Goal: Task Accomplishment & Management: Manage account settings

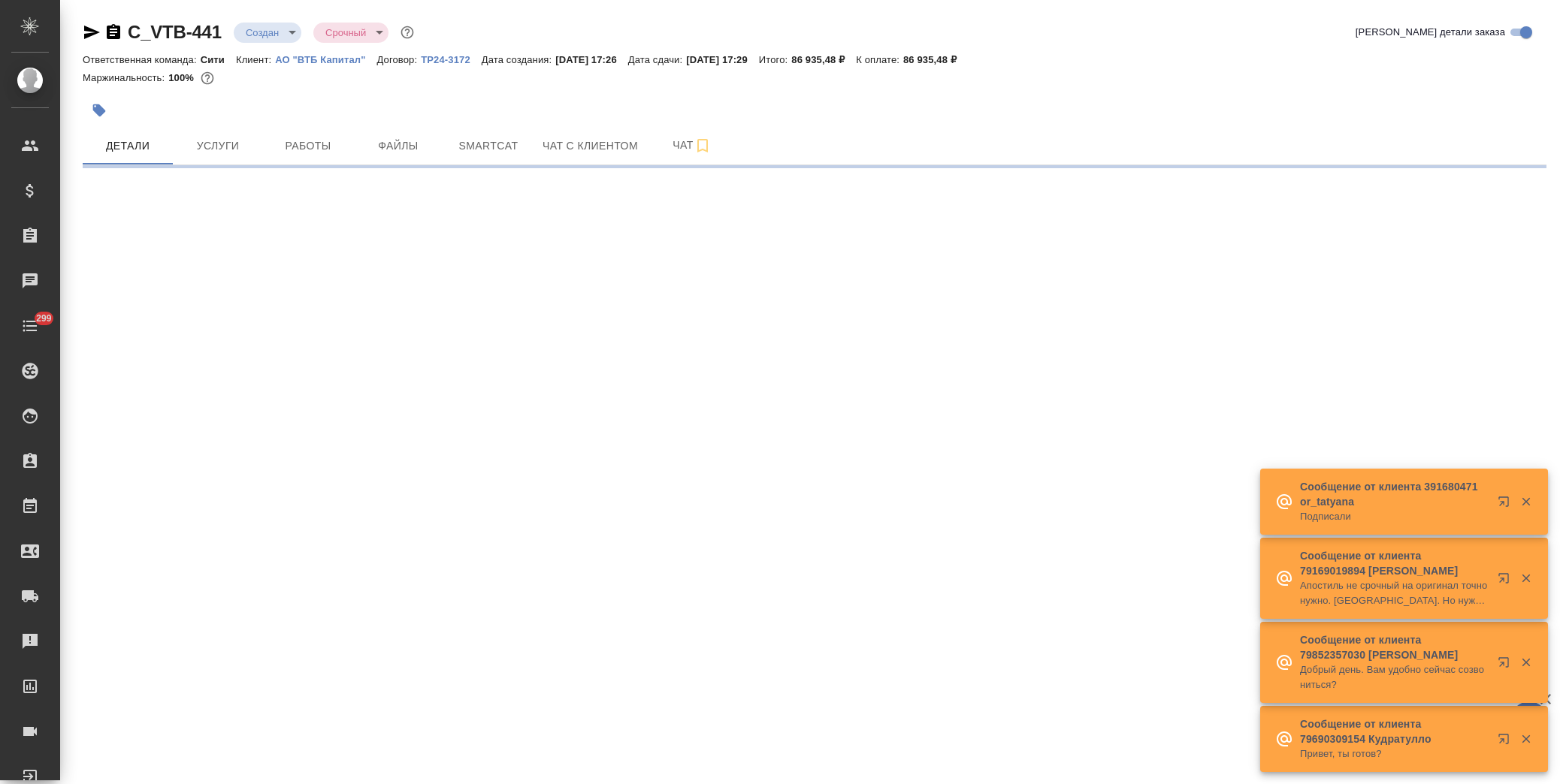
select select "RU"
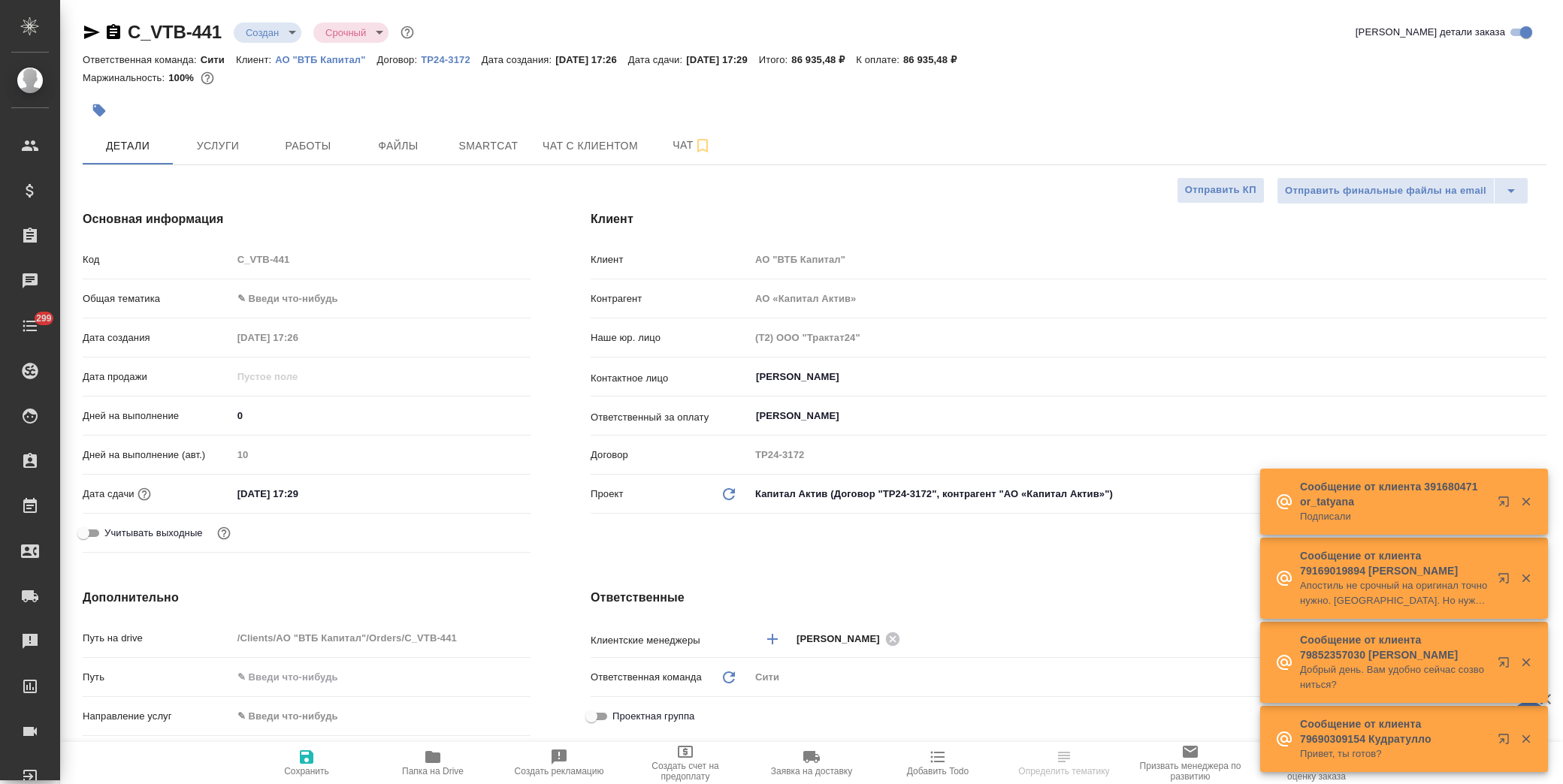
type textarea "x"
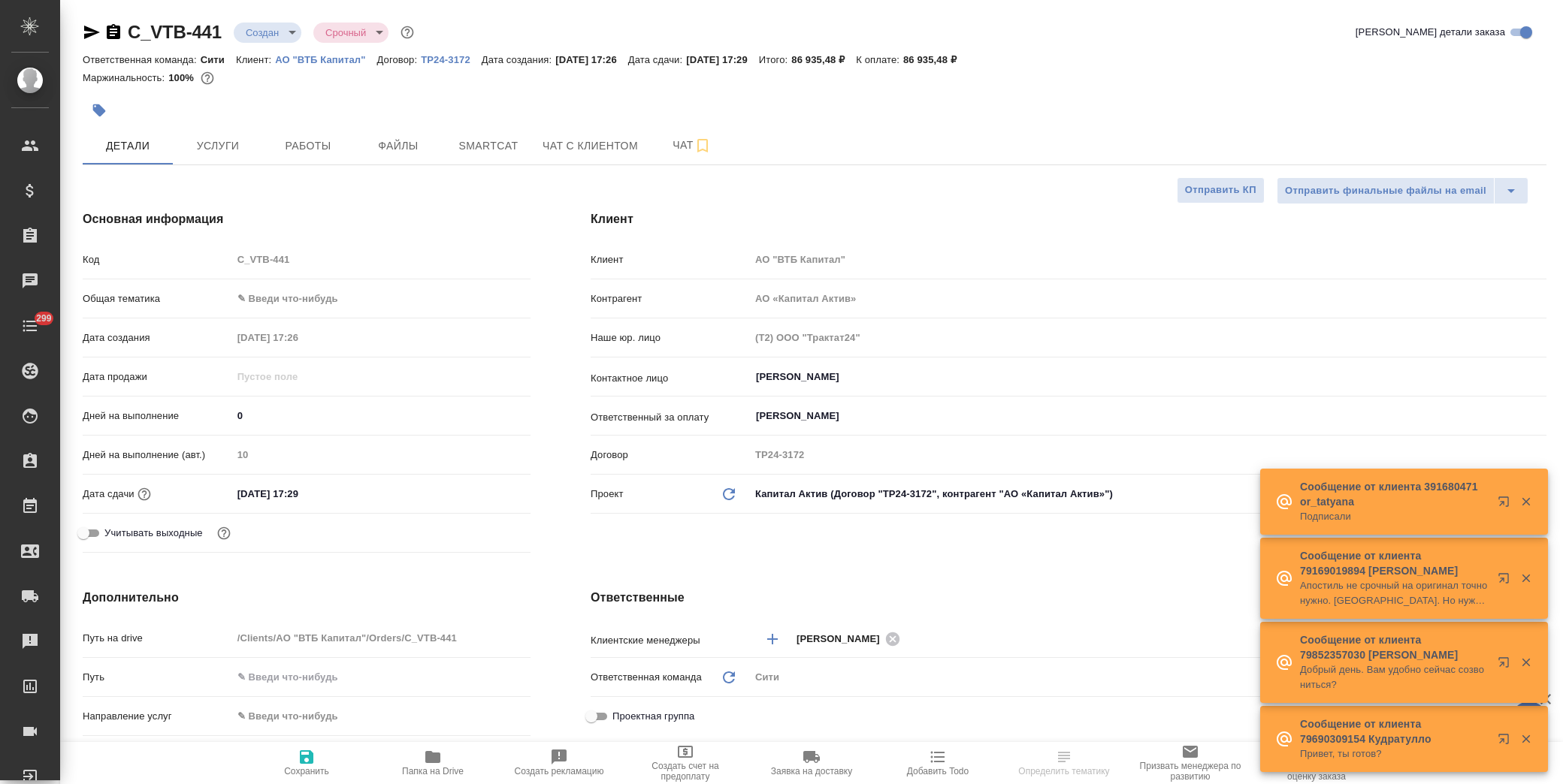
type textarea "x"
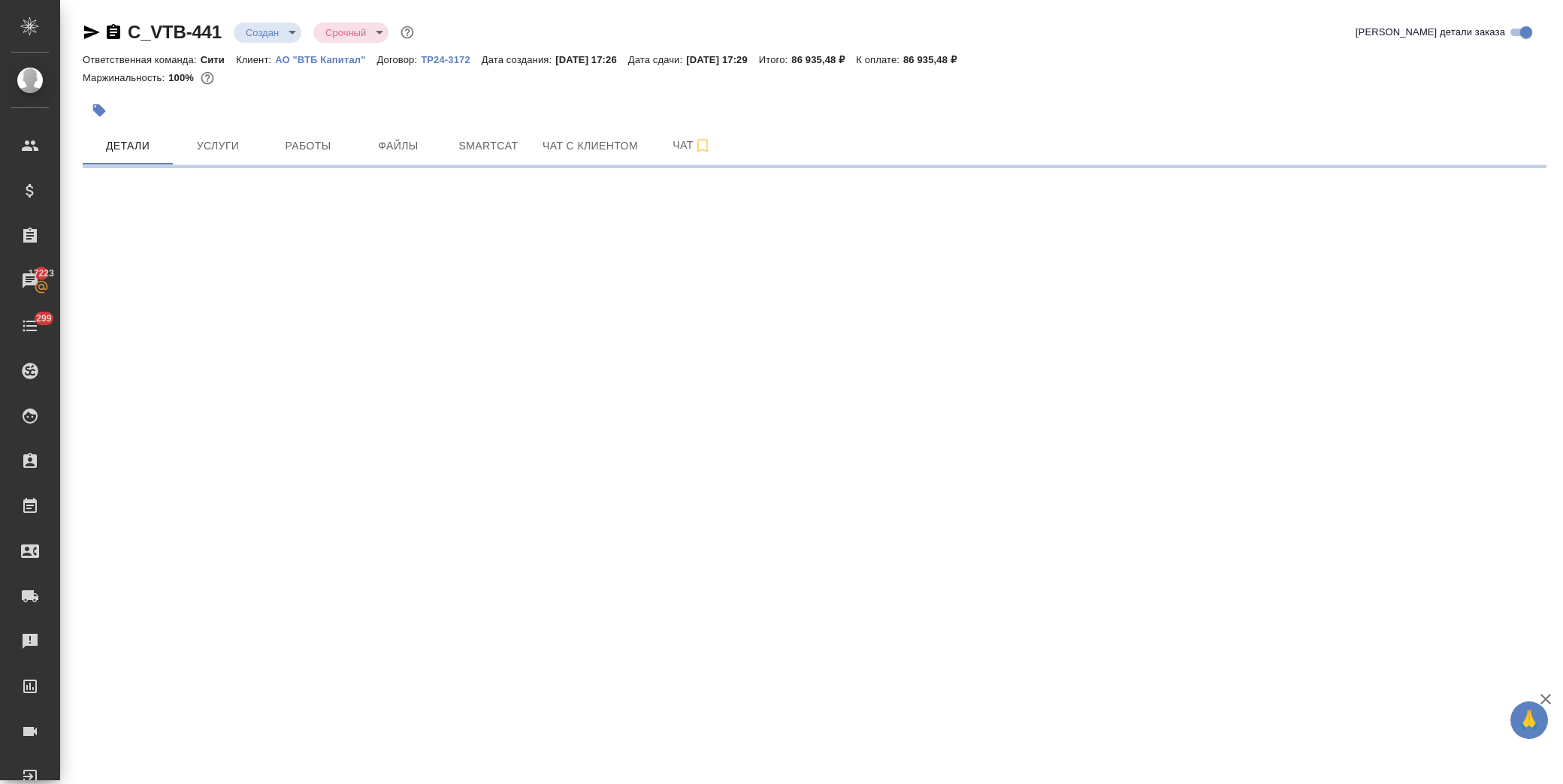
select select "RU"
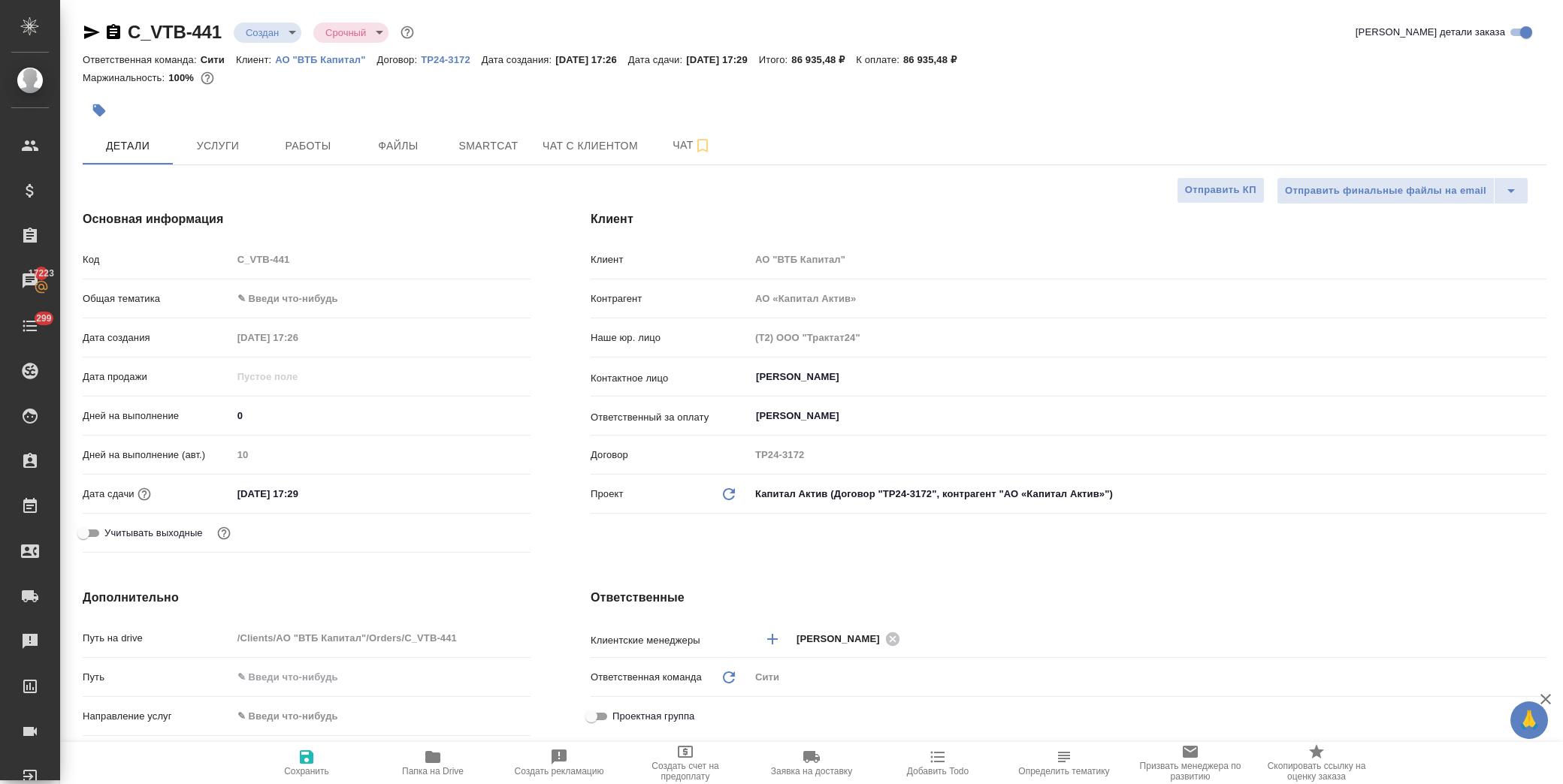
type textarea "x"
click at [425, 760] on icon "button" at bounding box center [433, 757] width 18 height 18
type textarea "x"
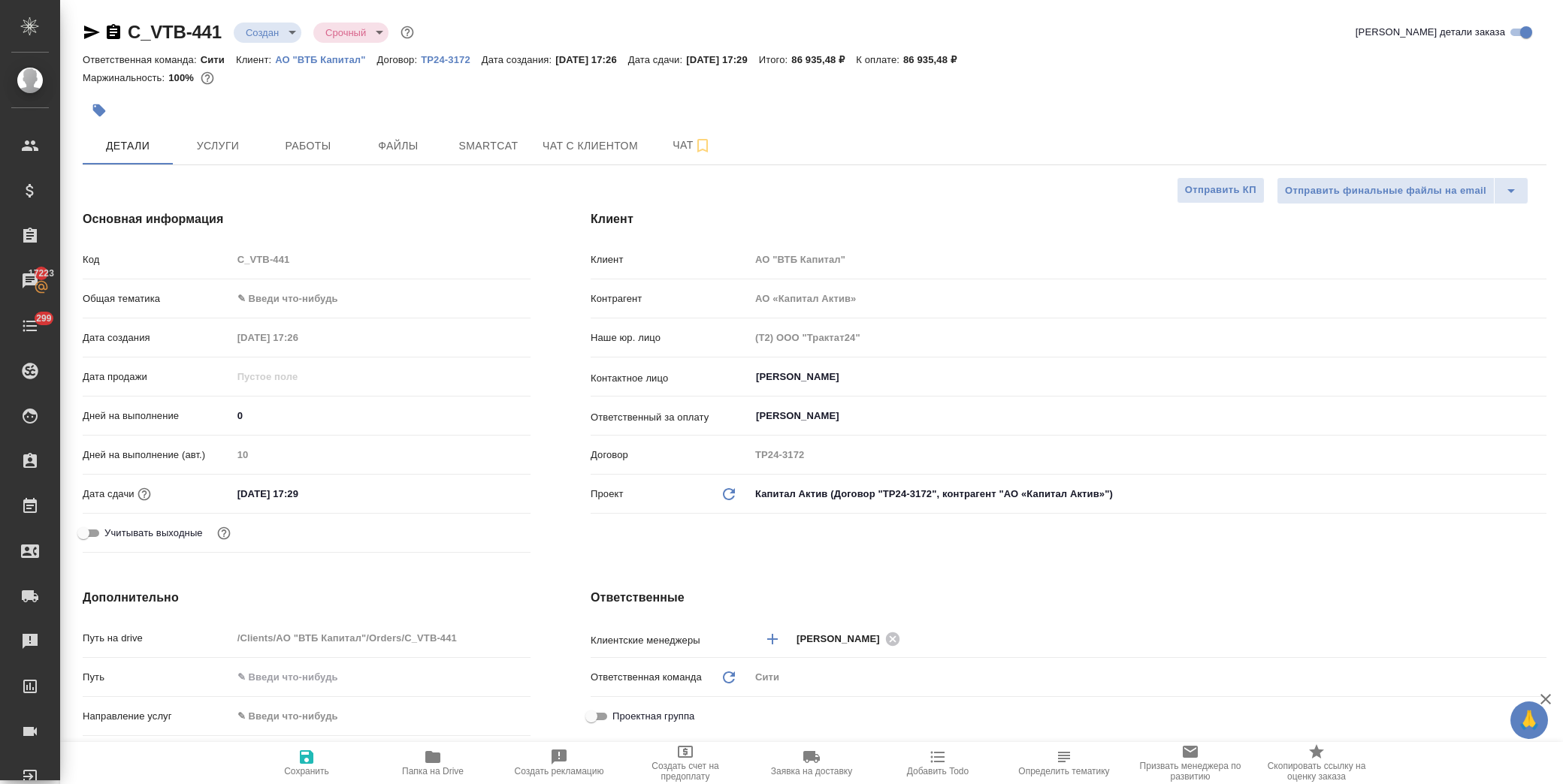
type textarea "x"
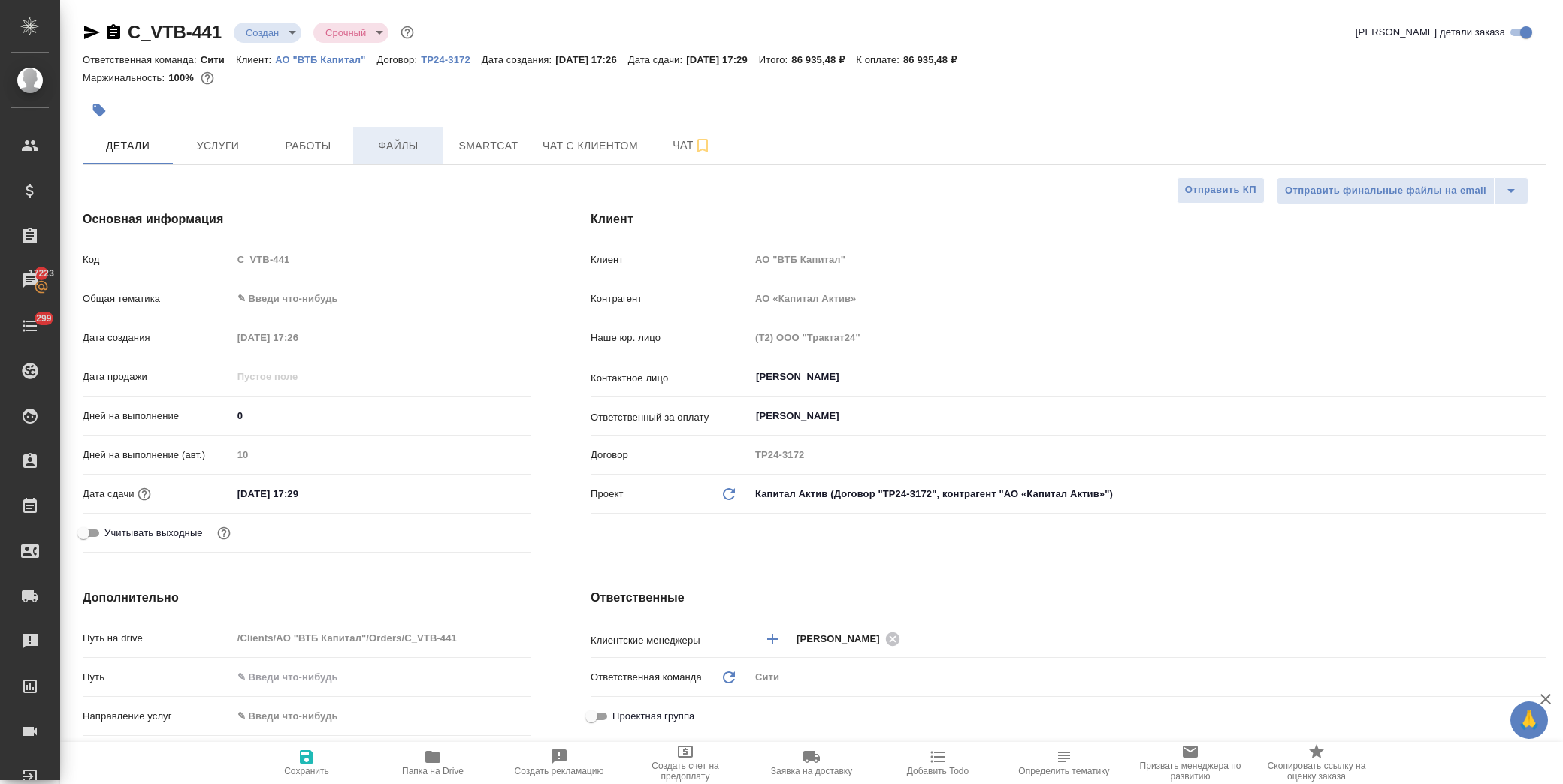
click at [401, 152] on span "Файлы" at bounding box center [398, 146] width 72 height 19
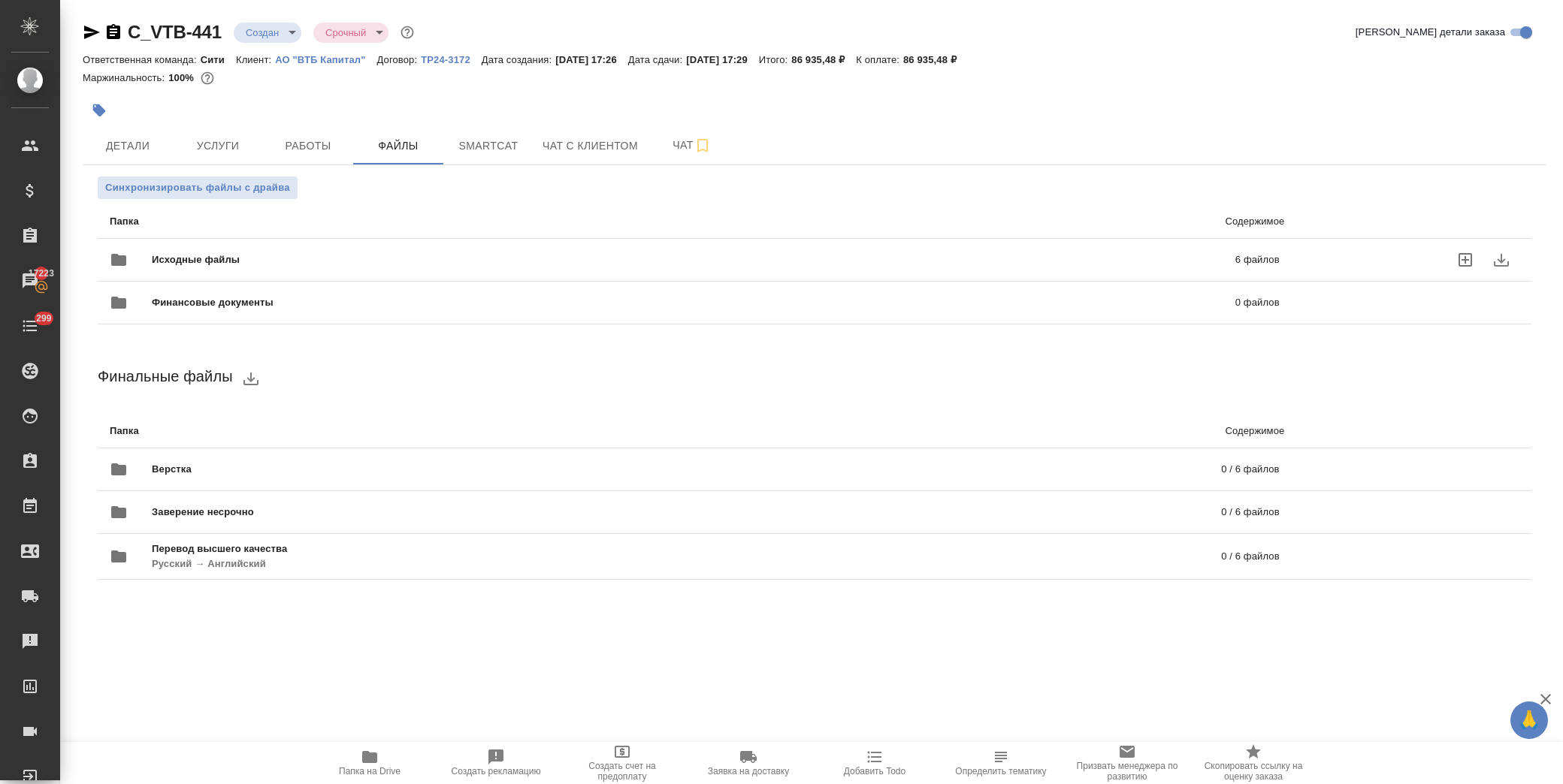
click at [161, 253] on span "Исходные файлы" at bounding box center [444, 259] width 586 height 15
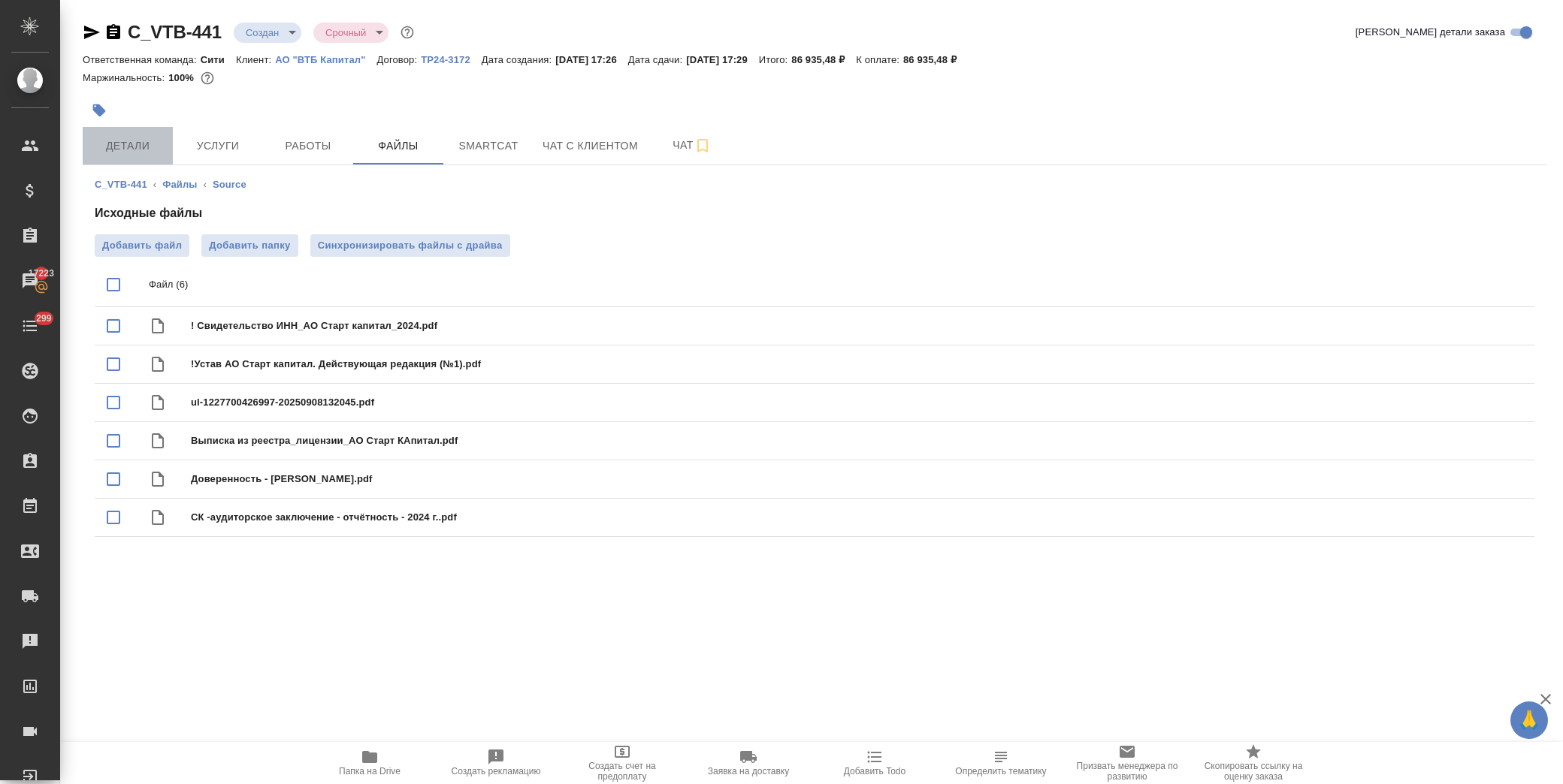
click at [109, 159] on button "Детали" at bounding box center [127, 146] width 90 height 37
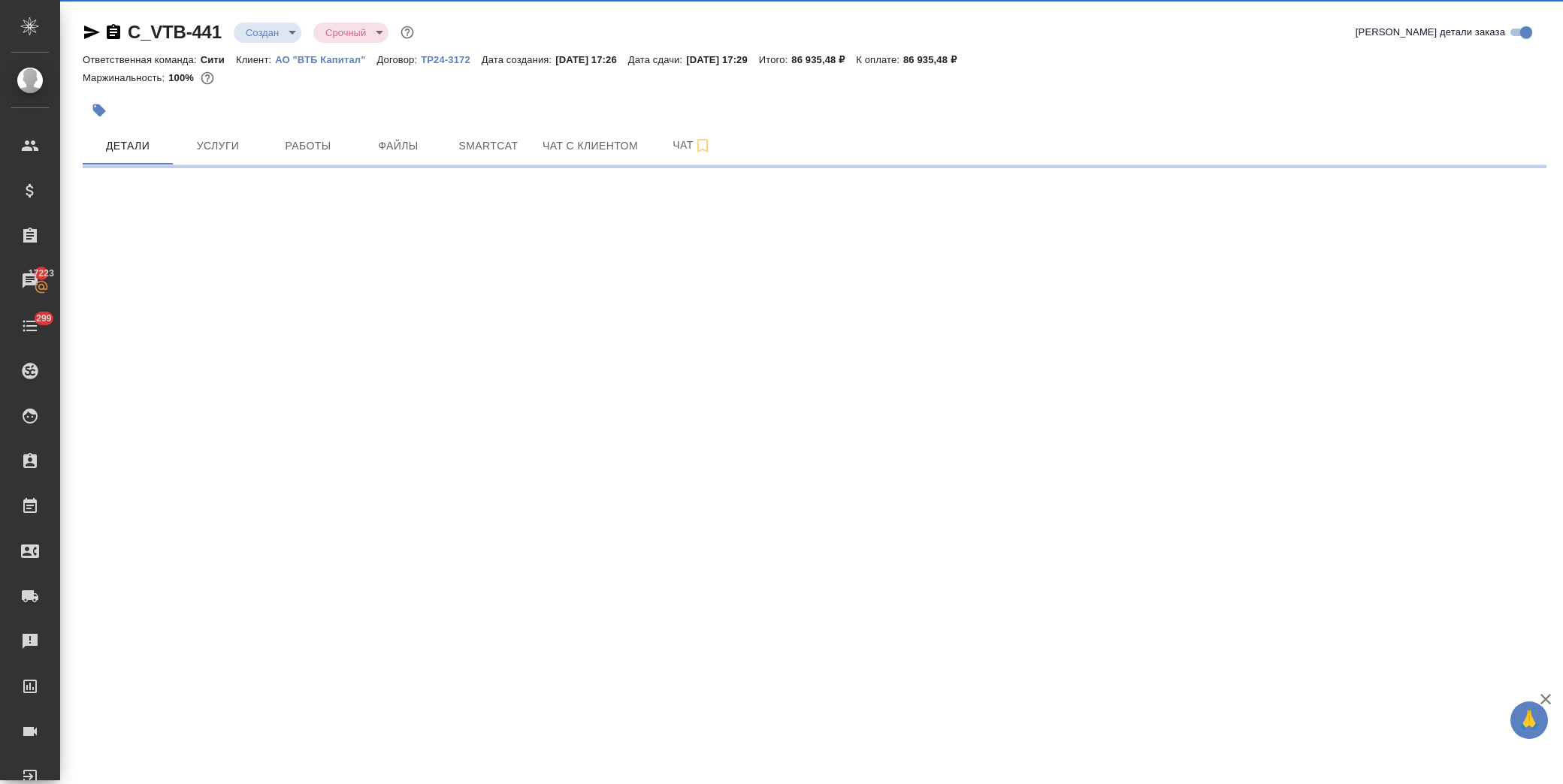
select select "RU"
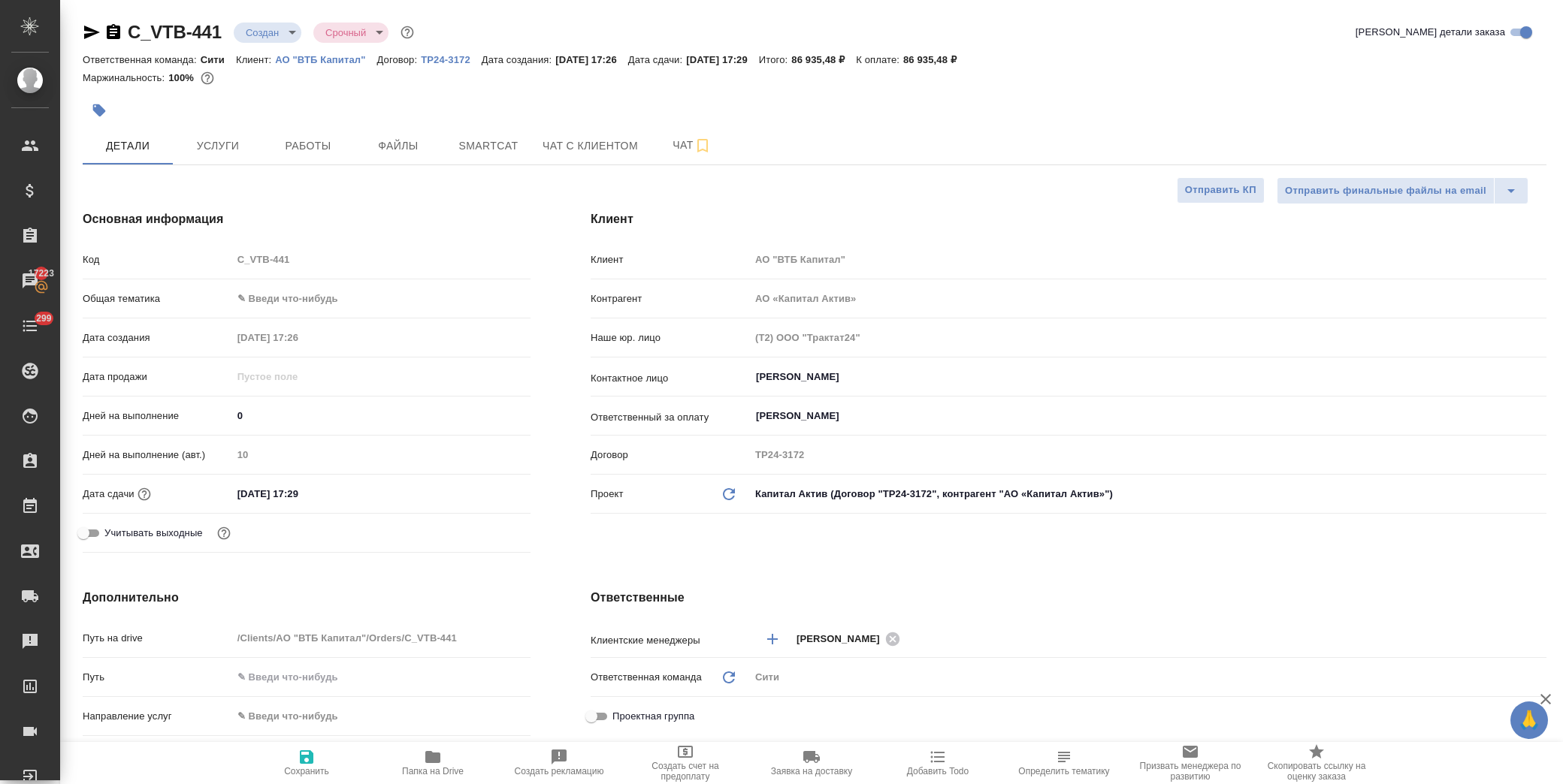
type textarea "x"
click at [281, 306] on body "🙏 .cls-1 fill:#fff; AWATERA Лофицкая Юлия Владимировна Клиенты Спецификации Зак…" at bounding box center [781, 392] width 1563 height 784
click at [294, 438] on li "Юридическая/Финансовая" at bounding box center [381, 443] width 298 height 24
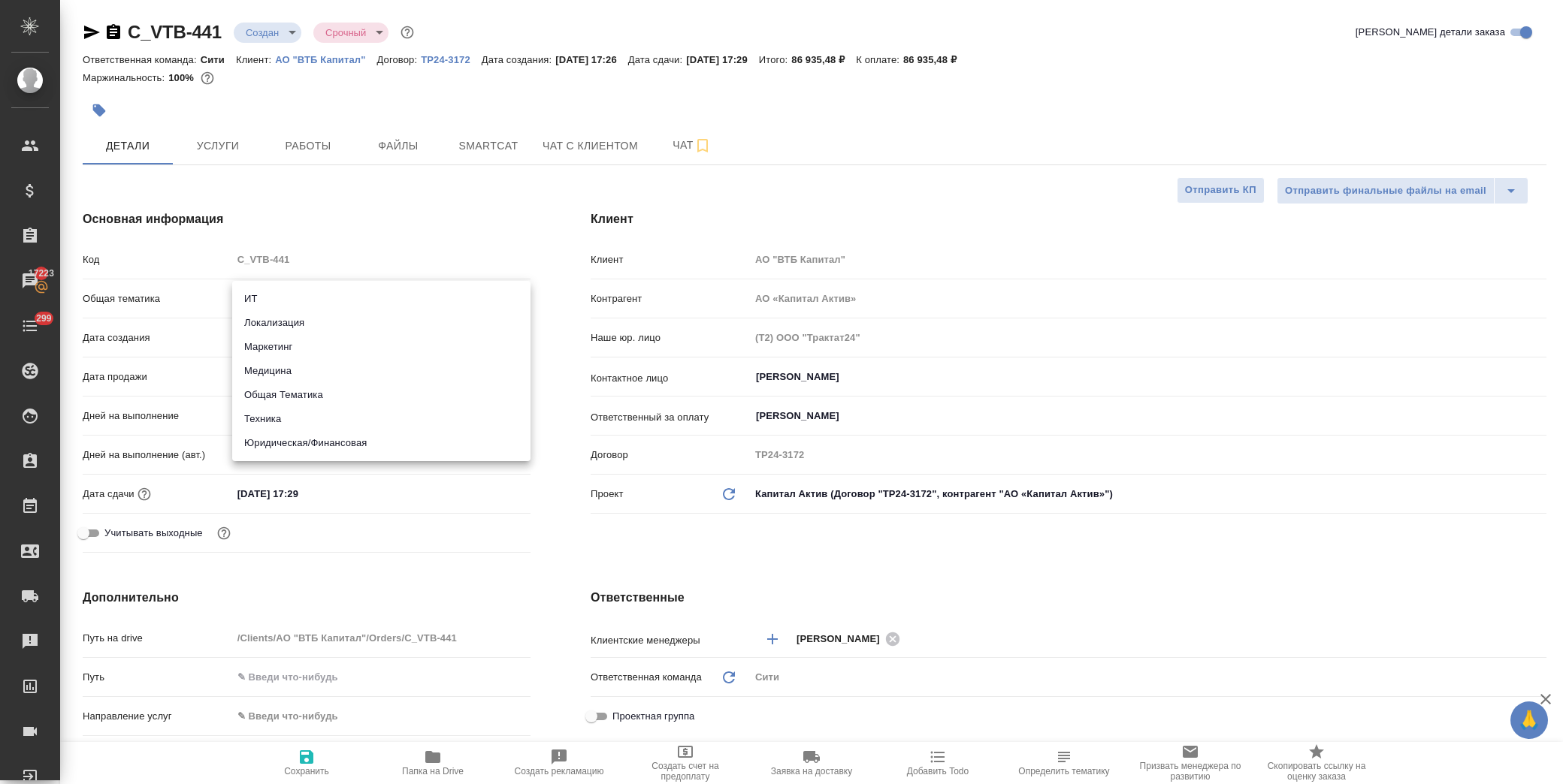
type input "yr-fn"
type textarea "x"
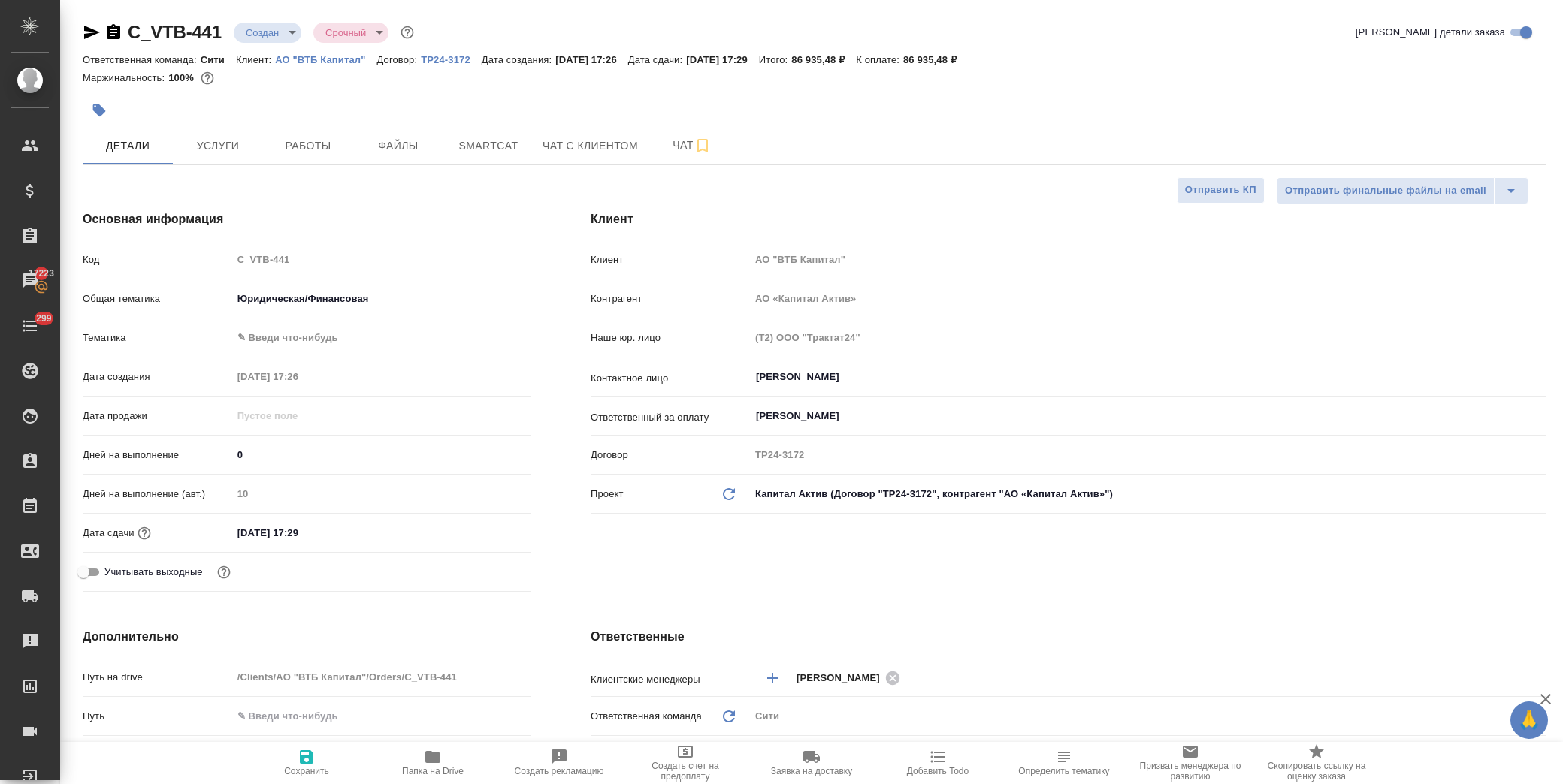
click at [277, 329] on body "🙏 .cls-1 fill:#fff; AWATERA Лофицкая Юлия Владимировна Клиенты Спецификации Зак…" at bounding box center [781, 392] width 1563 height 784
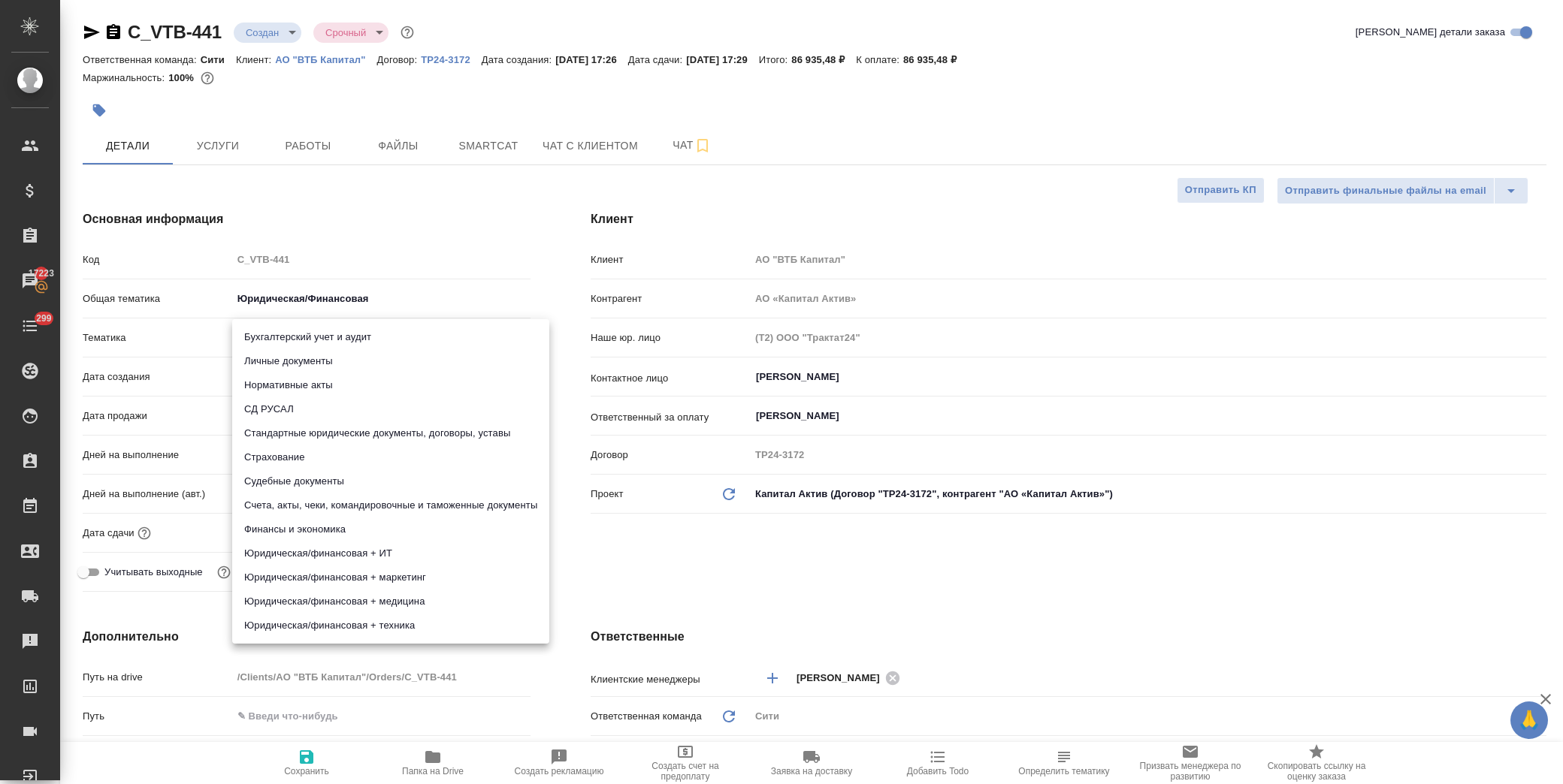
click at [336, 430] on li "Стандартные юридические документы, договоры, уставы" at bounding box center [390, 434] width 317 height 24
type textarea "x"
type input "5f647205b73bc97568ca66bf"
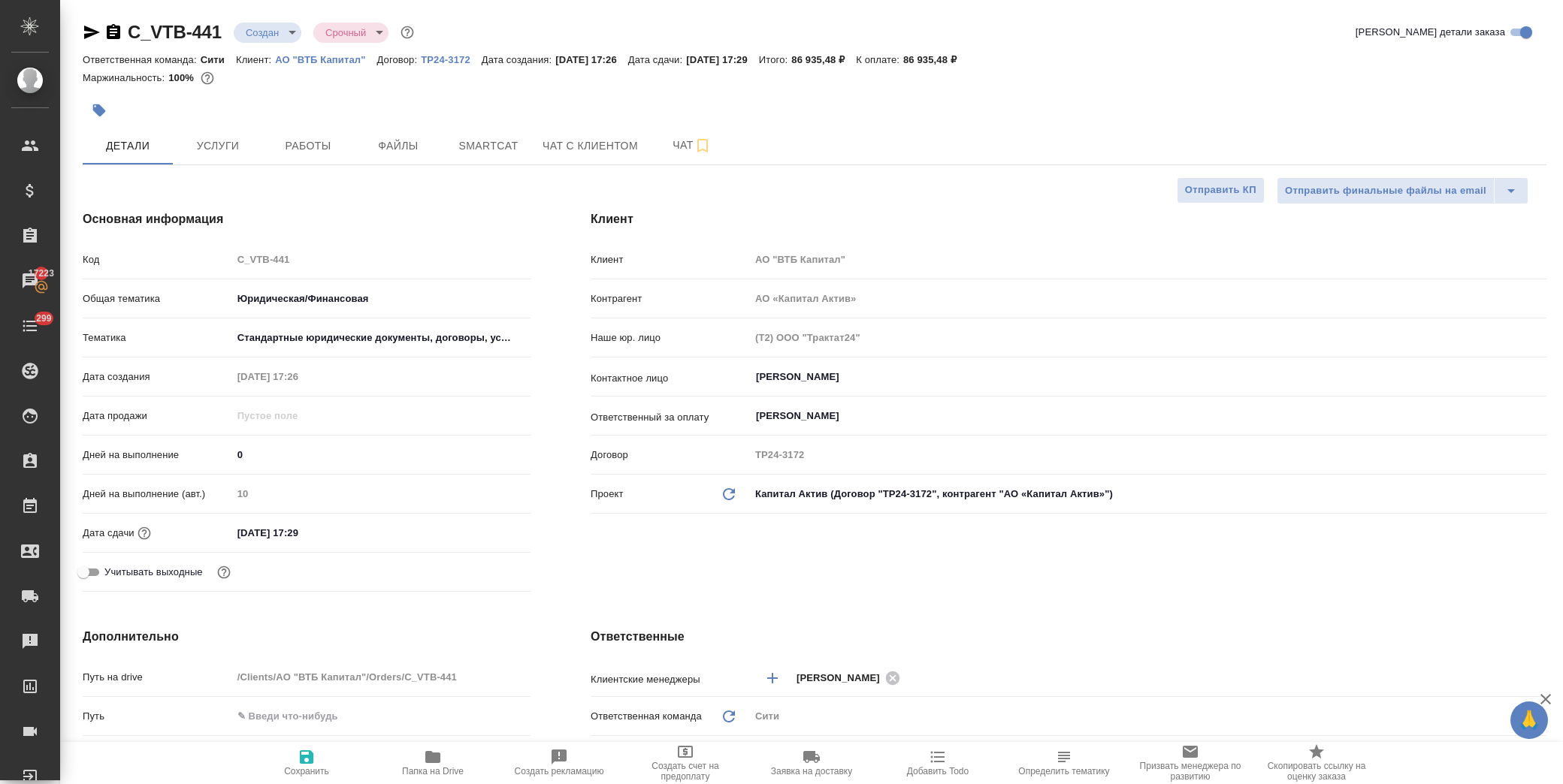
click at [313, 769] on span "Сохранить" at bounding box center [307, 771] width 45 height 11
type textarea "x"
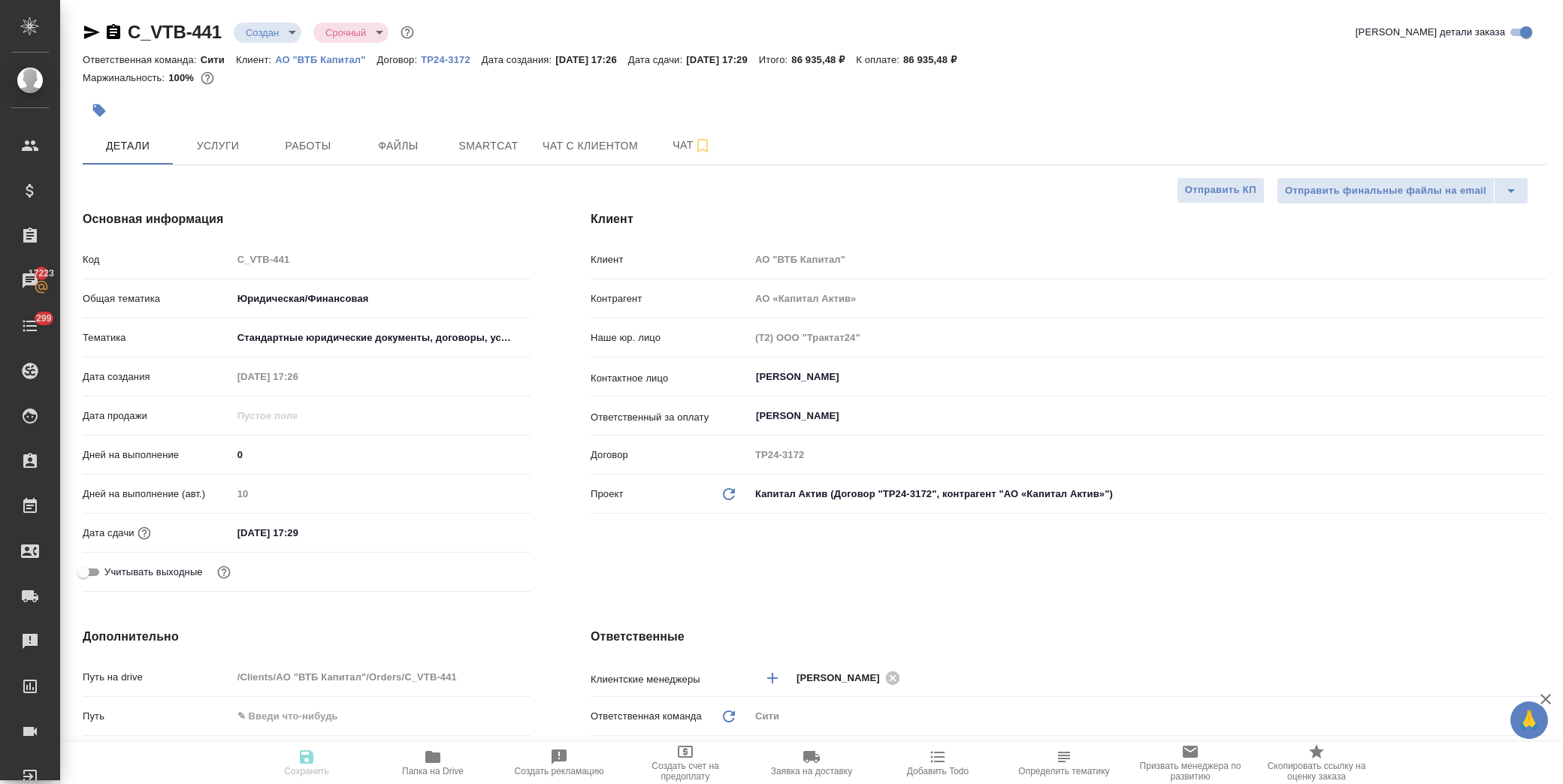
type textarea "x"
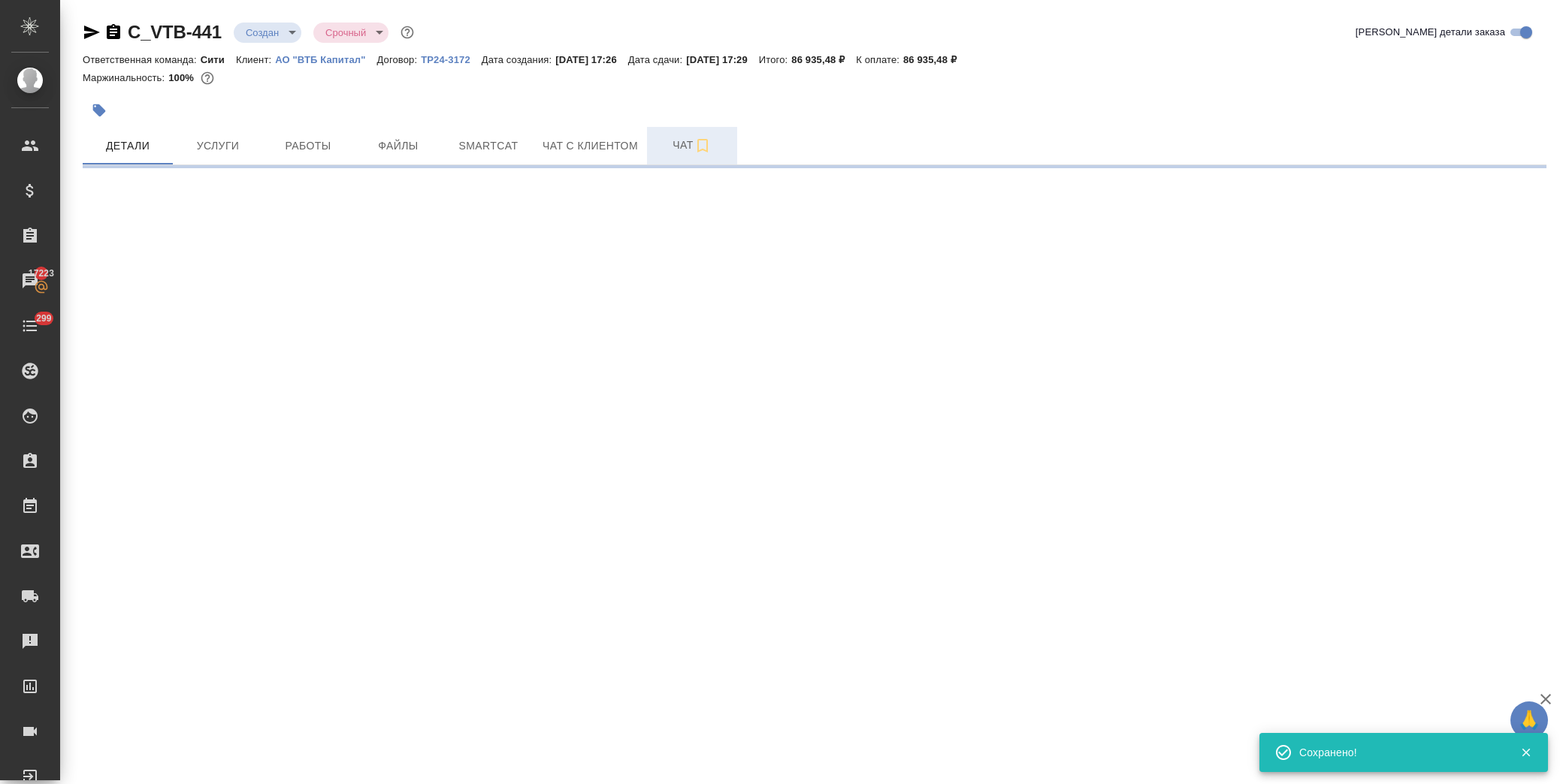
select select "RU"
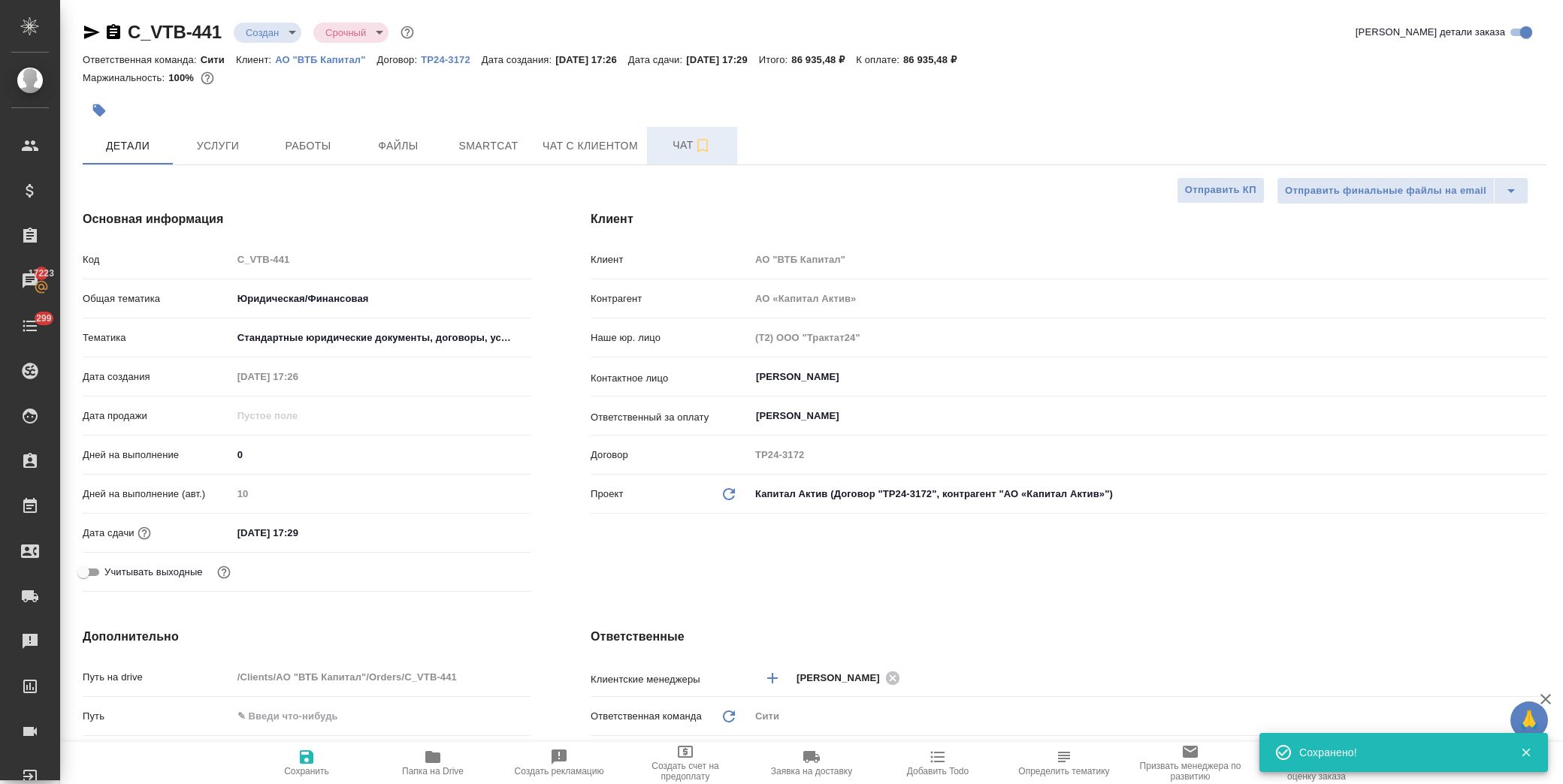
type textarea "x"
click at [668, 138] on span "Чат" at bounding box center [692, 145] width 72 height 19
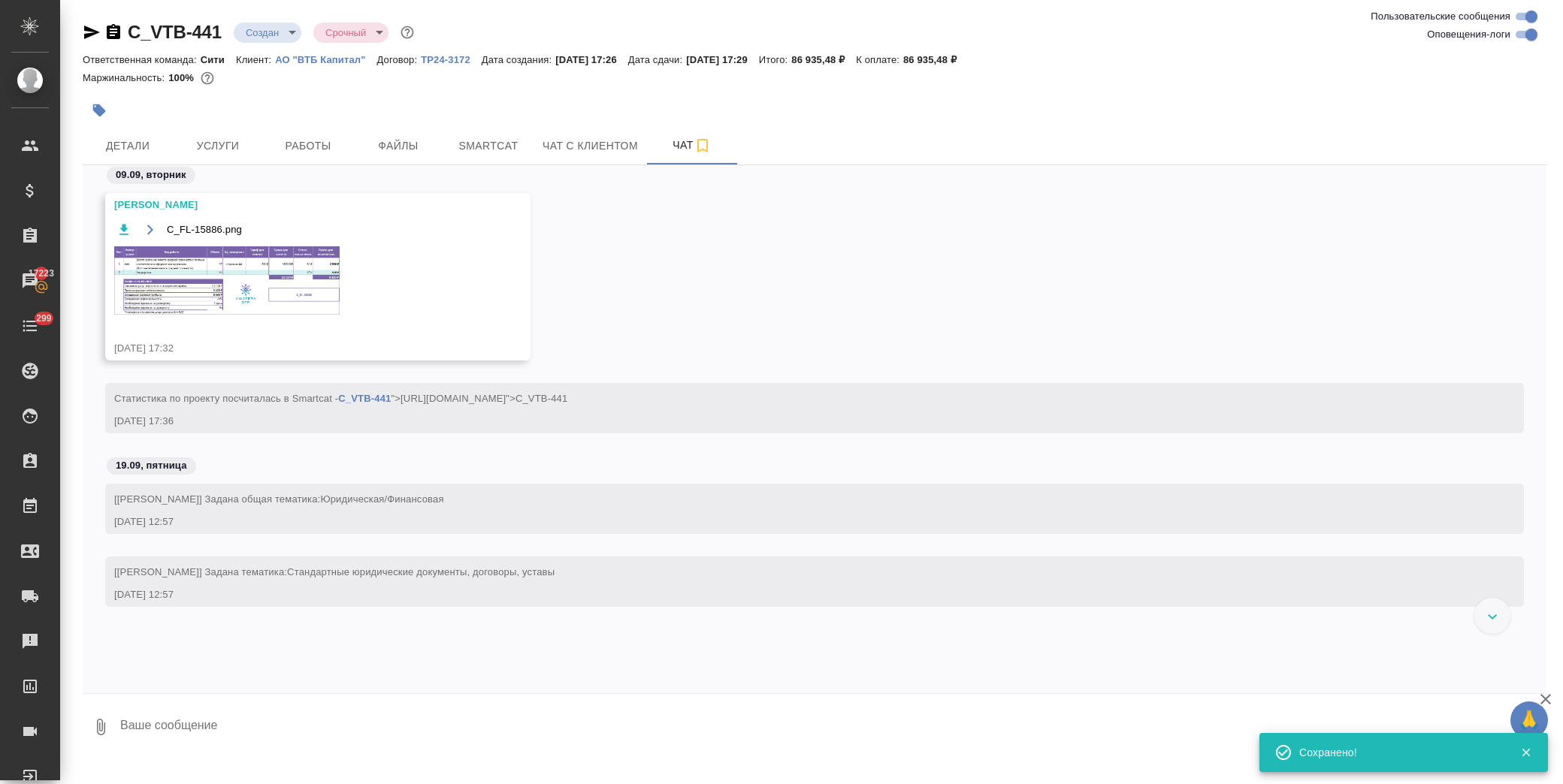
click at [218, 244] on div "C_FL-15886.png" at bounding box center [296, 276] width 363 height 114
click at [236, 281] on img at bounding box center [227, 281] width 225 height 68
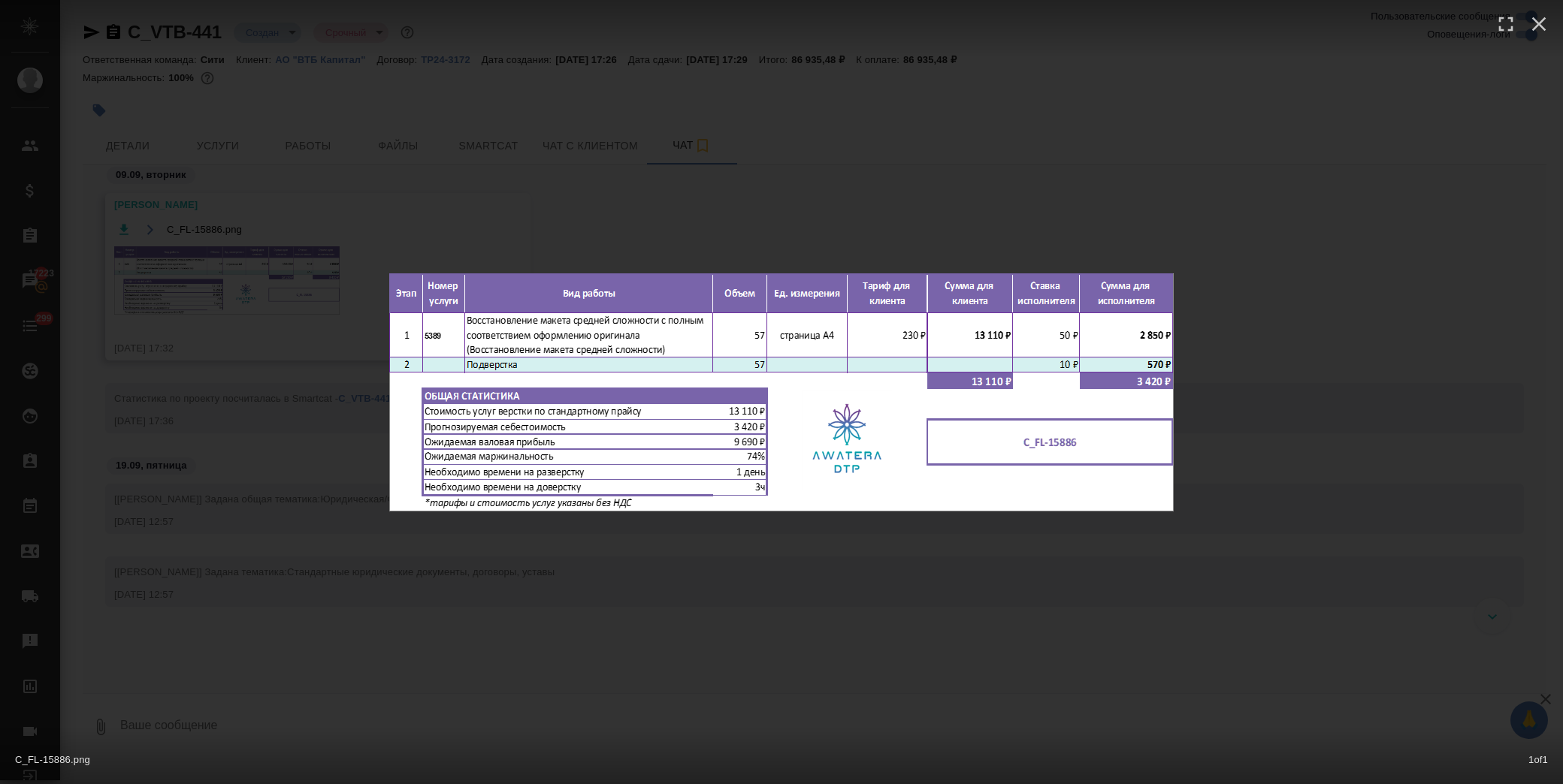
click at [784, 545] on div "C_FL-15886.png 1 of 1" at bounding box center [781, 392] width 1563 height 784
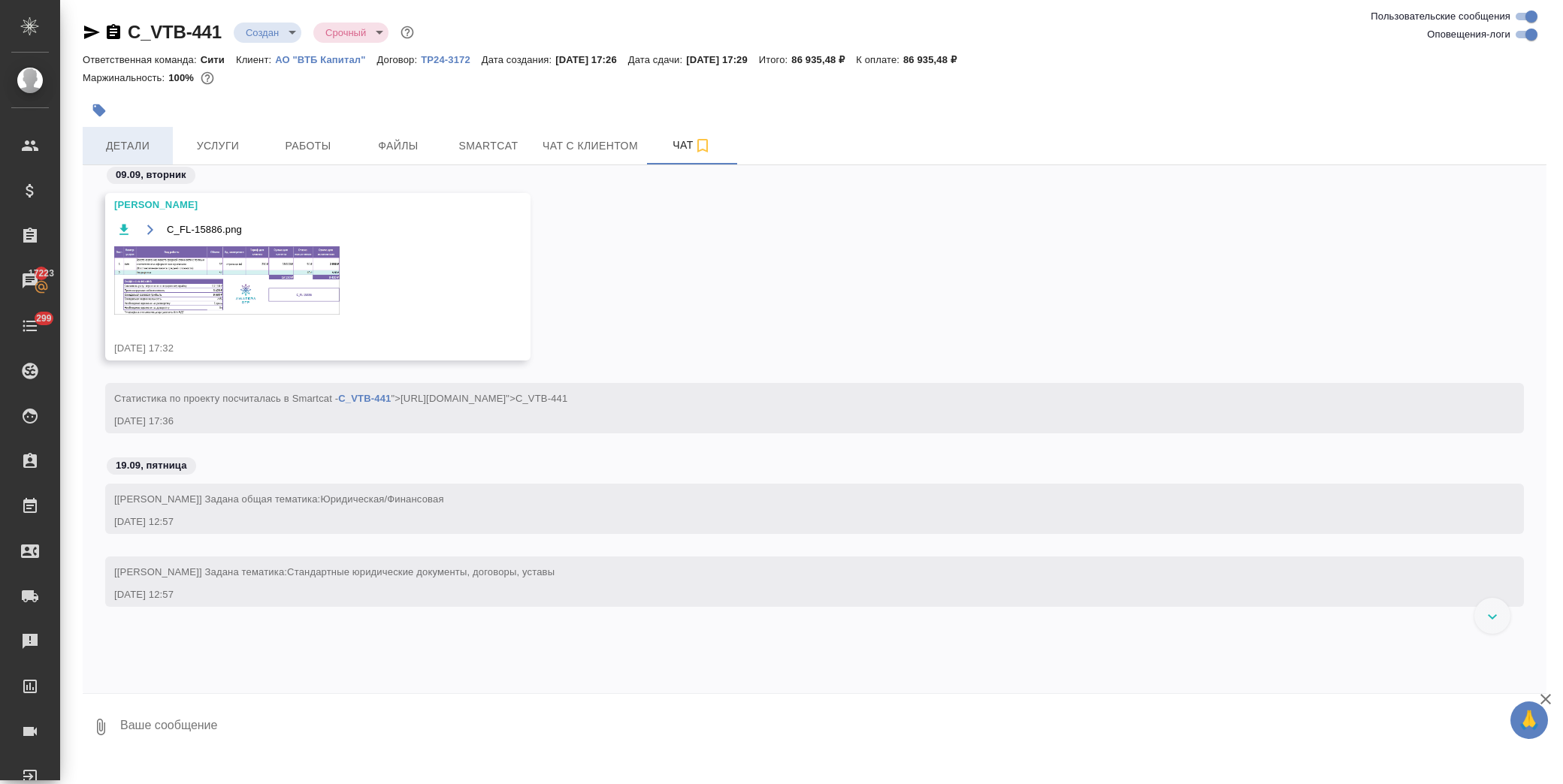
click at [118, 140] on span "Детали" at bounding box center [127, 146] width 72 height 19
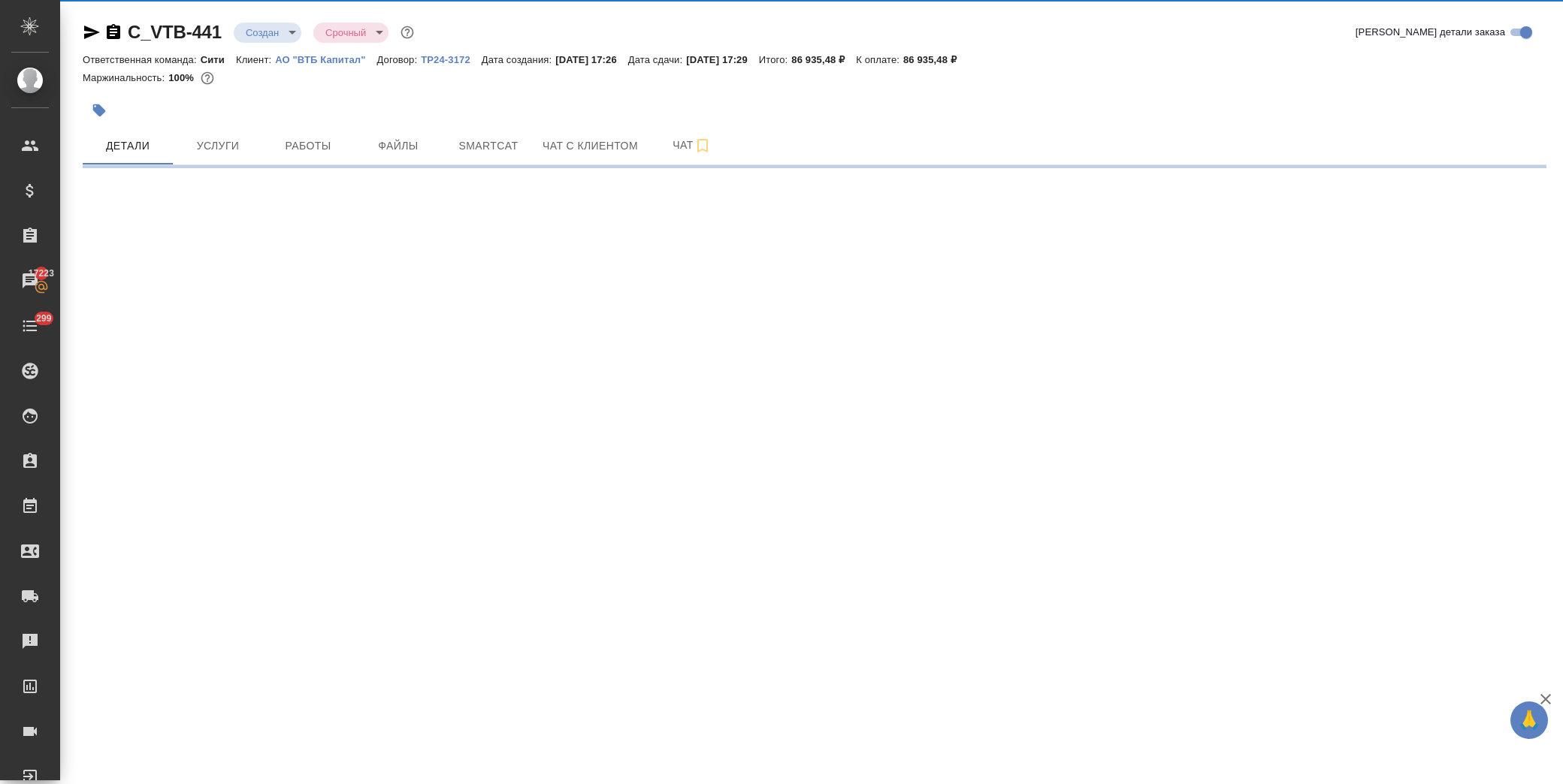
select select "RU"
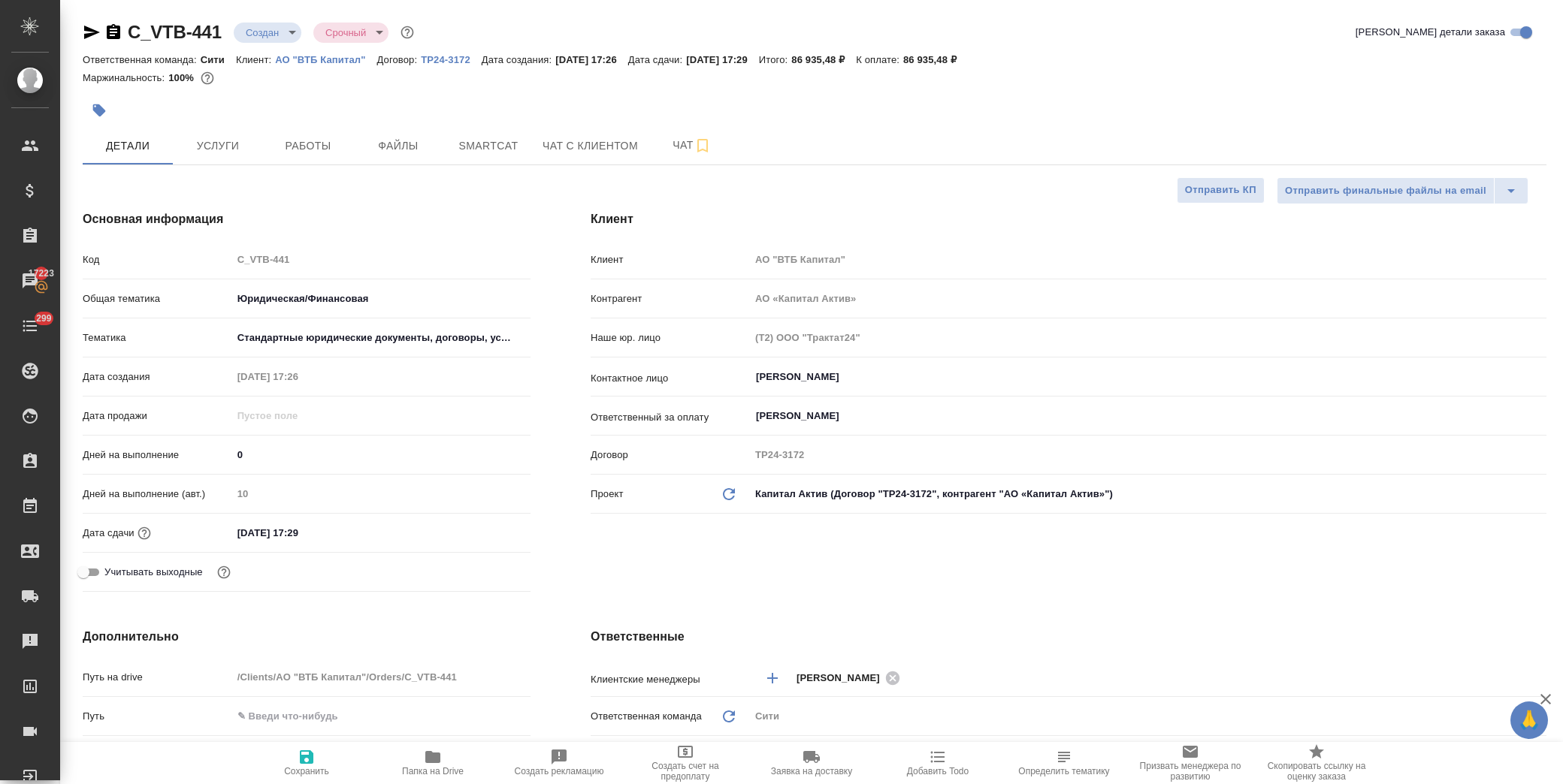
type textarea "x"
click at [338, 532] on input "11.09.2025 17:29" at bounding box center [298, 533] width 131 height 22
type textarea "x"
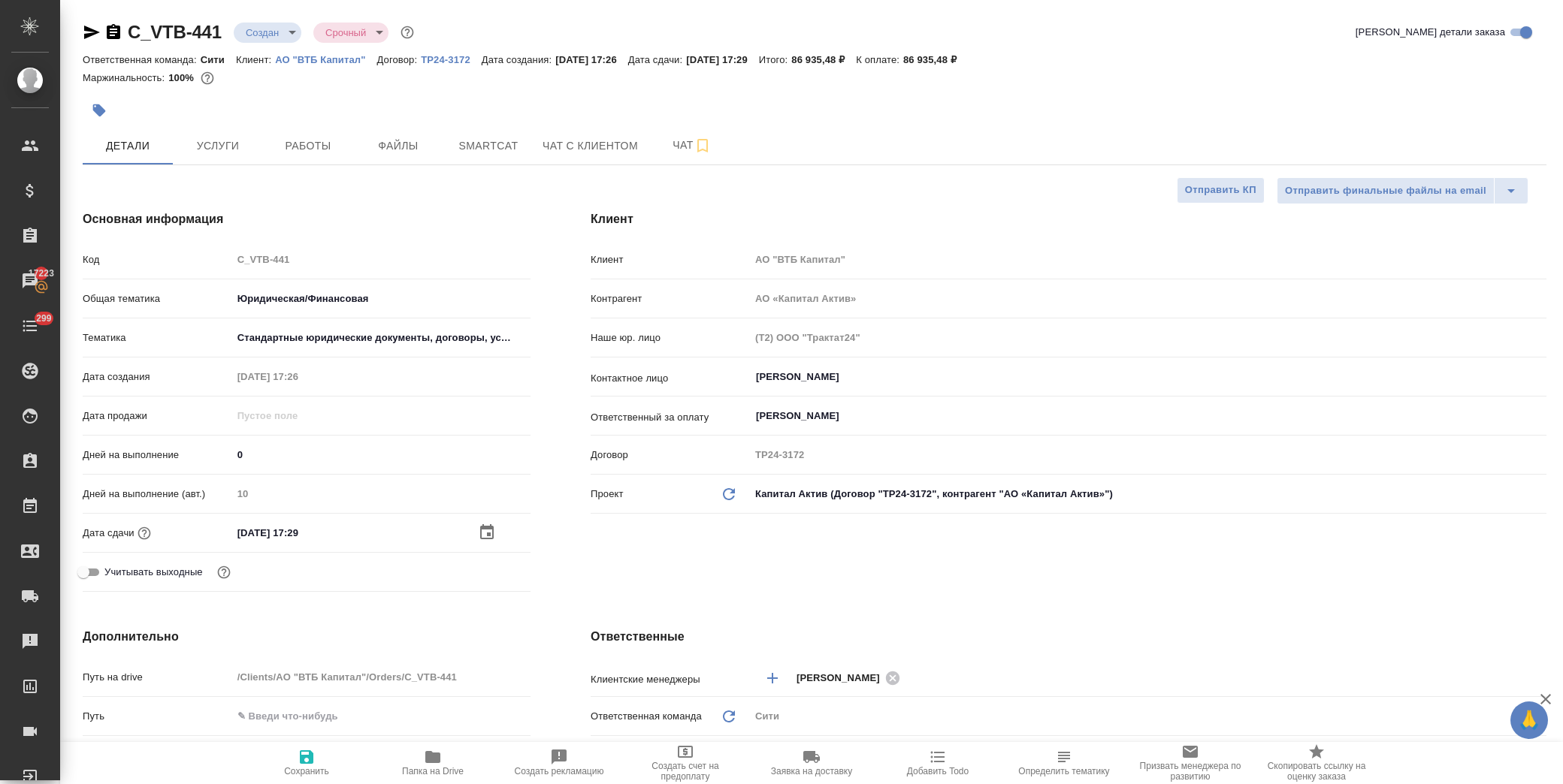
type textarea "x"
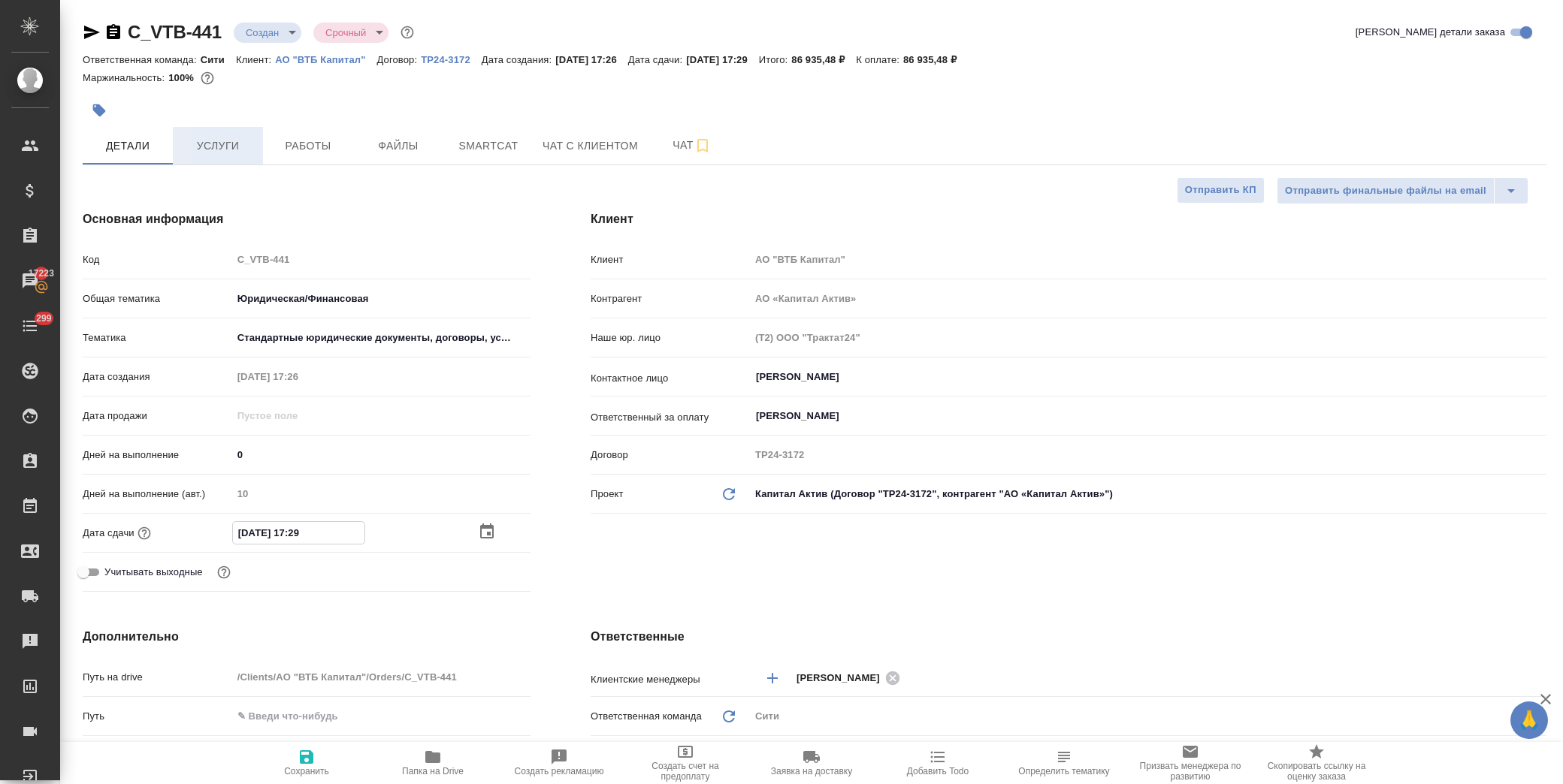
click at [227, 138] on span "Услуги" at bounding box center [217, 146] width 72 height 19
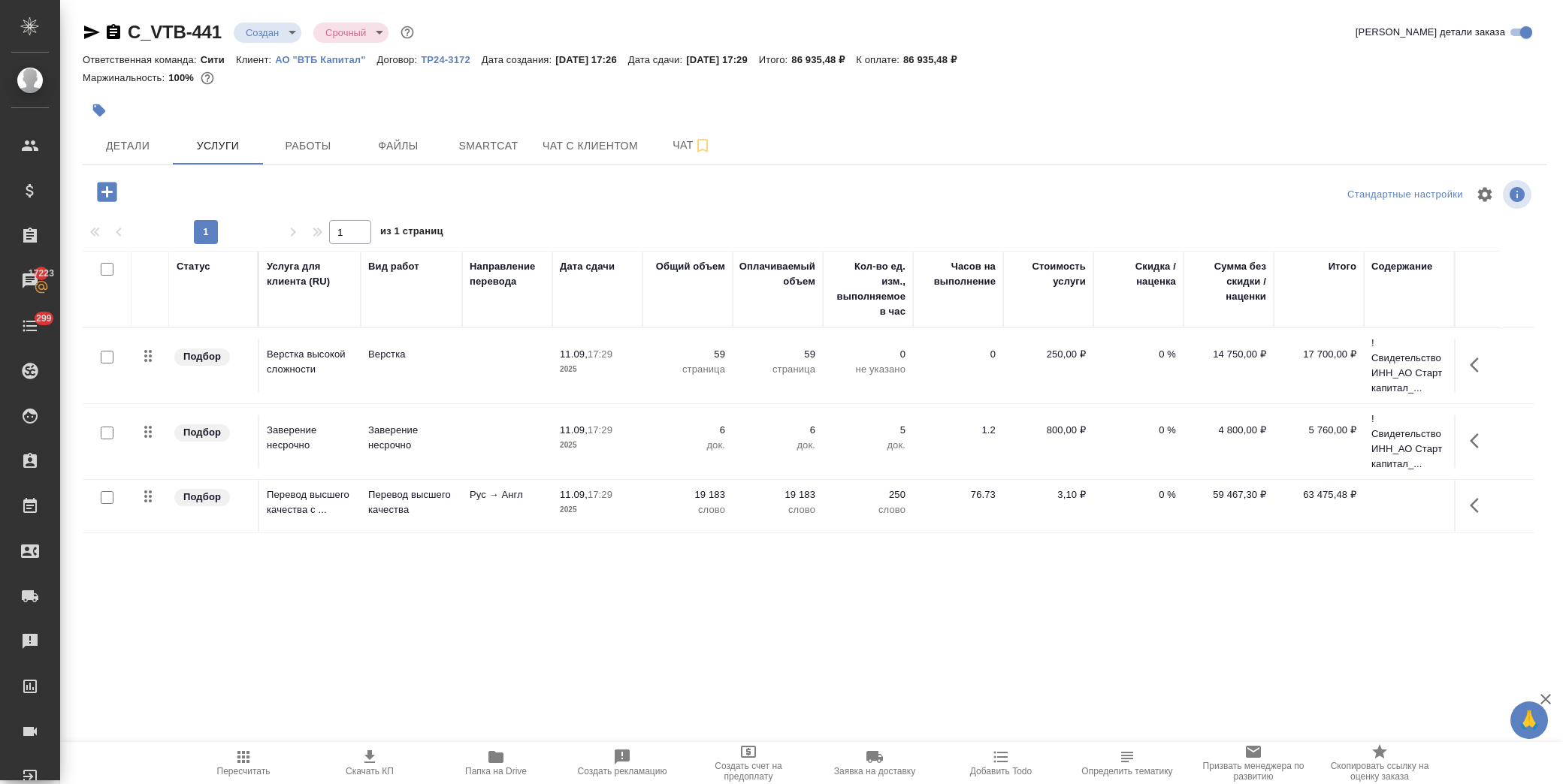
click at [656, 504] on p "слово" at bounding box center [688, 510] width 75 height 15
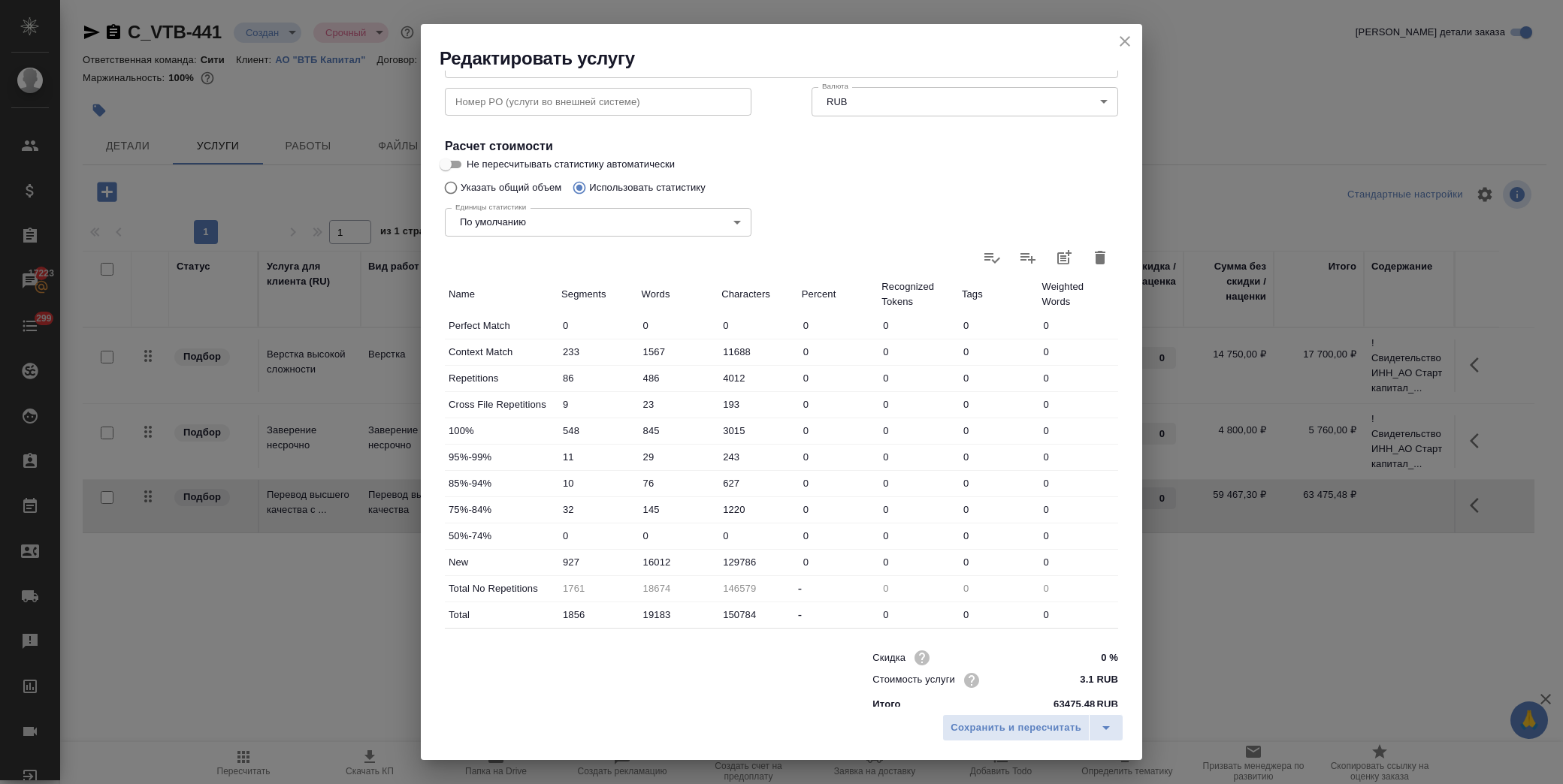
scroll to position [241, 0]
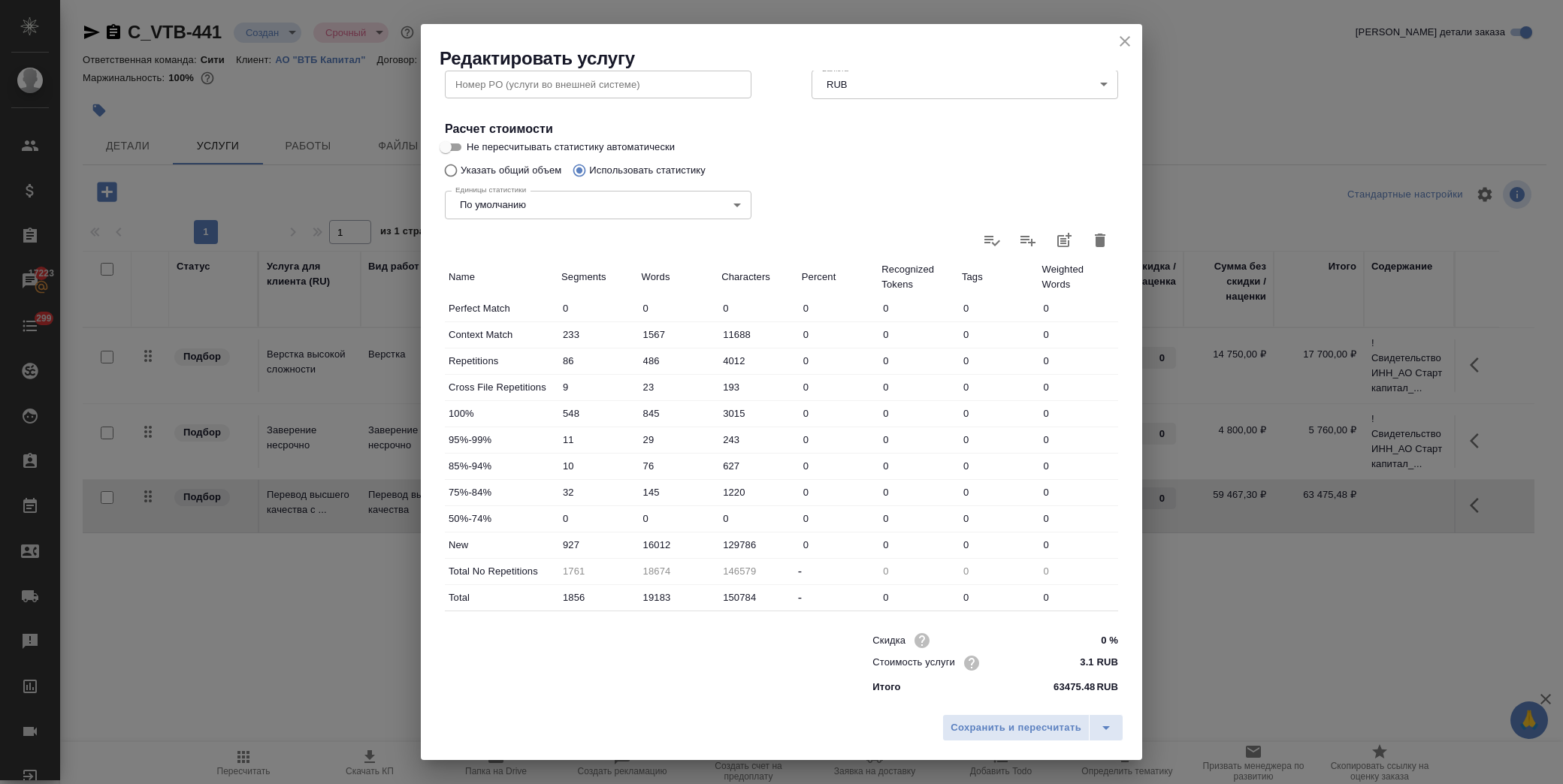
click at [1127, 43] on icon "close" at bounding box center [1125, 41] width 11 height 11
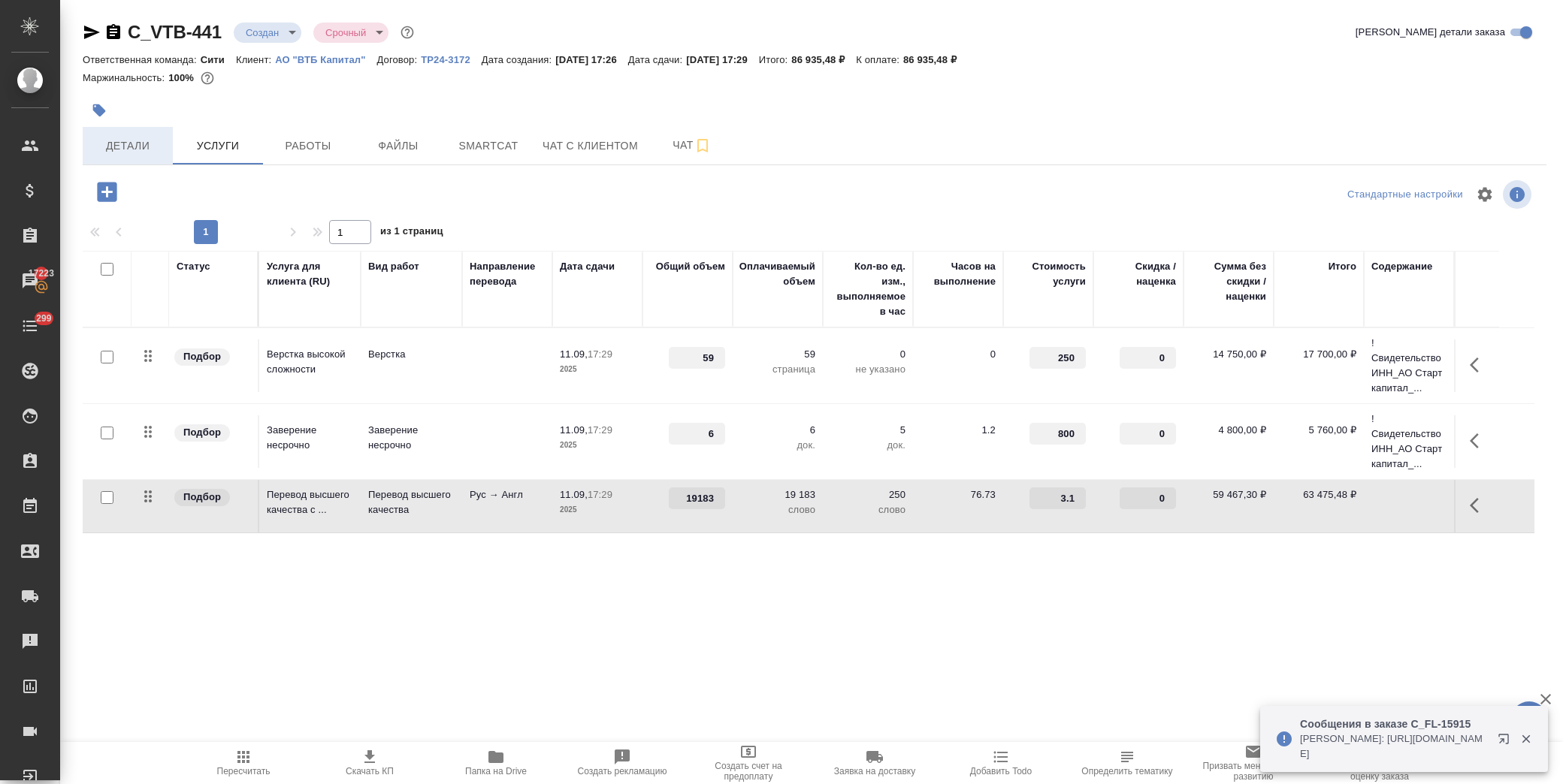
click at [118, 143] on span "Детали" at bounding box center [127, 146] width 72 height 19
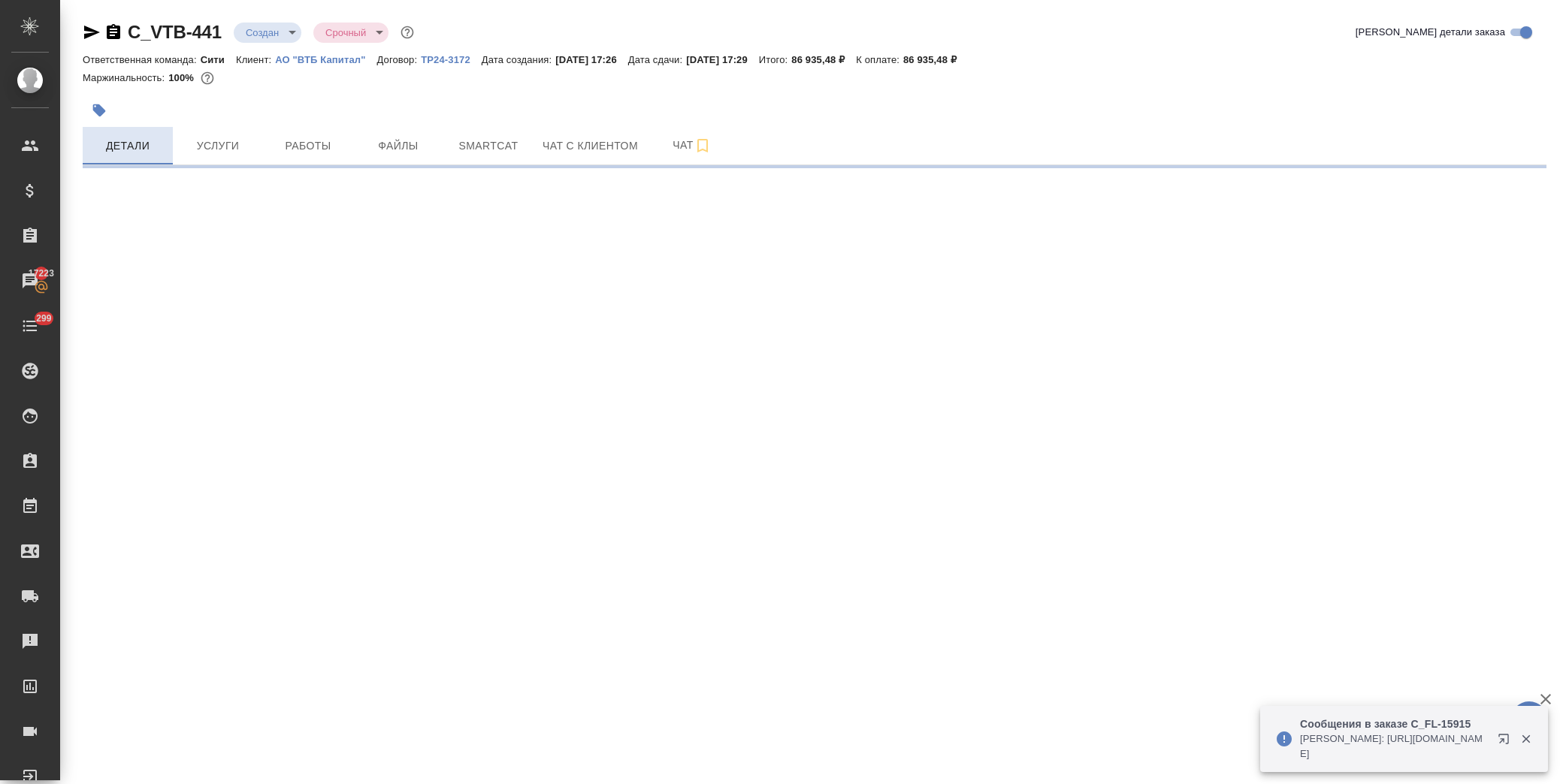
select select "RU"
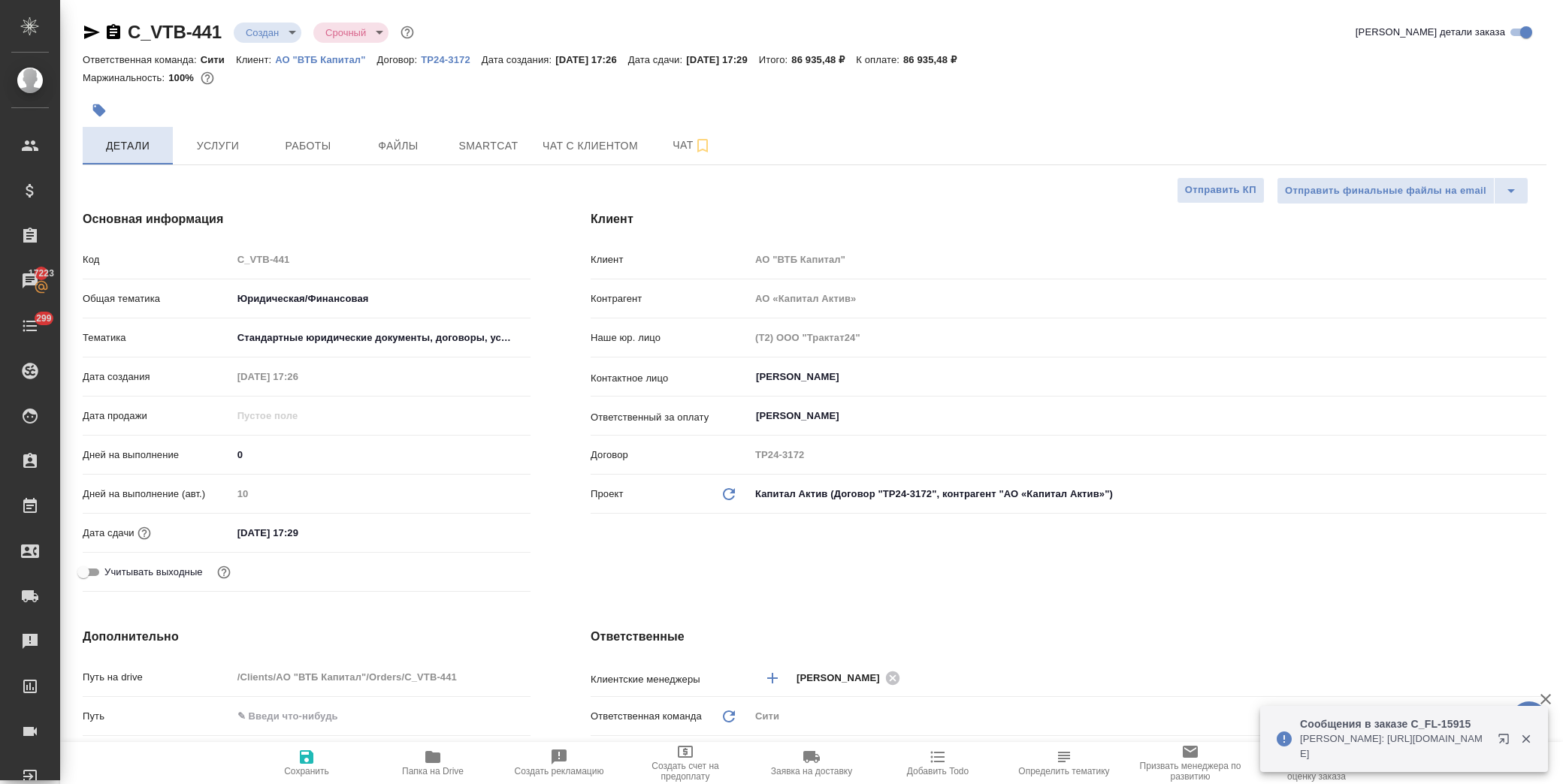
type textarea "x"
click at [338, 530] on input "11.09.2025 17:29" at bounding box center [298, 533] width 131 height 22
click at [488, 533] on icon "button" at bounding box center [487, 531] width 14 height 15
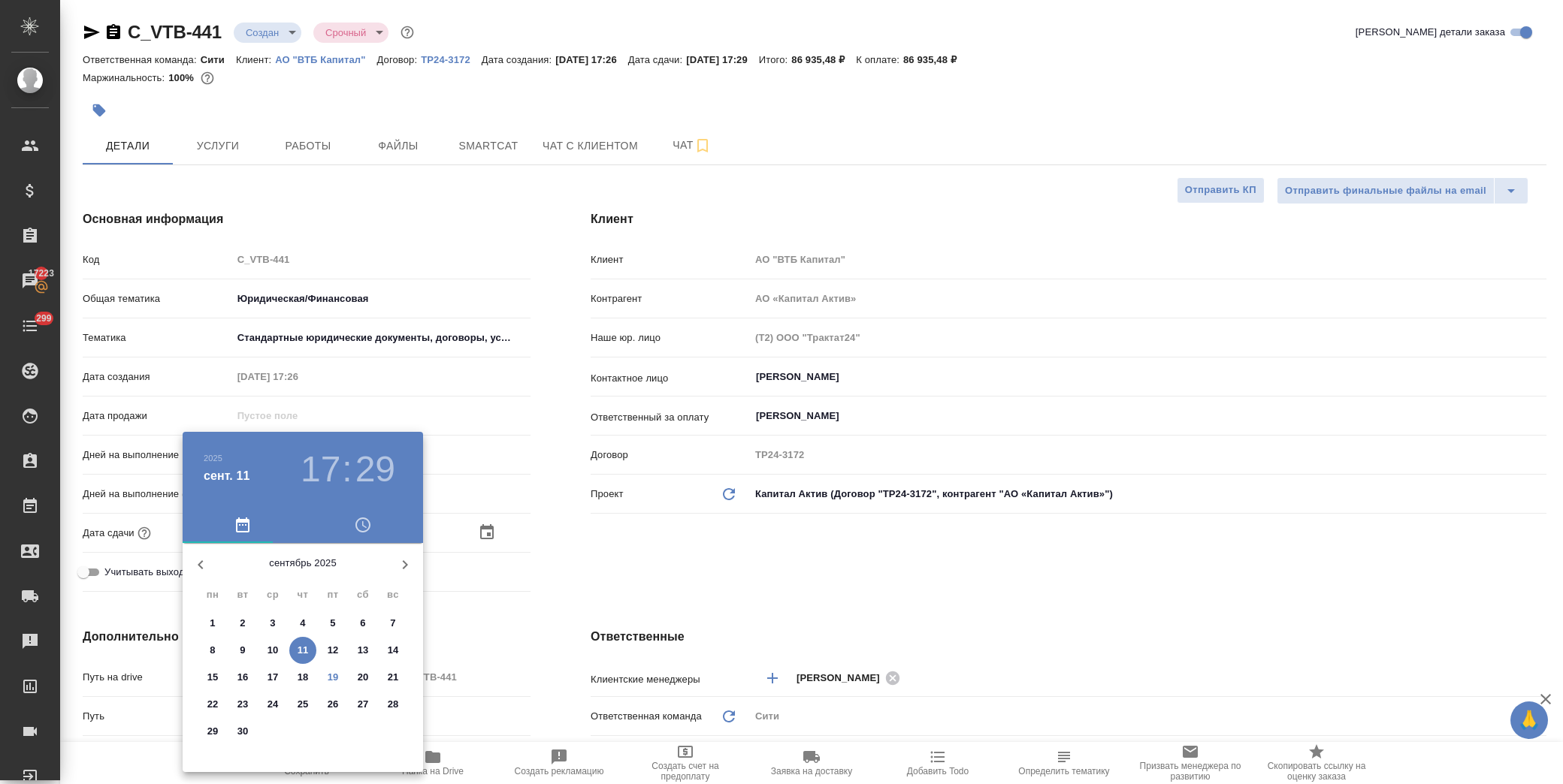
type textarea "x"
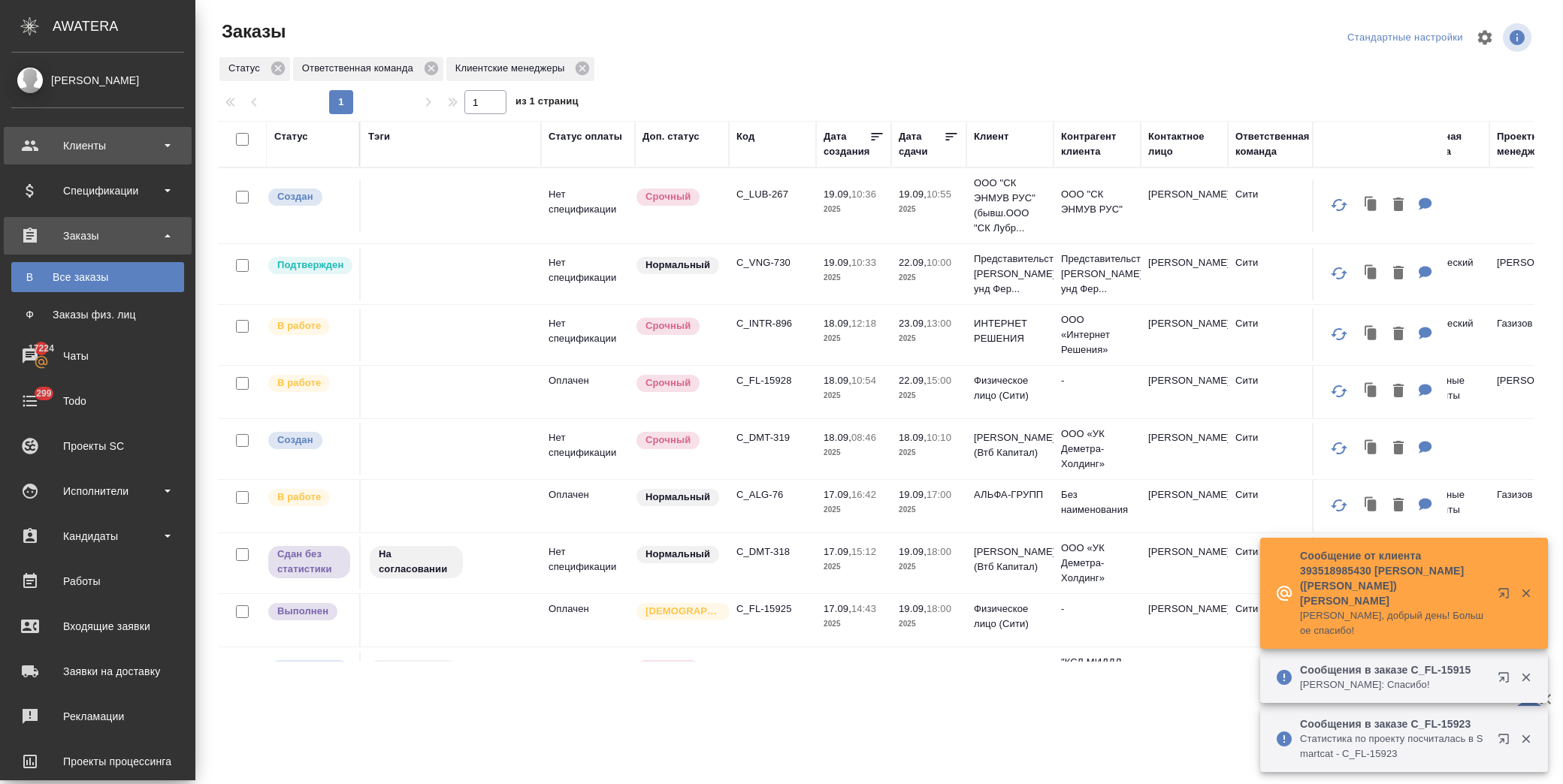
click at [95, 138] on div "Клиенты" at bounding box center [97, 146] width 173 height 23
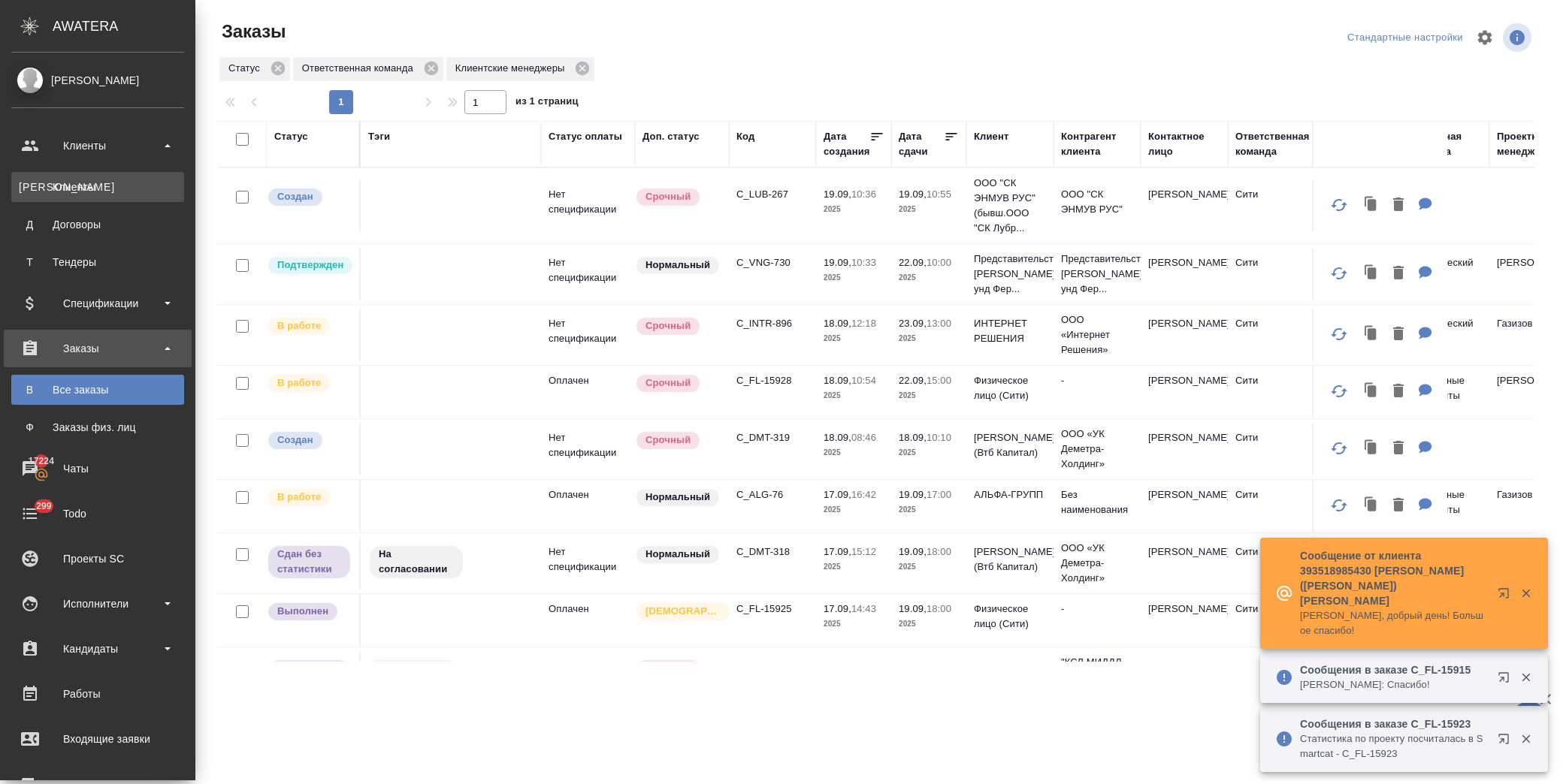
click at [120, 183] on div "Клиенты" at bounding box center [97, 186] width 158 height 15
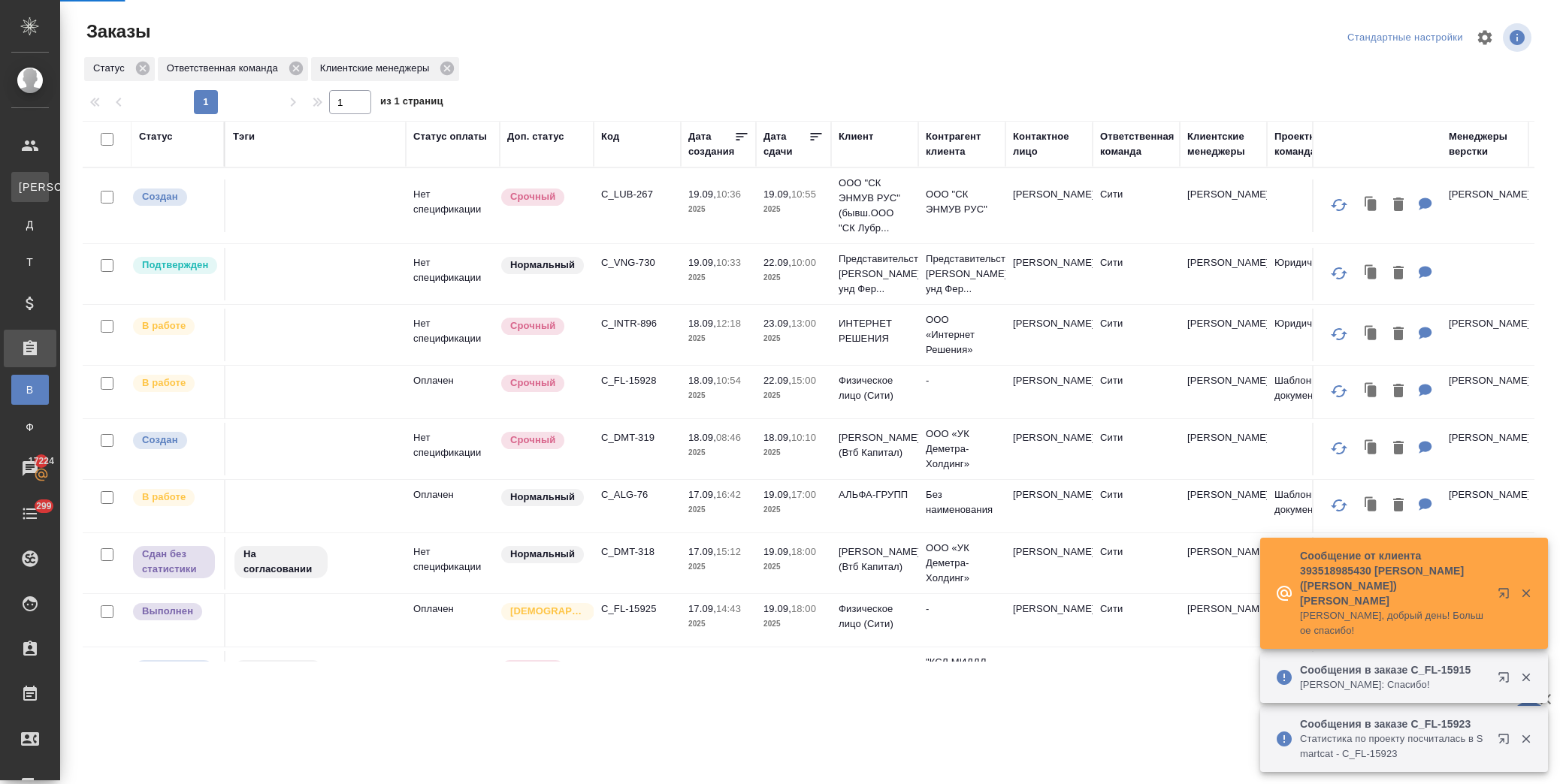
select select "RU"
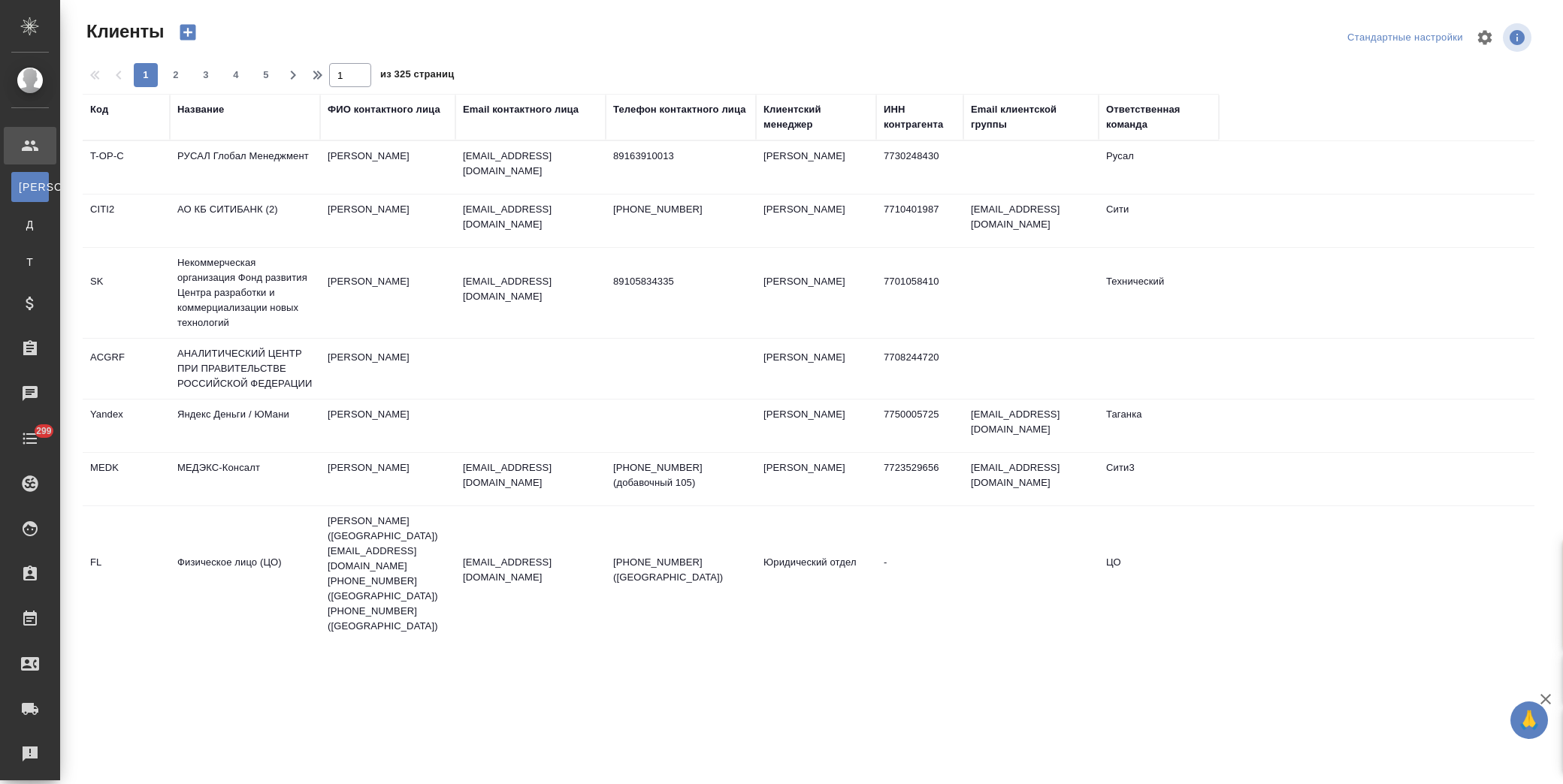
click at [212, 113] on div "Название" at bounding box center [200, 109] width 46 height 15
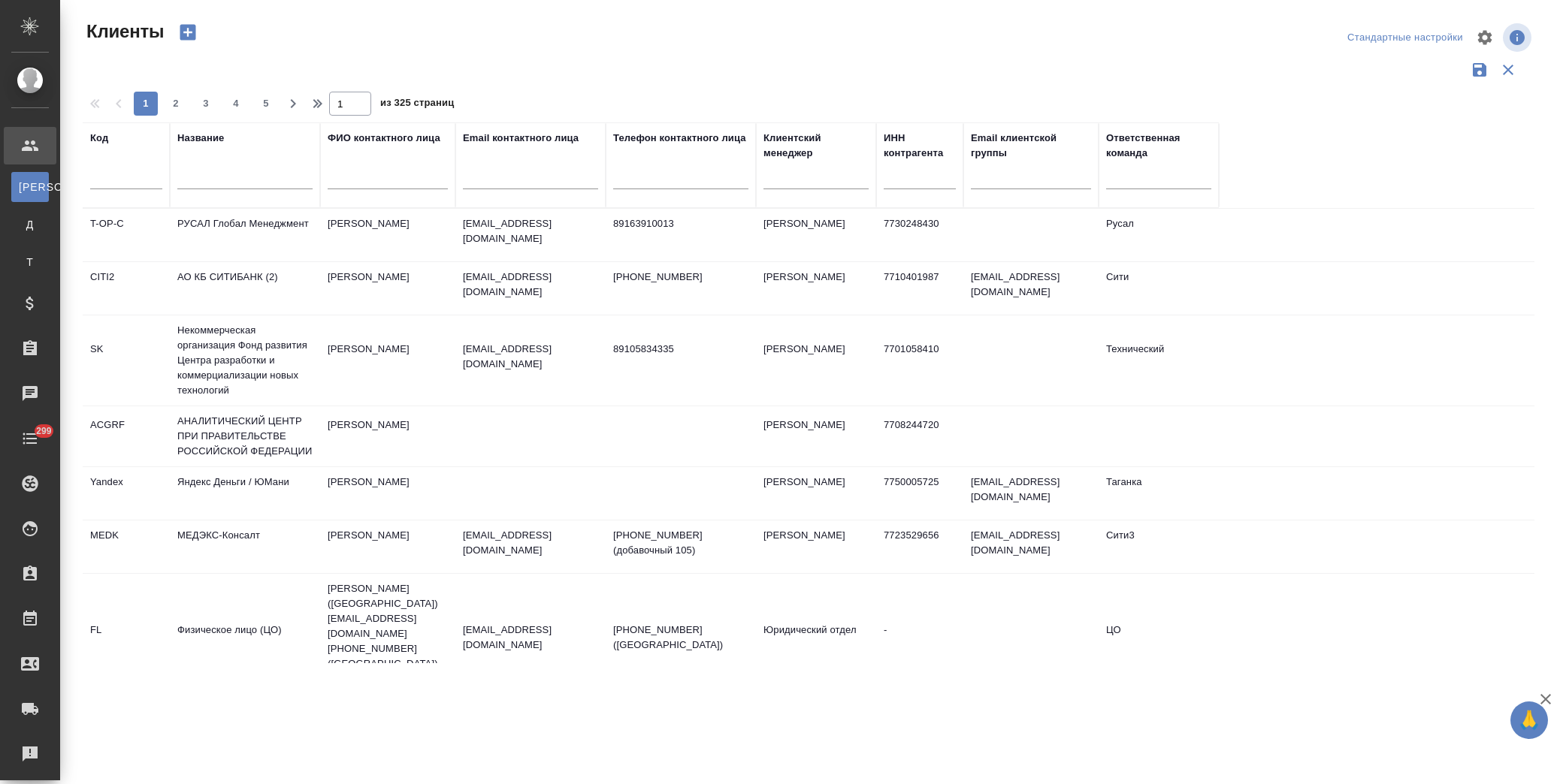
drag, startPoint x: 220, startPoint y: 181, endPoint x: 231, endPoint y: 185, distance: 11.7
click at [230, 184] on input "text" at bounding box center [245, 179] width 135 height 19
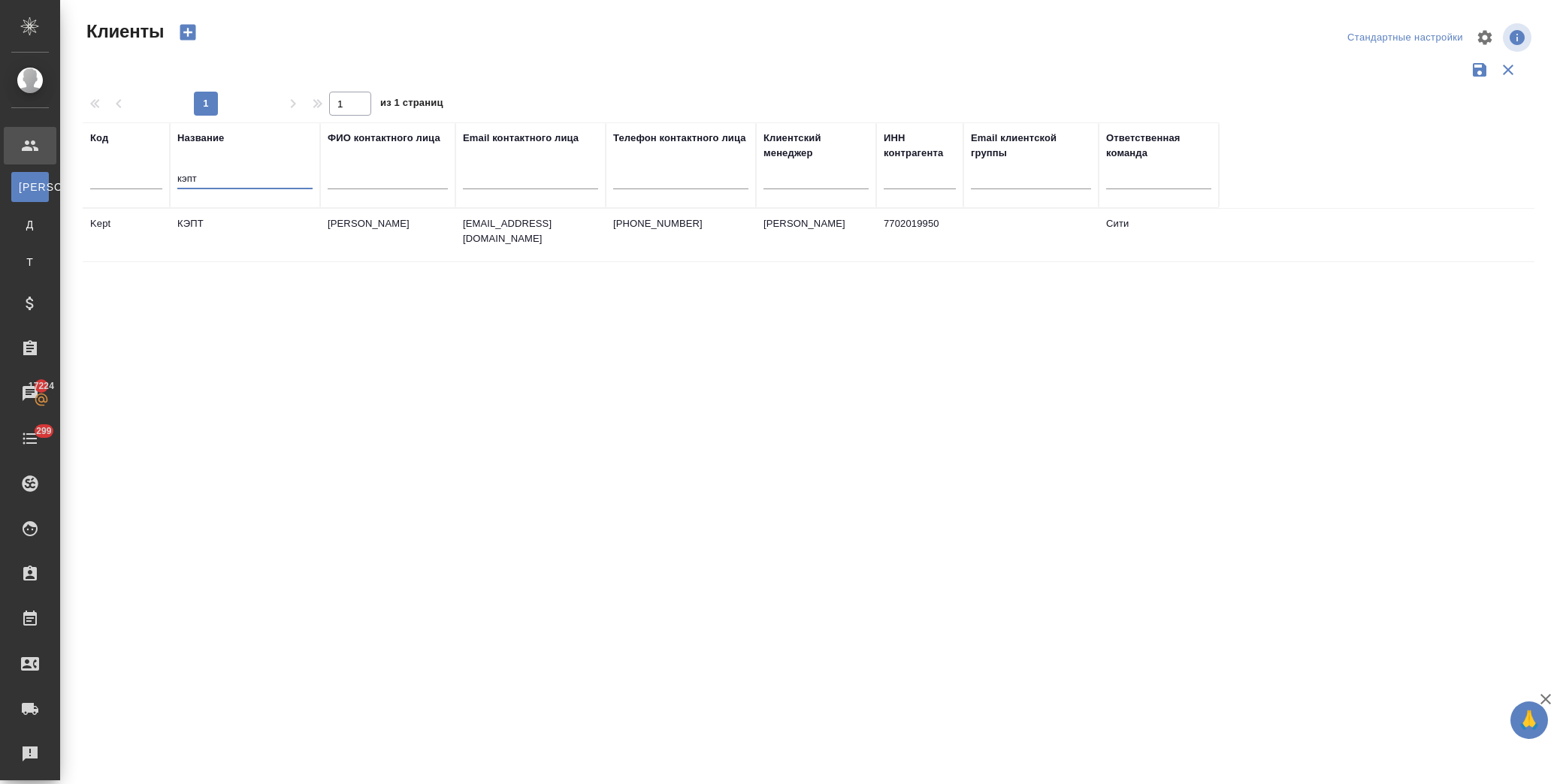
type input "кэпт"
click at [241, 228] on td "КЭПТ" at bounding box center [244, 235] width 150 height 53
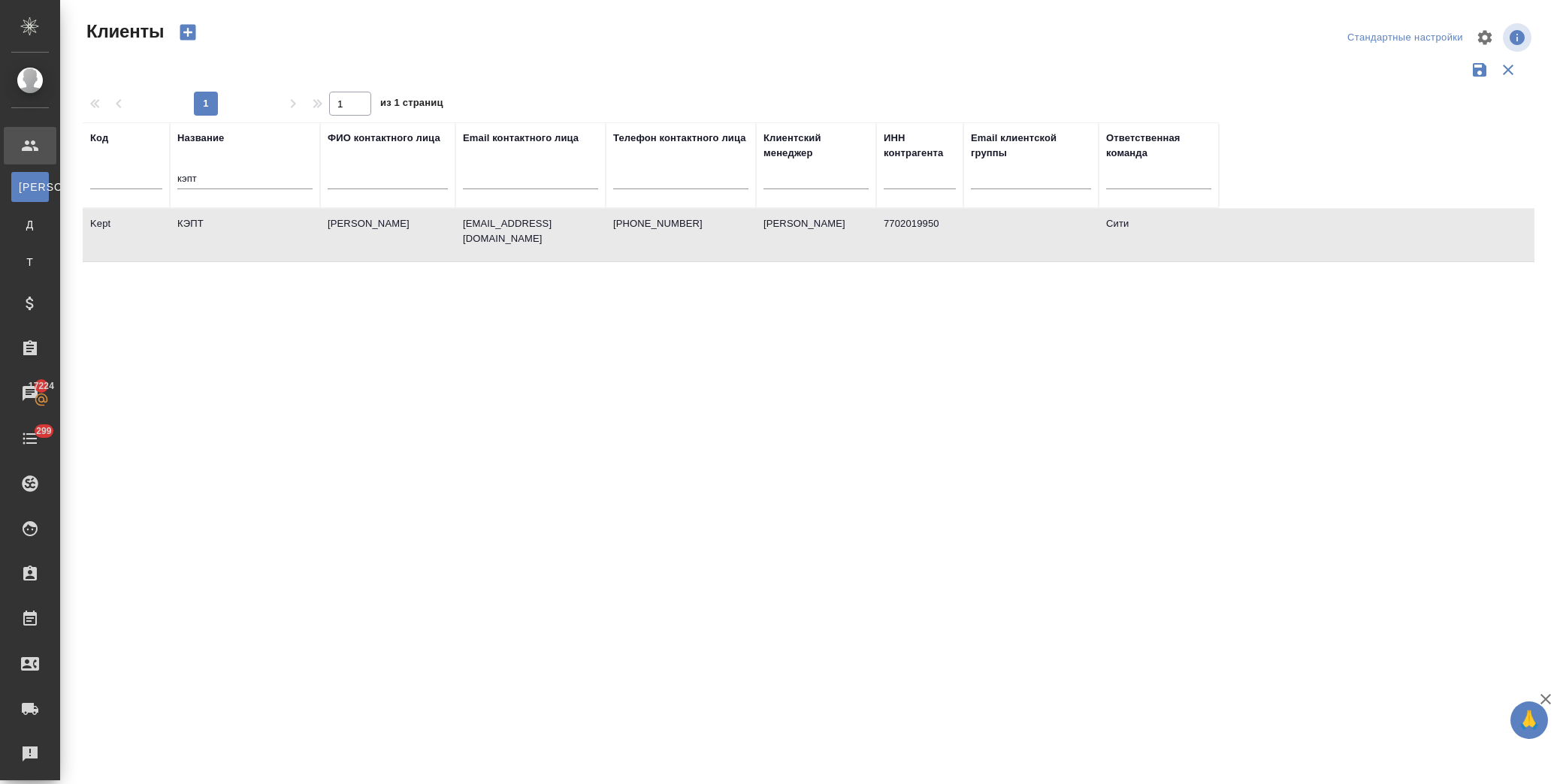
click at [241, 228] on td "КЭПТ" at bounding box center [244, 235] width 150 height 53
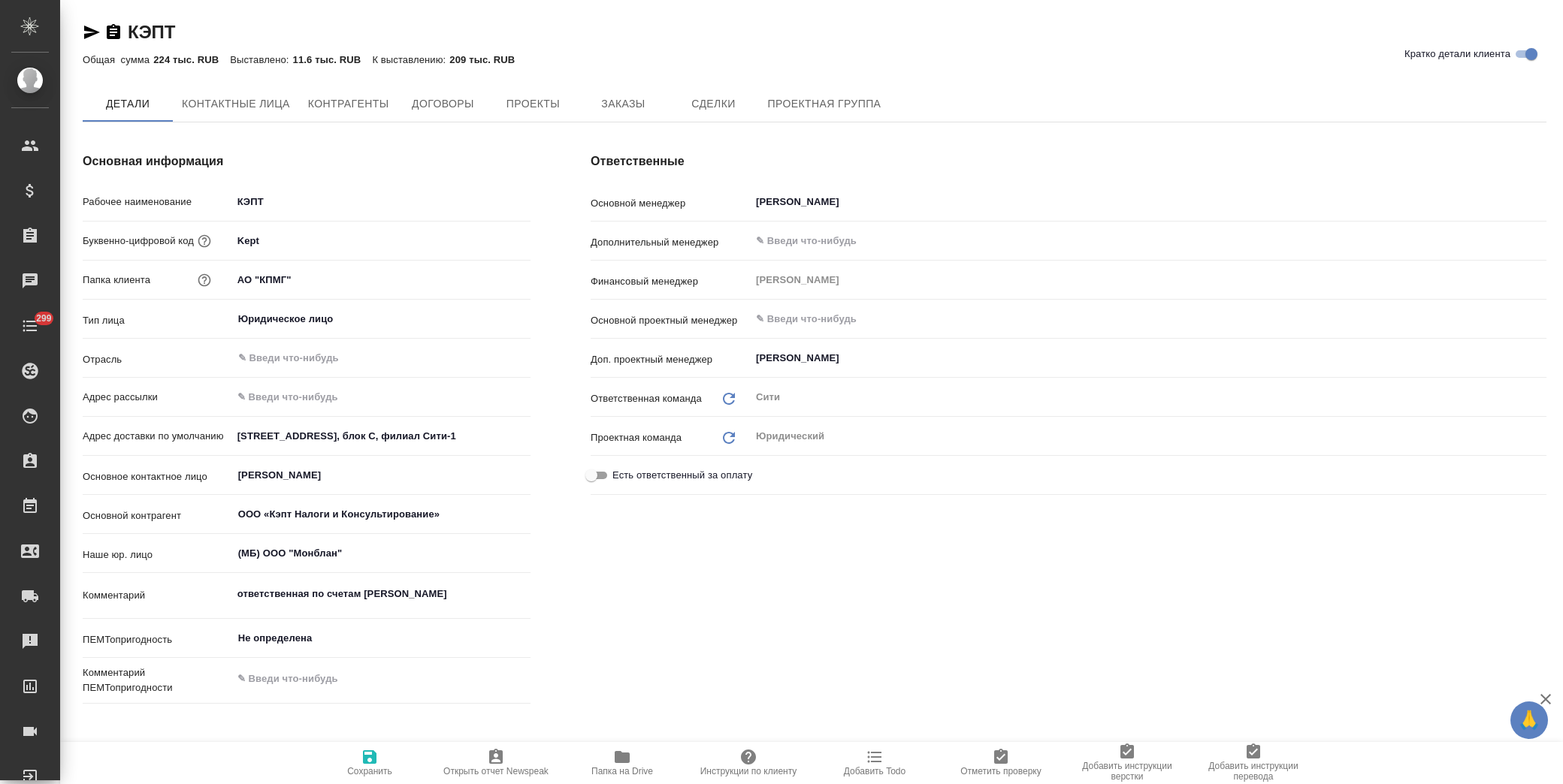
type textarea "x"
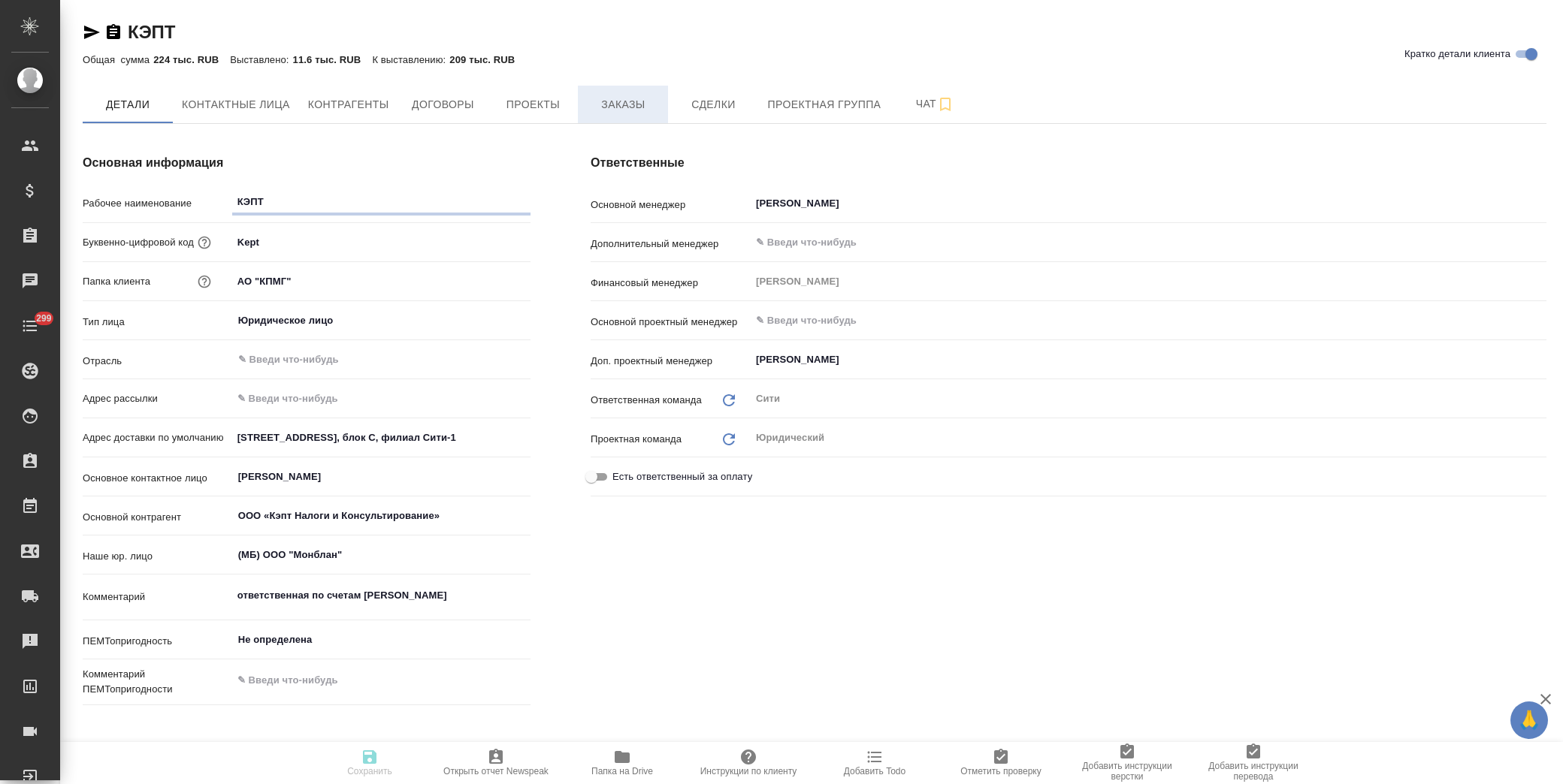
type textarea "x"
click at [608, 84] on div "КЭПТ Кратко детали клиента Общая сумма 224 тыс. RUB Выставлено: 11.6 тыс. RUB К…" at bounding box center [814, 720] width 1480 height 1441
click at [612, 90] on button "Заказы" at bounding box center [623, 105] width 90 height 37
type textarea "x"
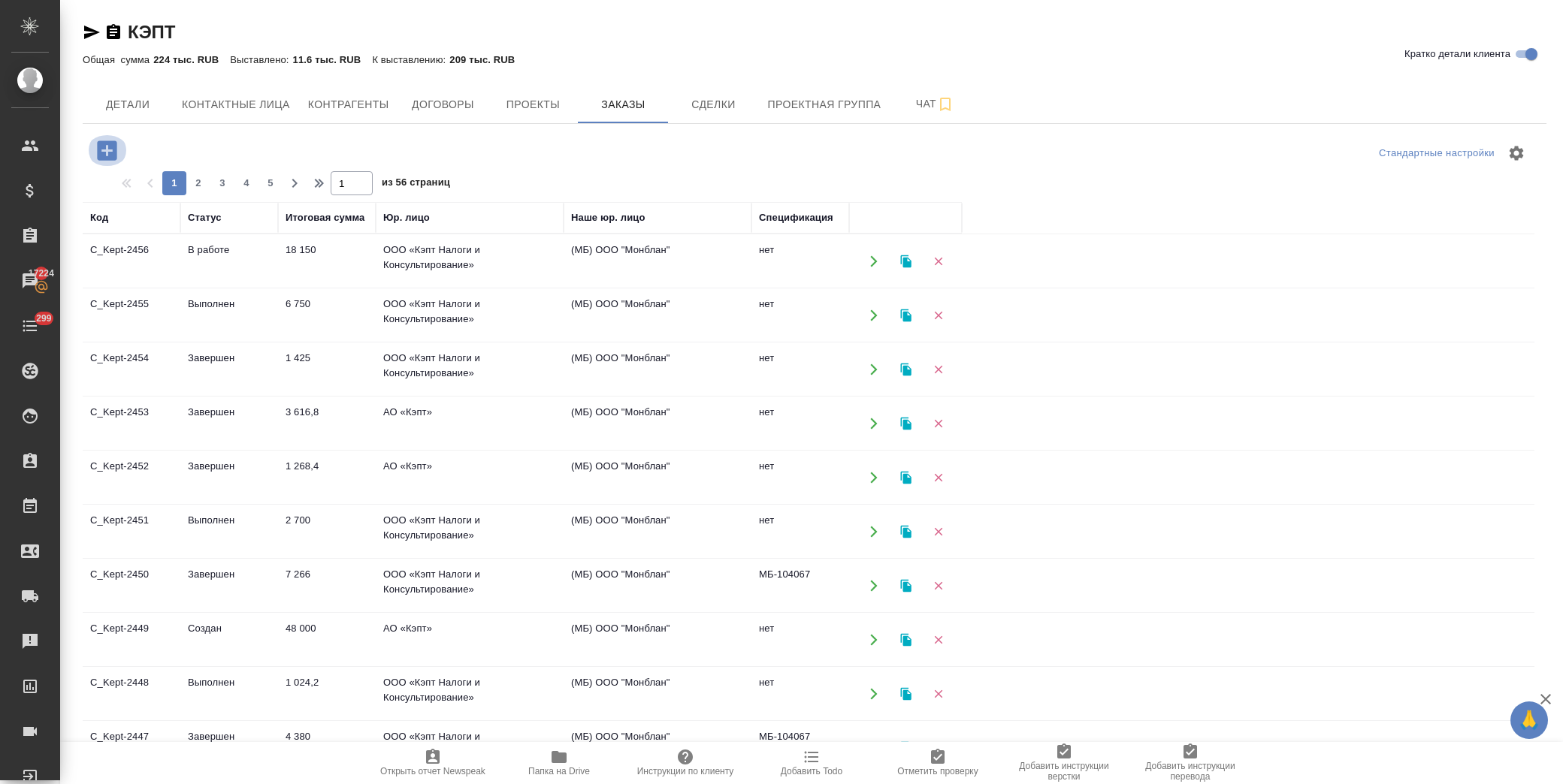
click at [94, 143] on icon "button" at bounding box center [107, 151] width 26 height 26
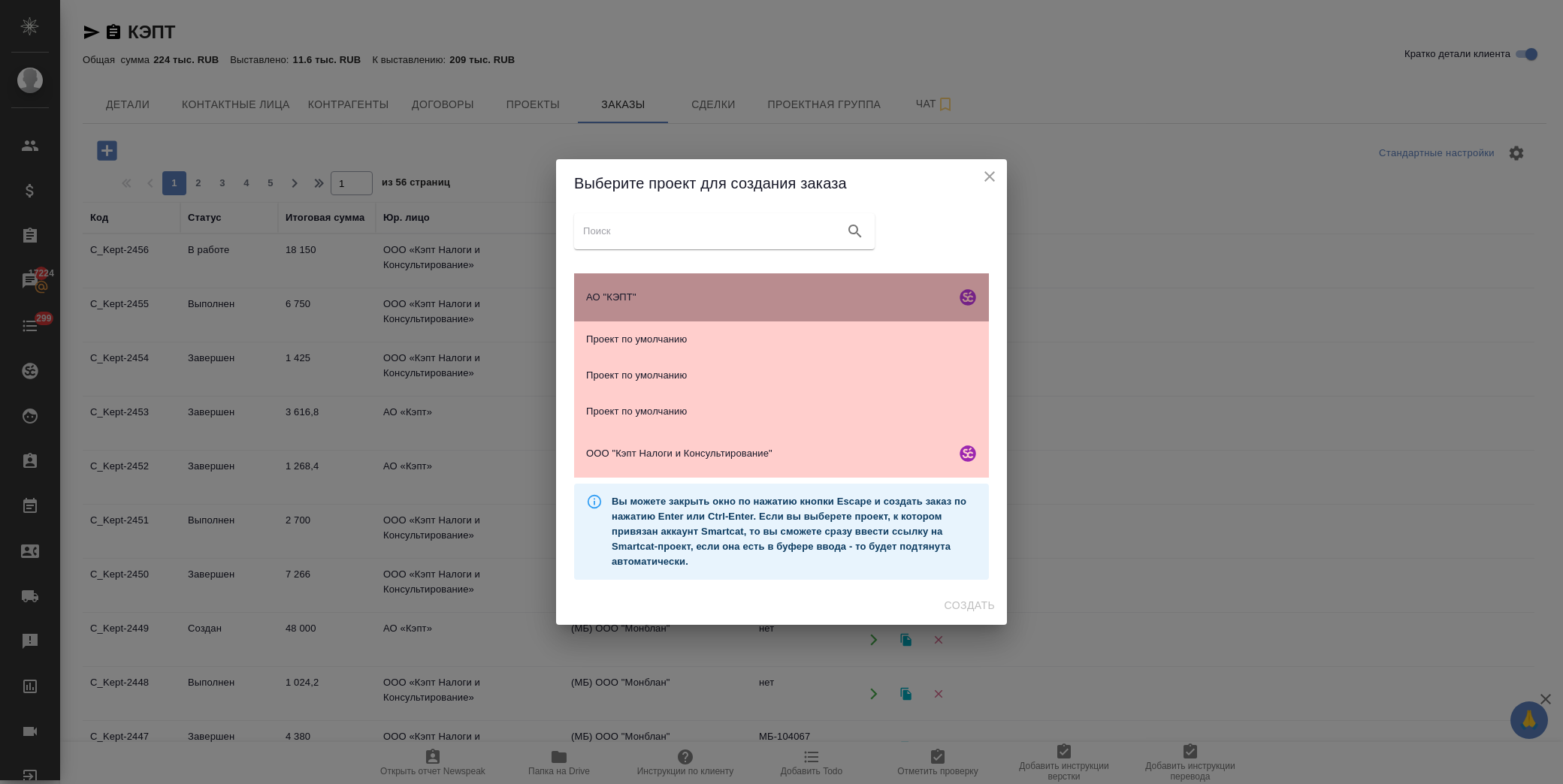
click at [663, 293] on span "АО "КЭПТ"" at bounding box center [768, 298] width 363 height 15
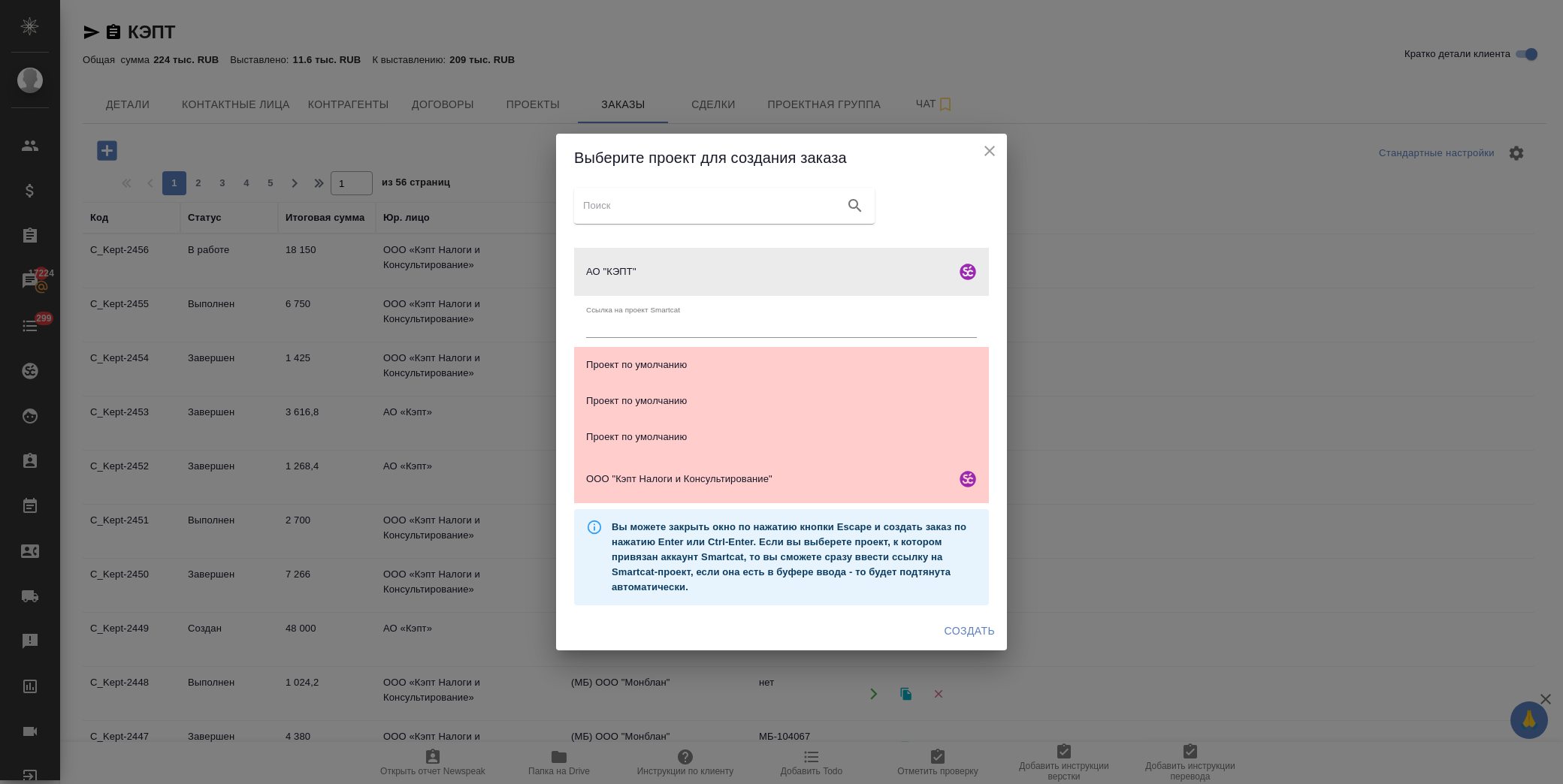
click at [960, 636] on span "Создать" at bounding box center [970, 631] width 50 height 19
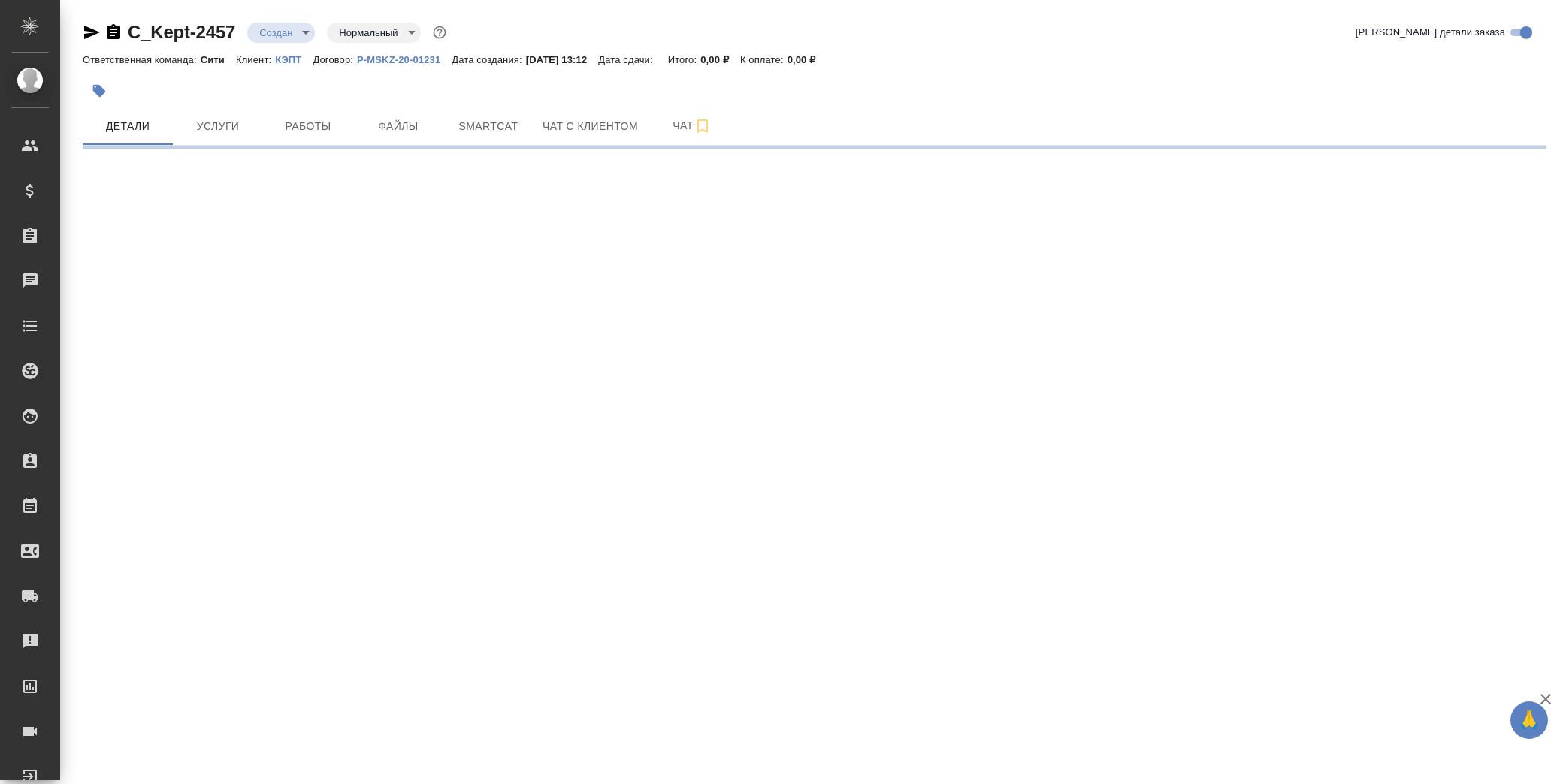
select select "RU"
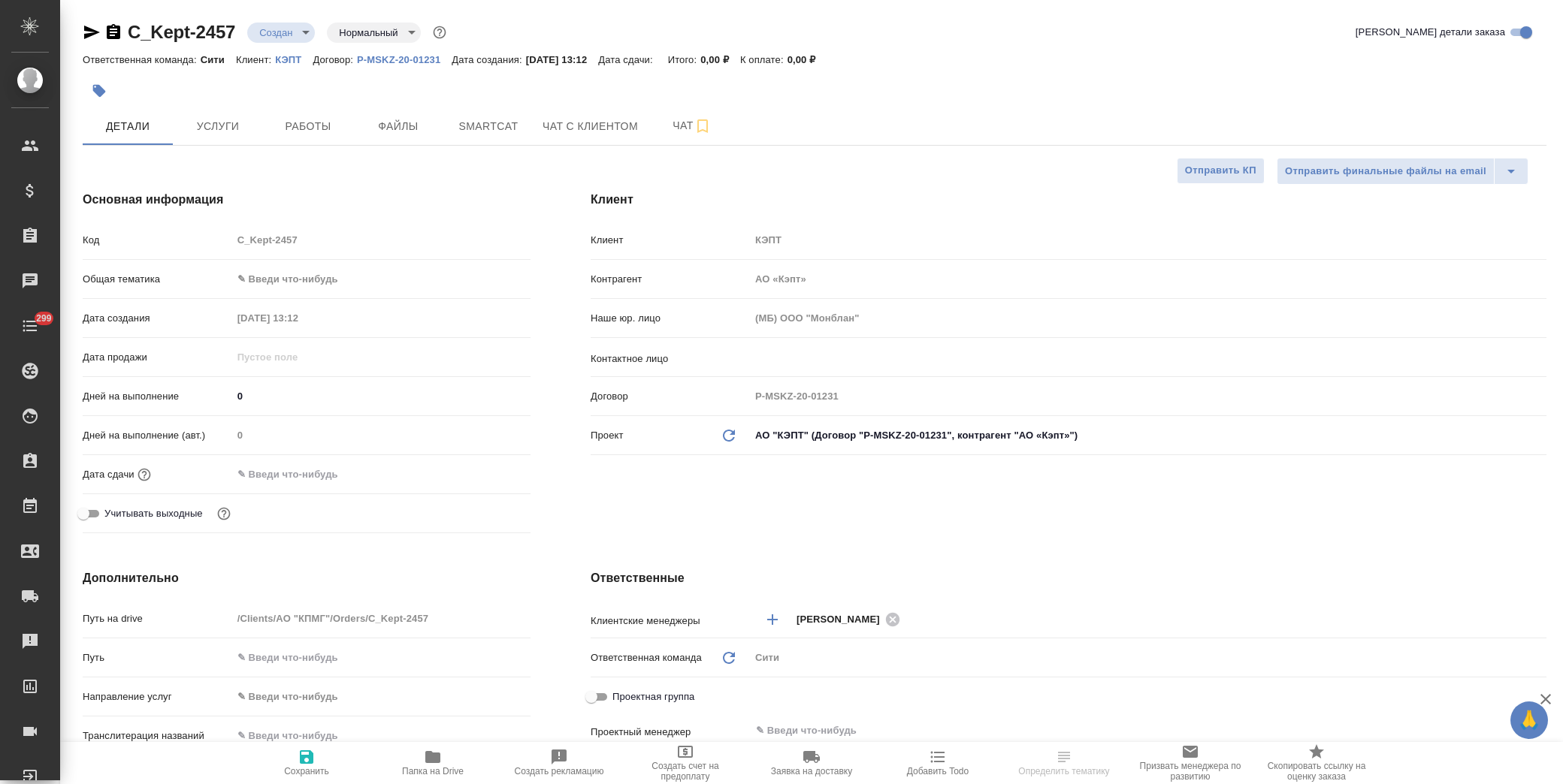
type textarea "x"
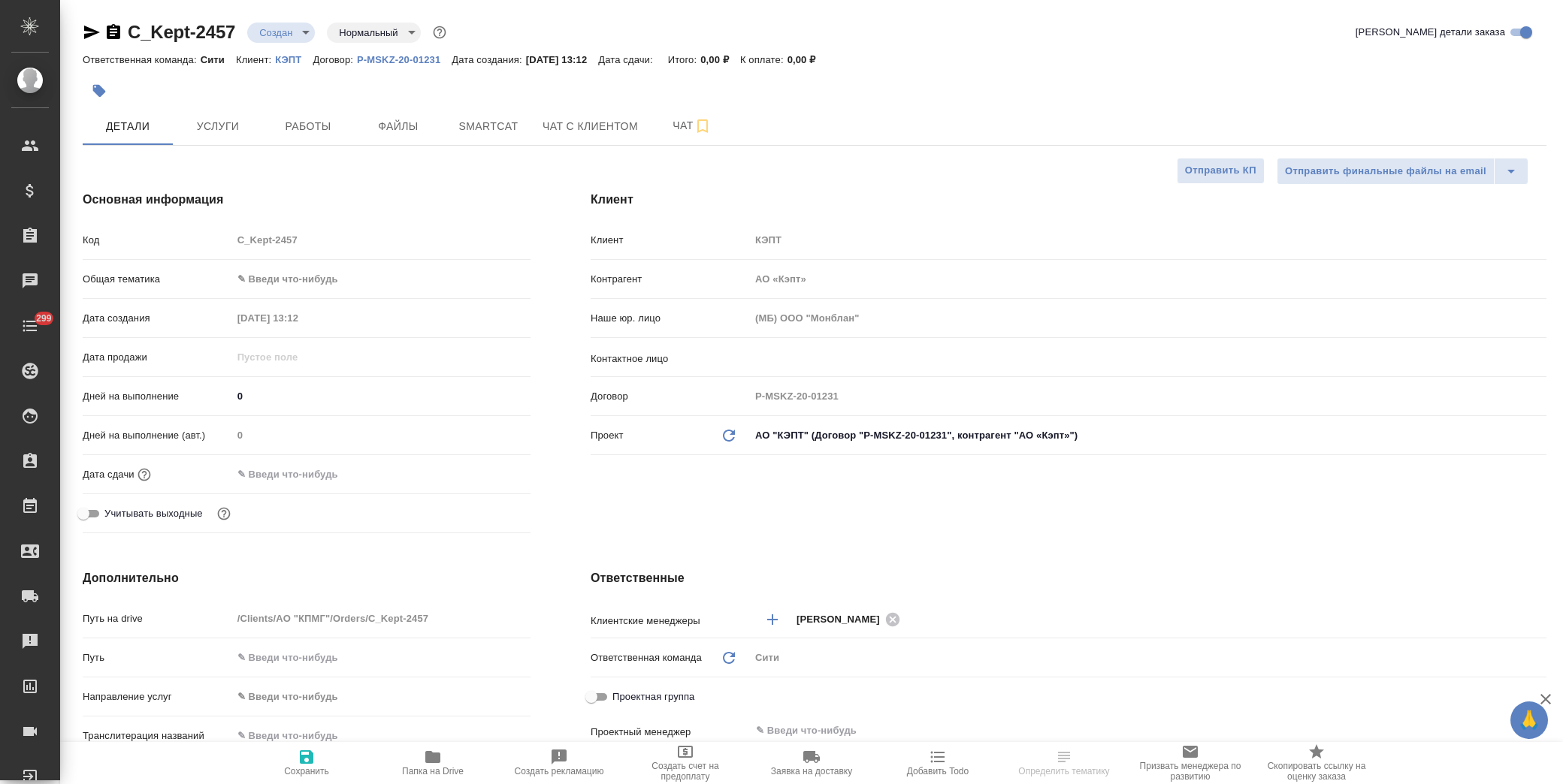
type textarea "x"
click at [310, 281] on body "🙏 .cls-1 fill:#fff; AWATERA [PERSON_NAME] Спецификации Заказы Чаты 299 Todo Про…" at bounding box center [781, 392] width 1563 height 784
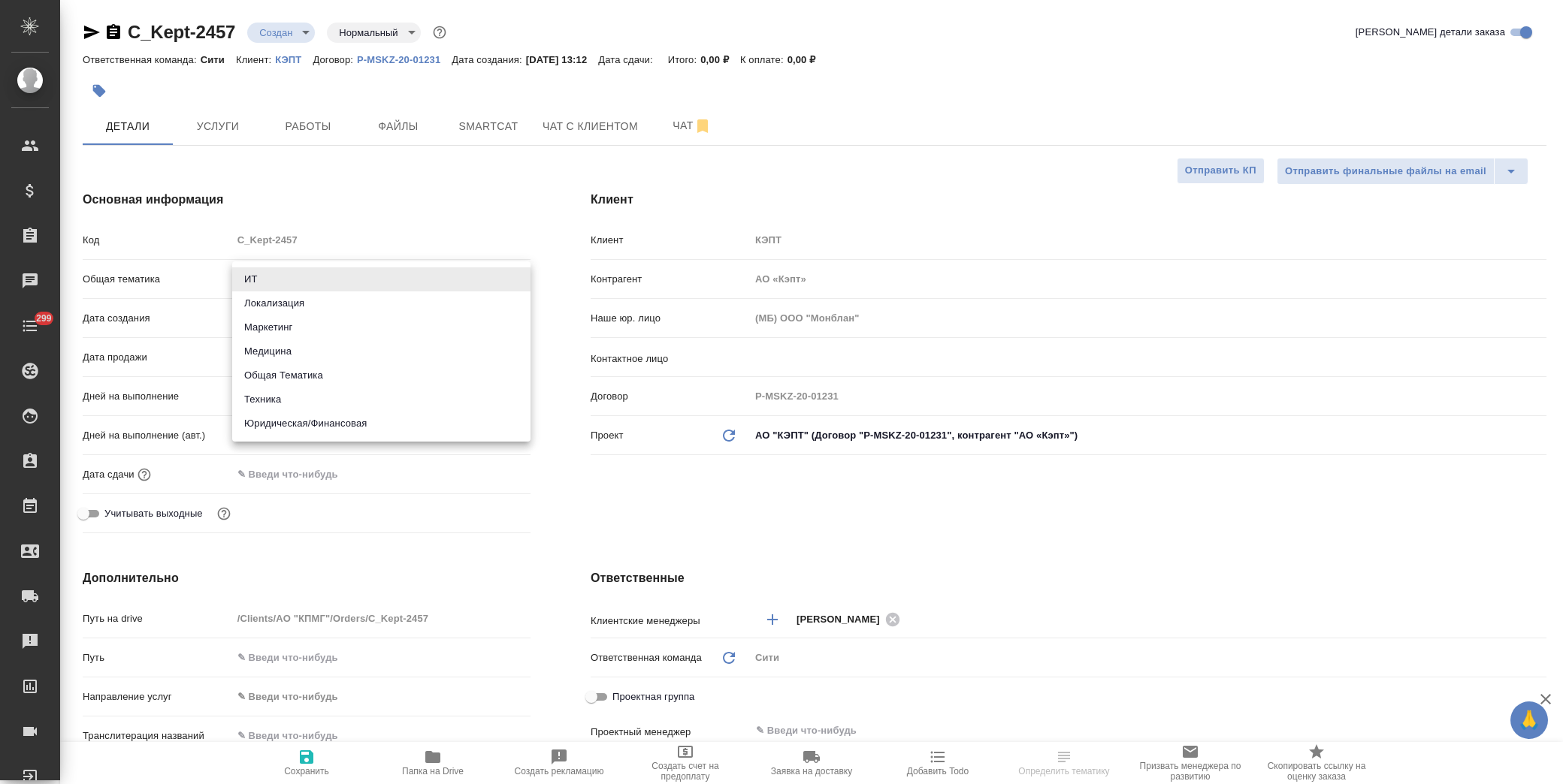
click at [357, 426] on li "Юридическая/Финансовая" at bounding box center [381, 424] width 298 height 24
type input "yr-fn"
type textarea "x"
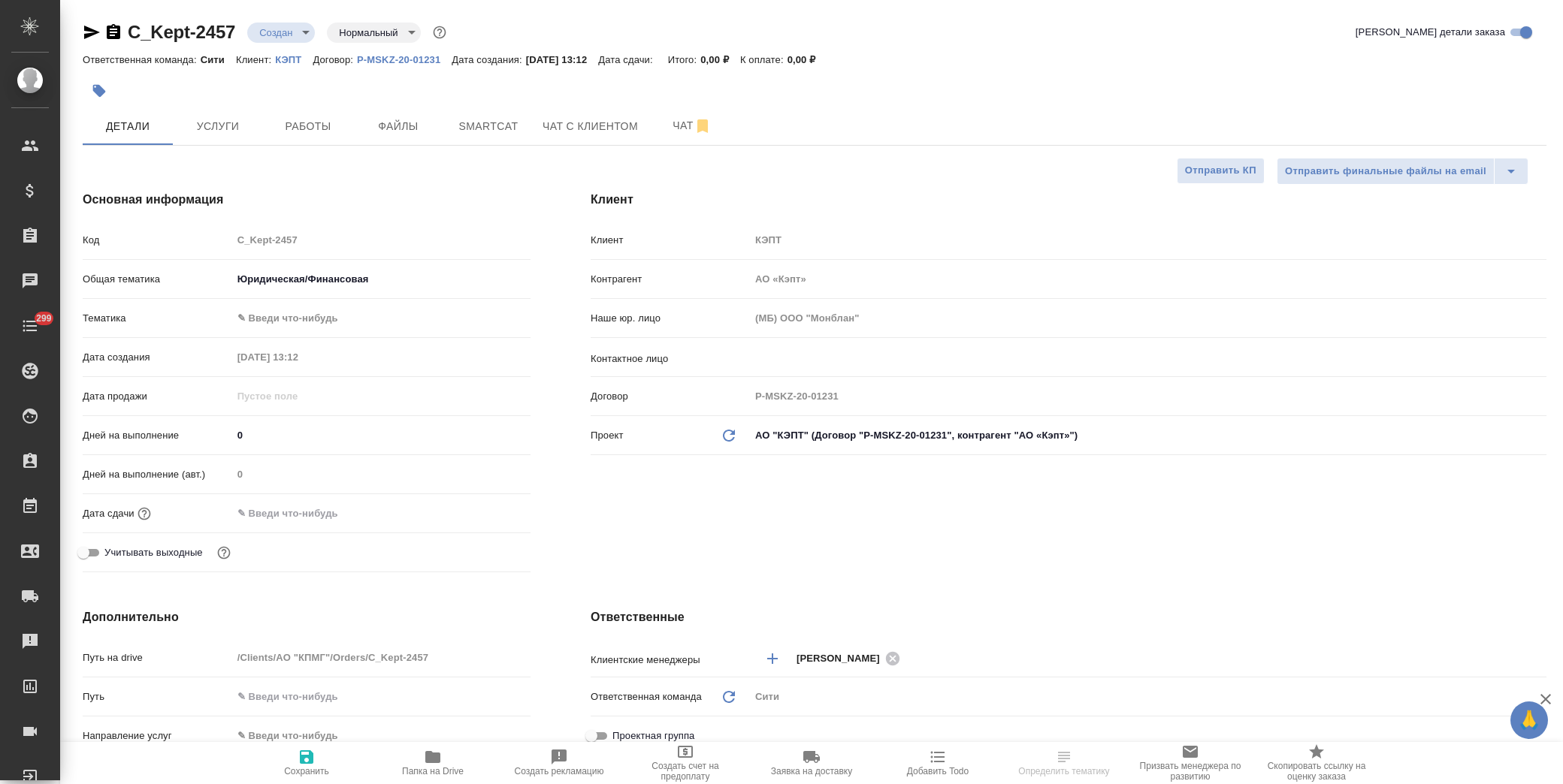
click at [322, 314] on body "🙏 .cls-1 fill:#fff; AWATERA [PERSON_NAME] Спецификации Заказы Чаты 299 Todo Про…" at bounding box center [781, 392] width 1563 height 784
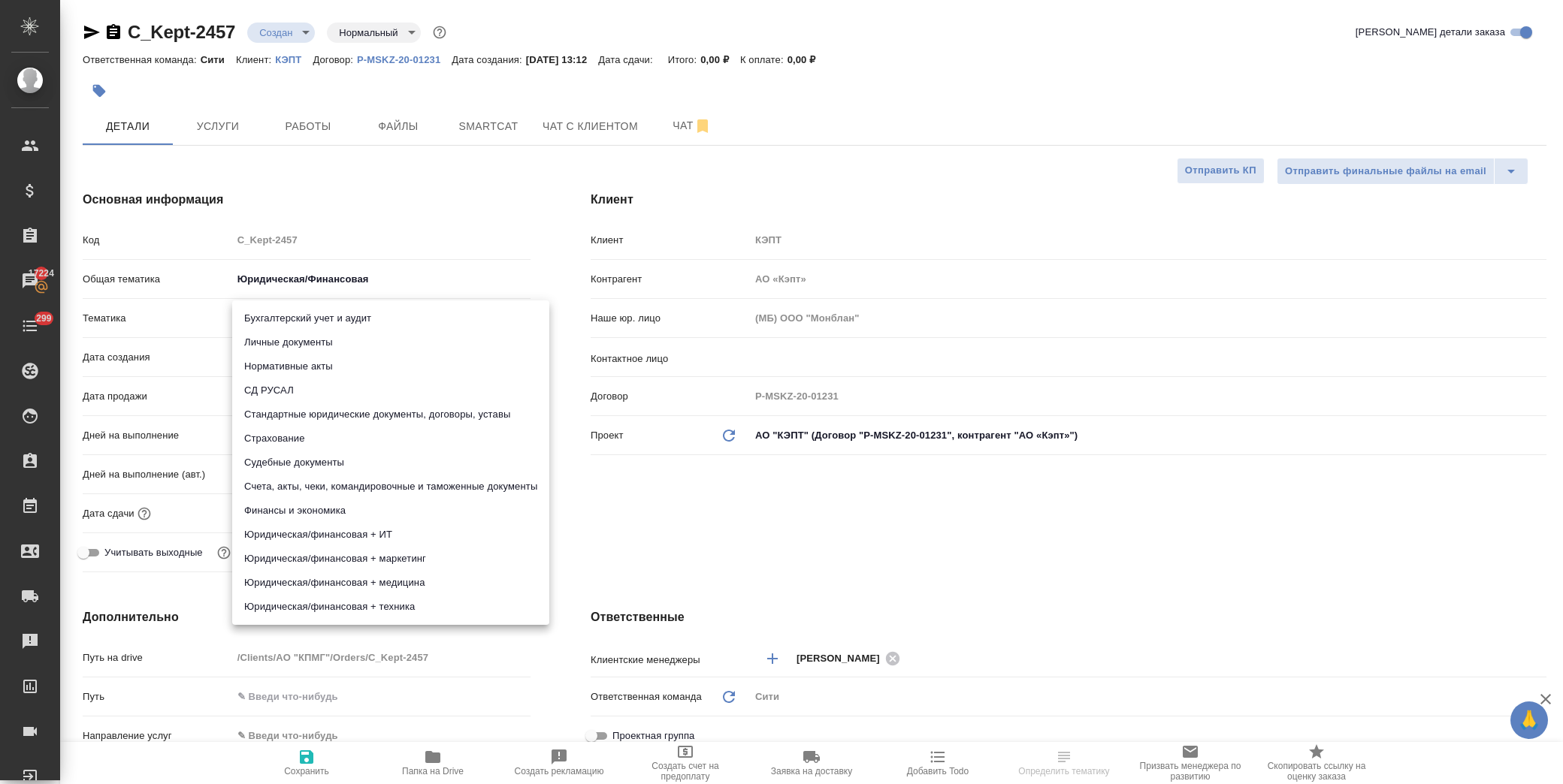
click at [393, 415] on li "Стандартные юридические документы, договоры, уставы" at bounding box center [390, 415] width 317 height 24
type textarea "x"
type input "5f647205b73bc97568ca66bf"
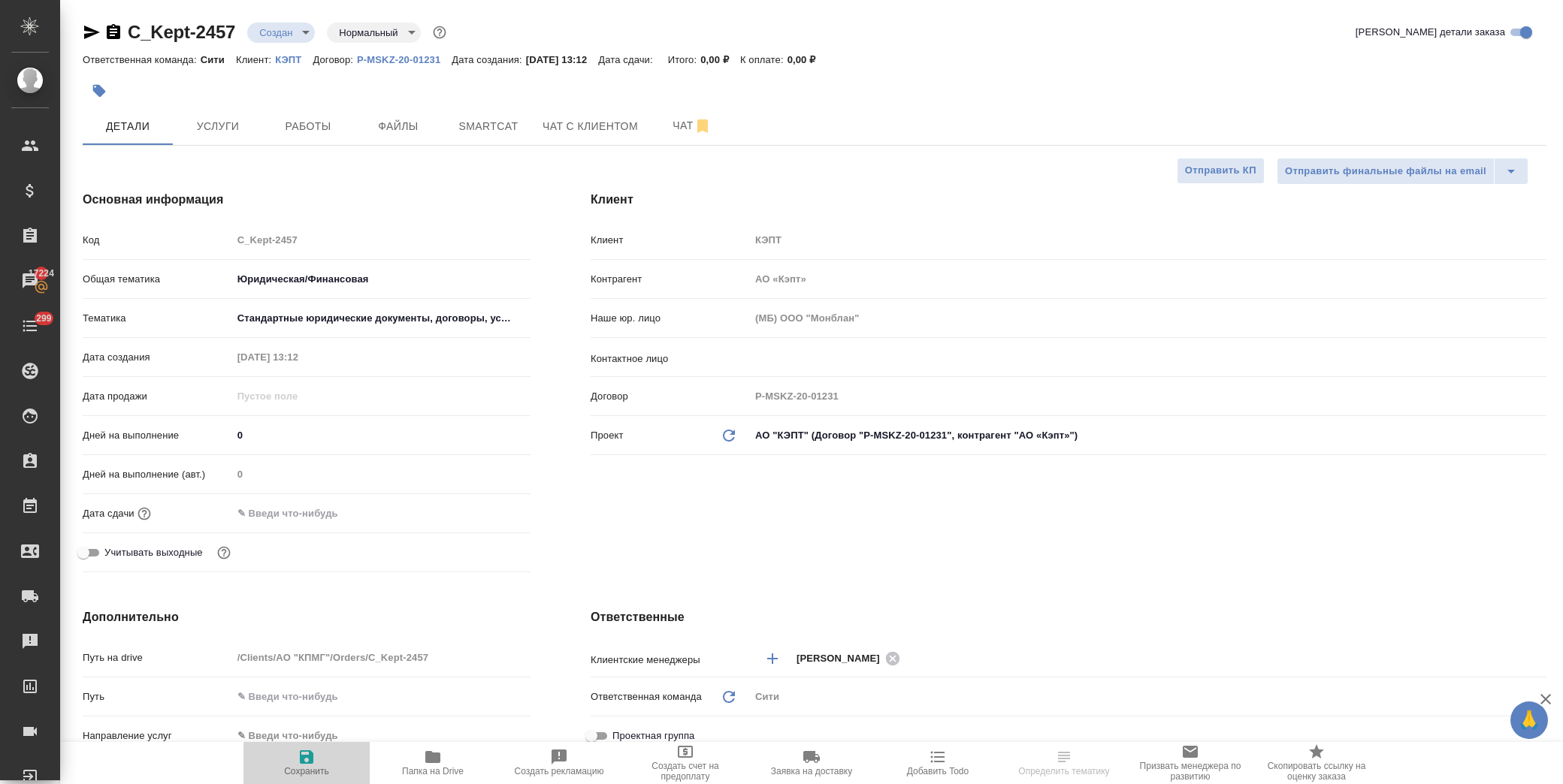
click at [290, 762] on span "Сохранить" at bounding box center [306, 762] width 108 height 28
type textarea "x"
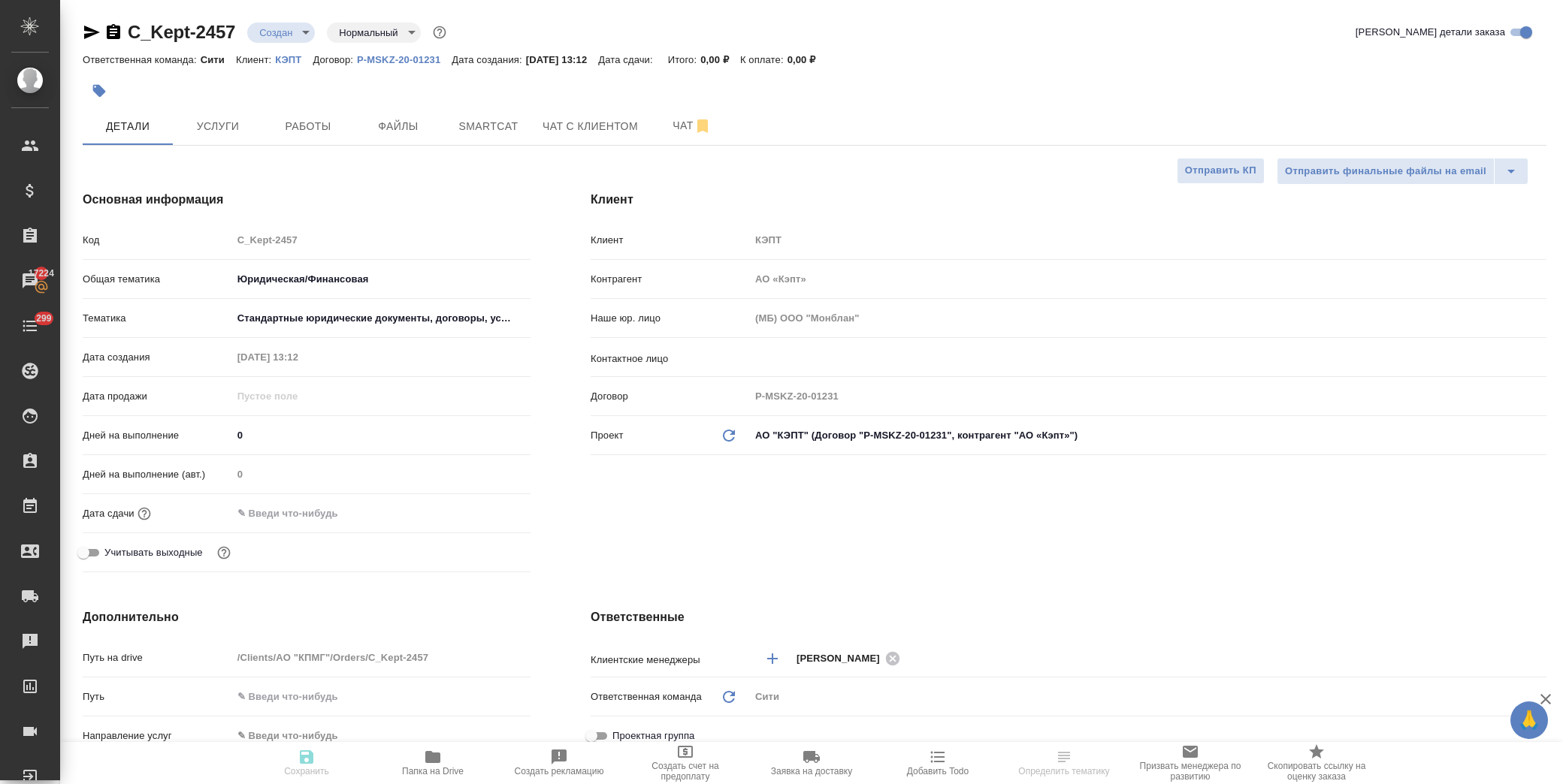
type textarea "x"
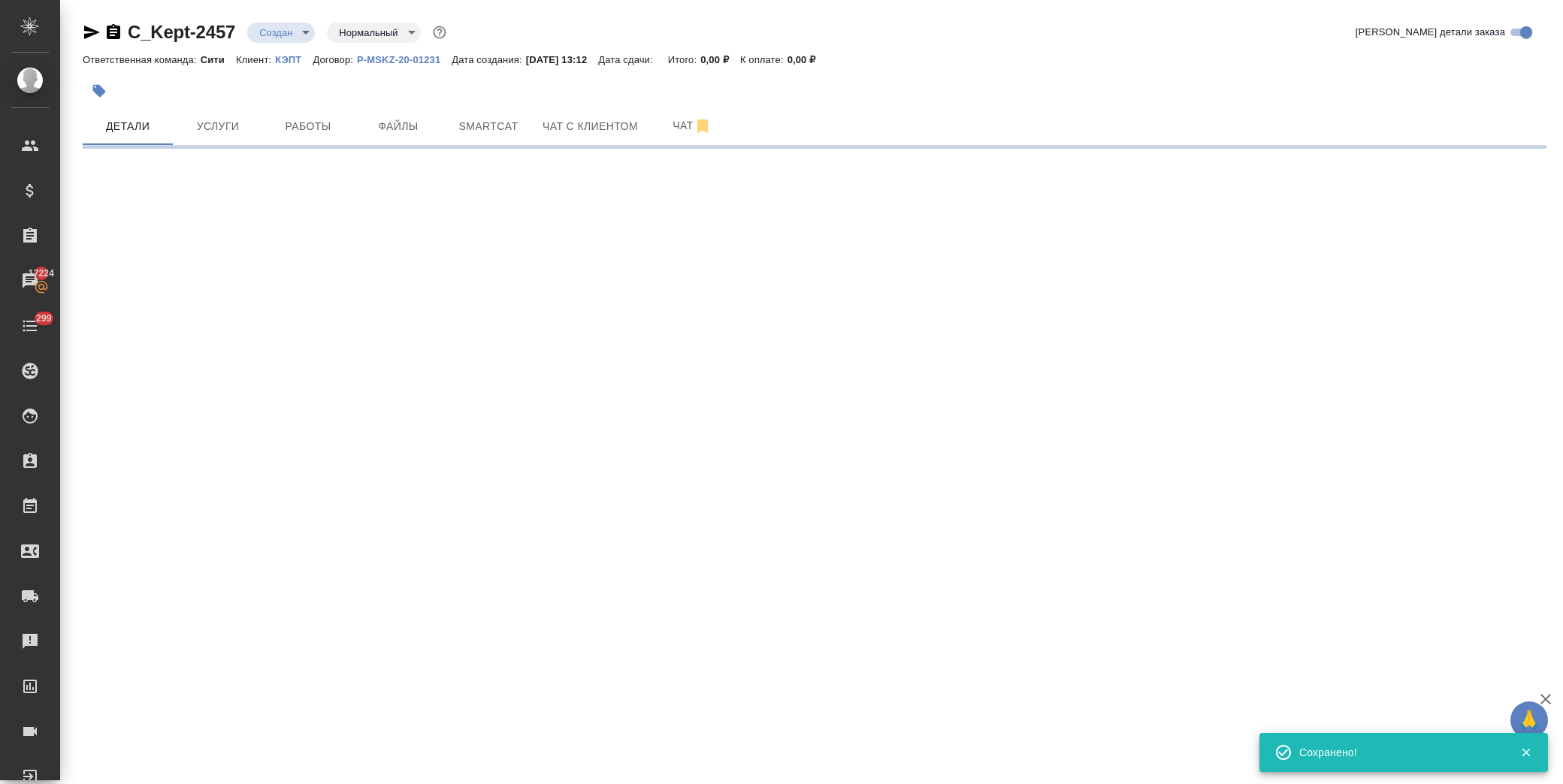
select select "RU"
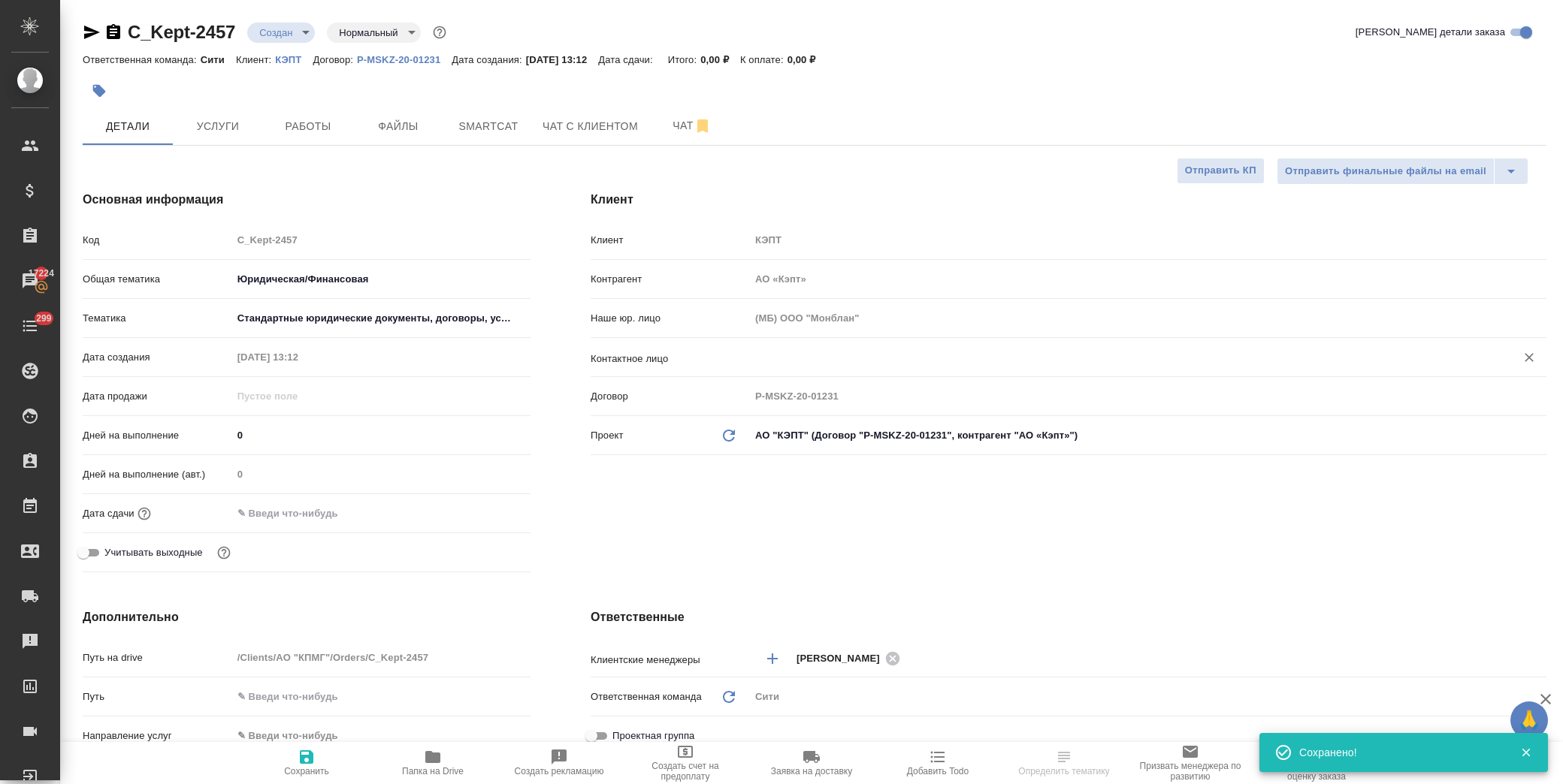
type textarea "x"
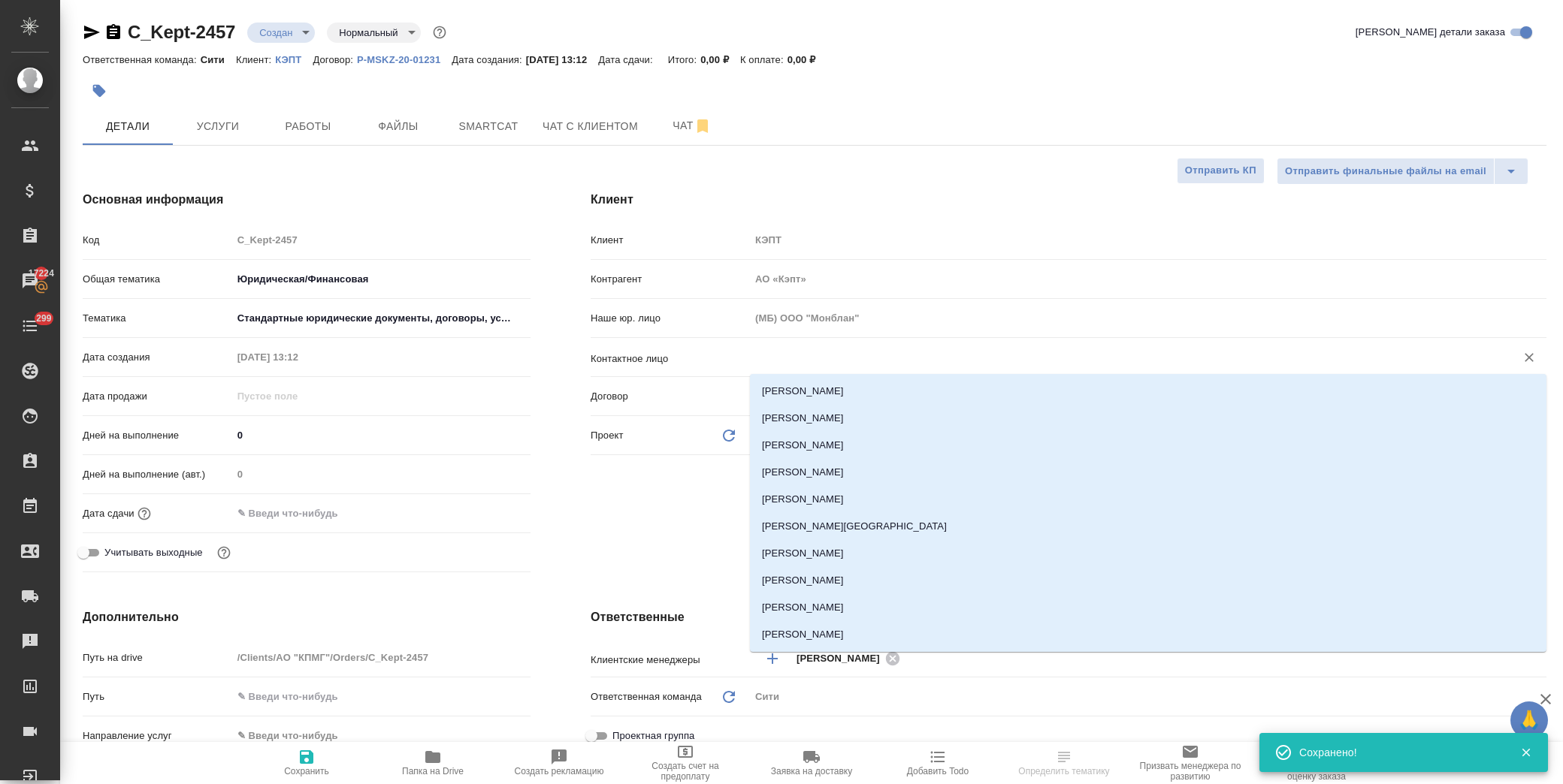
click at [797, 362] on input "text" at bounding box center [1123, 358] width 737 height 18
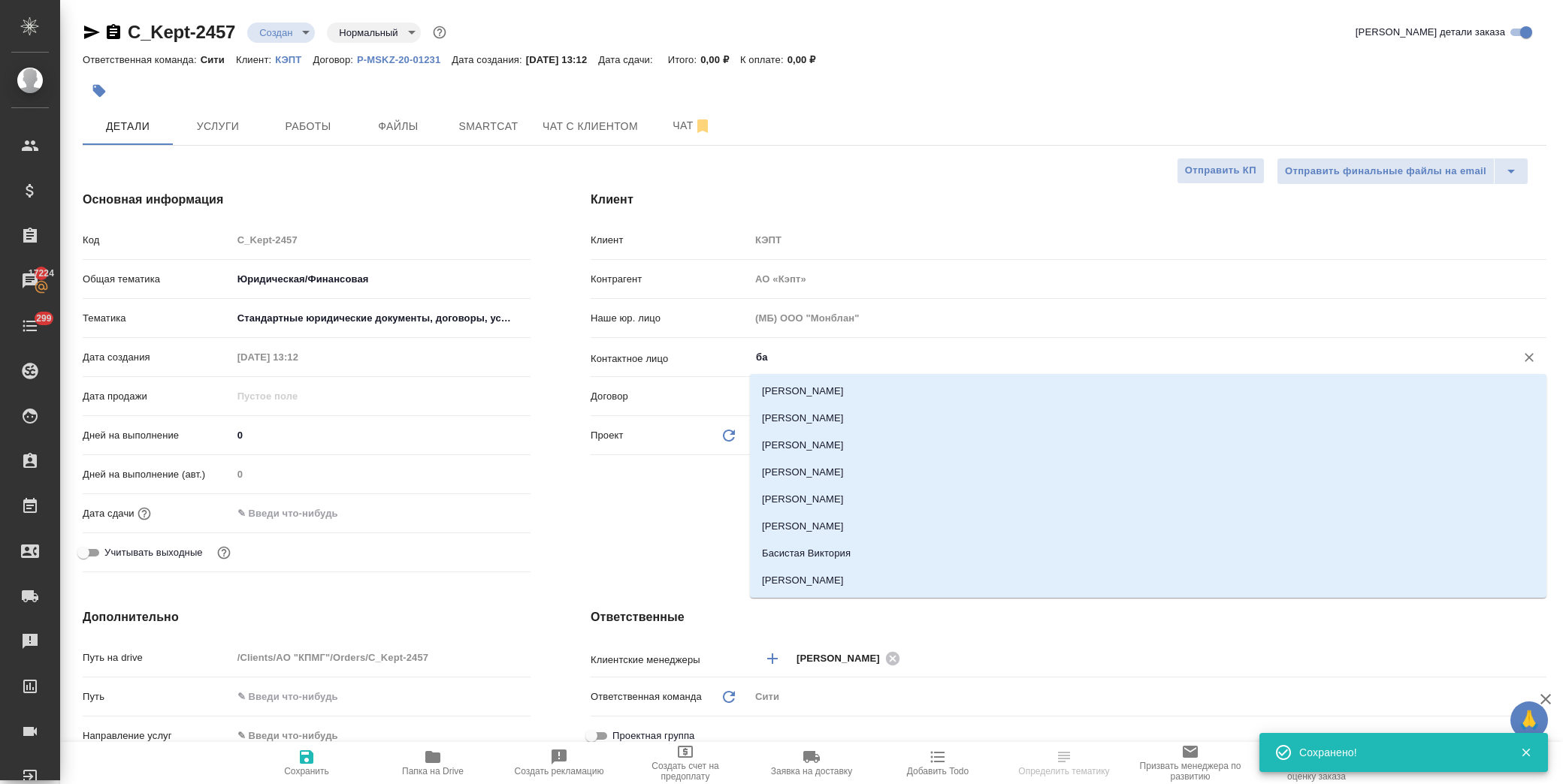
type input "бас"
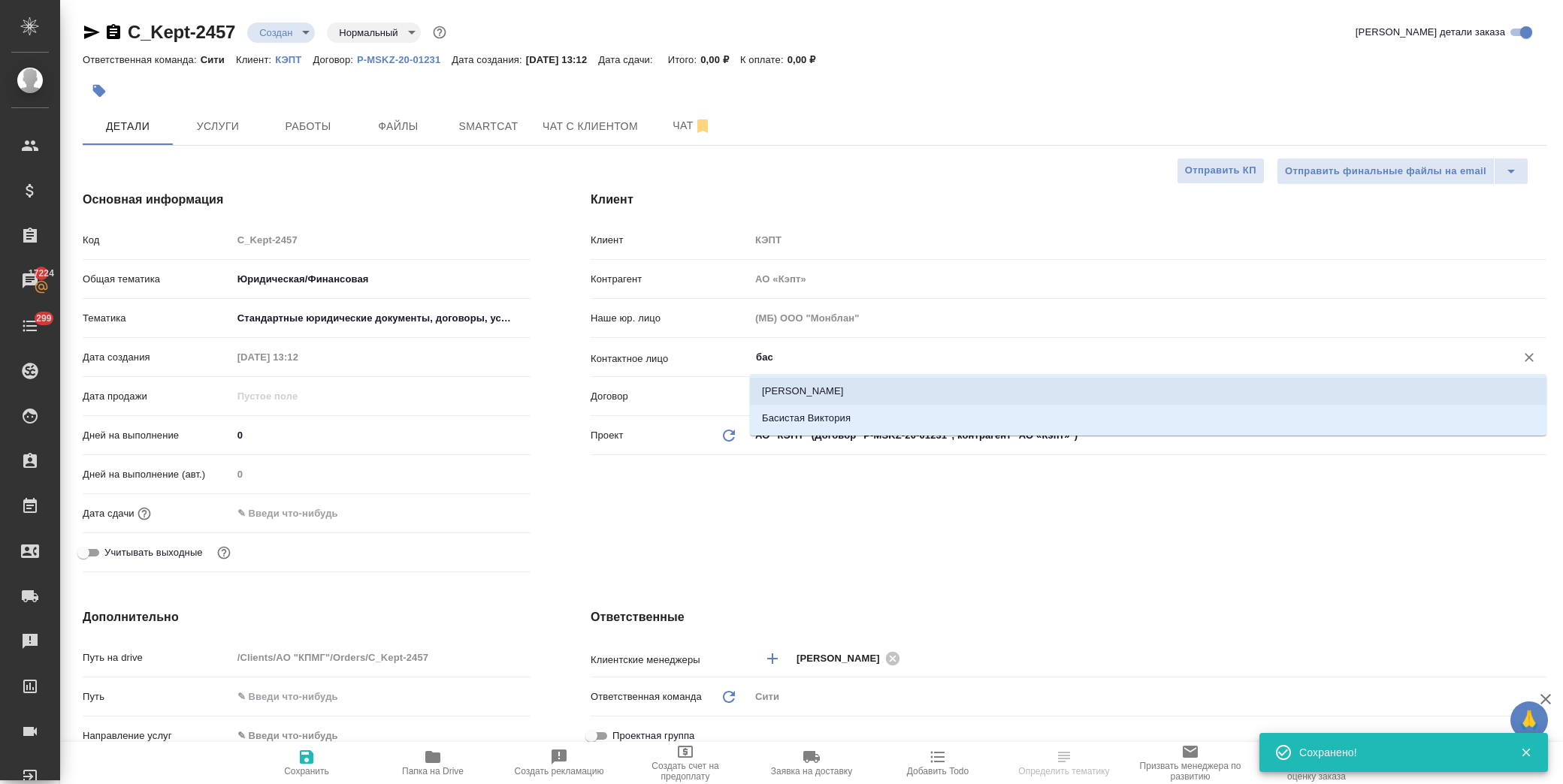
click at [843, 387] on div ".cls-1 fill:#fff; AWATERA Лофицкая Юлия Владимировна Клиенты Спецификации Заказ…" at bounding box center [781, 392] width 1563 height 784
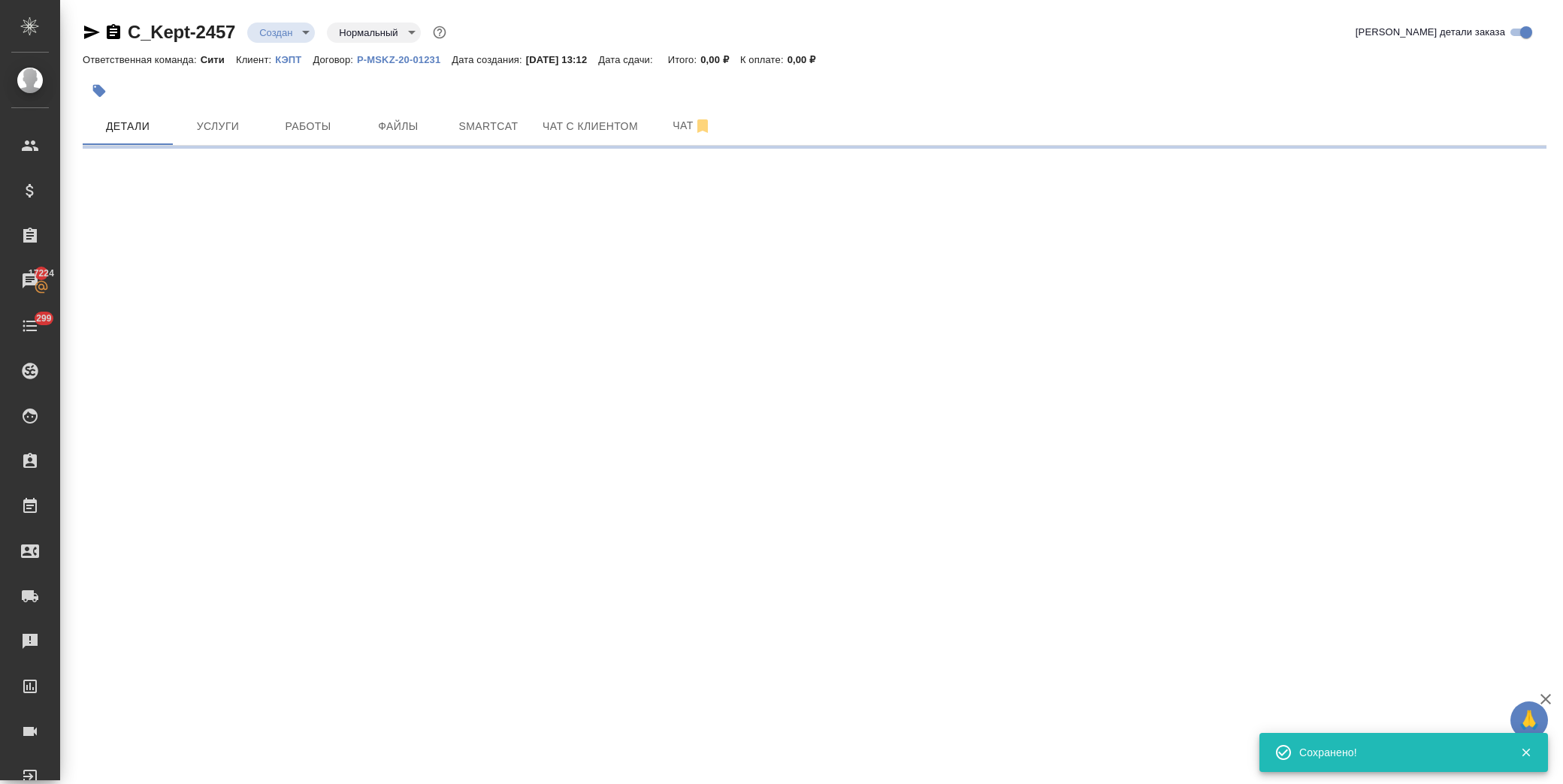
select select "RU"
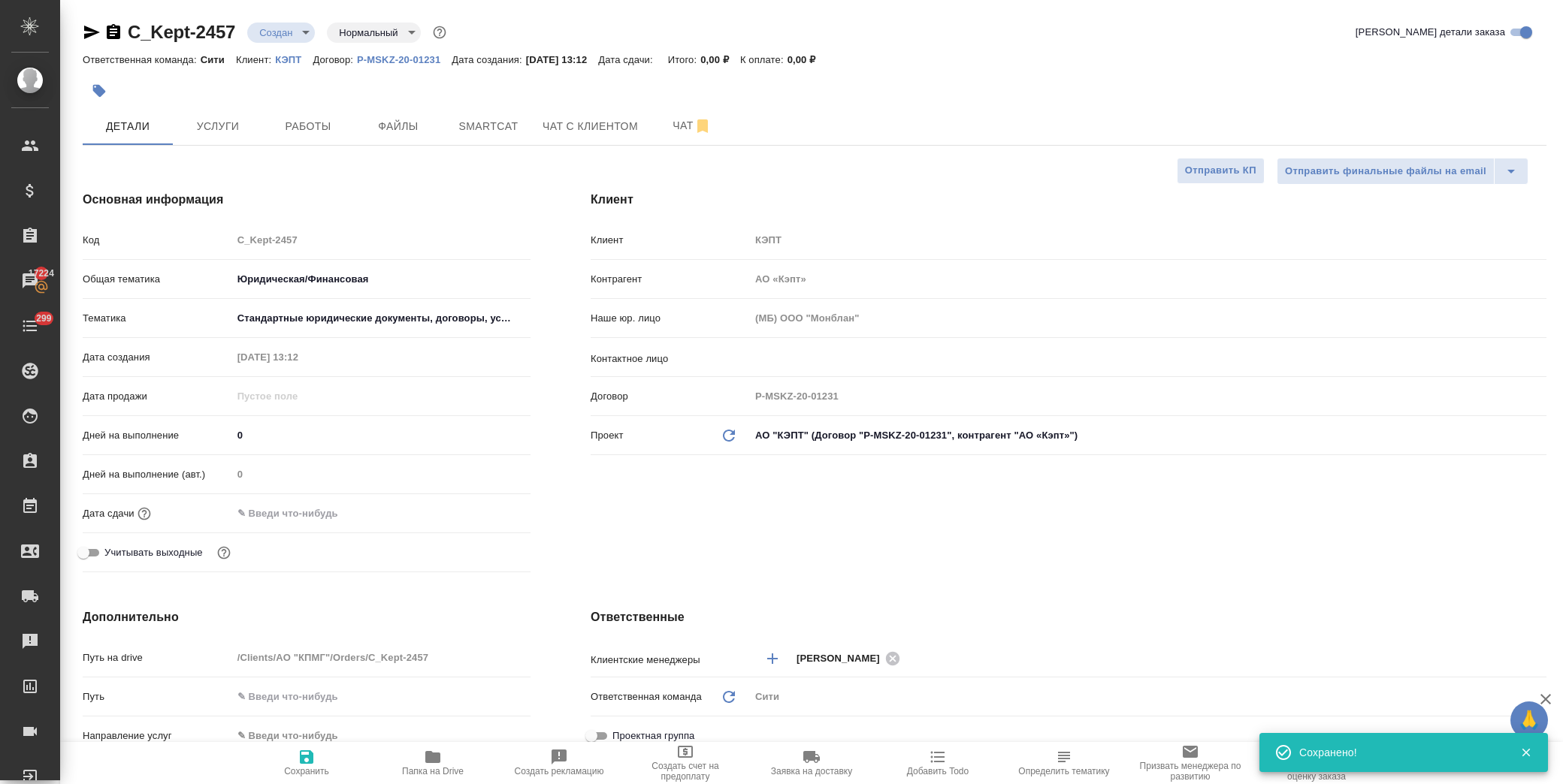
type textarea "x"
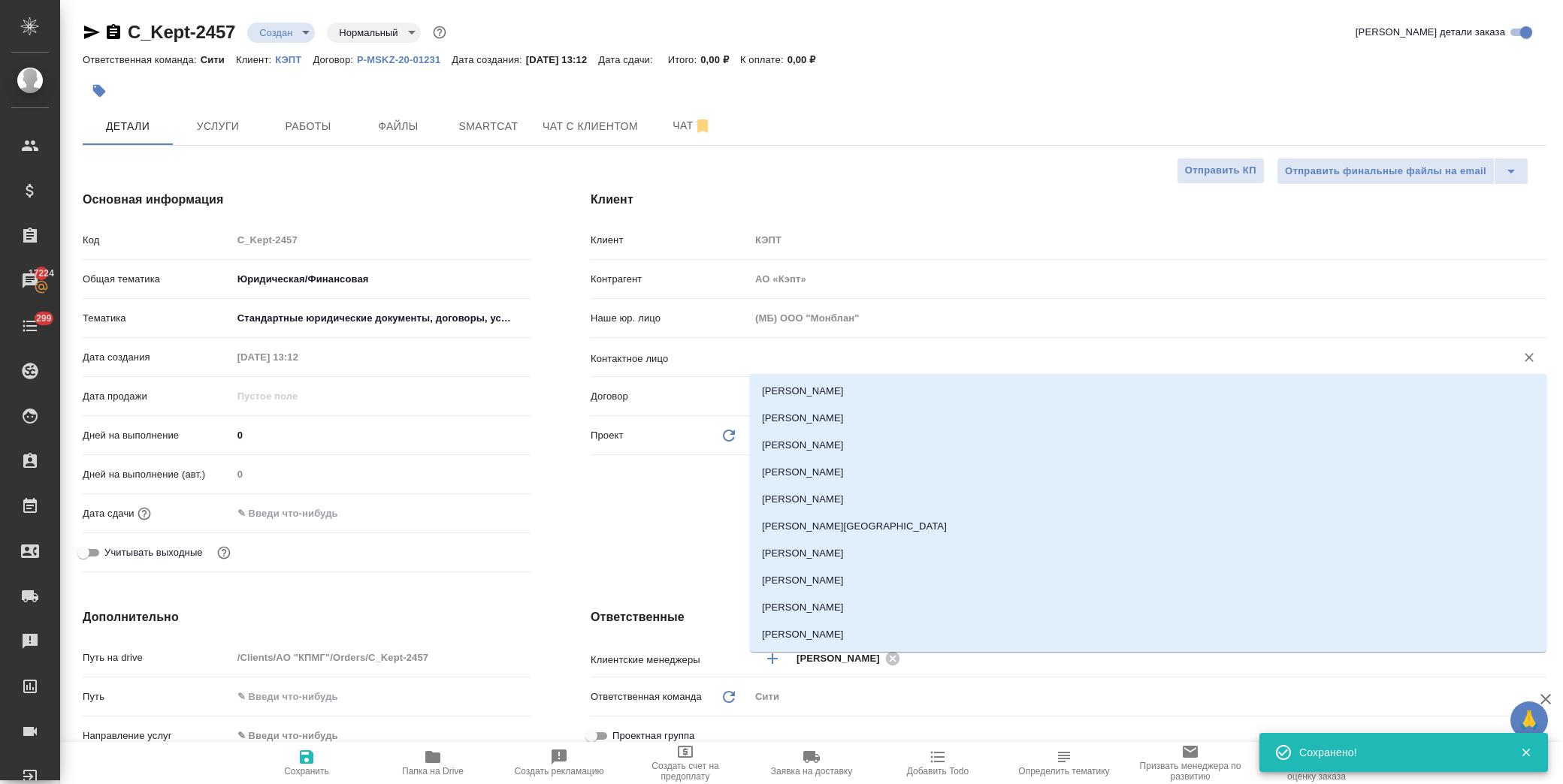
click at [843, 356] on input "text" at bounding box center [1123, 358] width 737 height 18
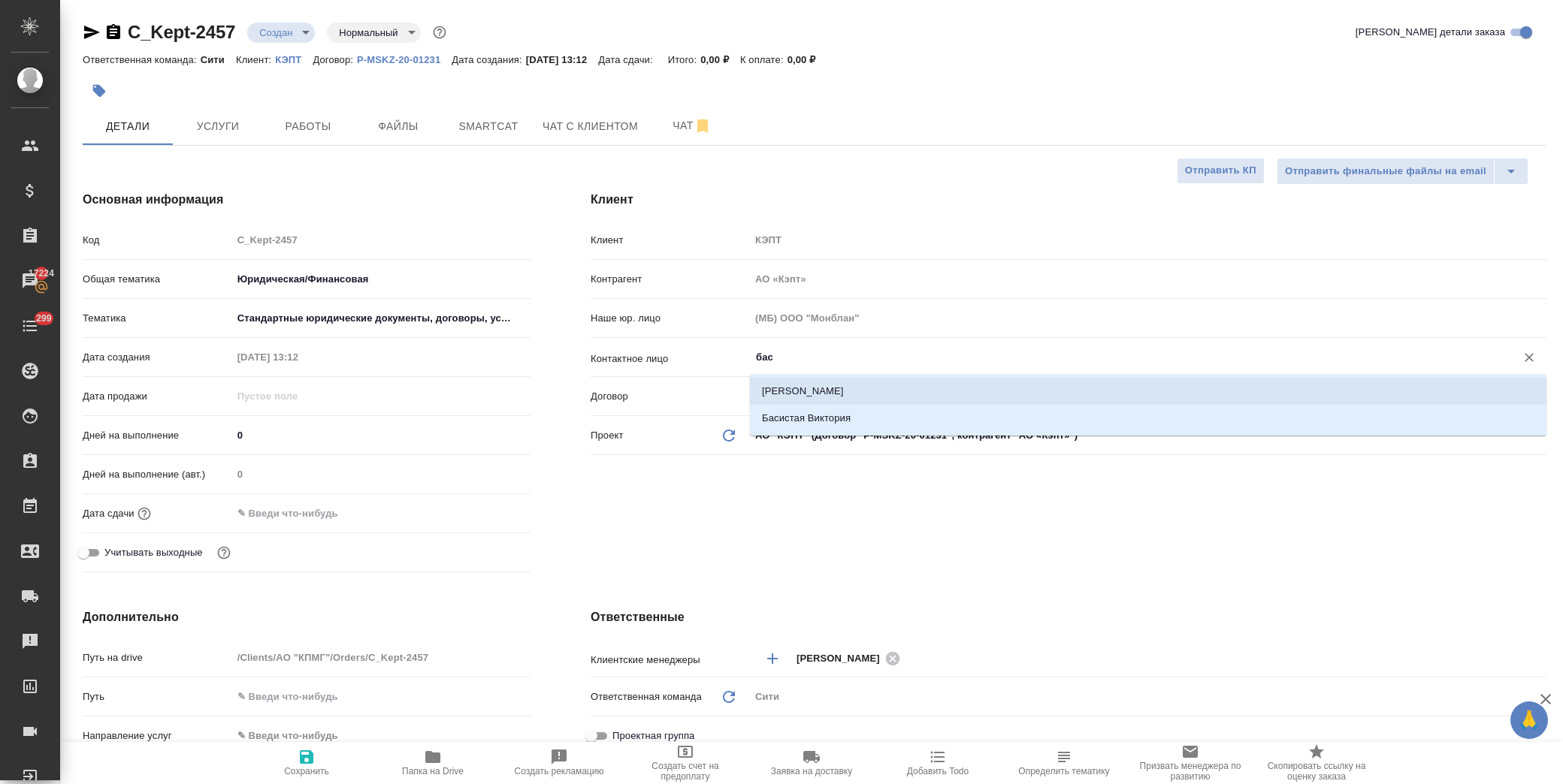
click at [835, 396] on li "Виктория Басистая" at bounding box center [1149, 391] width 797 height 27
type input "Виктория Басистая"
type textarea "x"
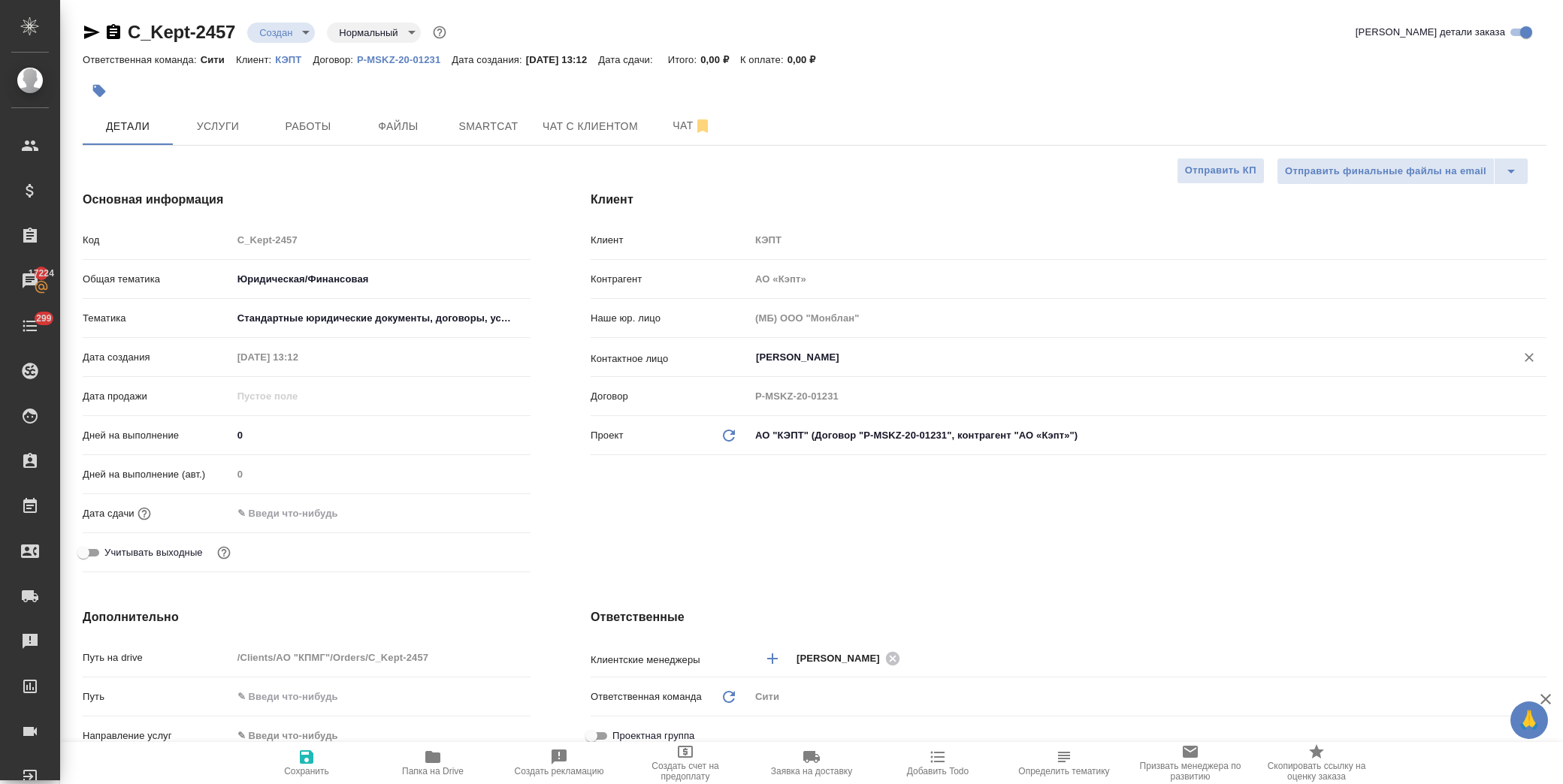
type input "Виктория Басистая"
click at [800, 559] on div "Клиент Клиент КЭПТ Контрагент АО «Кэпт» Наше юр. лицо (МБ) ООО "Монблан" Контак…" at bounding box center [1068, 384] width 1016 height 448
click at [319, 759] on span "Сохранить" at bounding box center [306, 762] width 108 height 28
type textarea "x"
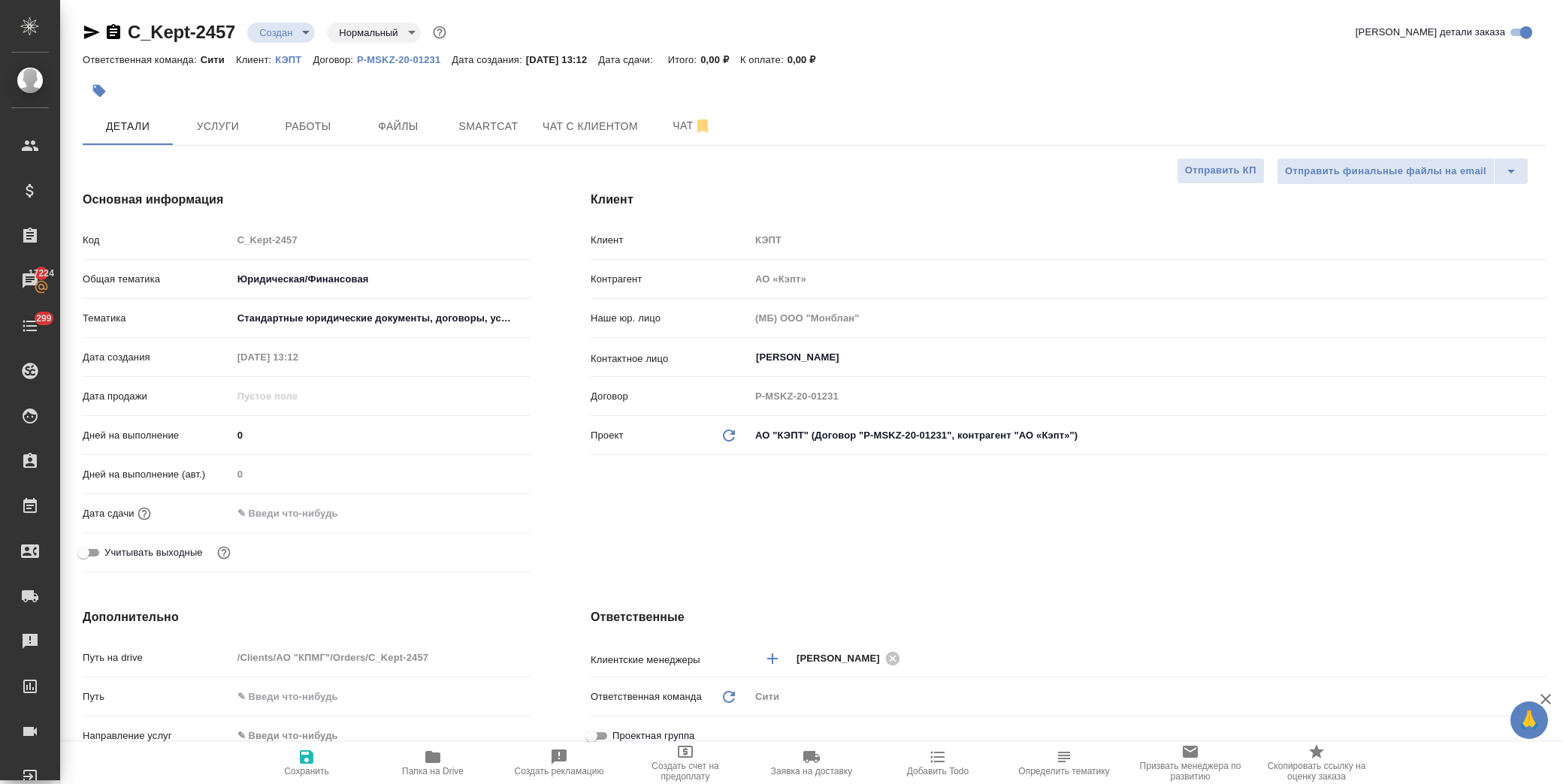
type textarea "x"
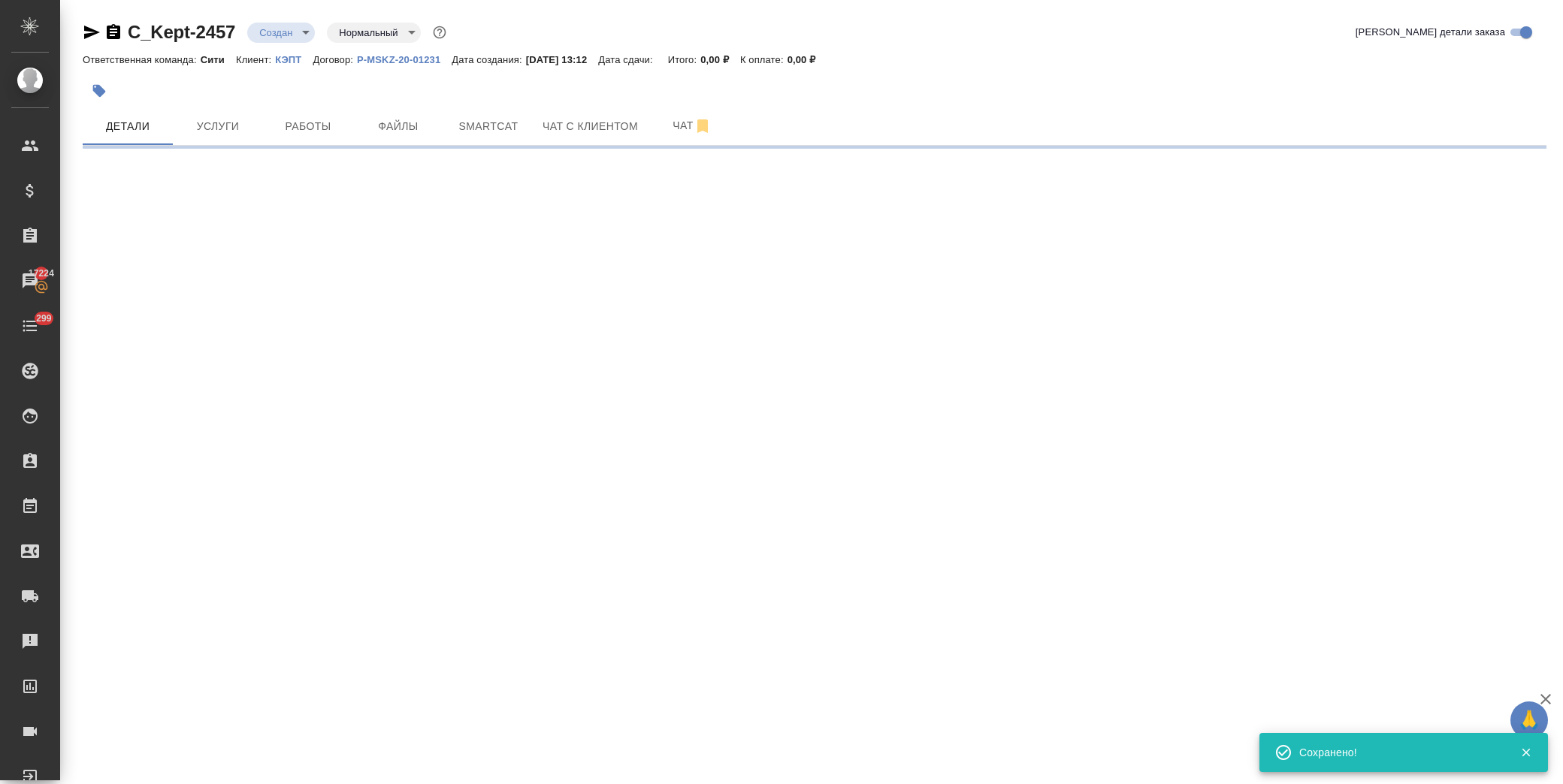
select select "RU"
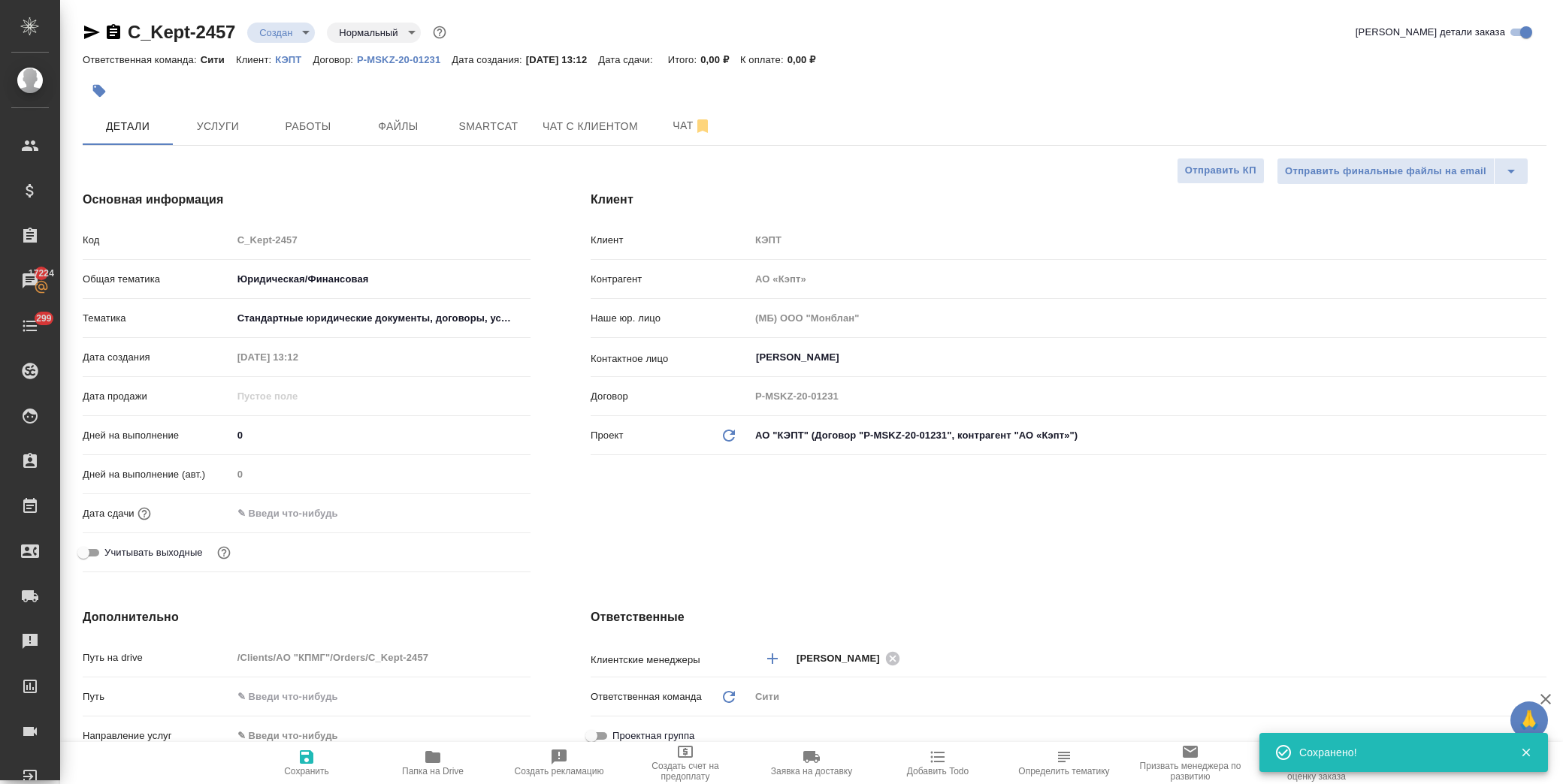
type textarea "x"
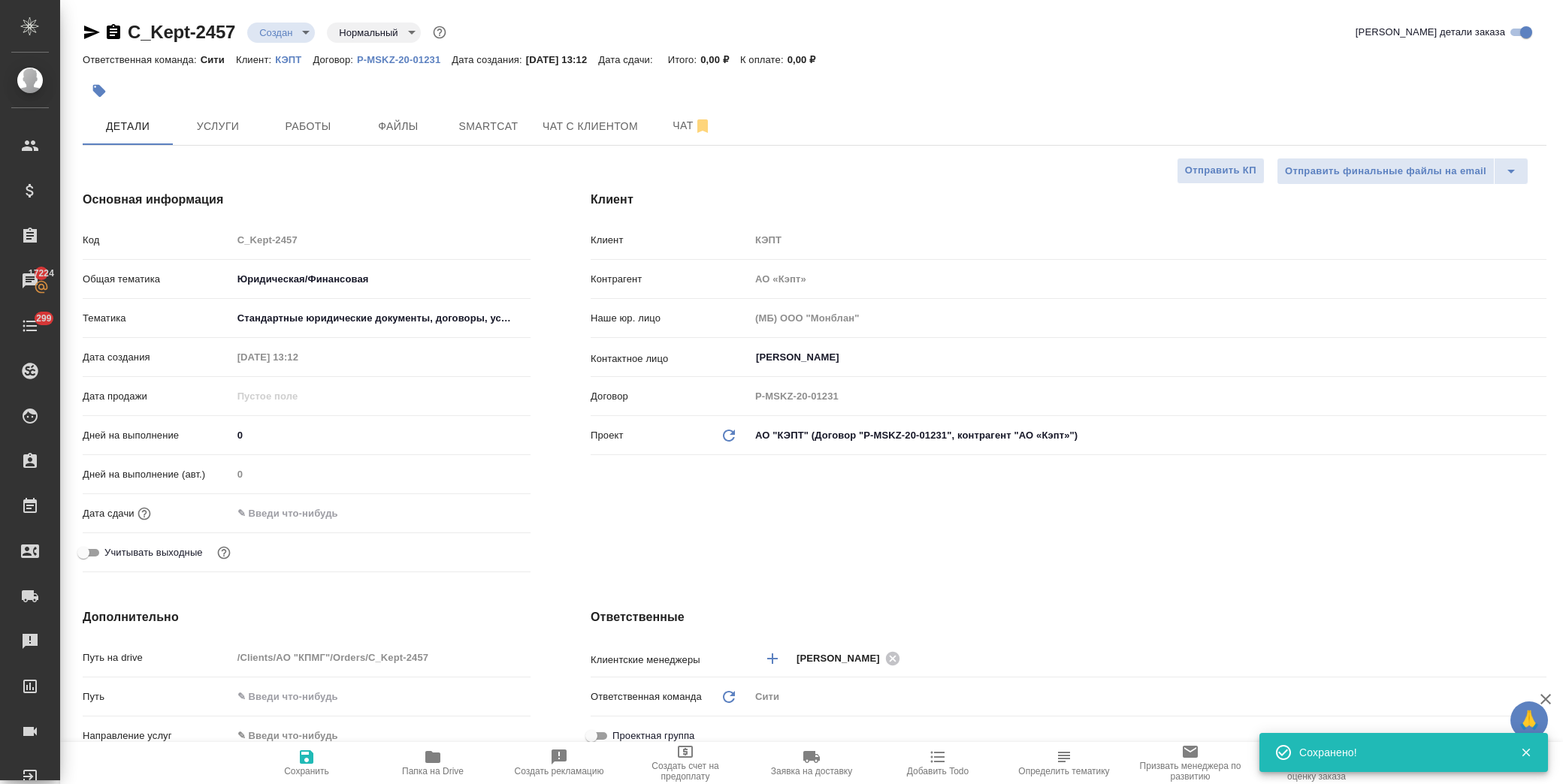
type textarea "x"
click at [406, 121] on span "Файлы" at bounding box center [398, 126] width 72 height 19
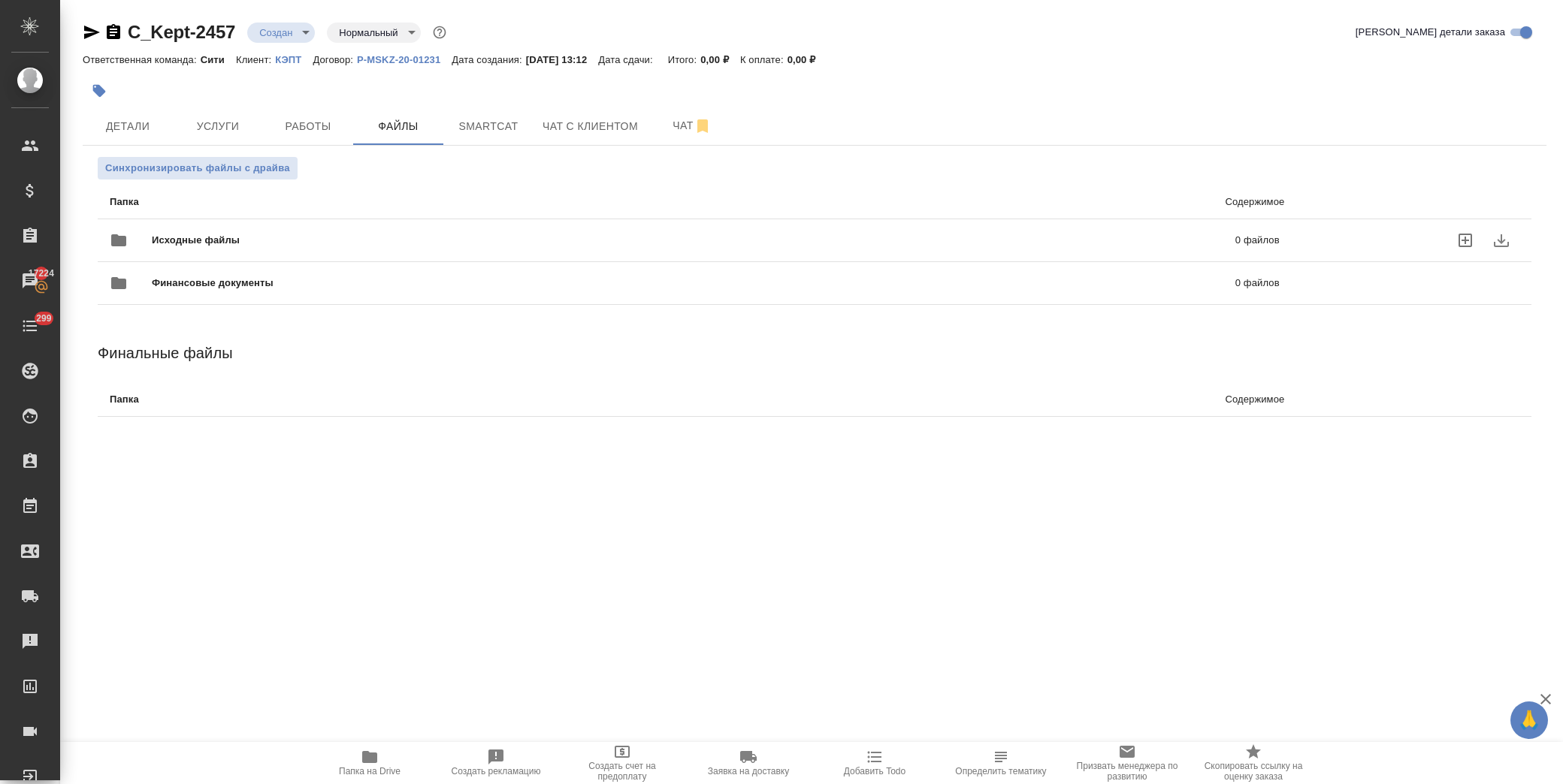
click at [161, 238] on span "Исходные файлы" at bounding box center [444, 240] width 586 height 15
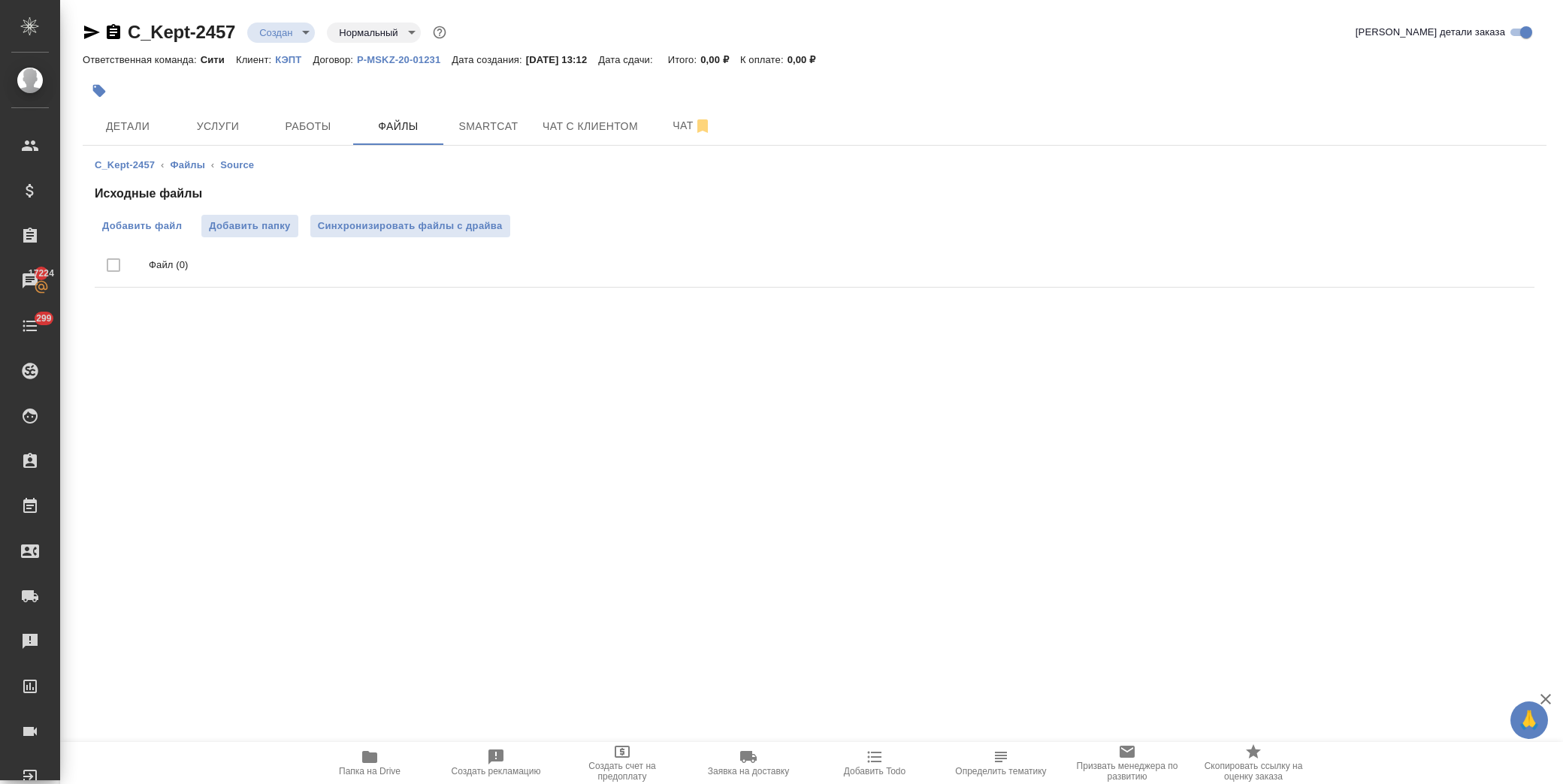
click at [144, 220] on span "Добавить файл" at bounding box center [142, 226] width 79 height 15
click at [0, 0] on input "Добавить файл" at bounding box center [0, 0] width 0 height 0
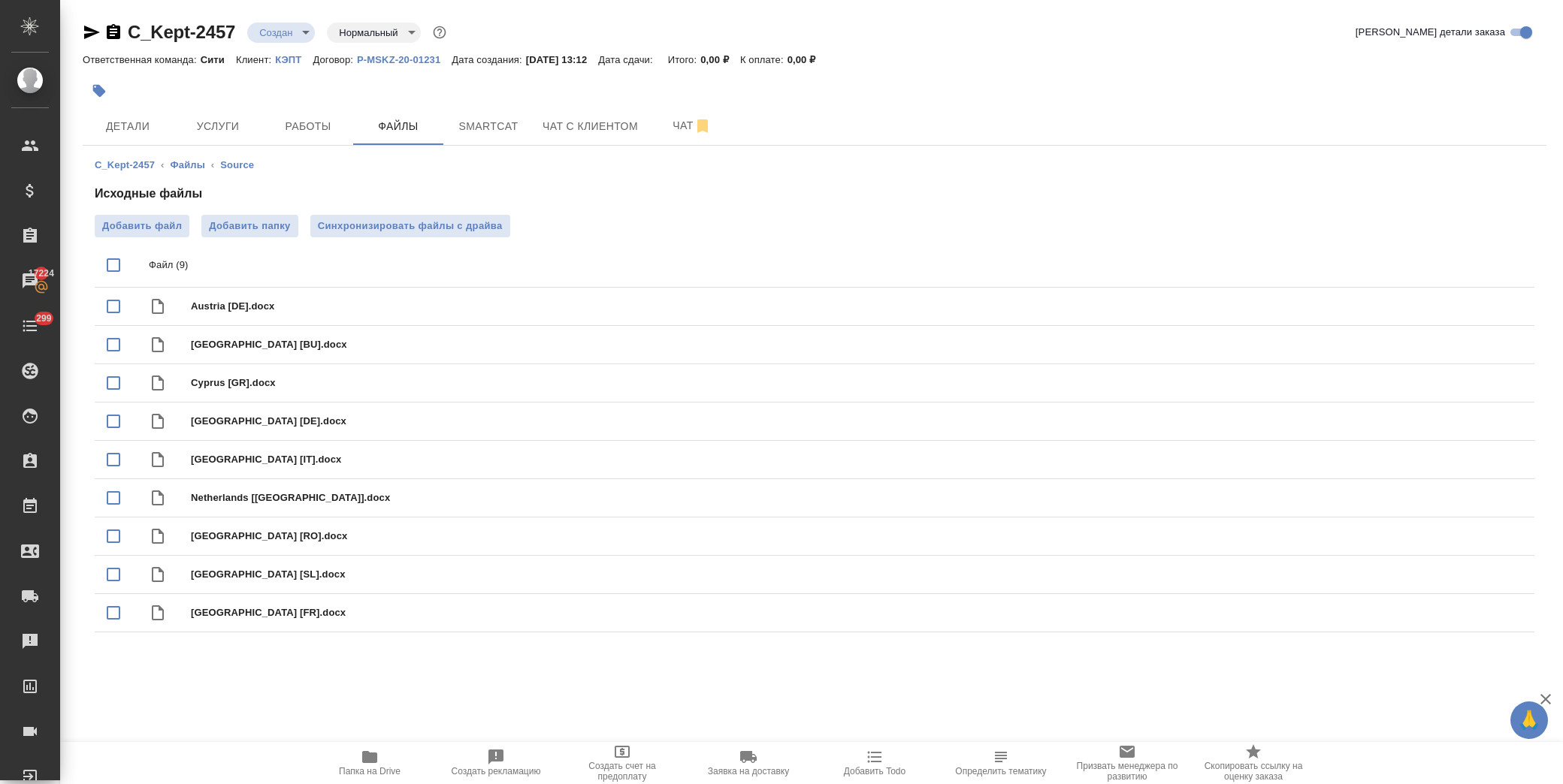
click at [225, 85] on div at bounding box center [571, 91] width 977 height 33
click at [215, 124] on span "Услуги" at bounding box center [217, 126] width 72 height 19
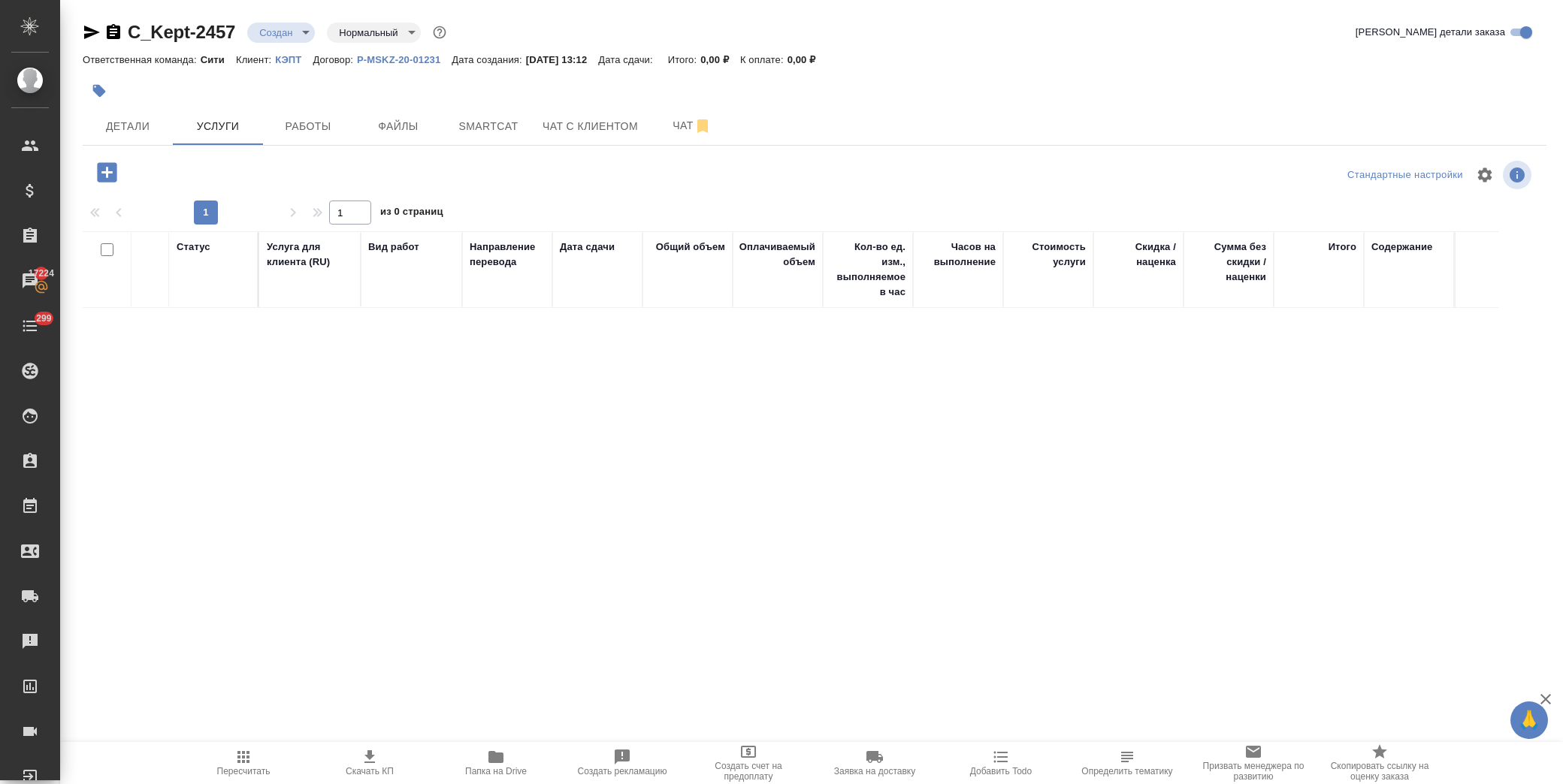
click at [104, 173] on icon "button" at bounding box center [107, 172] width 26 height 26
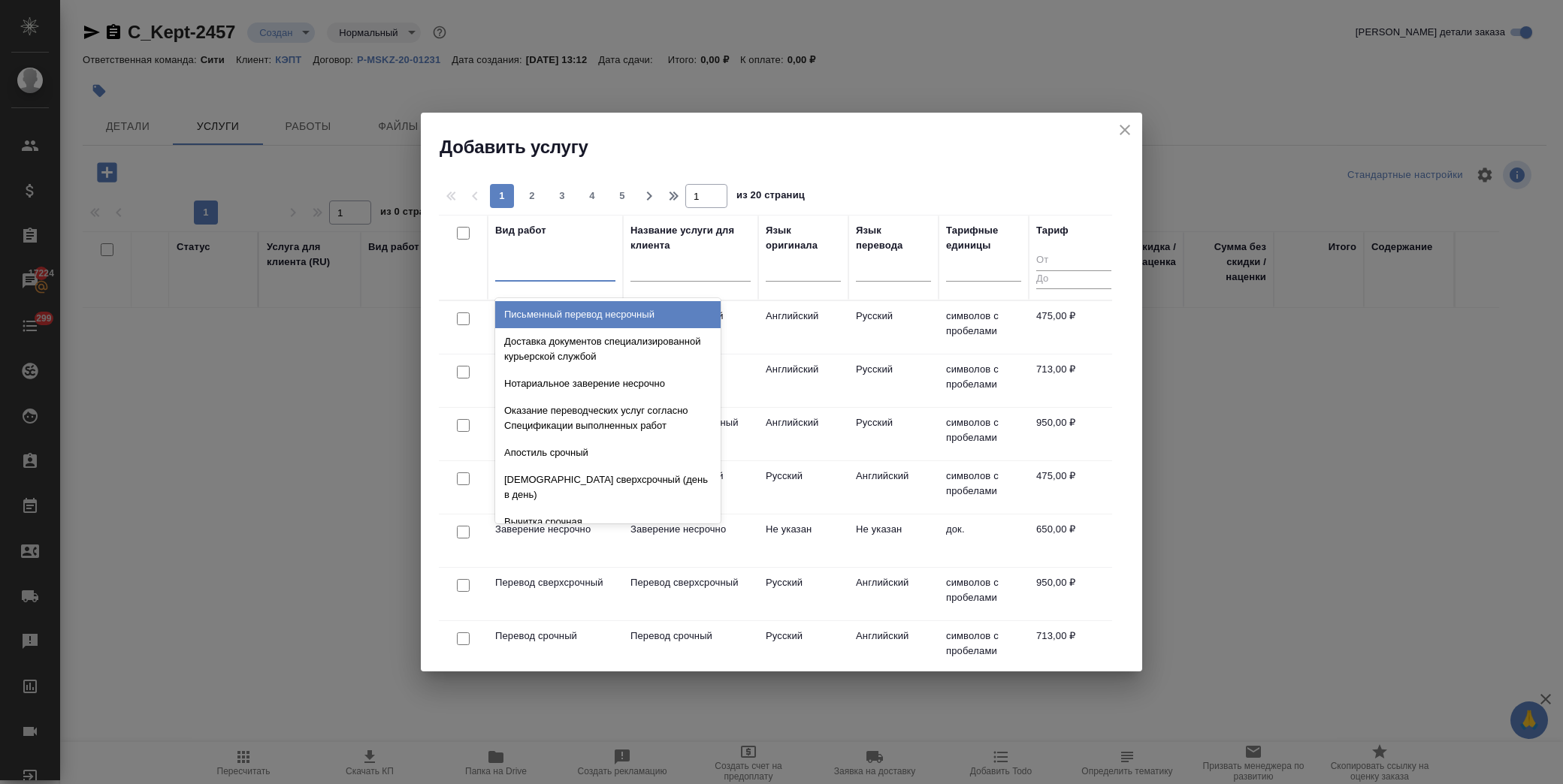
click at [548, 274] on div at bounding box center [556, 266] width 120 height 22
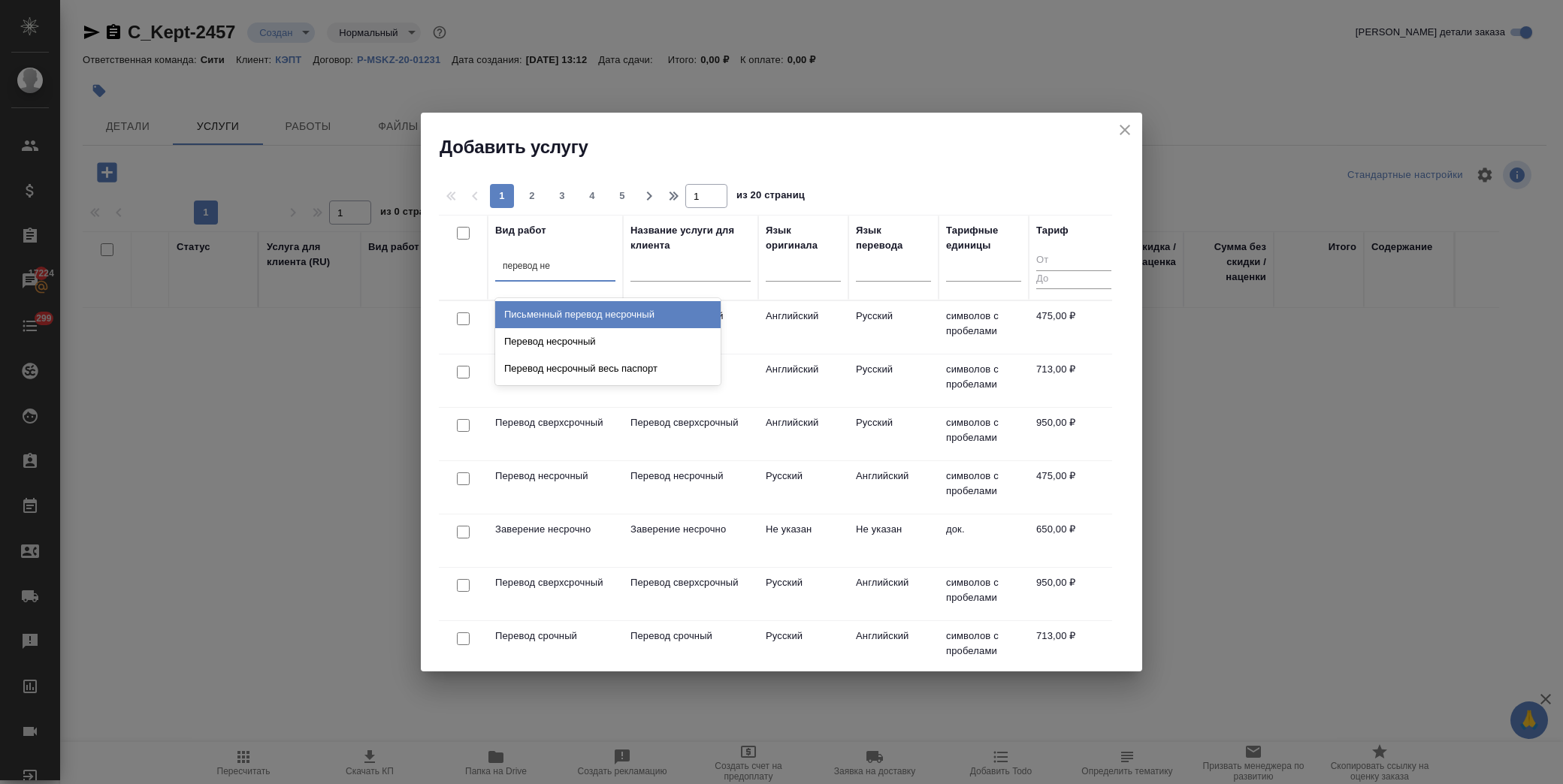
type input "перевод нес"
drag, startPoint x: 569, startPoint y: 342, endPoint x: 818, endPoint y: 298, distance: 252.9
click at [573, 342] on div "Перевод несрочный" at bounding box center [608, 341] width 225 height 27
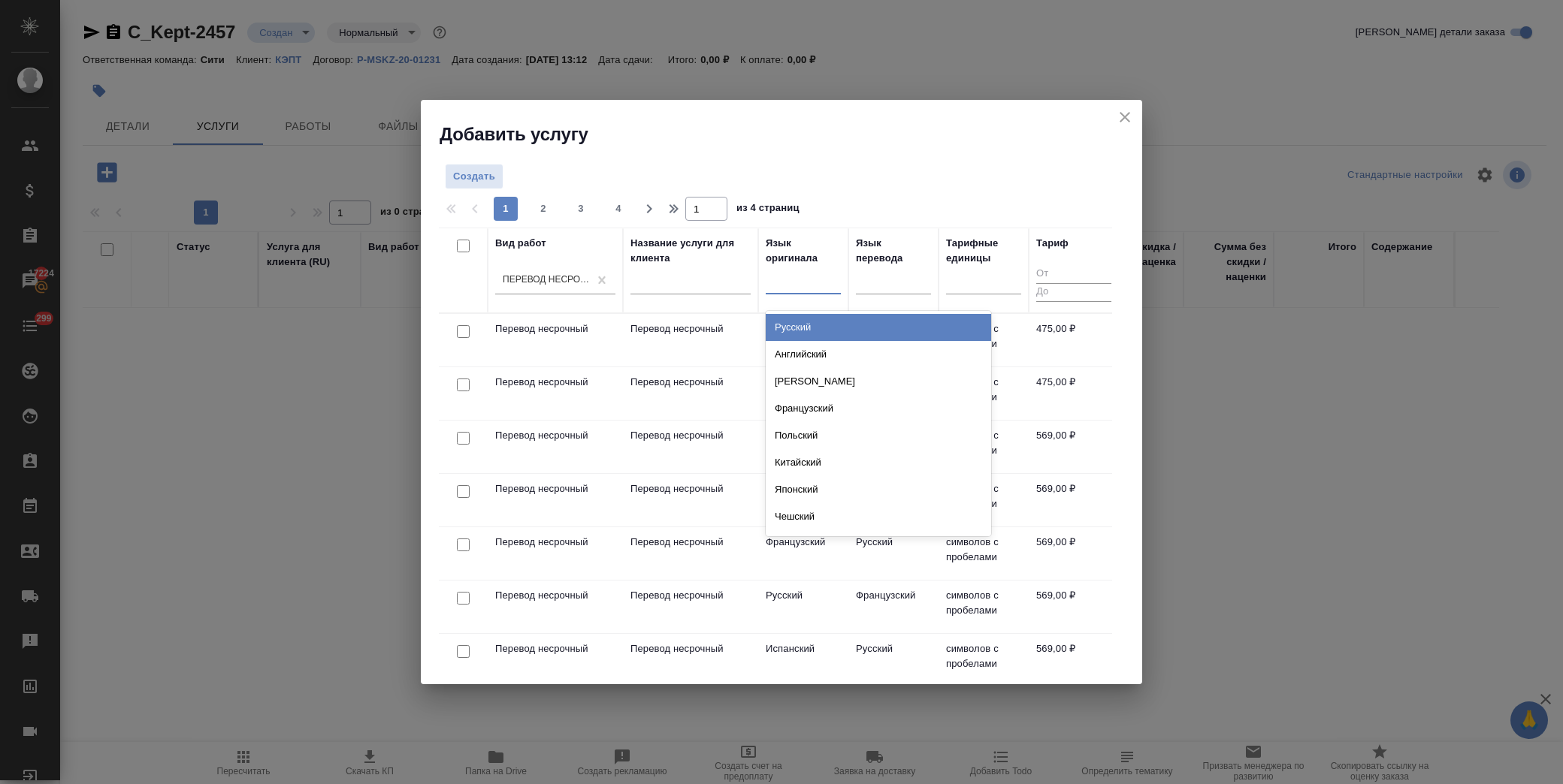
click at [827, 274] on div at bounding box center [803, 280] width 75 height 22
type input "нем"
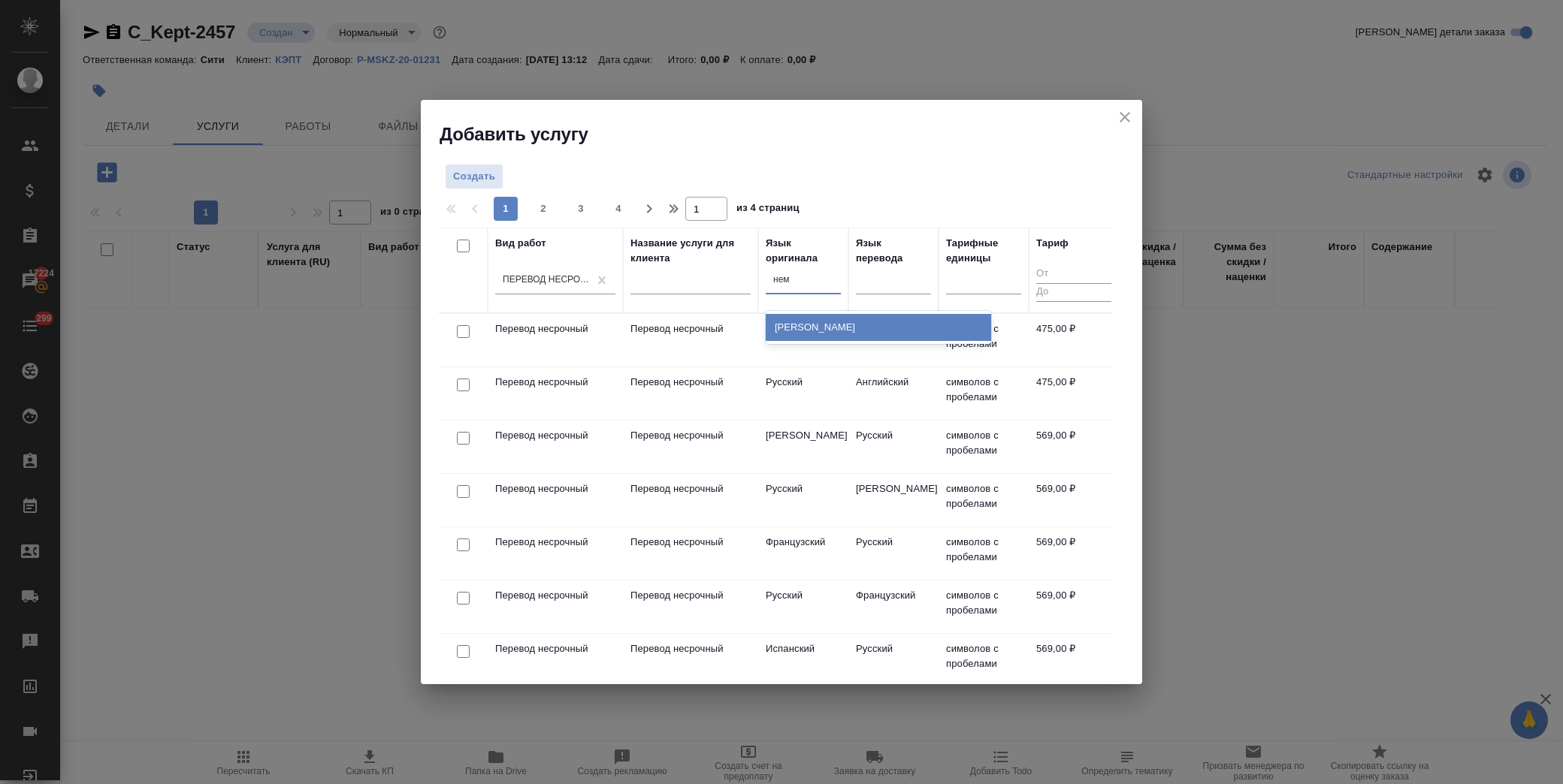
click at [822, 324] on div "Немецкий" at bounding box center [878, 327] width 225 height 27
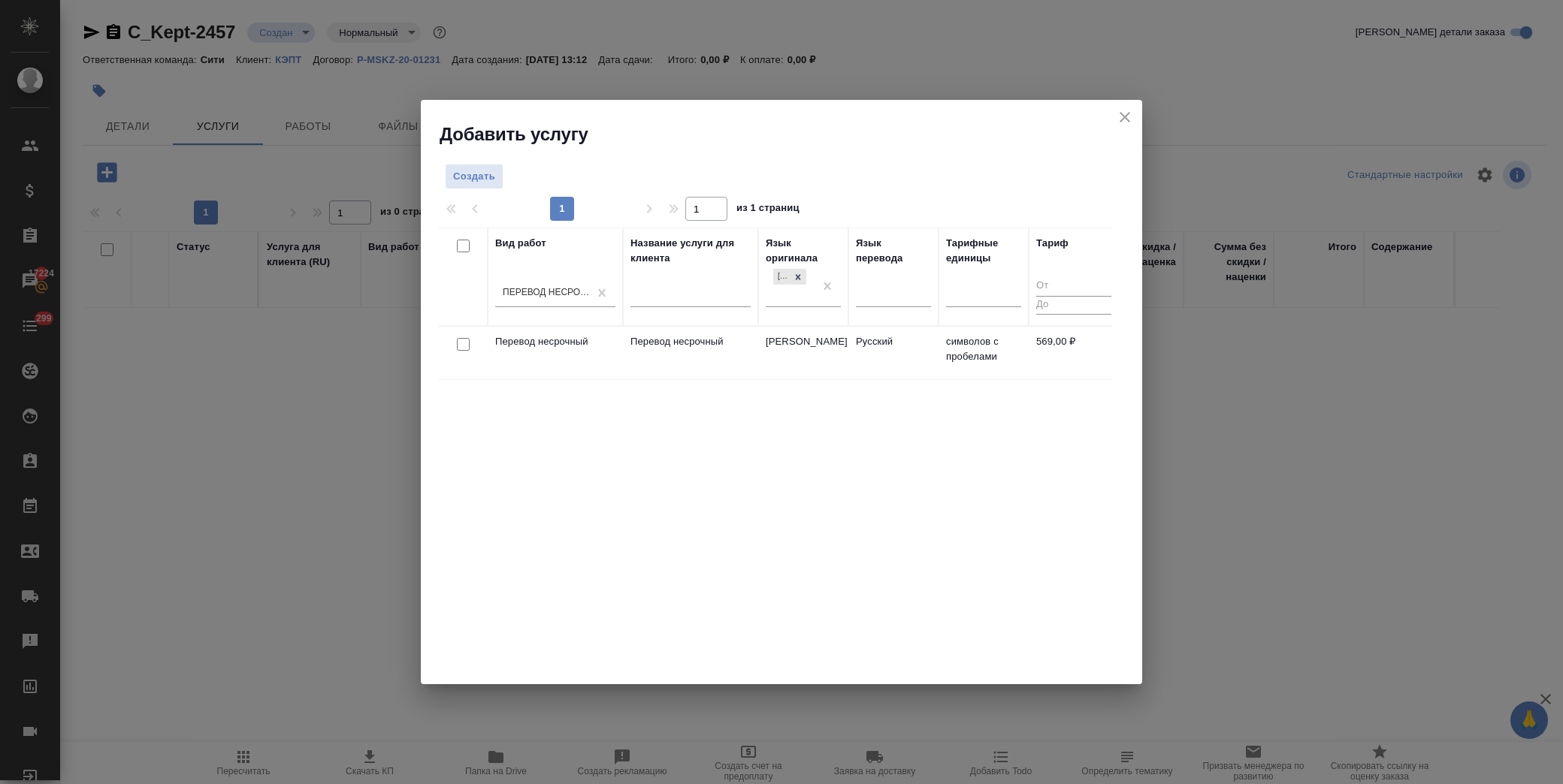
click at [463, 341] on input "checkbox" at bounding box center [463, 345] width 13 height 13
checkbox input "true"
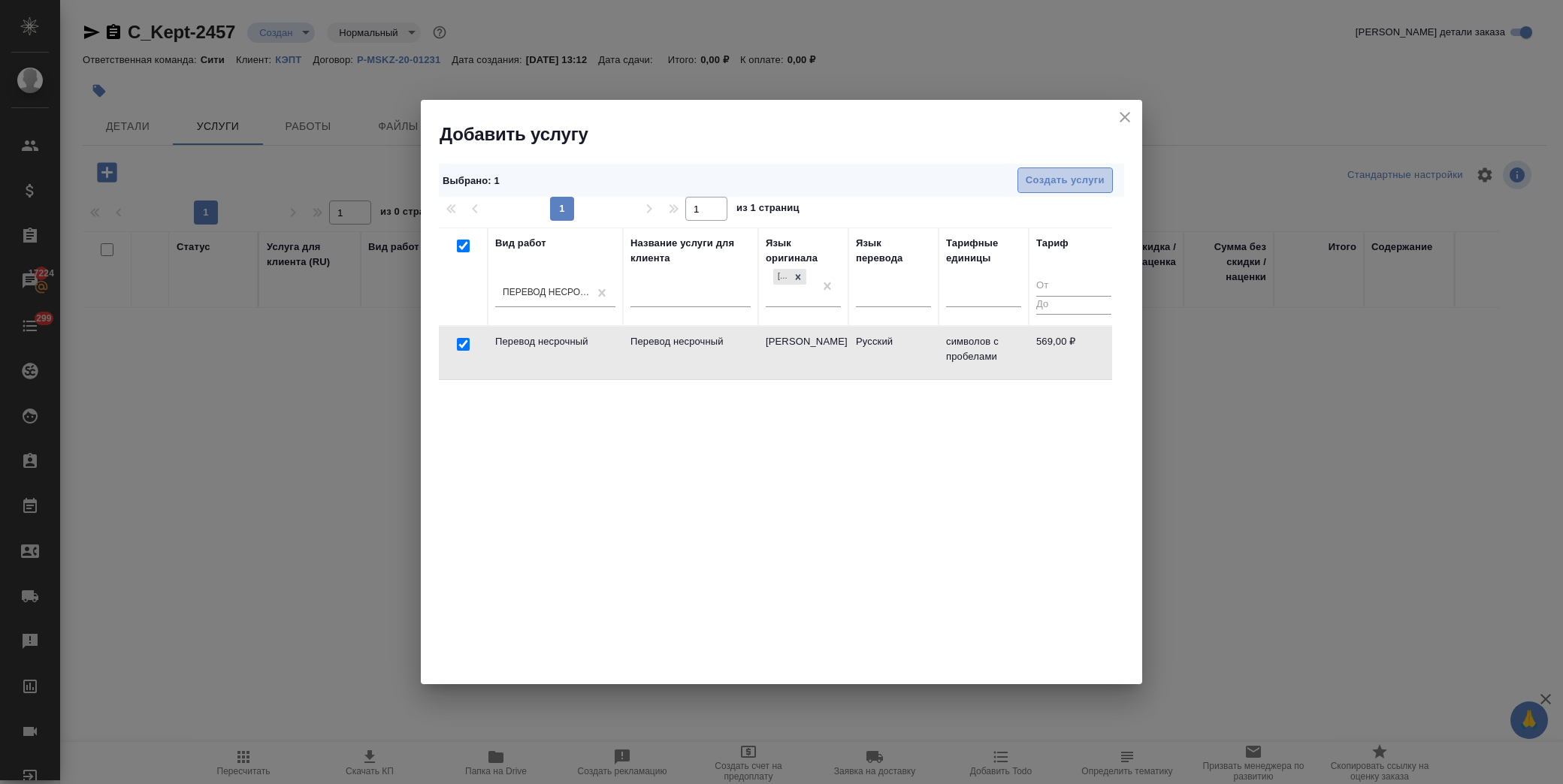
click at [1080, 174] on span "Создать услуги" at bounding box center [1065, 180] width 79 height 17
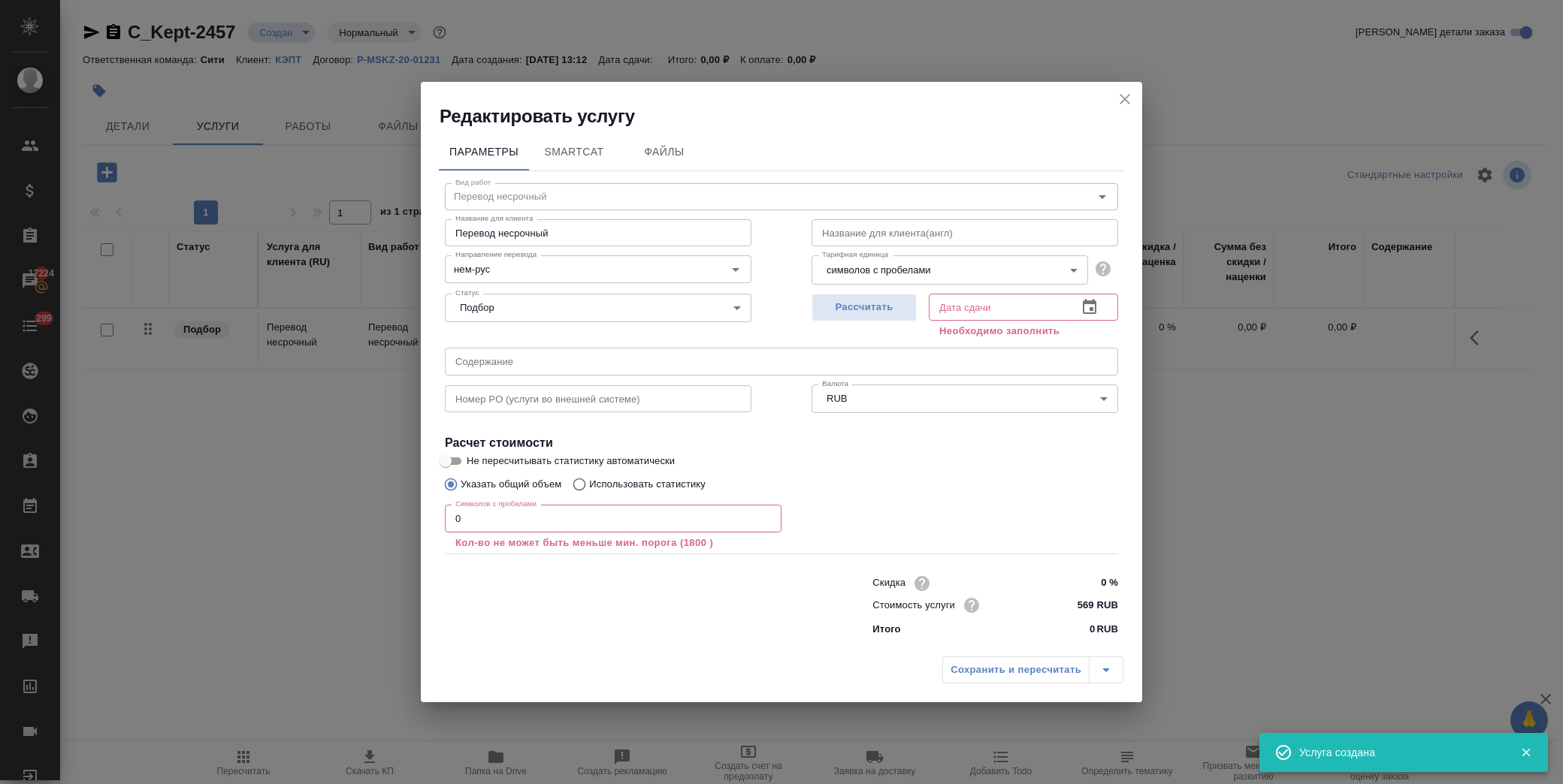
click at [457, 372] on input "text" at bounding box center [782, 361] width 673 height 27
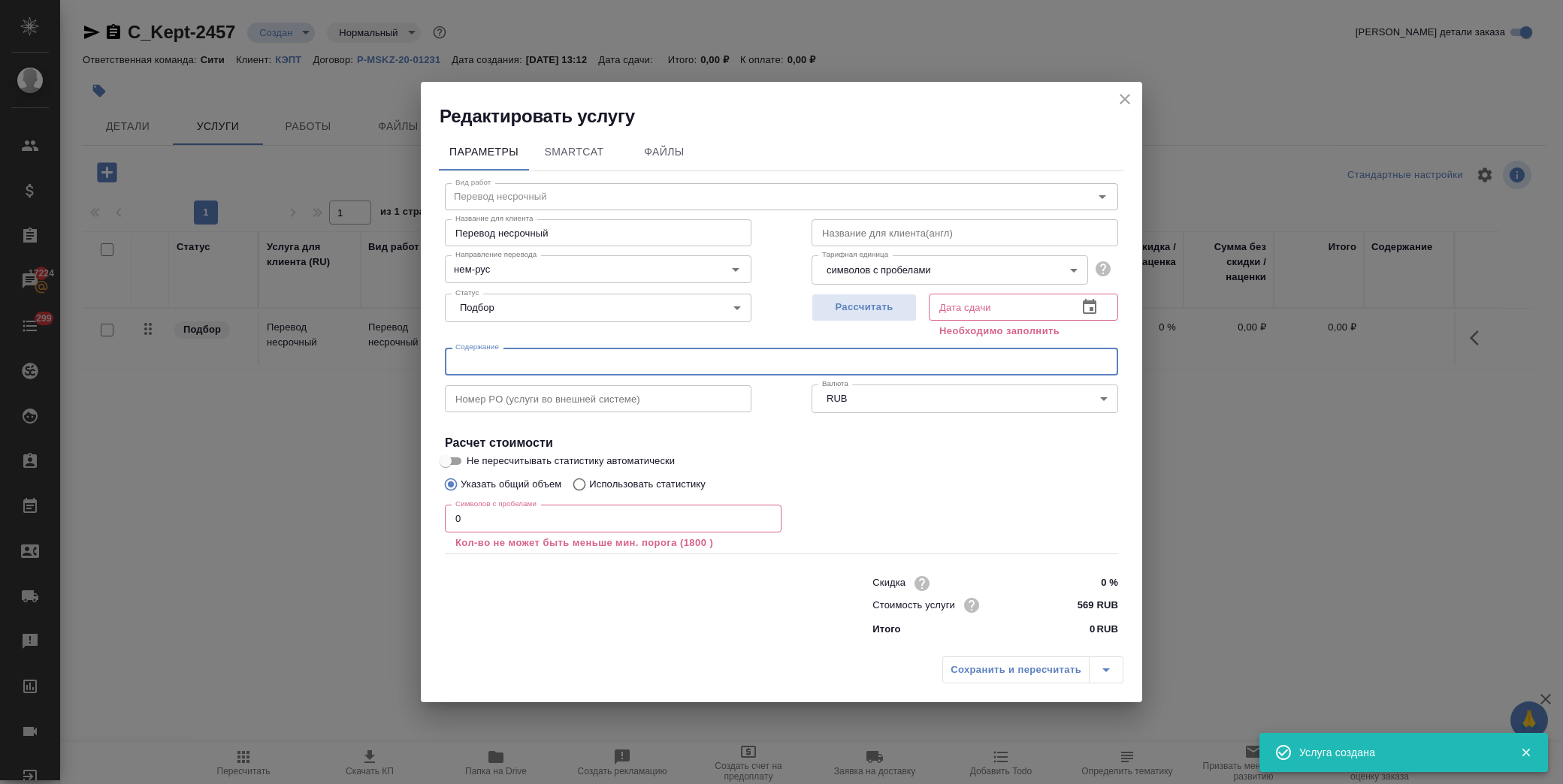
paste input "Austria [DE]"
type input "Austria [DE]"
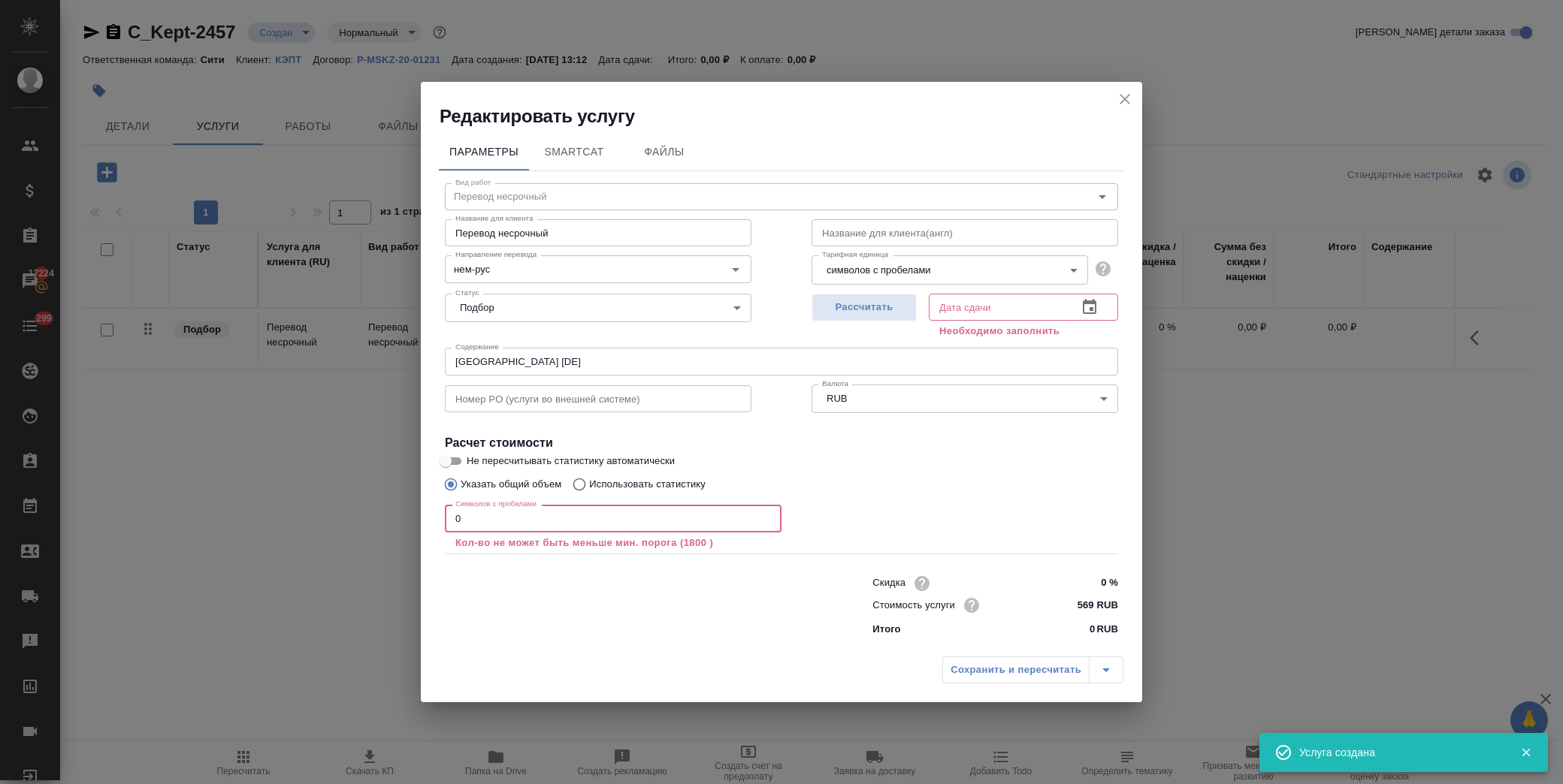
drag, startPoint x: 478, startPoint y: 521, endPoint x: 380, endPoint y: 516, distance: 98.1
click at [380, 516] on div "Редактировать услугу Параметры SmartCat Файлы Вид работ Перевод несрочный Вид р…" at bounding box center [781, 392] width 1563 height 784
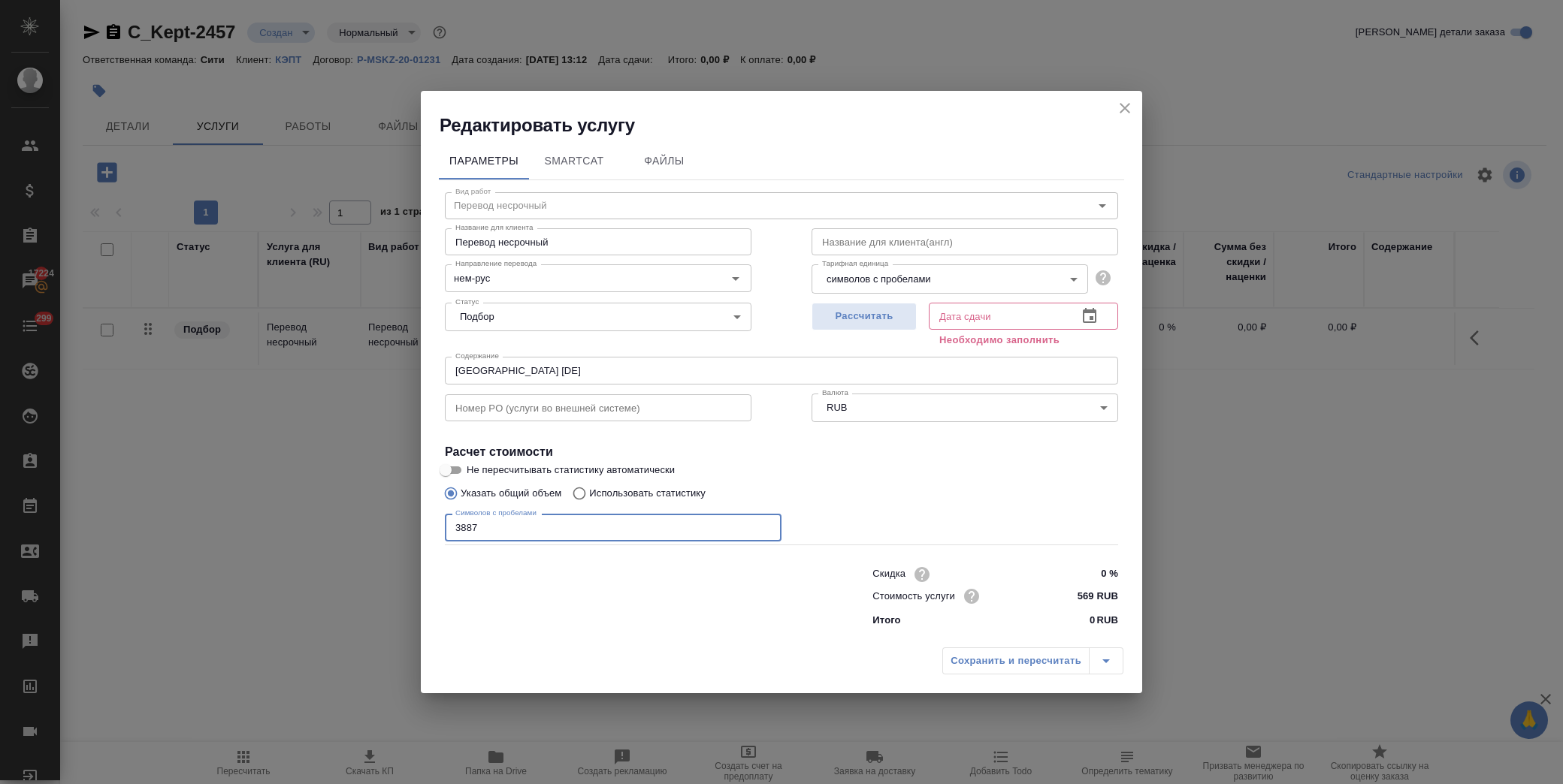
type input "3887"
click at [1091, 315] on icon "button" at bounding box center [1089, 316] width 18 height 18
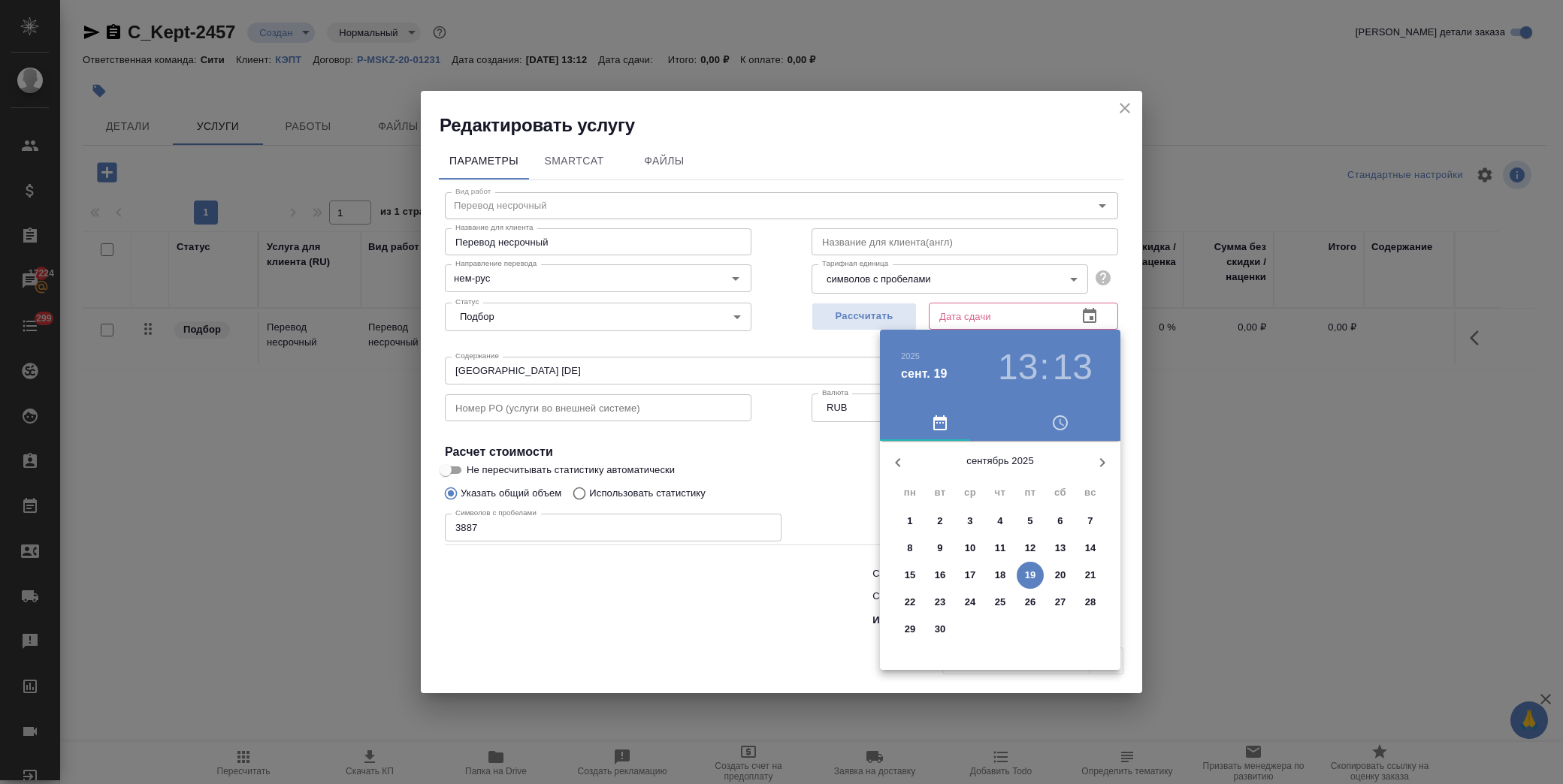
click at [906, 604] on p "22" at bounding box center [911, 602] width 11 height 15
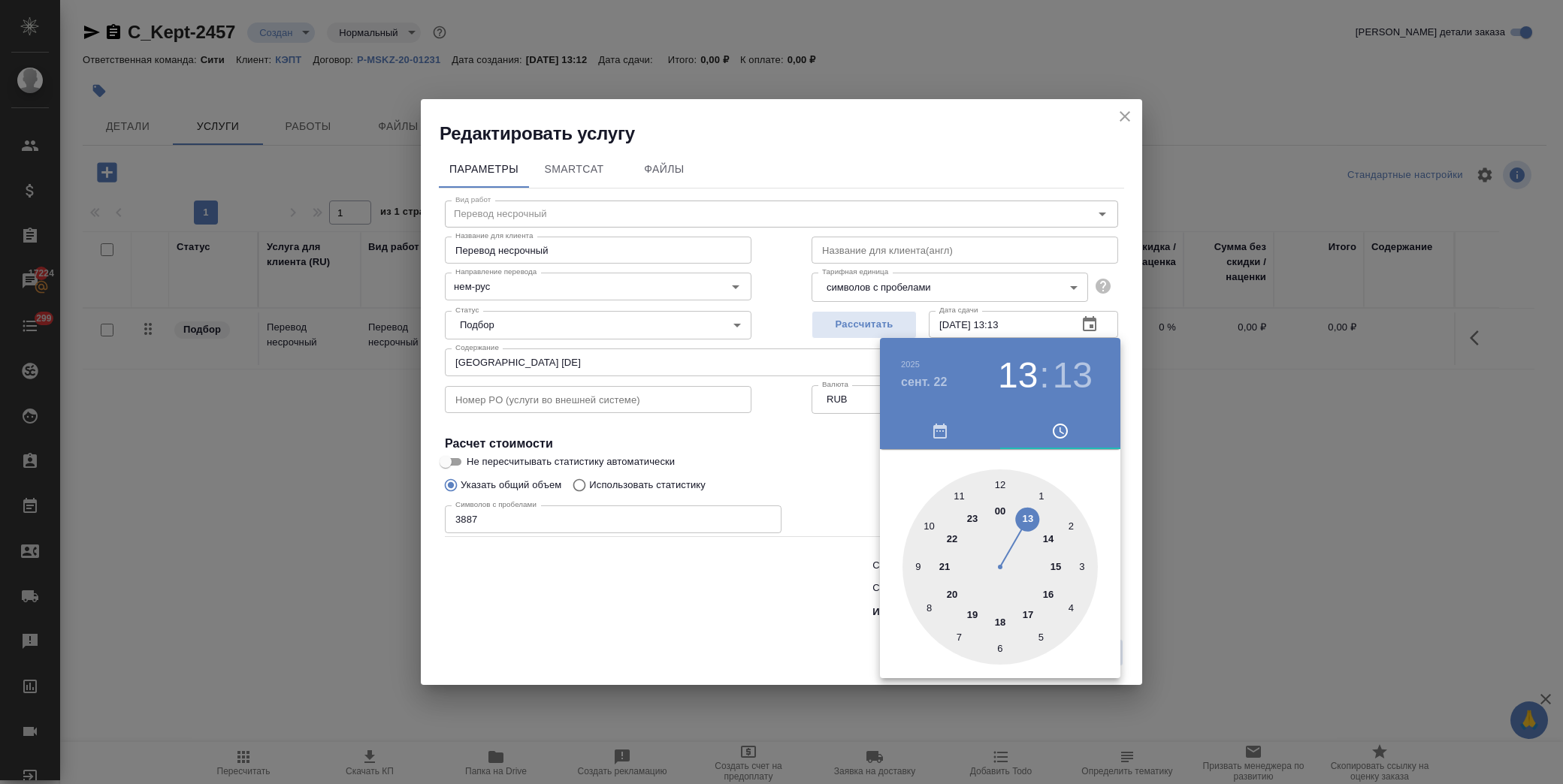
click at [1031, 513] on div at bounding box center [1000, 567] width 195 height 195
click at [998, 479] on div at bounding box center [1000, 567] width 195 height 195
type input "22.09.2025 13:00"
click at [809, 456] on div at bounding box center [781, 392] width 1563 height 784
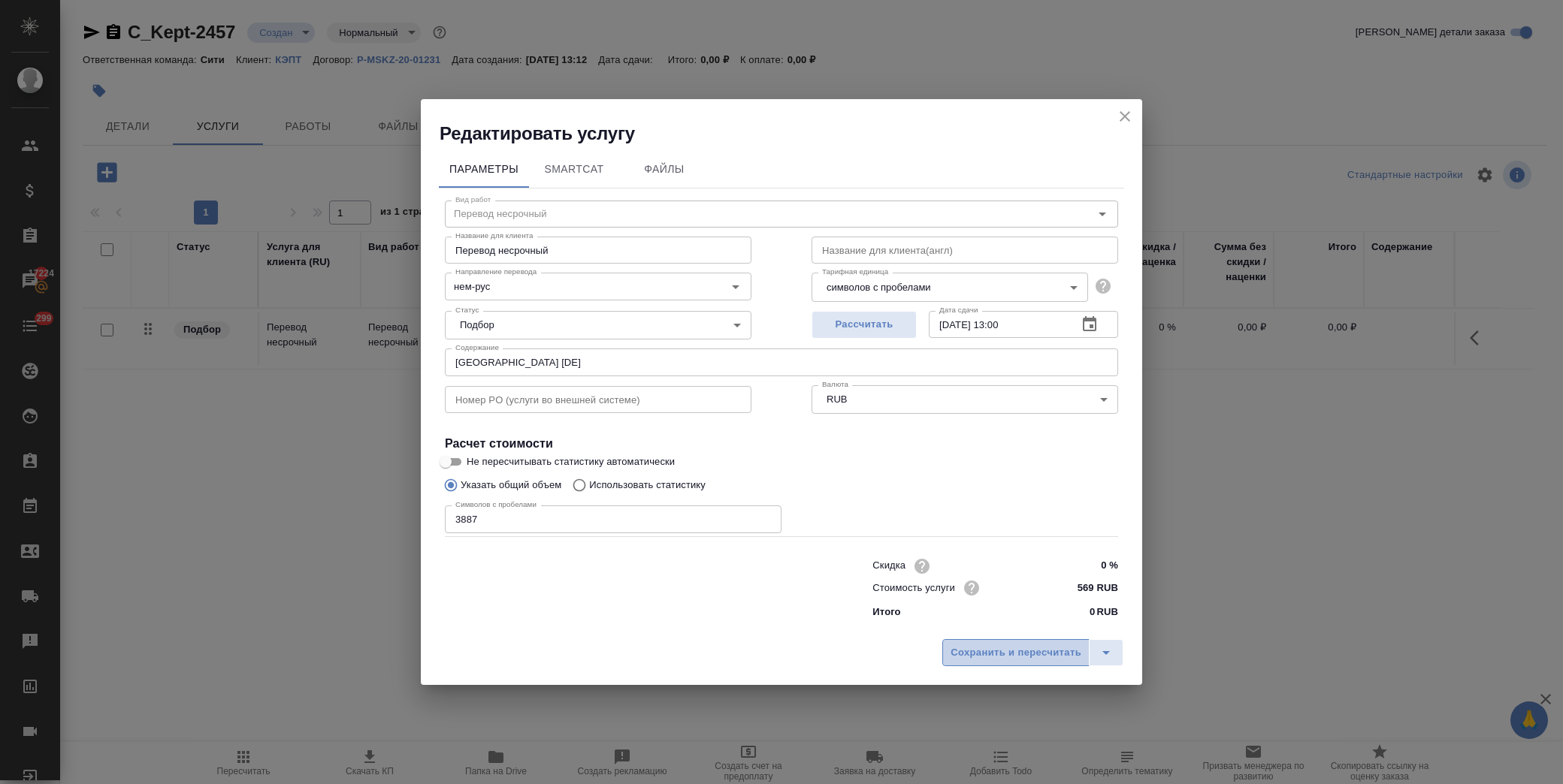
click at [1013, 649] on span "Сохранить и пересчитать" at bounding box center [1016, 653] width 131 height 17
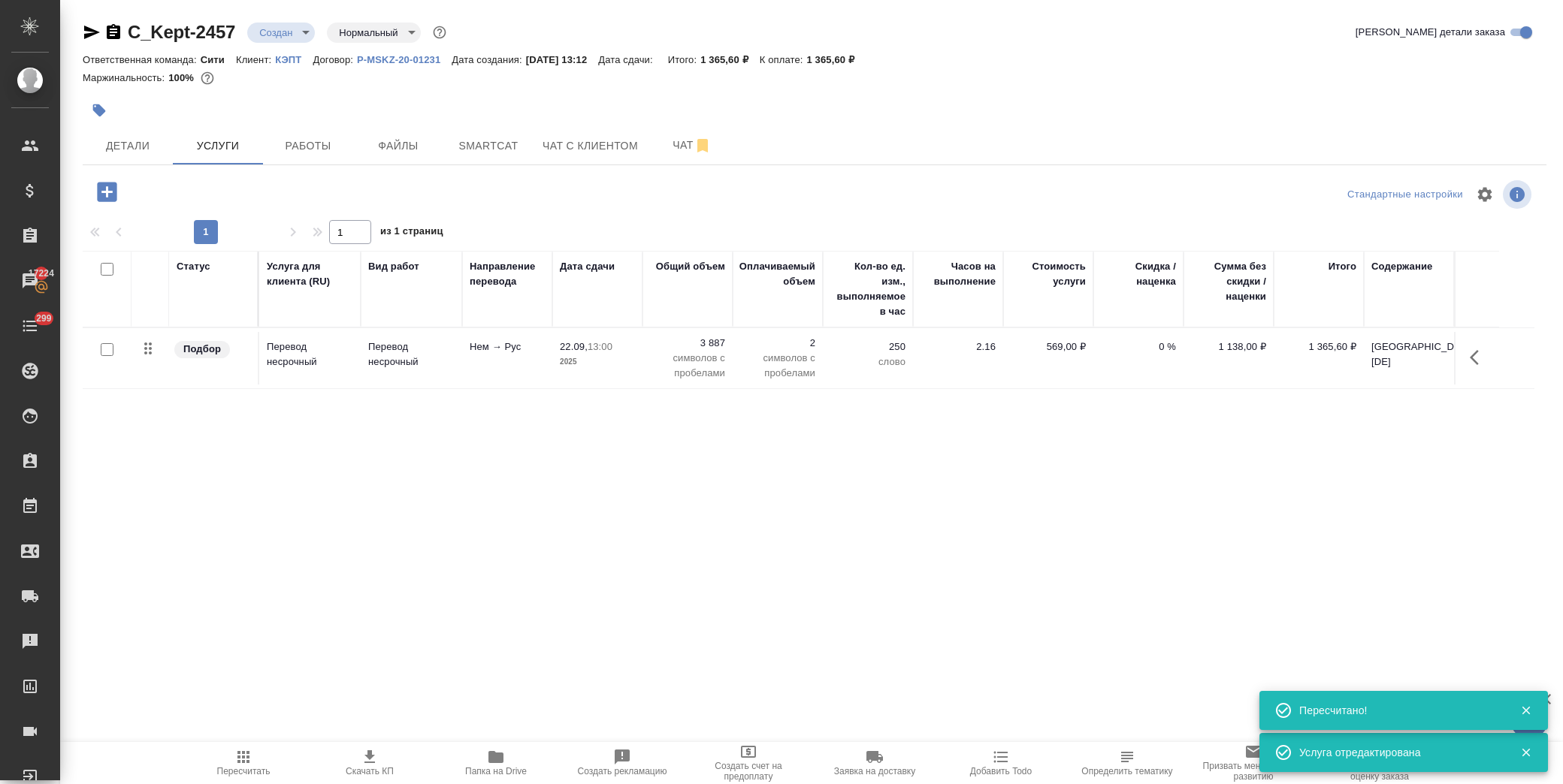
click at [114, 191] on icon "button" at bounding box center [107, 191] width 19 height 19
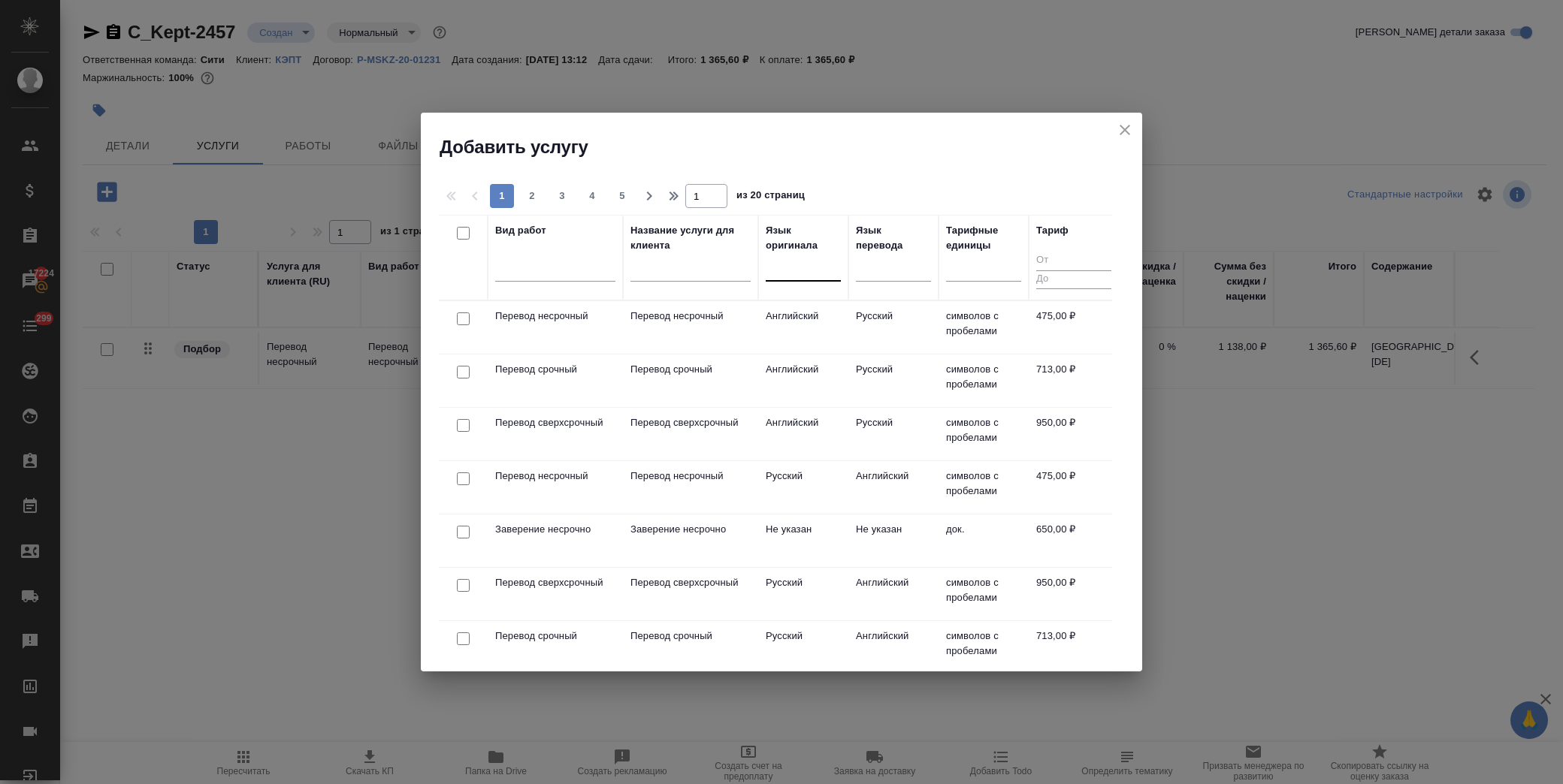
click at [801, 274] on div at bounding box center [803, 266] width 75 height 22
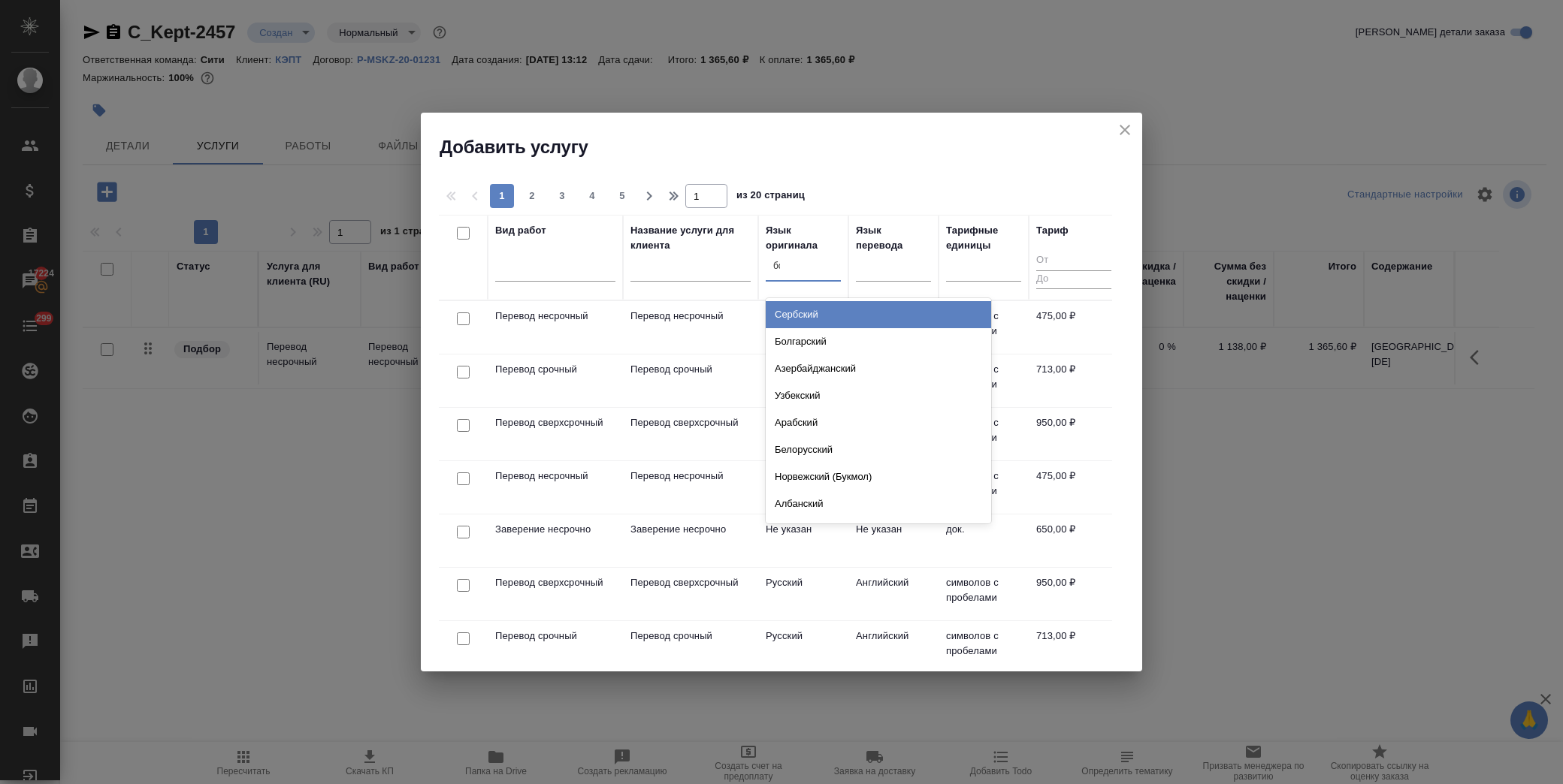
type input "бол"
click at [805, 303] on div "Болгарский" at bounding box center [878, 315] width 225 height 27
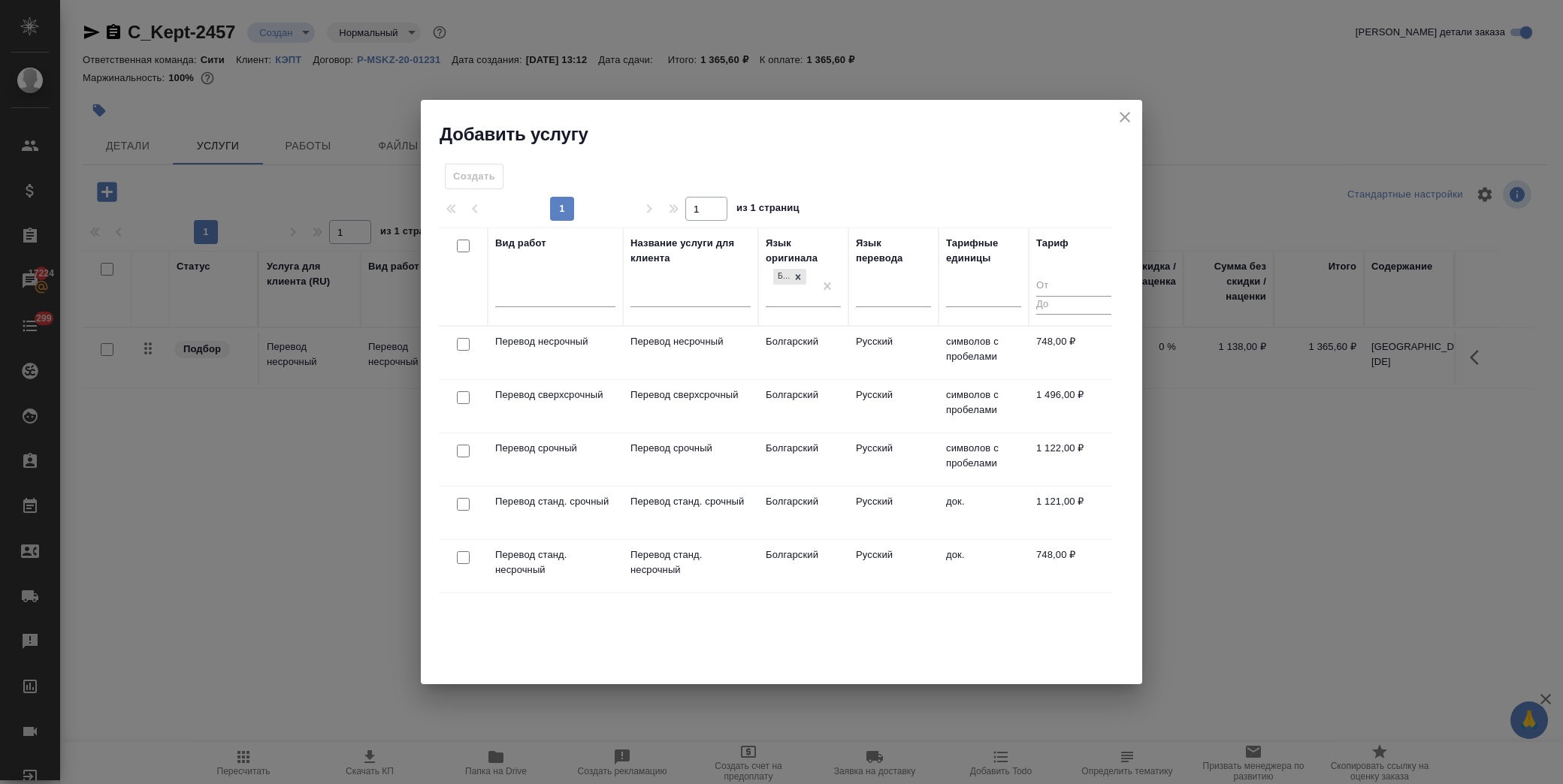
click at [466, 349] on input "checkbox" at bounding box center [463, 345] width 13 height 13
checkbox input "true"
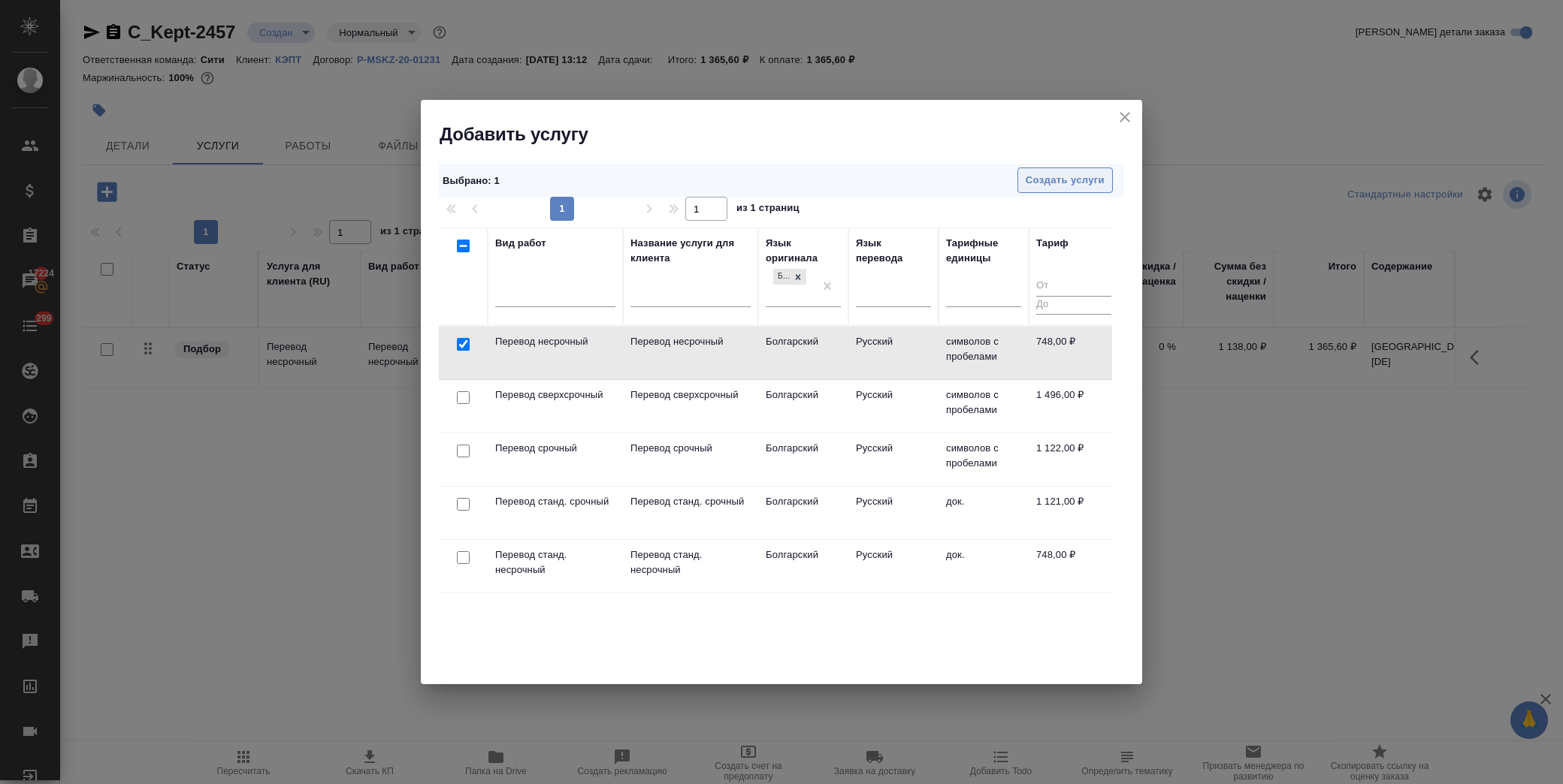
click at [1066, 177] on span "Создать услуги" at bounding box center [1065, 180] width 79 height 17
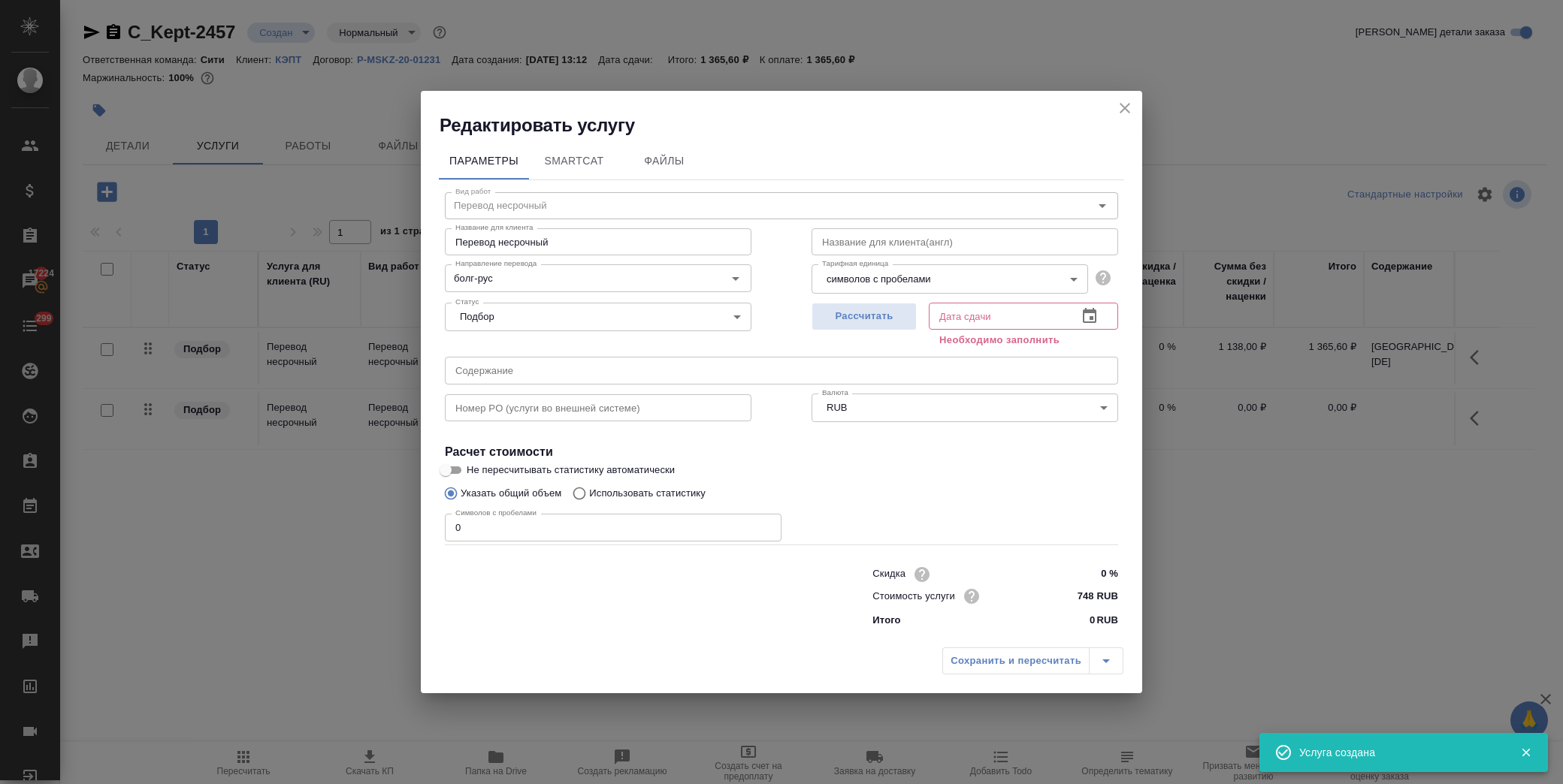
click at [543, 362] on input "text" at bounding box center [782, 370] width 673 height 27
paste input "Bulgaria [BU]"
type input "Bulgaria [BU]"
drag, startPoint x: 479, startPoint y: 531, endPoint x: 365, endPoint y: 521, distance: 114.4
click at [365, 521] on div "Редактировать услугу Параметры SmartCat Файлы Вид работ Перевод несрочный Вид р…" at bounding box center [781, 392] width 1563 height 784
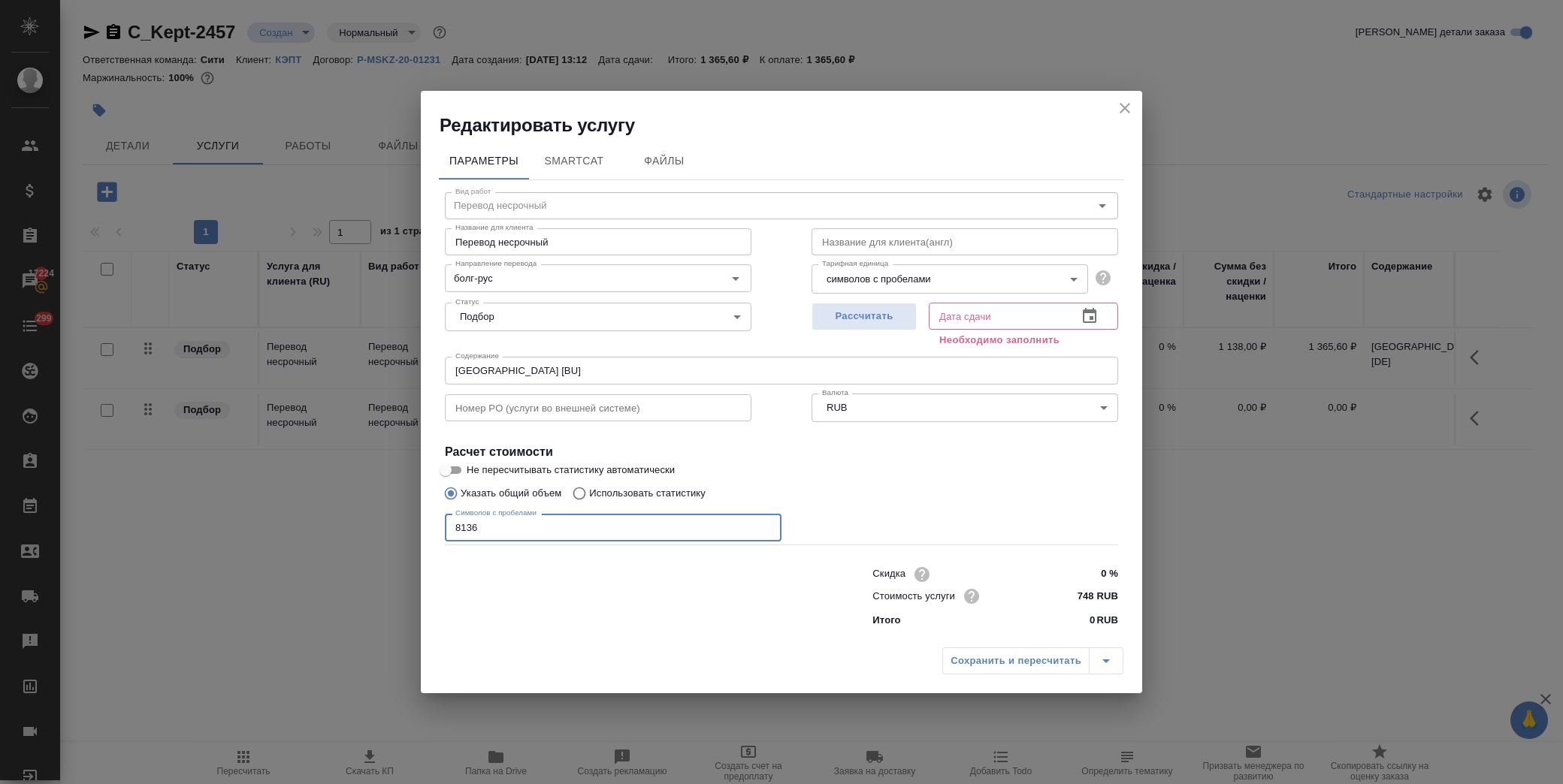
type input "8136"
click at [1085, 319] on icon "button" at bounding box center [1089, 316] width 18 height 18
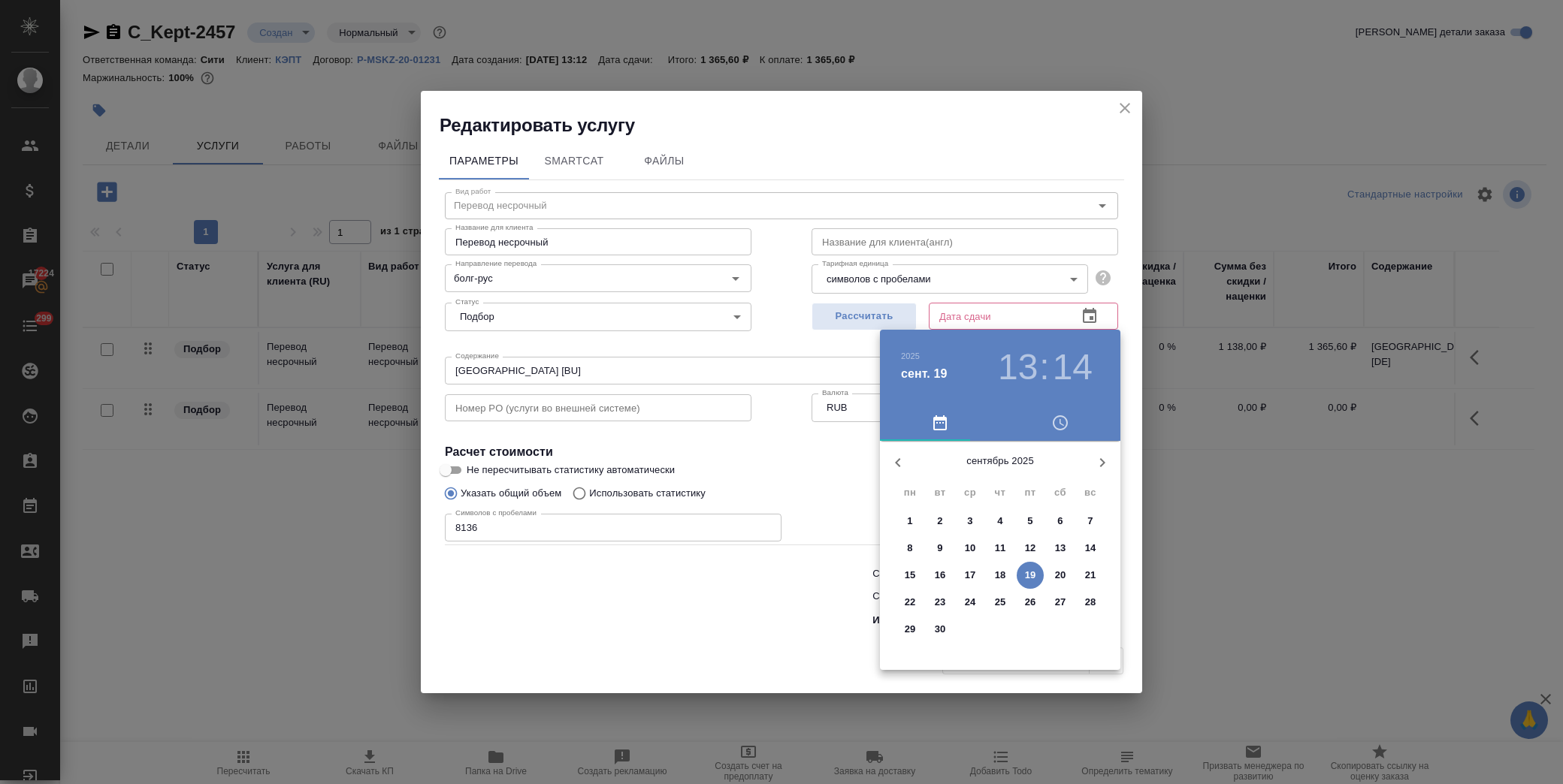
click at [908, 601] on p "22" at bounding box center [911, 602] width 11 height 15
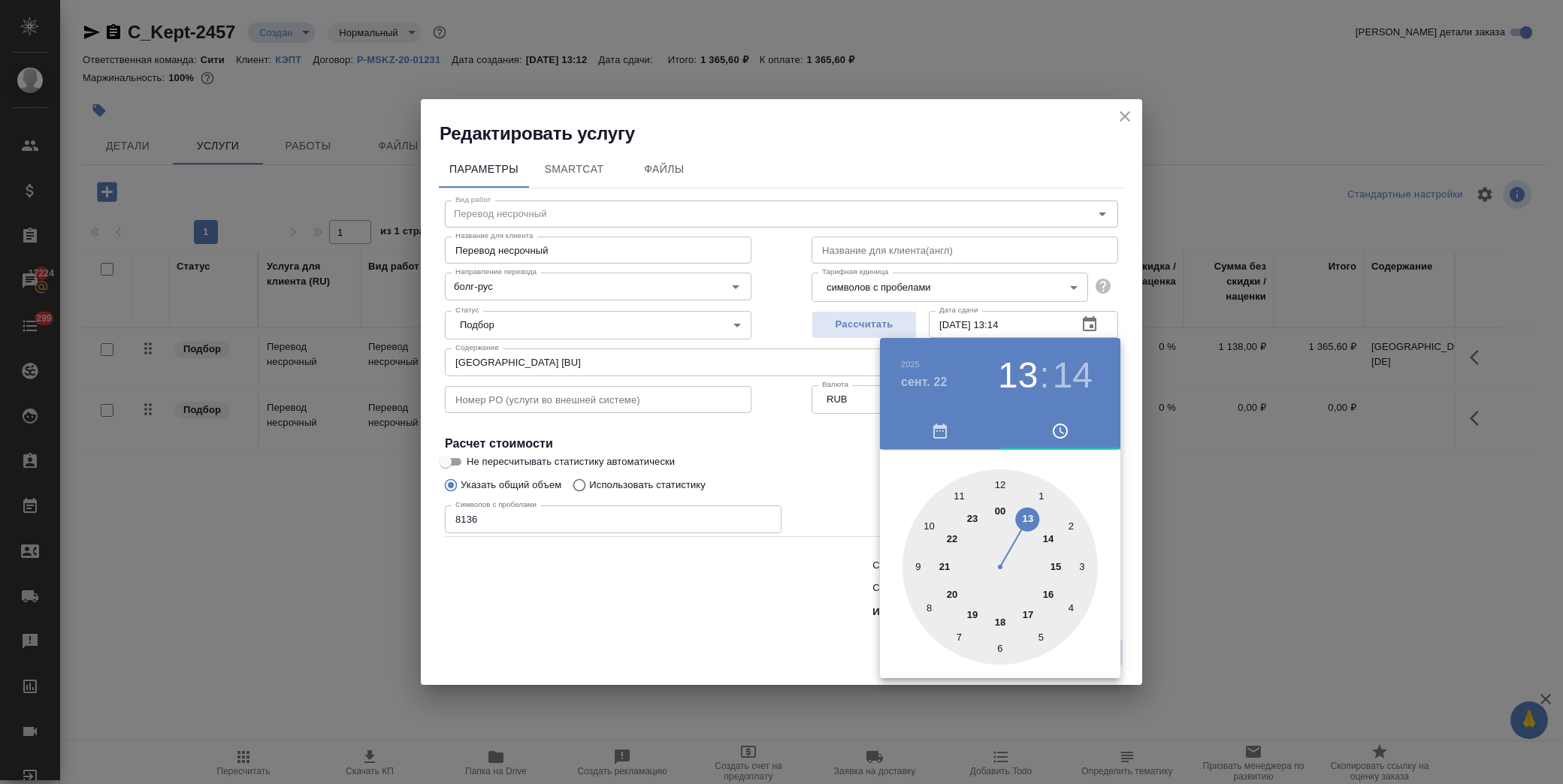
click at [1027, 520] on div at bounding box center [1000, 567] width 195 height 195
click at [1003, 485] on div at bounding box center [1000, 567] width 195 height 195
type input "22.09.2025 13:00"
click at [809, 469] on div at bounding box center [781, 392] width 1563 height 784
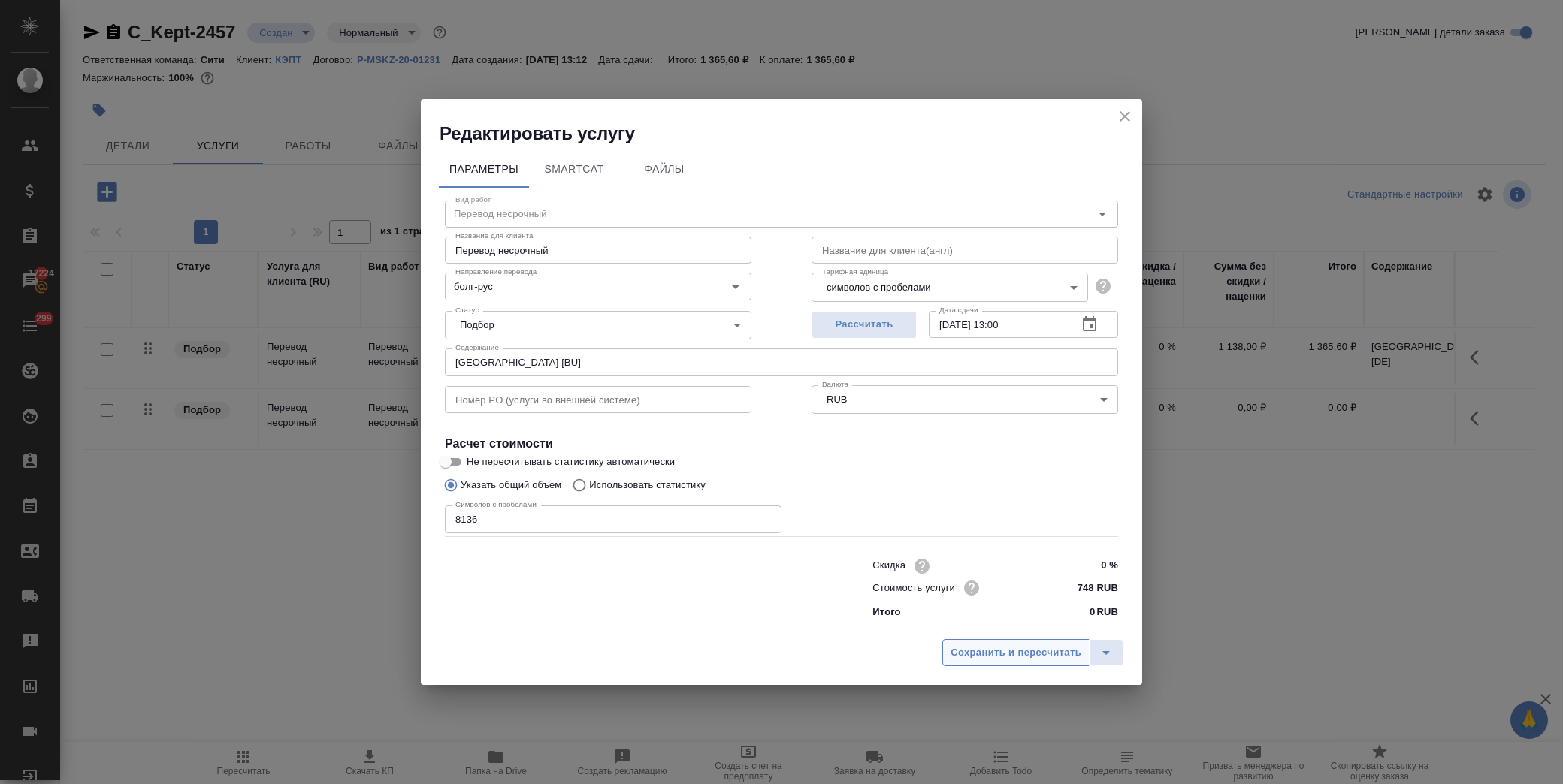
click at [1022, 655] on span "Сохранить и пересчитать" at bounding box center [1016, 653] width 131 height 17
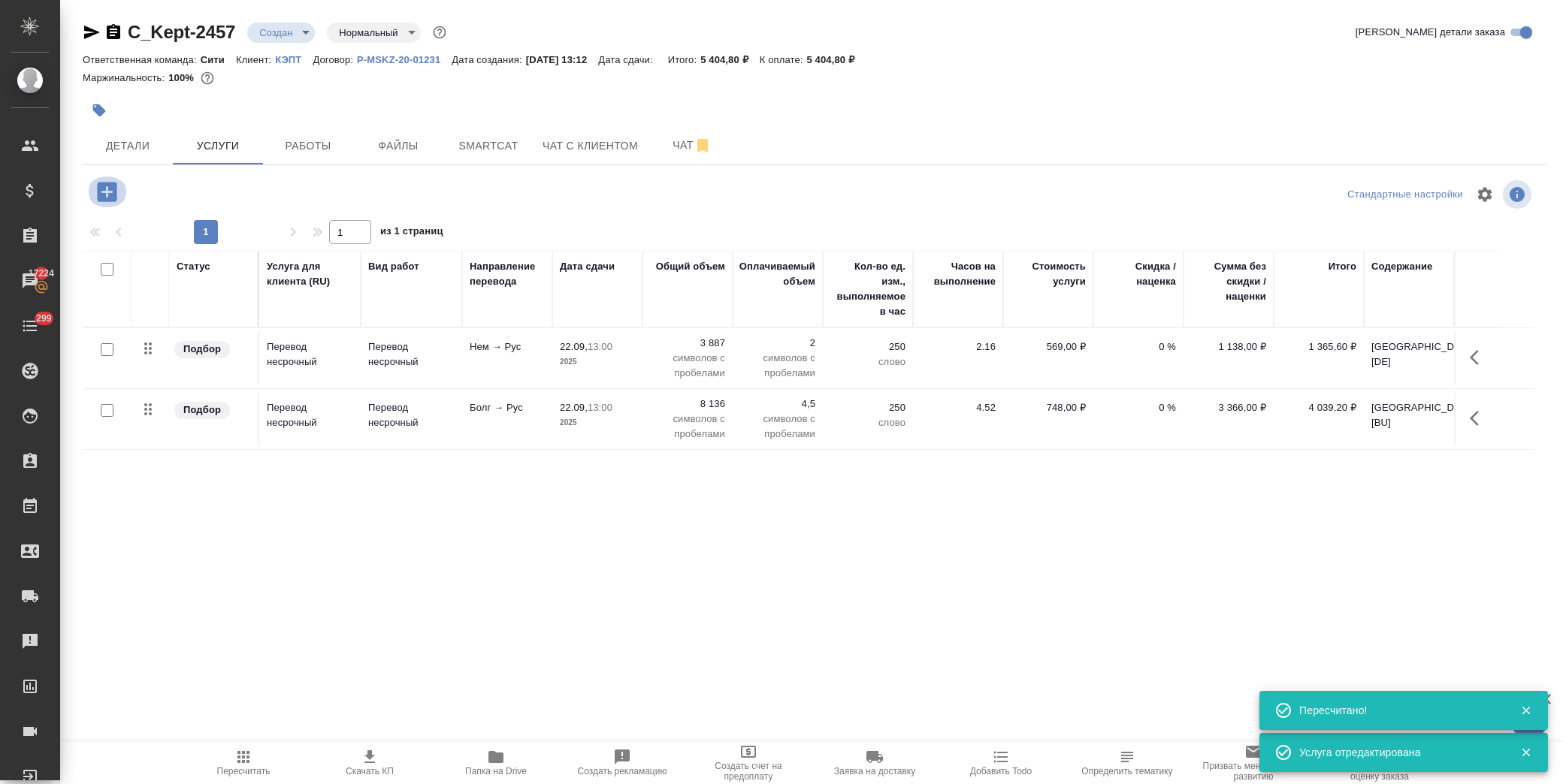
click at [107, 185] on icon "button" at bounding box center [107, 191] width 19 height 19
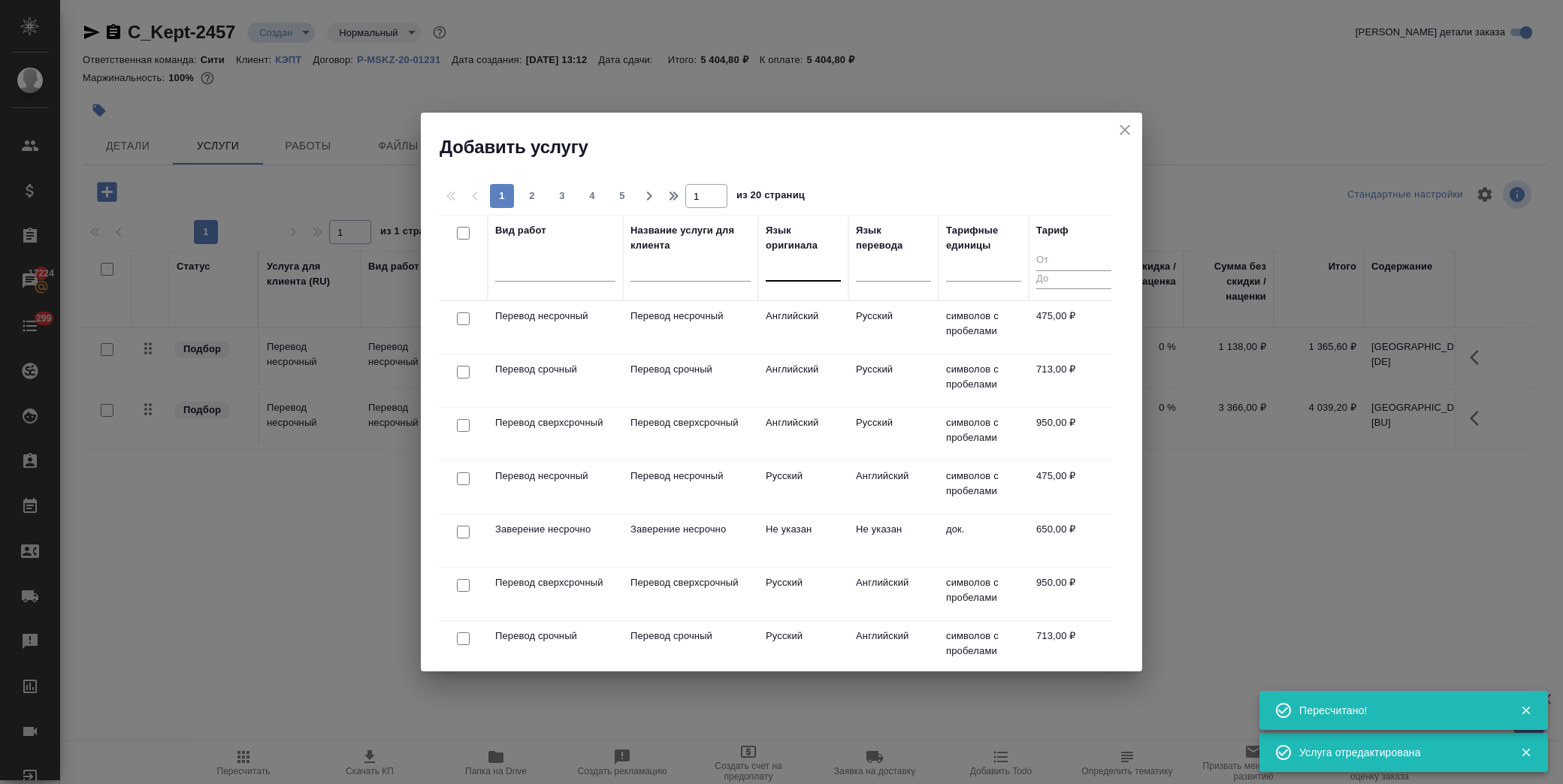
click at [814, 272] on div at bounding box center [803, 266] width 75 height 22
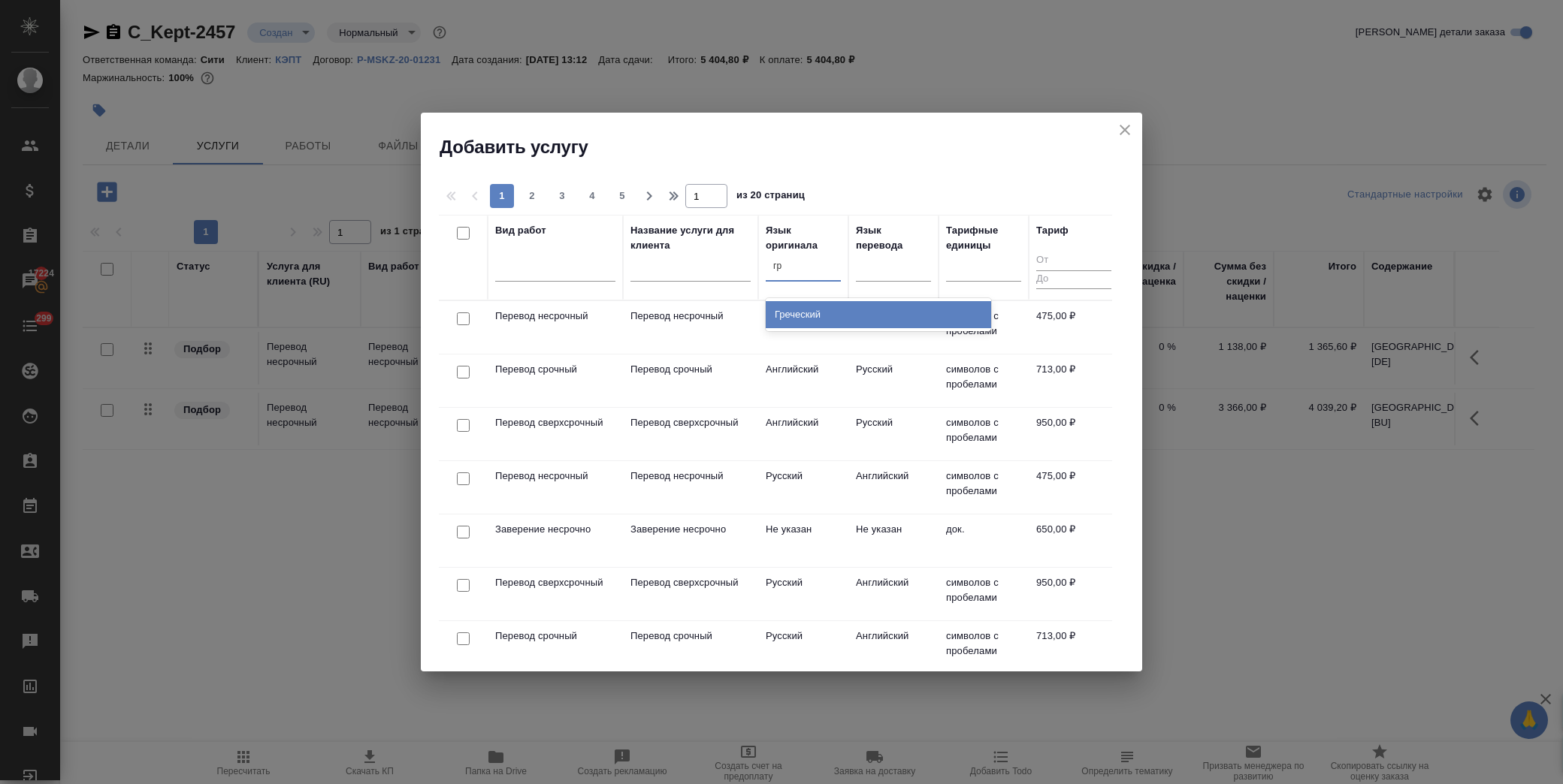
type input "гре"
click at [804, 313] on div "Греческий" at bounding box center [878, 315] width 225 height 27
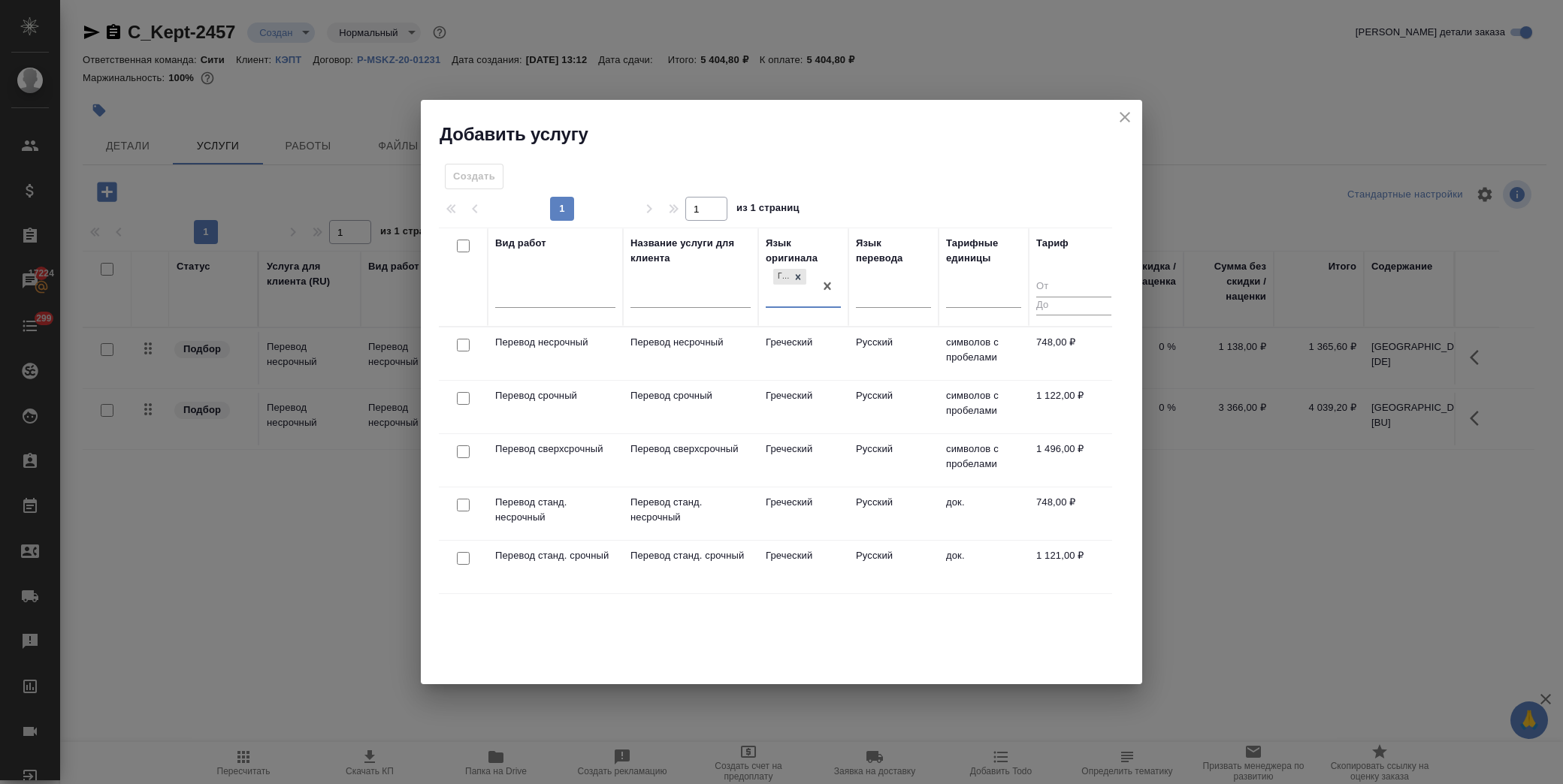
click at [462, 348] on input "checkbox" at bounding box center [463, 345] width 13 height 13
checkbox input "true"
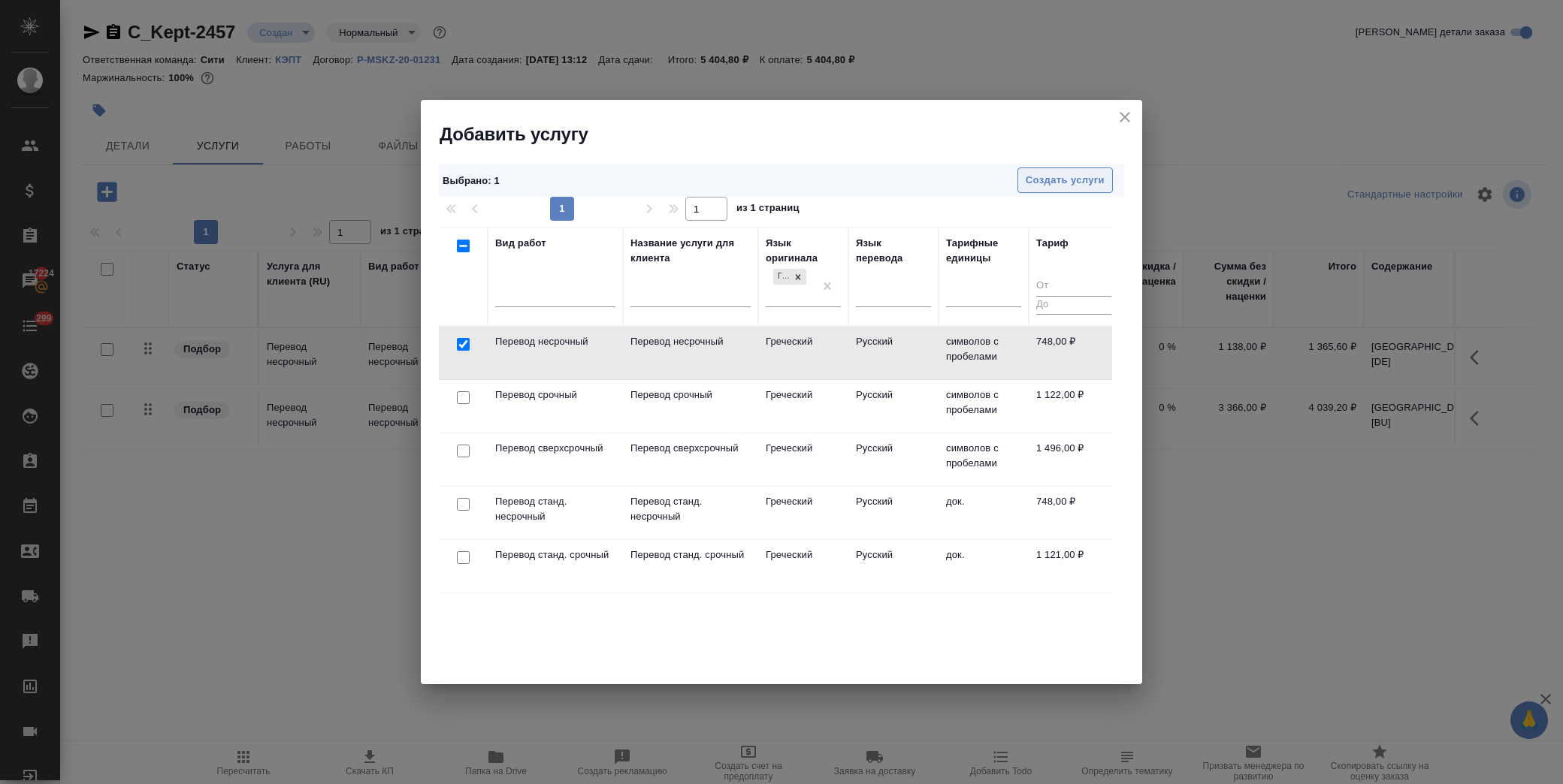
click at [1038, 183] on span "Создать услуги" at bounding box center [1065, 180] width 79 height 17
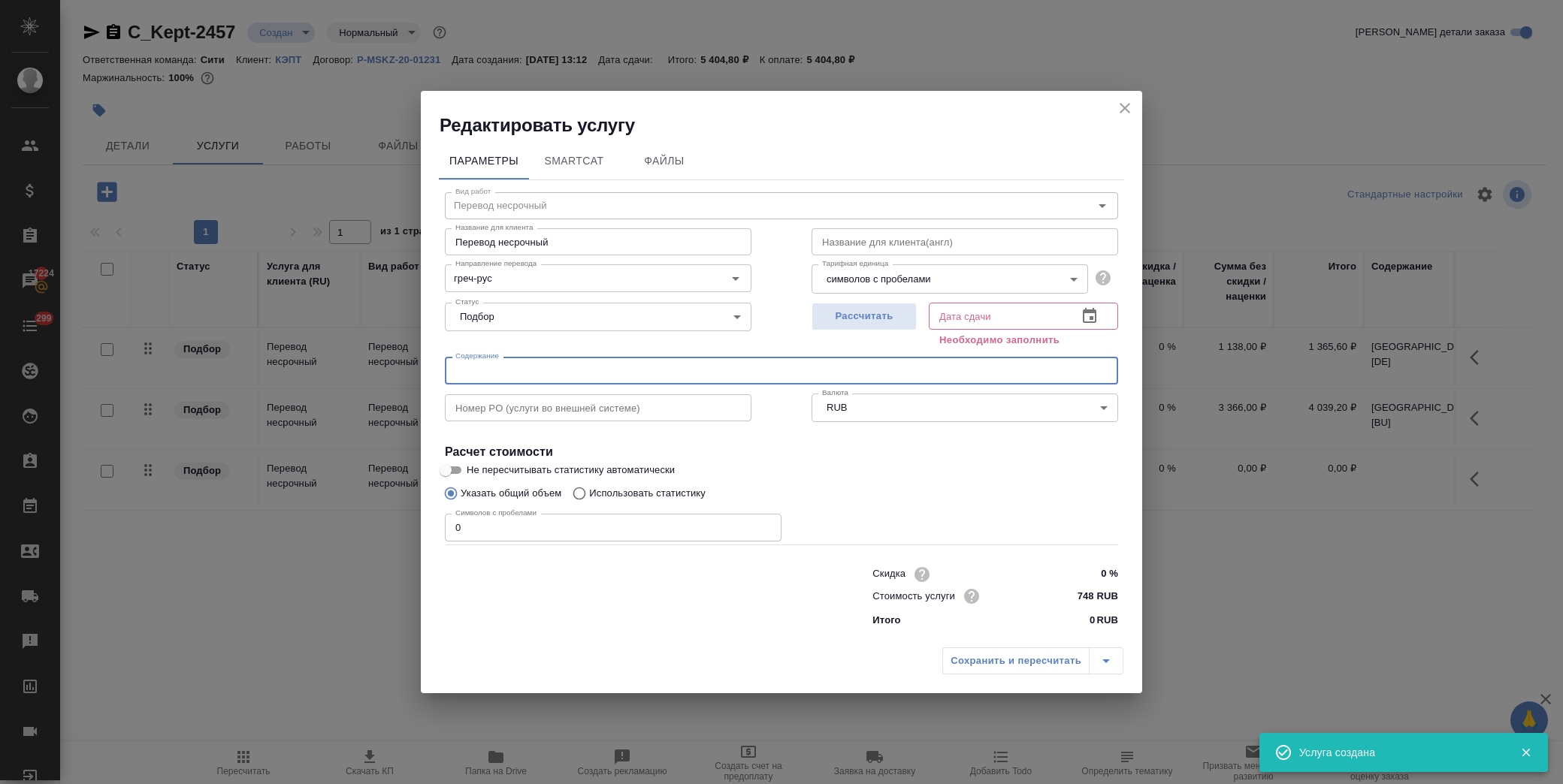
click at [535, 370] on input "text" at bounding box center [782, 370] width 673 height 27
paste input "Cyprus [GR]"
type input "Cyprus [GR]"
click at [1086, 318] on icon "button" at bounding box center [1089, 316] width 18 height 18
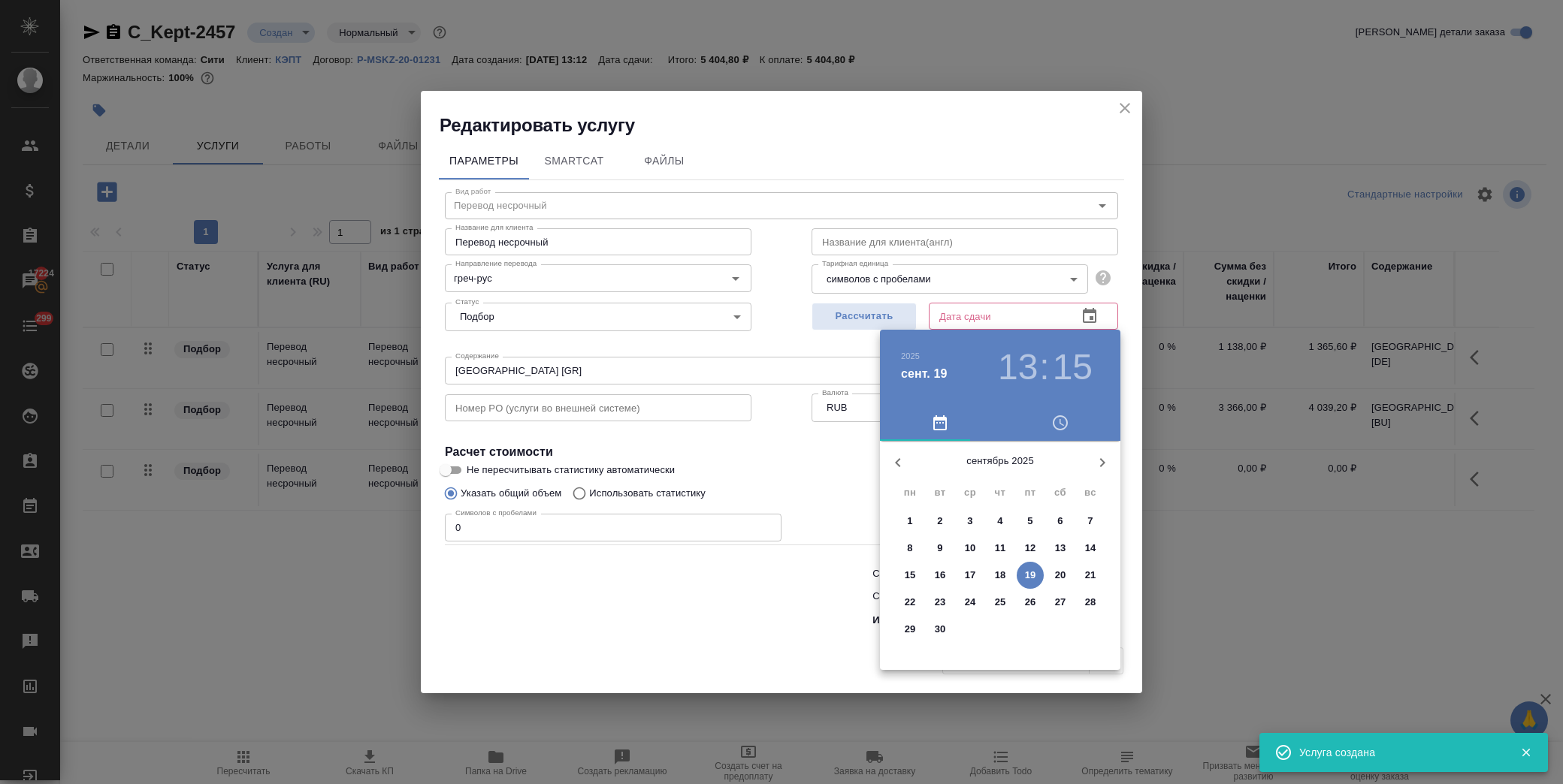
click at [476, 529] on div at bounding box center [781, 392] width 1563 height 784
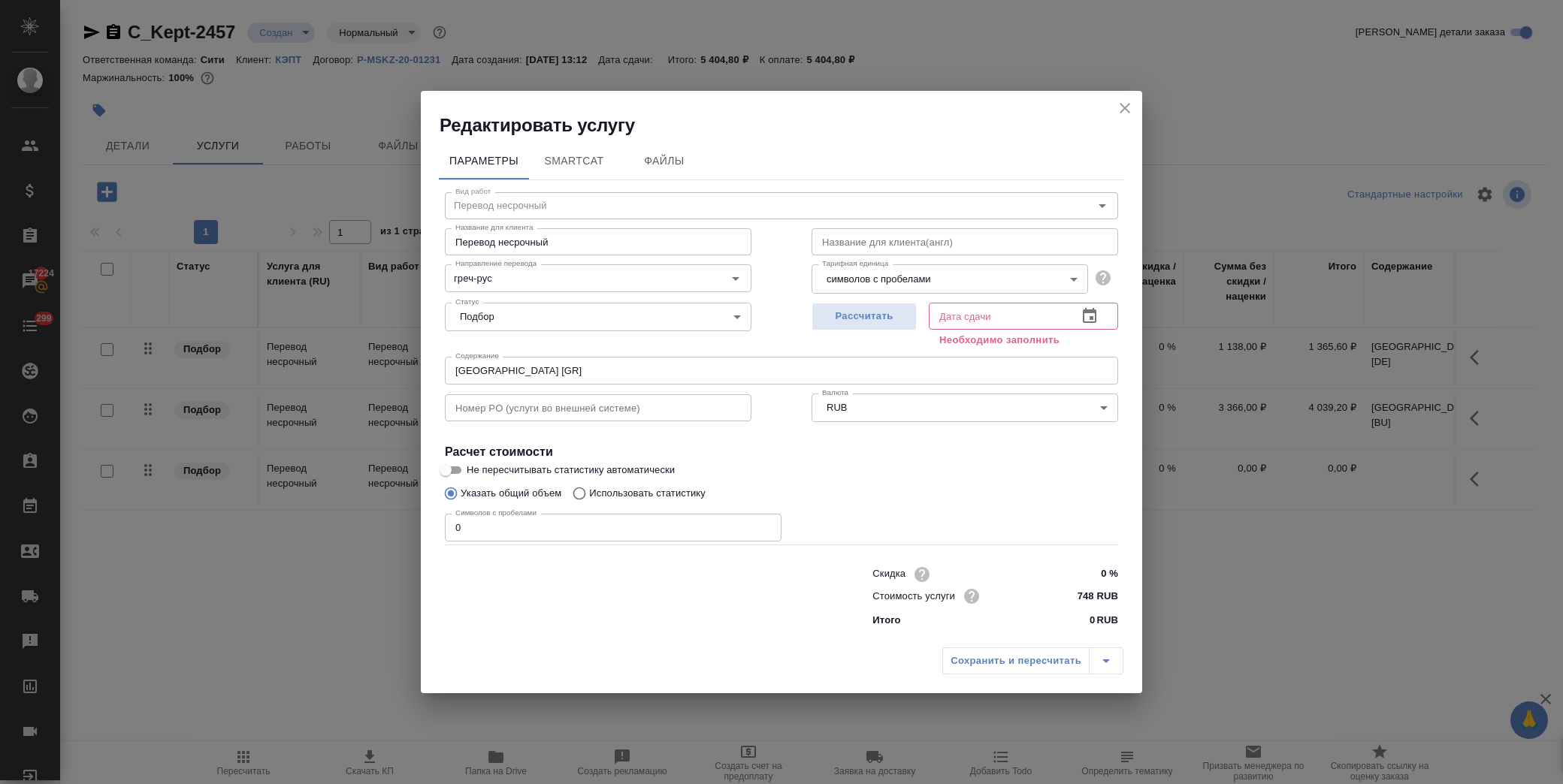
click at [506, 525] on input "0" at bounding box center [613, 527] width 337 height 27
drag, startPoint x: 507, startPoint y: 520, endPoint x: 328, endPoint y: 528, distance: 179.2
click at [326, 528] on div "Редактировать услугу Параметры SmartCat Файлы Вид работ Перевод несрочный Вид р…" at bounding box center [781, 392] width 1563 height 784
type input "11256"
click at [1095, 322] on icon "button" at bounding box center [1089, 315] width 14 height 15
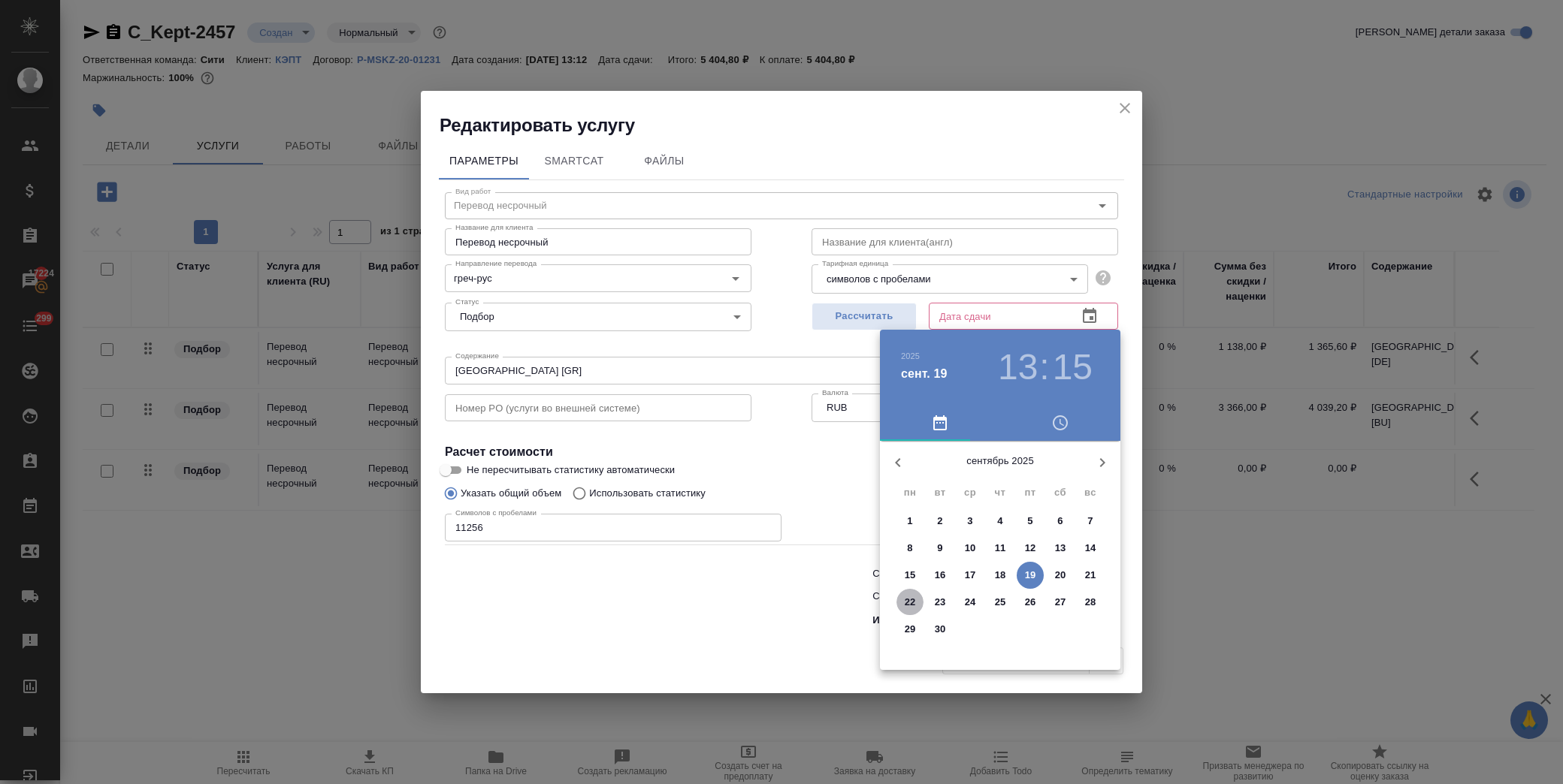
click at [912, 599] on p "22" at bounding box center [911, 602] width 11 height 15
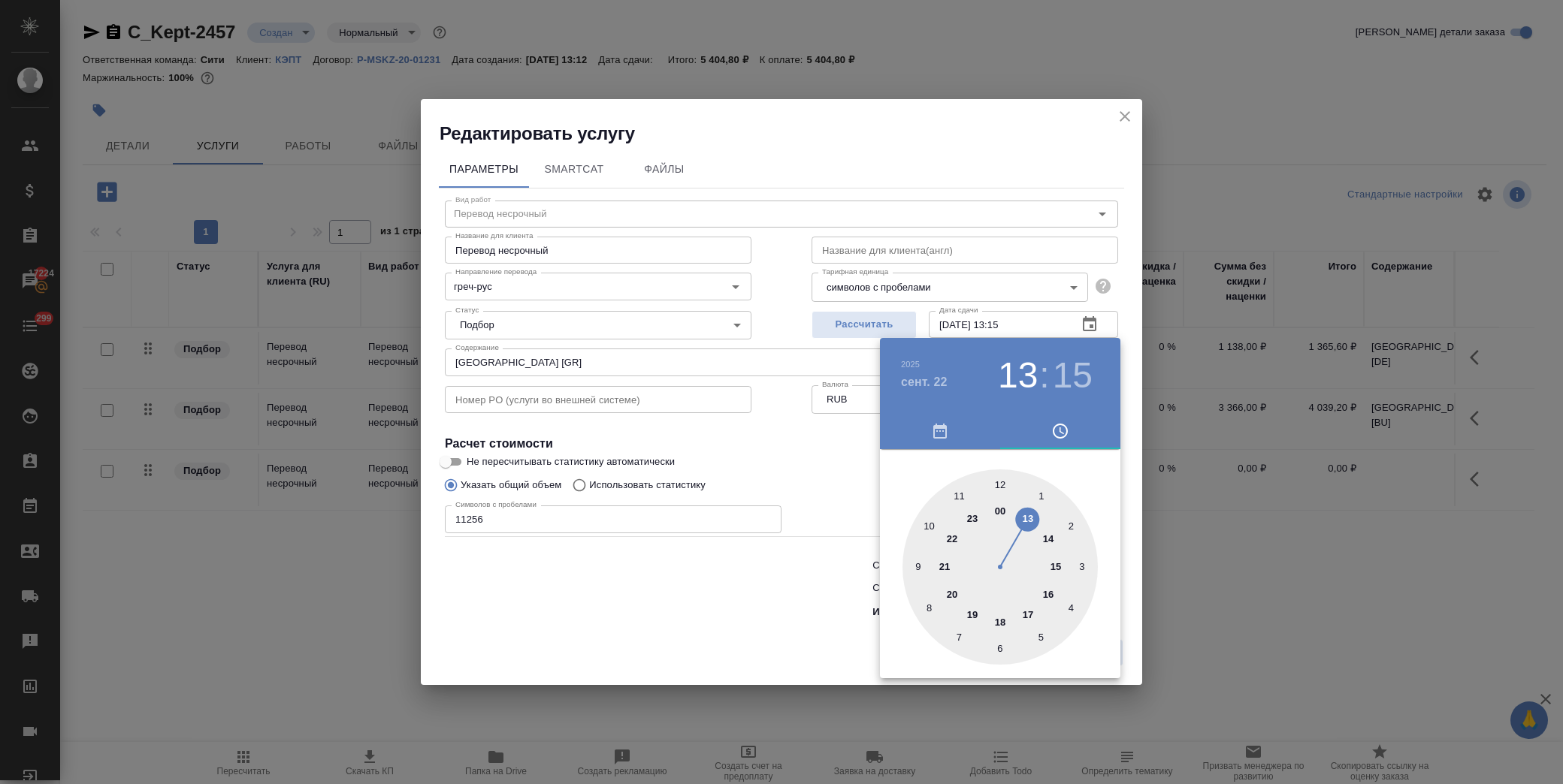
click at [1027, 519] on div at bounding box center [1000, 567] width 195 height 195
click at [995, 482] on div at bounding box center [1000, 567] width 195 height 195
click at [1003, 479] on div at bounding box center [1000, 567] width 195 height 195
type input "22.09.2025 13:00"
click at [810, 468] on div at bounding box center [781, 392] width 1563 height 784
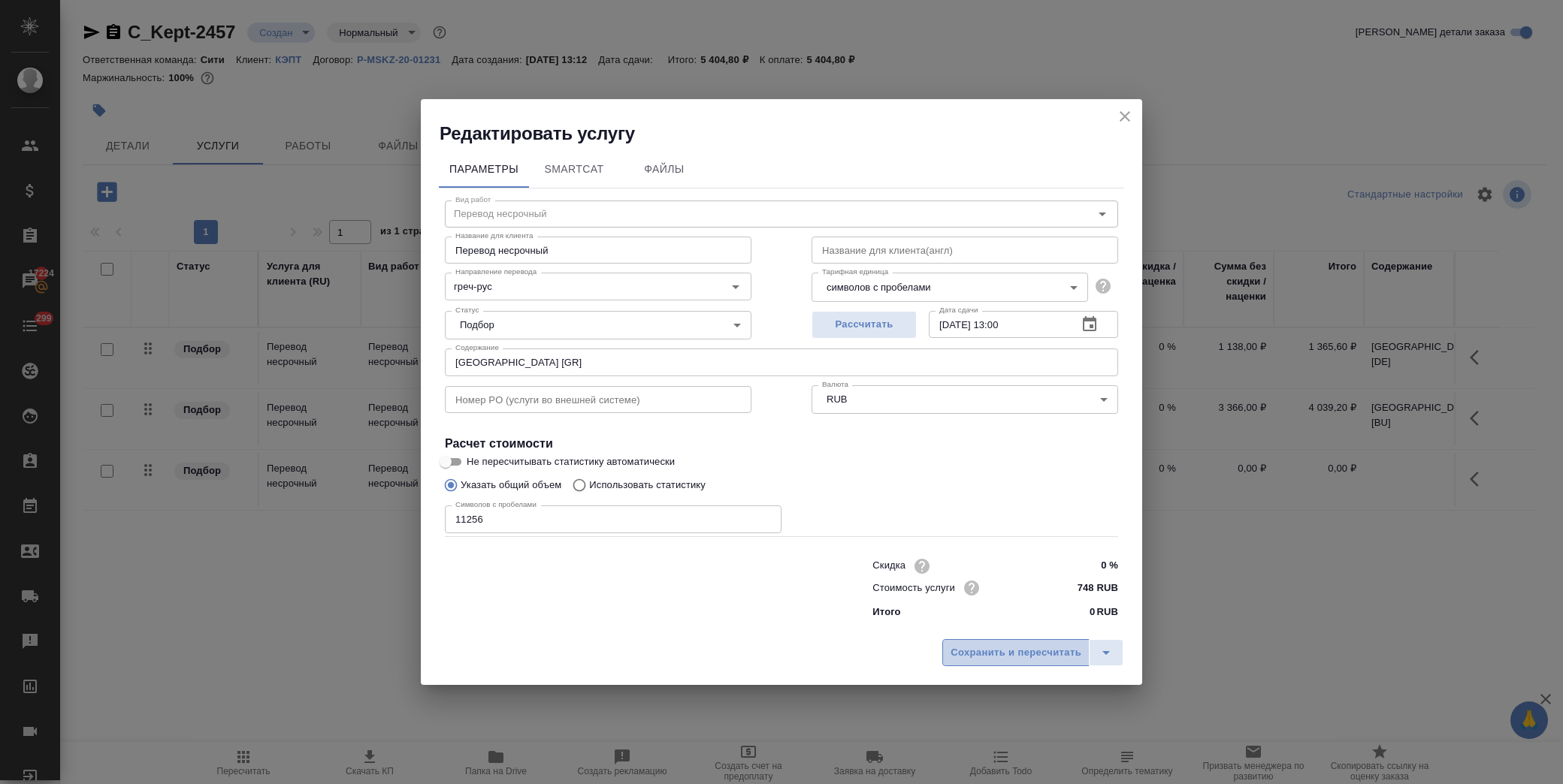
click at [1041, 656] on span "Сохранить и пересчитать" at bounding box center [1016, 653] width 131 height 17
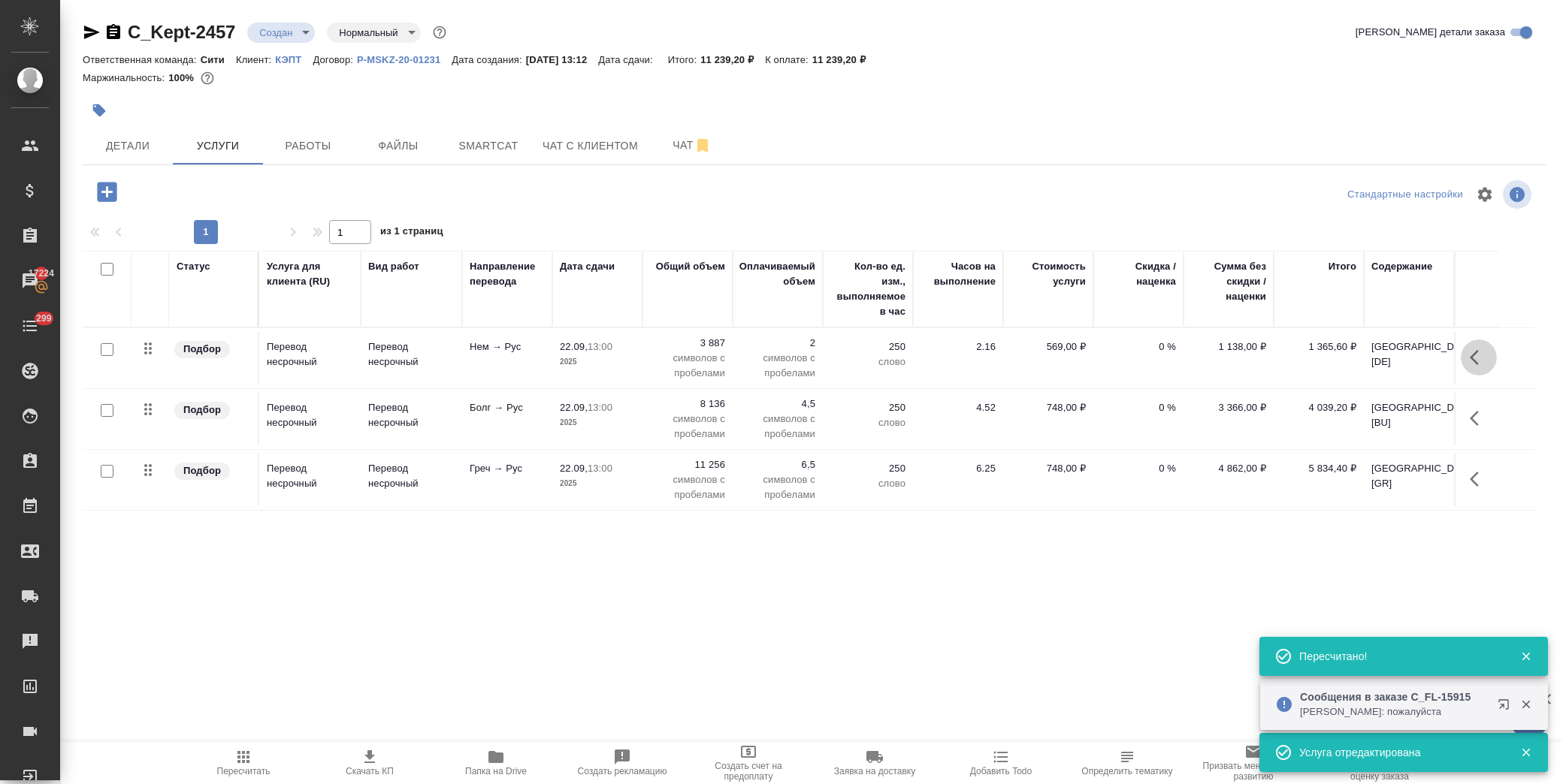
click at [1468, 355] on button "button" at bounding box center [1479, 358] width 36 height 36
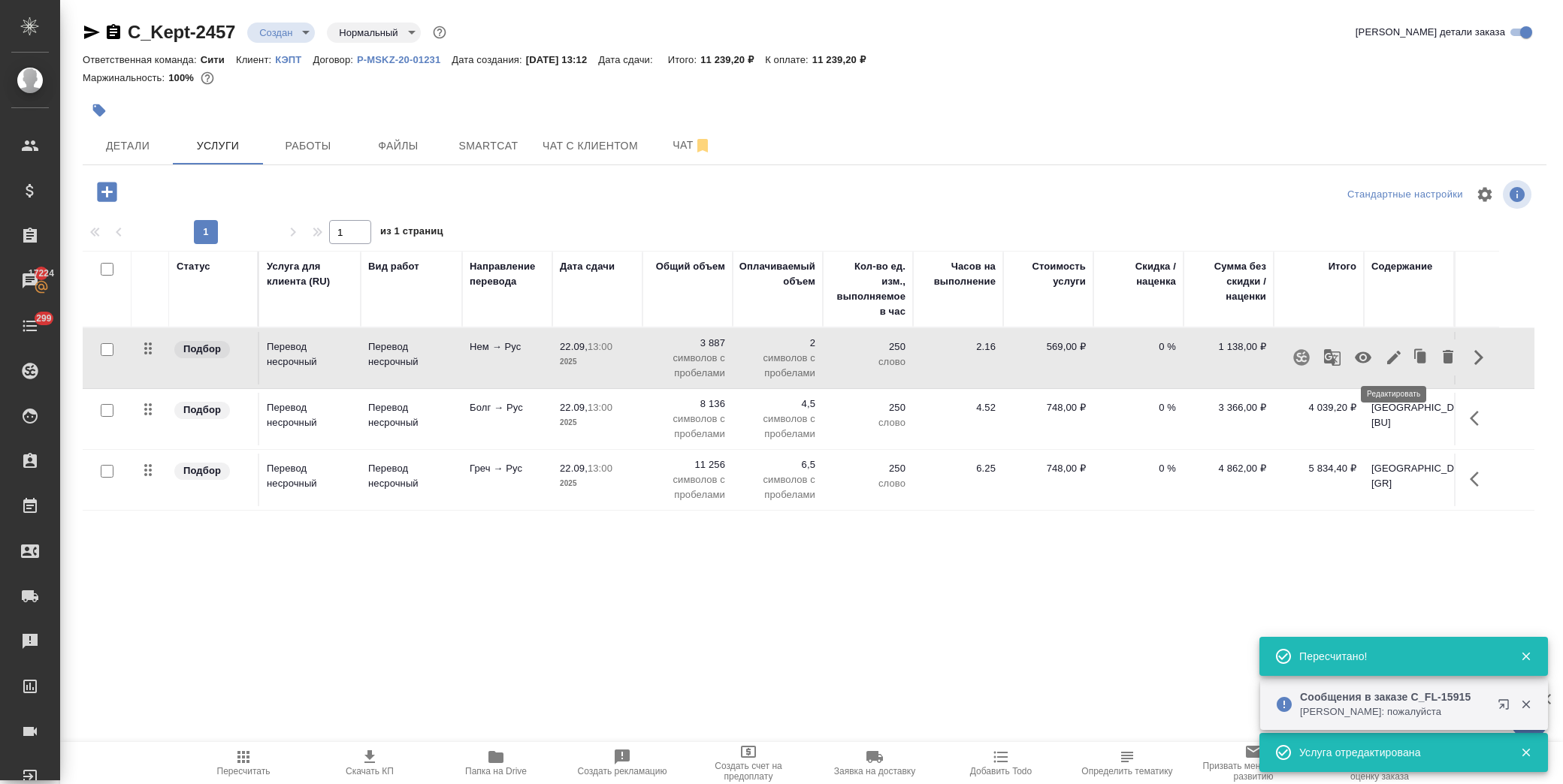
click at [1389, 366] on button "button" at bounding box center [1394, 358] width 26 height 36
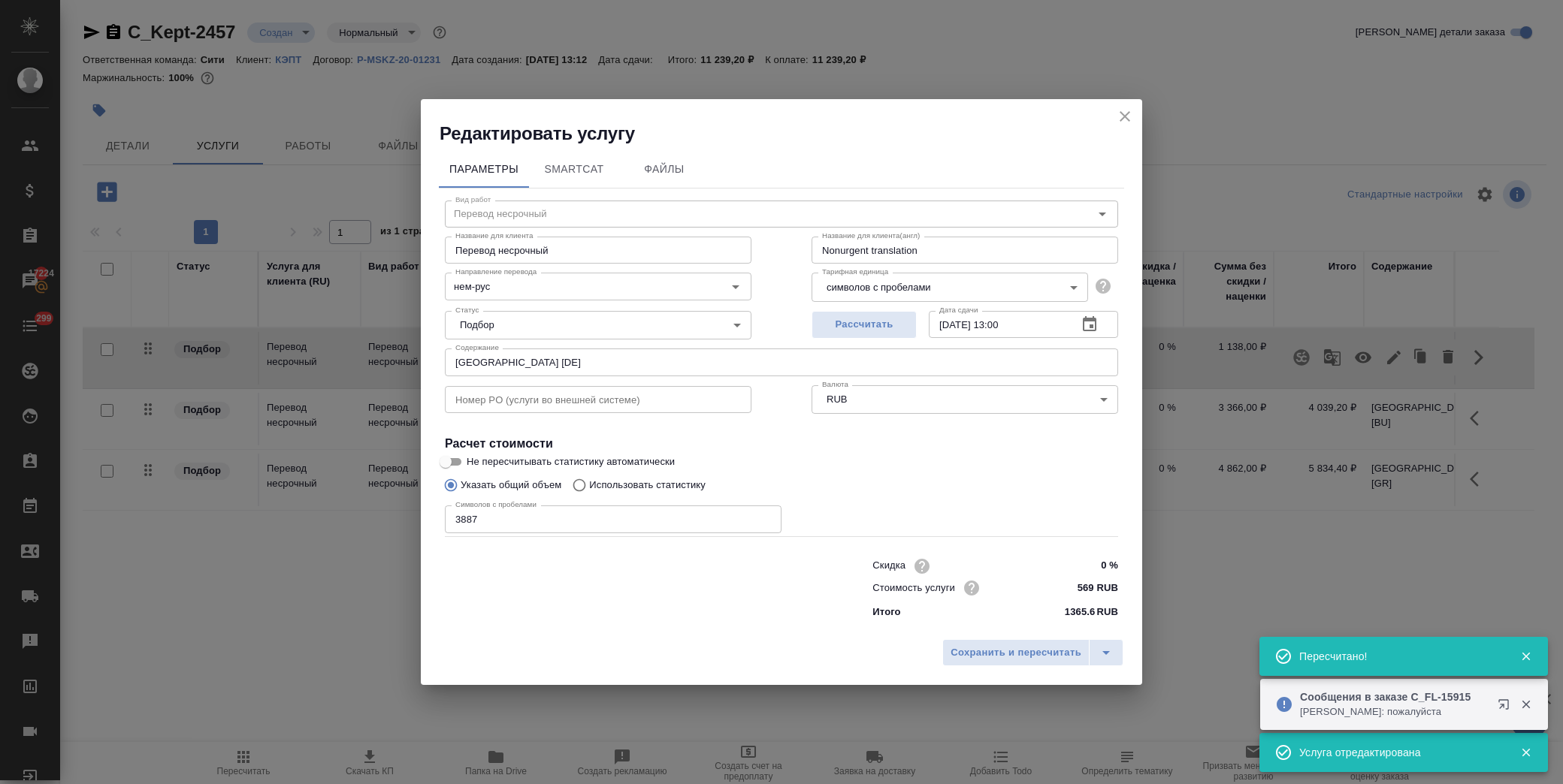
click at [543, 355] on input "Austria [DE]" at bounding box center [782, 362] width 673 height 27
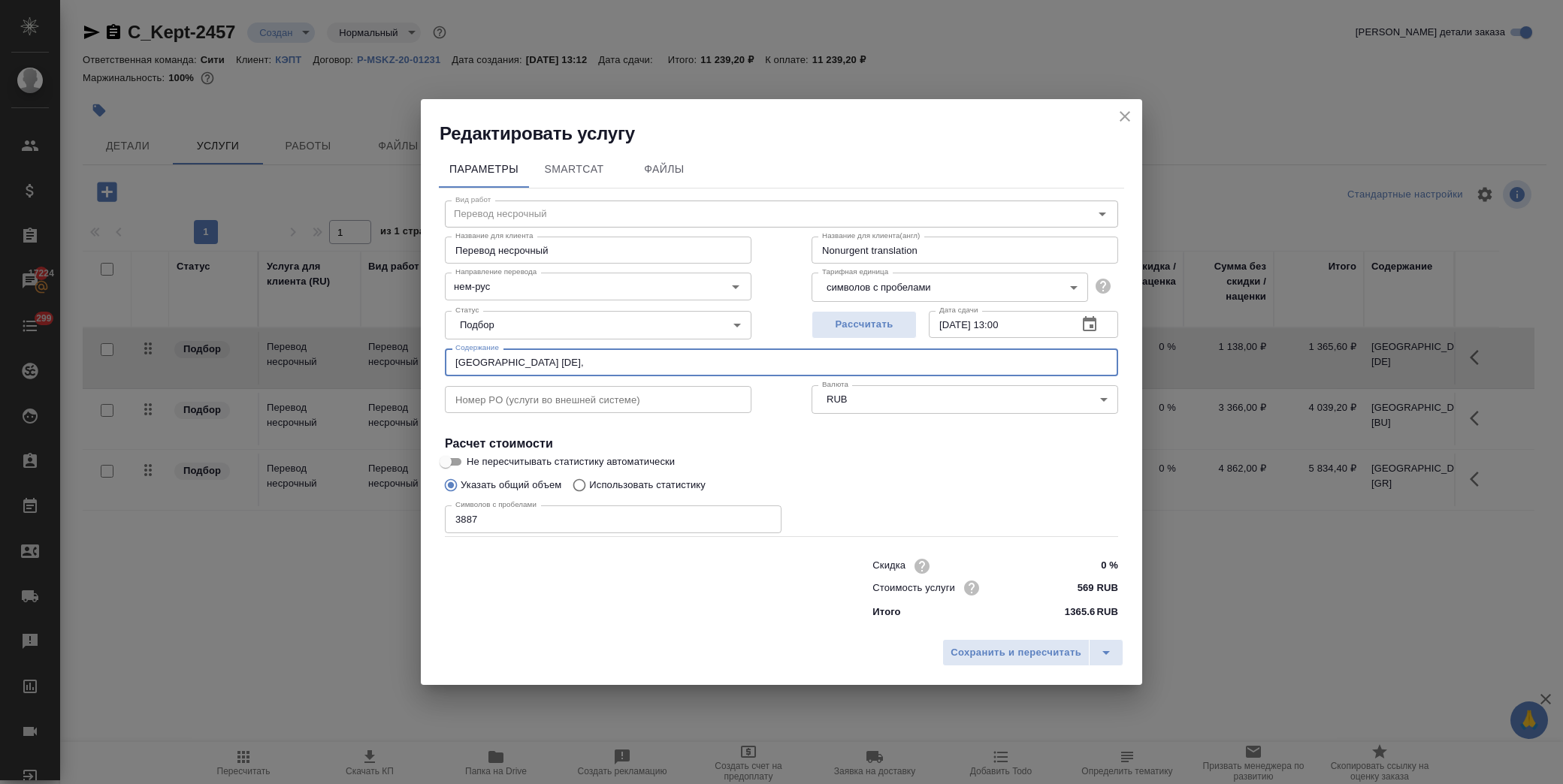
paste input "Germany [DE]"
type input "Austria [DE], Germany [DE]"
drag, startPoint x: 525, startPoint y: 512, endPoint x: 290, endPoint y: 516, distance: 235.0
click at [290, 516] on div "Редактировать услугу Параметры SmartCat Файлы Вид работ Перевод несрочный Вид р…" at bounding box center [781, 392] width 1563 height 784
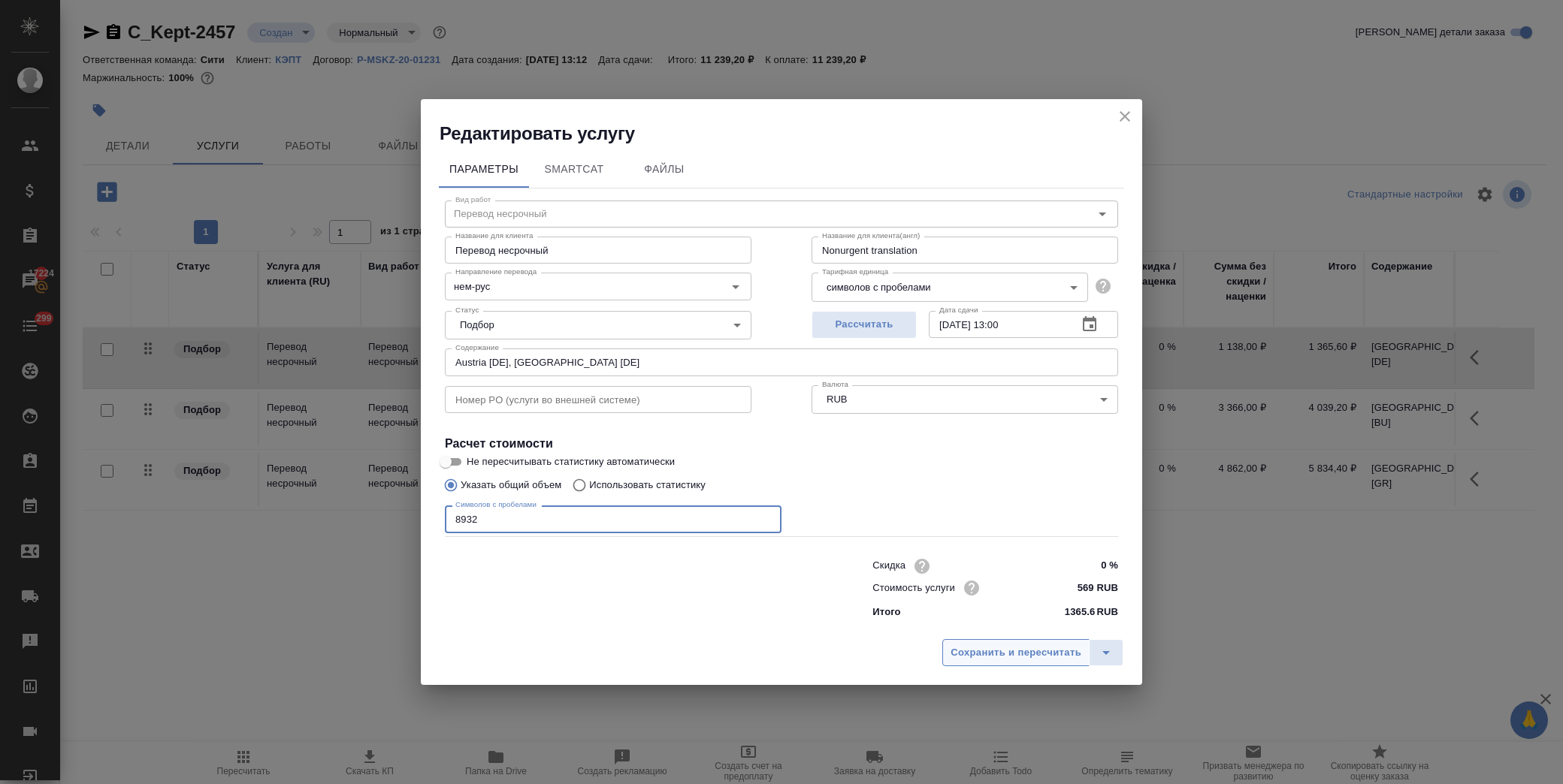
type input "8932"
click at [1011, 652] on span "Сохранить и пересчитать" at bounding box center [1016, 653] width 131 height 17
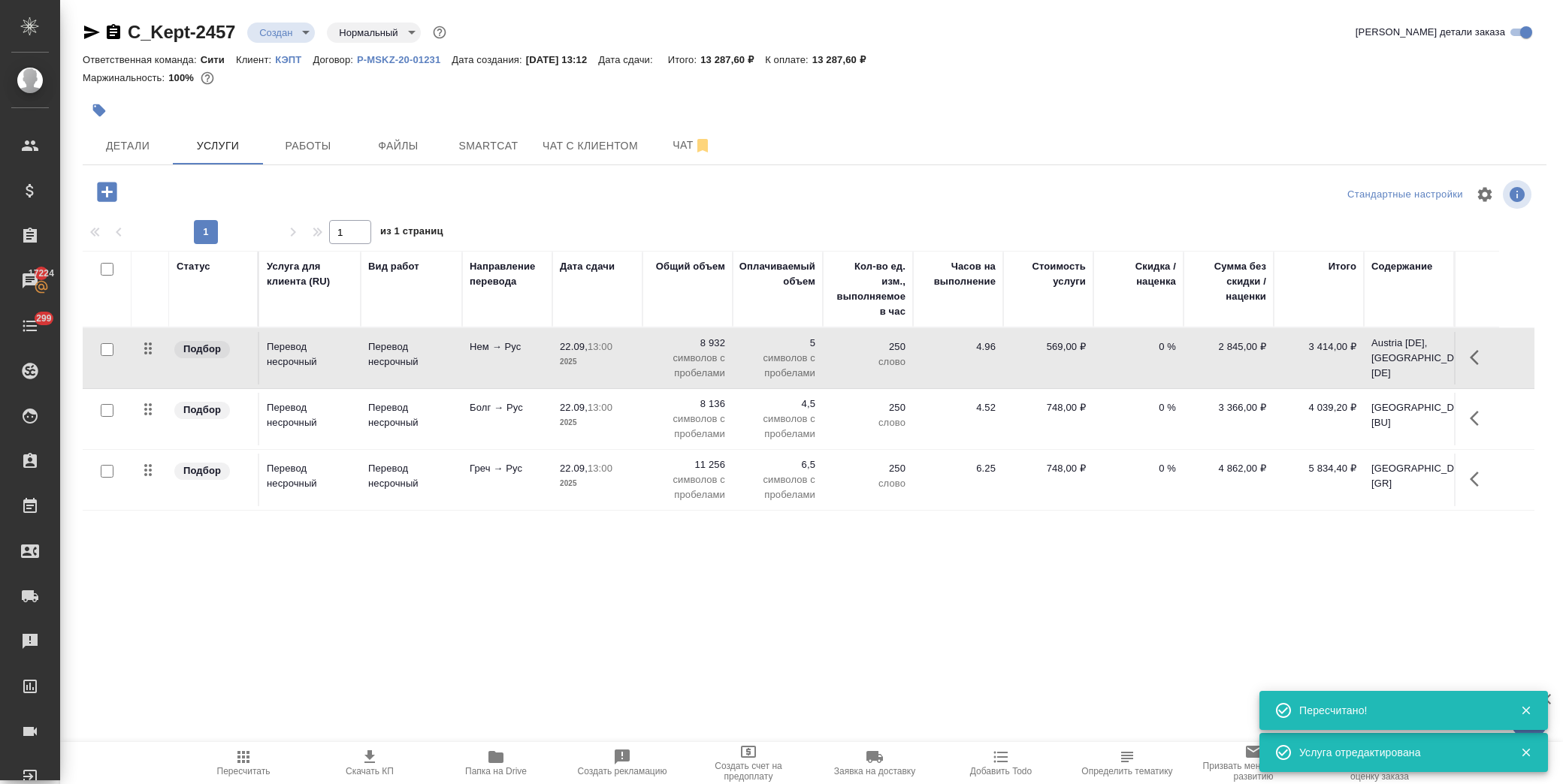
click at [110, 192] on icon "button" at bounding box center [107, 192] width 26 height 26
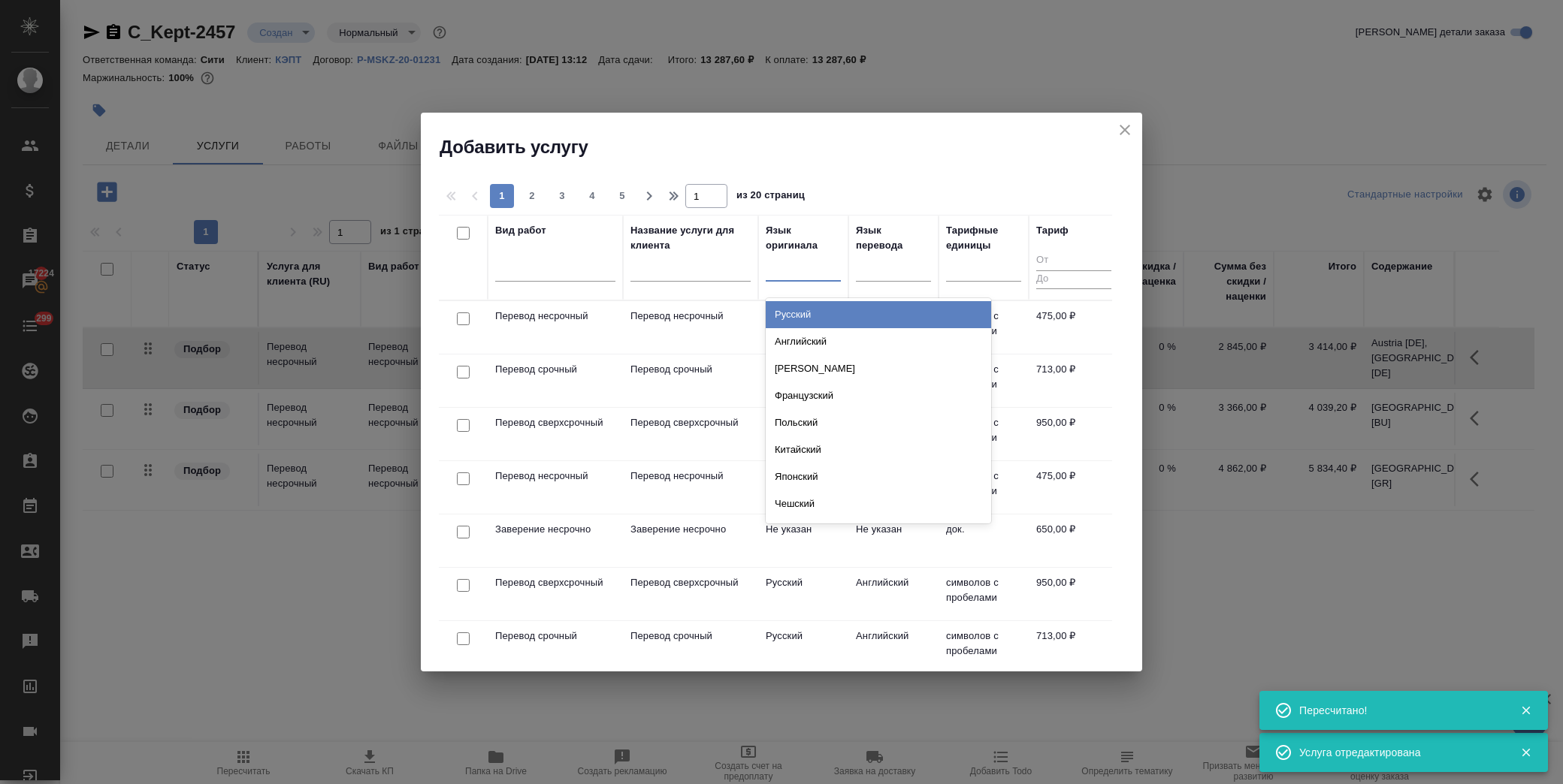
click at [783, 272] on div at bounding box center [803, 266] width 75 height 22
type input "т"
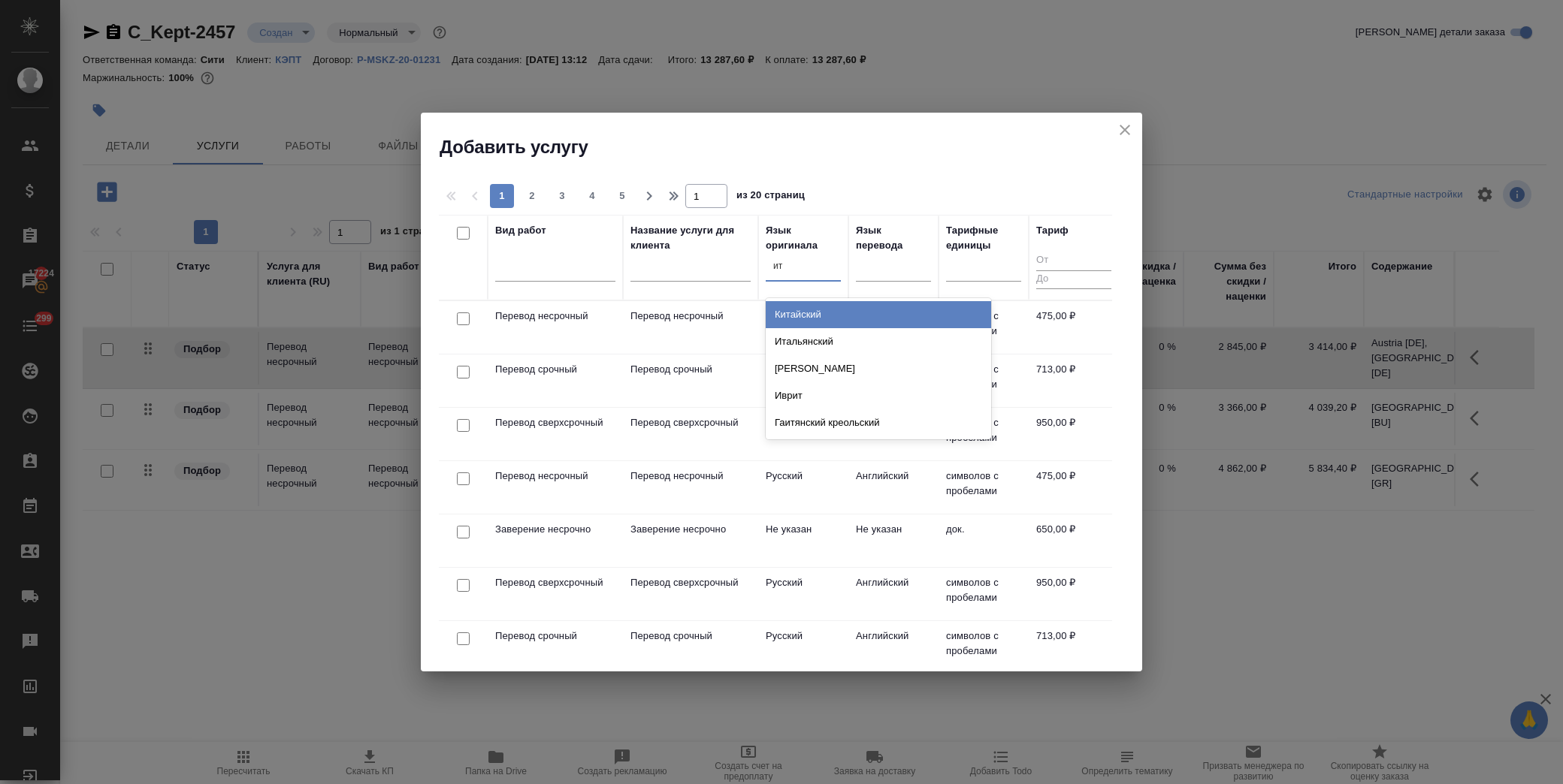
type input "ита"
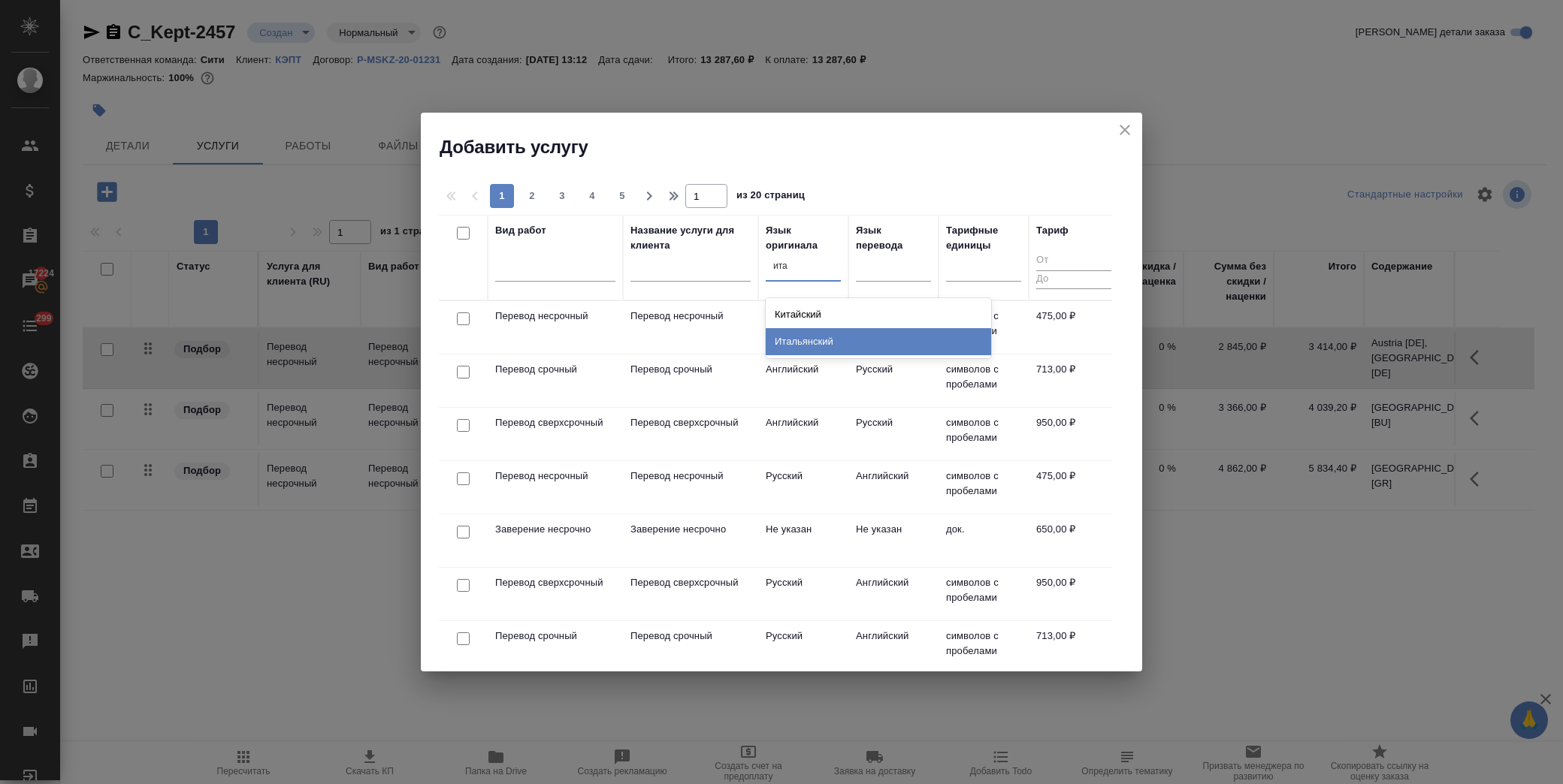
click at [797, 331] on div "Итальянский" at bounding box center [878, 341] width 225 height 27
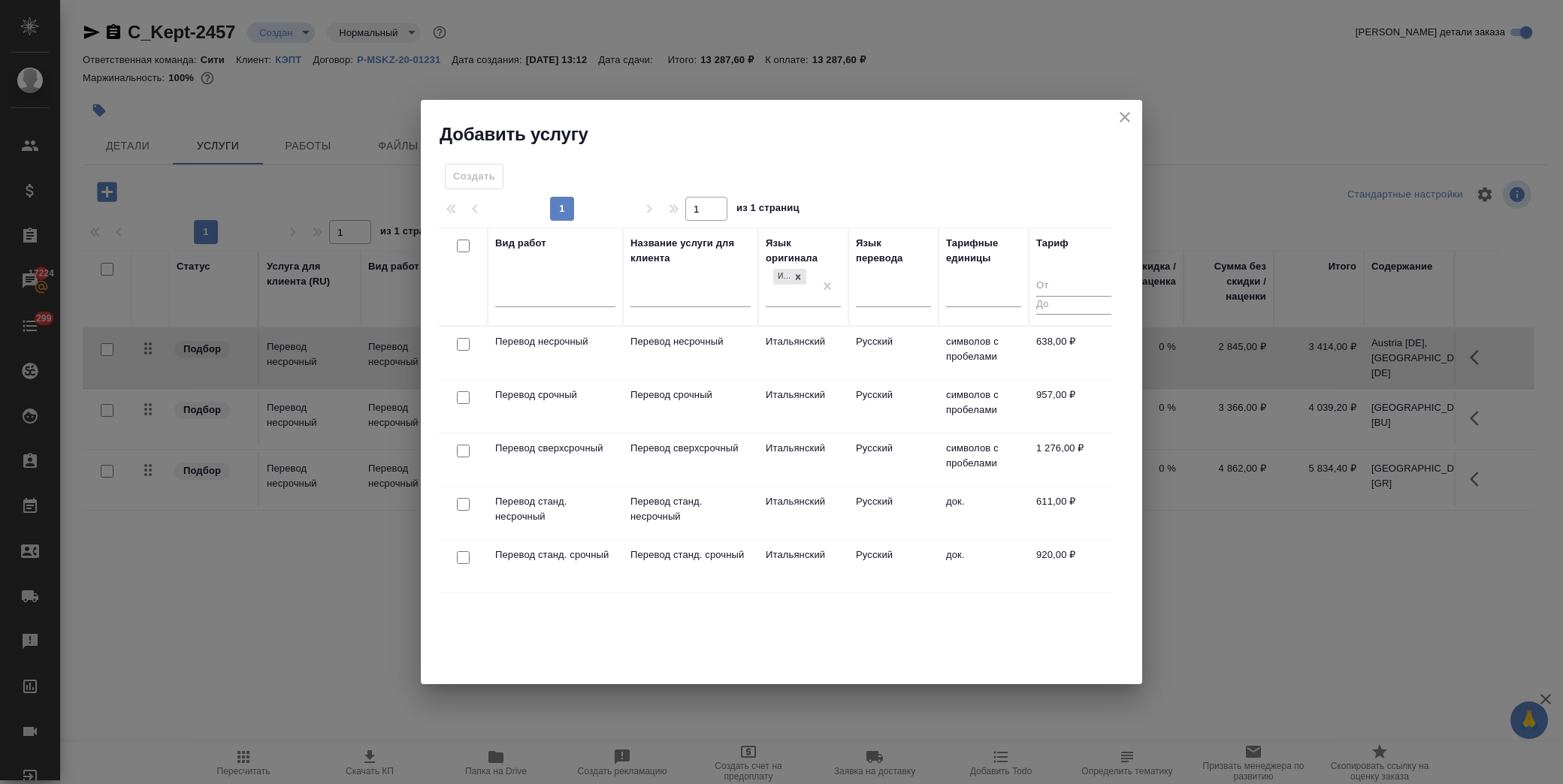
click at [464, 346] on input "checkbox" at bounding box center [463, 345] width 13 height 13
checkbox input "true"
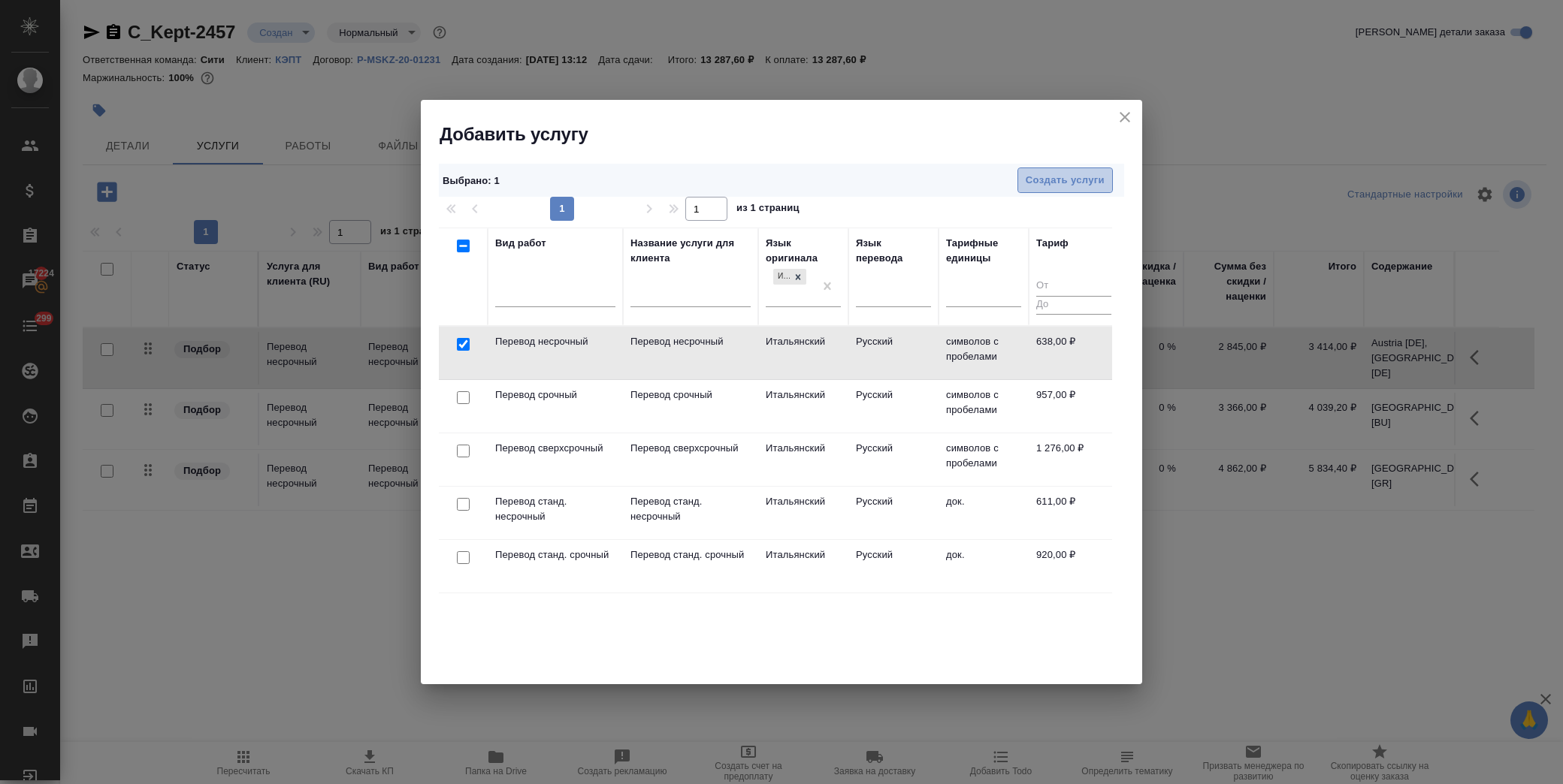
click at [1070, 178] on span "Создать услуги" at bounding box center [1065, 180] width 79 height 17
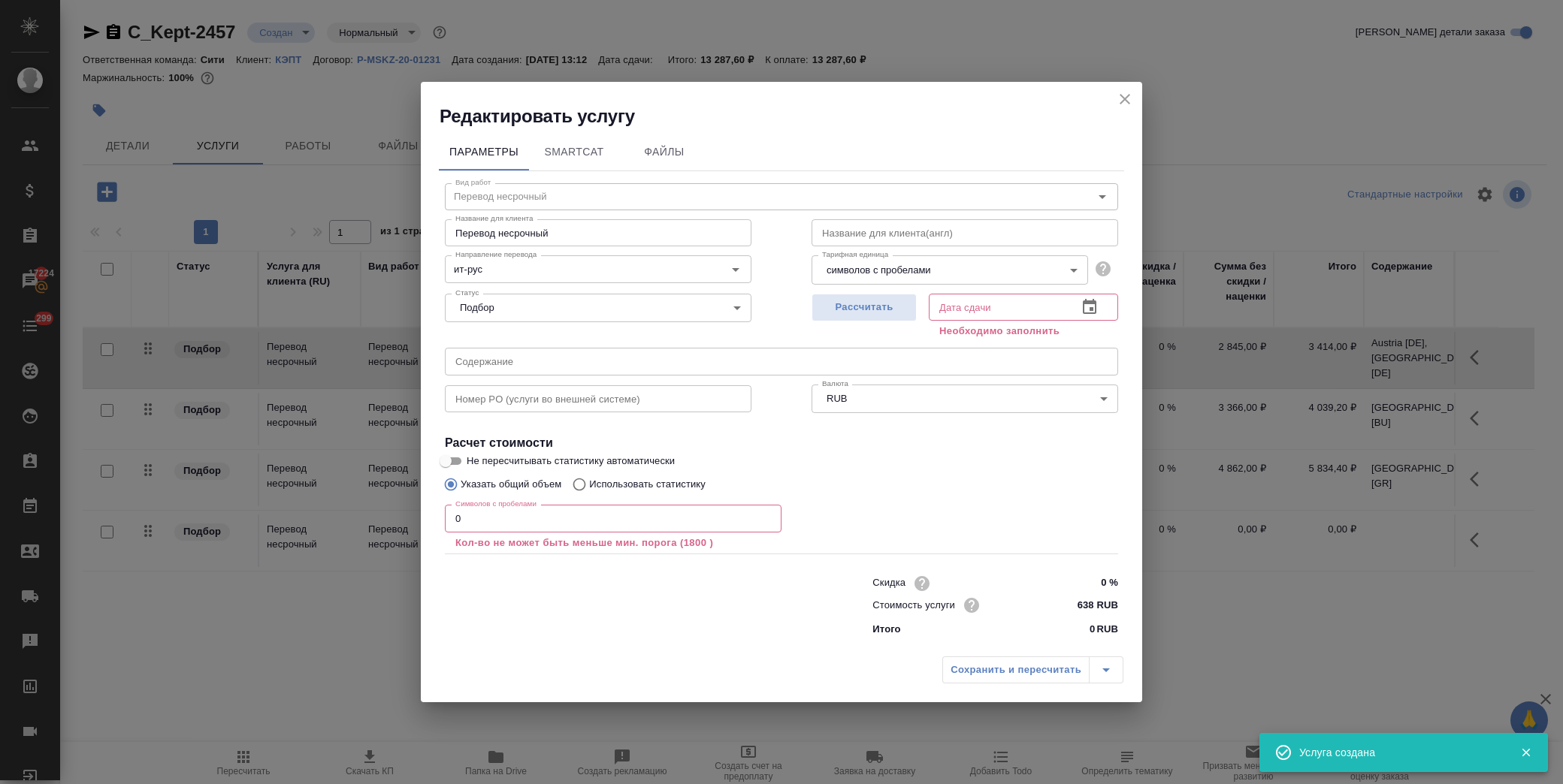
click at [523, 366] on input "text" at bounding box center [782, 361] width 673 height 27
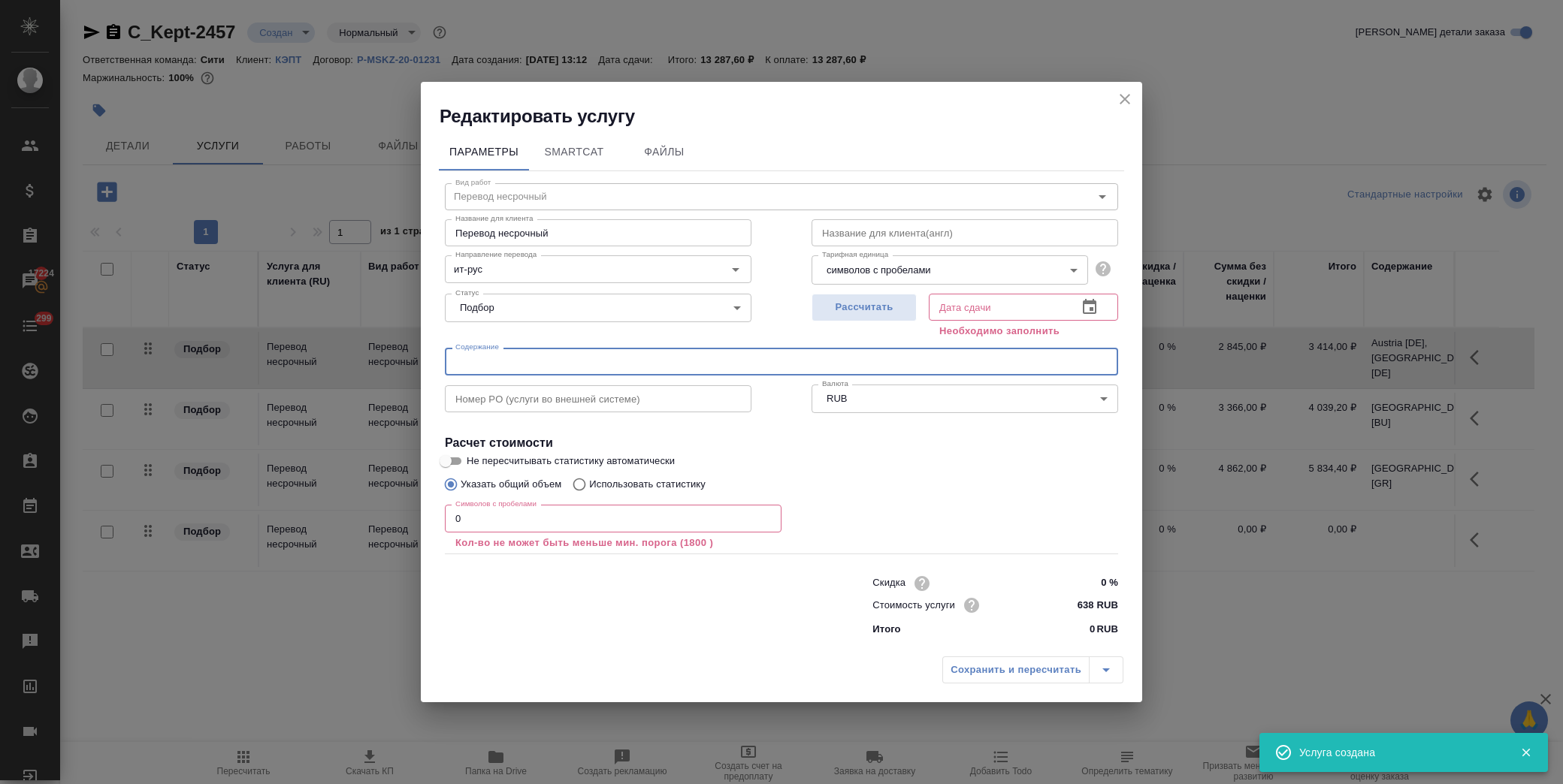
paste input "Italy [IT]"
type input "Italy [IT]"
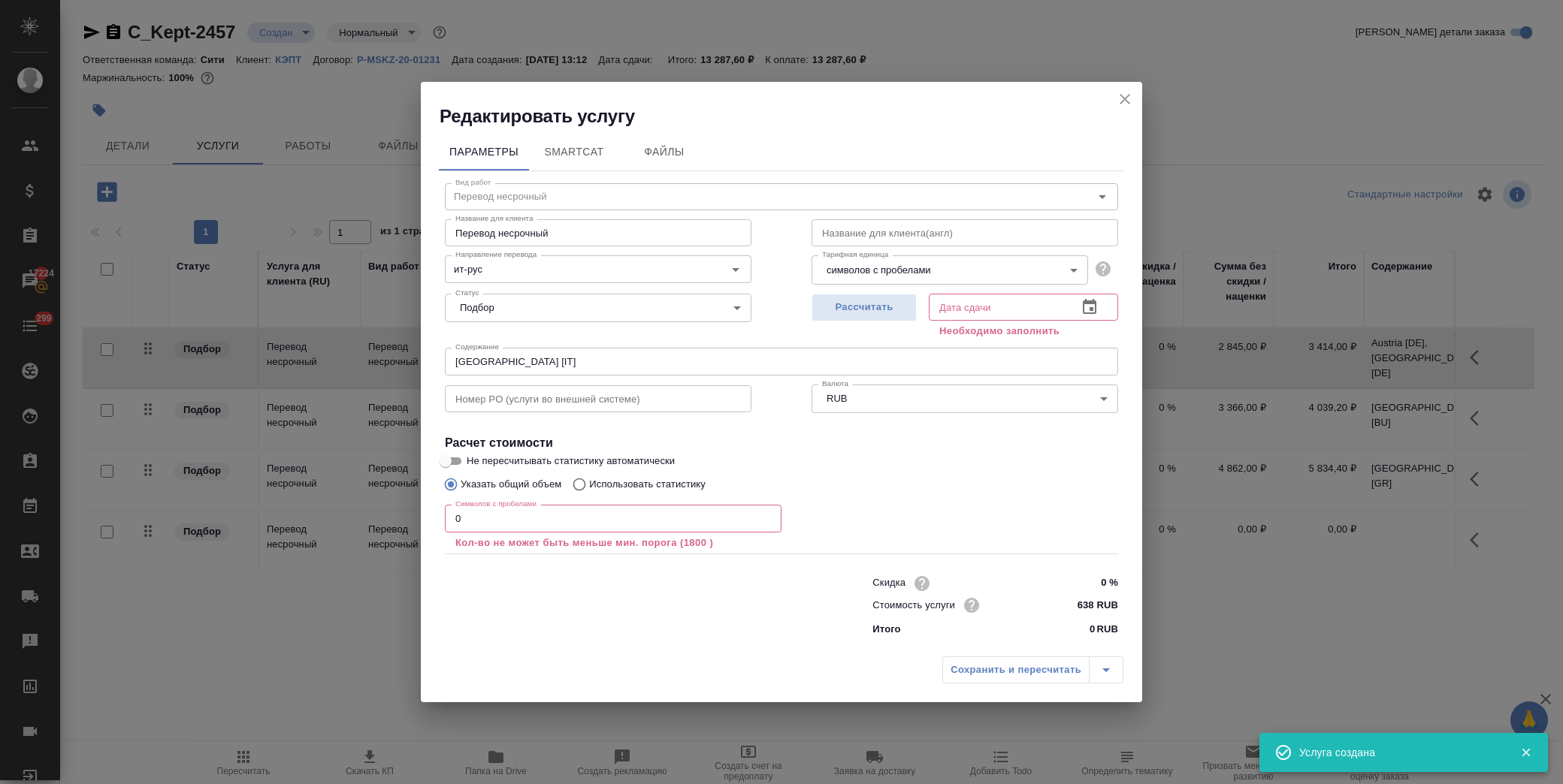
drag, startPoint x: 326, startPoint y: 514, endPoint x: 318, endPoint y: 513, distance: 8.1
click at [318, 513] on div "Редактировать услугу Параметры SmartCat Файлы Вид работ Перевод несрочный Вид р…" at bounding box center [781, 392] width 1563 height 784
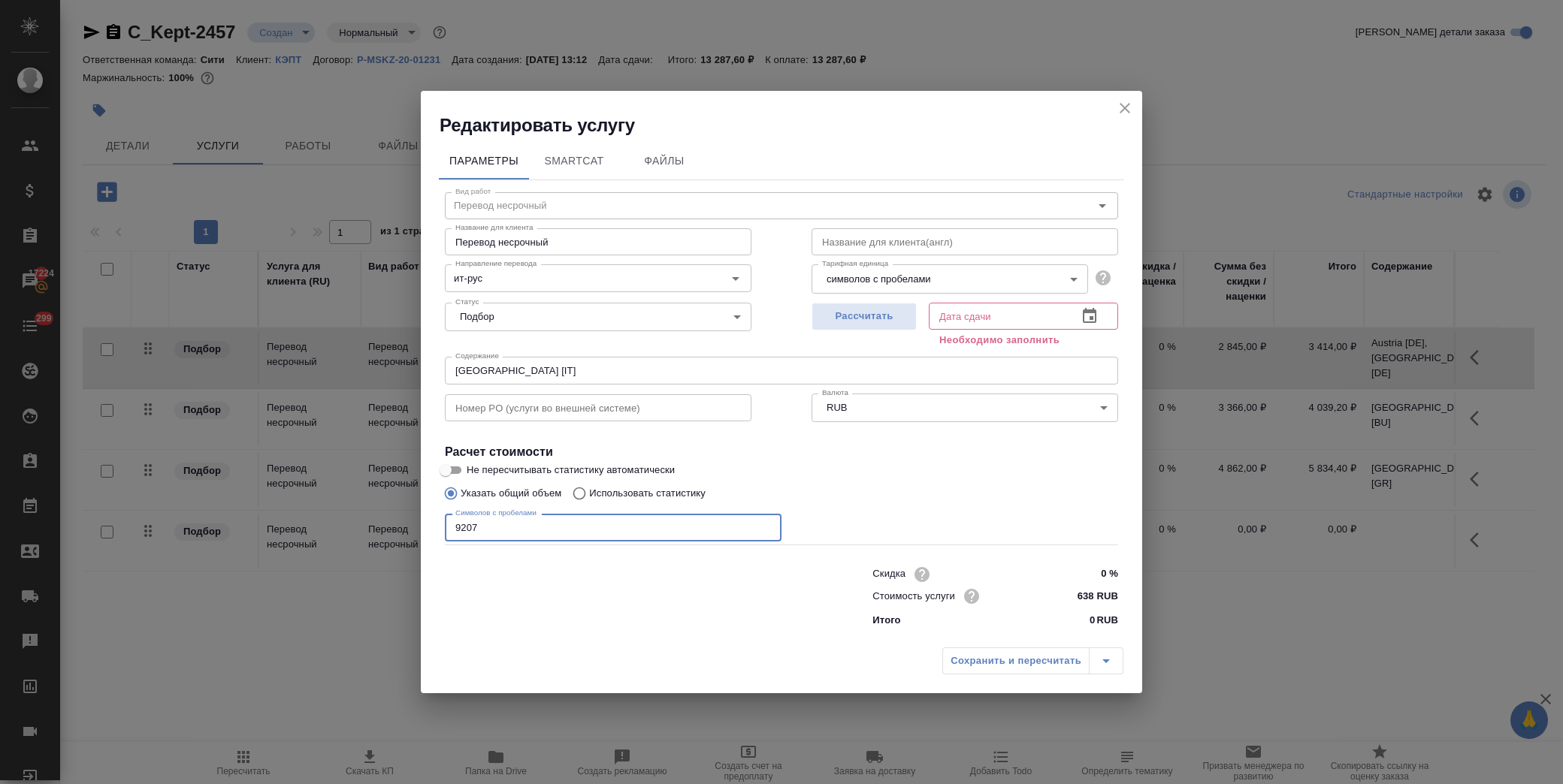
type input "9207"
click at [1084, 312] on icon "button" at bounding box center [1089, 315] width 14 height 15
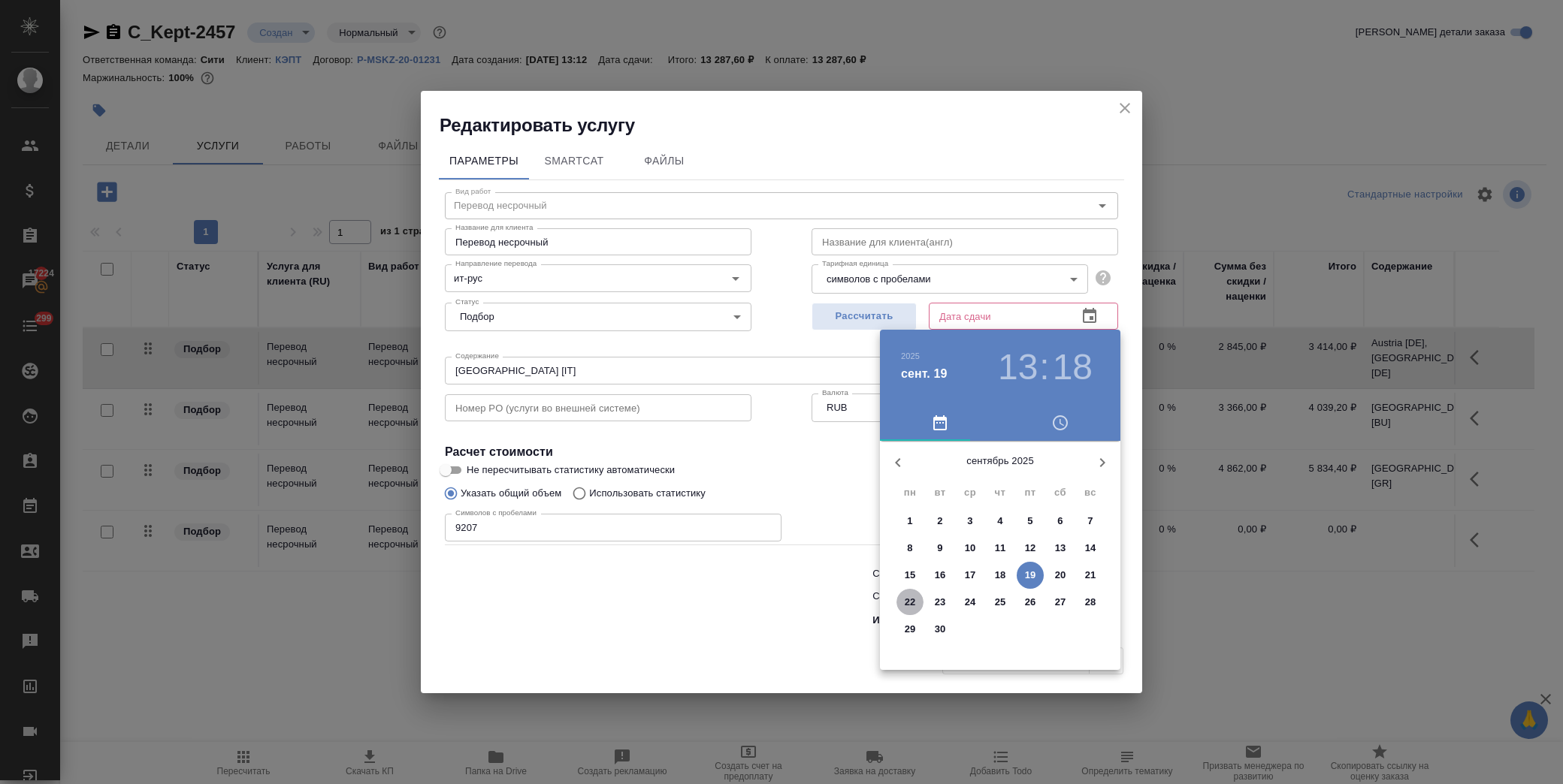
click at [917, 606] on span "22" at bounding box center [909, 602] width 27 height 15
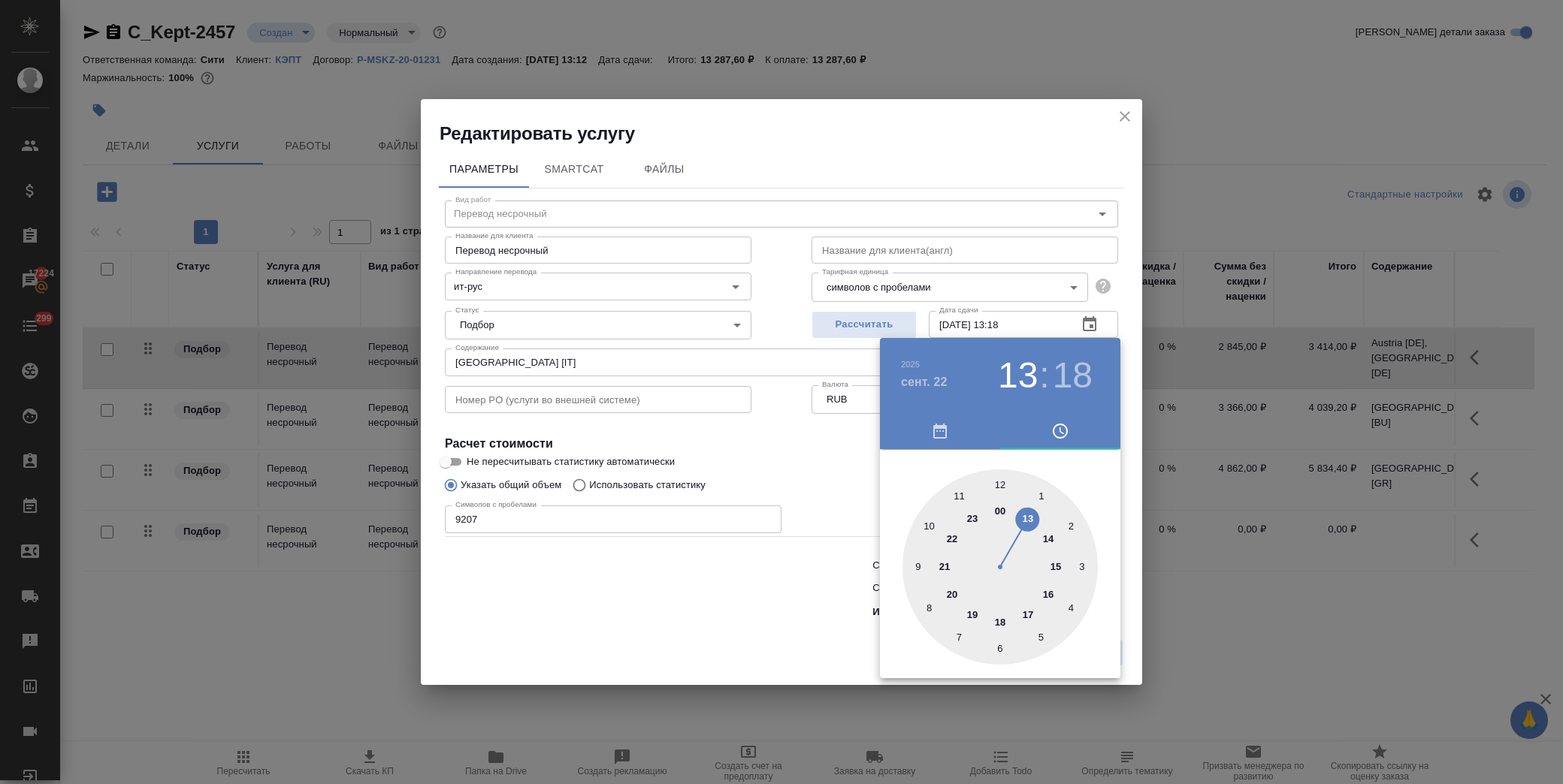
click at [1028, 516] on div at bounding box center [1000, 567] width 195 height 195
click at [998, 482] on div at bounding box center [1000, 567] width 195 height 195
type input "22.09.2025 13:00"
click at [814, 476] on div at bounding box center [781, 392] width 1563 height 784
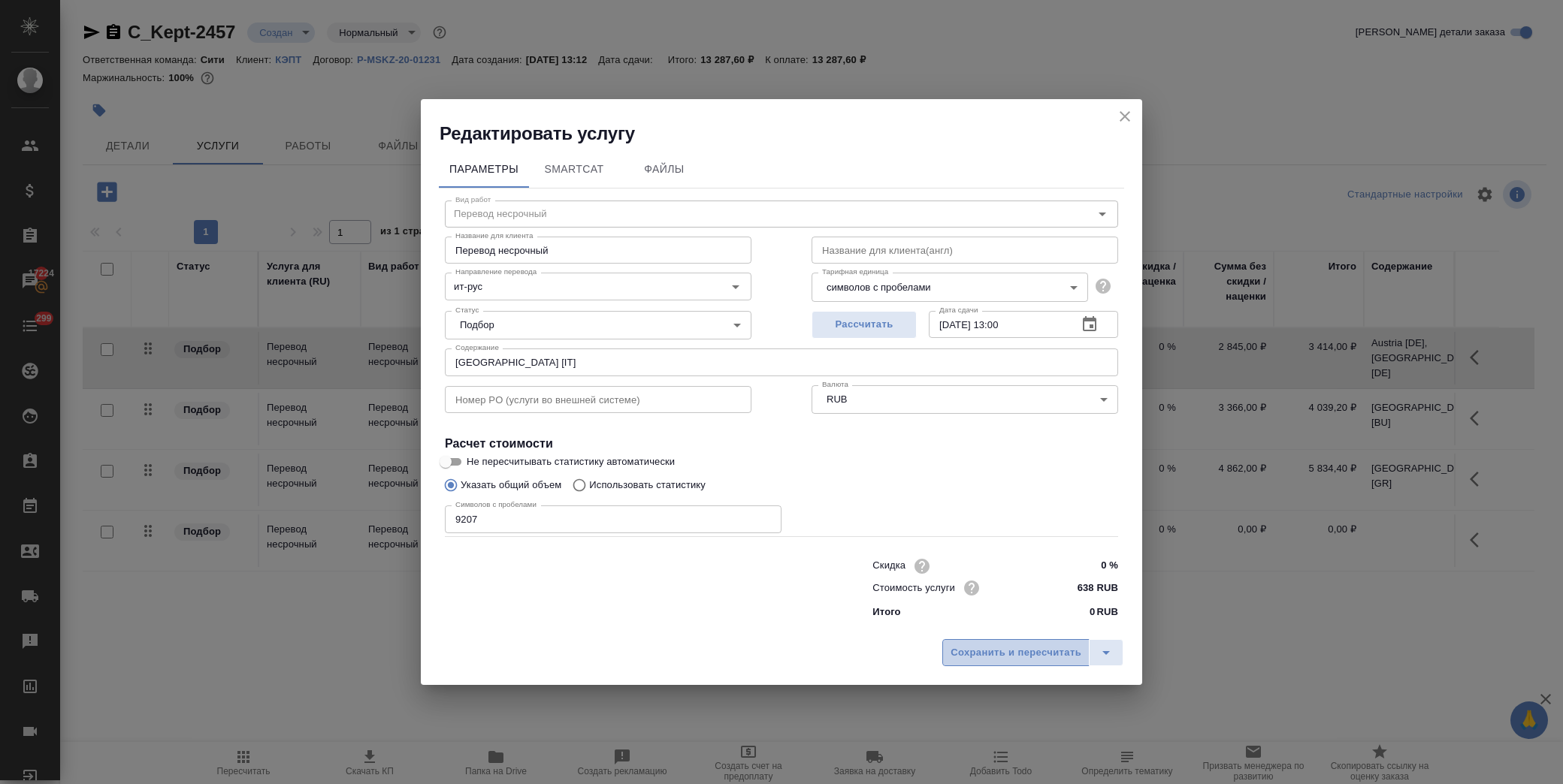
click at [1052, 654] on span "Сохранить и пересчитать" at bounding box center [1016, 653] width 131 height 17
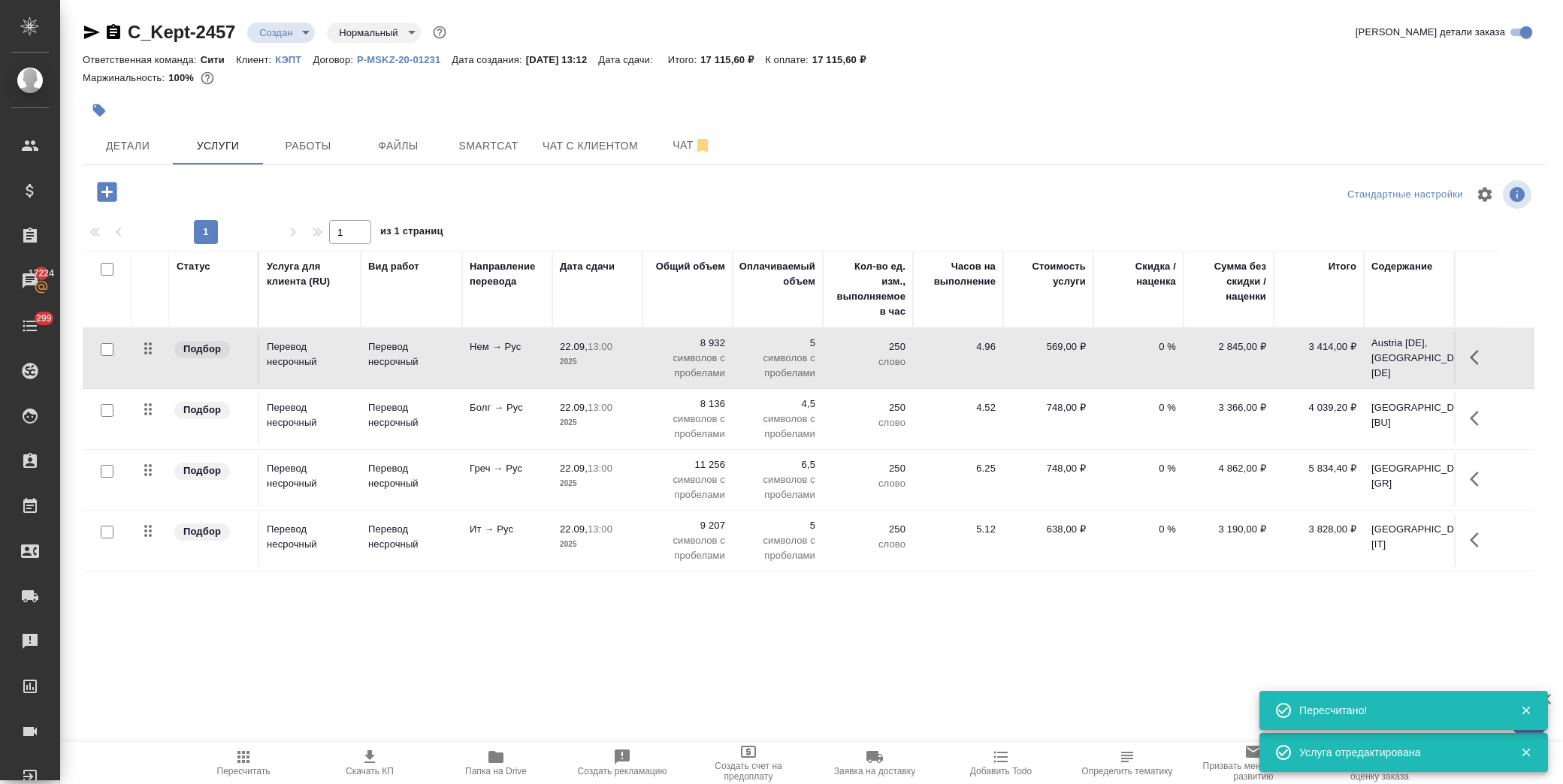
click at [95, 188] on icon "button" at bounding box center [107, 192] width 26 height 26
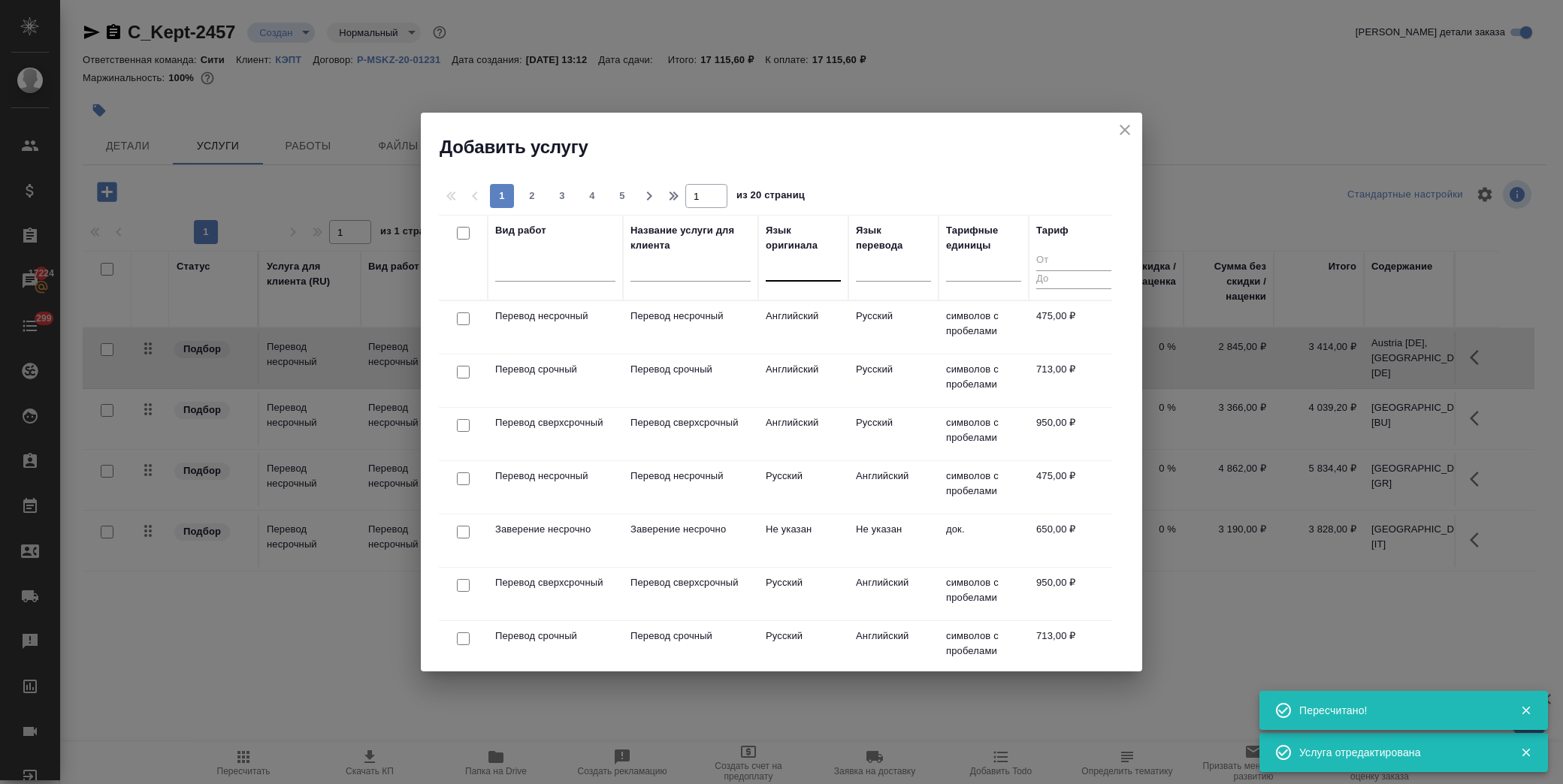
click at [812, 276] on div at bounding box center [803, 266] width 75 height 22
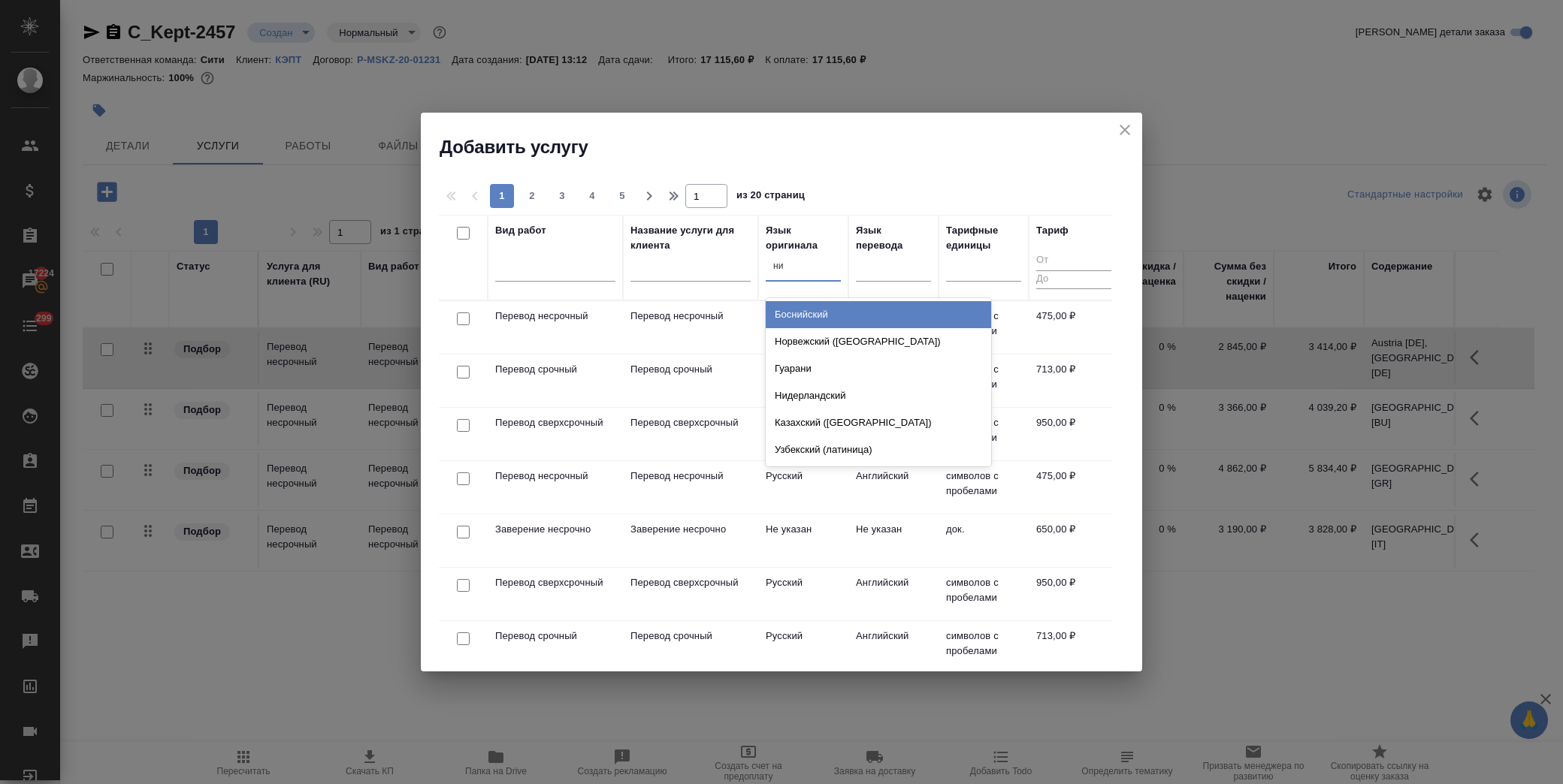
type input "нид"
click at [852, 312] on div "Нидерландский" at bounding box center [878, 315] width 225 height 27
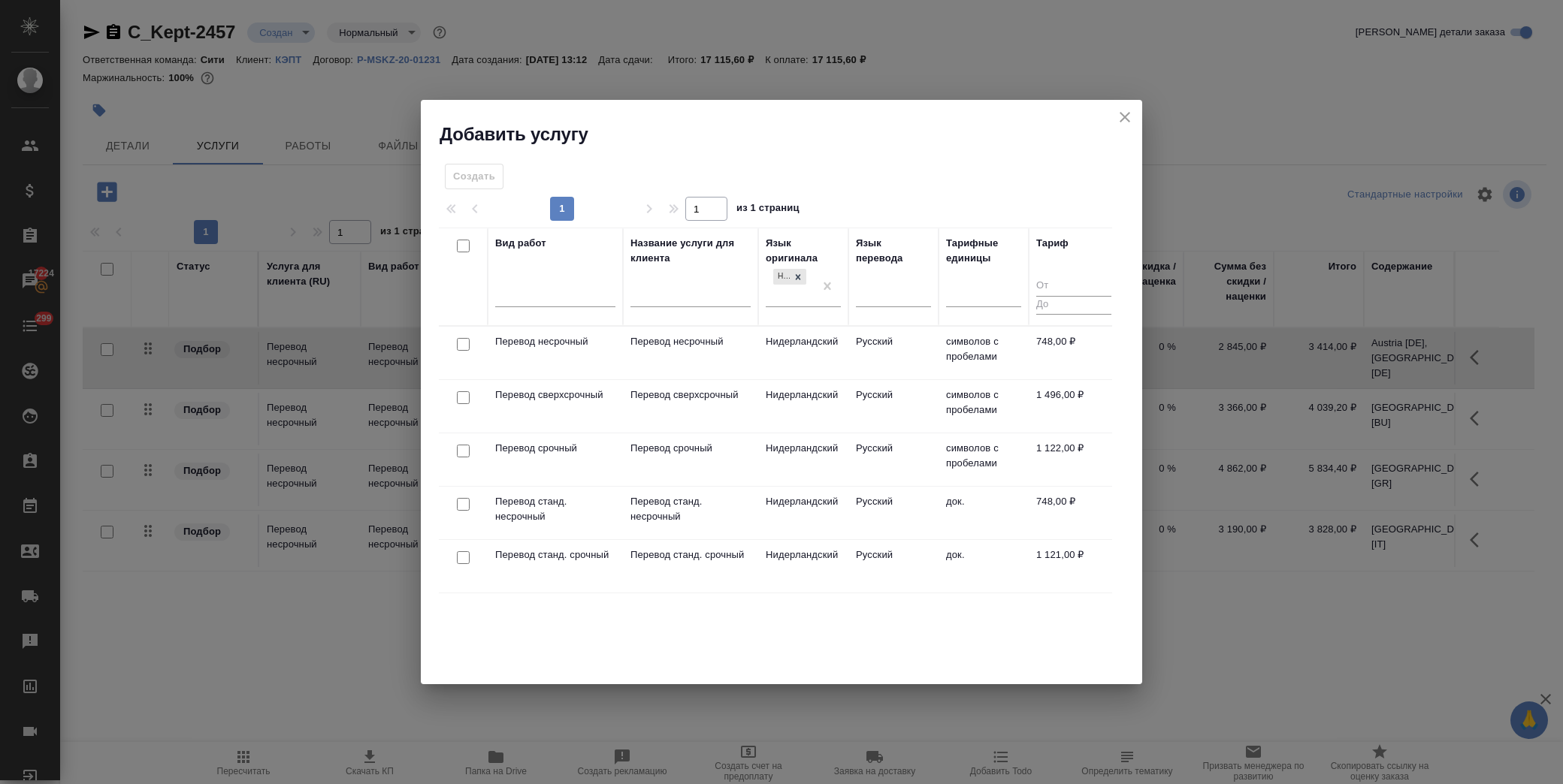
click at [462, 347] on input "checkbox" at bounding box center [463, 345] width 13 height 13
checkbox input "true"
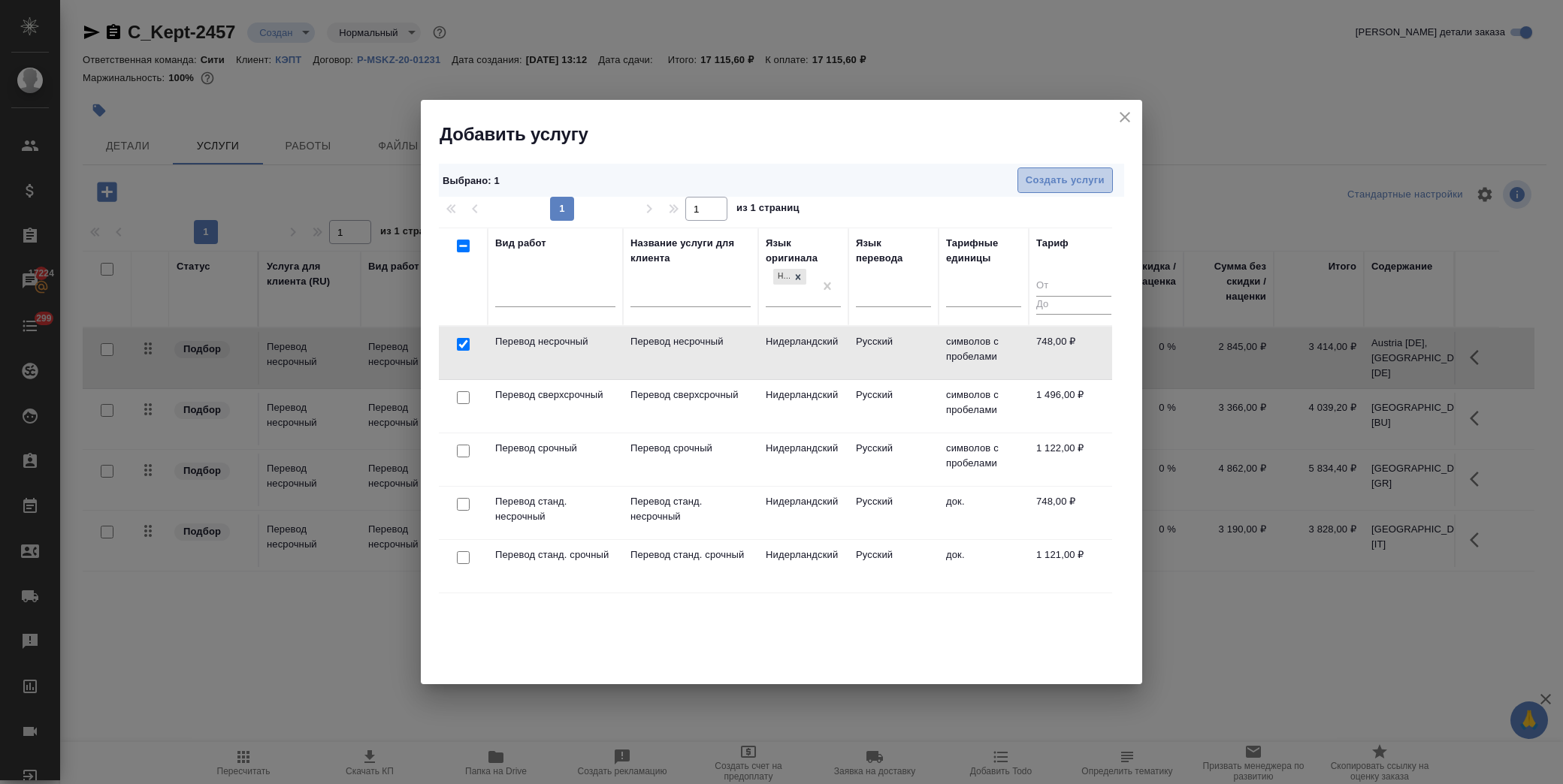
click at [1060, 178] on span "Создать услуги" at bounding box center [1065, 180] width 79 height 17
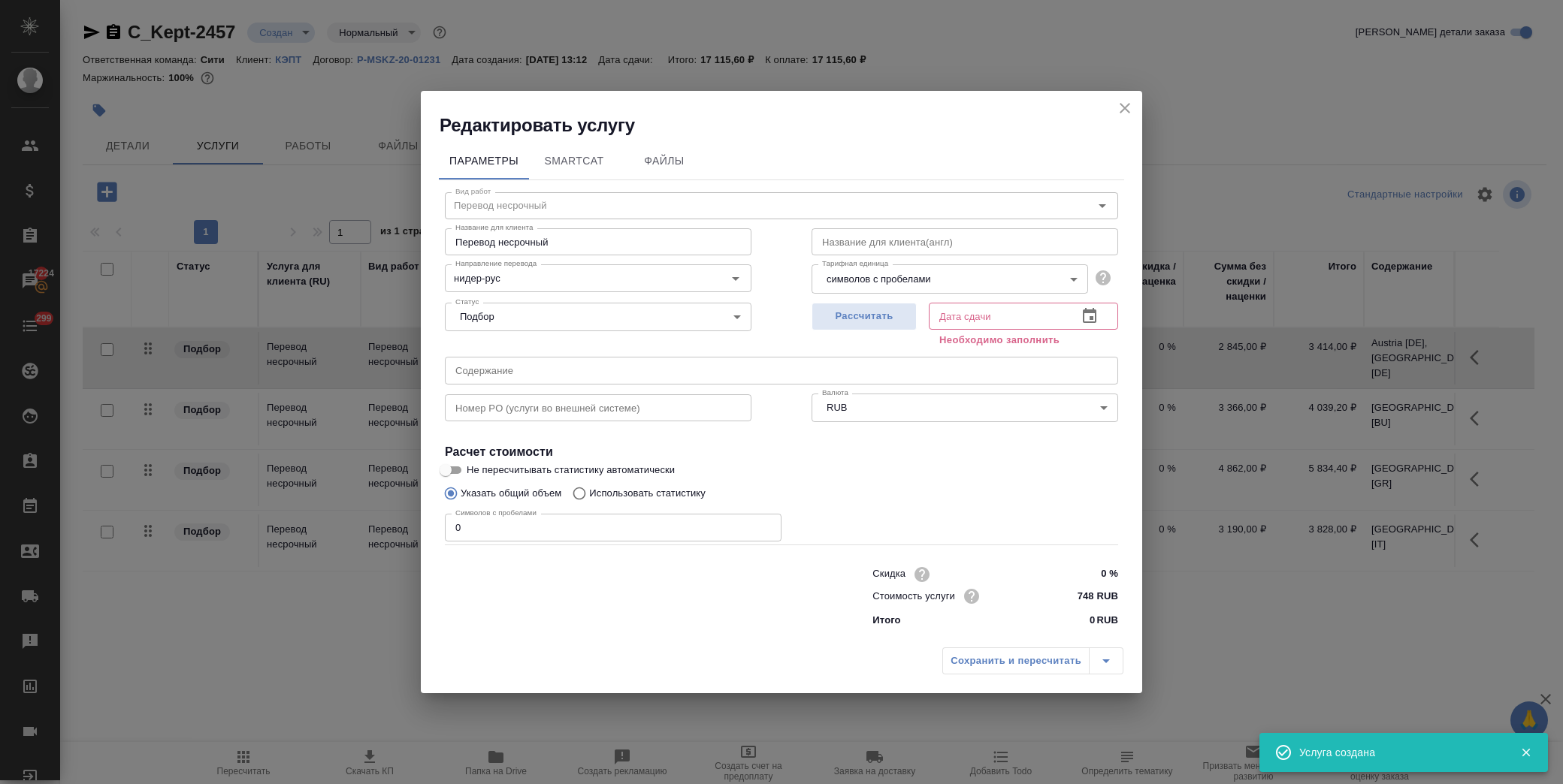
click at [528, 370] on input "text" at bounding box center [782, 370] width 673 height 27
paste input "Netherlands [NL]"
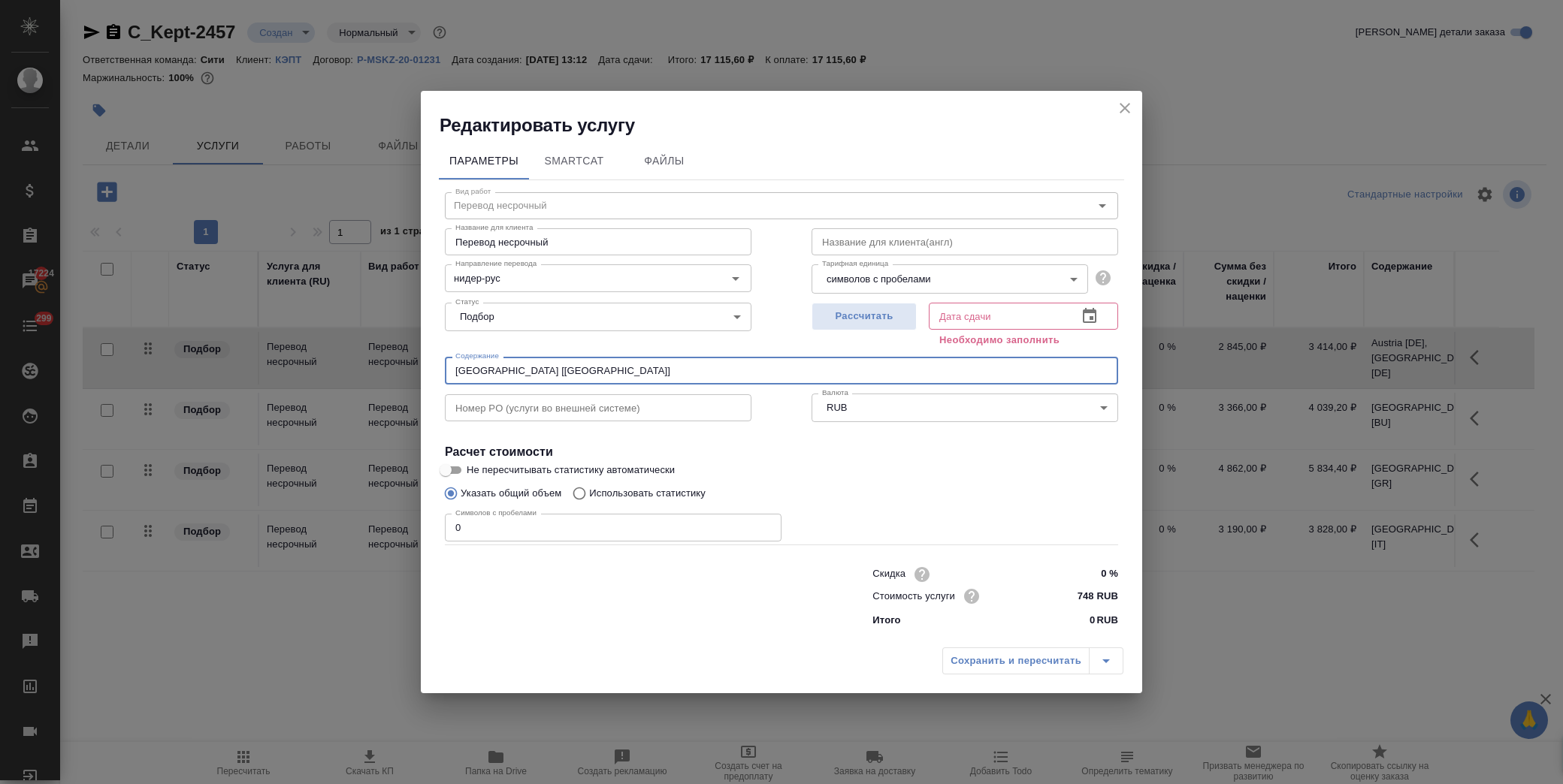
type input "Netherlands [NL]"
drag, startPoint x: 489, startPoint y: 530, endPoint x: 294, endPoint y: 527, distance: 195.0
click at [294, 527] on div "Редактировать услугу Параметры SmartCat Файлы Вид работ Перевод несрочный Вид р…" at bounding box center [781, 392] width 1563 height 784
type input "7538"
click at [1093, 313] on icon "button" at bounding box center [1089, 316] width 18 height 18
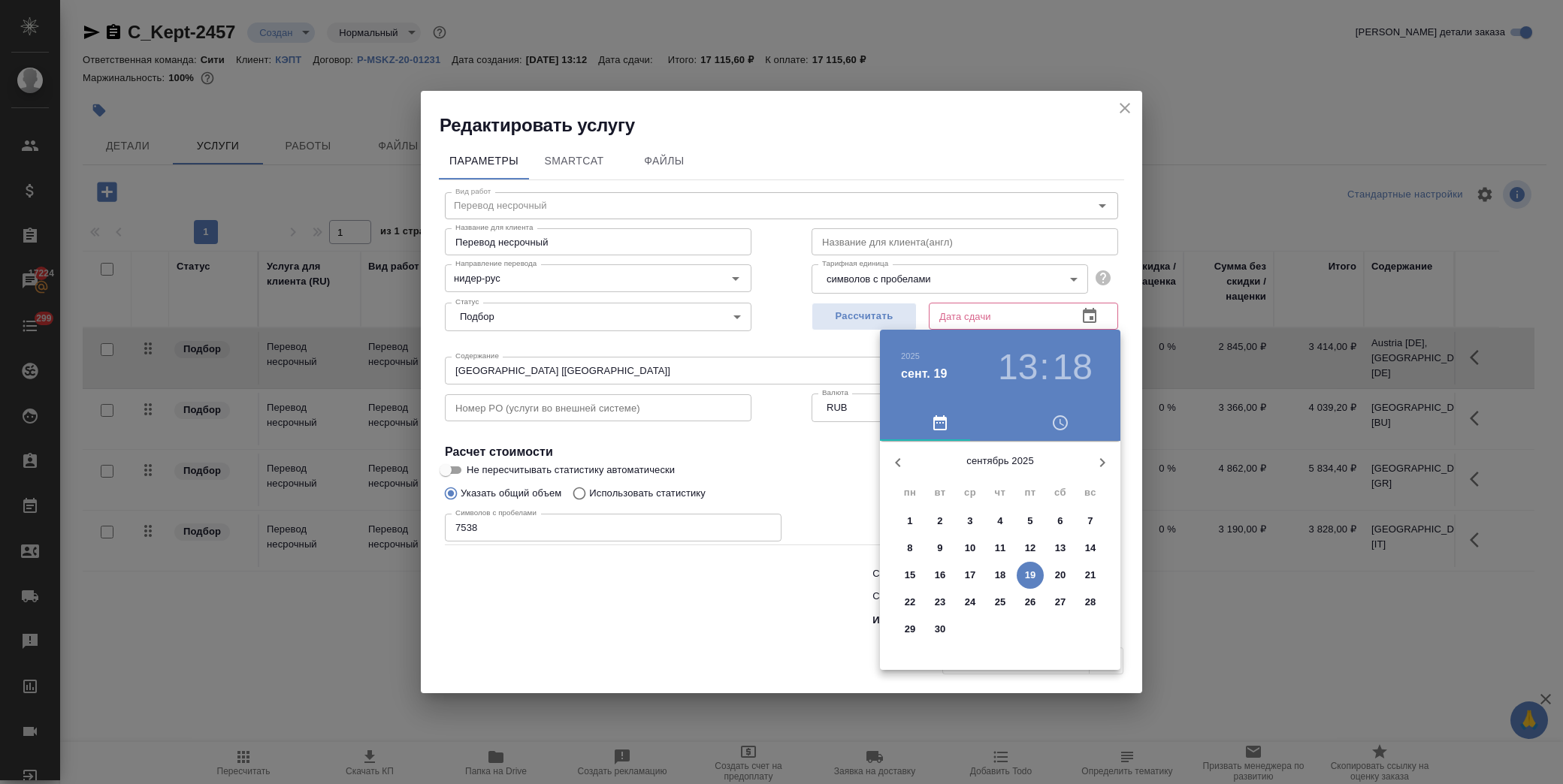
click at [910, 599] on p "22" at bounding box center [911, 602] width 11 height 15
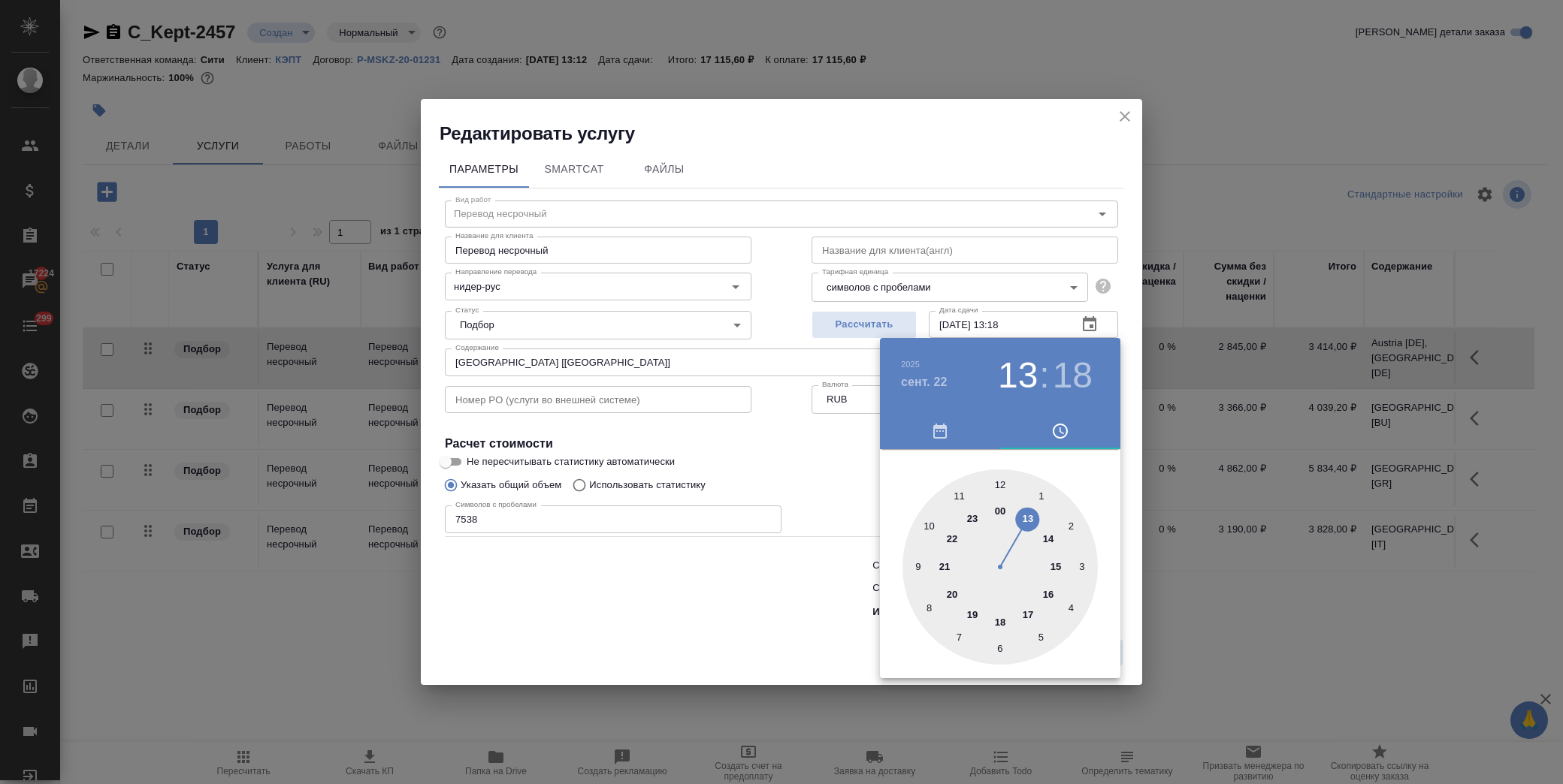
click at [1028, 616] on div at bounding box center [1000, 567] width 195 height 195
click at [999, 484] on div at bounding box center [1000, 567] width 195 height 195
type input "22.09.2025 17:00"
click at [724, 479] on div at bounding box center [781, 392] width 1563 height 784
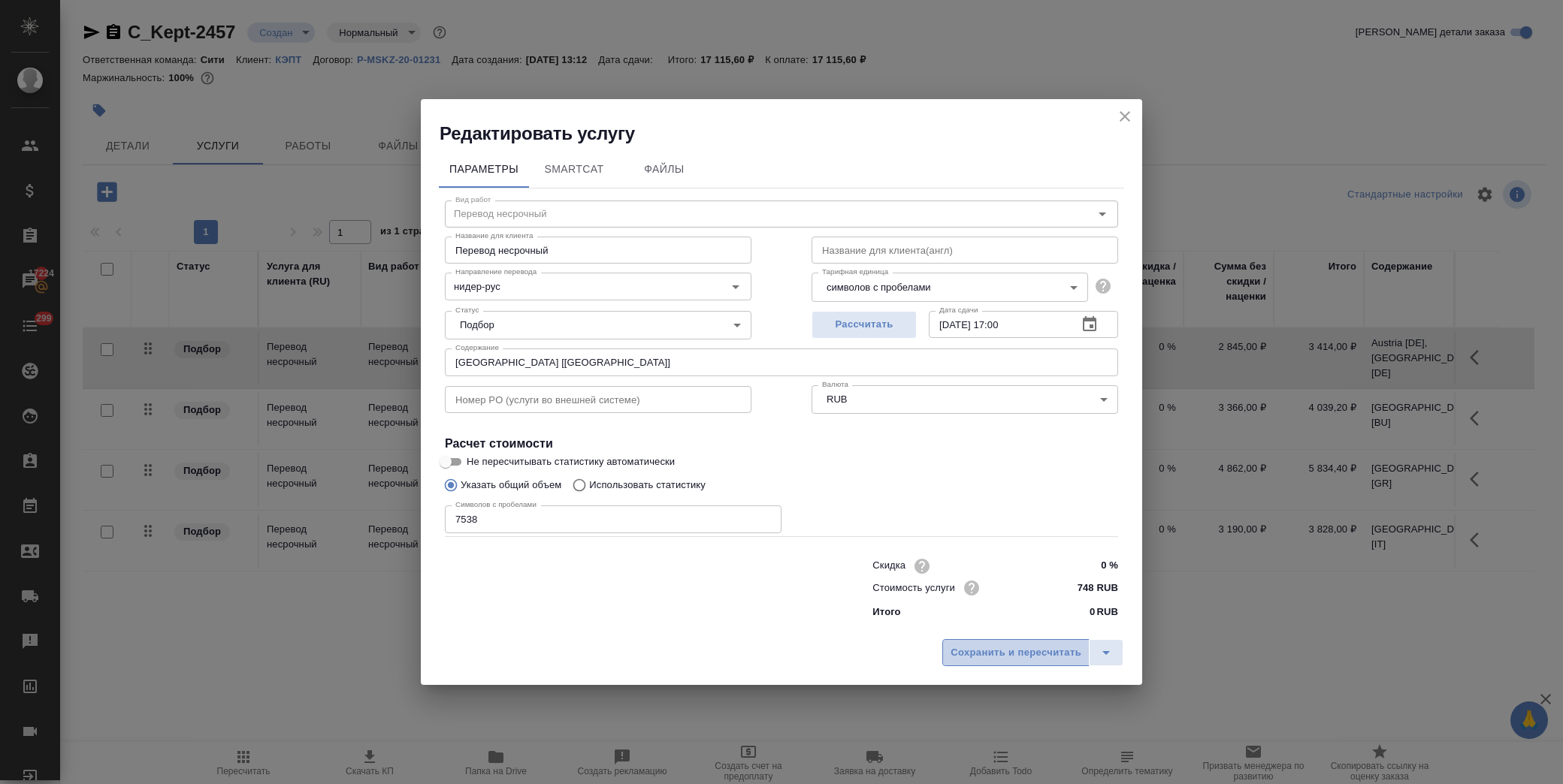
click at [1041, 646] on span "Сохранить и пересчитать" at bounding box center [1016, 653] width 131 height 17
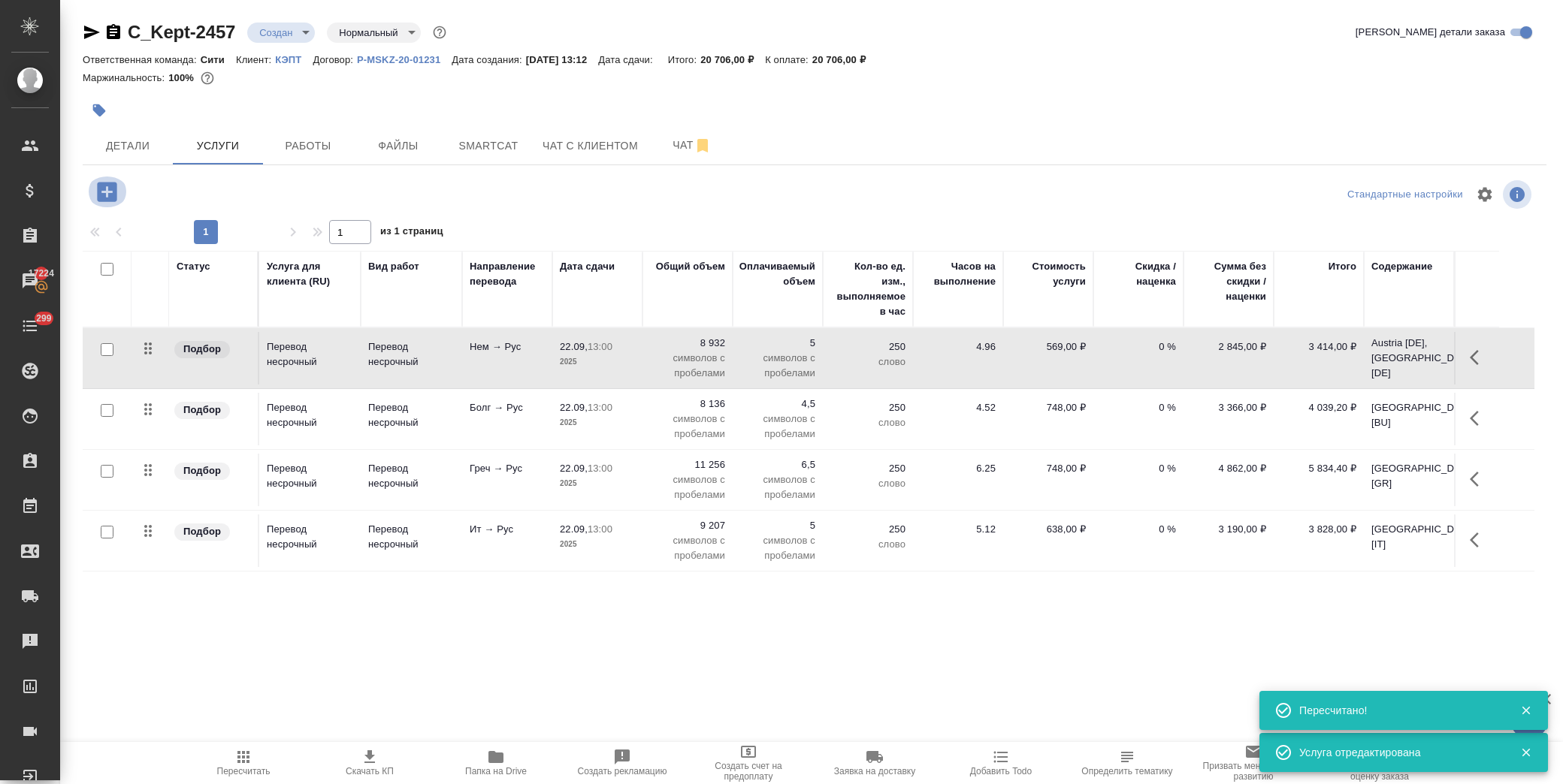
click at [104, 191] on icon "button" at bounding box center [107, 192] width 26 height 26
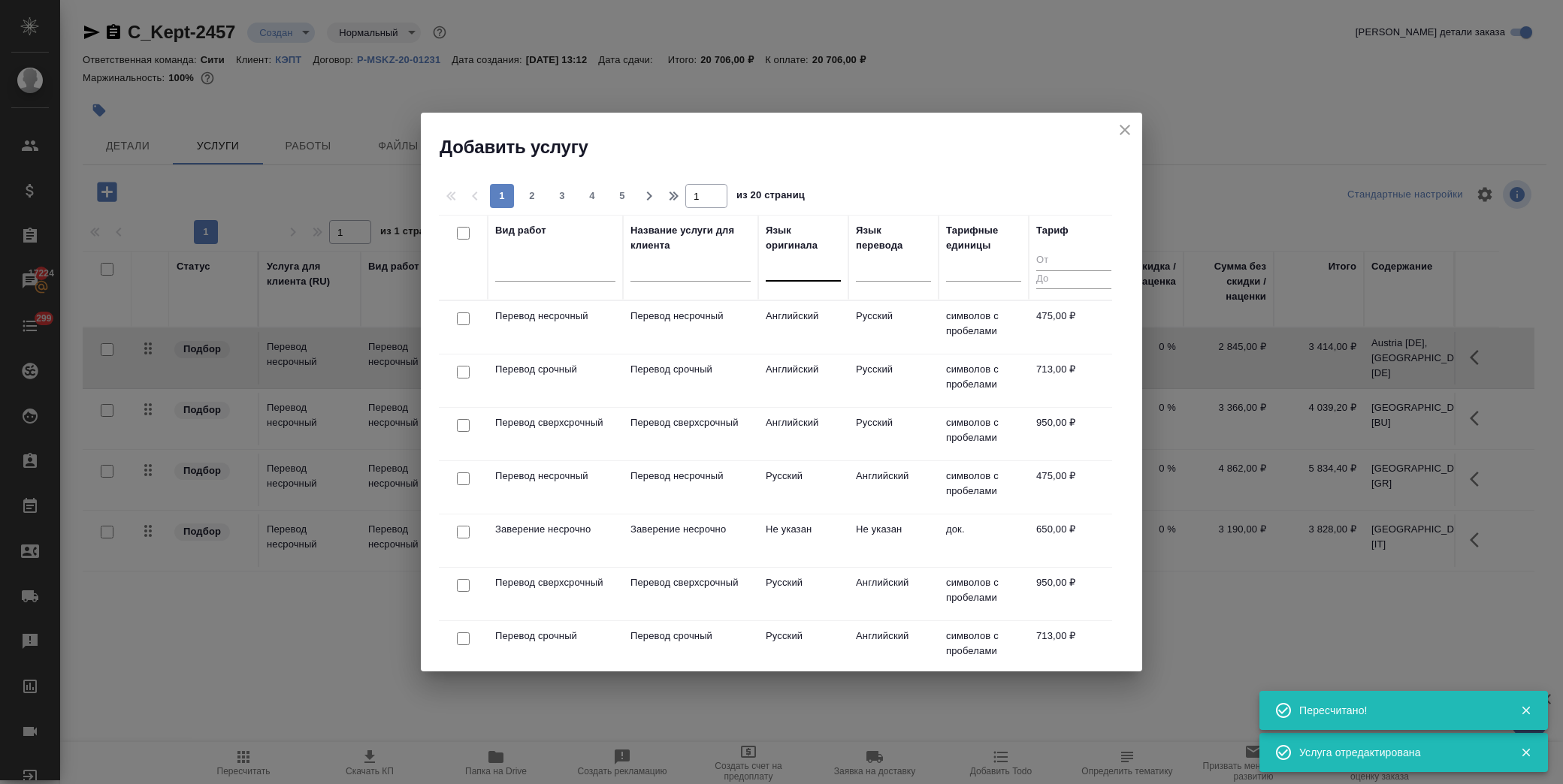
click at [797, 271] on div at bounding box center [803, 266] width 75 height 22
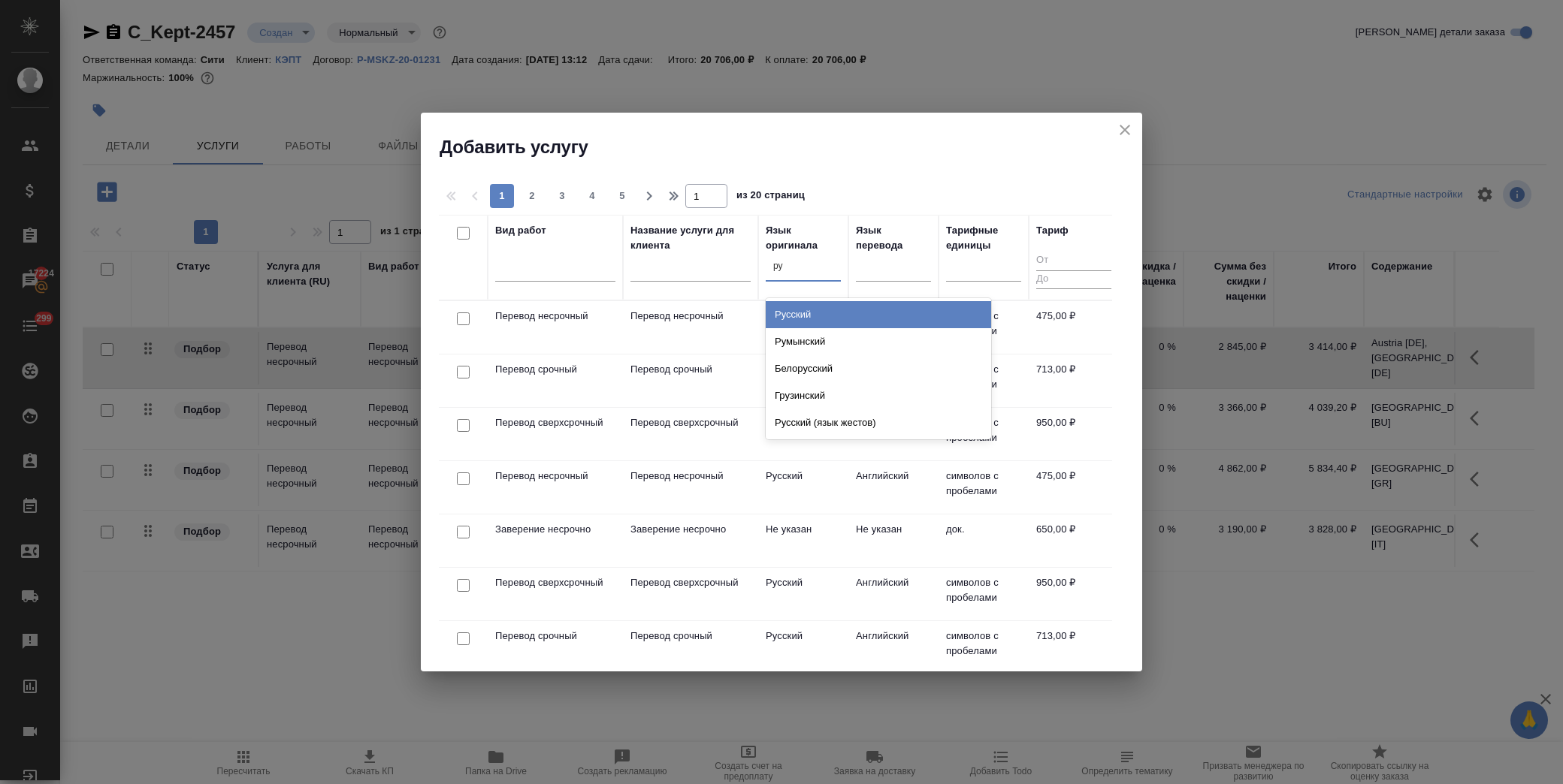
type input "рум"
click at [797, 308] on div "Румынский" at bounding box center [878, 315] width 225 height 27
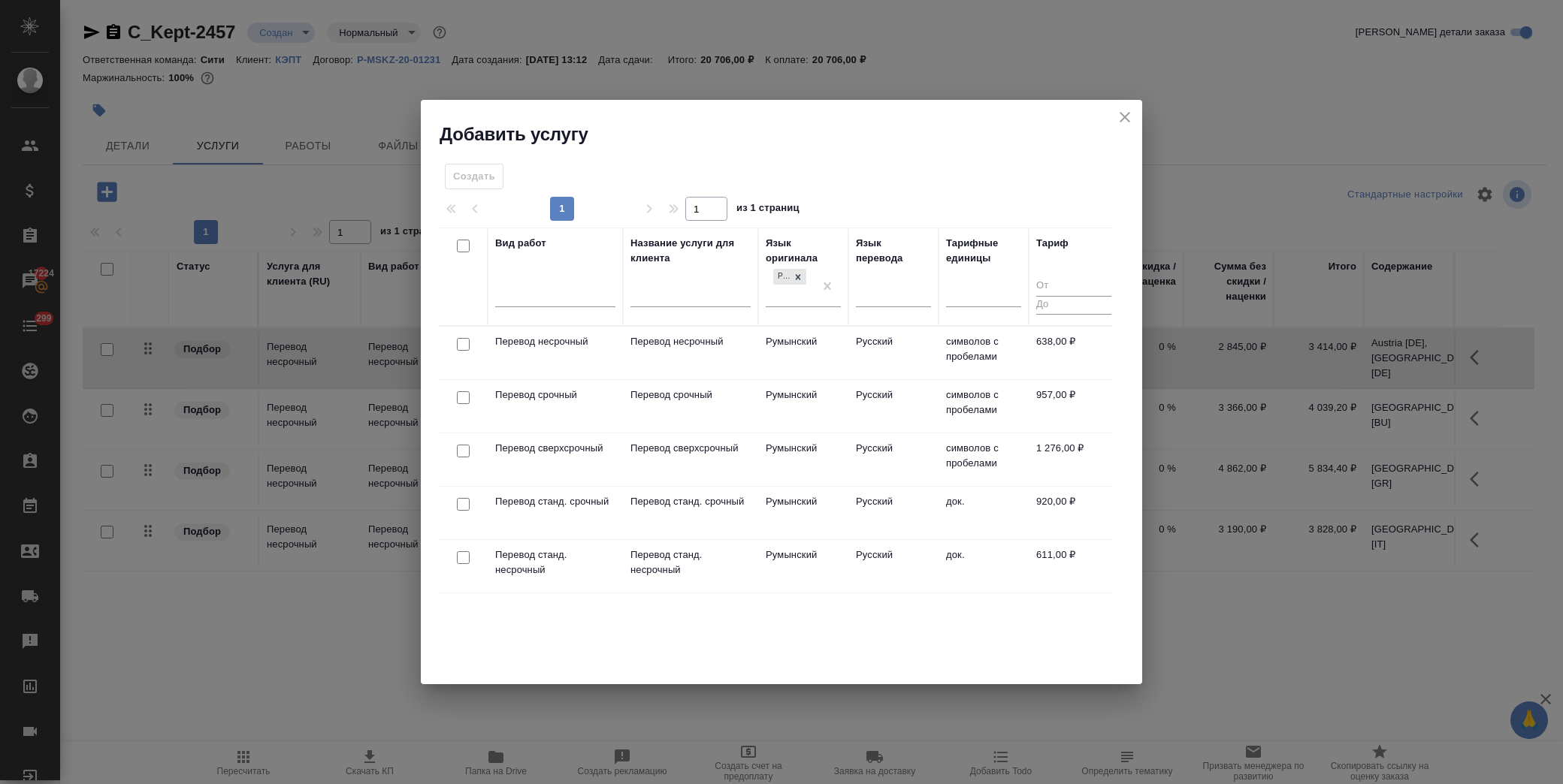
click at [458, 341] on input "checkbox" at bounding box center [463, 345] width 13 height 13
checkbox input "true"
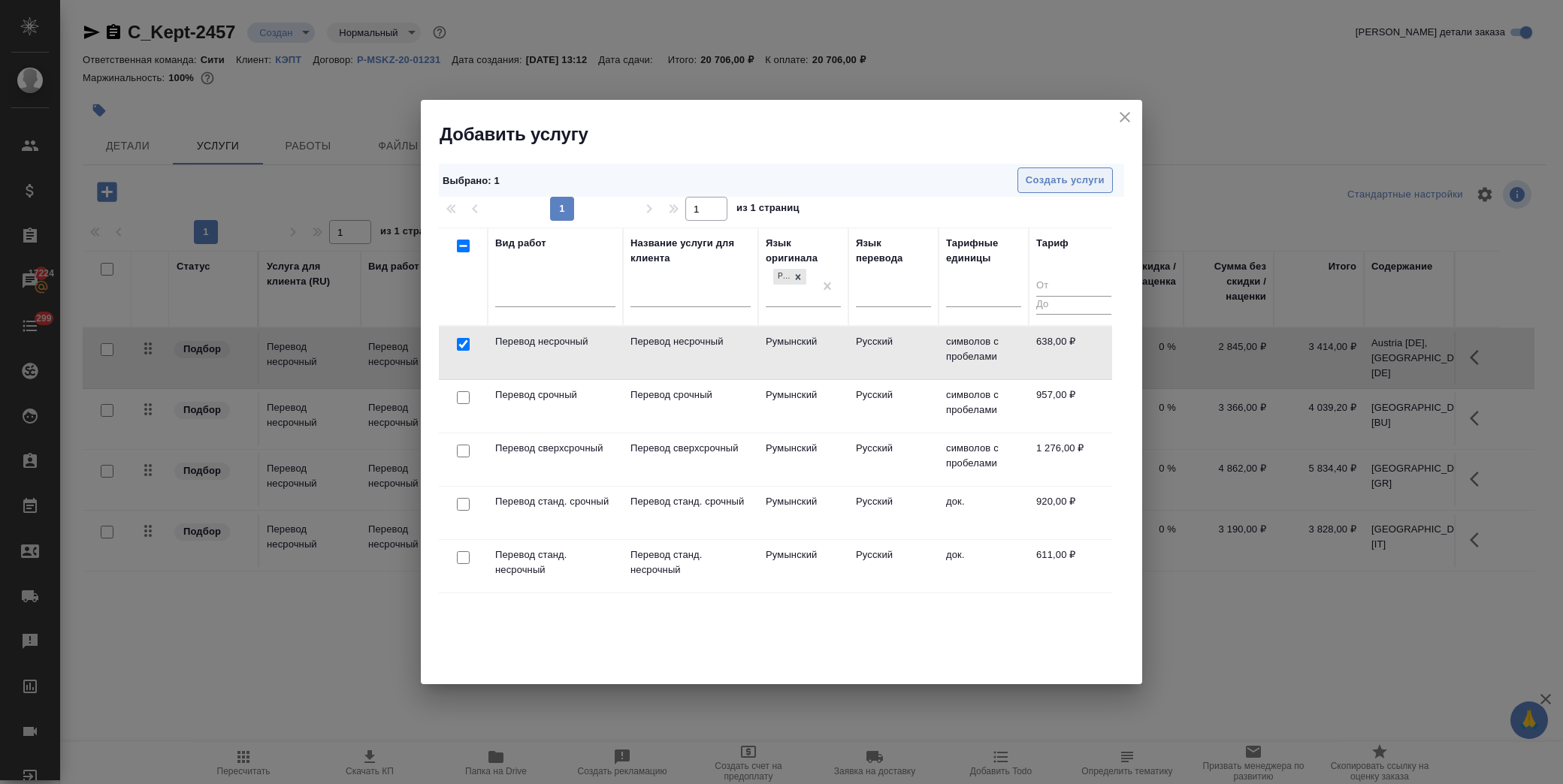
click at [1070, 181] on span "Создать услуги" at bounding box center [1065, 180] width 79 height 17
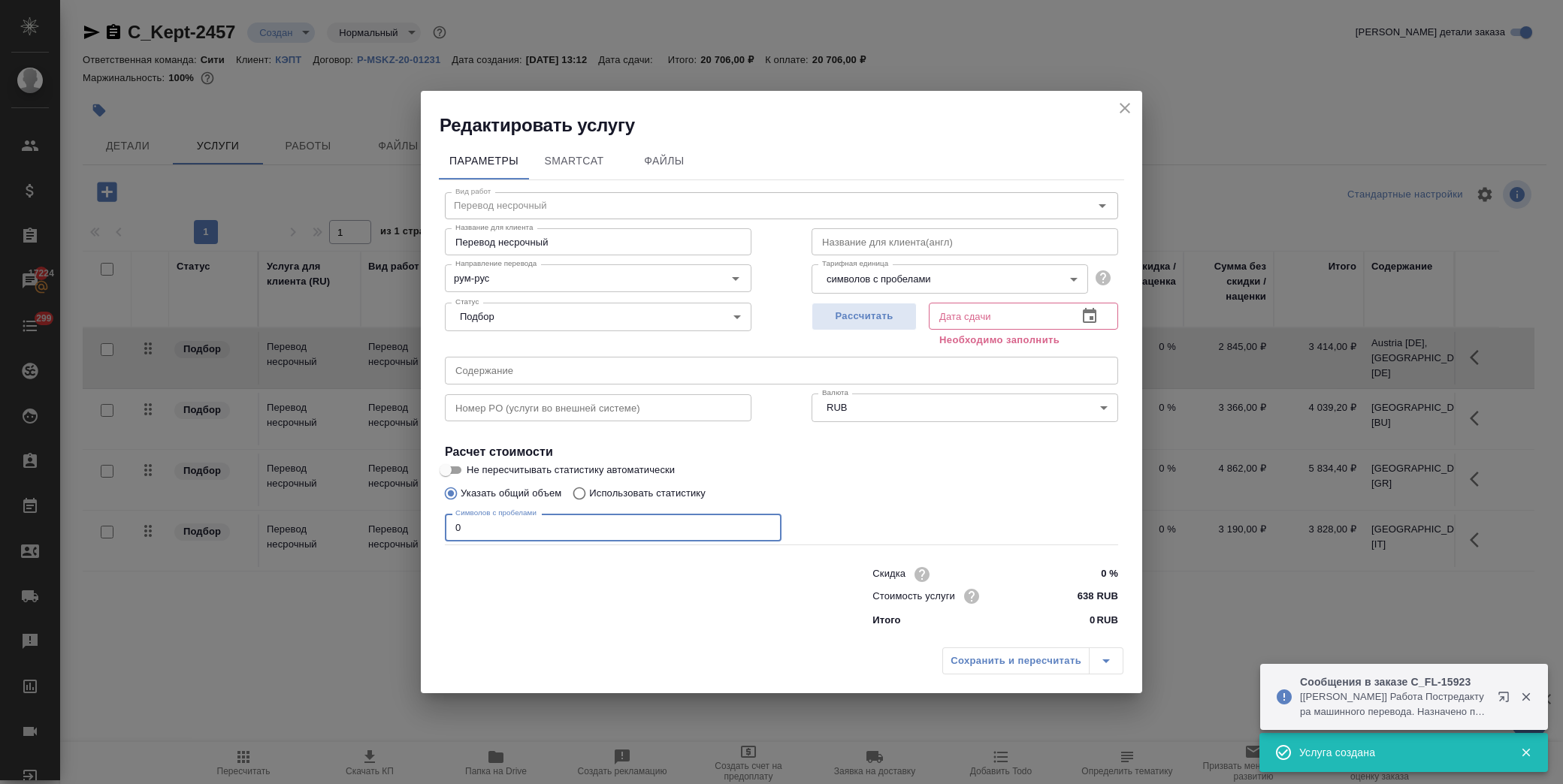
drag, startPoint x: 486, startPoint y: 524, endPoint x: 354, endPoint y: 527, distance: 132.0
click at [363, 529] on div "Редактировать услугу Параметры SmartCat Файлы Вид работ Перевод несрочный Вид р…" at bounding box center [781, 392] width 1563 height 784
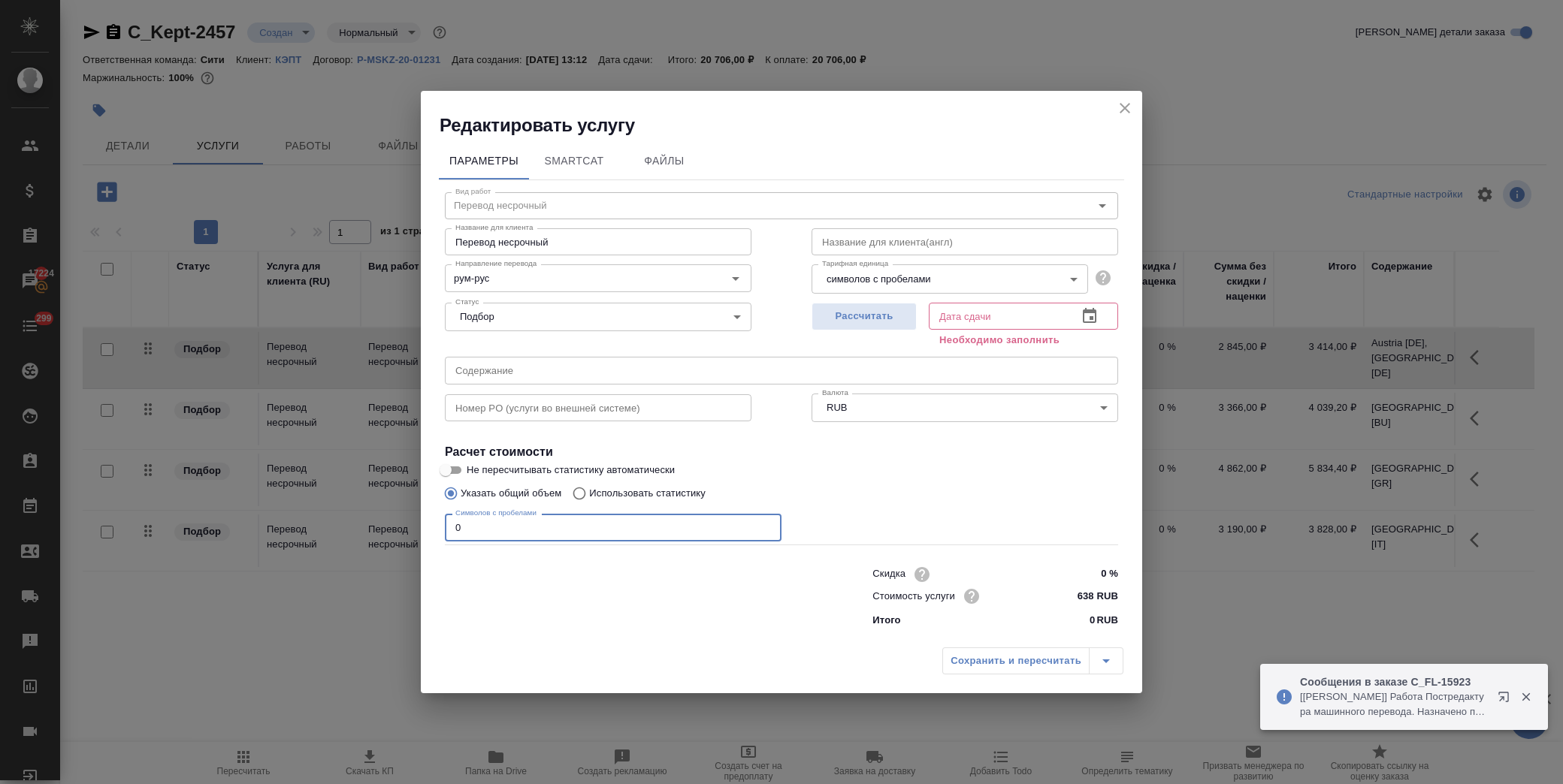
click at [483, 374] on input "text" at bounding box center [782, 370] width 673 height 27
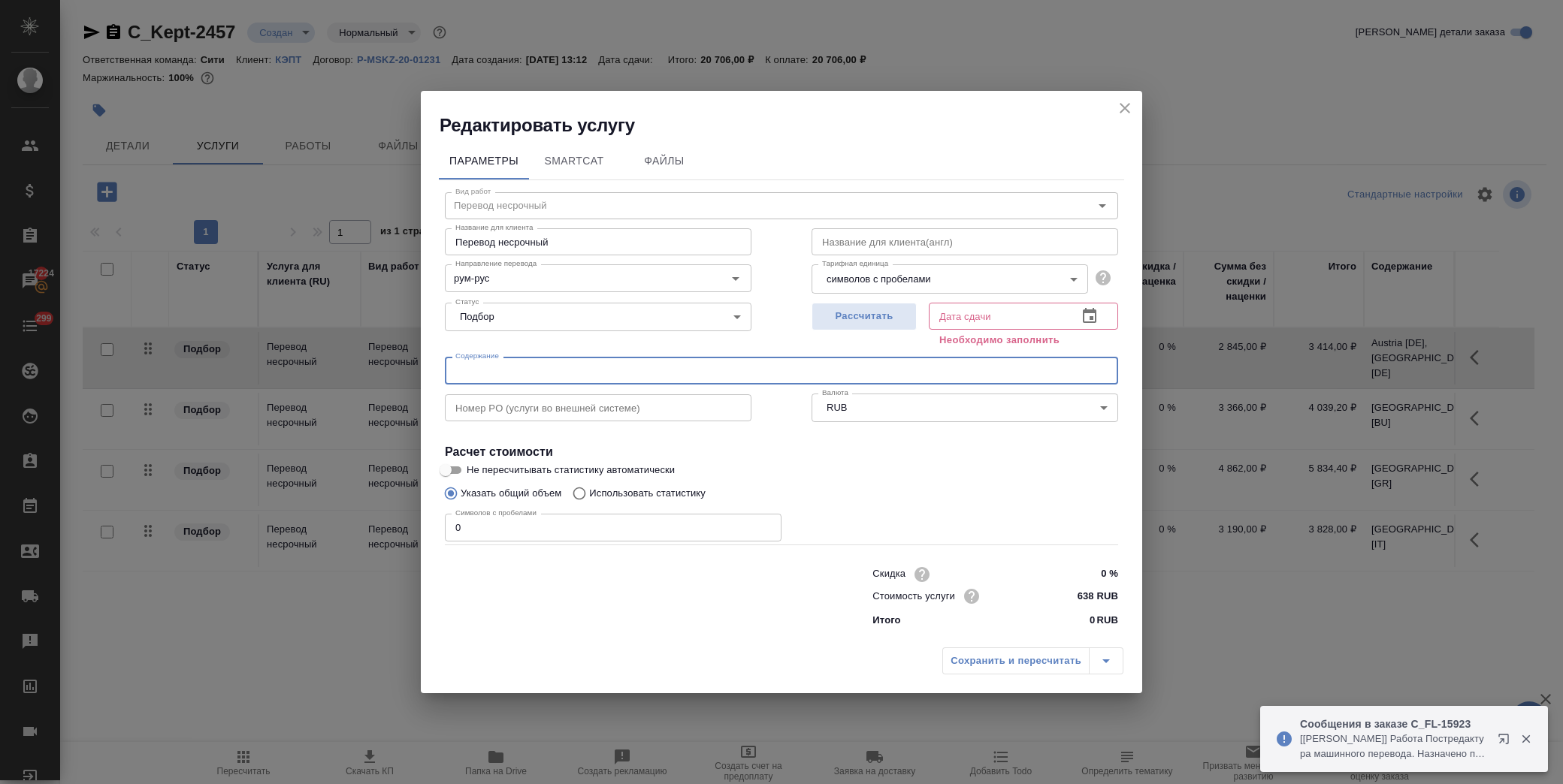
paste input "Romania [RO]"
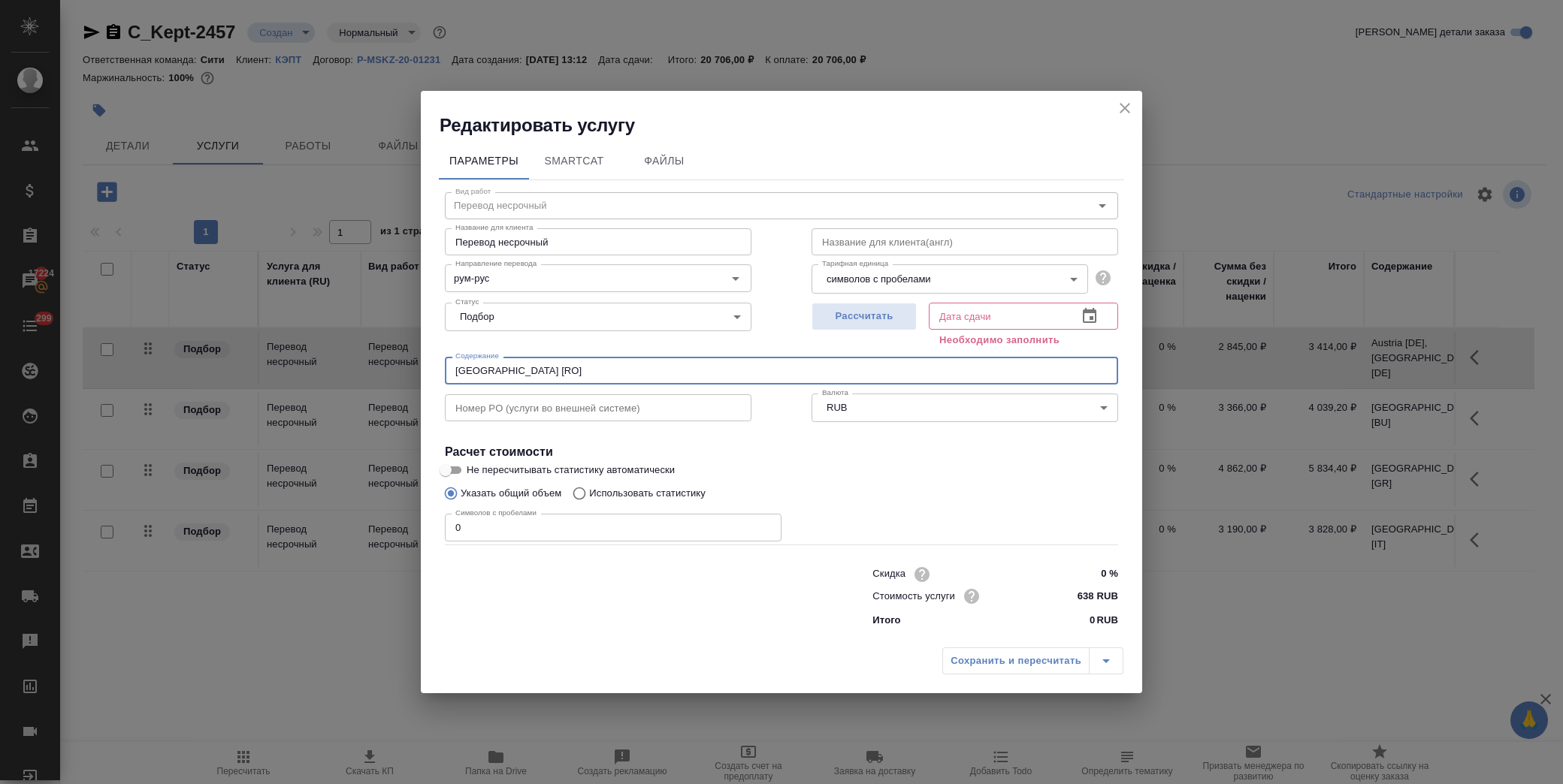
type input "Romania [RO]"
click at [1092, 313] on icon "button" at bounding box center [1089, 316] width 18 height 18
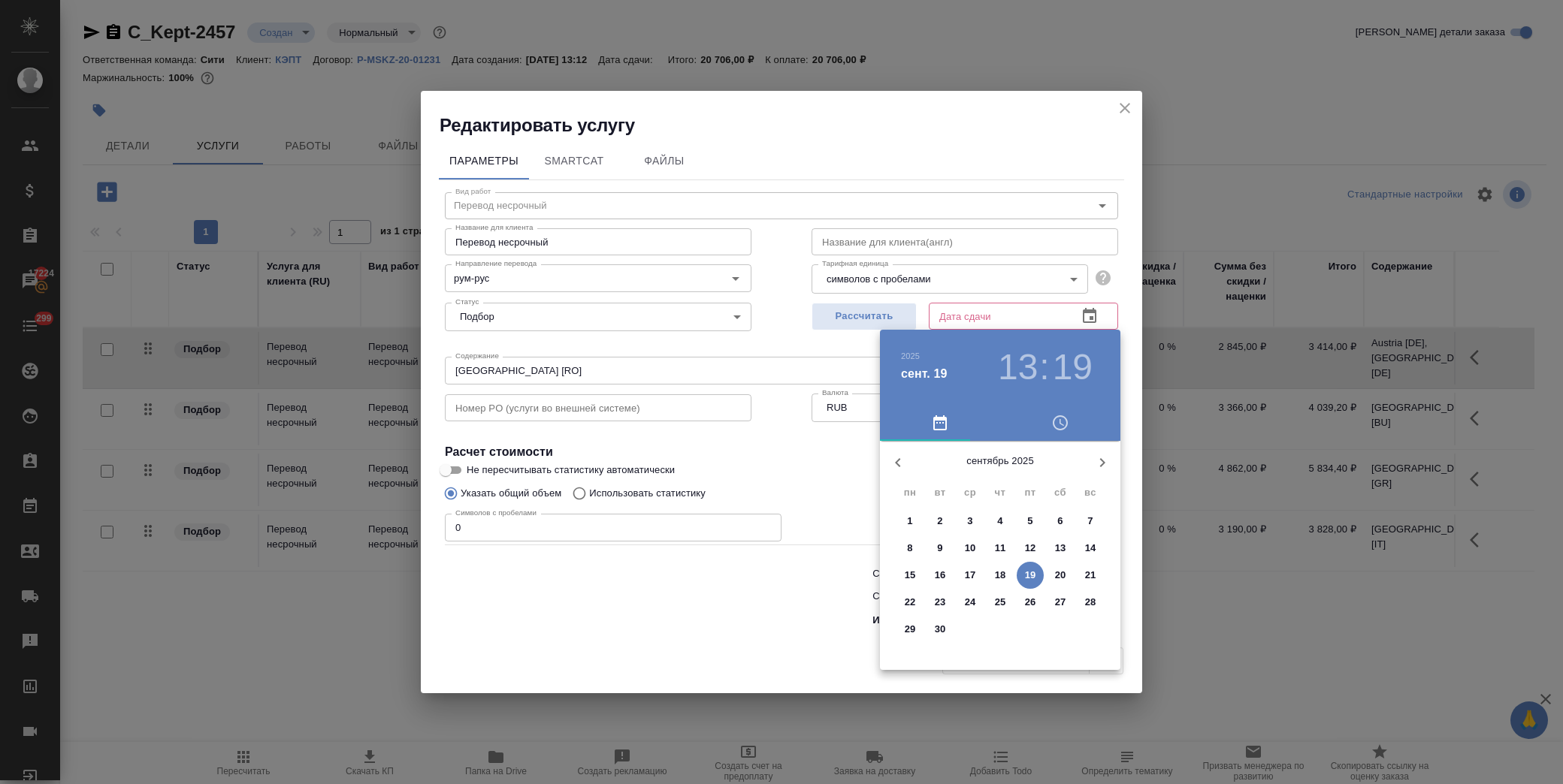
click at [909, 604] on p "22" at bounding box center [911, 602] width 11 height 15
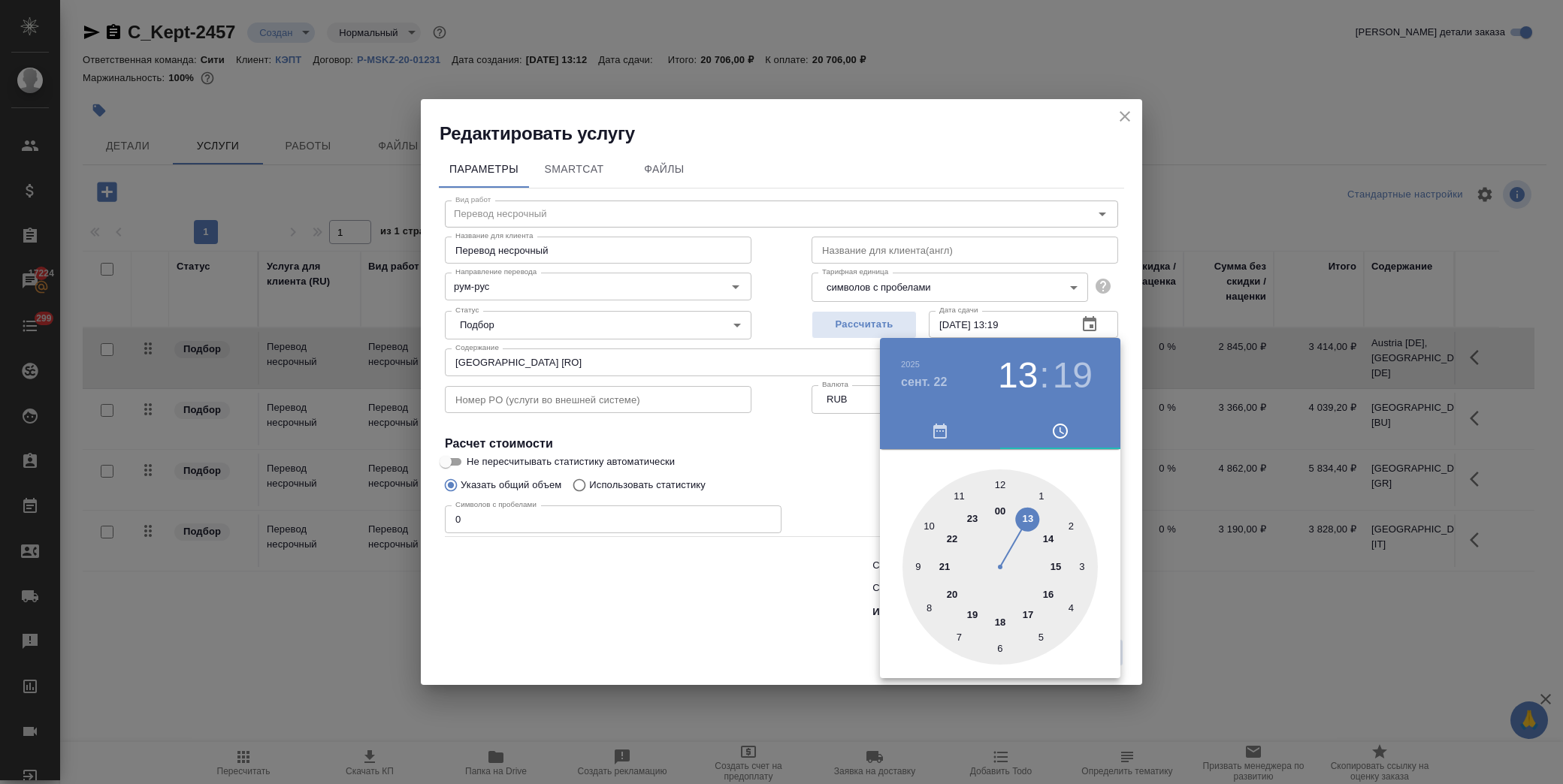
click at [1028, 612] on div at bounding box center [1000, 567] width 195 height 195
click at [998, 486] on div at bounding box center [1000, 567] width 195 height 195
type input "22.09.2025 17:00"
click at [833, 476] on div at bounding box center [781, 392] width 1563 height 784
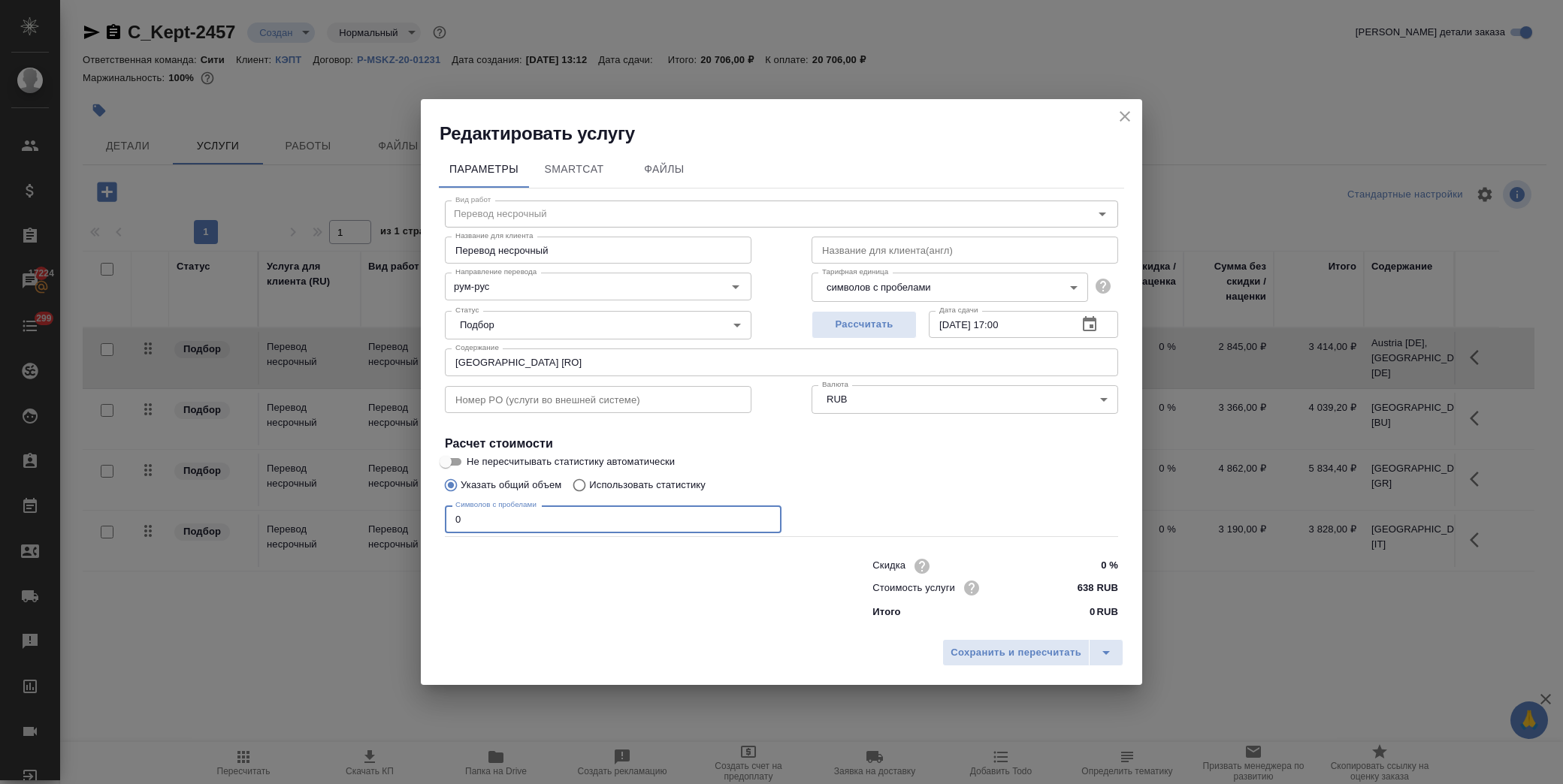
drag, startPoint x: 470, startPoint y: 529, endPoint x: 402, endPoint y: 530, distance: 68.0
click at [407, 529] on div "Редактировать услугу Параметры SmartCat Файлы Вид работ Перевод несрочный Вид р…" at bounding box center [781, 392] width 1563 height 784
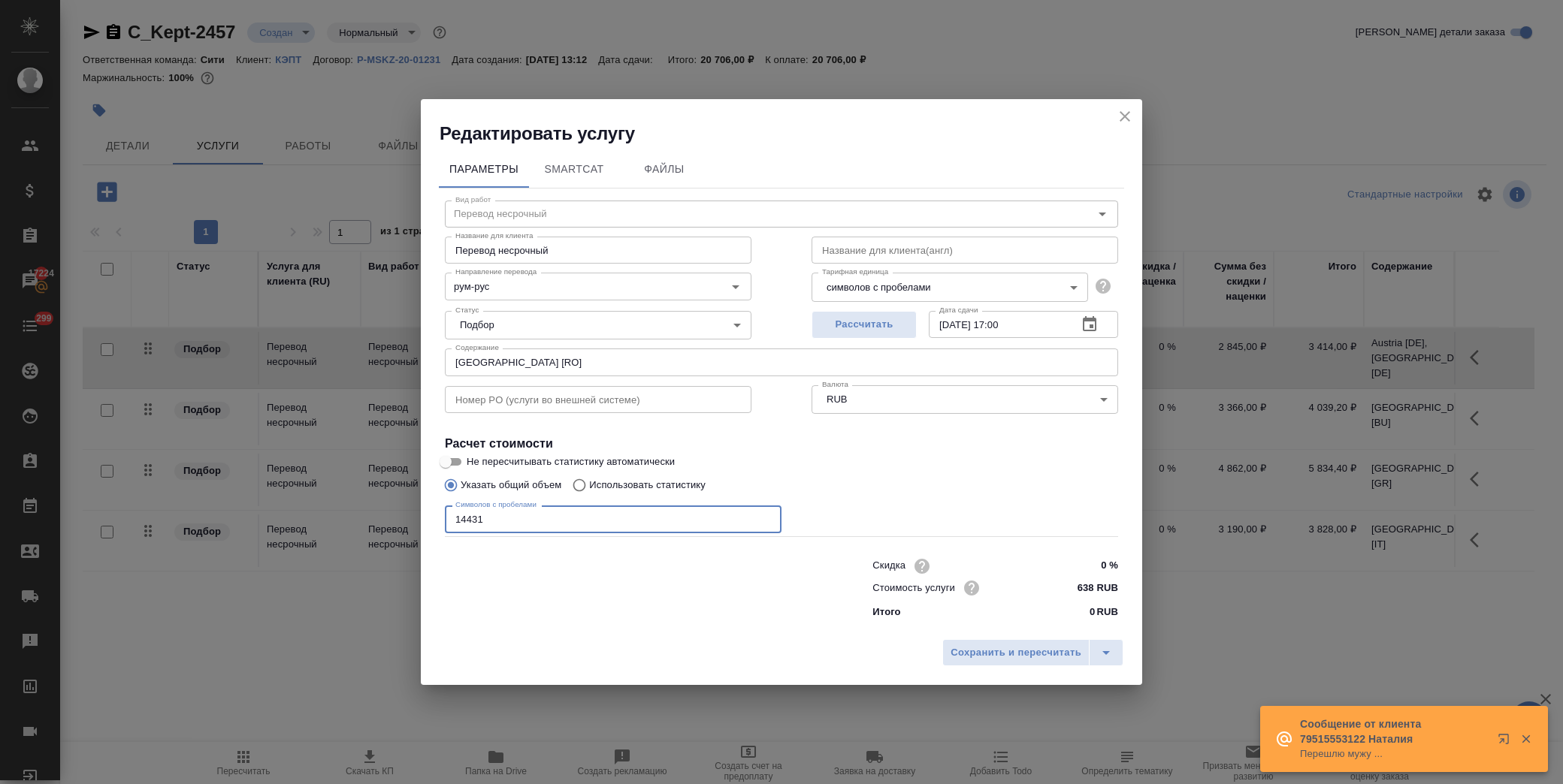
type input "14431"
click at [1034, 466] on label "Не пересчитывать статистику автоматически" at bounding box center [771, 462] width 671 height 18
click at [473, 466] on input "Не пересчитывать статистику автоматически" at bounding box center [445, 462] width 54 height 18
checkbox input "true"
click at [1022, 655] on span "Сохранить и пересчитать" at bounding box center [1016, 653] width 131 height 17
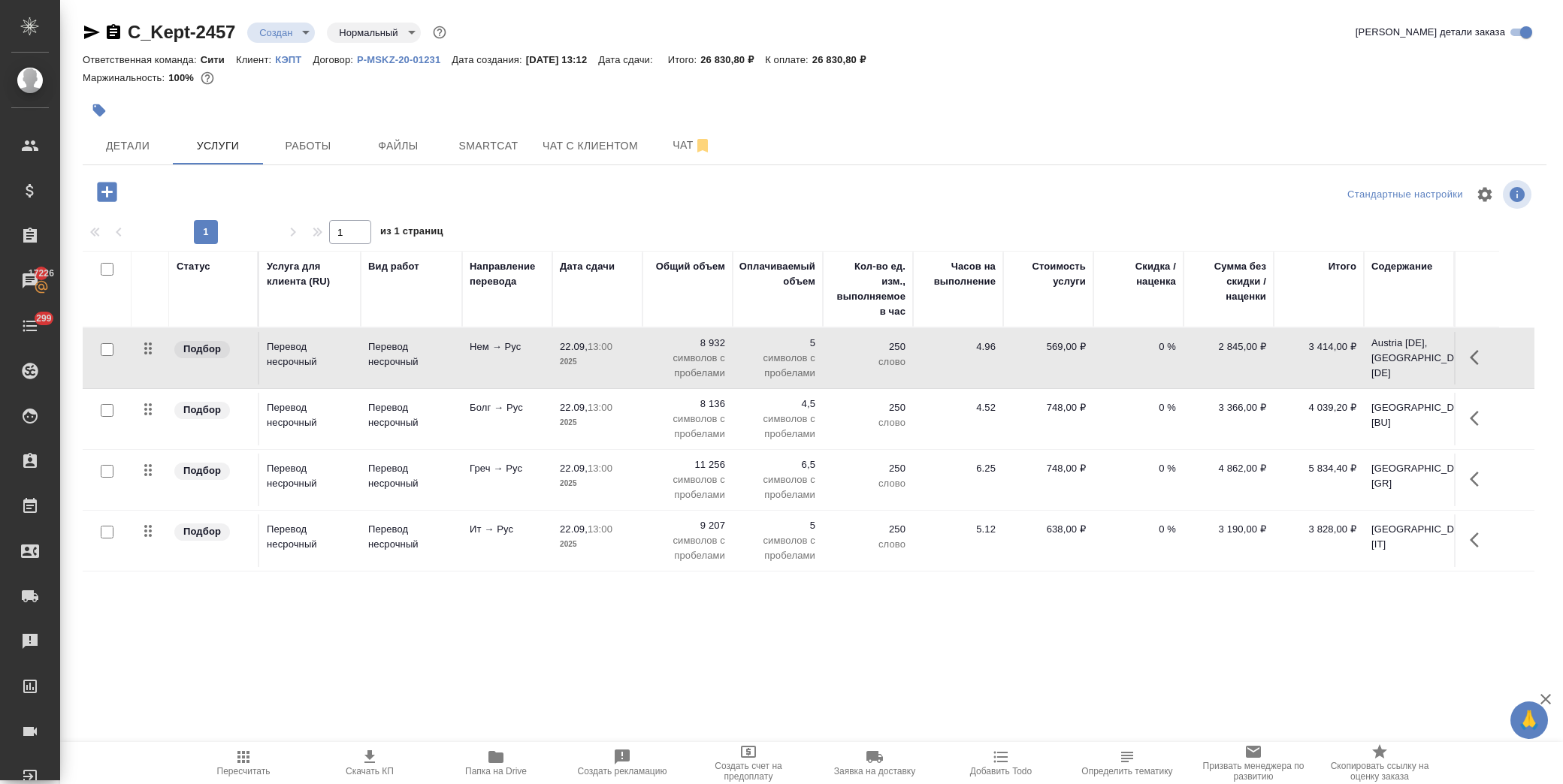
click at [1475, 417] on icon "button" at bounding box center [1479, 418] width 18 height 18
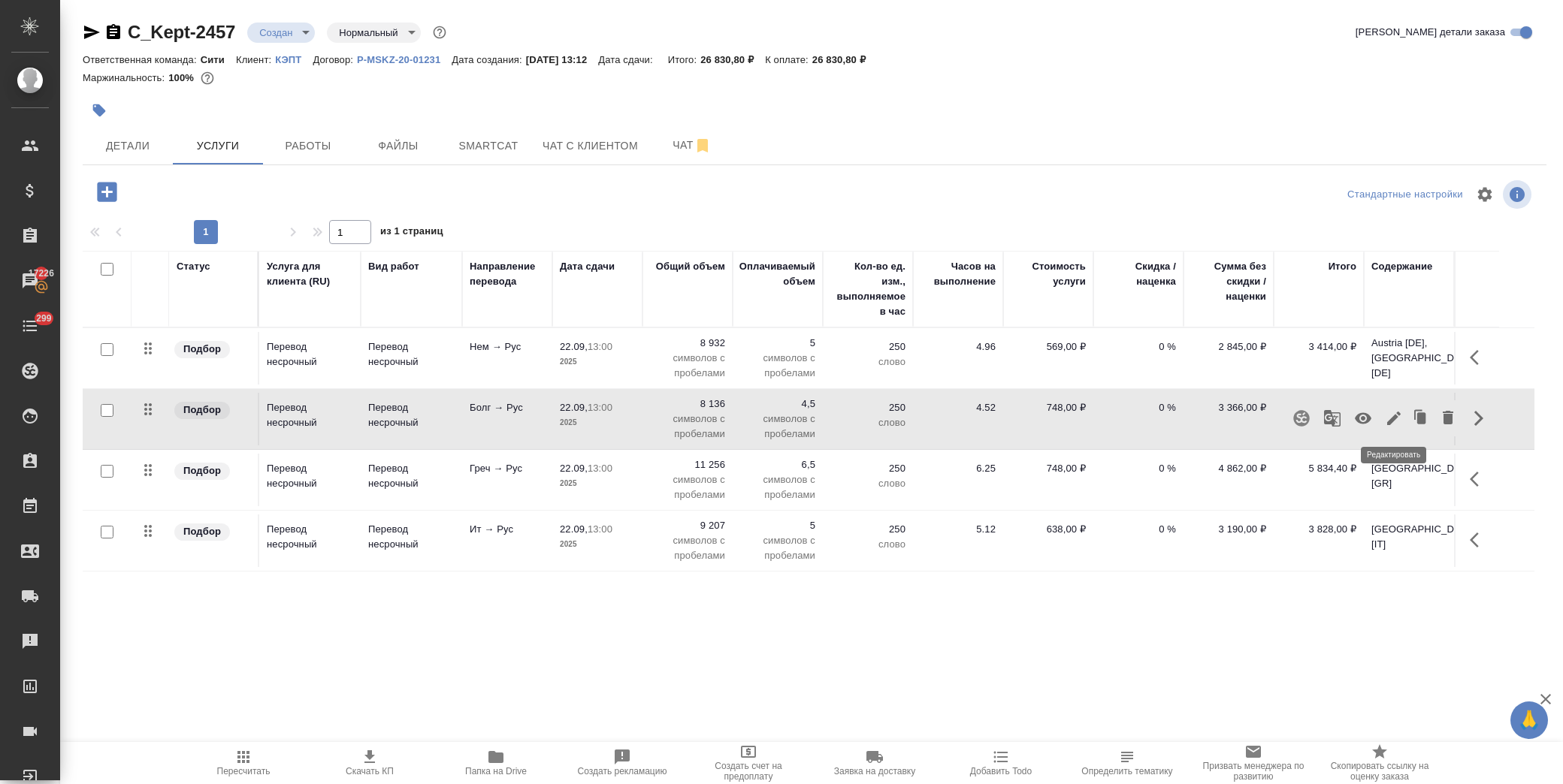
click at [1400, 414] on icon "button" at bounding box center [1394, 418] width 14 height 14
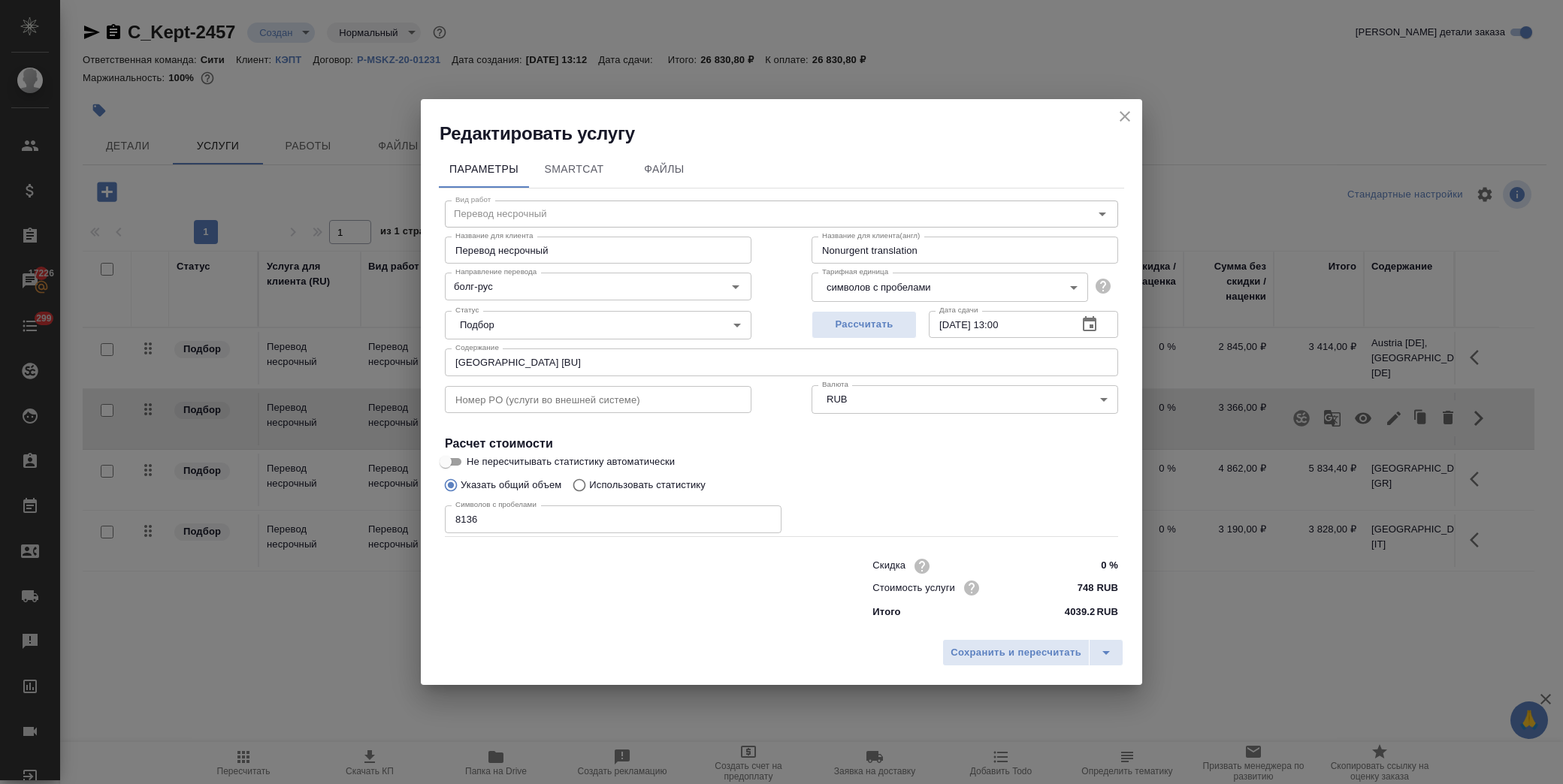
click at [1007, 323] on input "22.09.2025 13:00" at bounding box center [997, 324] width 137 height 27
type input "22.09.2025 17:00"
click at [992, 525] on div "Скидка 0 % Стоимость услуги 748 RUB Итого 4039.2 RUB" at bounding box center [995, 588] width 306 height 126
click at [982, 646] on span "Сохранить и пересчитать" at bounding box center [1016, 653] width 131 height 17
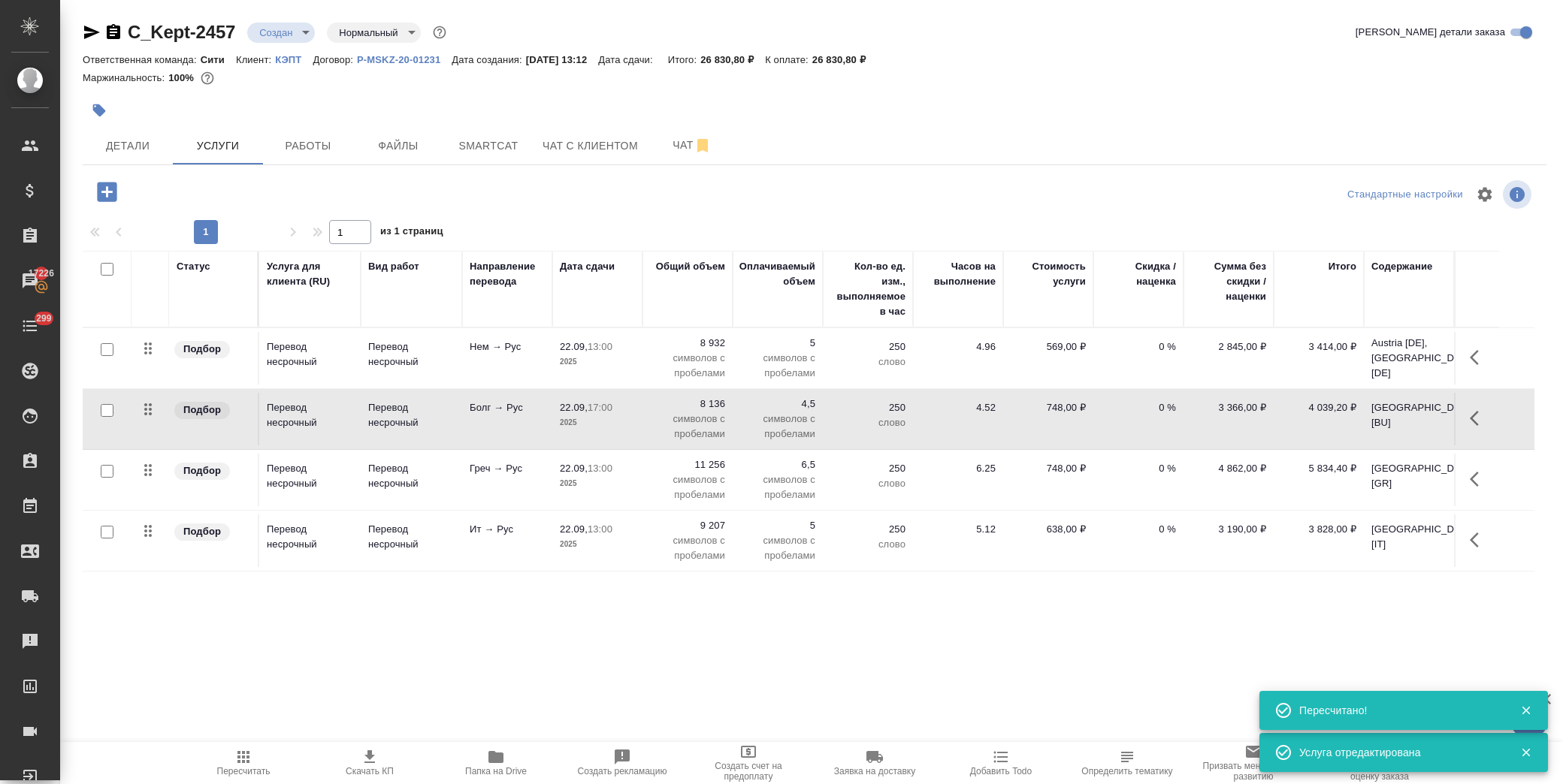
click at [107, 192] on icon "button" at bounding box center [107, 192] width 26 height 26
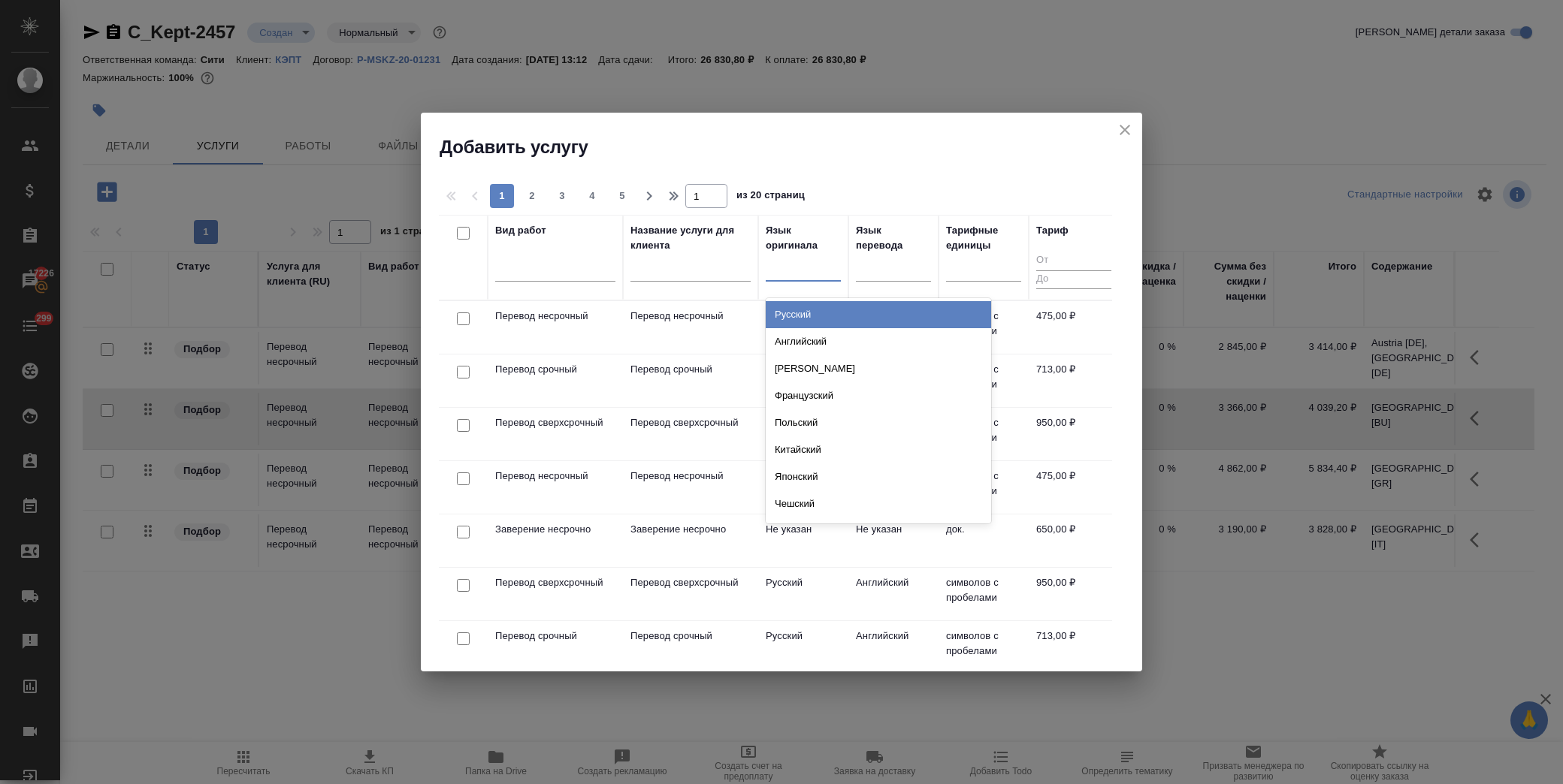
click at [810, 272] on div at bounding box center [803, 266] width 75 height 22
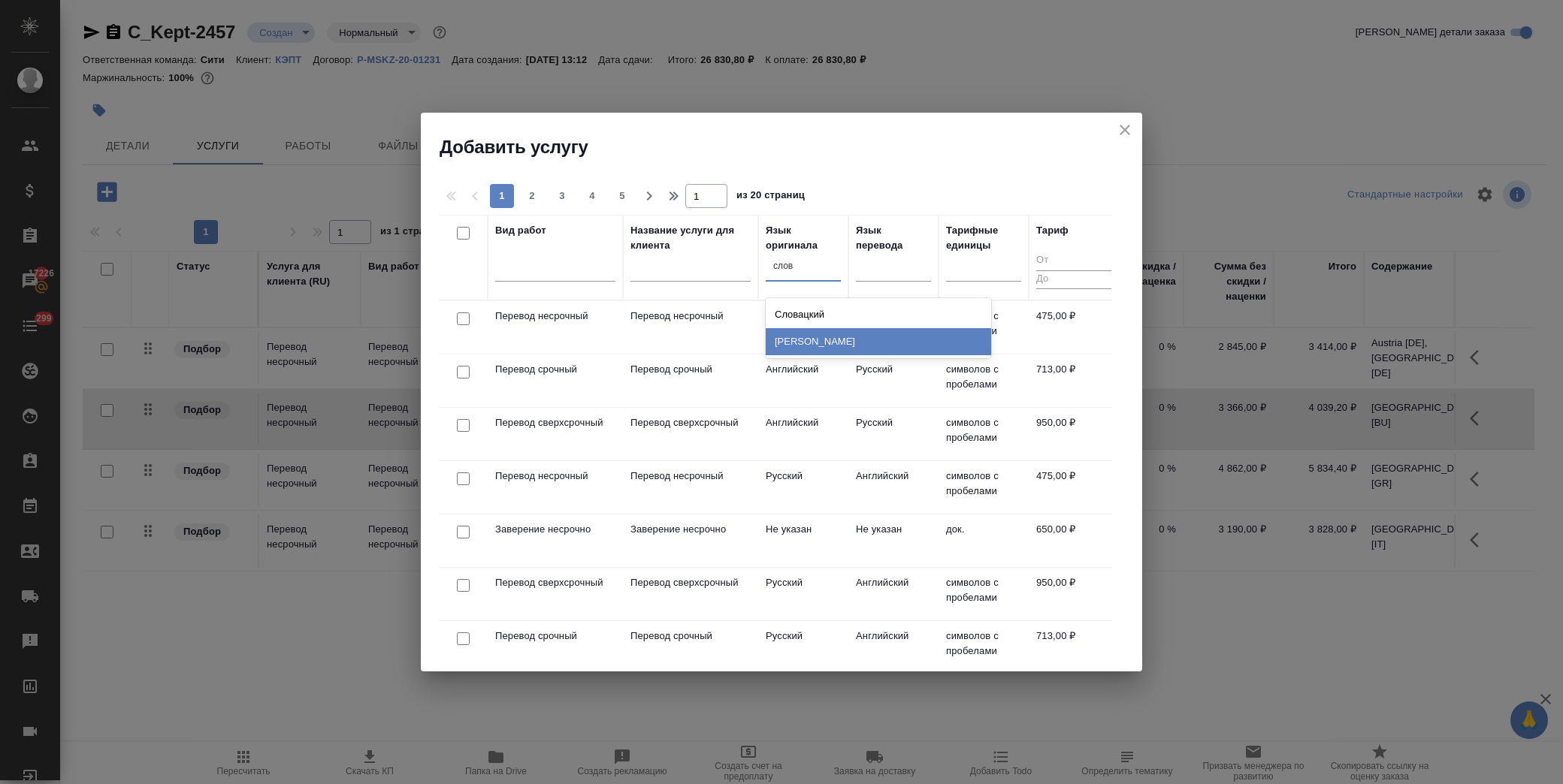
type input "слов"
click at [835, 338] on div "Словенский" at bounding box center [878, 341] width 225 height 27
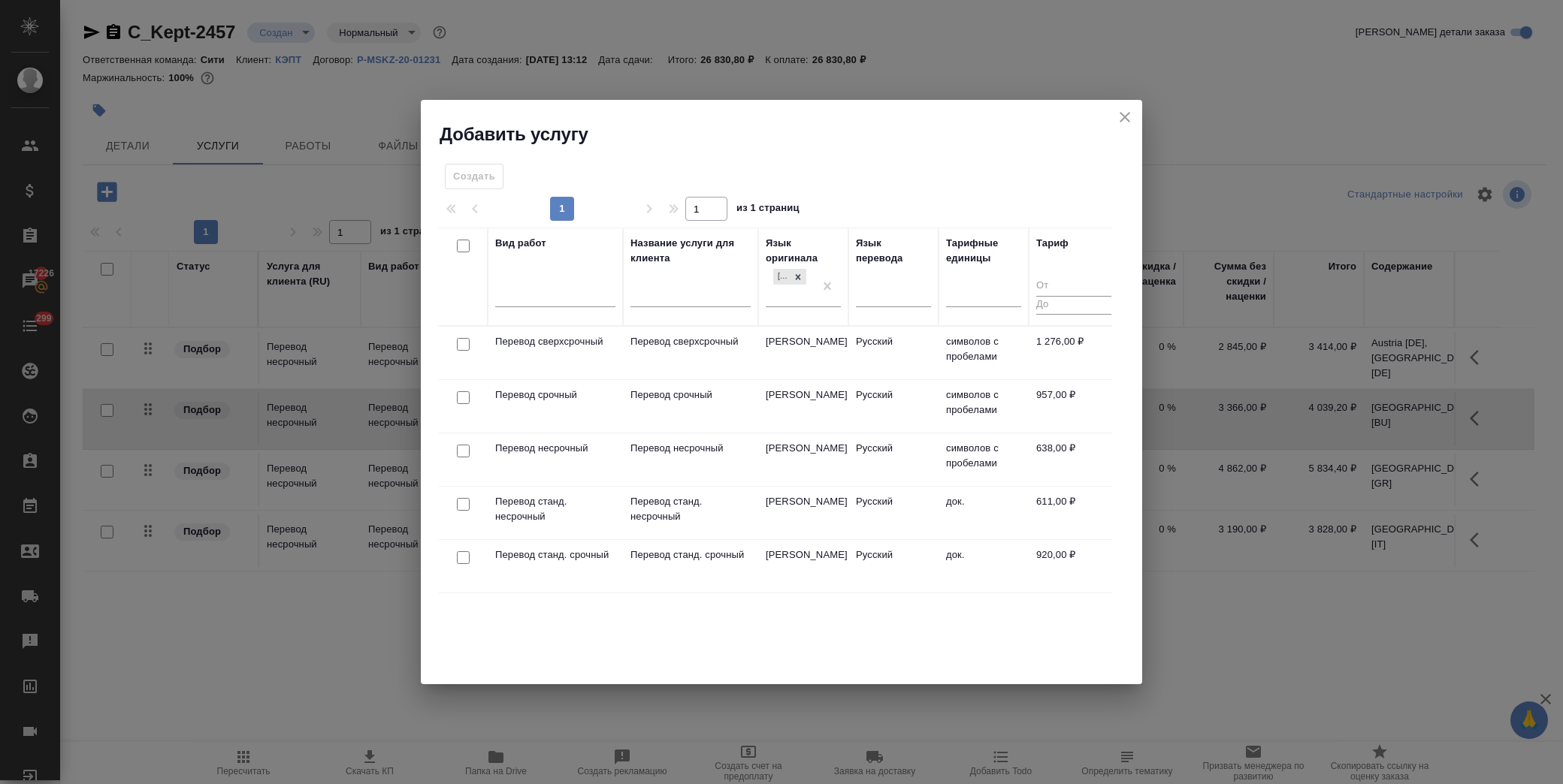
click at [462, 452] on input "checkbox" at bounding box center [463, 452] width 13 height 13
checkbox input "true"
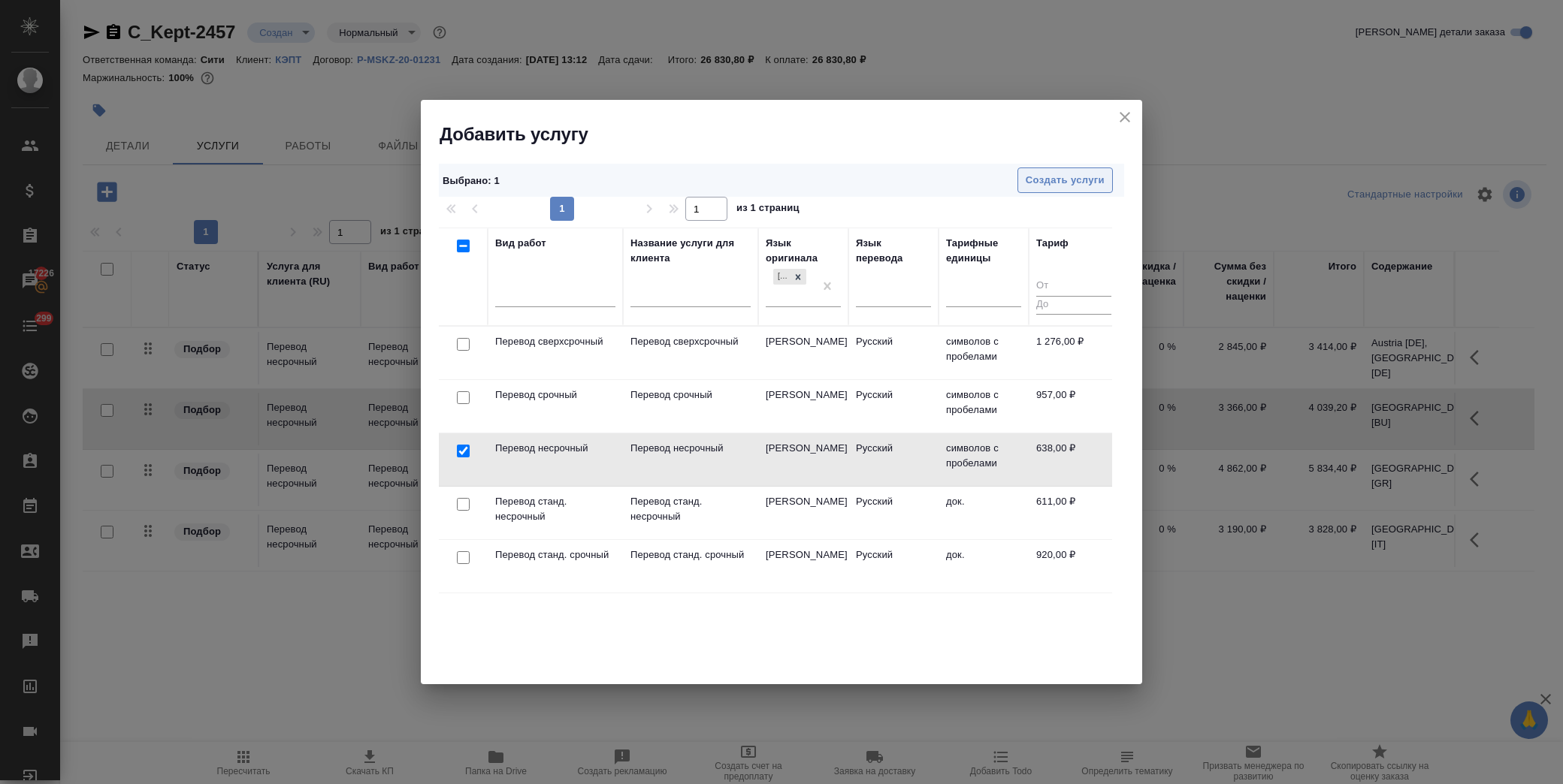
click at [1036, 184] on span "Создать услуги" at bounding box center [1065, 180] width 79 height 17
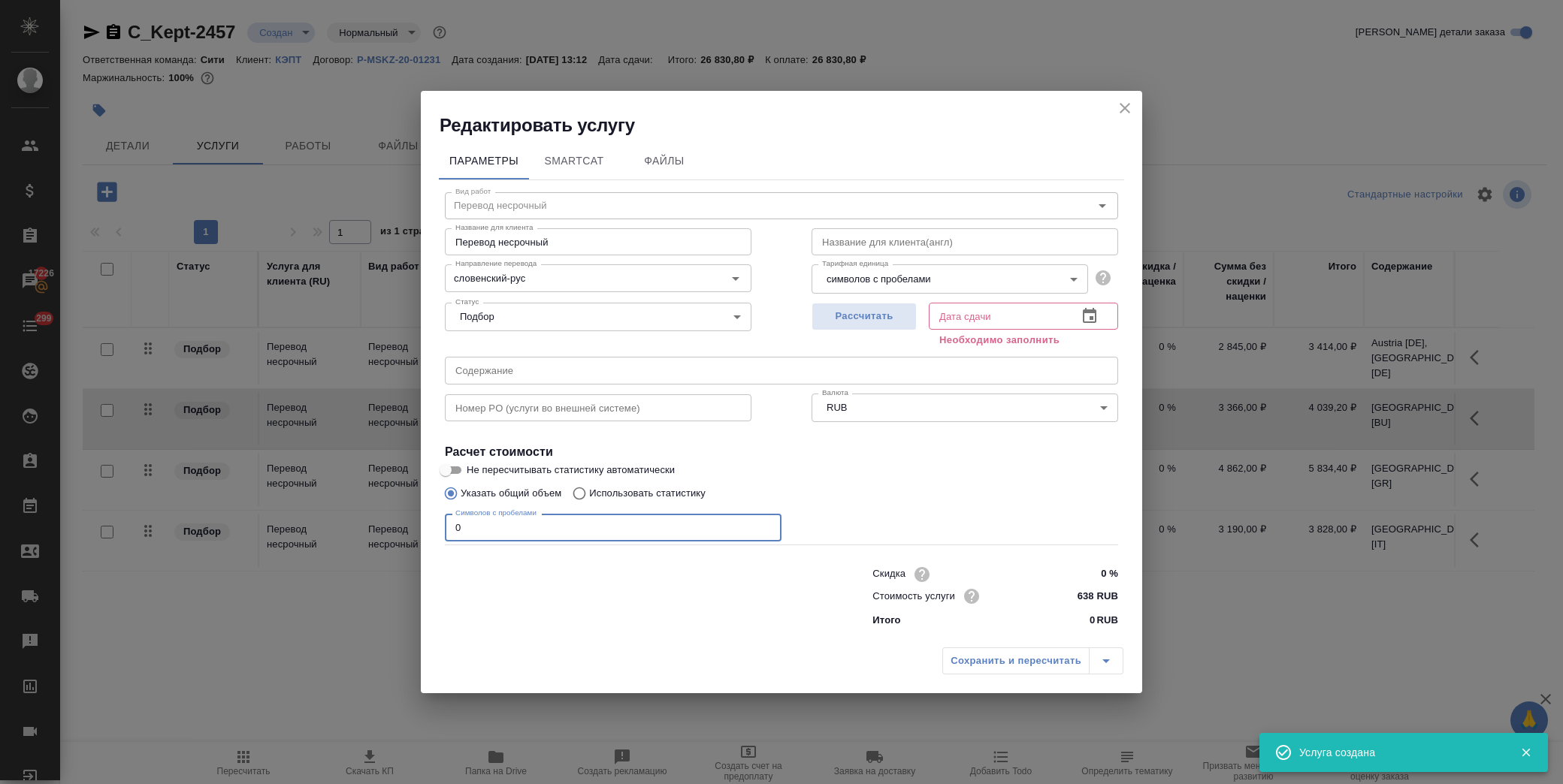
drag, startPoint x: 513, startPoint y: 538, endPoint x: 376, endPoint y: 534, distance: 137.1
click at [376, 534] on div "Редактировать услугу Параметры SmartCat Файлы Вид работ Перевод несрочный Вид р…" at bounding box center [781, 392] width 1563 height 784
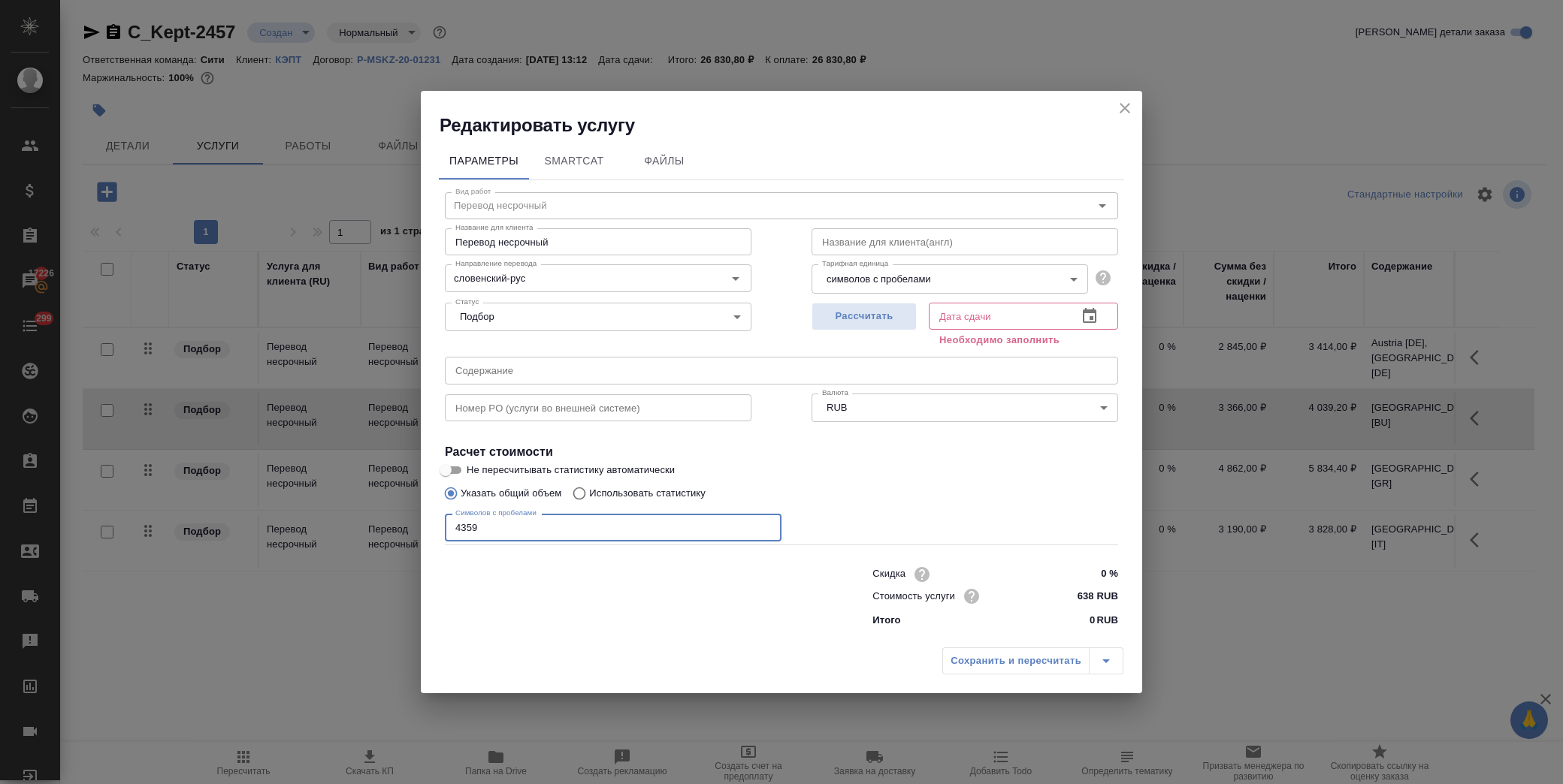
type input "4359"
click at [546, 361] on input "text" at bounding box center [782, 370] width 673 height 27
paste input "Slovenia [SL]"
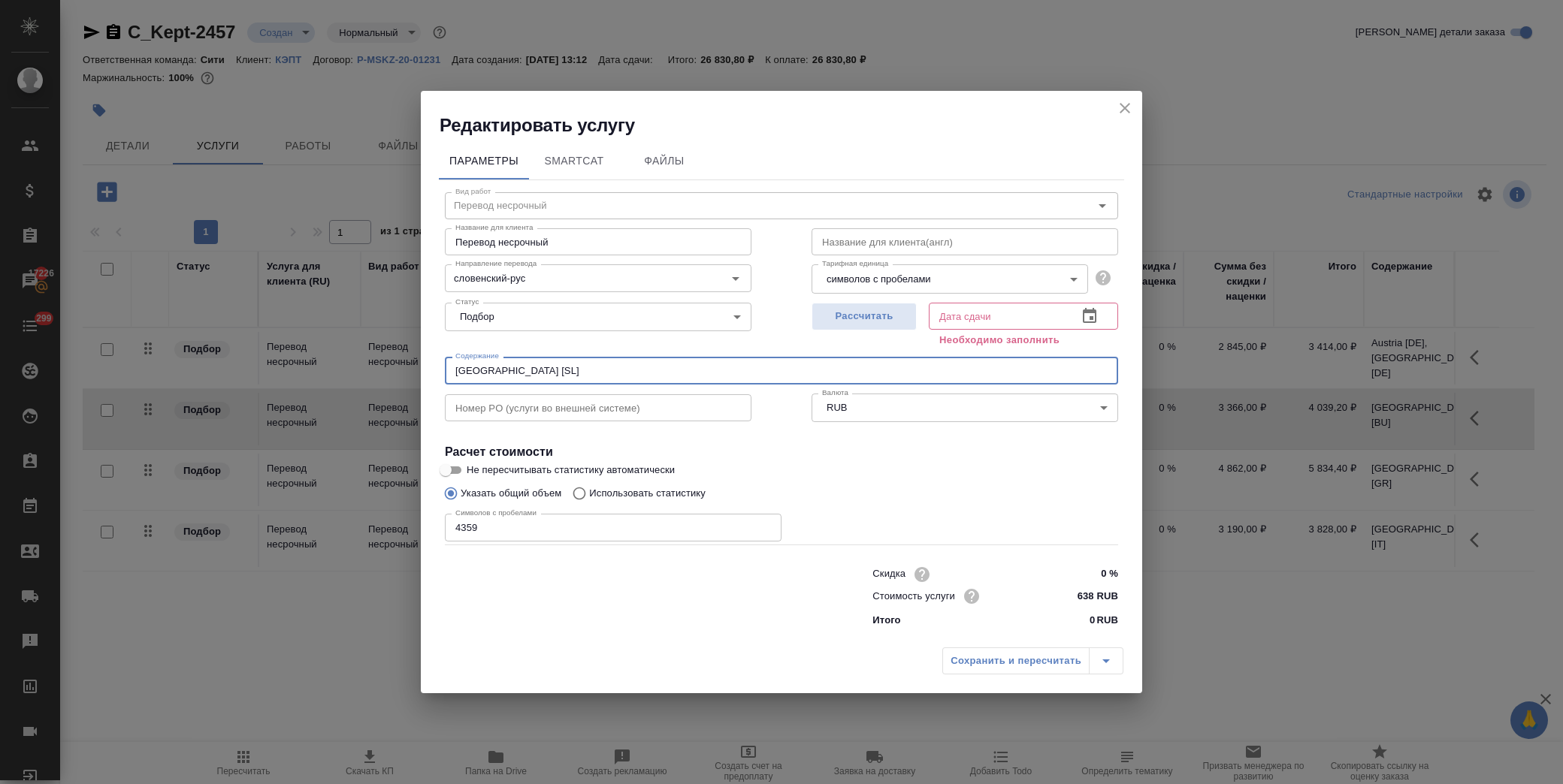
type input "Slovenia [SL]"
click at [1084, 307] on icon "button" at bounding box center [1089, 316] width 18 height 18
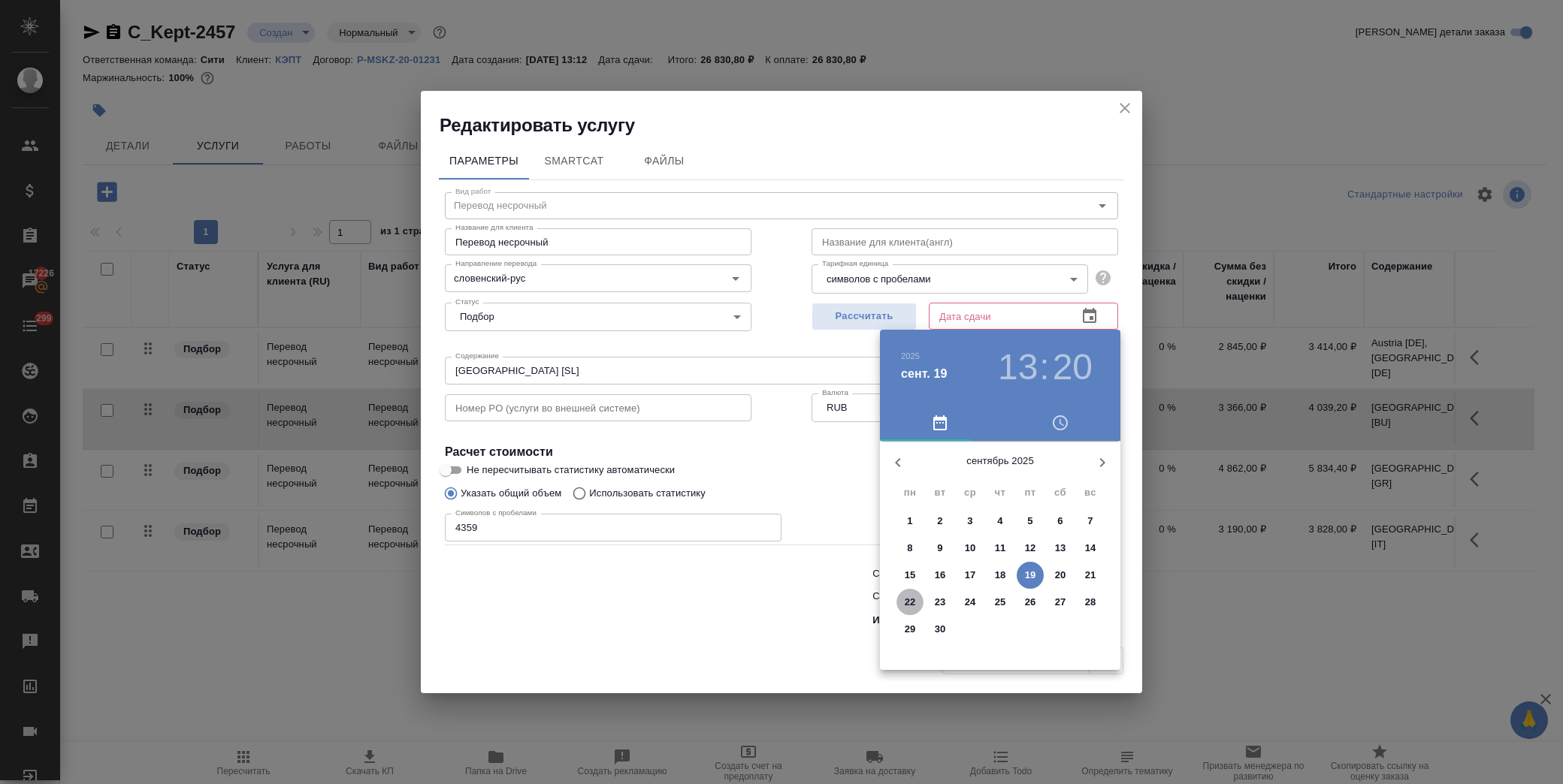
click at [915, 605] on p "22" at bounding box center [911, 602] width 11 height 15
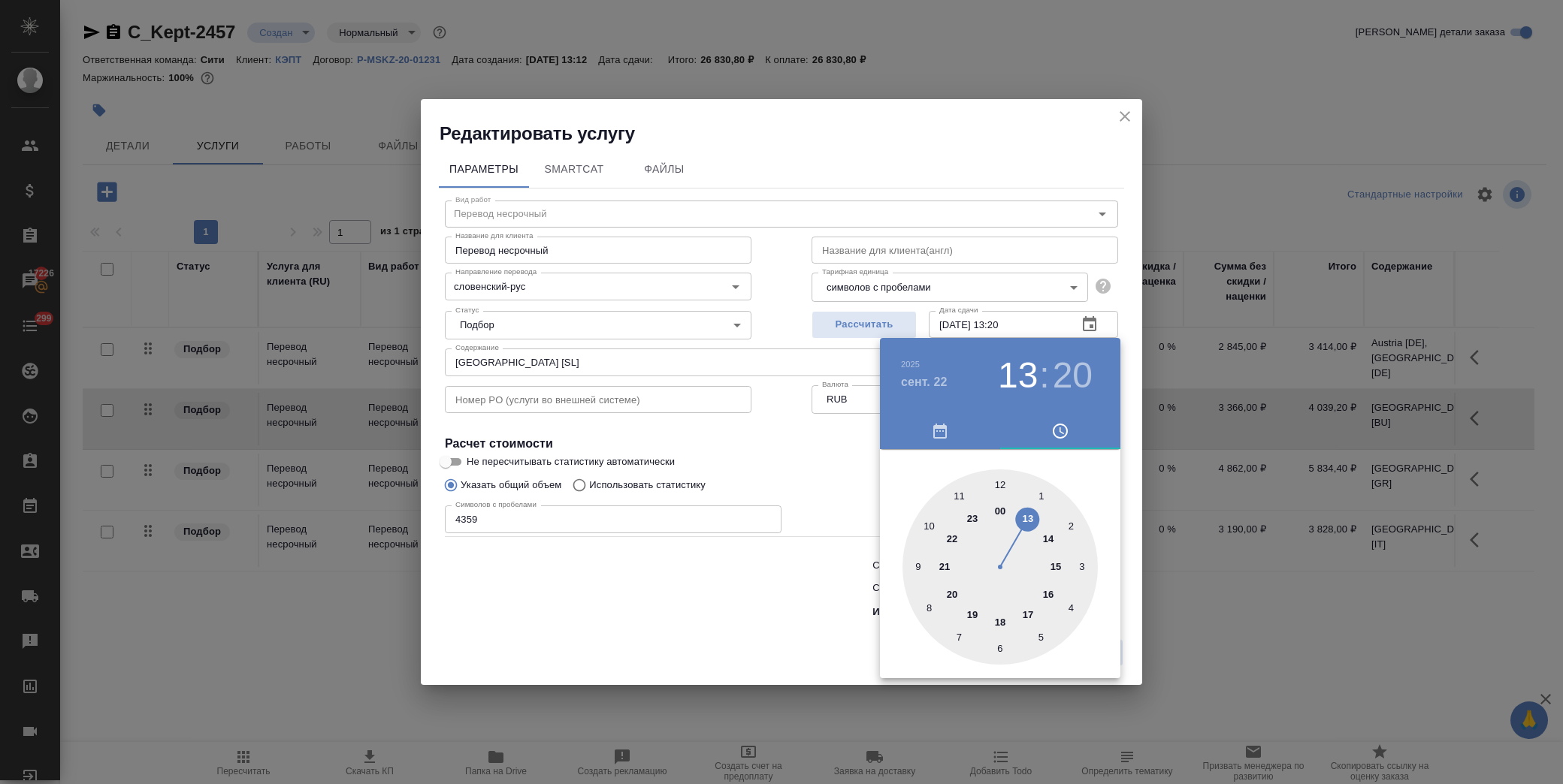
click at [1031, 518] on div at bounding box center [1000, 567] width 195 height 195
click at [1004, 486] on div at bounding box center [1000, 567] width 195 height 195
click at [999, 475] on div at bounding box center [1000, 567] width 195 height 195
type input "22.09.2025 13:00"
click at [784, 463] on div at bounding box center [781, 392] width 1563 height 784
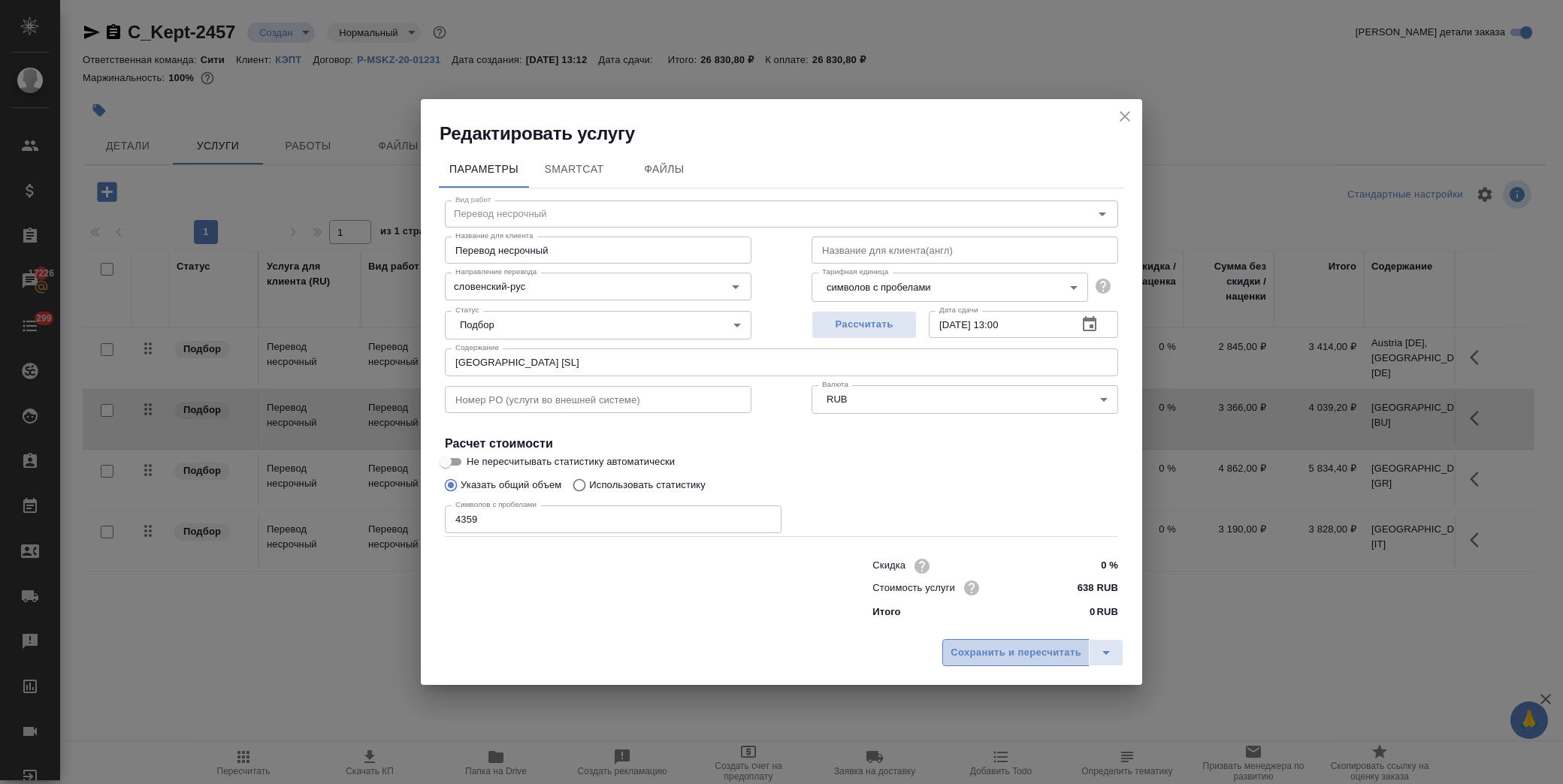
click at [1005, 647] on span "Сохранить и пересчитать" at bounding box center [1016, 653] width 131 height 17
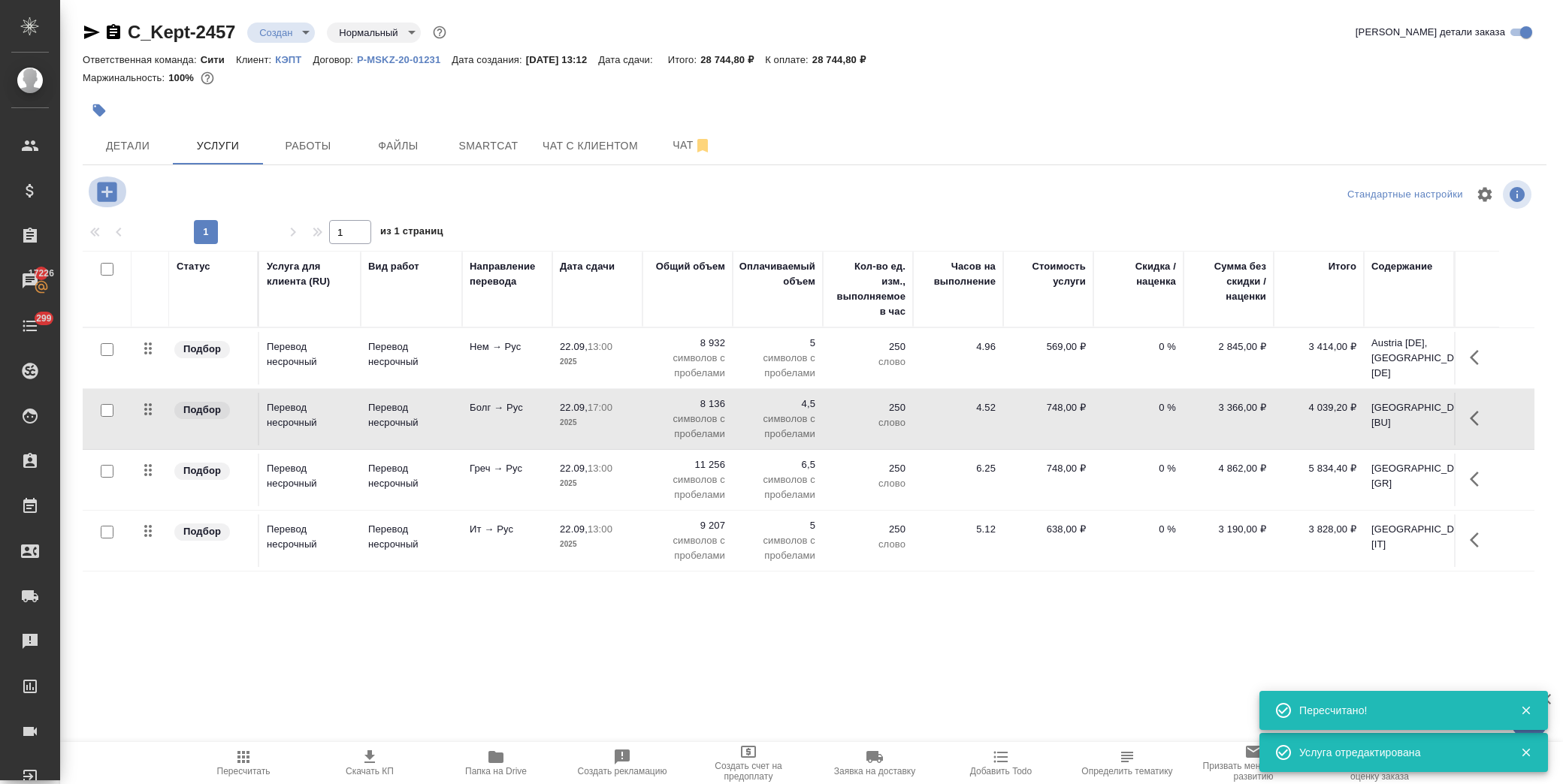
click at [111, 188] on icon "button" at bounding box center [107, 191] width 19 height 19
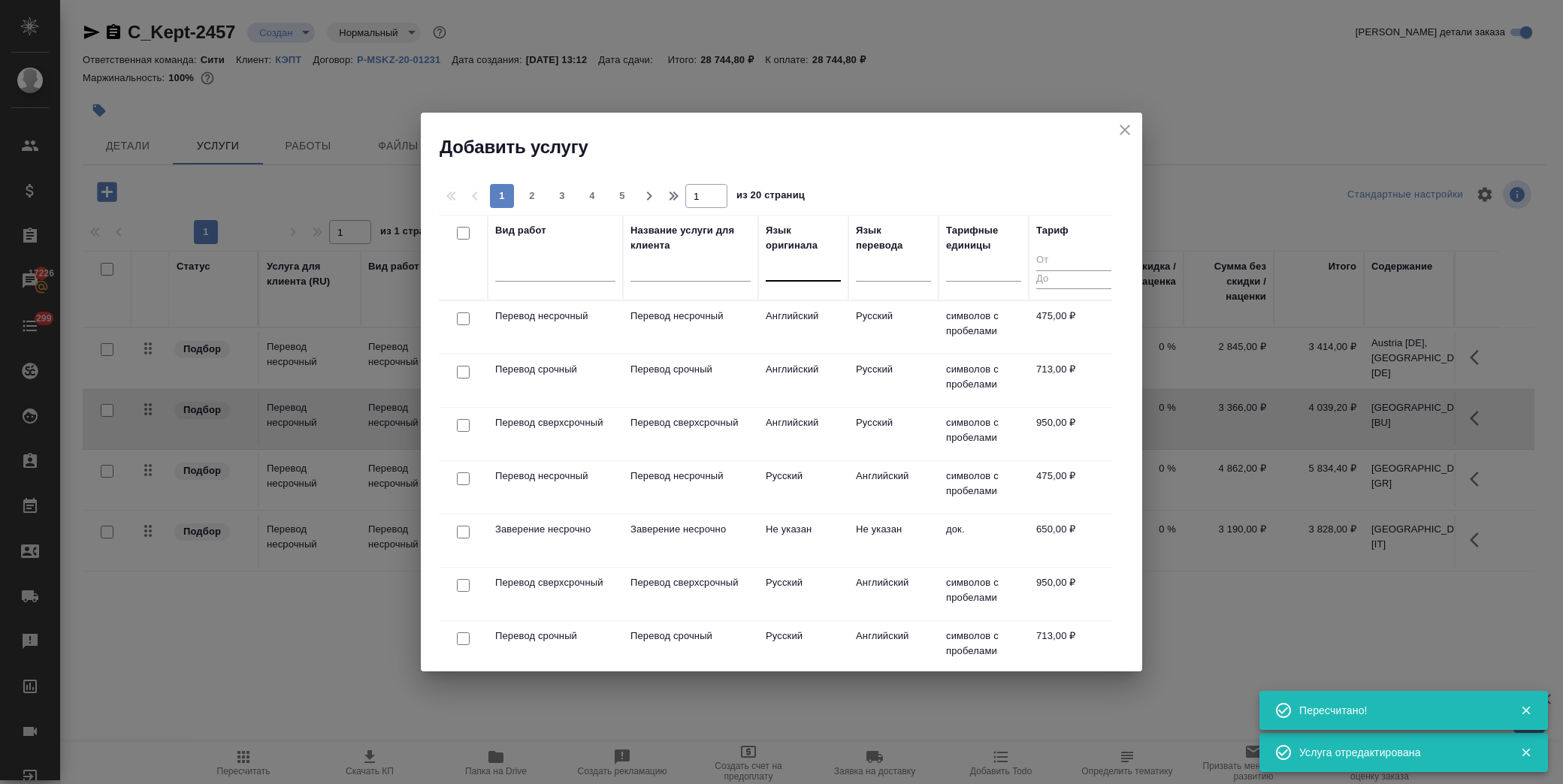
click at [792, 271] on div at bounding box center [803, 266] width 75 height 22
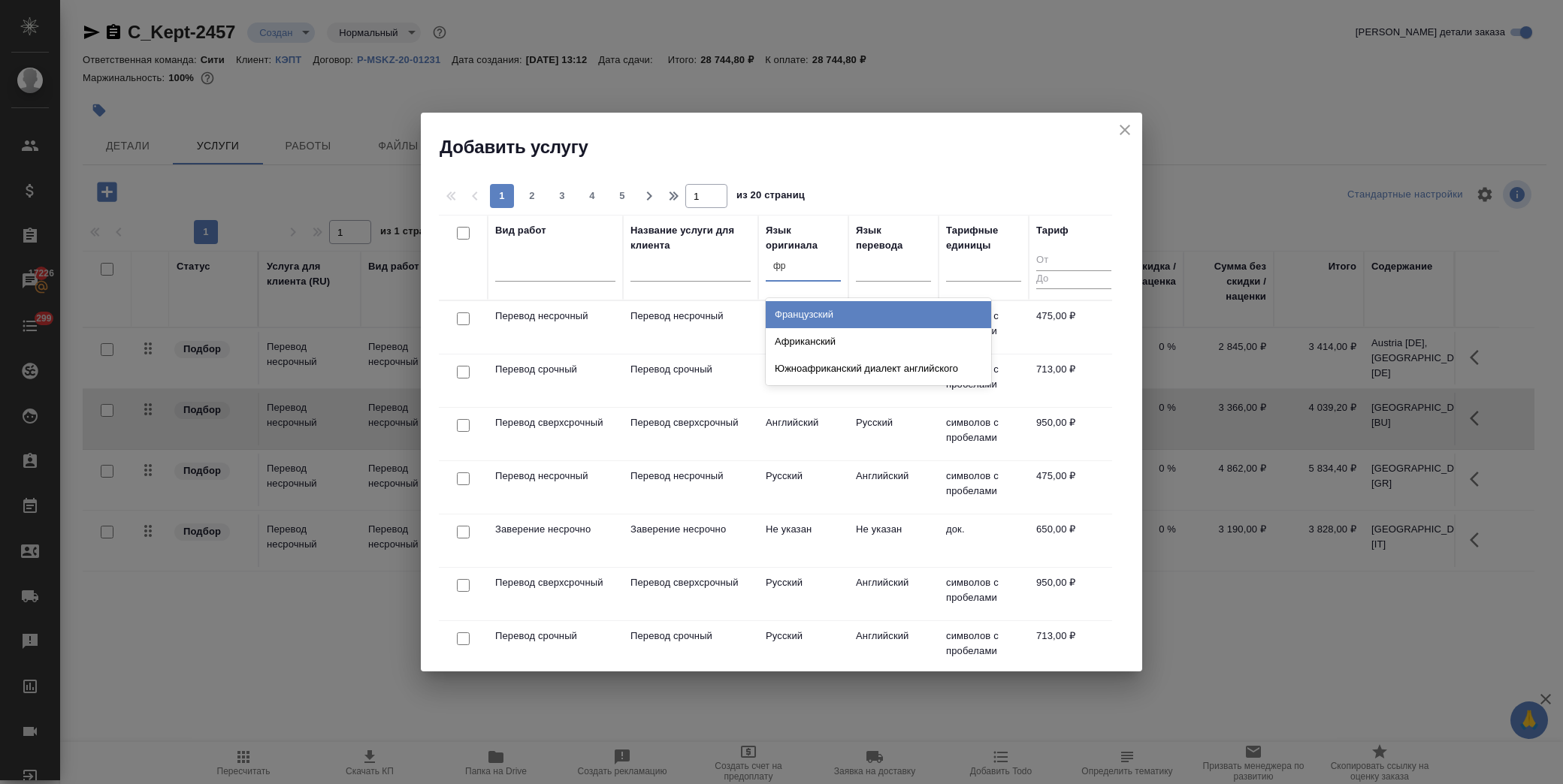
type input "фра"
click at [815, 311] on div "Французский" at bounding box center [878, 315] width 225 height 27
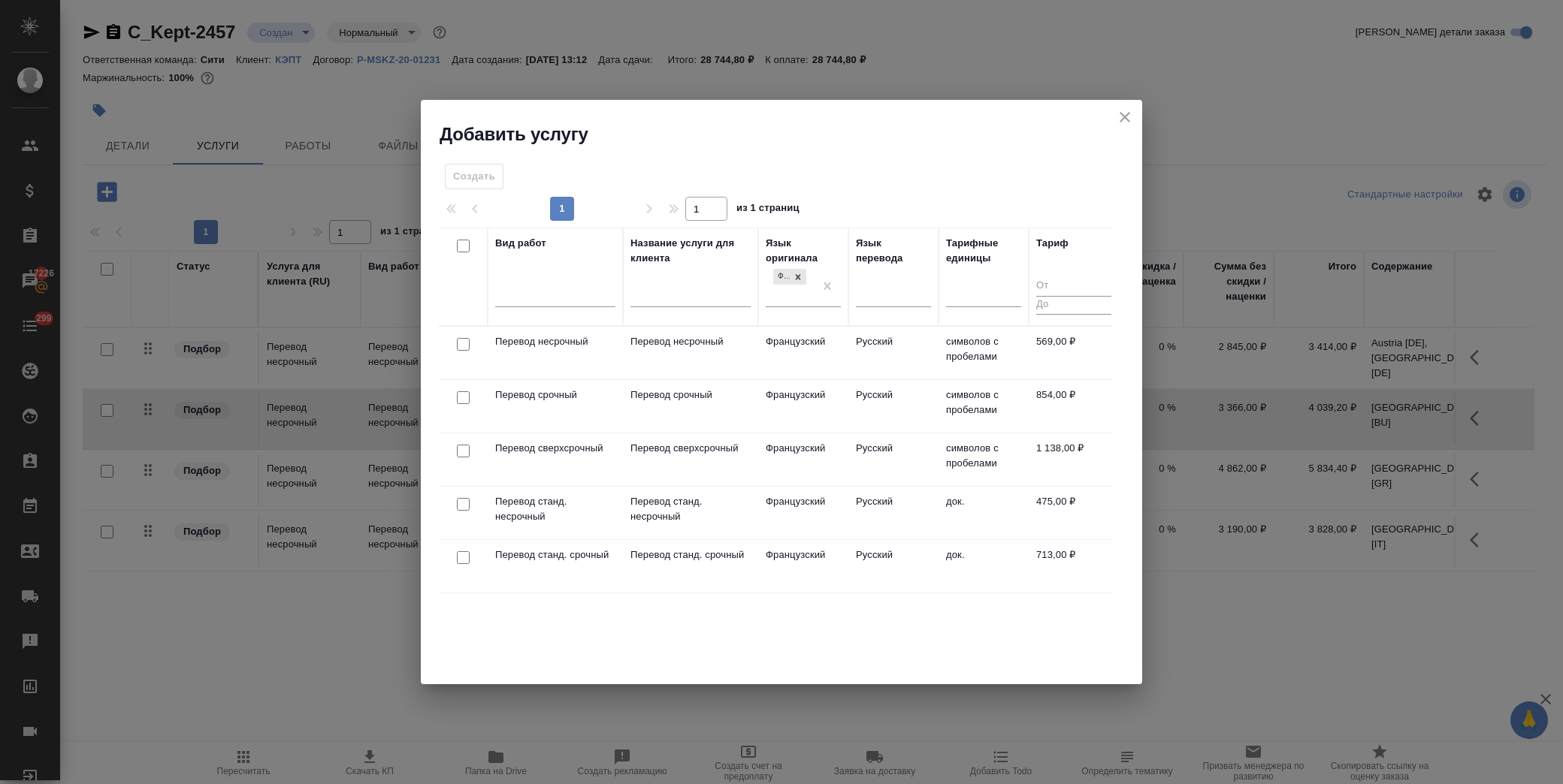
click at [462, 340] on input "checkbox" at bounding box center [463, 345] width 13 height 13
checkbox input "true"
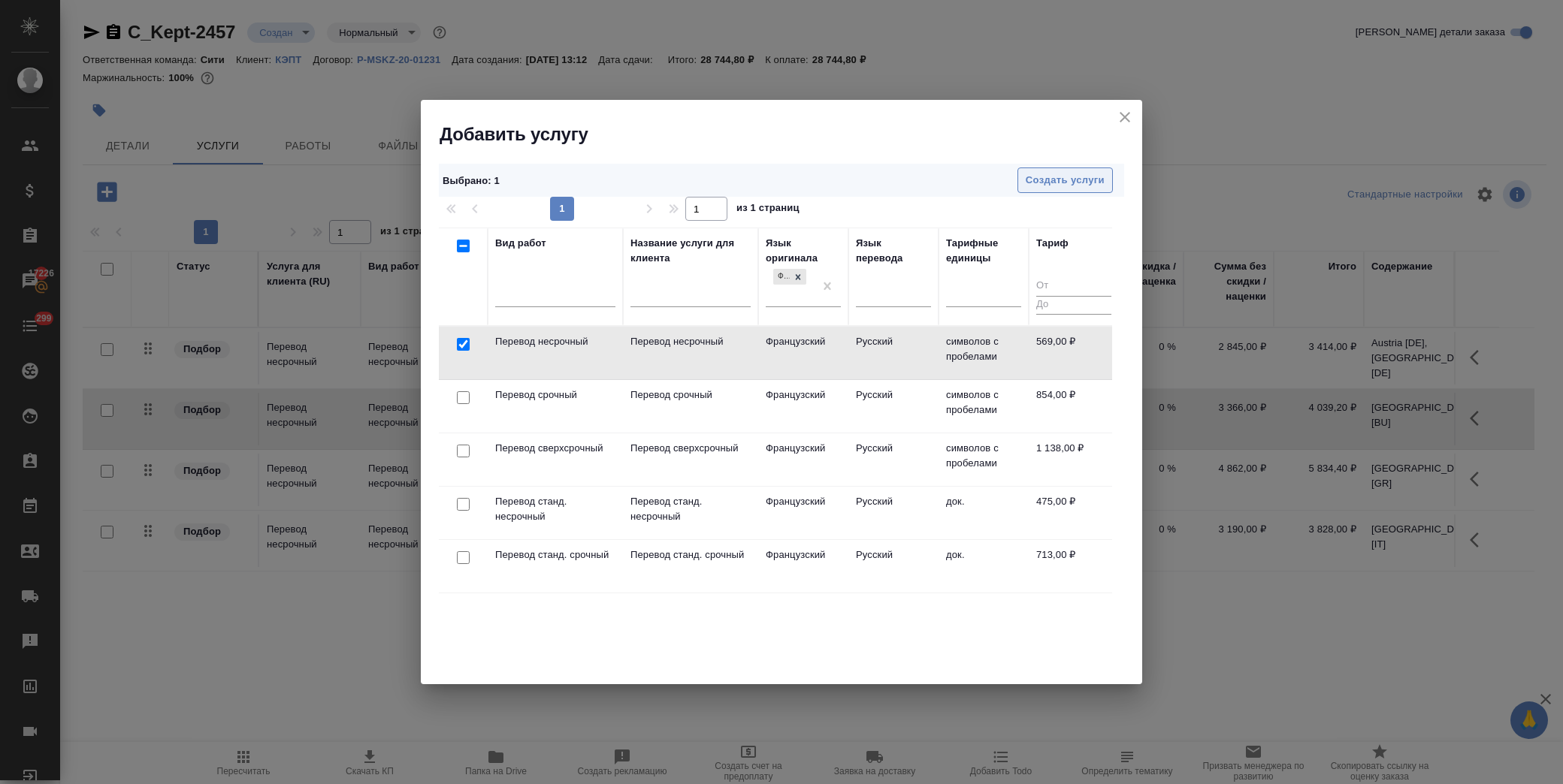
click at [1046, 169] on button "Создать услуги" at bounding box center [1066, 181] width 96 height 26
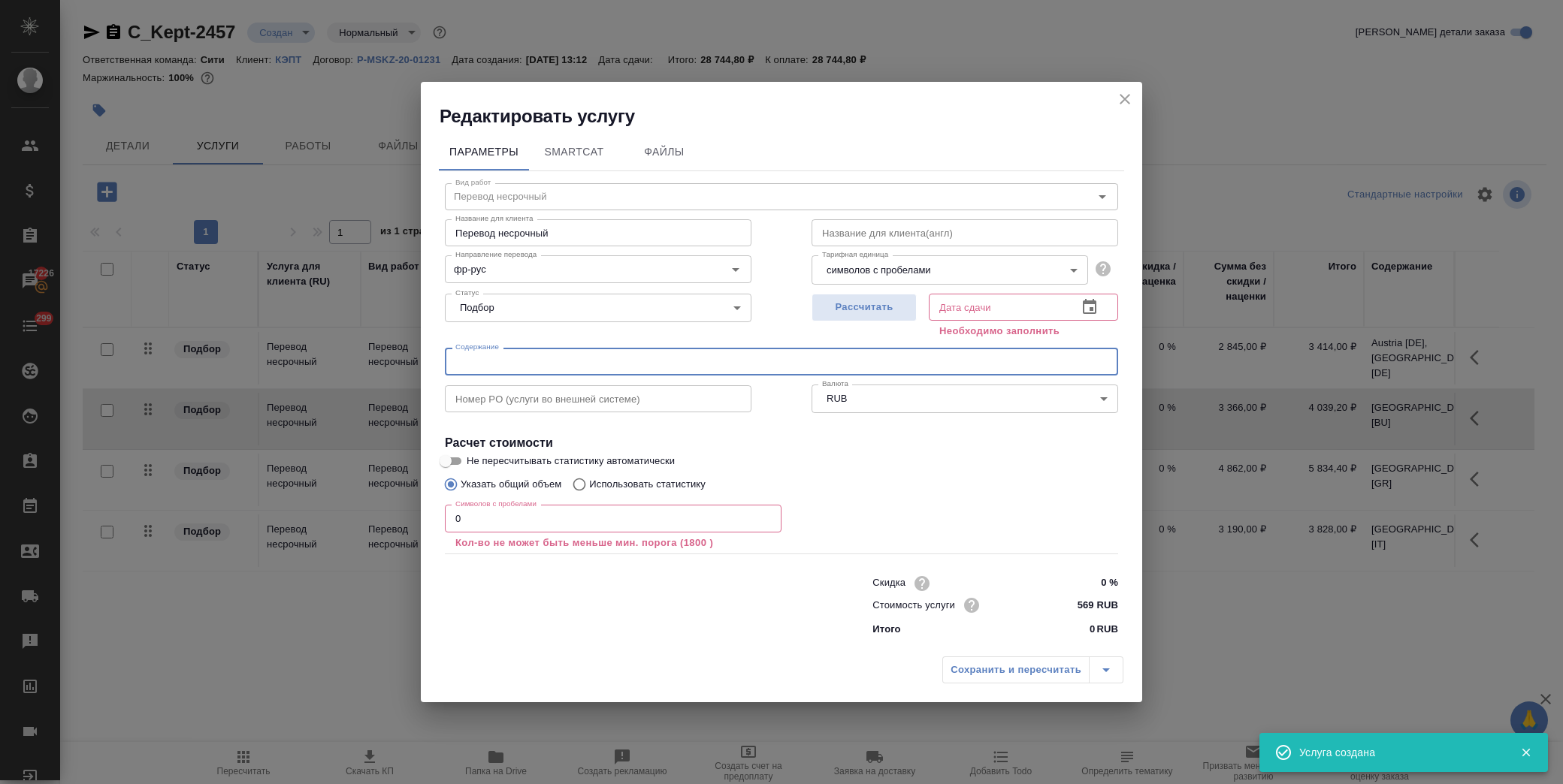
click at [505, 365] on input "text" at bounding box center [782, 361] width 673 height 27
paste input "Switzerland [FR]"
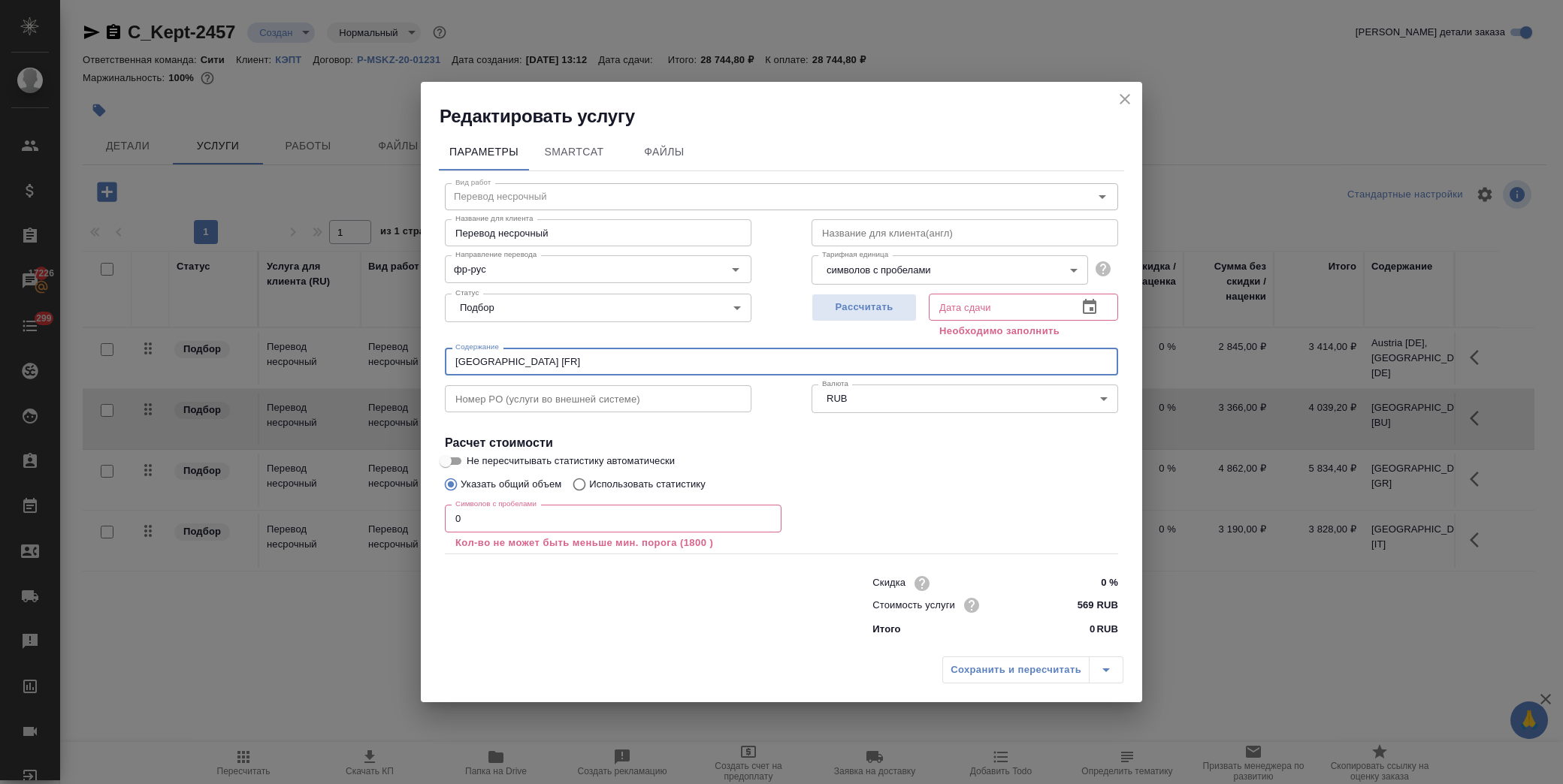
type input "Switzerland [FR]"
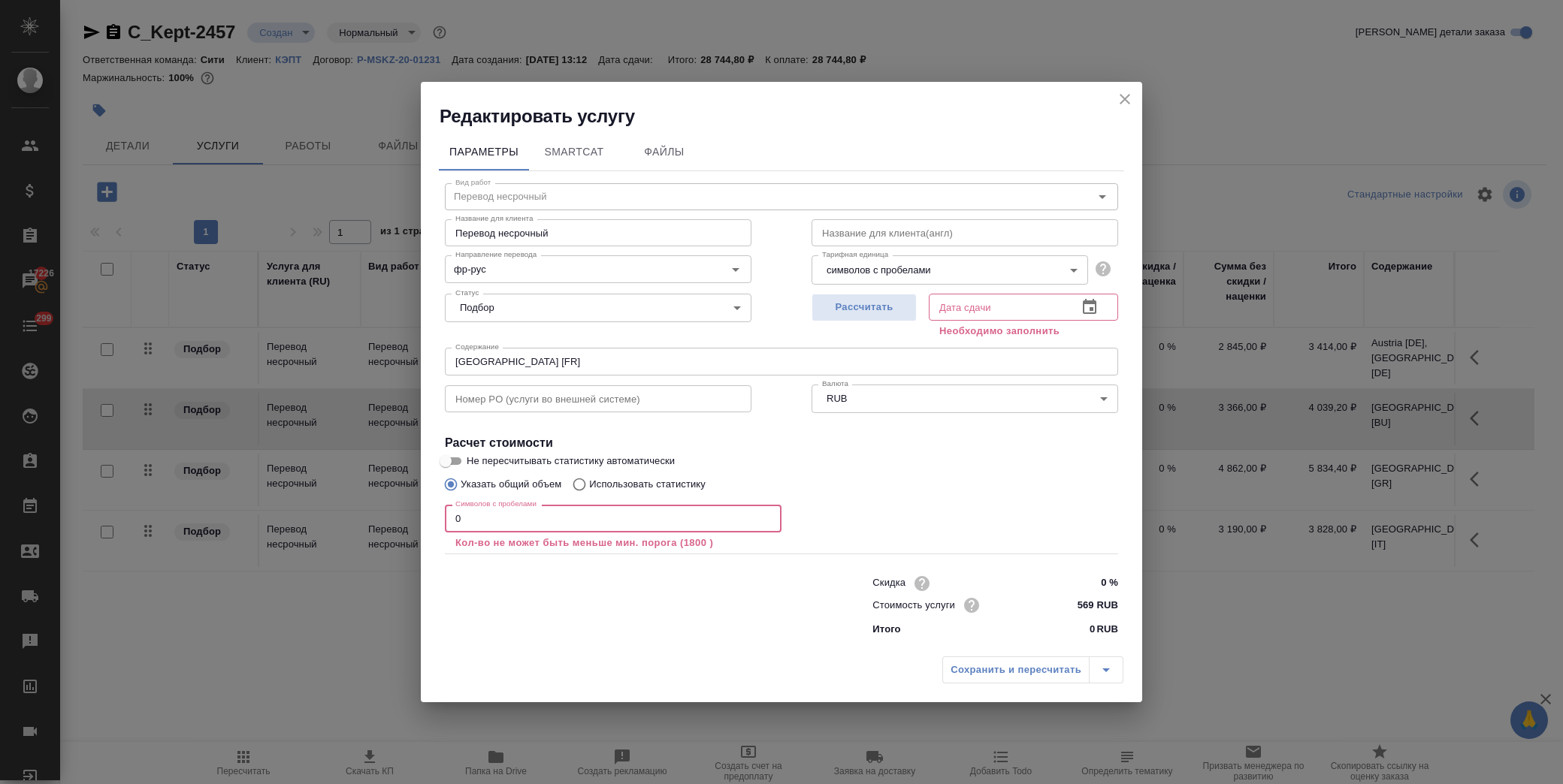
drag, startPoint x: 505, startPoint y: 513, endPoint x: 264, endPoint y: 519, distance: 241.1
click at [264, 519] on div "Редактировать услугу Параметры SmartCat Файлы Вид работ Перевод несрочный Вид р…" at bounding box center [781, 392] width 1563 height 784
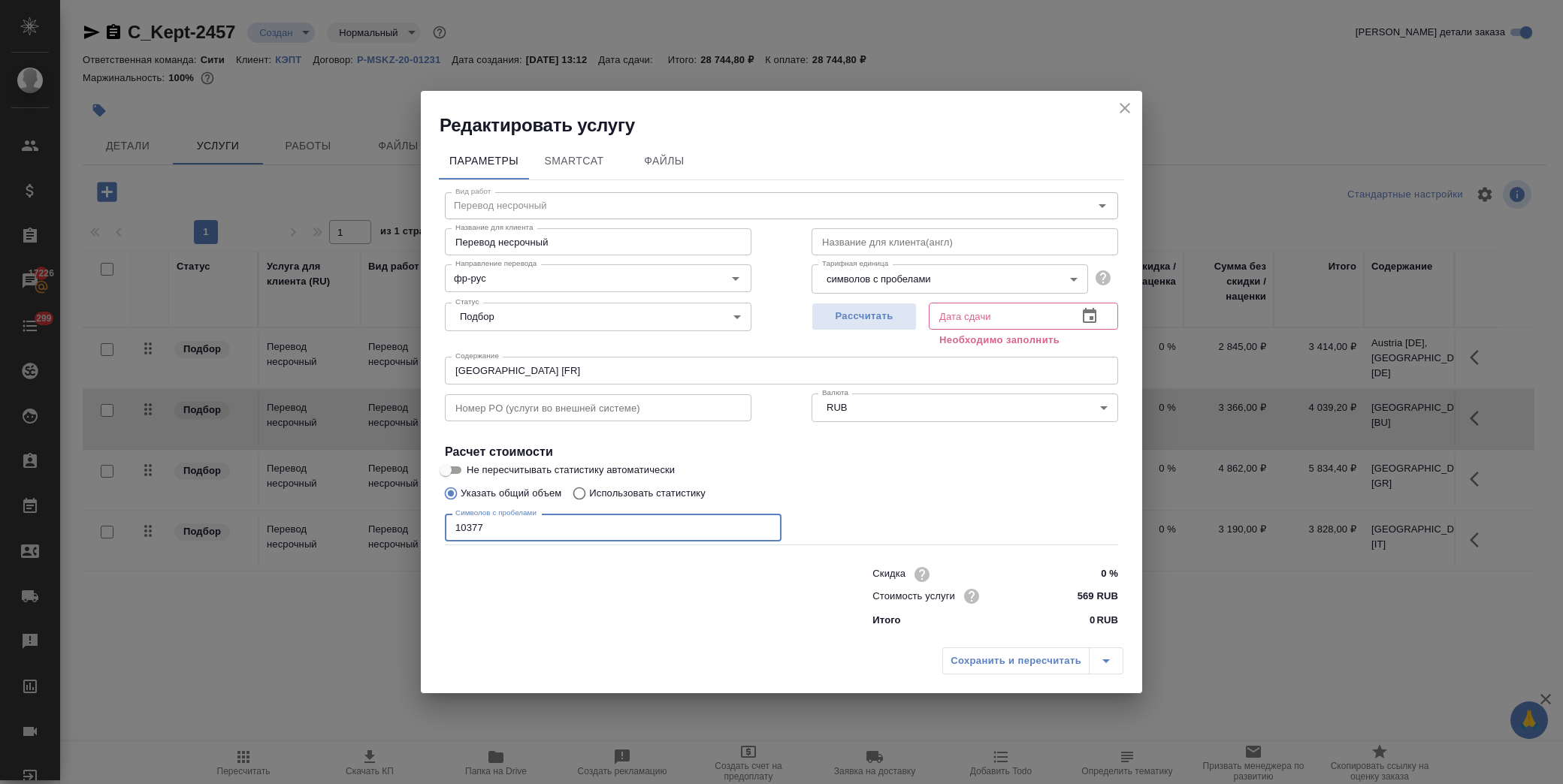
type input "10377"
click at [926, 483] on div "Указать общий объем Использовать статистику" at bounding box center [782, 493] width 673 height 28
click at [1084, 312] on icon "button" at bounding box center [1089, 315] width 14 height 15
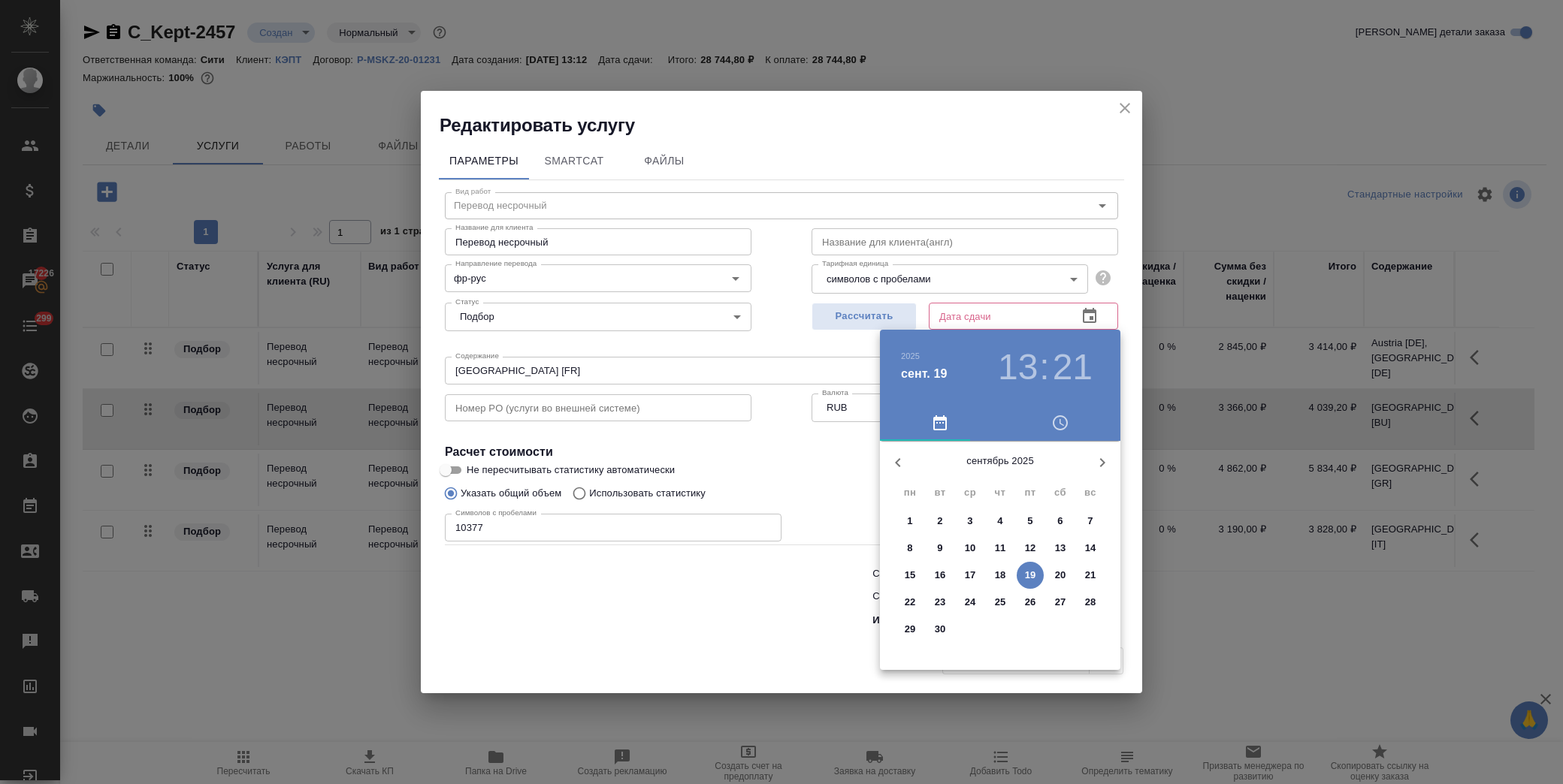
click at [905, 598] on p "22" at bounding box center [911, 602] width 11 height 15
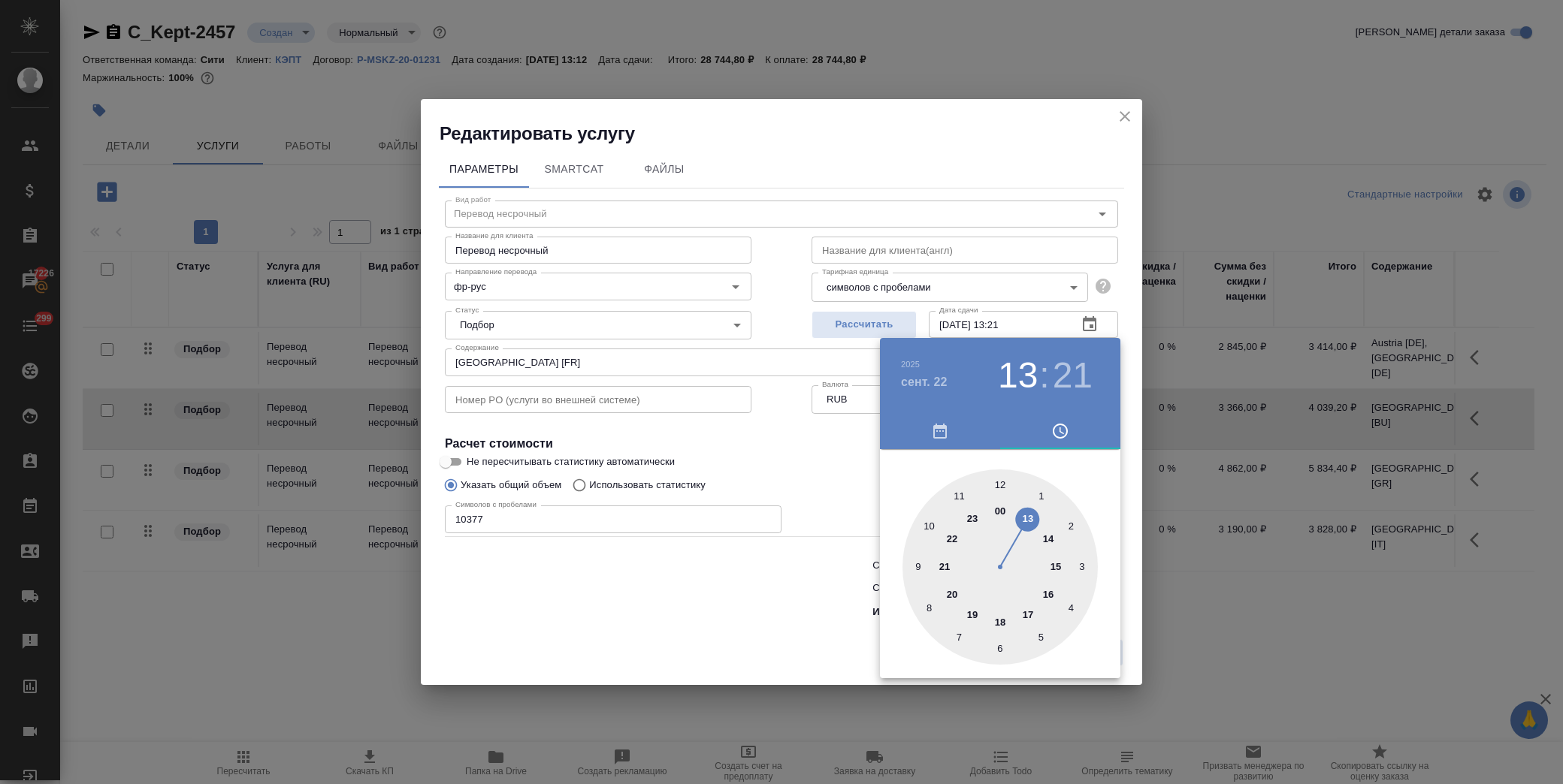
click at [1029, 521] on div at bounding box center [1000, 567] width 195 height 195
click at [1001, 478] on div at bounding box center [1000, 567] width 195 height 195
type input "22.09.2025 13:00"
click at [823, 471] on div at bounding box center [781, 392] width 1563 height 784
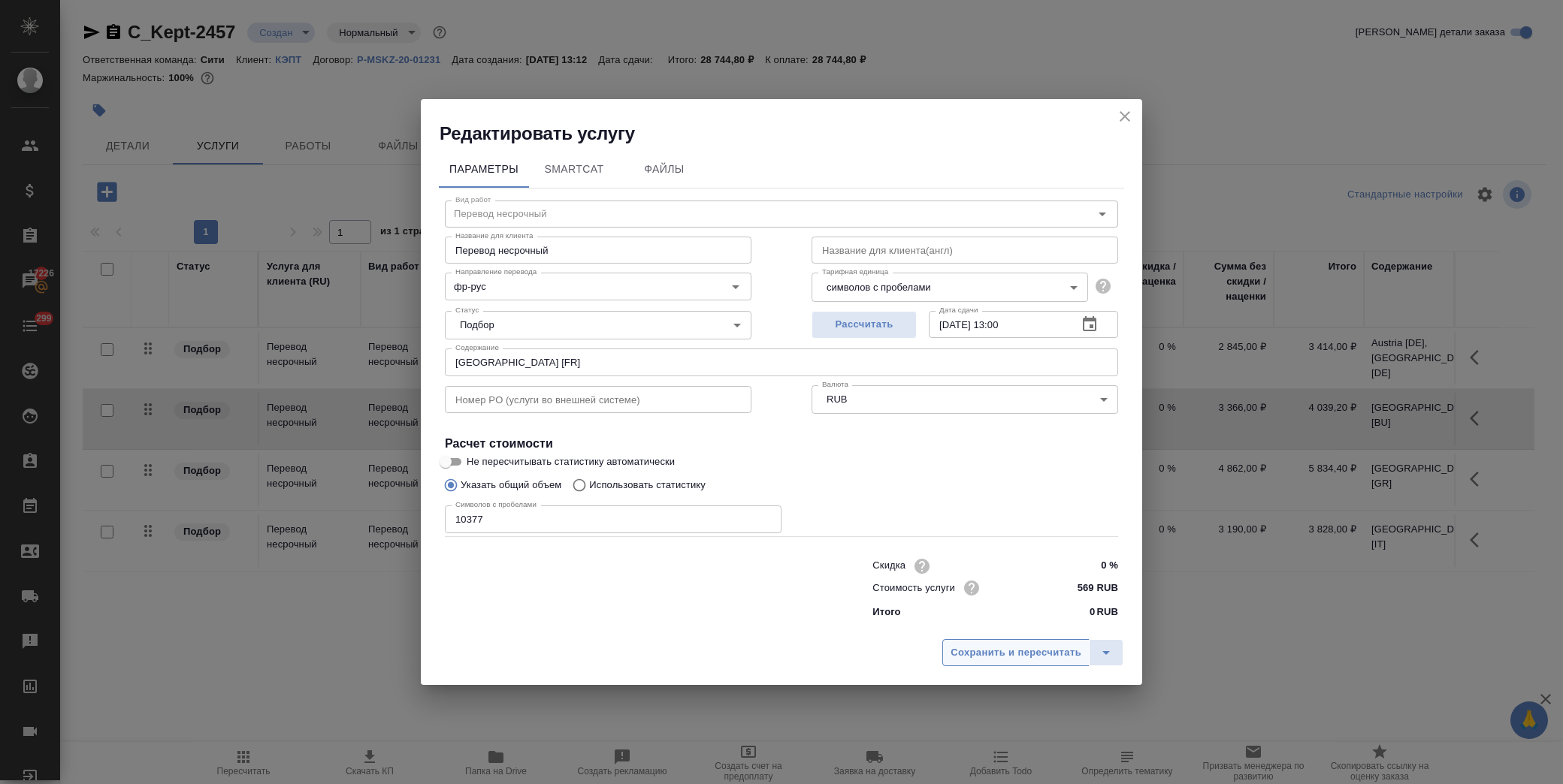
click at [1008, 656] on span "Сохранить и пересчитать" at bounding box center [1016, 653] width 131 height 17
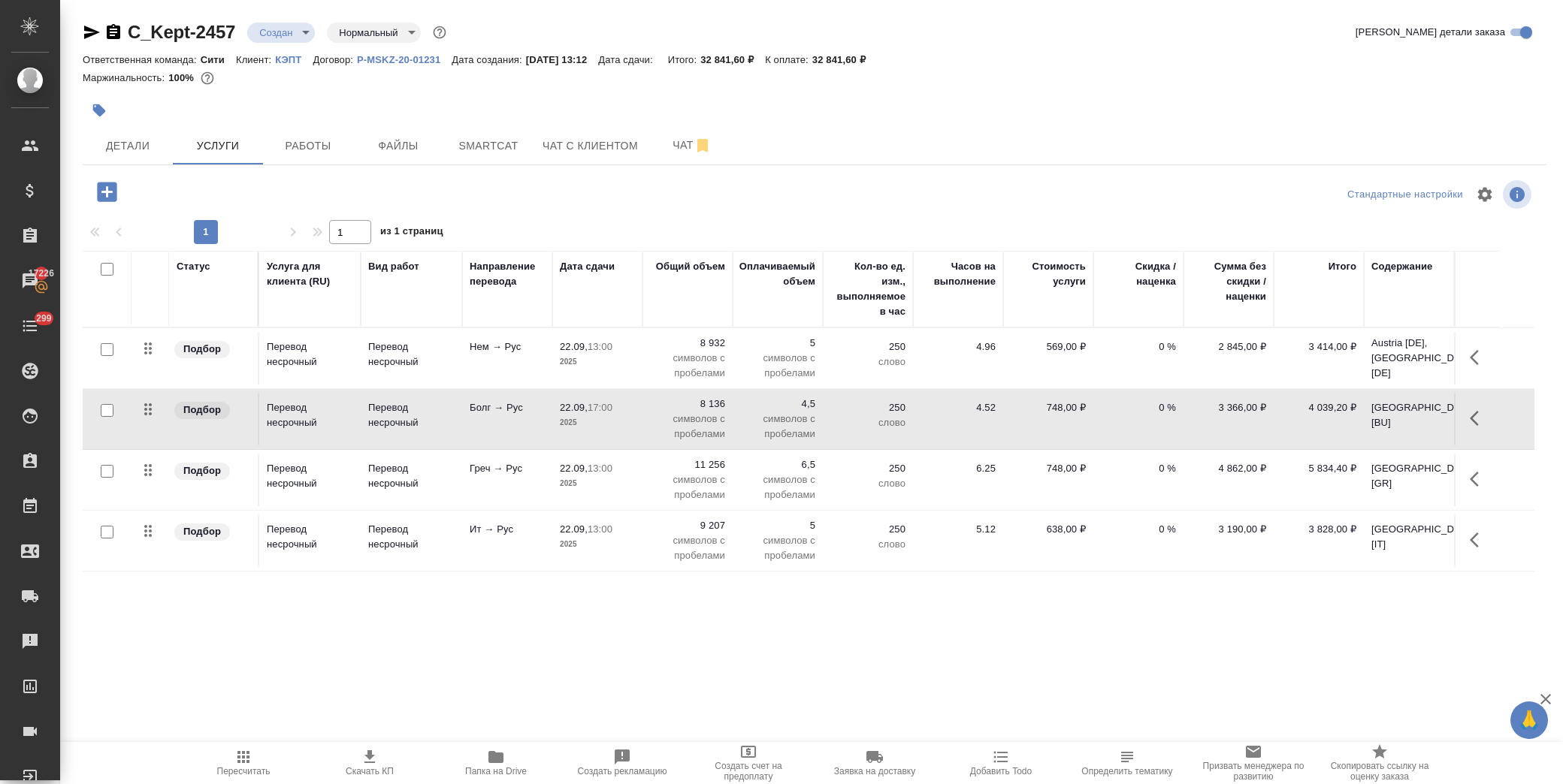
click at [93, 32] on icon "button" at bounding box center [92, 32] width 15 height 14
click at [717, 409] on p "8 136" at bounding box center [688, 404] width 75 height 15
click at [898, 423] on p "слово" at bounding box center [868, 422] width 75 height 15
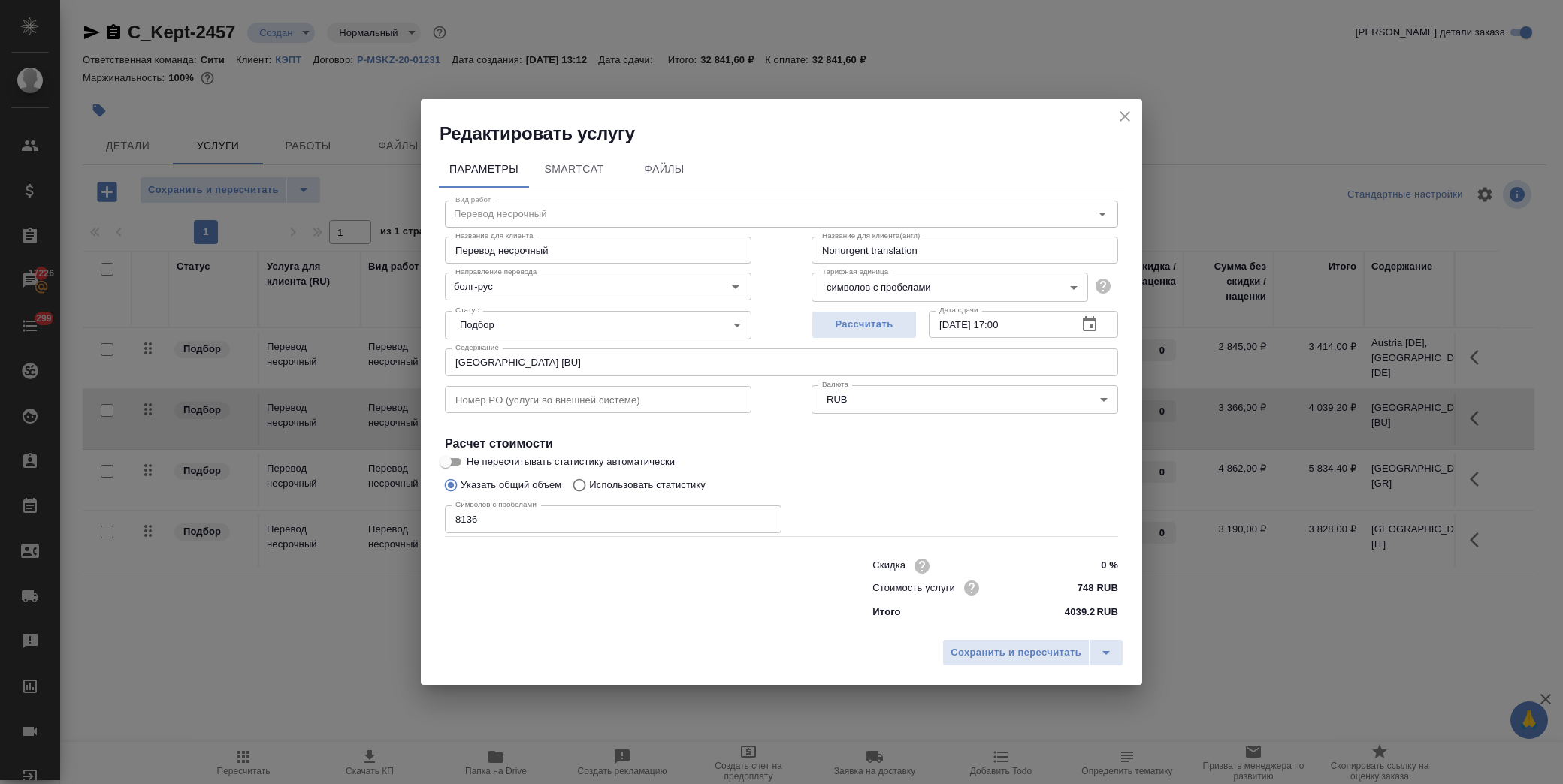
click at [1008, 323] on input "22.09.2025 17:00" at bounding box center [997, 324] width 137 height 27
type input "22.09.2025 18:00"
click at [1105, 649] on icon "split button" at bounding box center [1106, 653] width 18 height 18
click at [1043, 616] on li "Сохранить" at bounding box center [1035, 621] width 181 height 24
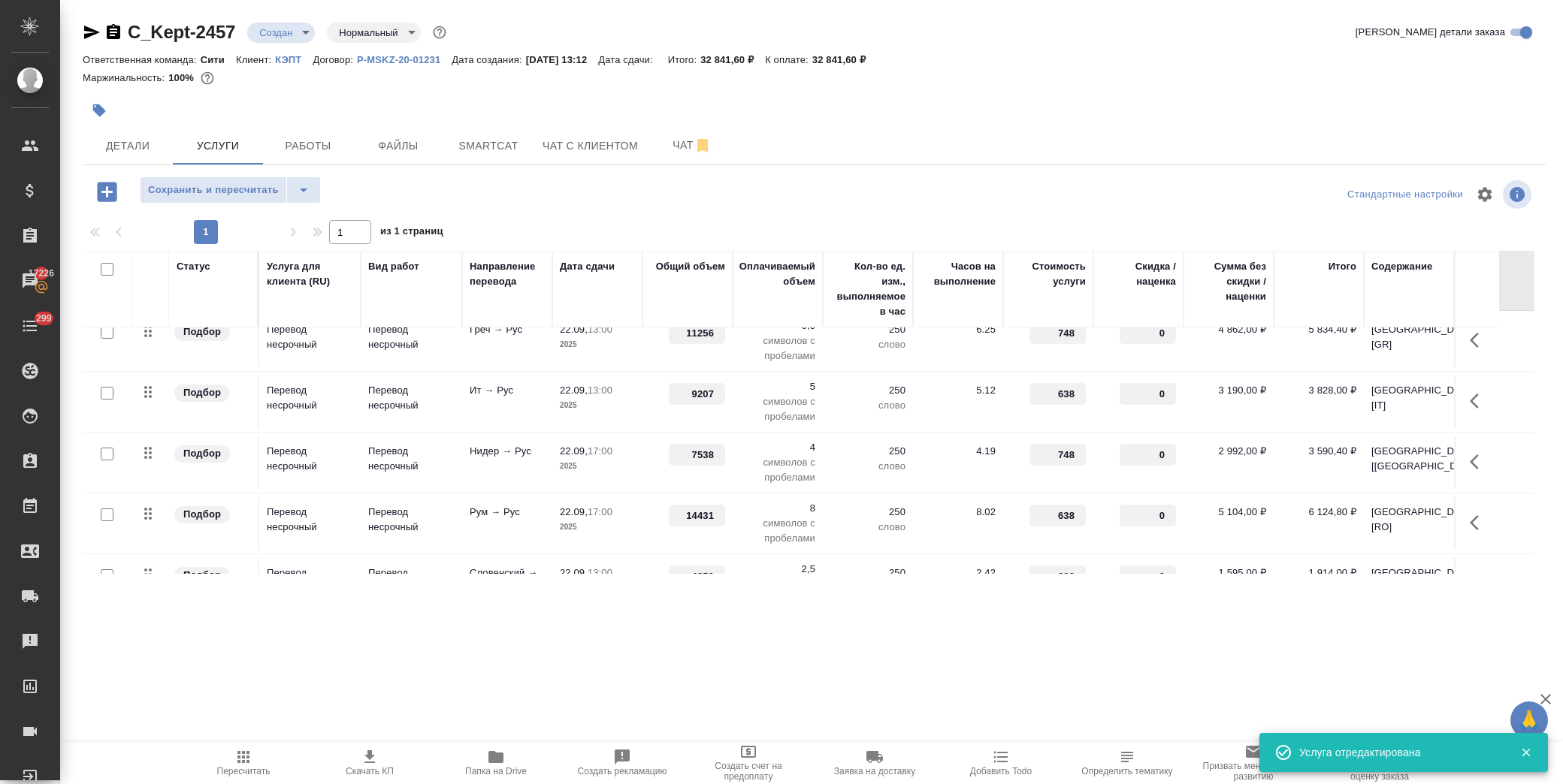
scroll to position [167, 0]
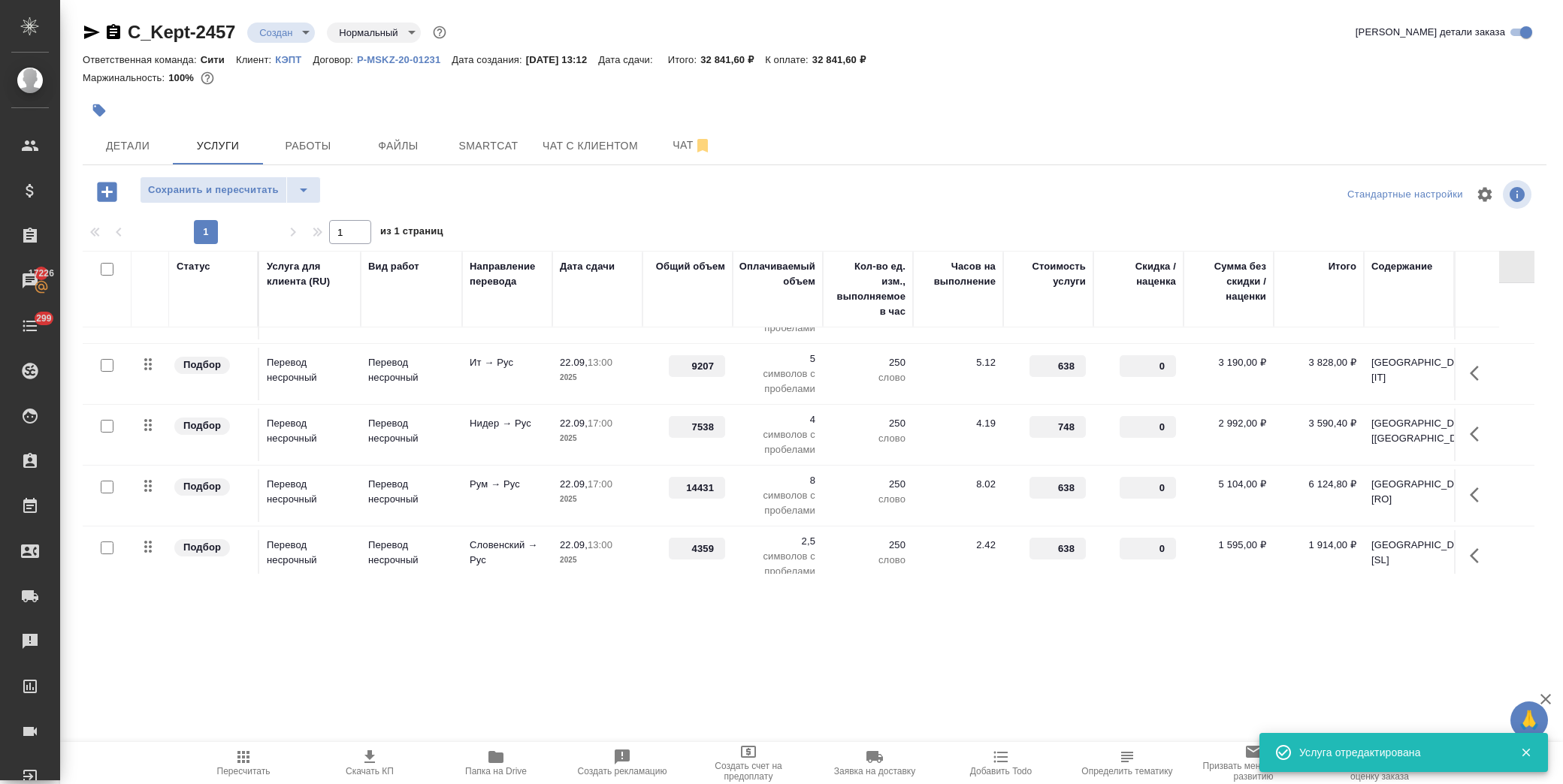
click at [603, 419] on p "17:00" at bounding box center [600, 423] width 25 height 11
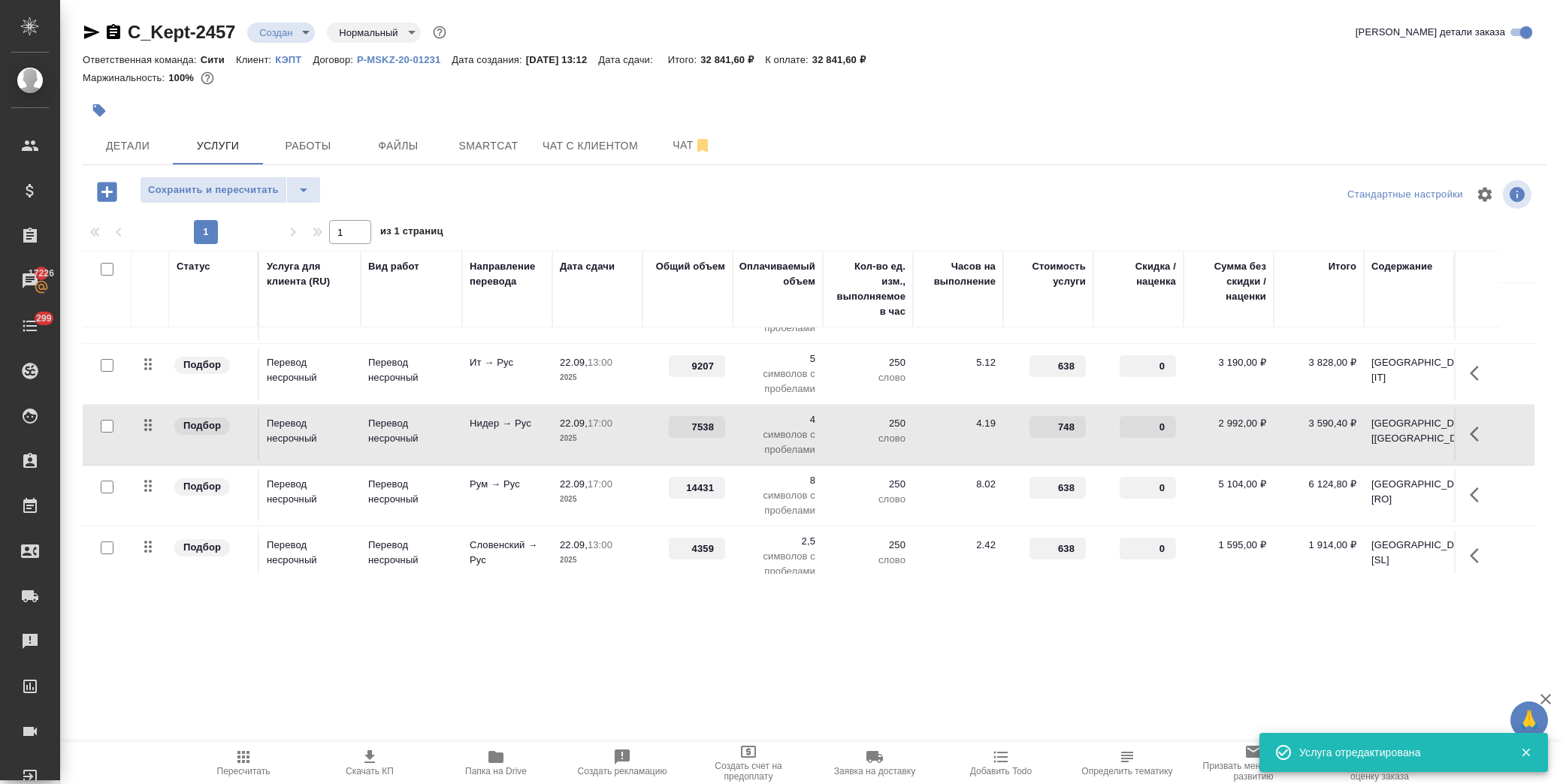
click at [603, 419] on p "17:00" at bounding box center [600, 423] width 25 height 11
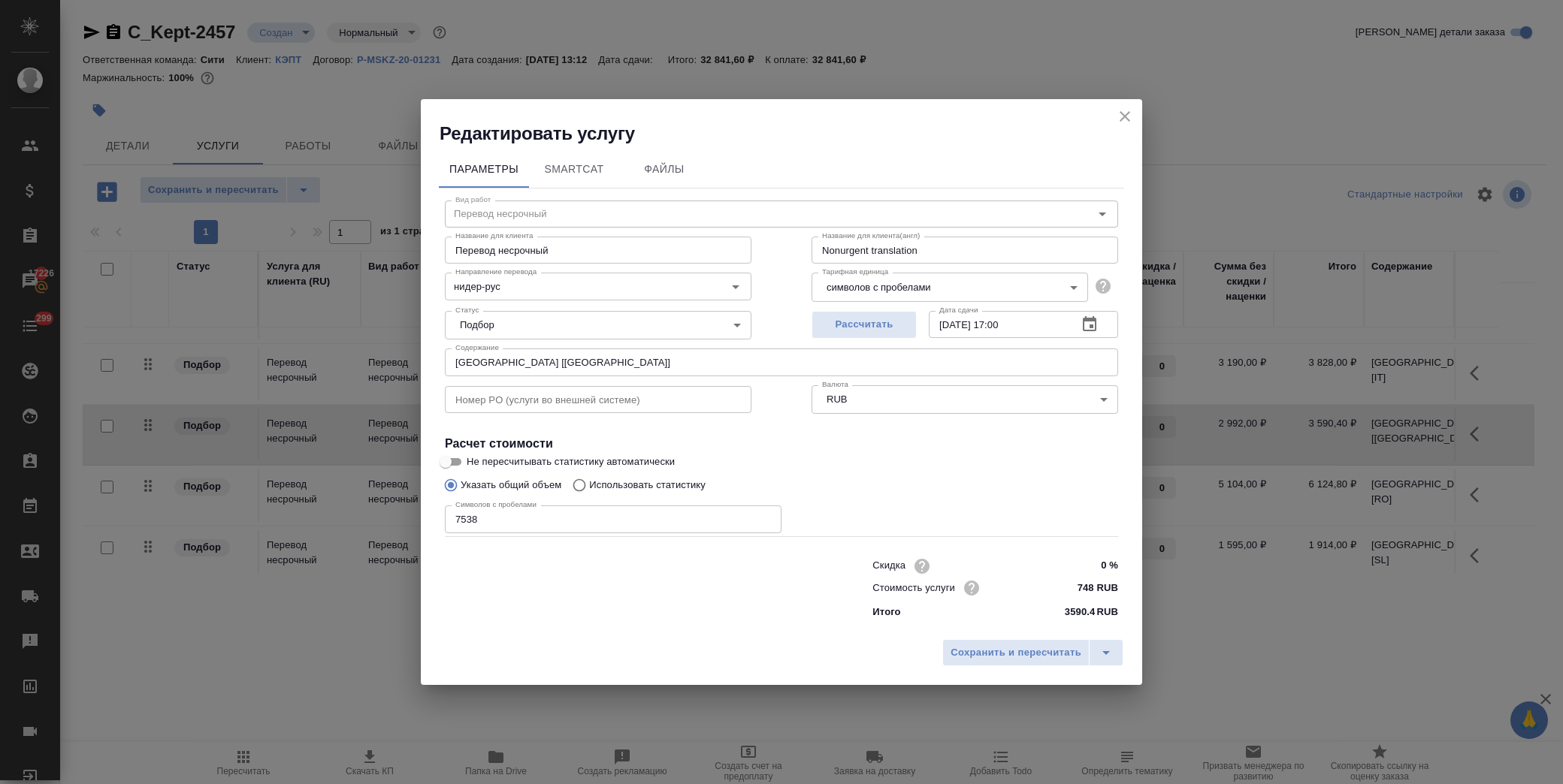
click at [1006, 316] on input "22.09.2025 17:00" at bounding box center [997, 324] width 137 height 27
type input "22.09.2025 18:00"
click at [1111, 661] on icon "split button" at bounding box center [1106, 653] width 18 height 18
click at [1005, 622] on li "Сохранить" at bounding box center [1035, 621] width 181 height 24
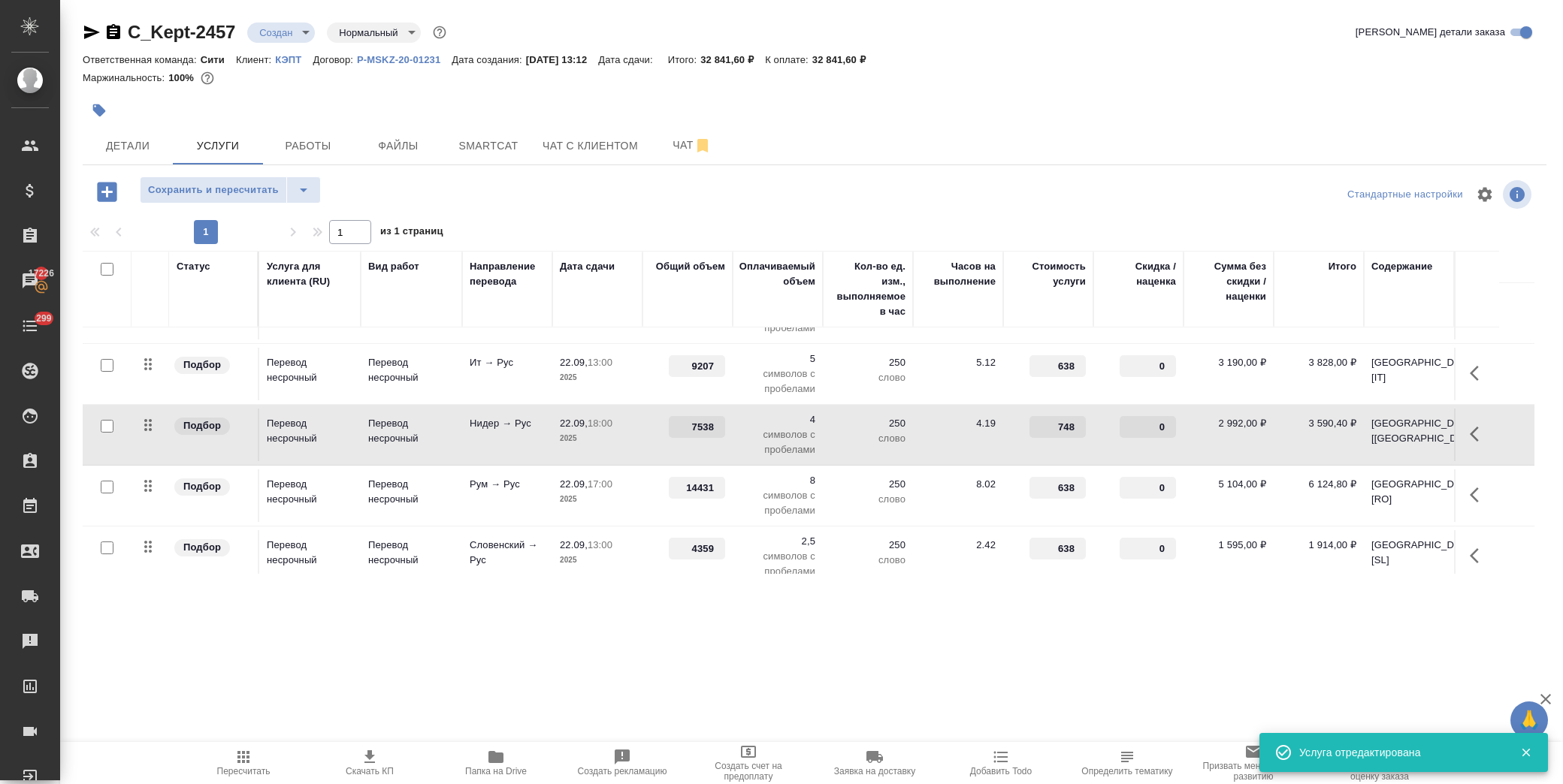
click at [598, 499] on p "2025" at bounding box center [597, 499] width 75 height 15
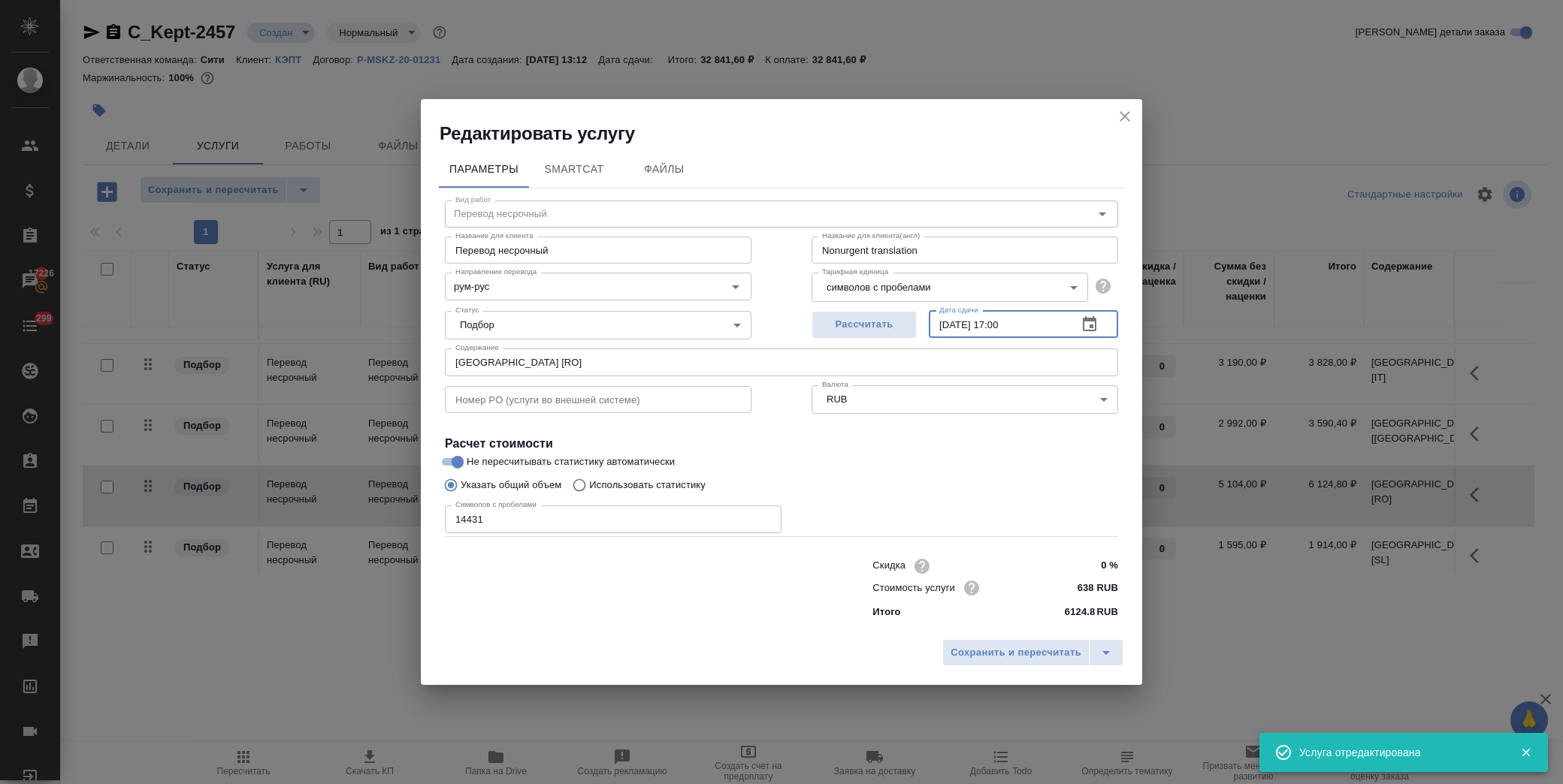
click at [1008, 323] on input "22.09.2025 17:00" at bounding box center [997, 324] width 137 height 27
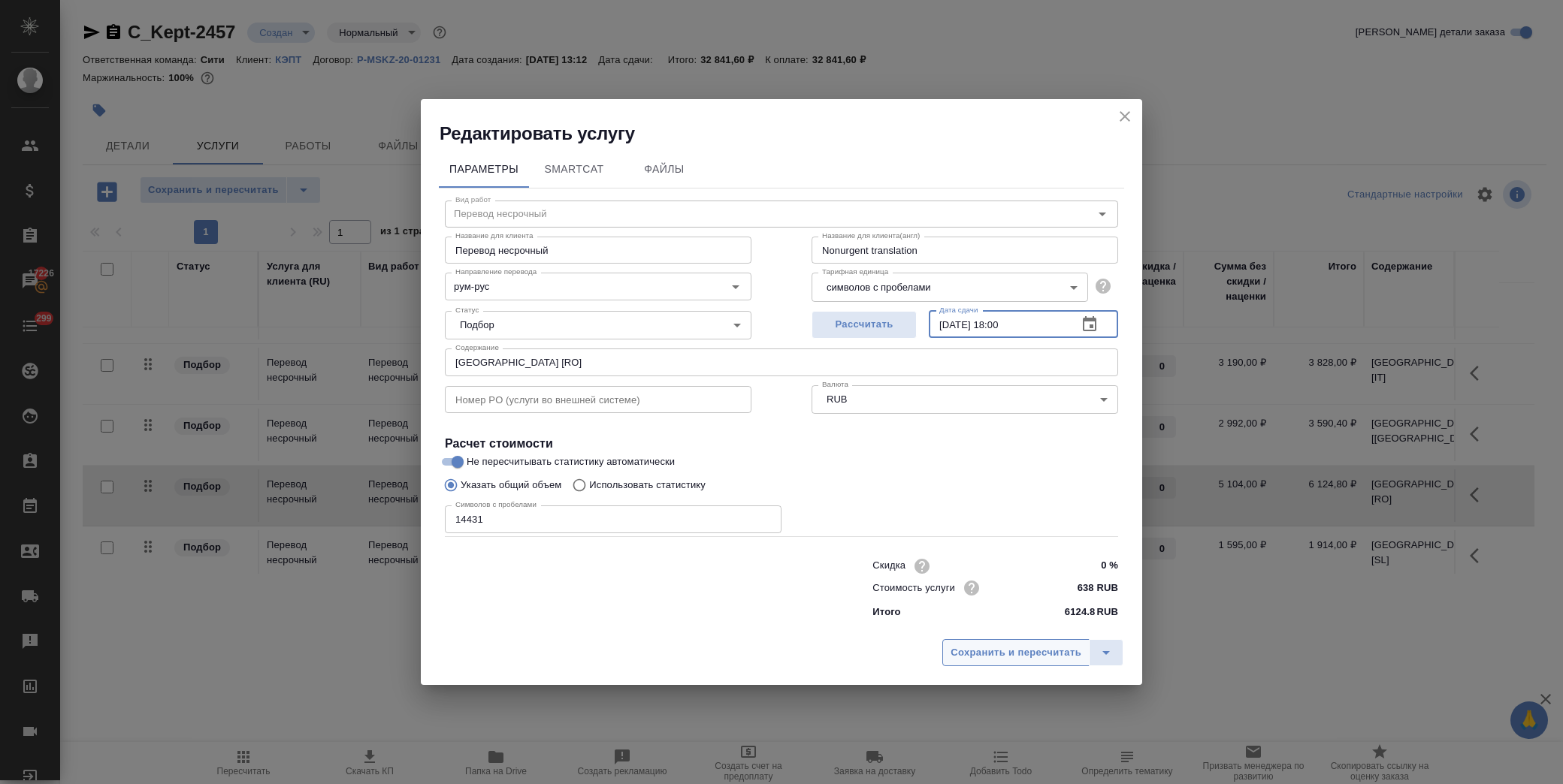
type input "22.09.2025 18:00"
click at [973, 655] on span "Сохранить и пересчитать" at bounding box center [1016, 653] width 131 height 17
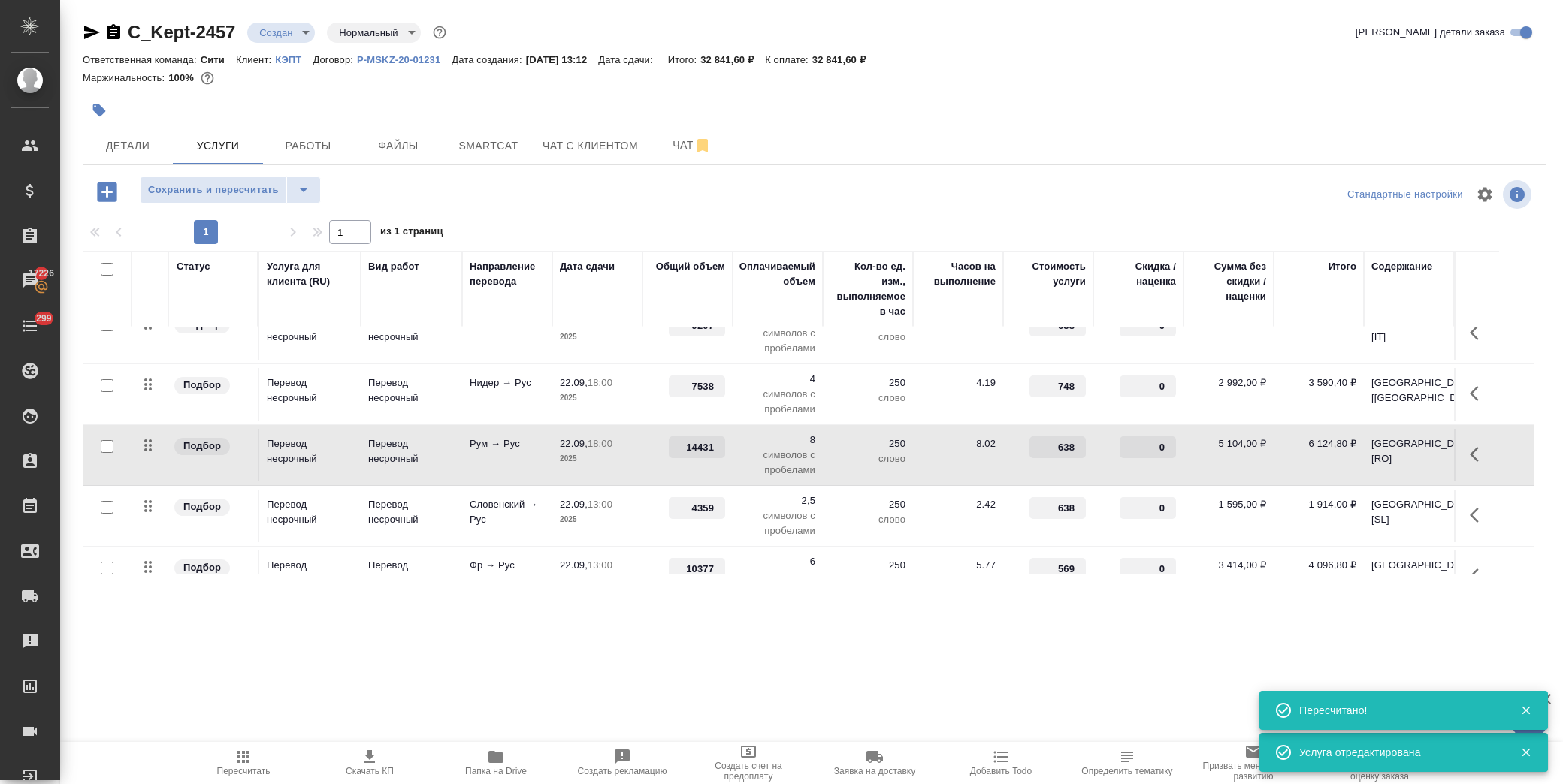
scroll to position [242, 0]
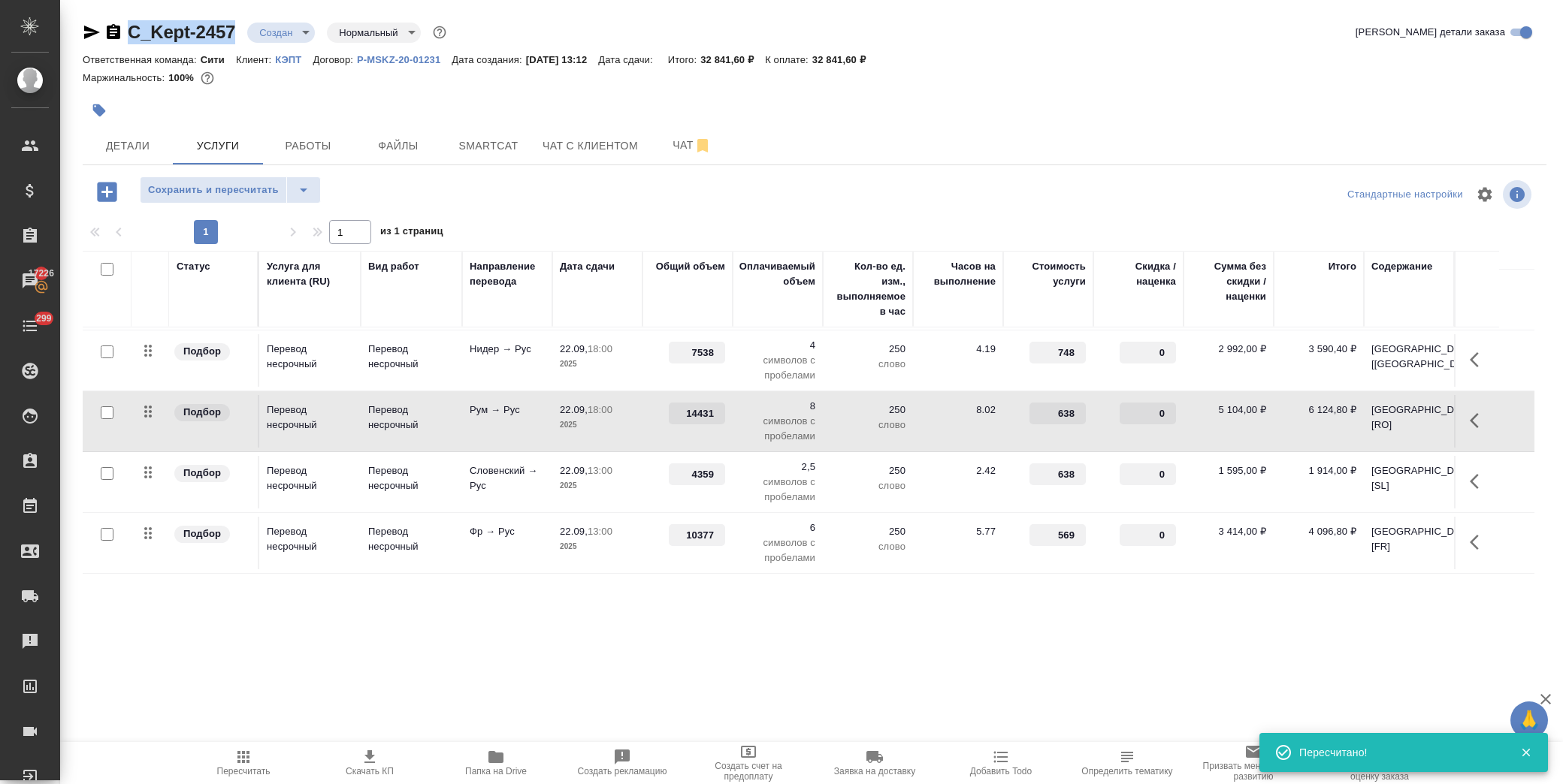
drag, startPoint x: 237, startPoint y: 41, endPoint x: 131, endPoint y: 31, distance: 106.5
click at [131, 31] on div "C_Kept-2457 Создан new Нормальный normal" at bounding box center [266, 32] width 367 height 24
copy link "C_Kept-2457"
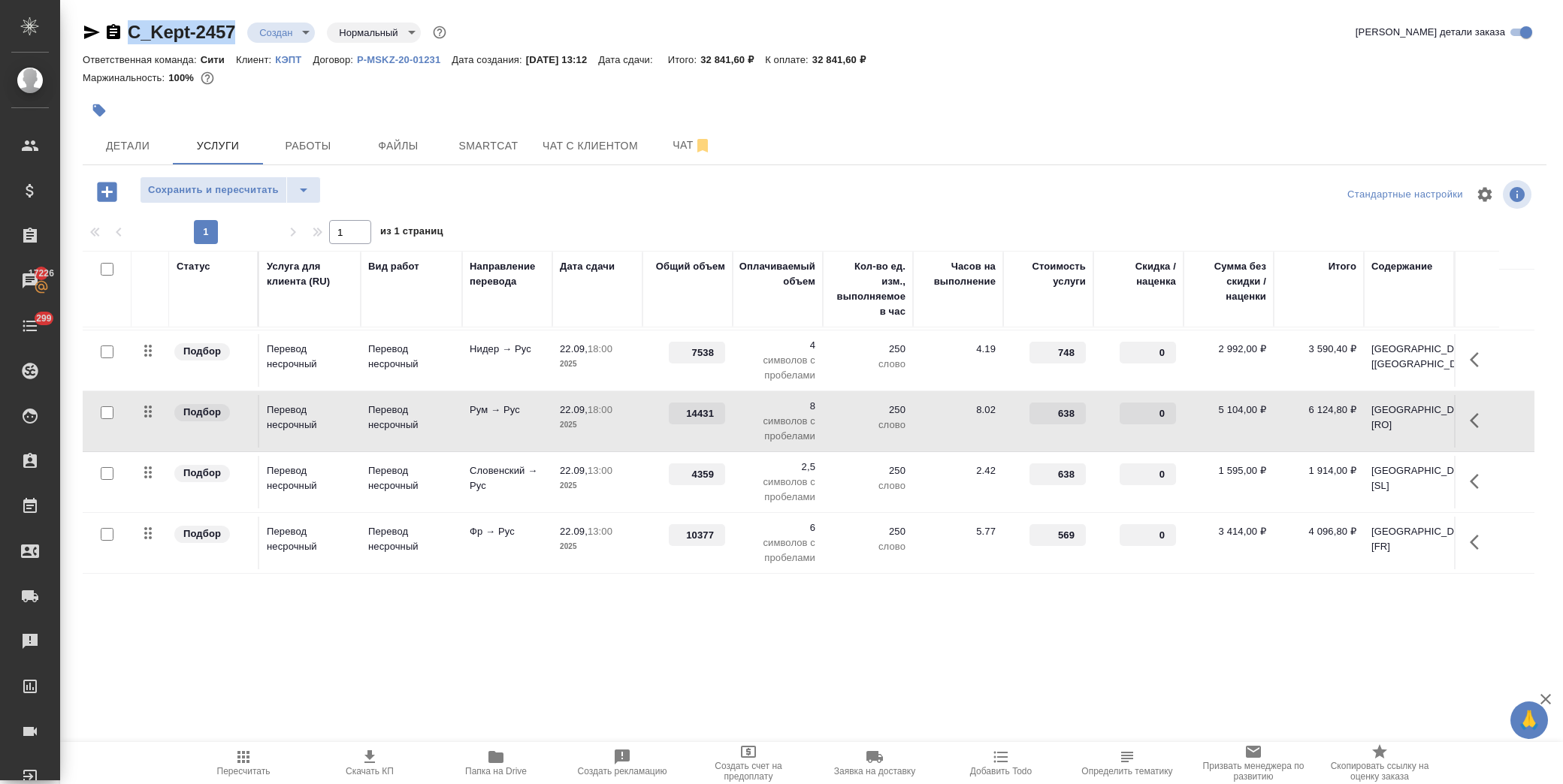
copy link "C_Kept-2457"
click at [505, 141] on span "Smartcat" at bounding box center [488, 146] width 72 height 19
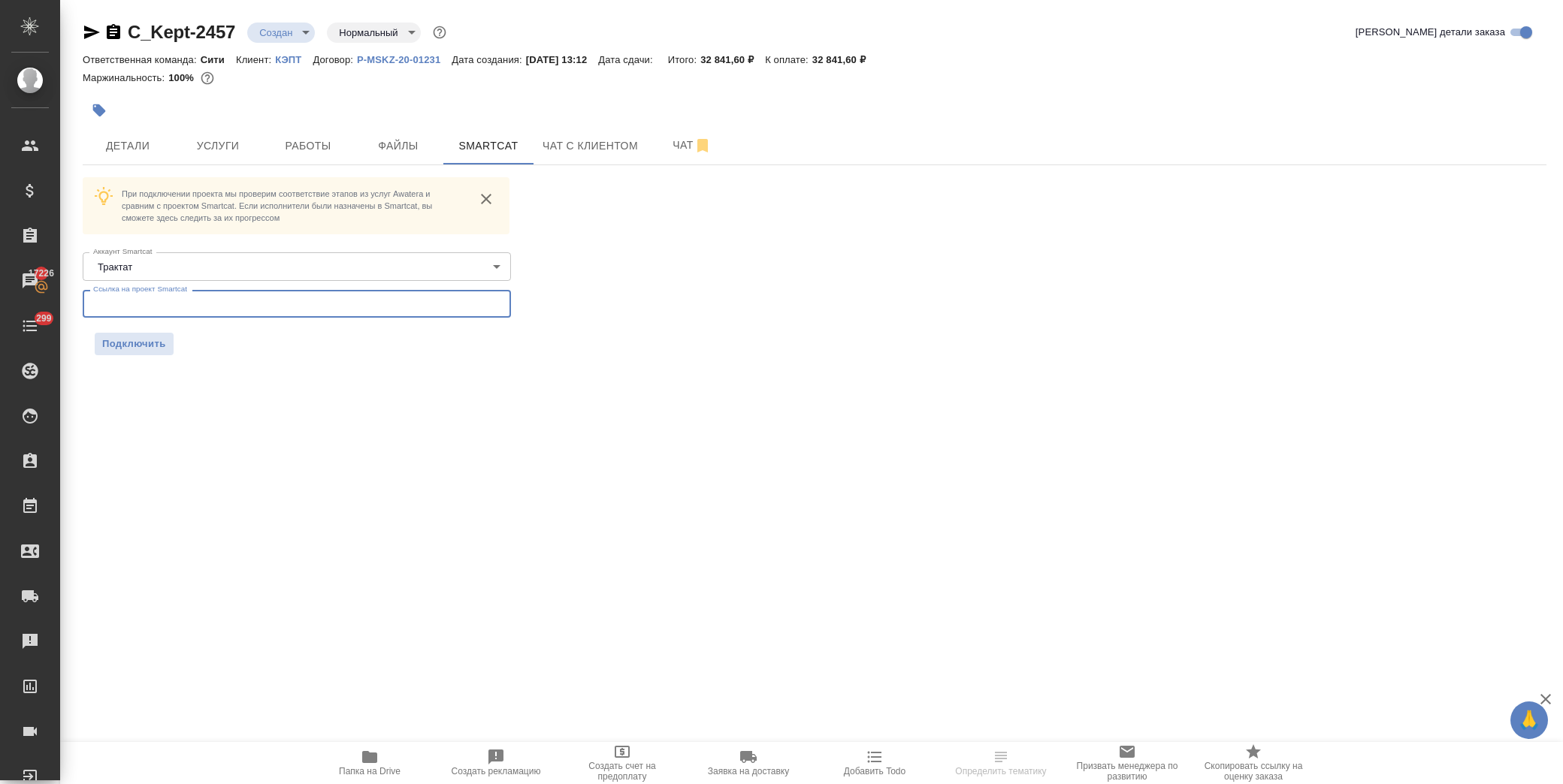
click at [178, 302] on input "text" at bounding box center [297, 303] width 428 height 27
click at [155, 343] on span "Подключить" at bounding box center [134, 344] width 64 height 15
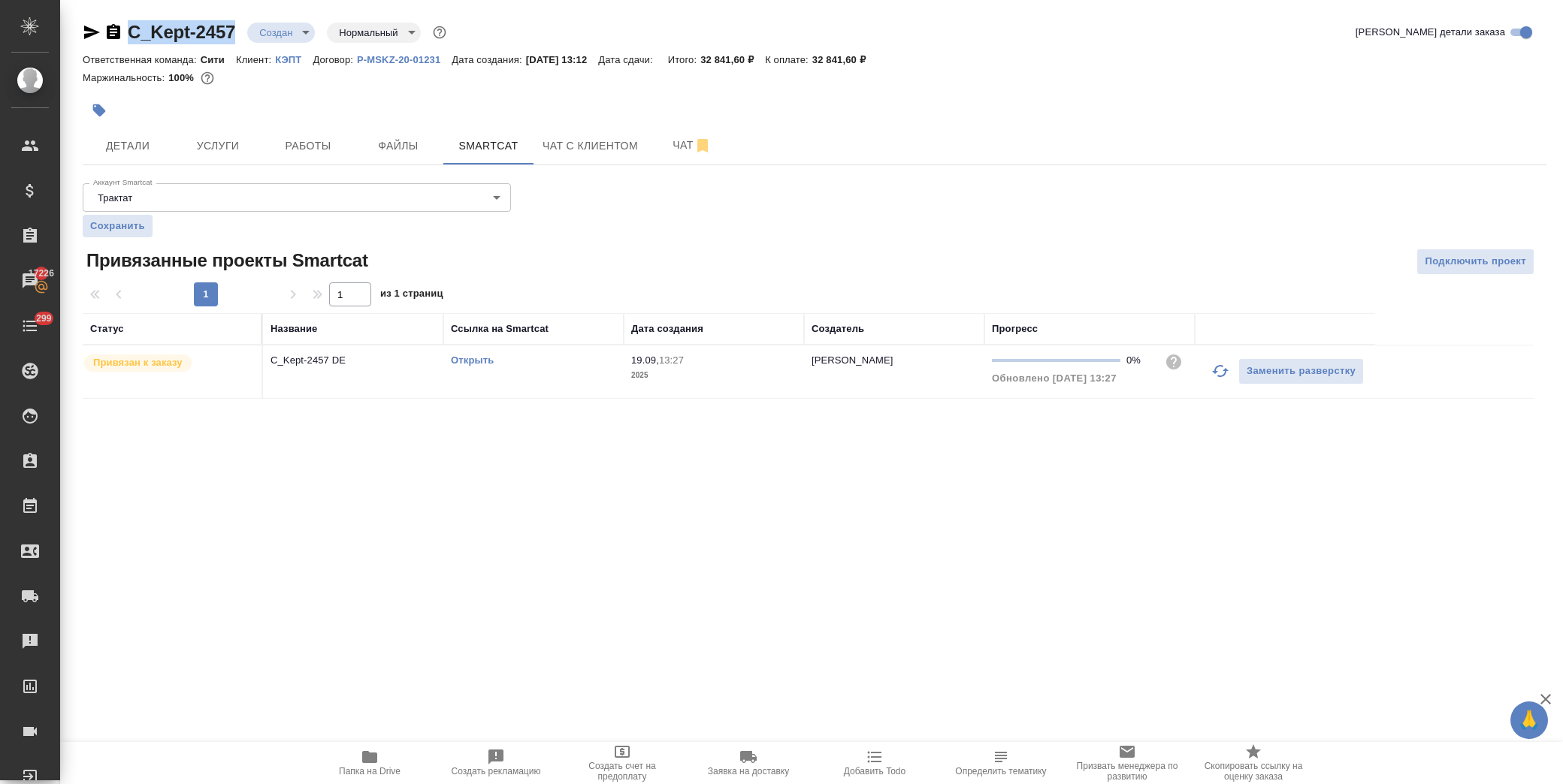
drag, startPoint x: 238, startPoint y: 33, endPoint x: 131, endPoint y: 26, distance: 107.2
click at [131, 26] on div "C_Kept-2457 Создан new Нормальный normal" at bounding box center [266, 32] width 367 height 24
copy link "C_Kept-2457"
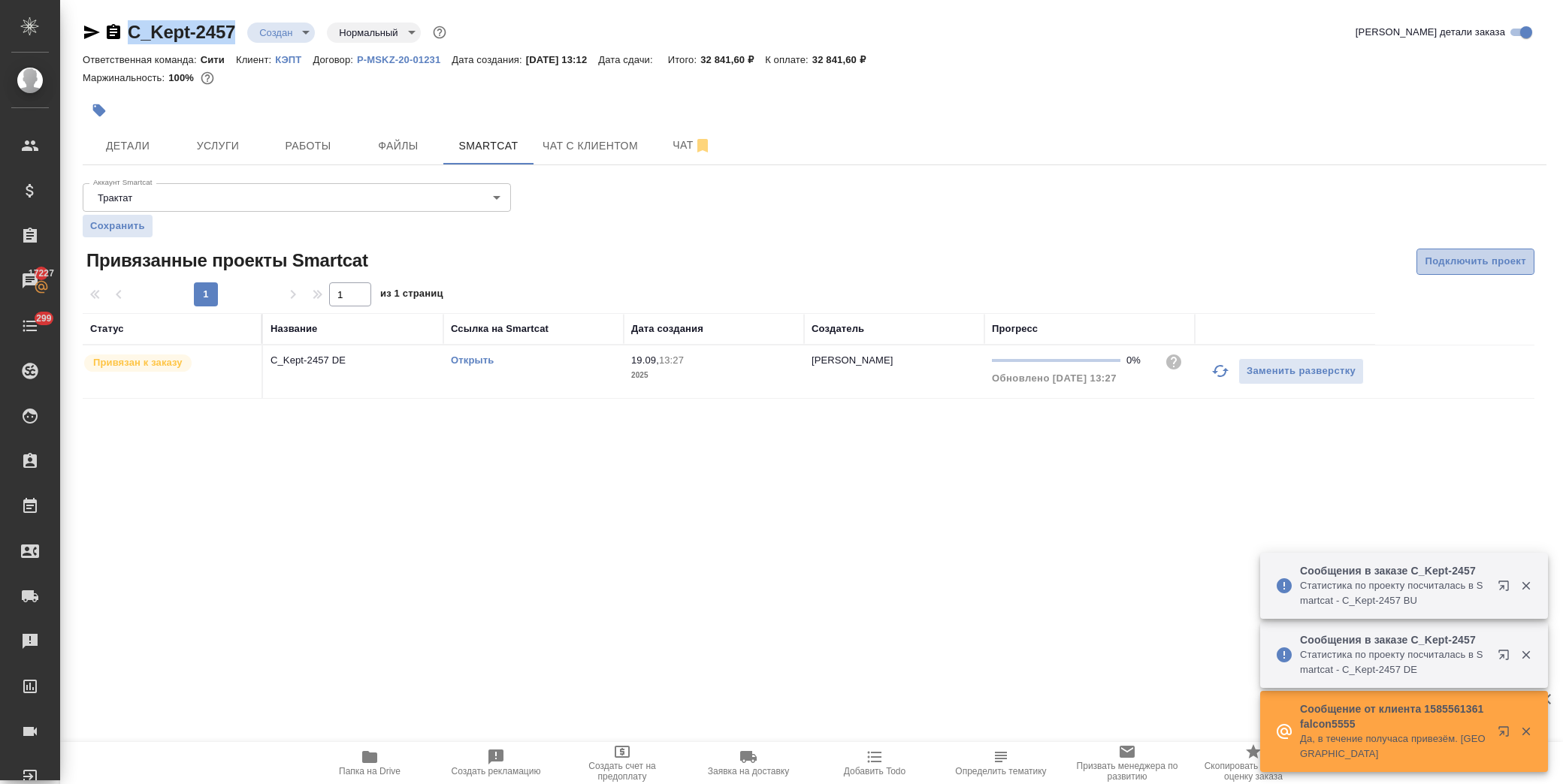
click at [1445, 258] on span "Подключить проект" at bounding box center [1475, 261] width 101 height 17
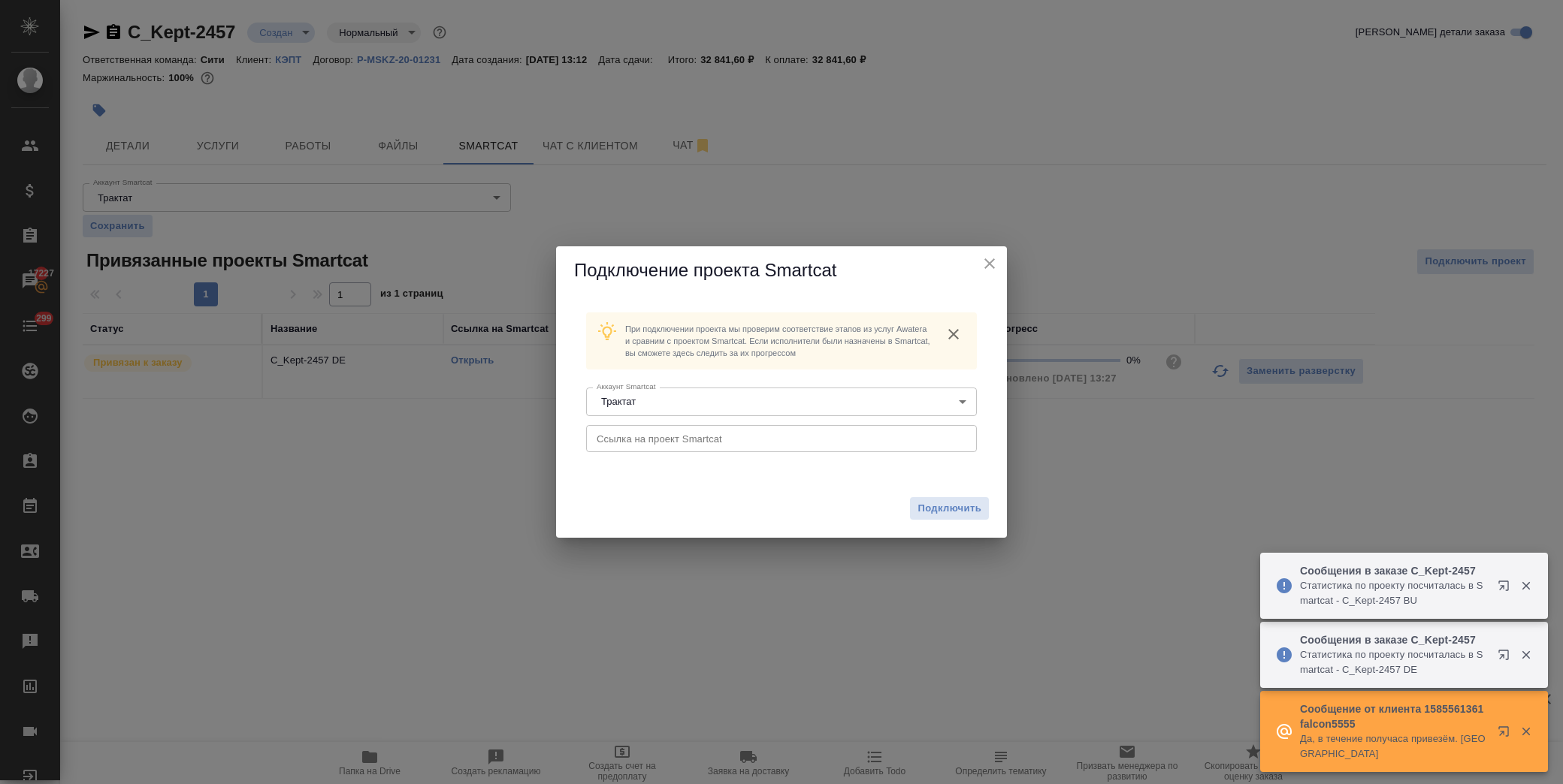
click at [666, 432] on input "text" at bounding box center [782, 438] width 391 height 27
click at [925, 501] on span "Подключить" at bounding box center [949, 508] width 64 height 15
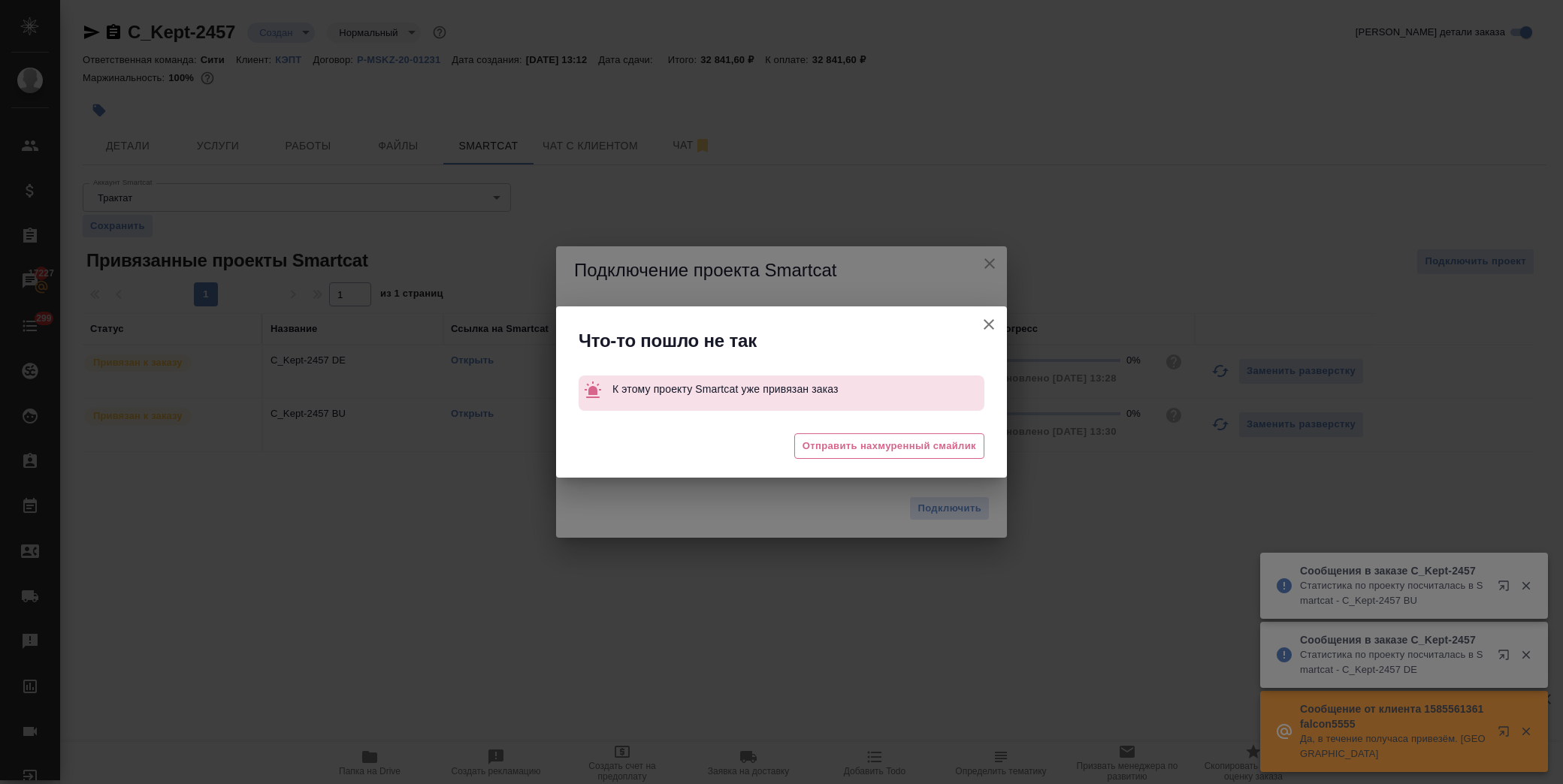
click at [994, 320] on icon "button" at bounding box center [989, 324] width 18 height 18
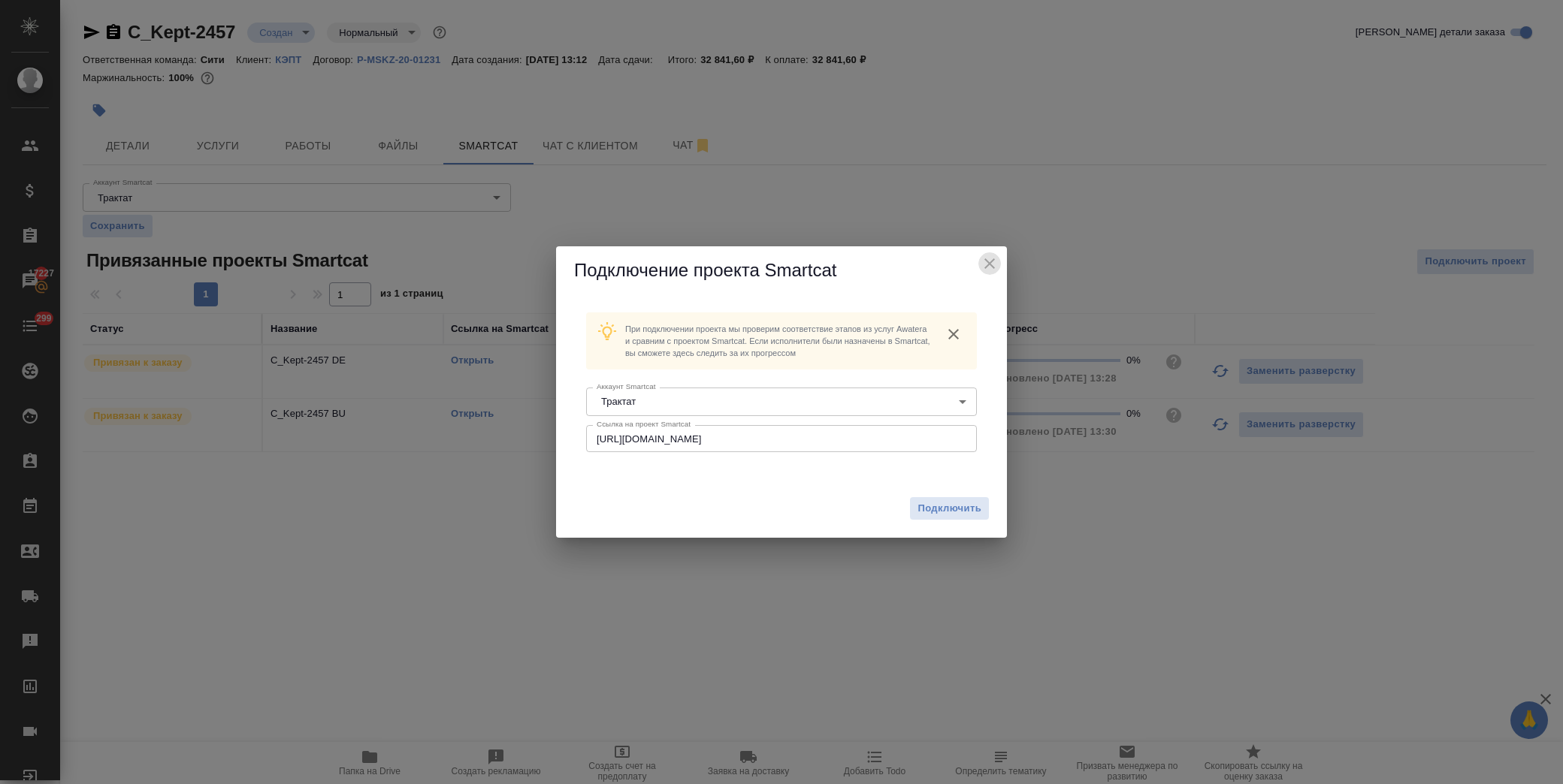
click at [985, 261] on icon "close" at bounding box center [990, 263] width 18 height 18
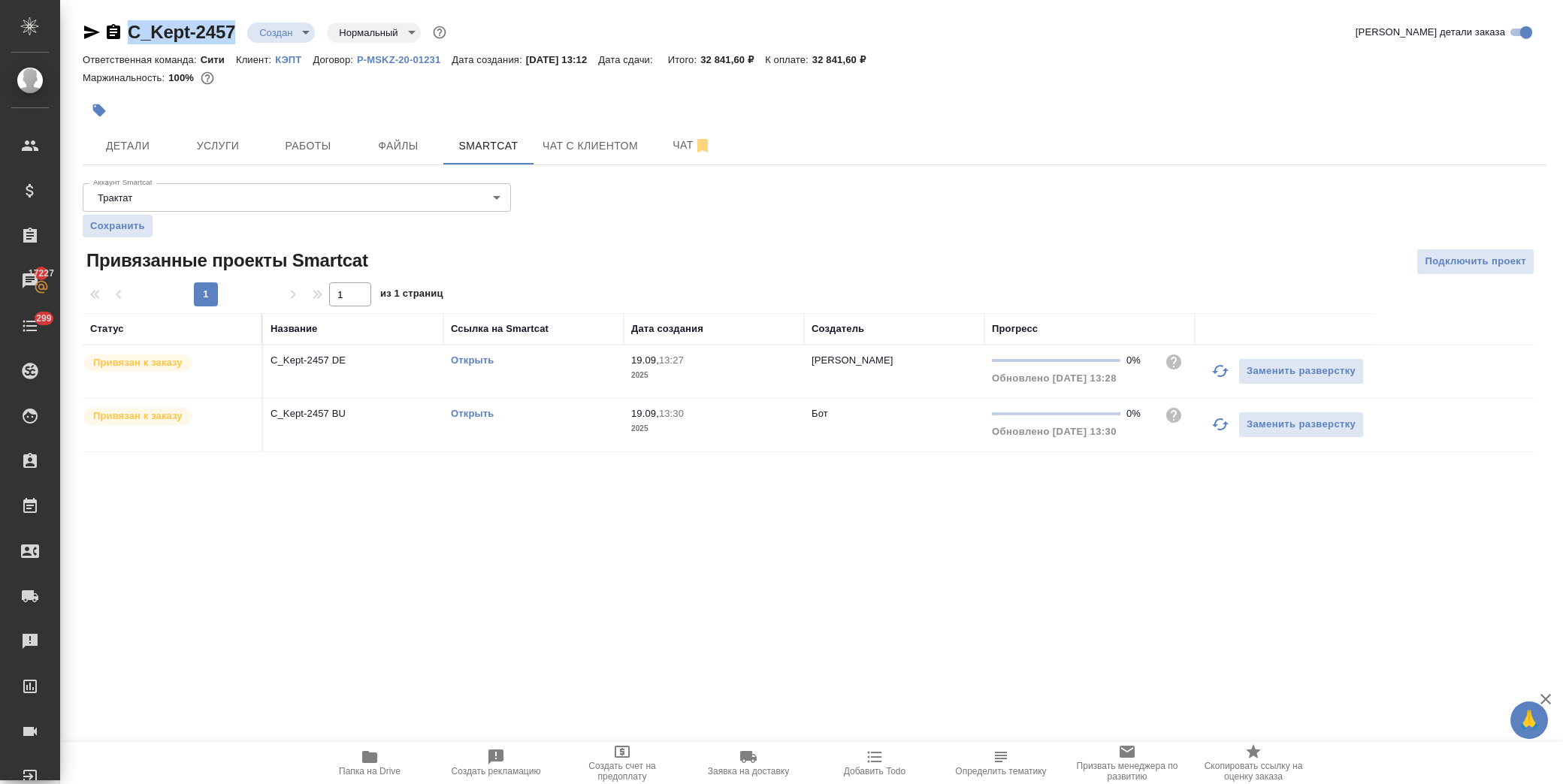
drag, startPoint x: 237, startPoint y: 36, endPoint x: 133, endPoint y: 36, distance: 104.0
click at [133, 36] on div "C_Kept-2457 Создан new Нормальный normal" at bounding box center [266, 32] width 367 height 24
copy link "C_Kept-2457"
click at [1486, 263] on span "Подключить проект" at bounding box center [1475, 261] width 101 height 17
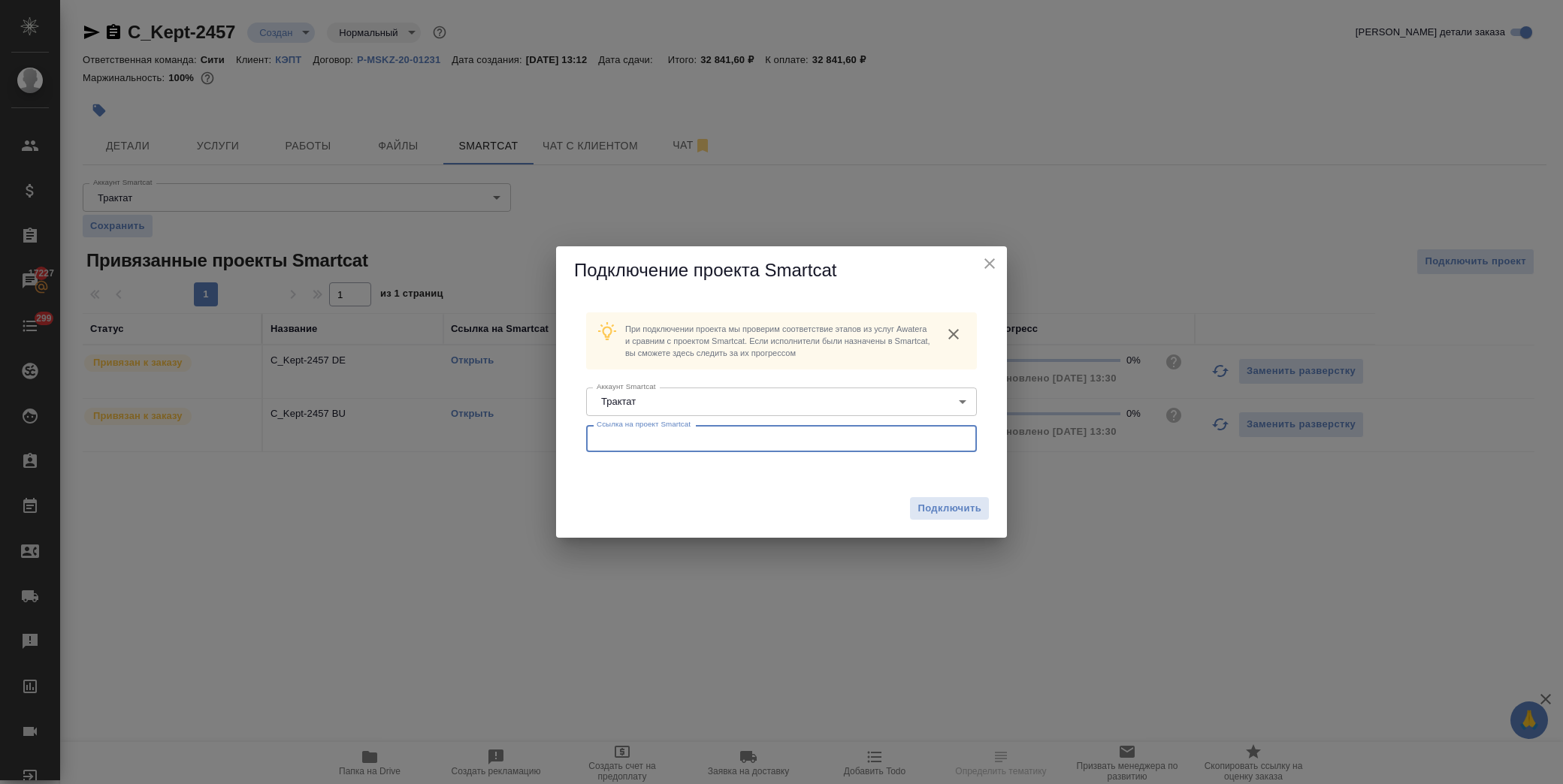
click at [676, 439] on input "text" at bounding box center [782, 438] width 391 height 27
click at [962, 502] on span "Подключить" at bounding box center [949, 508] width 64 height 15
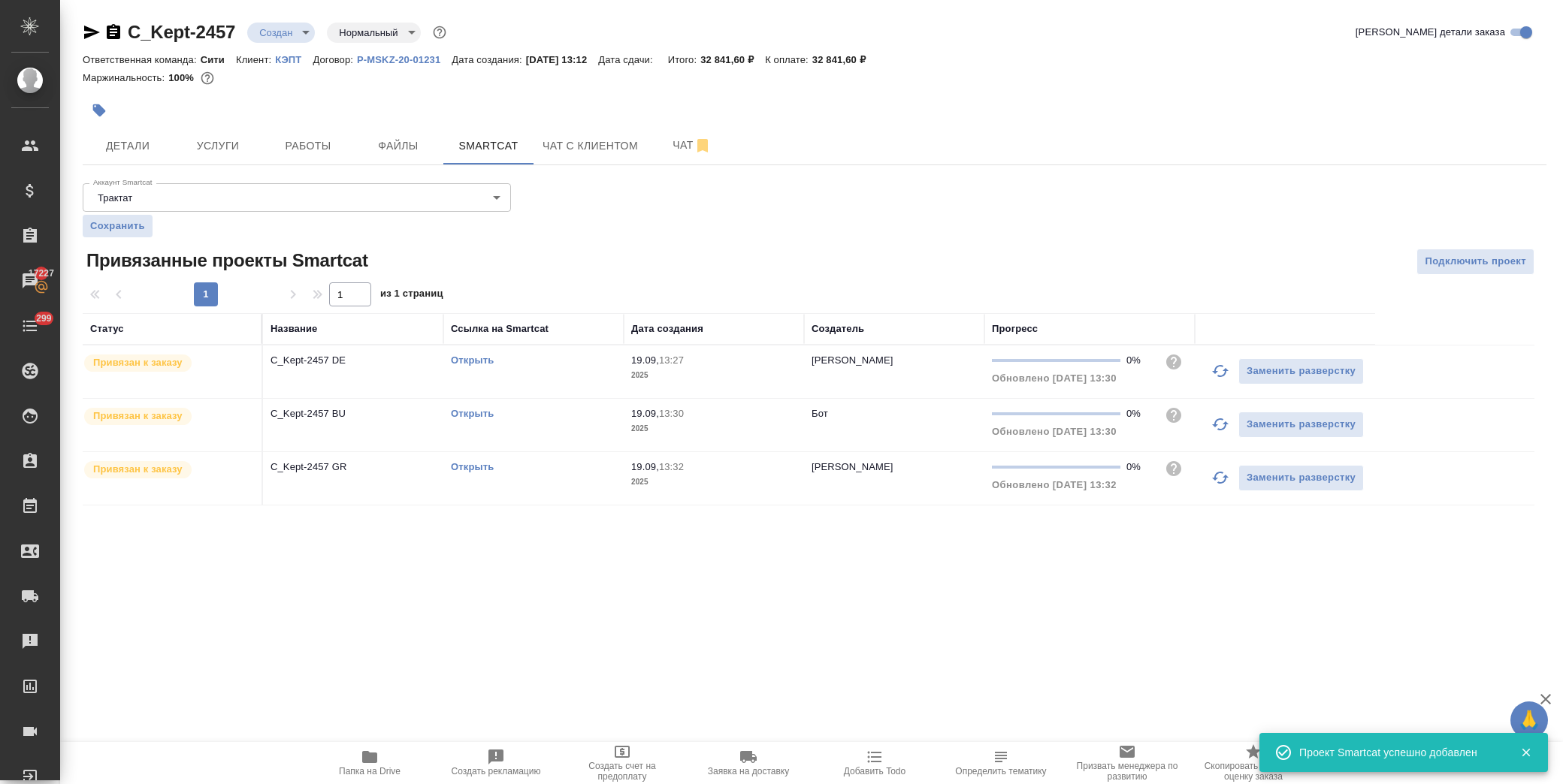
click at [233, 36] on link "C_Kept-2457" at bounding box center [182, 32] width 108 height 20
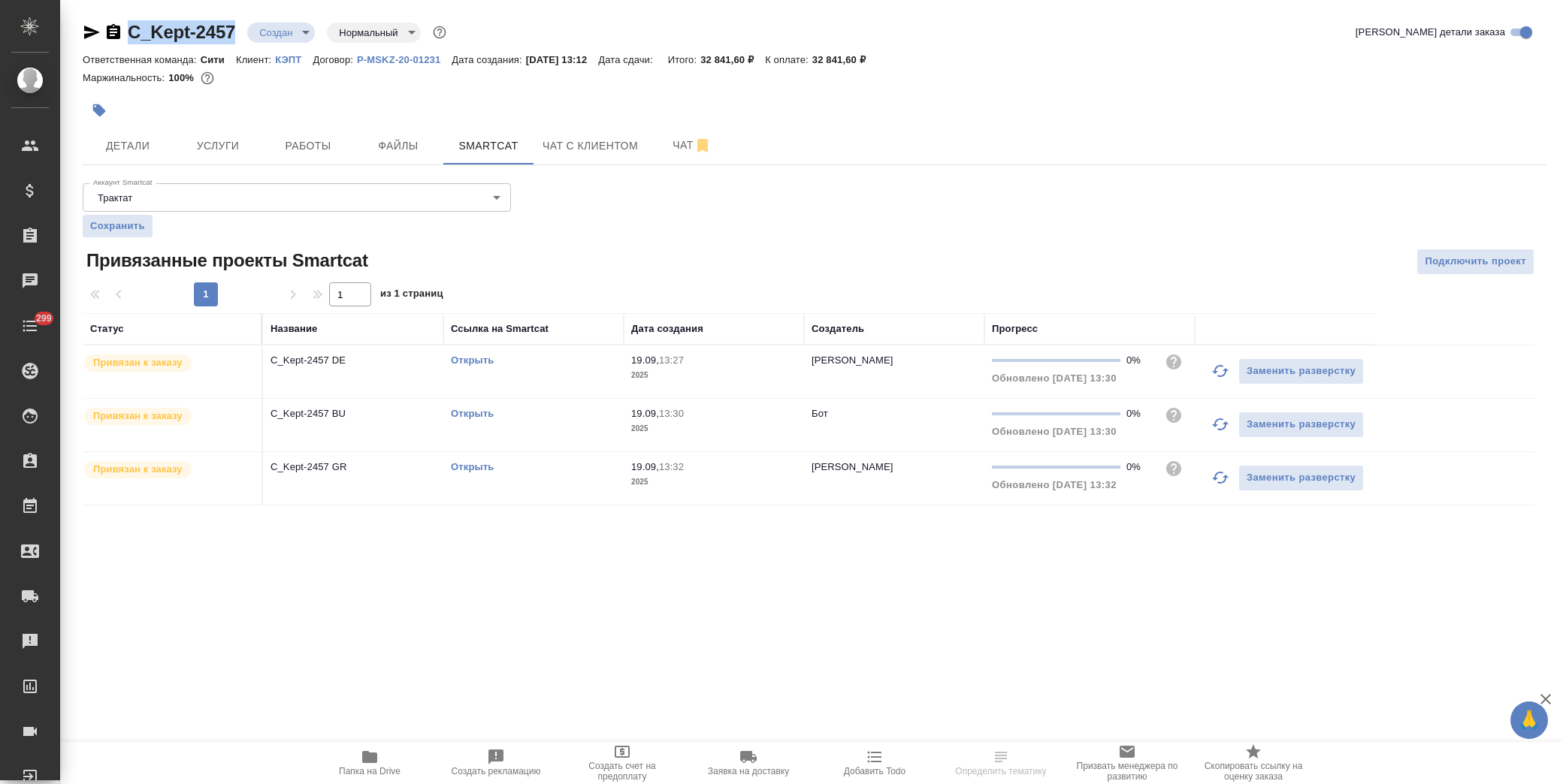
drag, startPoint x: 238, startPoint y: 36, endPoint x: 131, endPoint y: 32, distance: 107.1
click at [131, 32] on div "C_Kept-2457 Создан new Нормальный normal" at bounding box center [266, 32] width 367 height 24
copy link "C_Kept-2457"
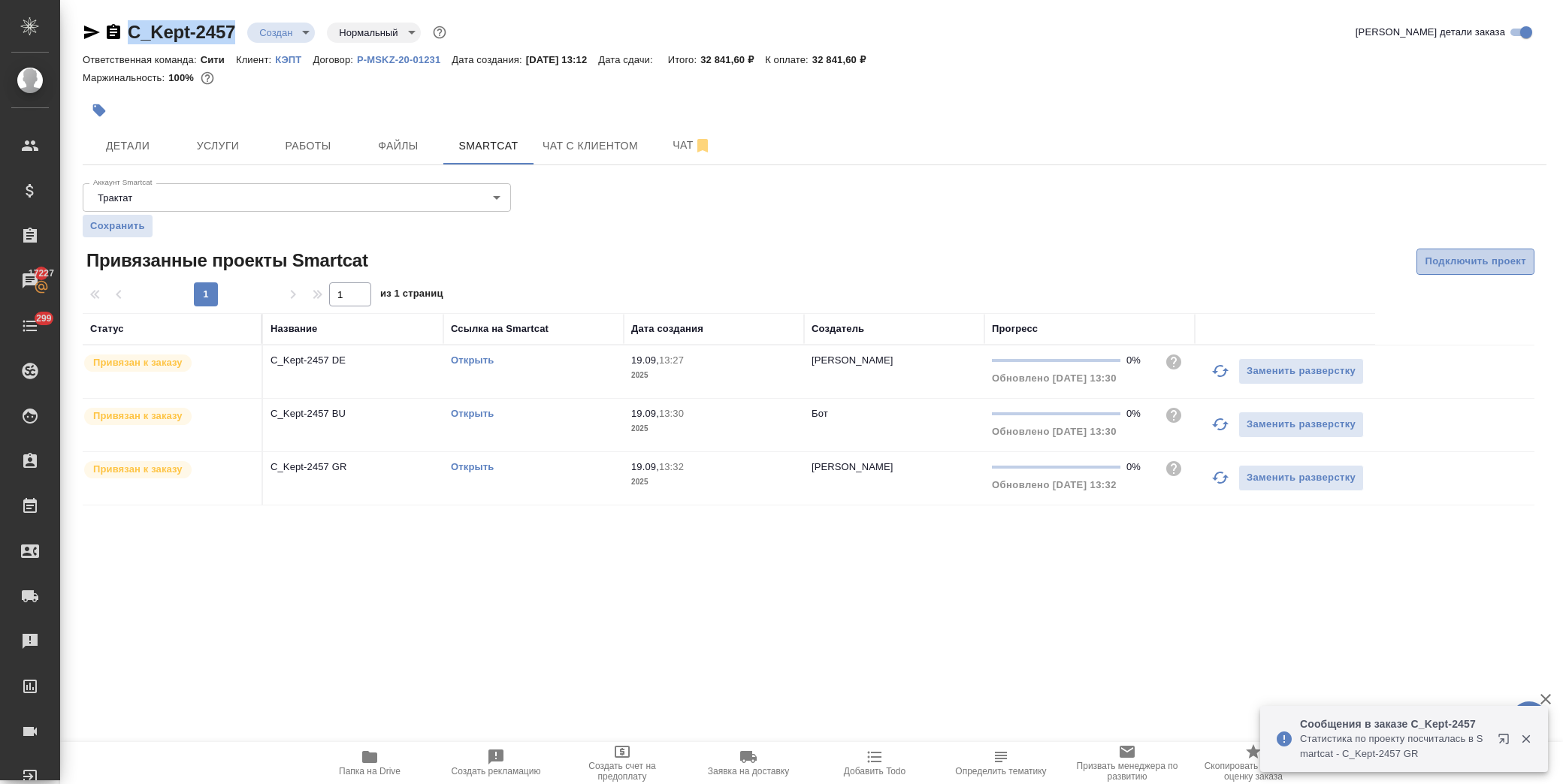
click at [1481, 260] on span "Подключить проект" at bounding box center [1475, 261] width 101 height 17
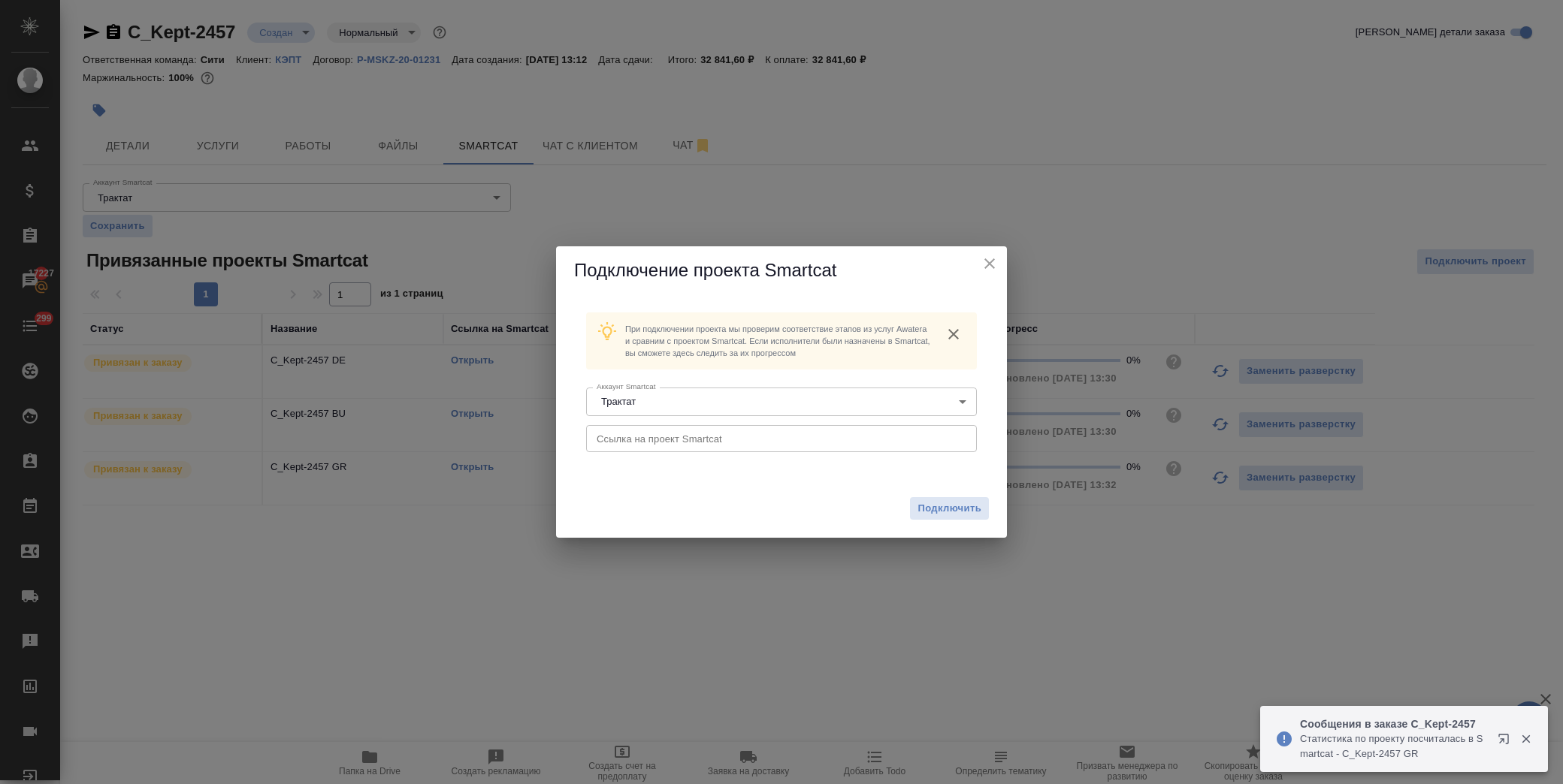
click at [642, 432] on input "text" at bounding box center [782, 438] width 391 height 27
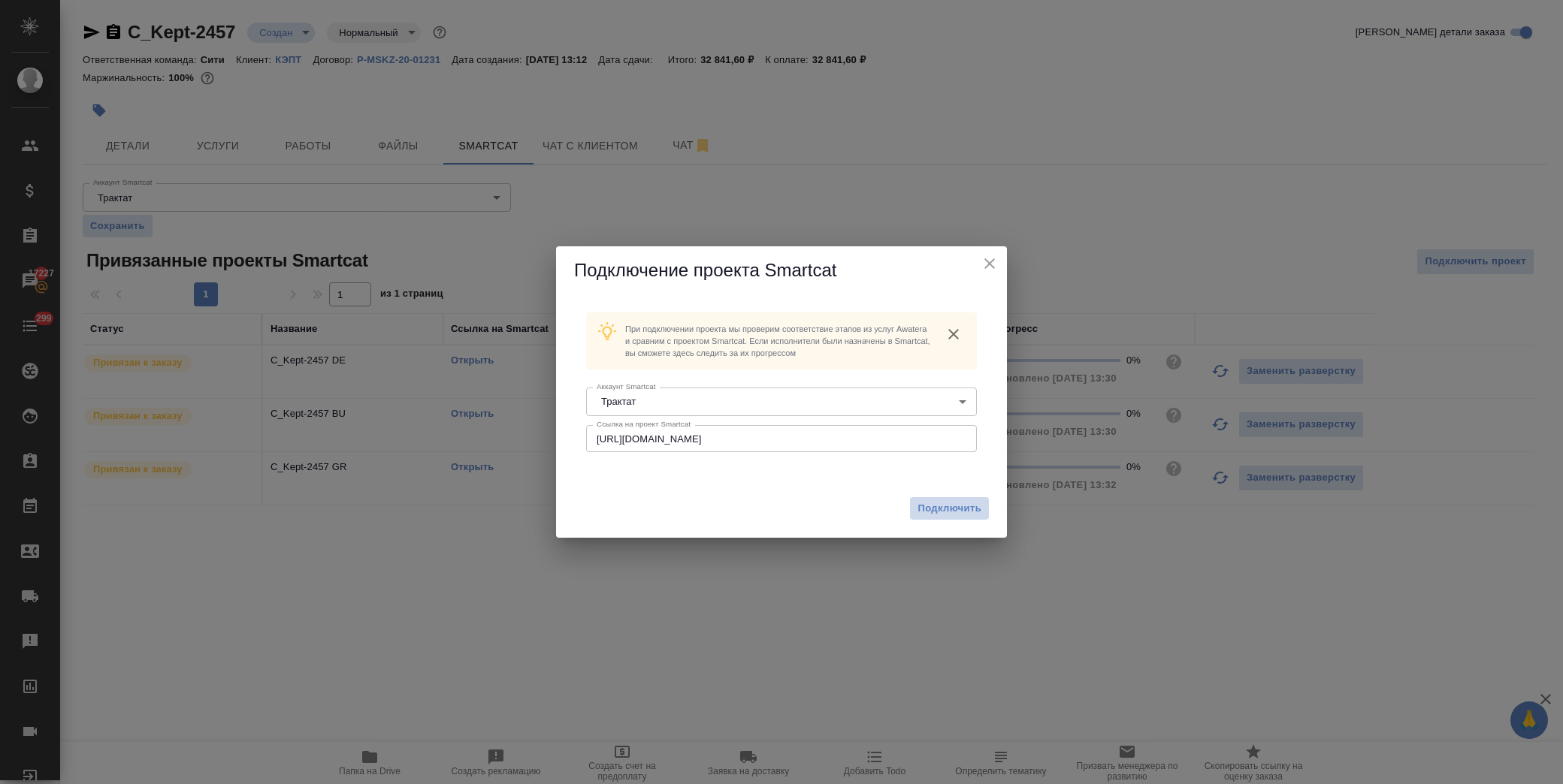
click at [974, 504] on span "Подключить" at bounding box center [949, 508] width 64 height 15
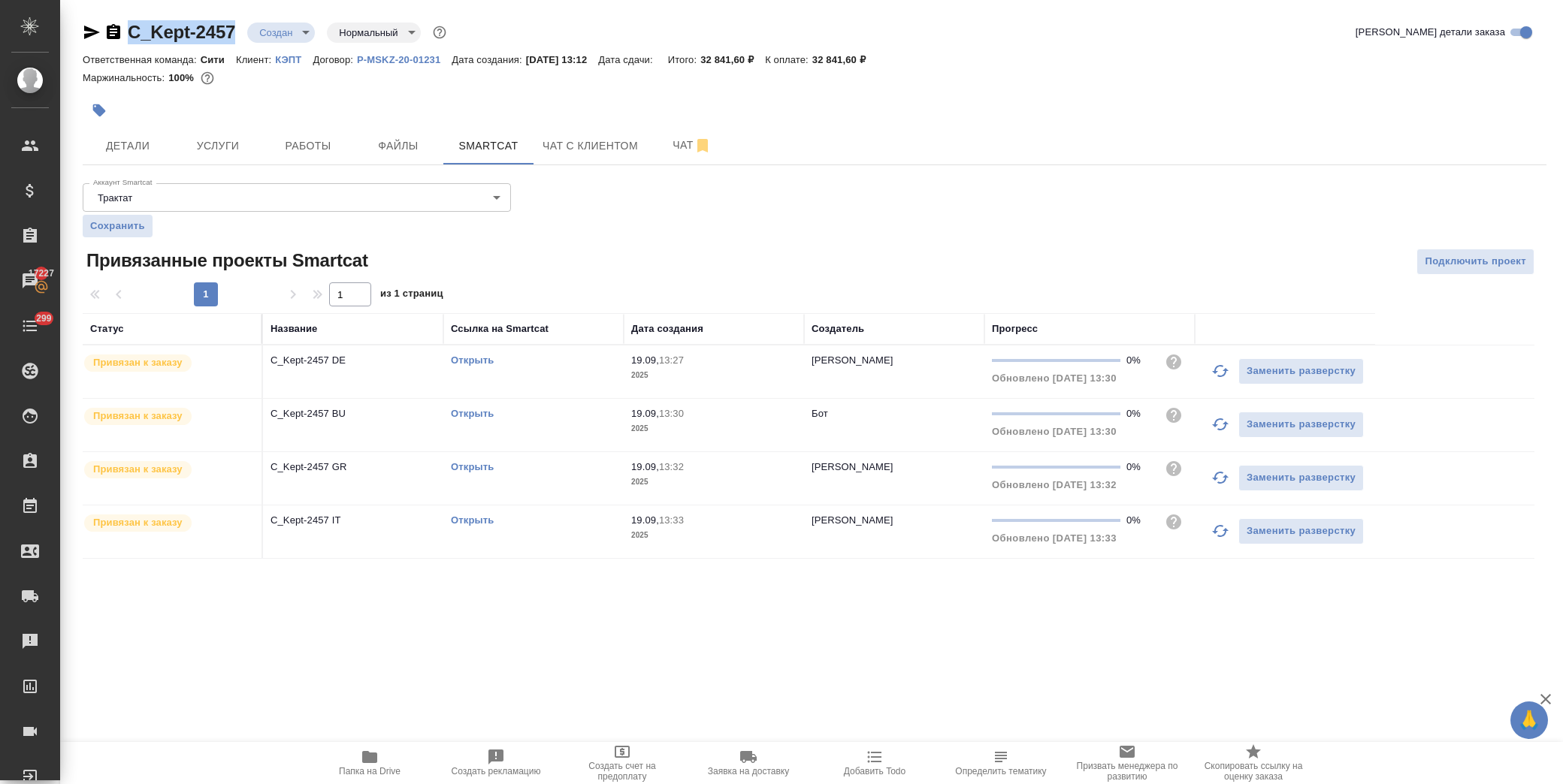
drag, startPoint x: 238, startPoint y: 32, endPoint x: 131, endPoint y: 28, distance: 107.1
click at [131, 28] on div "C_Kept-2457 Создан new Нормальный normal" at bounding box center [266, 32] width 367 height 24
copy link "C_Kept-2457"
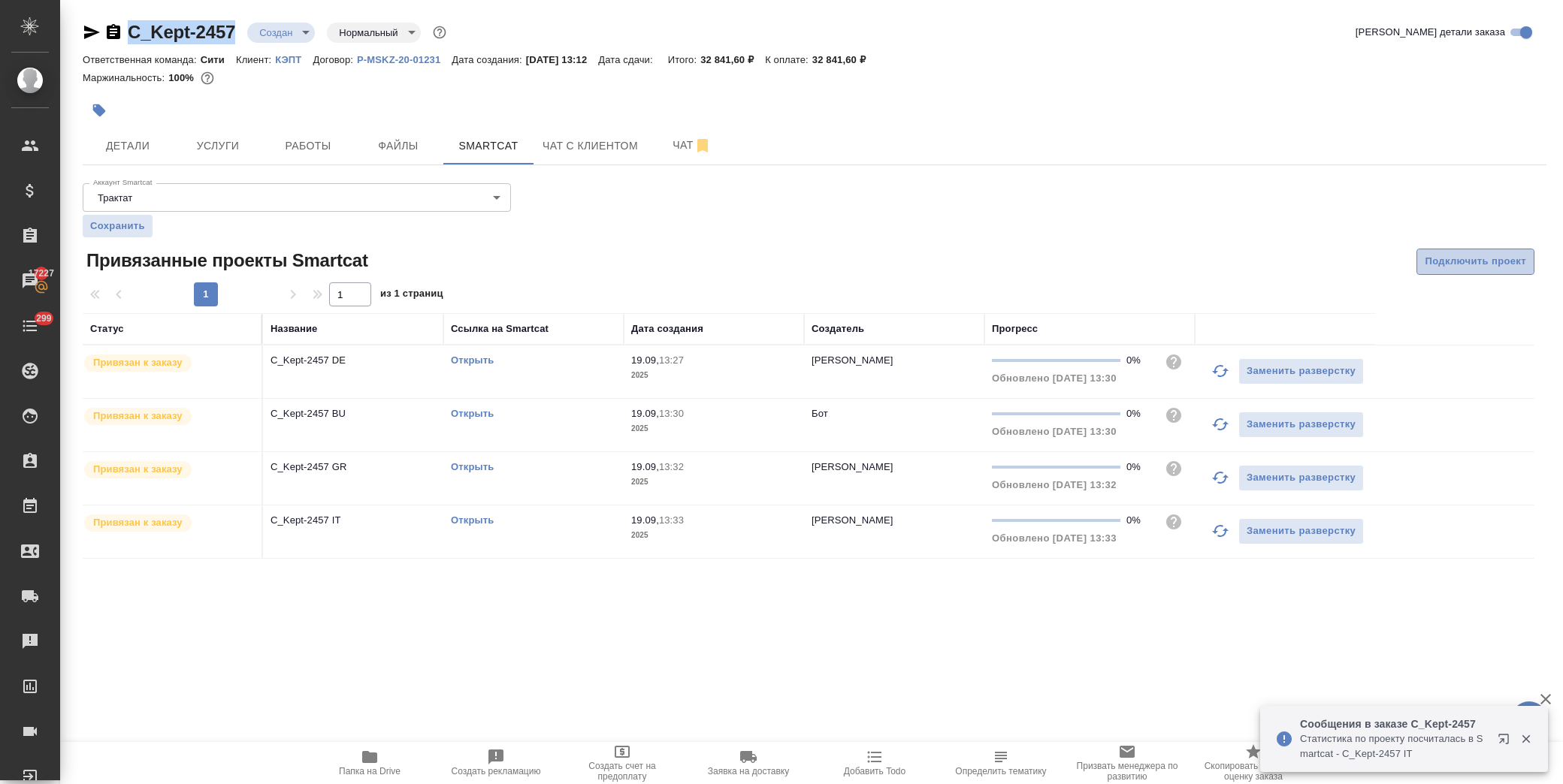
click at [1466, 259] on span "Подключить проект" at bounding box center [1475, 261] width 101 height 17
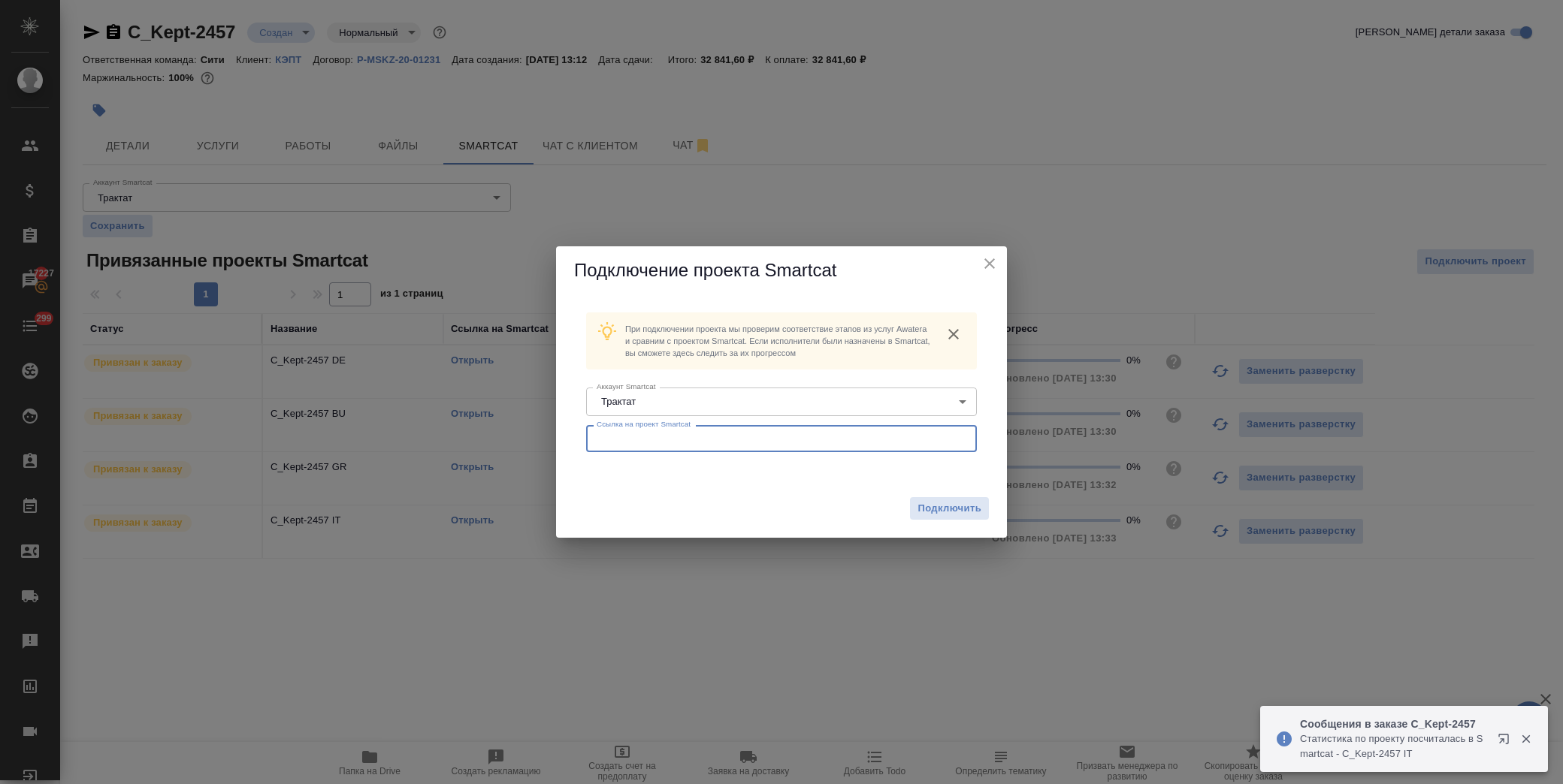
click at [753, 447] on input "text" at bounding box center [782, 438] width 391 height 27
click at [946, 507] on span "Подключить" at bounding box center [949, 508] width 64 height 15
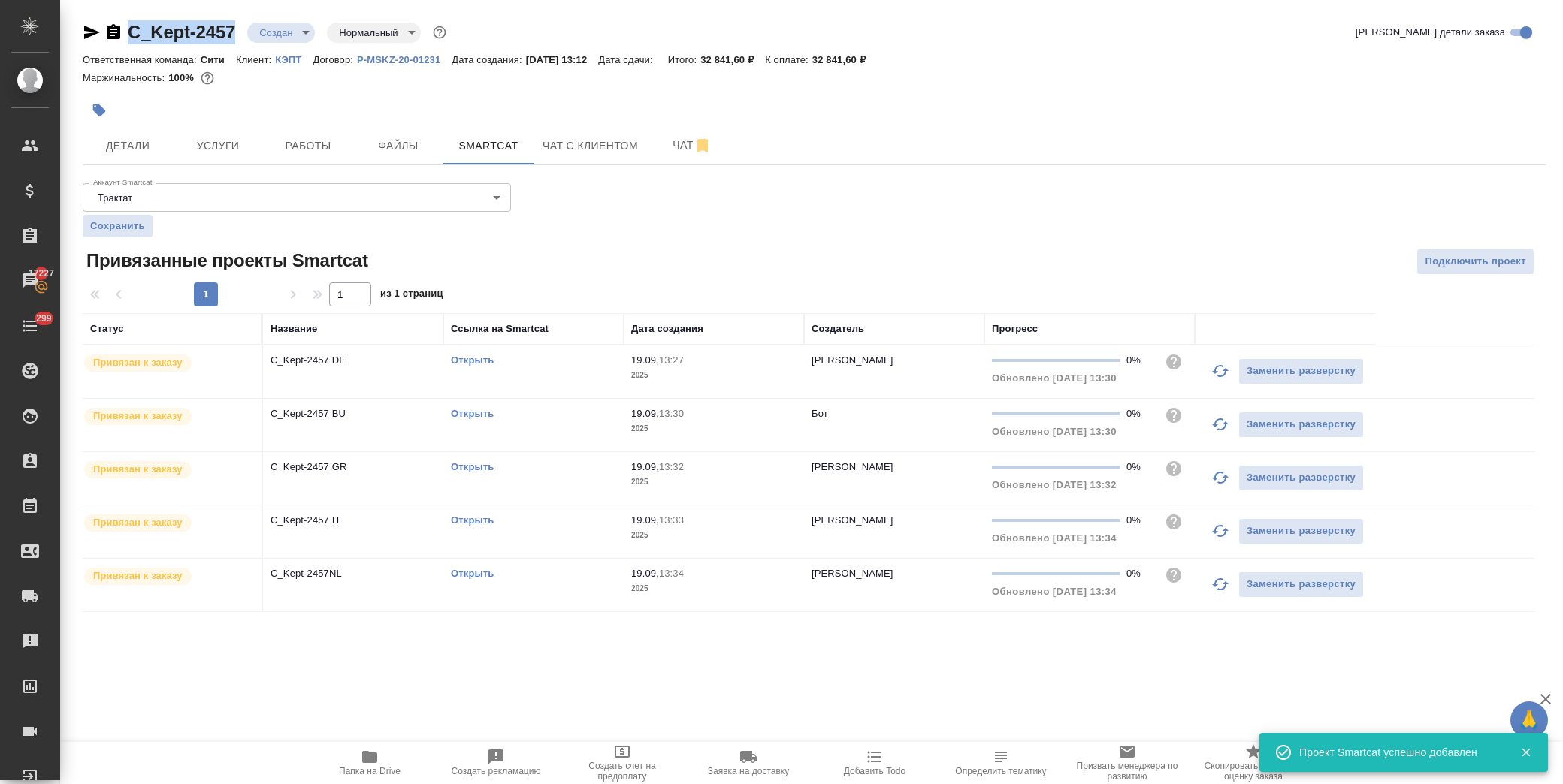
drag, startPoint x: 238, startPoint y: 34, endPoint x: 132, endPoint y: 26, distance: 106.3
click at [132, 26] on div "C_Kept-2457 Создан new Нормальный normal" at bounding box center [266, 32] width 367 height 24
copy link "C_Kept-2457"
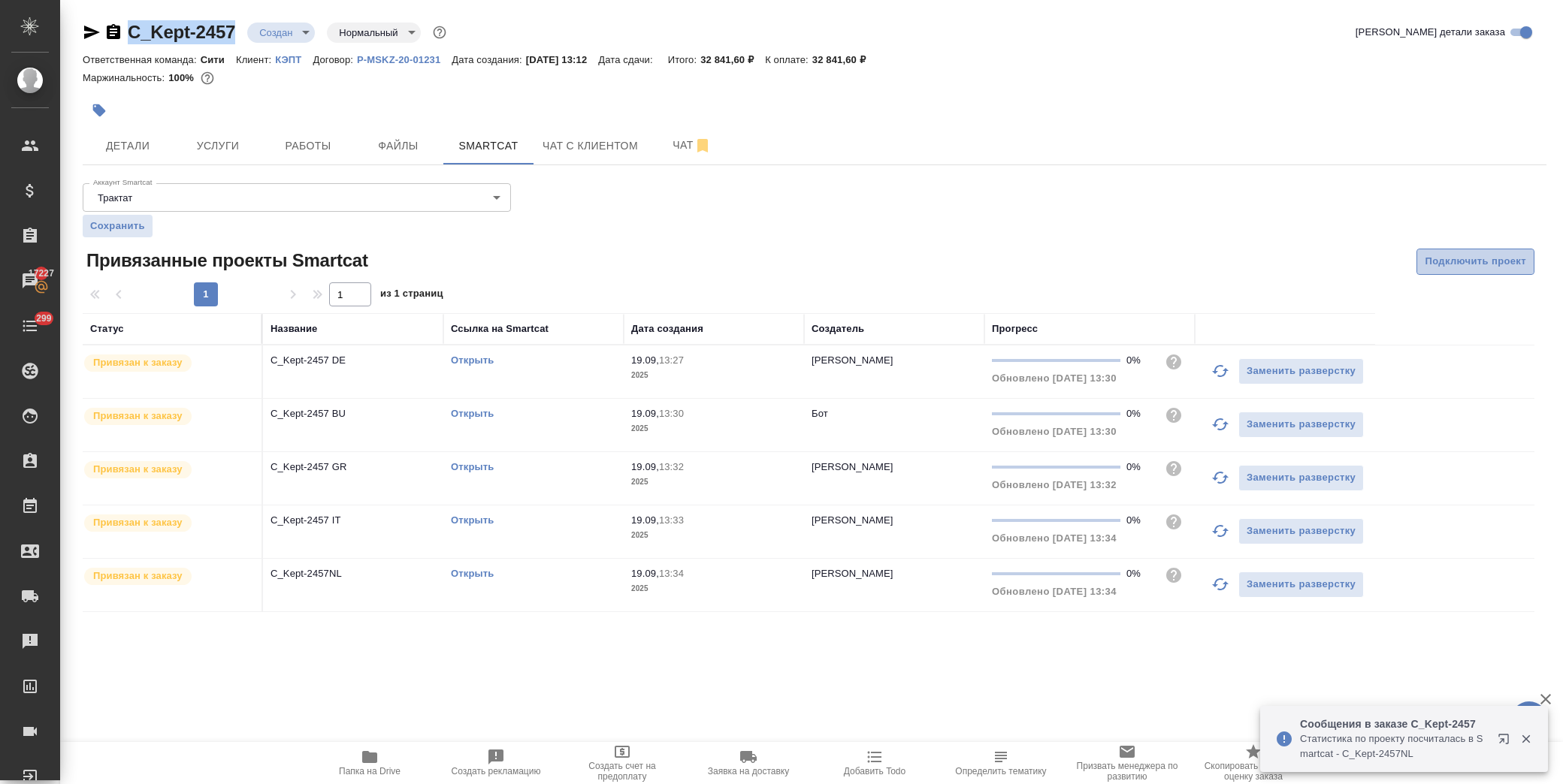
click at [1471, 258] on span "Подключить проект" at bounding box center [1475, 261] width 101 height 17
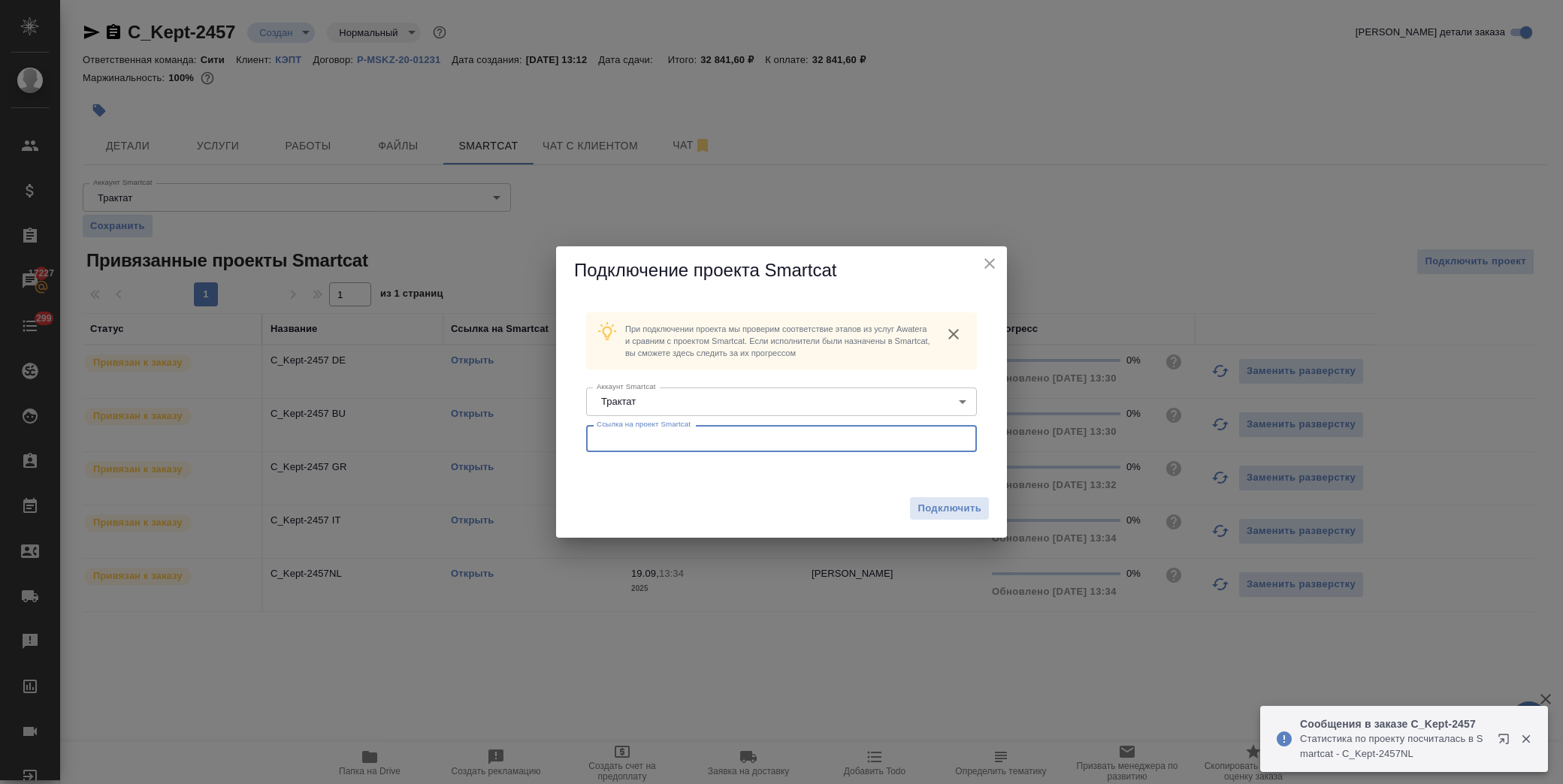
click at [716, 446] on input "text" at bounding box center [782, 438] width 391 height 27
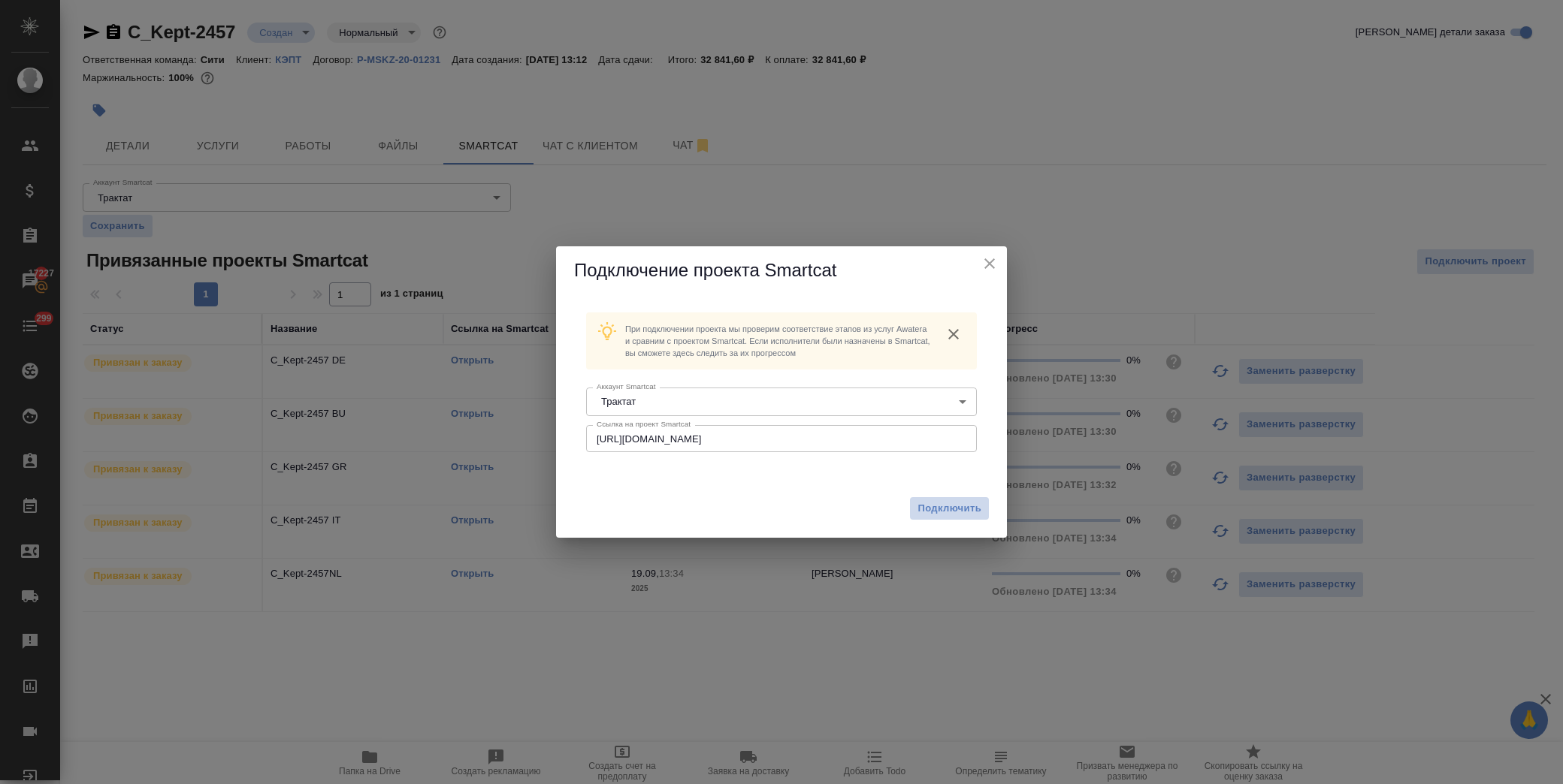
click at [959, 514] on span "Подключить" at bounding box center [949, 508] width 64 height 15
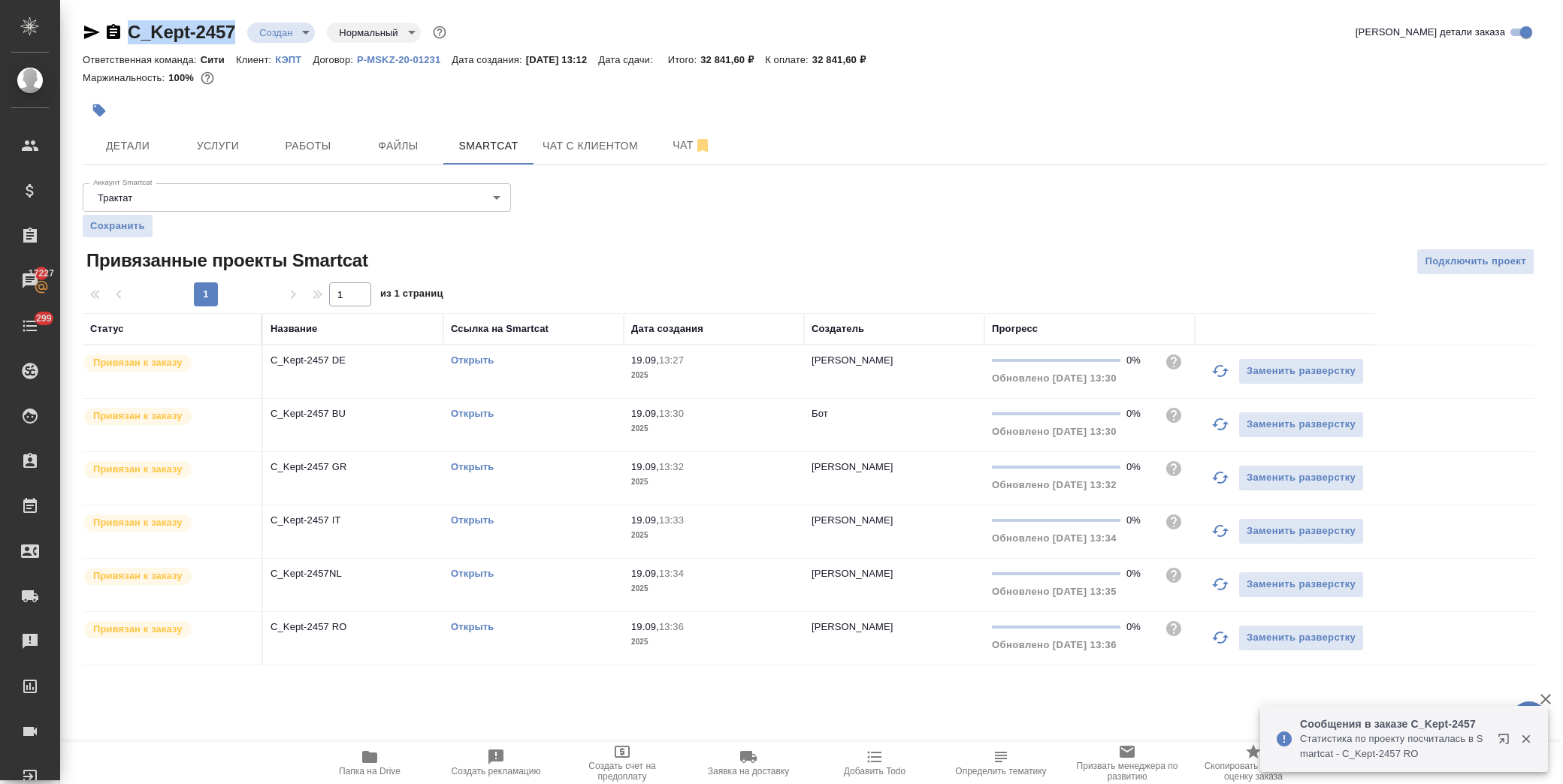
drag, startPoint x: 239, startPoint y: 35, endPoint x: 133, endPoint y: 28, distance: 106.2
click at [133, 28] on div "C_Kept-2457 Создан new Нормальный normal" at bounding box center [266, 32] width 367 height 24
copy link "C_Kept-2457"
click at [1482, 256] on span "Подключить проект" at bounding box center [1475, 261] width 101 height 17
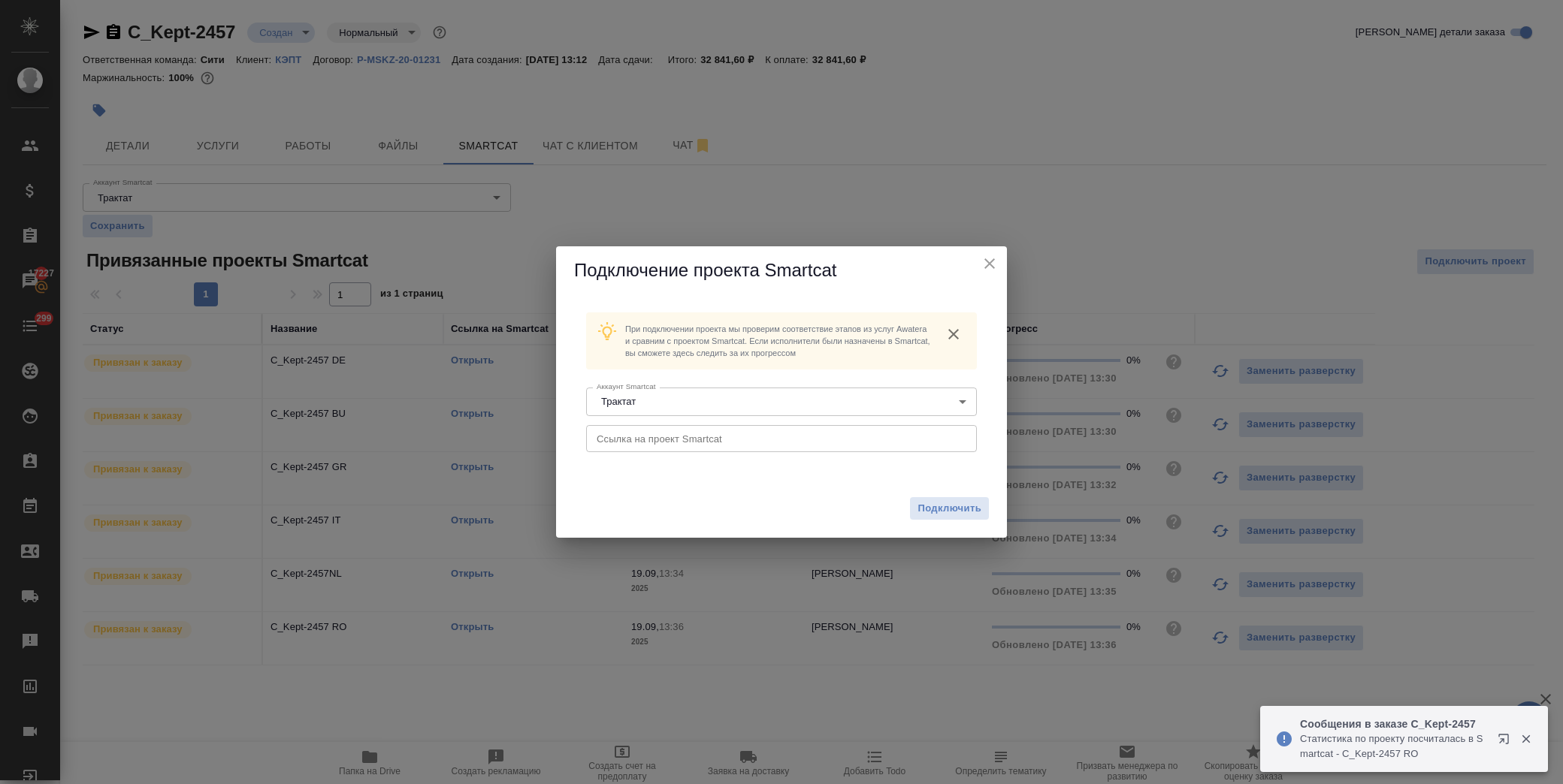
click at [765, 447] on input "text" at bounding box center [782, 438] width 391 height 27
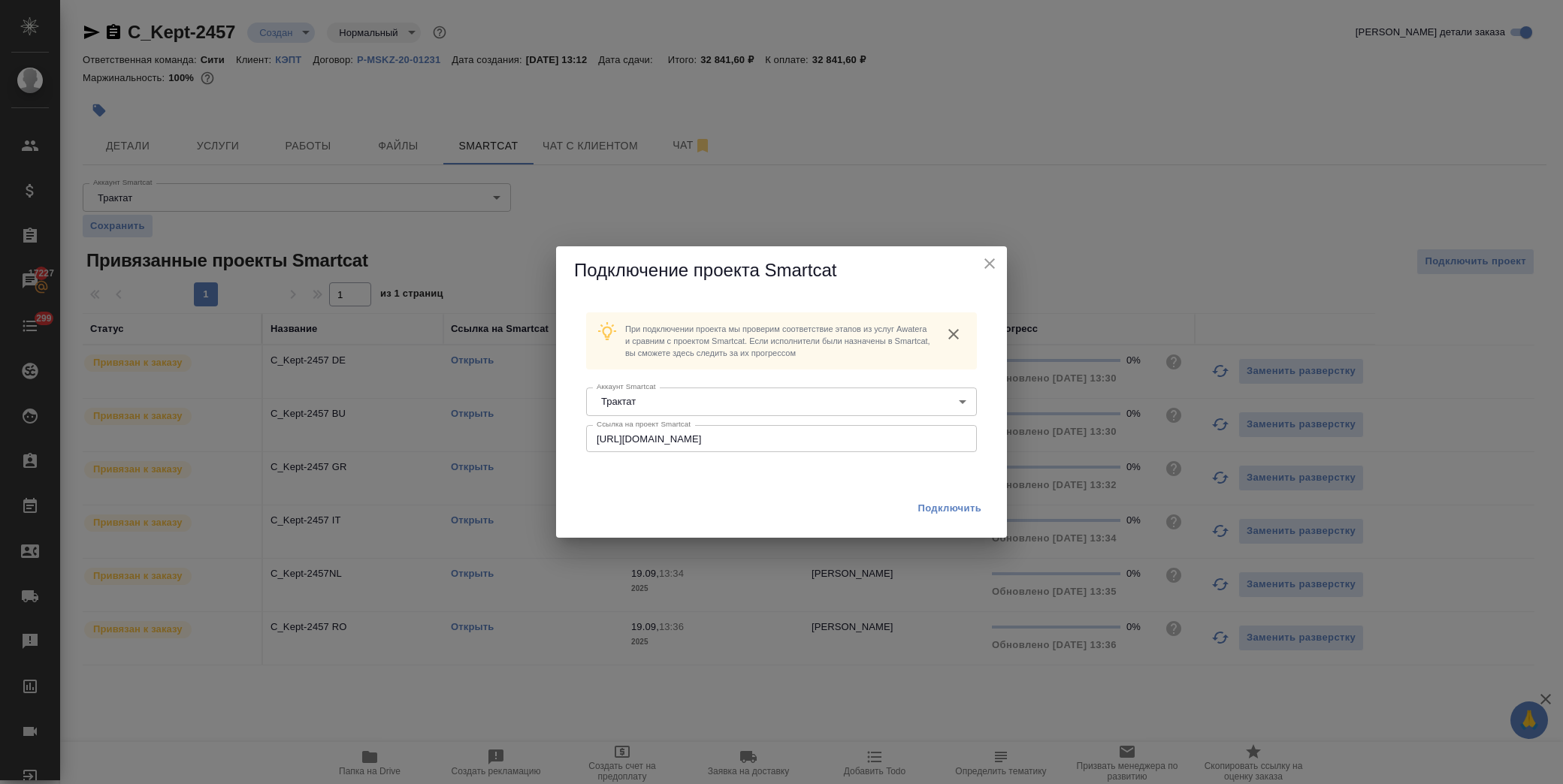
click at [981, 516] on span "Подключить" at bounding box center [949, 508] width 64 height 15
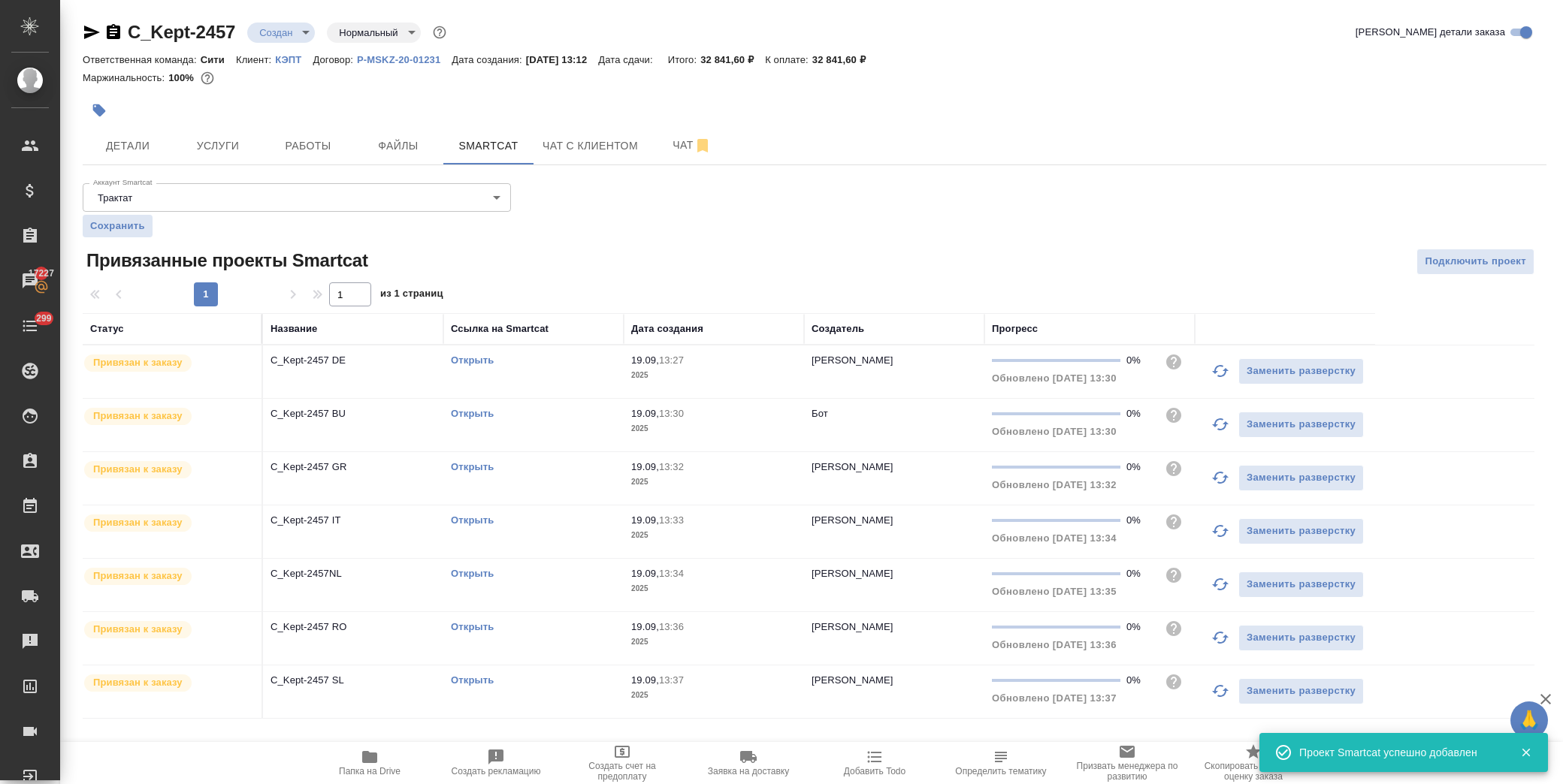
click at [234, 28] on link "C_Kept-2457" at bounding box center [182, 32] width 108 height 20
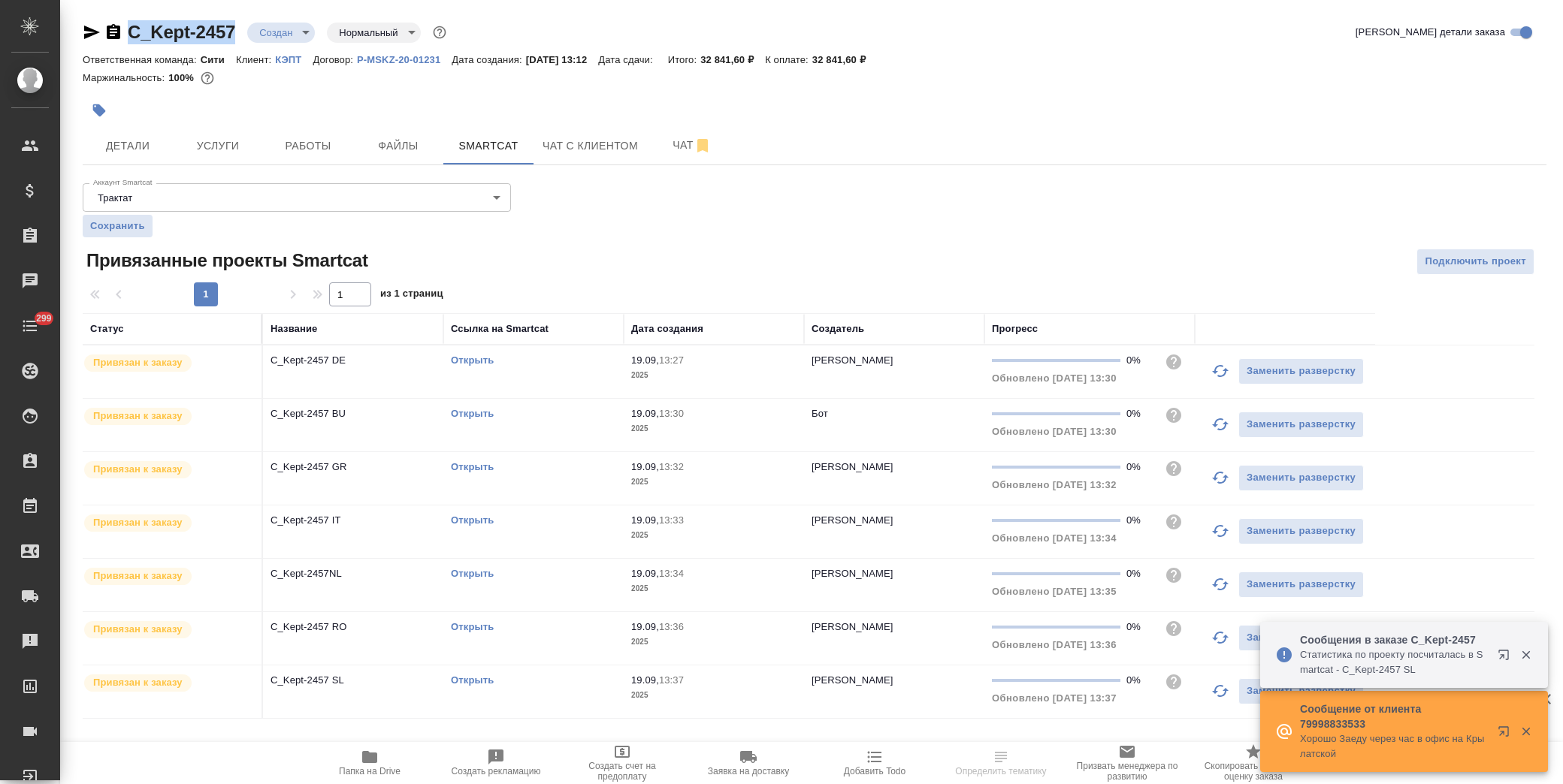
drag, startPoint x: 236, startPoint y: 35, endPoint x: 131, endPoint y: 28, distance: 105.2
click at [131, 28] on div "C_Kept-2457 Создан new Нормальный normal" at bounding box center [266, 32] width 367 height 24
click at [1443, 249] on button "Подключить проект" at bounding box center [1475, 262] width 118 height 26
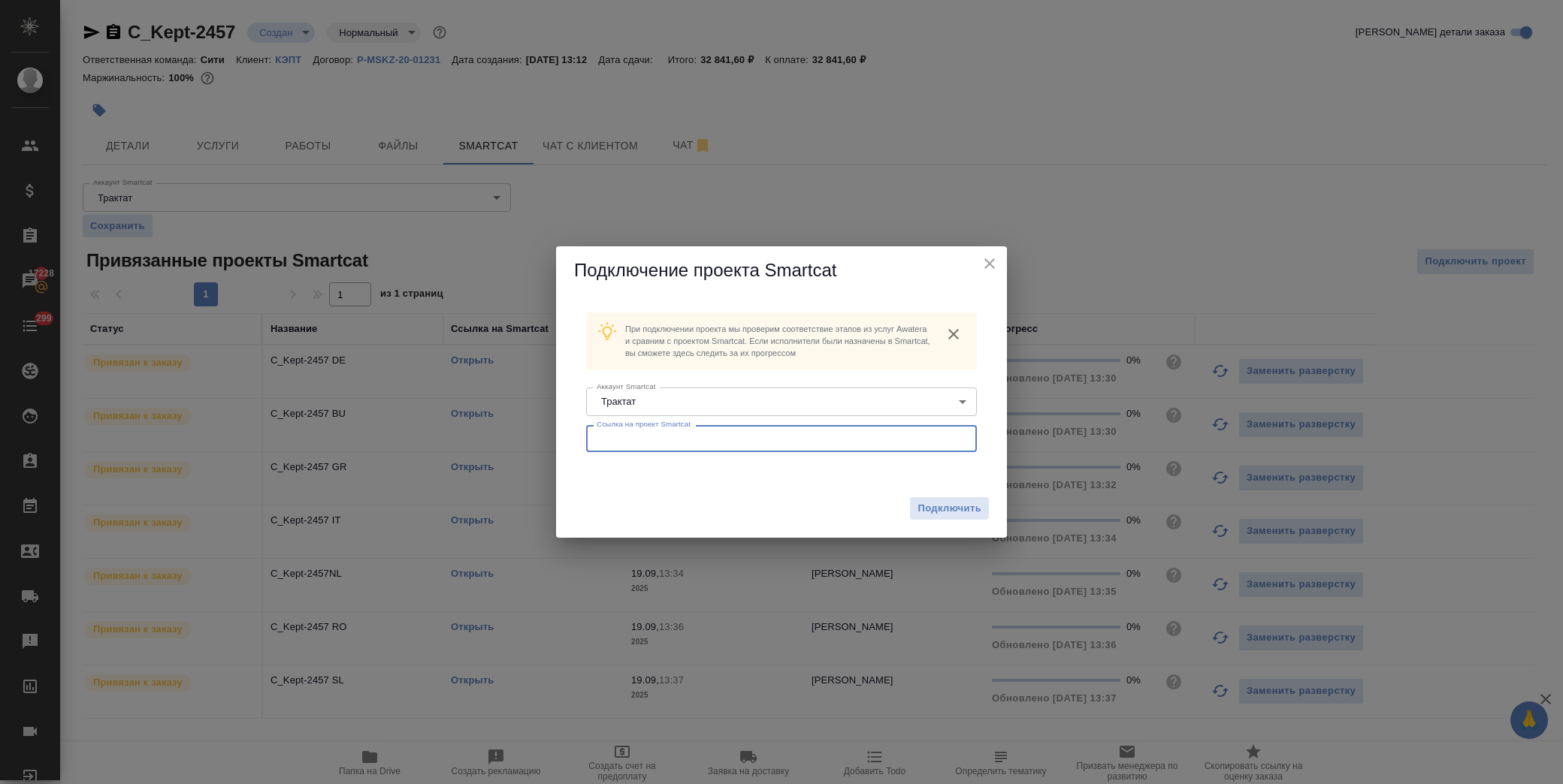
click at [671, 438] on input "text" at bounding box center [782, 438] width 391 height 27
click at [956, 502] on span "Подключить" at bounding box center [949, 508] width 64 height 15
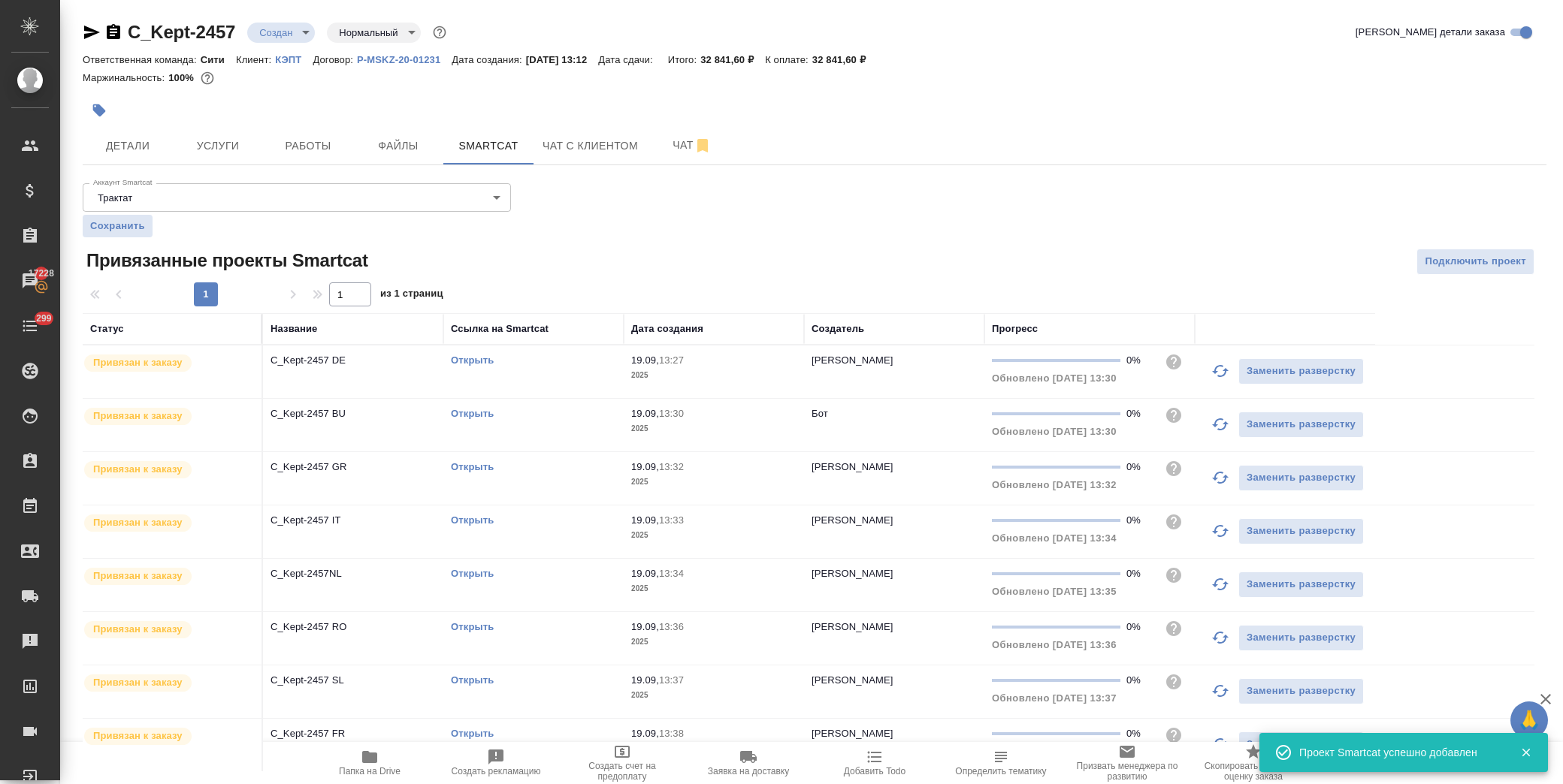
click at [220, 147] on span "Услуги" at bounding box center [217, 146] width 72 height 19
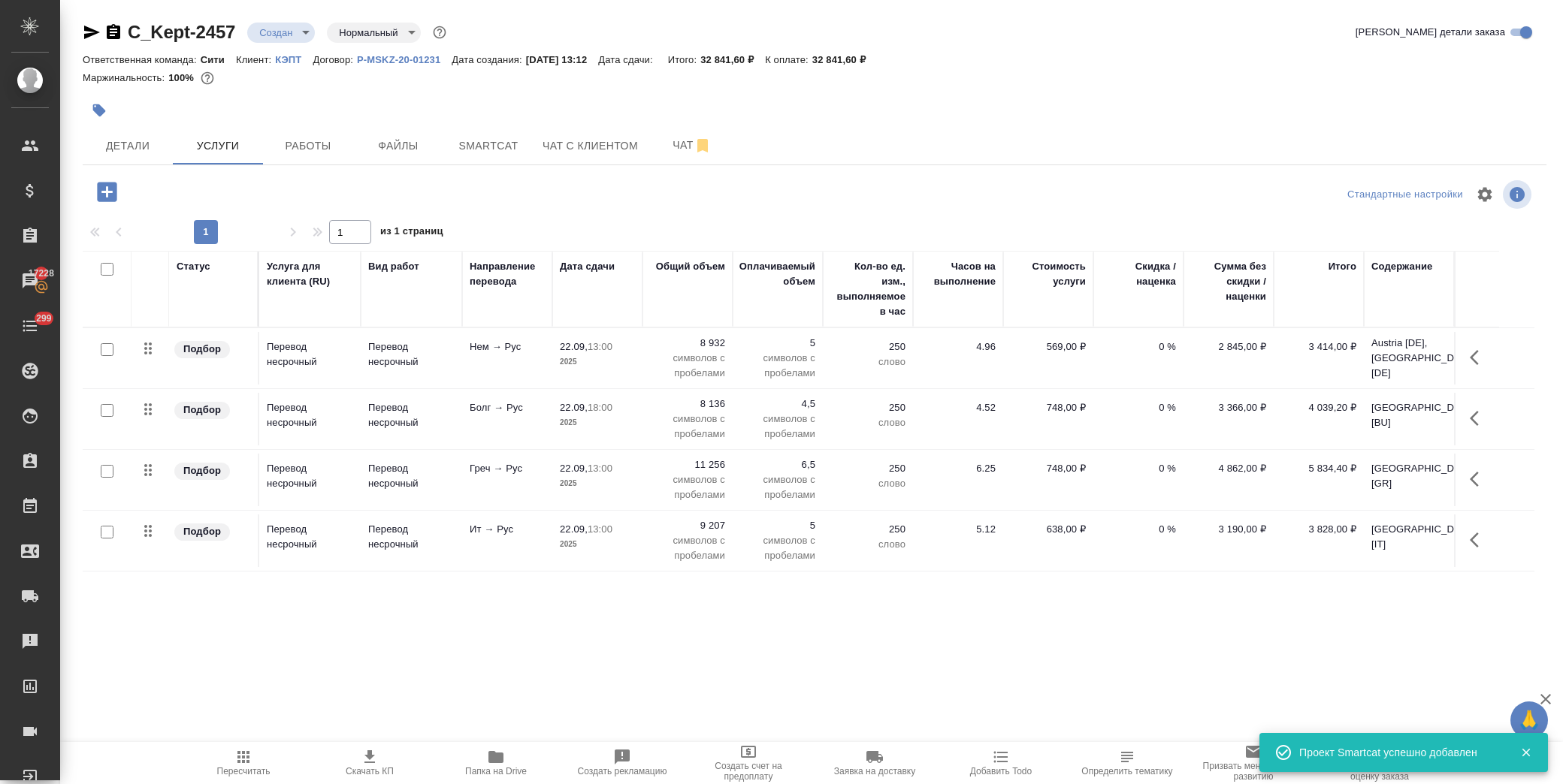
scroll to position [242, 0]
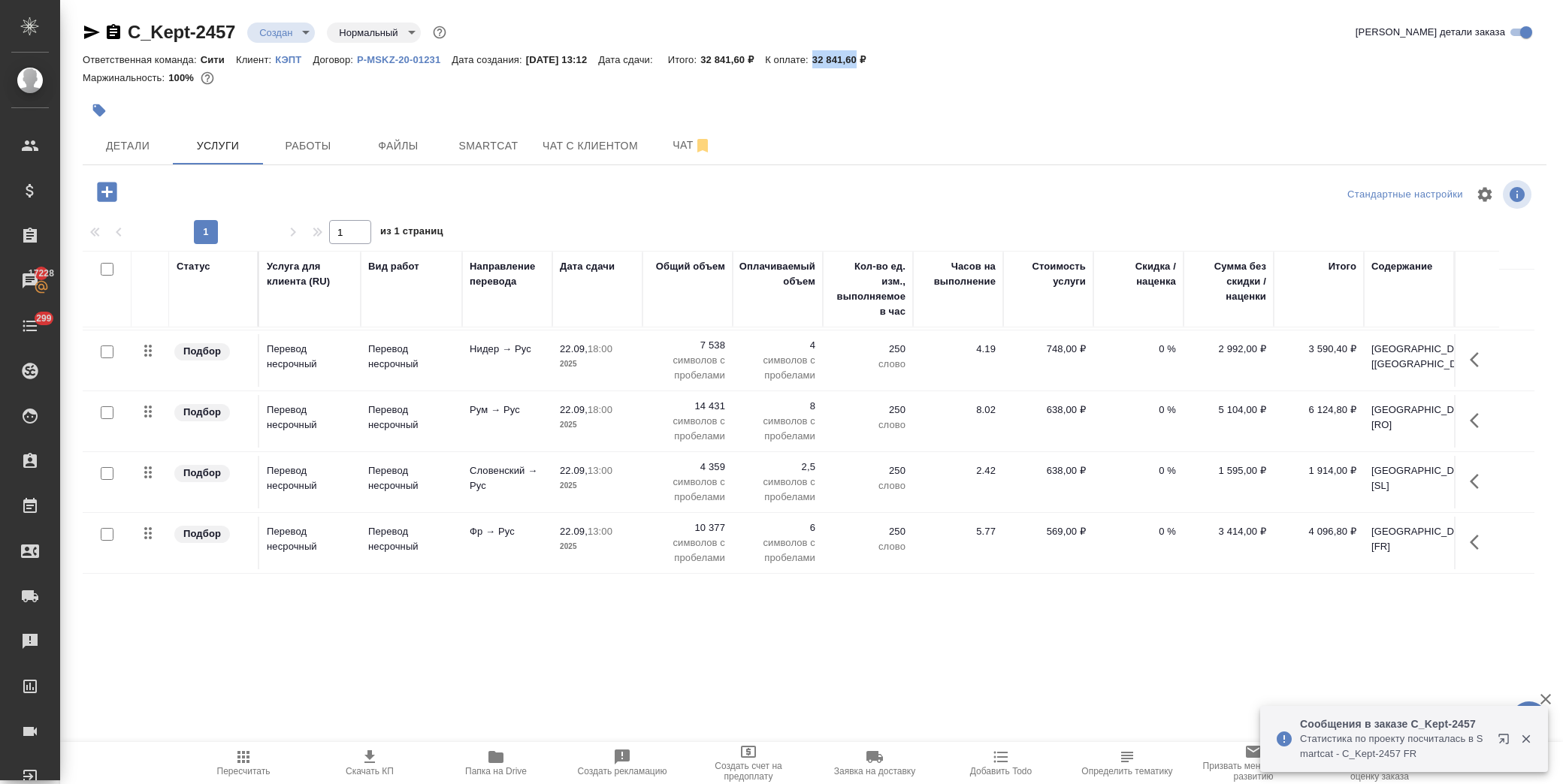
drag, startPoint x: 832, startPoint y: 60, endPoint x: 875, endPoint y: 62, distance: 43.0
click at [875, 62] on p "32 841,60 ₽" at bounding box center [845, 60] width 65 height 11
copy p "32 841,60"
click at [379, 754] on span "Скачать КП" at bounding box center [369, 762] width 108 height 28
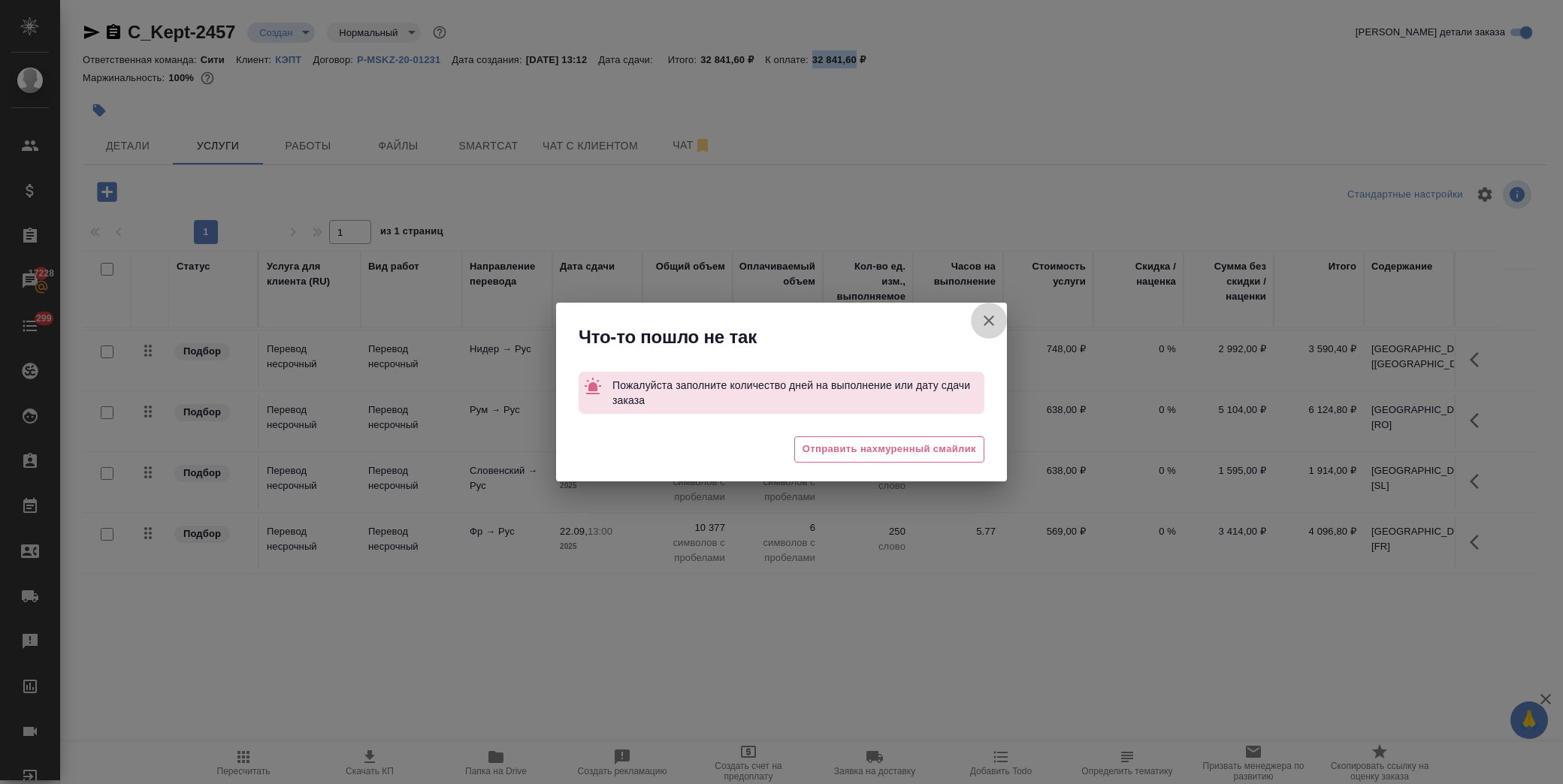
click at [982, 321] on icon "button" at bounding box center [989, 321] width 18 height 18
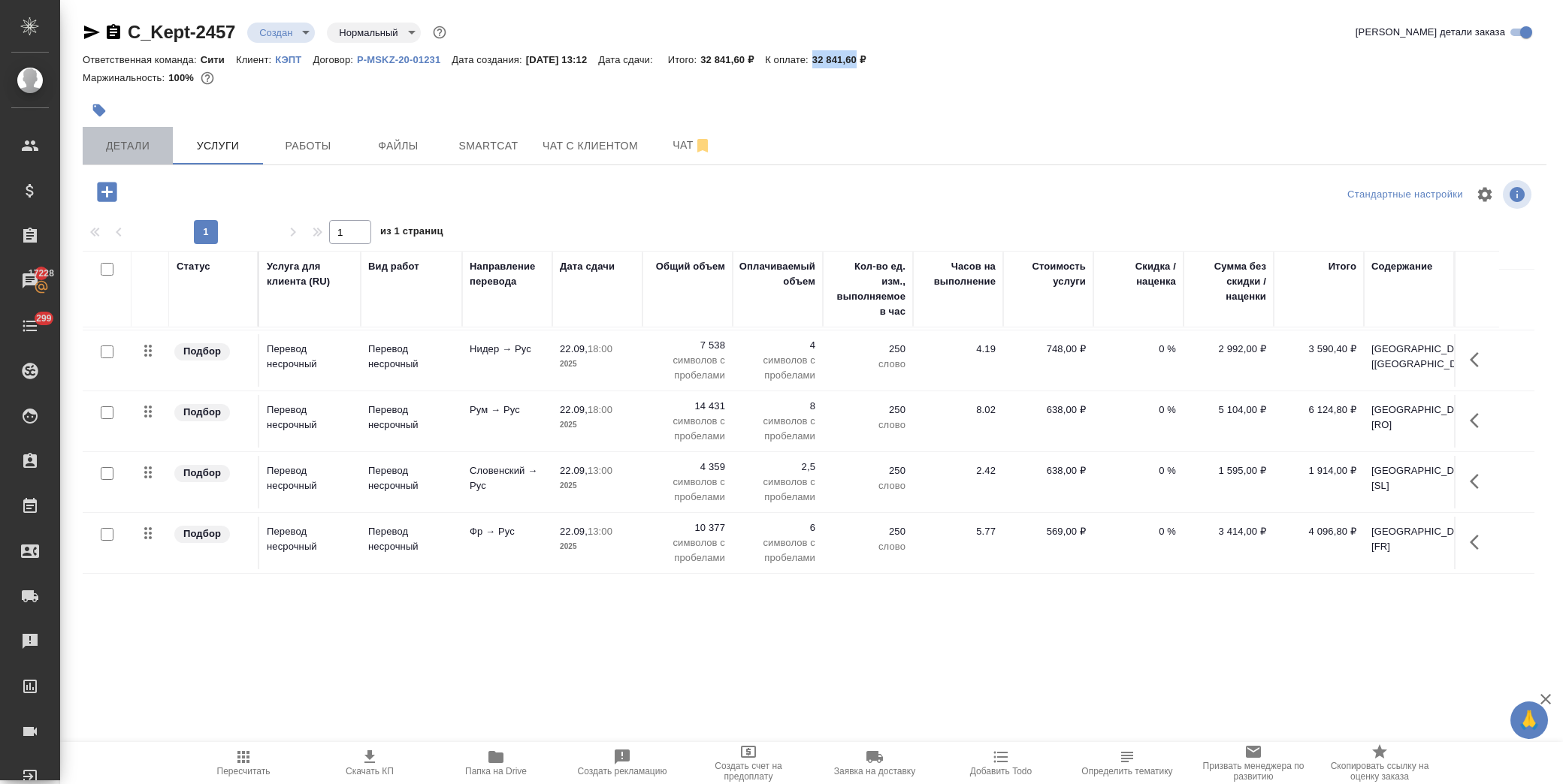
click at [135, 141] on span "Детали" at bounding box center [127, 146] width 72 height 19
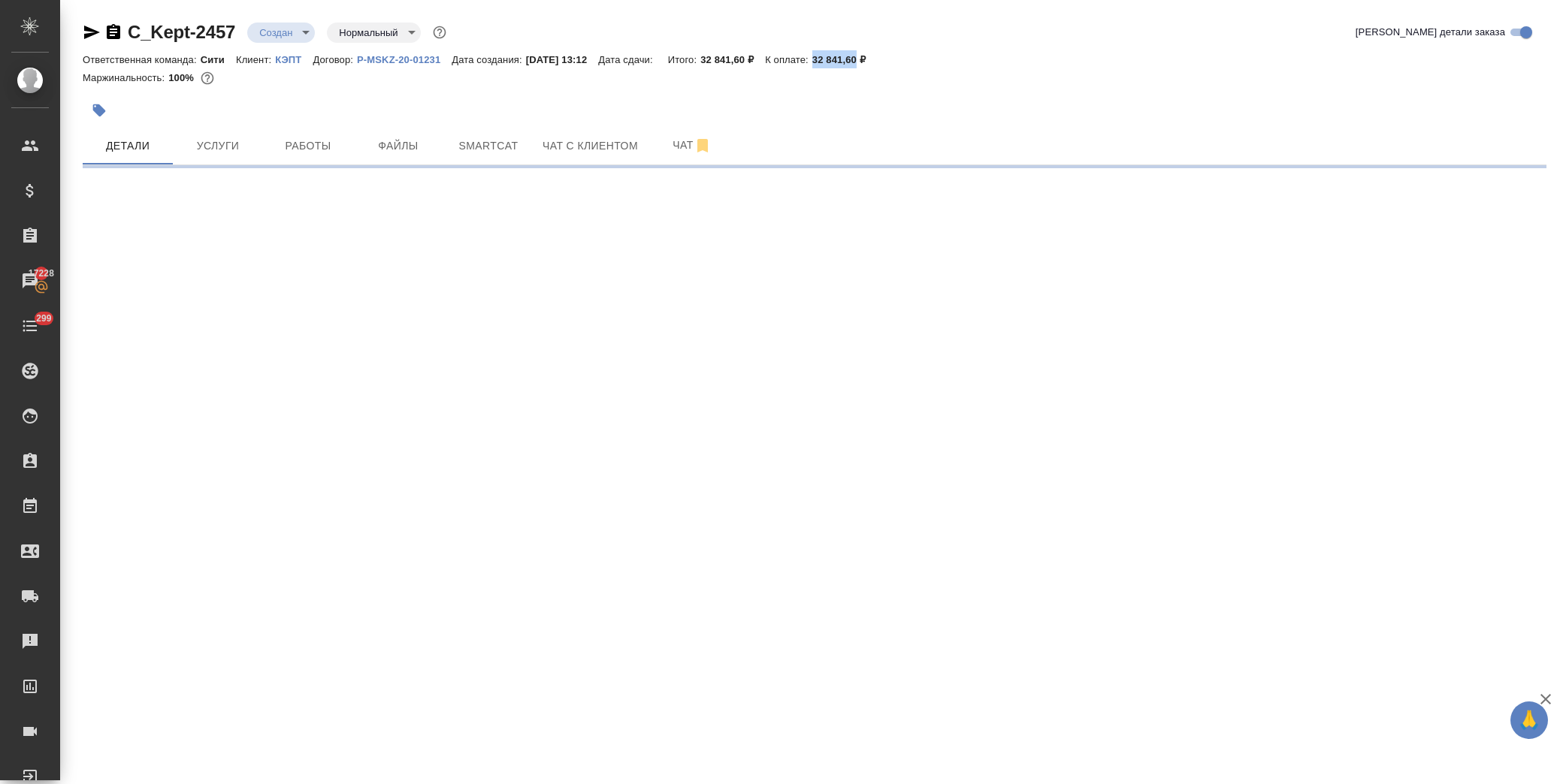
select select "RU"
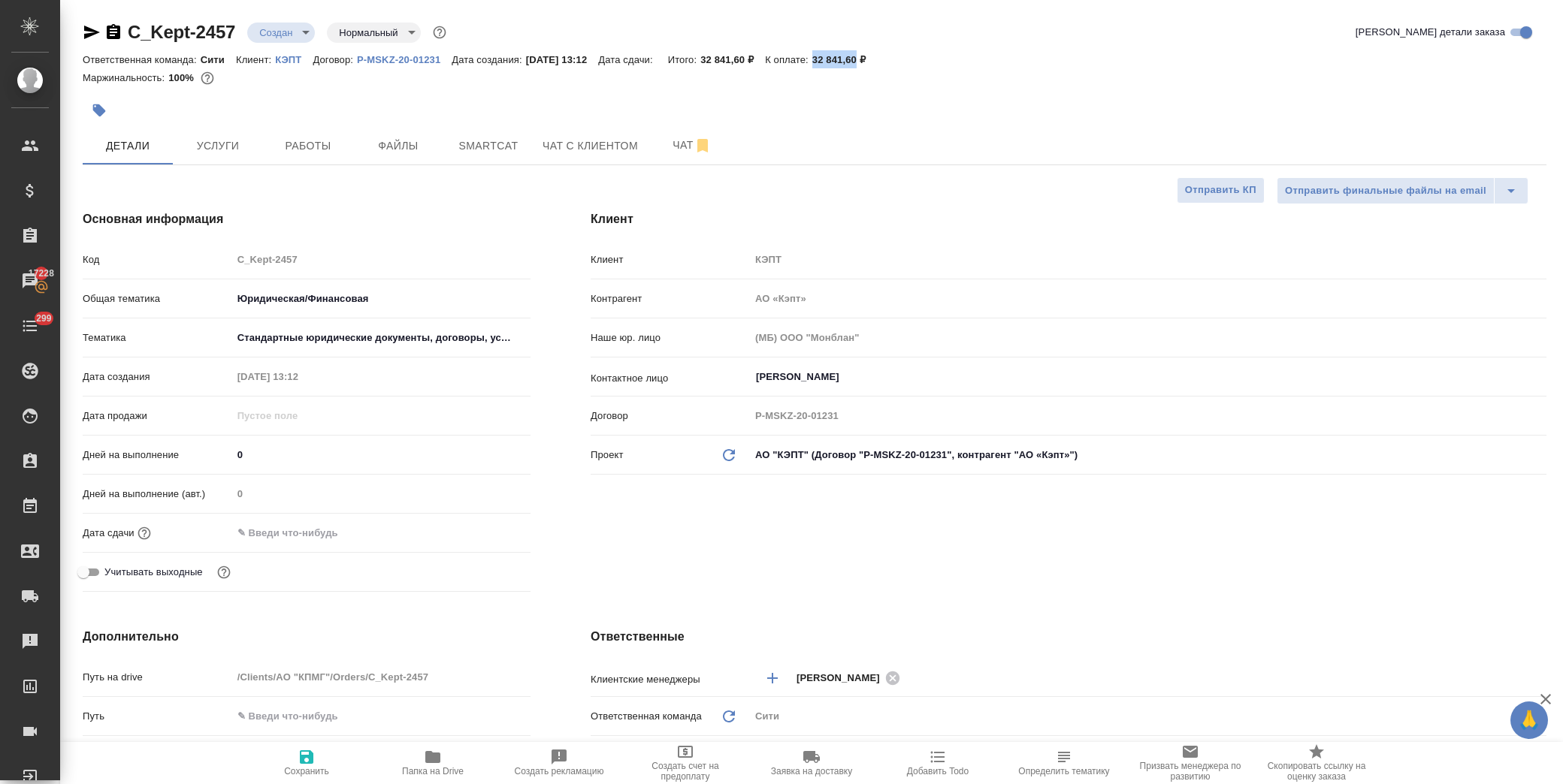
type textarea "x"
drag, startPoint x: 292, startPoint y: 537, endPoint x: 364, endPoint y: 536, distance: 72.0
click at [294, 537] on input "text" at bounding box center [298, 533] width 131 height 22
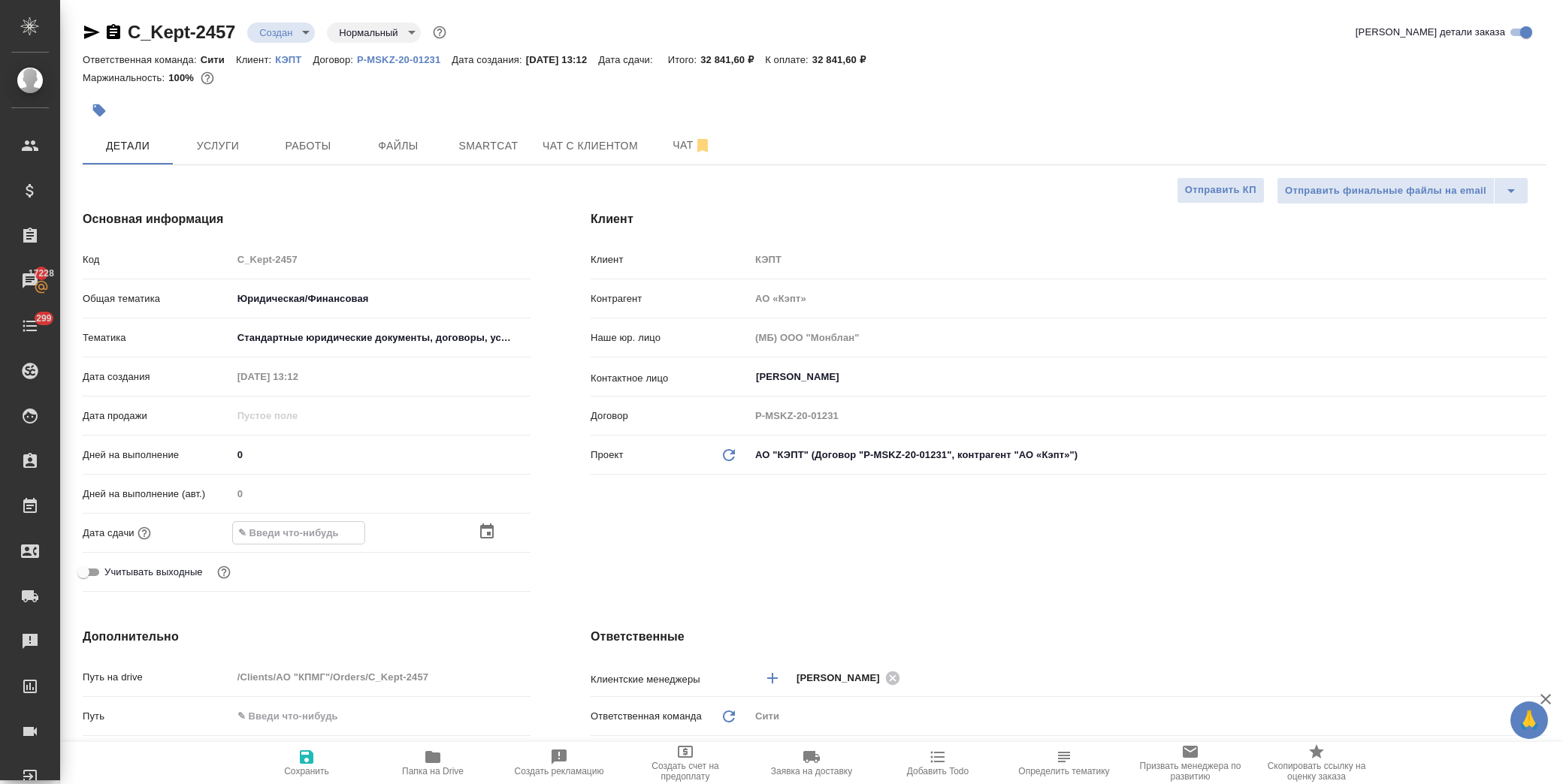
click at [474, 529] on div at bounding box center [381, 533] width 298 height 24
click at [487, 531] on icon "button" at bounding box center [487, 533] width 18 height 18
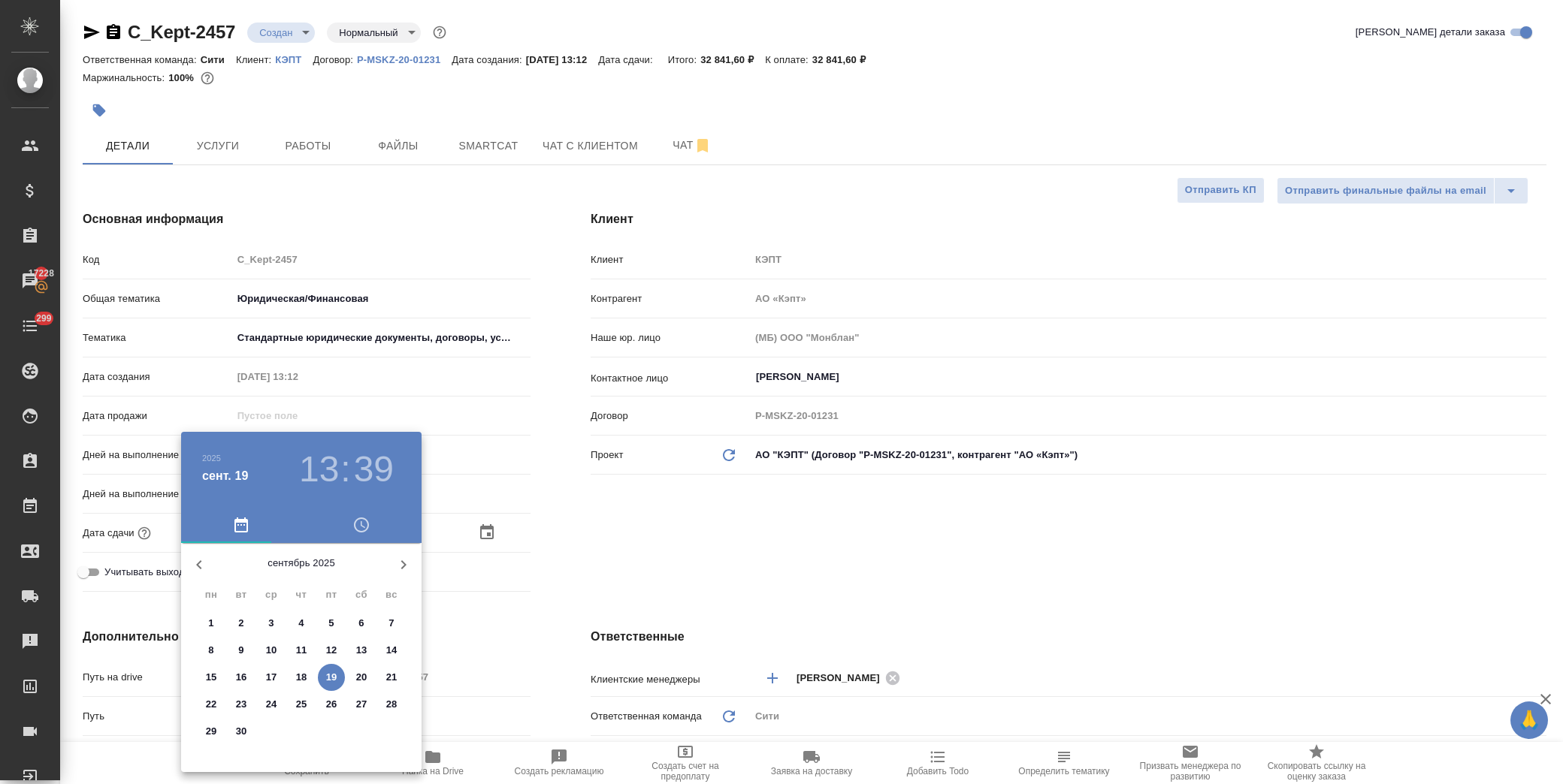
click at [212, 701] on p "22" at bounding box center [212, 705] width 11 height 15
type input "22.09.2025 13:39"
type textarea "x"
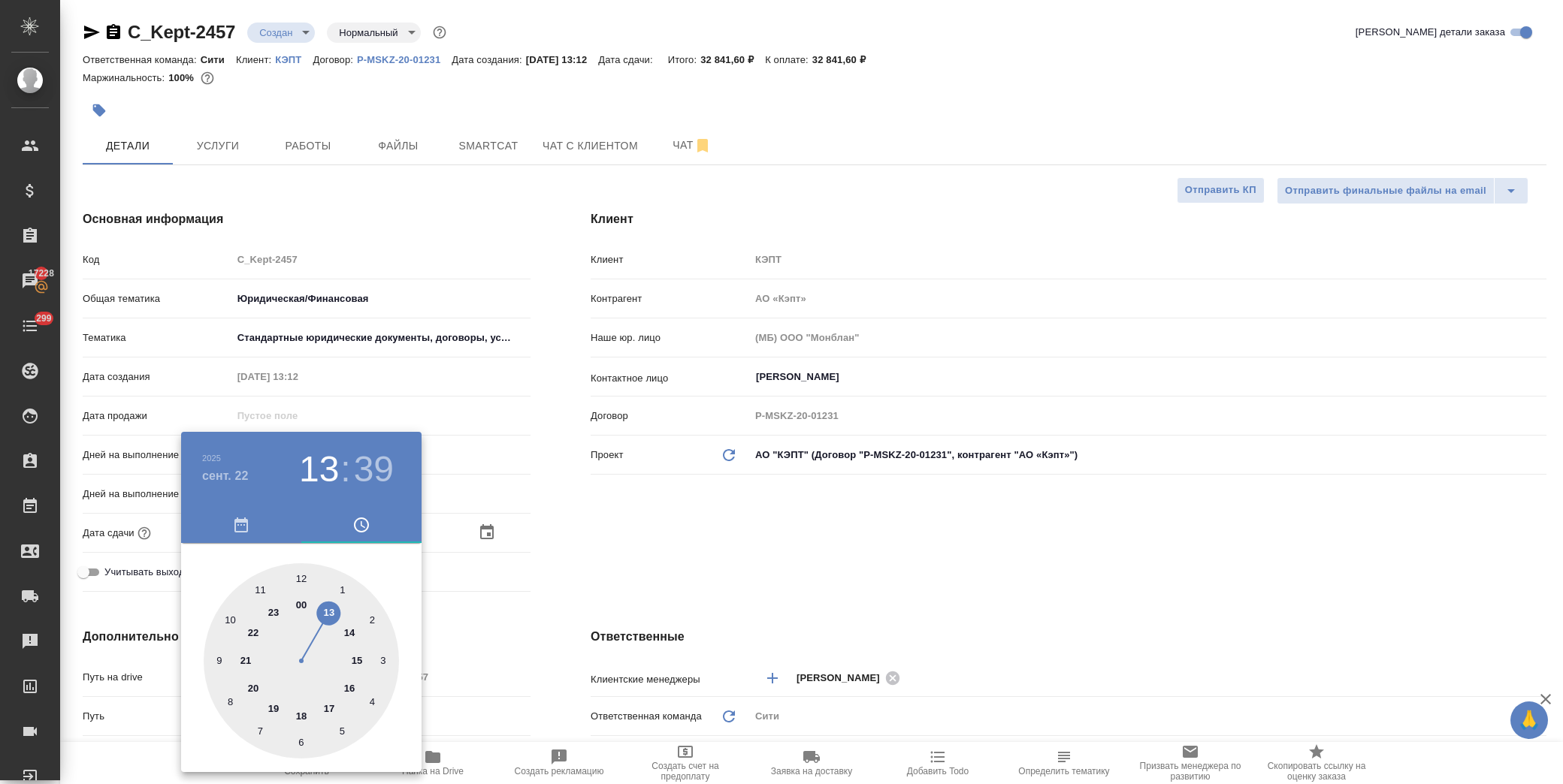
click at [307, 716] on div at bounding box center [301, 661] width 195 height 195
type input "22.09.2025 18:39"
type textarea "x"
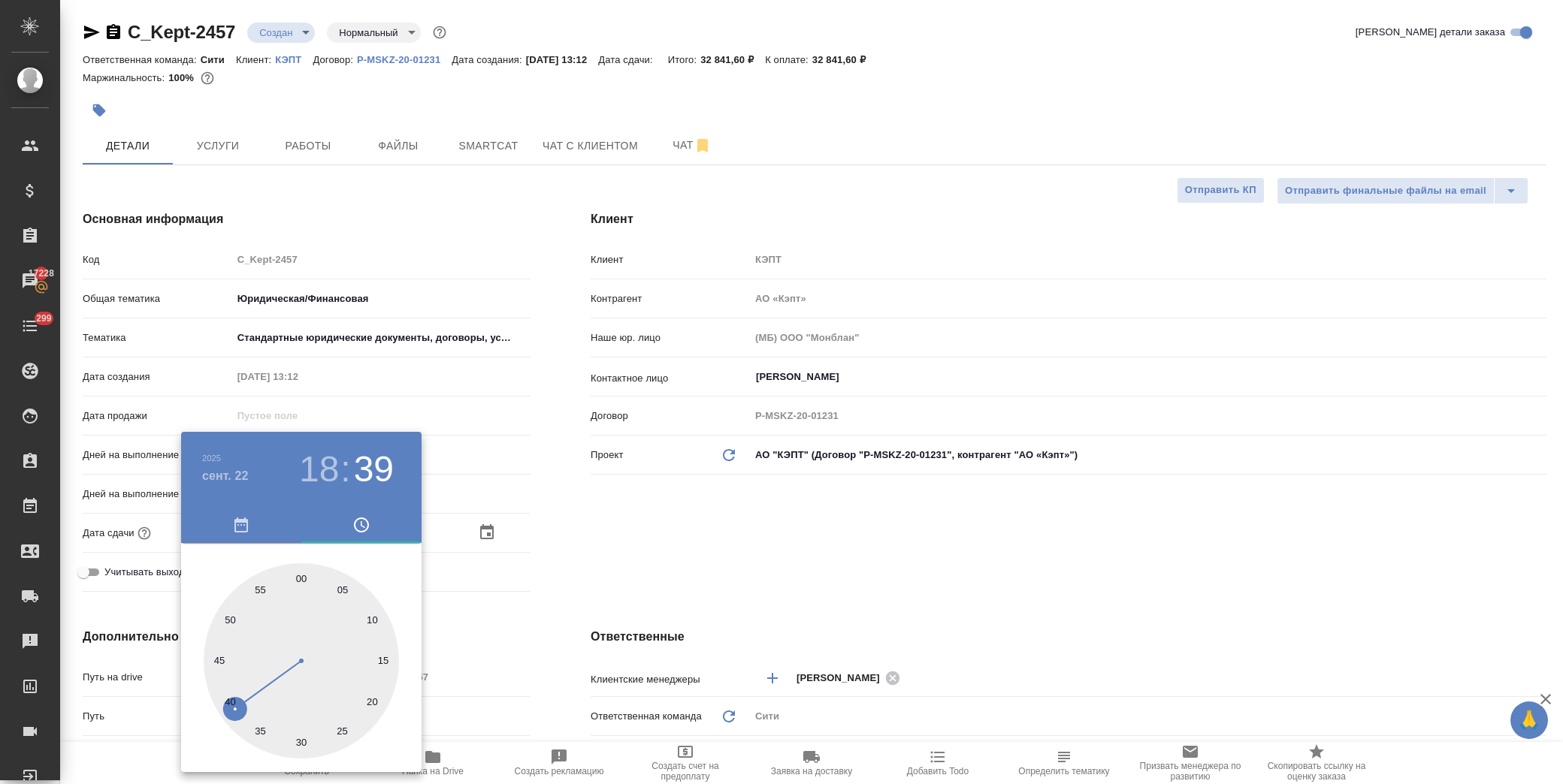
click at [302, 581] on div at bounding box center [301, 661] width 195 height 195
type input "22.09.2025 18:00"
type textarea "x"
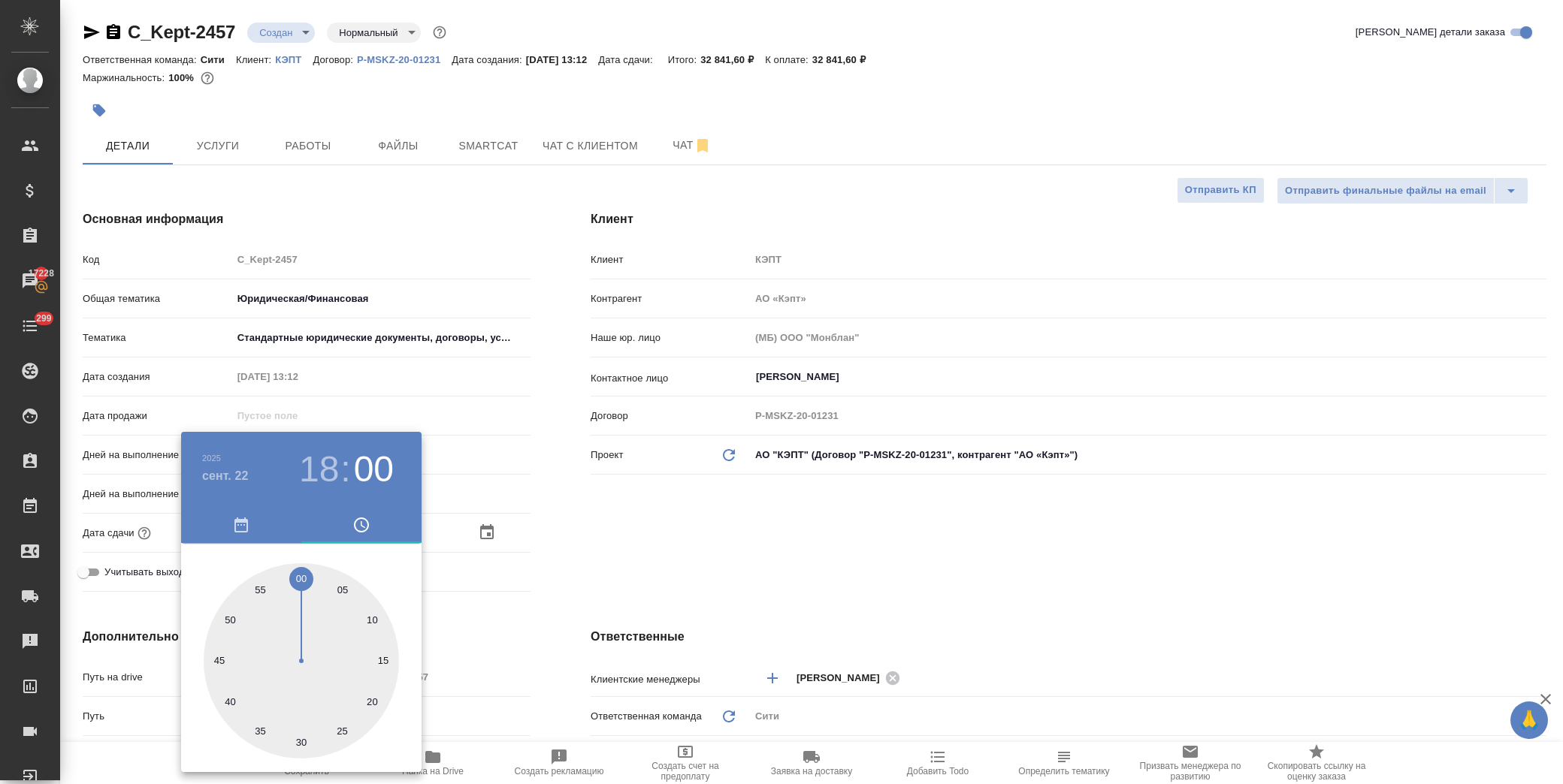
click at [674, 553] on div at bounding box center [781, 392] width 1563 height 784
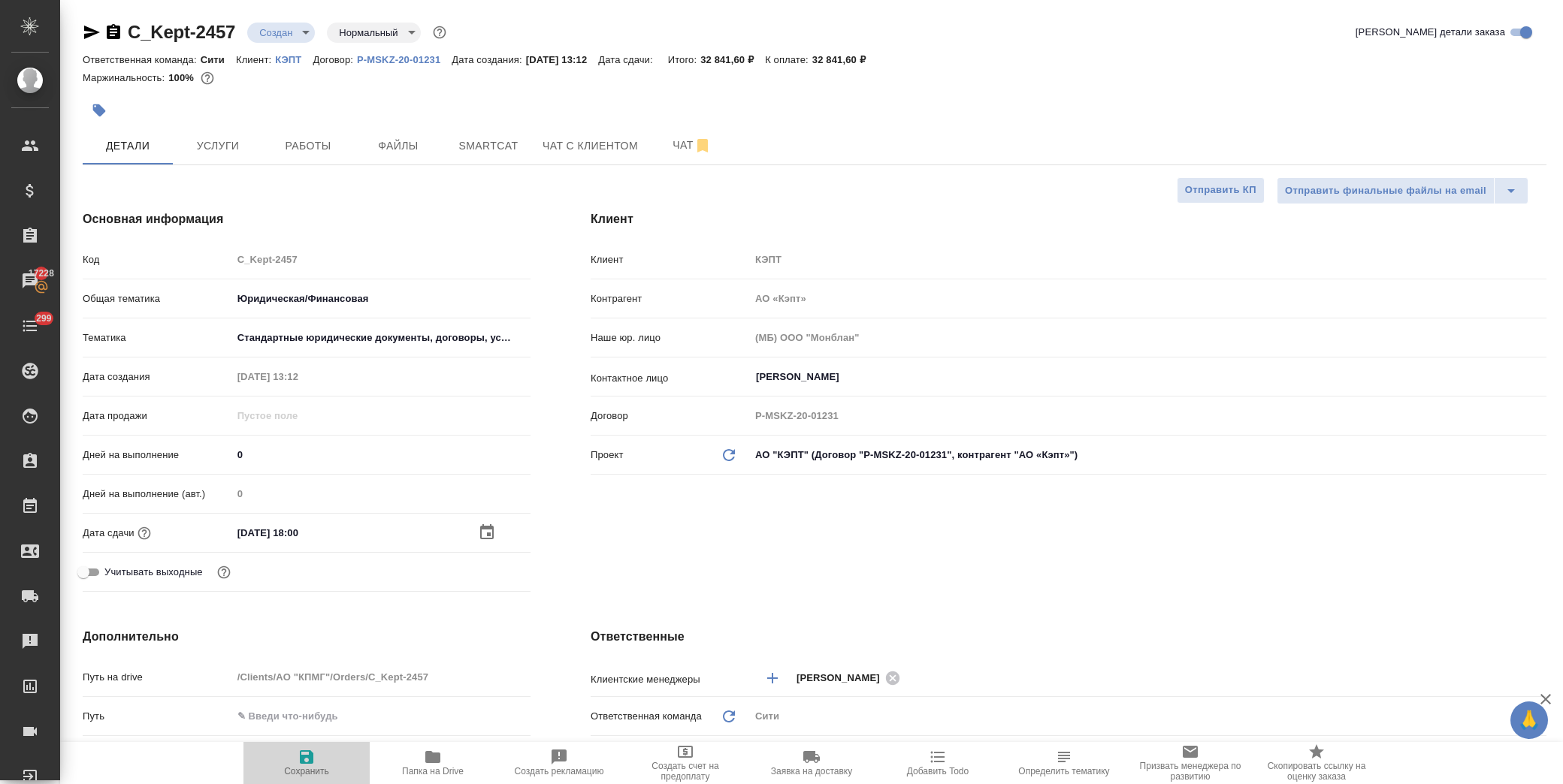
click at [316, 764] on span "Сохранить" at bounding box center [306, 762] width 108 height 28
type textarea "x"
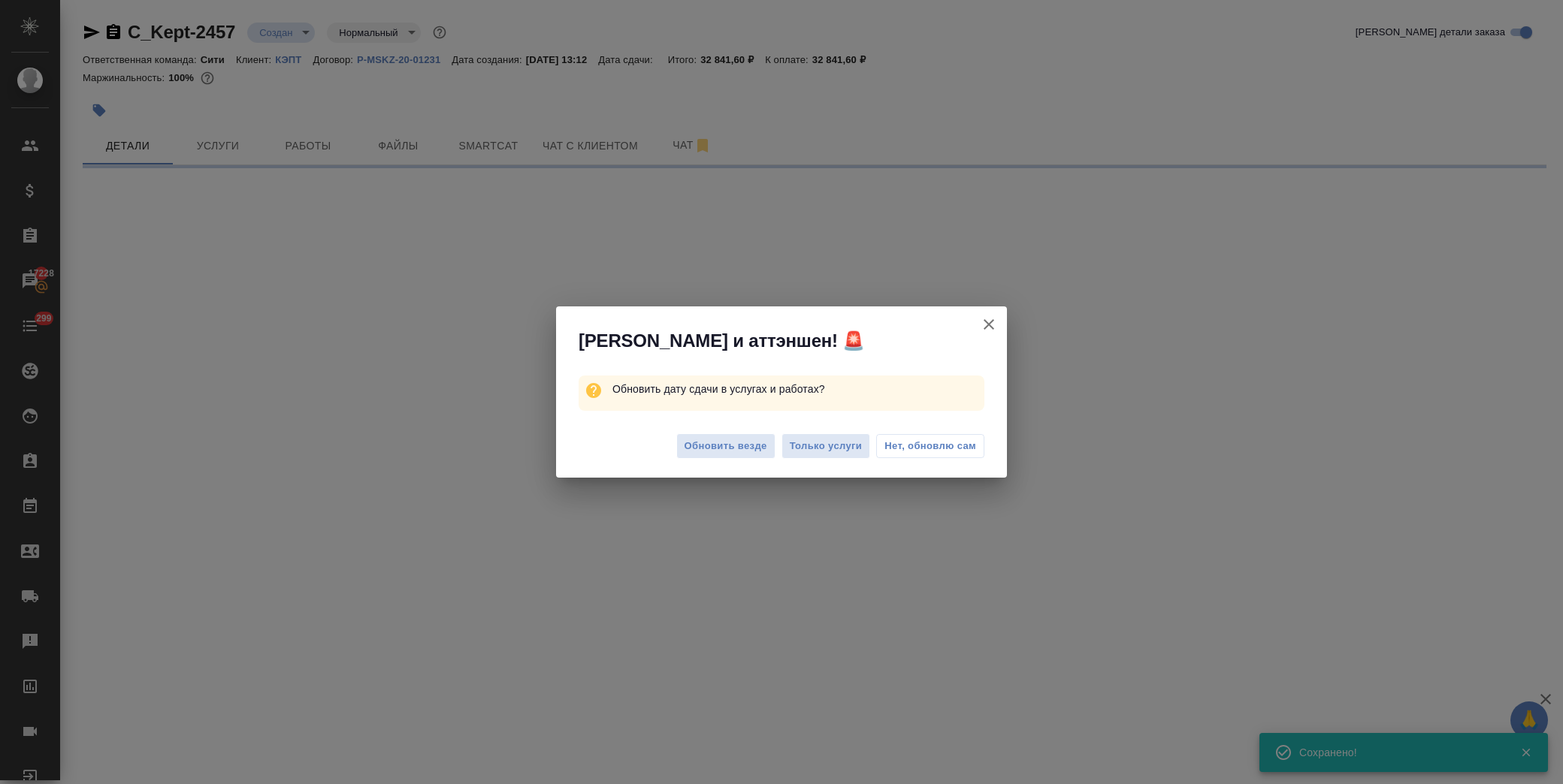
select select "RU"
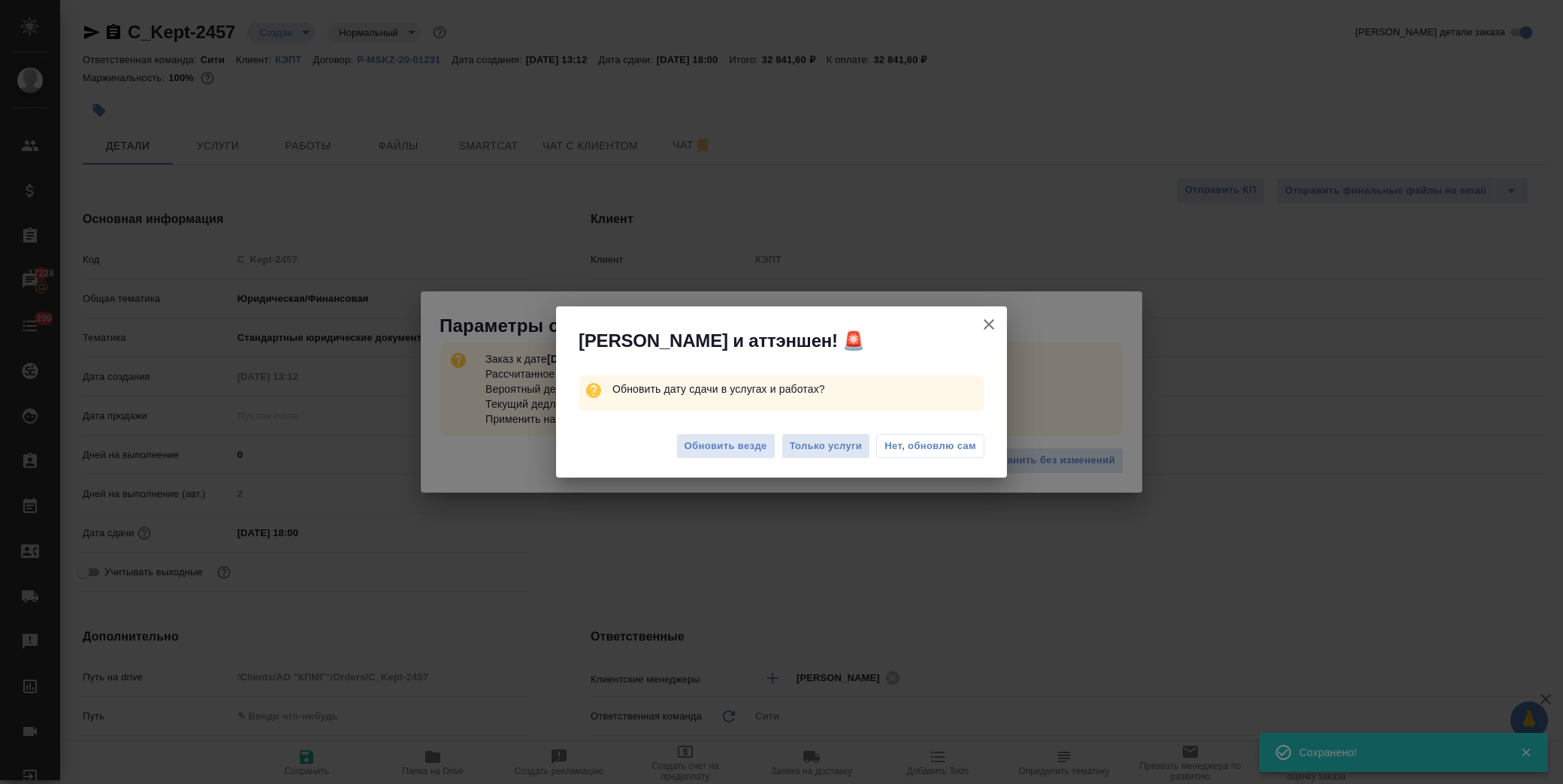
type textarea "x"
click at [956, 445] on span "Нет, обновлю сам" at bounding box center [930, 446] width 92 height 15
type textarea "x"
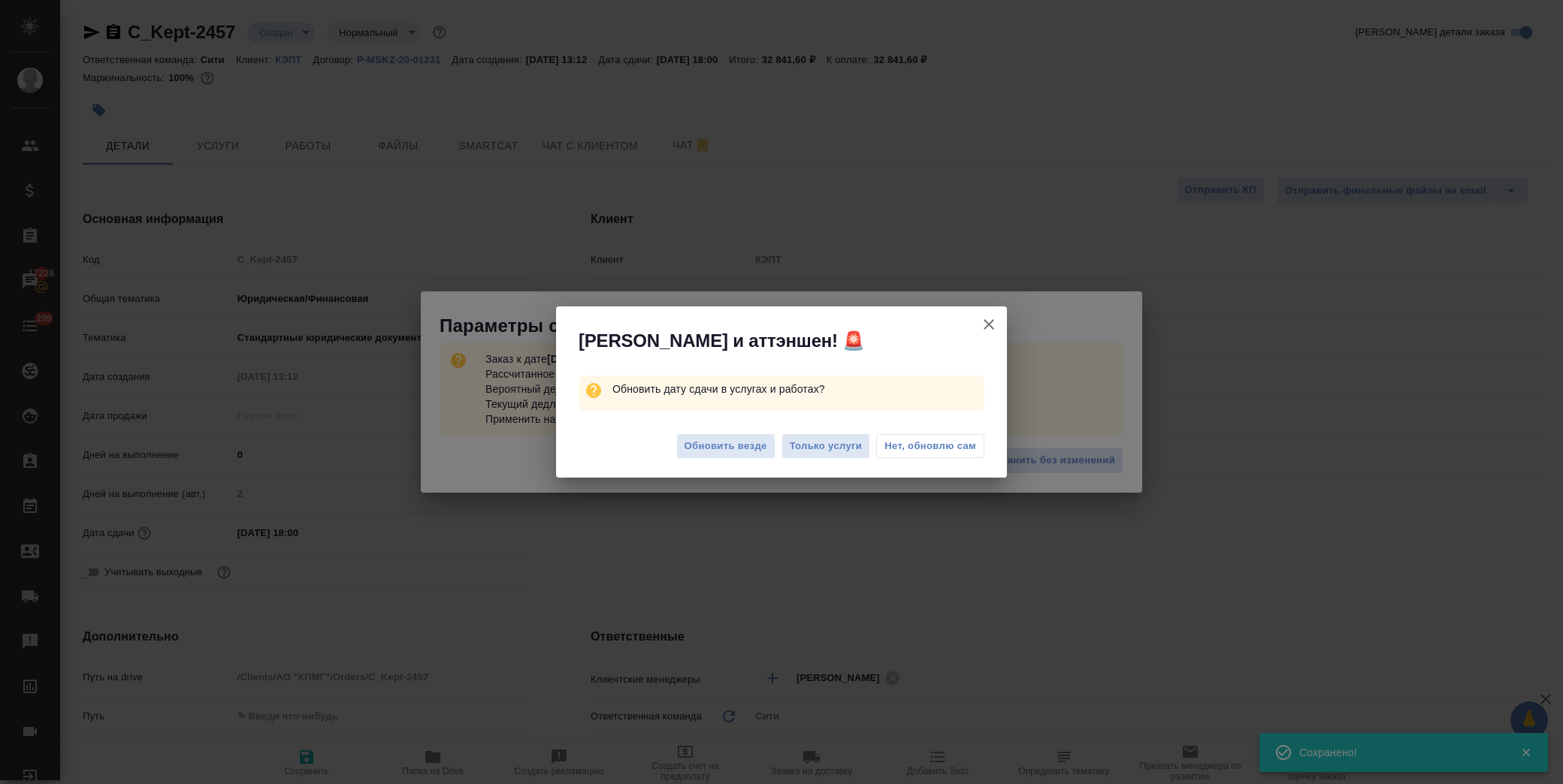
type textarea "x"
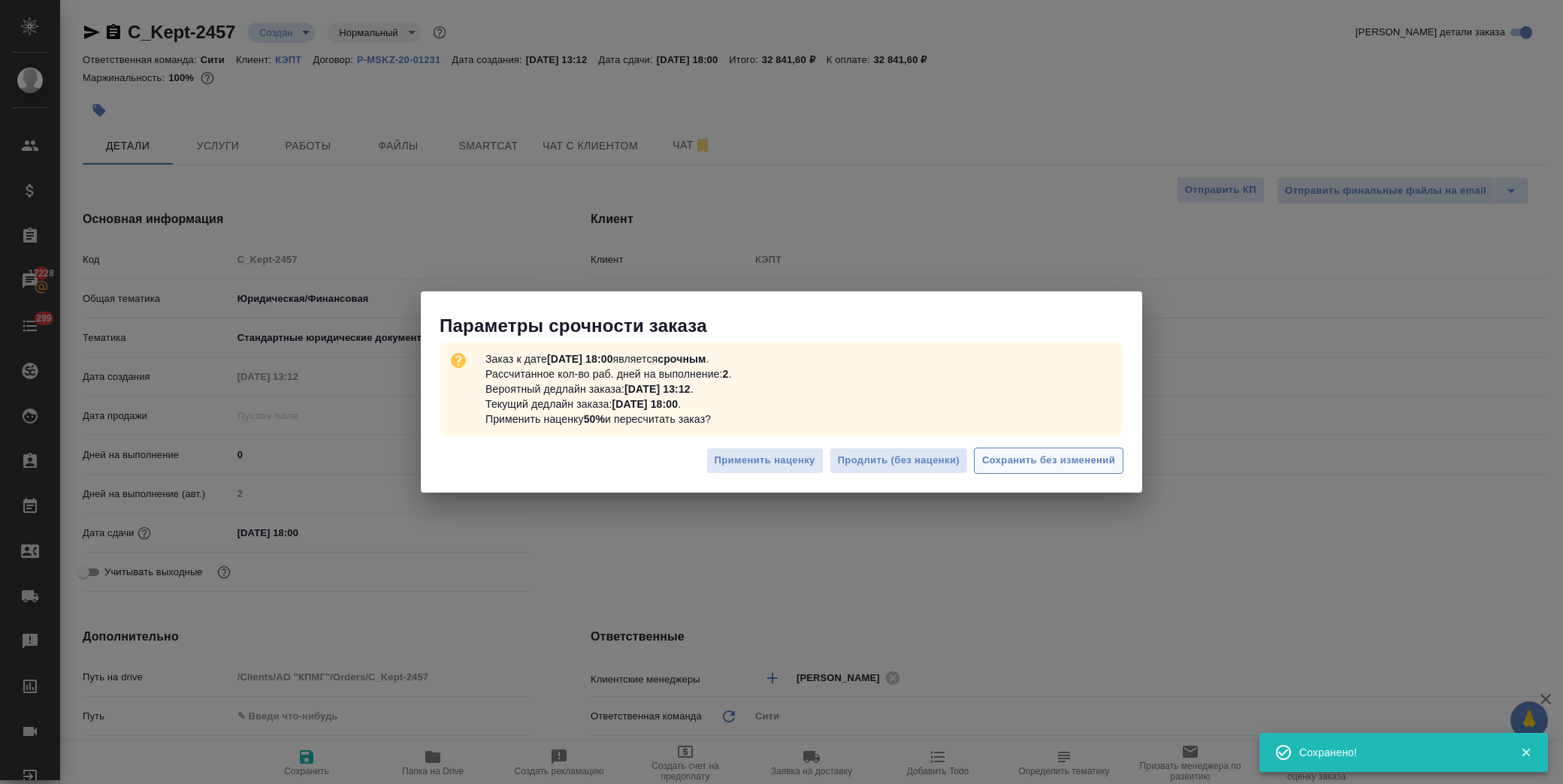
click at [1070, 456] on span "Сохранить без изменений" at bounding box center [1049, 461] width 133 height 17
type textarea "x"
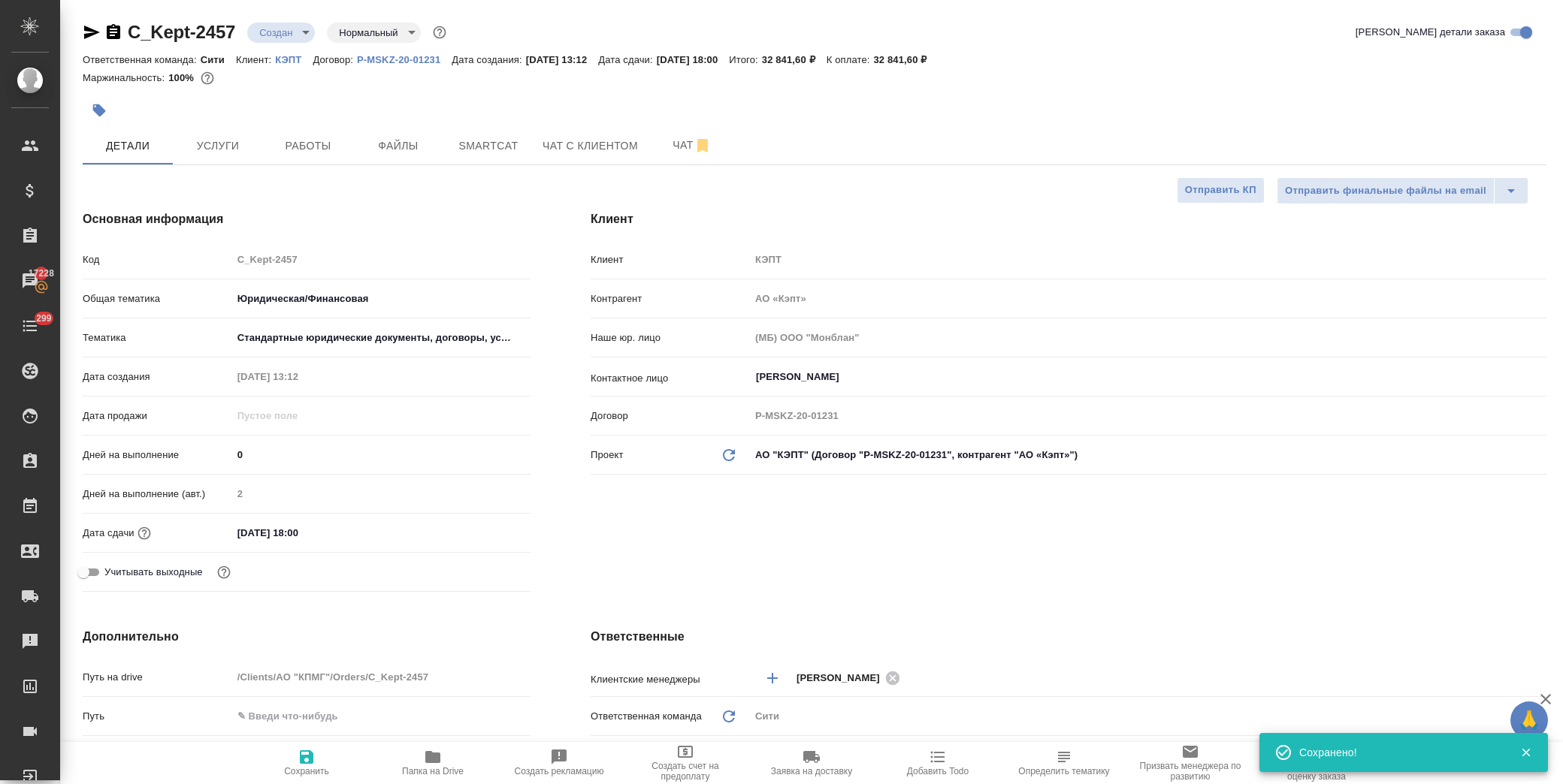
type textarea "x"
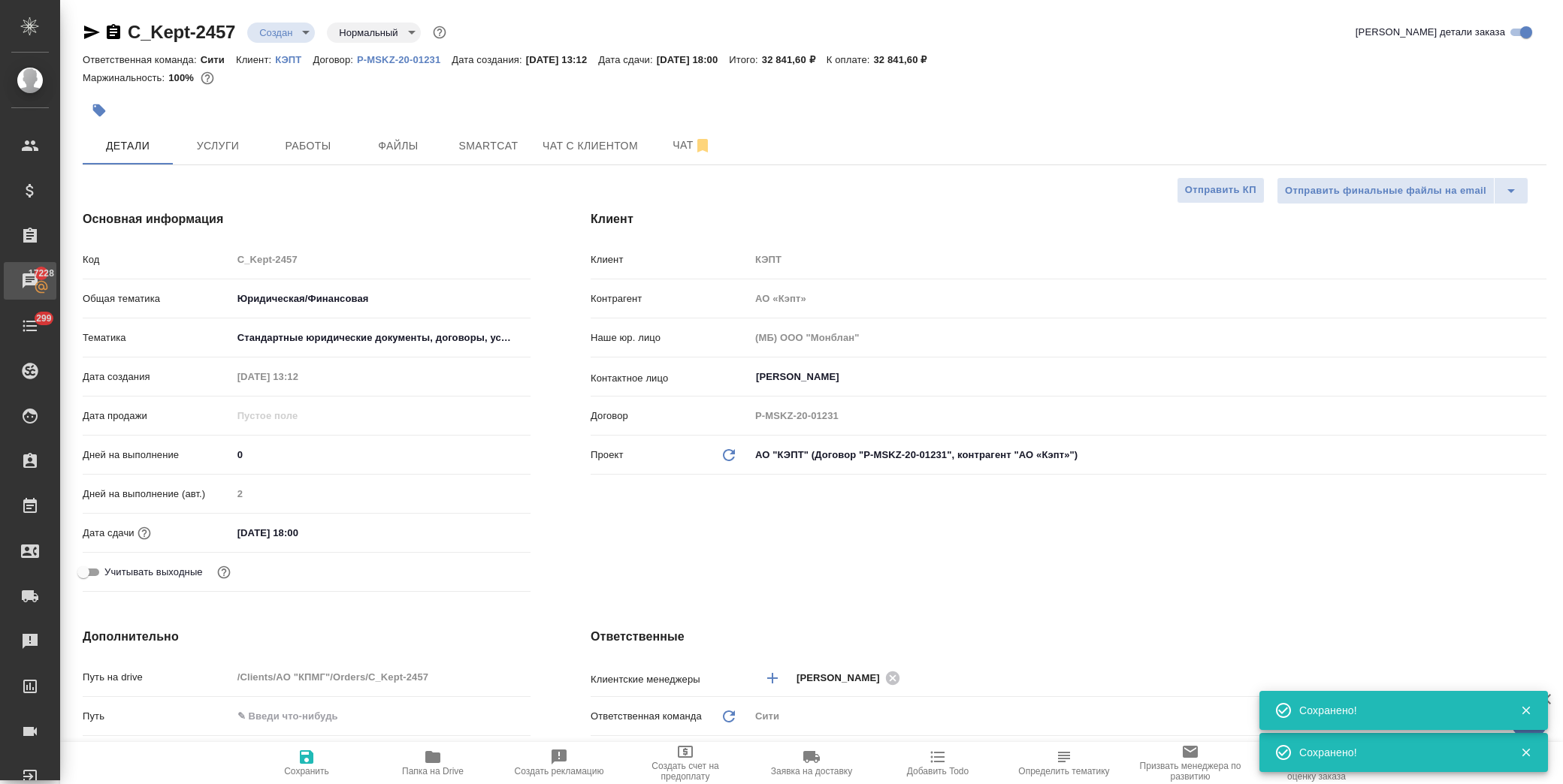
type textarea "x"
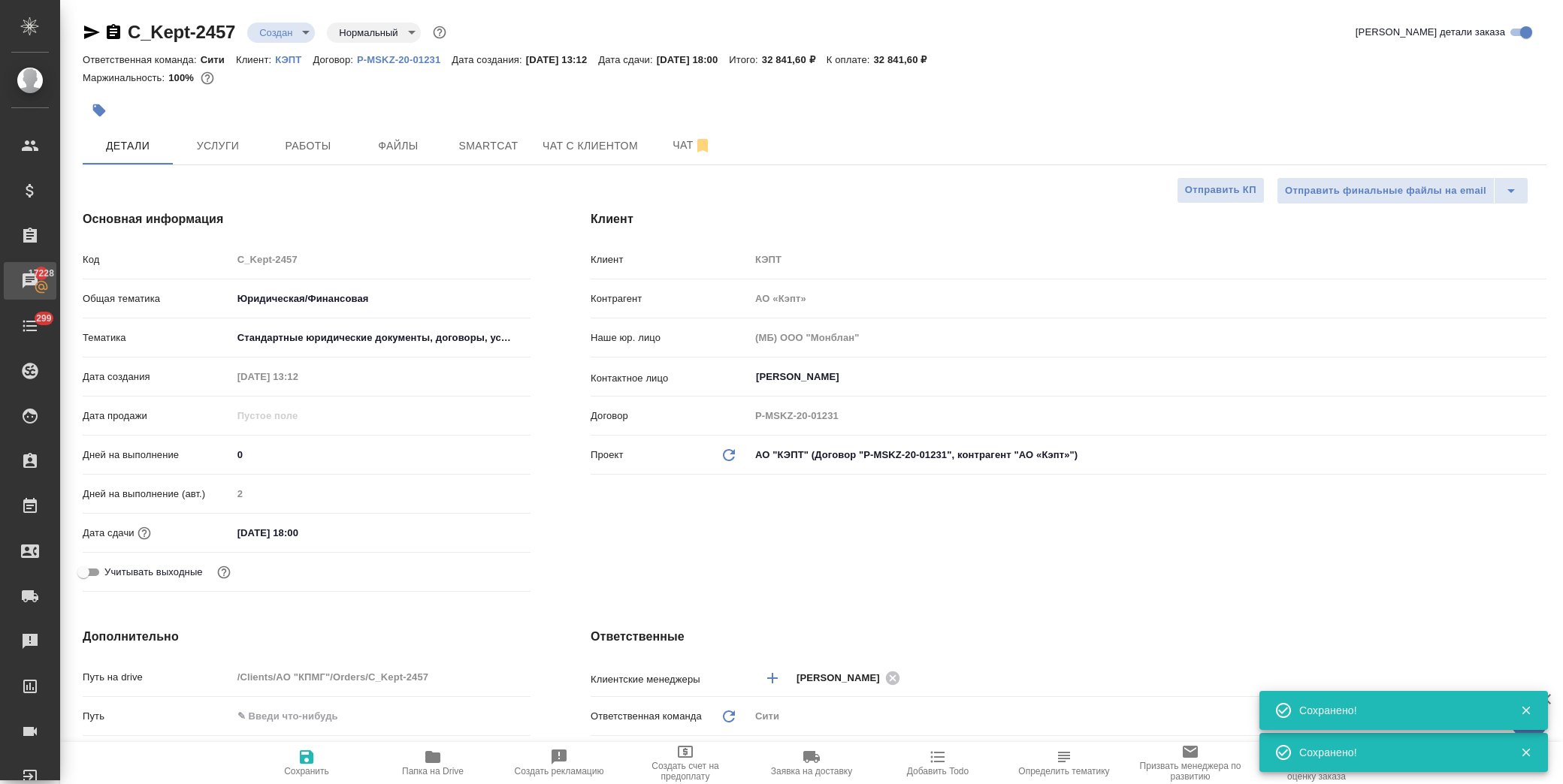
type textarea "x"
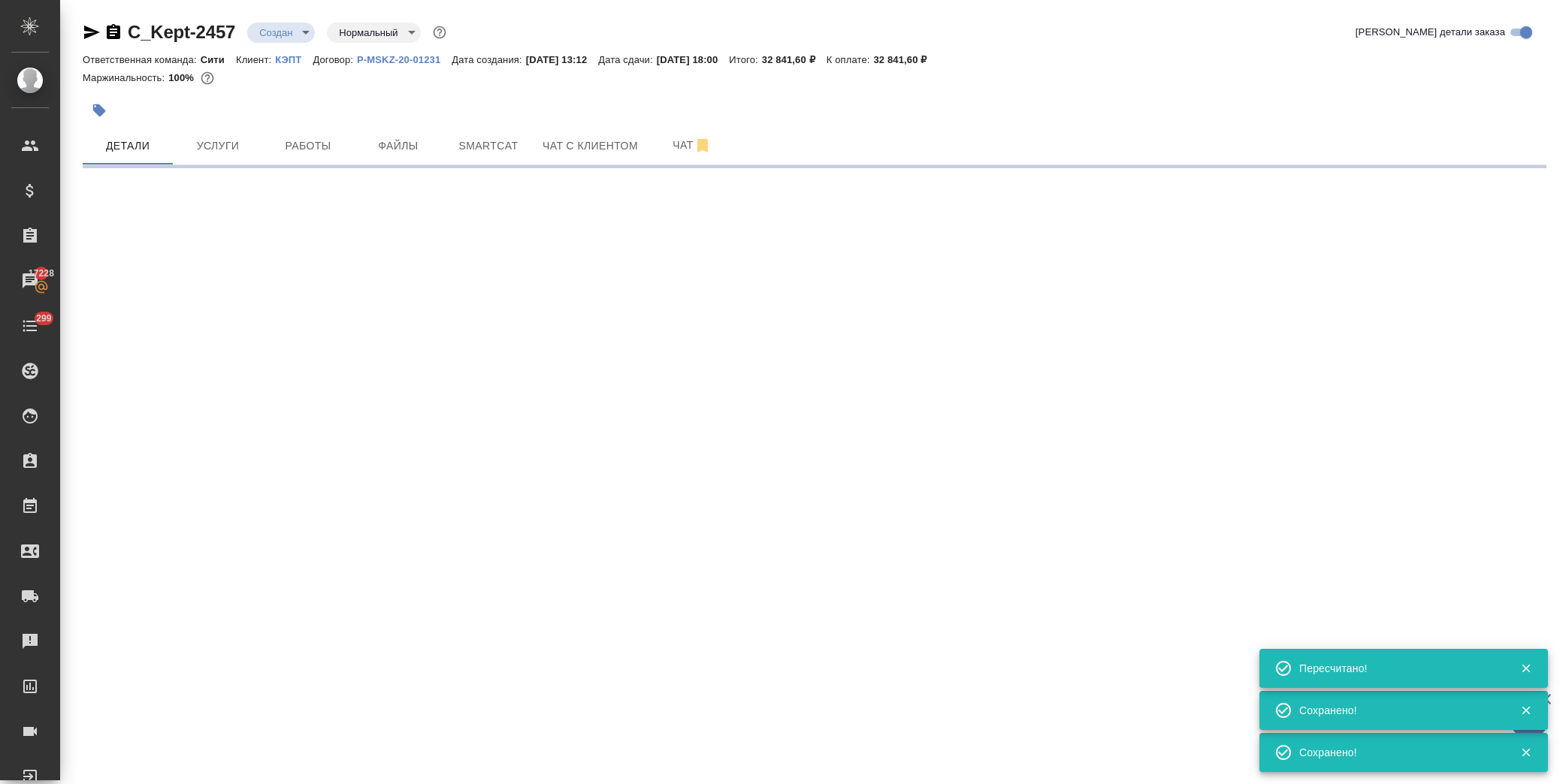
type input "urgent"
select select "RU"
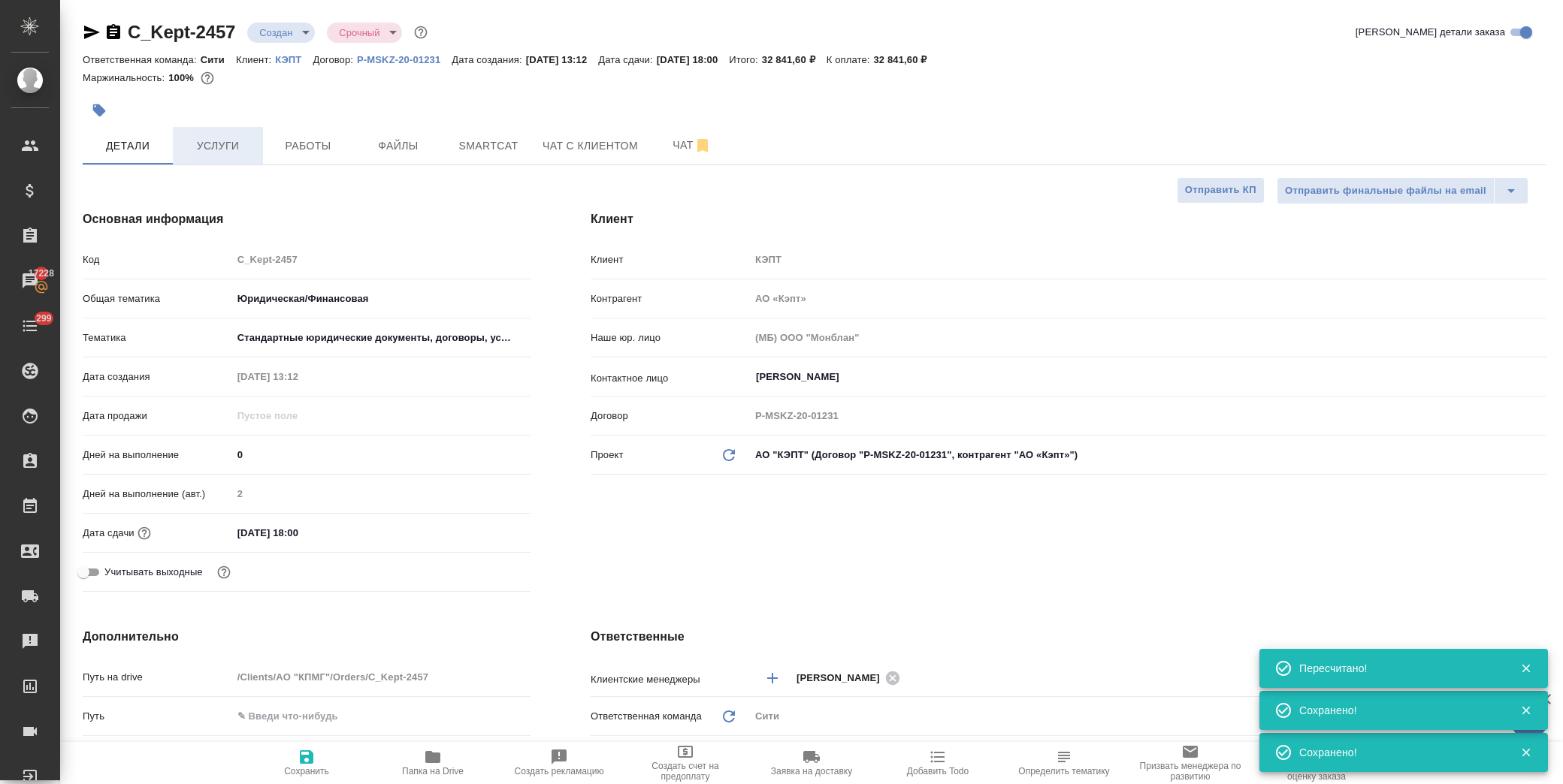
type textarea "x"
click at [208, 137] on span "Услуги" at bounding box center [217, 146] width 72 height 19
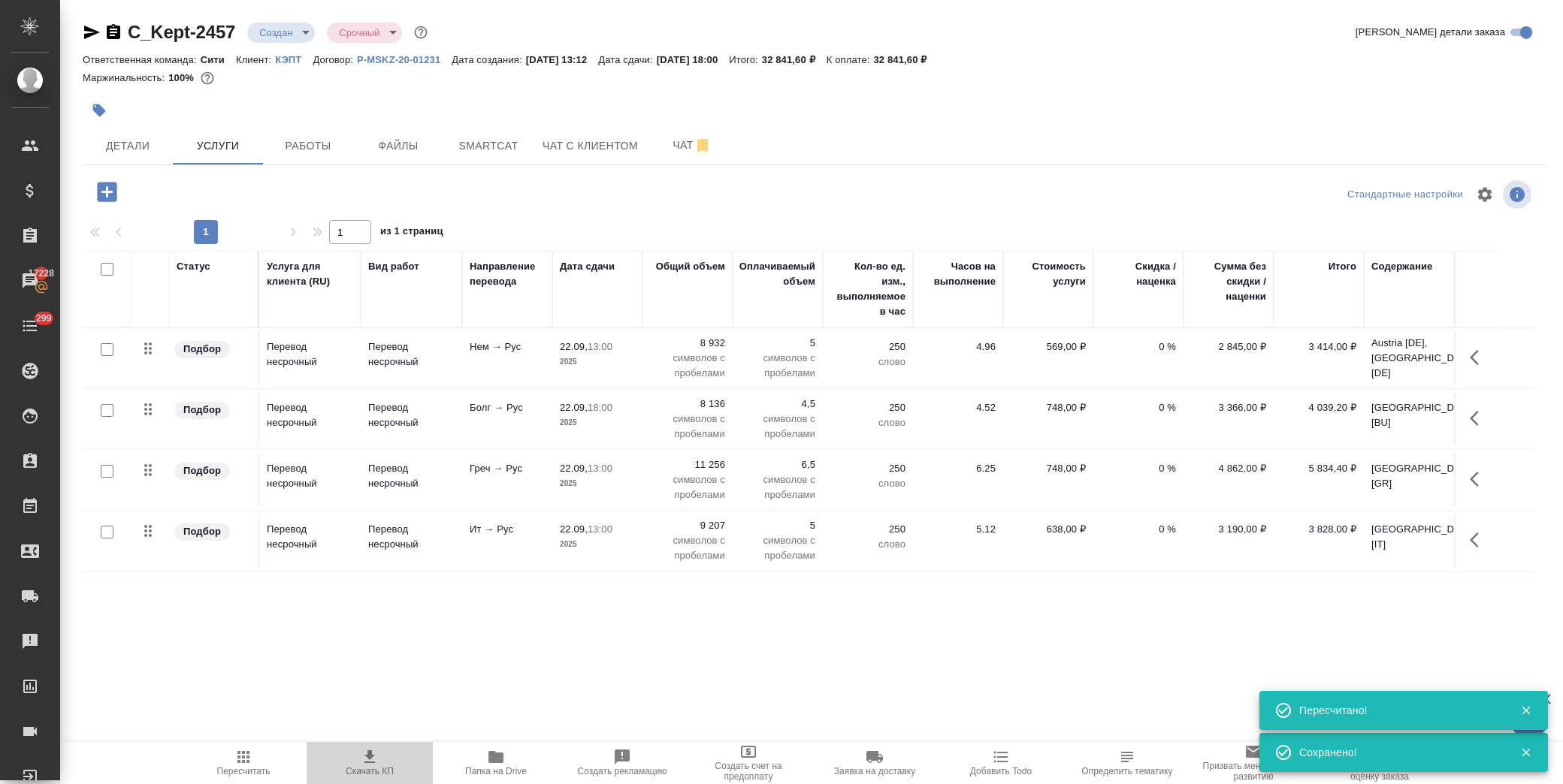
click at [365, 760] on icon "button" at bounding box center [370, 757] width 18 height 18
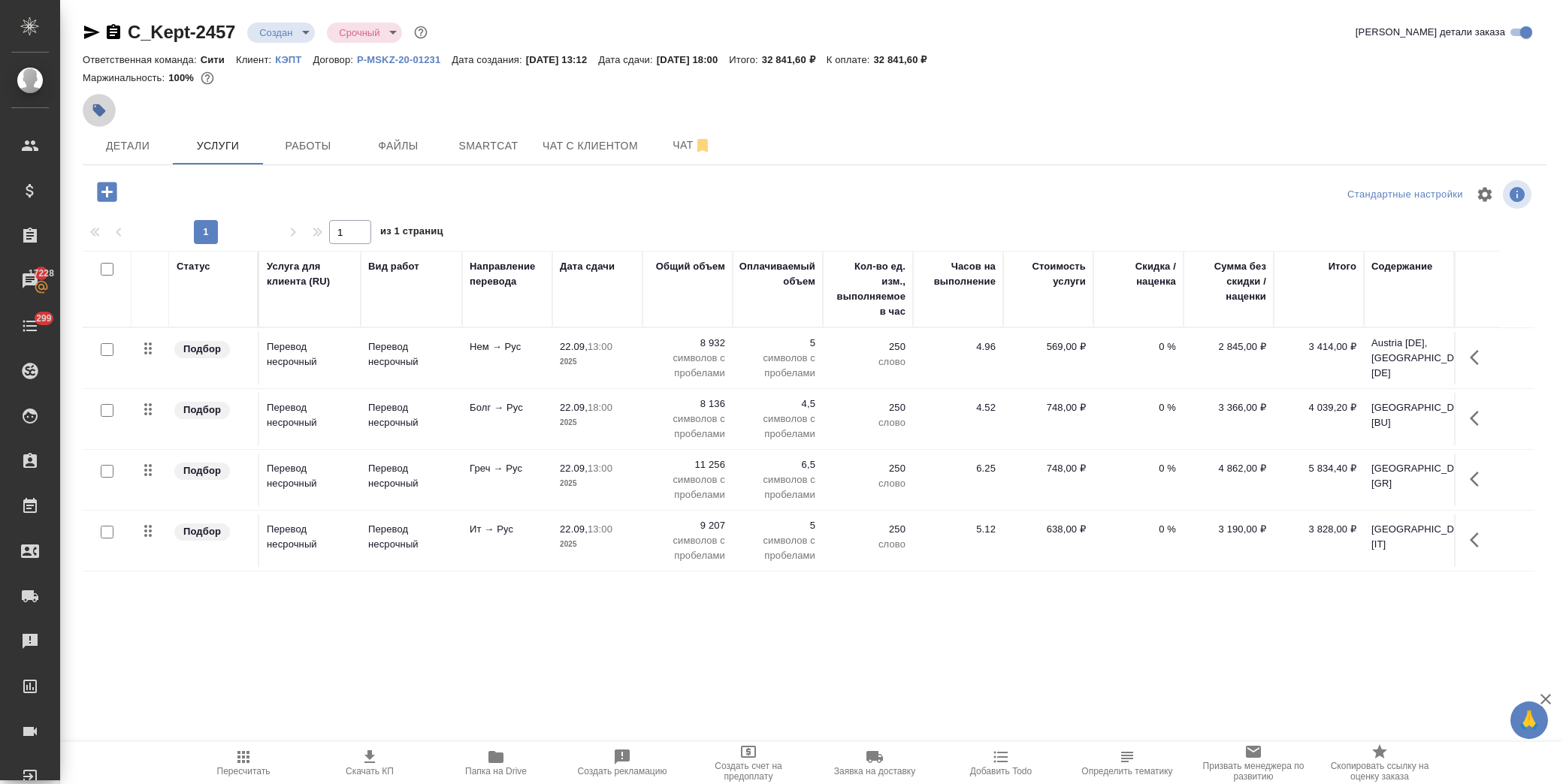
click at [97, 103] on icon "button" at bounding box center [99, 110] width 15 height 15
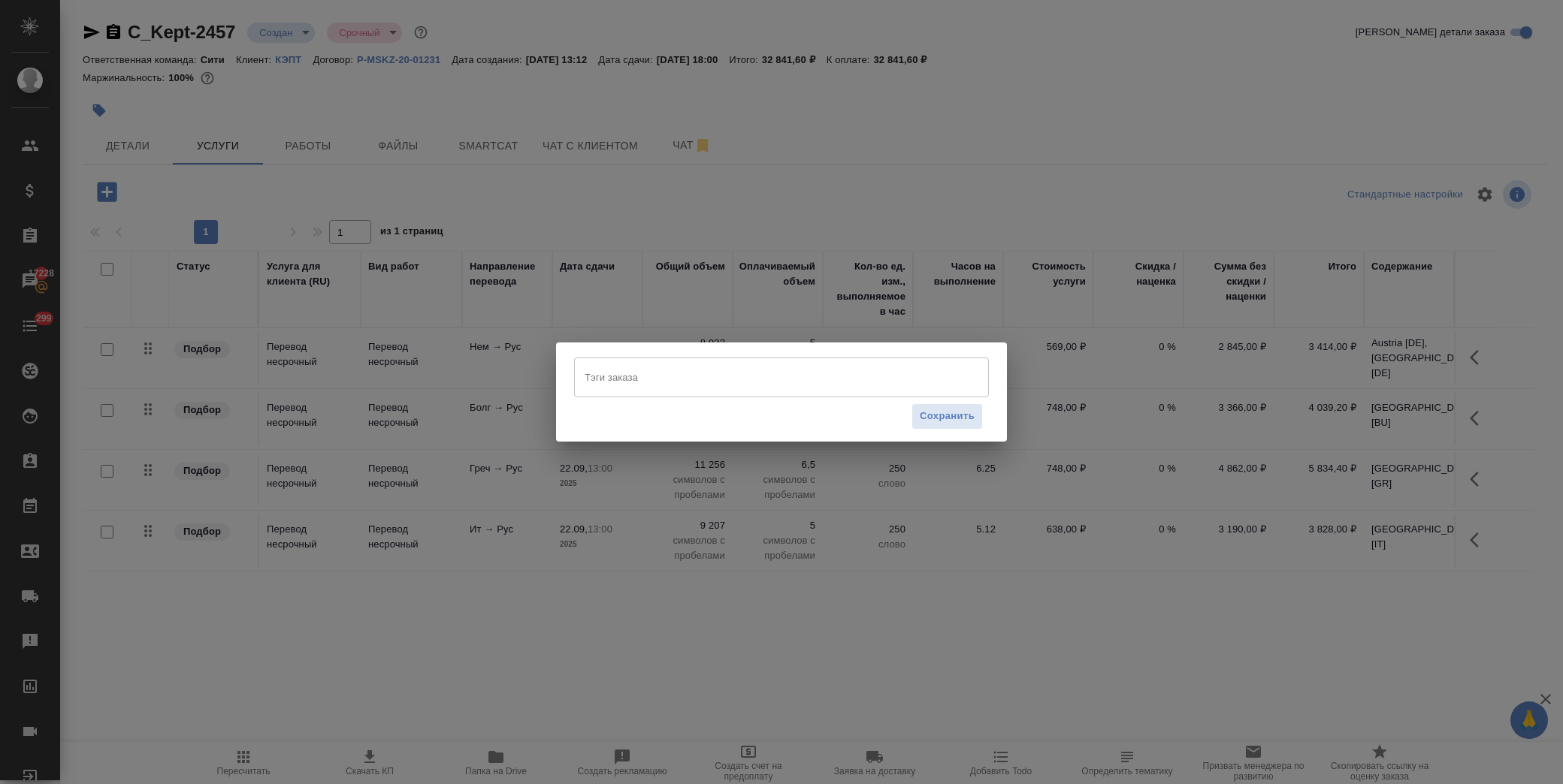
click at [660, 386] on input "Тэги заказа" at bounding box center [767, 377] width 373 height 26
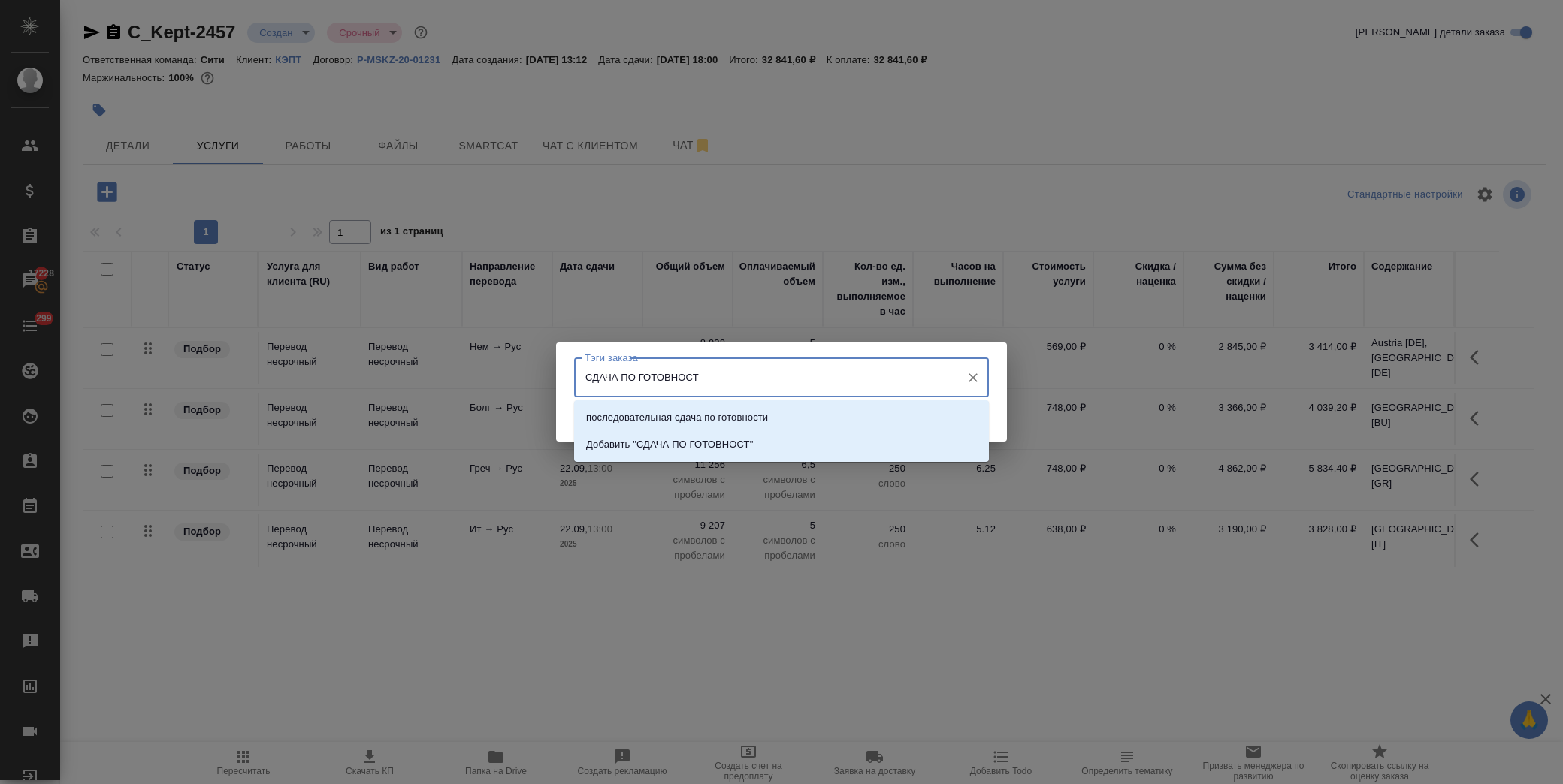
type input "СДАЧА ПО ГОТОВНОСТИ"
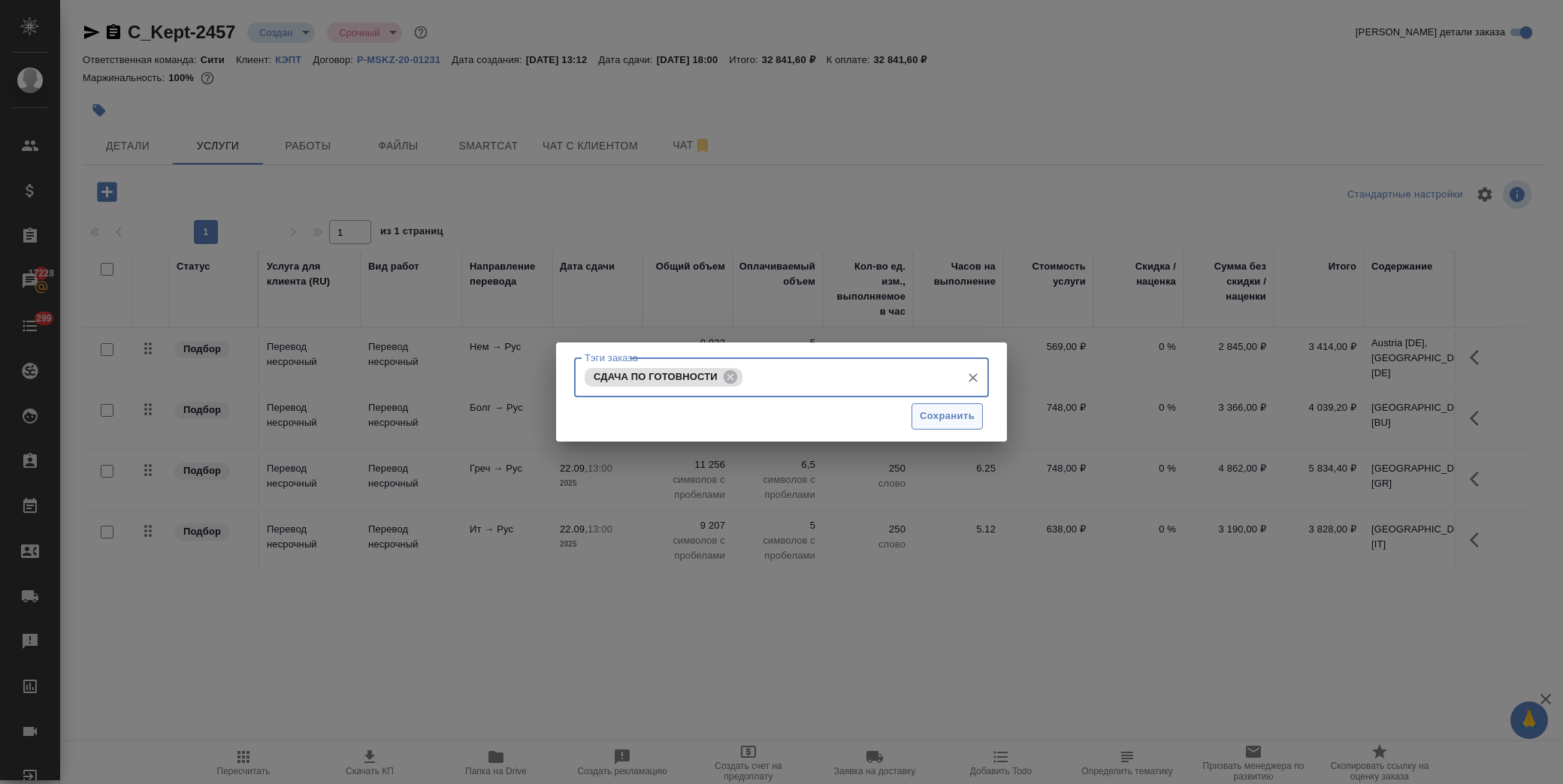
click at [939, 418] on span "Сохранить" at bounding box center [947, 416] width 55 height 17
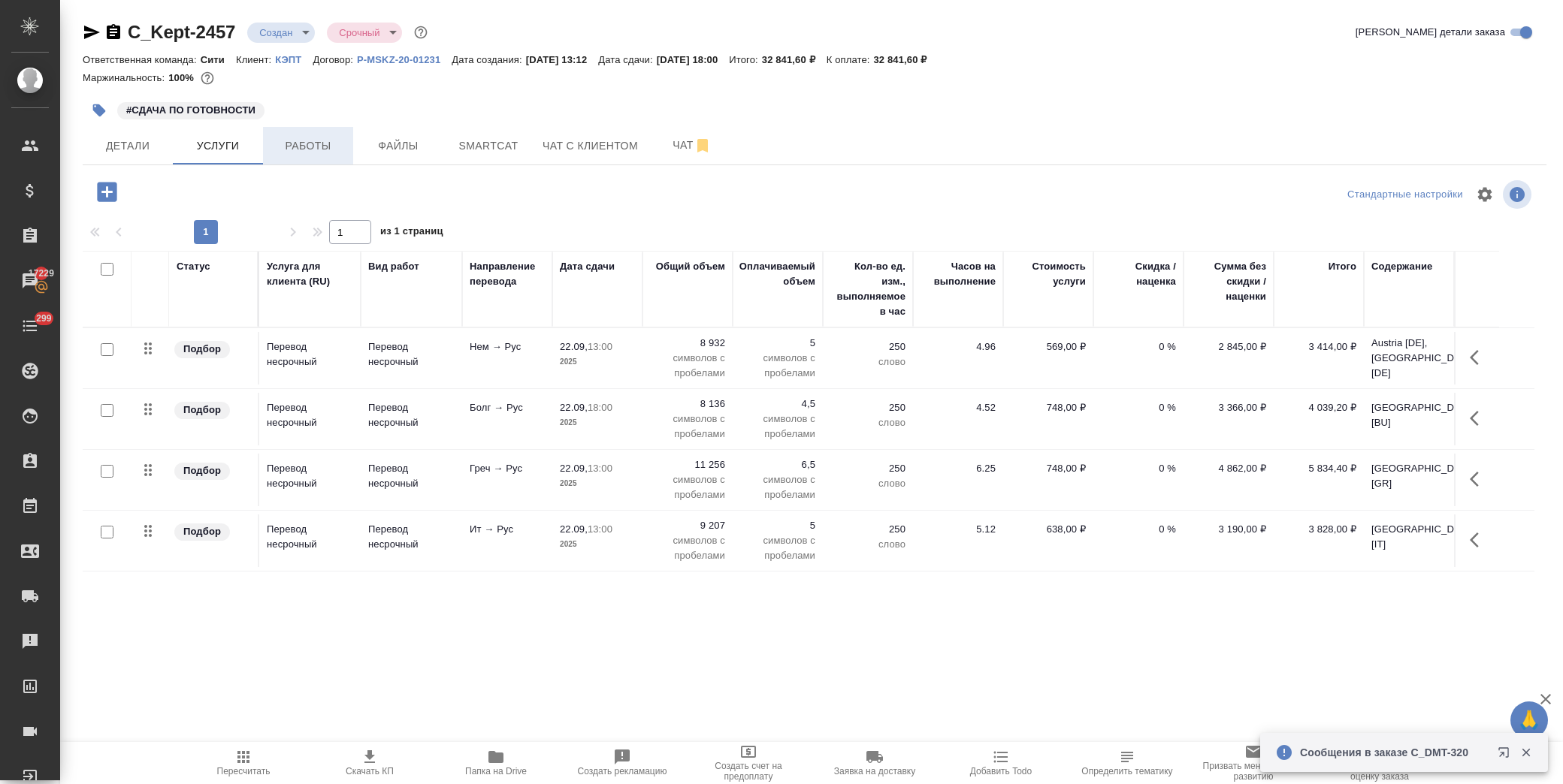
click at [313, 159] on button "Работы" at bounding box center [307, 146] width 90 height 37
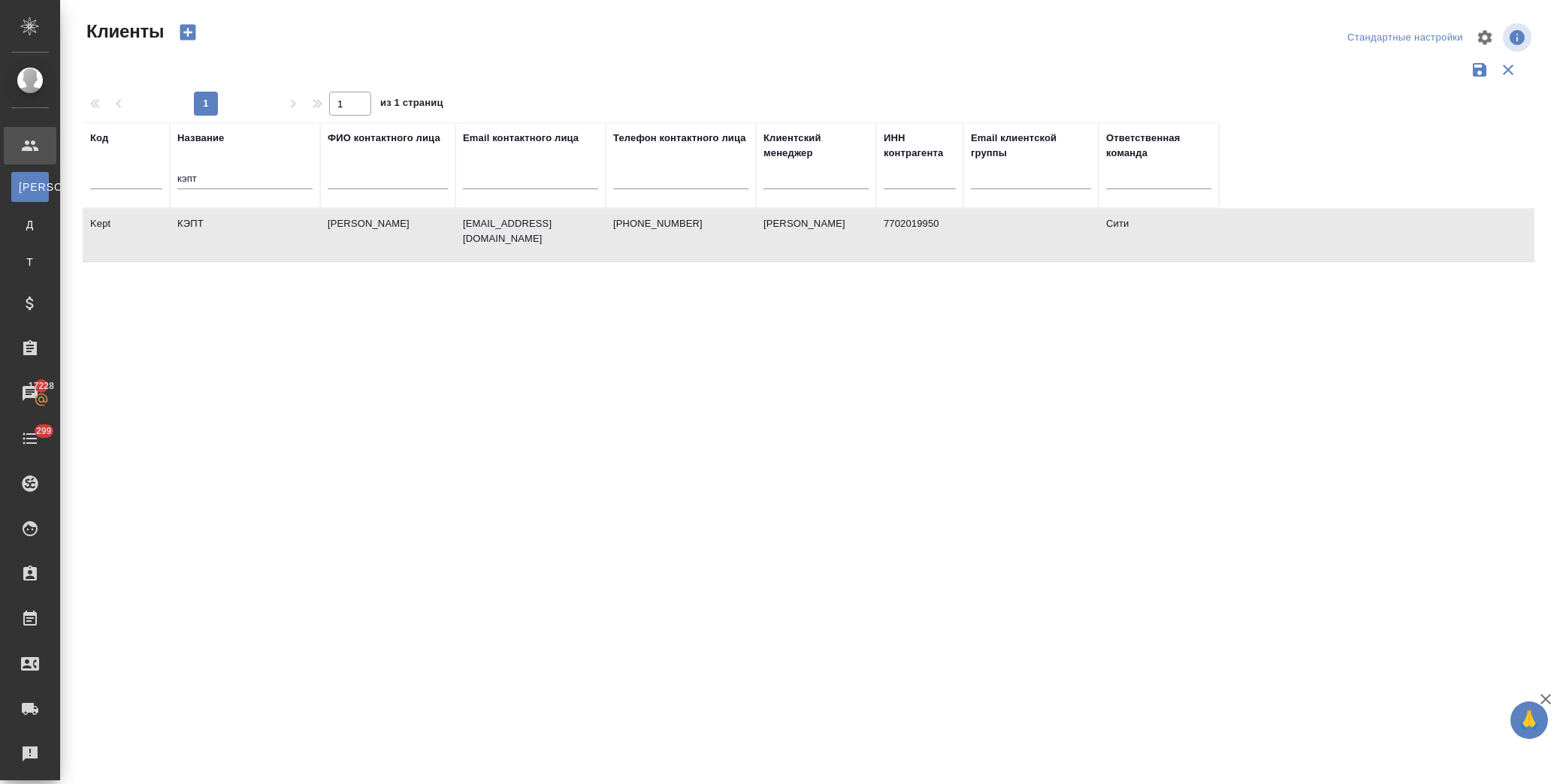
select select "RU"
click at [41, 178] on div ".cls-1 fill:#fff; AWATERA [PERSON_NAME] К Клиенты Д Договоры Т Тендеры Специфик…" at bounding box center [781, 392] width 1563 height 784
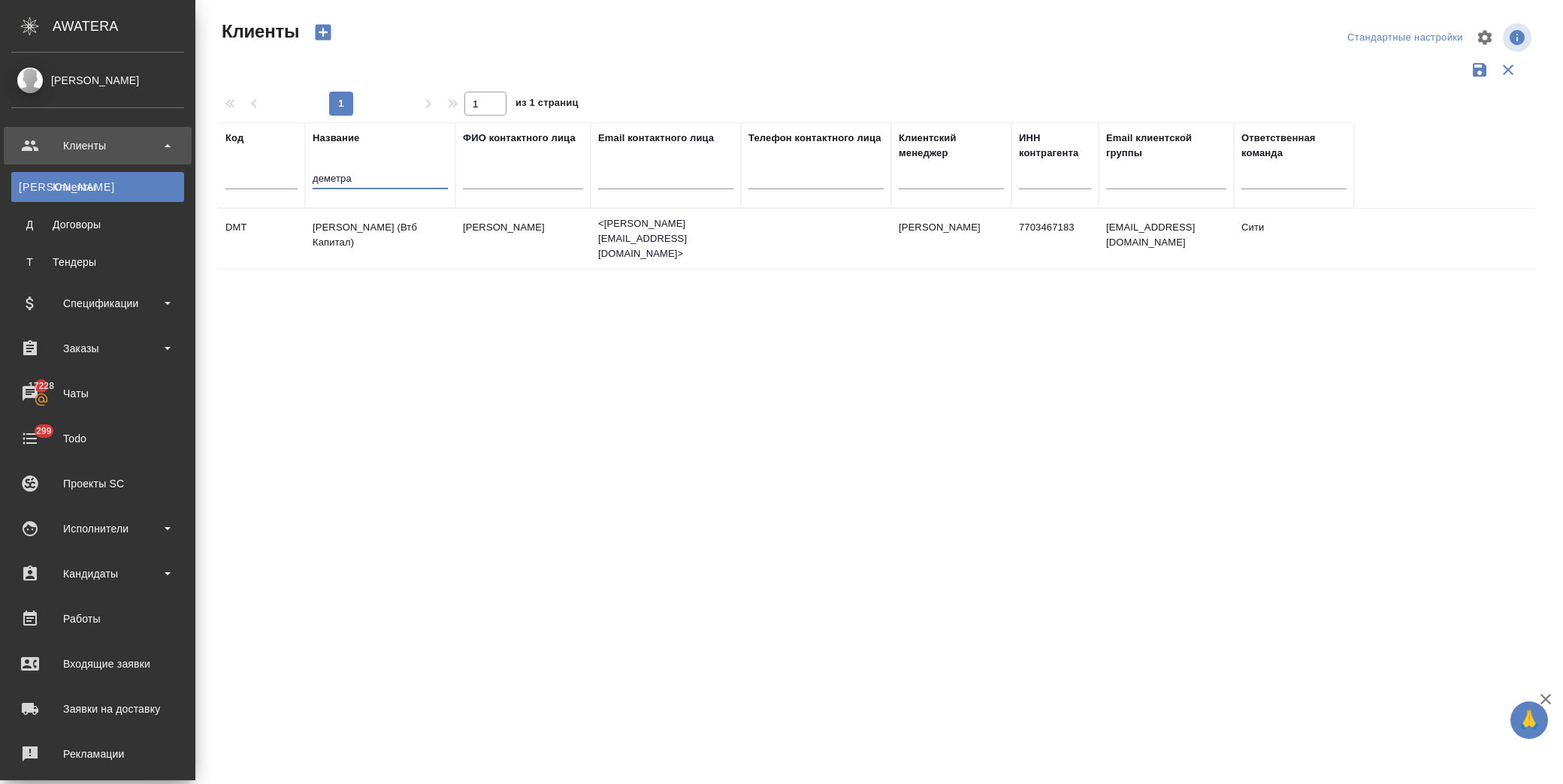
type input "деметра"
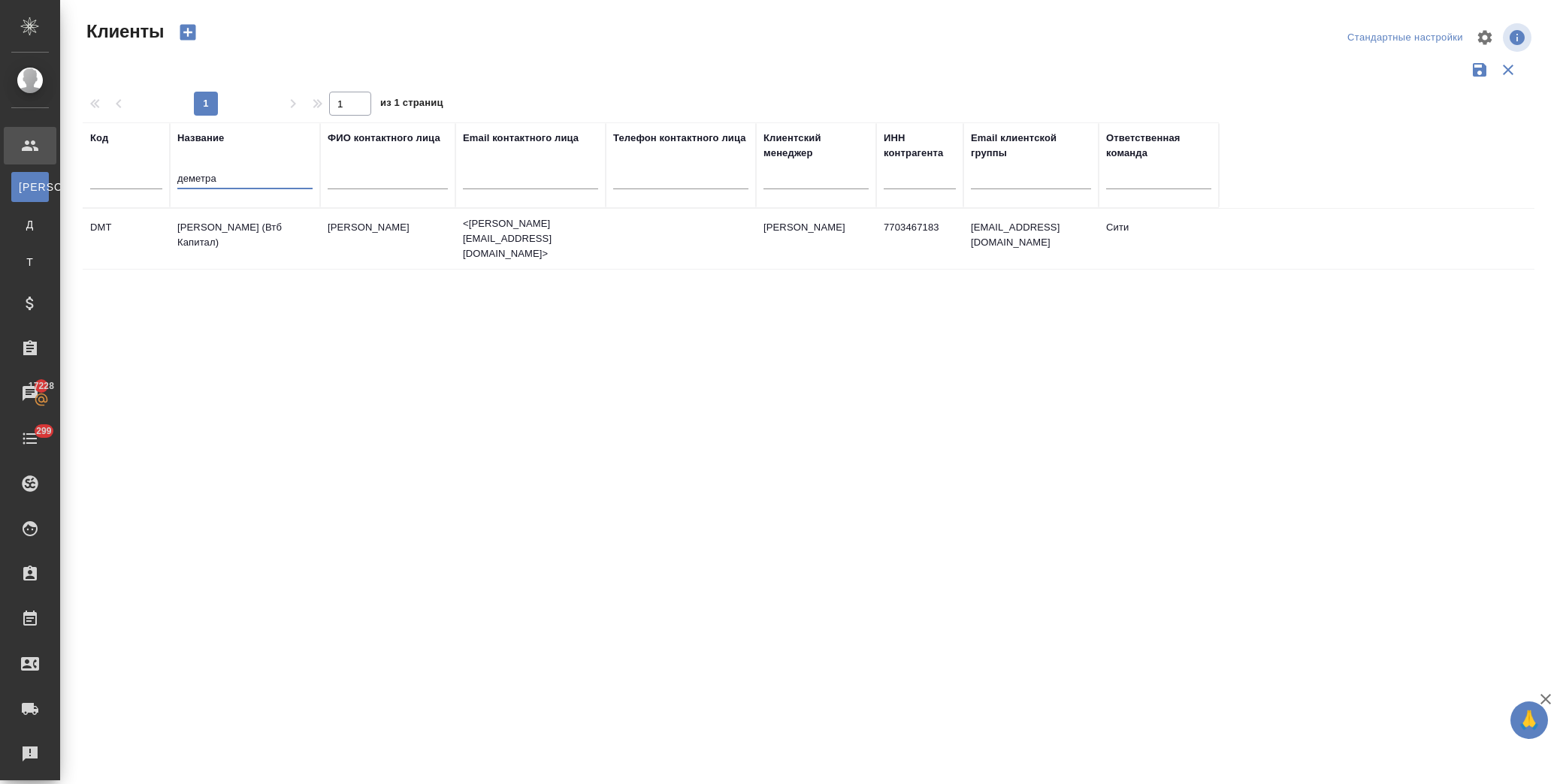
click at [221, 229] on td "[PERSON_NAME] (Втб Капитал)" at bounding box center [244, 238] width 150 height 53
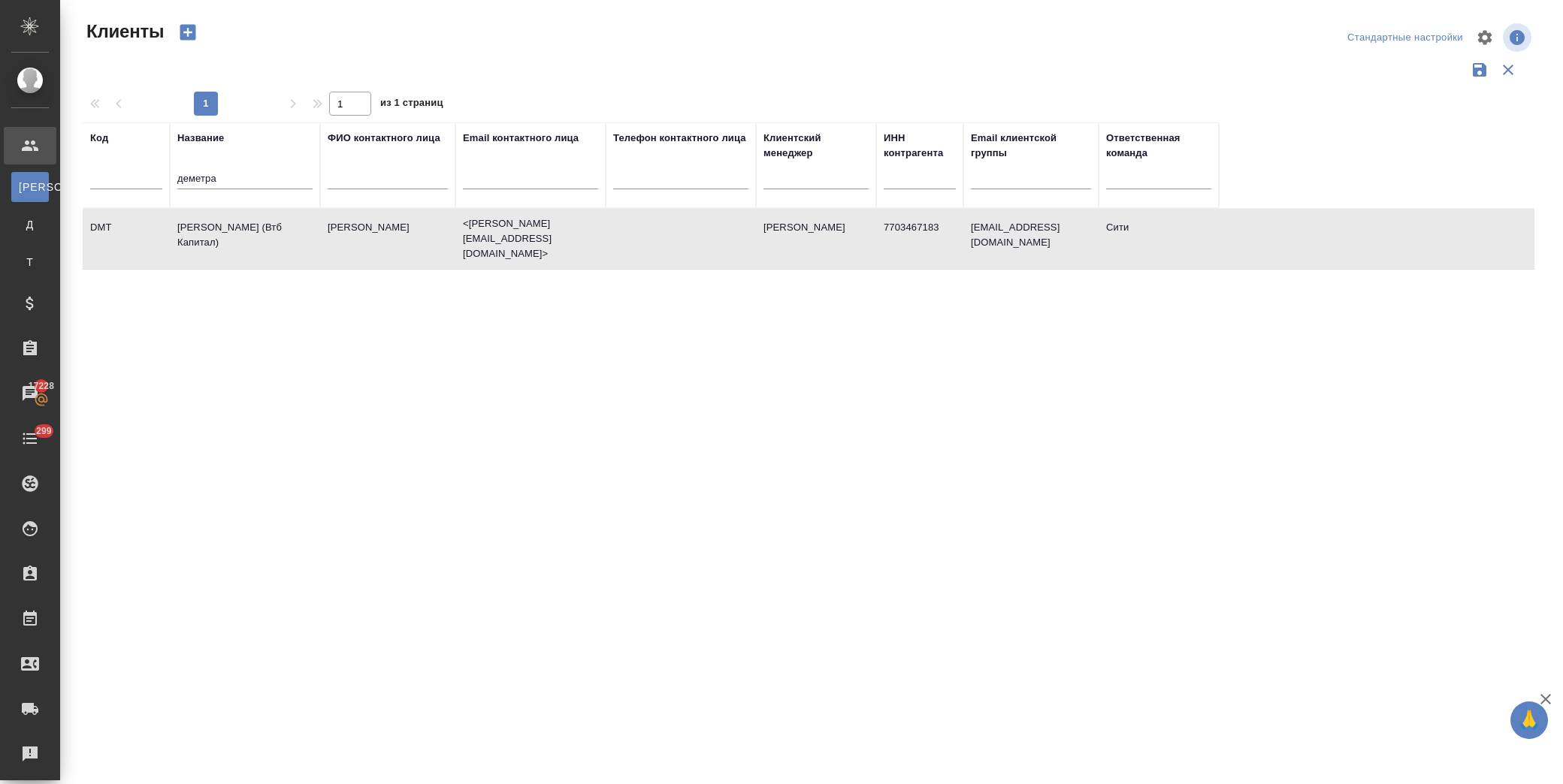
click at [221, 229] on td "[PERSON_NAME] (Втб Капитал)" at bounding box center [244, 238] width 150 height 53
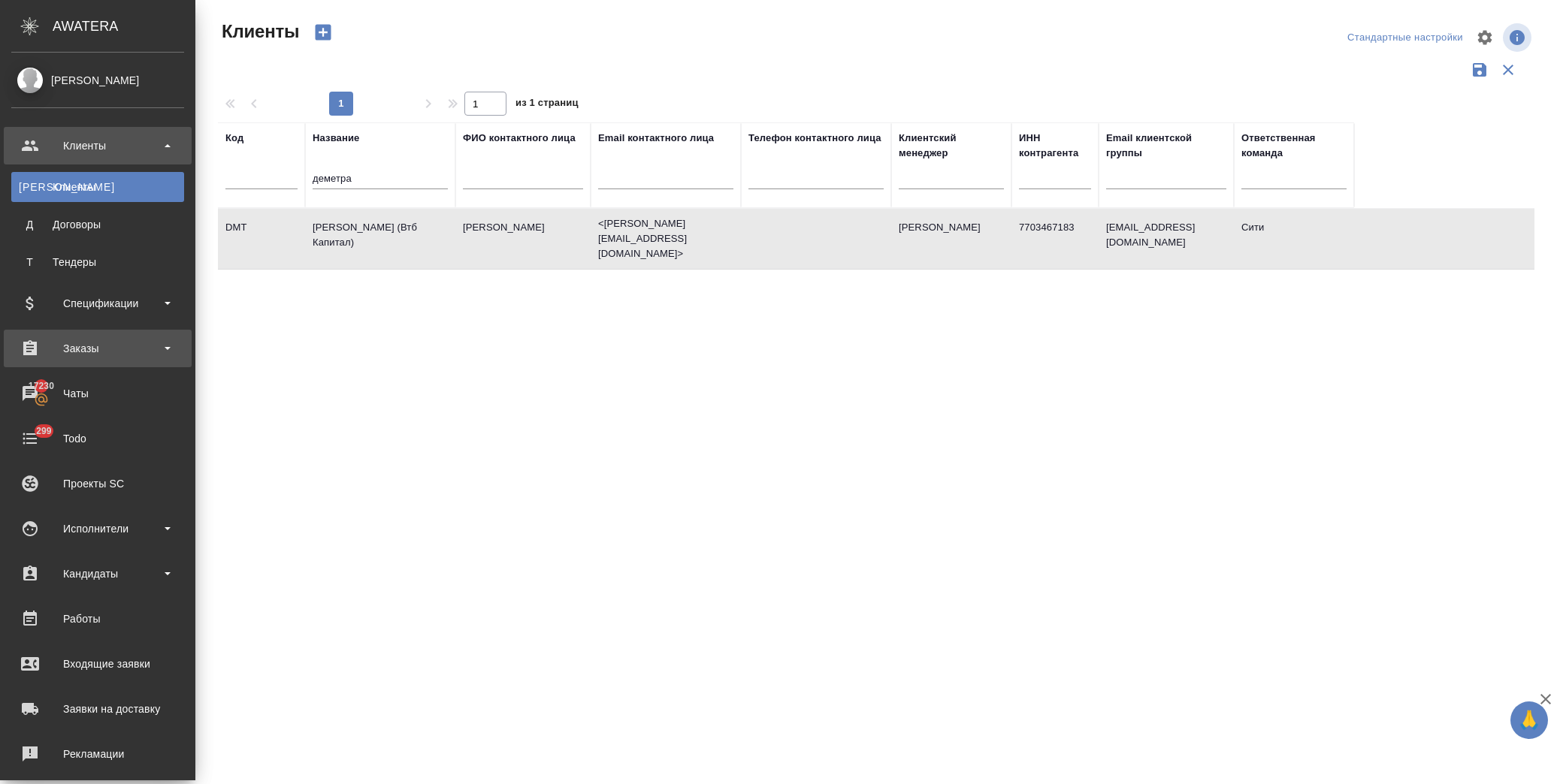
click at [102, 346] on div "Заказы" at bounding box center [97, 349] width 173 height 23
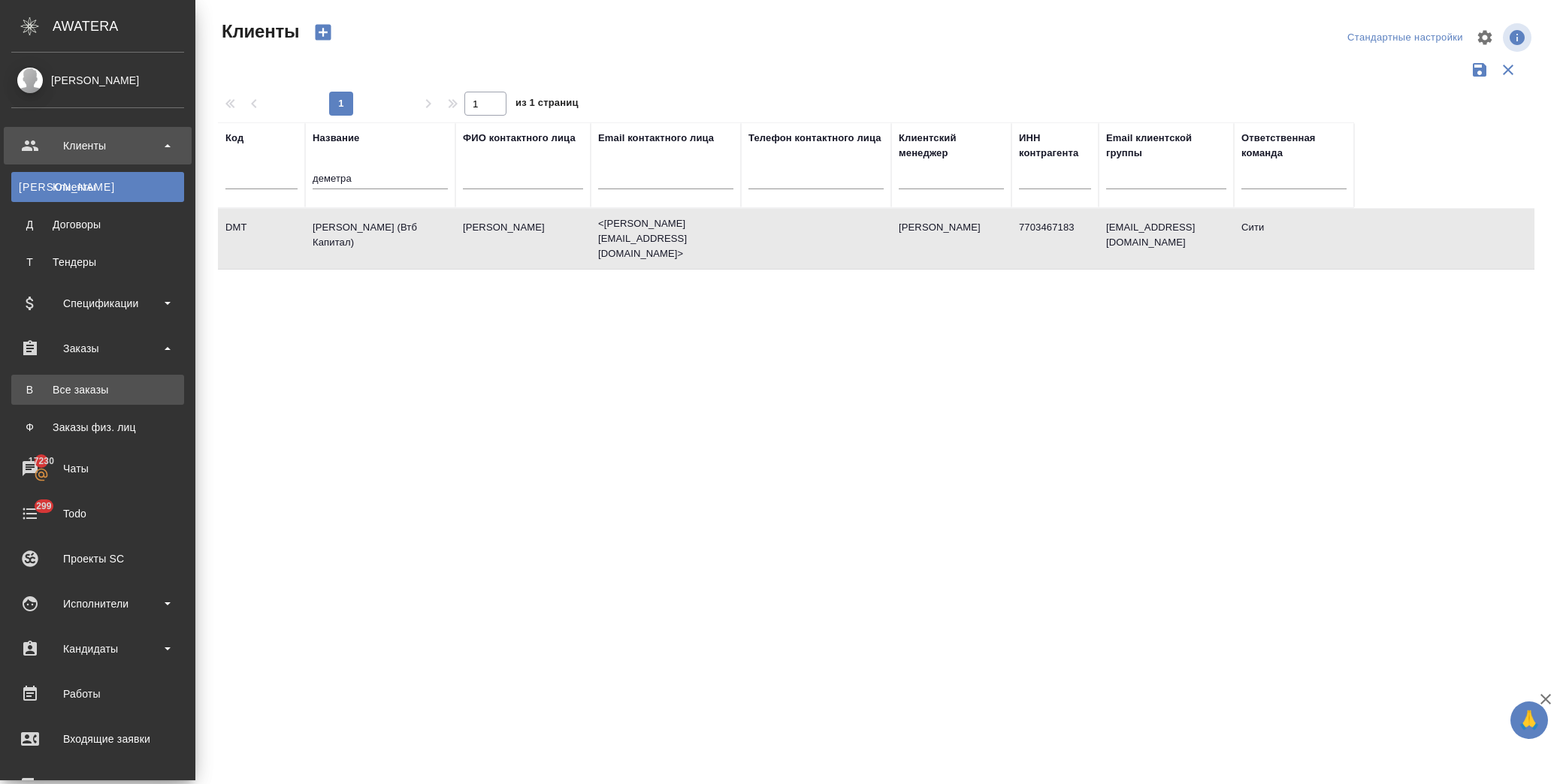
click at [85, 383] on div "Все заказы" at bounding box center [97, 390] width 158 height 15
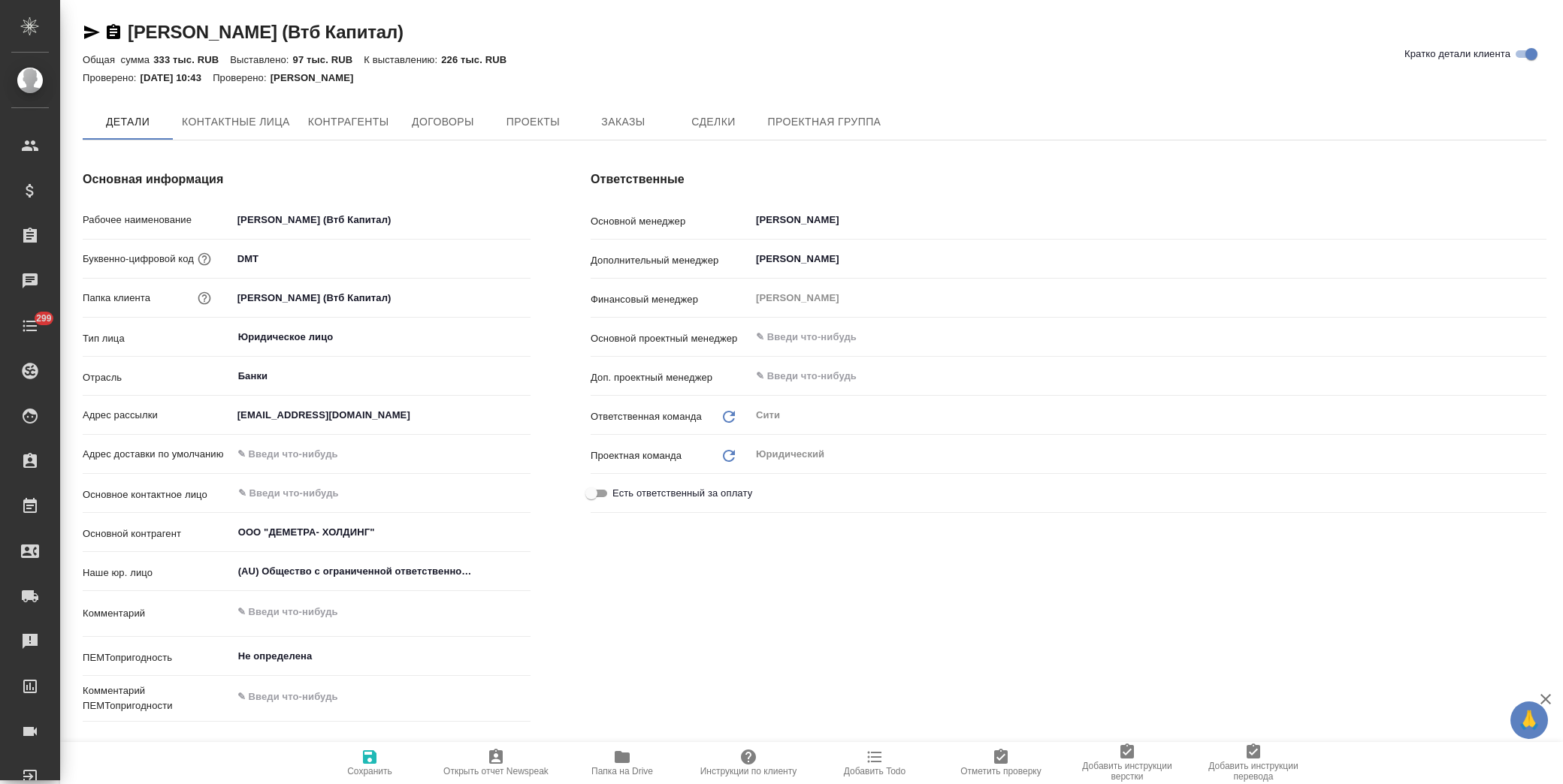
type textarea "x"
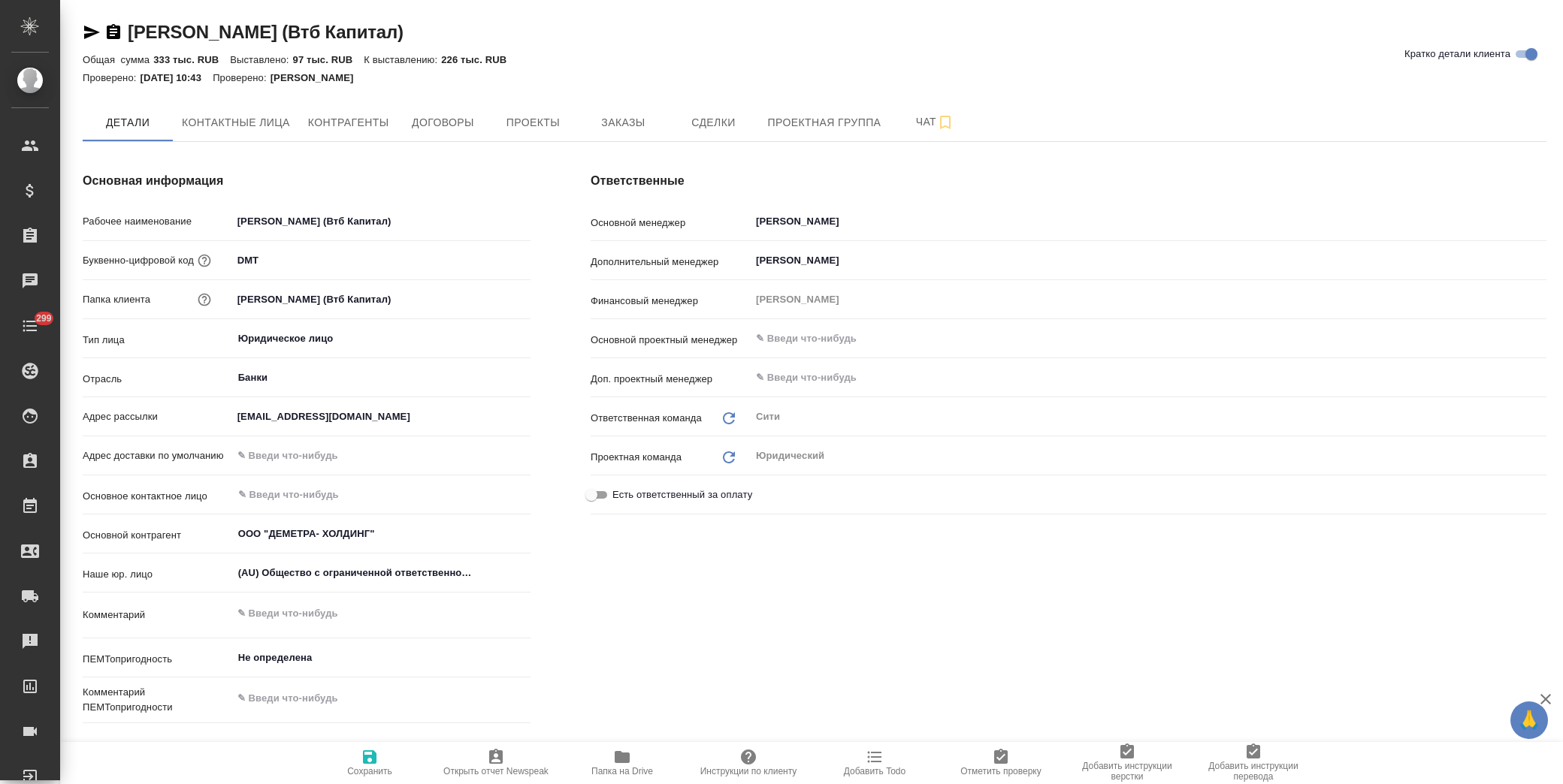
type textarea "x"
click at [636, 122] on span "Заказы" at bounding box center [623, 122] width 72 height 19
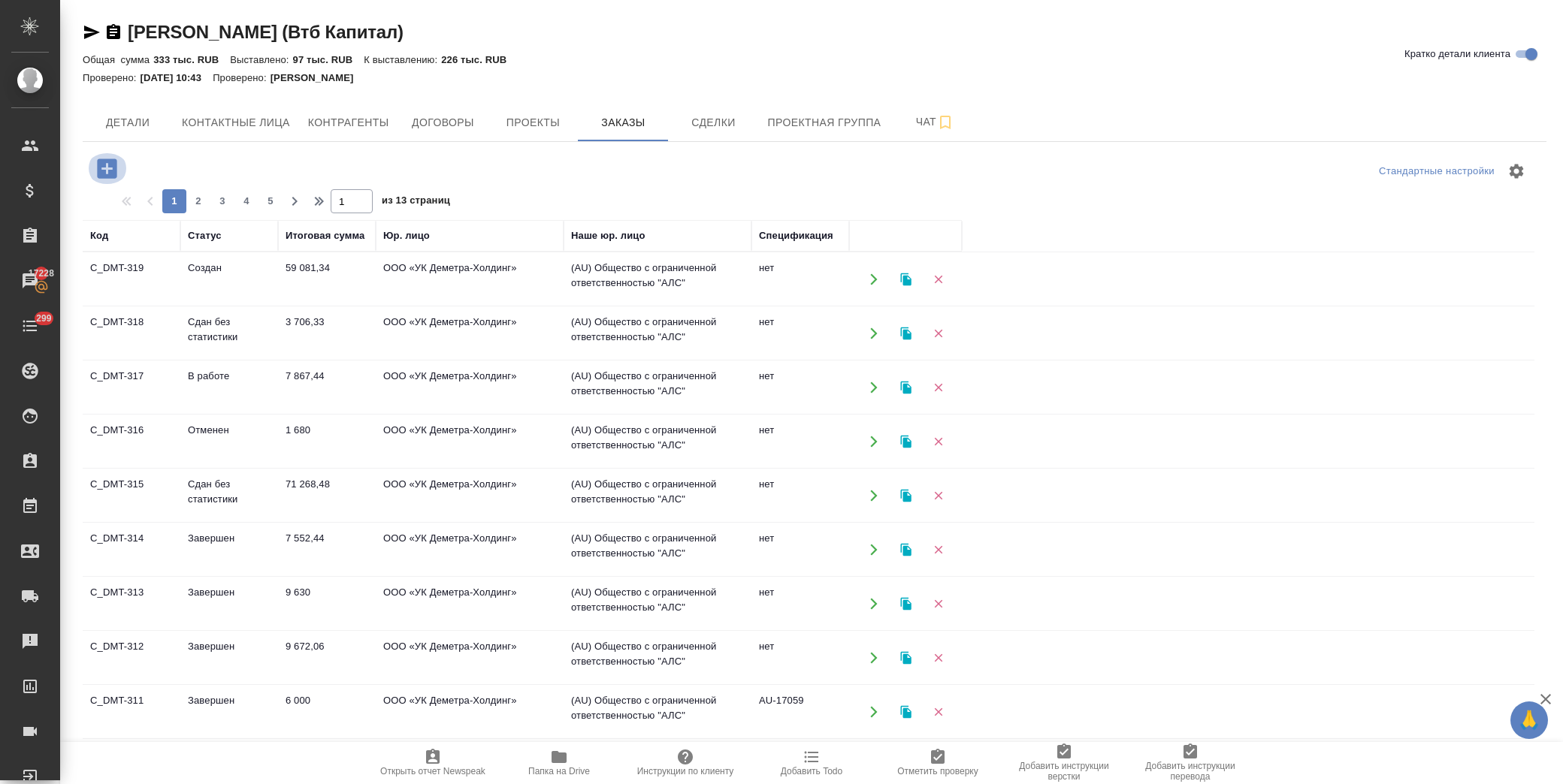
click at [105, 169] on icon "button" at bounding box center [107, 169] width 26 height 26
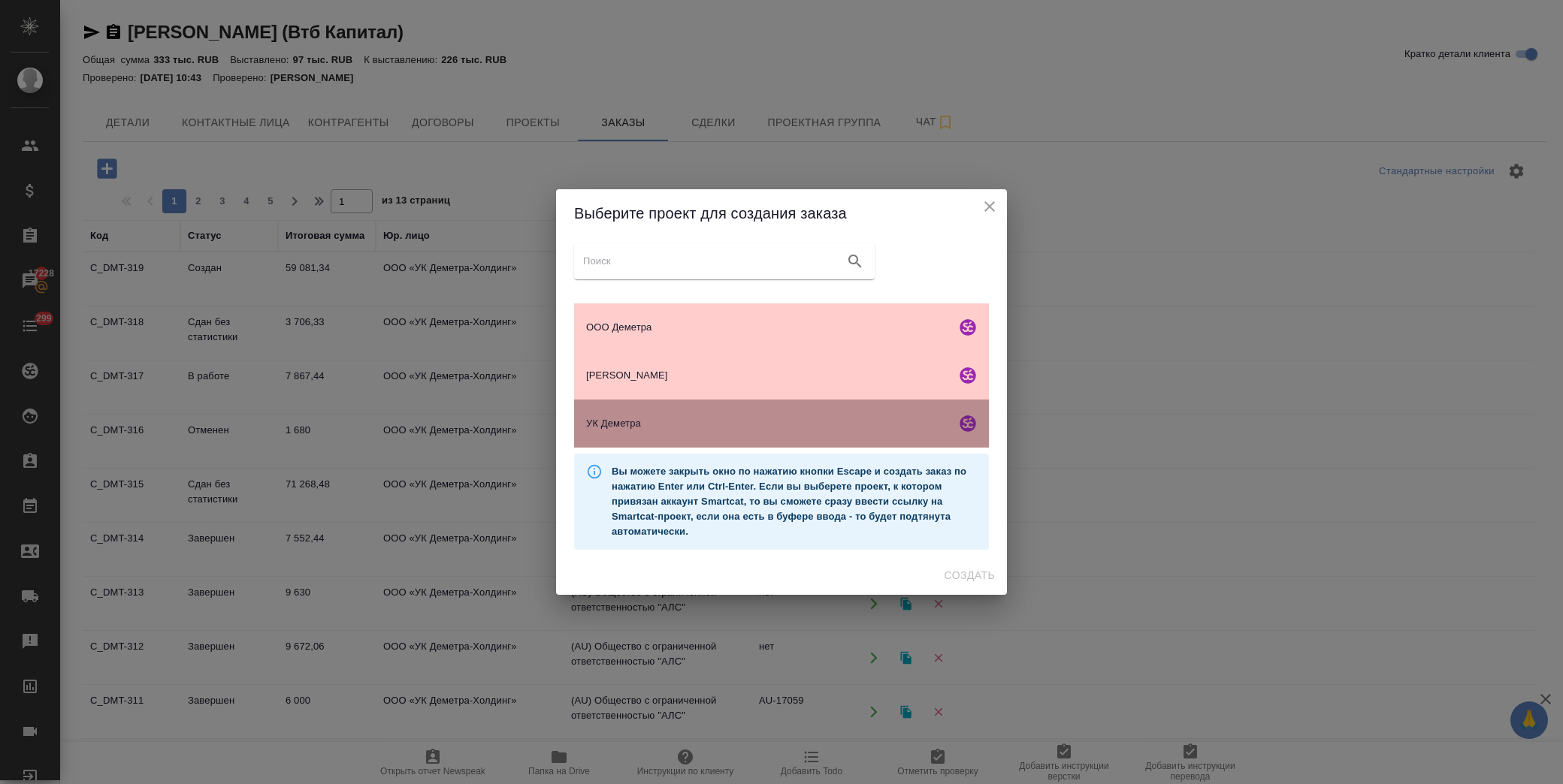
click at [595, 425] on span "УК Деметра" at bounding box center [768, 423] width 363 height 15
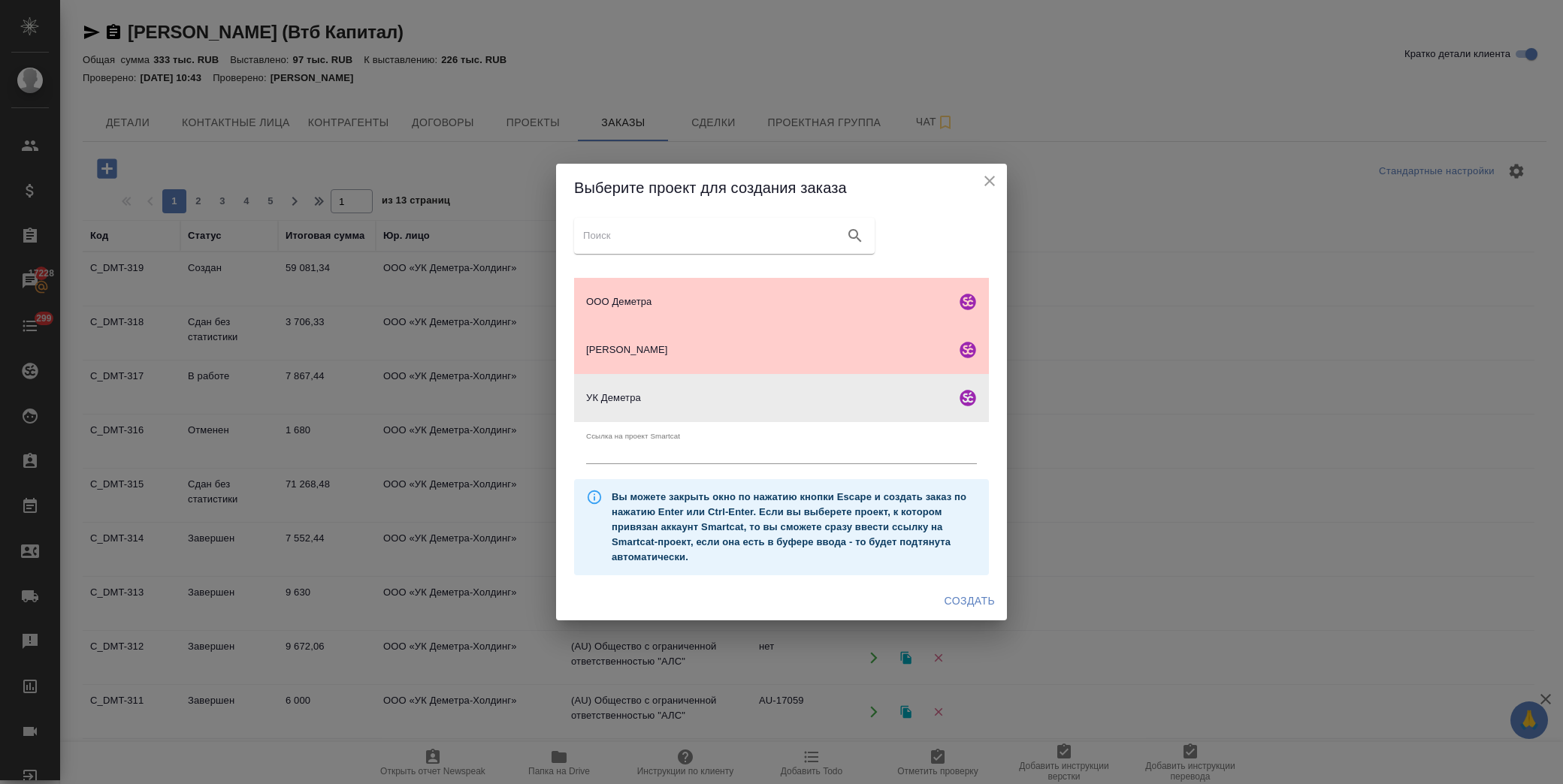
click at [975, 602] on span "Создать" at bounding box center [970, 601] width 50 height 19
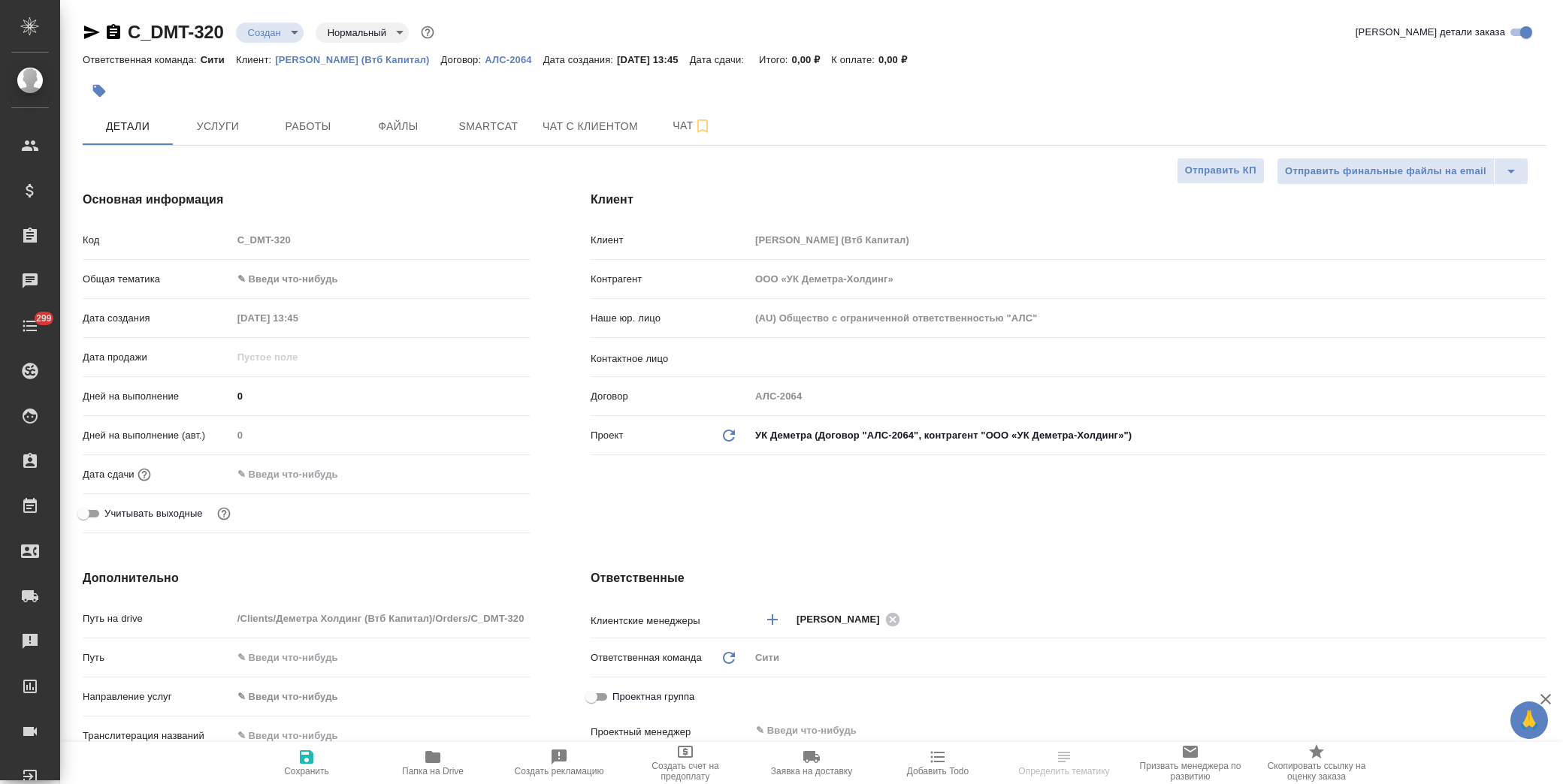
select select "RU"
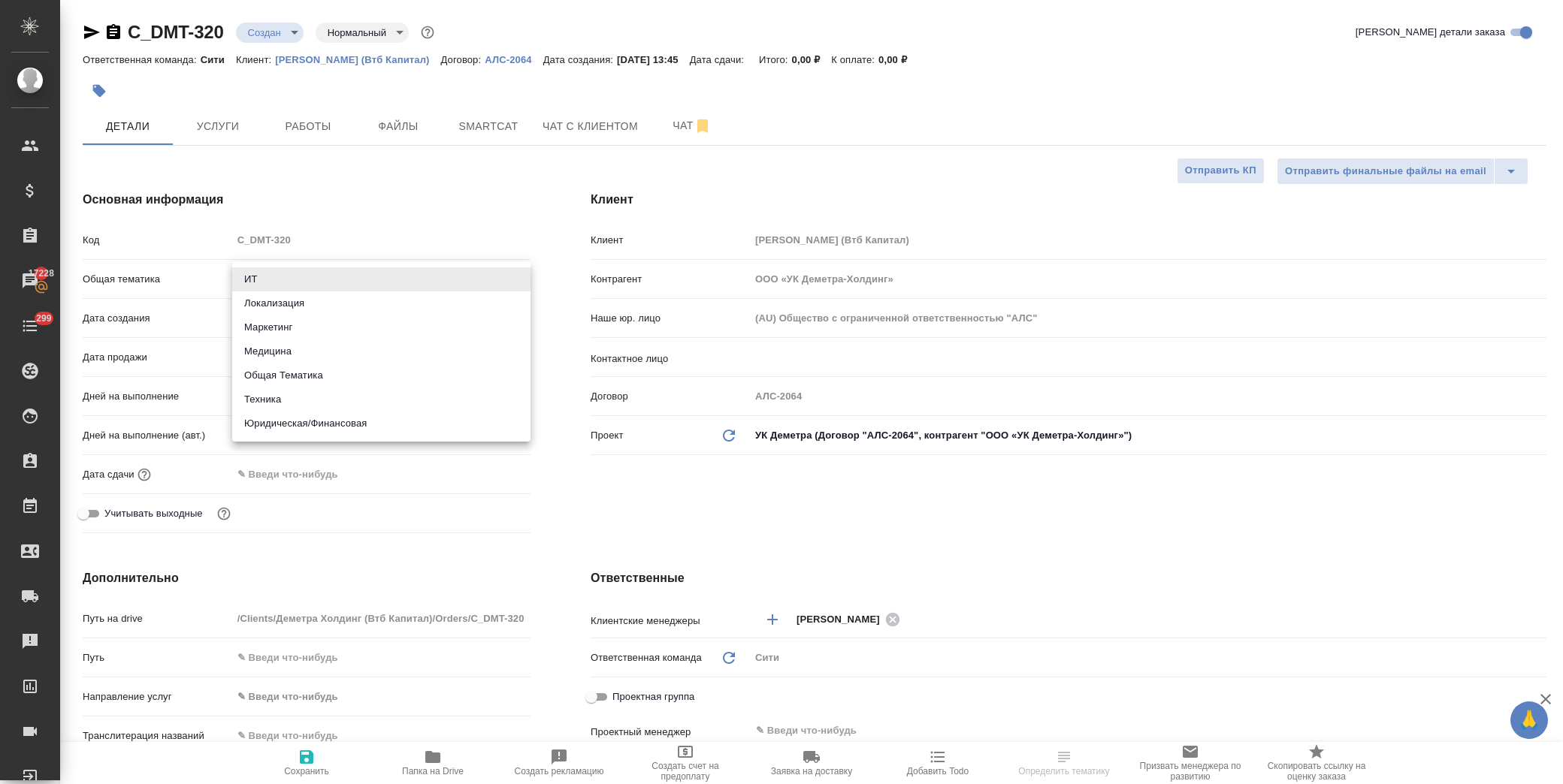
click at [312, 274] on body "🙏 .cls-1 fill:#fff; AWATERA [PERSON_NAME] Спецификации Заказы 17228 Чаты 299 To…" at bounding box center [781, 392] width 1563 height 784
click at [359, 423] on li "Юридическая/Финансовая" at bounding box center [381, 424] width 298 height 24
type input "yr-fn"
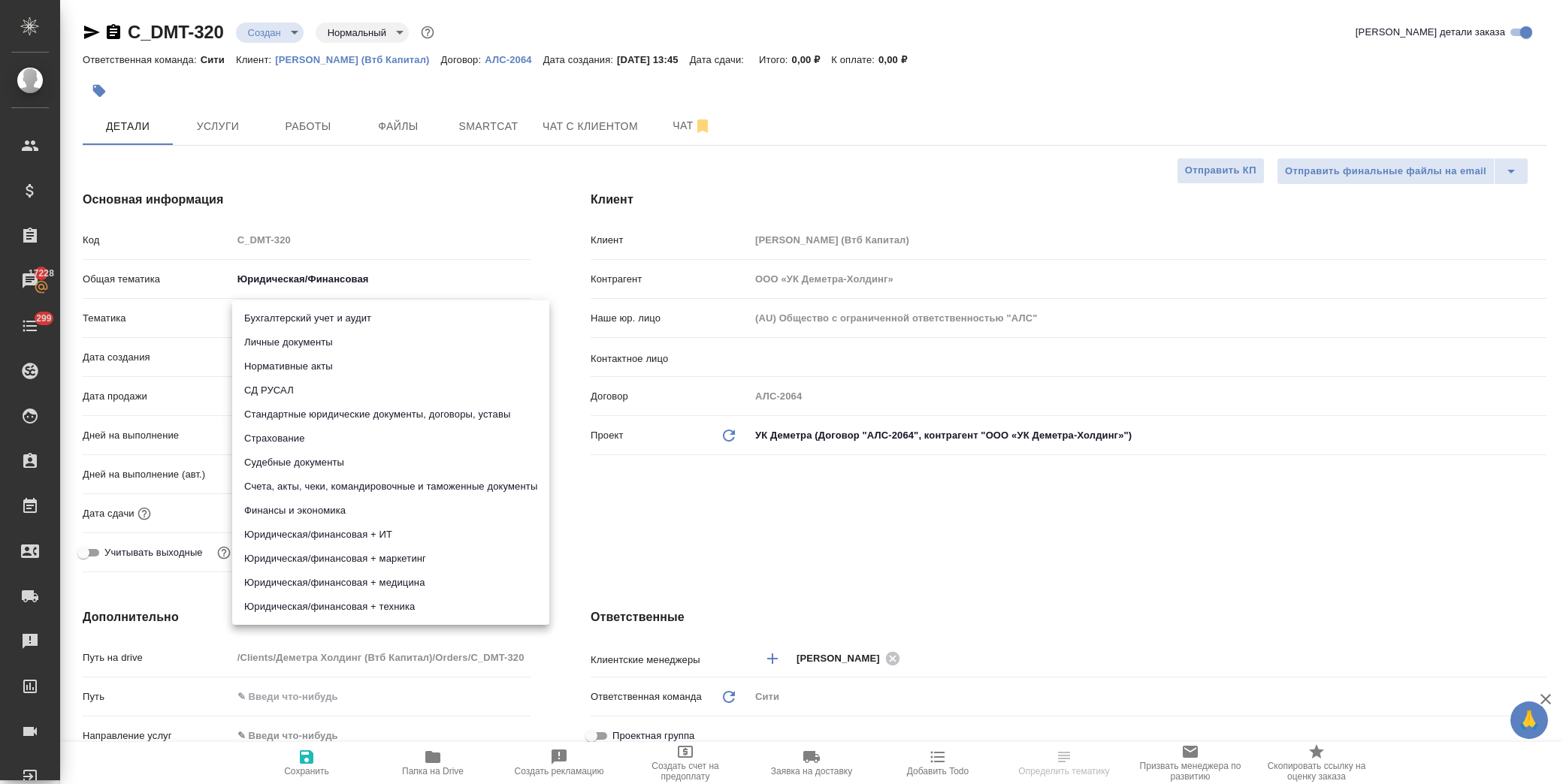
click at [309, 308] on body "🙏 .cls-1 fill:#fff; AWATERA [PERSON_NAME] Спецификации Заказы 17228 Чаты 299 To…" at bounding box center [781, 392] width 1563 height 784
click at [332, 416] on li "Стандартные юридические документы, договоры, уставы" at bounding box center [390, 415] width 317 height 24
type input "5f647205b73bc97568ca66bf"
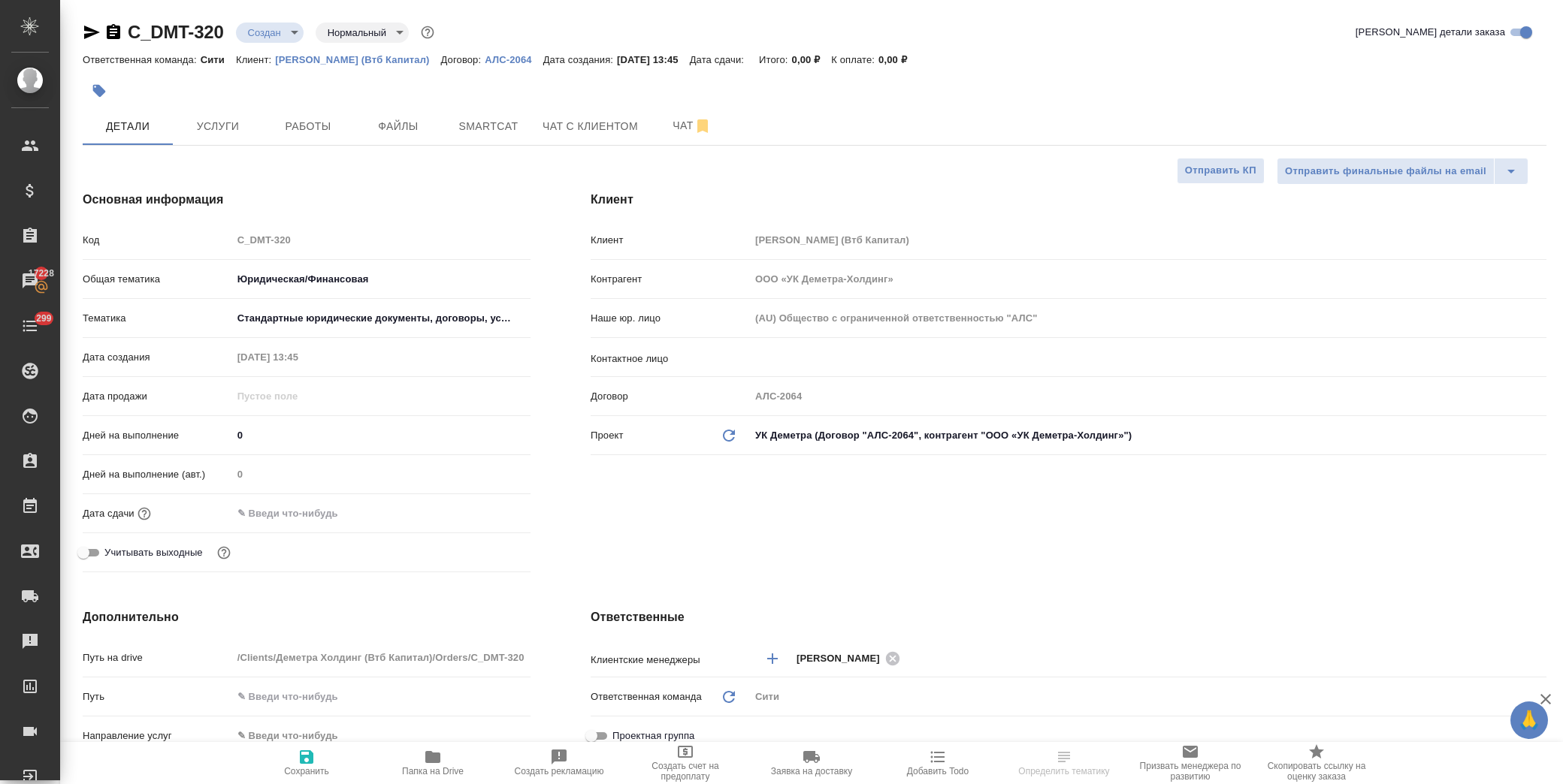
click at [296, 512] on input "text" at bounding box center [298, 513] width 131 height 22
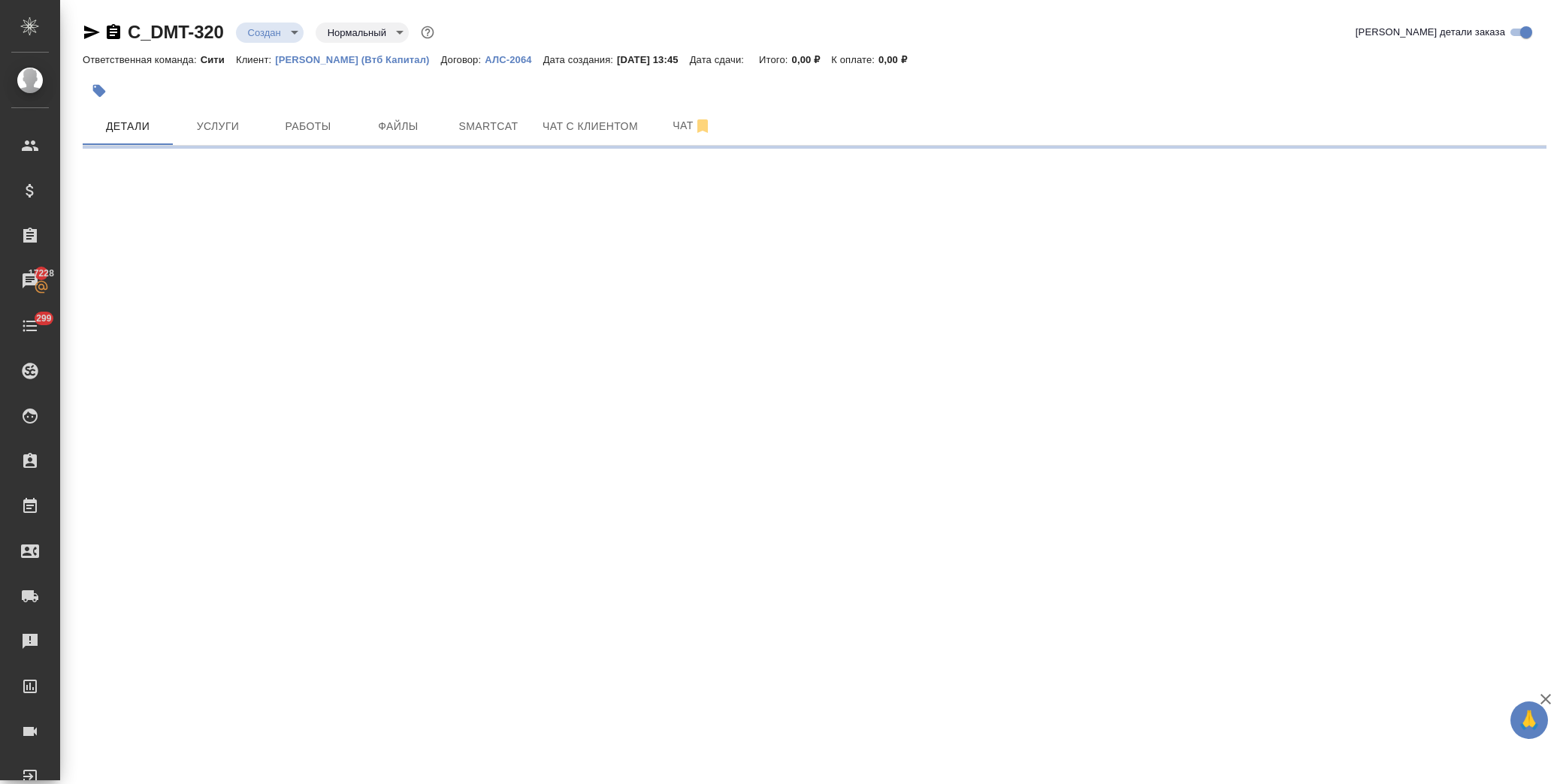
select select "RU"
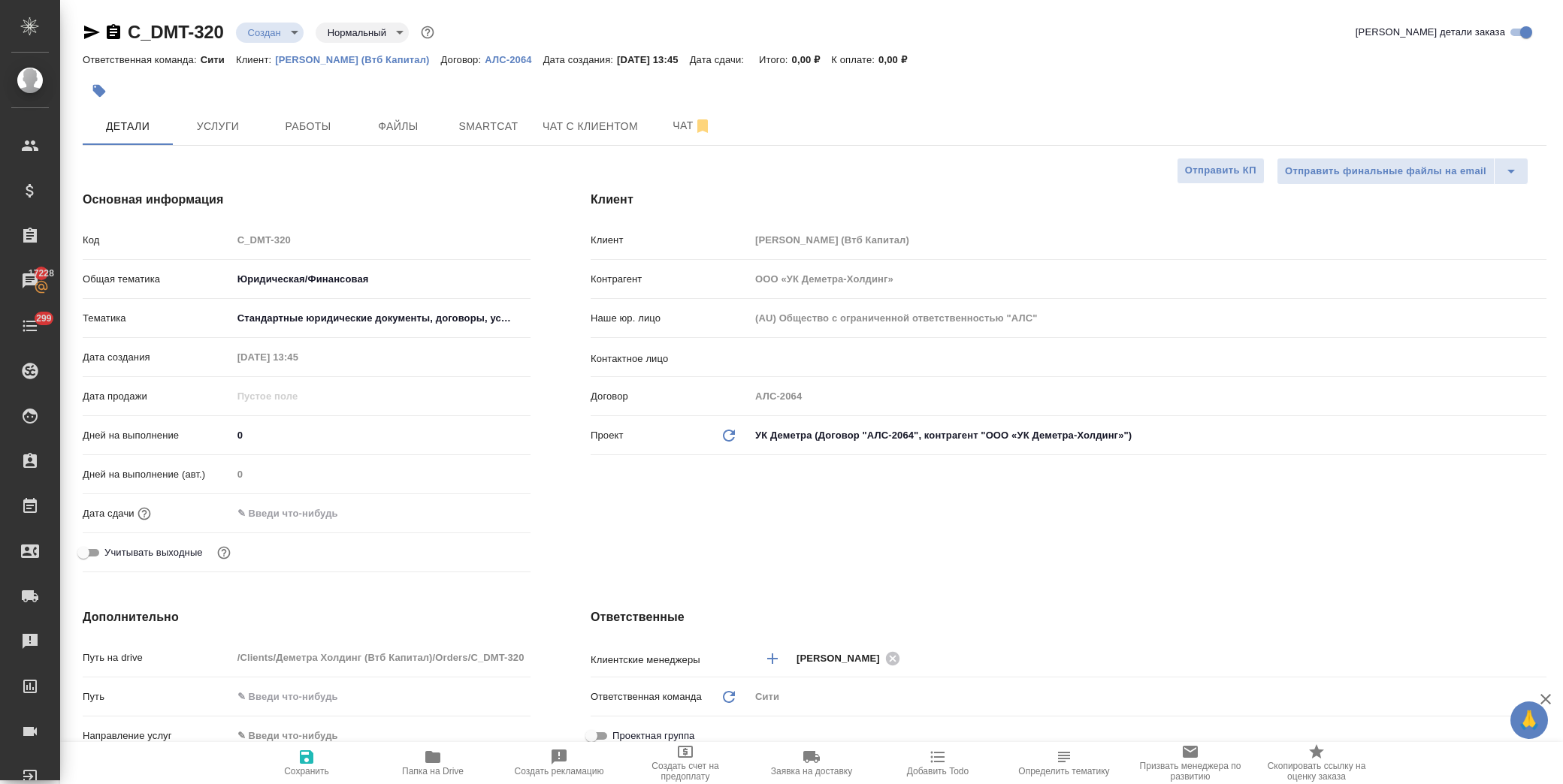
type textarea "x"
click at [252, 503] on input "text" at bounding box center [298, 513] width 131 height 22
click at [489, 505] on icon "button" at bounding box center [487, 512] width 18 height 18
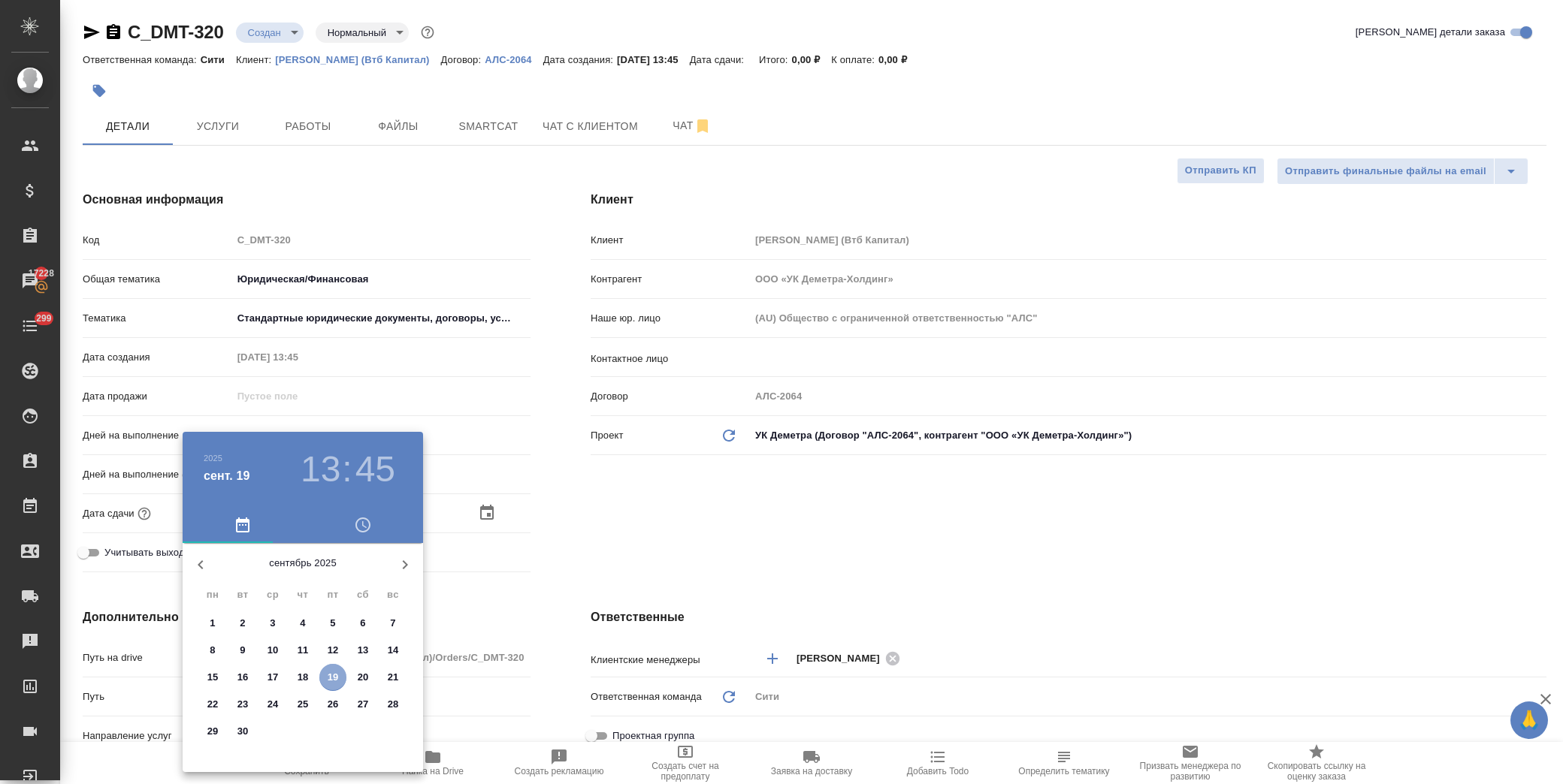
click at [338, 675] on p "19" at bounding box center [333, 678] width 11 height 15
type input "[DATE] 13:45"
type textarea "x"
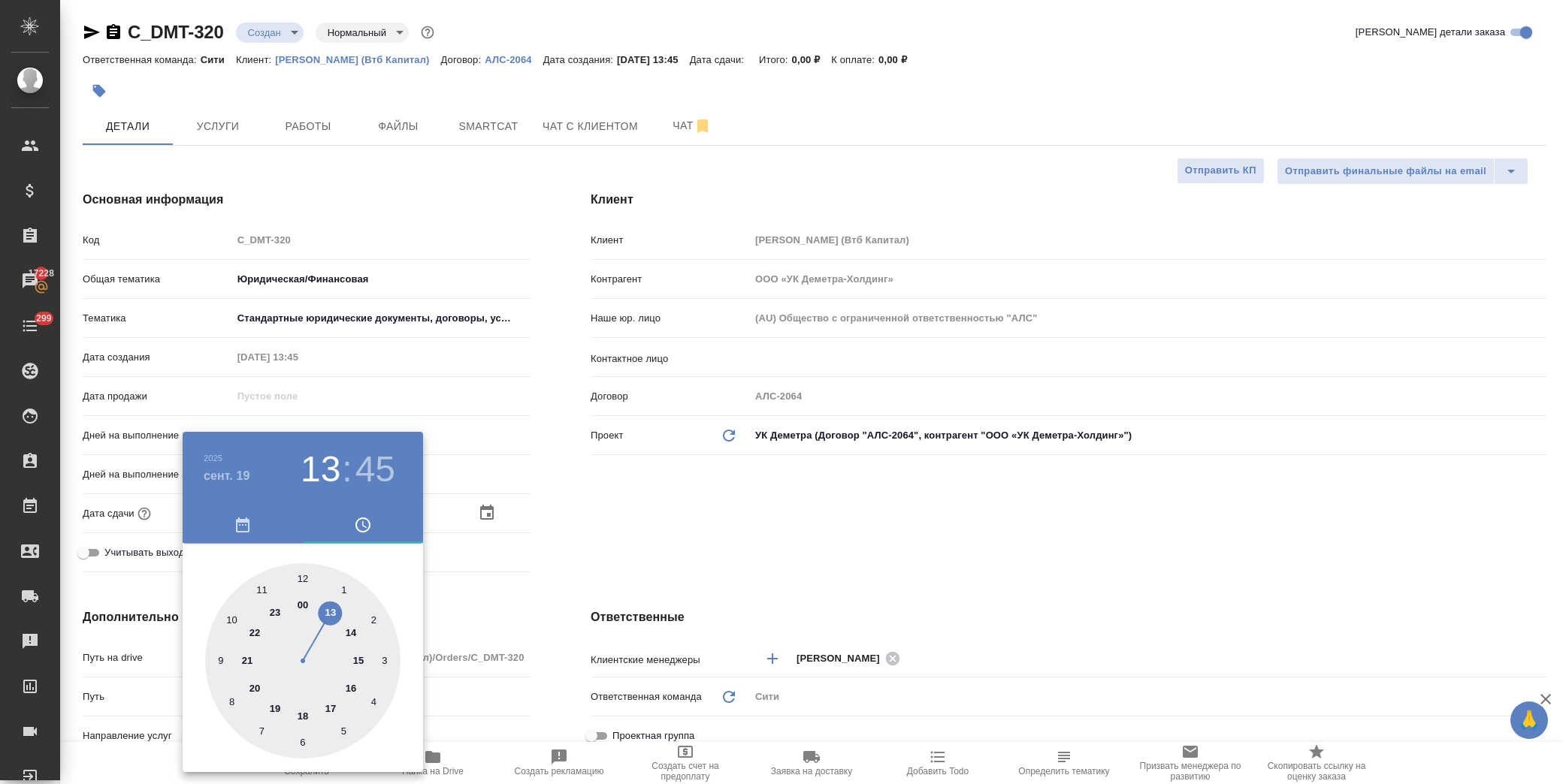
click at [349, 632] on div at bounding box center [303, 661] width 195 height 195
type input "[DATE] 14:45"
type textarea "x"
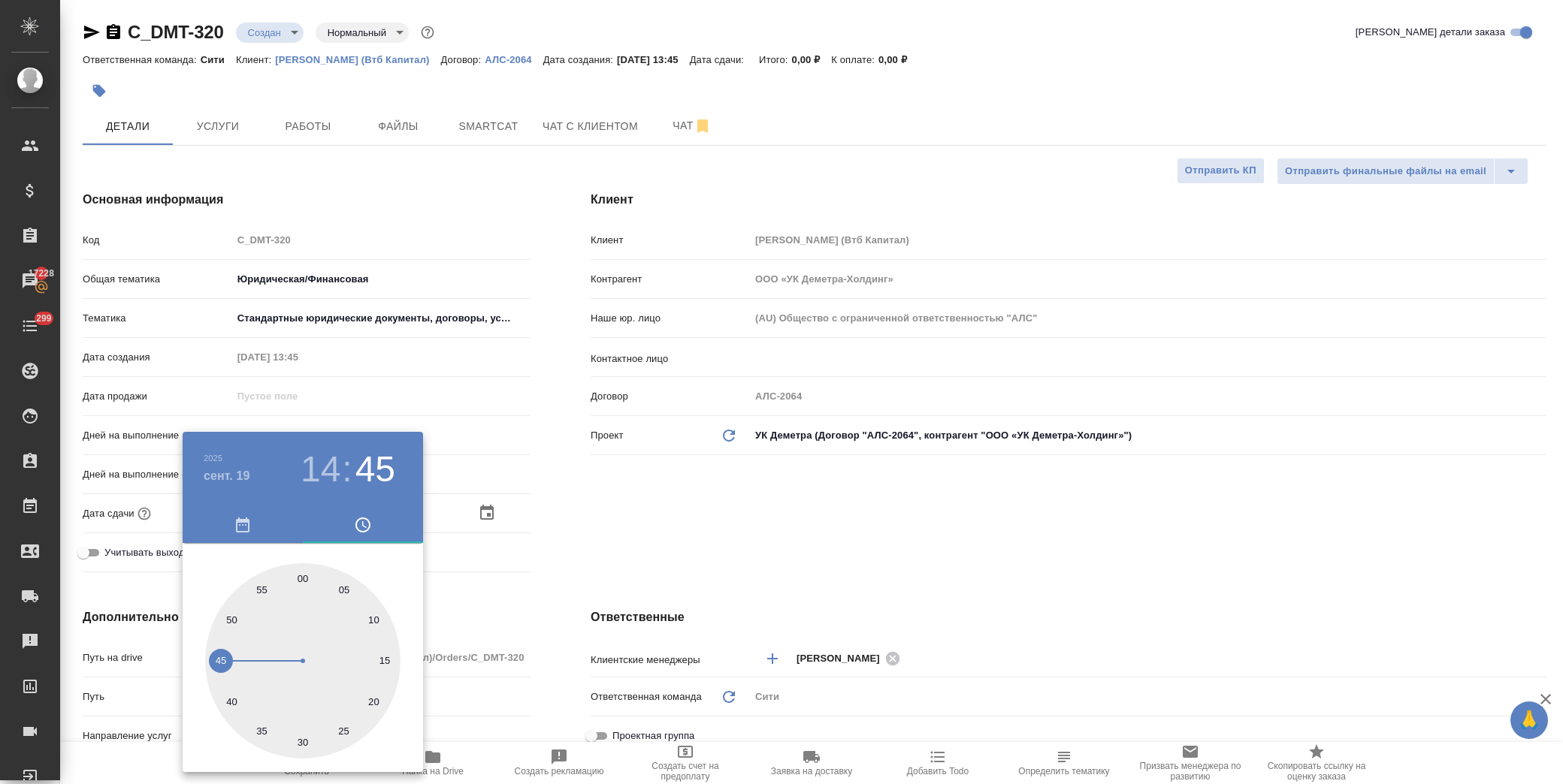
click at [303, 582] on div at bounding box center [303, 661] width 195 height 195
type input "[DATE] 14:00"
type textarea "x"
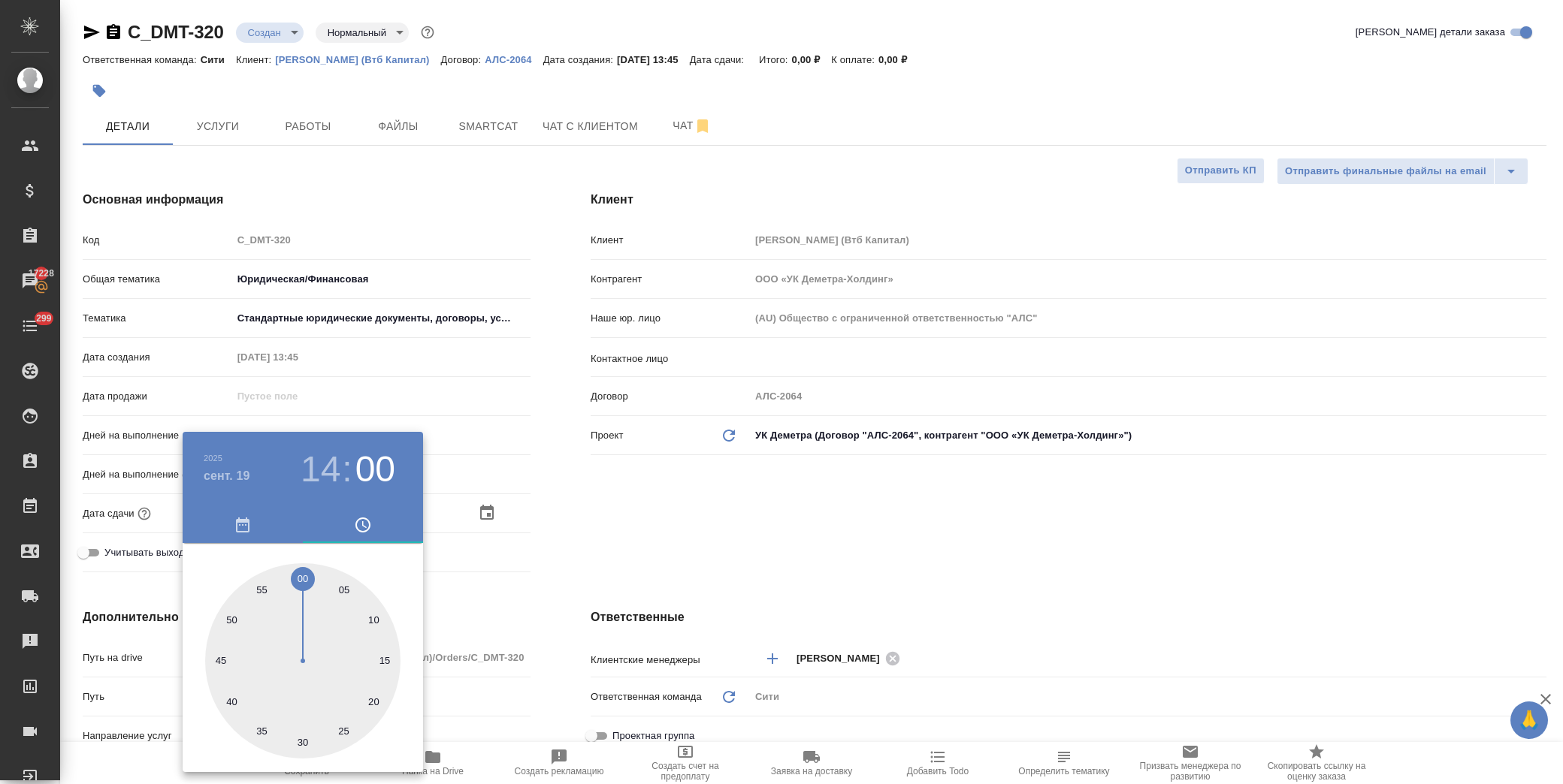
click at [734, 558] on div at bounding box center [781, 392] width 1563 height 784
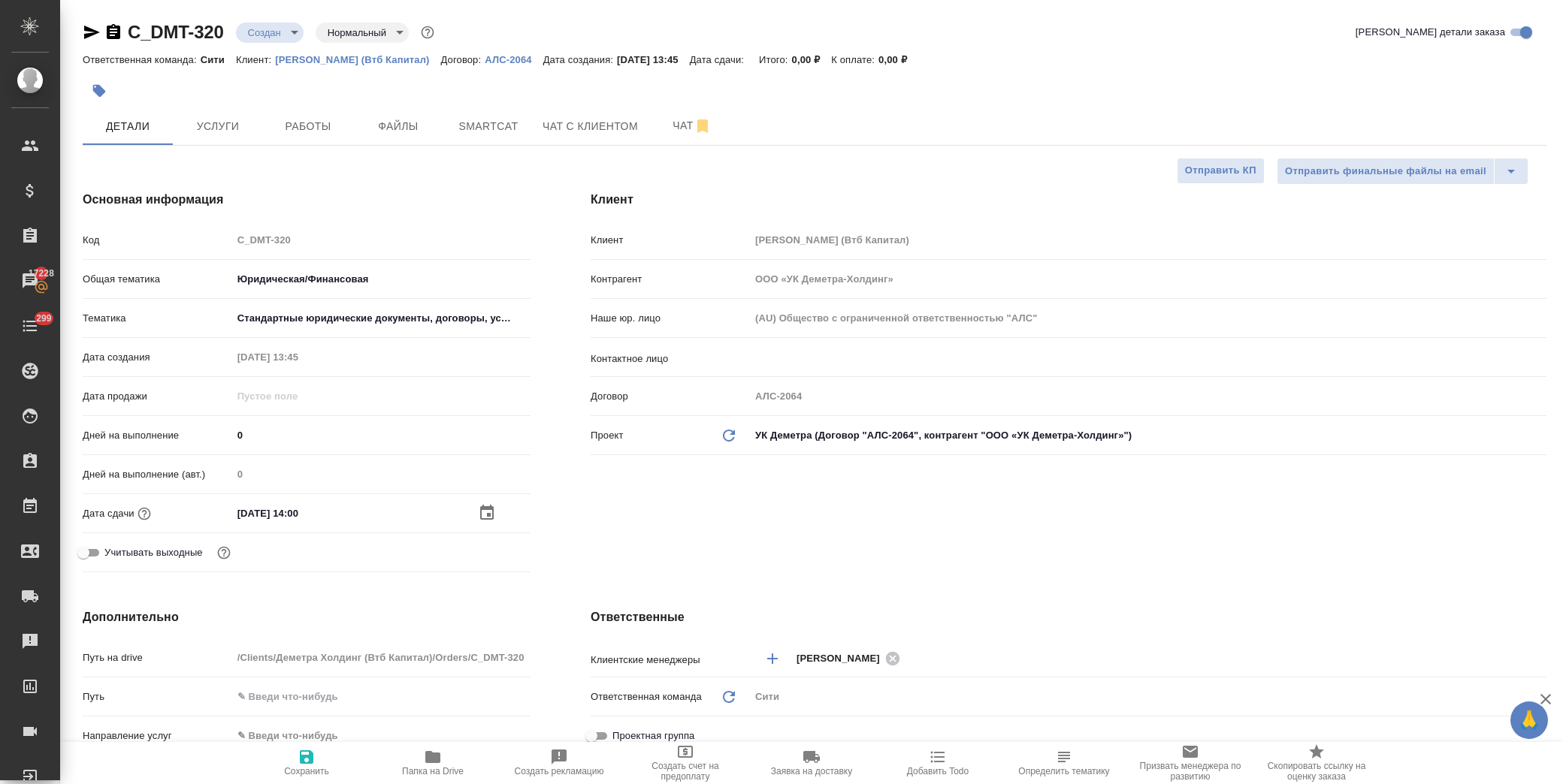
click at [318, 760] on span "Сохранить" at bounding box center [306, 762] width 108 height 28
type textarea "x"
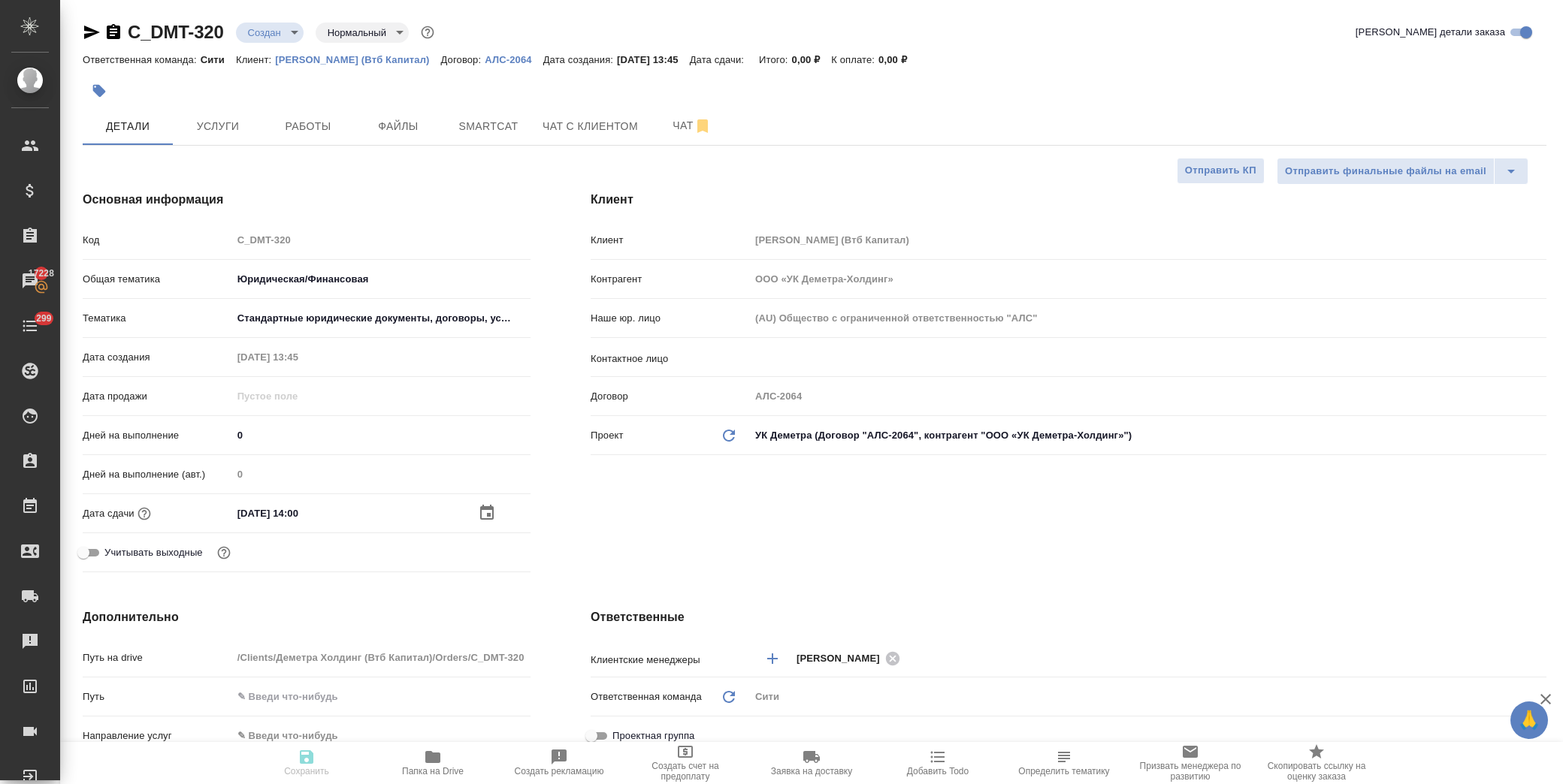
type textarea "x"
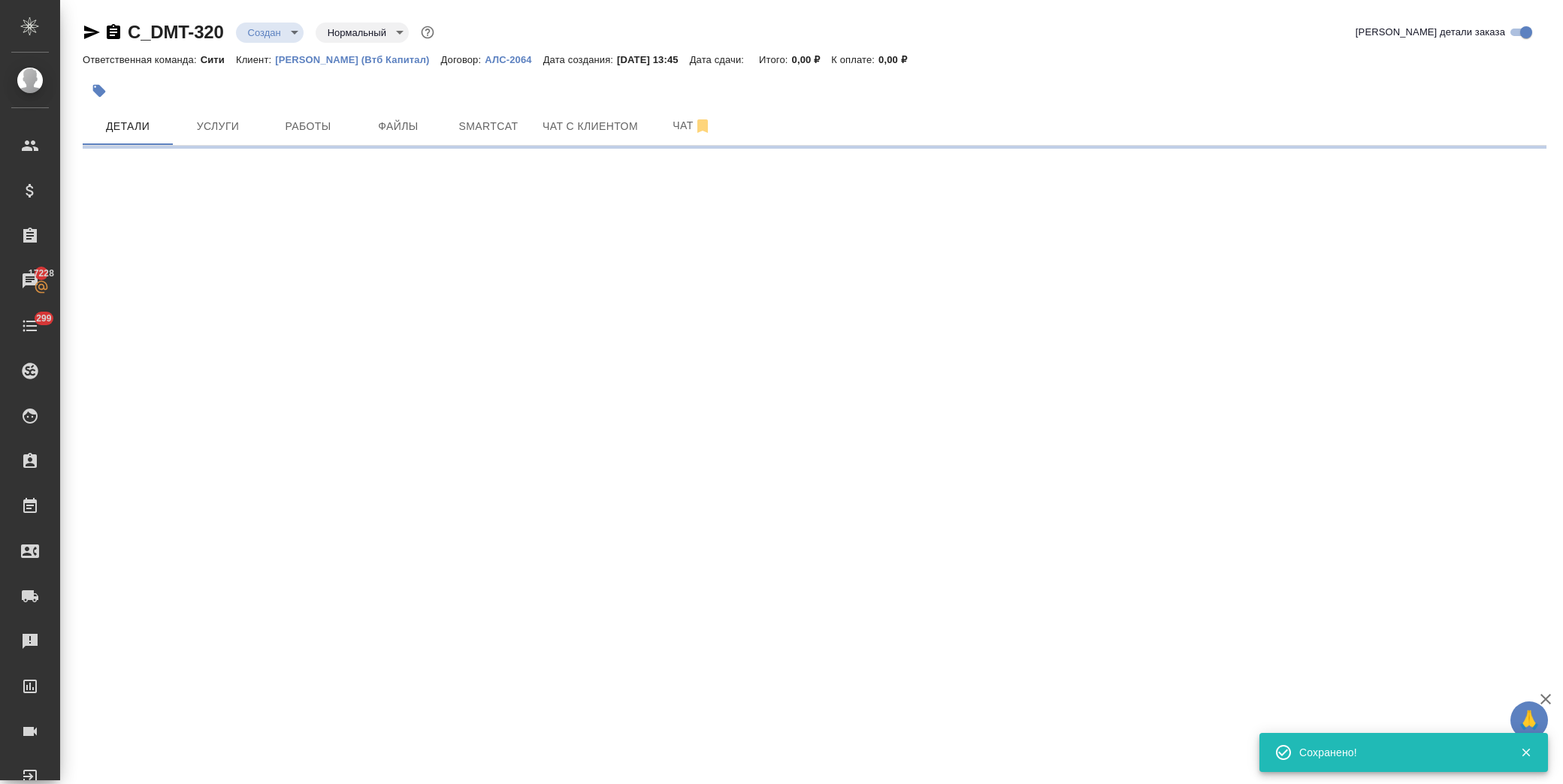
select select "RU"
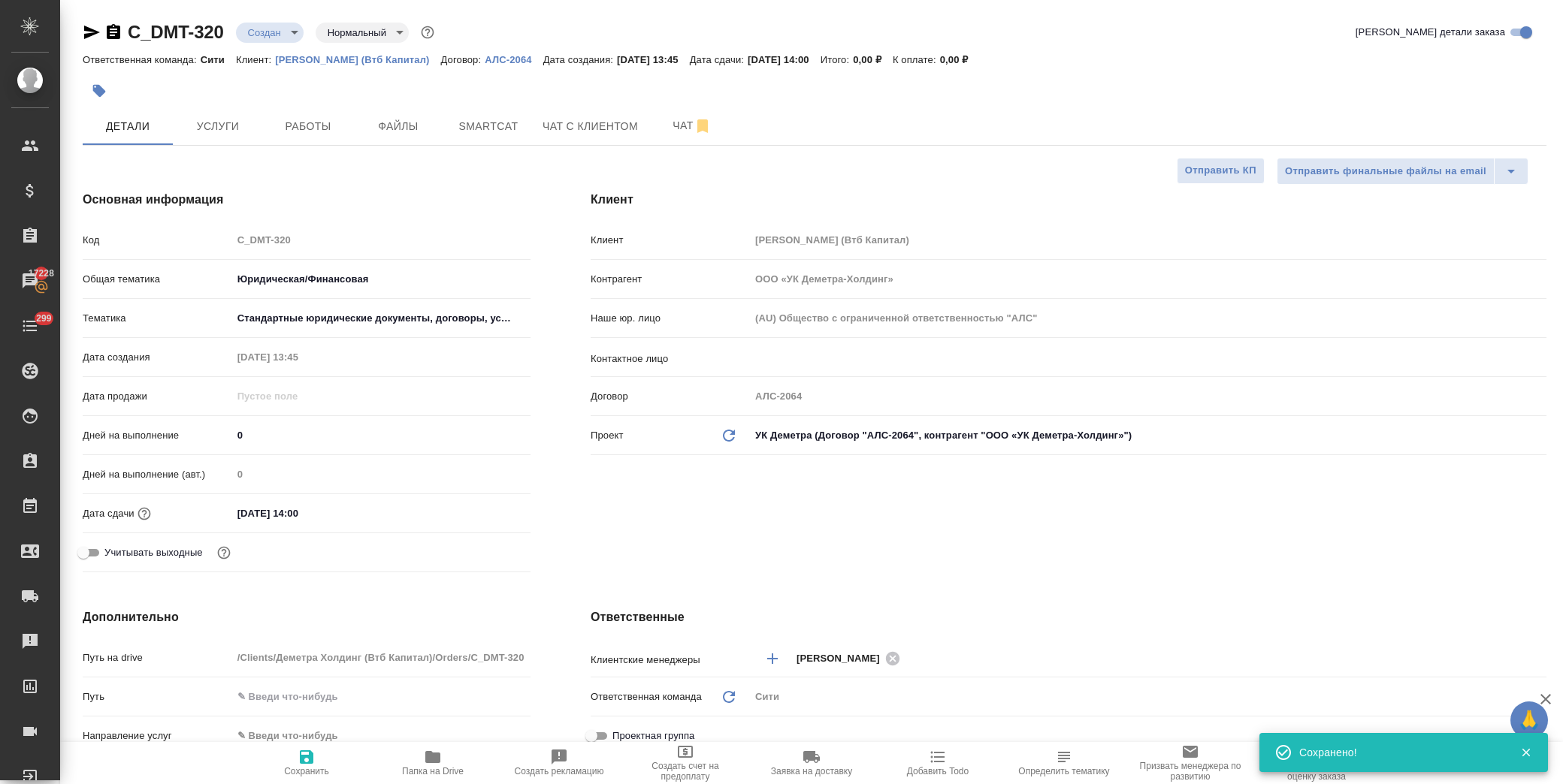
type textarea "x"
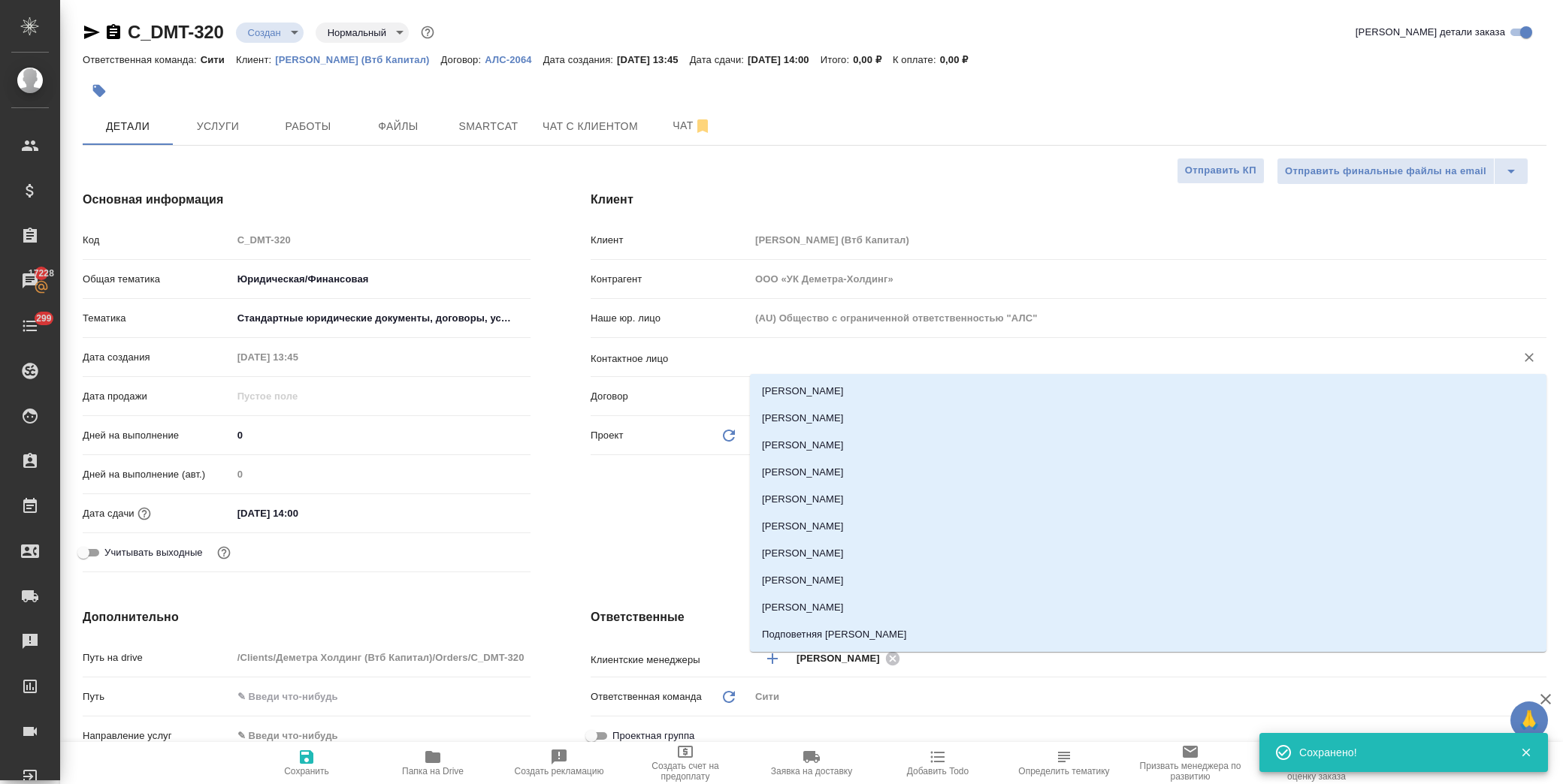
drag, startPoint x: 844, startPoint y: 366, endPoint x: 818, endPoint y: 358, distance: 27.2
click at [818, 358] on input "text" at bounding box center [1123, 358] width 737 height 18
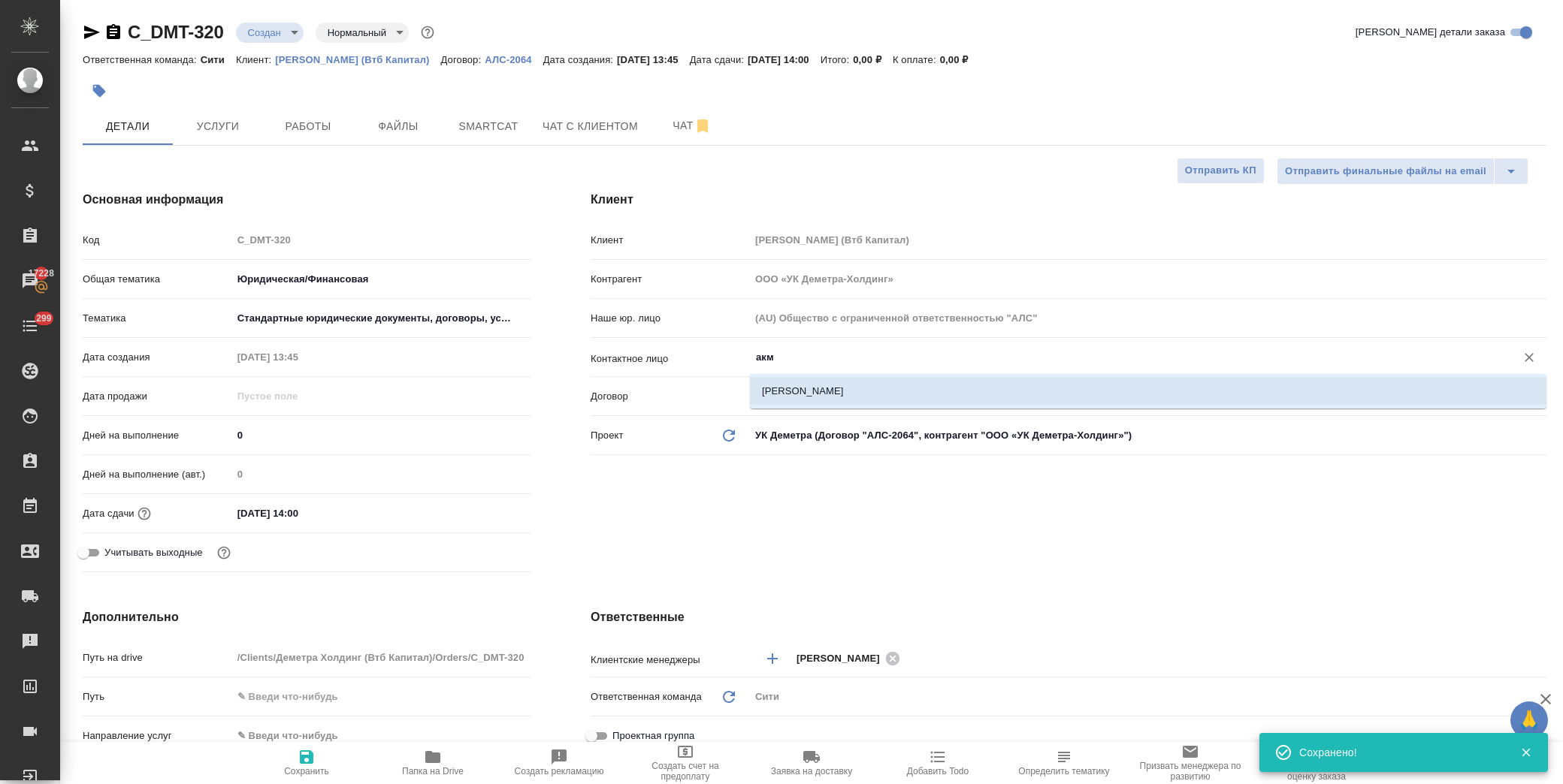
drag, startPoint x: 812, startPoint y: 378, endPoint x: 800, endPoint y: 392, distance: 18.4
click at [812, 379] on li "[PERSON_NAME]" at bounding box center [1149, 391] width 797 height 27
type input "[PERSON_NAME]"
type textarea "x"
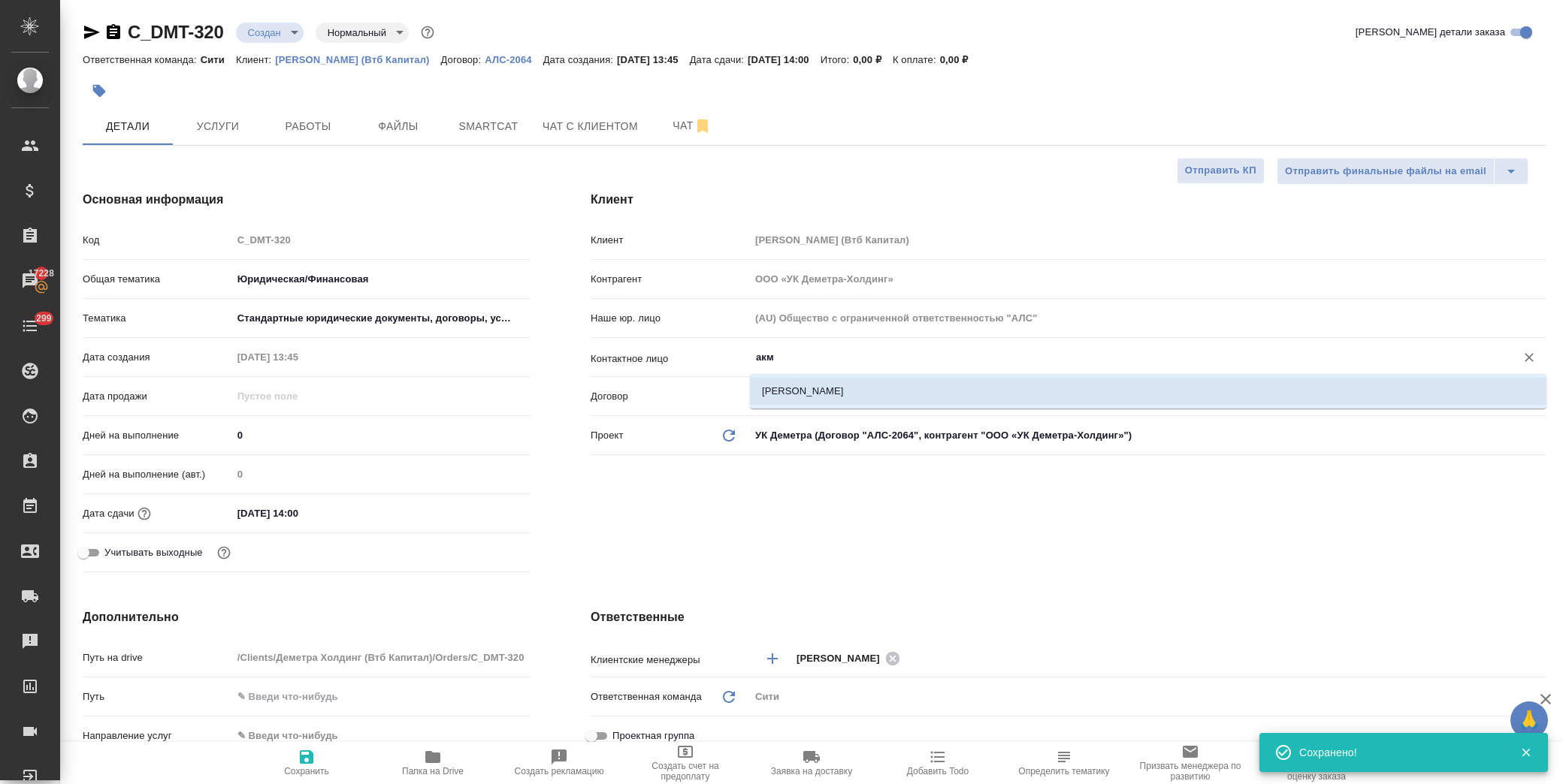
type textarea "x"
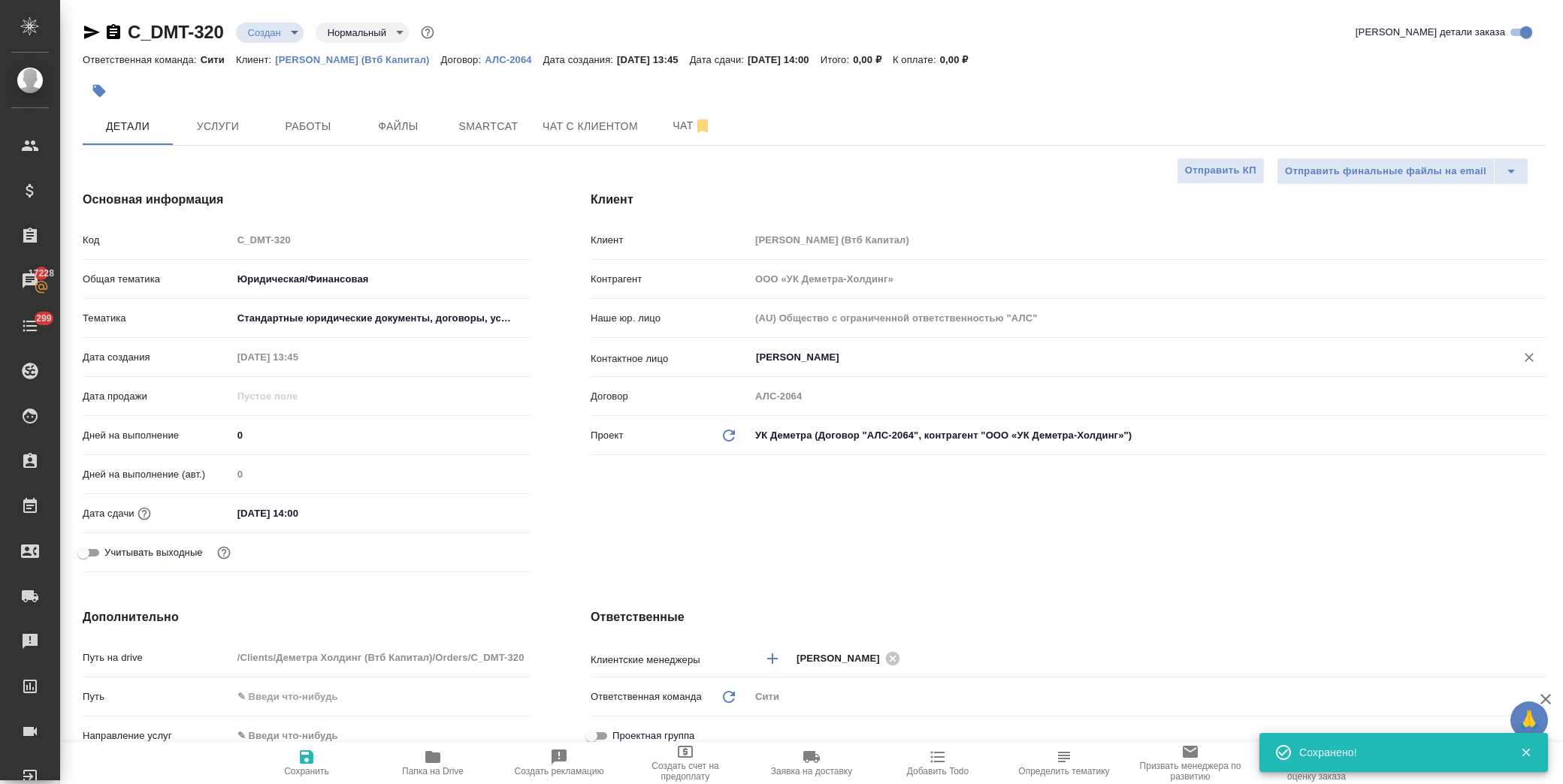
type input "Акмеева Ольга"
drag, startPoint x: 303, startPoint y: 777, endPoint x: 394, endPoint y: 596, distance: 202.6
click at [303, 778] on button "Сохранить" at bounding box center [307, 763] width 127 height 42
type textarea "x"
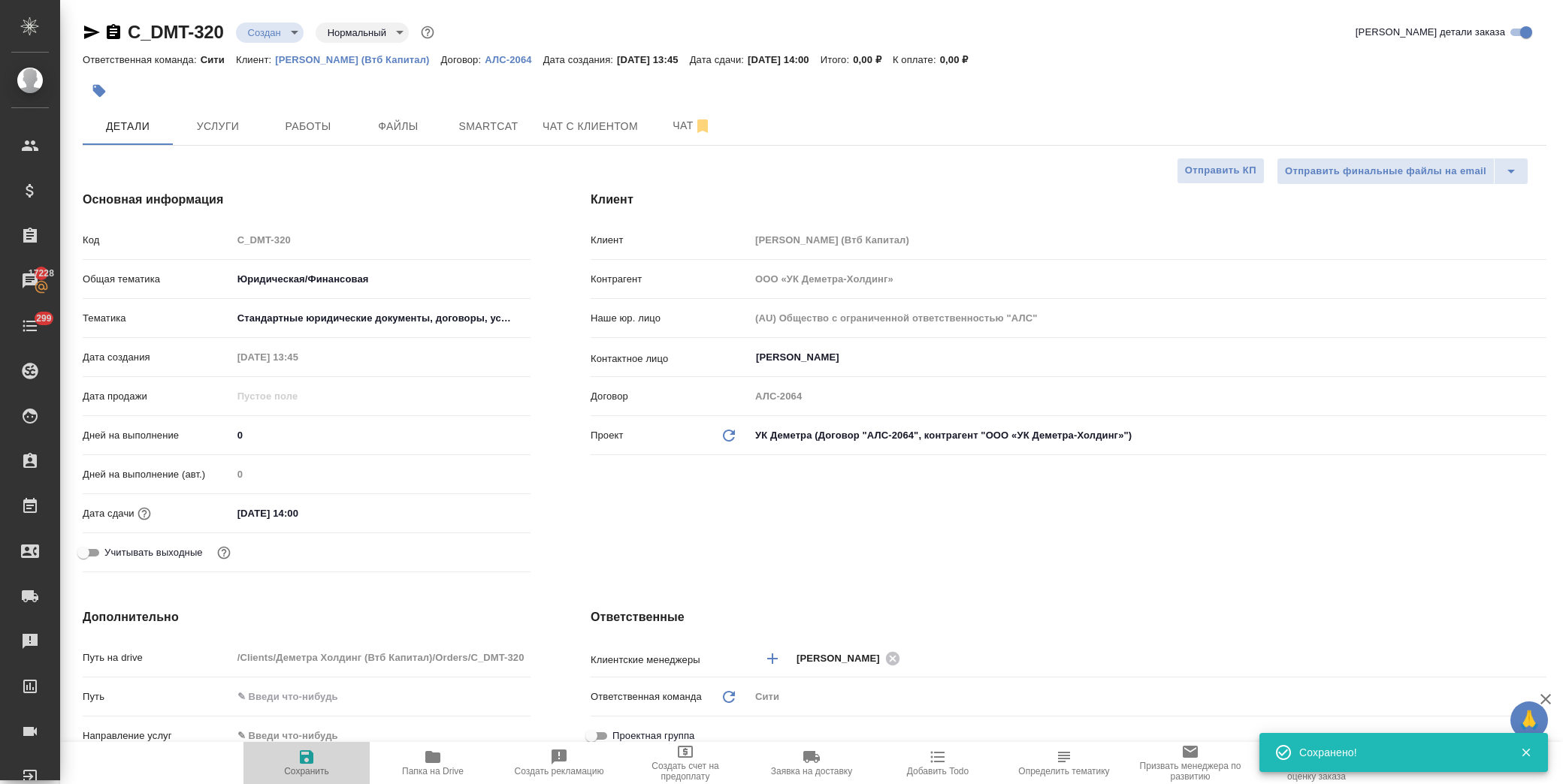
type textarea "x"
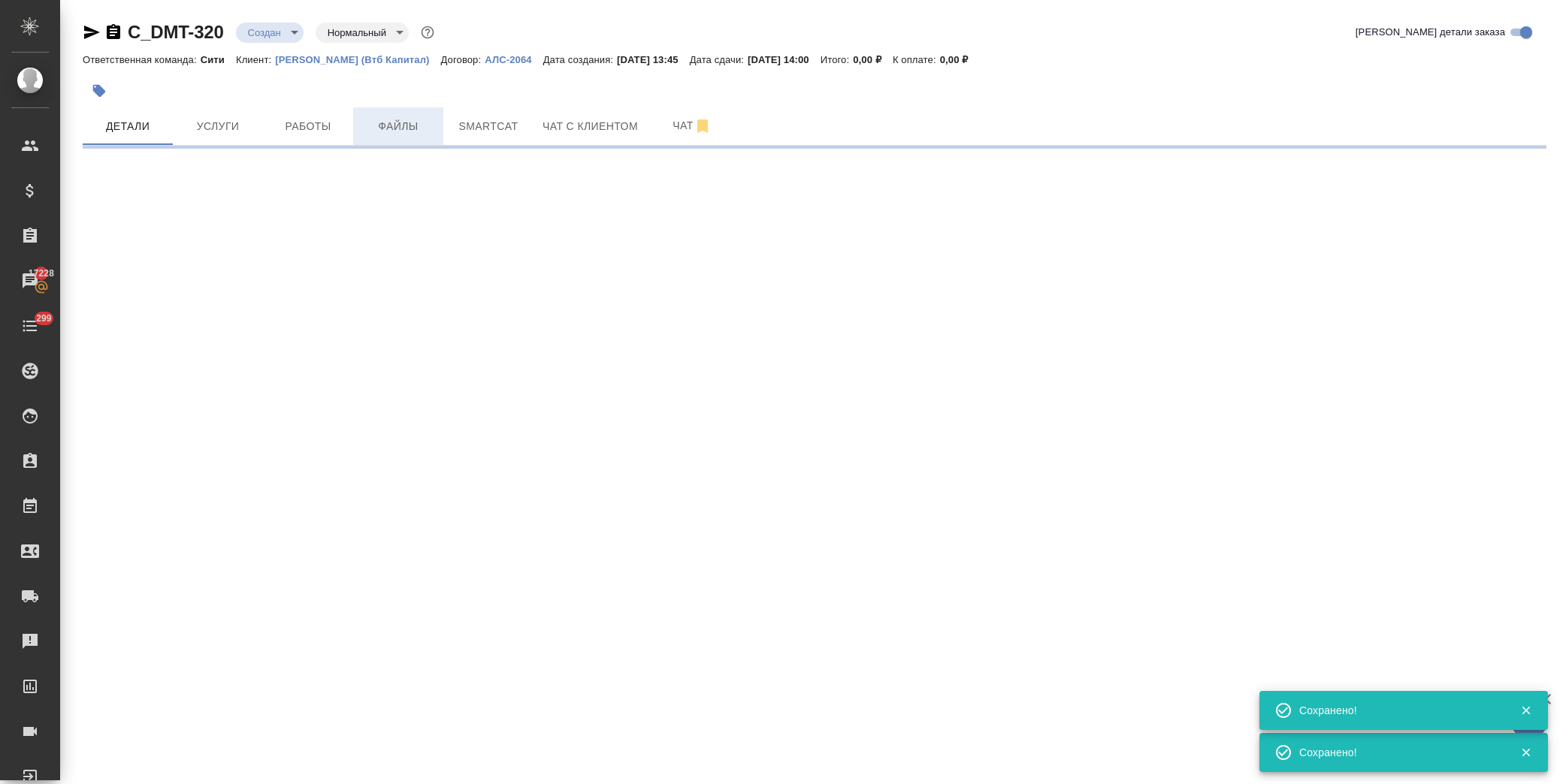
select select "RU"
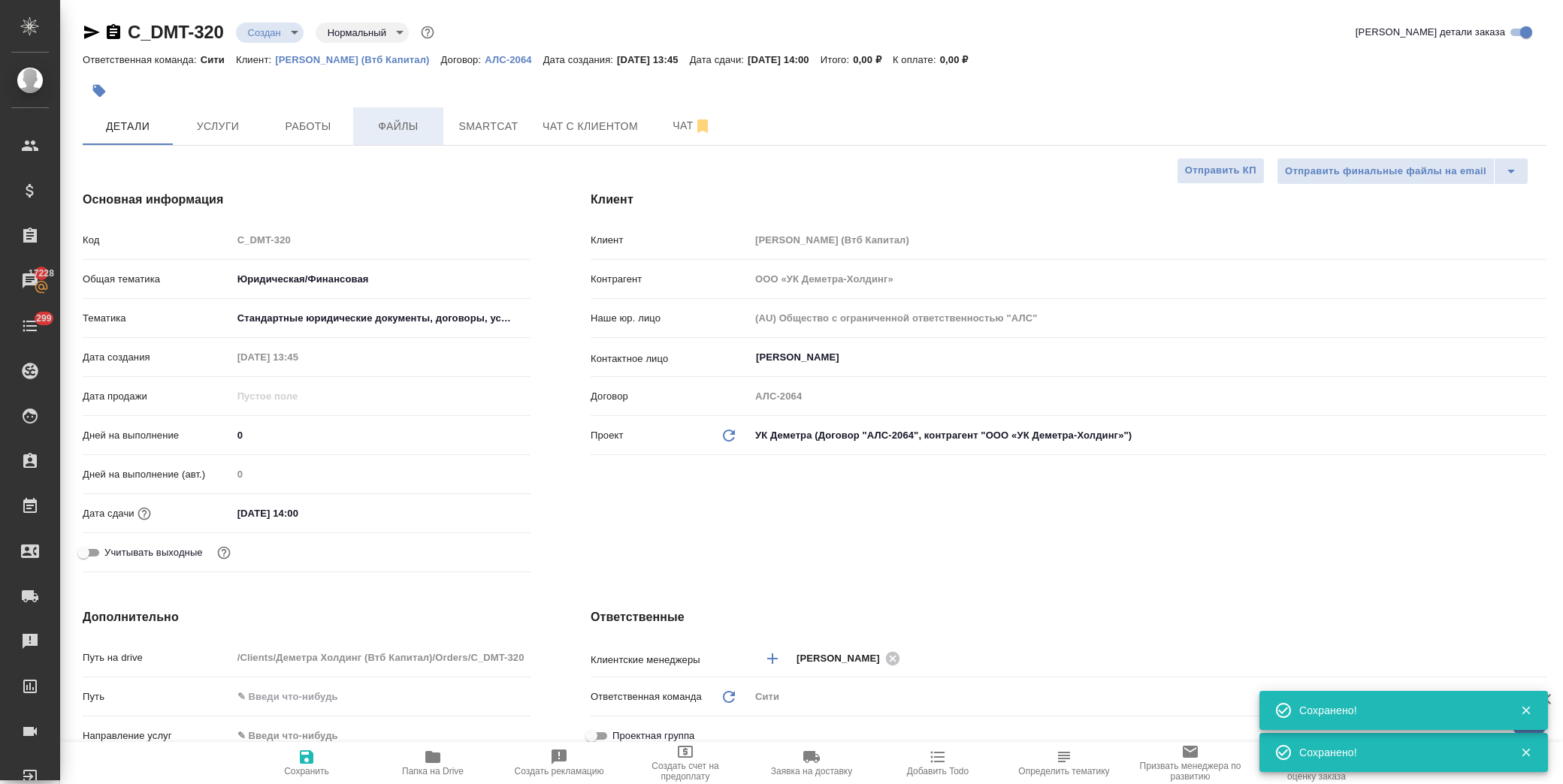
type textarea "x"
click at [401, 131] on span "Файлы" at bounding box center [398, 126] width 72 height 19
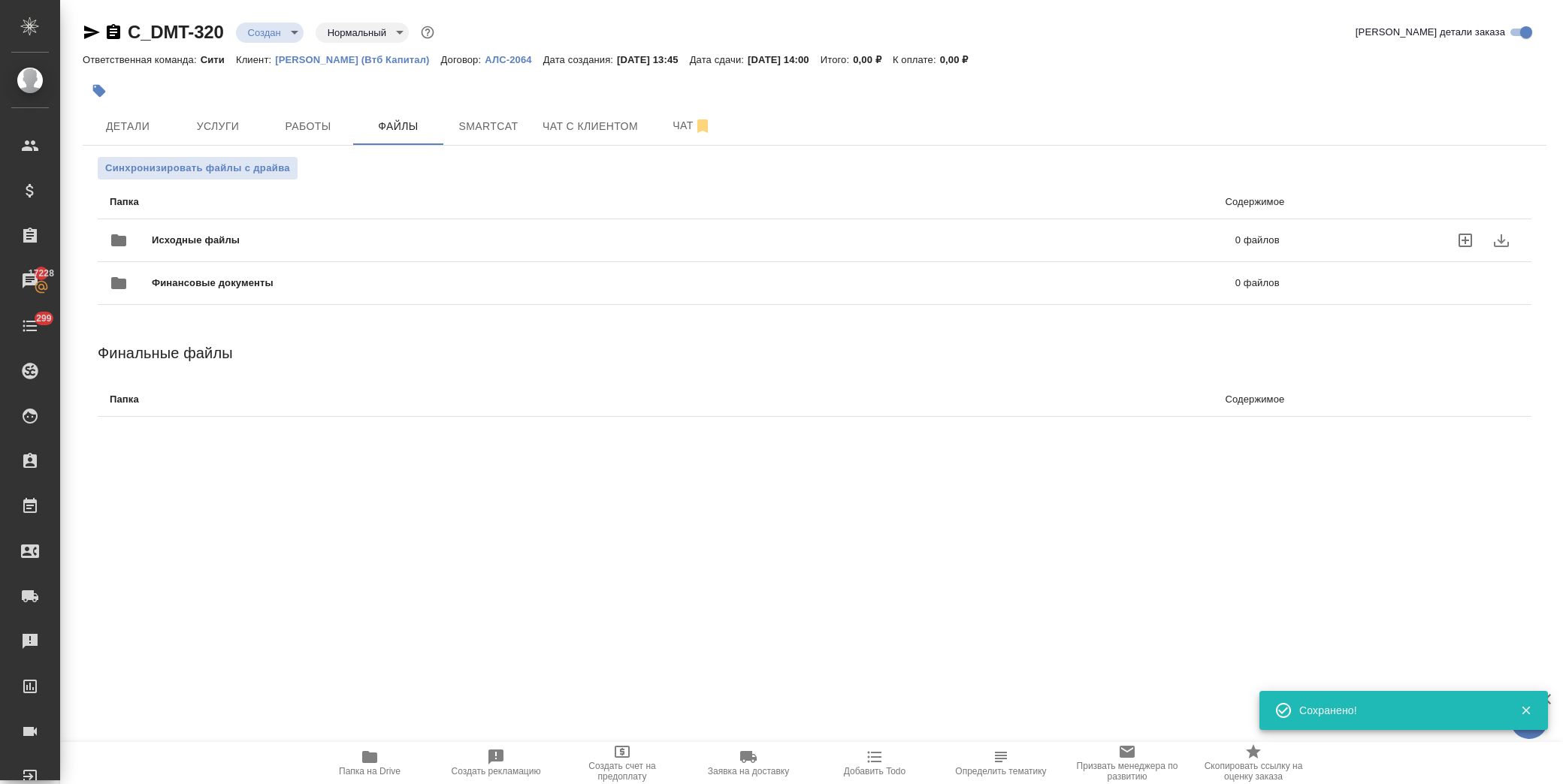
click at [199, 237] on span "Исходные файлы" at bounding box center [444, 240] width 586 height 15
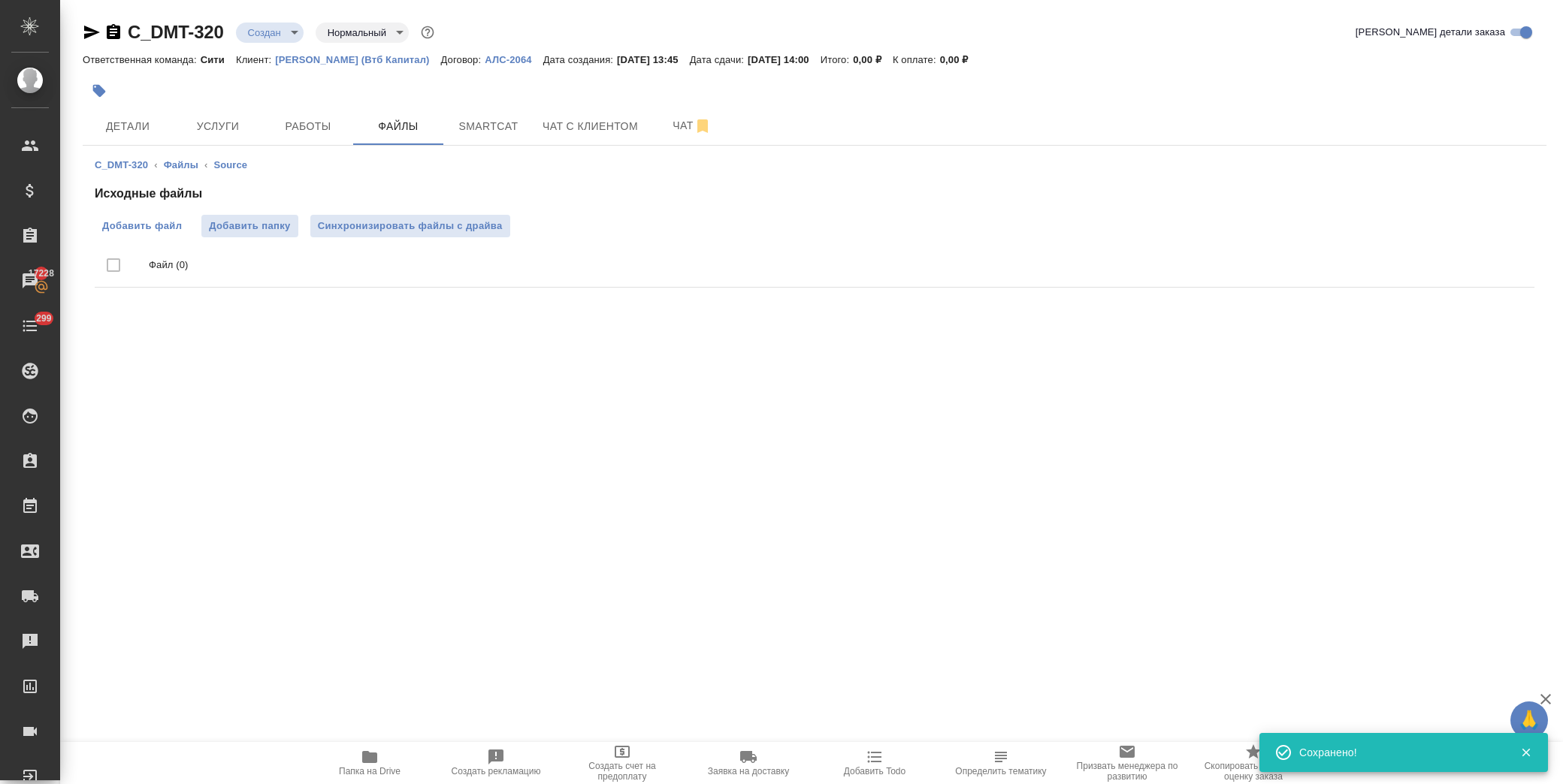
click at [148, 222] on span "Добавить файл" at bounding box center [142, 226] width 79 height 15
click at [0, 0] on input "Добавить файл" at bounding box center [0, 0] width 0 height 0
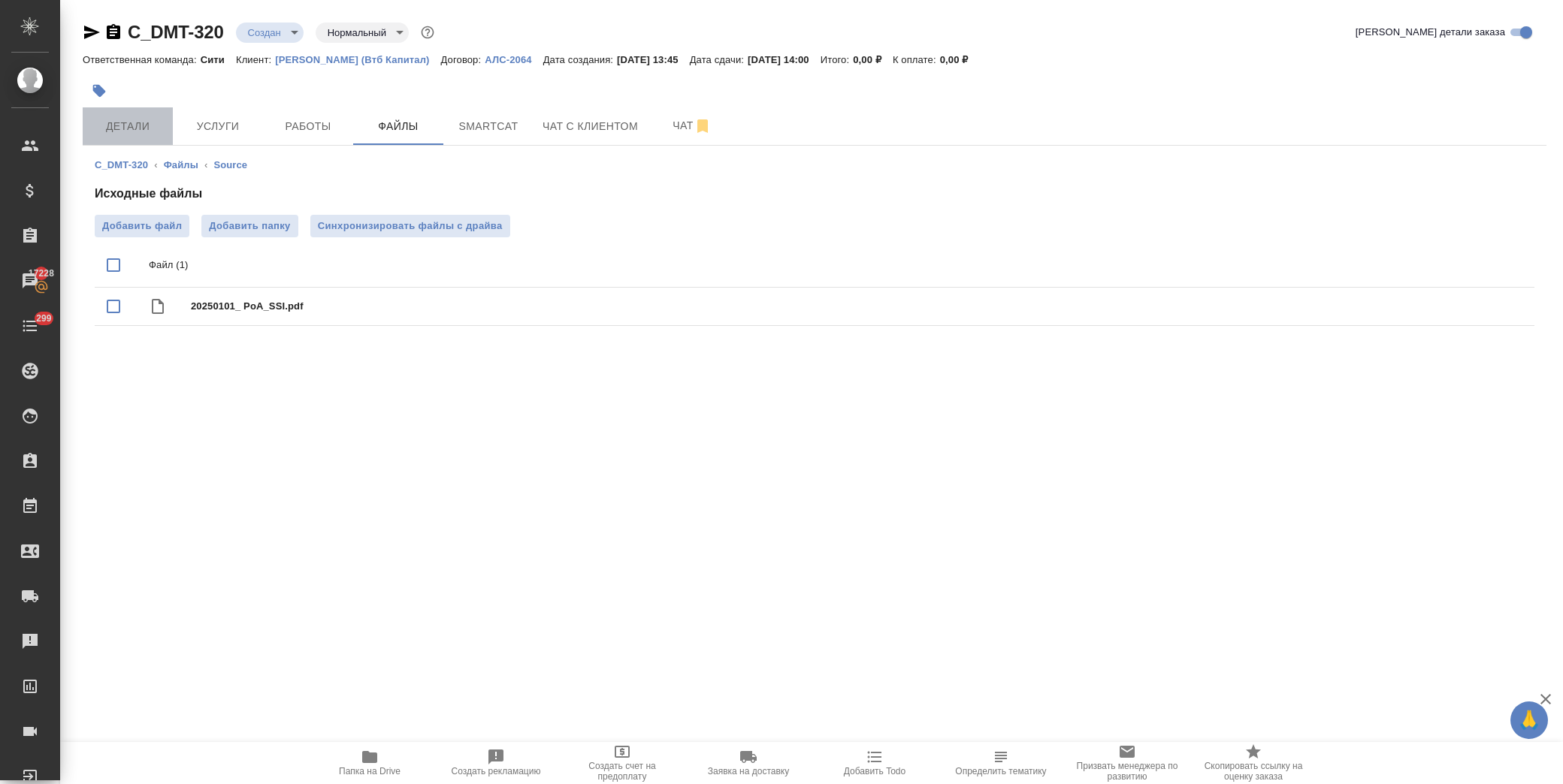
click at [157, 128] on span "Детали" at bounding box center [127, 126] width 72 height 19
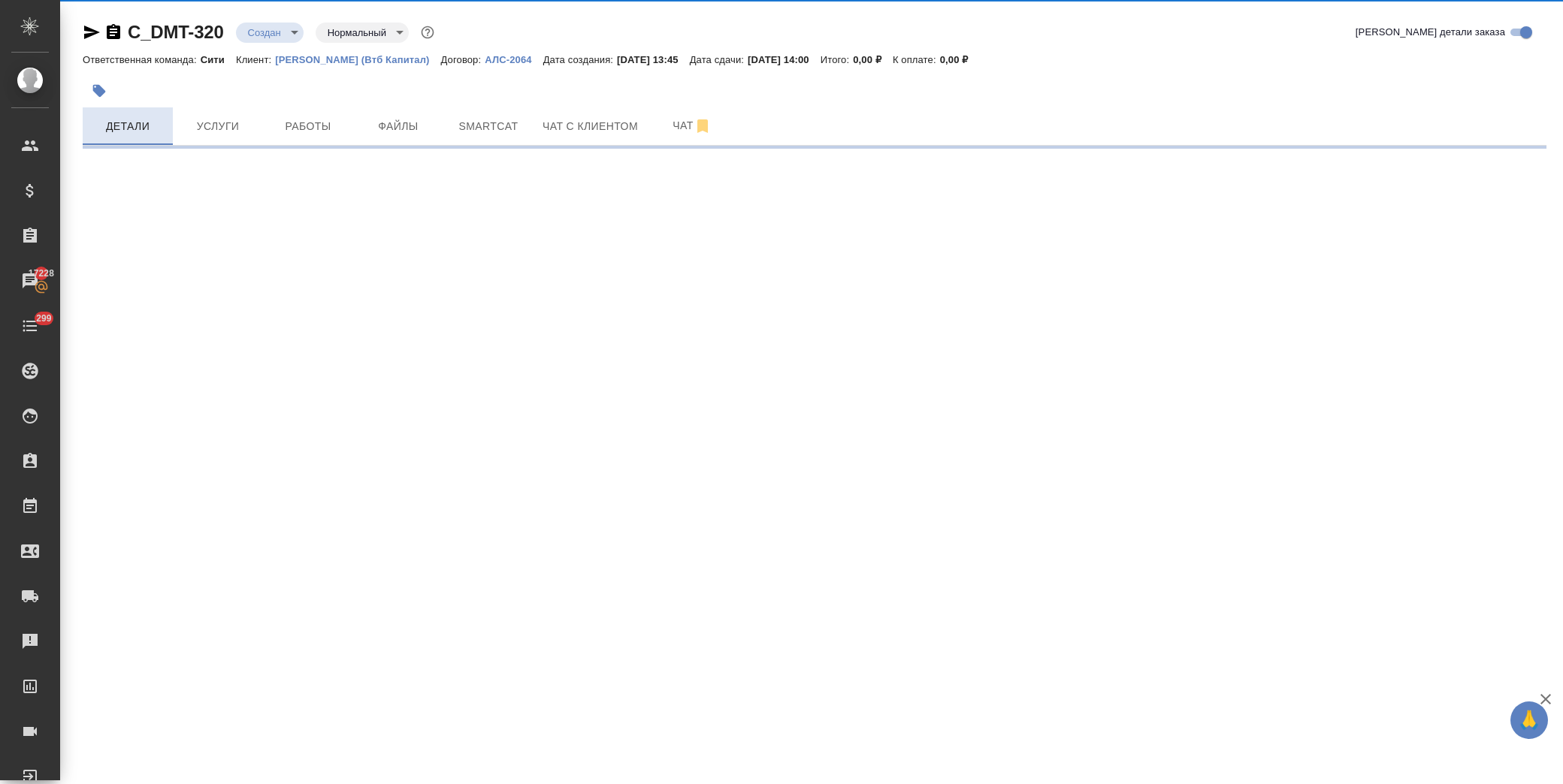
select select "RU"
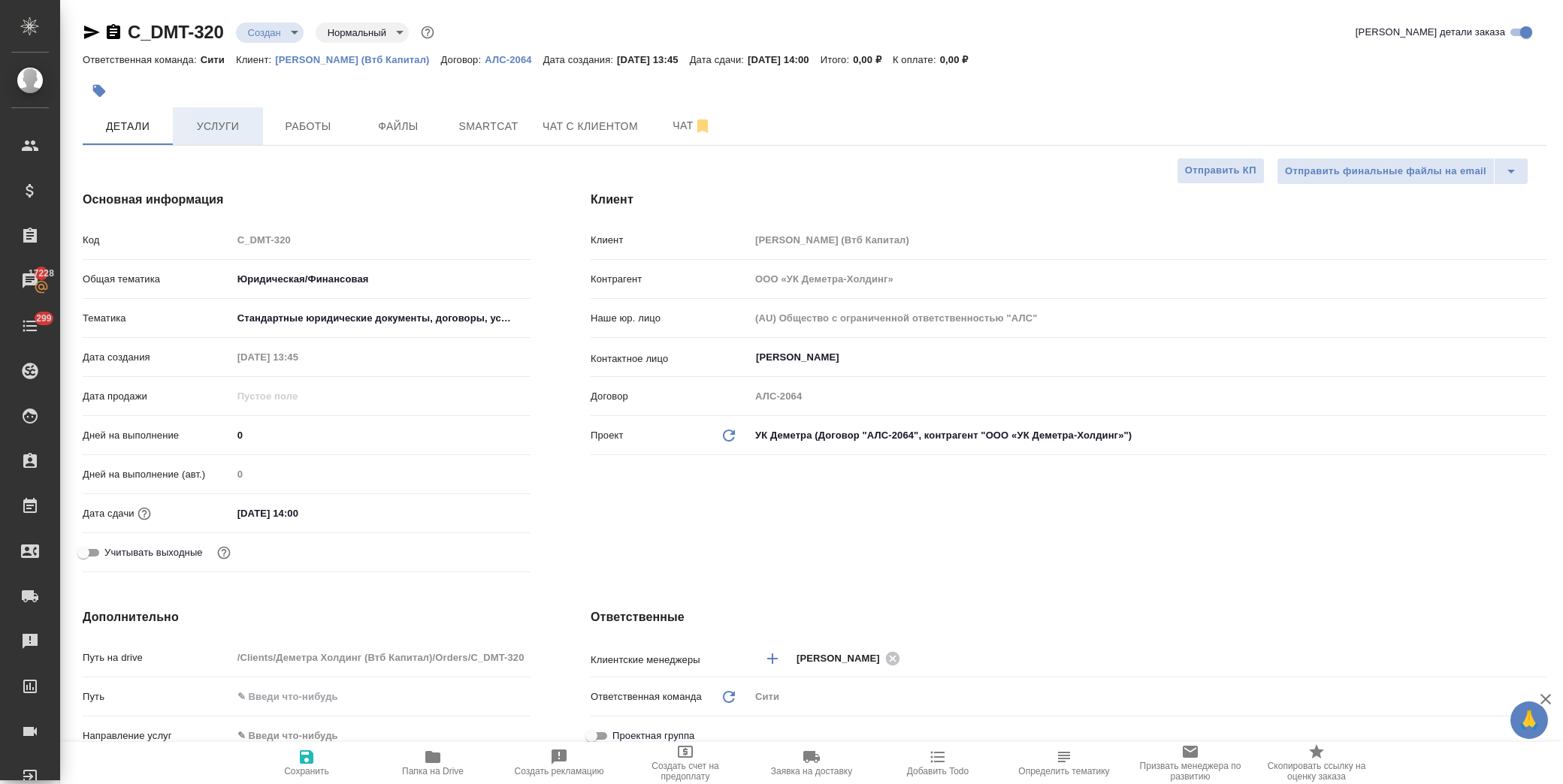
click at [235, 139] on button "Услуги" at bounding box center [217, 126] width 90 height 37
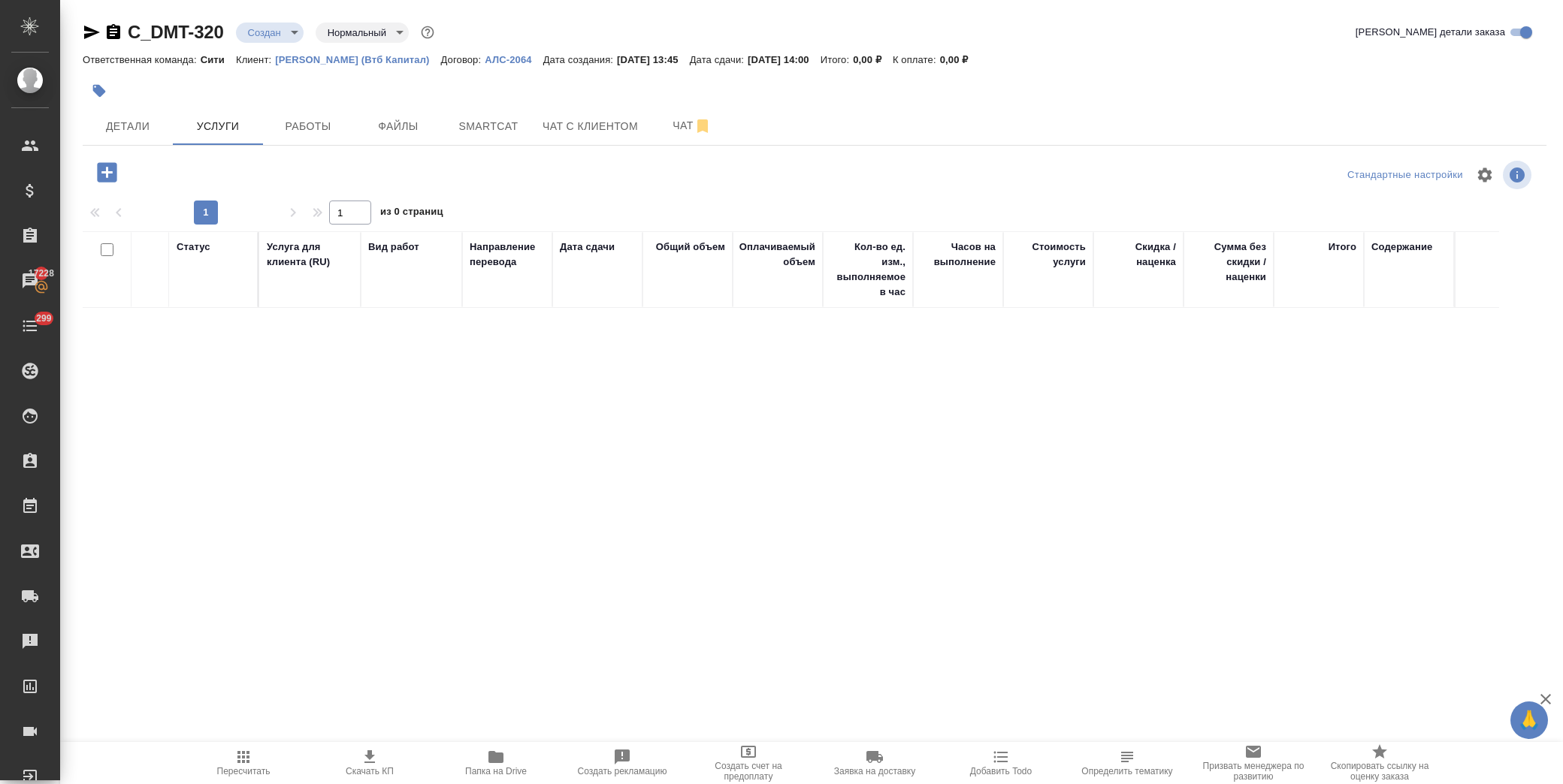
click at [268, 26] on body "🙏 .cls-1 fill:#fff; AWATERA Лофицкая Юлия Владимировна Клиенты Спецификации Зак…" at bounding box center [781, 392] width 1563 height 784
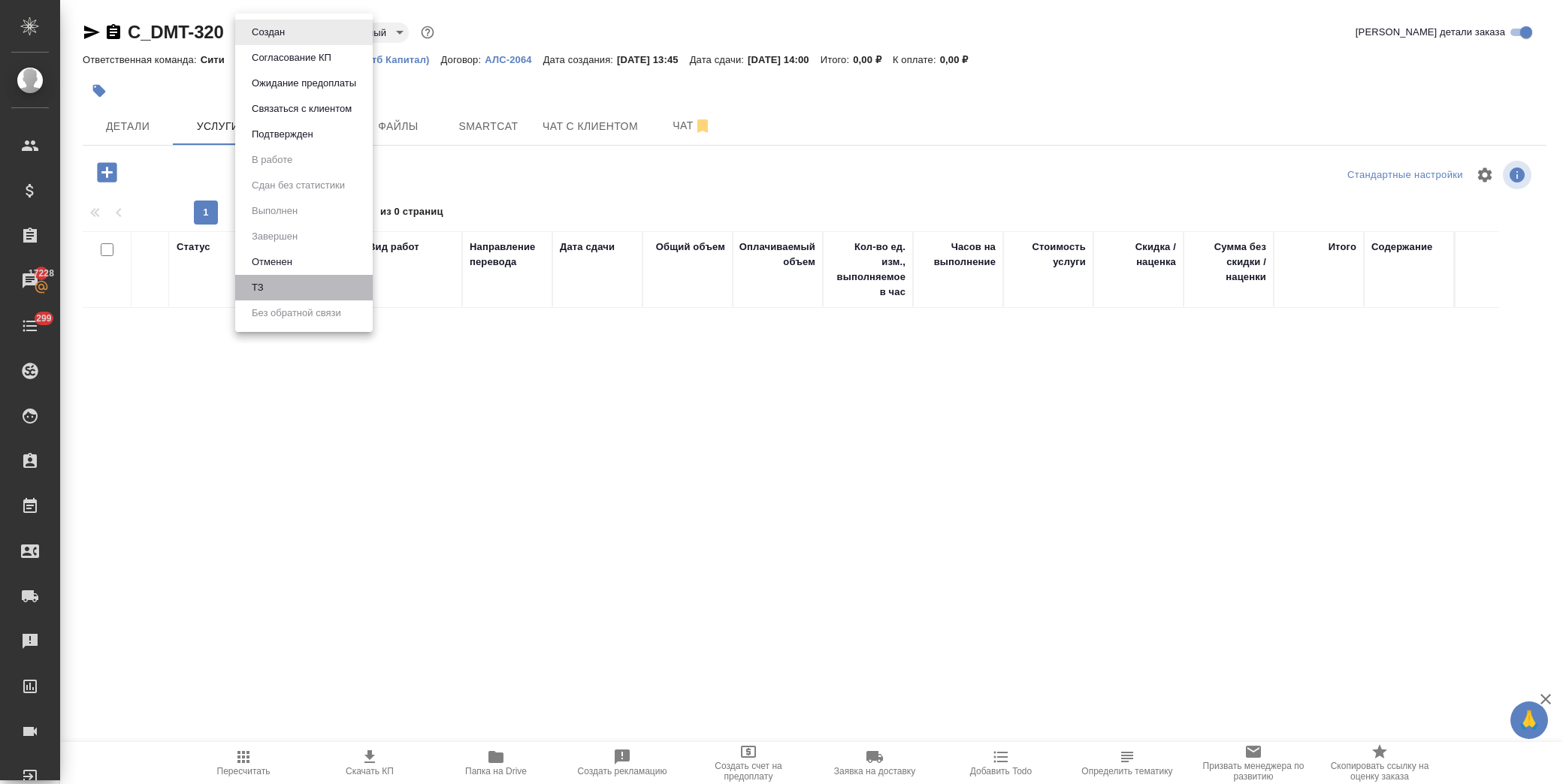
click at [296, 281] on li "ТЗ" at bounding box center [304, 288] width 138 height 26
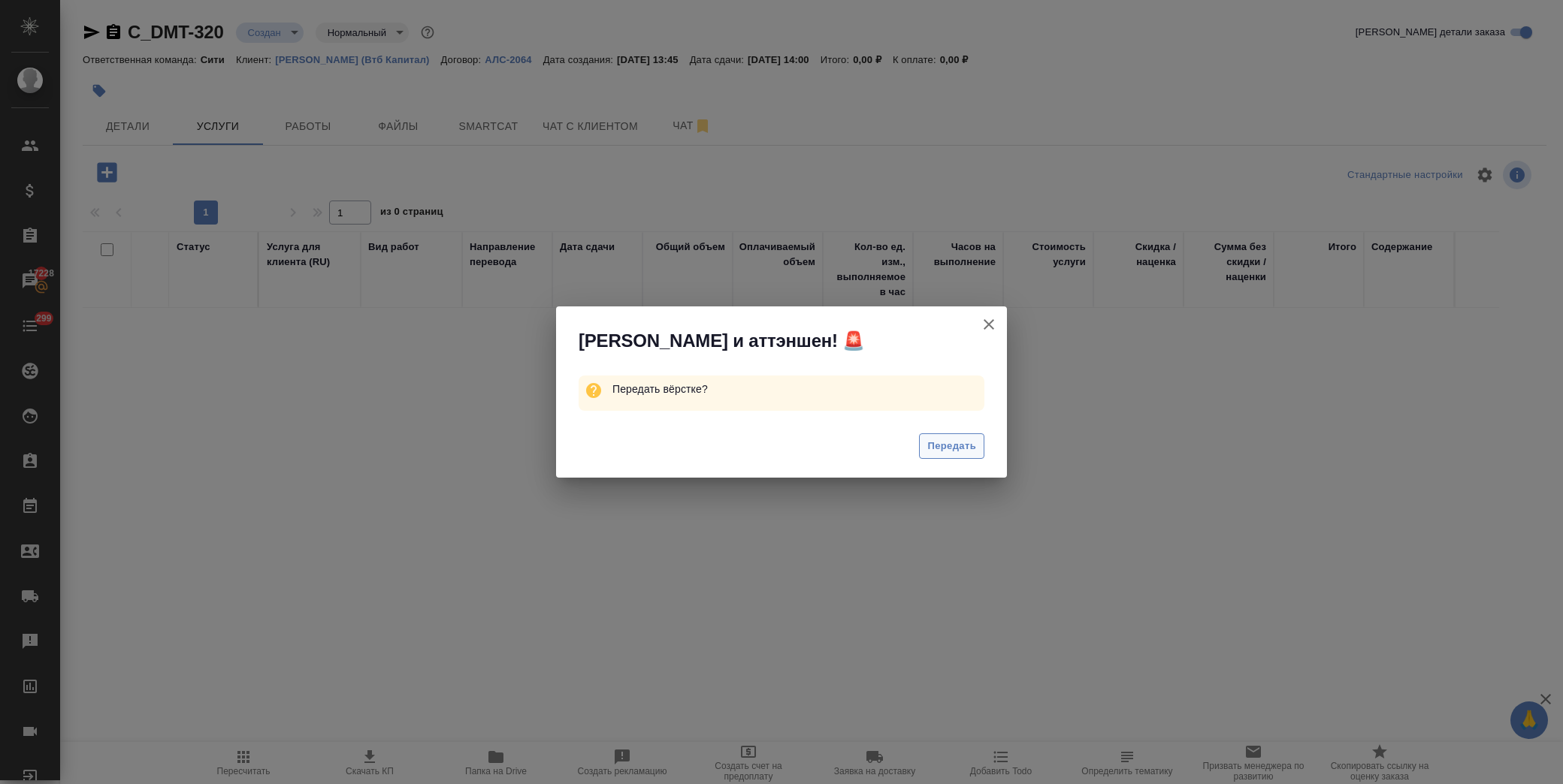
click at [959, 452] on span "Передать" at bounding box center [951, 446] width 49 height 17
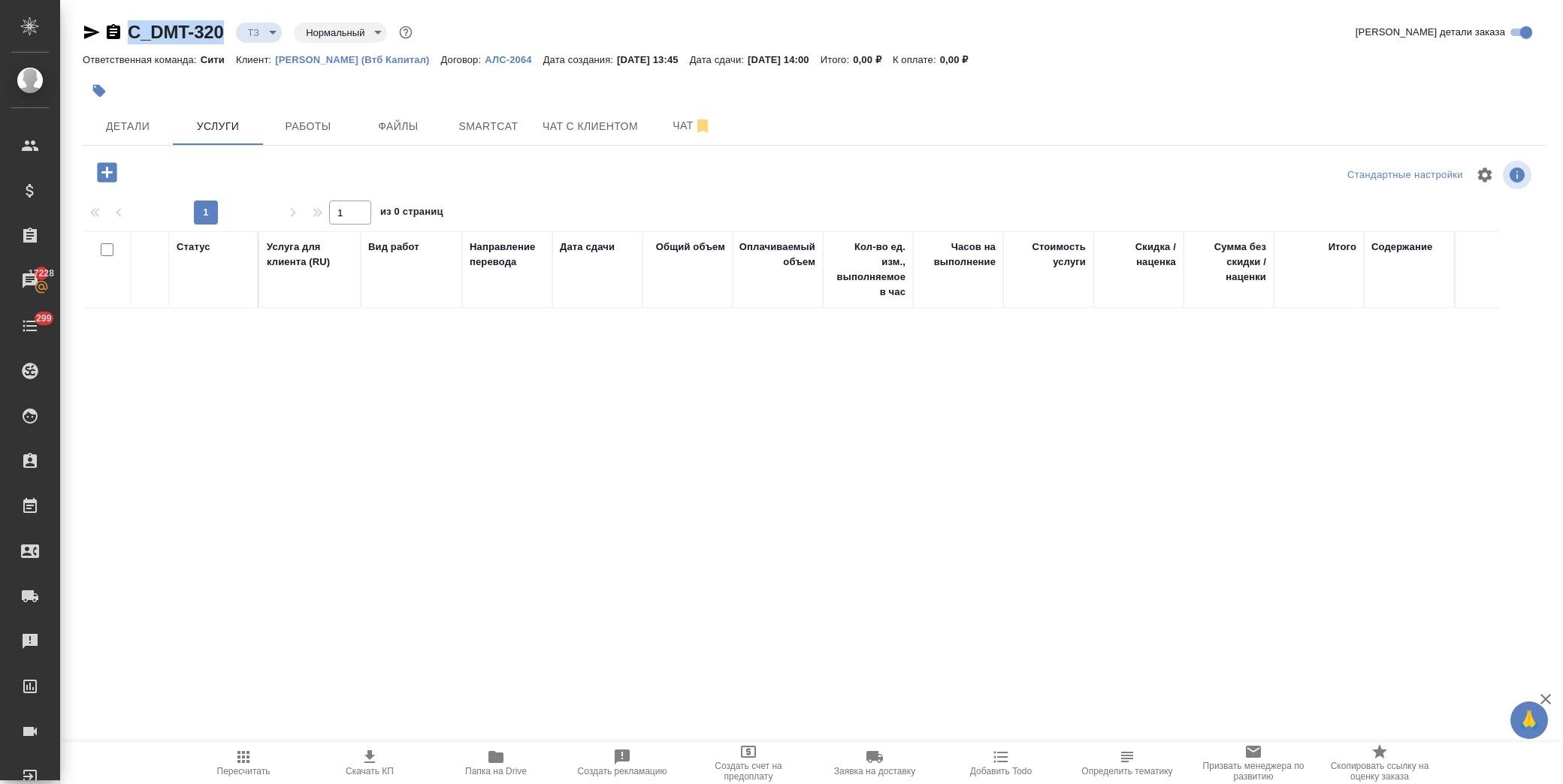
drag, startPoint x: 230, startPoint y: 42, endPoint x: 131, endPoint y: 38, distance: 99.1
click at [131, 38] on div "C_DMT-320 ТЗ tz Нормальный normal" at bounding box center [249, 32] width 333 height 24
copy link "C_DMT-320"
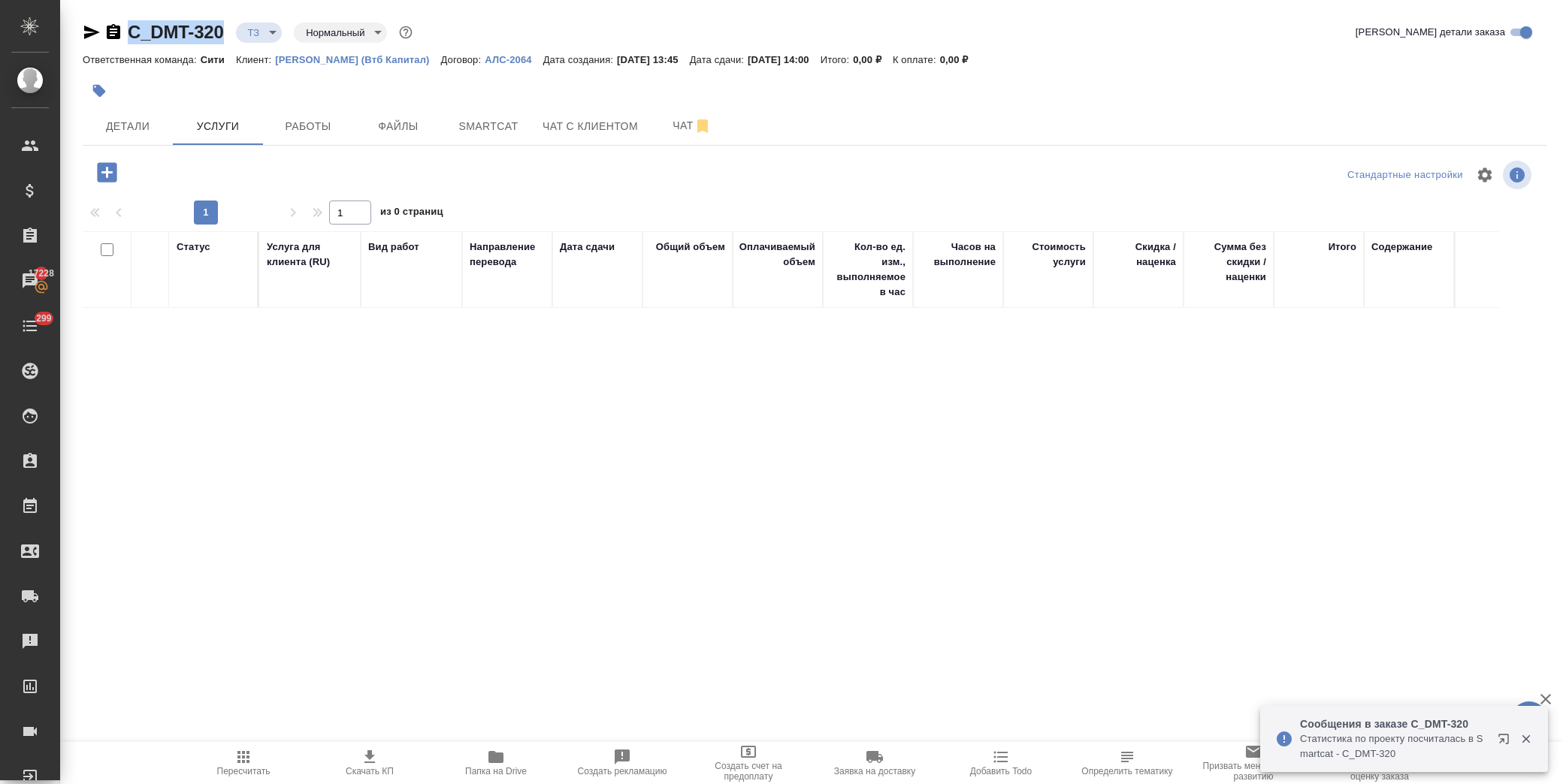
click at [103, 164] on icon "button" at bounding box center [107, 172] width 19 height 19
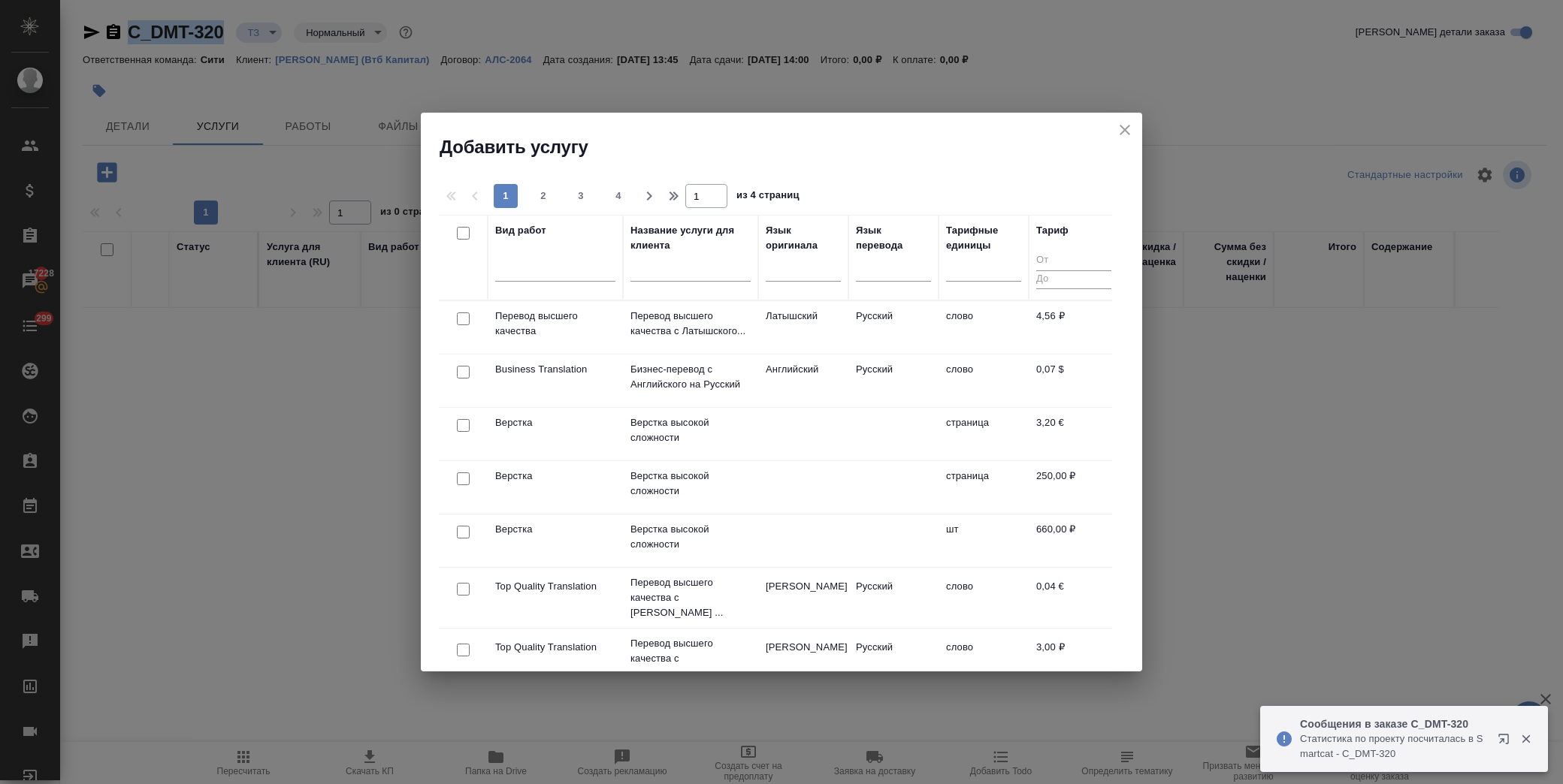
click at [466, 478] on input "checkbox" at bounding box center [463, 479] width 13 height 13
checkbox input "true"
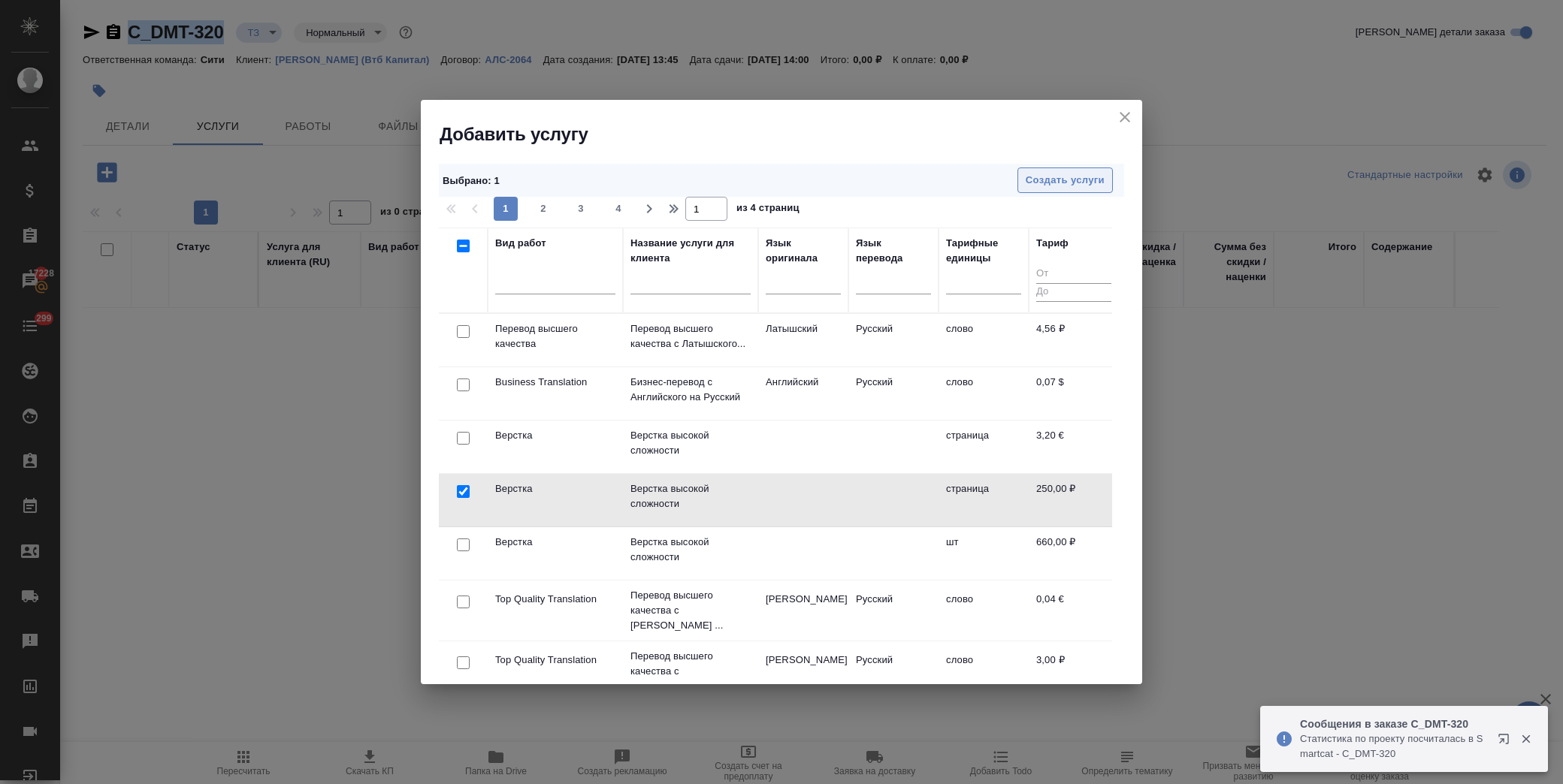
click at [1036, 176] on span "Создать услуги" at bounding box center [1065, 180] width 79 height 17
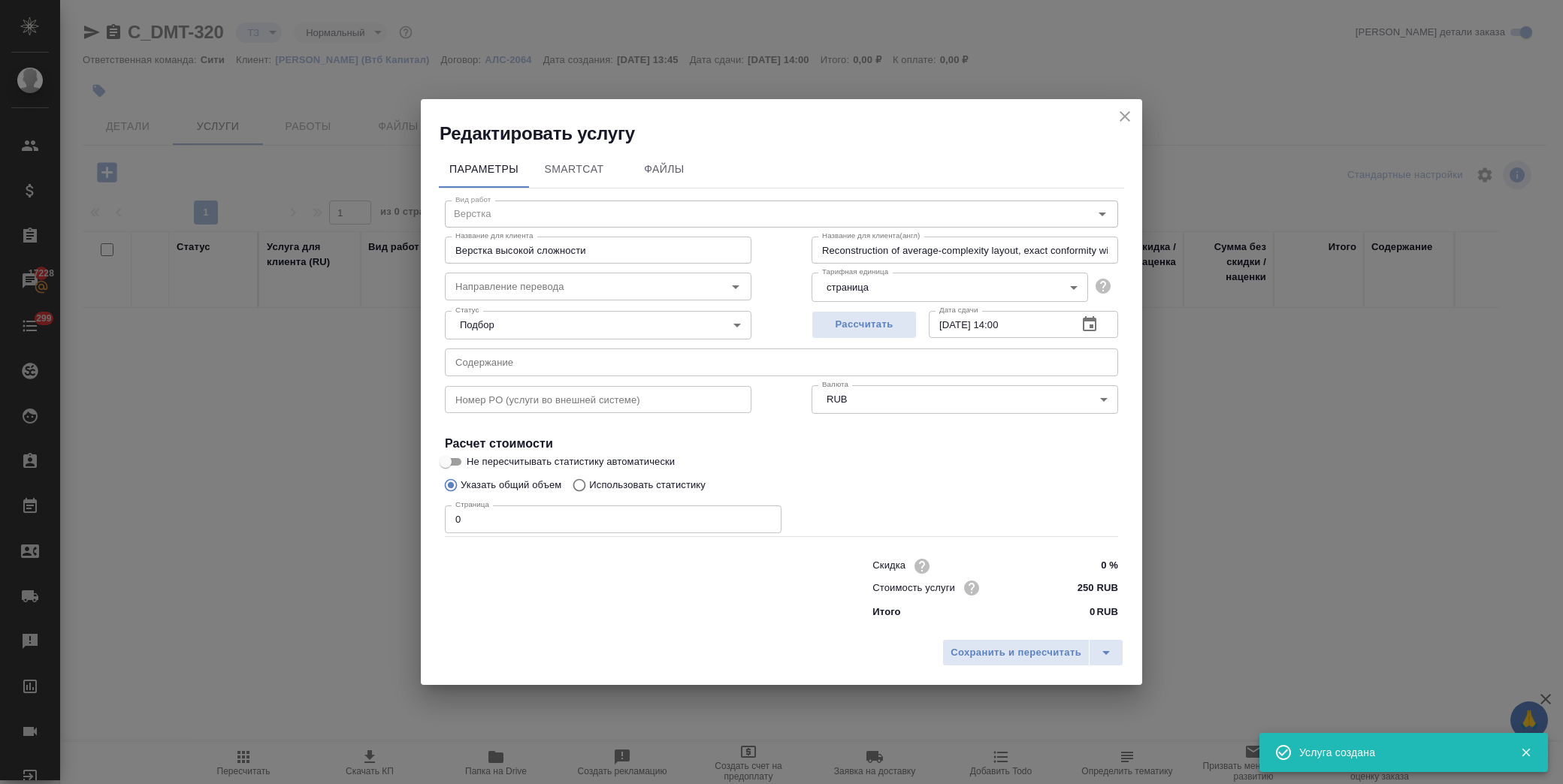
click at [590, 369] on input "text" at bounding box center [782, 362] width 673 height 27
click at [615, 366] on input "text" at bounding box center [782, 362] width 673 height 27
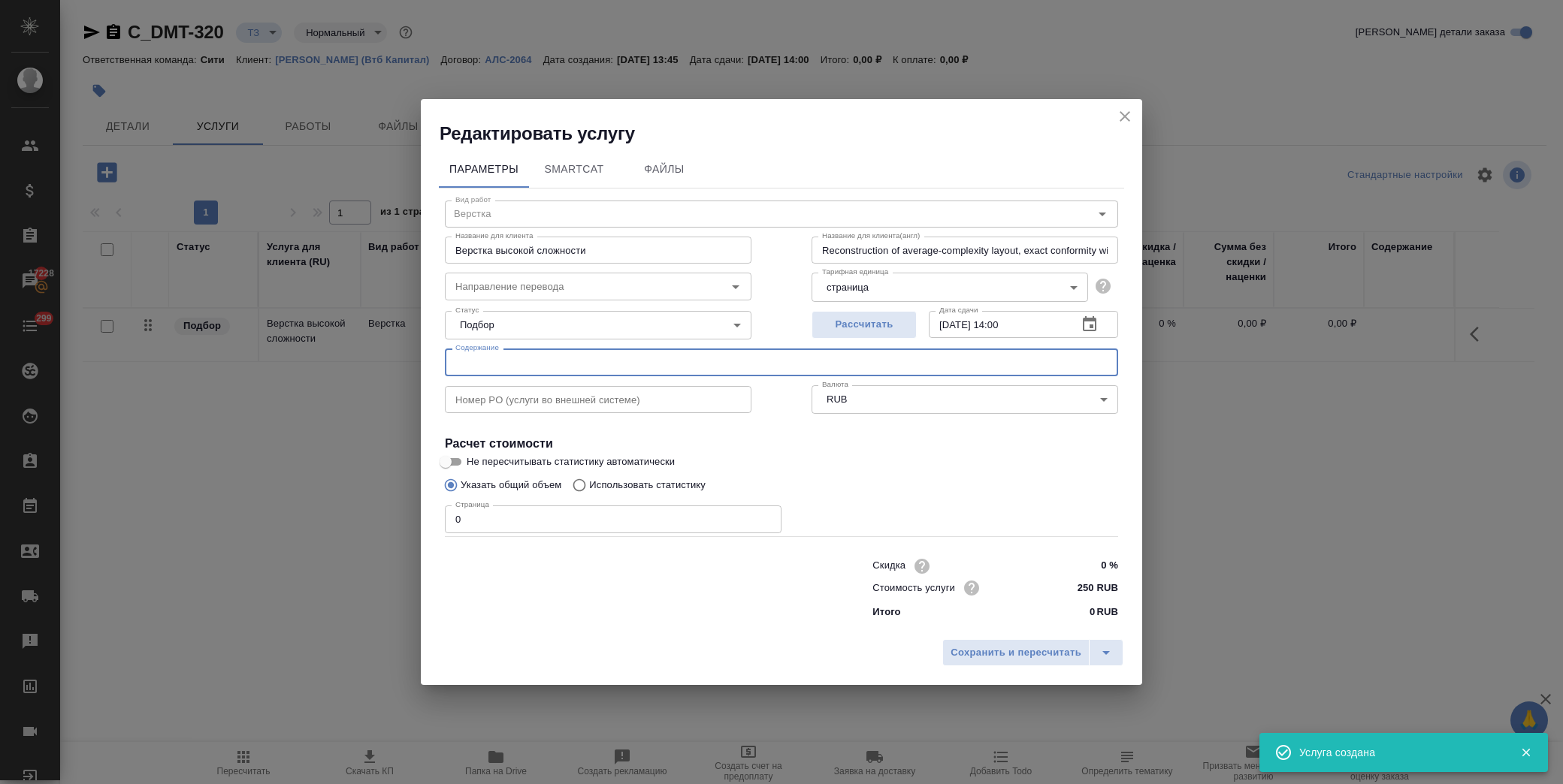
paste input "20250101_ PoA_SSI"
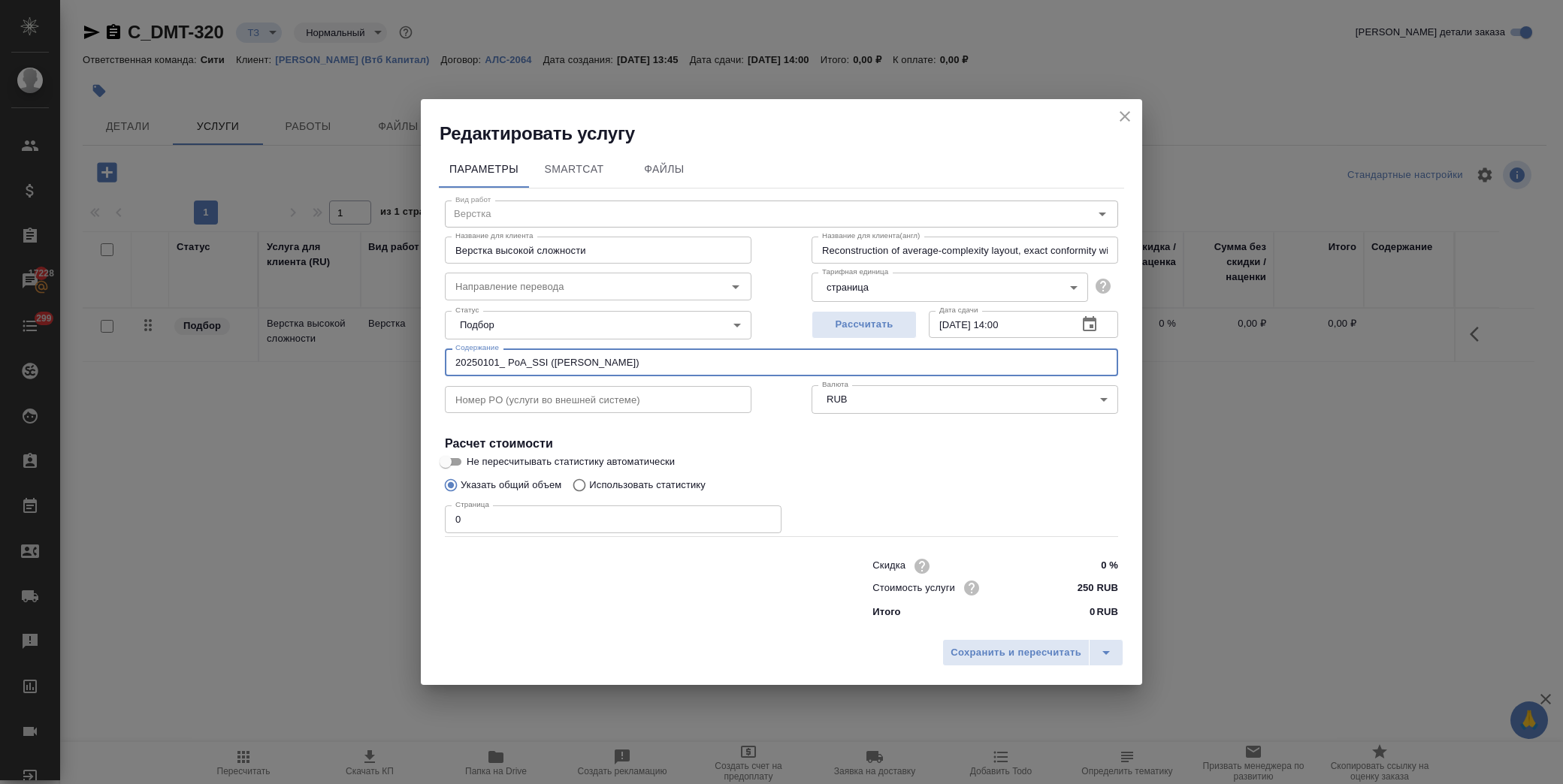
drag, startPoint x: 647, startPoint y: 363, endPoint x: 408, endPoint y: 362, distance: 239.0
click at [408, 362] on div "Редактировать услугу Параметры SmartCat Файлы Вид работ Верстка Вид работ Назва…" at bounding box center [781, 392] width 1563 height 784
type input "20250101_ PoA_SSI (Акмеева Ольга)"
drag, startPoint x: 486, startPoint y: 528, endPoint x: 385, endPoint y: 527, distance: 101.0
click at [385, 527] on div "Редактировать услугу Параметры SmartCat Файлы Вид работ Верстка Вид работ Назва…" at bounding box center [781, 392] width 1563 height 784
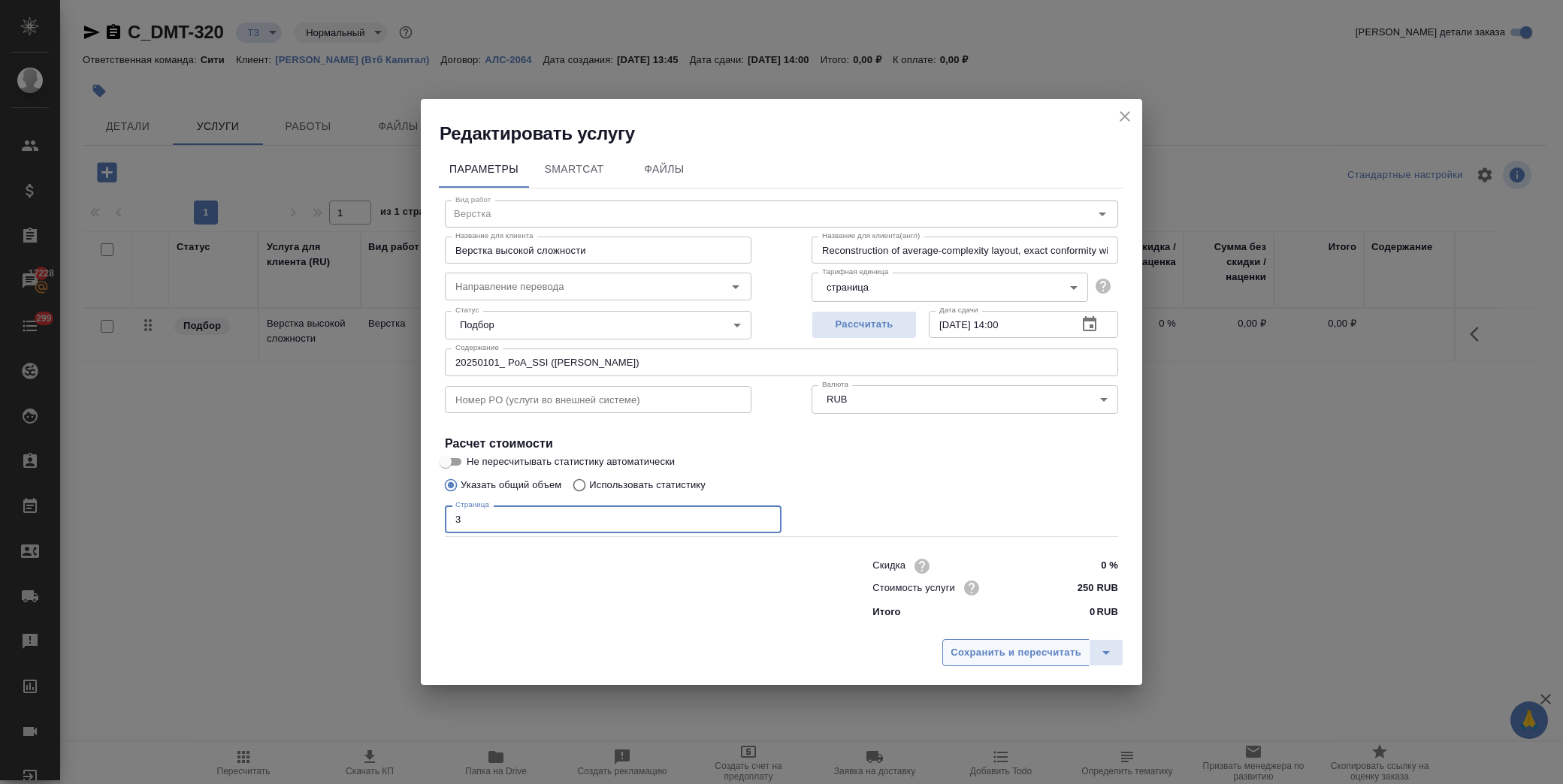
type input "3"
click at [1019, 657] on span "Сохранить и пересчитать" at bounding box center [1016, 653] width 131 height 17
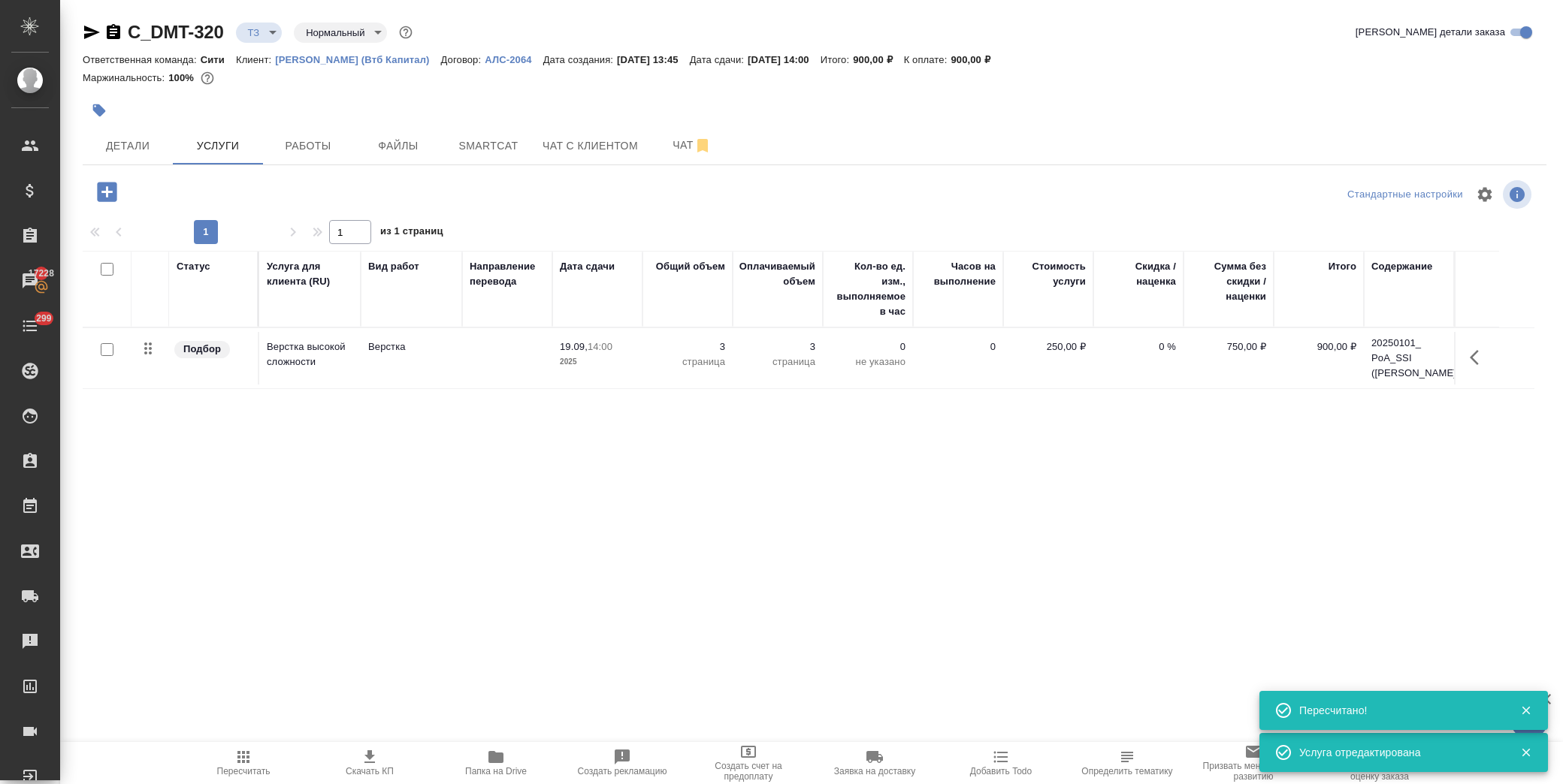
click at [99, 194] on icon "button" at bounding box center [107, 191] width 19 height 19
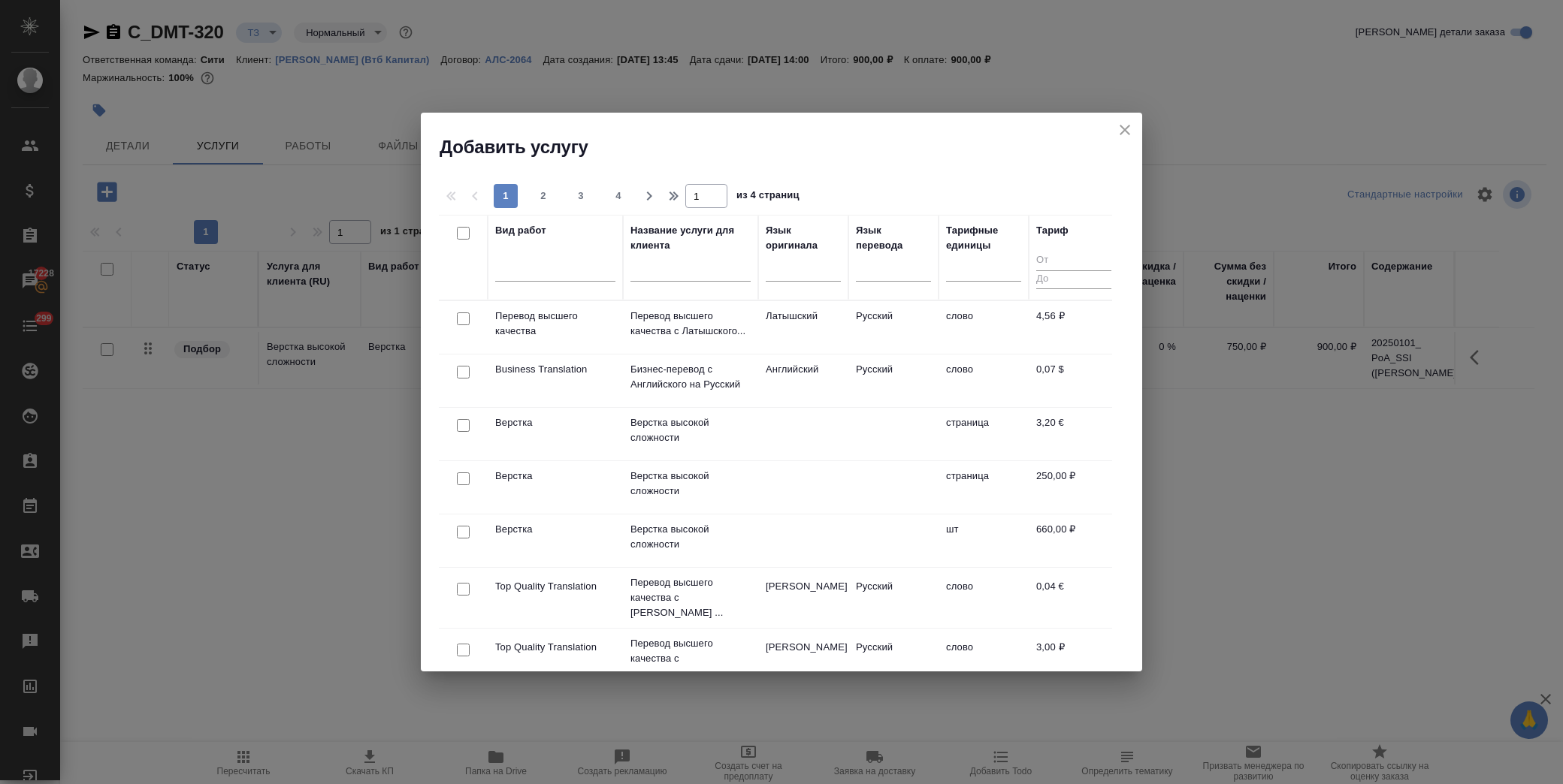
drag, startPoint x: 668, startPoint y: 269, endPoint x: 698, endPoint y: 271, distance: 30.1
click at [669, 271] on input "text" at bounding box center [690, 272] width 120 height 19
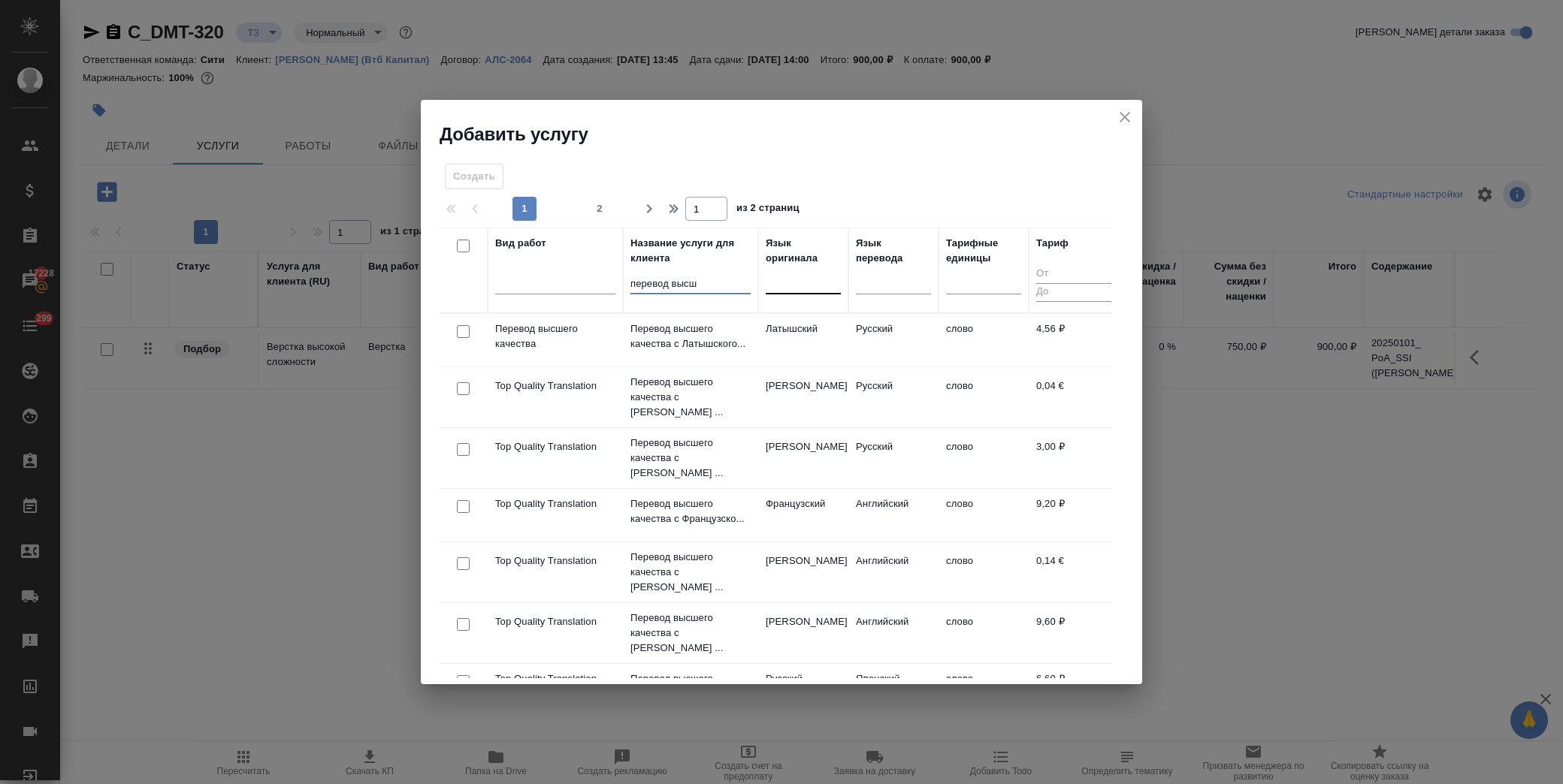
type input "перевод высш"
click at [814, 289] on div at bounding box center [803, 280] width 75 height 22
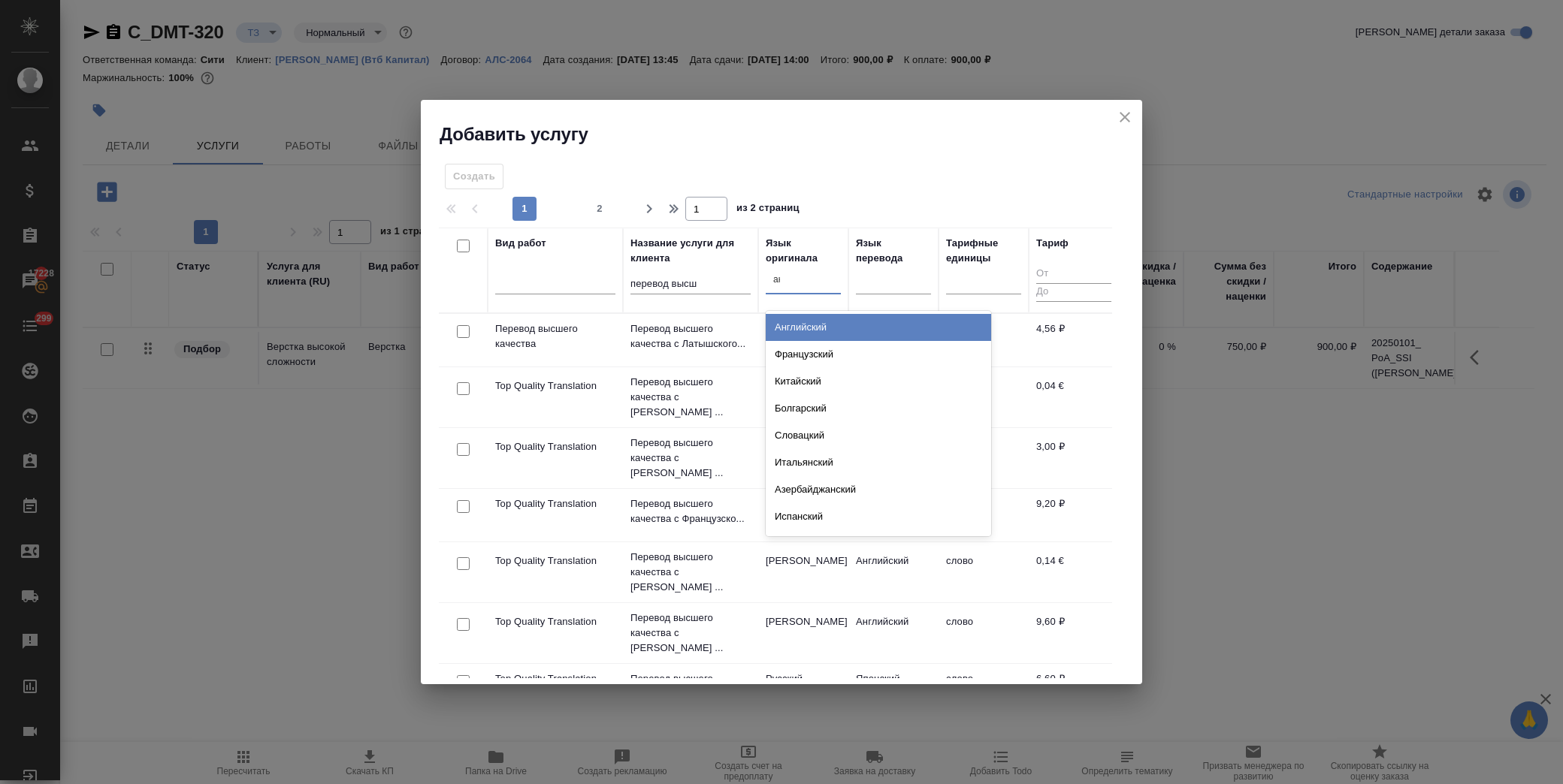
type input "анг"
click at [825, 319] on div "Английский" at bounding box center [878, 327] width 225 height 27
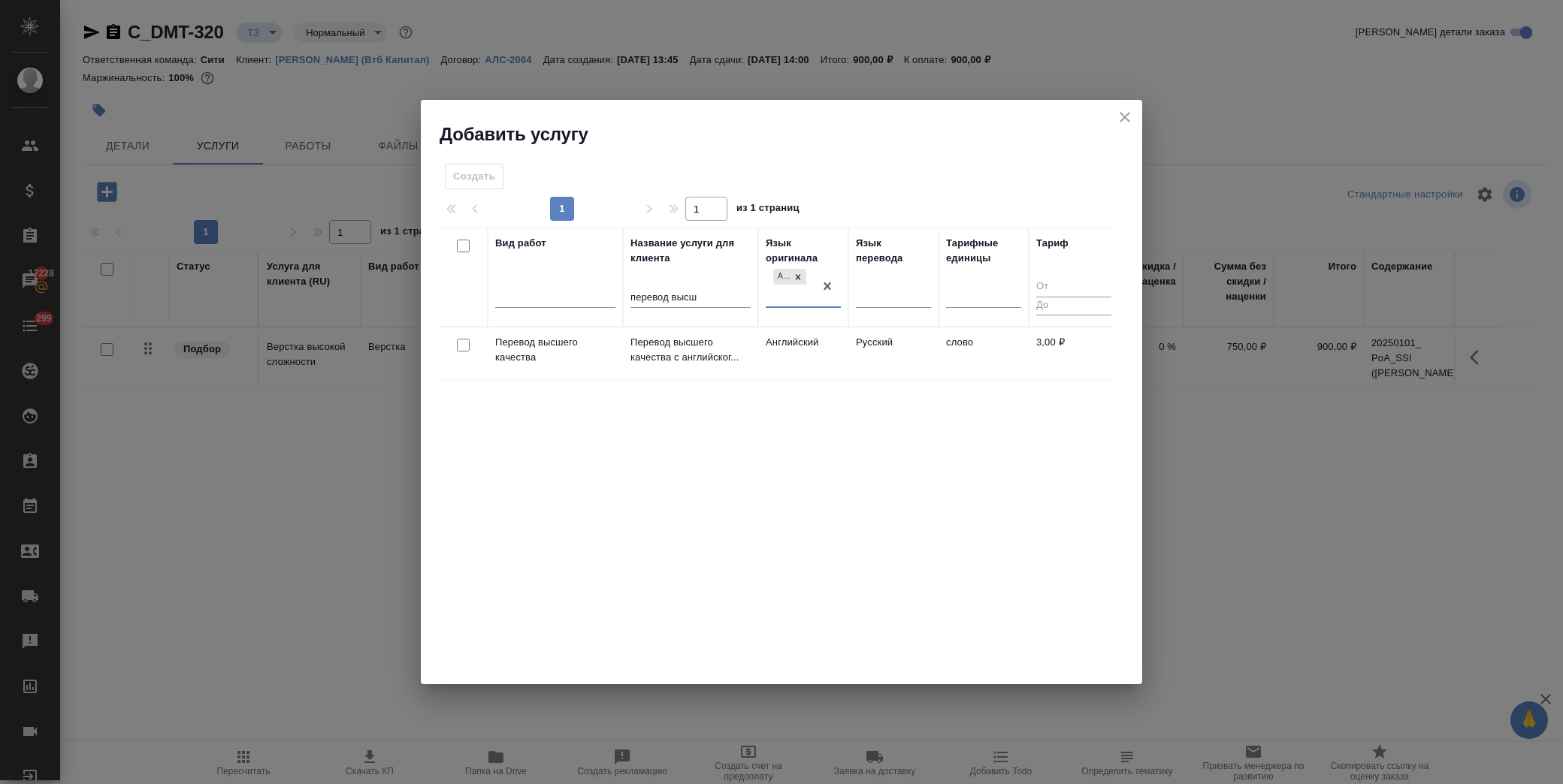
click at [462, 340] on input "checkbox" at bounding box center [463, 345] width 13 height 13
checkbox input "true"
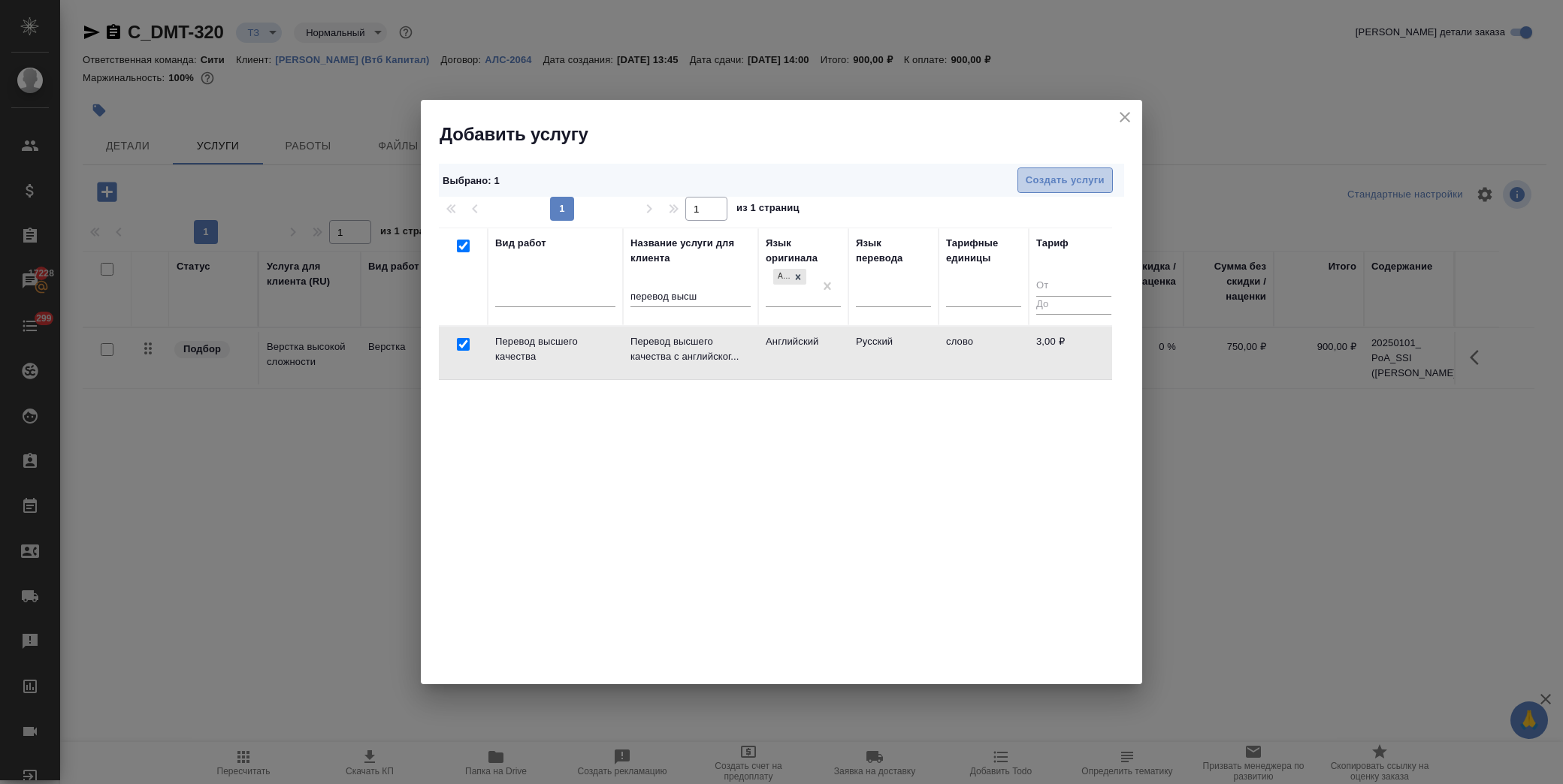
click at [1063, 175] on span "Создать услуги" at bounding box center [1065, 180] width 79 height 17
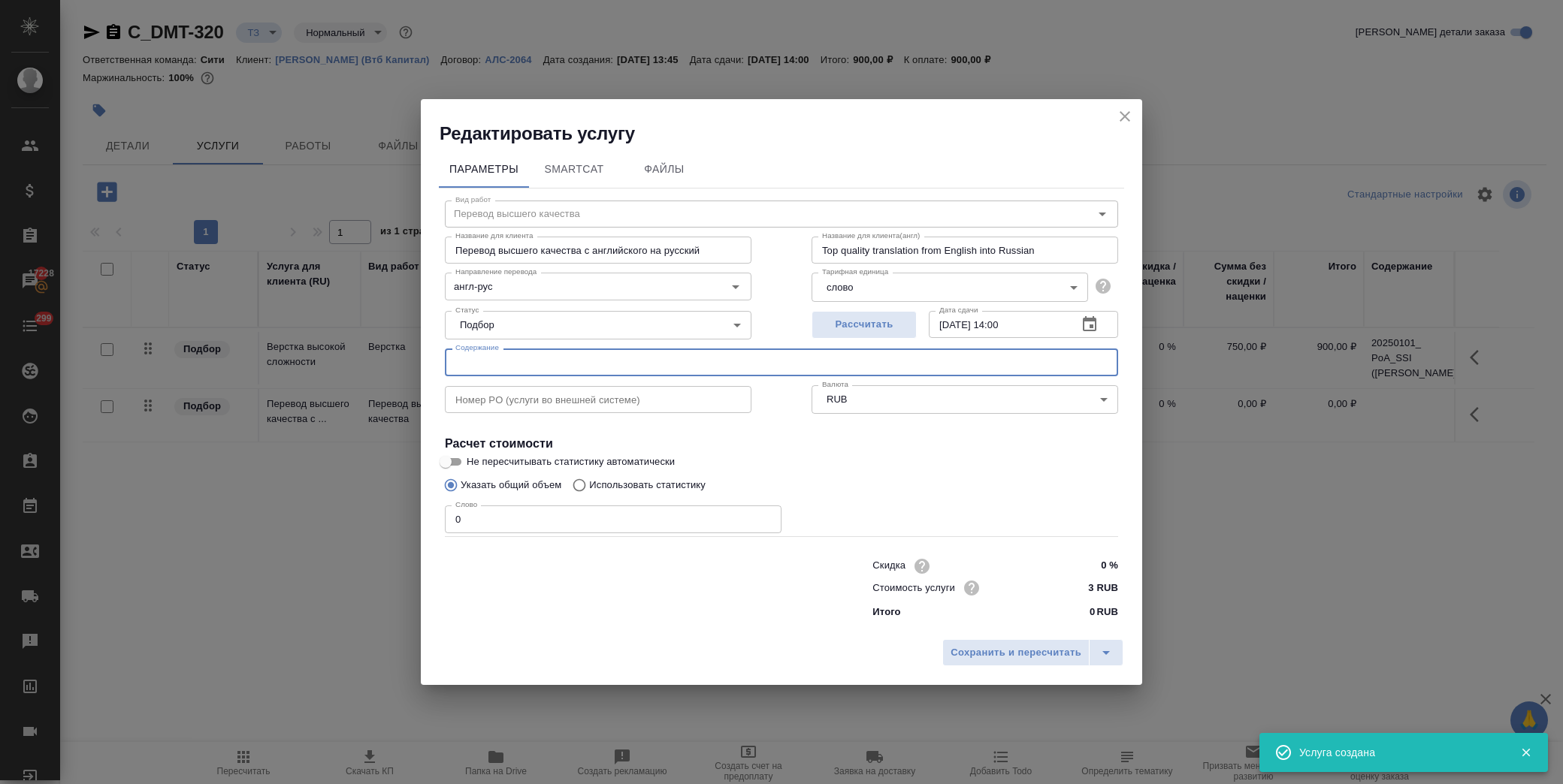
click at [671, 363] on input "text" at bounding box center [782, 362] width 673 height 27
paste input "20250101_ PoA_SSI (Акмеева Ольга)"
type input "20250101_ PoA_SSI (Акмеева Ольга)"
click at [613, 482] on p "Использовать статистику" at bounding box center [647, 485] width 117 height 15
click at [589, 482] on input "Использовать статистику" at bounding box center [578, 485] width 24 height 28
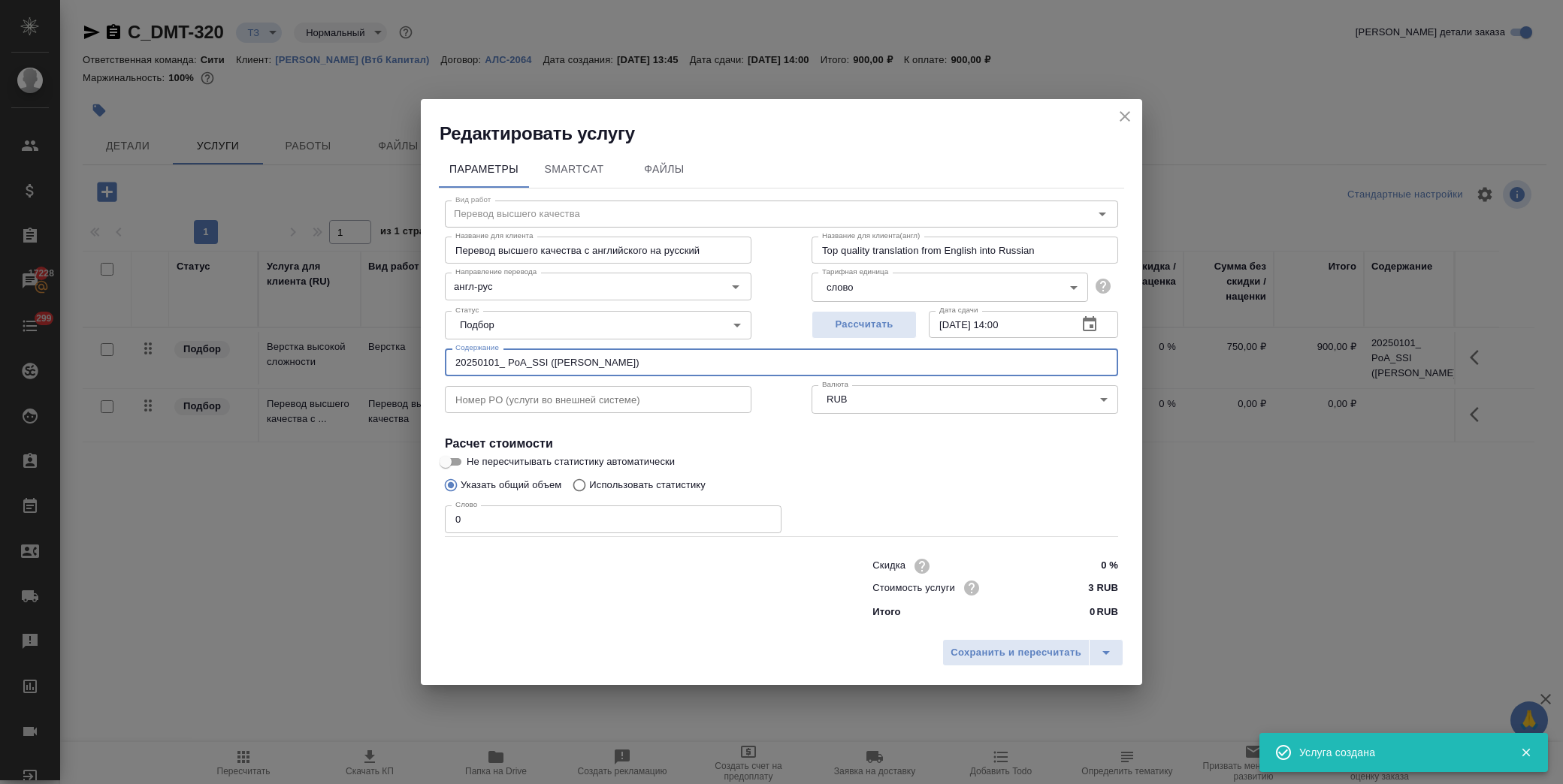
radio input "true"
radio input "false"
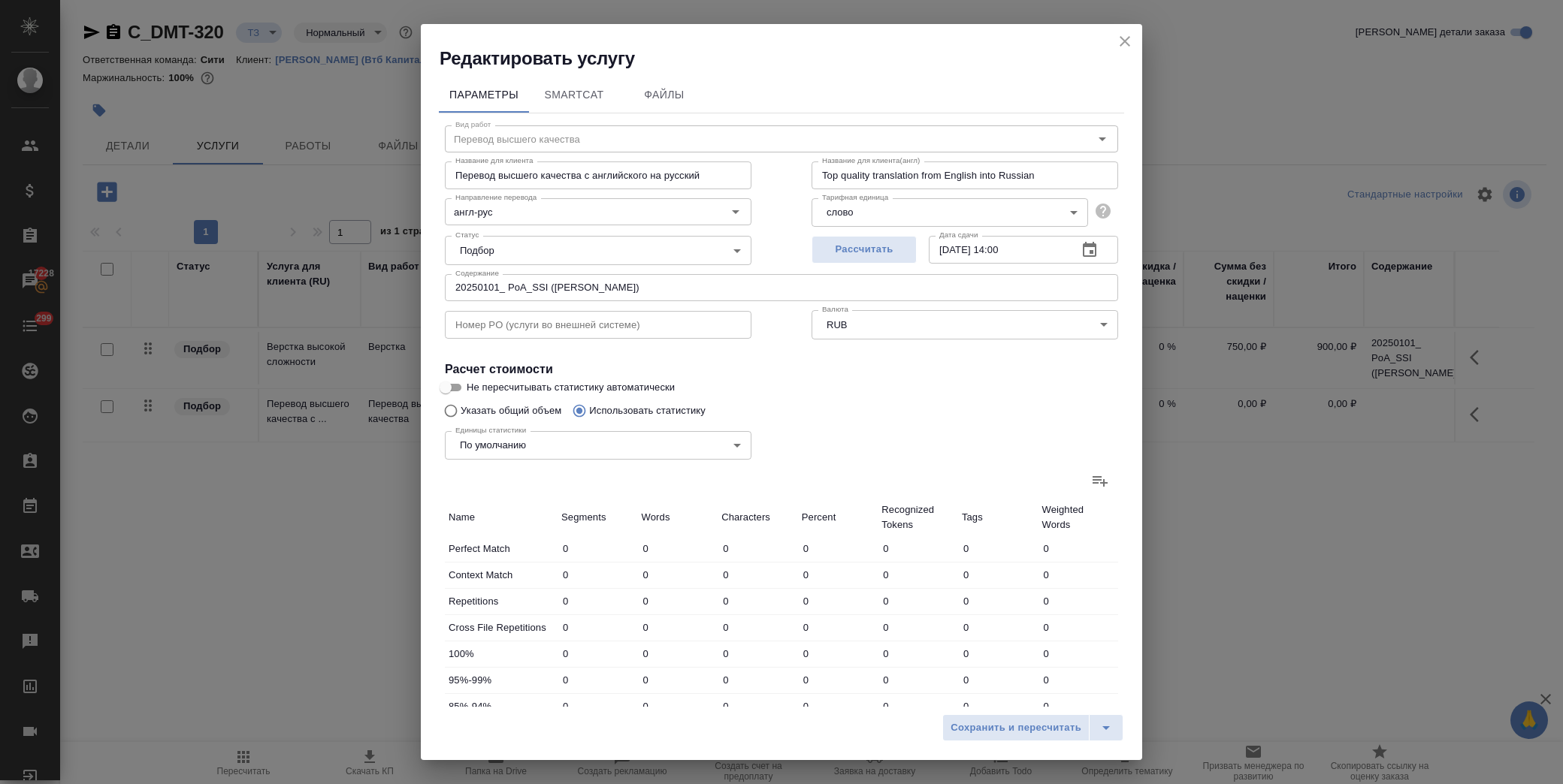
click at [1091, 481] on icon at bounding box center [1100, 481] width 18 height 18
click at [0, 0] on input "file" at bounding box center [0, 0] width 0 height 0
type input "2"
type input "4"
type input "29"
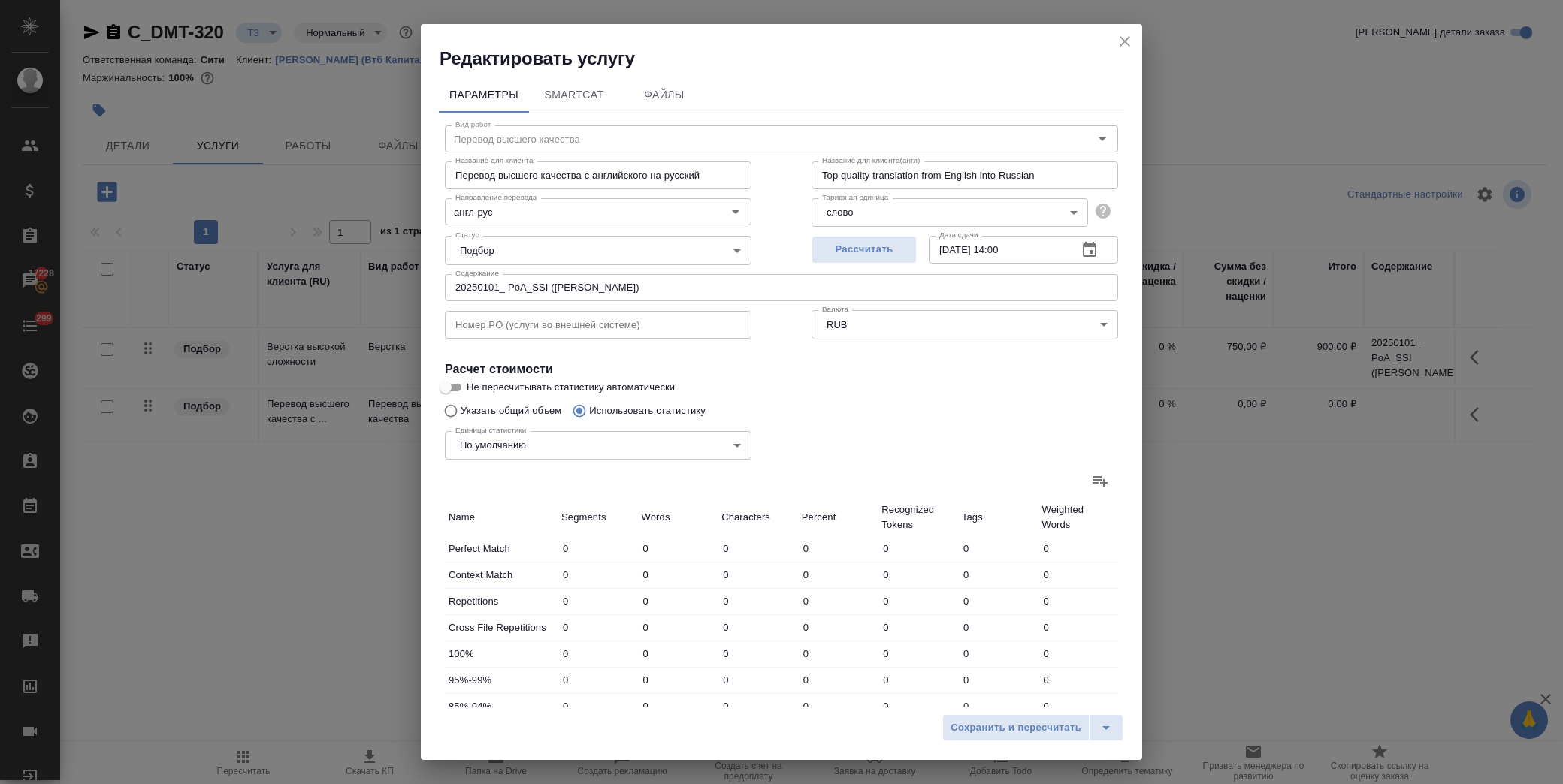
type input "10"
type input "48"
type input "309"
type input "9"
type input "123"
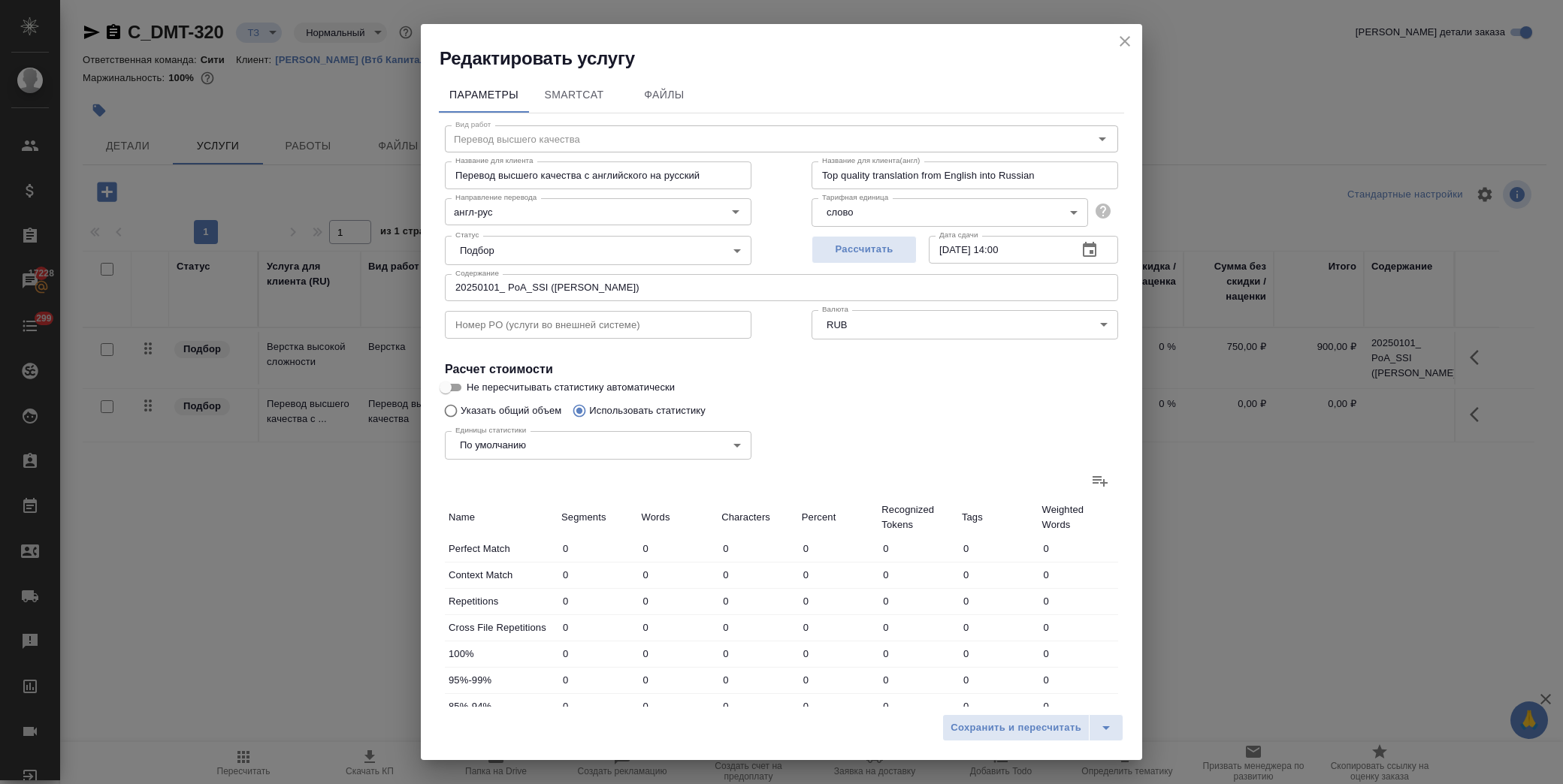
type input "730"
type input "5"
type input "256"
type input "1617"
type input "4"
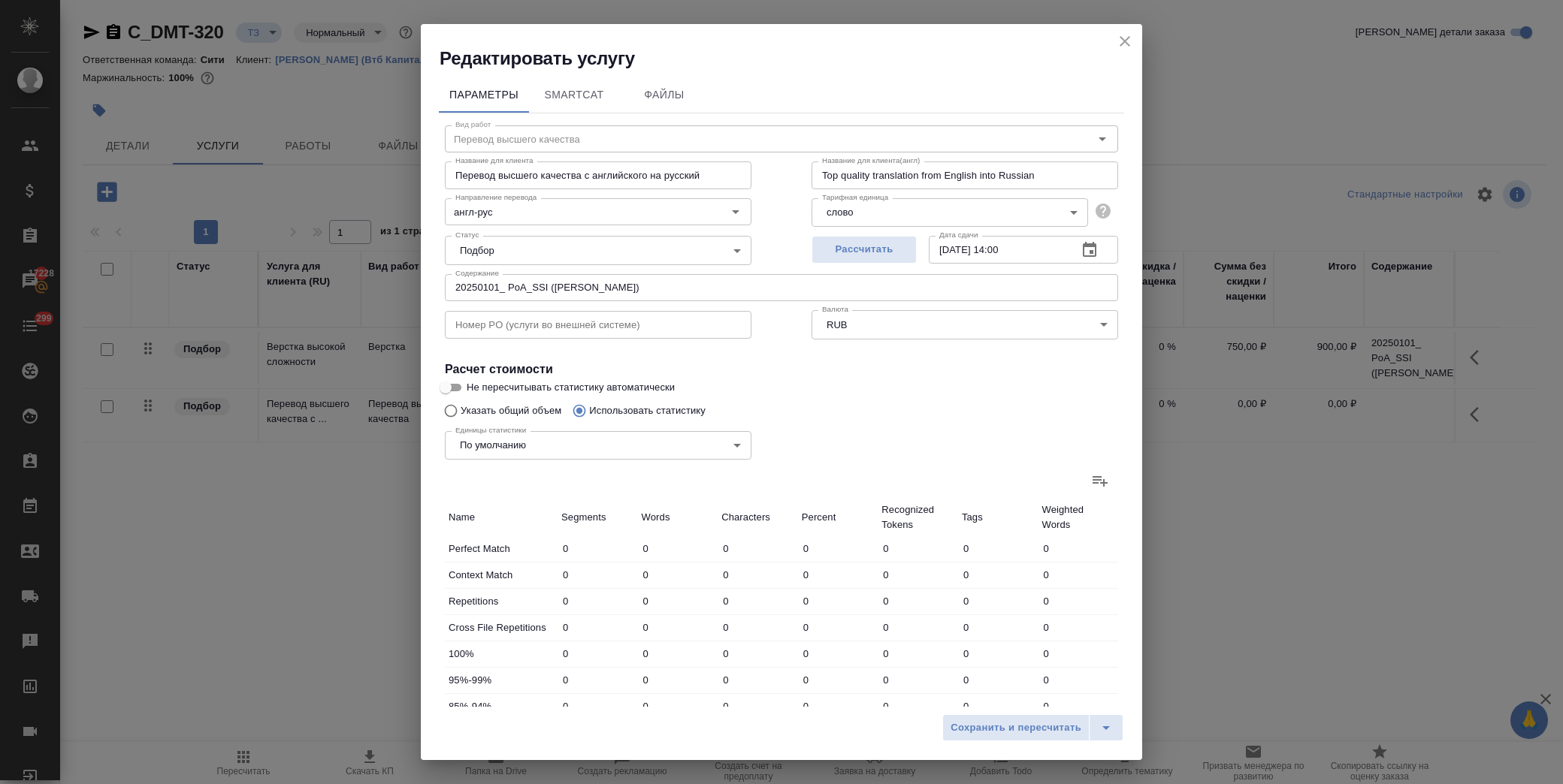
type input "14"
type input "99"
type input "20"
type input "144"
type input "899"
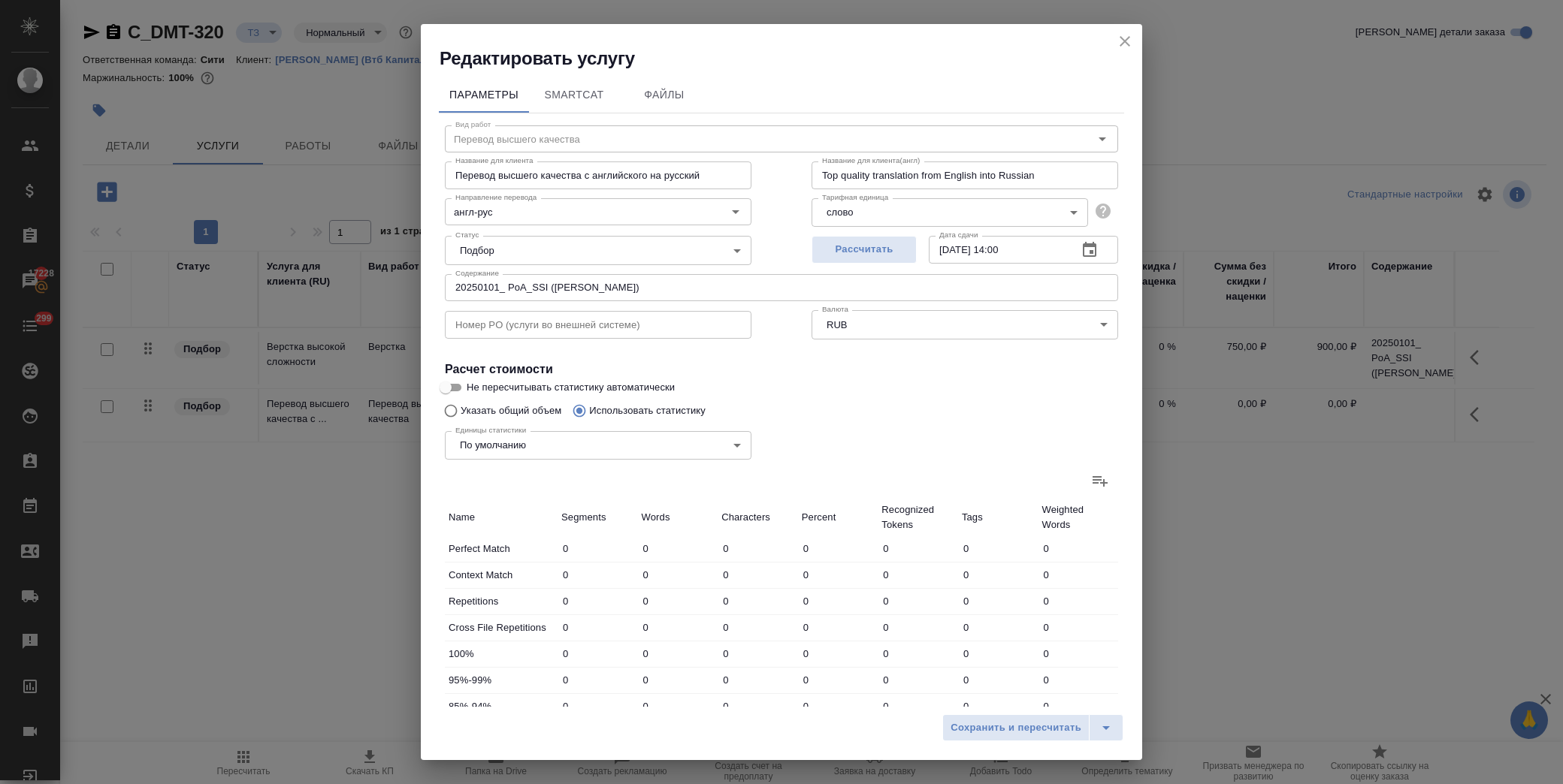
type input "48"
type input "585"
type input "3654"
type input "50"
type input "589"
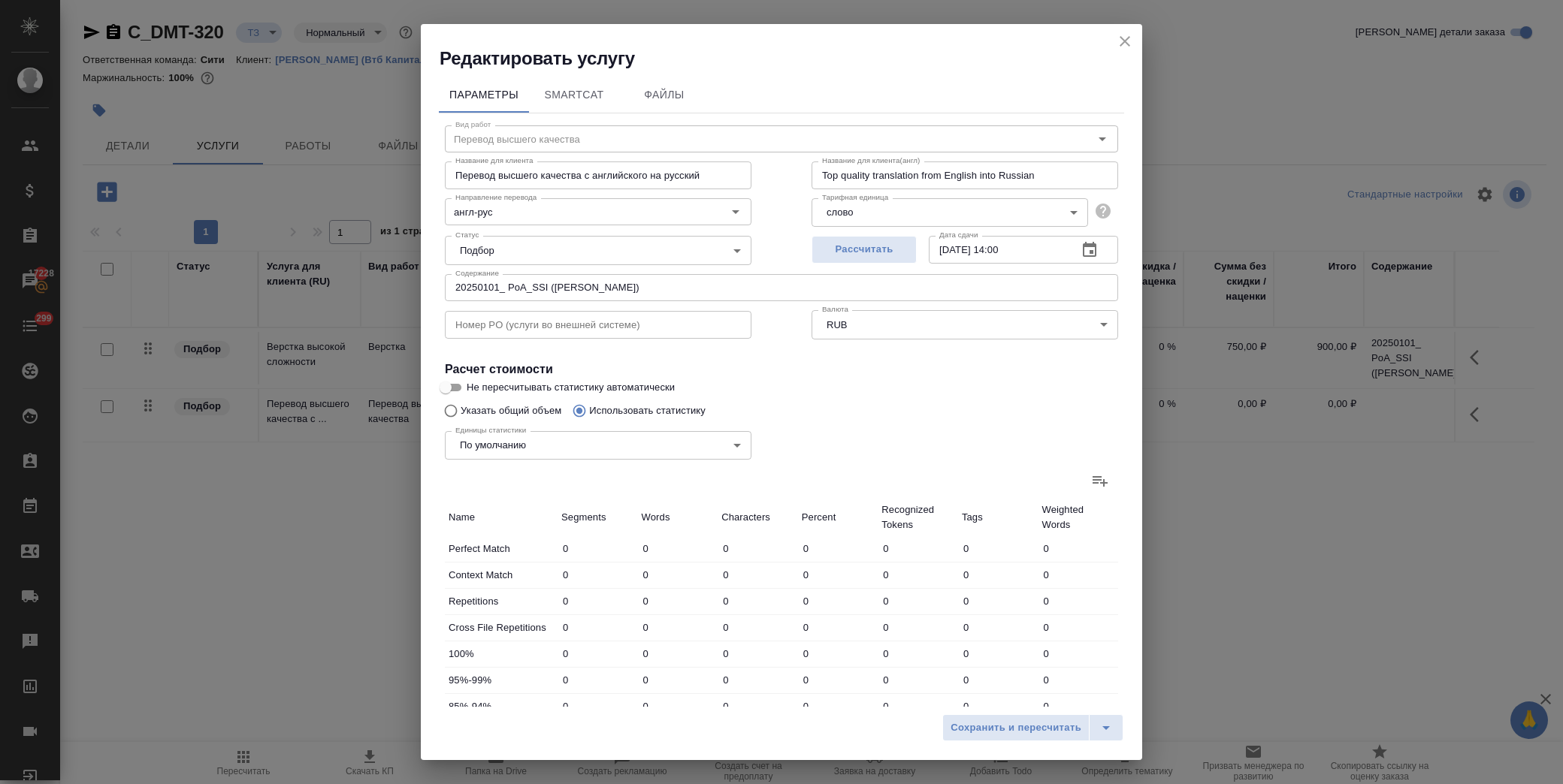
type input "3683"
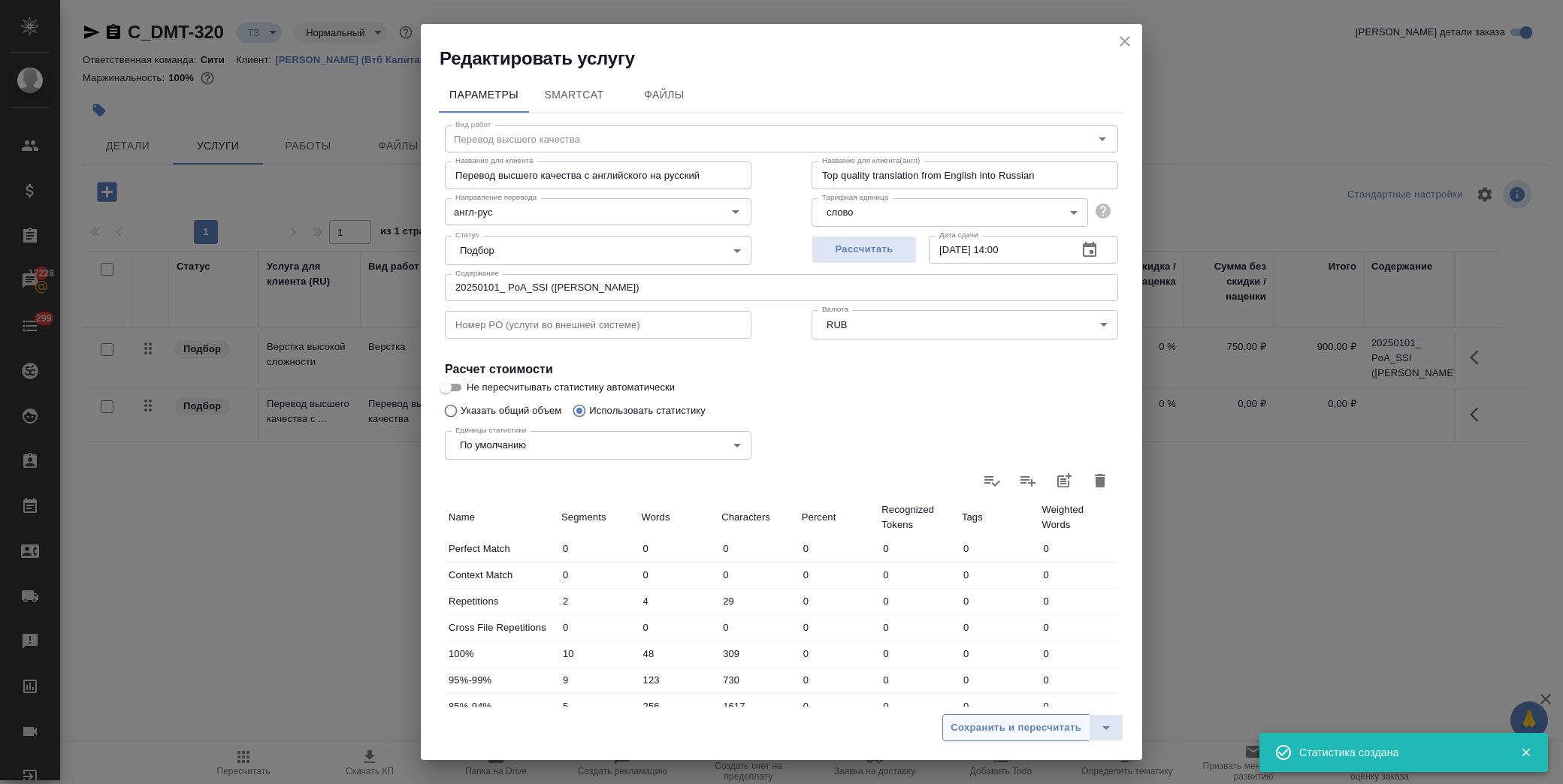
click at [1010, 727] on span "Сохранить и пересчитать" at bounding box center [1016, 728] width 131 height 17
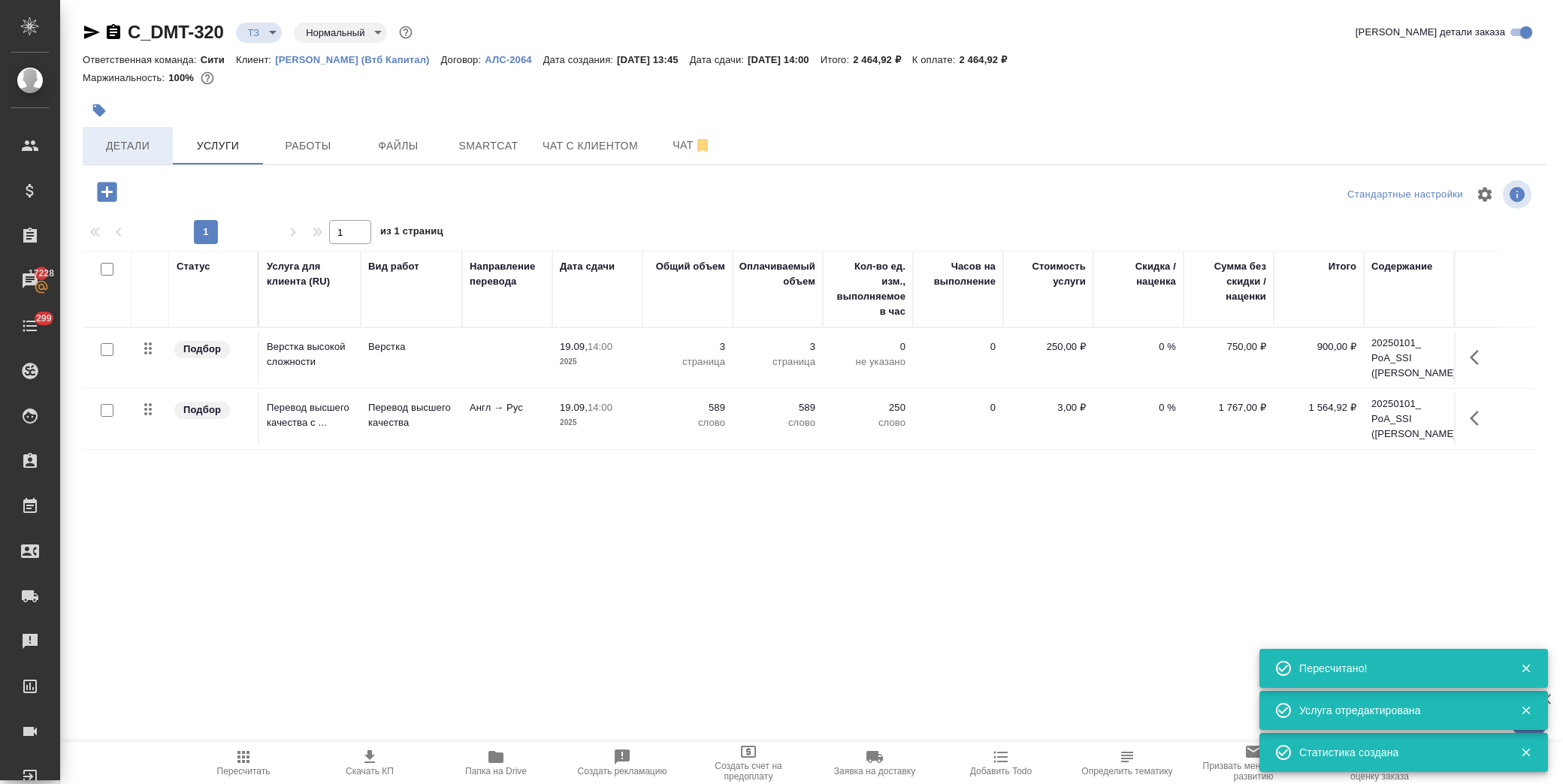
click at [148, 150] on span "Детали" at bounding box center [127, 146] width 72 height 19
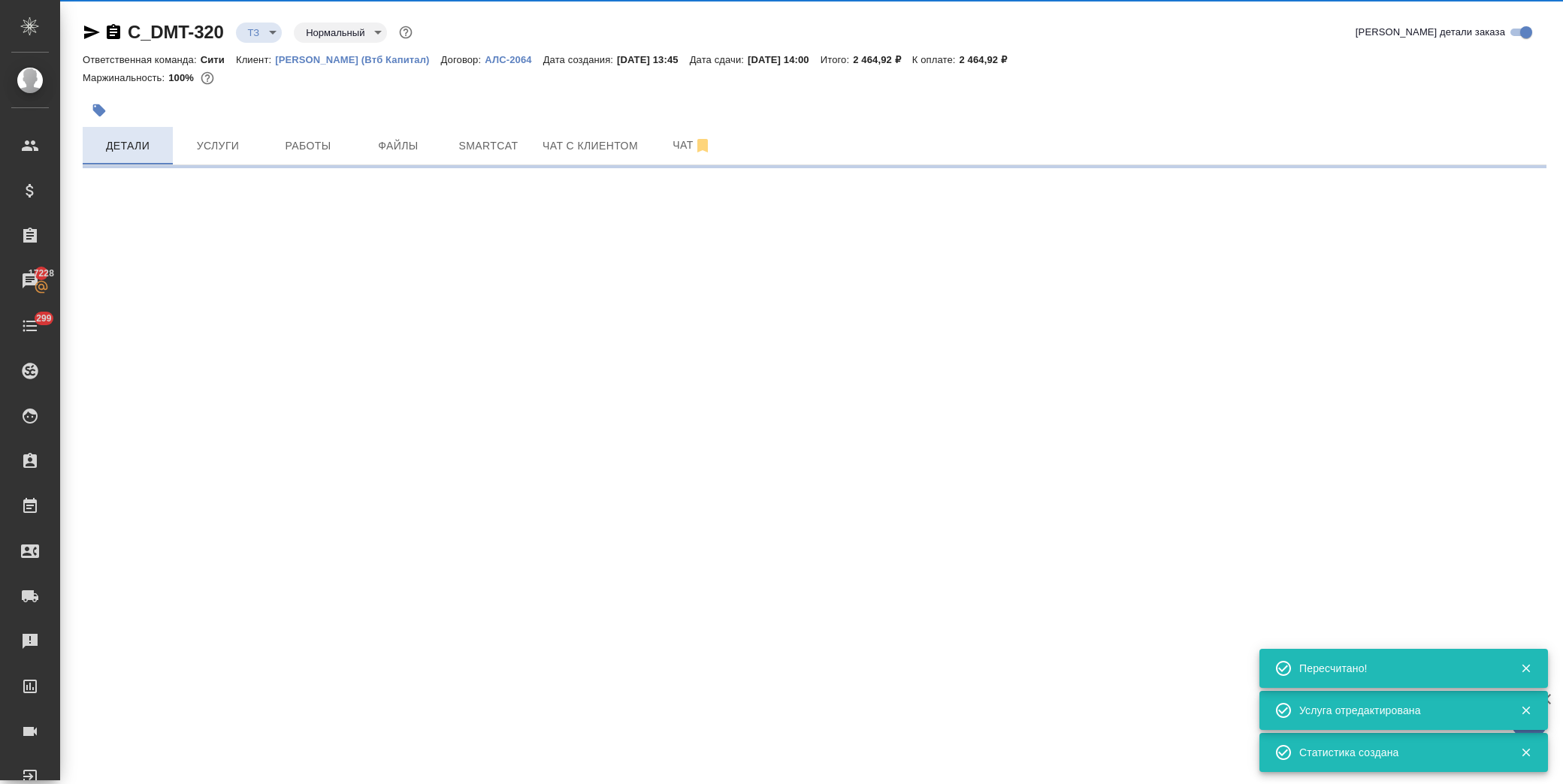
select select "RU"
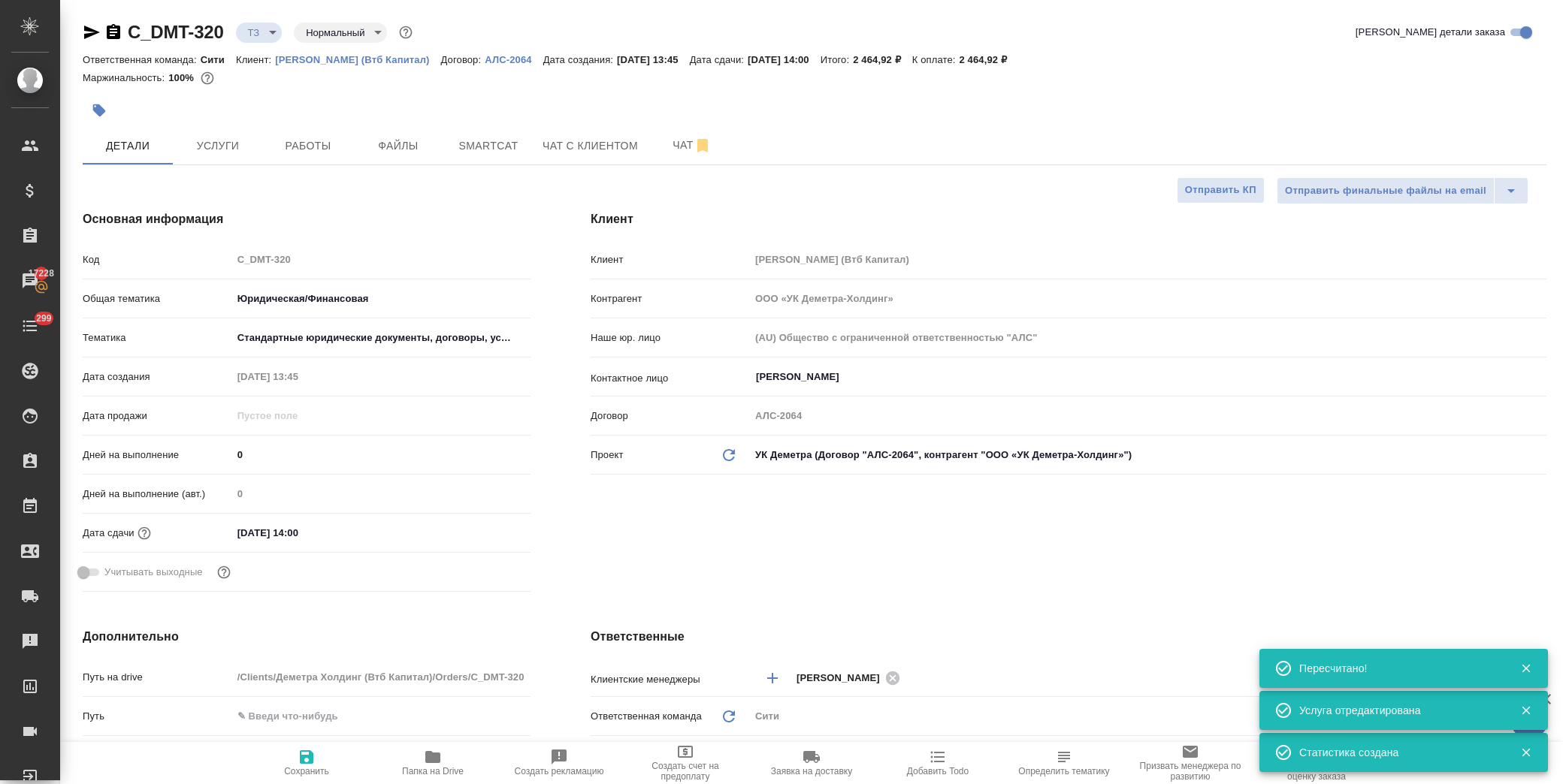
type textarea "x"
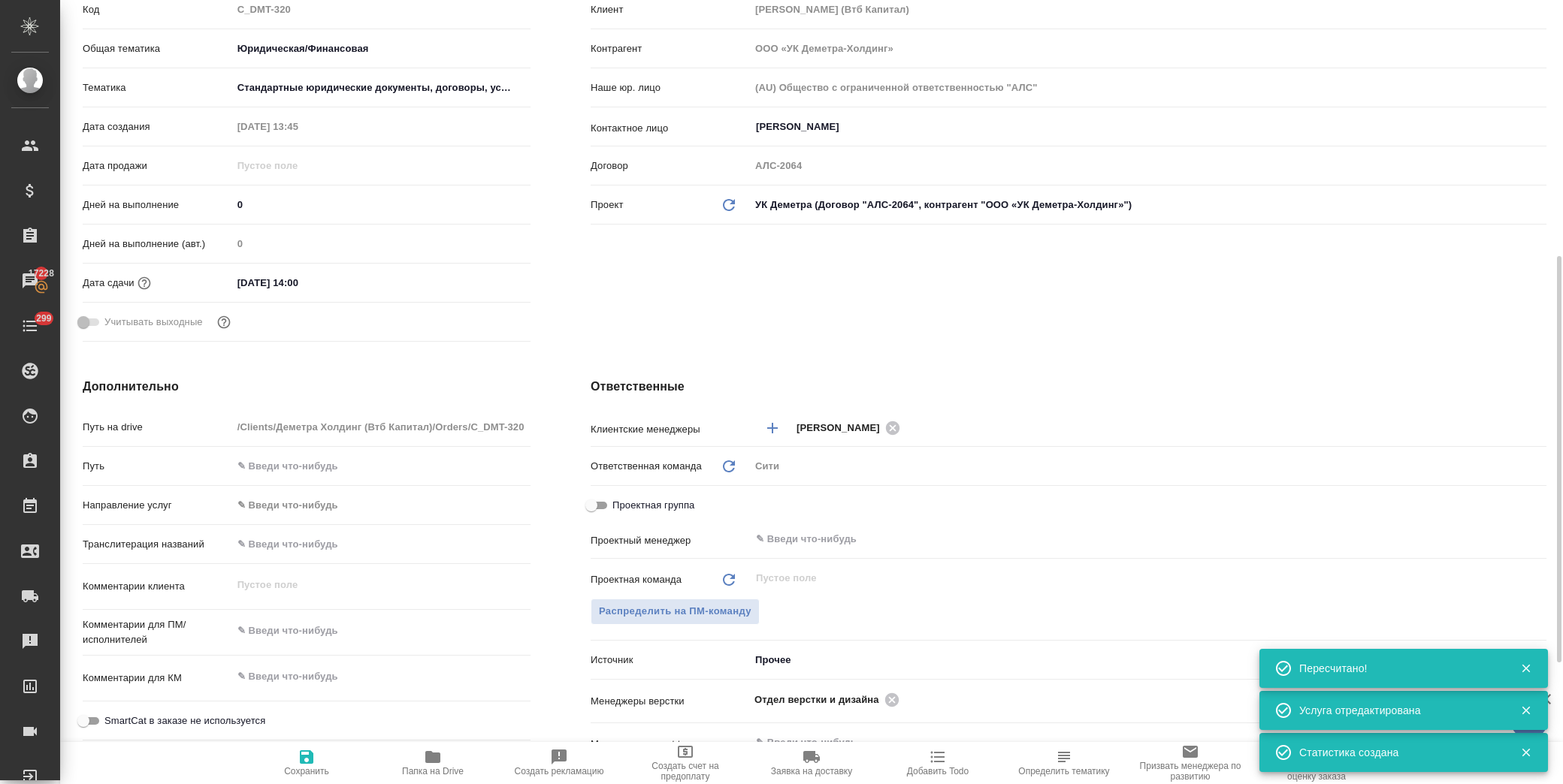
scroll to position [333, 0]
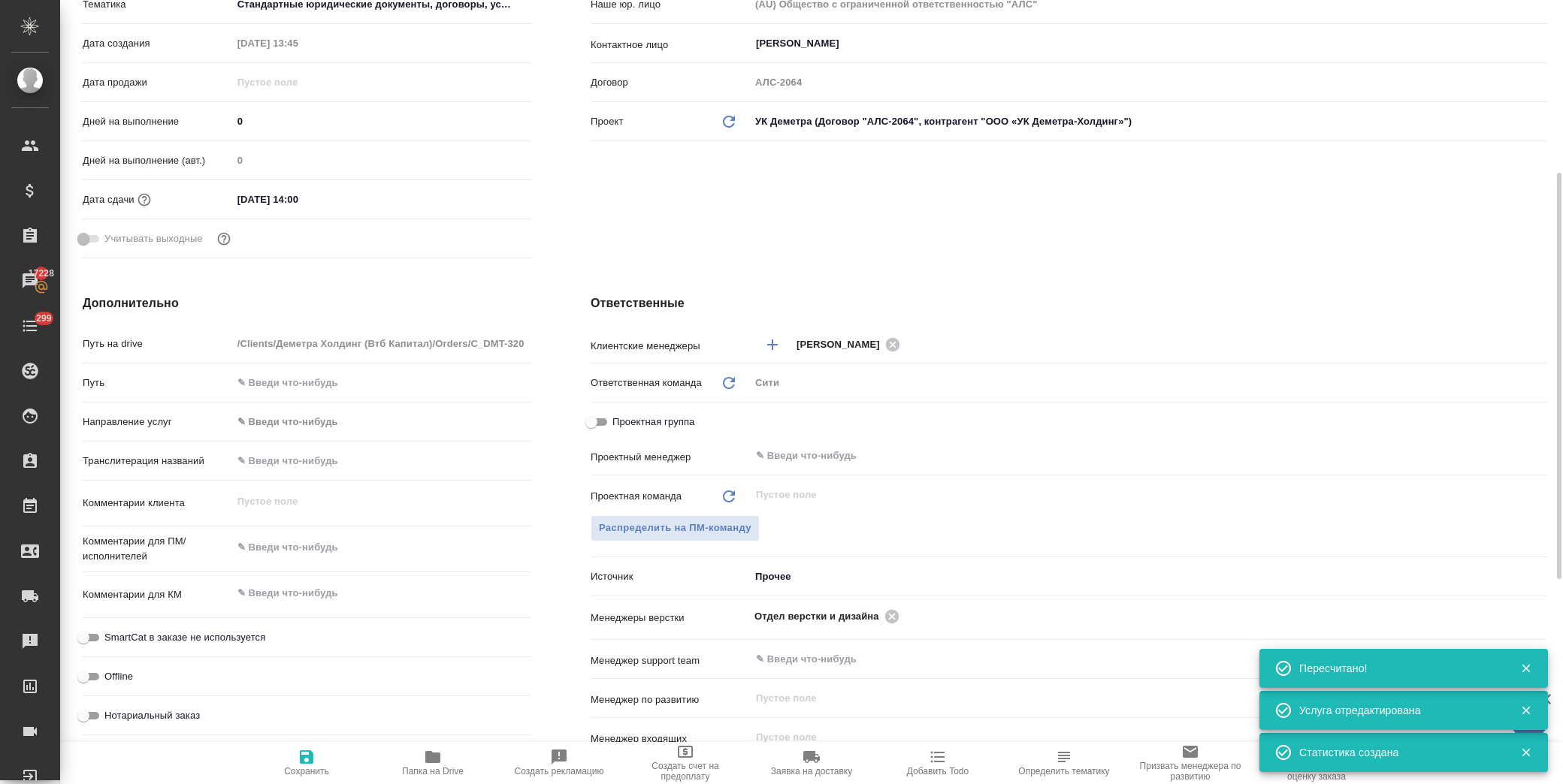
type textarea "x"
click at [329, 551] on textarea at bounding box center [381, 548] width 298 height 26
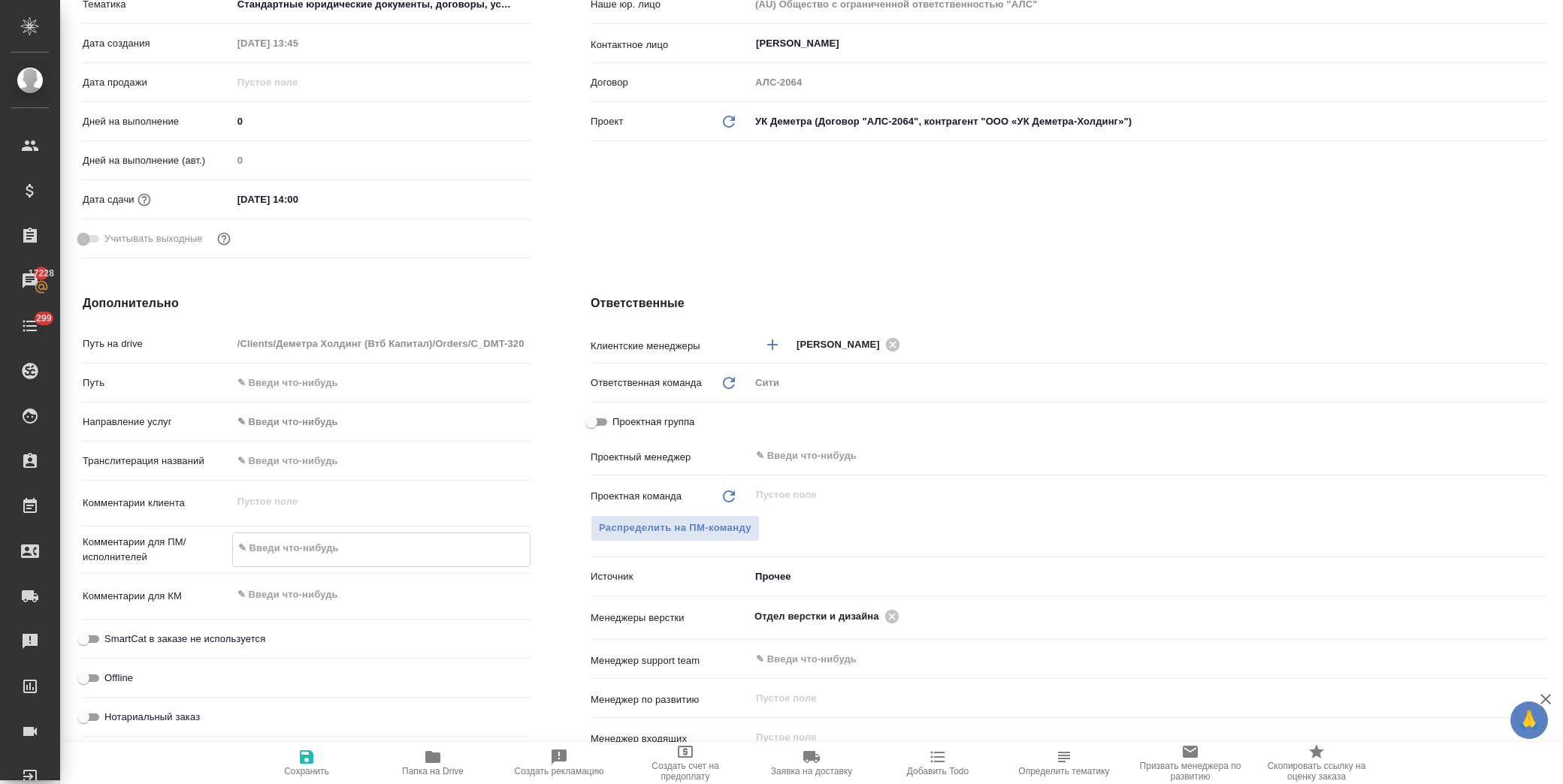
type textarea "x"
type textarea "в"
type textarea "x"
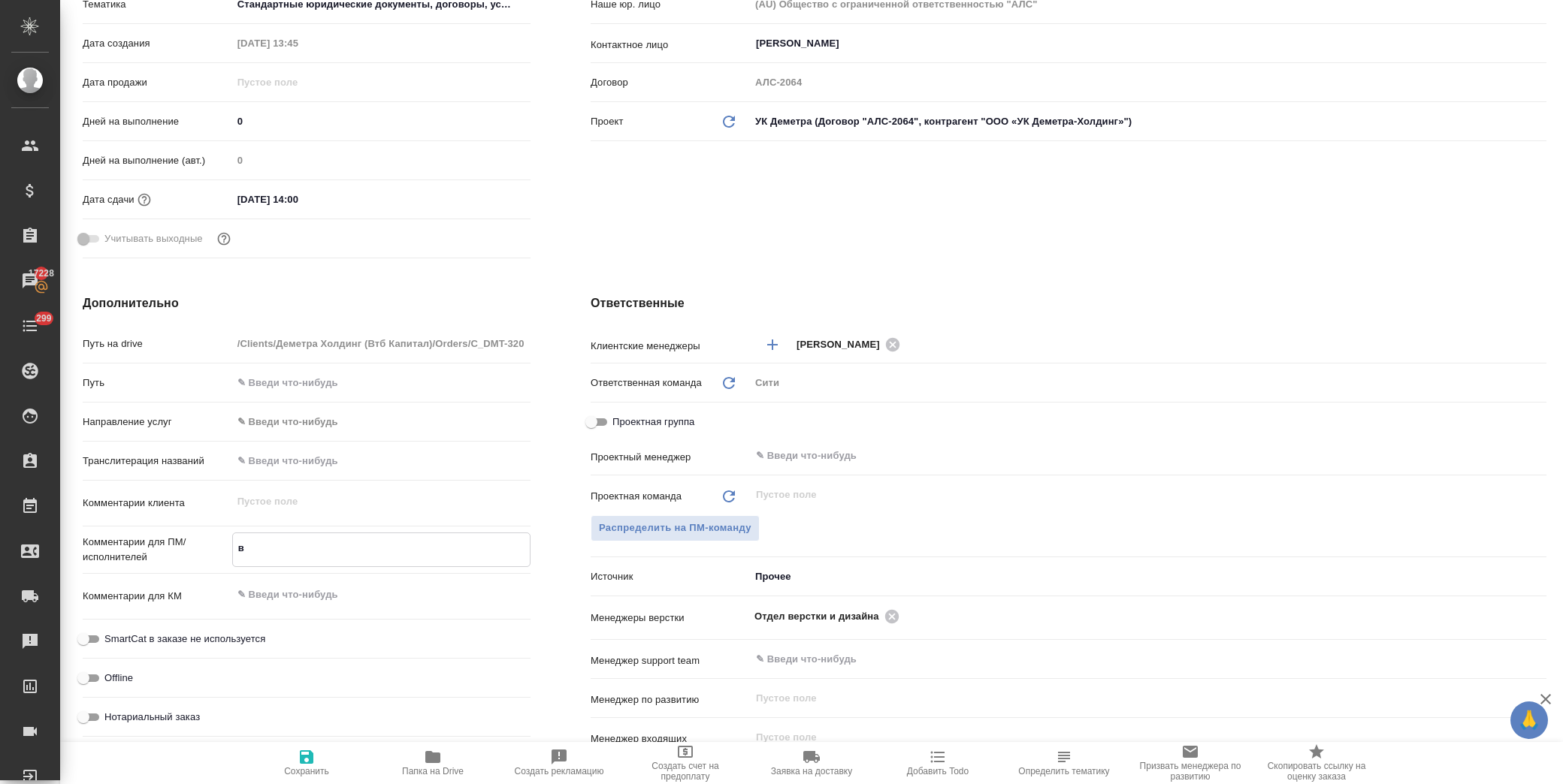
type textarea "вс"
type textarea "x"
type textarea "все"
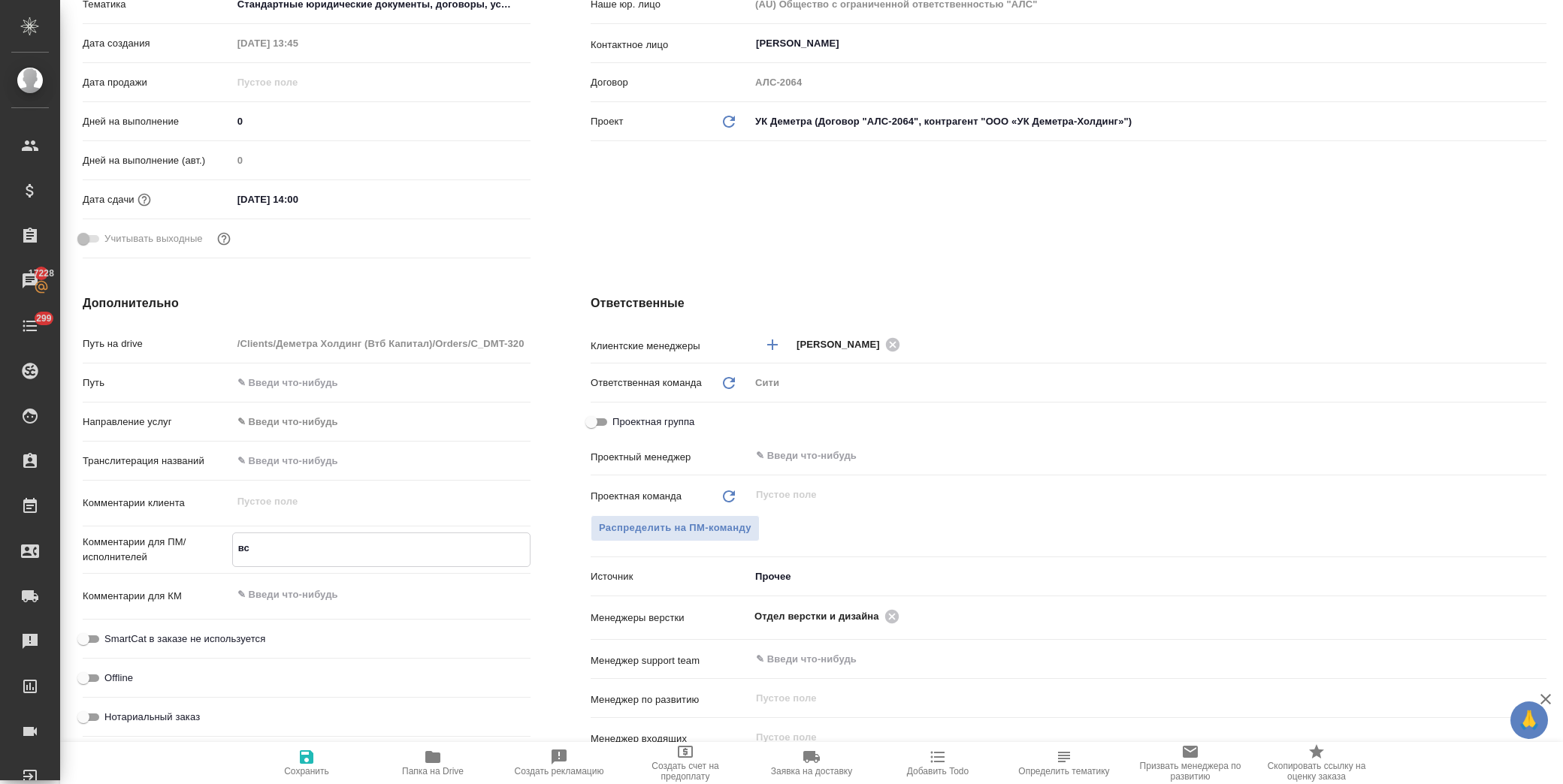
type textarea "x"
type textarea "все"
type textarea "x"
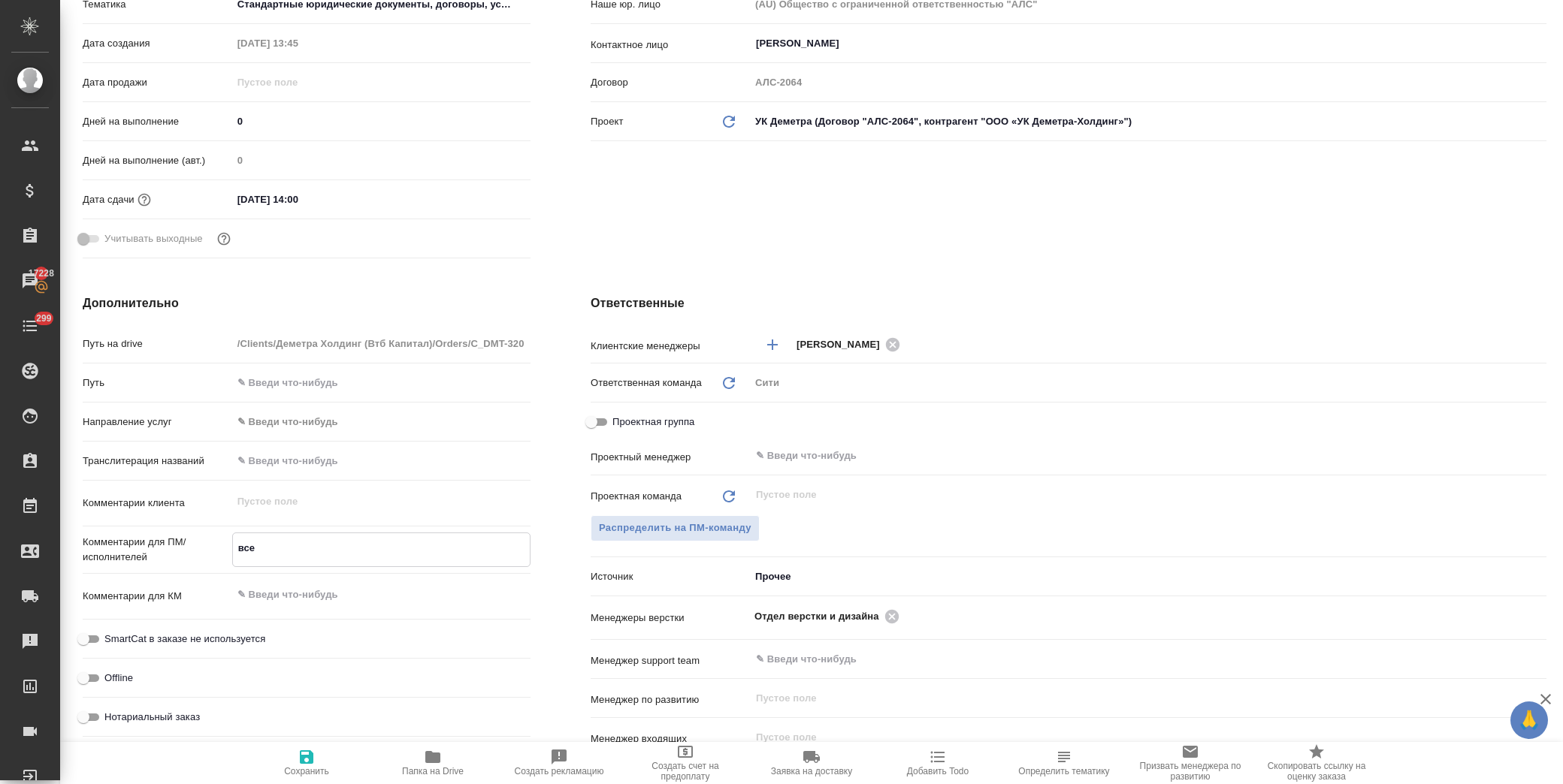
type textarea "x"
type textarea "все р"
type textarea "x"
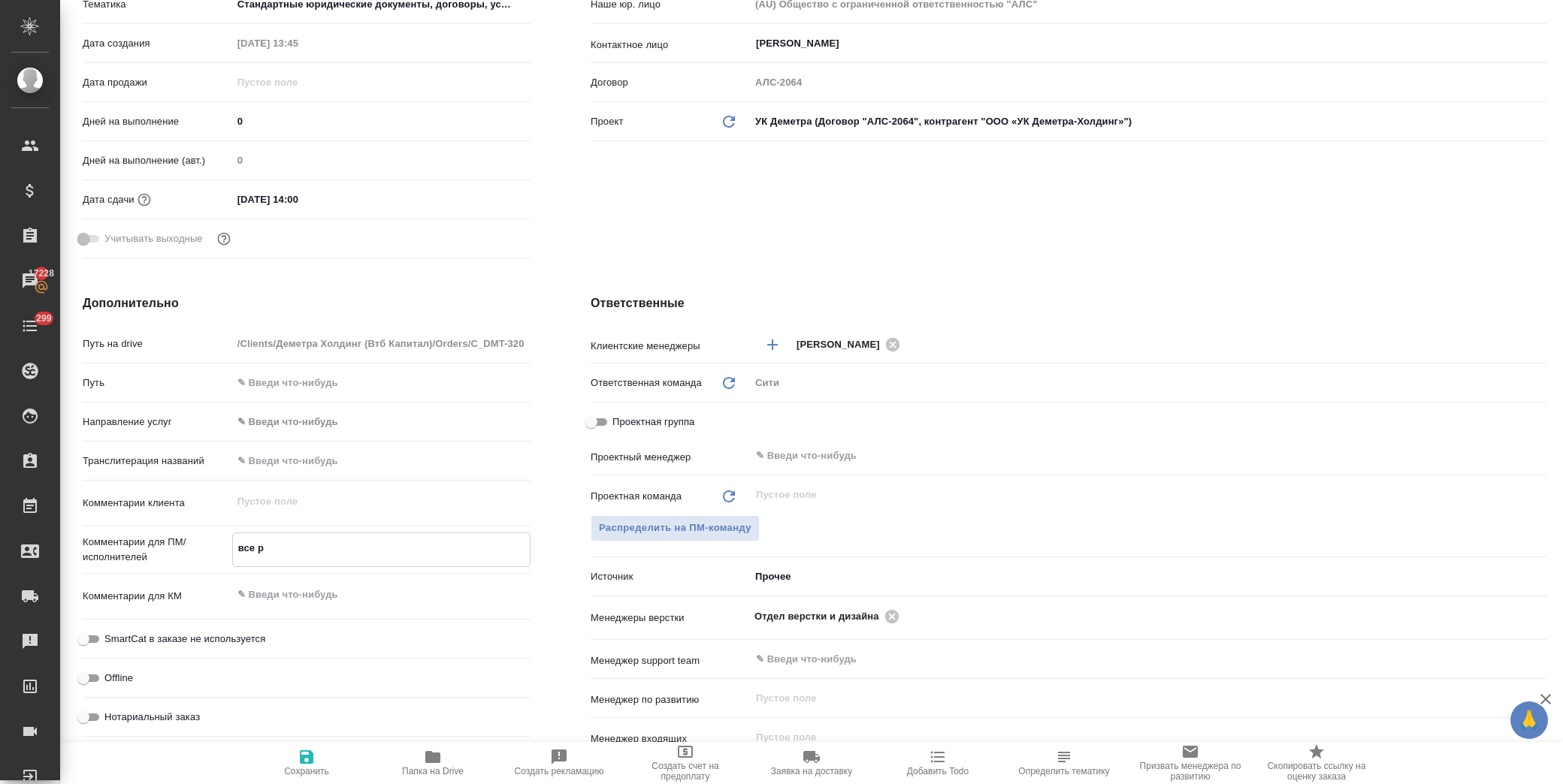
type textarea "x"
type textarea "все ро"
type textarea "x"
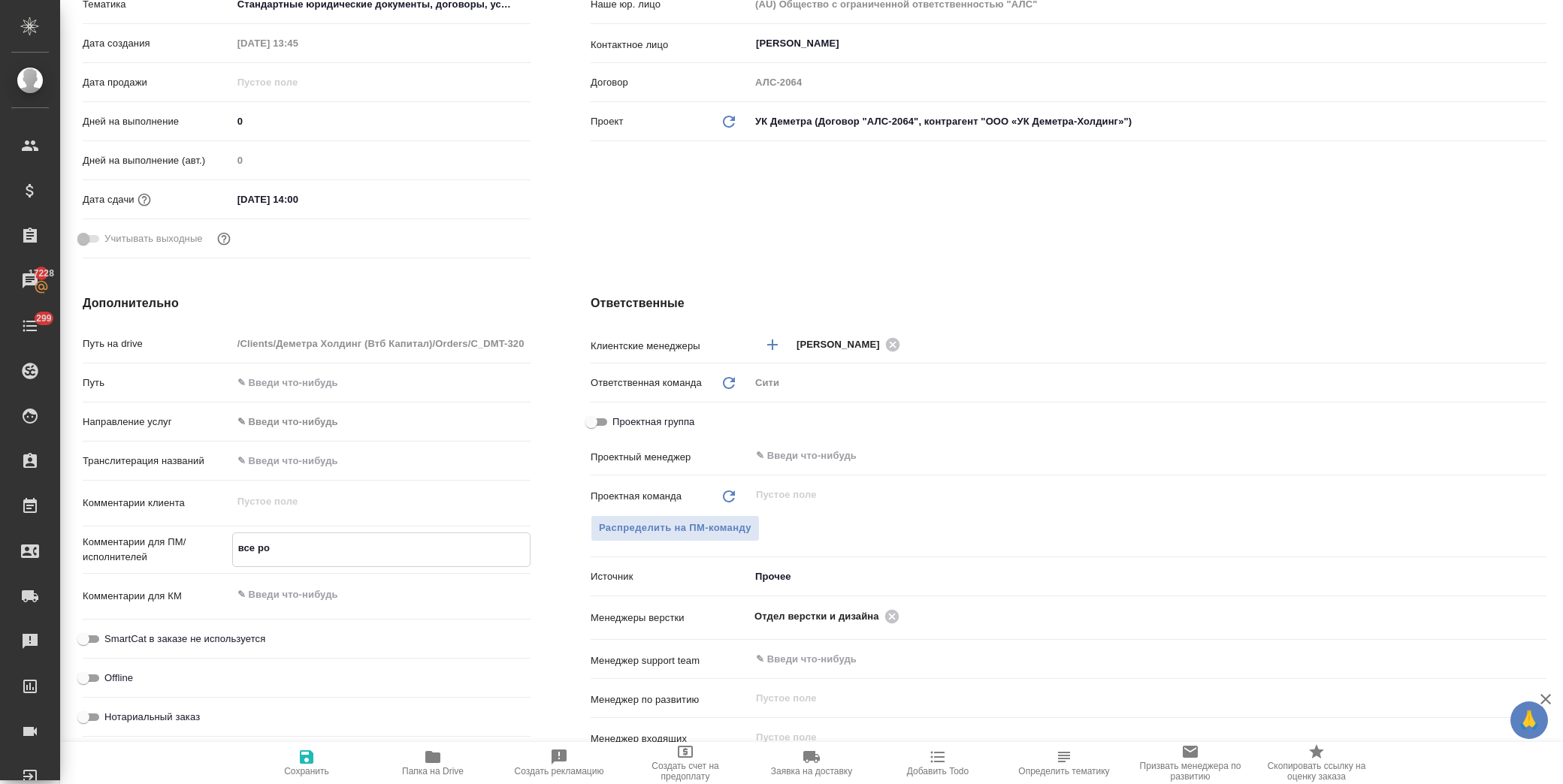
type textarea "все рос"
type textarea "x"
type textarea "все росс"
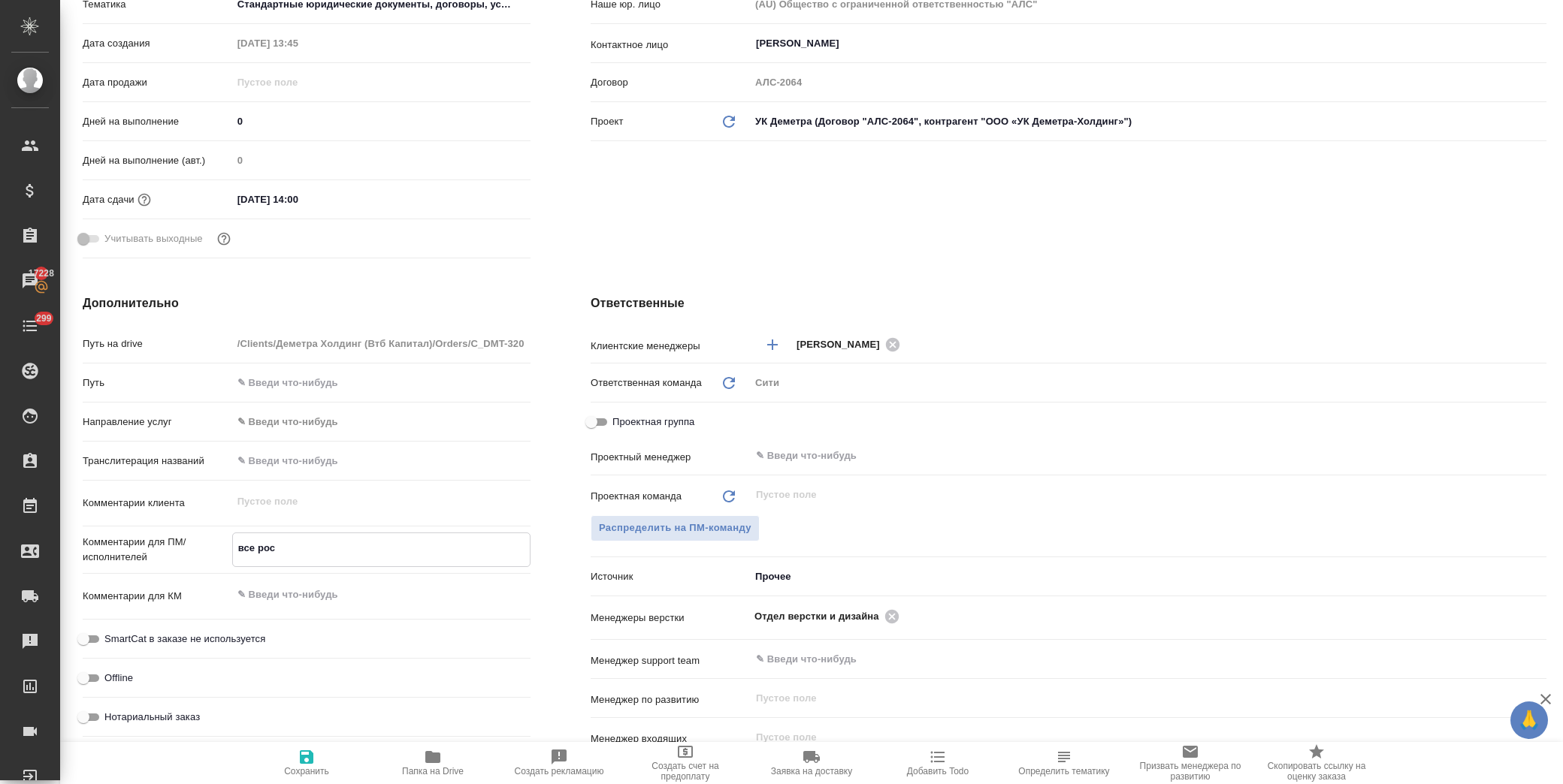
type textarea "x"
type textarea "все росси"
type textarea "x"
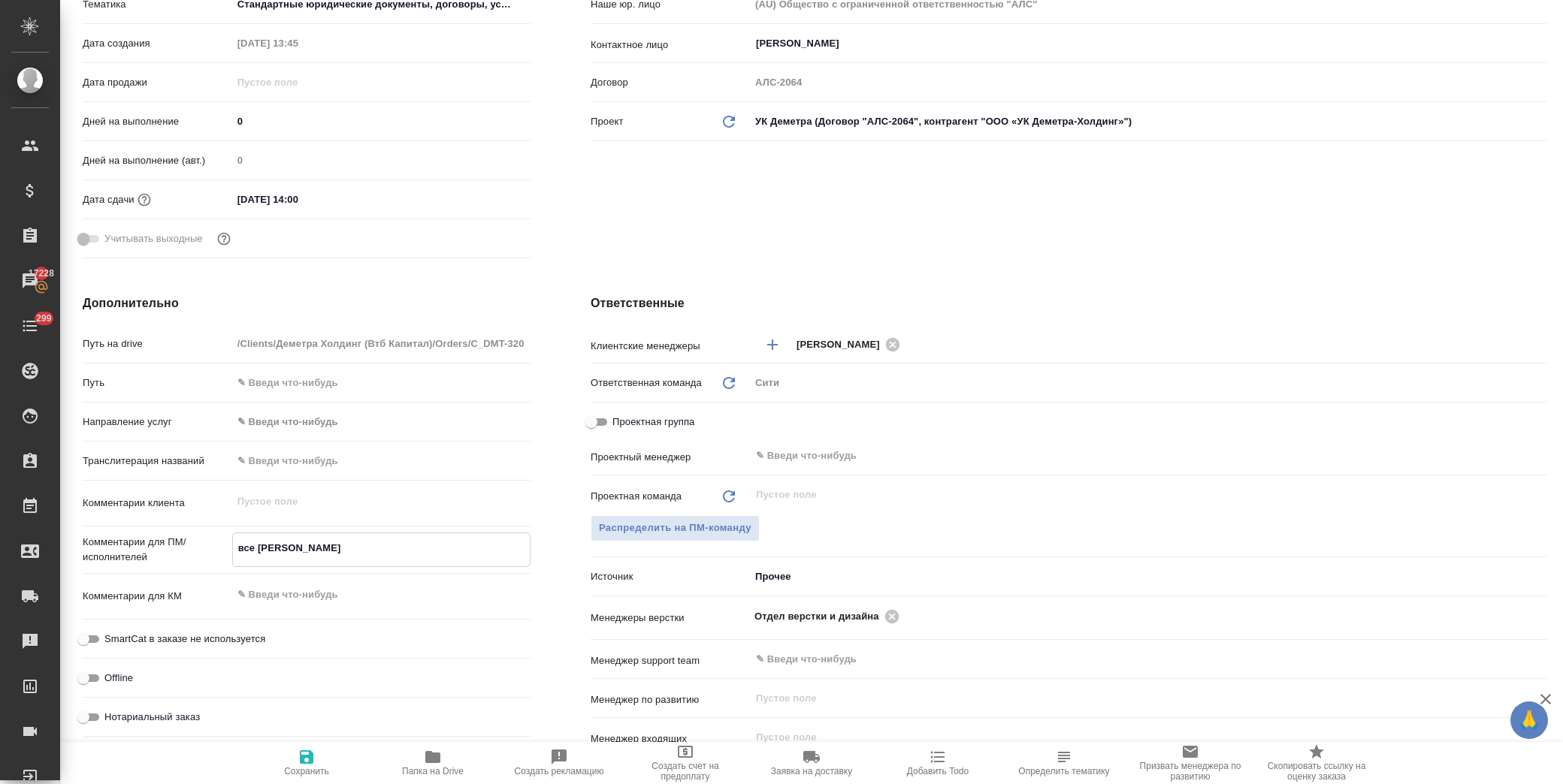
type textarea "x"
type textarea "все россий"
type textarea "x"
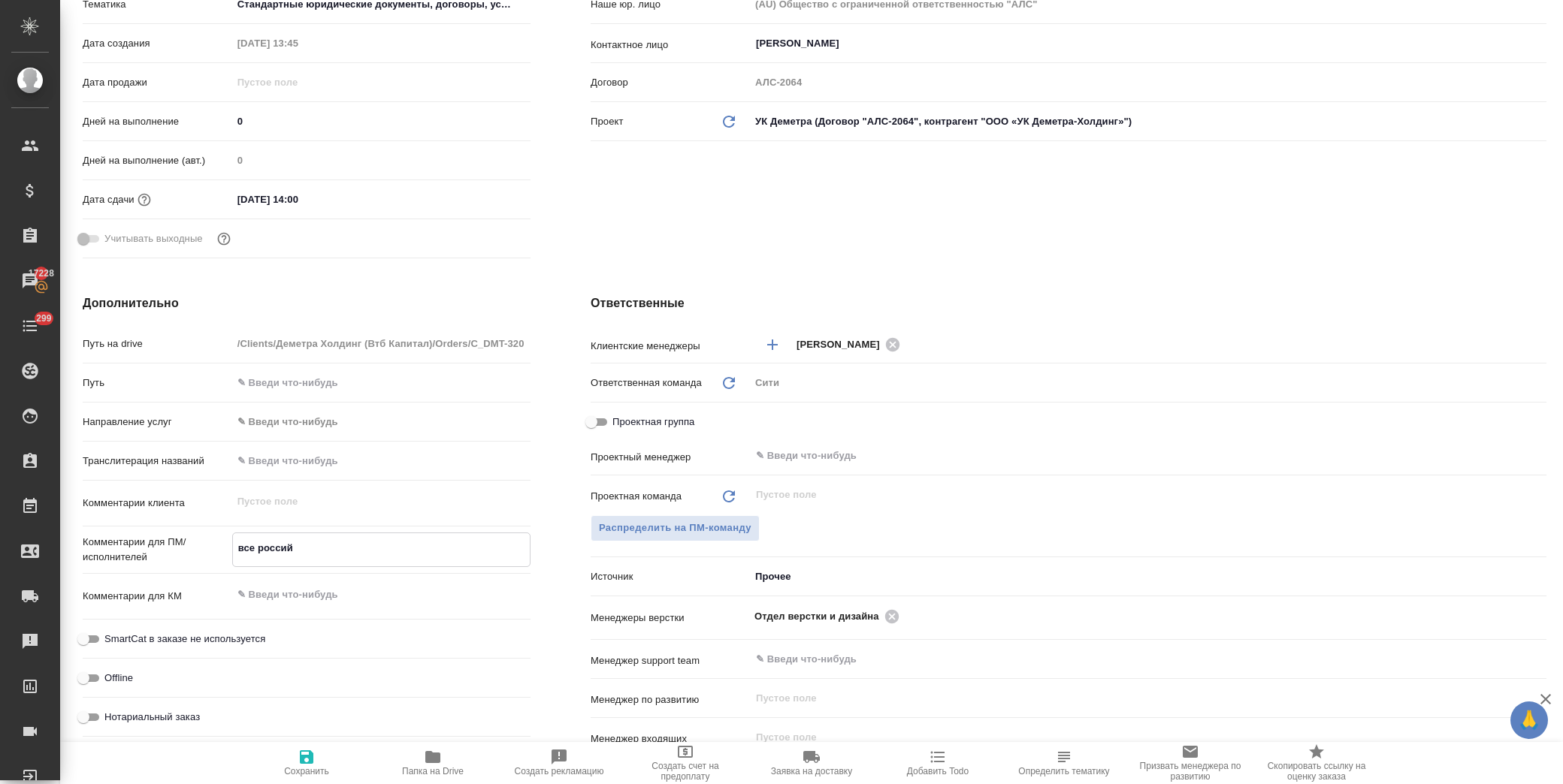
type textarea "x"
type textarea "все российс"
type textarea "x"
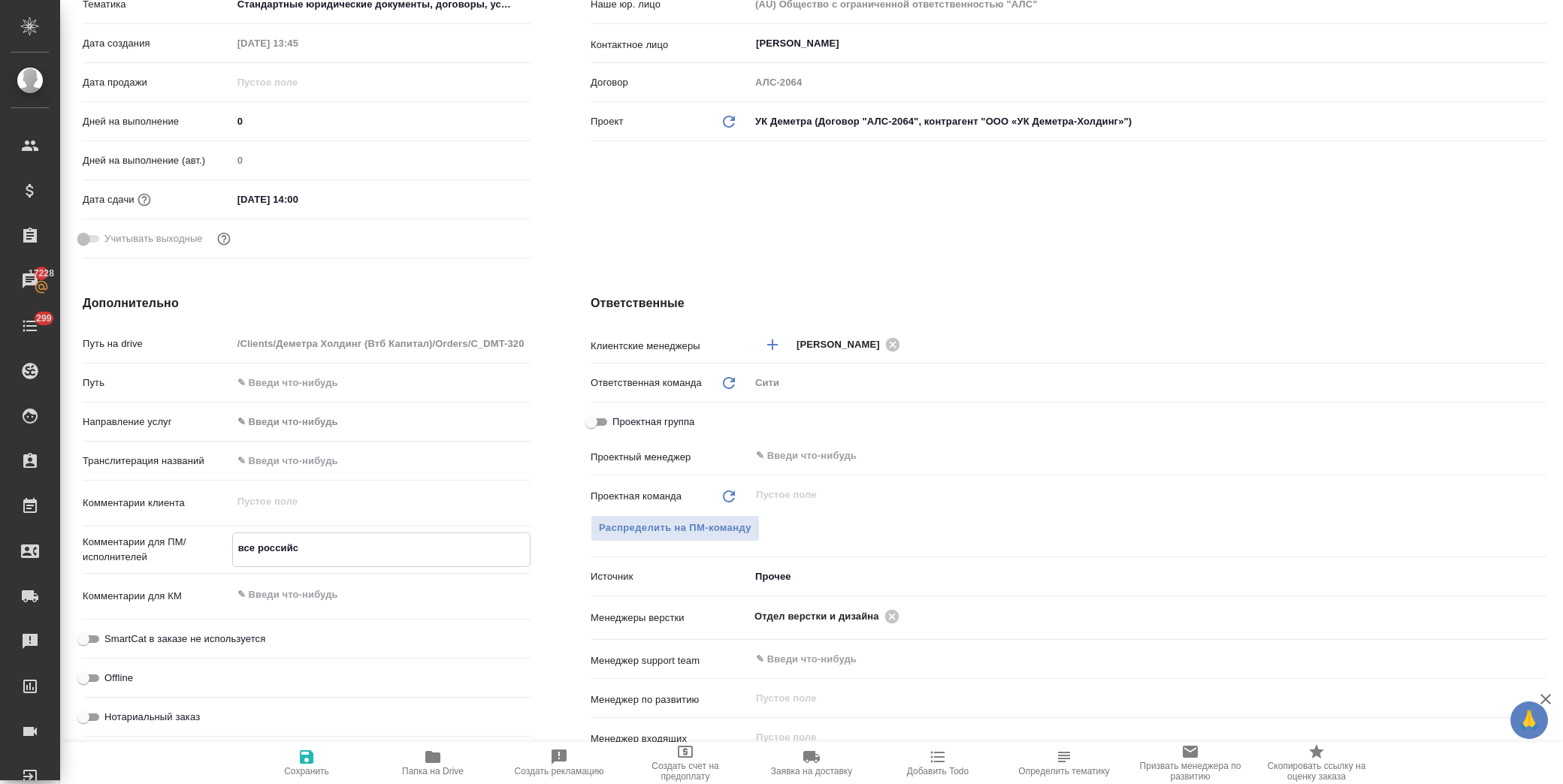
type textarea "все российск"
type textarea "x"
type textarea "все российски"
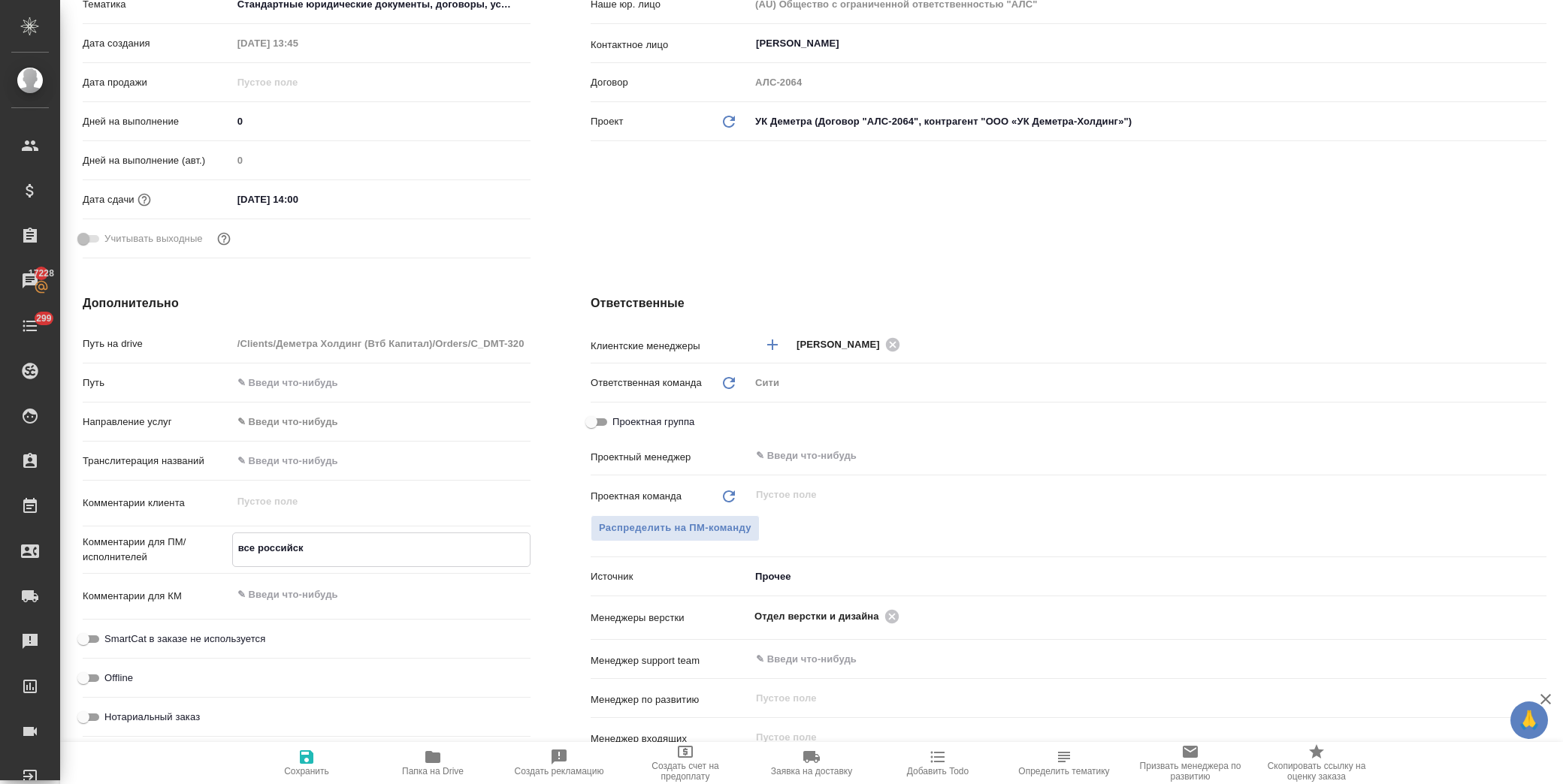
type textarea "x"
type textarea "все российские"
type textarea "x"
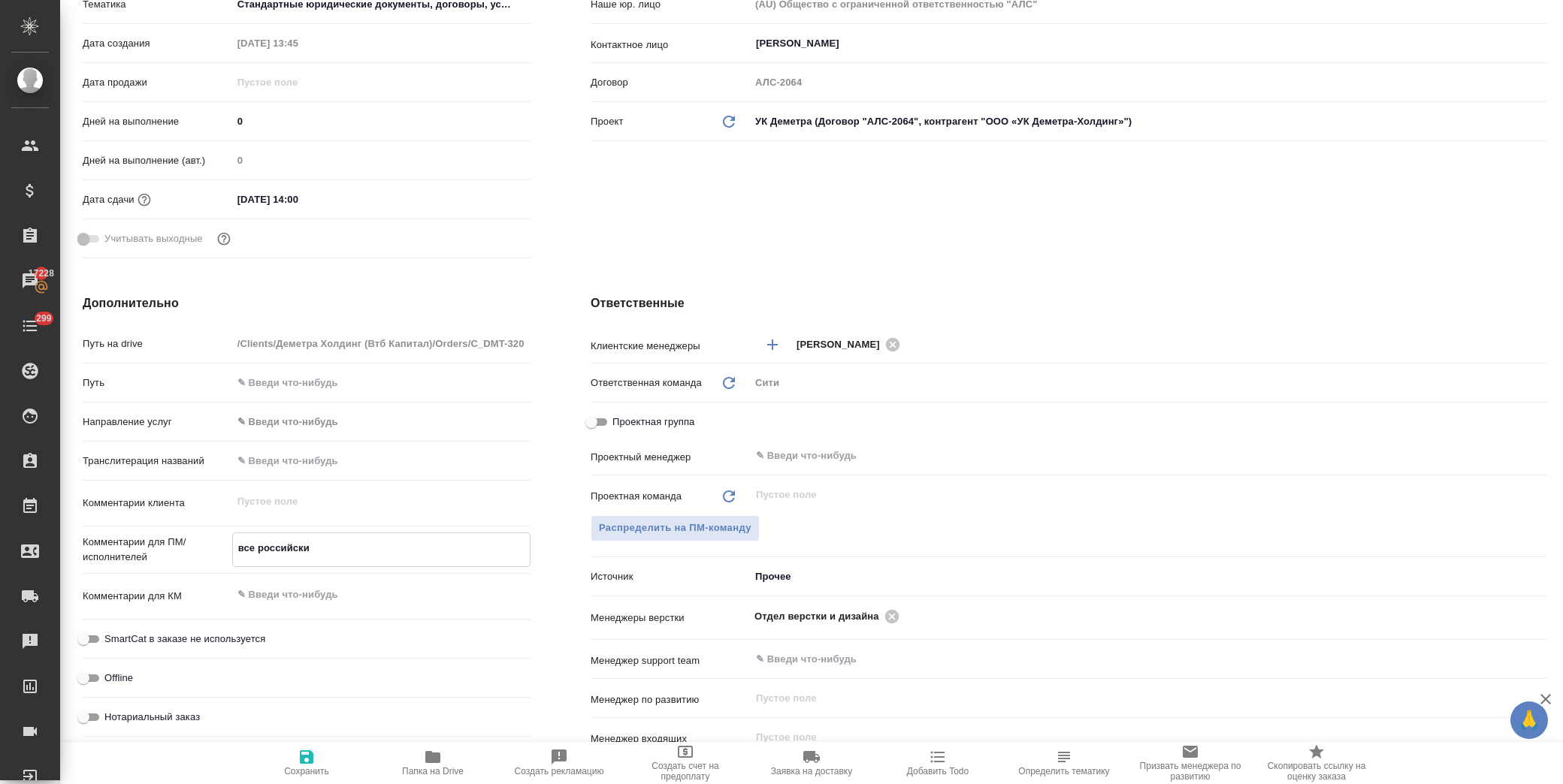
type textarea "x"
type textarea "все российские"
type textarea "x"
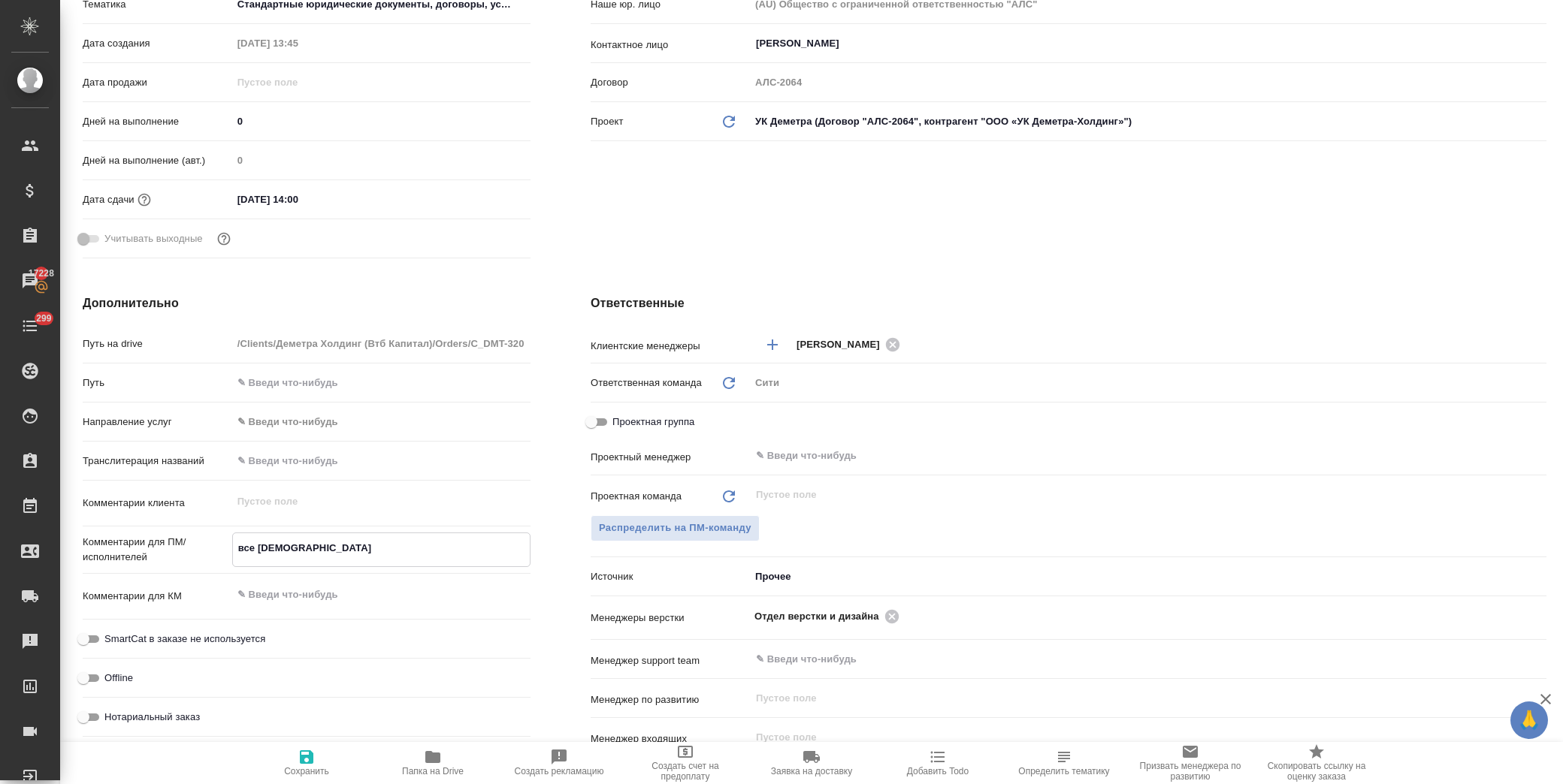
type textarea "все российские ш"
type textarea "x"
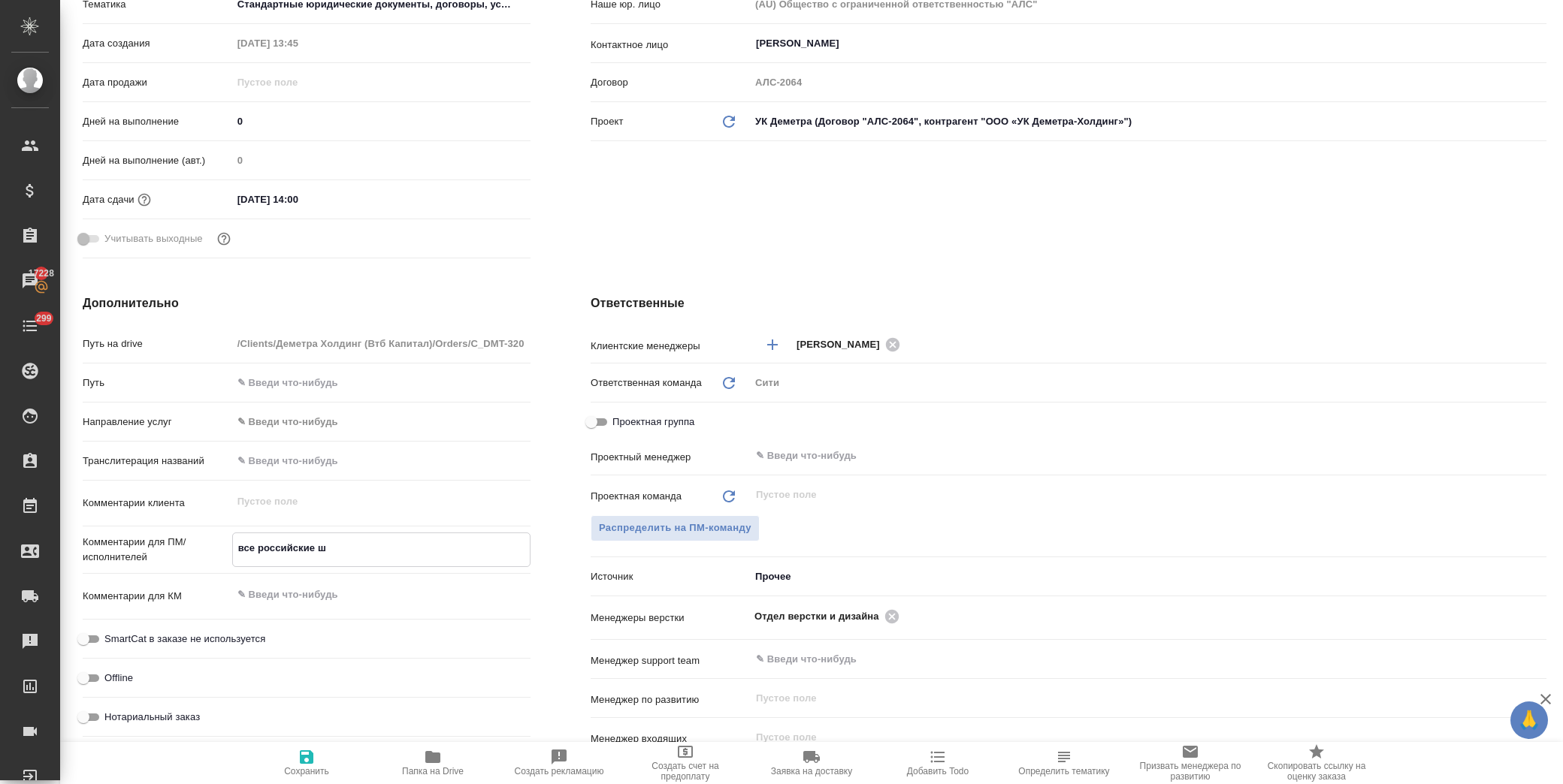
type textarea "все российские шт"
type textarea "x"
type textarea "все российские шта"
type textarea "x"
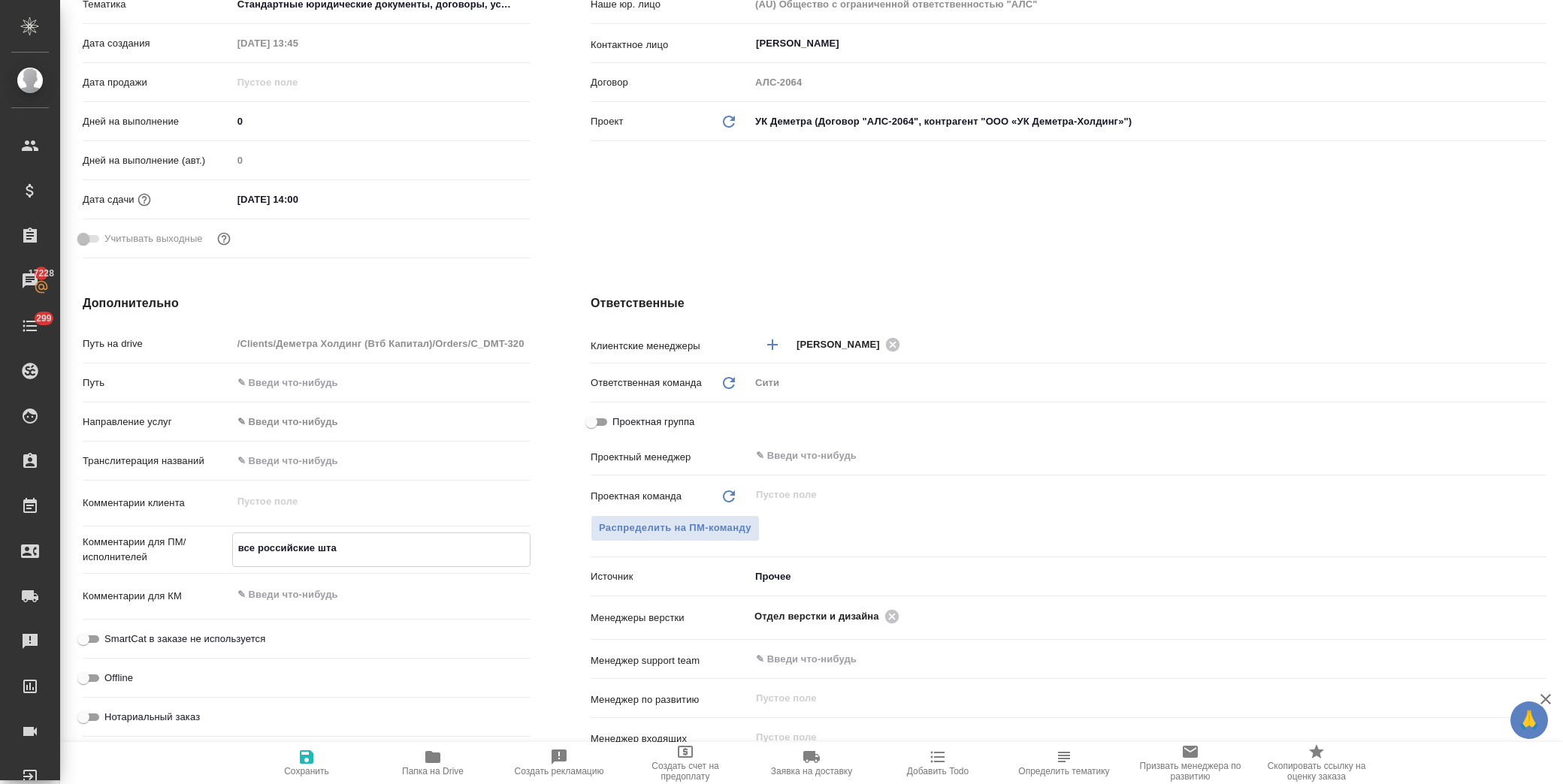
type textarea "x"
type textarea "все российские штам"
type textarea "x"
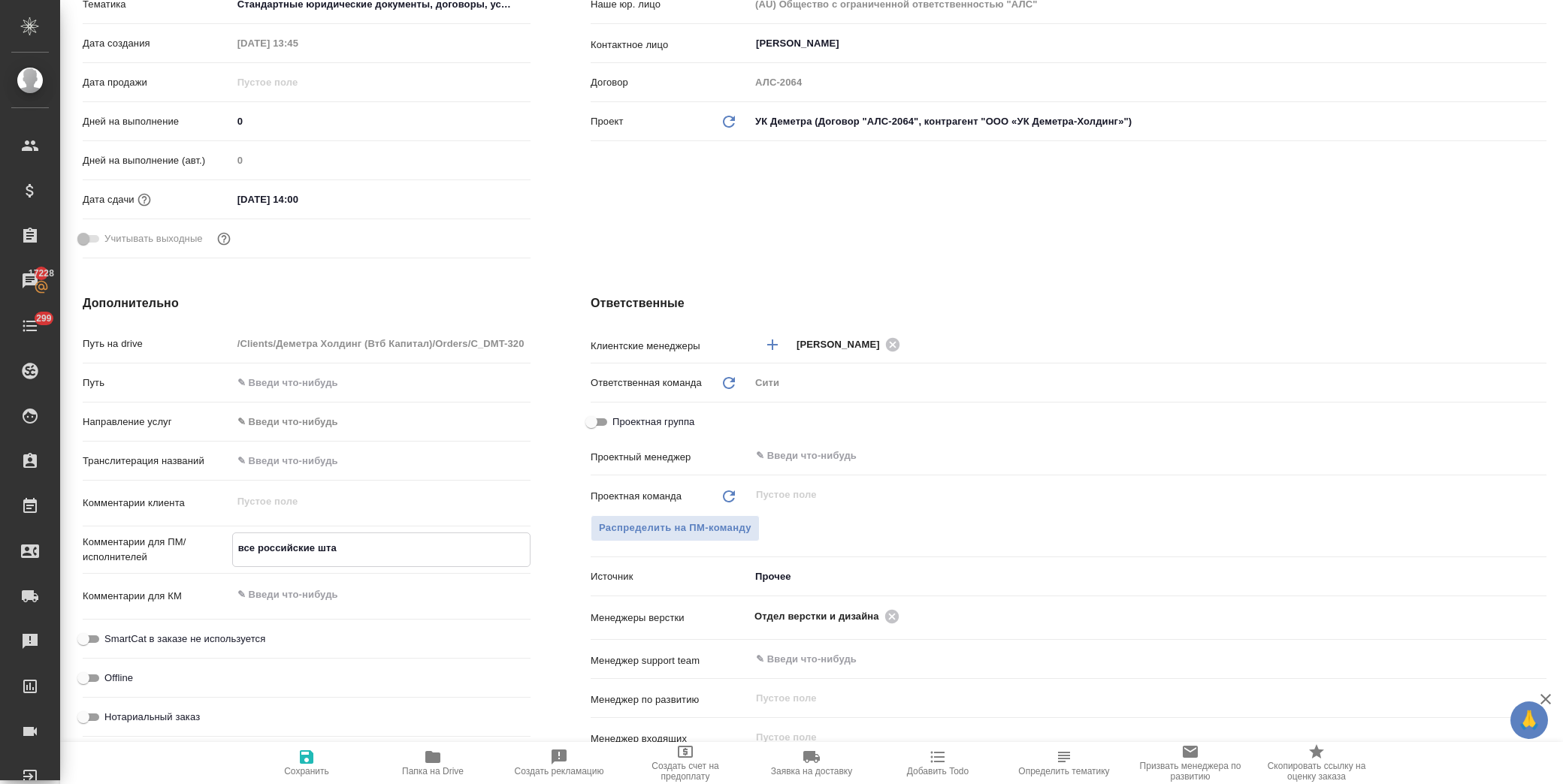
type textarea "x"
type textarea "все российские штамп"
type textarea "x"
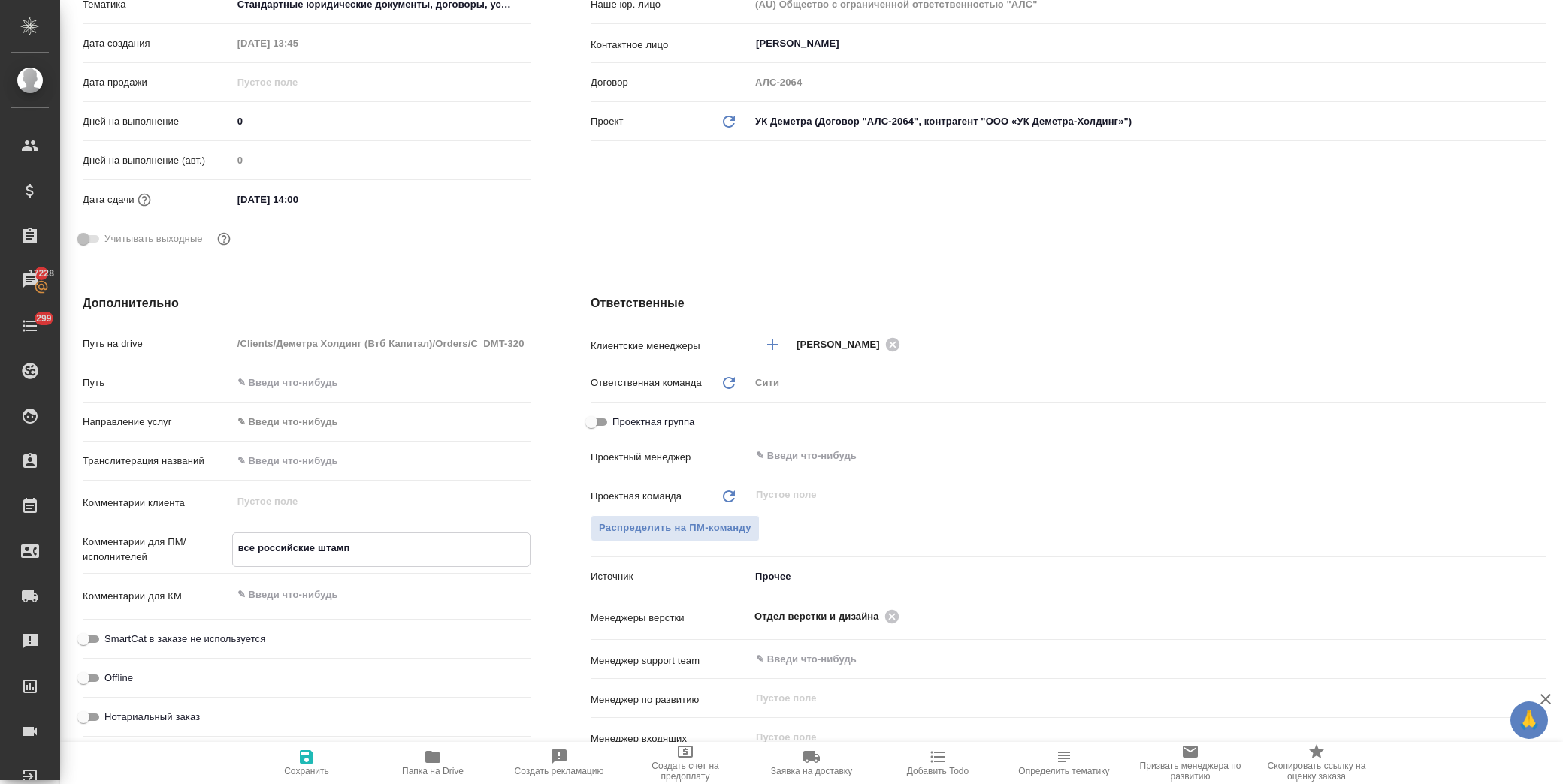
type textarea "x"
type textarea "все российские штампы"
type textarea "x"
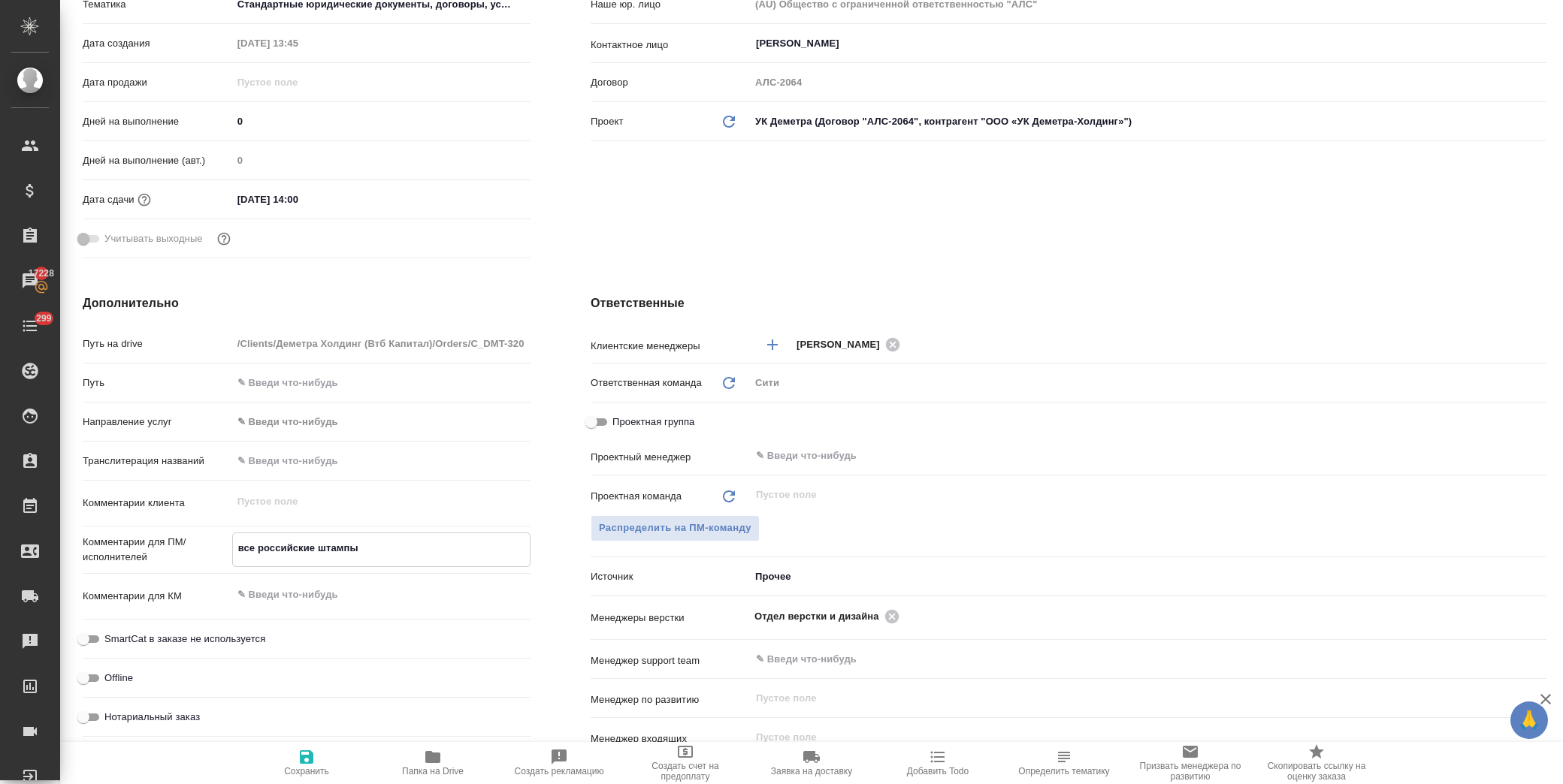
type textarea "все российские штампы"
type textarea "x"
type textarea "все российские штампы и"
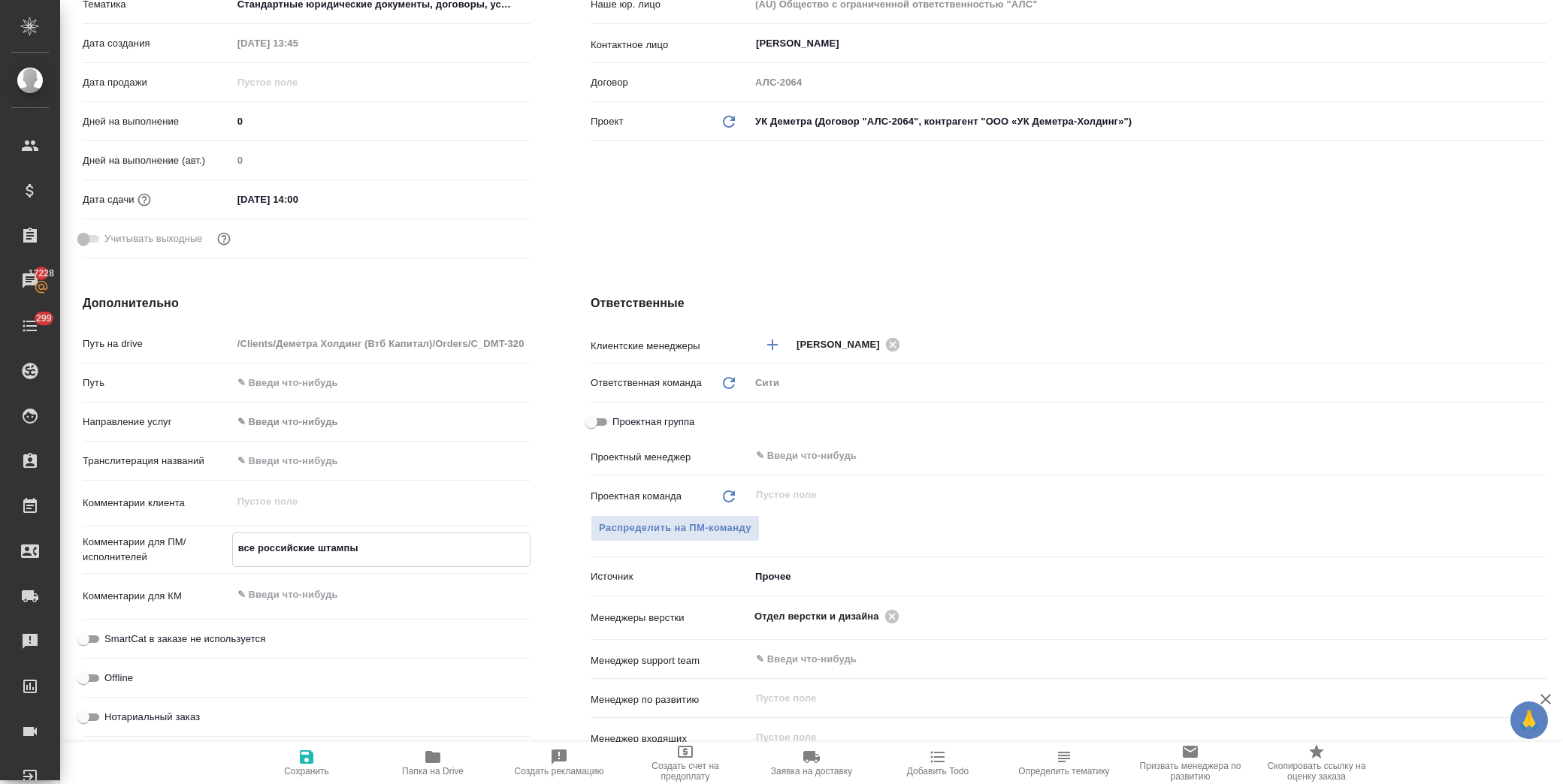
type textarea "x"
type textarea "все российские штампы и"
type textarea "x"
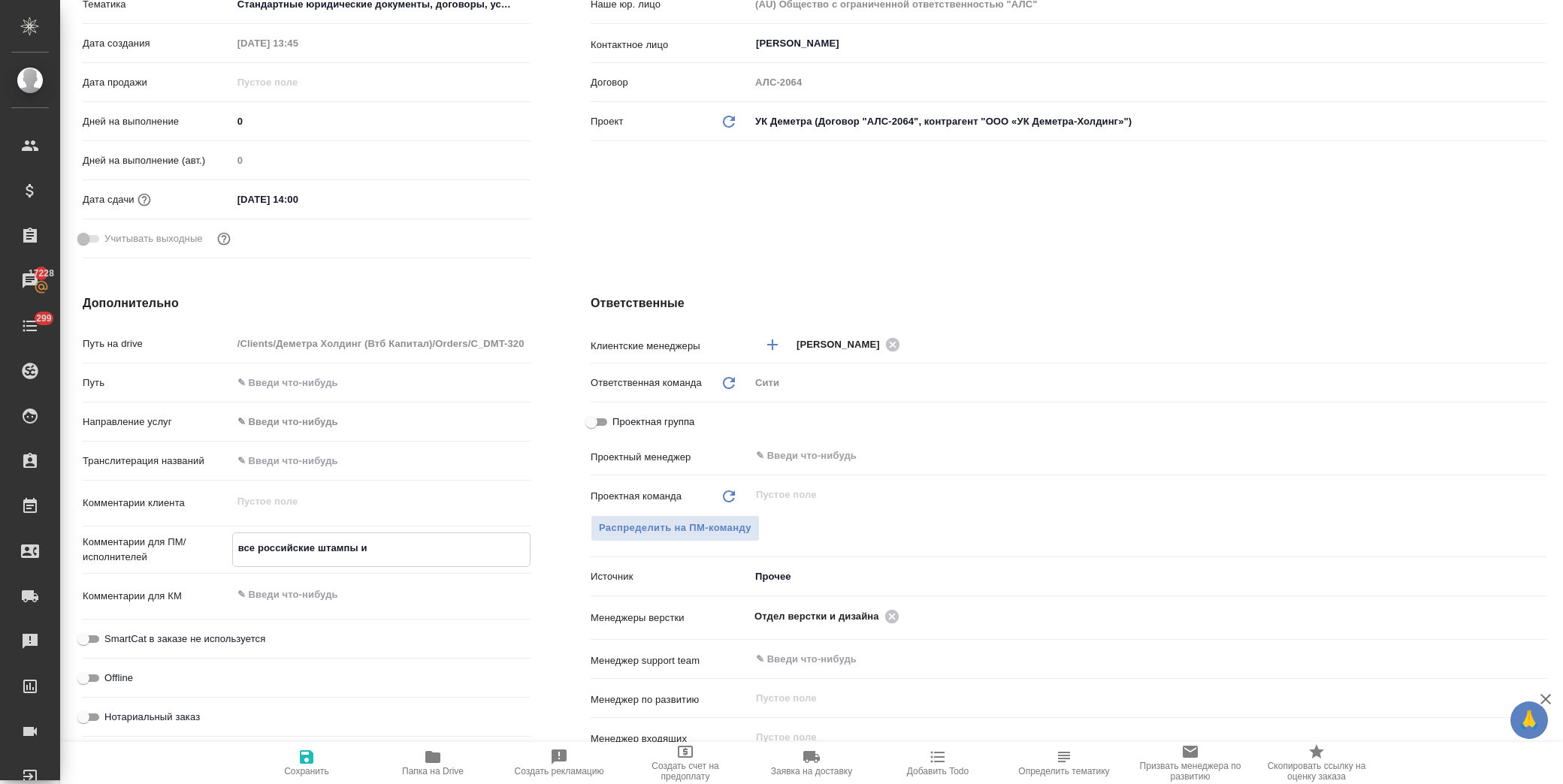
type textarea "x"
type textarea "все российские штампы и п"
type textarea "x"
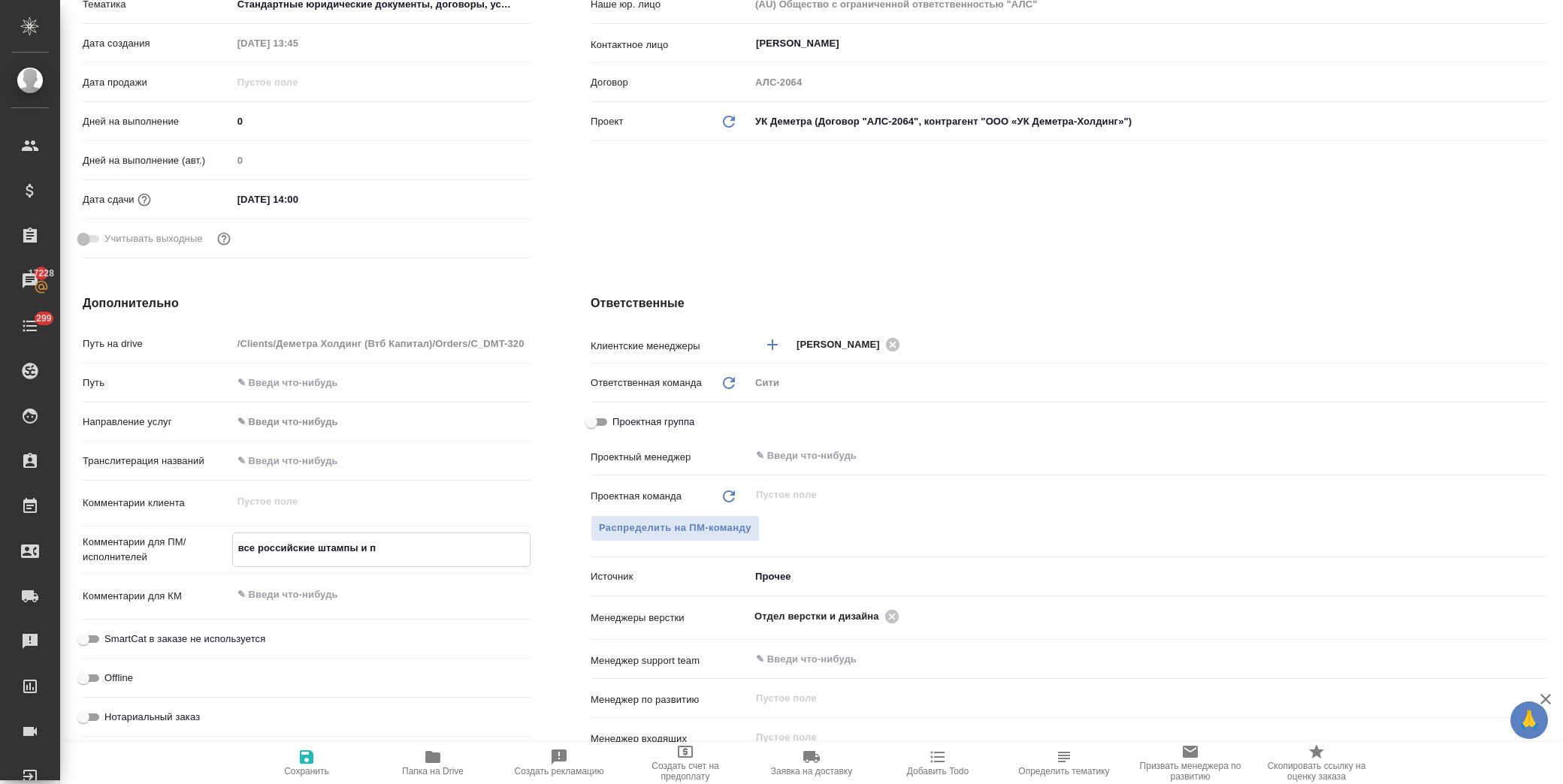
type textarea "все российские штампы и пе"
type textarea "x"
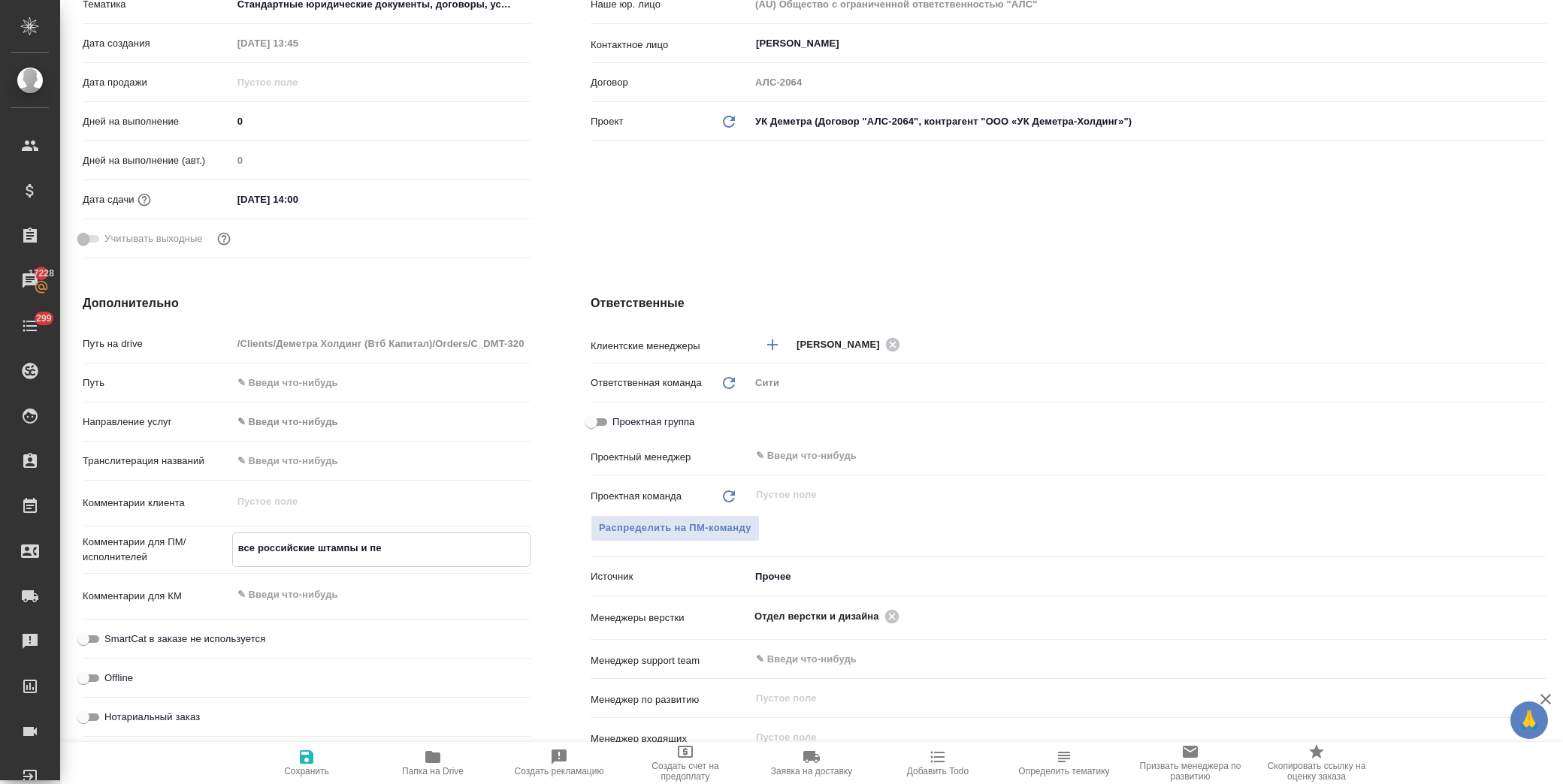
type textarea "все российские штампы и печ"
type textarea "x"
type textarea "все российские штампы и печа"
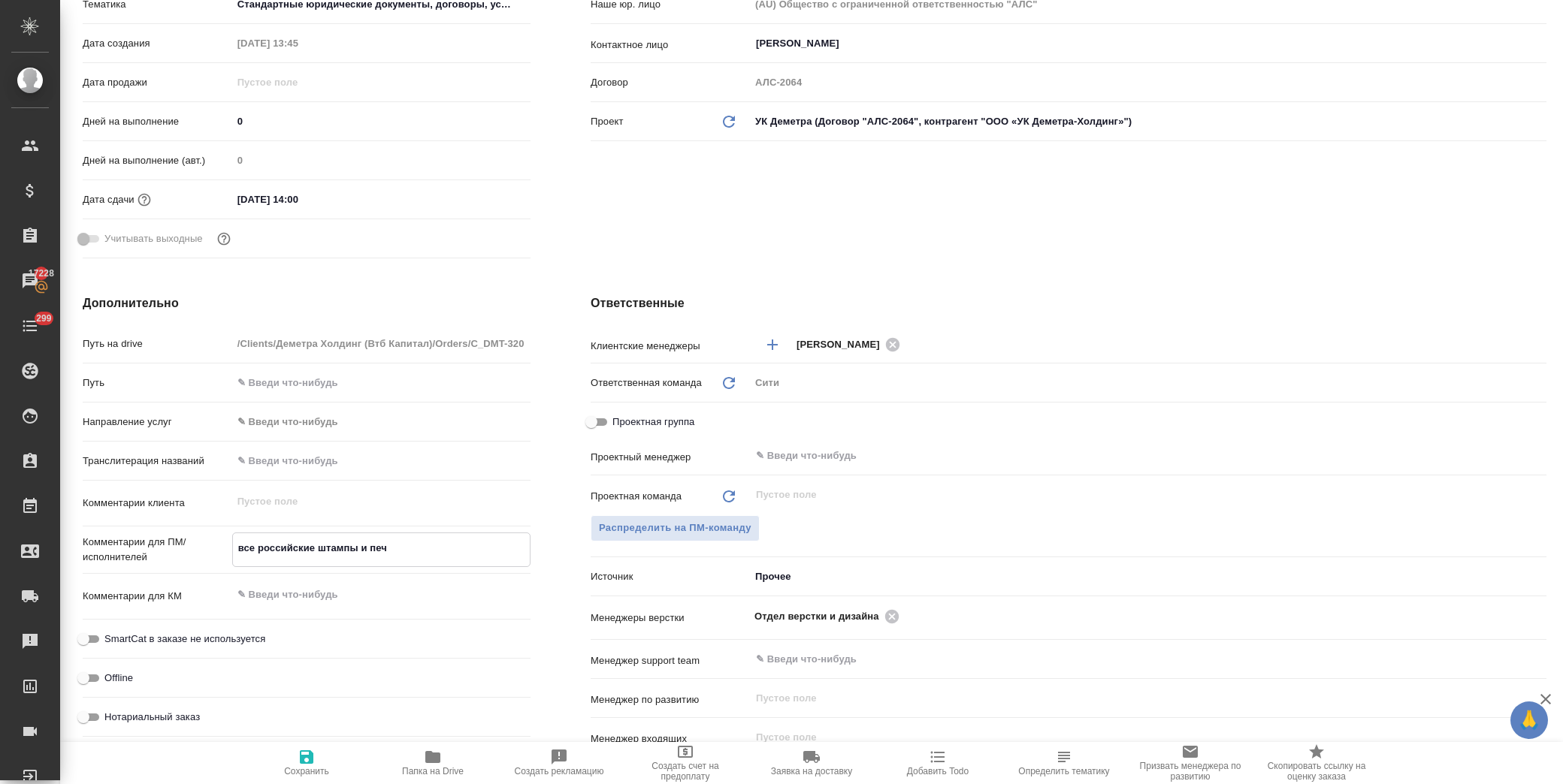
type textarea "x"
type textarea "все российские штампы и печат"
type textarea "x"
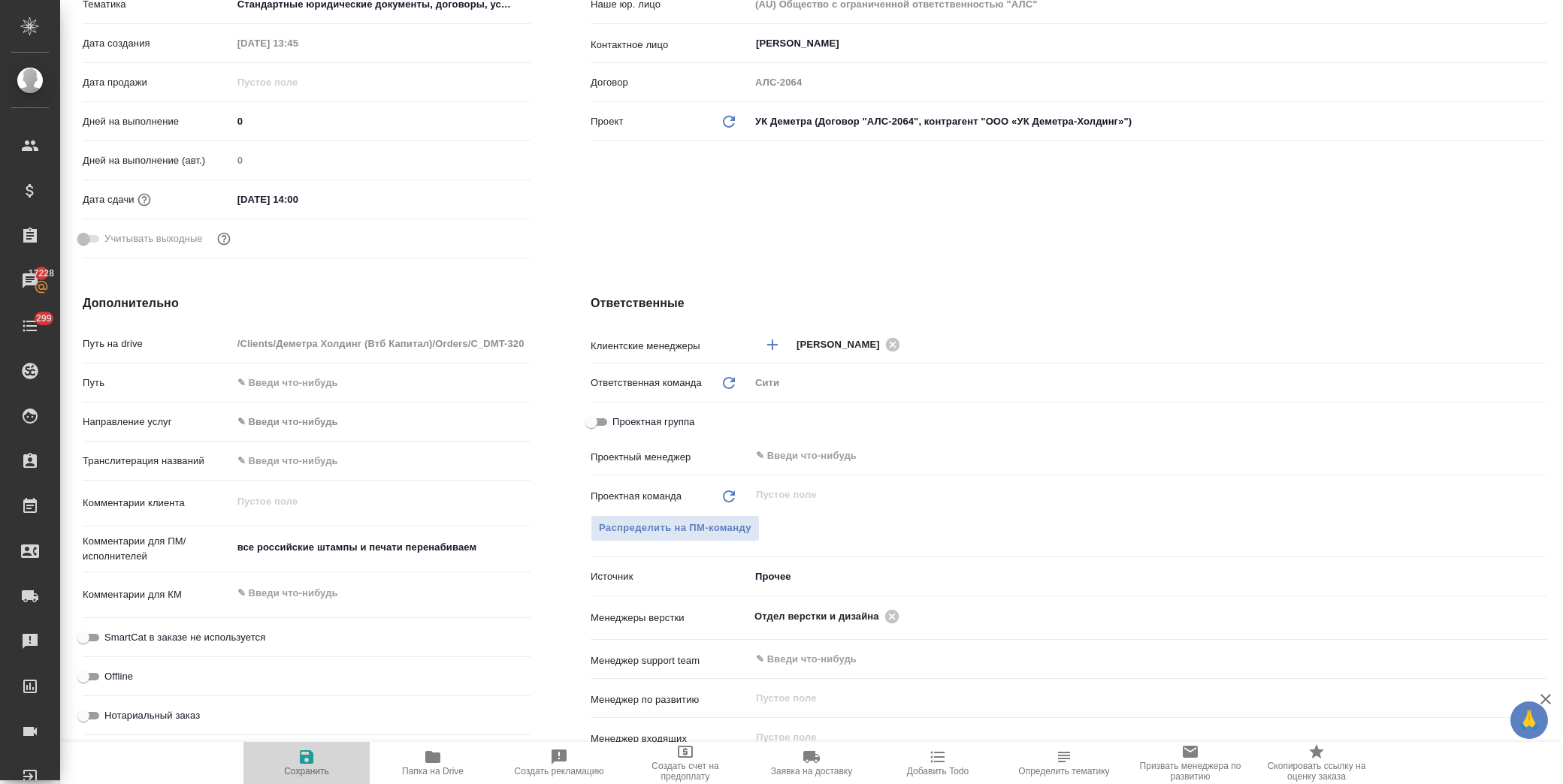
click at [305, 761] on icon "button" at bounding box center [307, 757] width 18 height 18
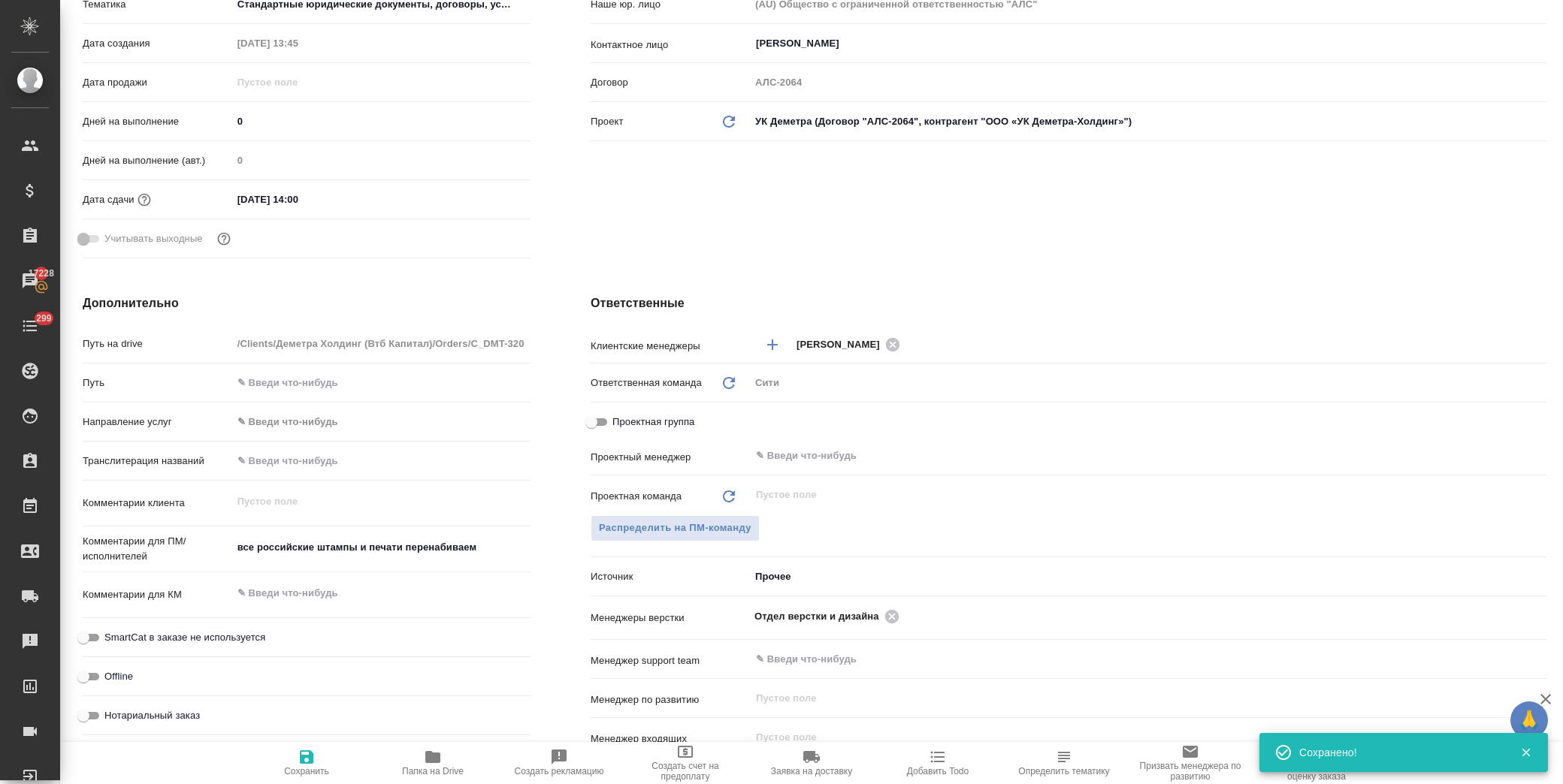
click at [502, 547] on textarea "все российские штампы и печати перенабиваем" at bounding box center [381, 548] width 298 height 26
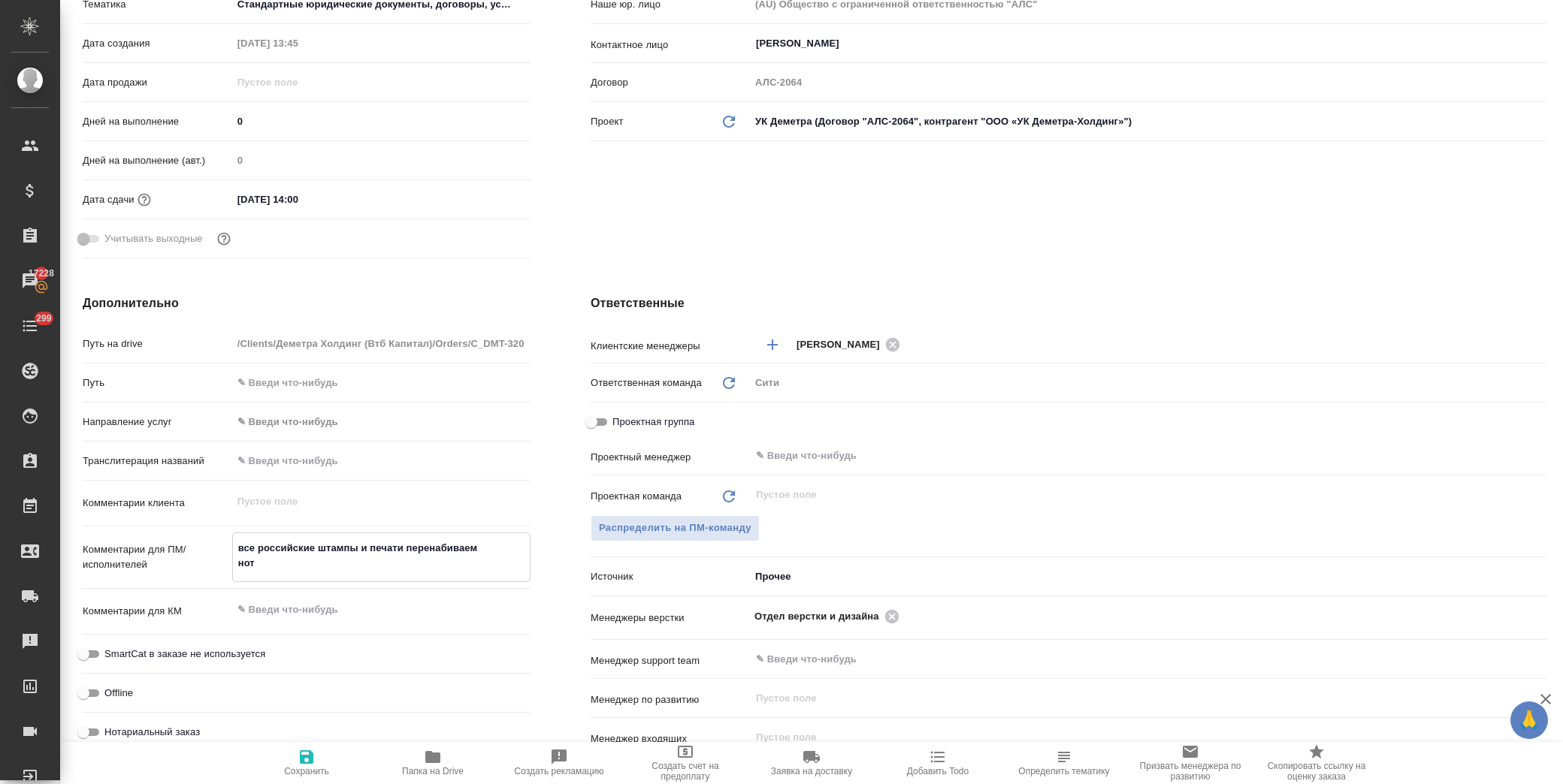
click at [314, 749] on icon "button" at bounding box center [307, 757] width 18 height 18
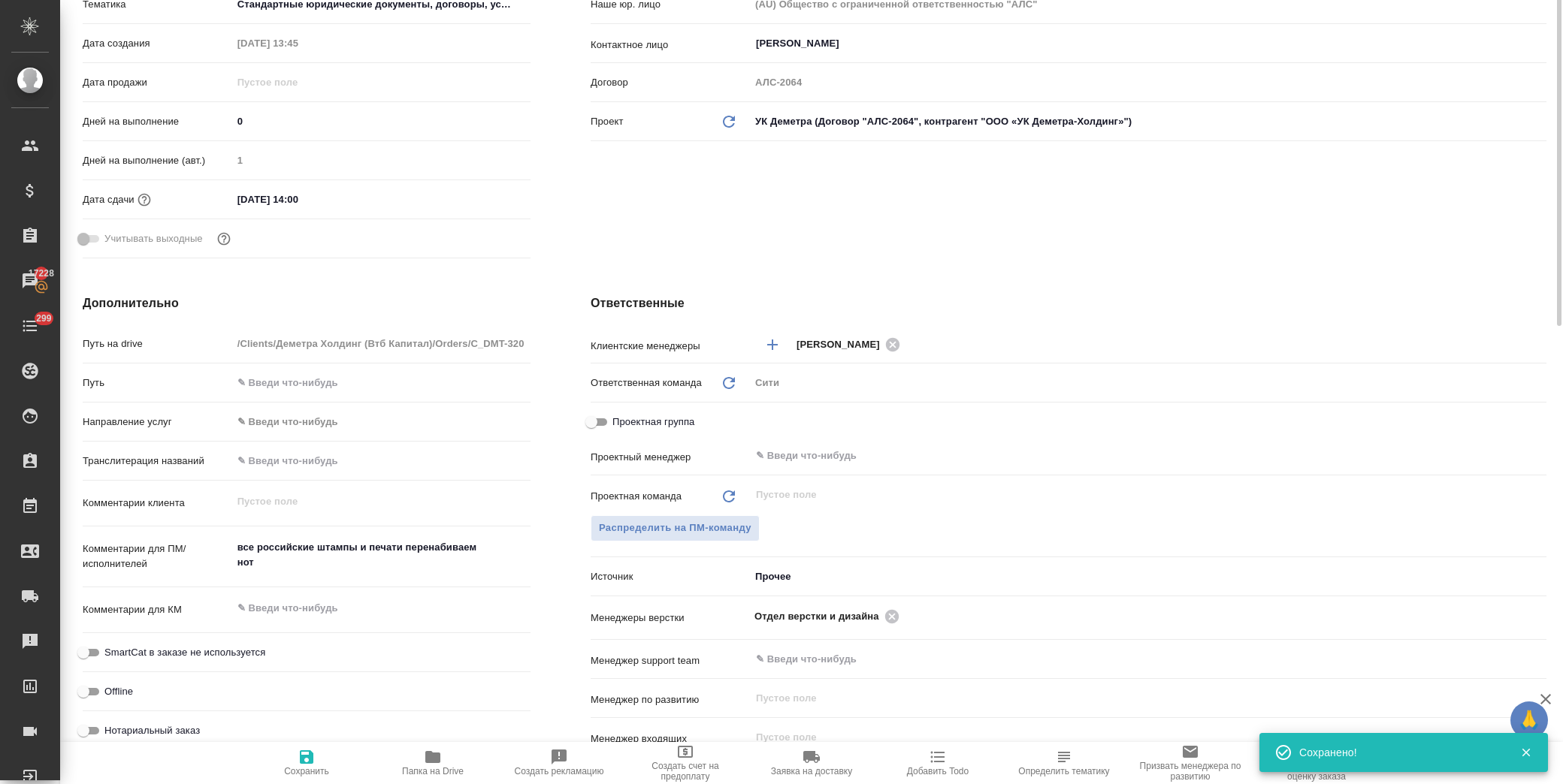
scroll to position [0, 0]
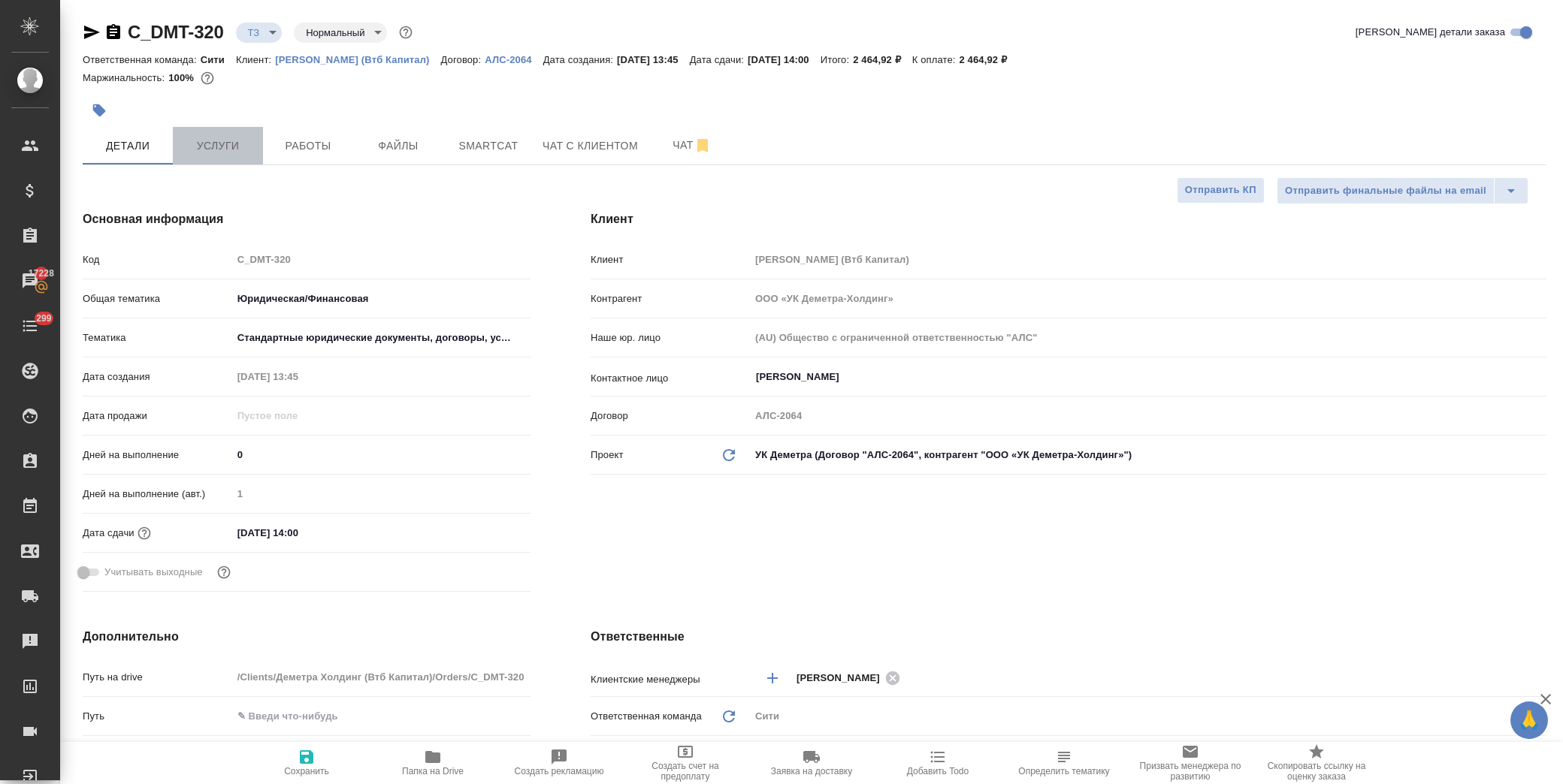
click at [221, 139] on span "Услуги" at bounding box center [217, 146] width 72 height 19
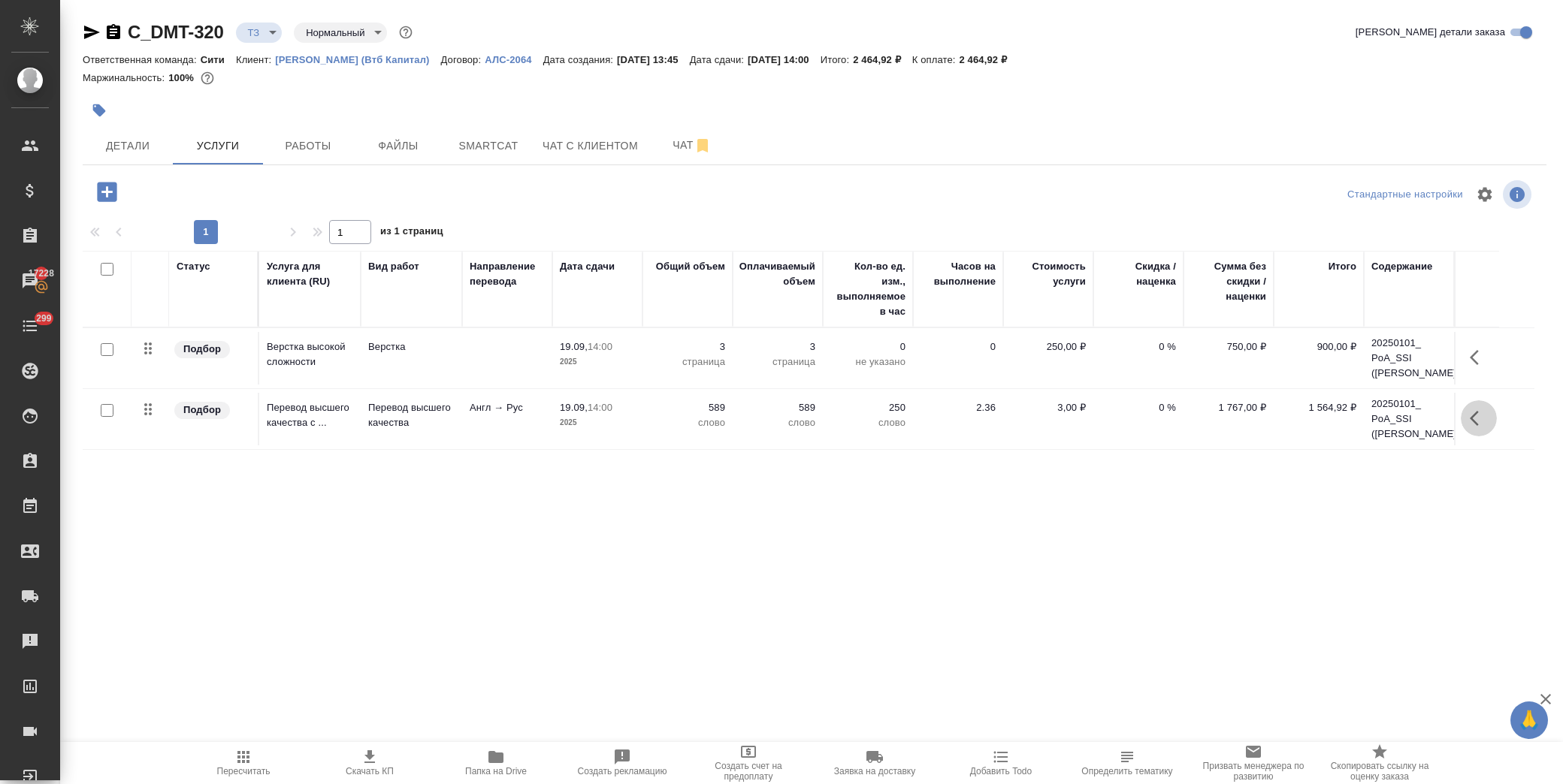
click at [1476, 427] on icon "button" at bounding box center [1479, 418] width 18 height 18
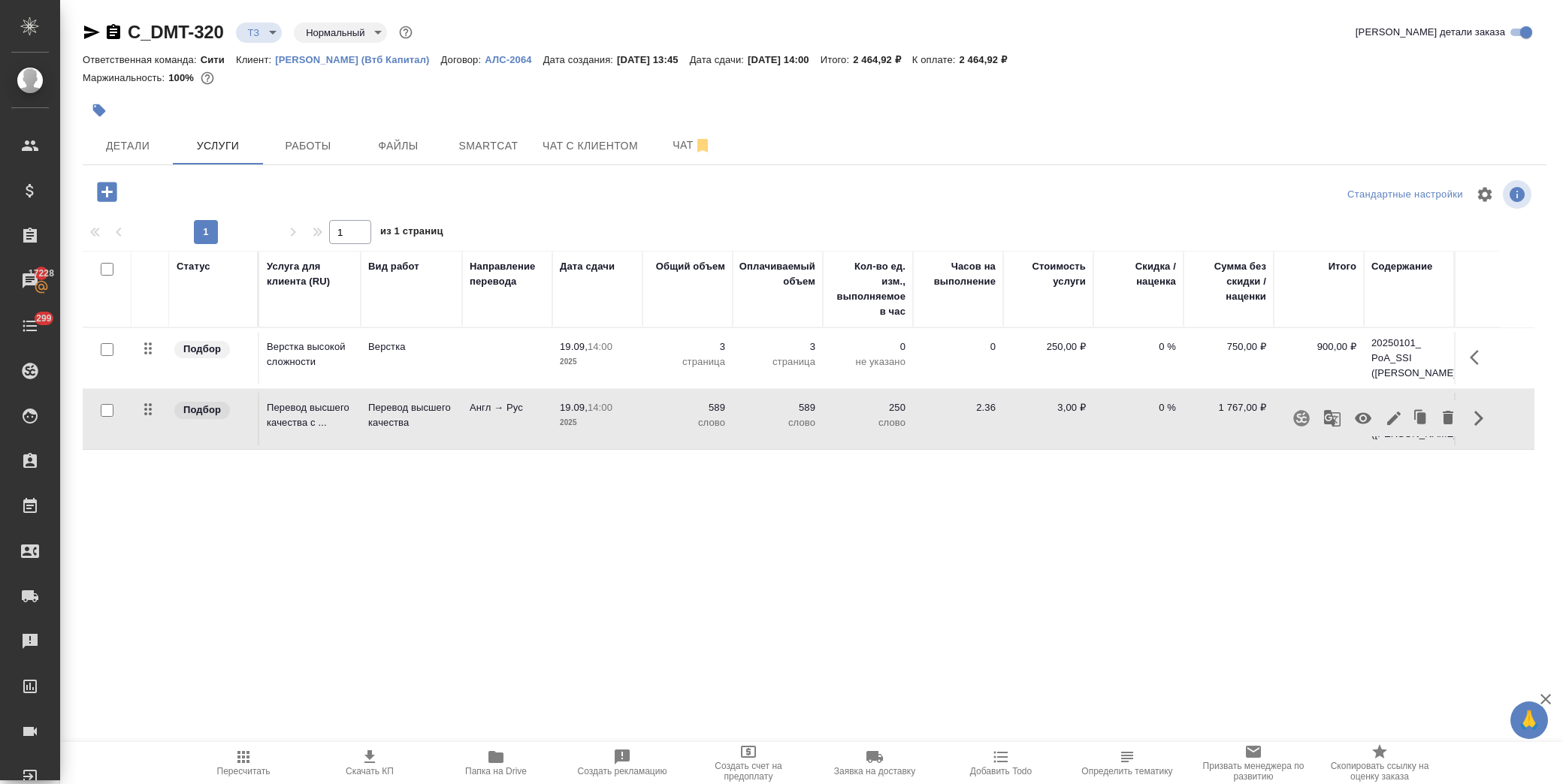
click at [1371, 595] on div "C_DMT-320 ТЗ tz Нормальный normal Кратко детали заказа Ответственная команда: С…" at bounding box center [814, 306] width 1480 height 612
click at [1479, 427] on icon "button" at bounding box center [1479, 418] width 18 height 18
click at [1391, 427] on icon "button" at bounding box center [1394, 418] width 18 height 18
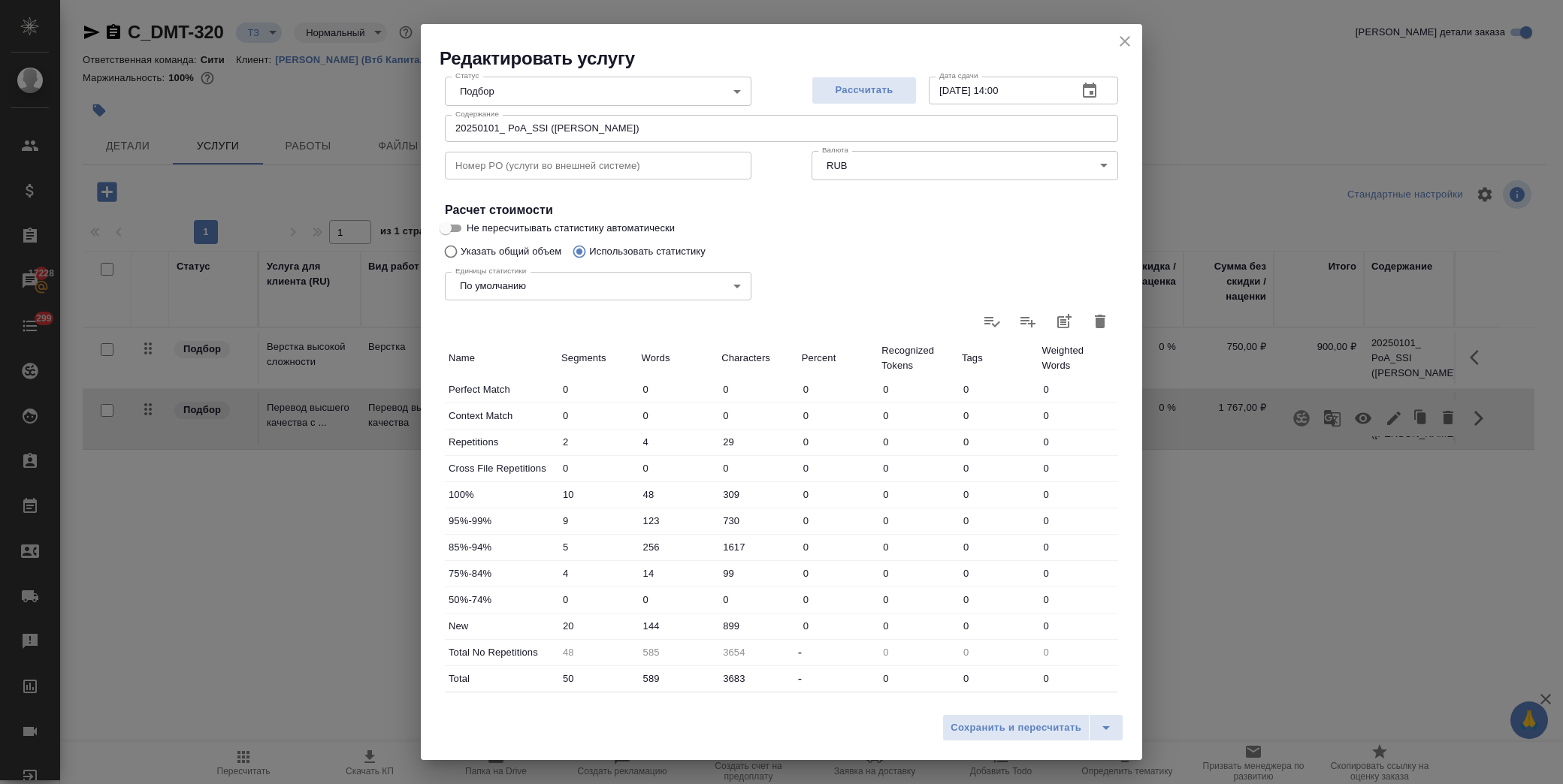
scroll to position [167, 0]
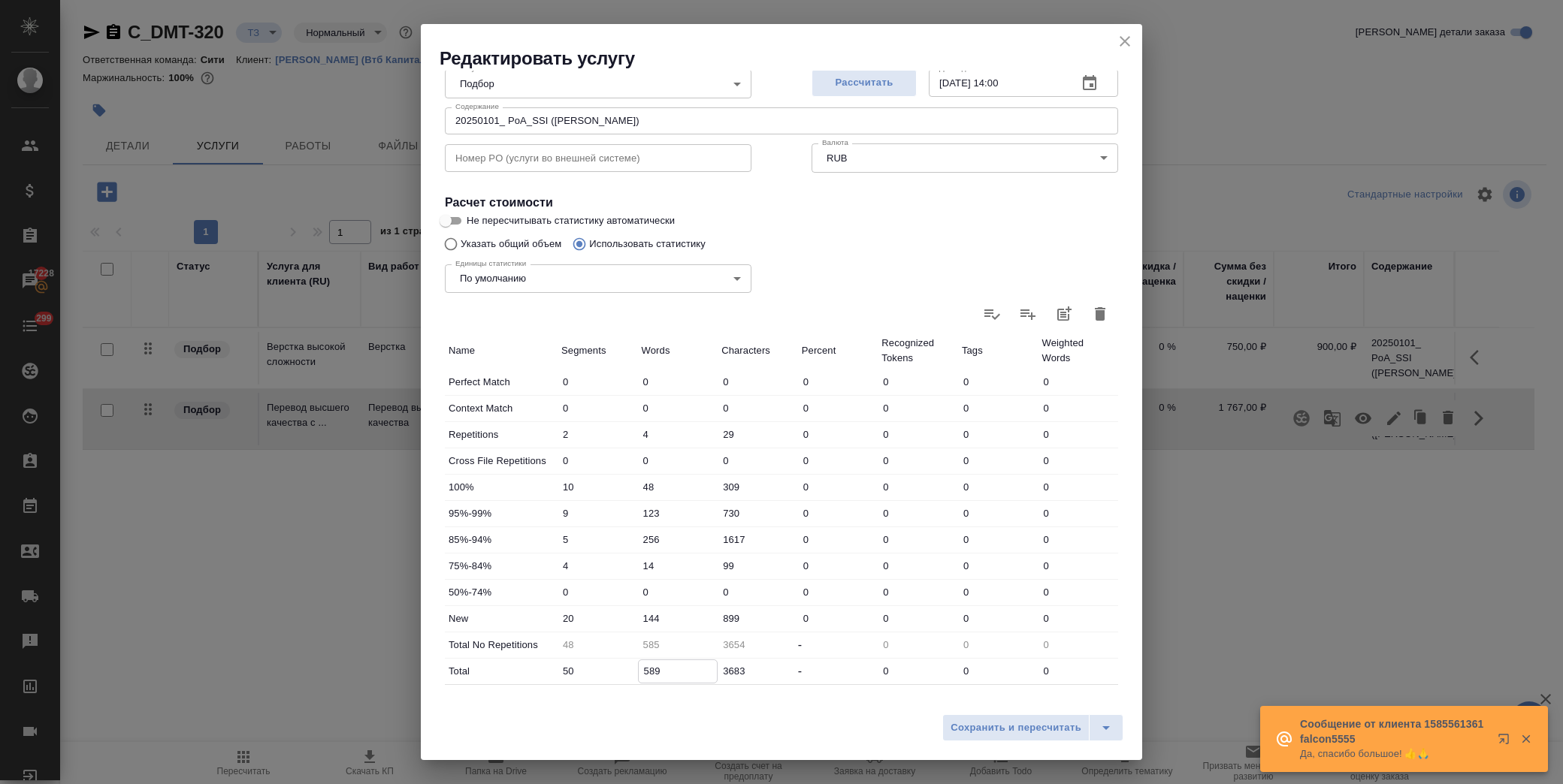
drag, startPoint x: 663, startPoint y: 673, endPoint x: 637, endPoint y: 672, distance: 26.0
click at [639, 672] on input "589" at bounding box center [678, 670] width 79 height 22
drag, startPoint x: 649, startPoint y: 615, endPoint x: 665, endPoint y: 614, distance: 16.0
click at [651, 614] on input "144" at bounding box center [678, 619] width 79 height 22
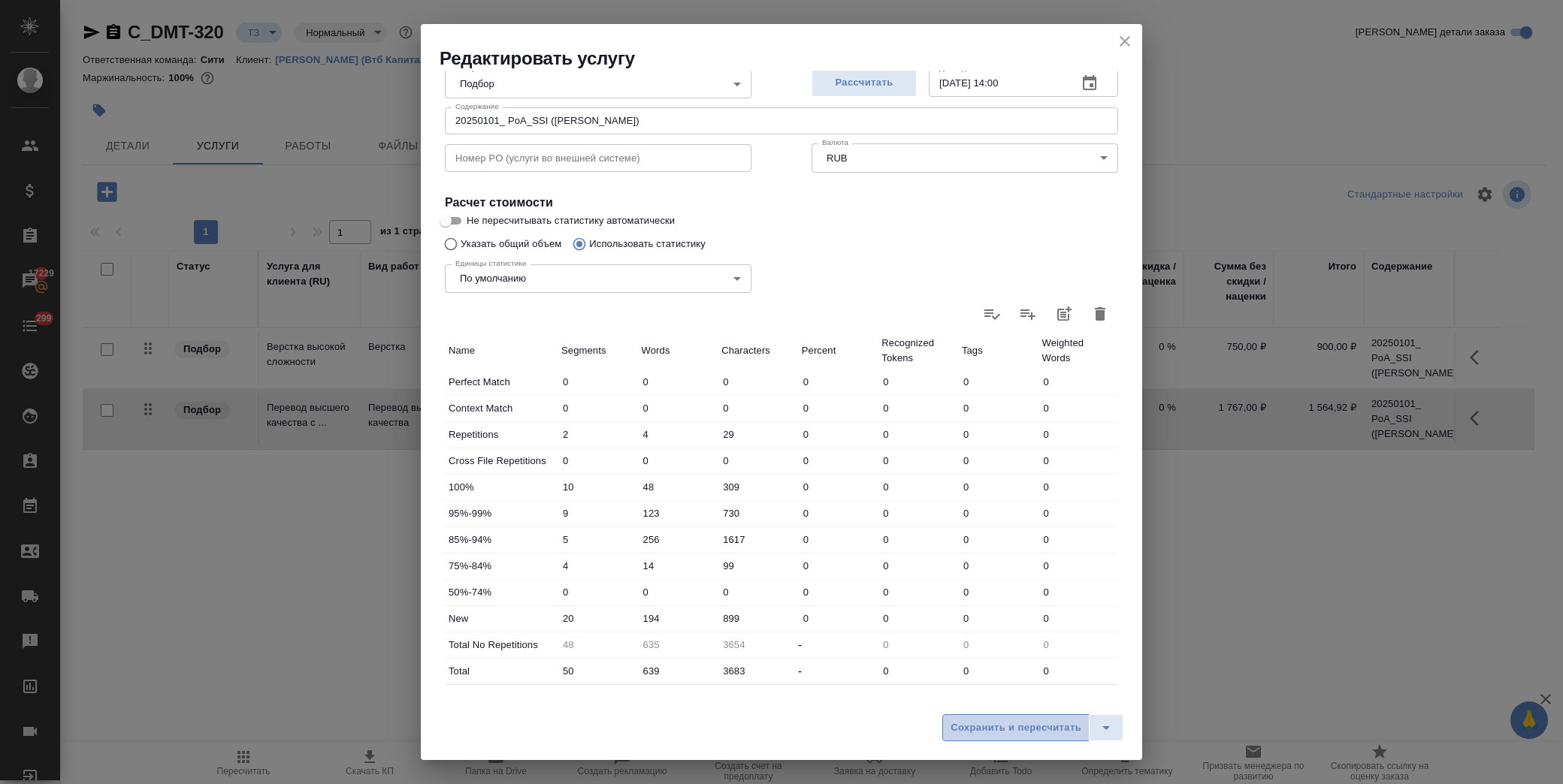
click at [1055, 729] on span "Сохранить и пересчитать" at bounding box center [1016, 728] width 131 height 17
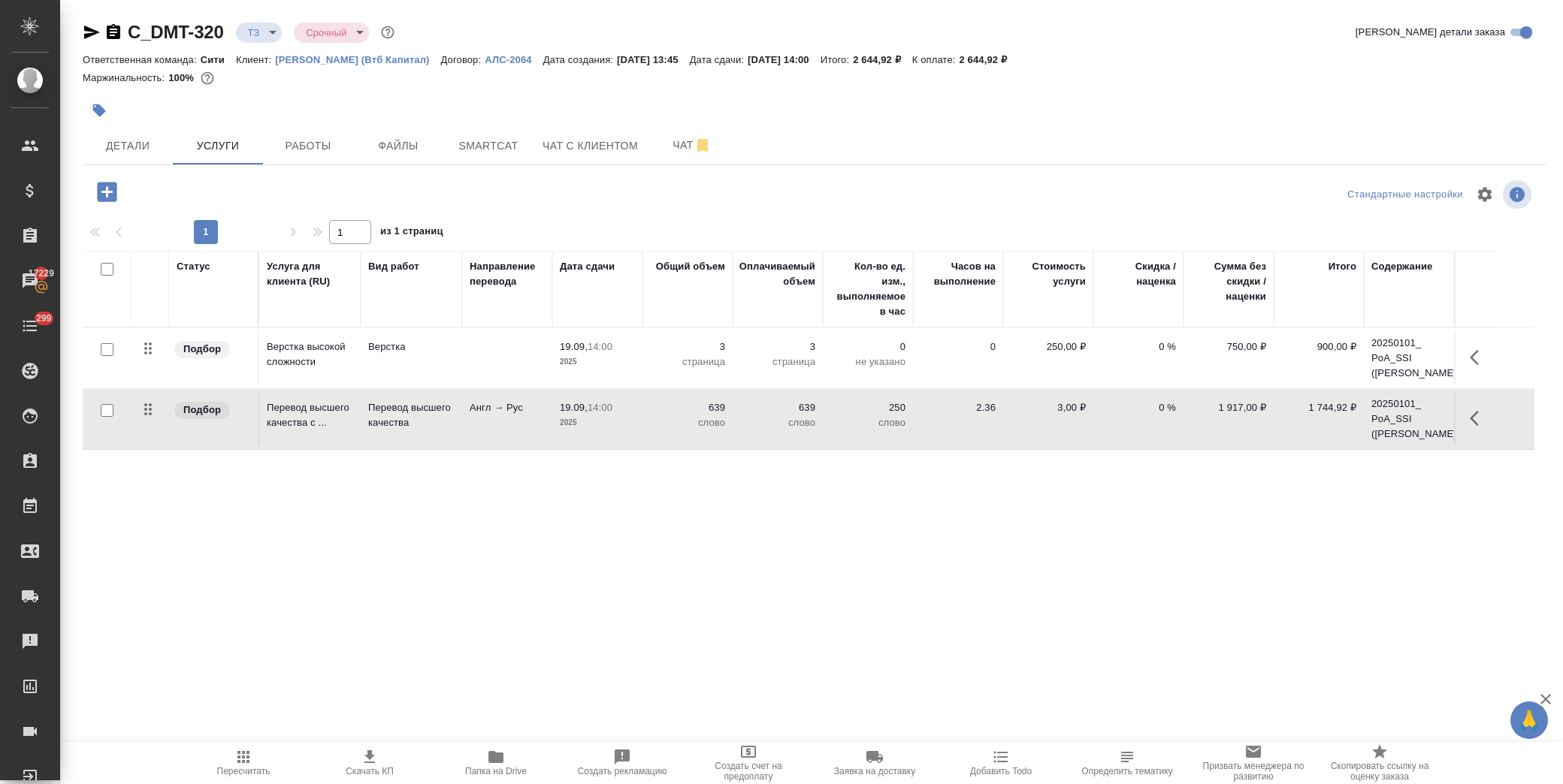
click at [371, 767] on span "Скачать КП" at bounding box center [369, 771] width 48 height 11
click at [96, 190] on icon "button" at bounding box center [107, 192] width 26 height 26
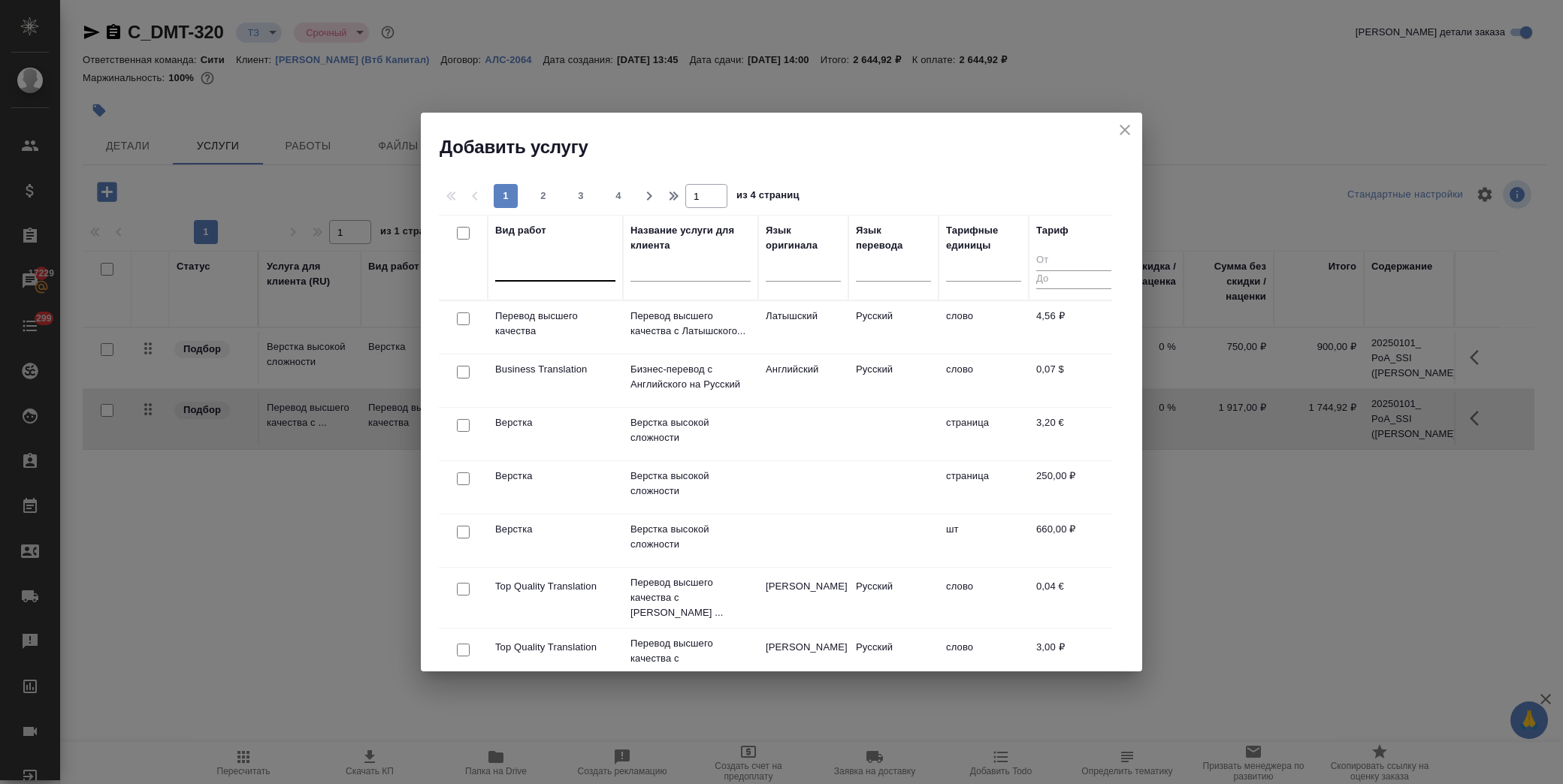
click at [535, 272] on div at bounding box center [556, 266] width 120 height 22
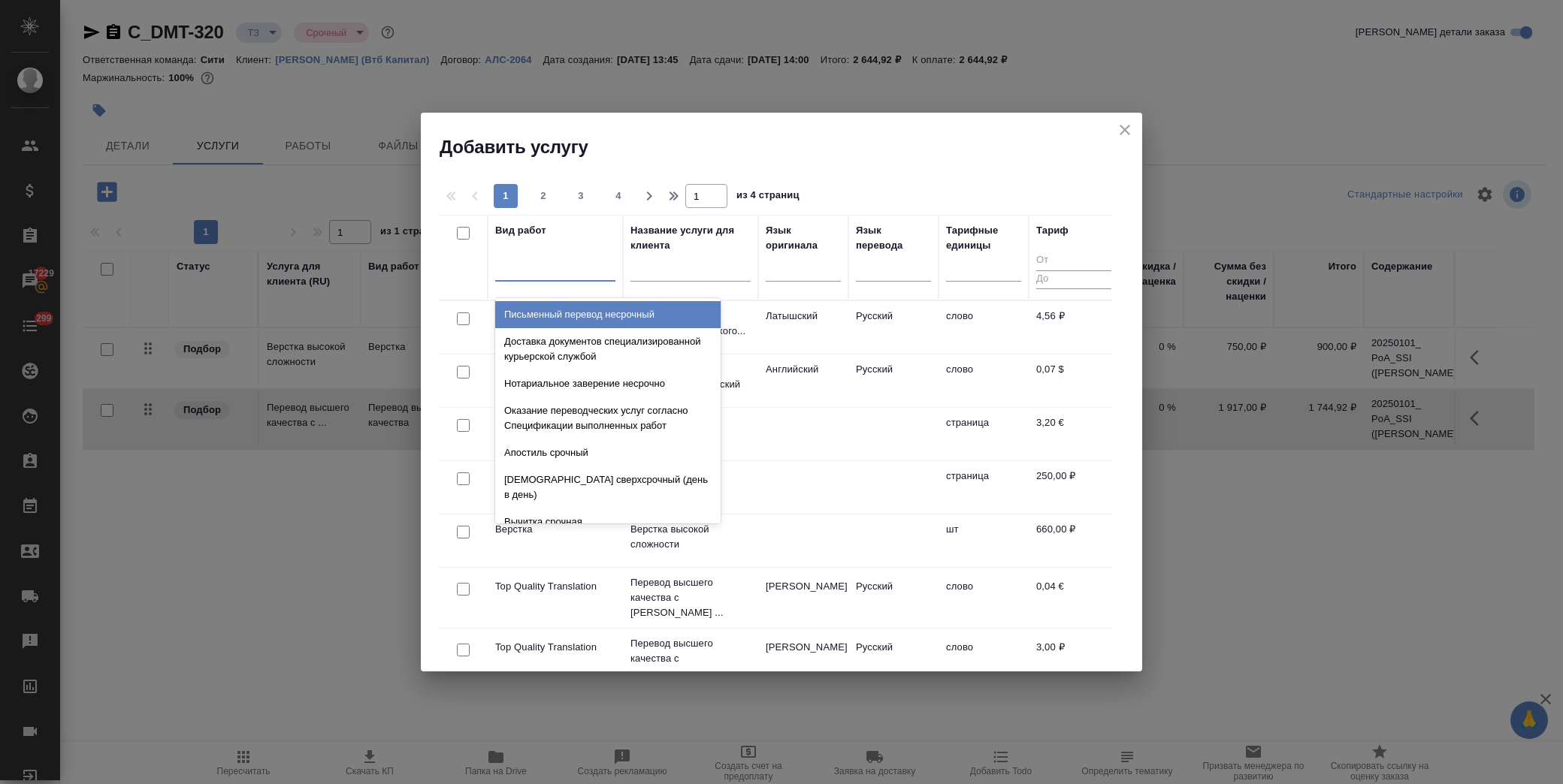
click at [1120, 131] on icon "close" at bounding box center [1125, 130] width 18 height 18
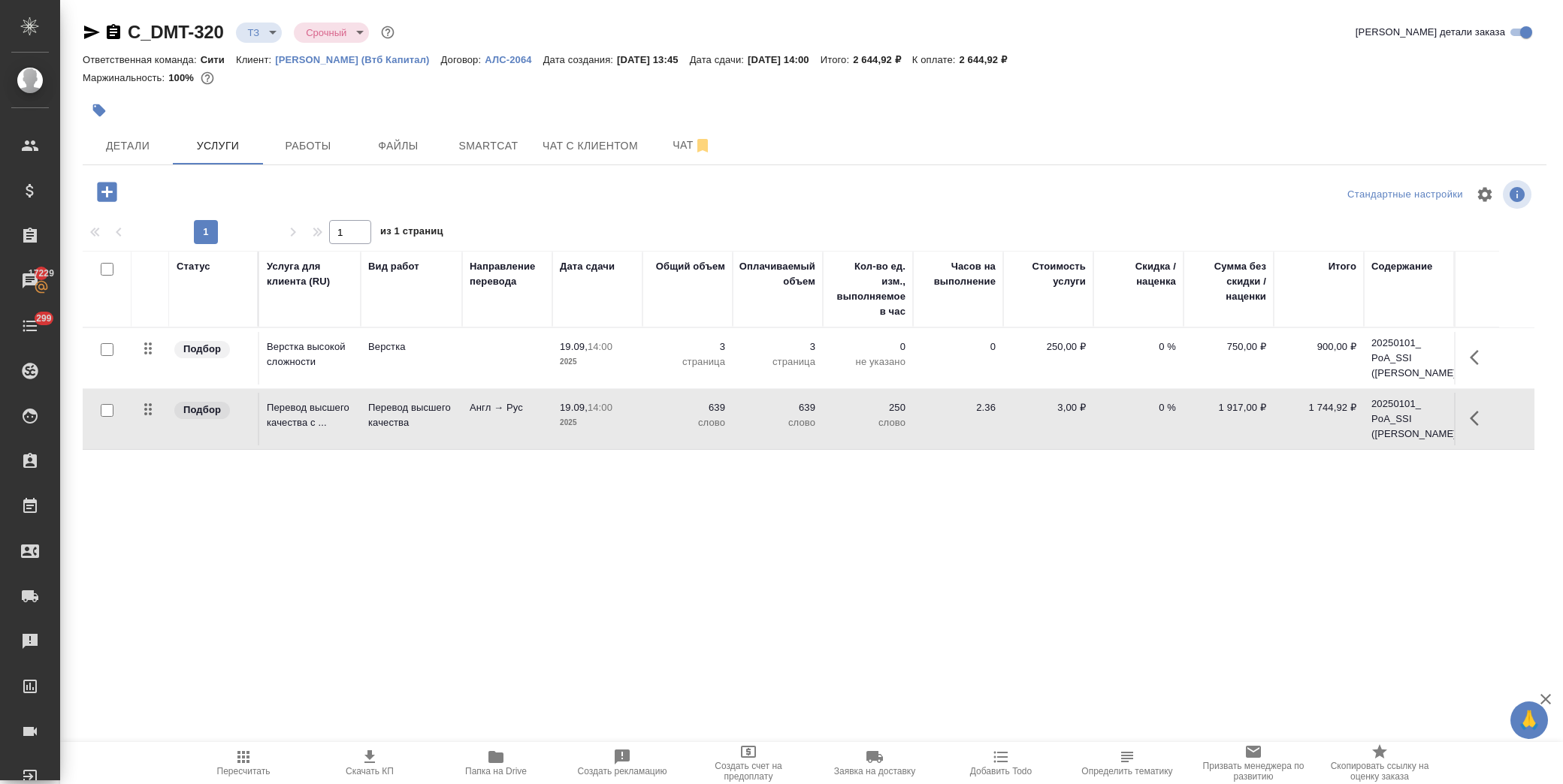
click at [1346, 445] on td "1 744,92 ₽" at bounding box center [1319, 419] width 90 height 53
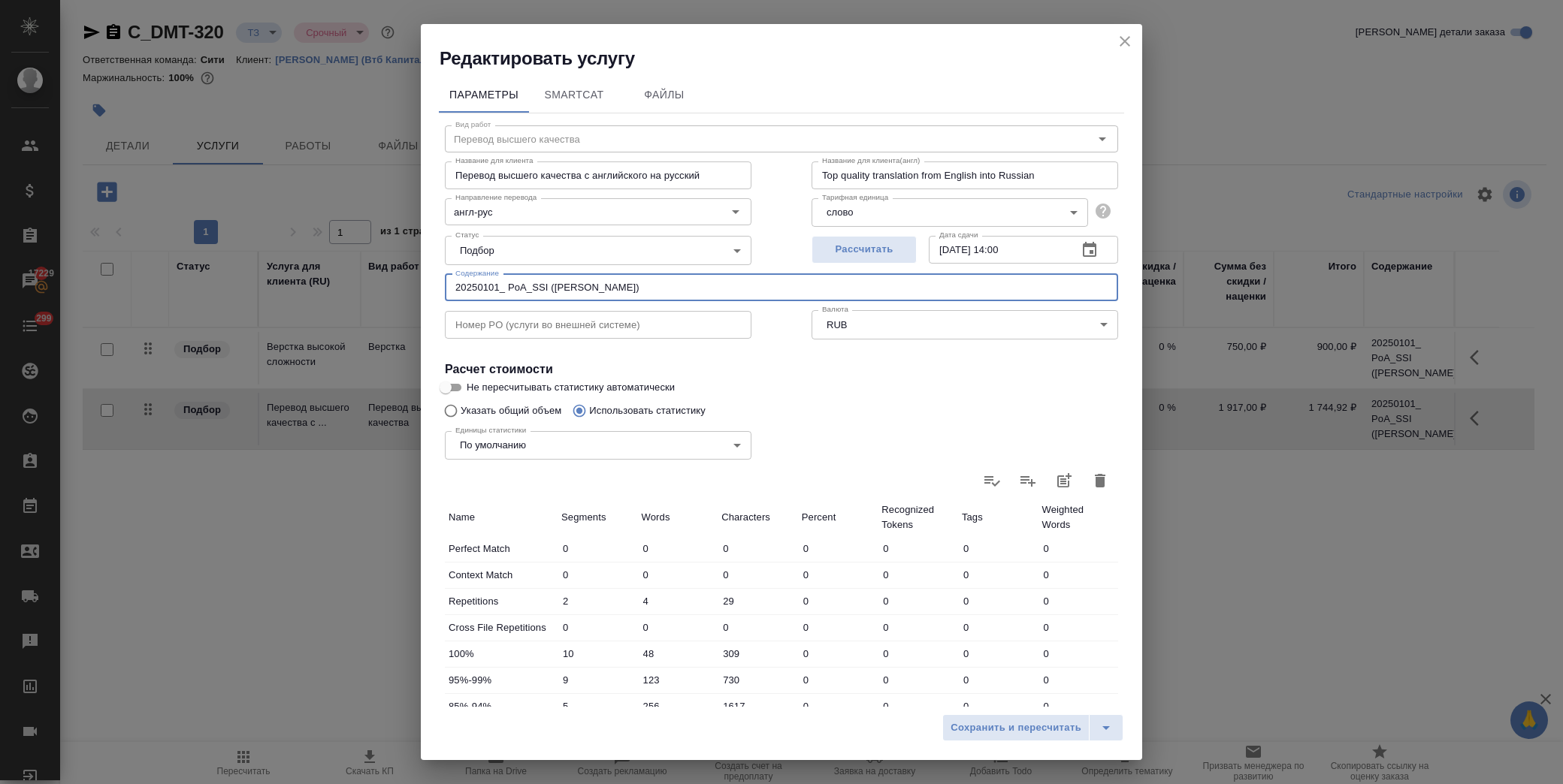
drag, startPoint x: 402, startPoint y: 283, endPoint x: 332, endPoint y: 278, distance: 70.2
click at [332, 278] on div "Редактировать услугу Параметры SmartCat Файлы Вид работ Перевод высшего качеств…" at bounding box center [781, 392] width 1563 height 784
drag, startPoint x: 1121, startPoint y: 41, endPoint x: 1085, endPoint y: 50, distance: 37.1
click at [1123, 41] on icon "close" at bounding box center [1125, 41] width 18 height 18
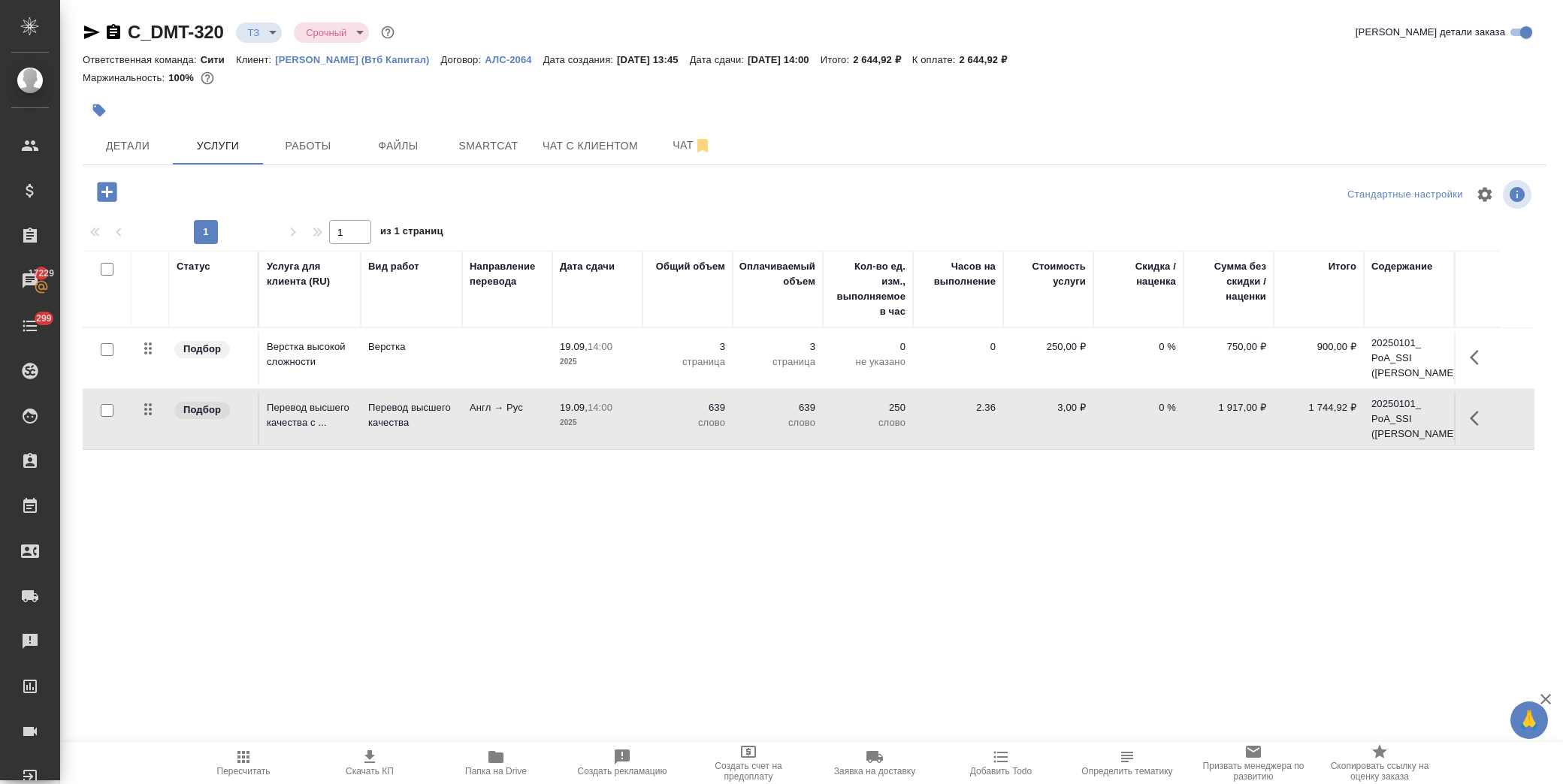
click at [102, 201] on icon "button" at bounding box center [107, 192] width 26 height 26
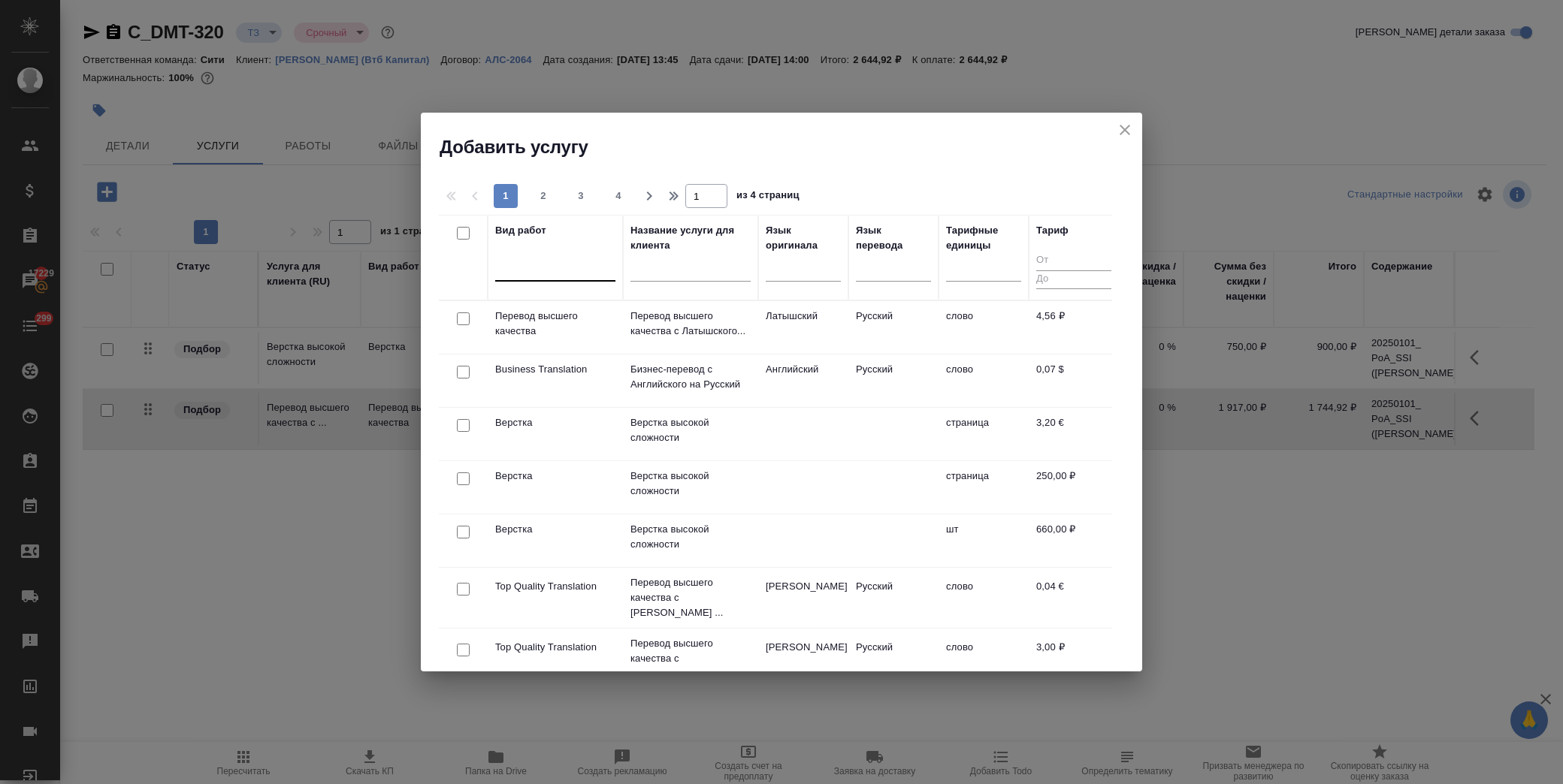
click at [550, 272] on div at bounding box center [556, 266] width 120 height 22
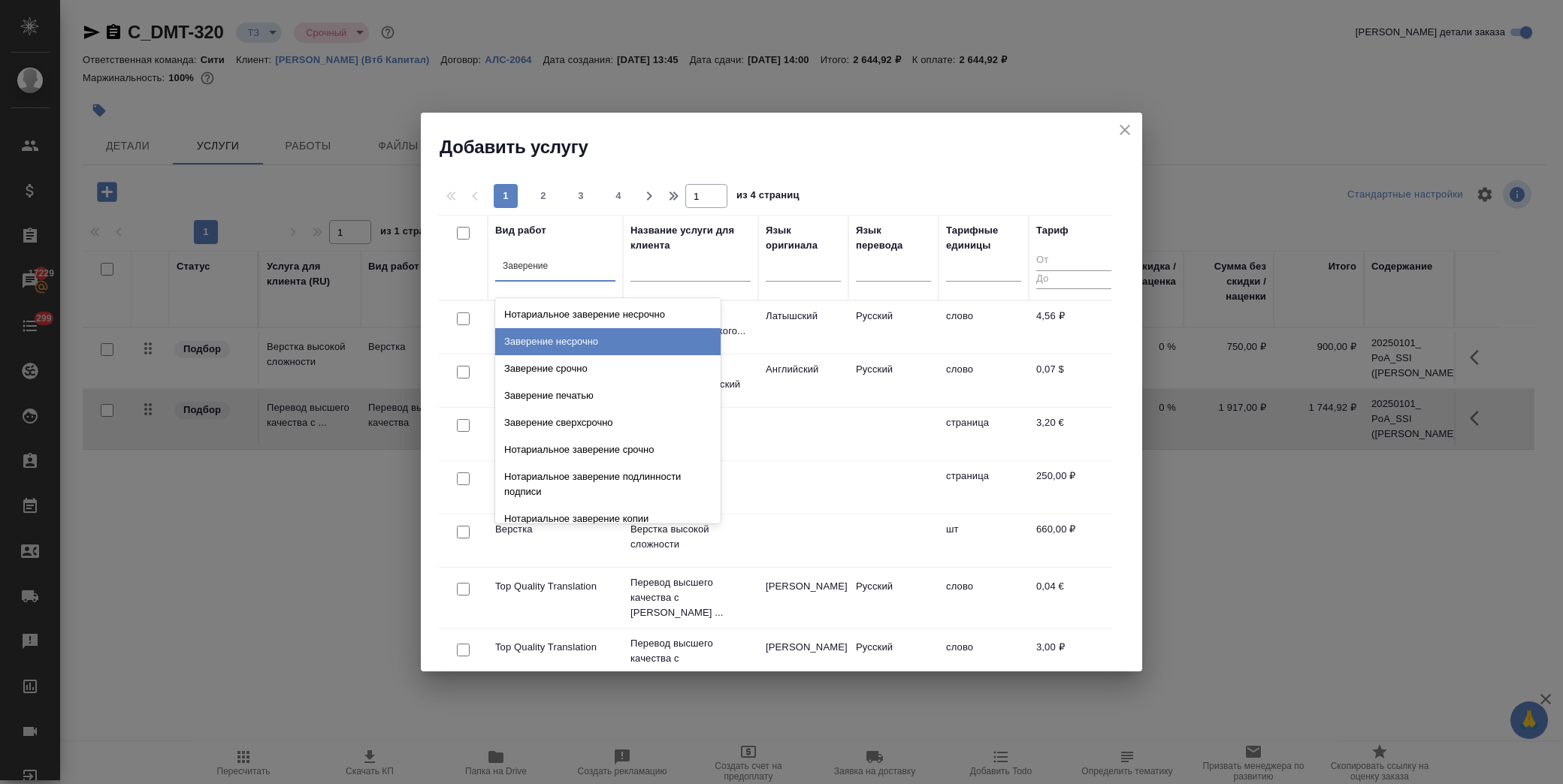
click at [569, 348] on div "Заверение несрочно" at bounding box center [608, 341] width 225 height 27
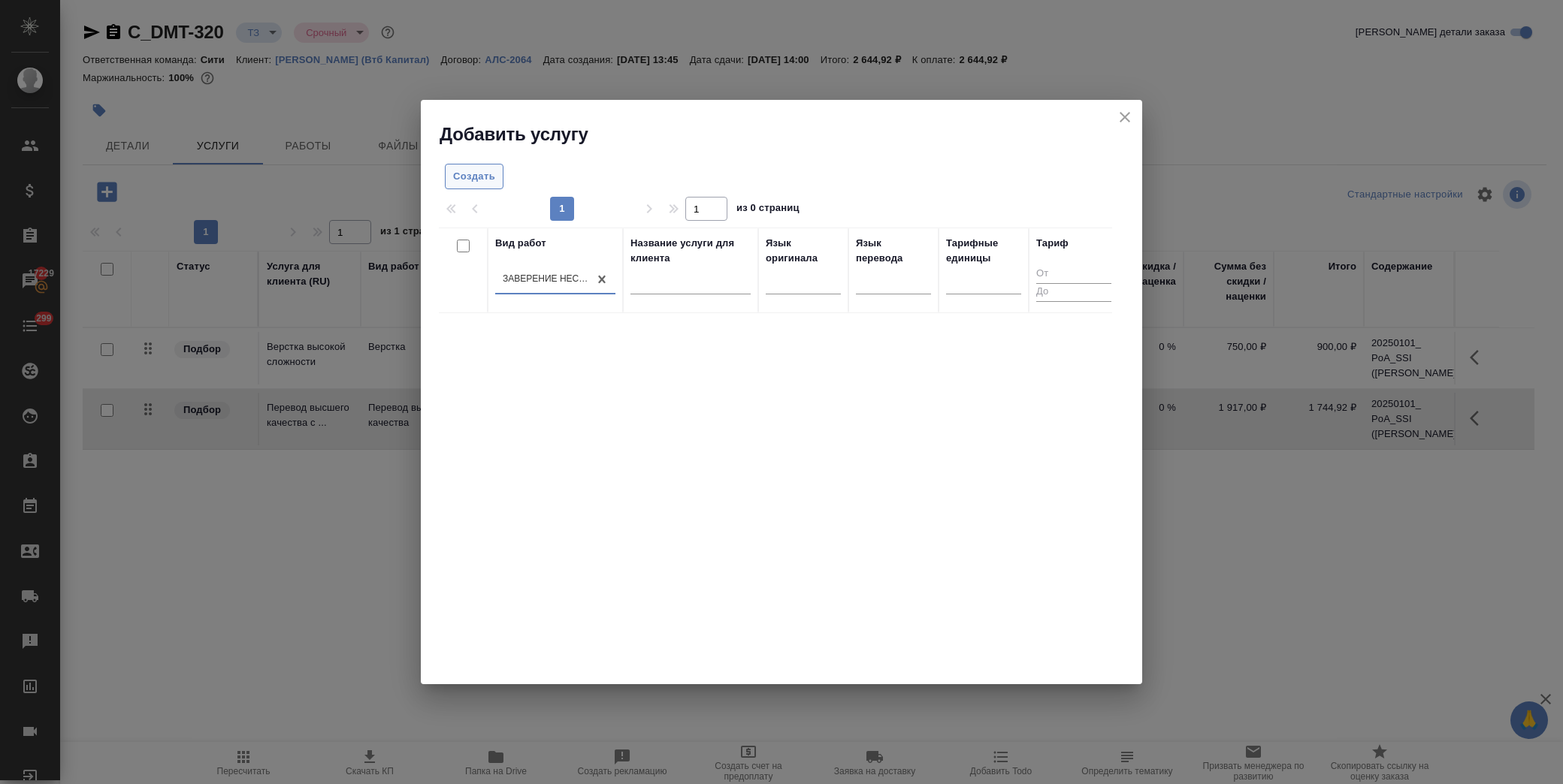
click at [479, 182] on span "Создать" at bounding box center [474, 177] width 42 height 17
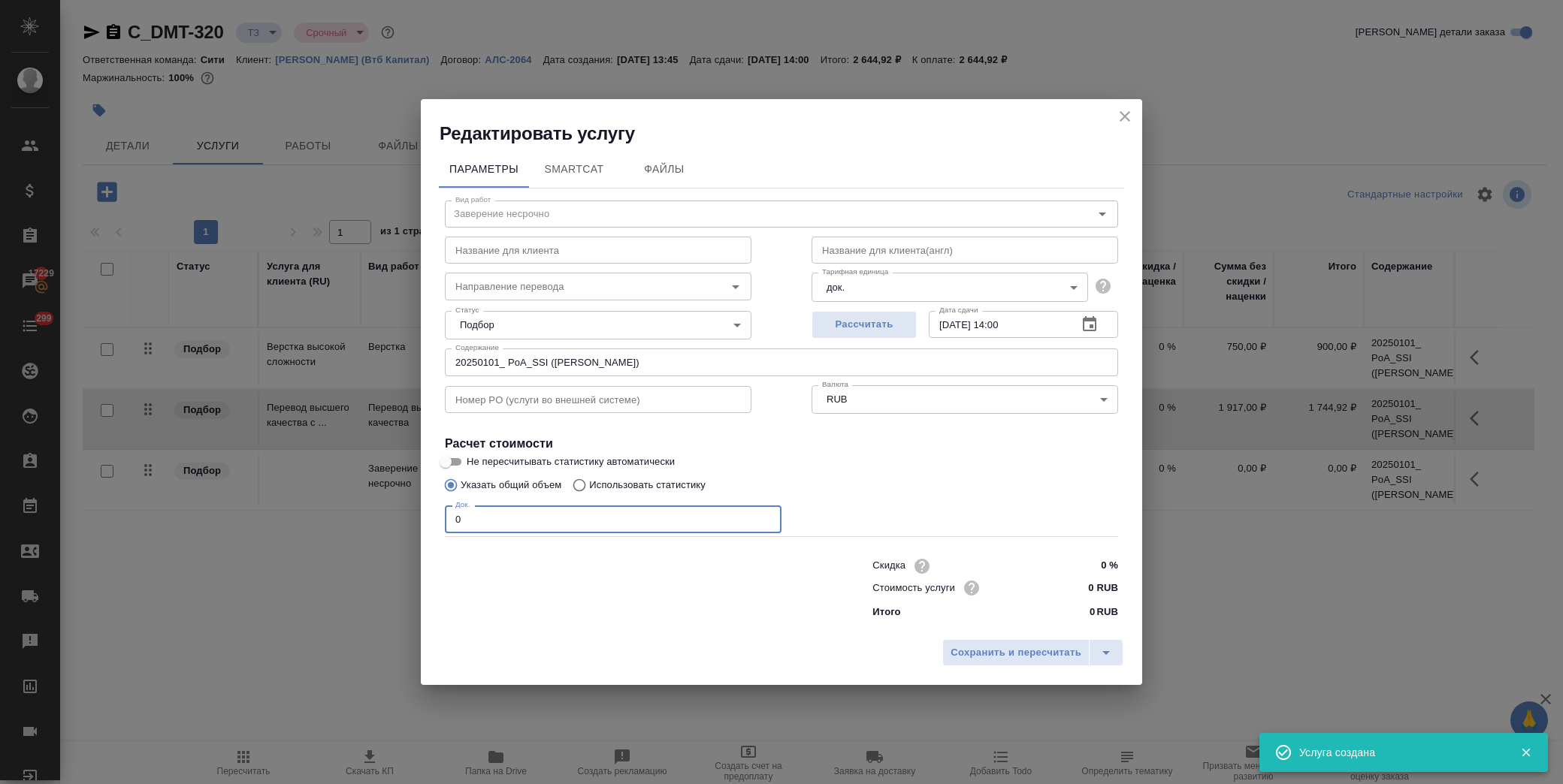
drag, startPoint x: 485, startPoint y: 508, endPoint x: 355, endPoint y: 528, distance: 131.5
click at [355, 528] on div "Редактировать услугу Параметры SmartCat Файлы Вид работ Заверение несрочно Вид …" at bounding box center [781, 392] width 1563 height 784
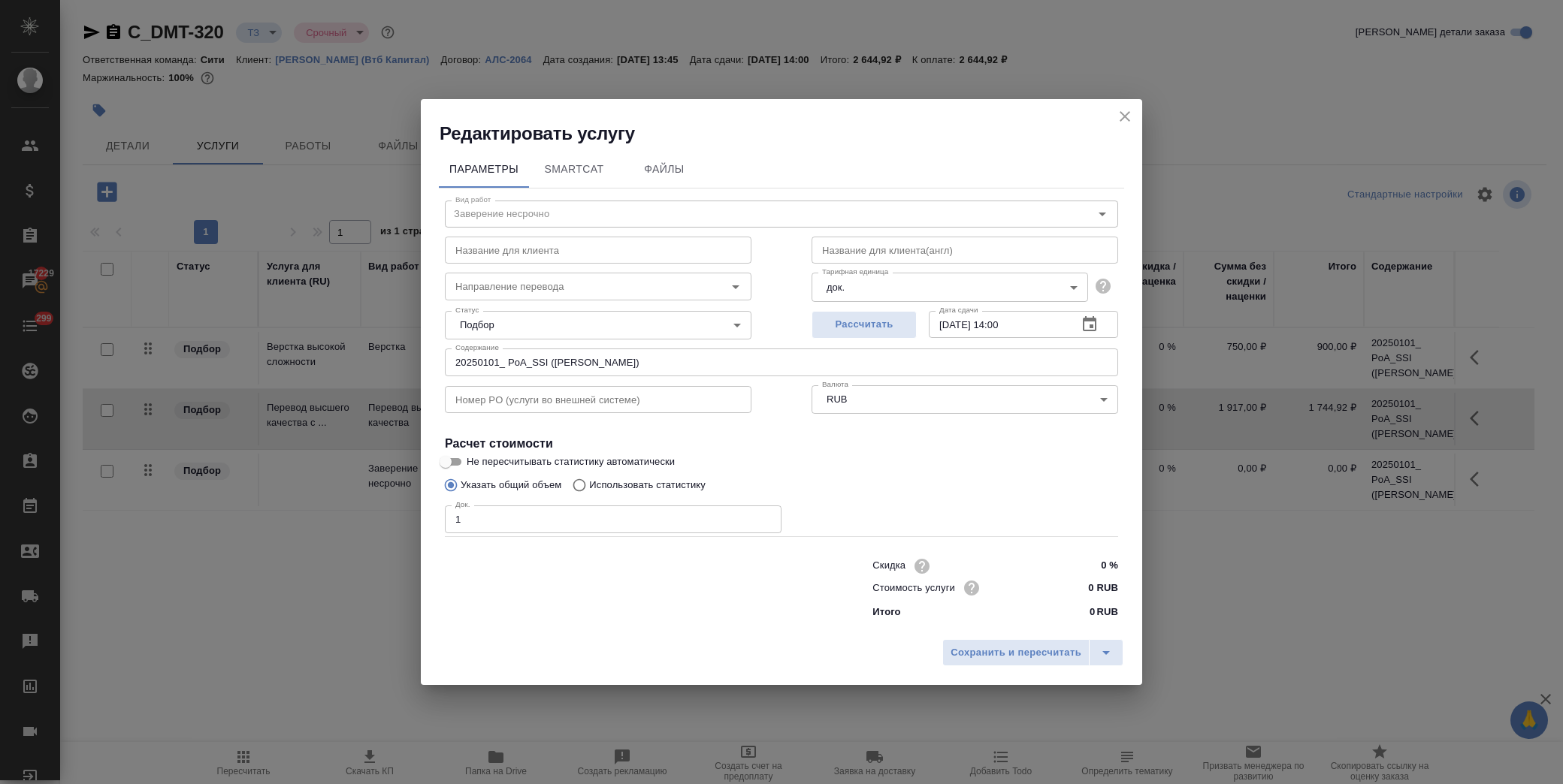
click at [1054, 575] on div "Скидка 0 %" at bounding box center [995, 566] width 246 height 22
click at [1063, 589] on input "0 RUB" at bounding box center [1090, 588] width 55 height 22
click at [1035, 647] on span "Сохранить и пересчитать" at bounding box center [1016, 653] width 131 height 17
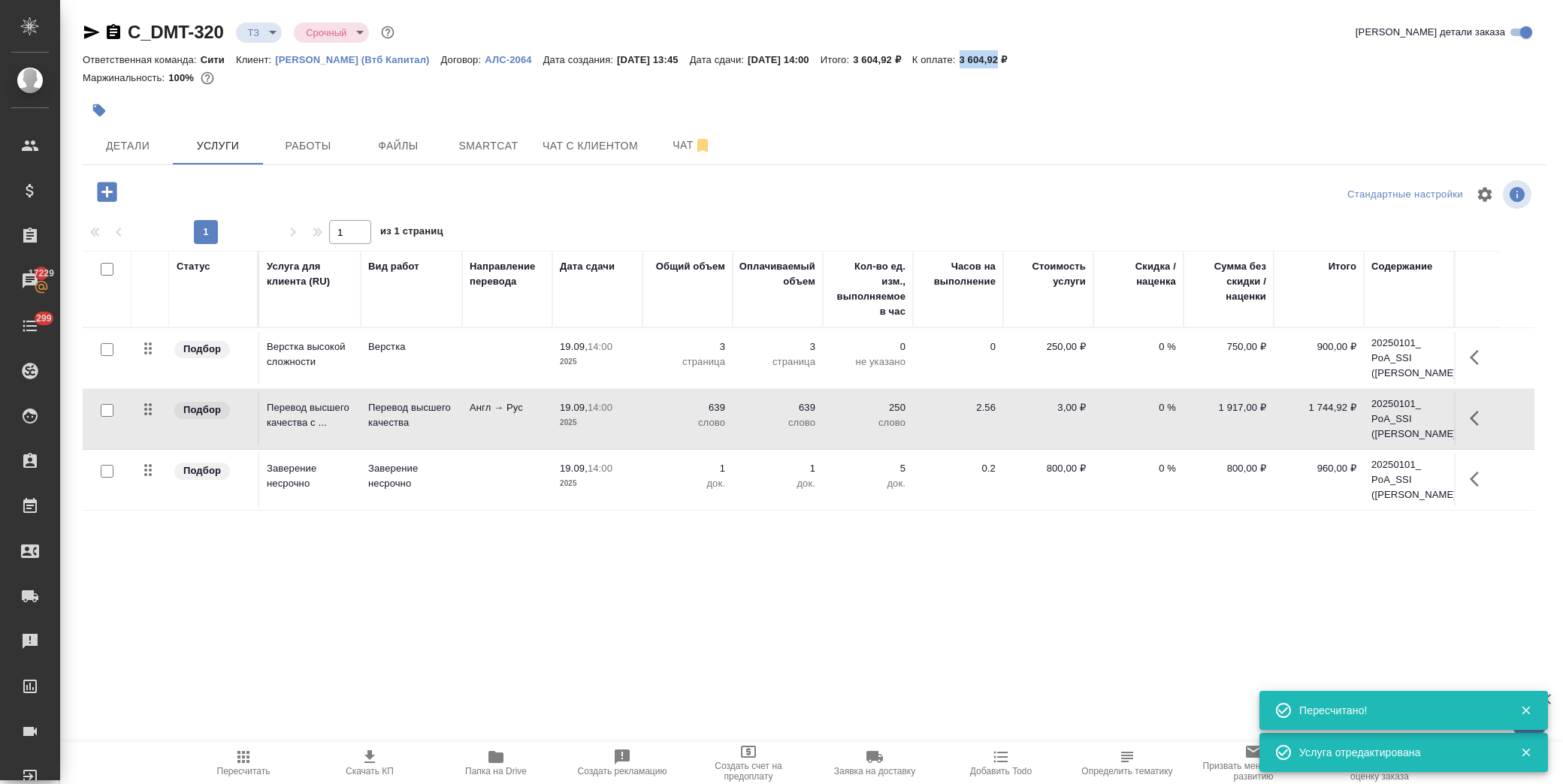
drag, startPoint x: 1001, startPoint y: 57, endPoint x: 1038, endPoint y: 56, distance: 37.0
click at [1019, 56] on p "3 604,92 ₽" at bounding box center [989, 60] width 59 height 11
copy p "3 604,92"
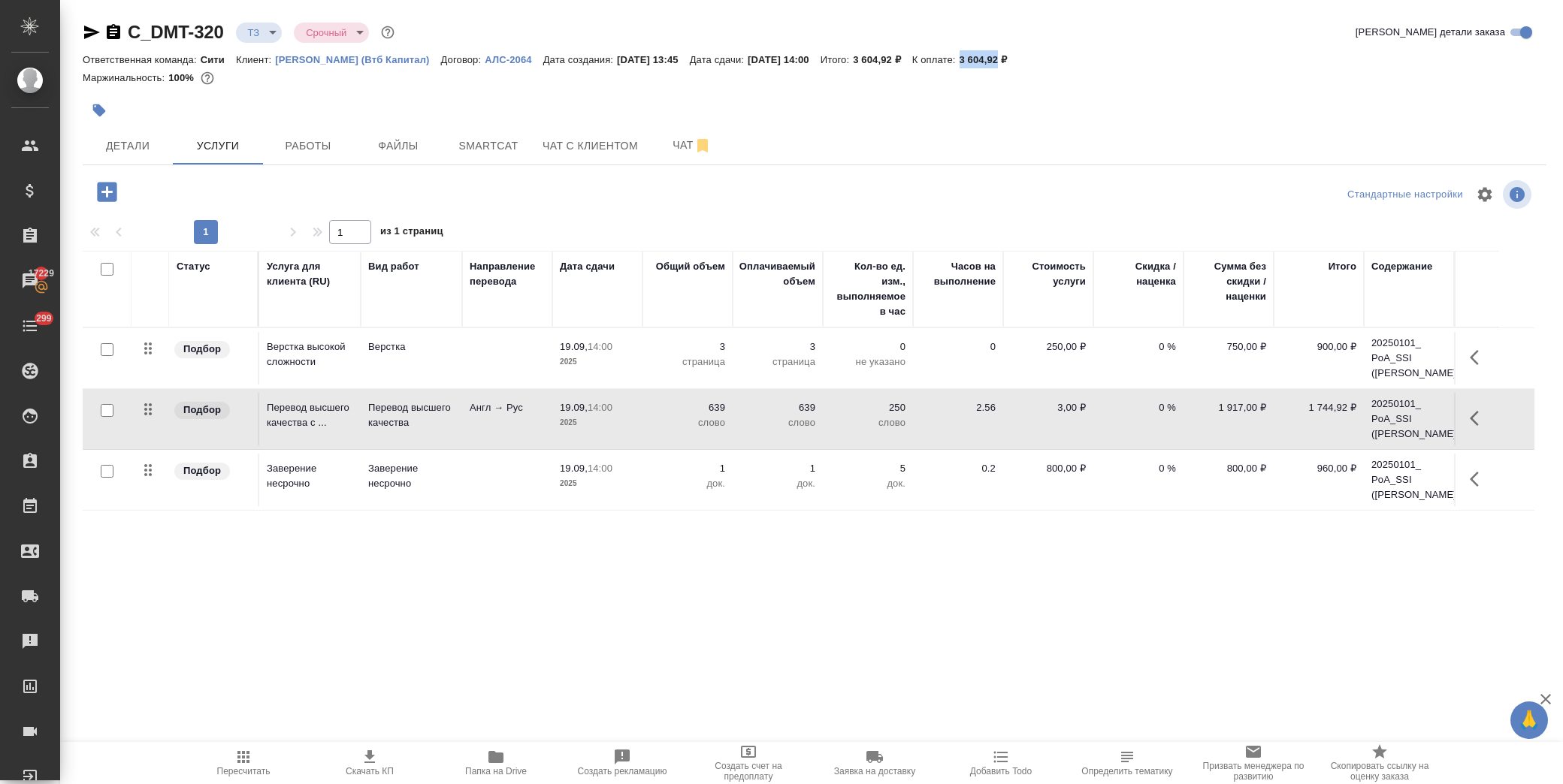
click at [372, 760] on icon "button" at bounding box center [370, 757] width 18 height 18
click at [125, 155] on button "Детали" at bounding box center [127, 146] width 90 height 37
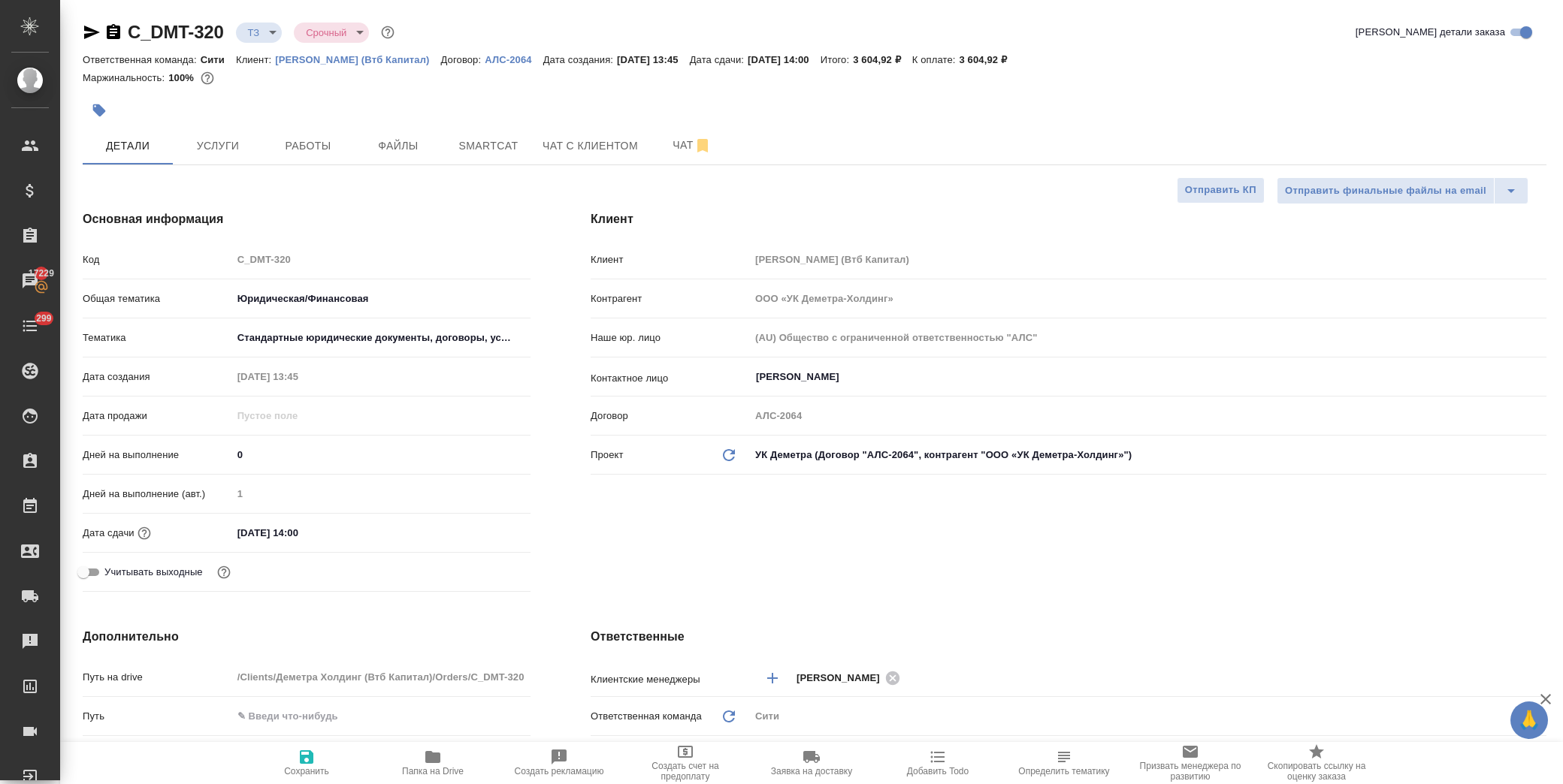
click at [346, 536] on input "19.09.2025 14:00" at bounding box center [298, 533] width 131 height 22
click at [479, 532] on icon "button" at bounding box center [487, 533] width 18 height 18
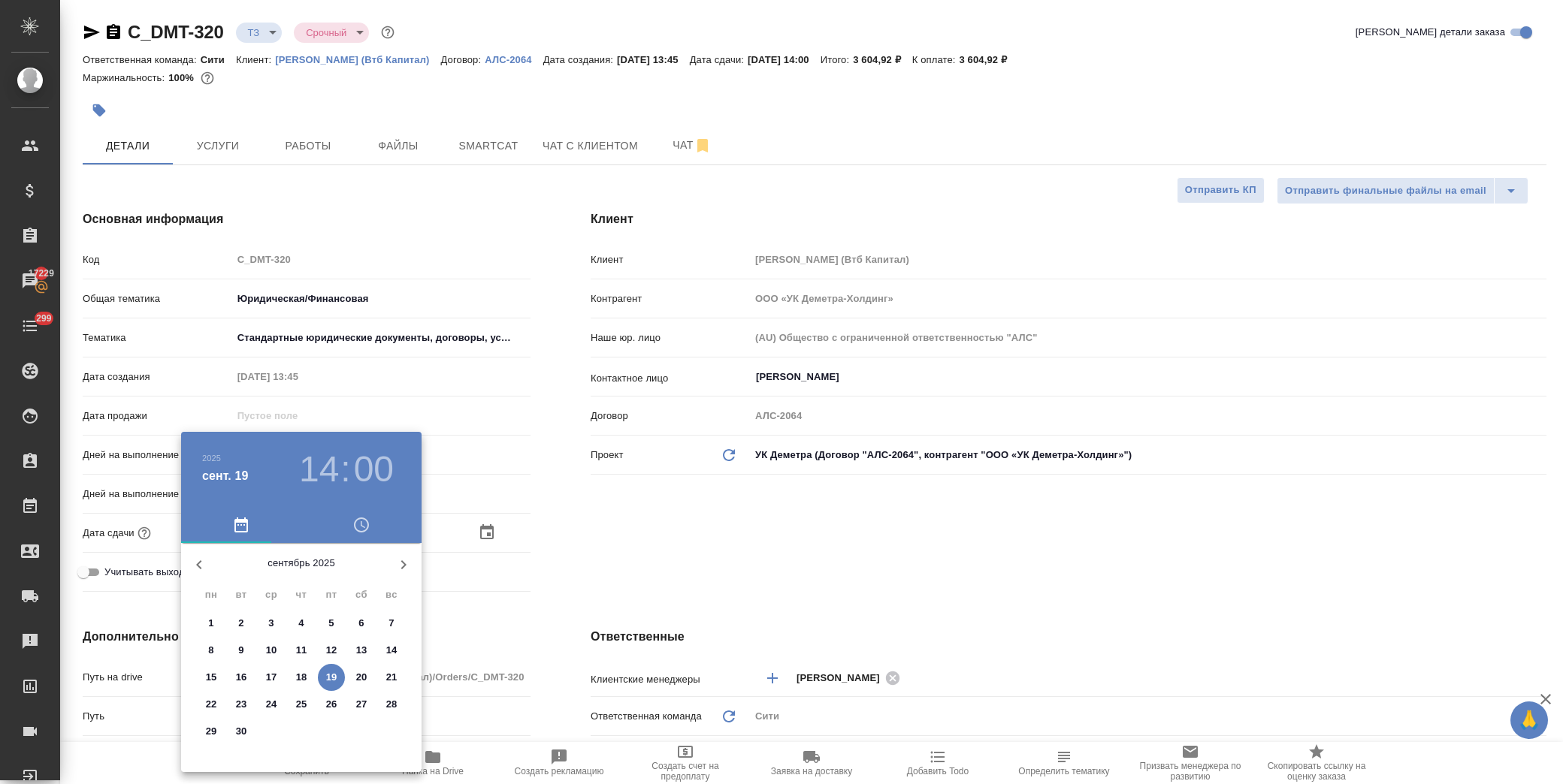
click at [211, 706] on p "22" at bounding box center [212, 705] width 11 height 15
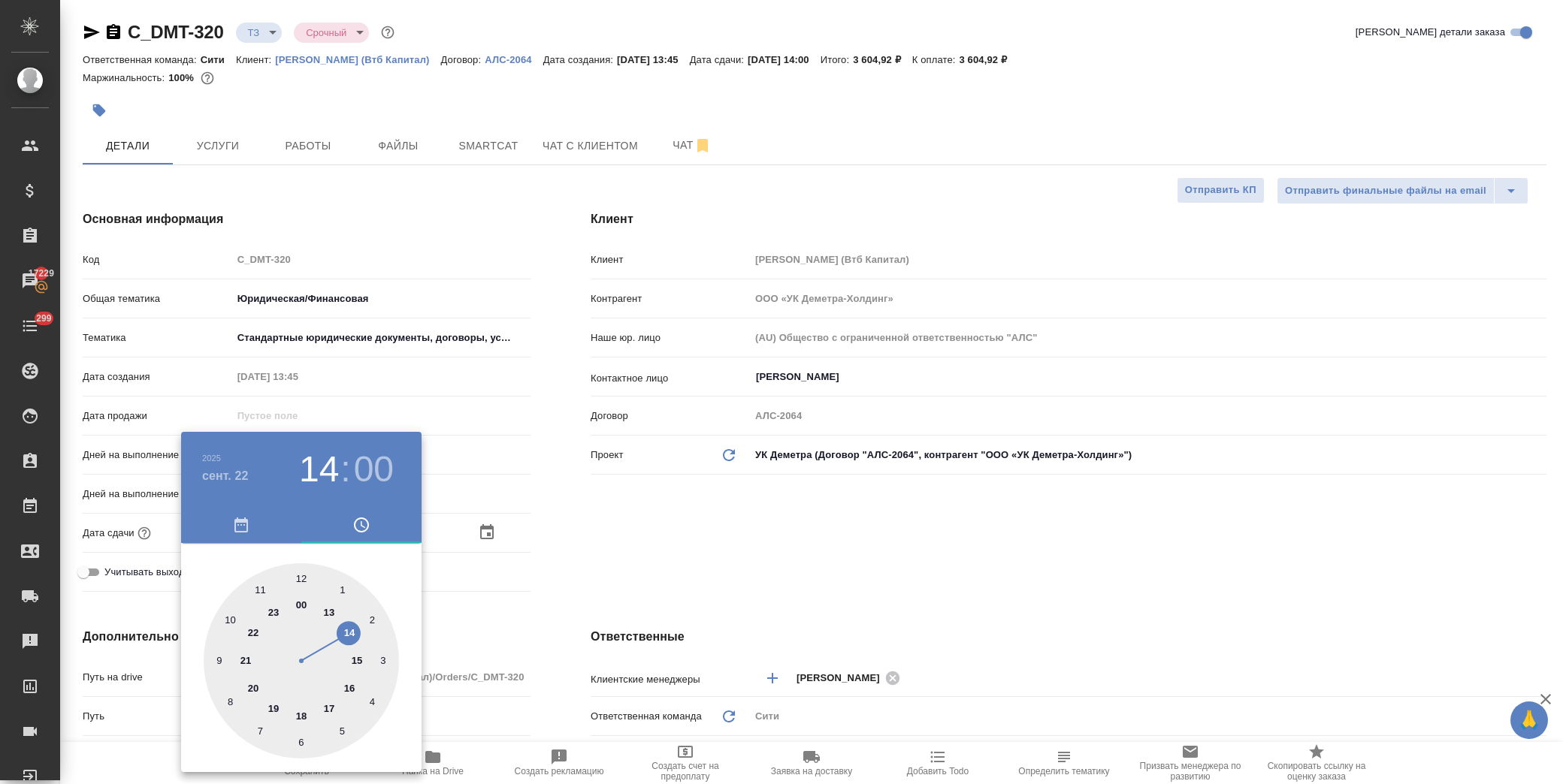
click at [352, 629] on div at bounding box center [301, 661] width 195 height 195
click at [607, 574] on div at bounding box center [781, 392] width 1563 height 784
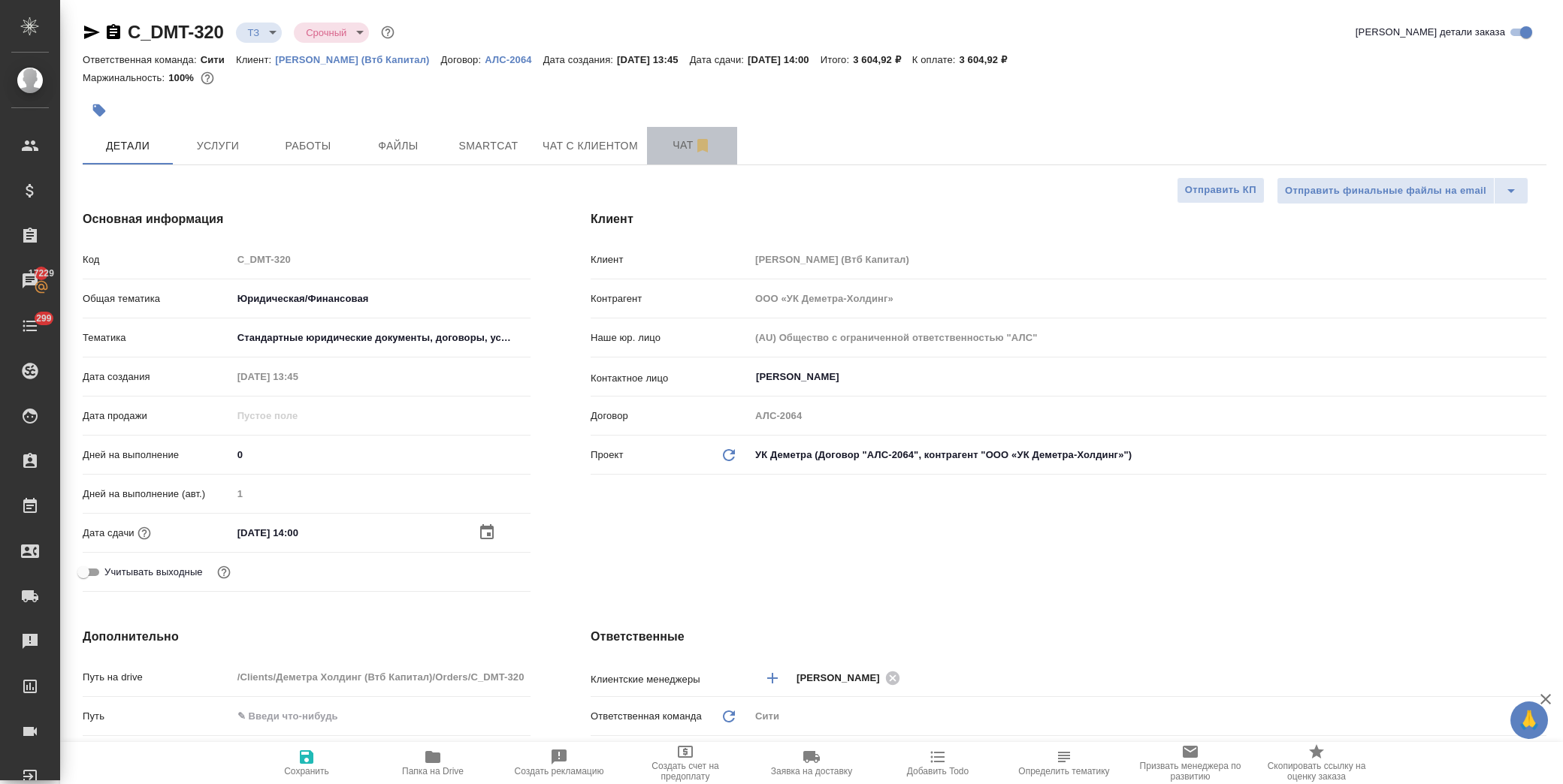
click at [670, 138] on span "Чат" at bounding box center [692, 145] width 72 height 19
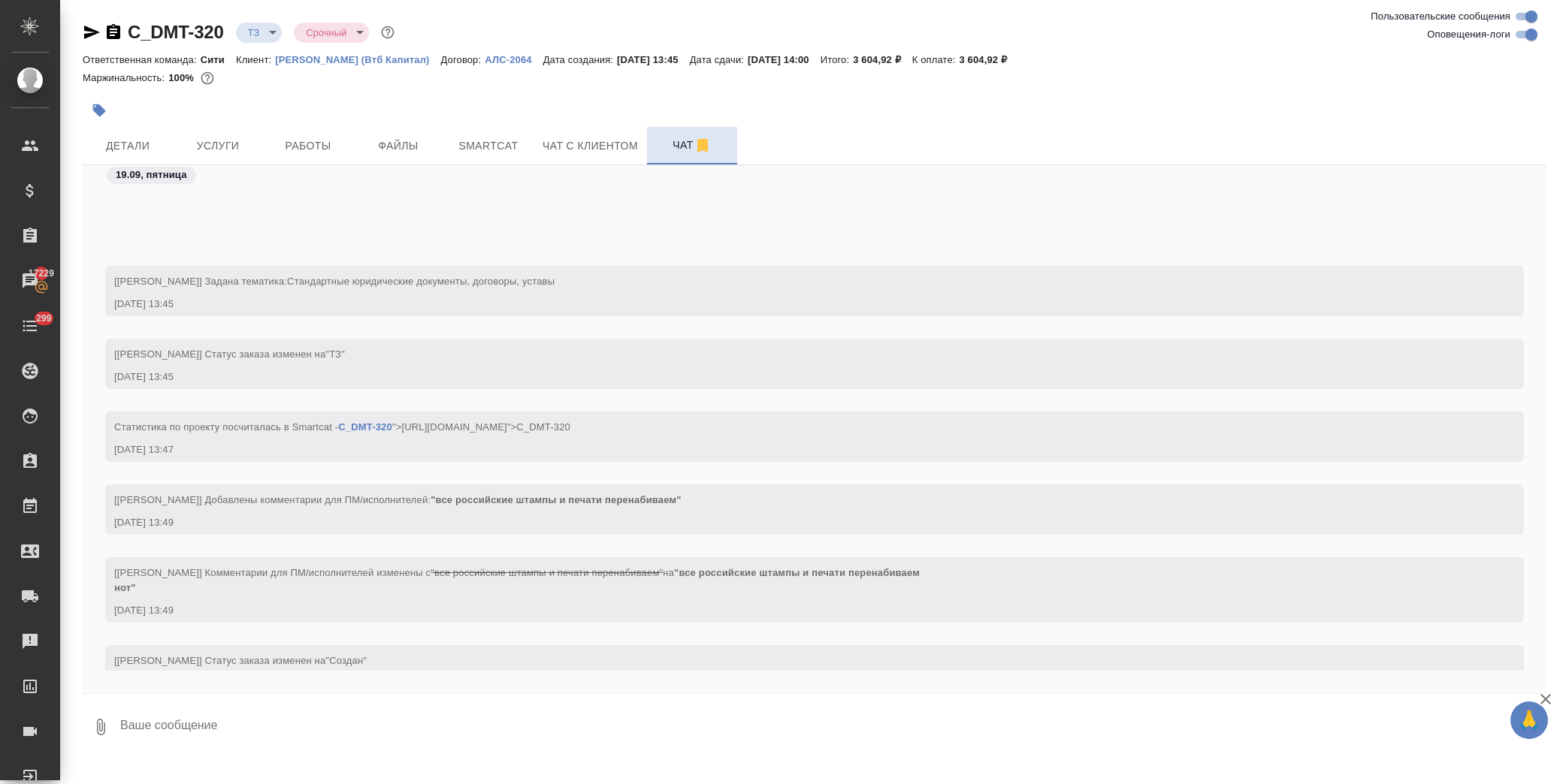
scroll to position [169, 0]
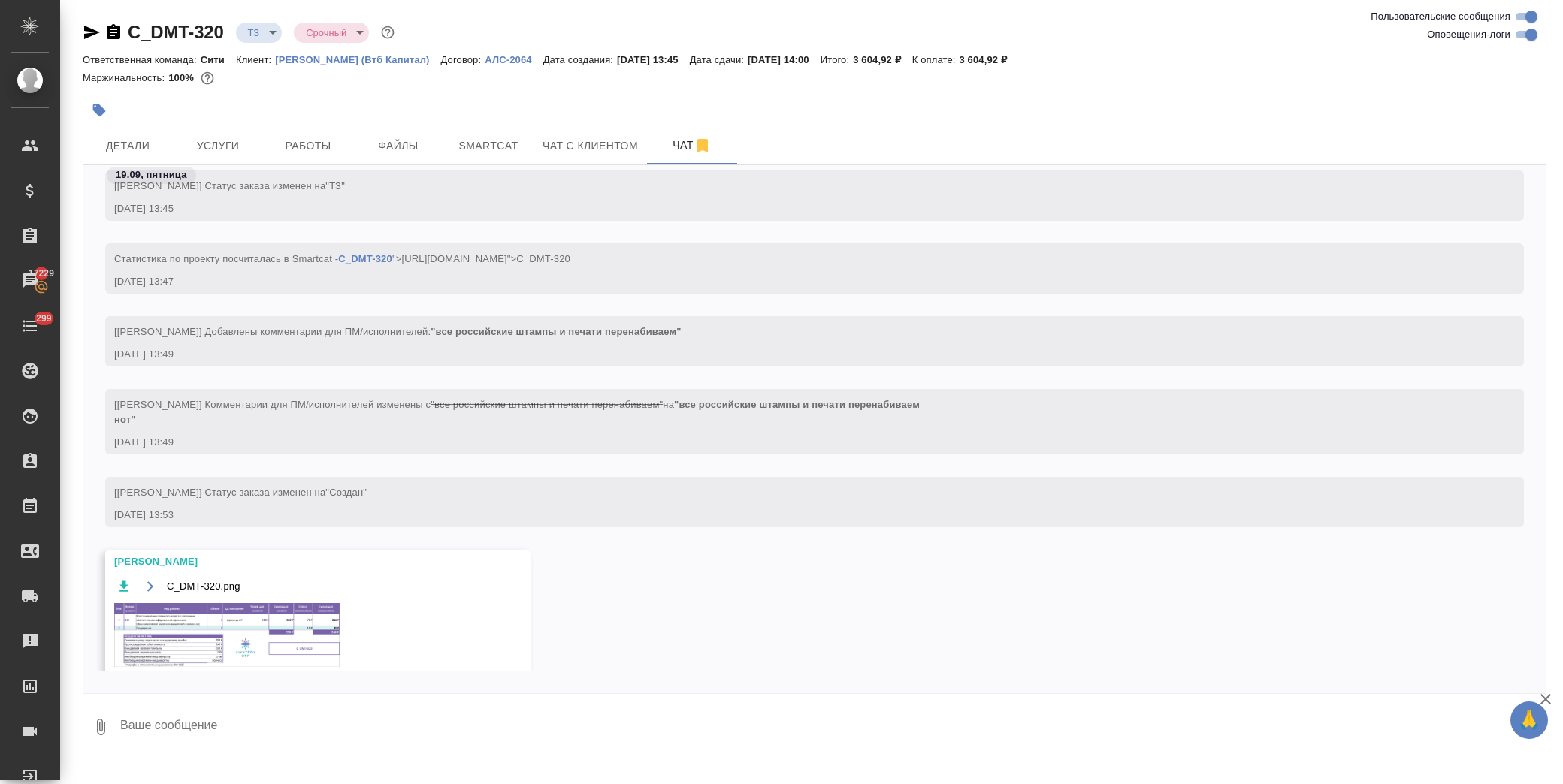
click at [246, 649] on img at bounding box center [227, 635] width 225 height 64
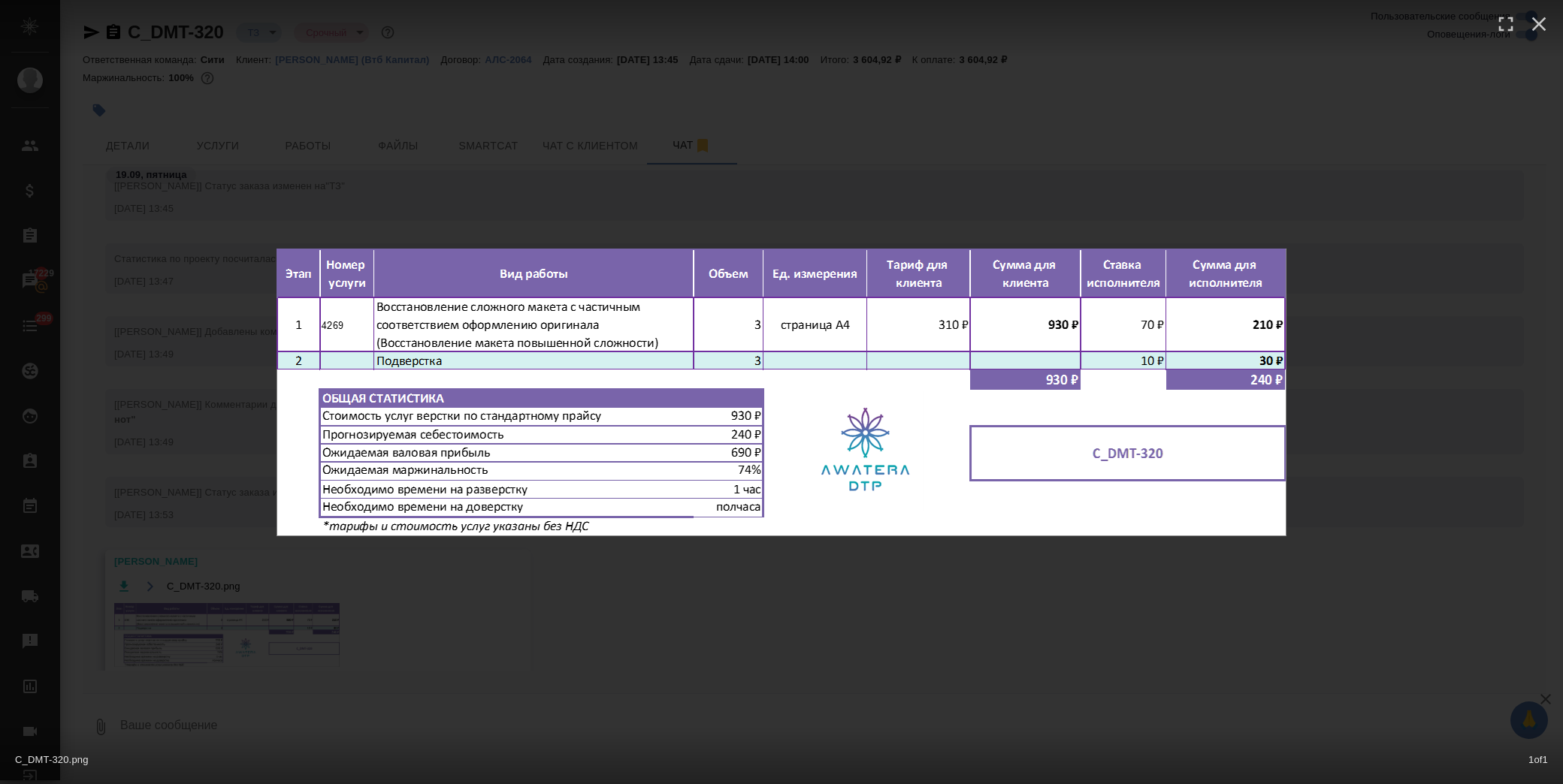
click at [722, 640] on div "C_DMT-320.png 1 of 1" at bounding box center [781, 392] width 1563 height 784
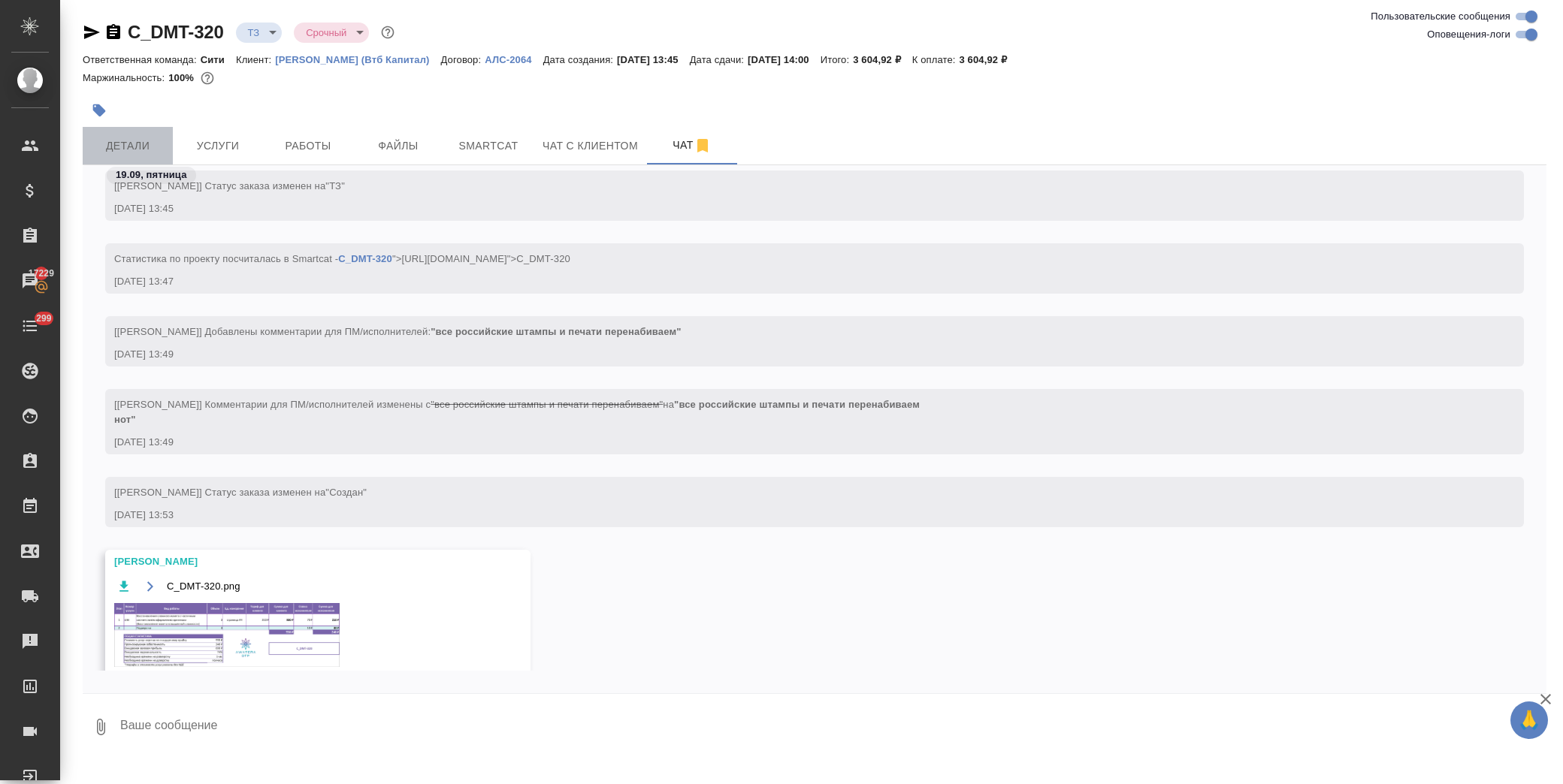
click at [132, 148] on span "Детали" at bounding box center [127, 146] width 72 height 19
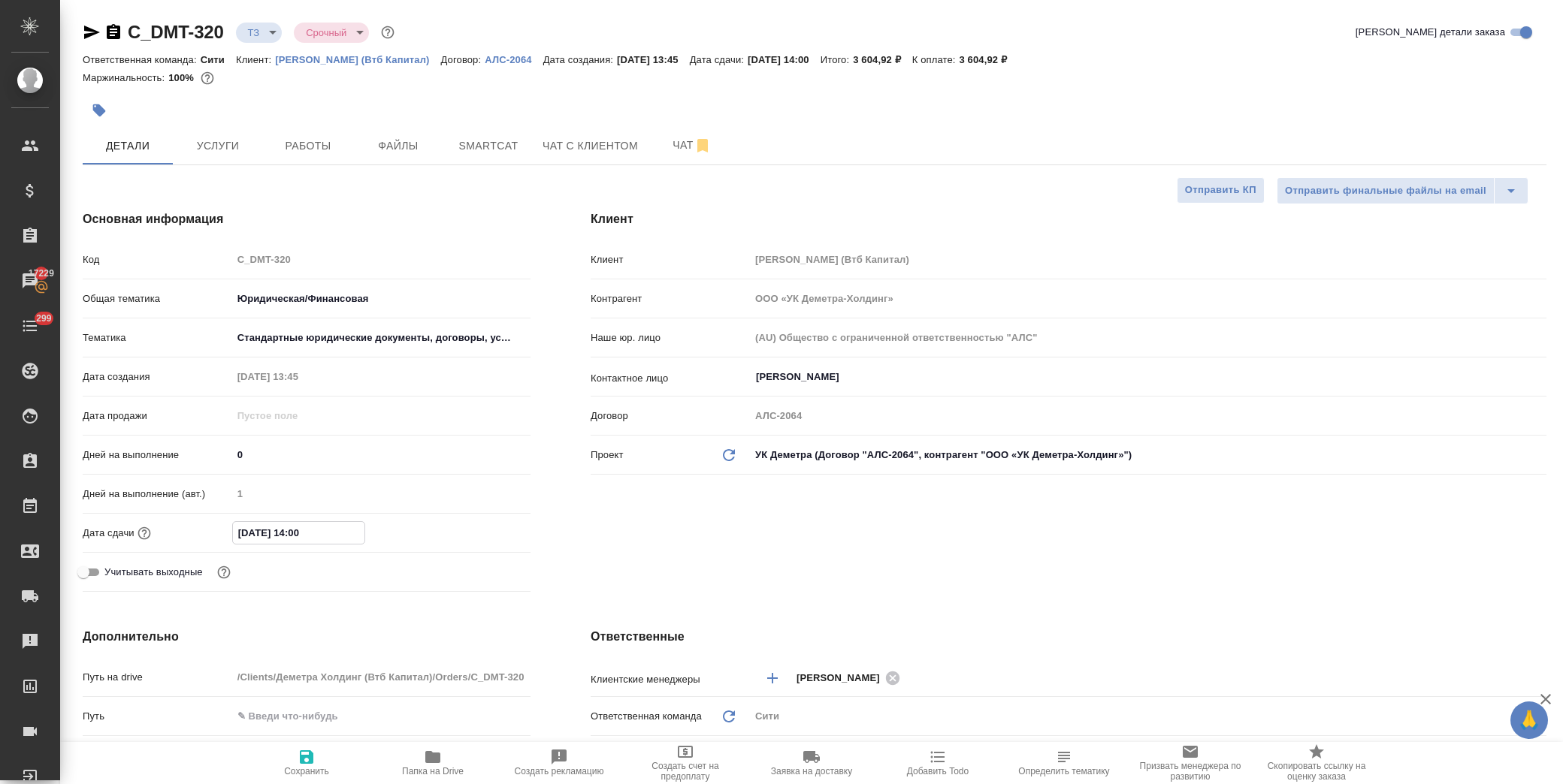
click at [324, 532] on input "19.09.2025 14:00" at bounding box center [298, 533] width 131 height 22
click at [478, 532] on icon "button" at bounding box center [487, 532] width 18 height 18
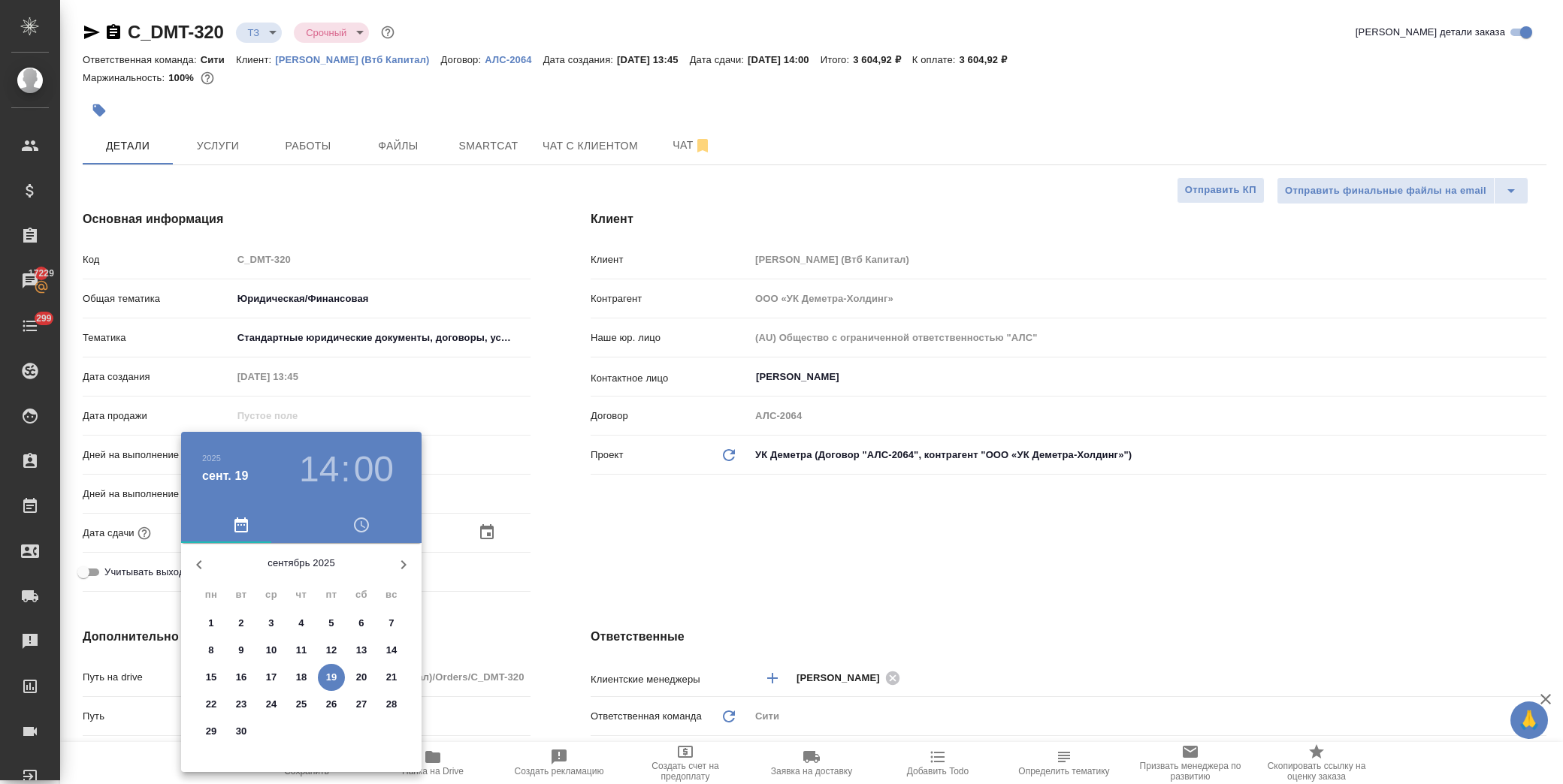
click at [211, 702] on p "22" at bounding box center [212, 705] width 11 height 15
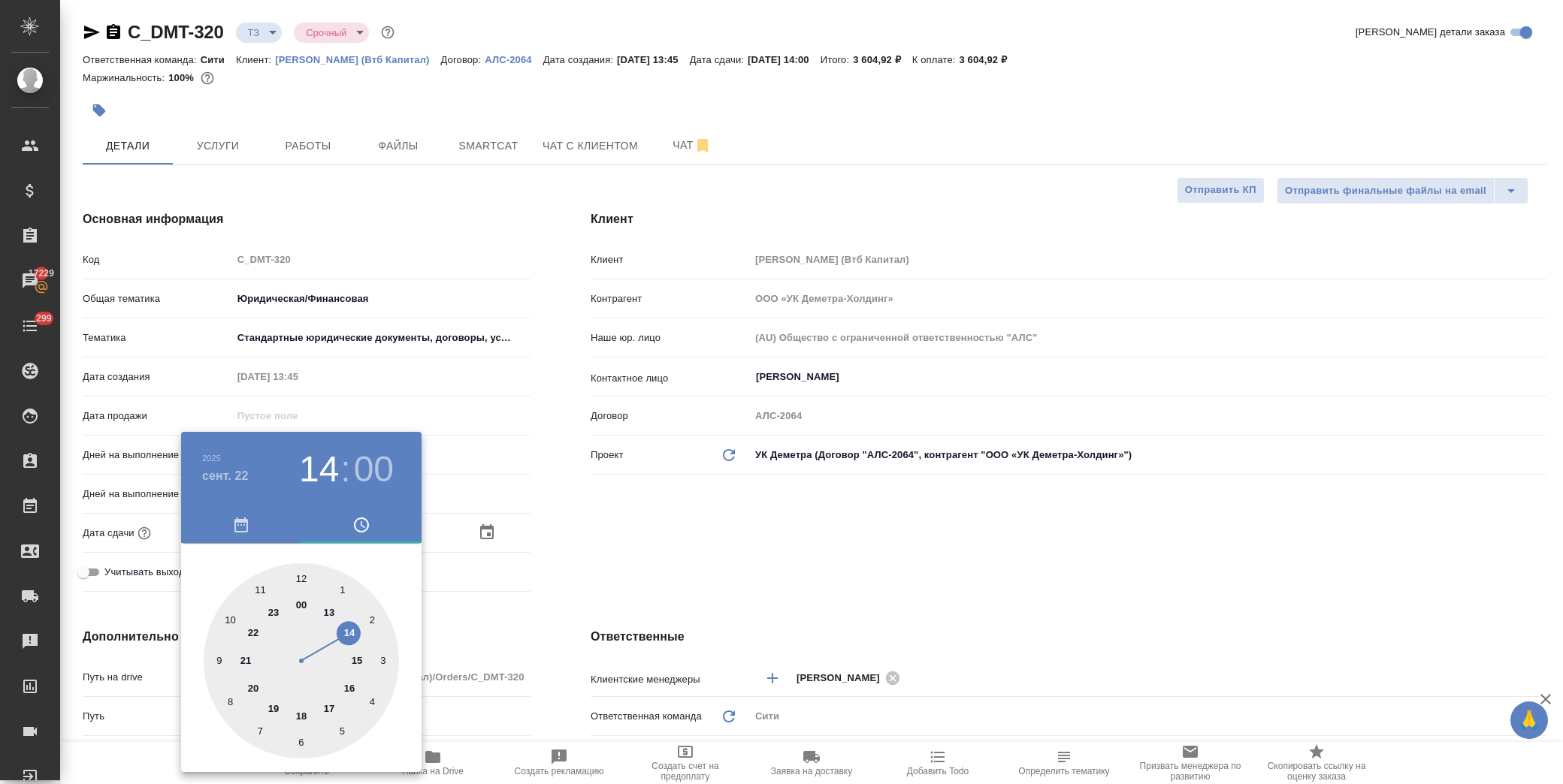
drag, startPoint x: 706, startPoint y: 545, endPoint x: 665, endPoint y: 563, distance: 44.8
click at [702, 545] on div at bounding box center [781, 392] width 1563 height 784
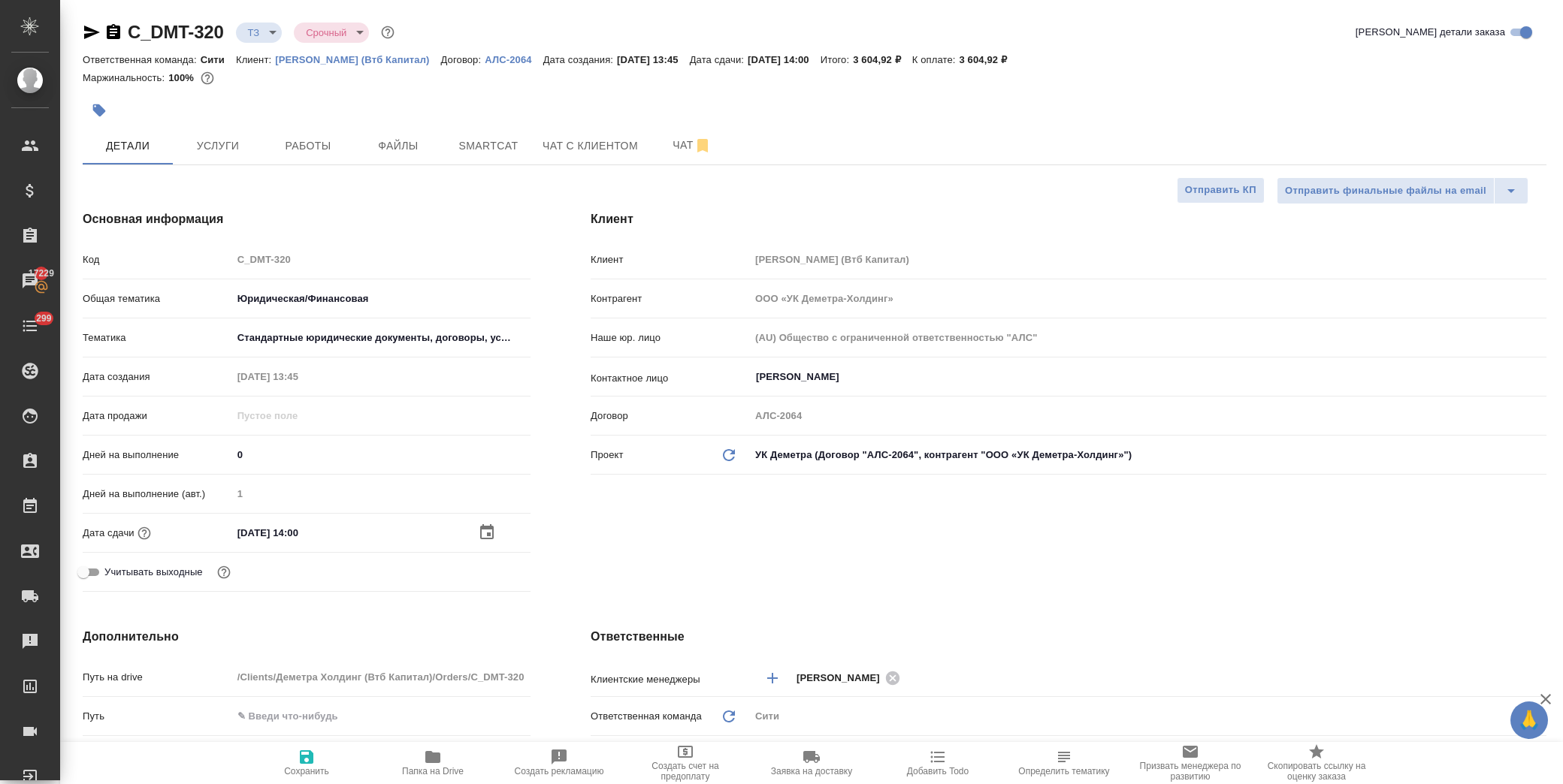
click at [312, 742] on button "Сохранить" at bounding box center [307, 763] width 127 height 42
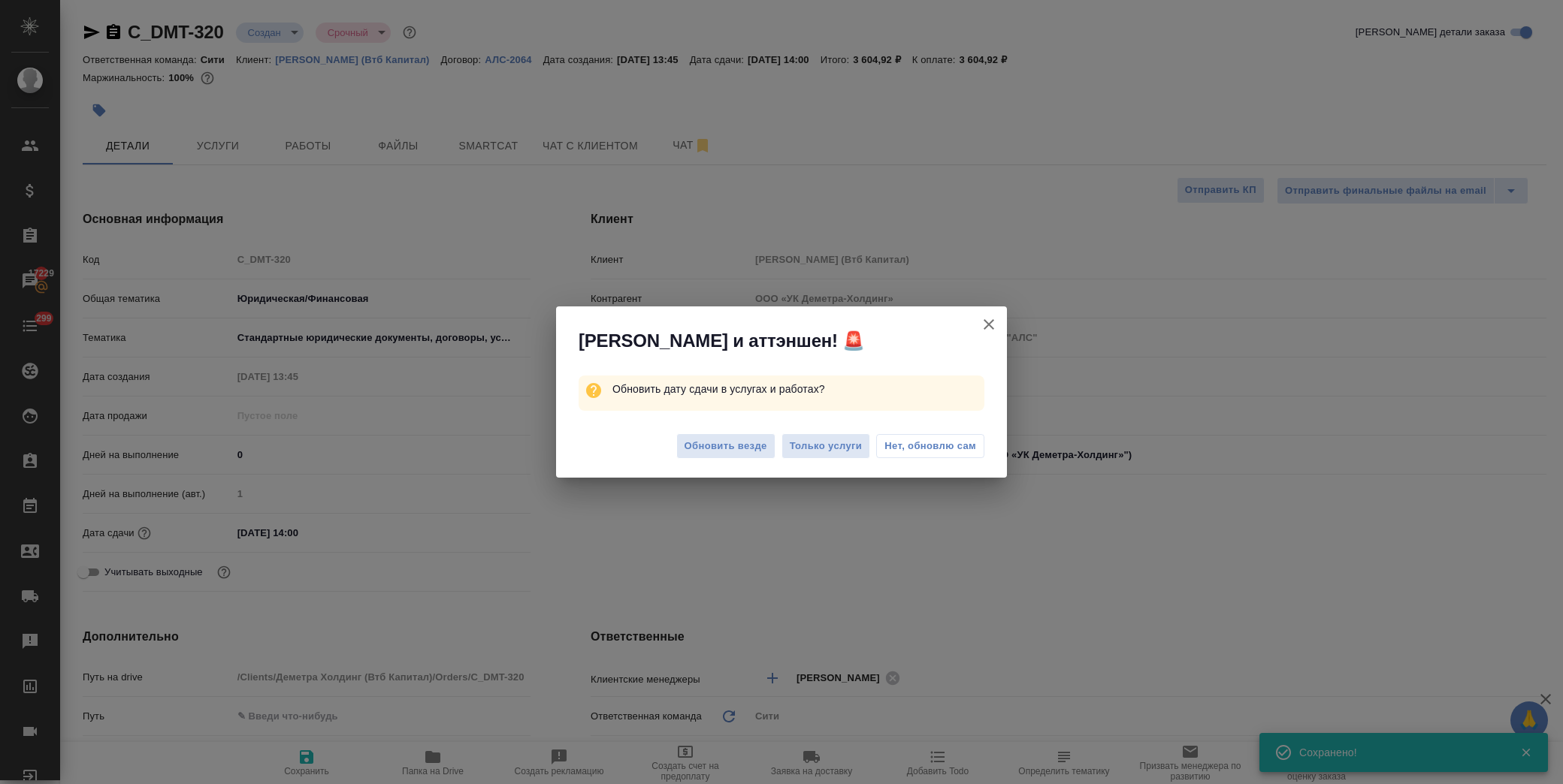
click at [989, 321] on icon "button" at bounding box center [989, 324] width 18 height 18
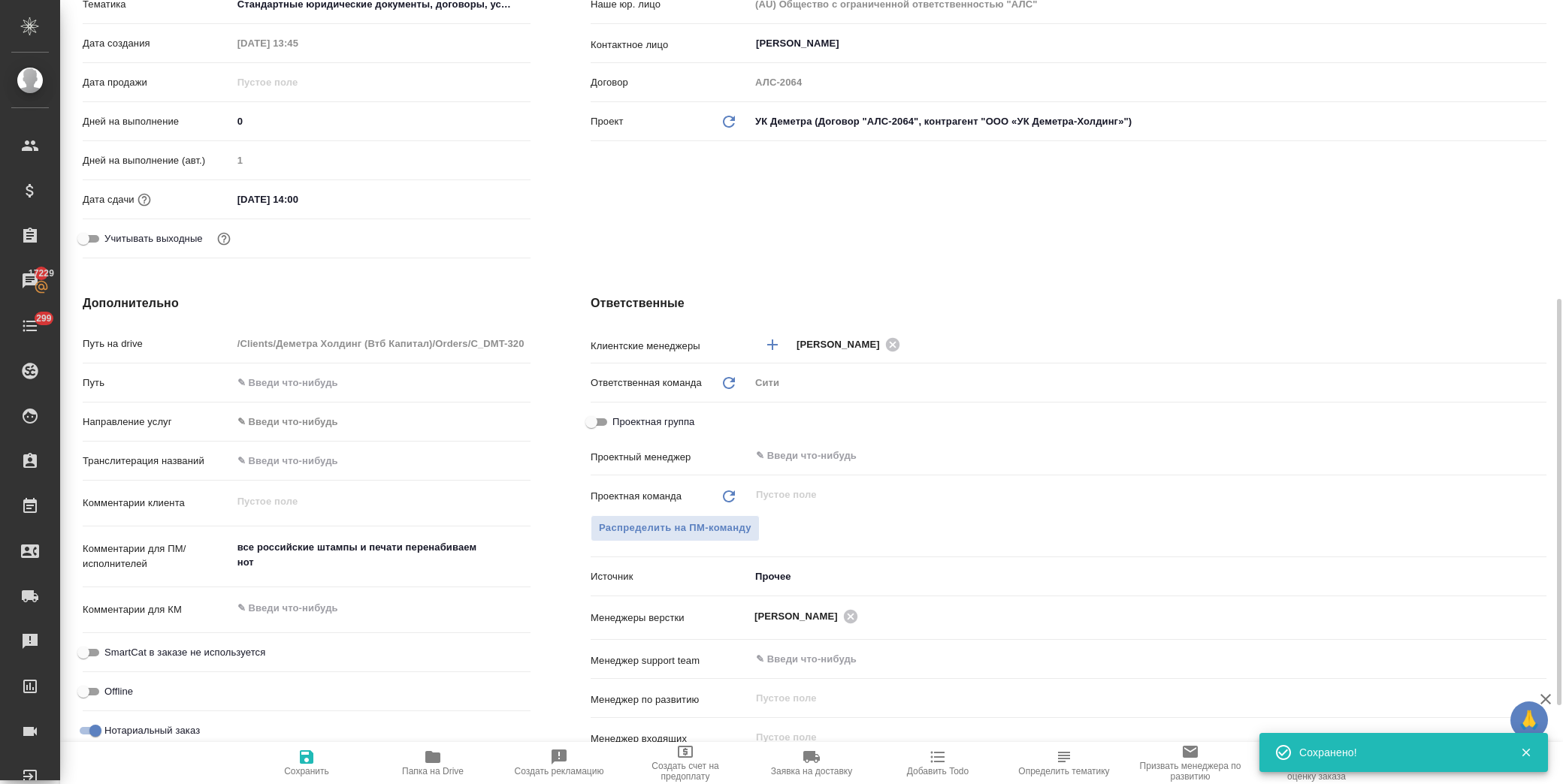
scroll to position [417, 0]
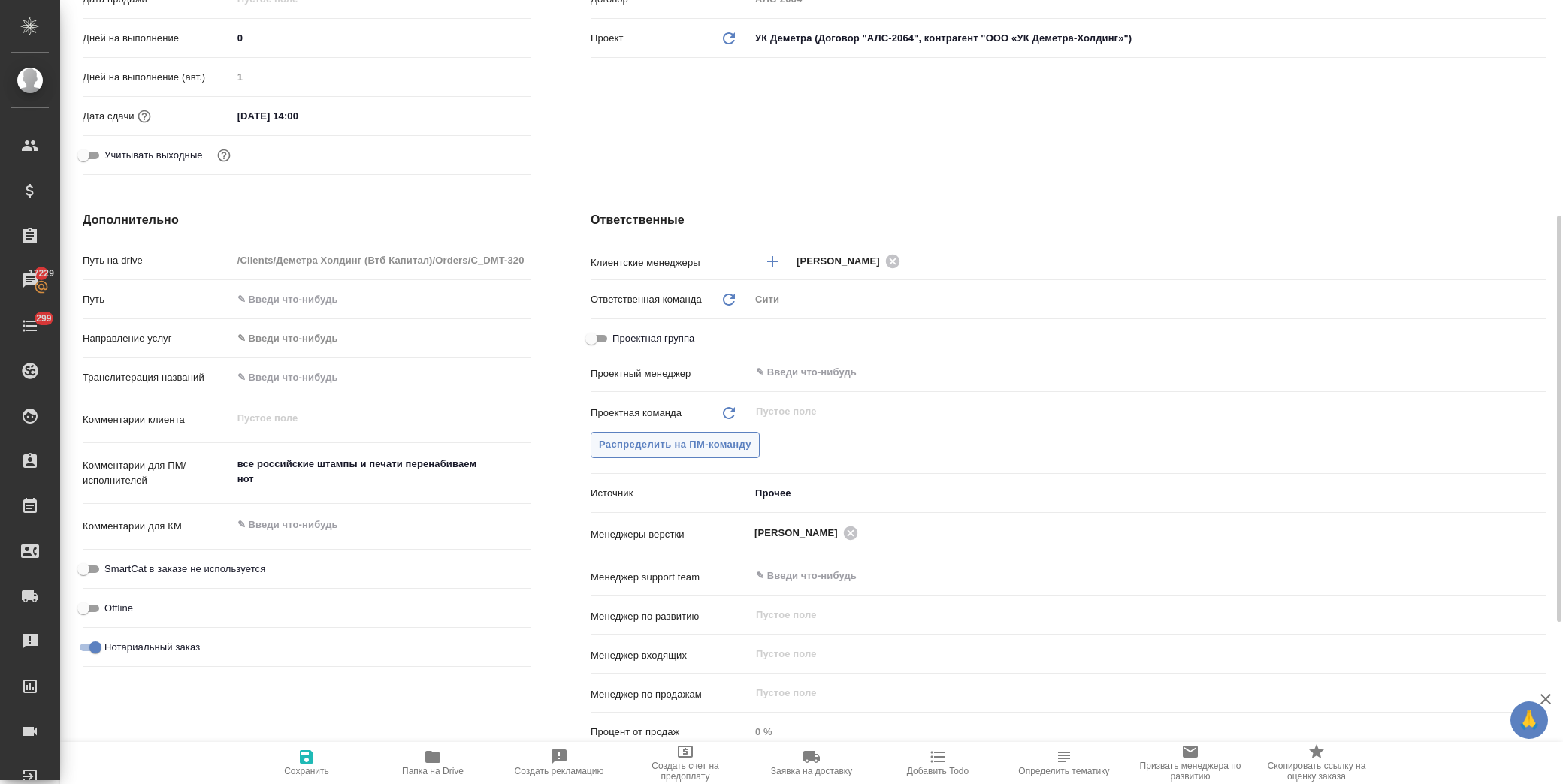
click at [695, 442] on span "Распределить на ПМ-команду" at bounding box center [676, 444] width 152 height 17
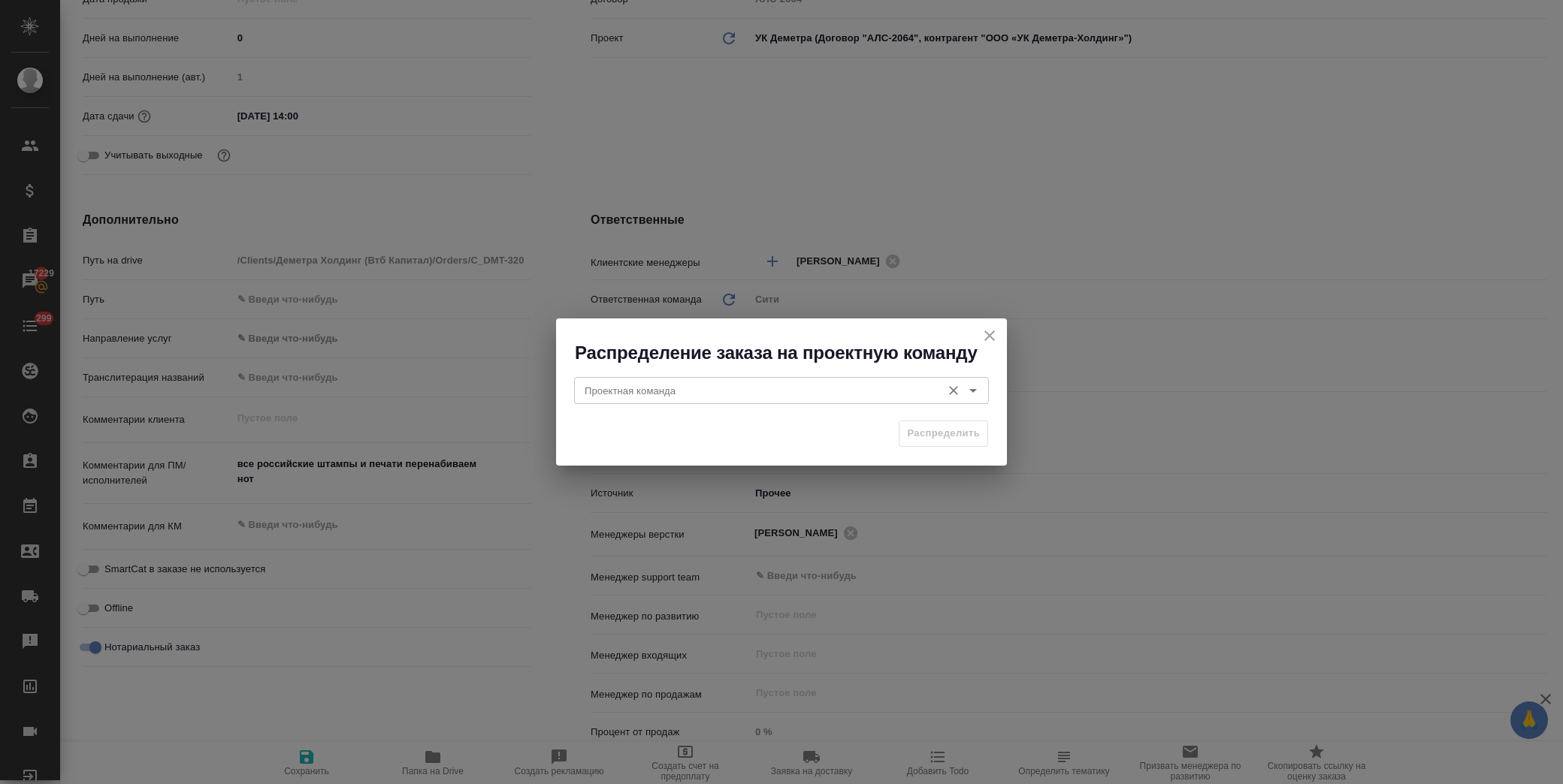
click at [629, 396] on input "Проектная команда" at bounding box center [756, 391] width 355 height 18
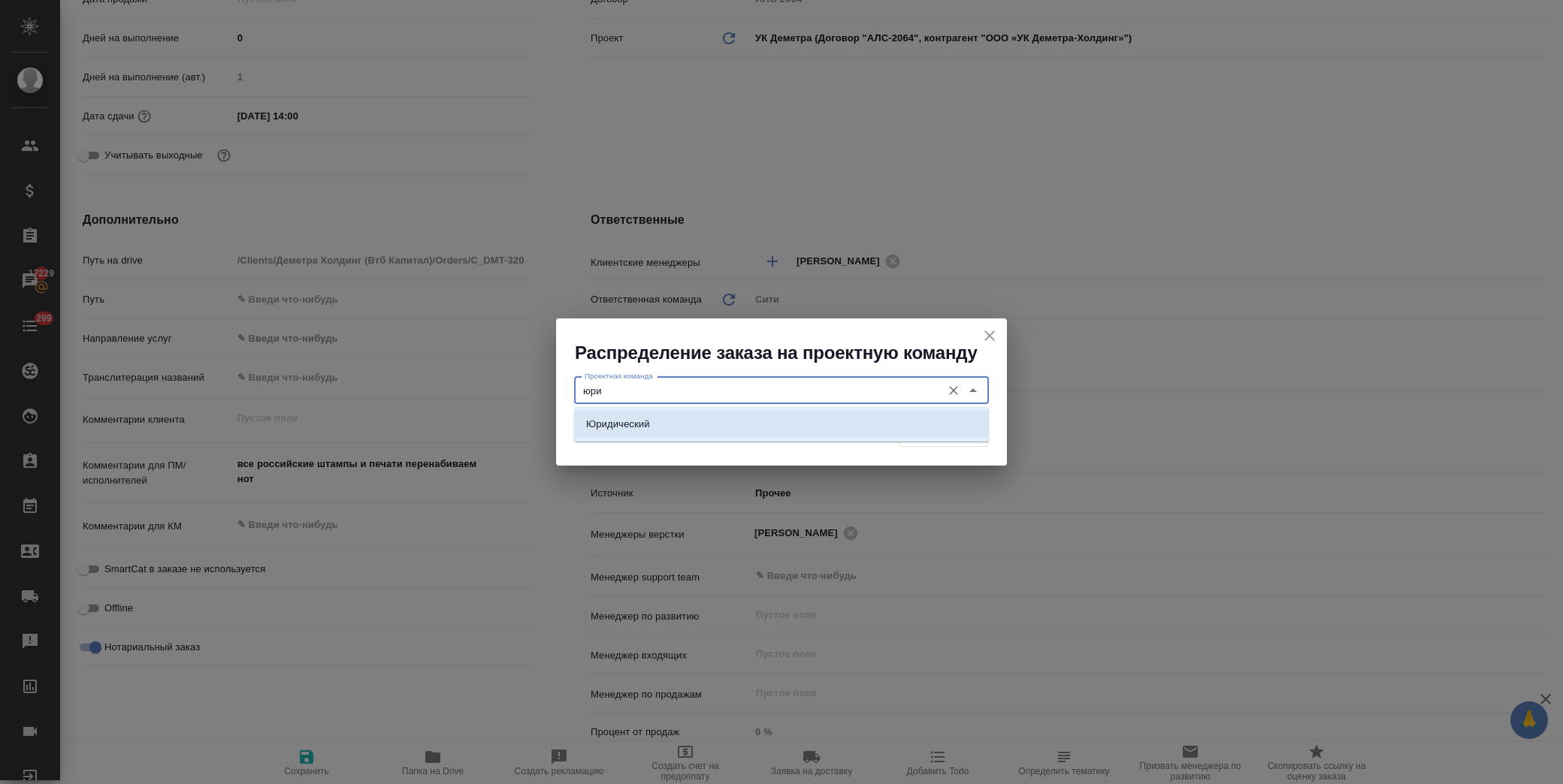
drag, startPoint x: 638, startPoint y: 417, endPoint x: 1008, endPoint y: 437, distance: 370.5
click at [639, 417] on p "Юридический" at bounding box center [618, 424] width 64 height 15
click at [965, 434] on span "Распределить" at bounding box center [943, 433] width 73 height 17
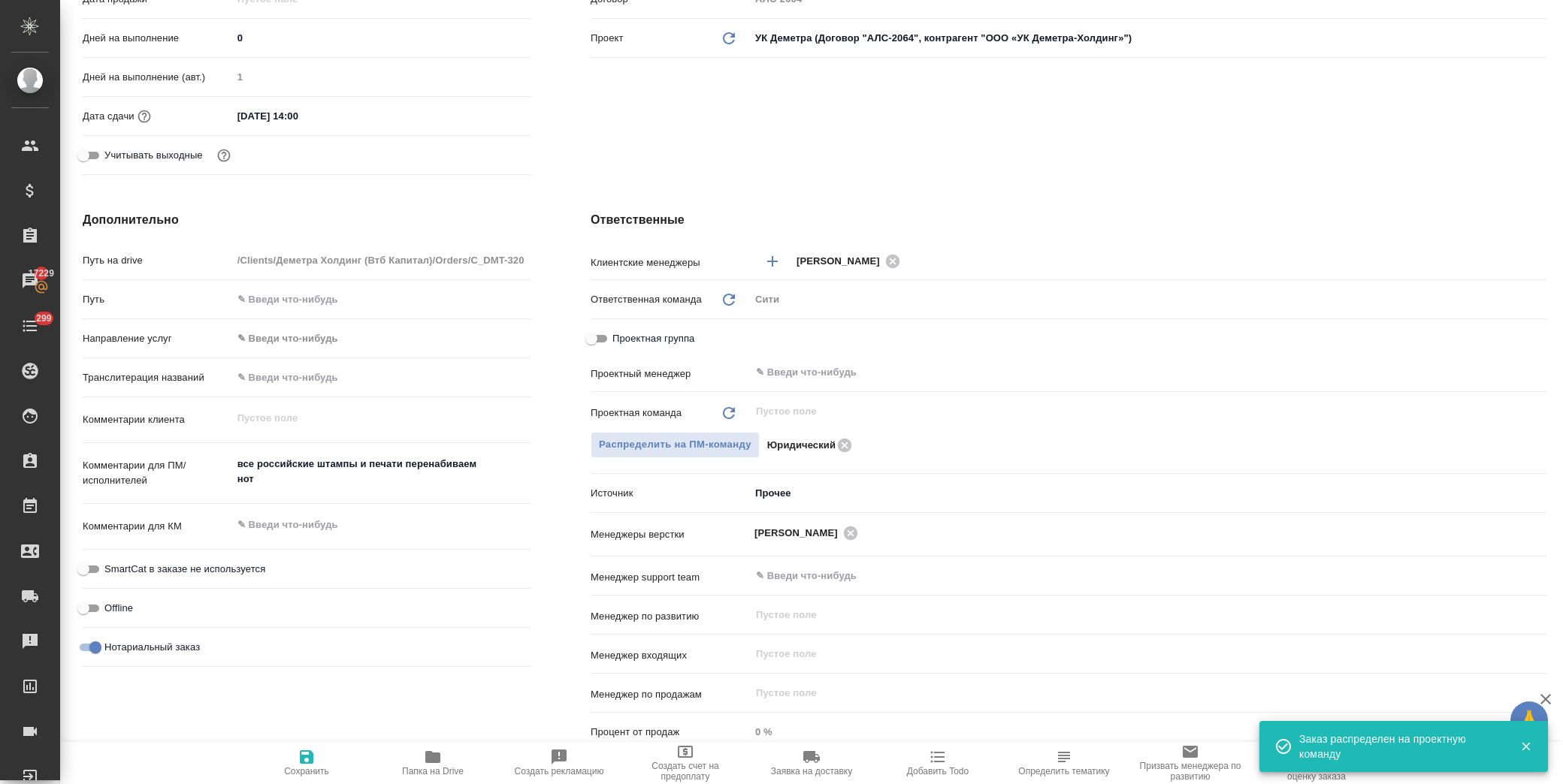
drag, startPoint x: 324, startPoint y: 767, endPoint x: 324, endPoint y: 752, distance: 15.0
click at [324, 764] on span "Сохранить" at bounding box center [306, 762] width 108 height 28
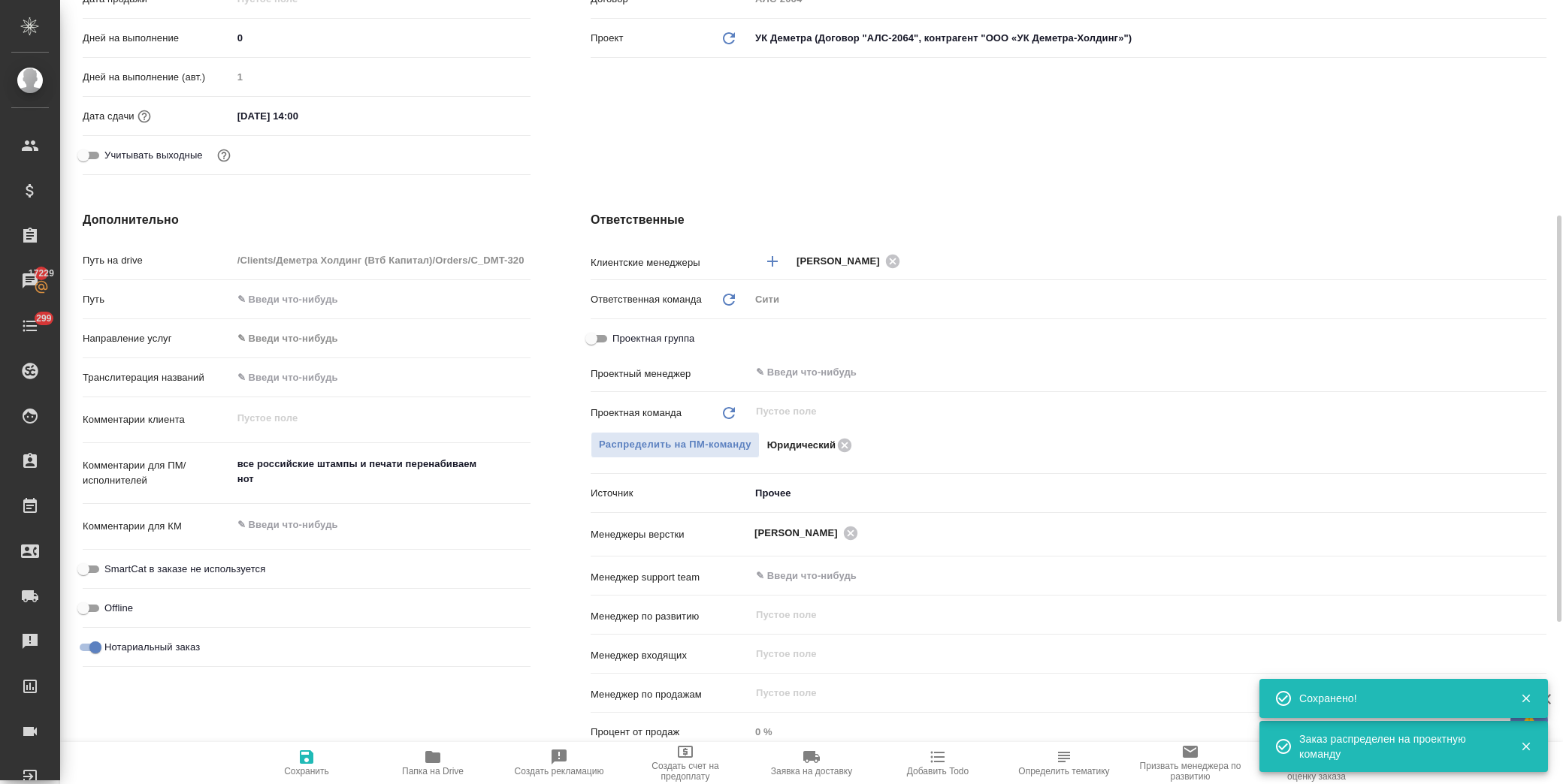
scroll to position [0, 0]
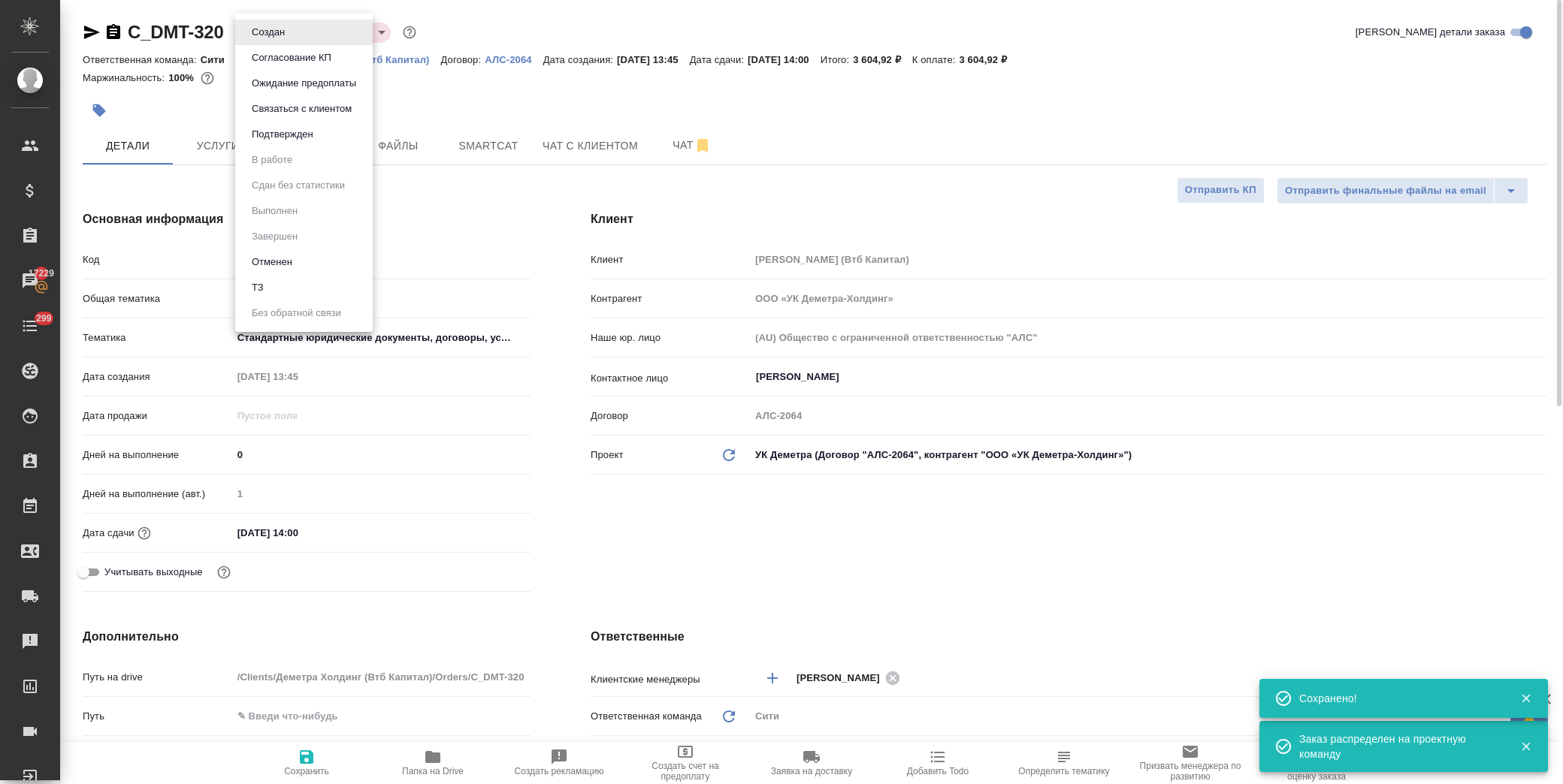
click at [268, 26] on body "🙏 .cls-1 fill:#fff; AWATERA Лофицкая Юлия Владимировна Клиенты Спецификации Зак…" at bounding box center [781, 392] width 1563 height 784
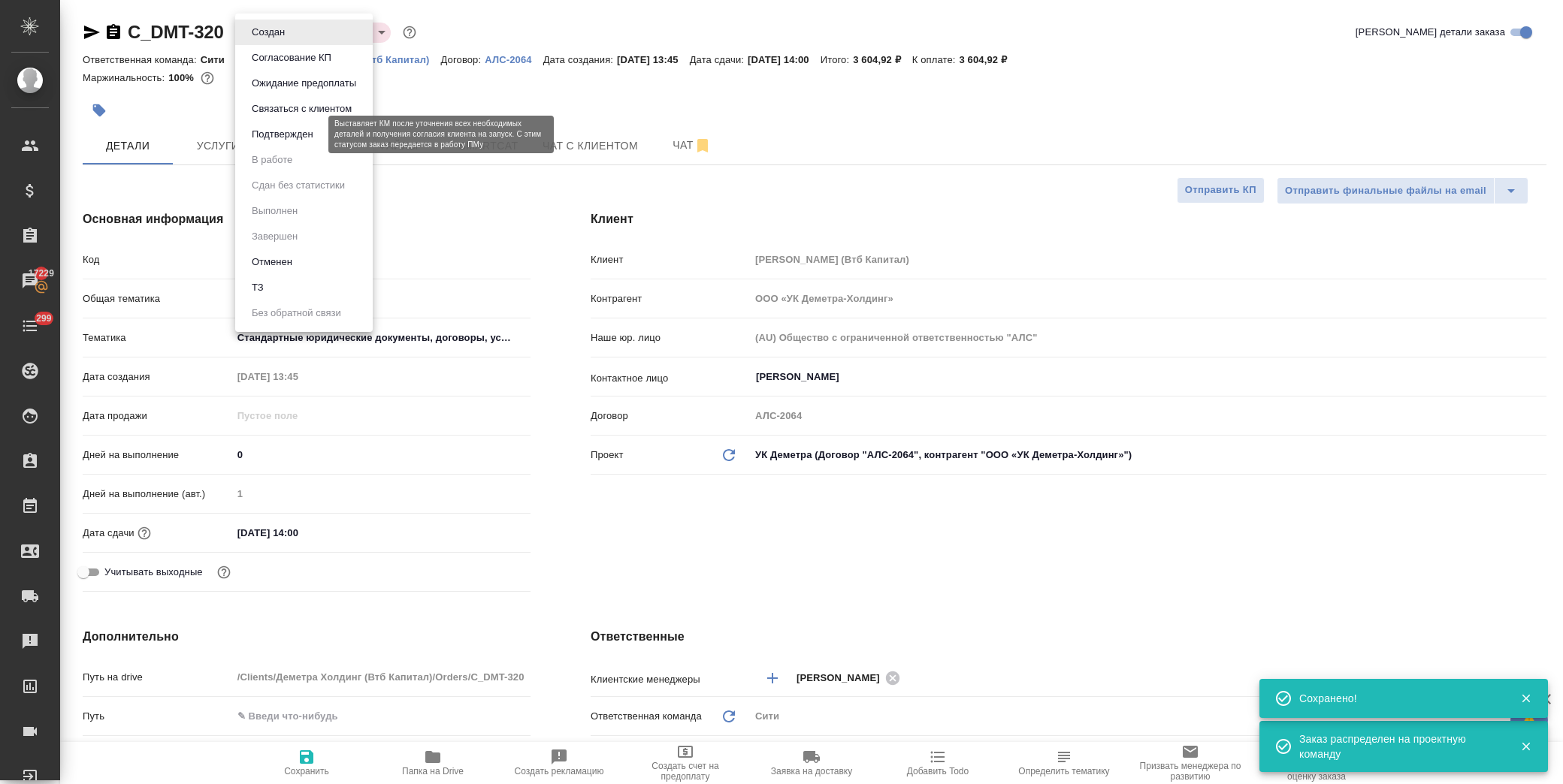
click at [290, 126] on button "Подтвержден" at bounding box center [282, 135] width 71 height 16
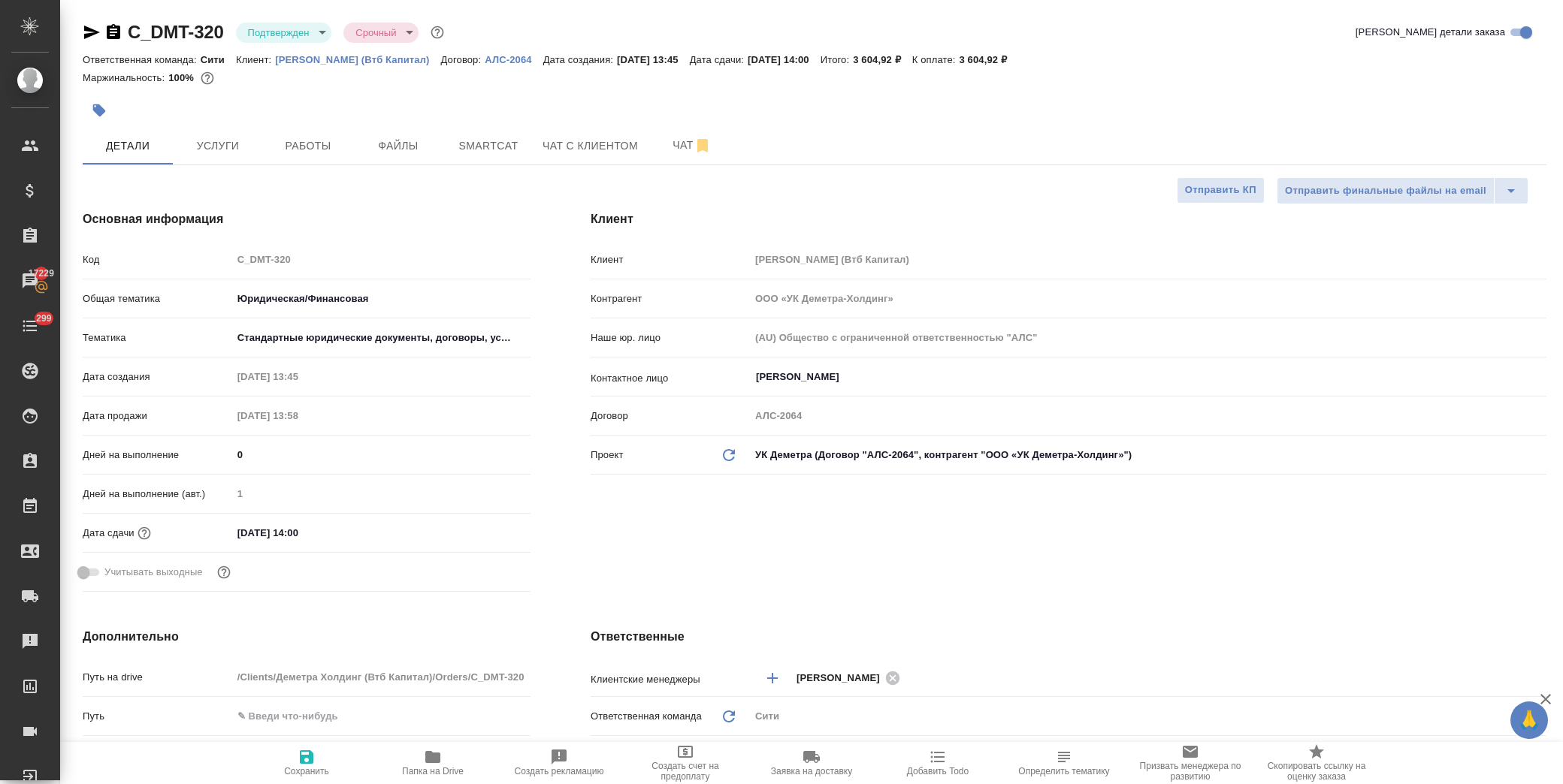
click at [380, 62] on p "[PERSON_NAME] (Втб Капитал)" at bounding box center [358, 60] width 165 height 11
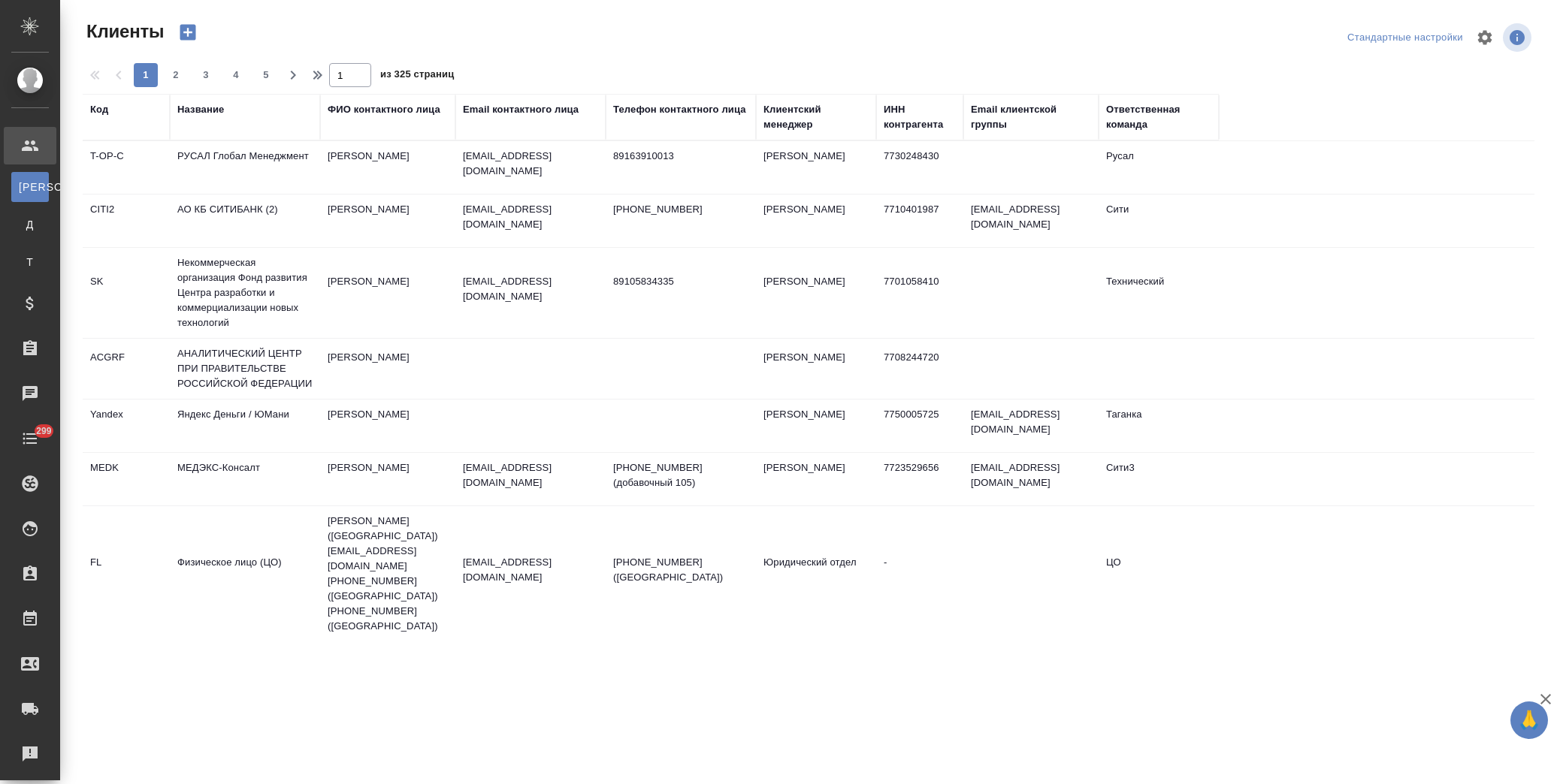
select select "RU"
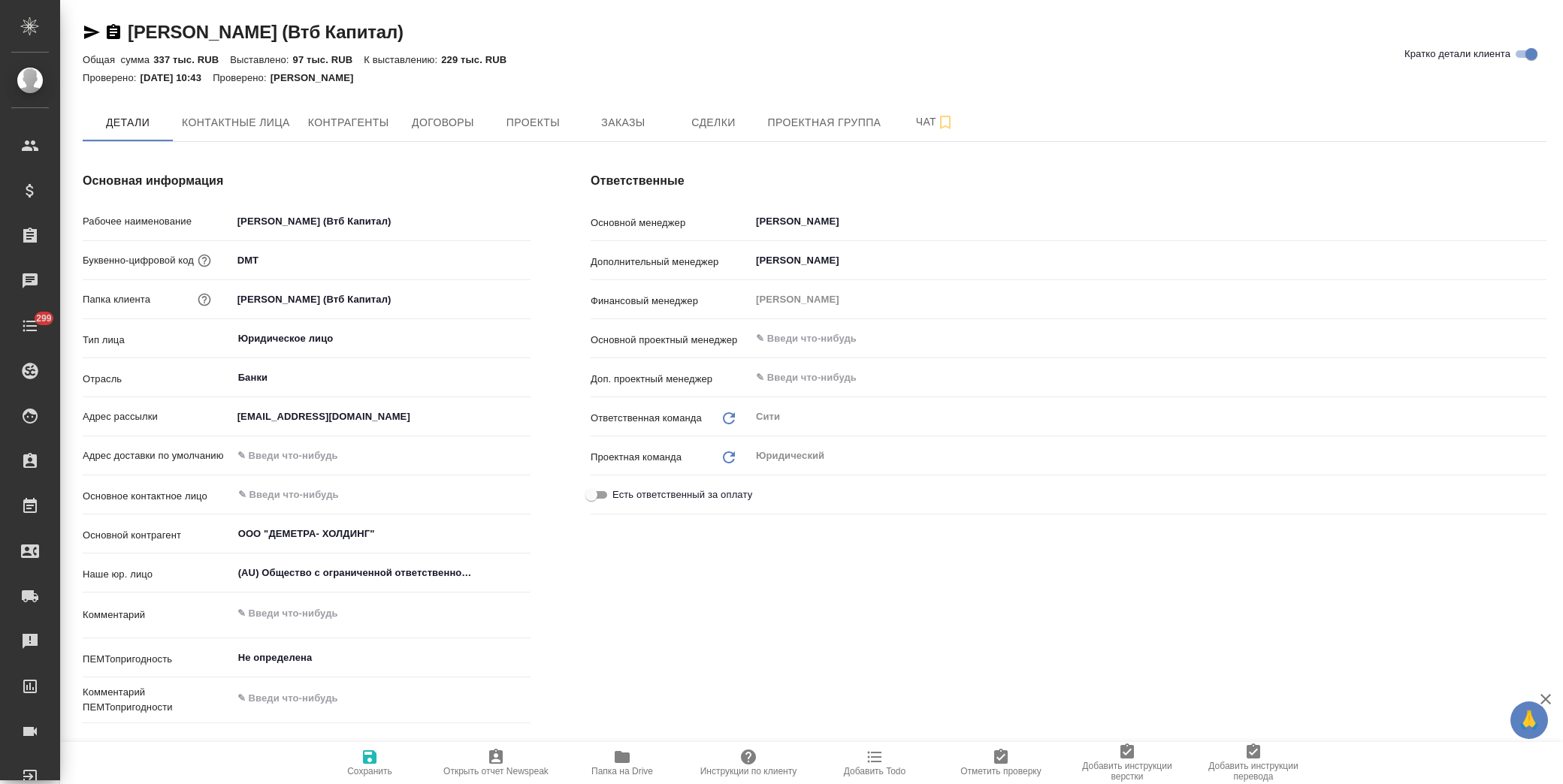
scroll to position [84, 0]
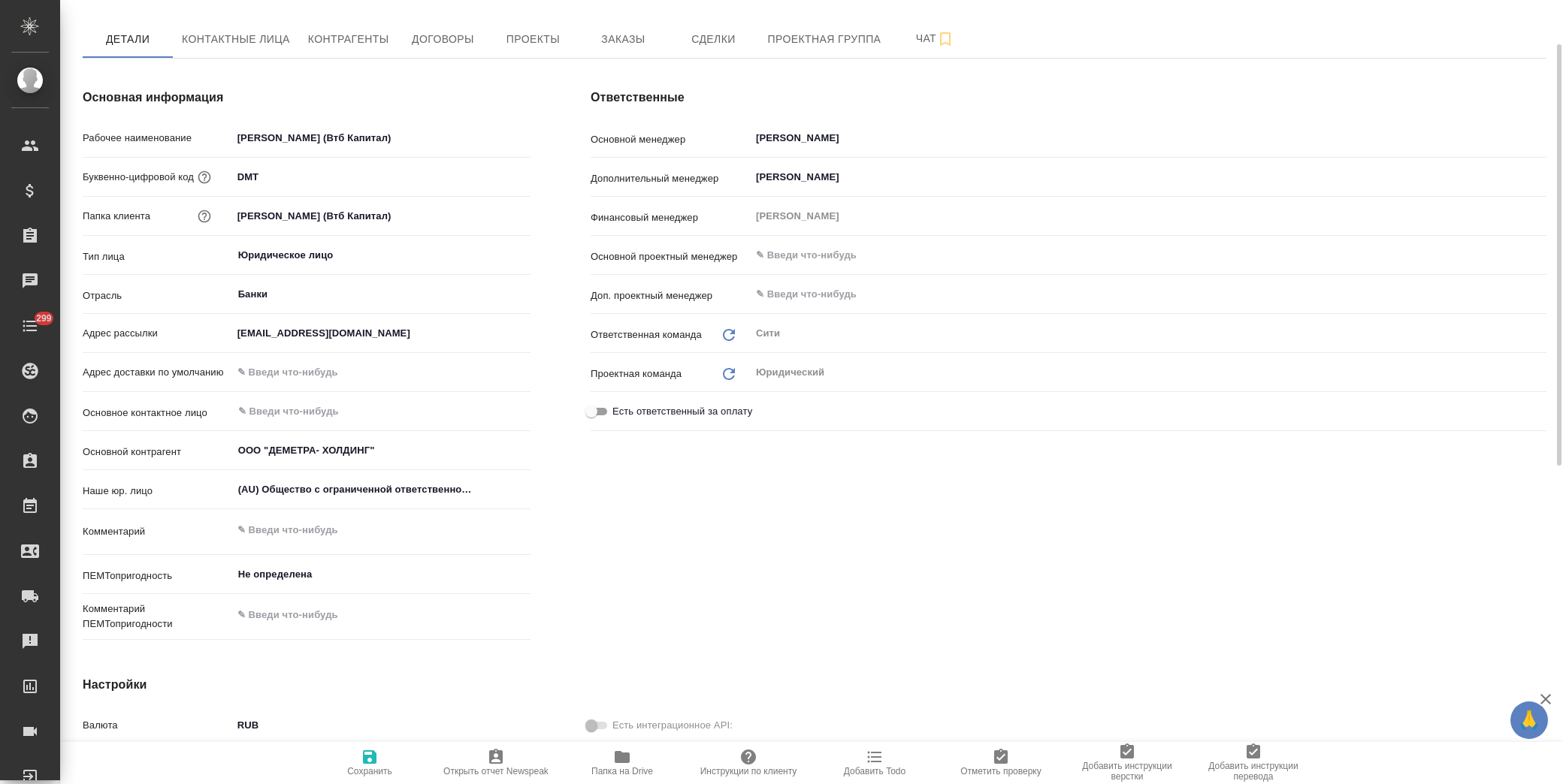
click at [286, 527] on textarea at bounding box center [381, 530] width 298 height 26
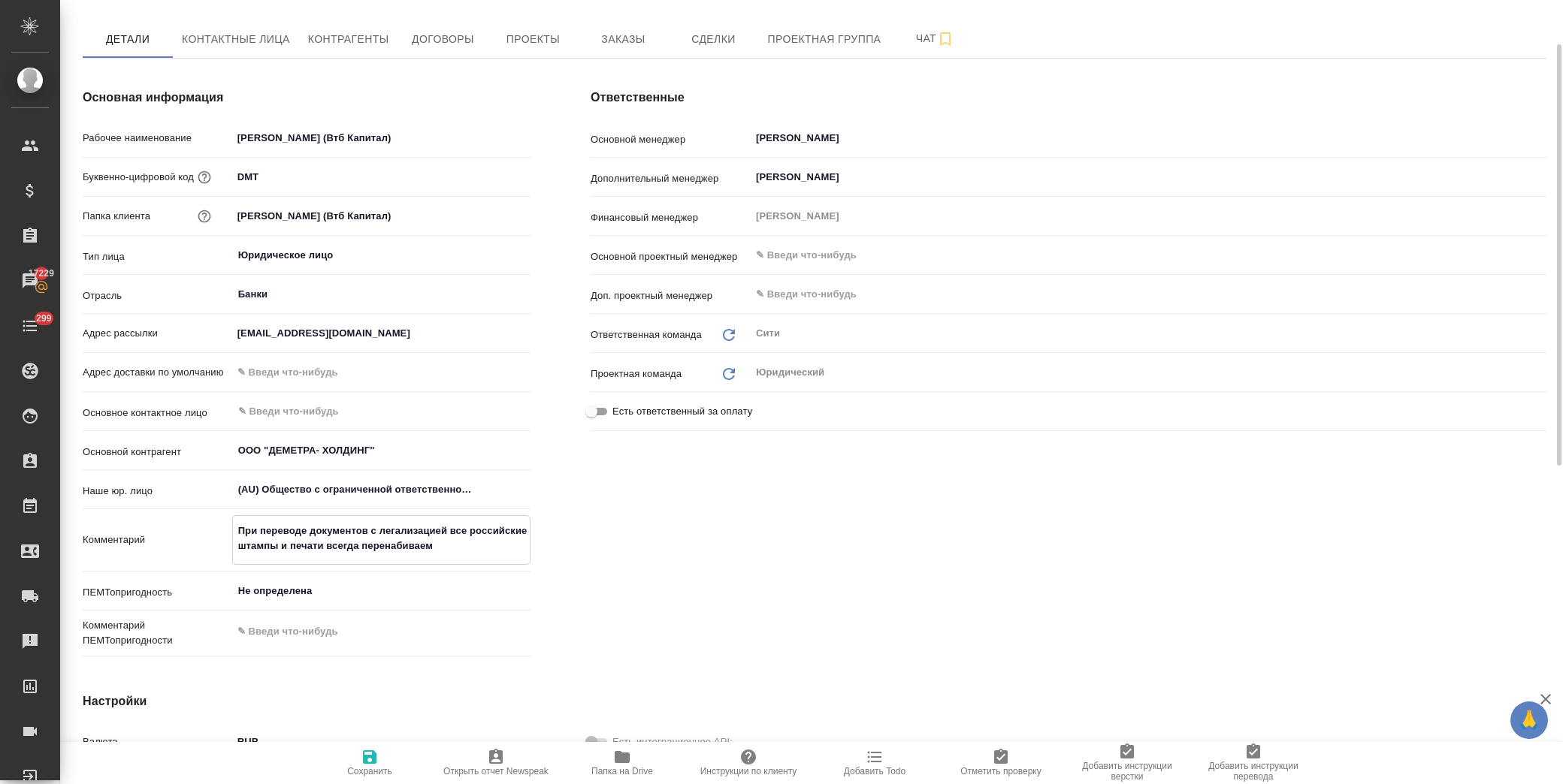
type textarea "При переводе документов с легализацией все российские штампы и печати всегда пе…"
click at [380, 759] on span "Сохранить" at bounding box center [369, 762] width 108 height 28
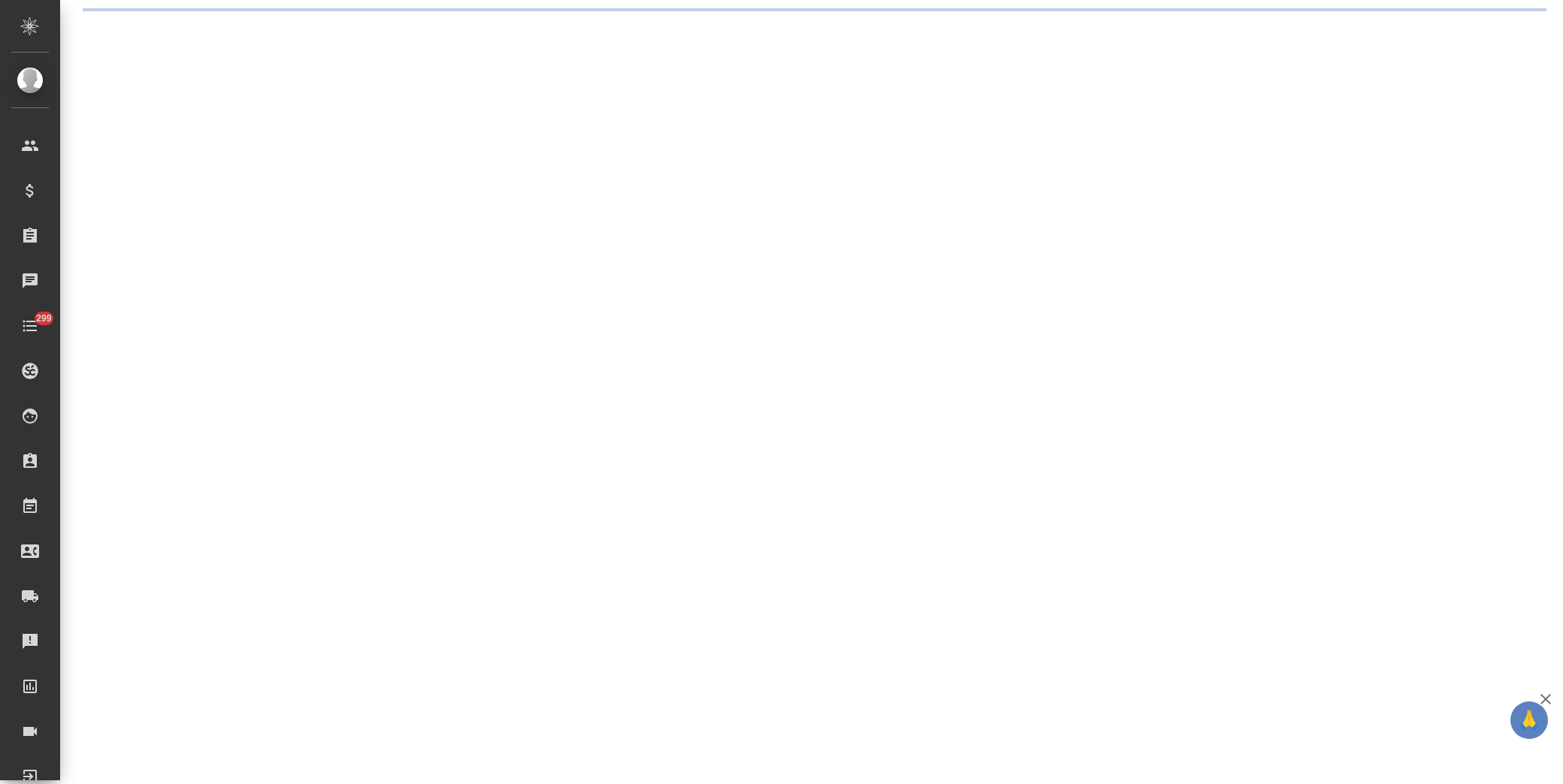
select select "RU"
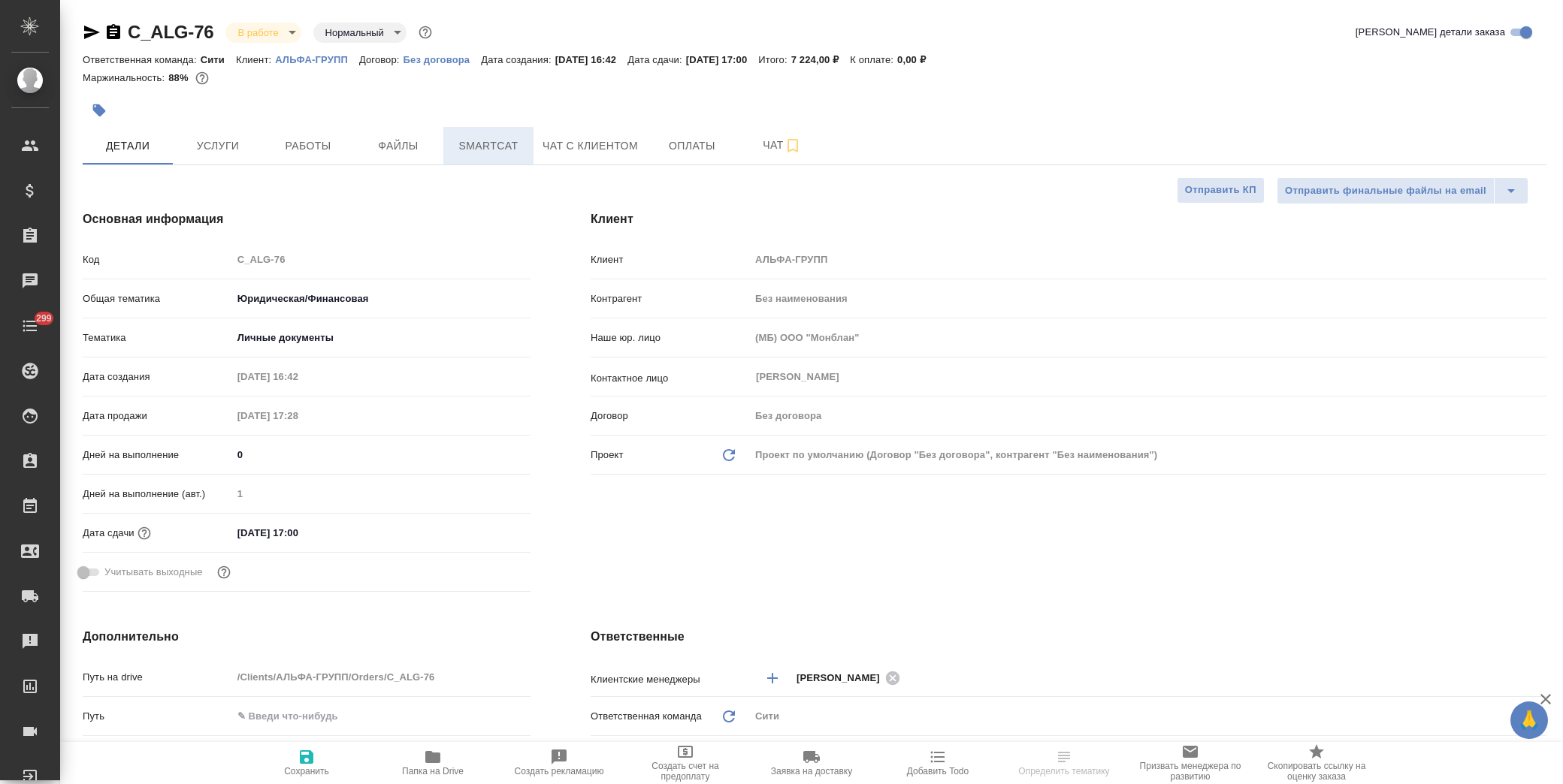
type textarea "x"
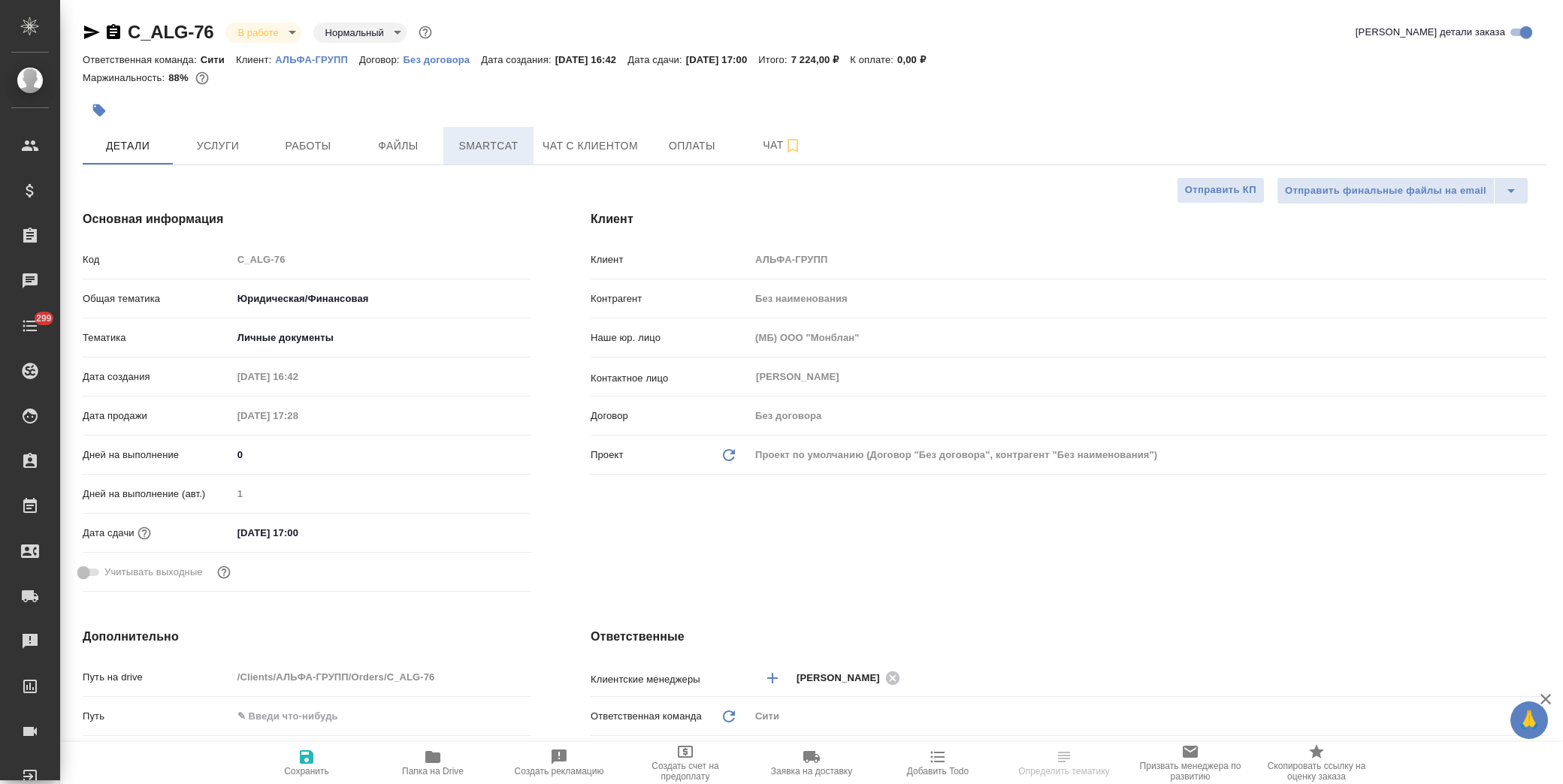
type textarea "x"
click at [426, 763] on icon "button" at bounding box center [433, 757] width 18 height 18
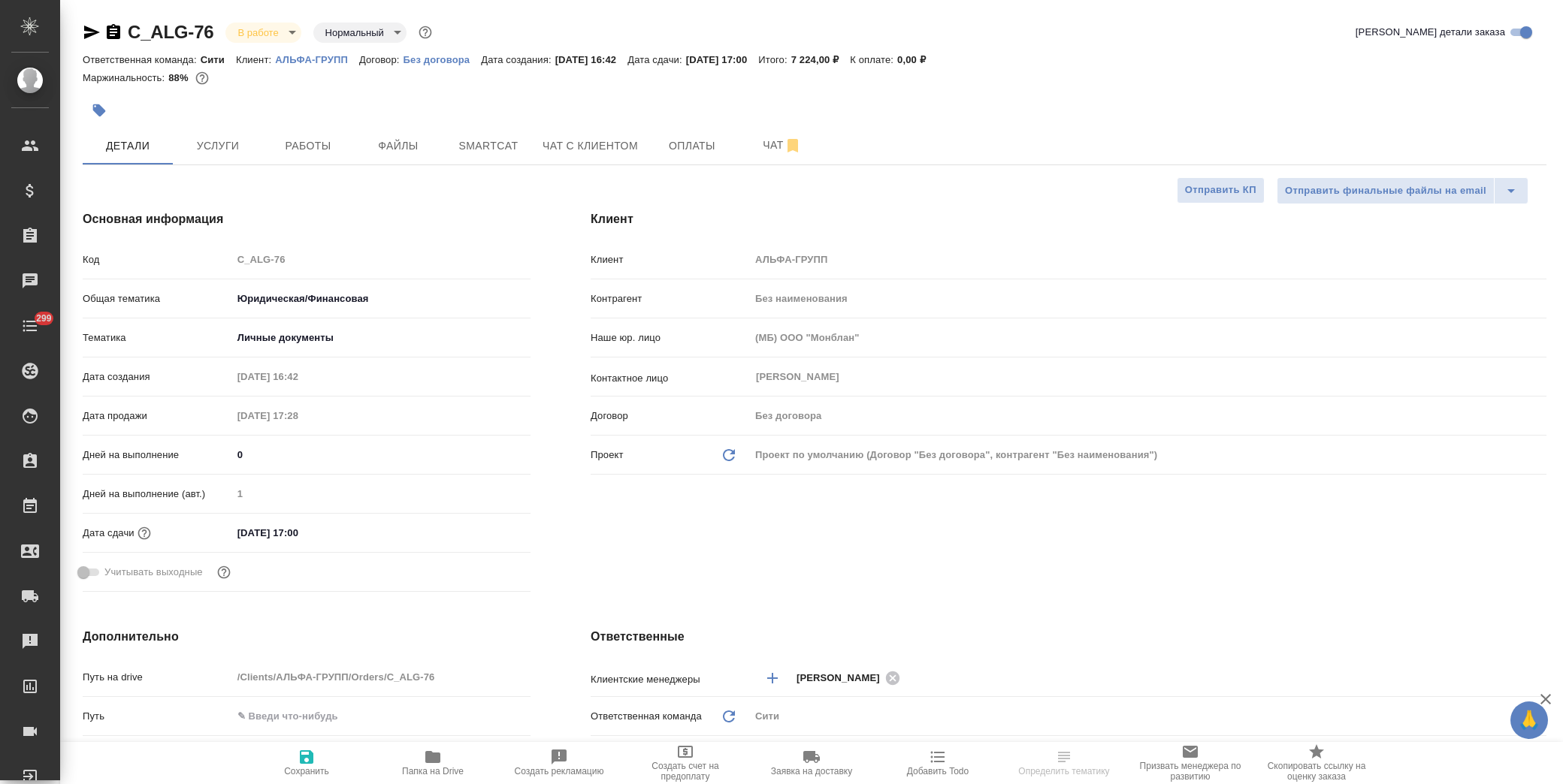
type textarea "x"
select select "RU"
type textarea "x"
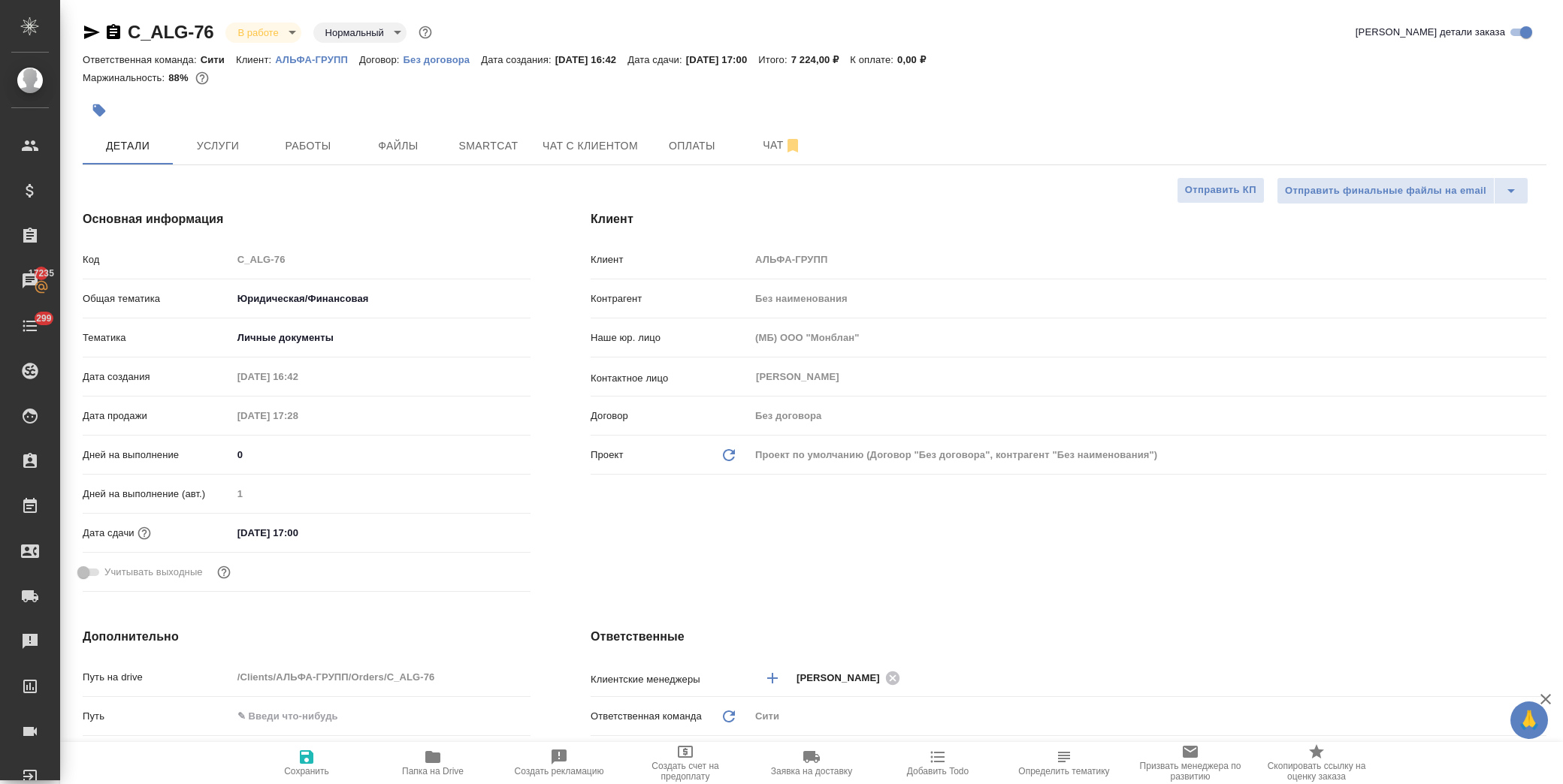
type textarea "x"
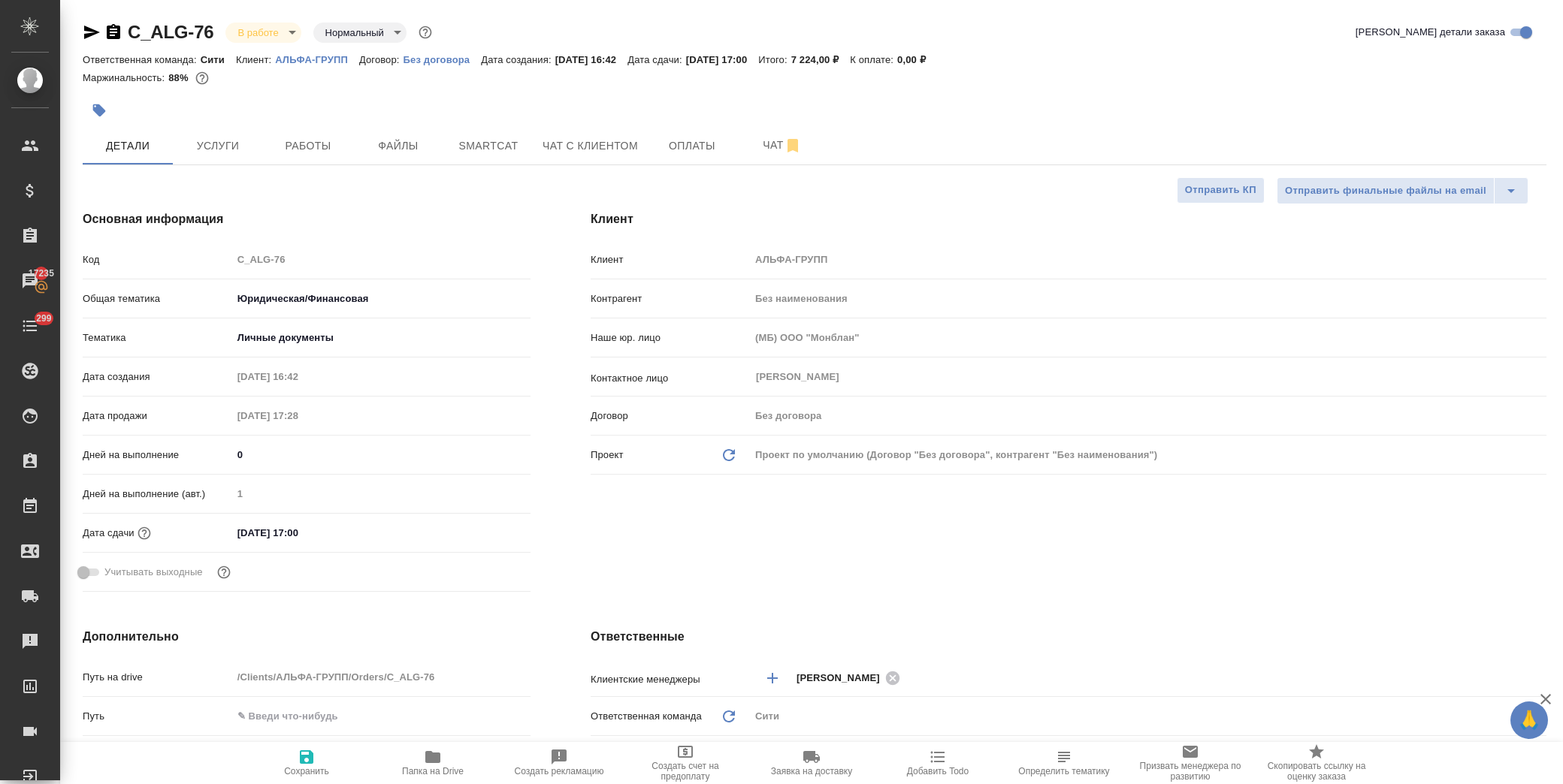
type textarea "x"
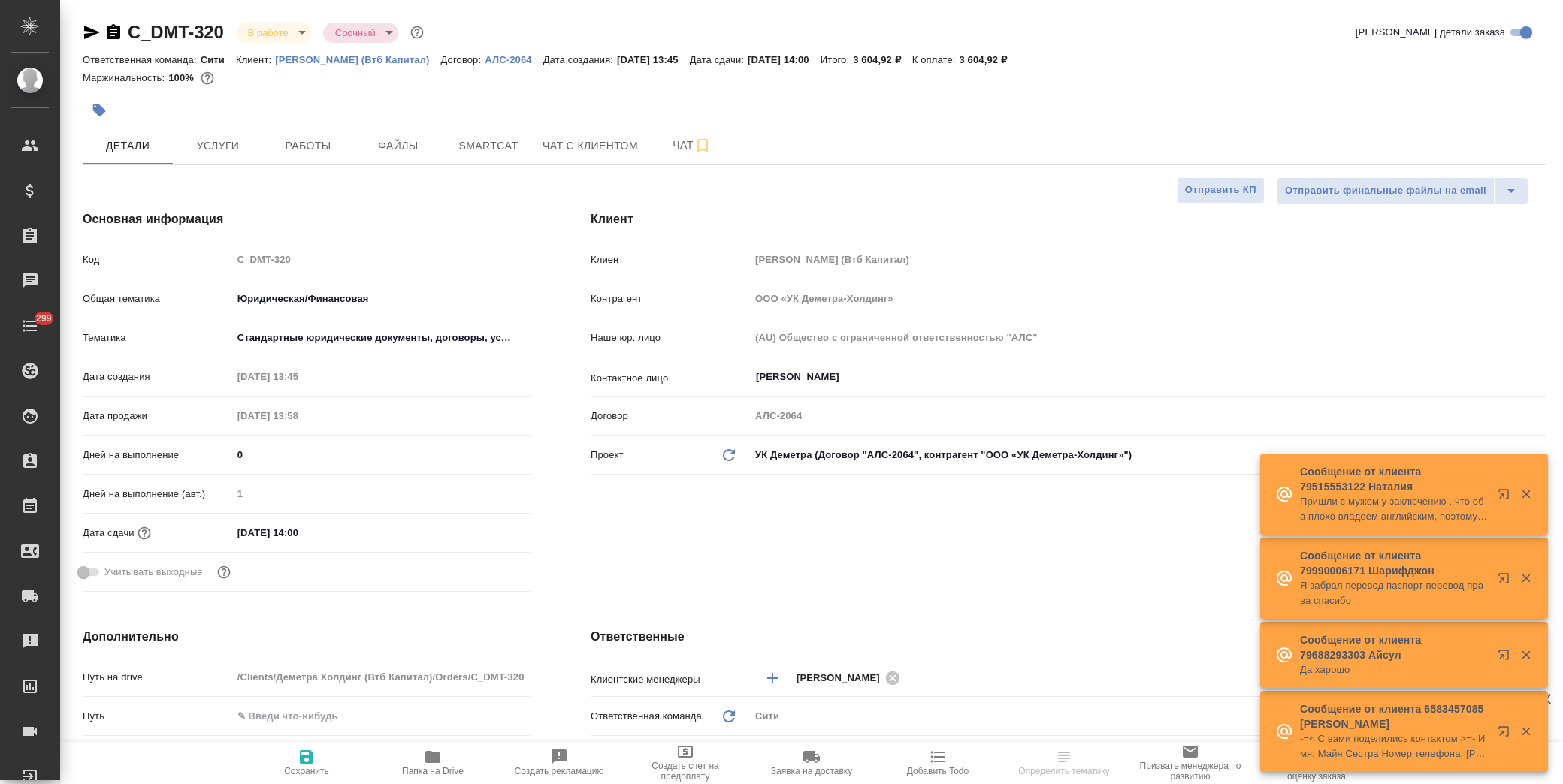
select select "RU"
click at [819, 569] on div "Клиент Клиент Деметра Холдинг (Втб Капитал) Контрагент ООО «УК Деметра-Холдинг»…" at bounding box center [1068, 404] width 1016 height 448
click at [234, 137] on span "Услуги" at bounding box center [217, 146] width 72 height 19
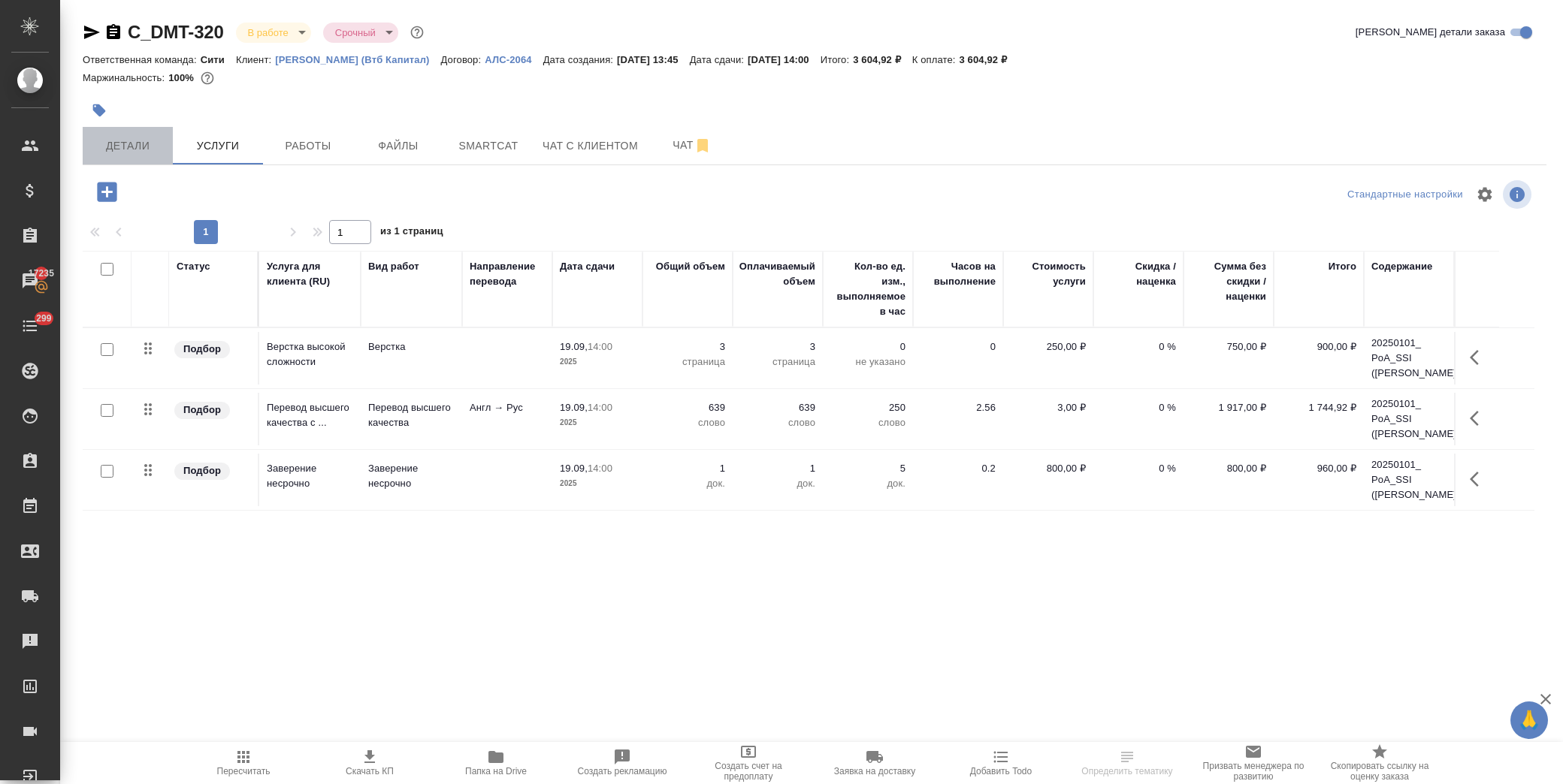
click at [140, 151] on span "Детали" at bounding box center [127, 146] width 72 height 19
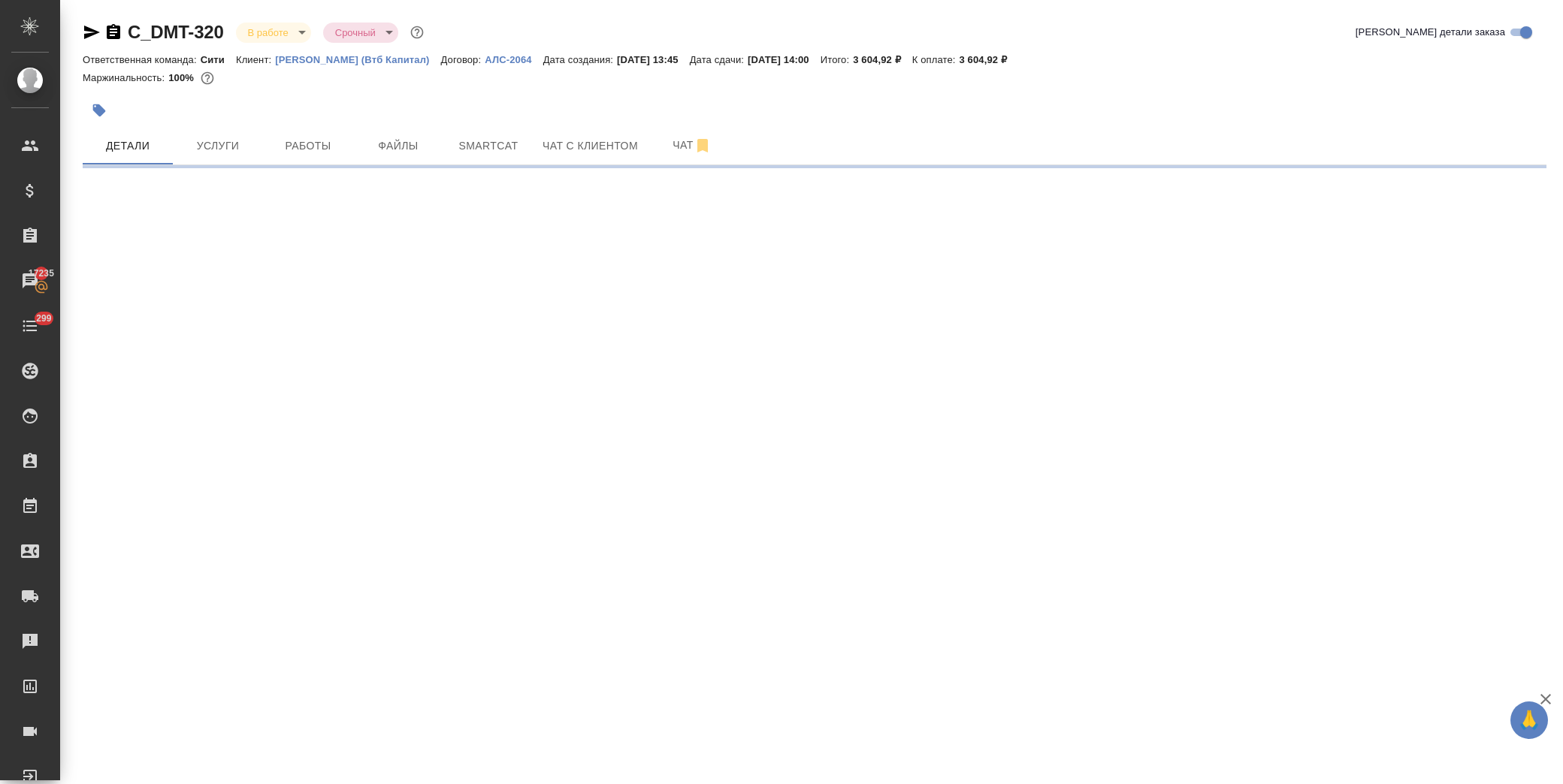
select select "RU"
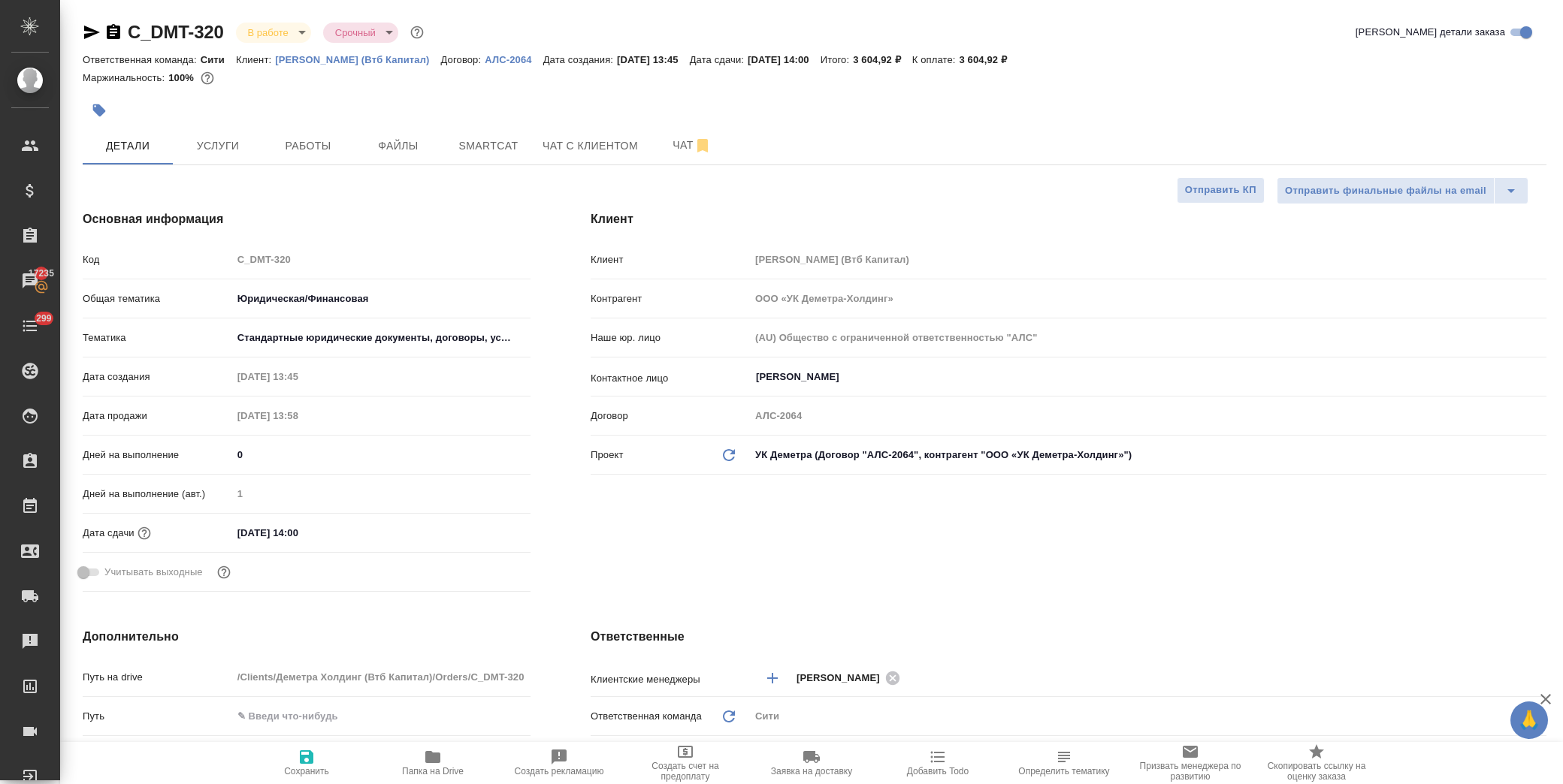
type textarea "x"
drag, startPoint x: 258, startPoint y: 535, endPoint x: 231, endPoint y: 534, distance: 27.0
click at [233, 534] on input "[DATE] 14:00" at bounding box center [298, 533] width 131 height 22
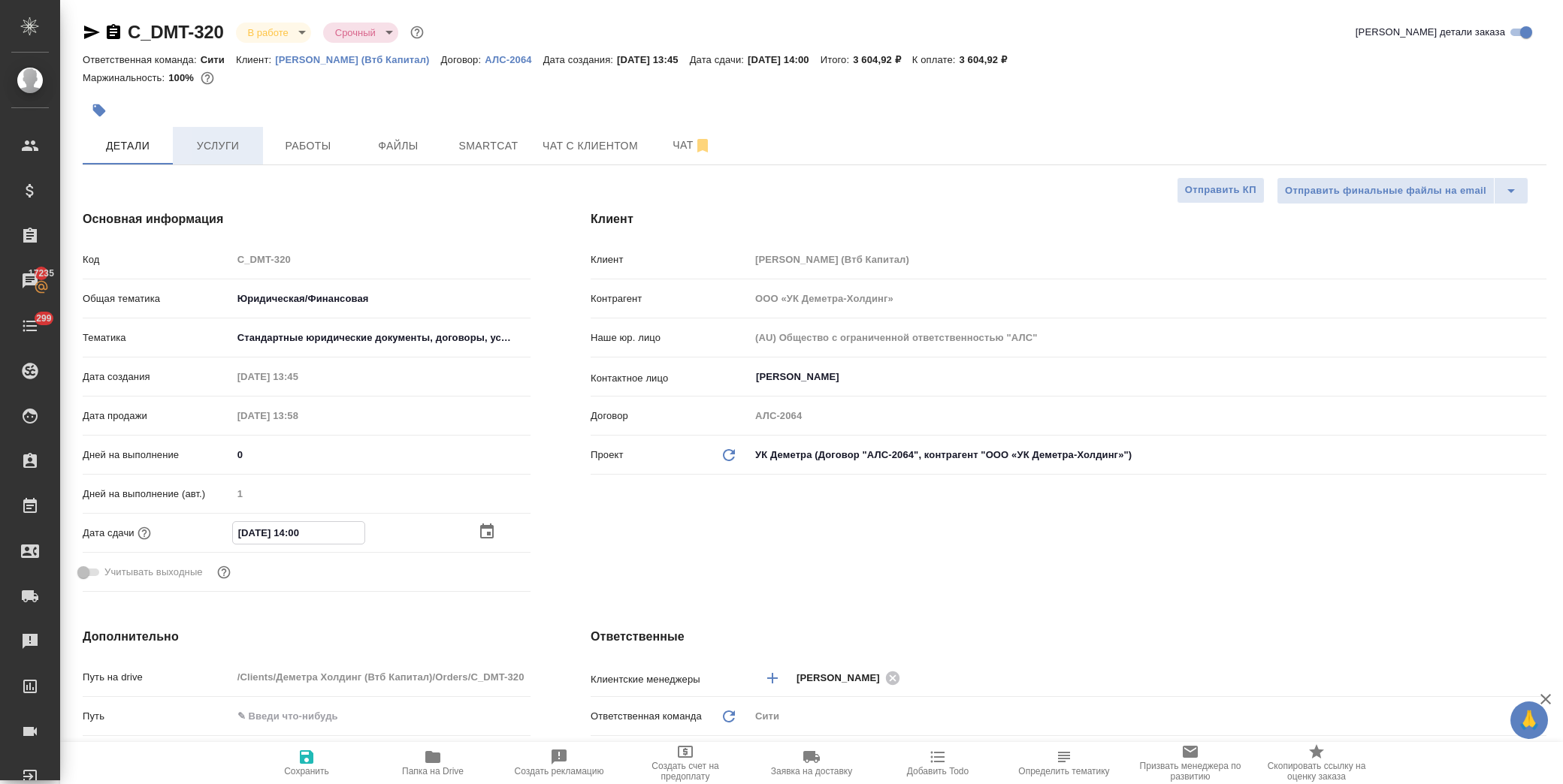
click at [216, 145] on span "Услуги" at bounding box center [217, 146] width 72 height 19
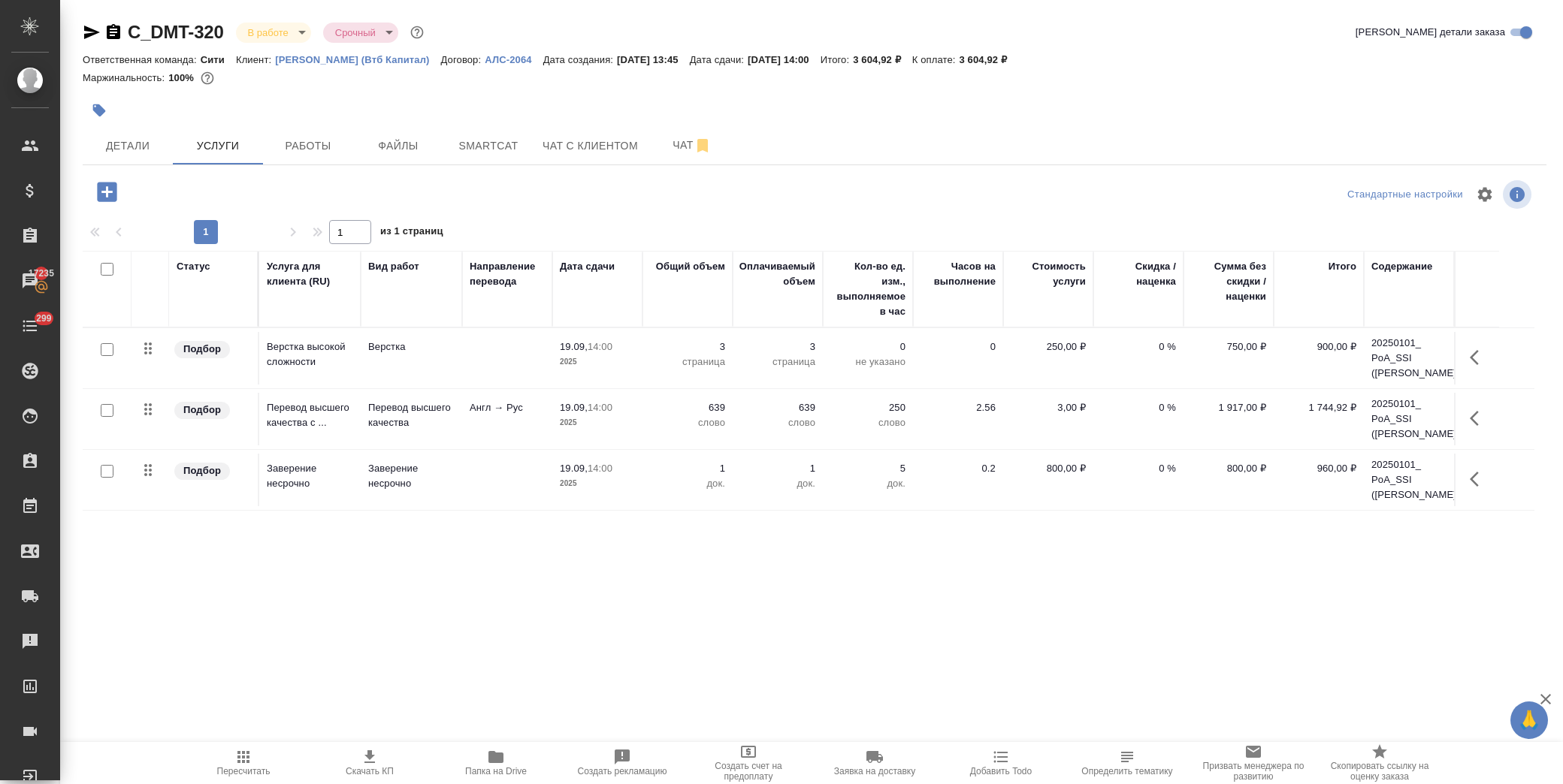
click at [1476, 365] on icon "button" at bounding box center [1479, 358] width 18 height 18
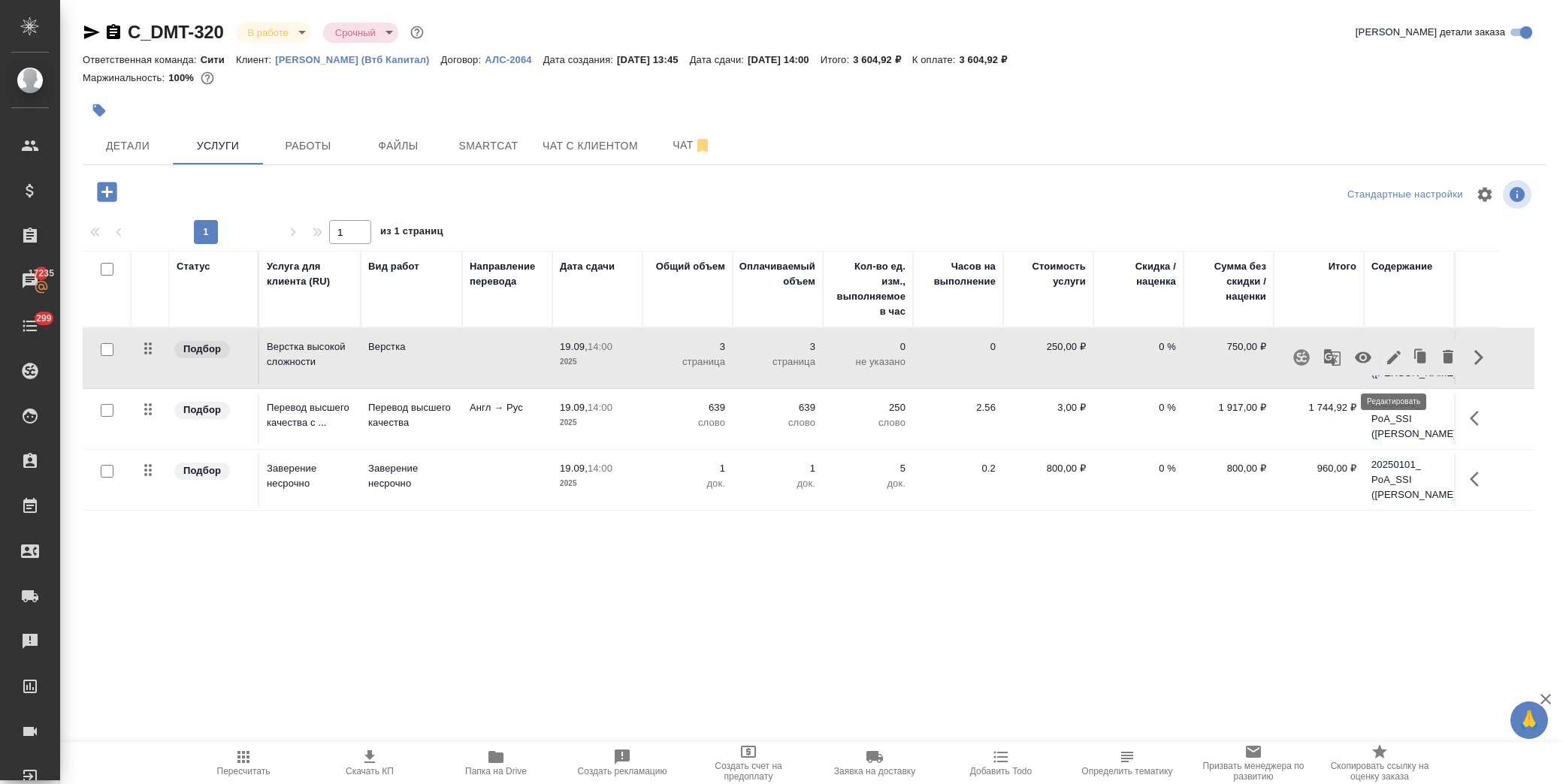
click at [1396, 366] on icon "button" at bounding box center [1394, 358] width 18 height 18
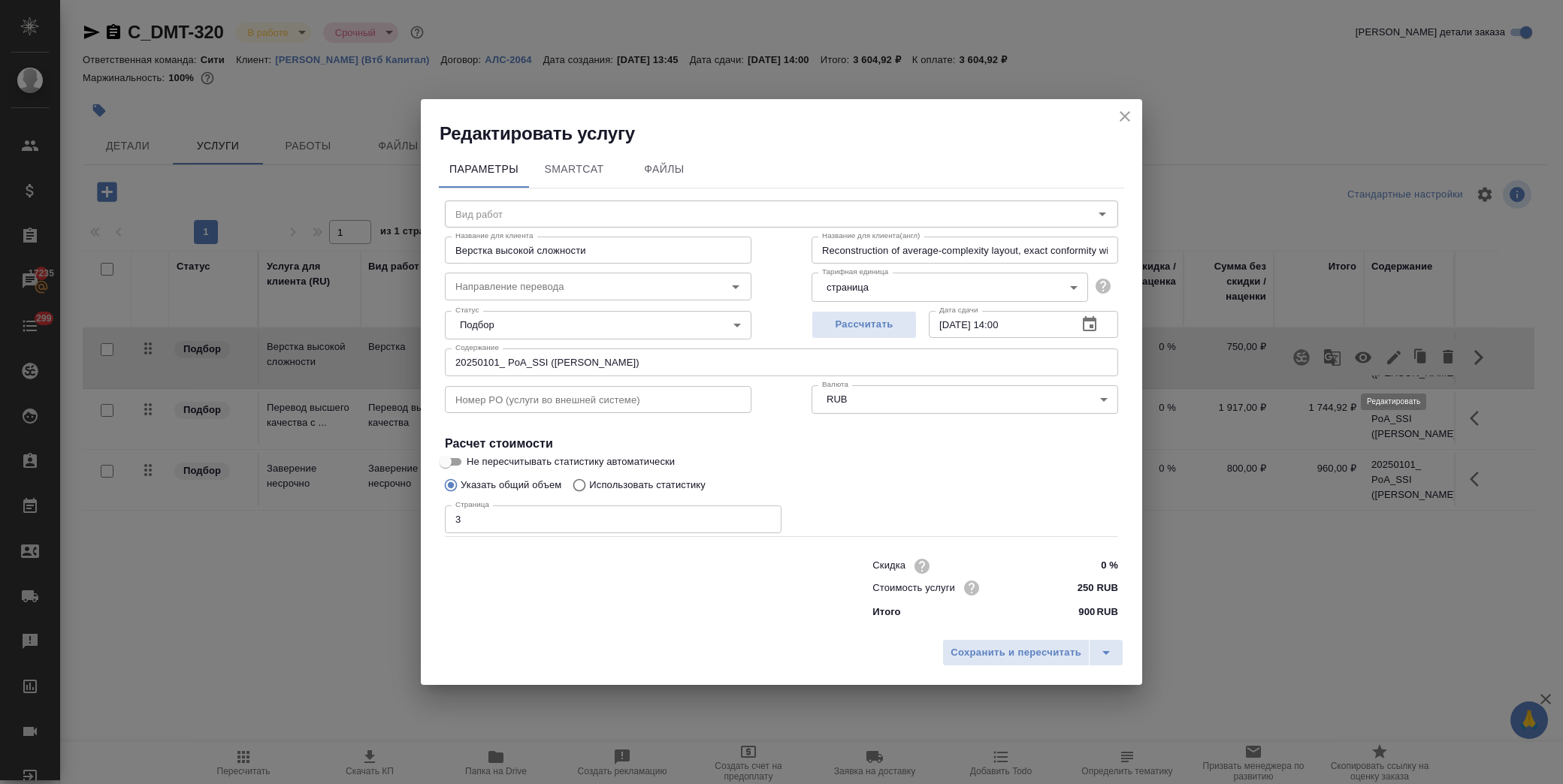
type input "Верстка"
drag, startPoint x: 845, startPoint y: 321, endPoint x: 831, endPoint y: 321, distance: 14.0
click at [831, 321] on div "Рассчитать Дата сдачи 19.09.2025 14:00 Дата сдачи" at bounding box center [965, 323] width 307 height 36
paste input "22"
type input "22.09.2025 14:00"
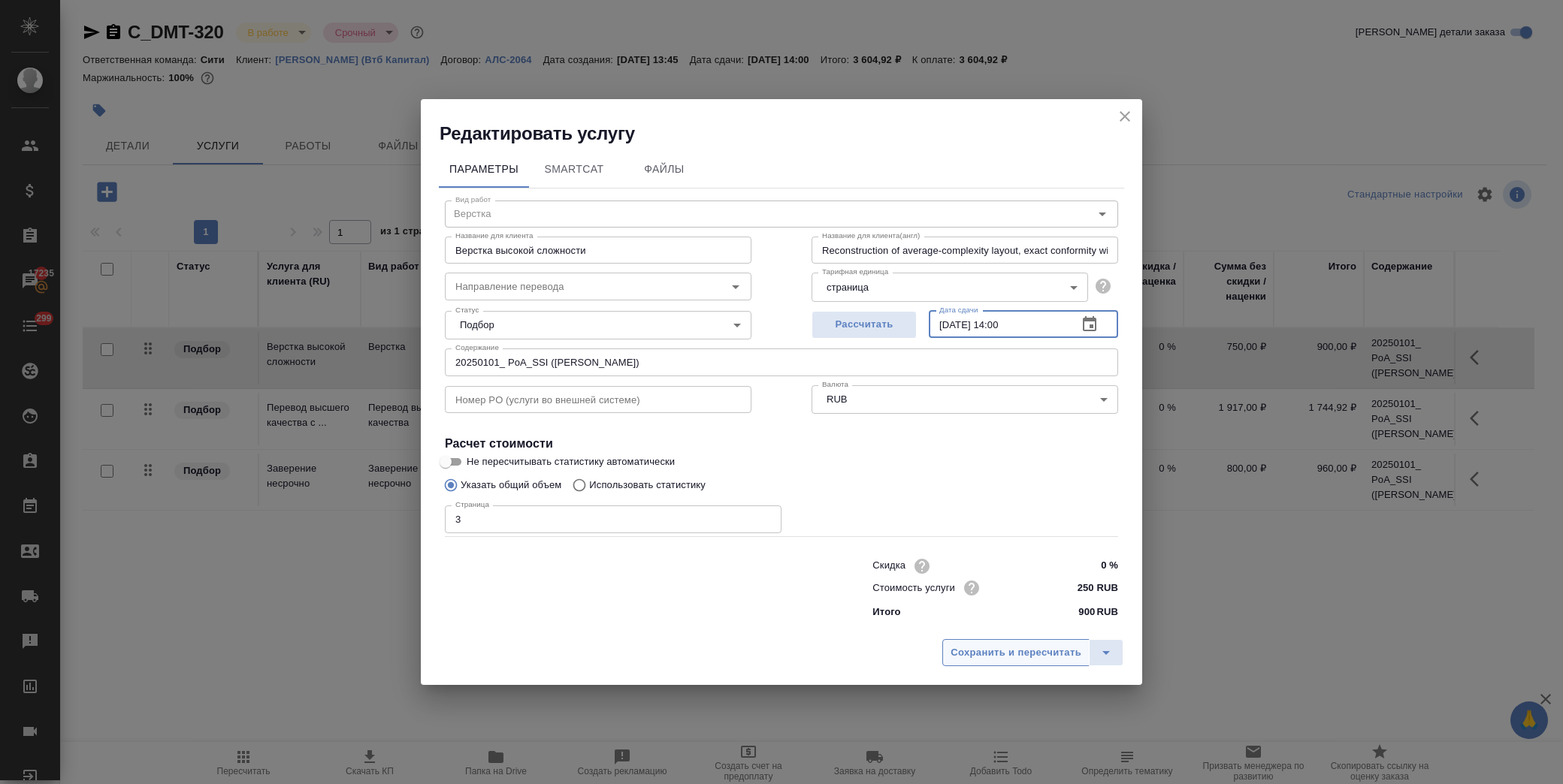
click at [1015, 650] on span "Сохранить и пересчитать" at bounding box center [1016, 653] width 131 height 17
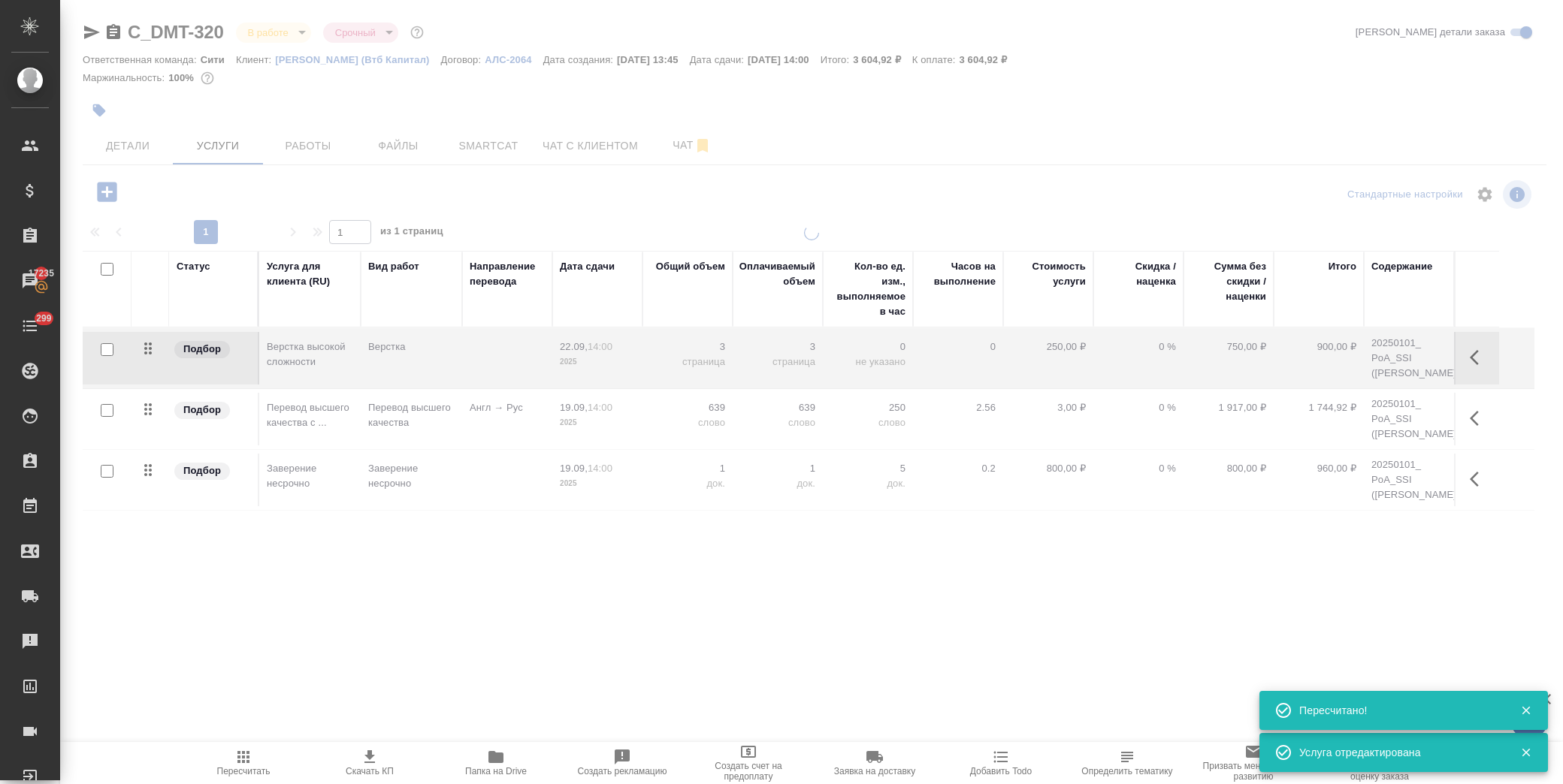
type input "normal"
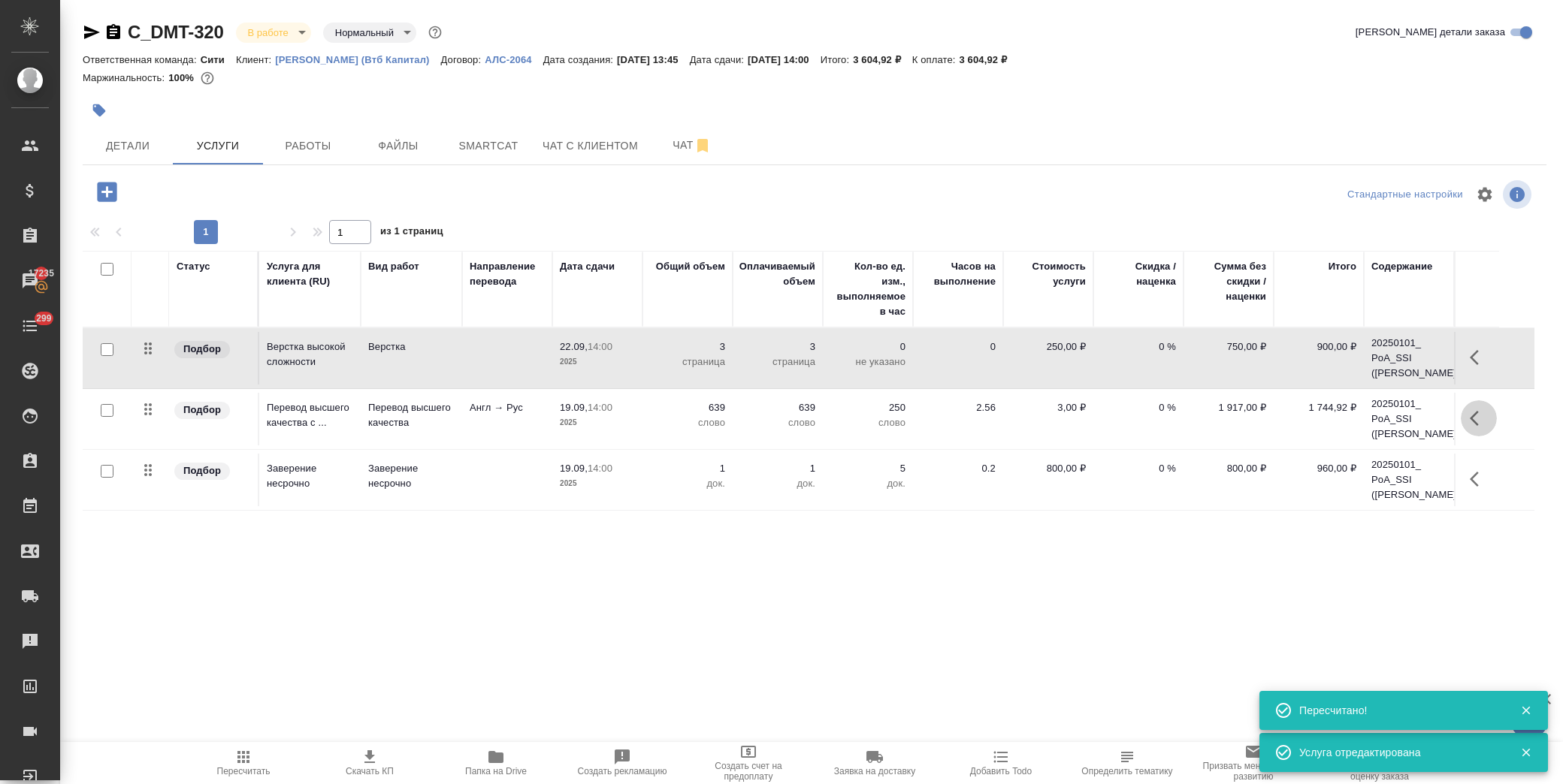
click at [1478, 426] on icon "button" at bounding box center [1474, 418] width 9 height 15
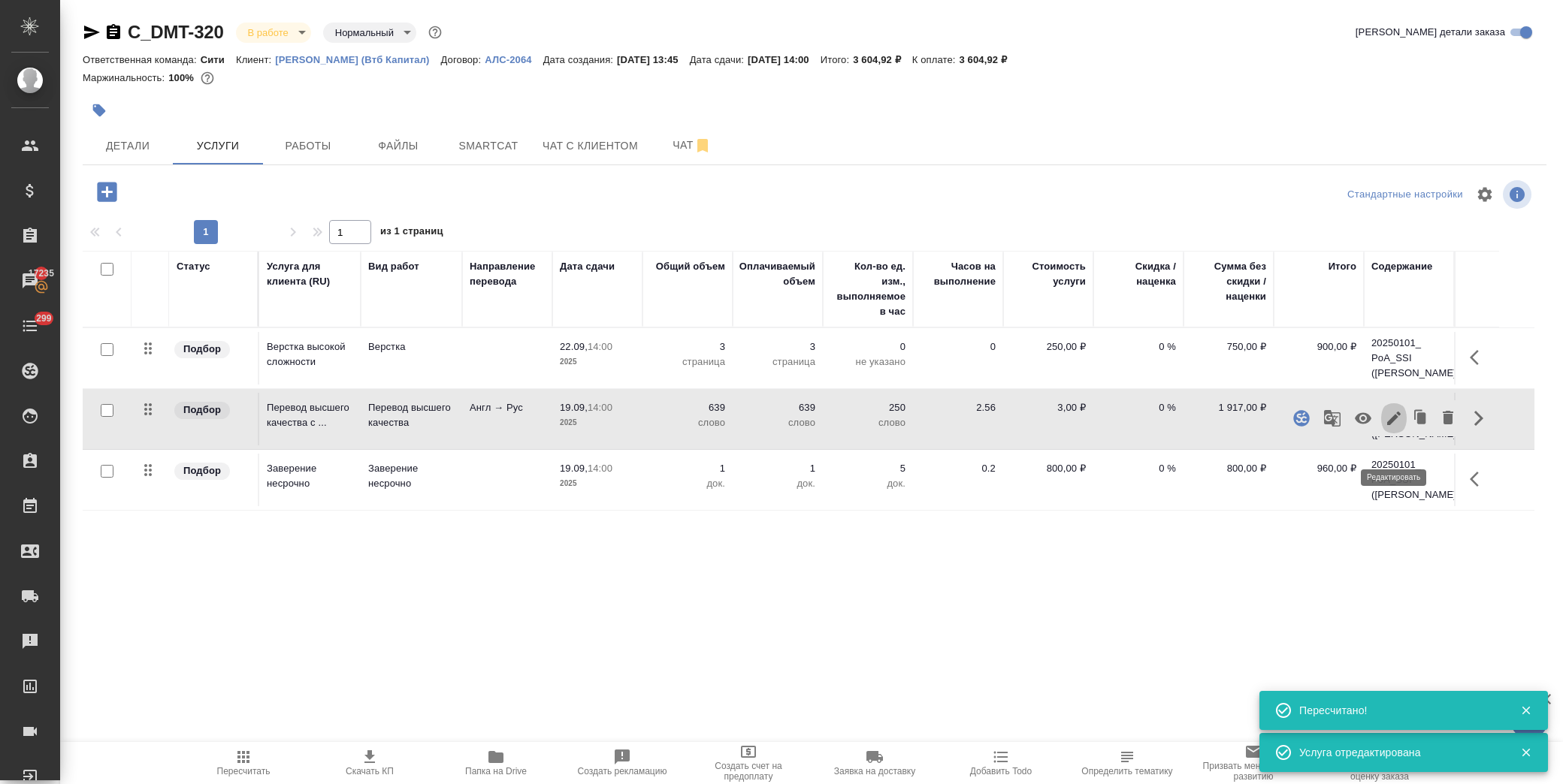
click at [1400, 427] on icon "button" at bounding box center [1394, 418] width 18 height 18
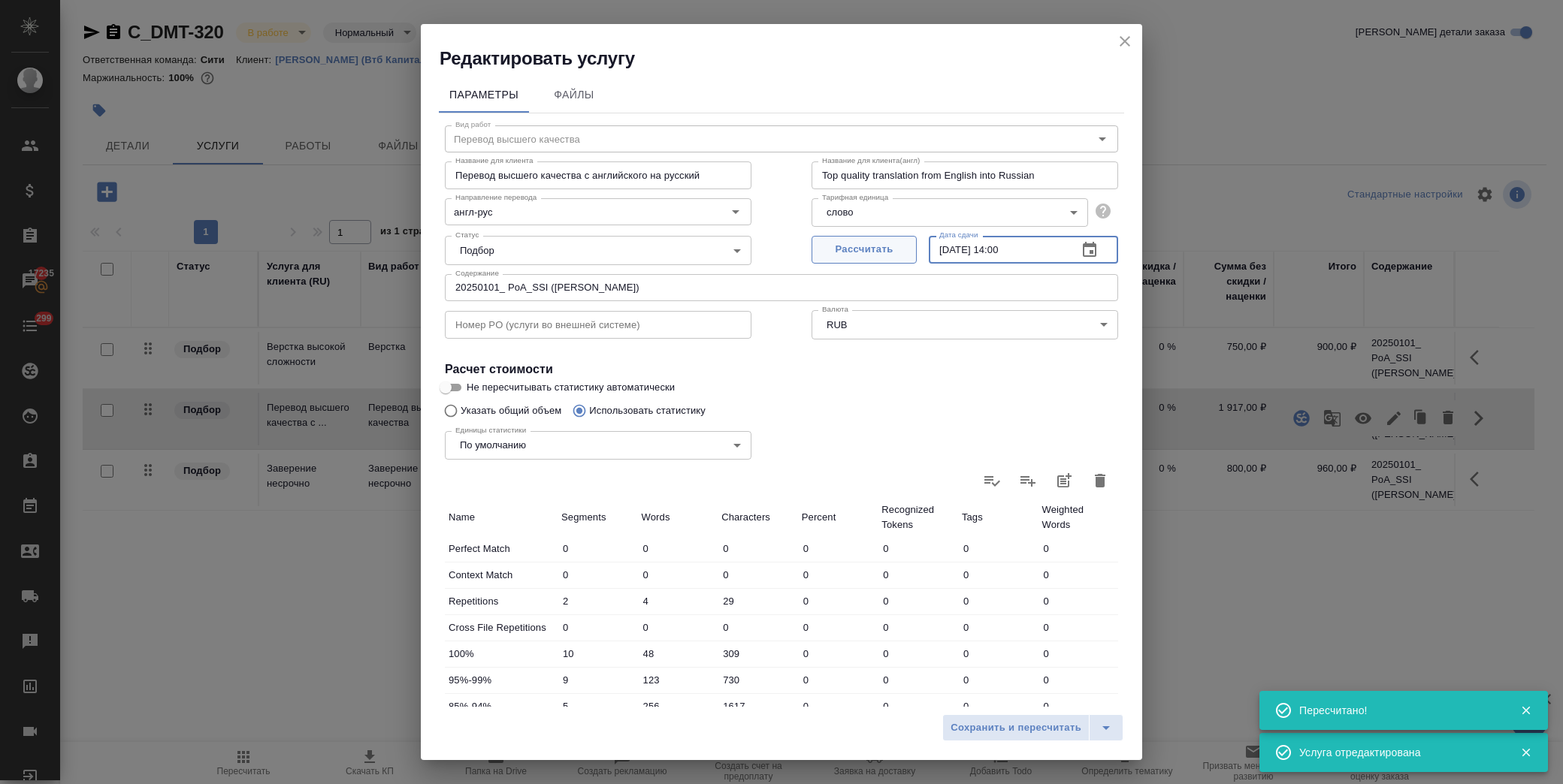
drag, startPoint x: 1028, startPoint y: 249, endPoint x: 843, endPoint y: 248, distance: 185.0
click at [843, 248] on div "Рассчитать Дата сдачи 19.09.2025 14:00 Дата сдачи" at bounding box center [965, 248] width 307 height 36
paste input "22"
type input "22.09.2025 14:00"
drag, startPoint x: 988, startPoint y: 725, endPoint x: 1078, endPoint y: 683, distance: 99.3
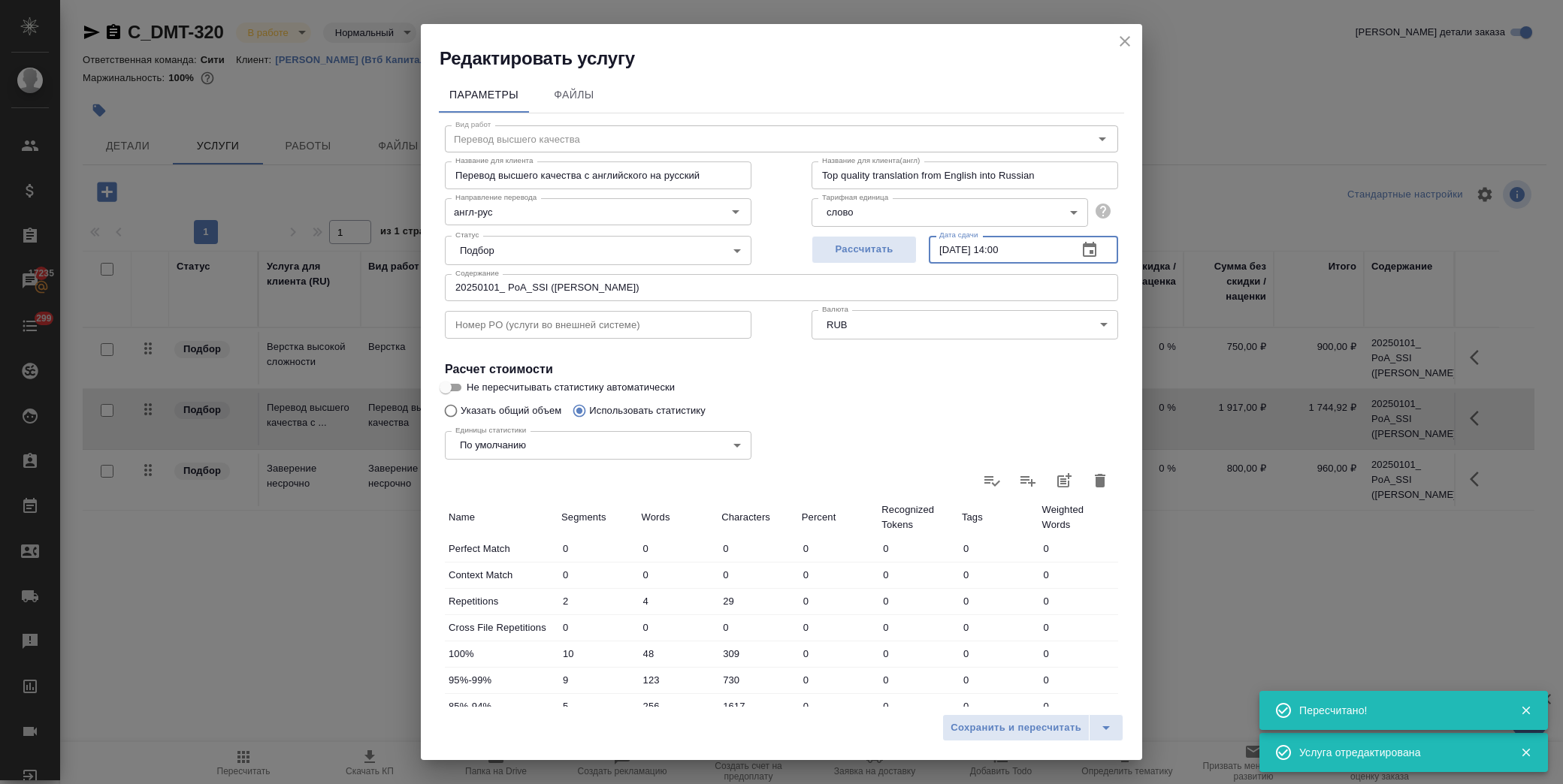
click at [989, 725] on span "Сохранить и пересчитать" at bounding box center [1016, 728] width 131 height 17
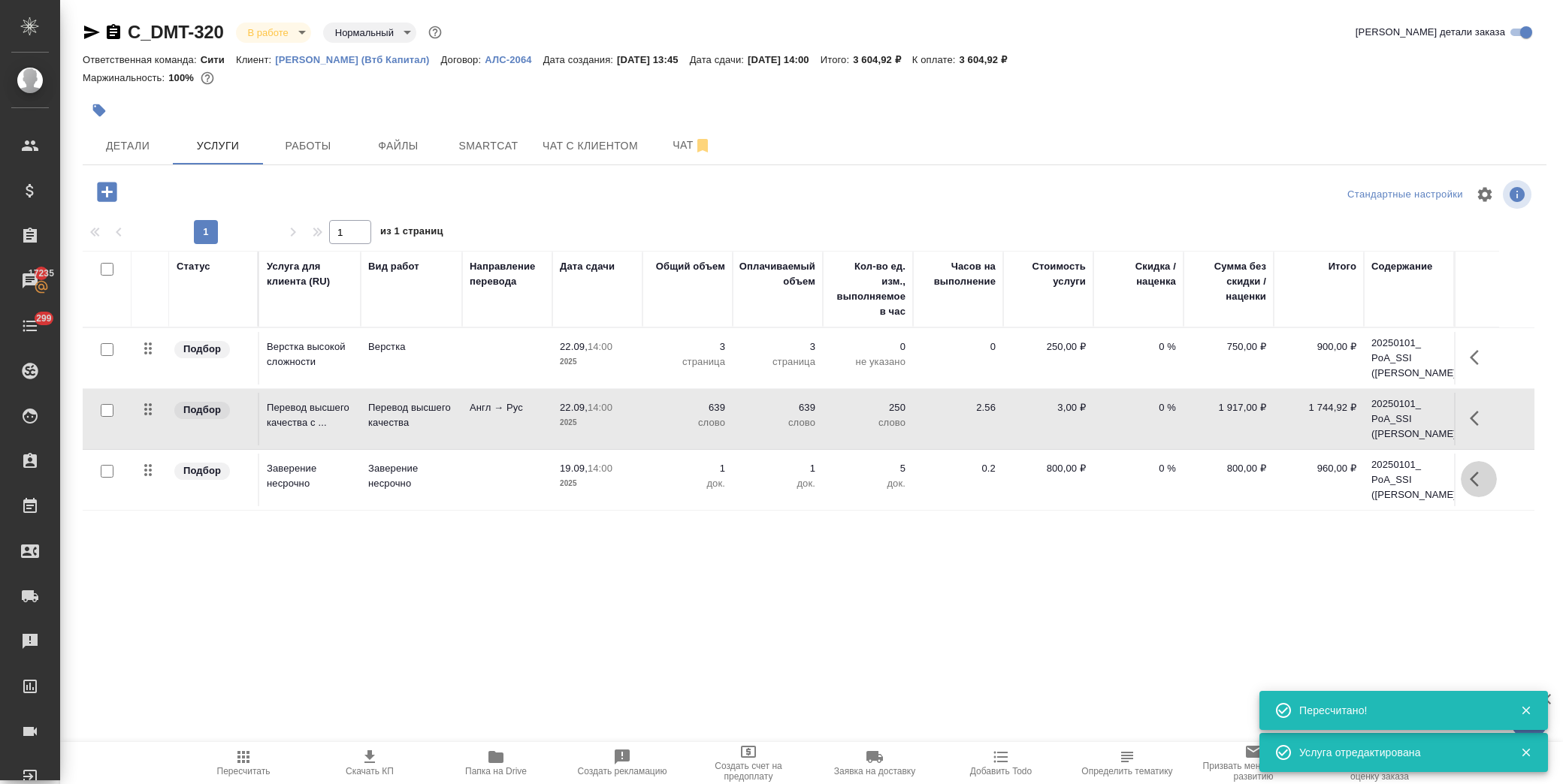
click at [1476, 488] on icon "button" at bounding box center [1479, 479] width 18 height 18
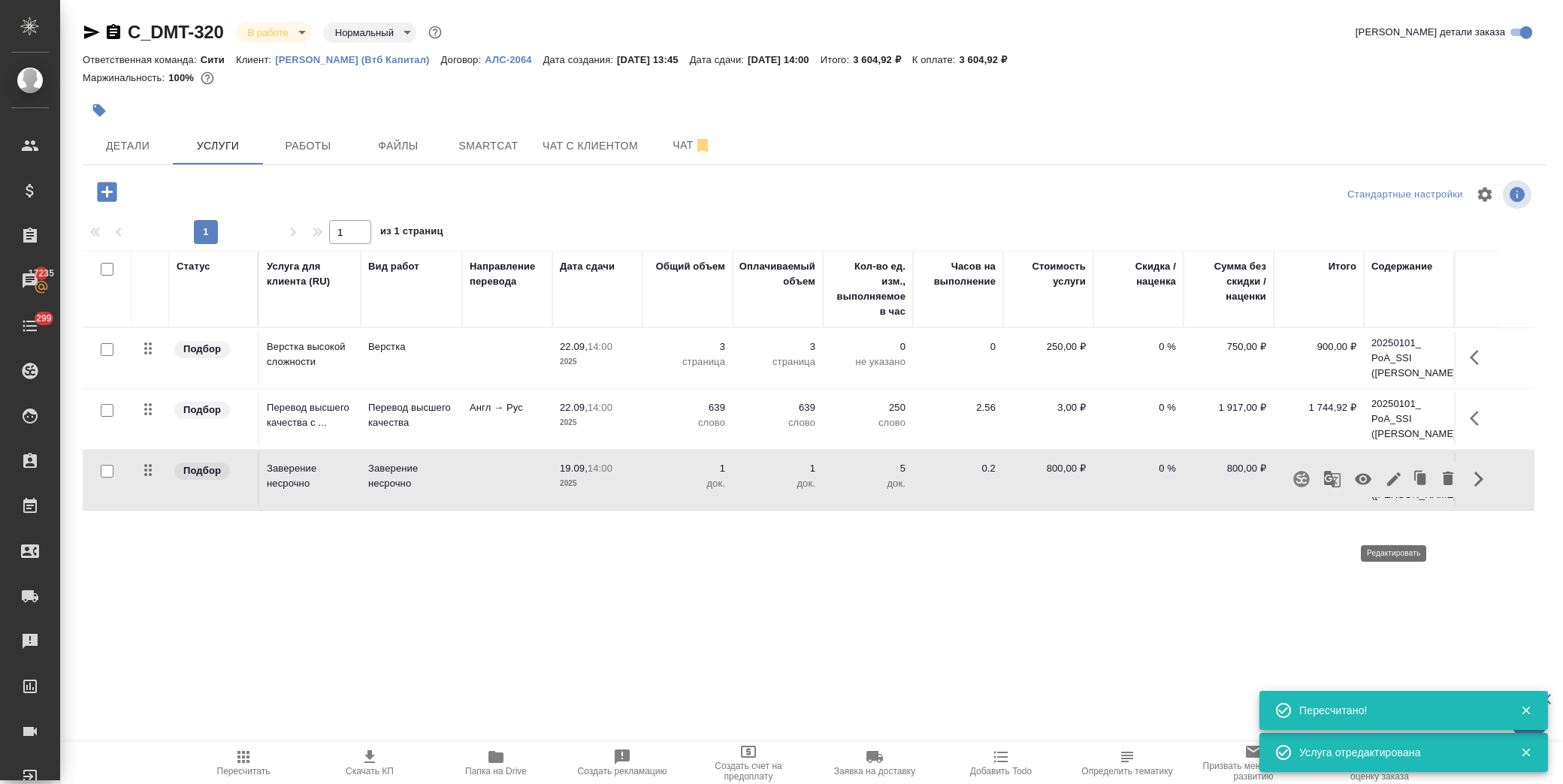
click at [1398, 488] on icon "button" at bounding box center [1394, 479] width 18 height 18
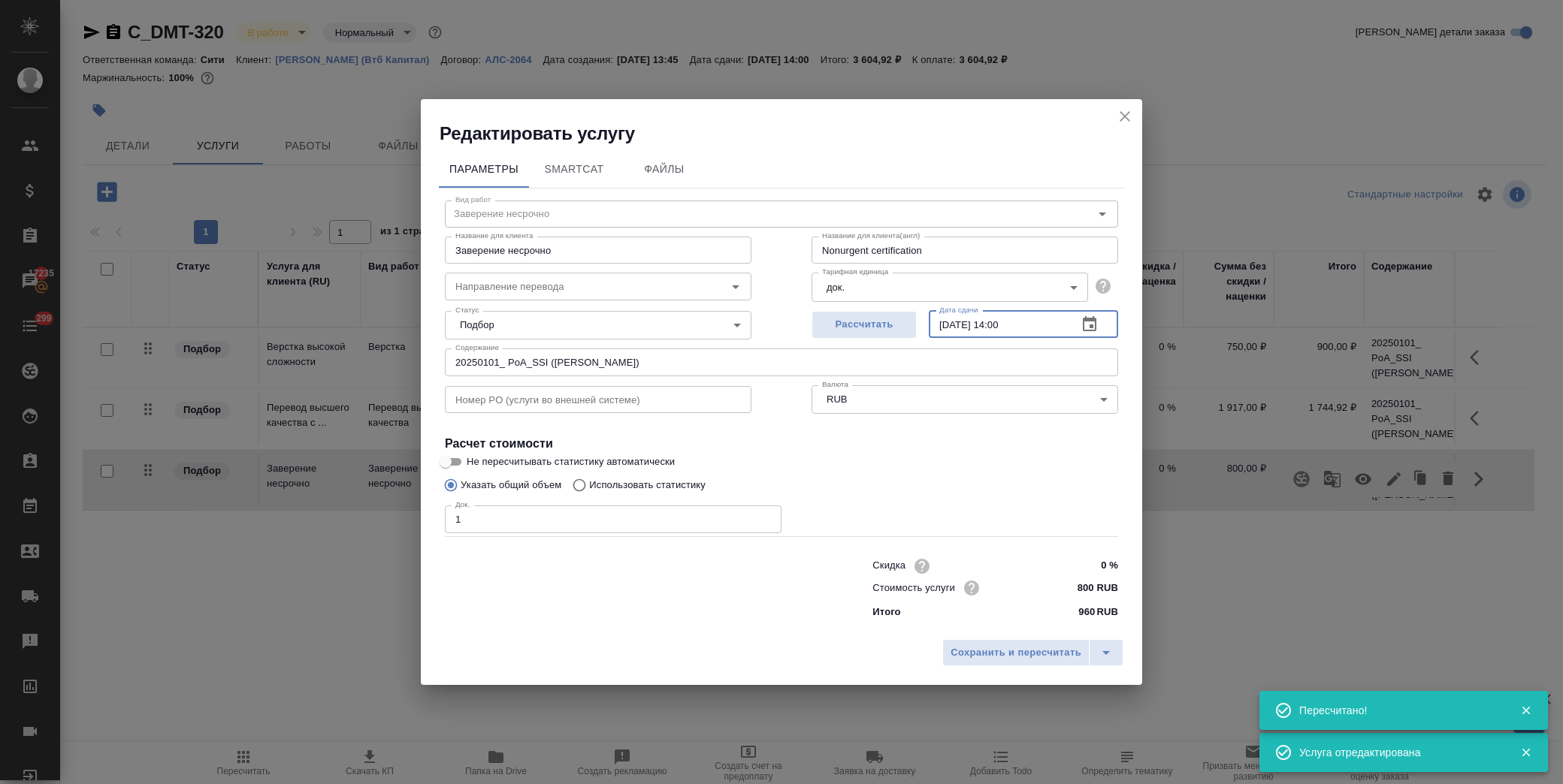
drag, startPoint x: 1050, startPoint y: 319, endPoint x: 805, endPoint y: 322, distance: 245.0
click at [805, 322] on div "Рассчитать Дата сдачи 19.09.2025 14:00 Дата сдачи" at bounding box center [965, 323] width 367 height 96
paste input "22"
type input "22.09.2025 14:00"
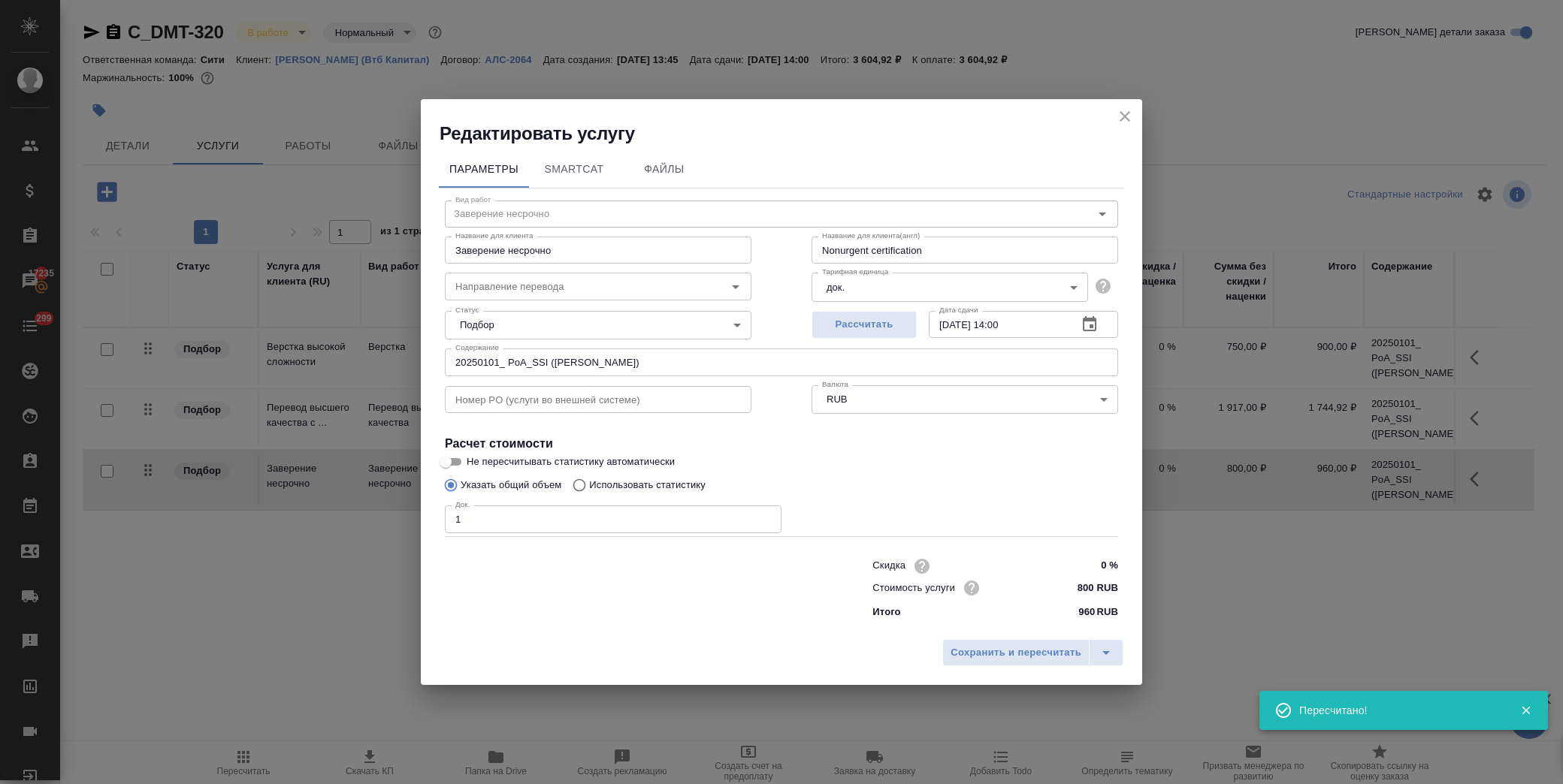
drag, startPoint x: 912, startPoint y: 464, endPoint x: 951, endPoint y: 517, distance: 65.8
click at [916, 465] on label "Не пересчитывать статистику автоматически" at bounding box center [771, 462] width 671 height 18
click at [473, 465] on input "Не пересчитывать статистику автоматически" at bounding box center [445, 462] width 54 height 18
checkbox input "true"
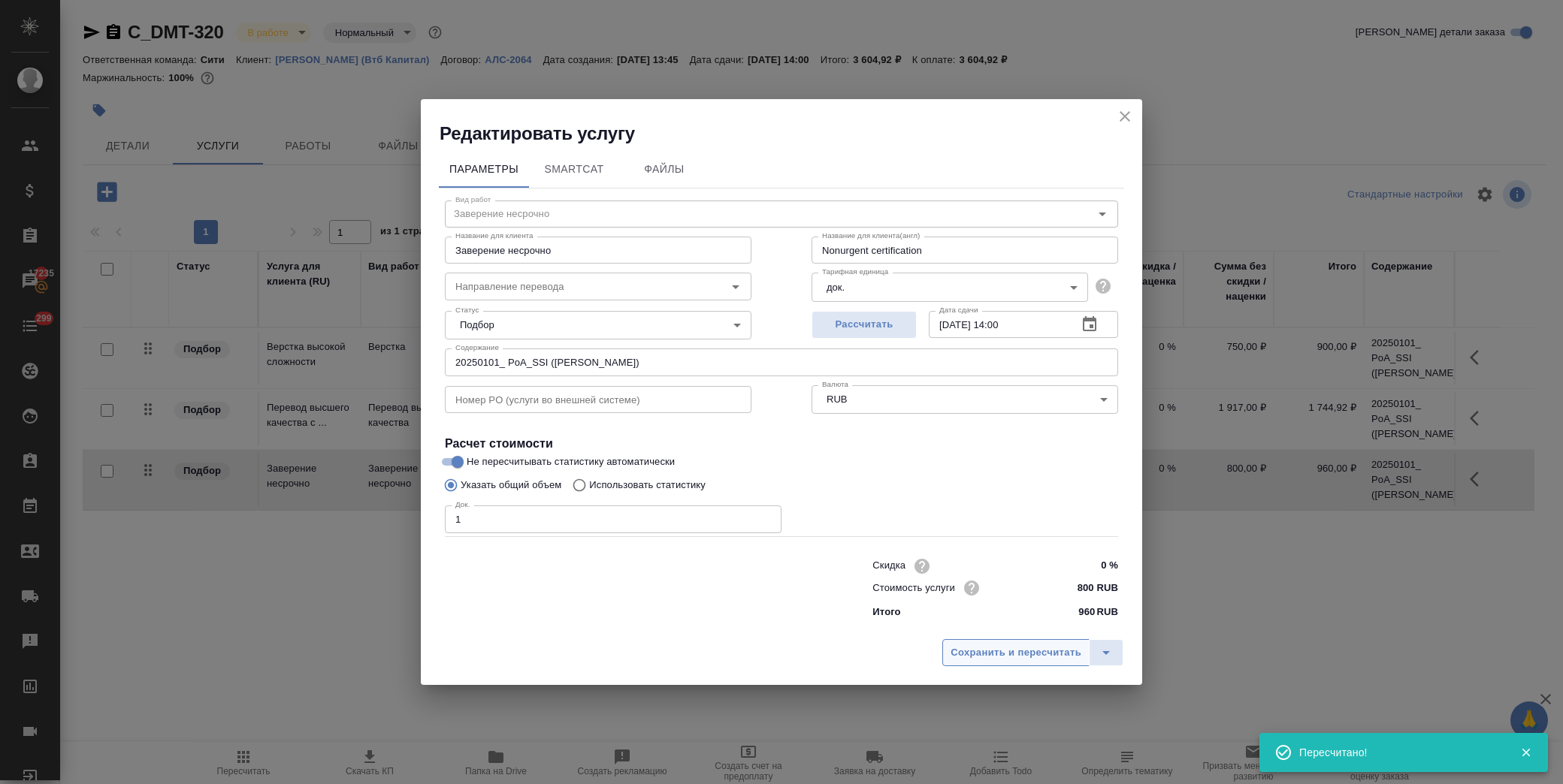
click at [1036, 650] on span "Сохранить и пересчитать" at bounding box center [1016, 653] width 131 height 17
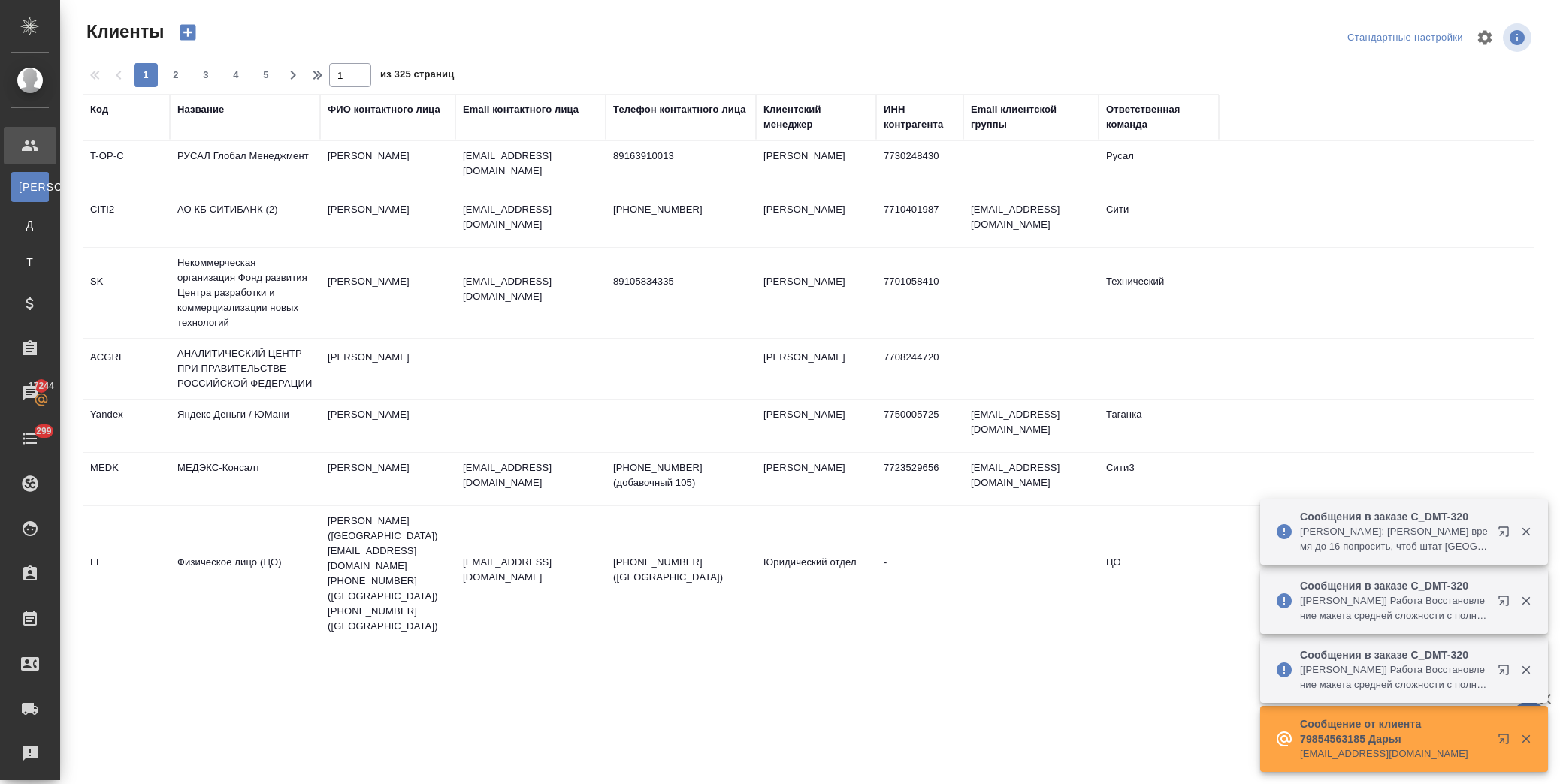
select select "RU"
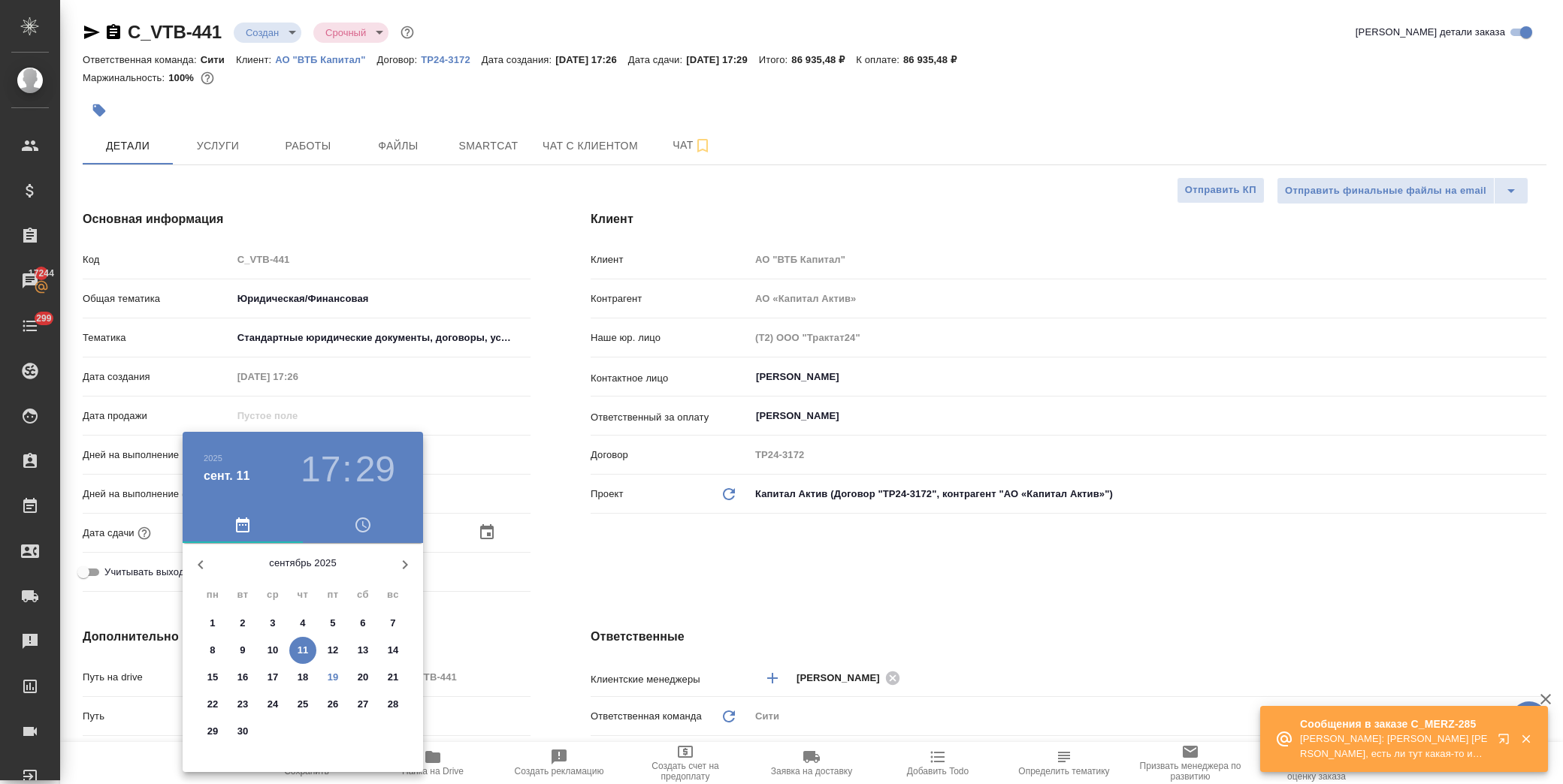
select select "RU"
click at [337, 709] on p "26" at bounding box center [333, 705] width 11 height 15
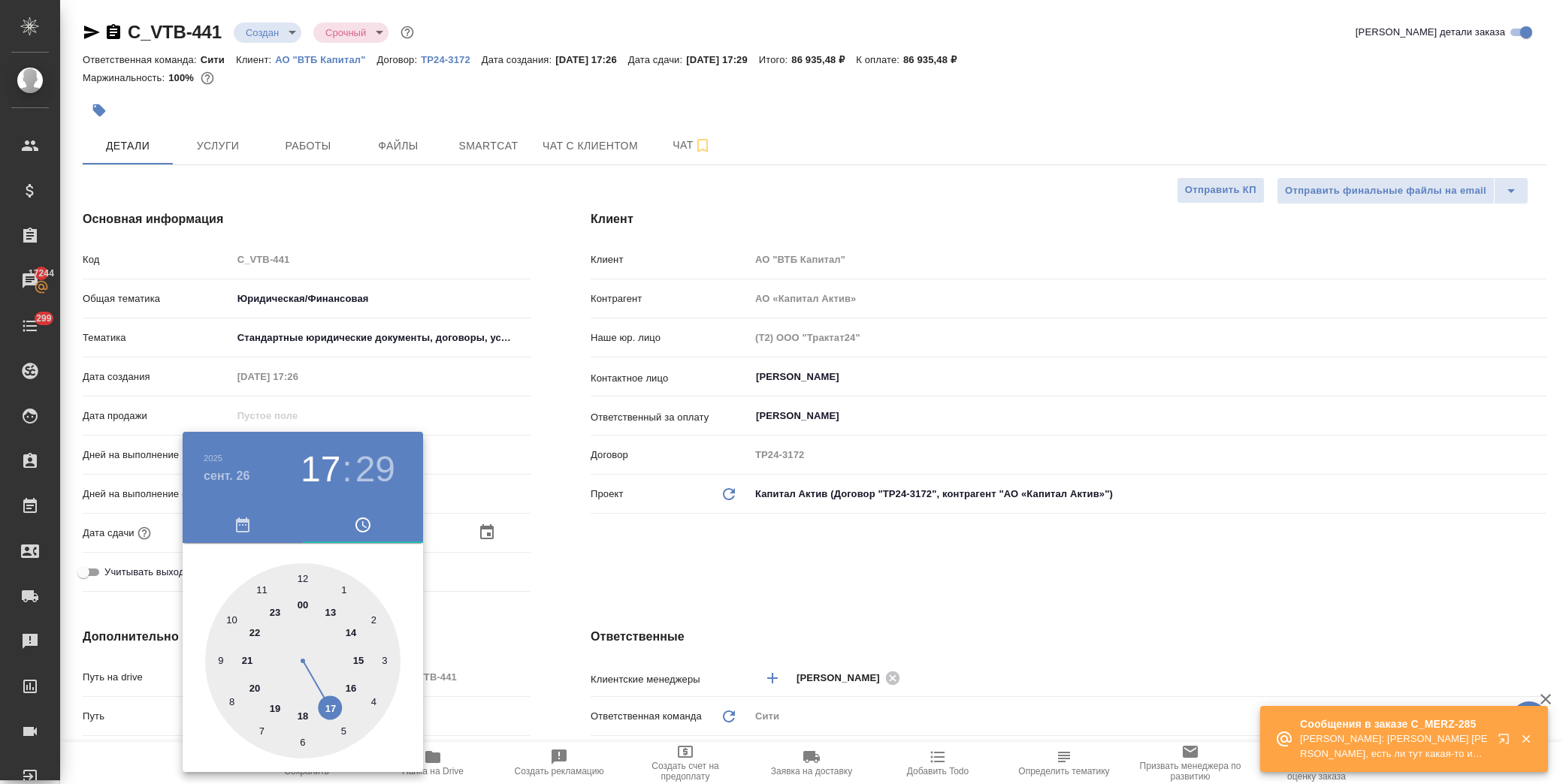
click at [303, 714] on div at bounding box center [303, 661] width 195 height 195
click at [302, 580] on div at bounding box center [303, 661] width 195 height 195
type input "[DATE] 18:00"
click at [564, 558] on div at bounding box center [781, 392] width 1563 height 784
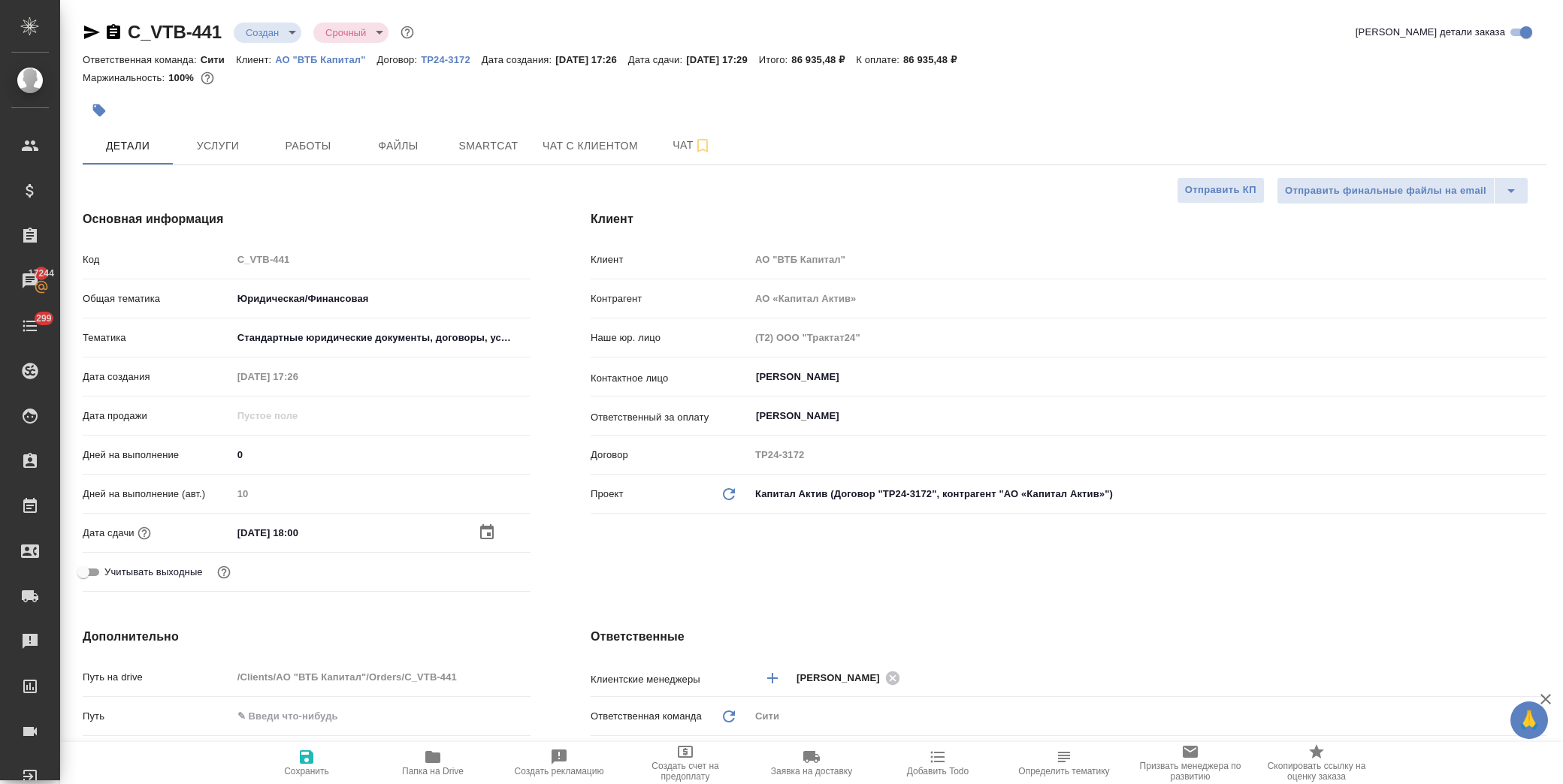
click at [304, 765] on icon "button" at bounding box center [307, 757] width 18 height 18
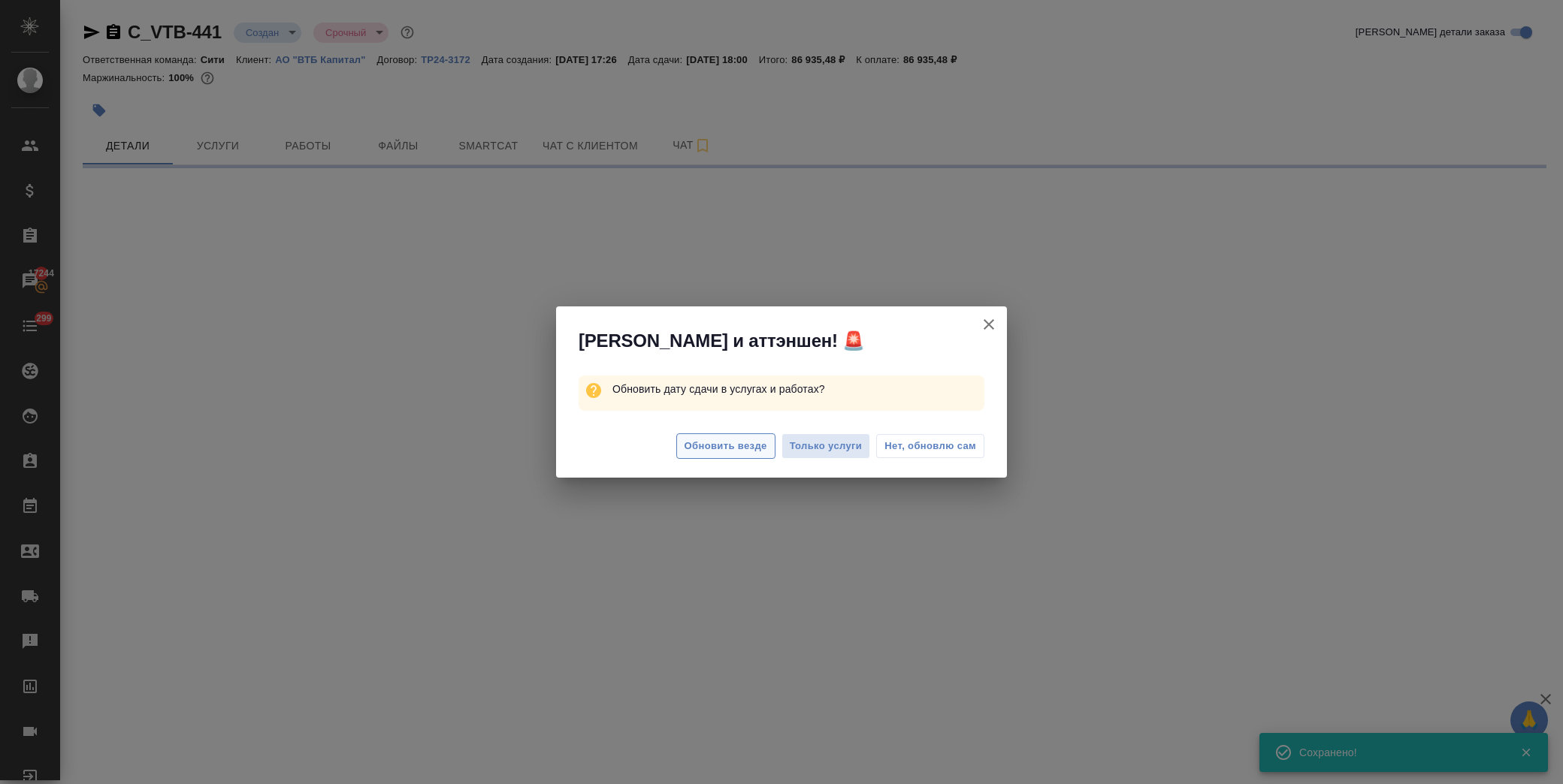
select select "RU"
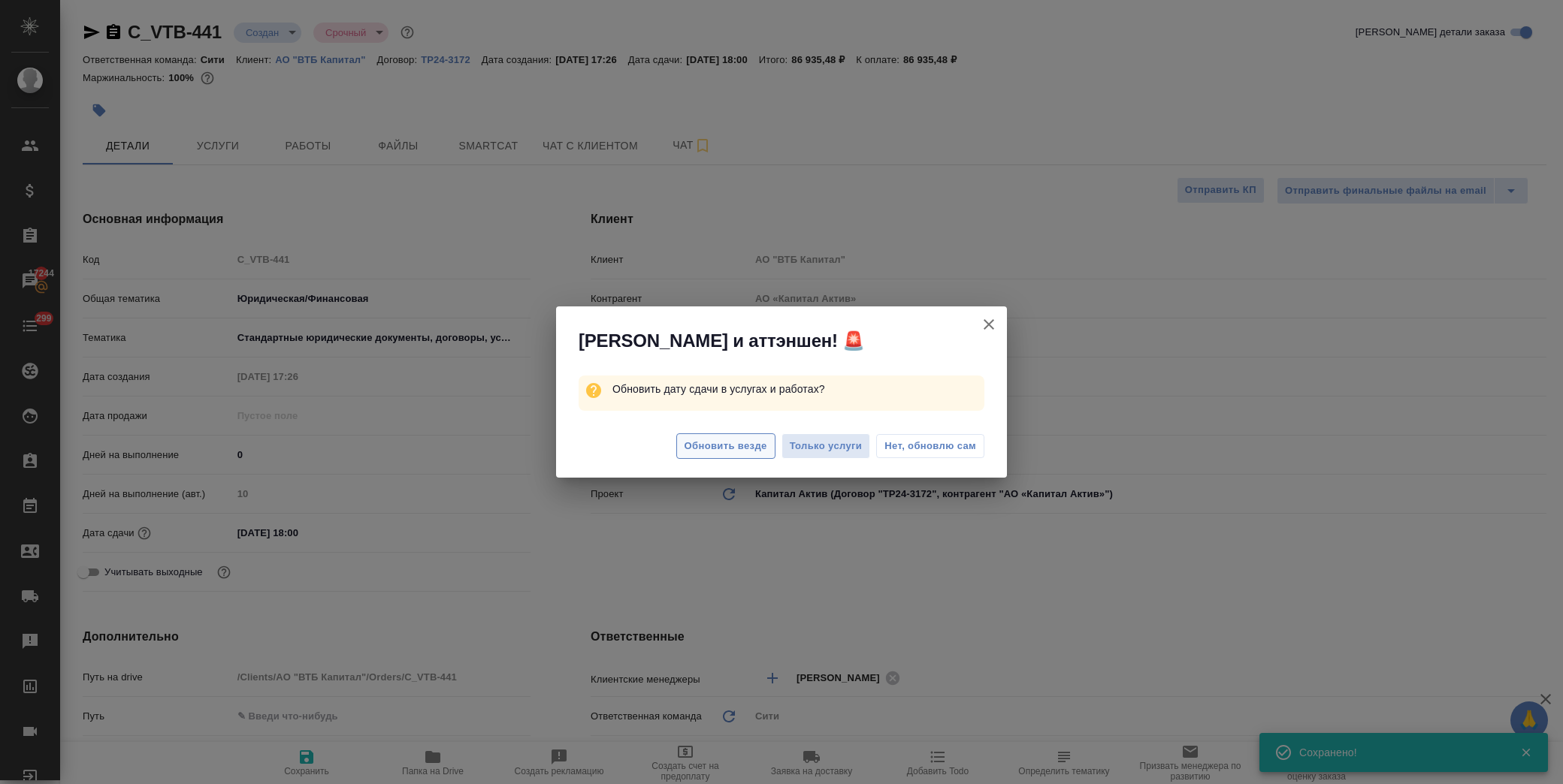
type textarea "x"
click at [708, 447] on span "Обновить везде" at bounding box center [726, 446] width 83 height 17
type textarea "x"
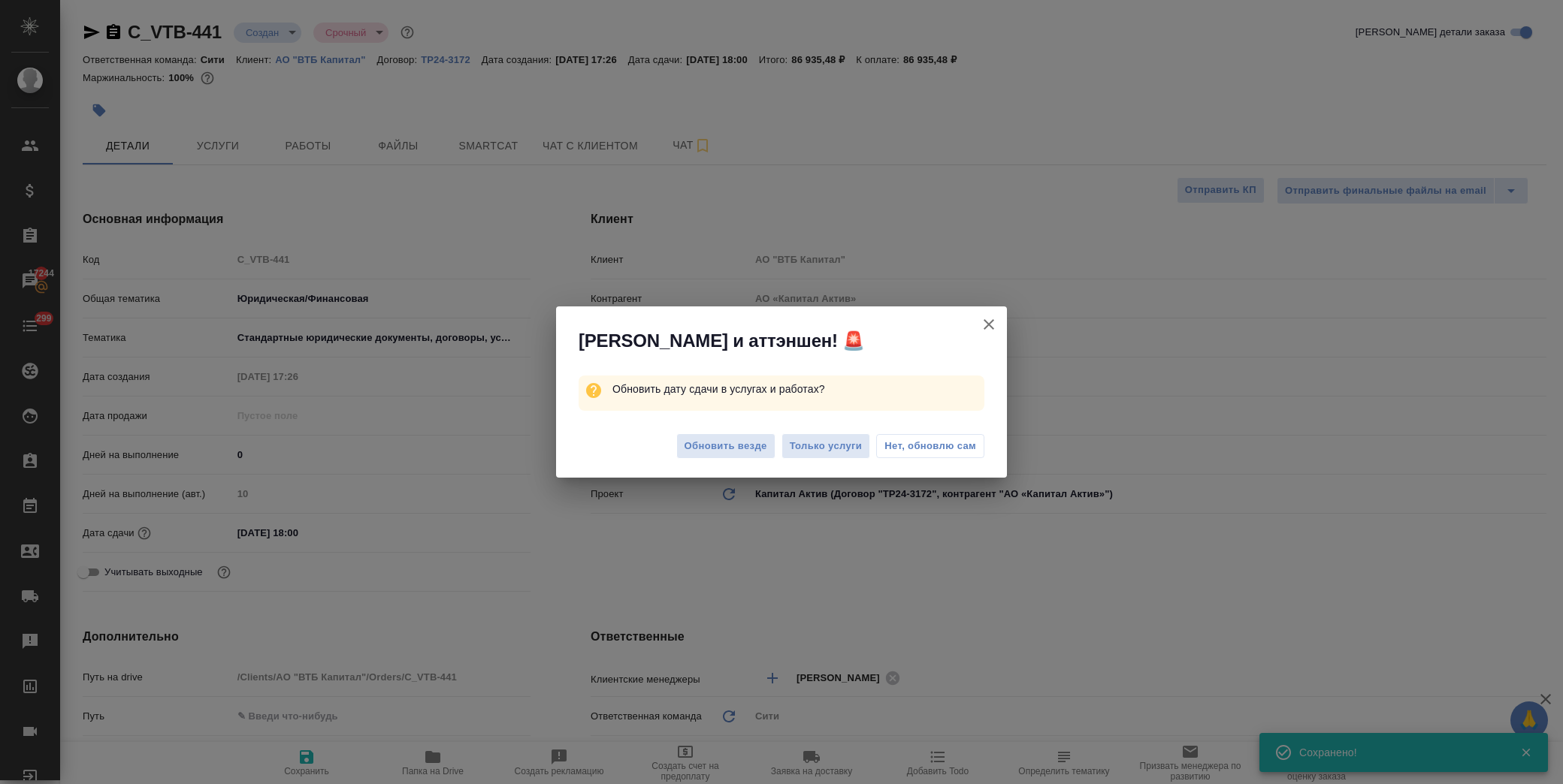
type textarea "x"
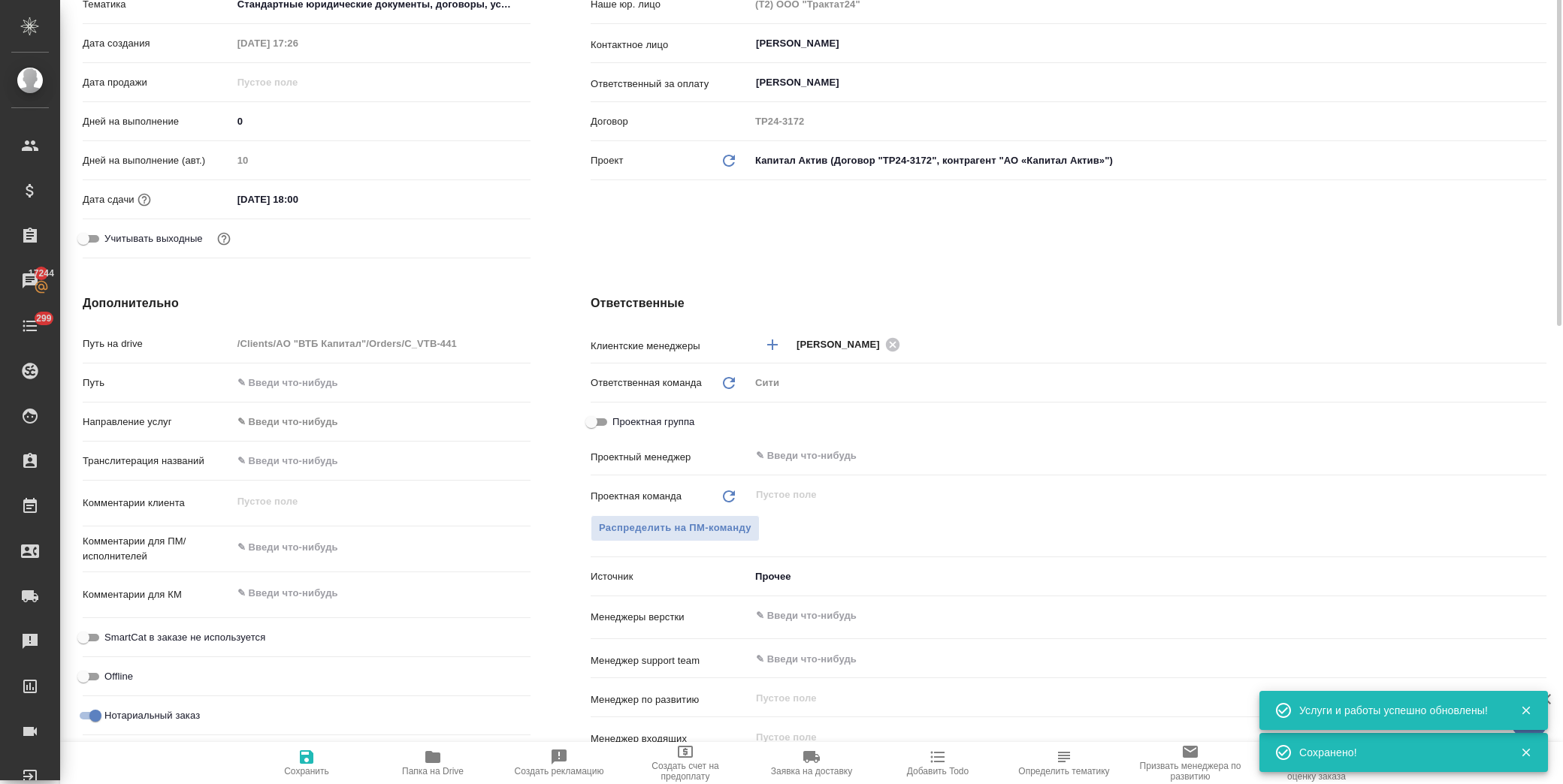
scroll to position [417, 0]
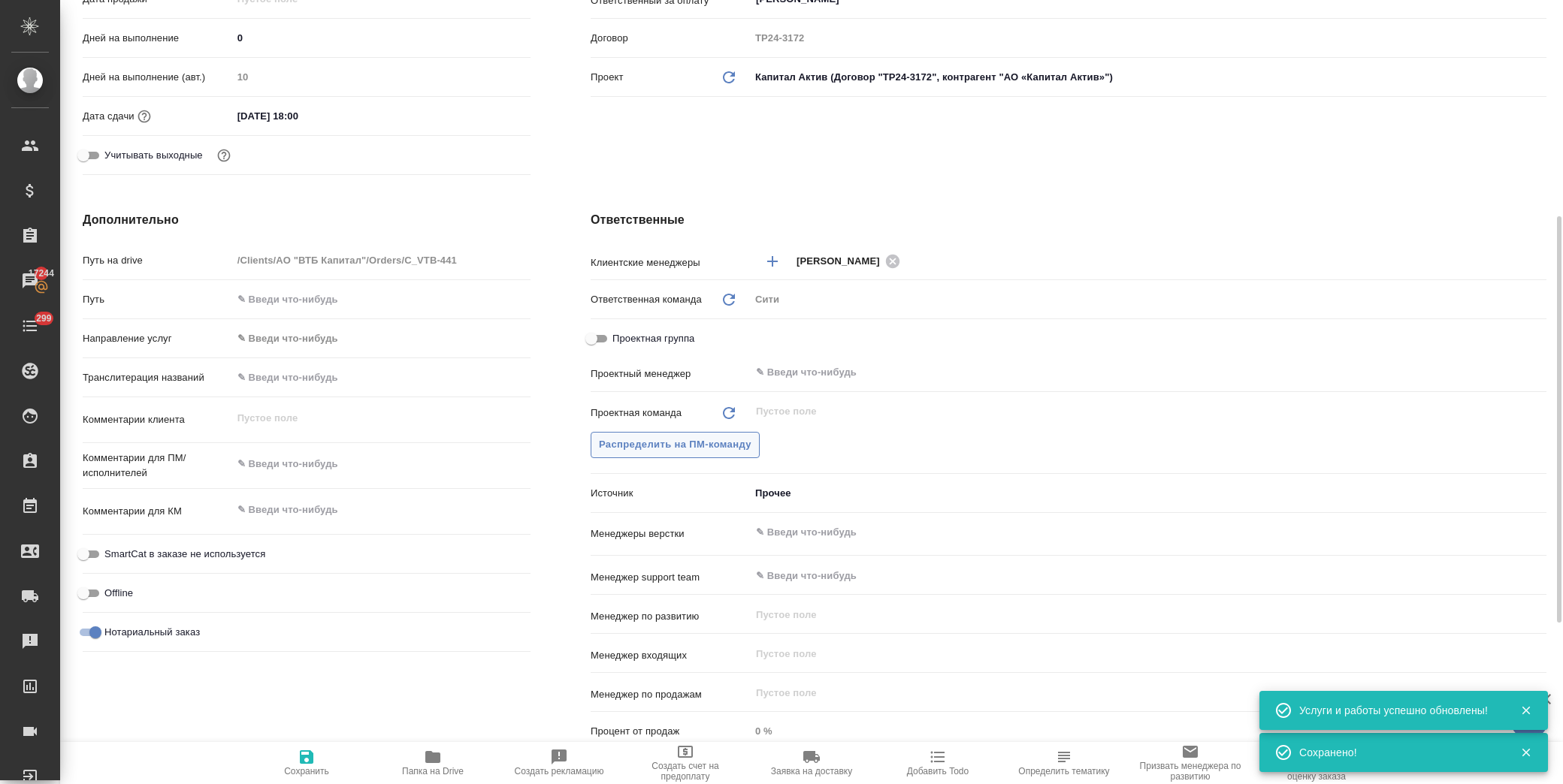
click at [689, 452] on span "Распределить на ПМ-команду" at bounding box center [676, 444] width 152 height 17
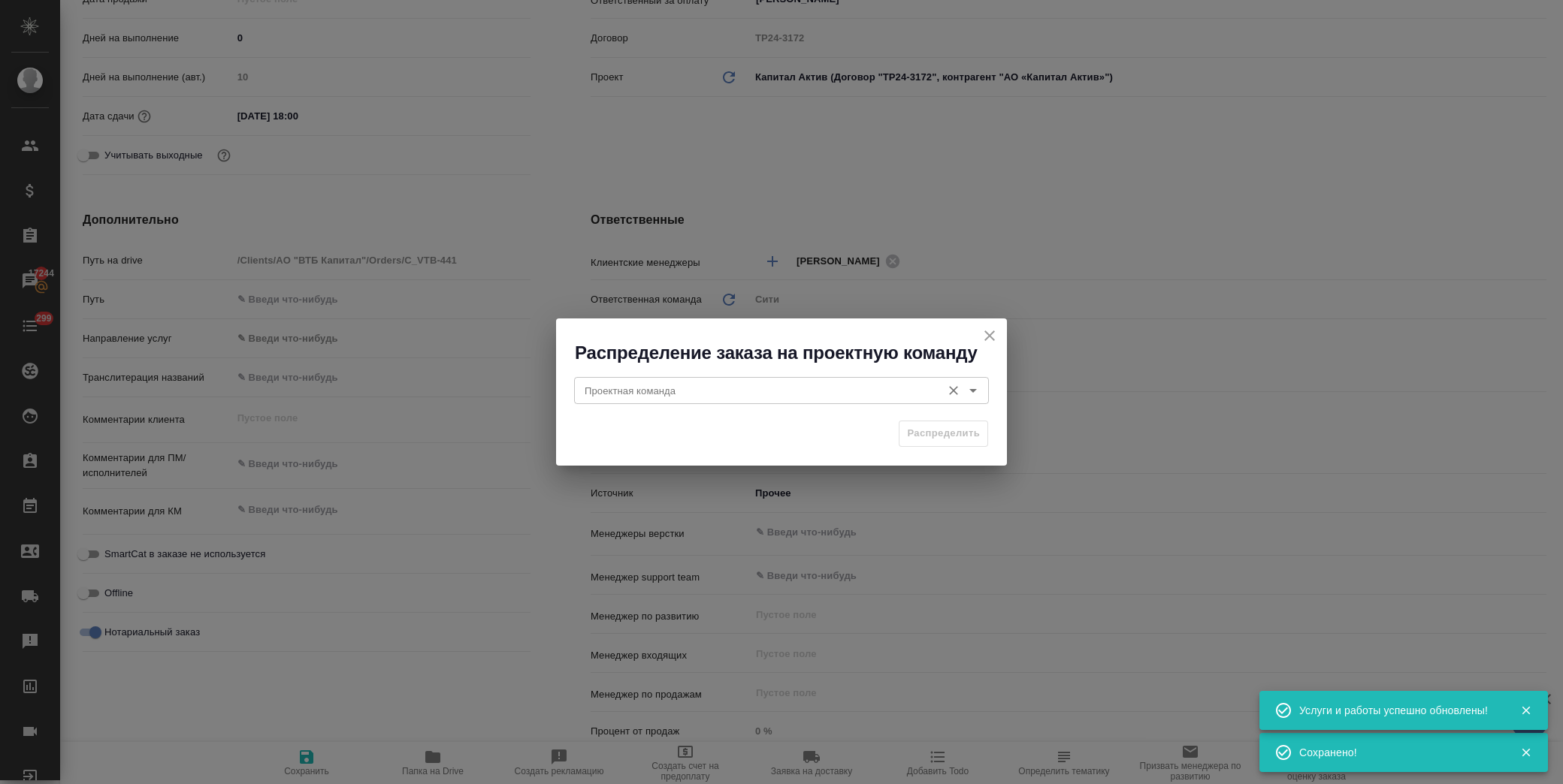
click at [730, 394] on input "Проектная команда" at bounding box center [756, 391] width 355 height 18
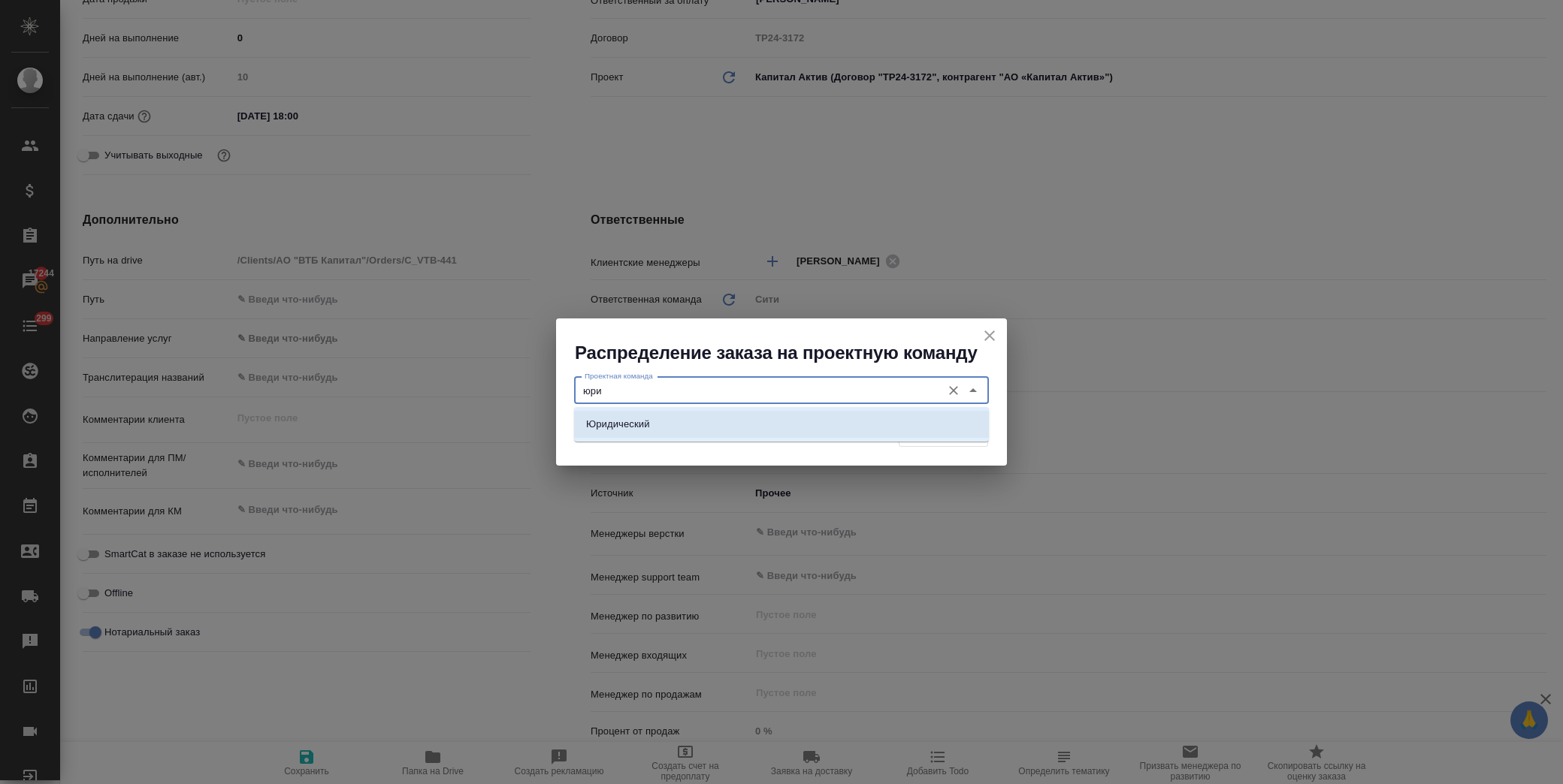
click at [723, 417] on li "Юридический" at bounding box center [781, 424] width 414 height 27
type input "Юридический"
click at [951, 425] on span "Распределить" at bounding box center [943, 433] width 73 height 17
type textarea "x"
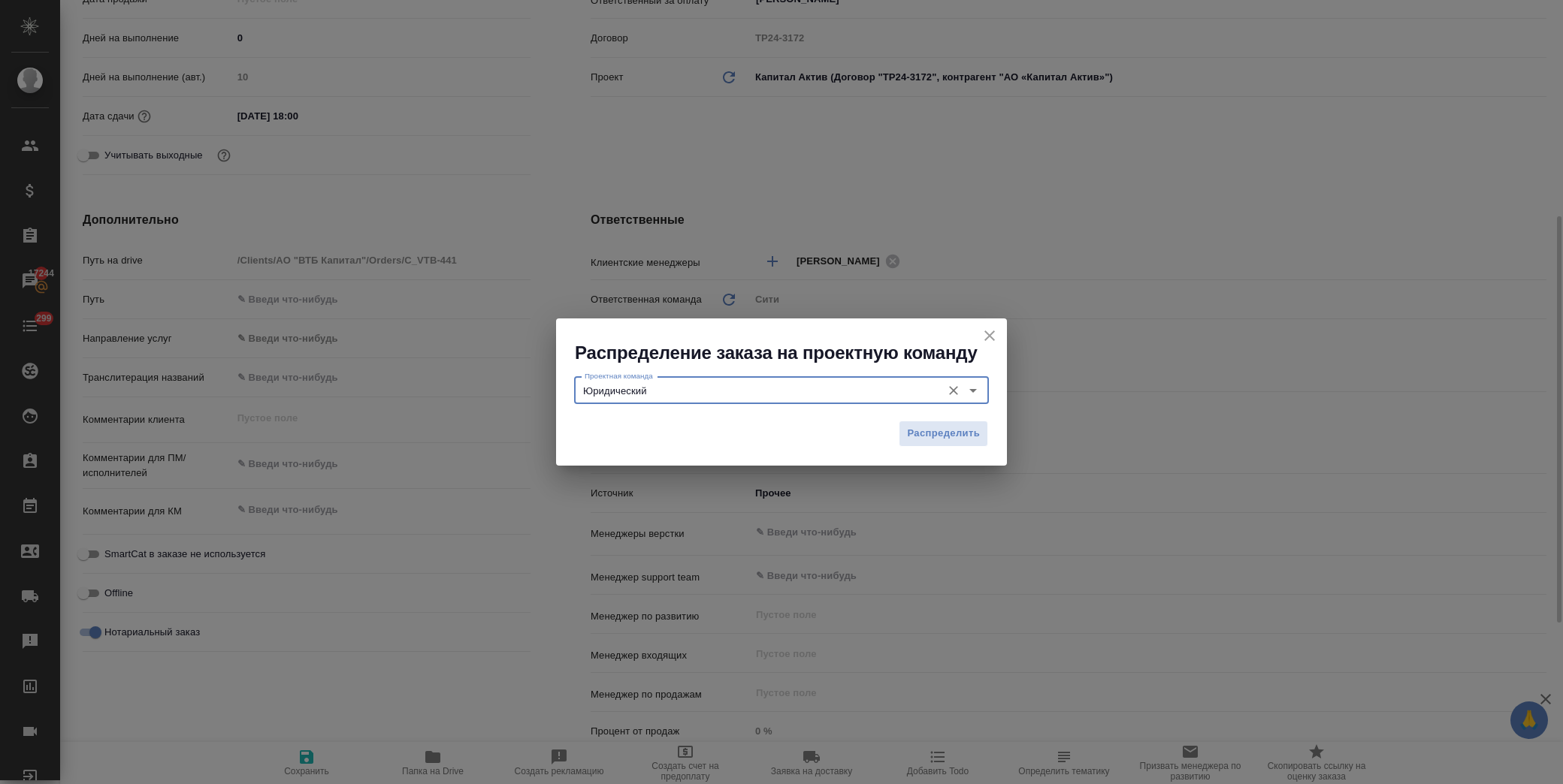
type textarea "x"
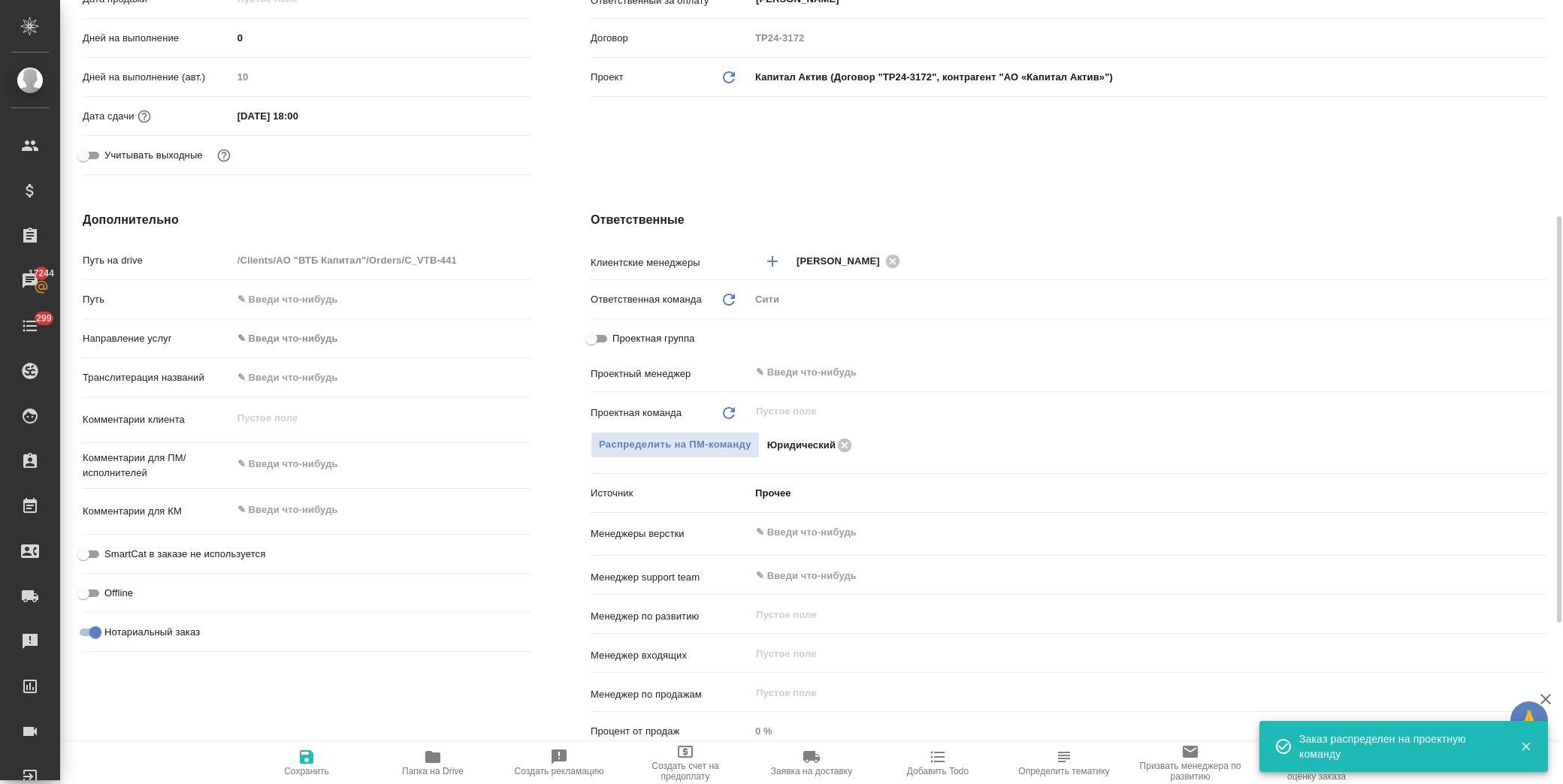
click at [312, 773] on span "Сохранить" at bounding box center [307, 771] width 45 height 11
type textarea "x"
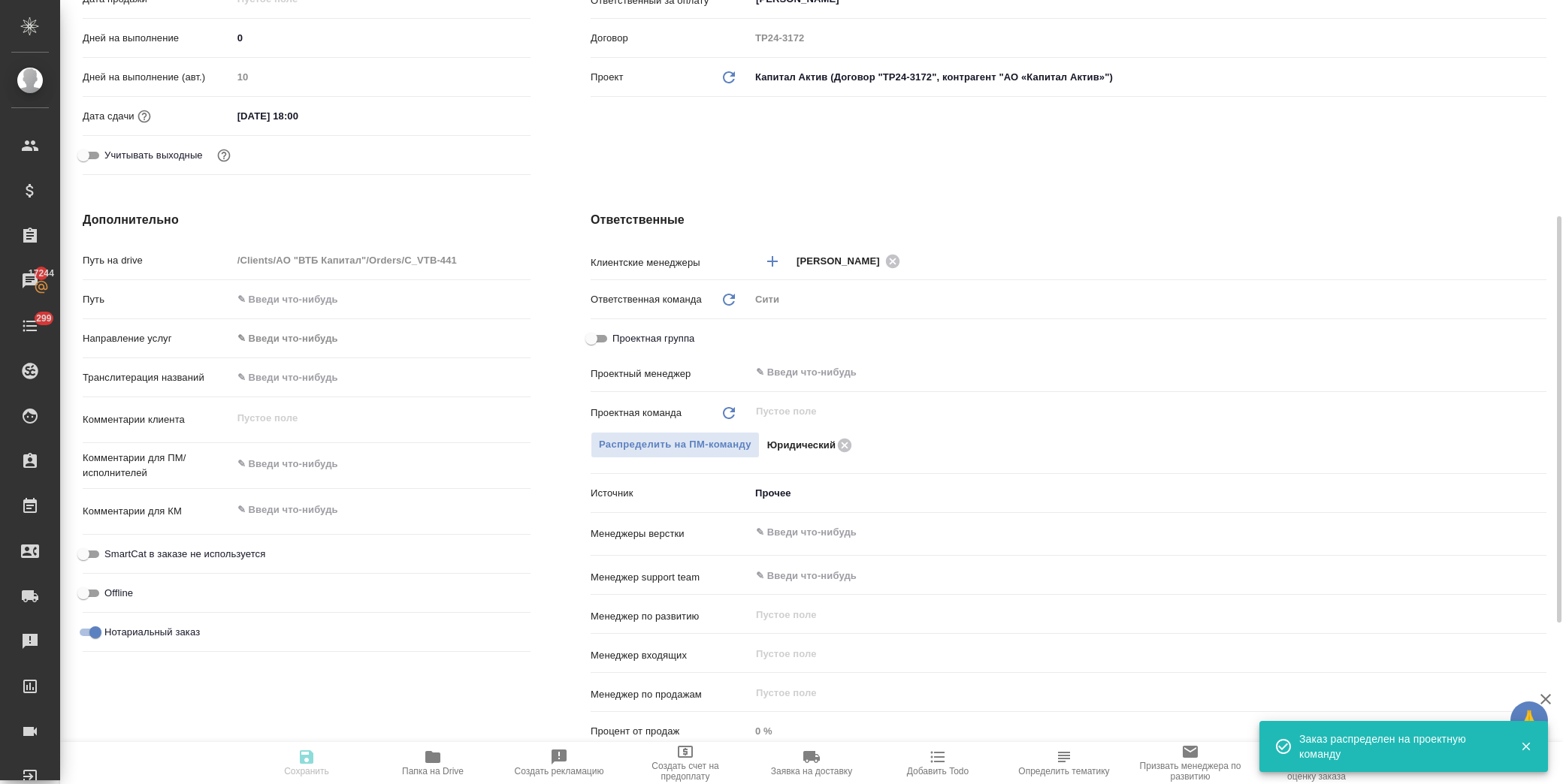
type textarea "x"
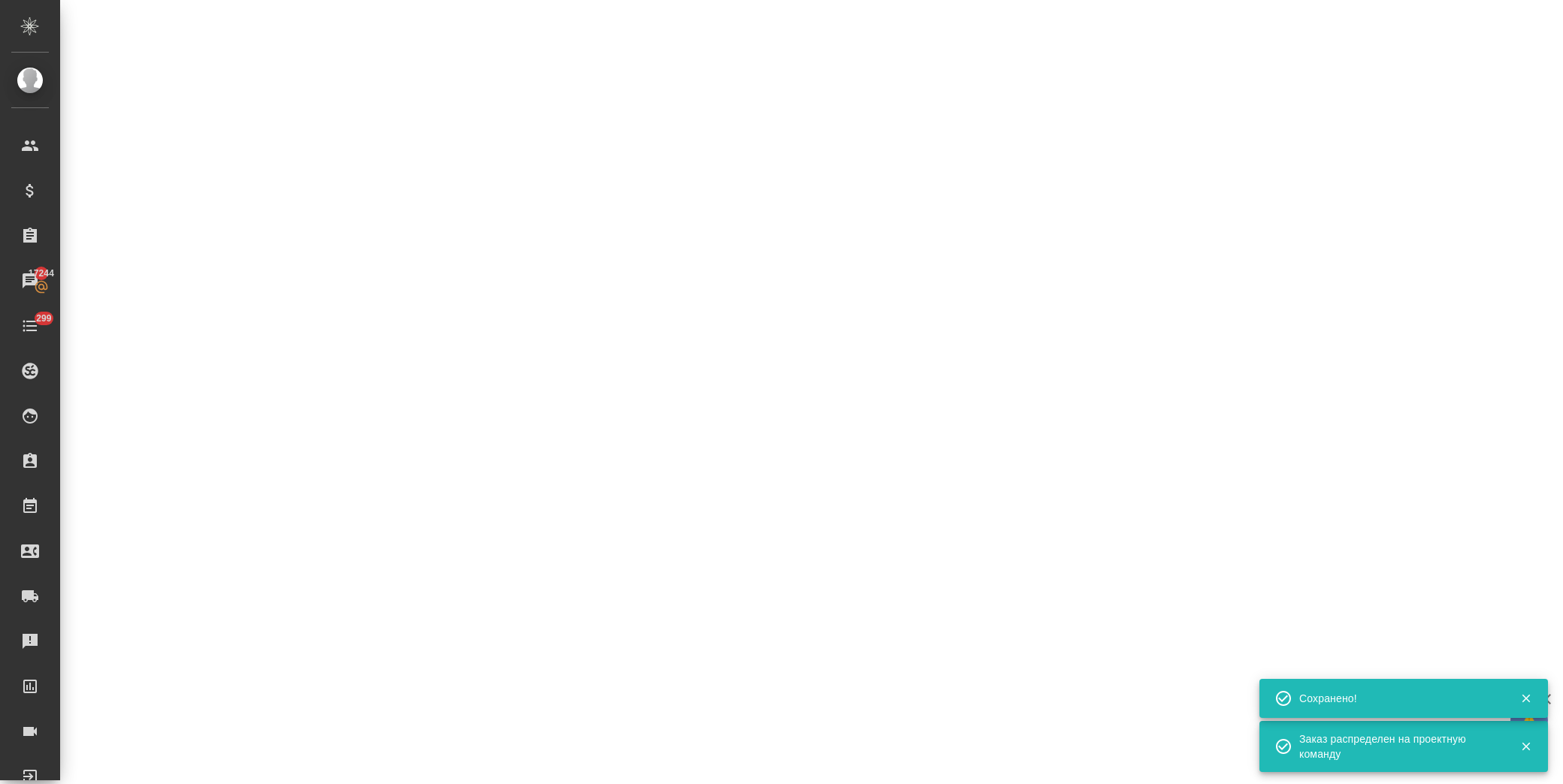
select select "RU"
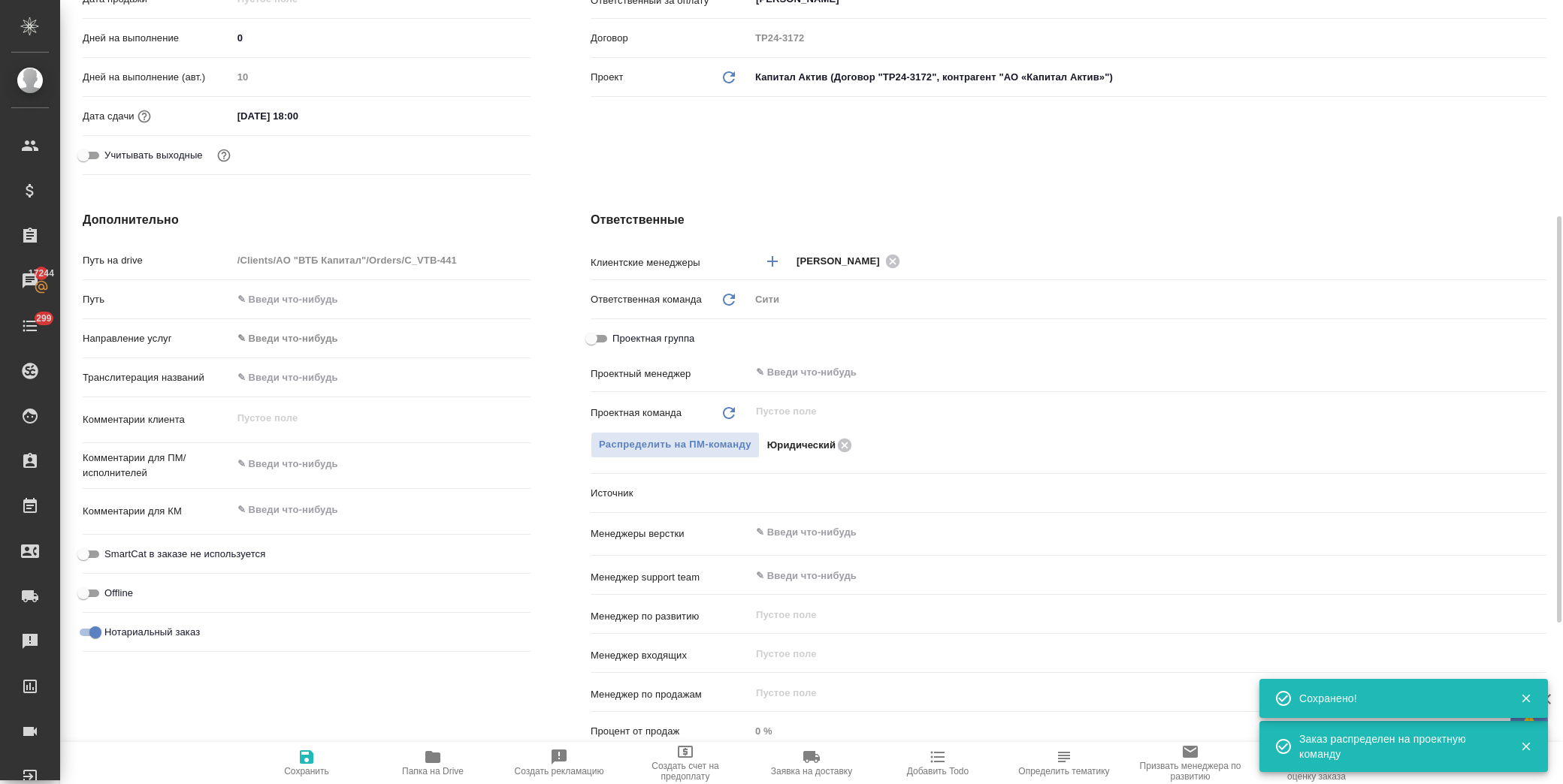
type textarea "x"
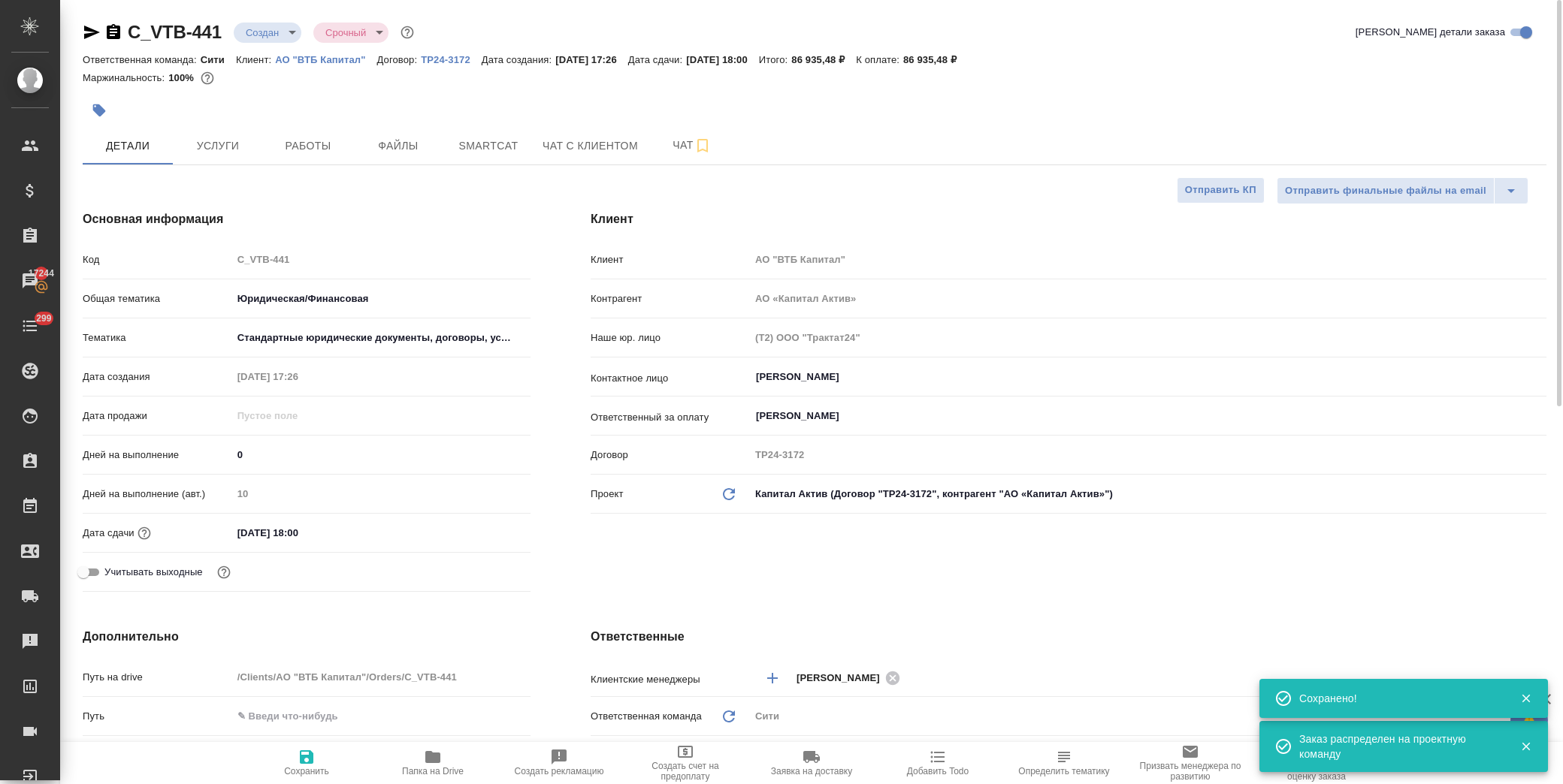
click at [272, 31] on body "🙏 .cls-1 fill:#fff; AWATERA [PERSON_NAME] Спецификации Заказы 17244 Чаты 299 To…" at bounding box center [781, 392] width 1563 height 784
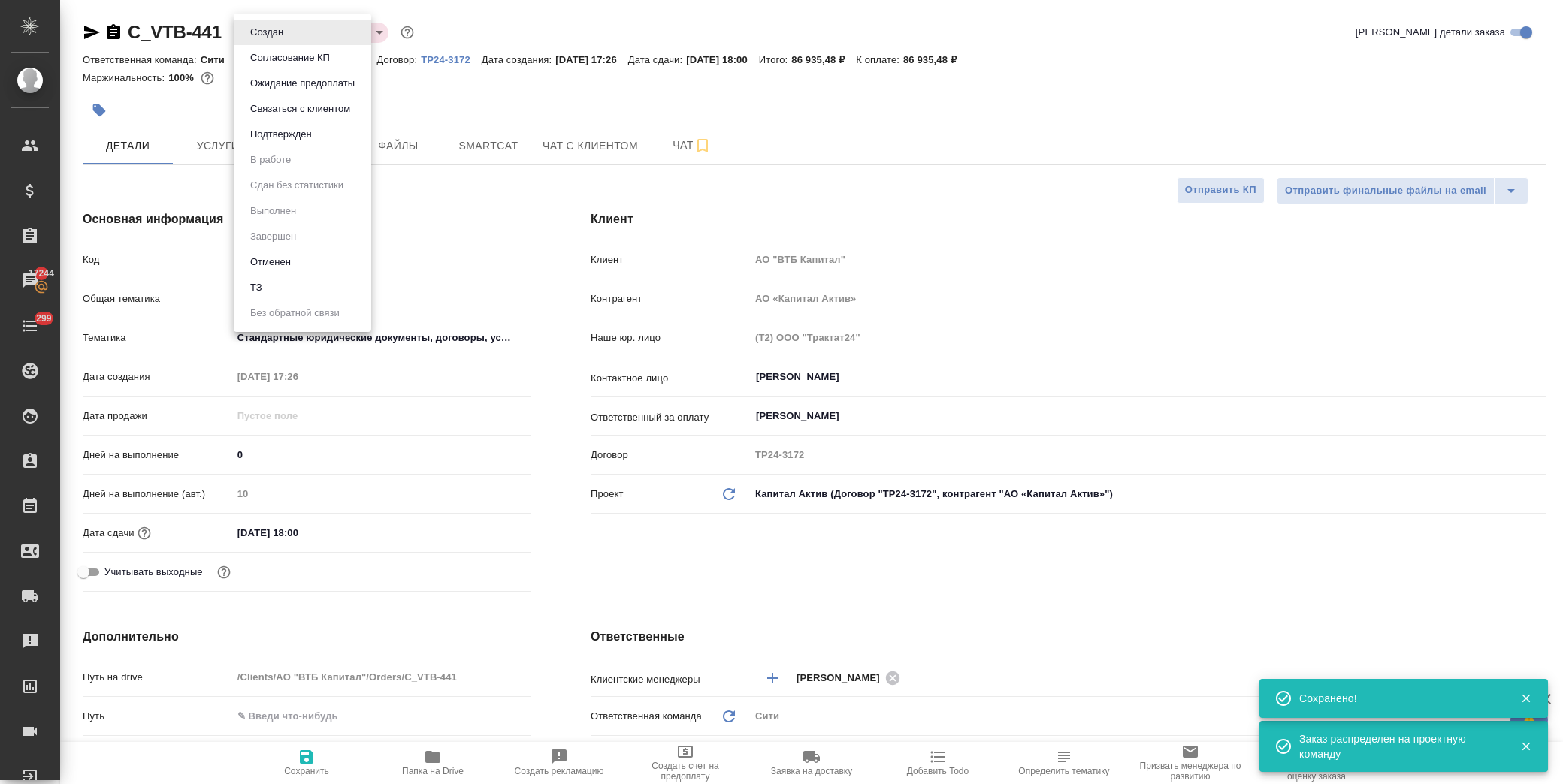
click at [287, 281] on li "ТЗ" at bounding box center [303, 288] width 138 height 26
type textarea "x"
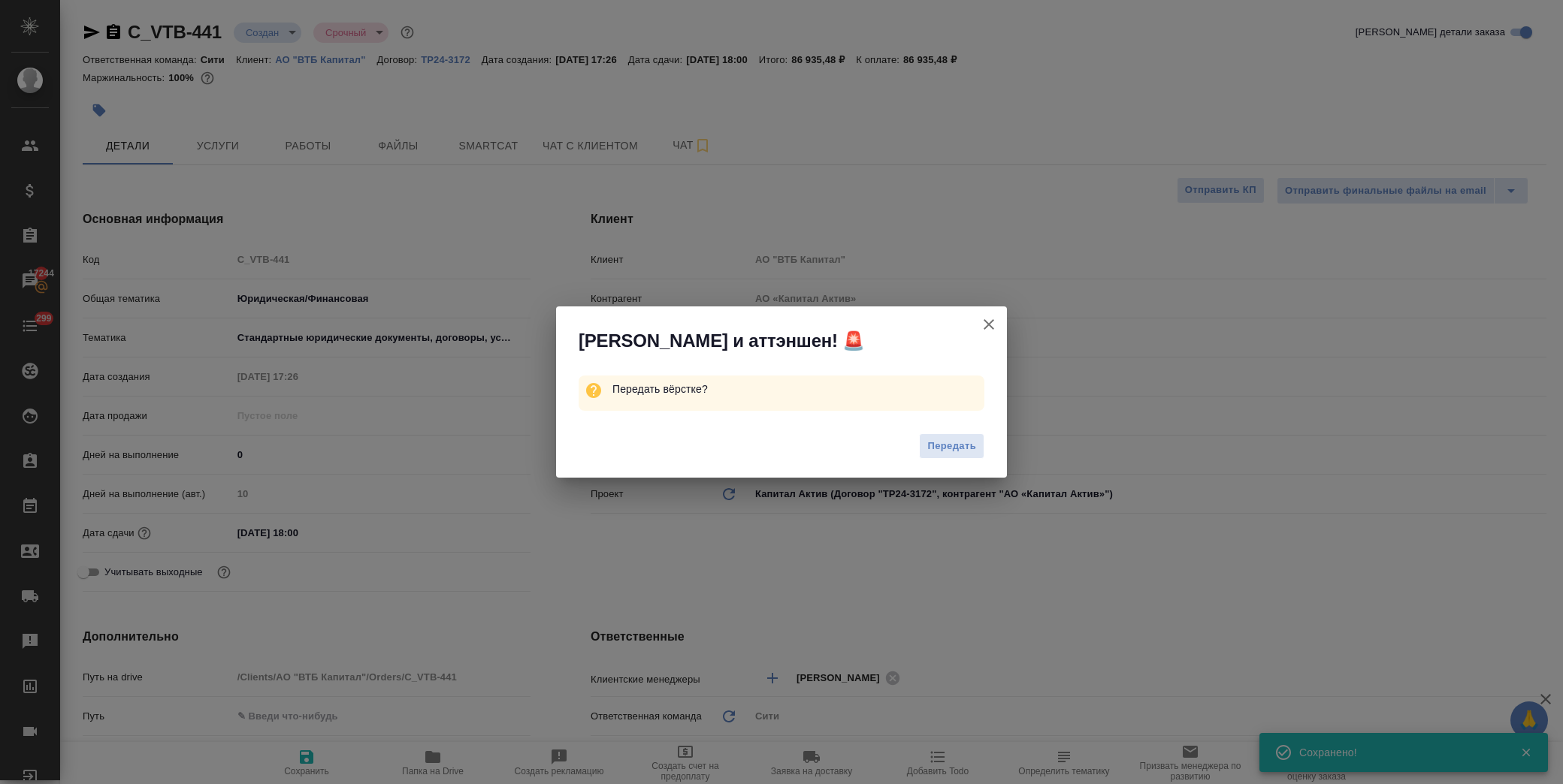
click at [988, 322] on icon "button" at bounding box center [989, 324] width 18 height 18
type textarea "x"
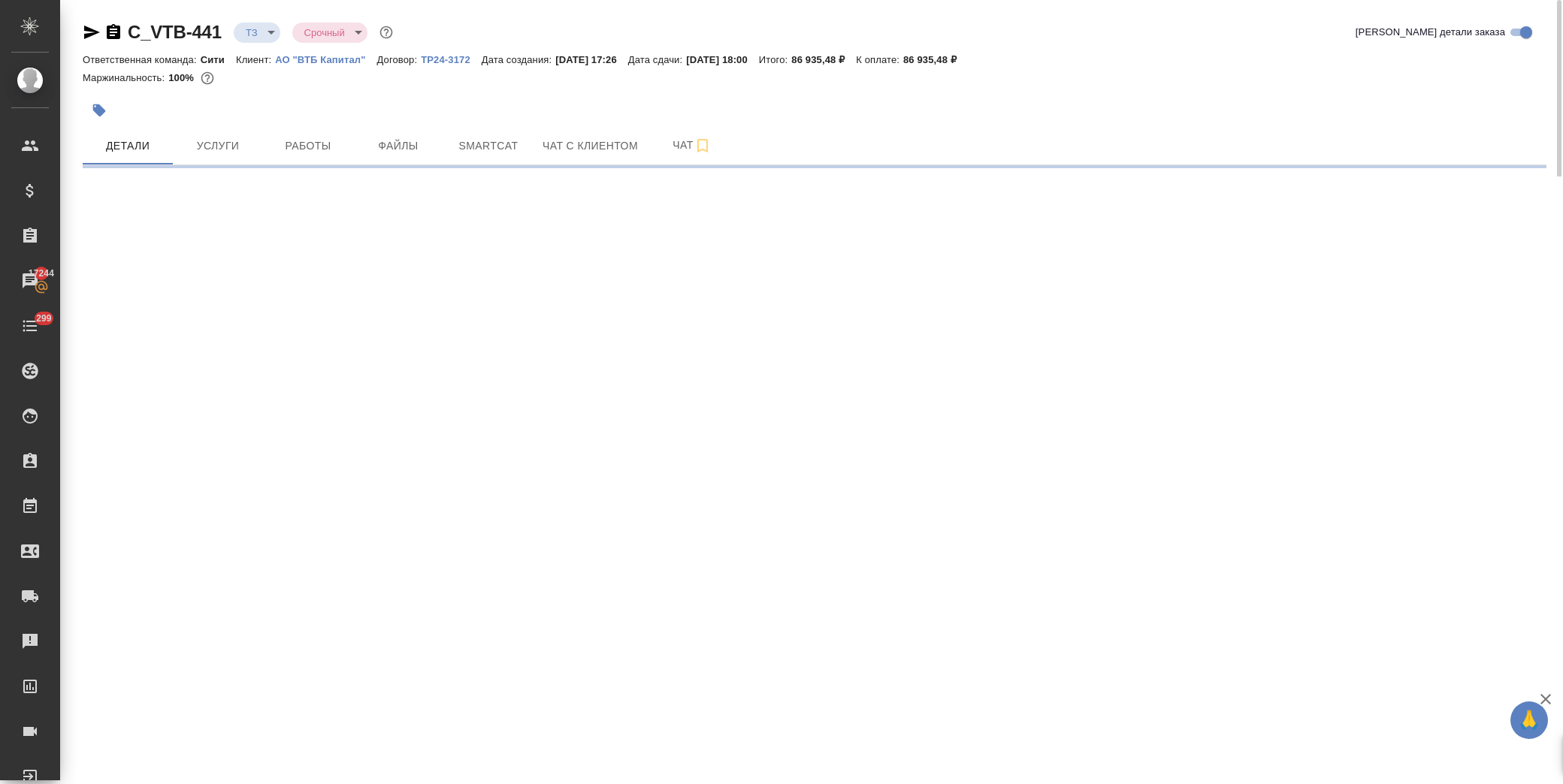
select select "RU"
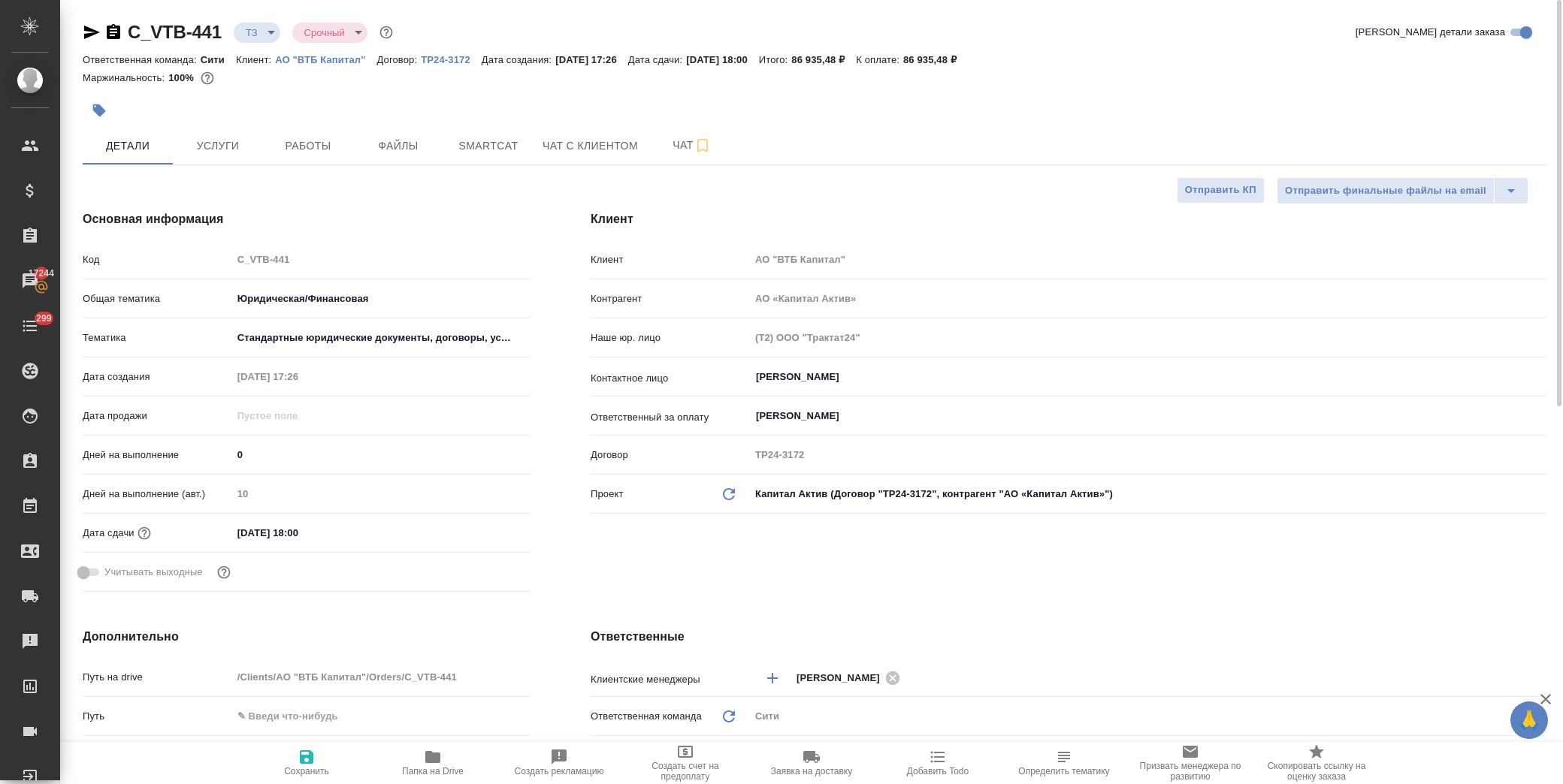
type textarea "x"
click at [255, 30] on body "🙏 .cls-1 fill:#fff; AWATERA [PERSON_NAME] Спецификации Заказы 17244 Чаты 299 To…" at bounding box center [781, 392] width 1563 height 784
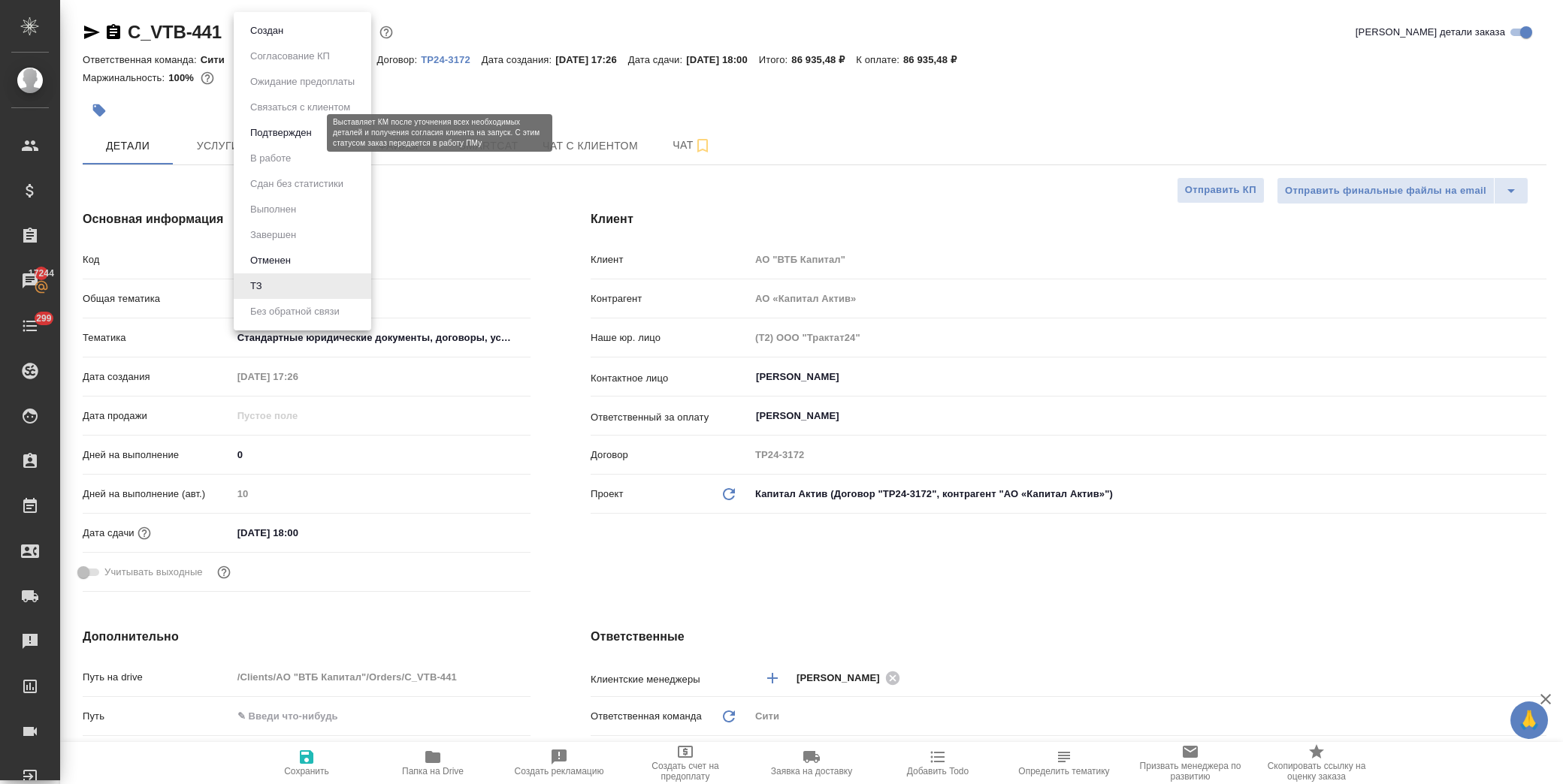
click at [273, 129] on button "Подтвержден" at bounding box center [281, 133] width 71 height 16
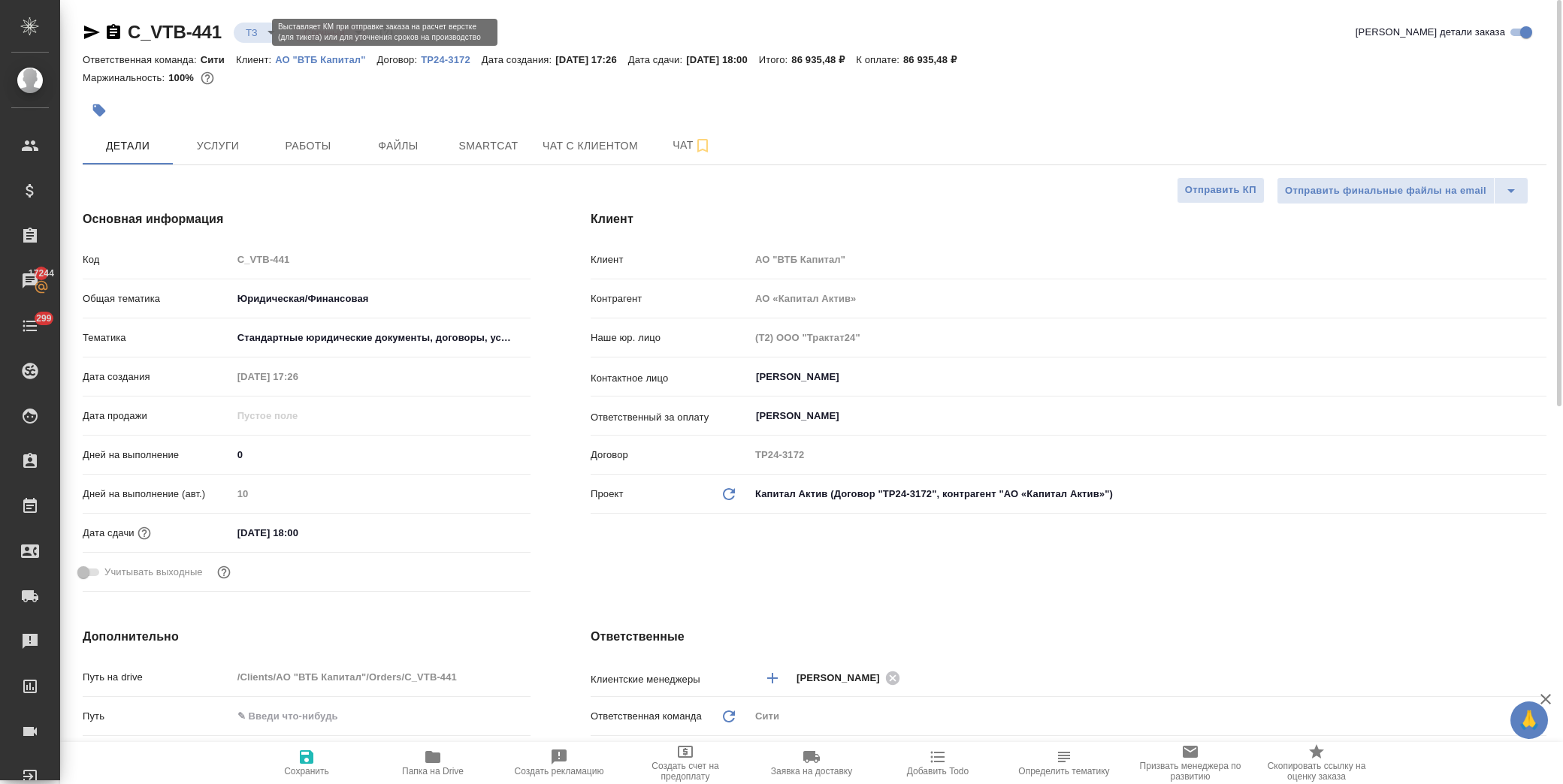
click at [254, 27] on body "🙏 .cls-1 fill:#fff; AWATERA [PERSON_NAME] Спецификации Заказы 17244 Чаты 299 To…" at bounding box center [781, 392] width 1563 height 784
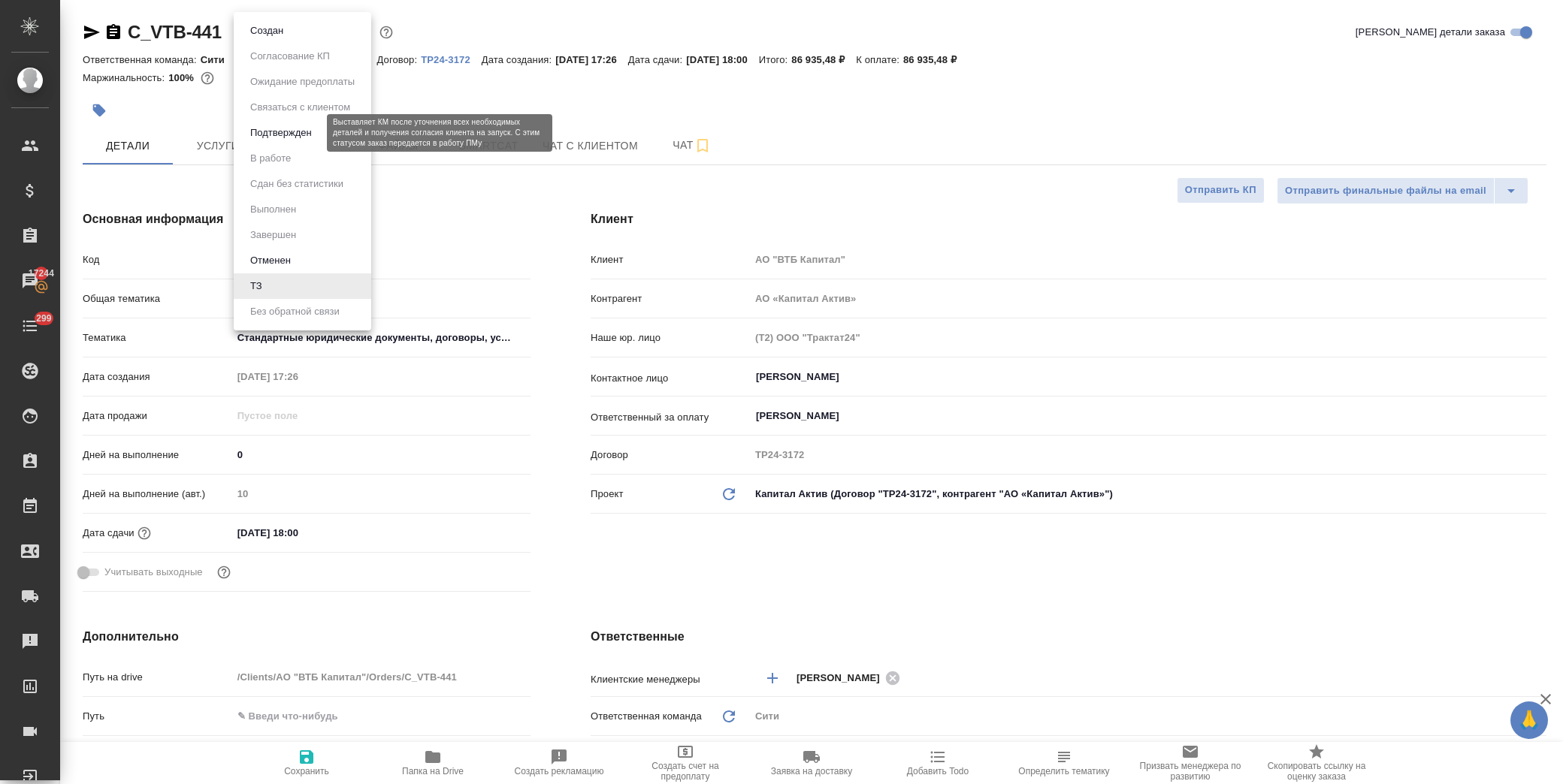
click at [273, 136] on button "Подтвержден" at bounding box center [281, 133] width 71 height 16
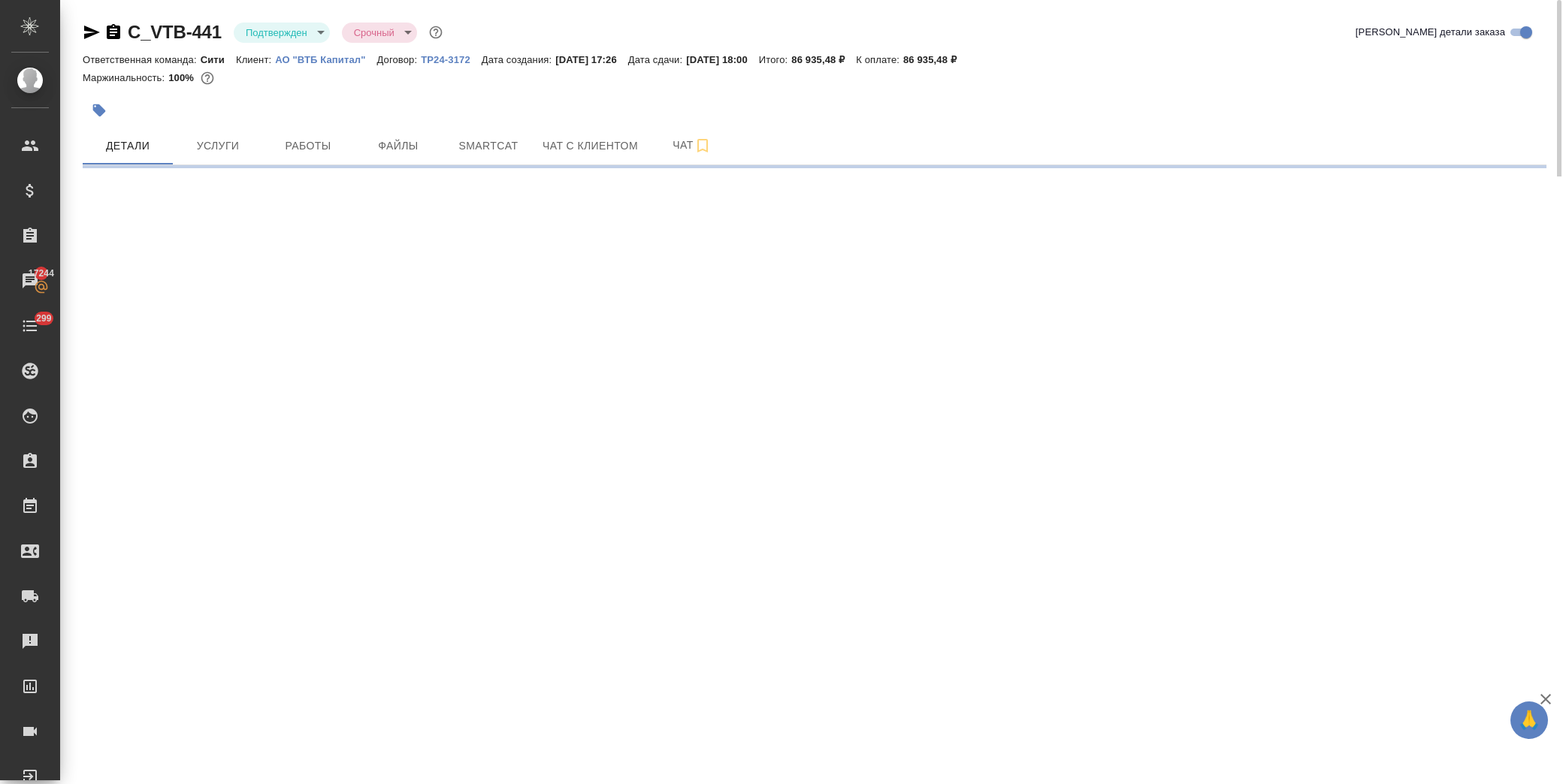
select select "RU"
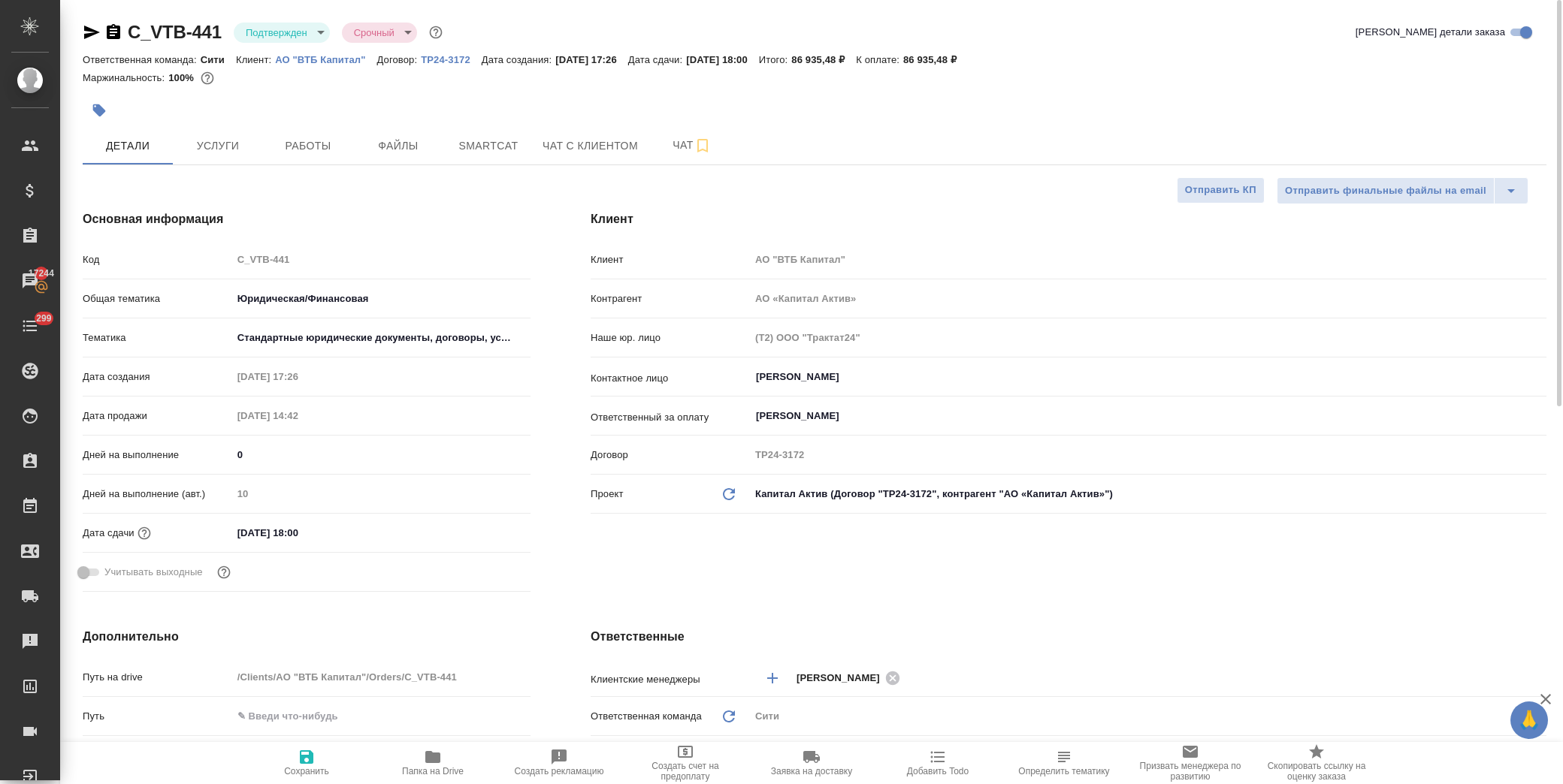
type textarea "x"
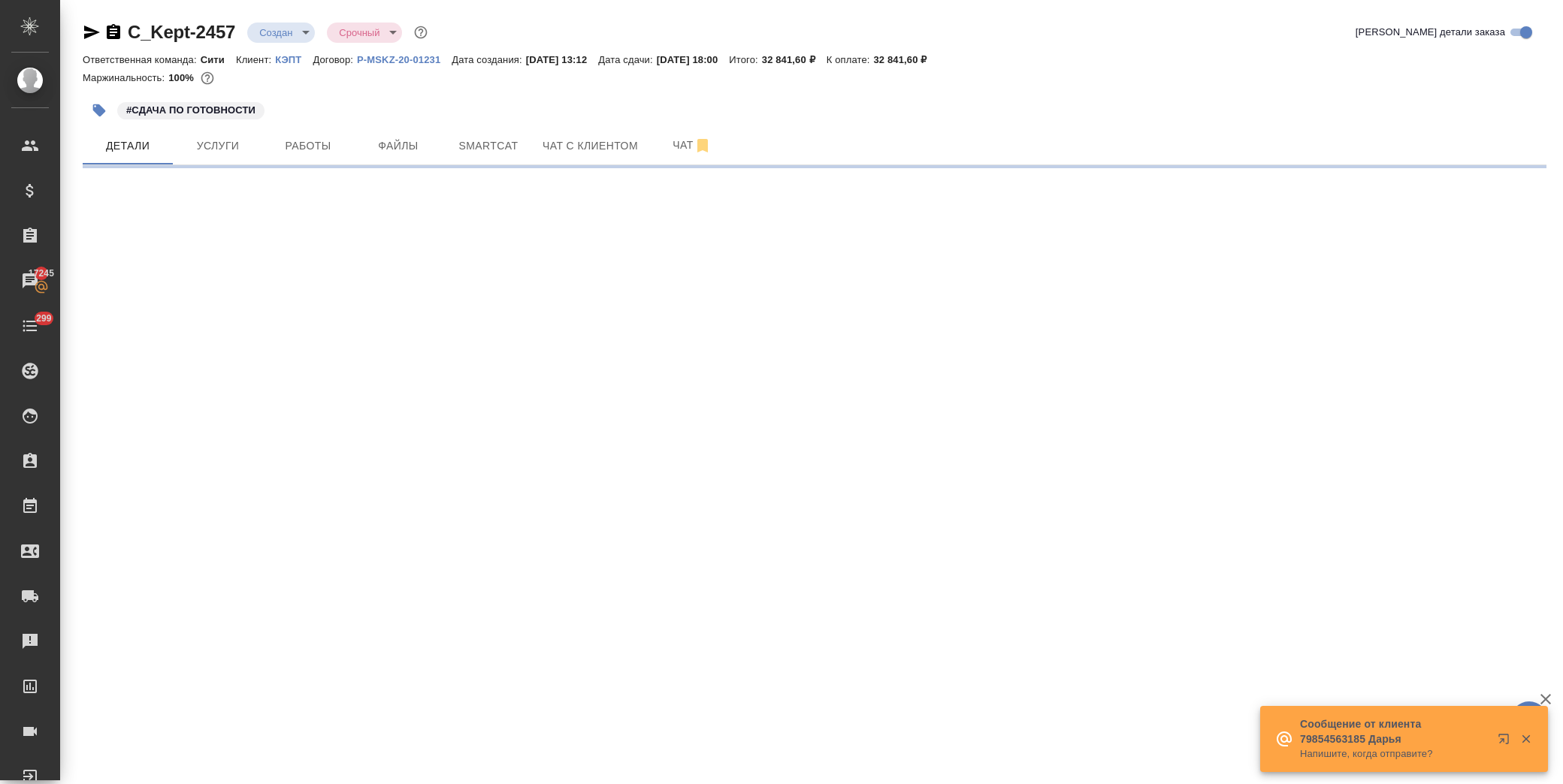
select select "RU"
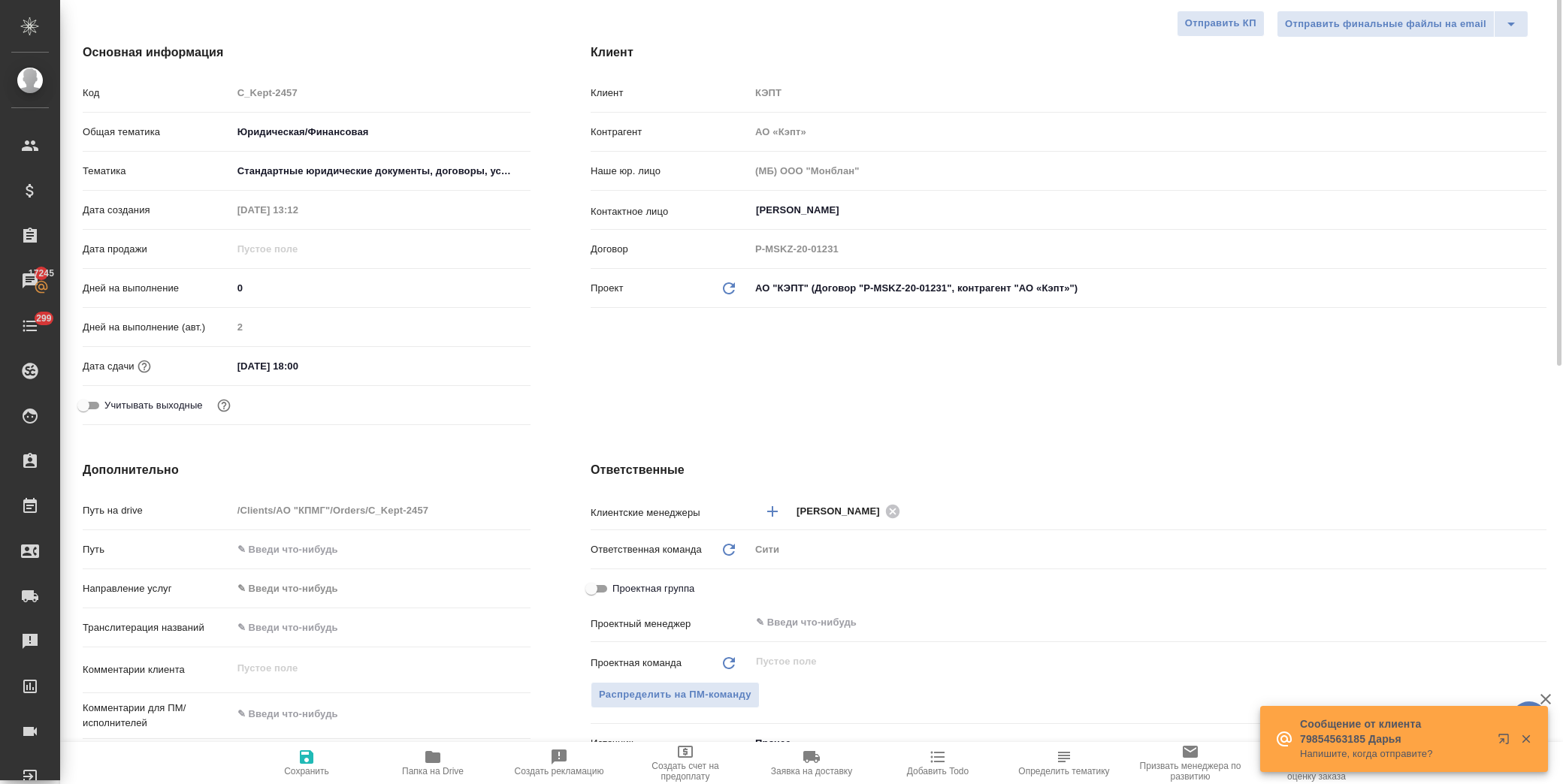
scroll to position [333, 0]
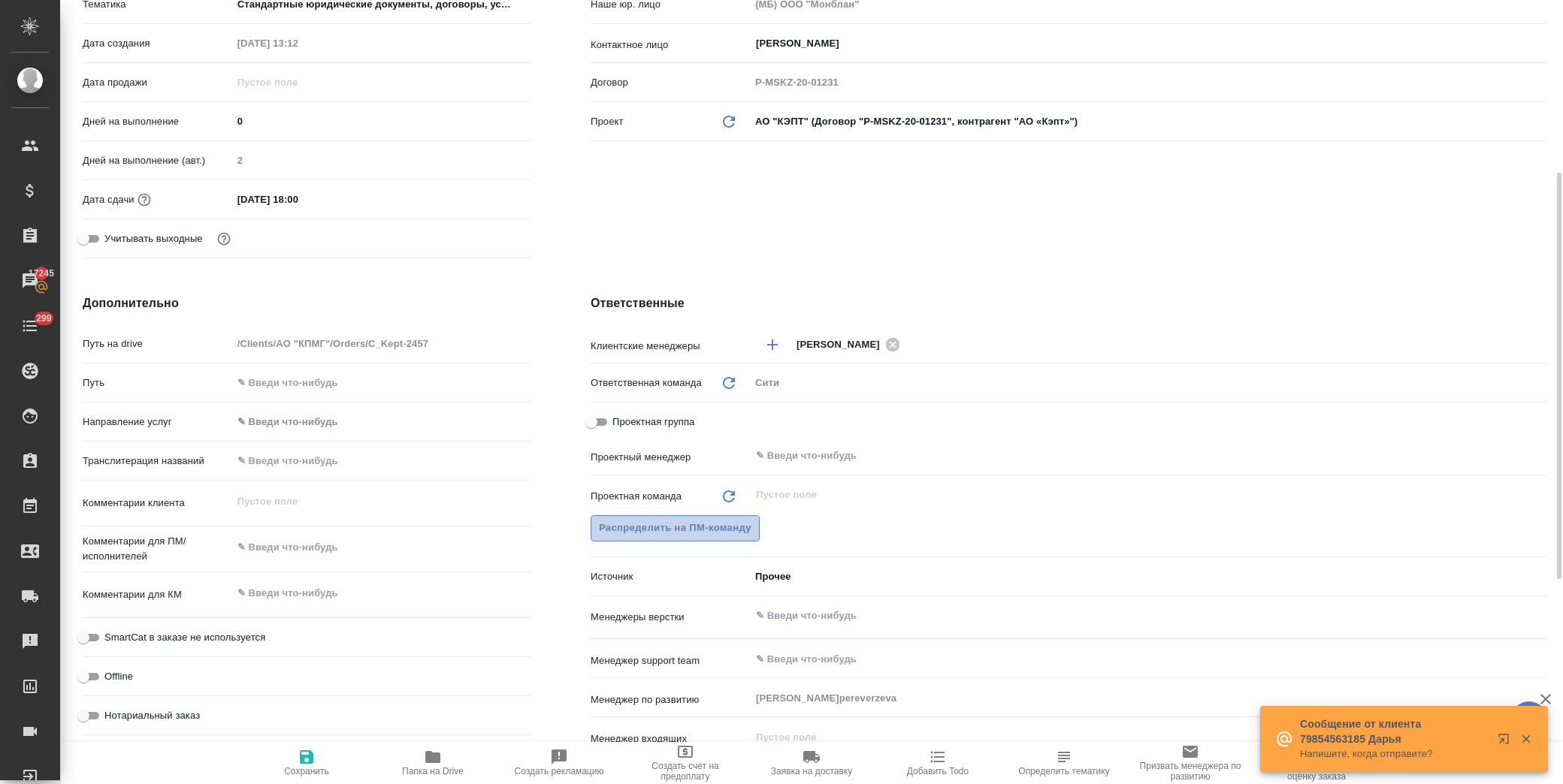
click at [685, 523] on span "Распределить на ПМ-команду" at bounding box center [676, 528] width 152 height 17
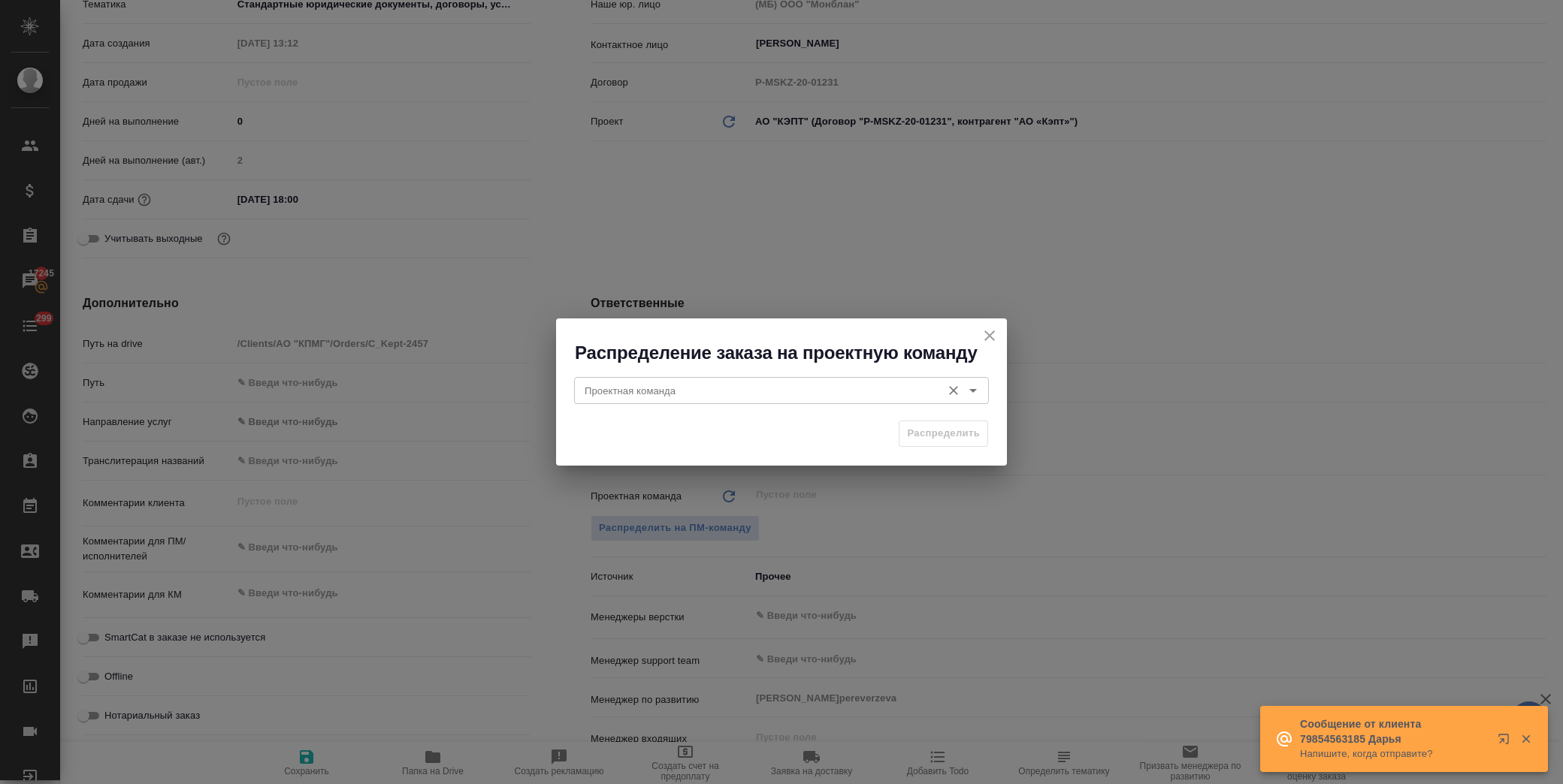
click at [676, 396] on input "Проектная команда" at bounding box center [756, 391] width 355 height 18
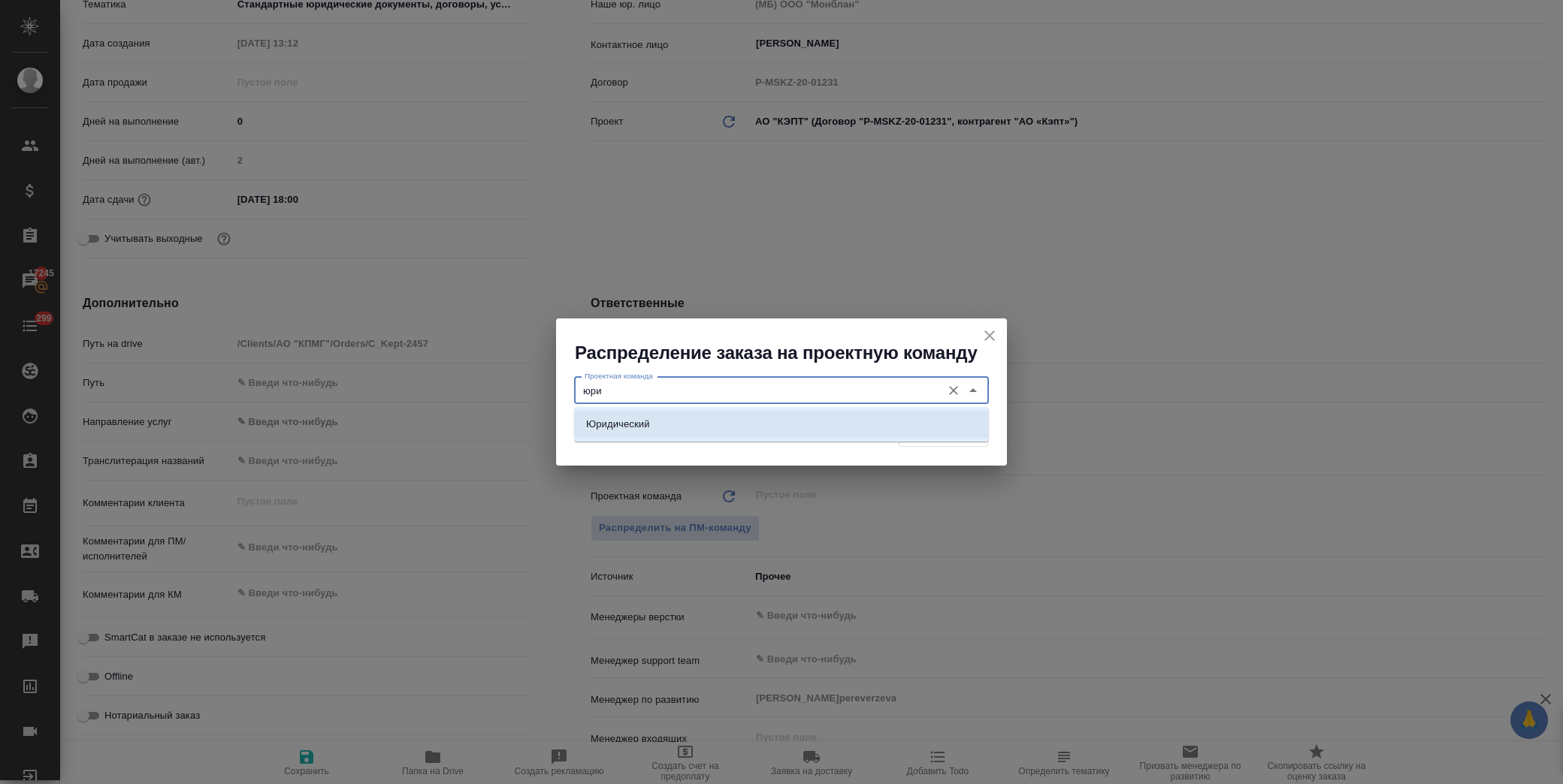
drag, startPoint x: 671, startPoint y: 421, endPoint x: 700, endPoint y: 422, distance: 29.0
click at [671, 422] on li "Юридический" at bounding box center [781, 424] width 414 height 27
type input "Юридический"
click at [916, 430] on span "Распределить" at bounding box center [943, 433] width 73 height 17
type textarea "x"
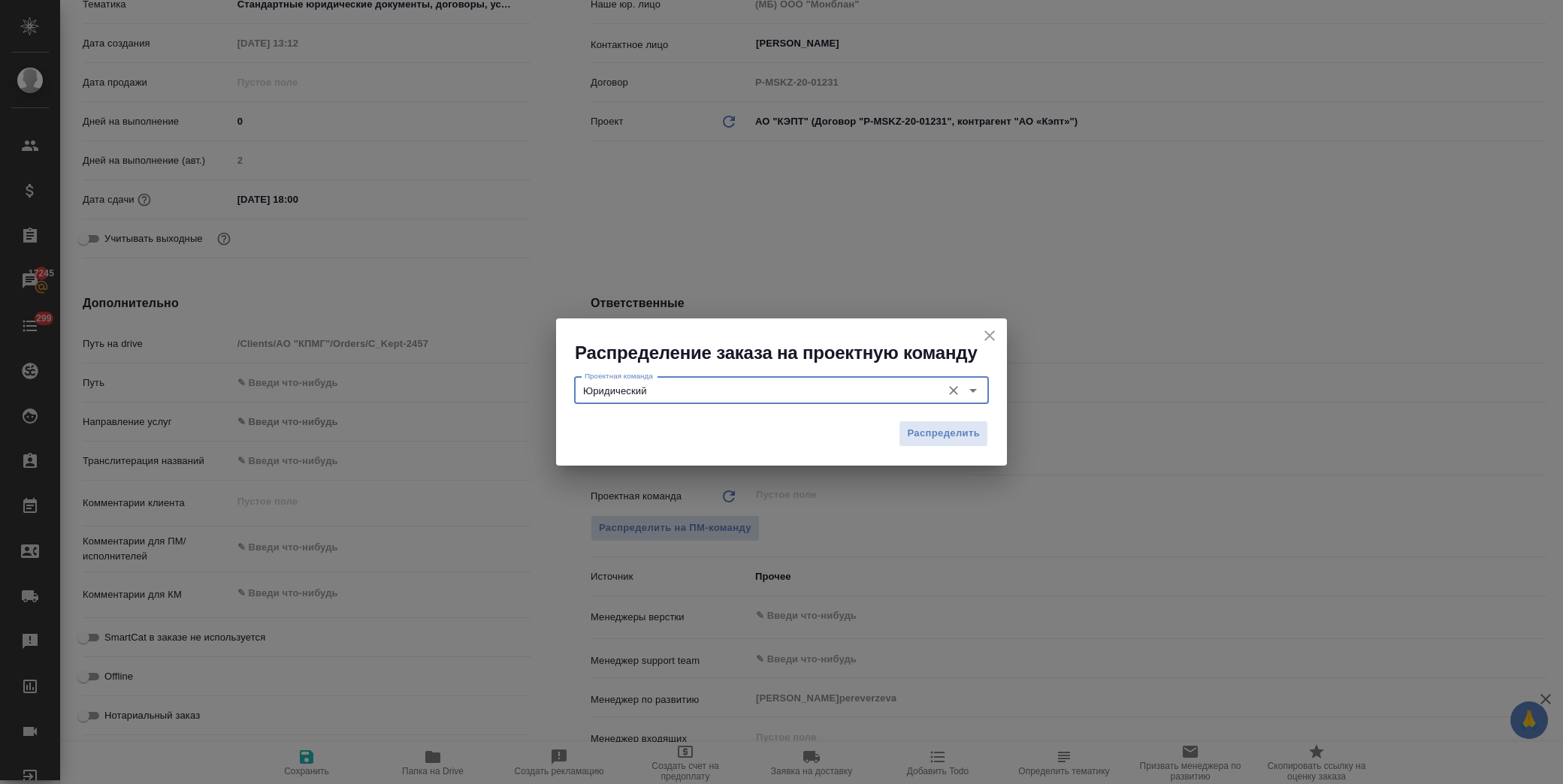
type textarea "x"
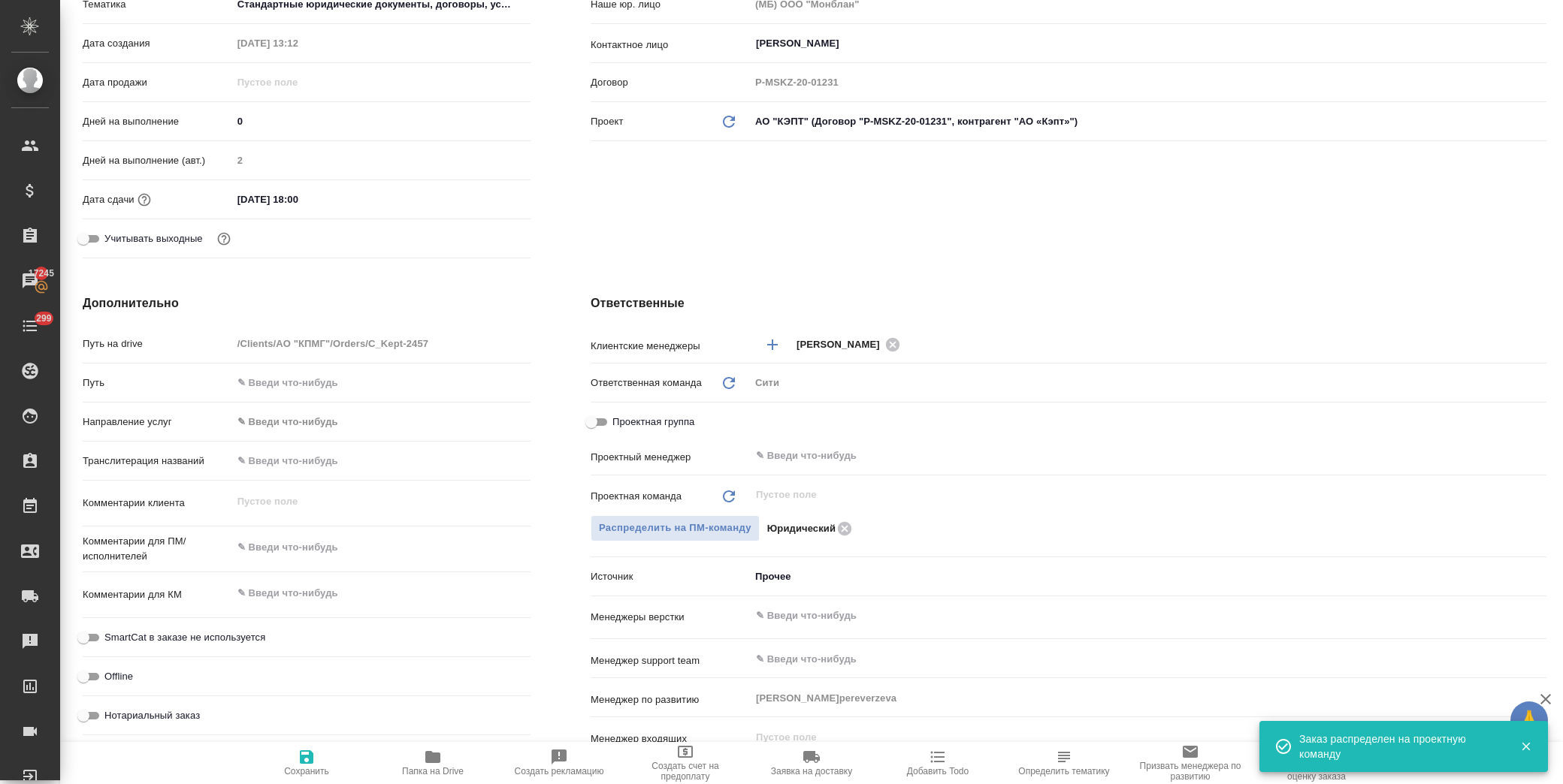
click at [307, 762] on icon "button" at bounding box center [307, 757] width 18 height 18
type textarea "x"
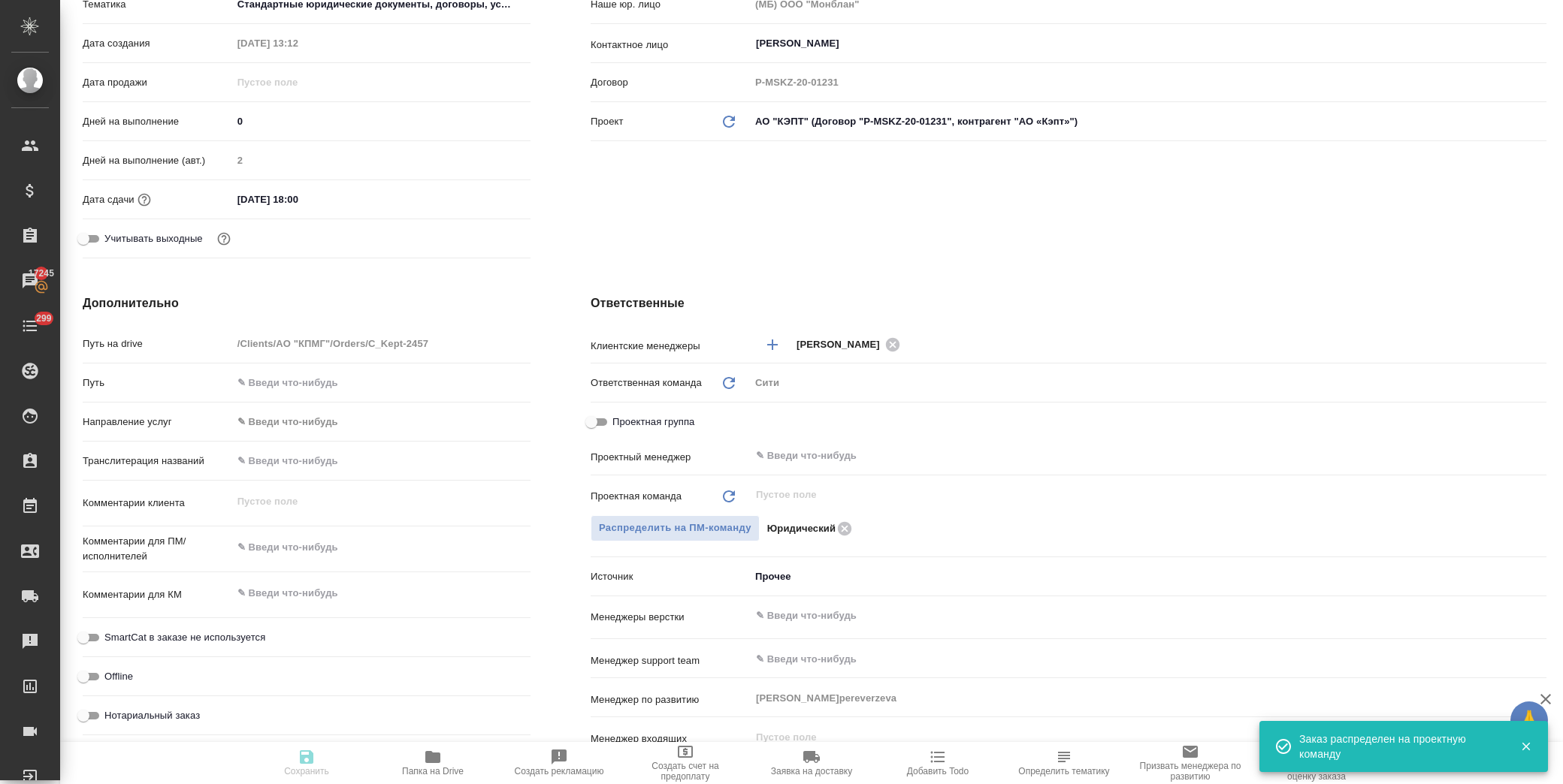
type textarea "x"
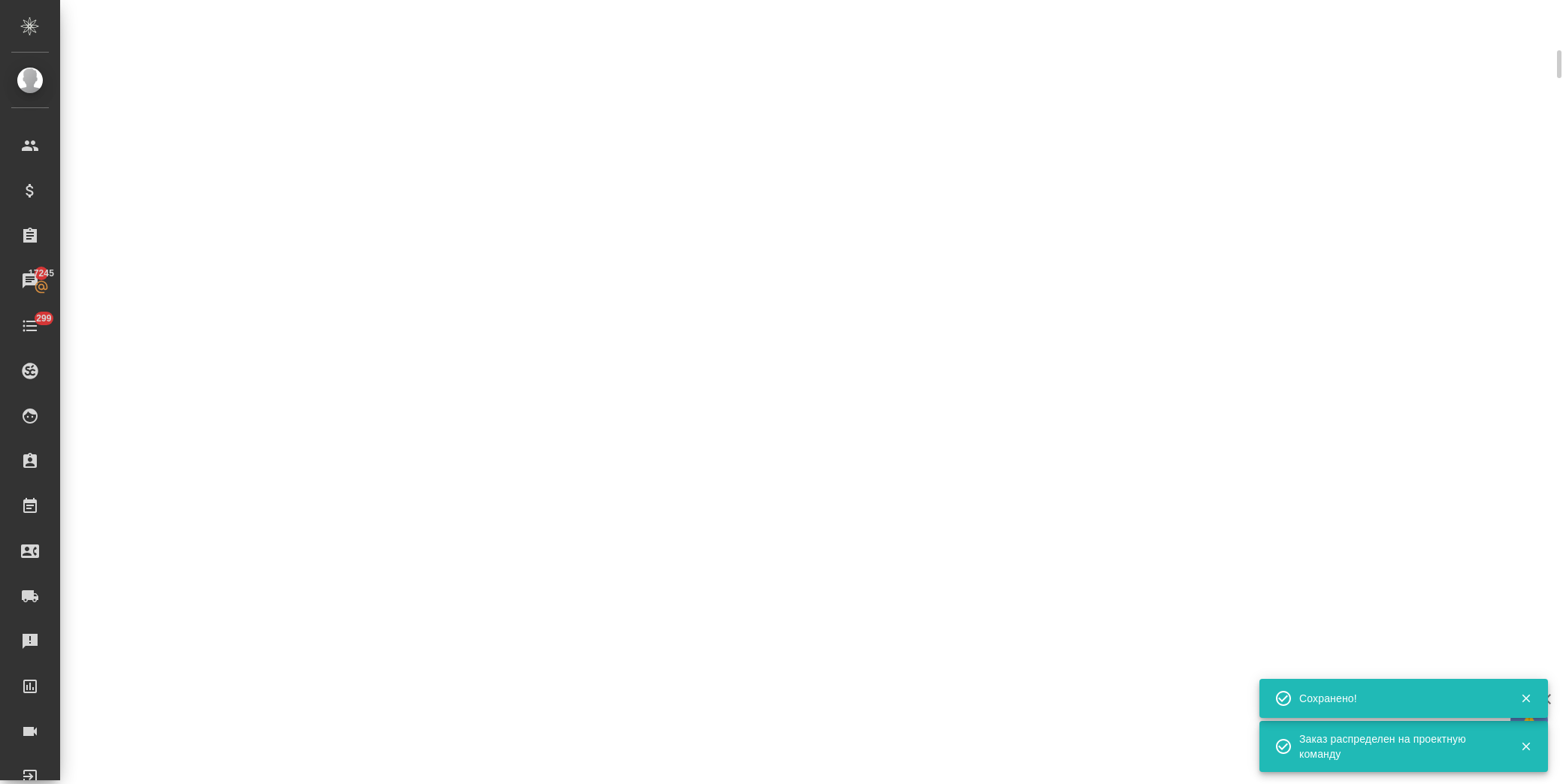
select select "RU"
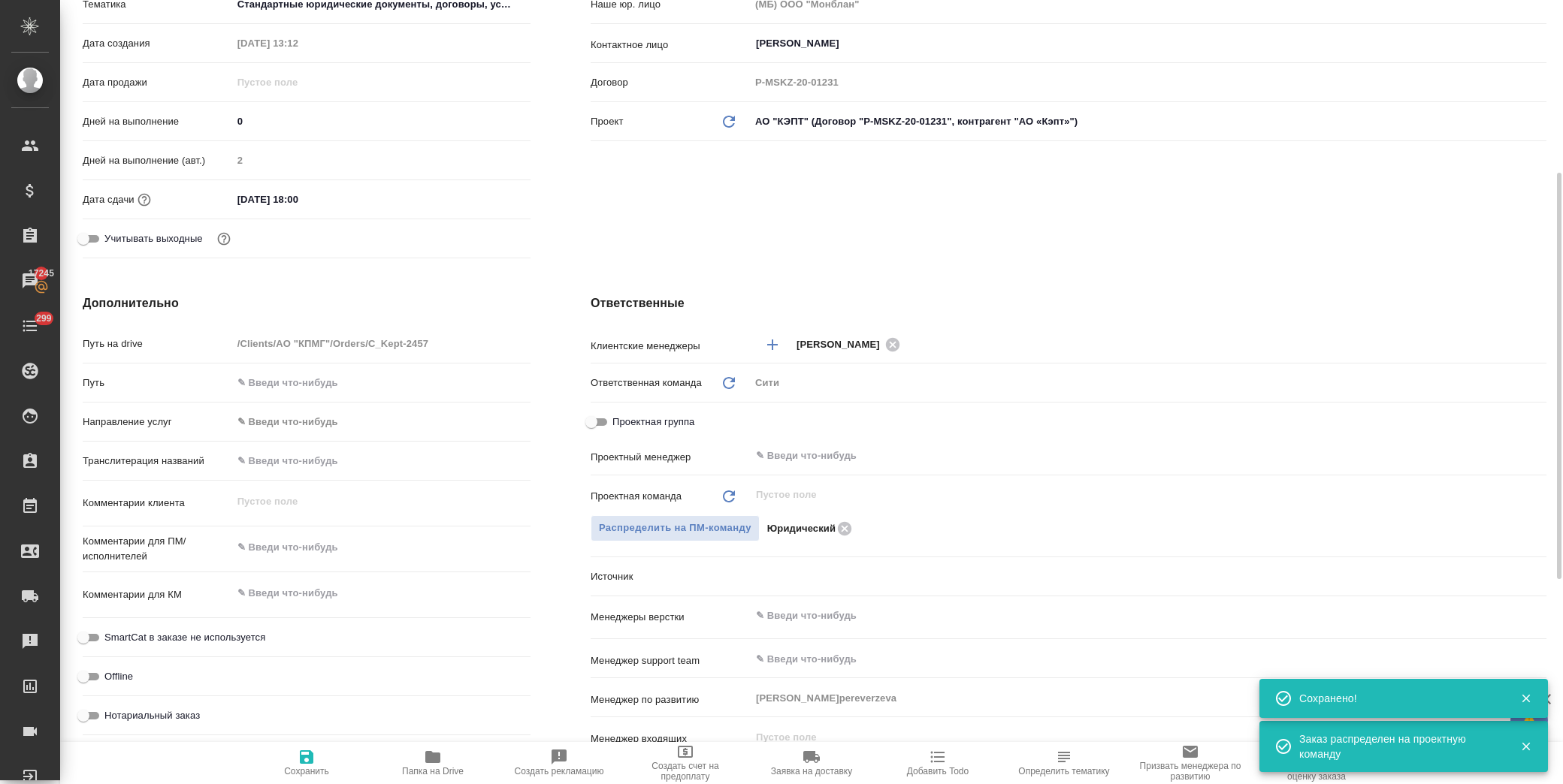
type textarea "x"
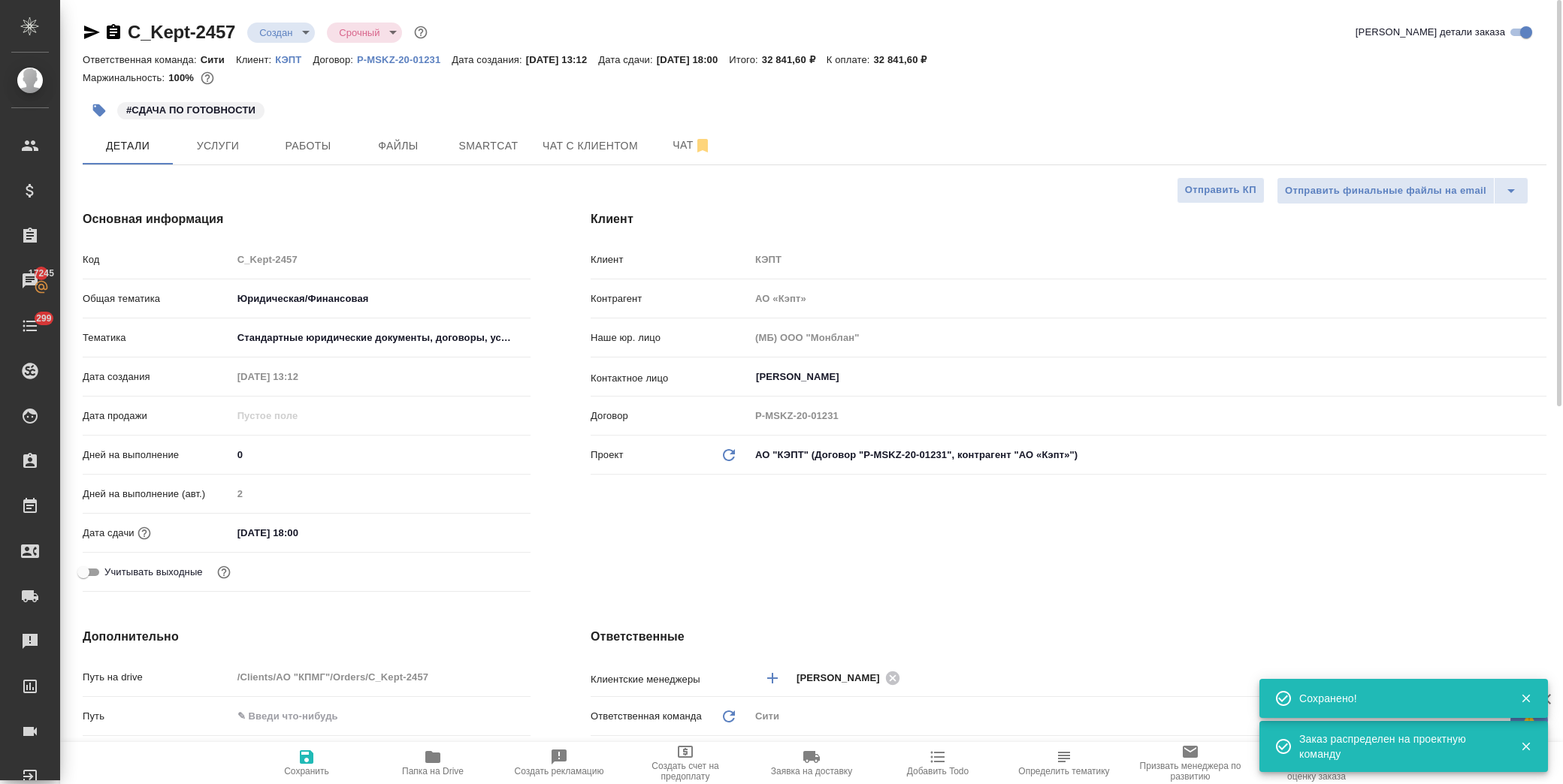
click at [288, 32] on body "🙏 .cls-1 fill:#fff; AWATERA Лофицкая Юлия Владимировна Клиенты Спецификации Зак…" at bounding box center [781, 392] width 1563 height 784
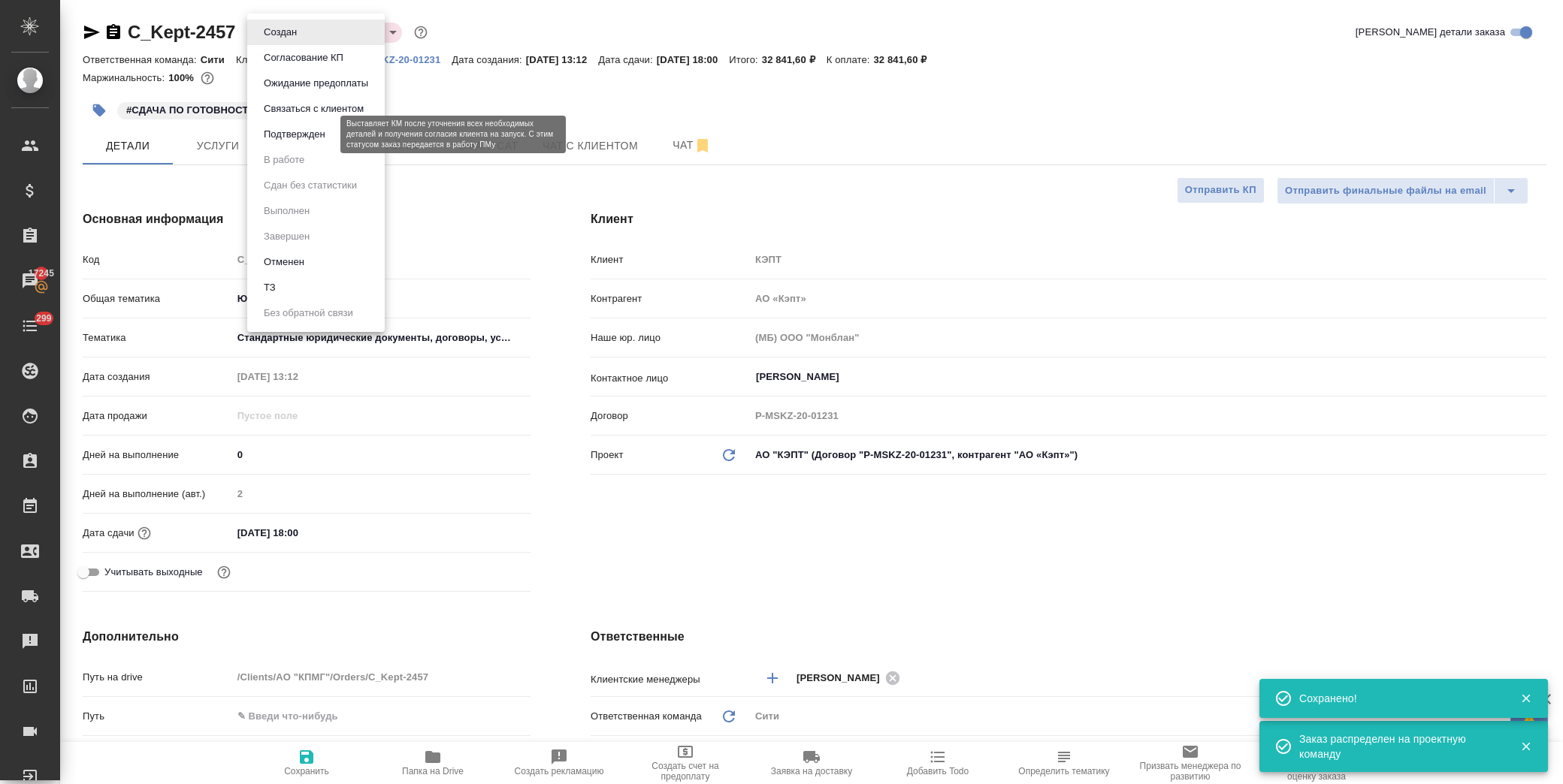
click at [311, 136] on button "Подтвержден" at bounding box center [294, 135] width 71 height 16
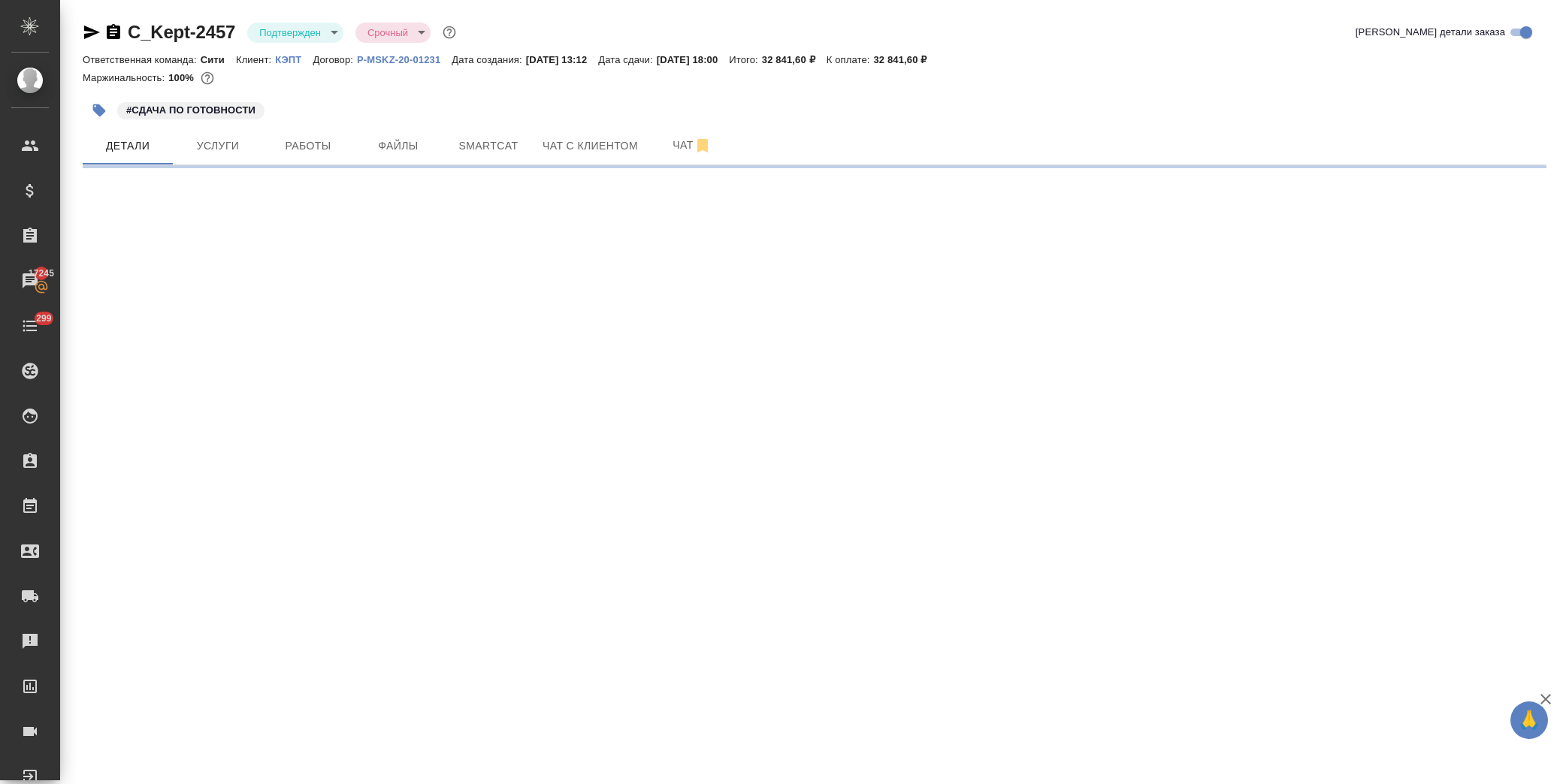
select select "RU"
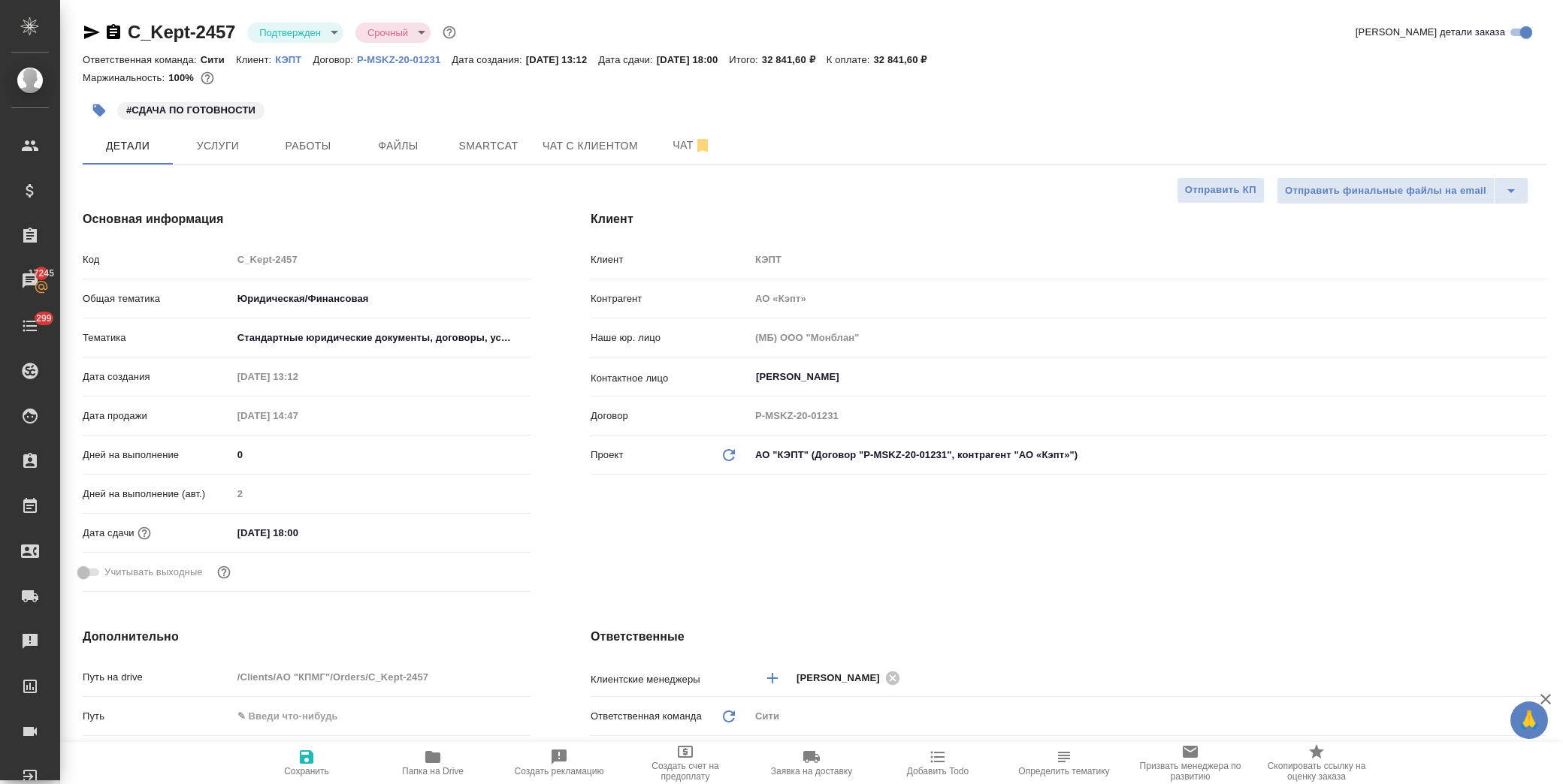
type textarea "x"
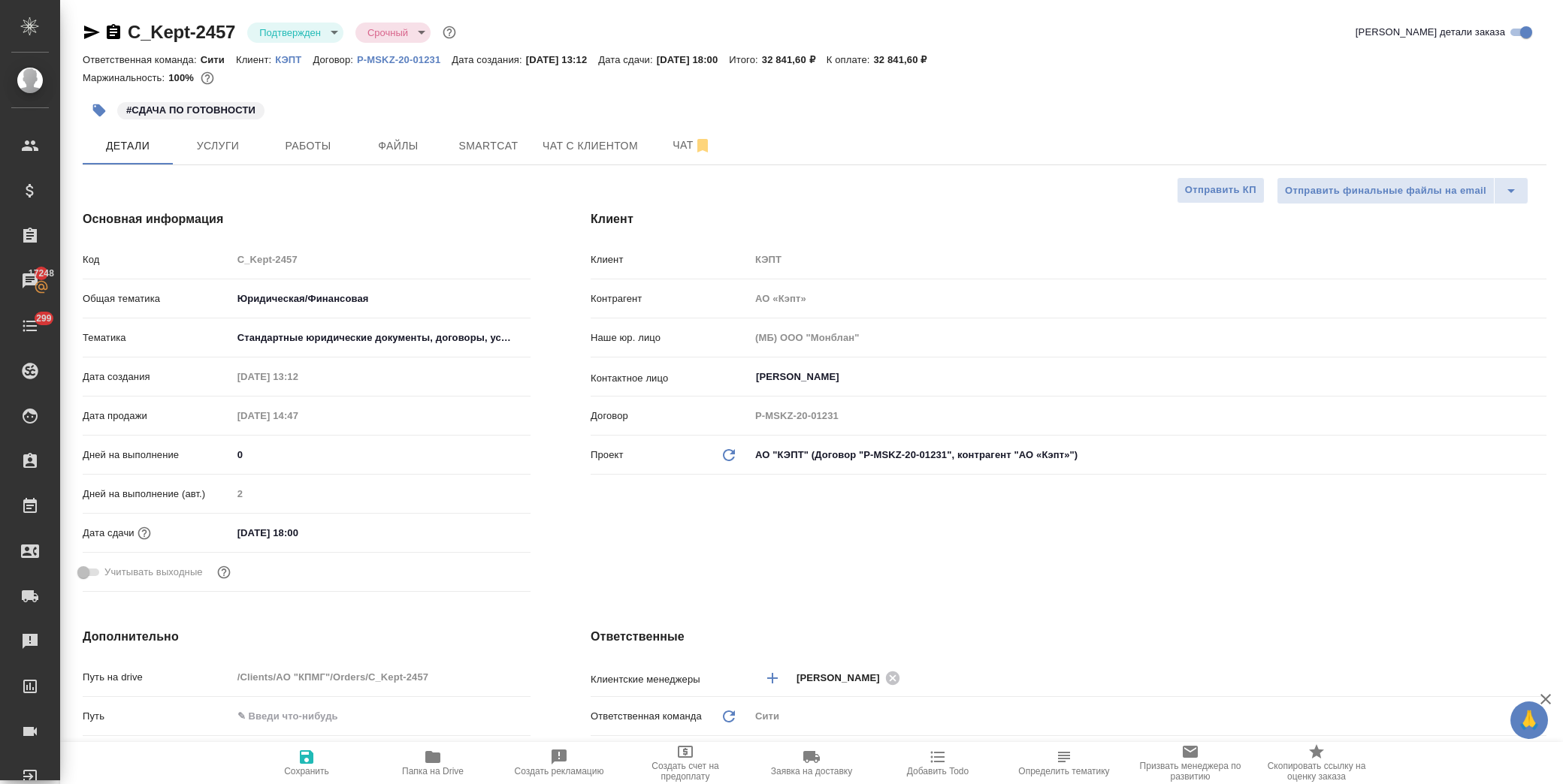
type textarea "x"
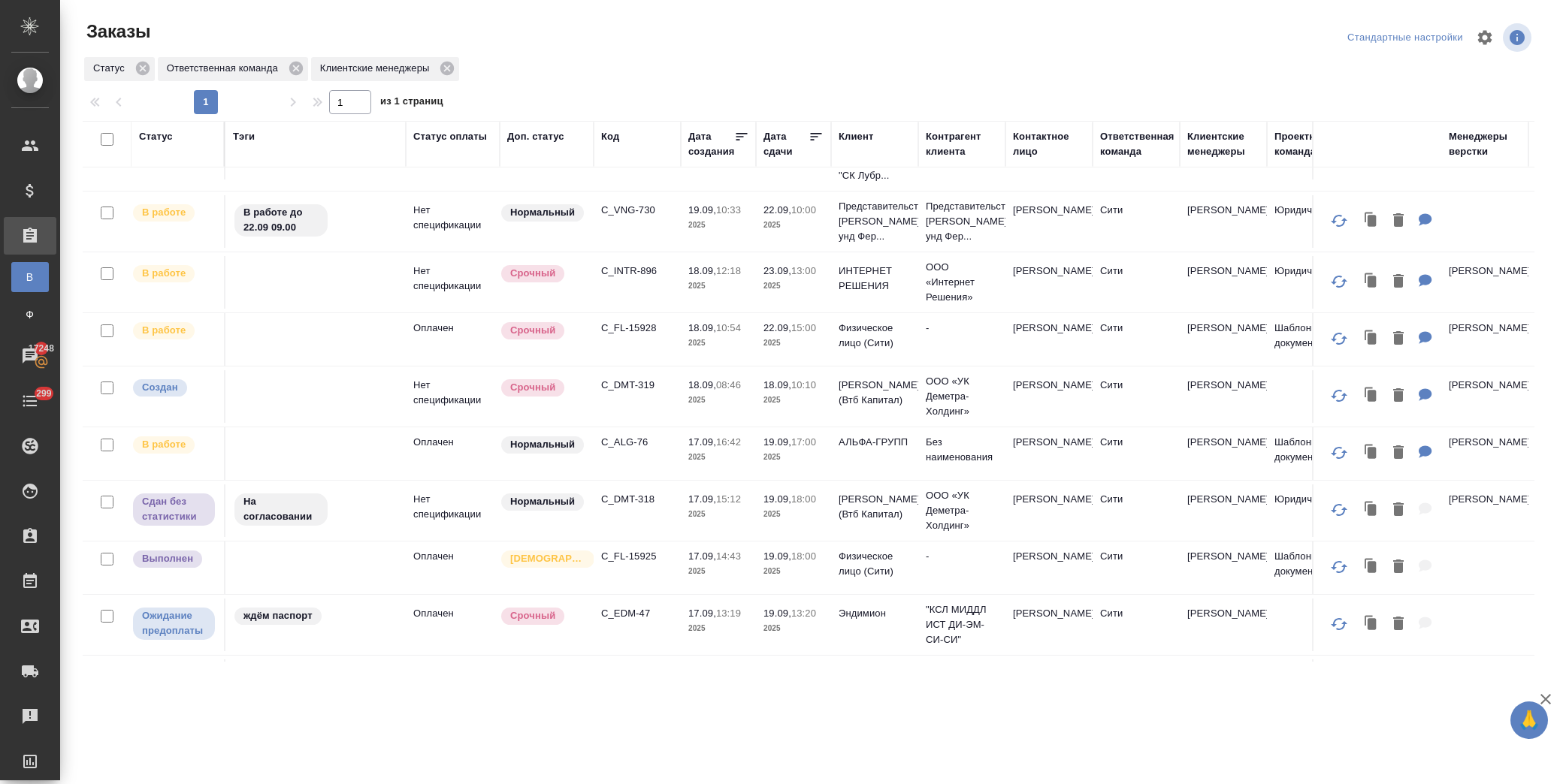
scroll to position [251, 0]
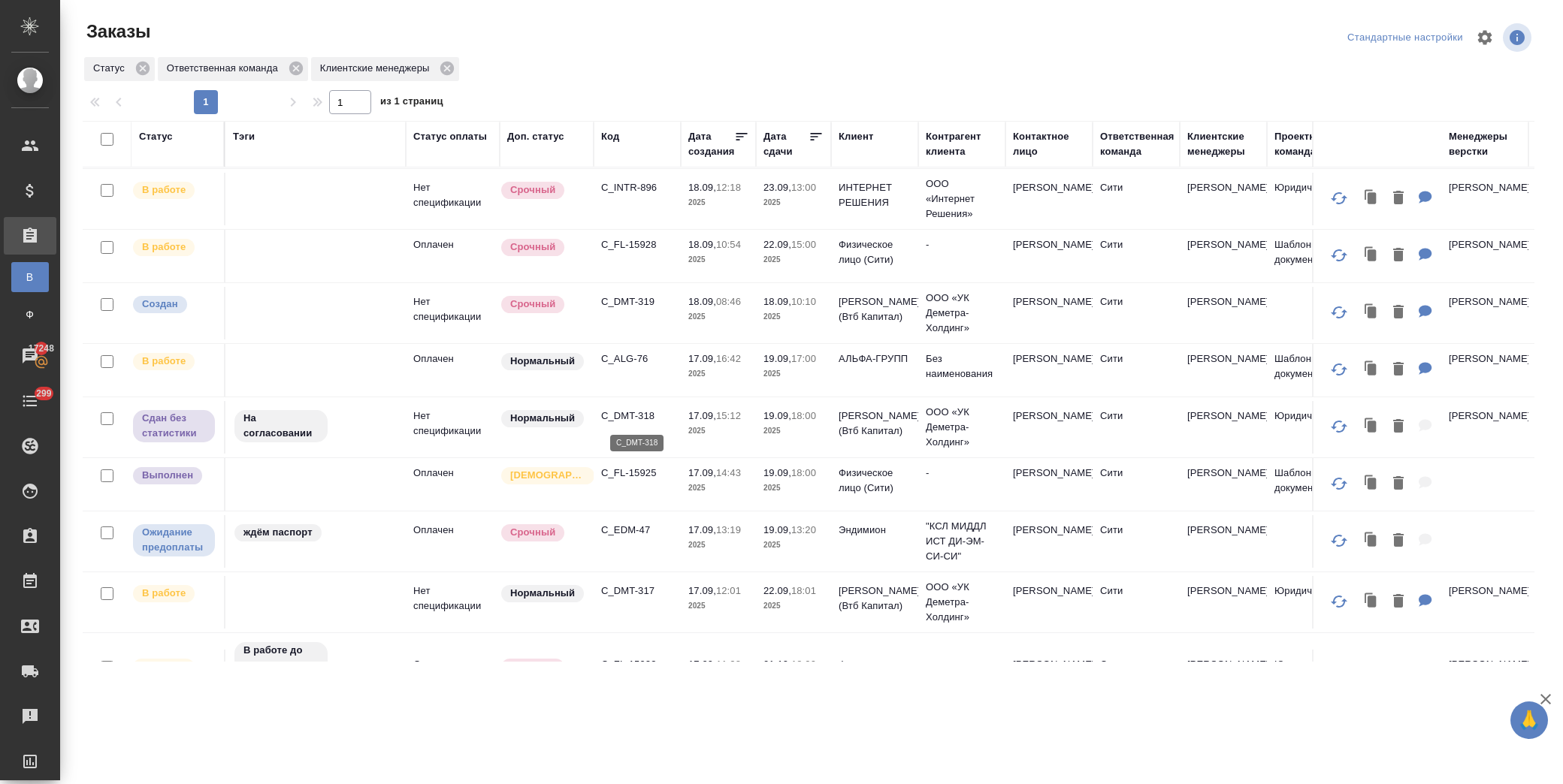
click at [627, 414] on p "C_DMT-318" at bounding box center [637, 416] width 72 height 15
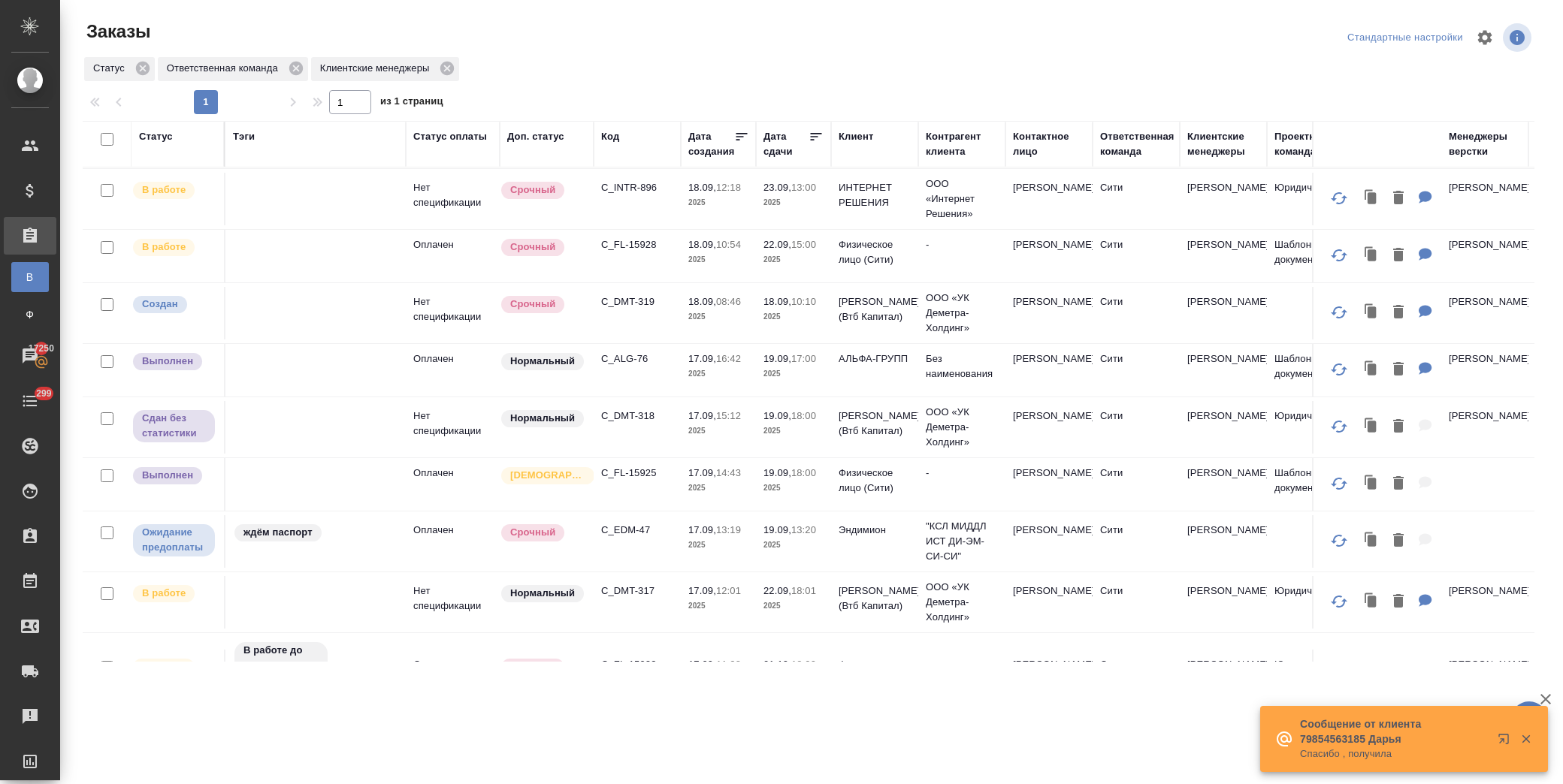
scroll to position [0, 0]
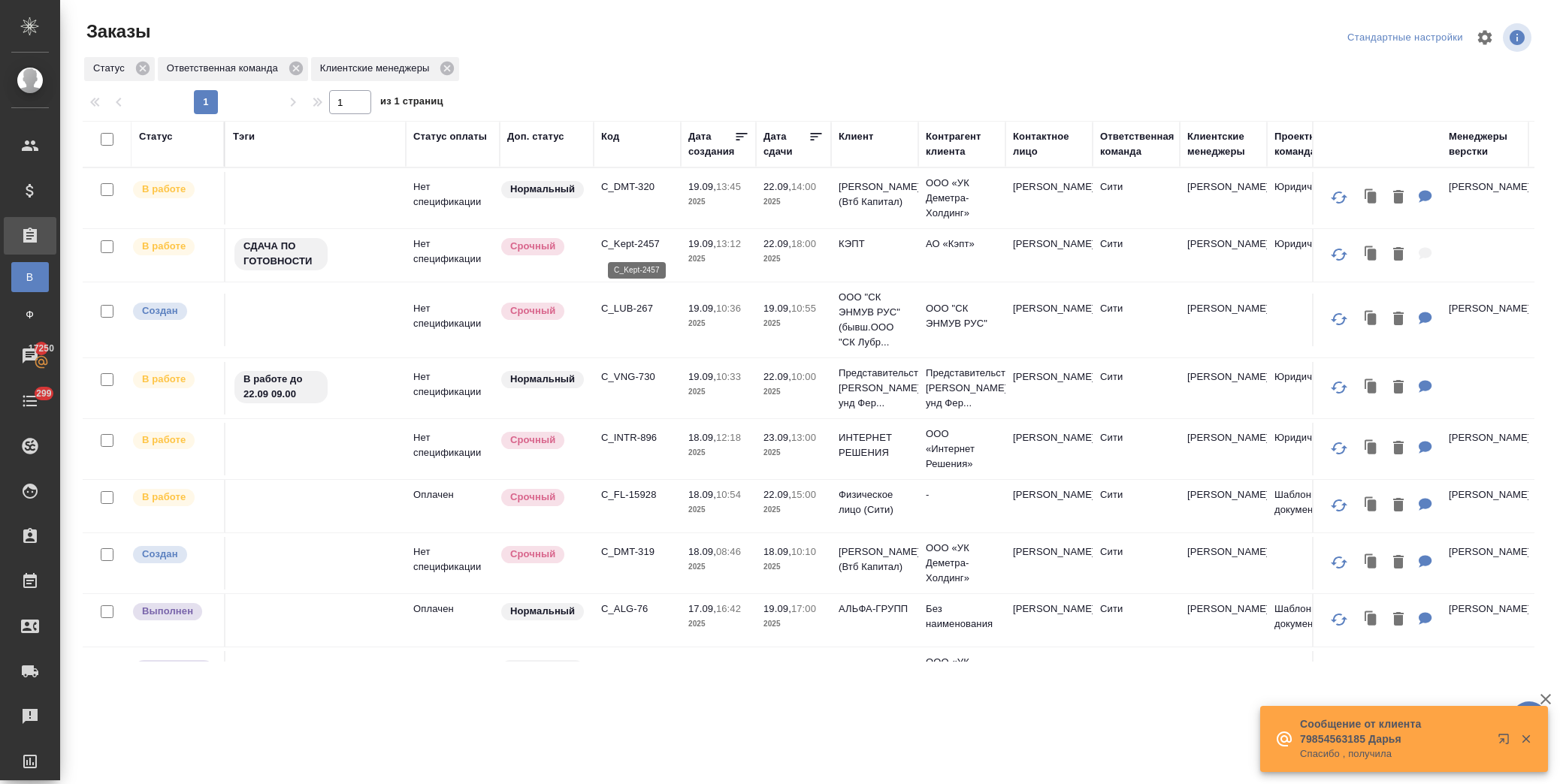
click at [632, 242] on p "C_Kept-2457" at bounding box center [637, 244] width 72 height 15
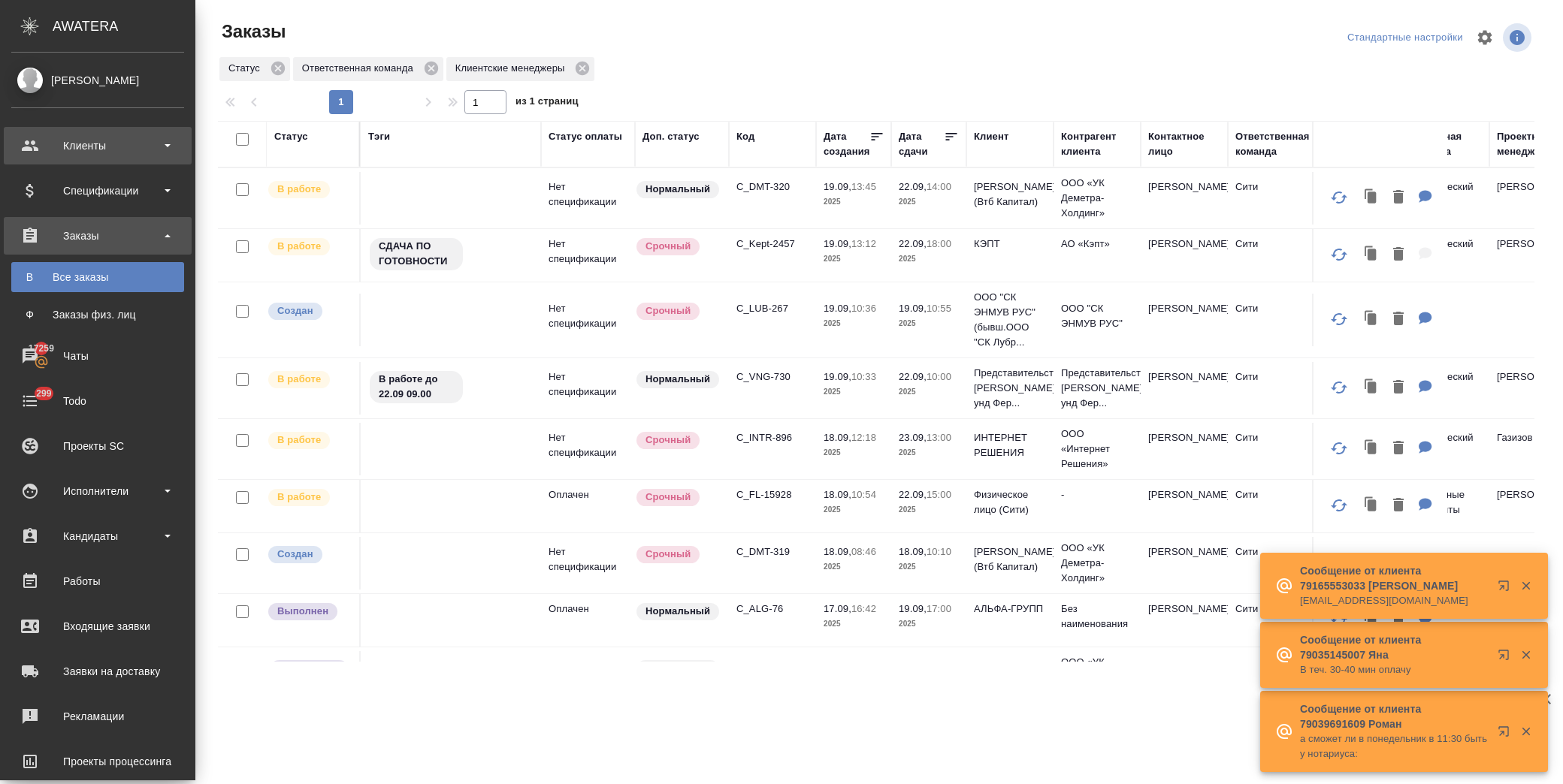
click at [58, 159] on div "Клиенты" at bounding box center [98, 146] width 188 height 37
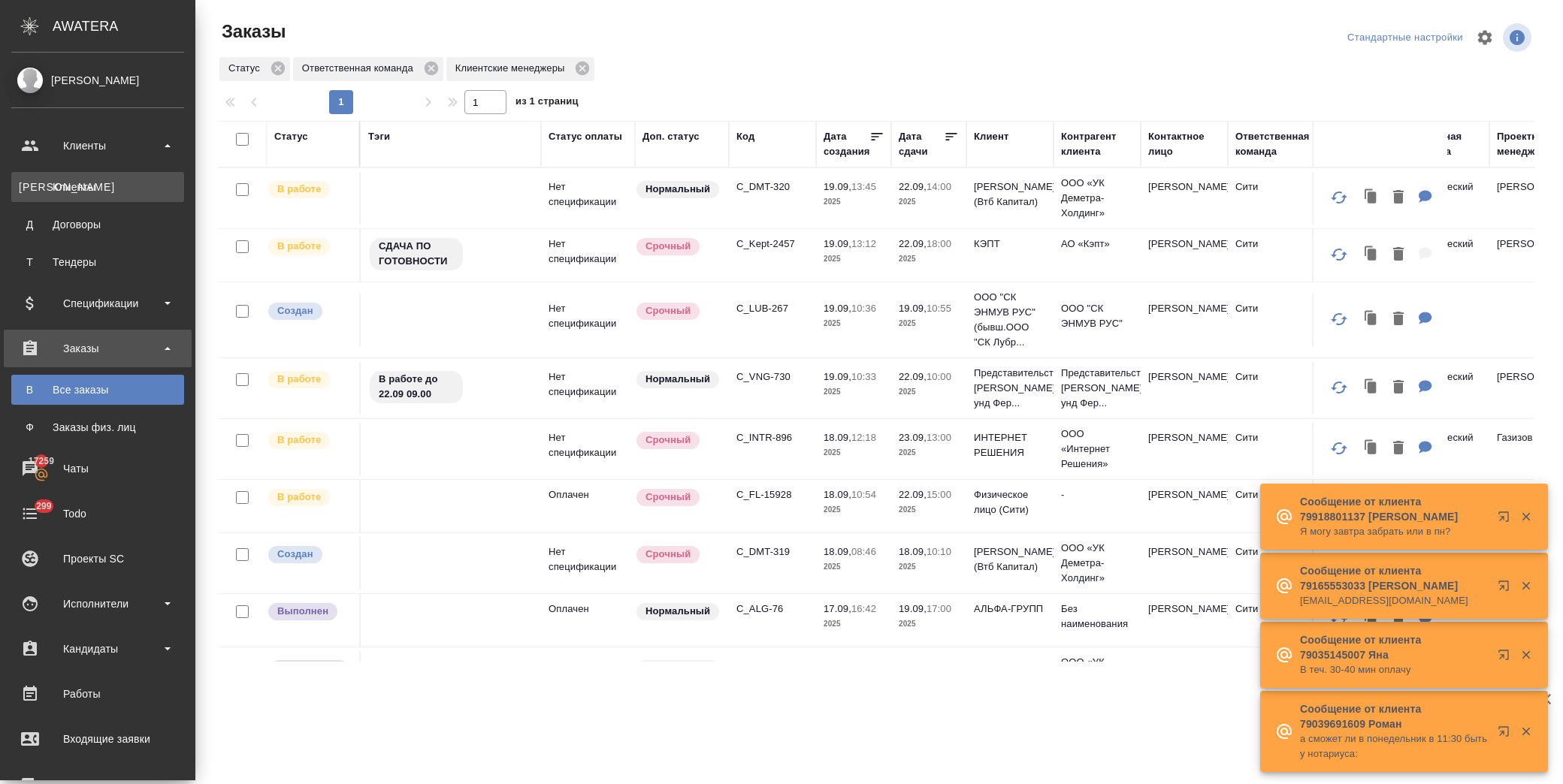
click at [135, 185] on div "Клиенты" at bounding box center [97, 186] width 158 height 15
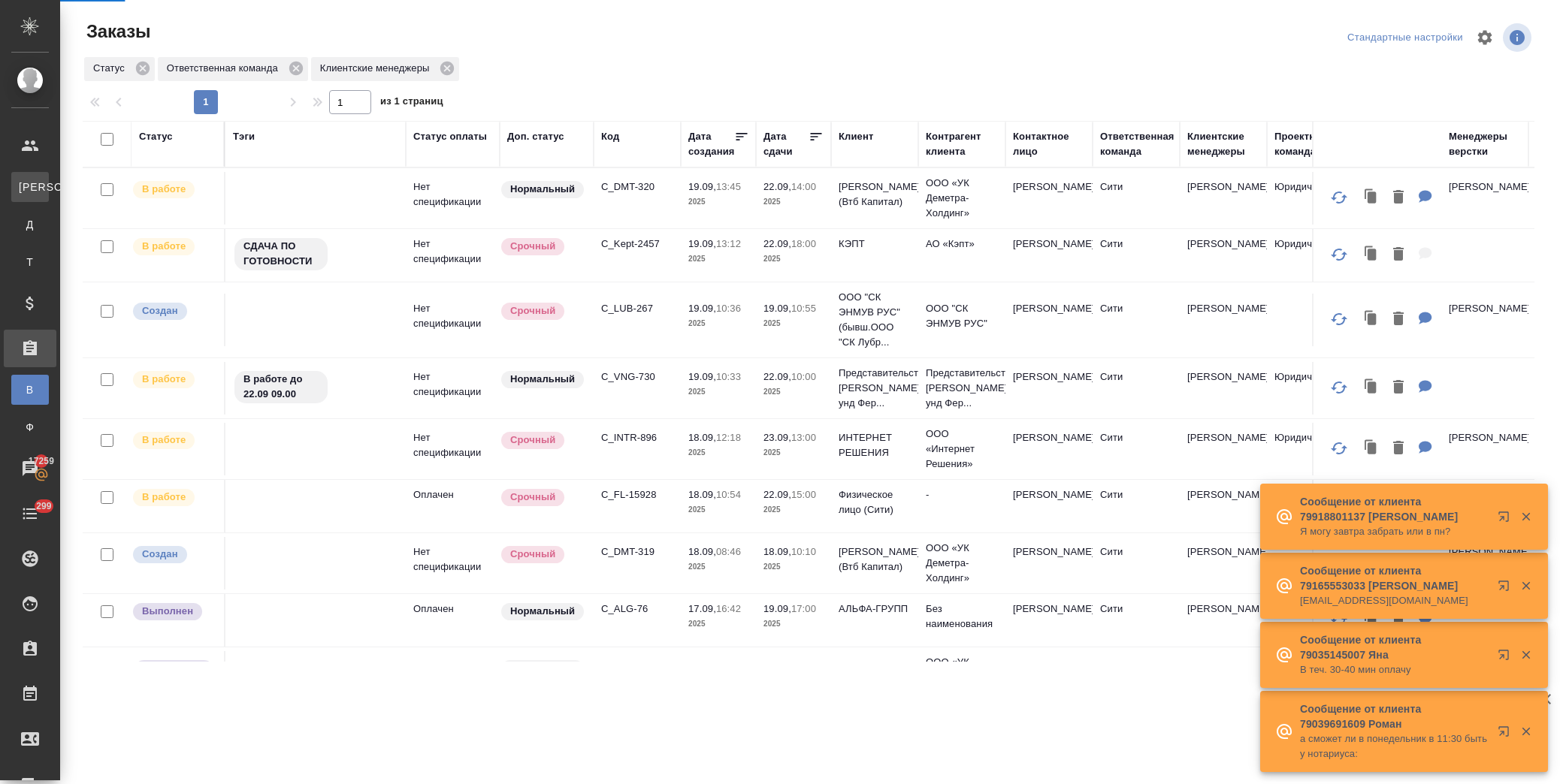
select select "RU"
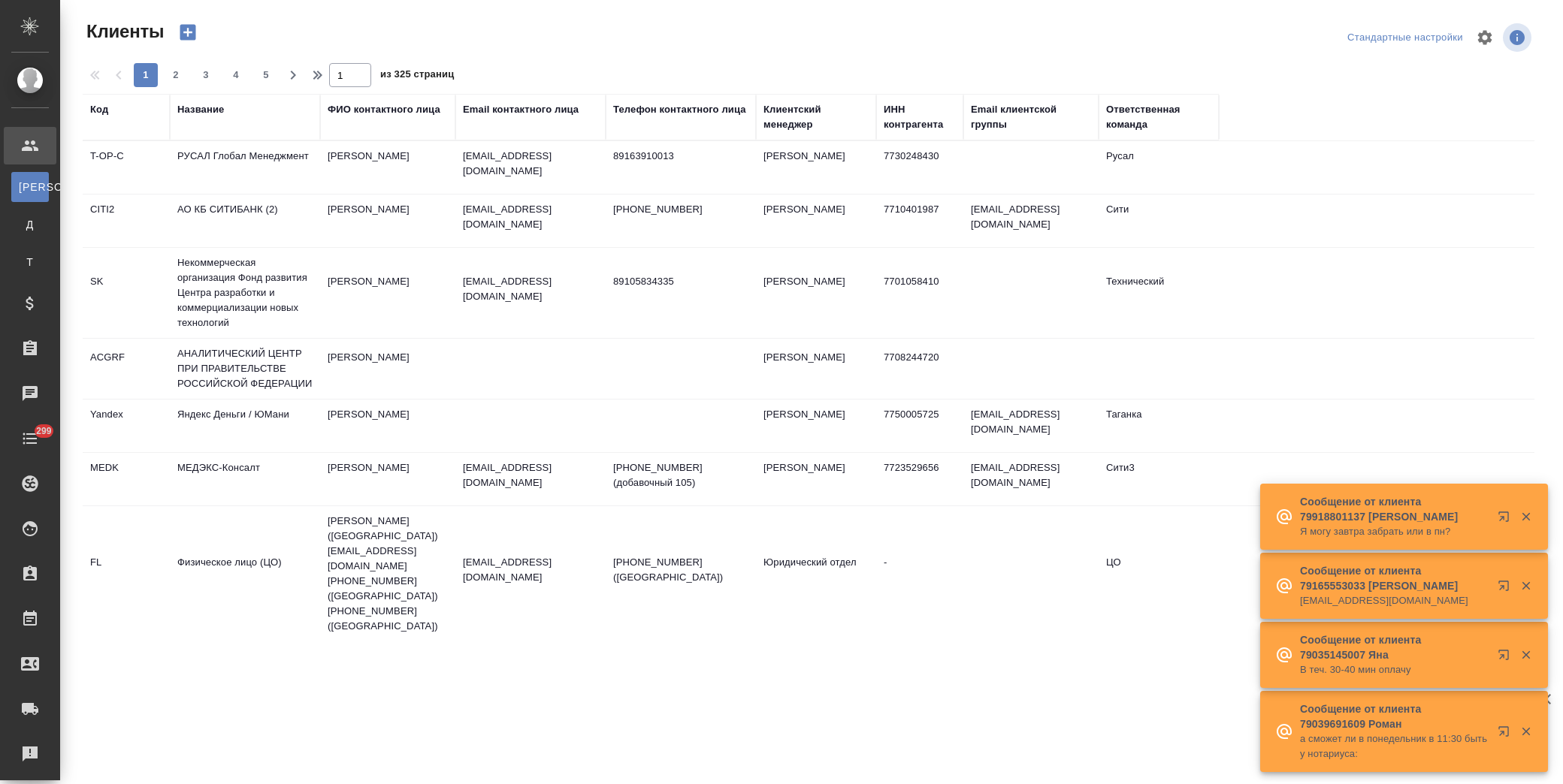
click at [211, 100] on th "Название" at bounding box center [244, 117] width 150 height 46
click at [211, 103] on div "Название" at bounding box center [200, 109] width 46 height 15
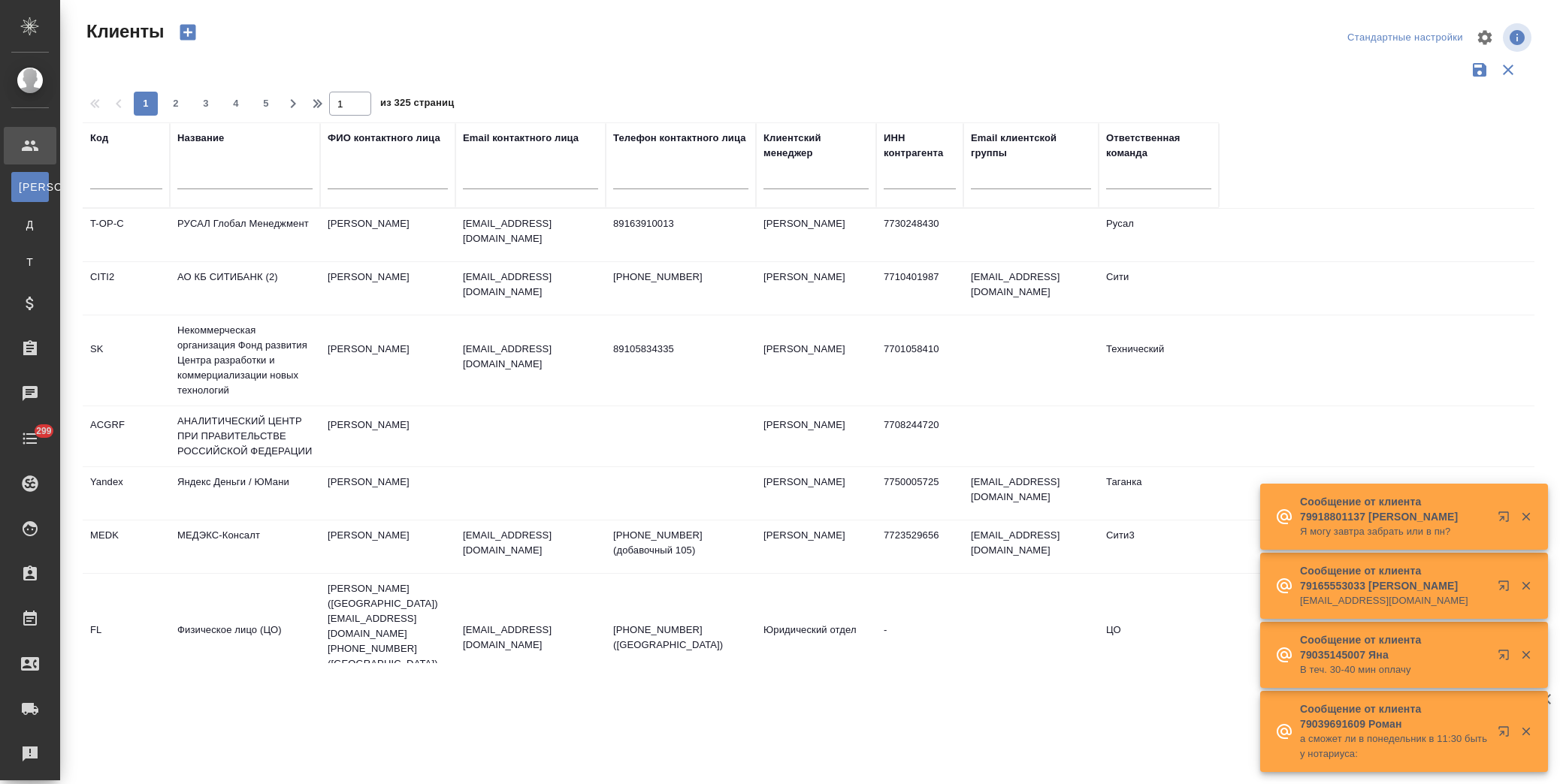
drag, startPoint x: 246, startPoint y: 178, endPoint x: 264, endPoint y: 184, distance: 19.0
click at [249, 179] on input "text" at bounding box center [245, 179] width 135 height 19
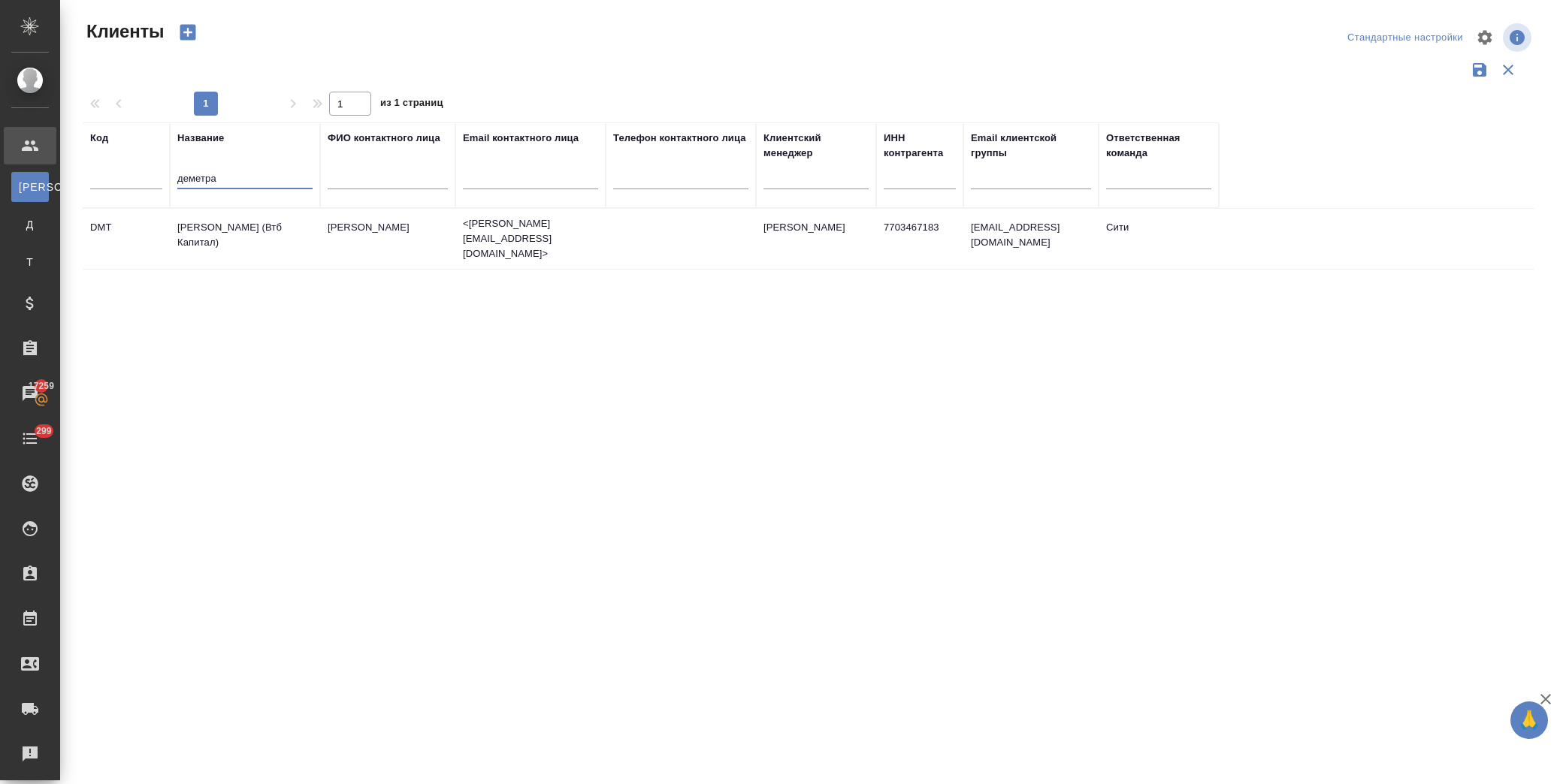
type input "деметра"
click at [257, 231] on td "[PERSON_NAME] (Втб Капитал)" at bounding box center [244, 238] width 150 height 53
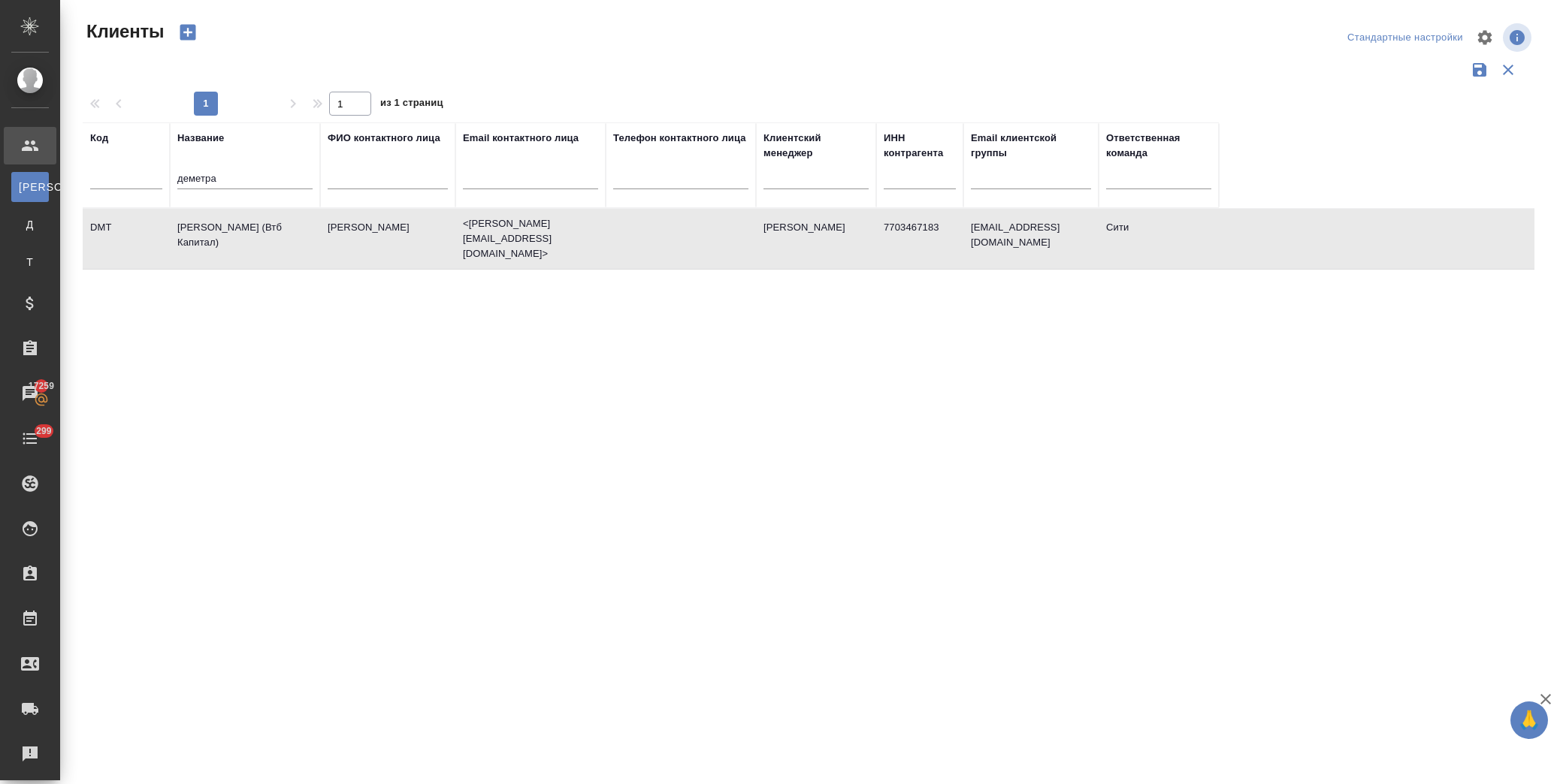
click at [257, 231] on td "[PERSON_NAME] (Втб Капитал)" at bounding box center [244, 238] width 150 height 53
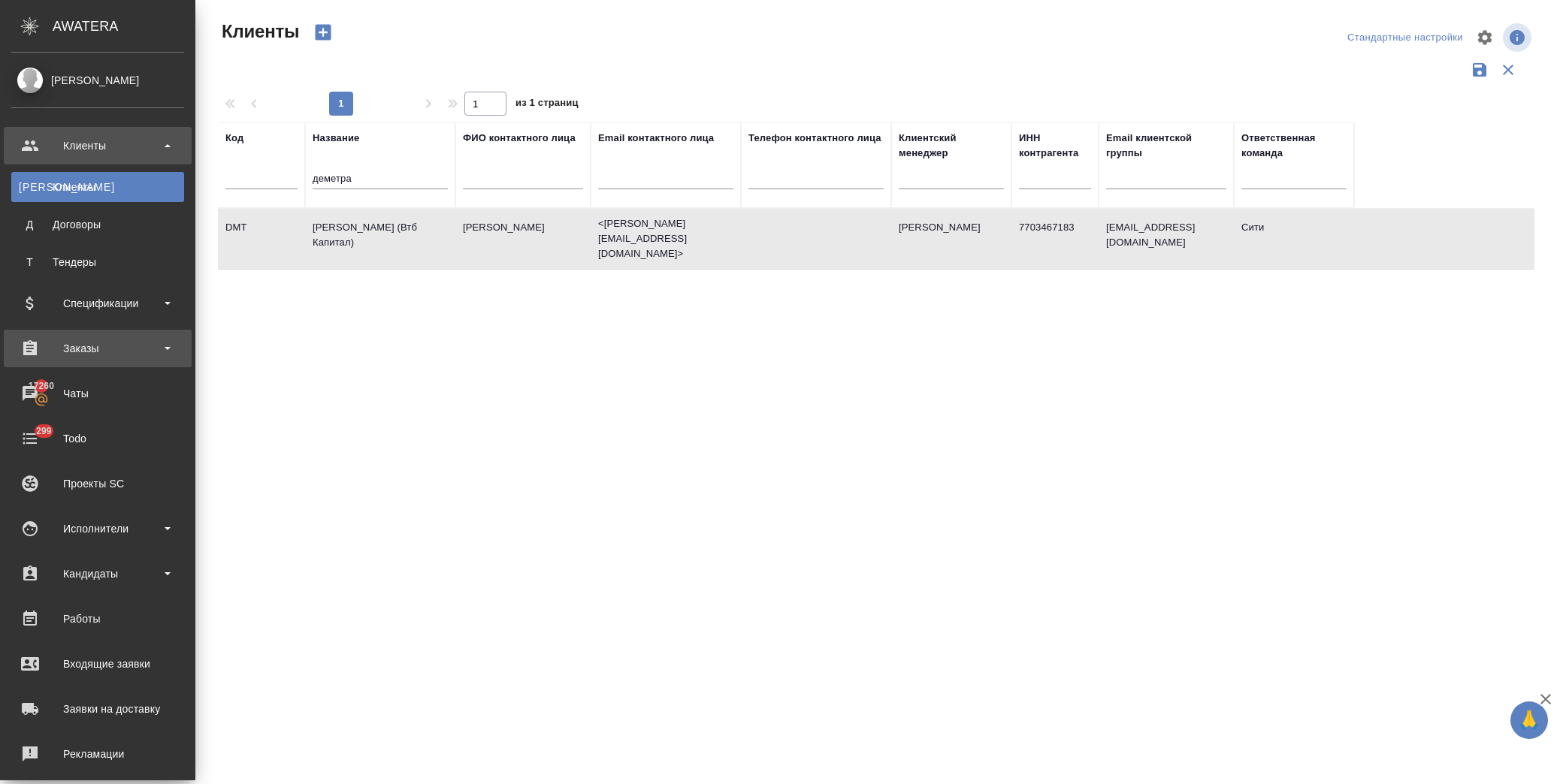
click at [110, 343] on div "Заказы" at bounding box center [97, 349] width 173 height 23
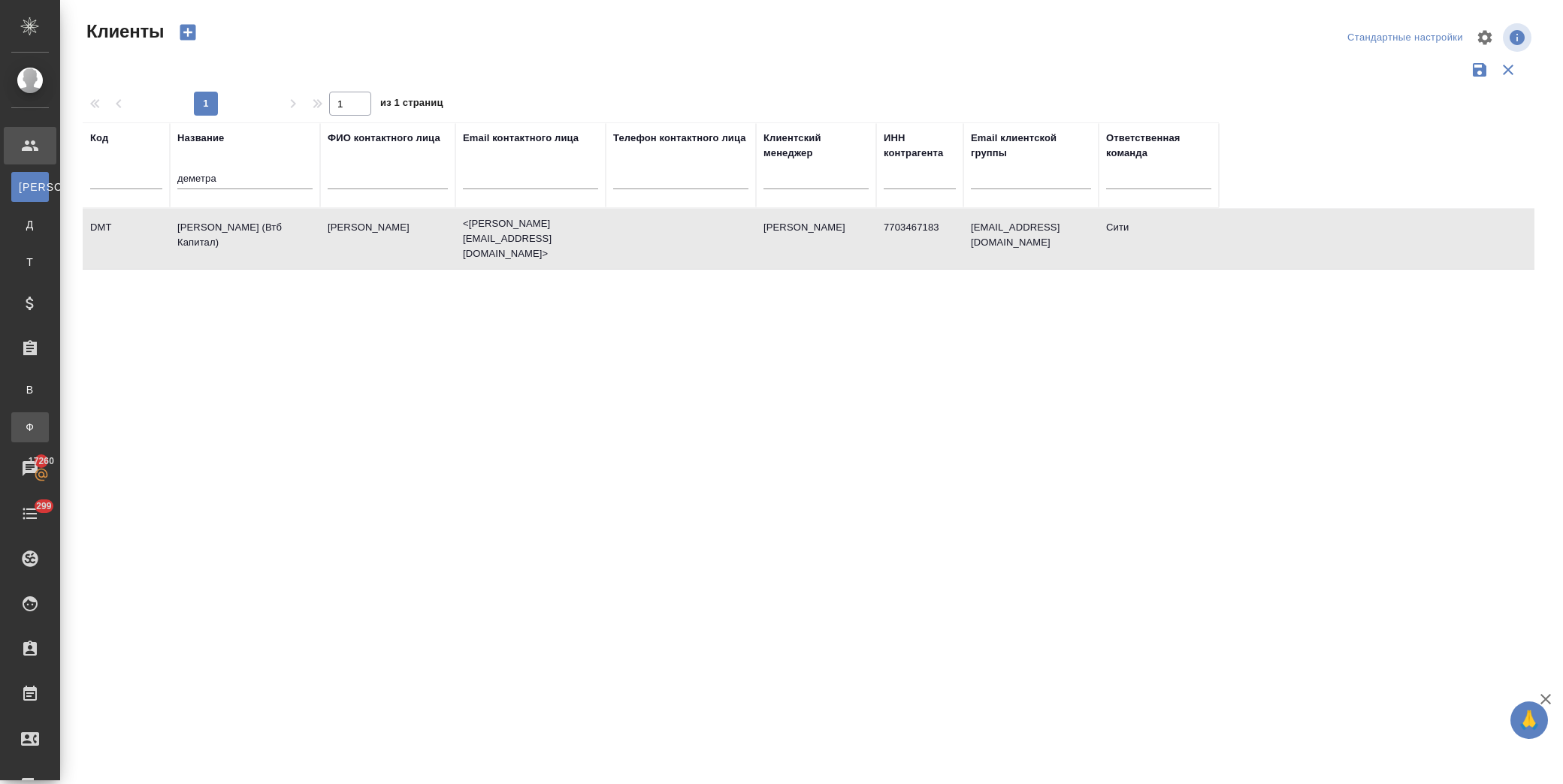
click at [23, 428] on div "Заказы физ. лиц" at bounding box center [11, 427] width 23 height 15
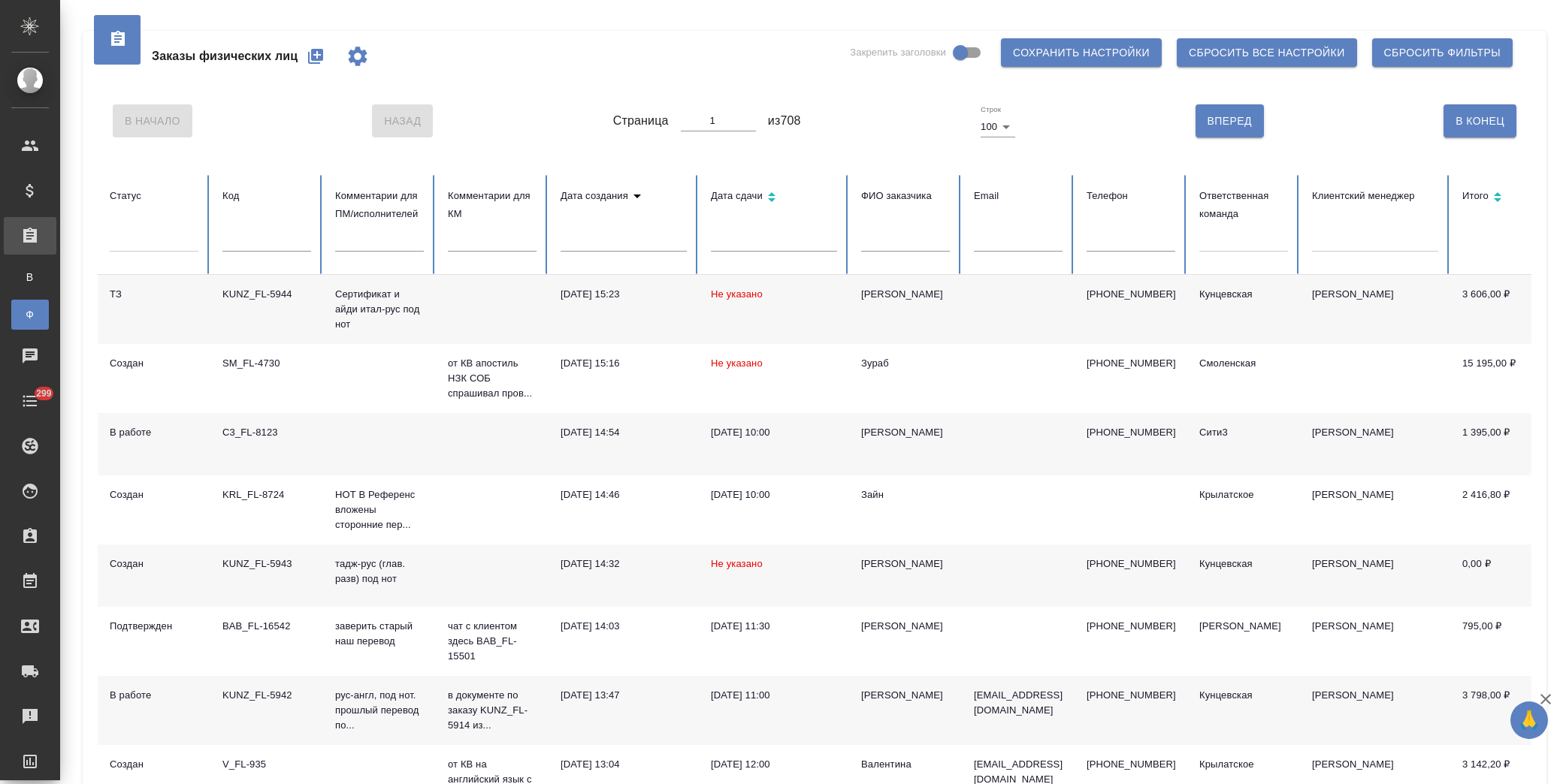
click at [311, 47] on icon "button" at bounding box center [316, 56] width 18 height 18
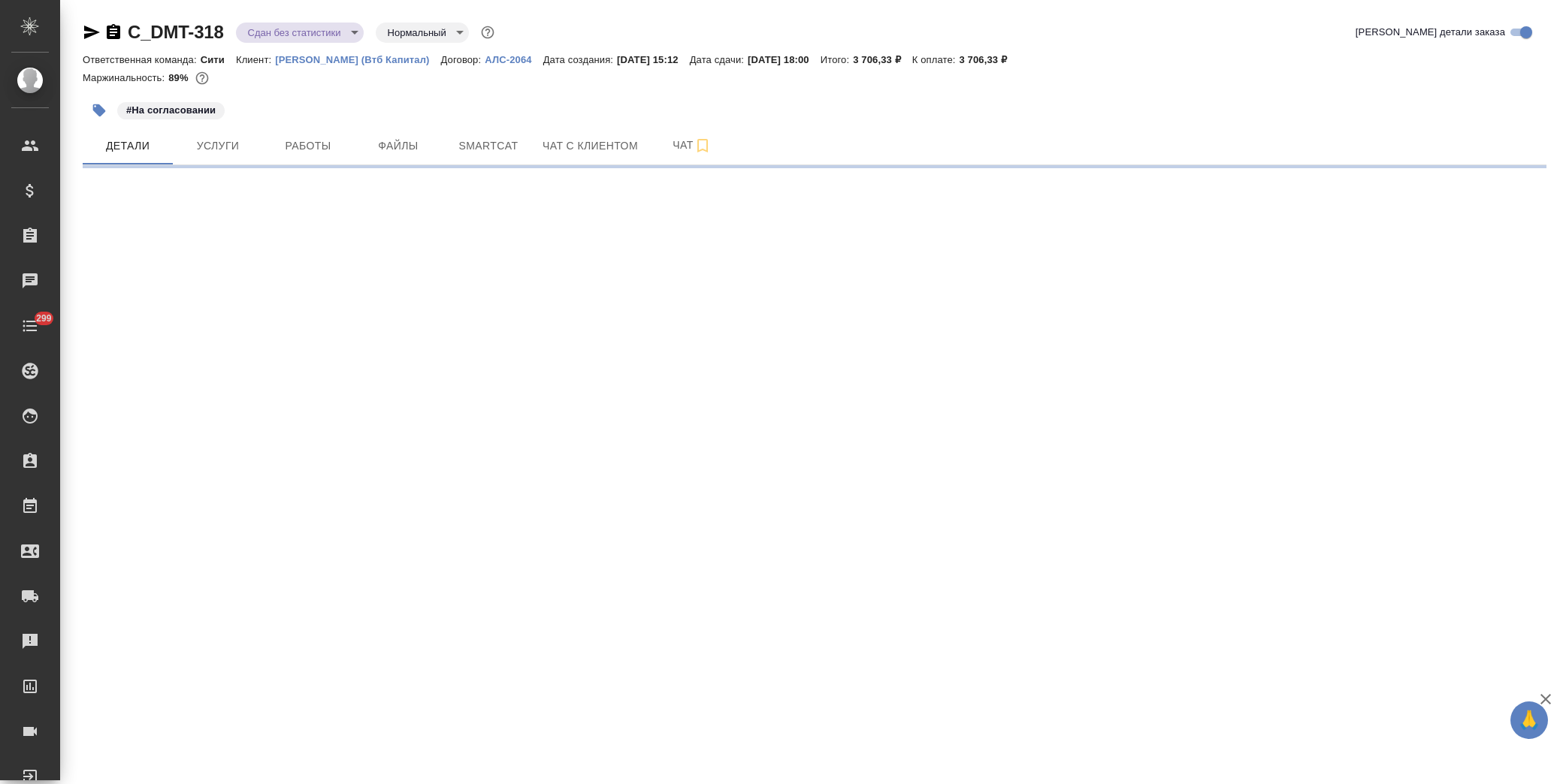
select select "RU"
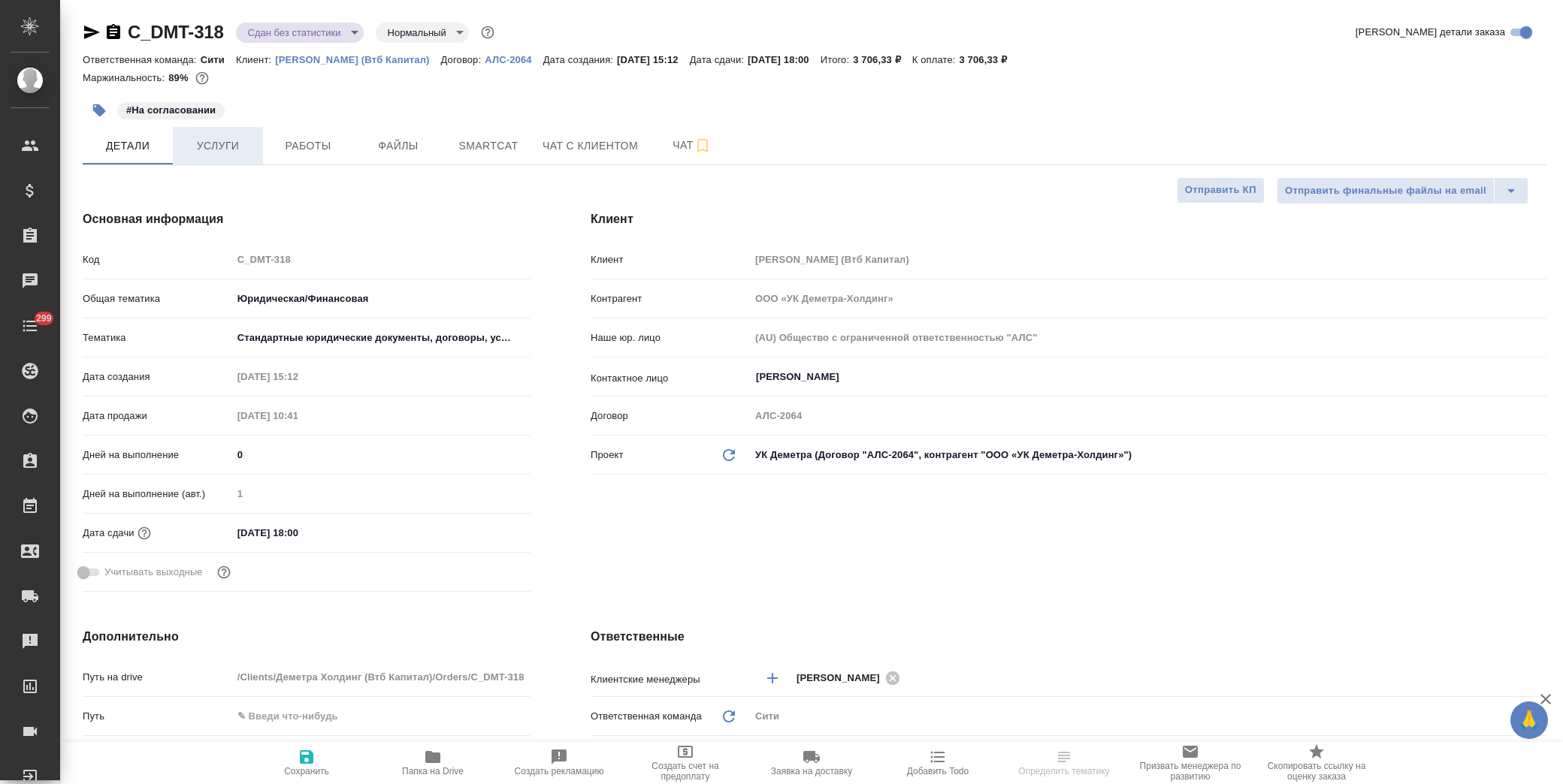
type textarea "x"
click at [212, 150] on span "Услуги" at bounding box center [217, 146] width 72 height 19
type input "[PERSON_NAME]"
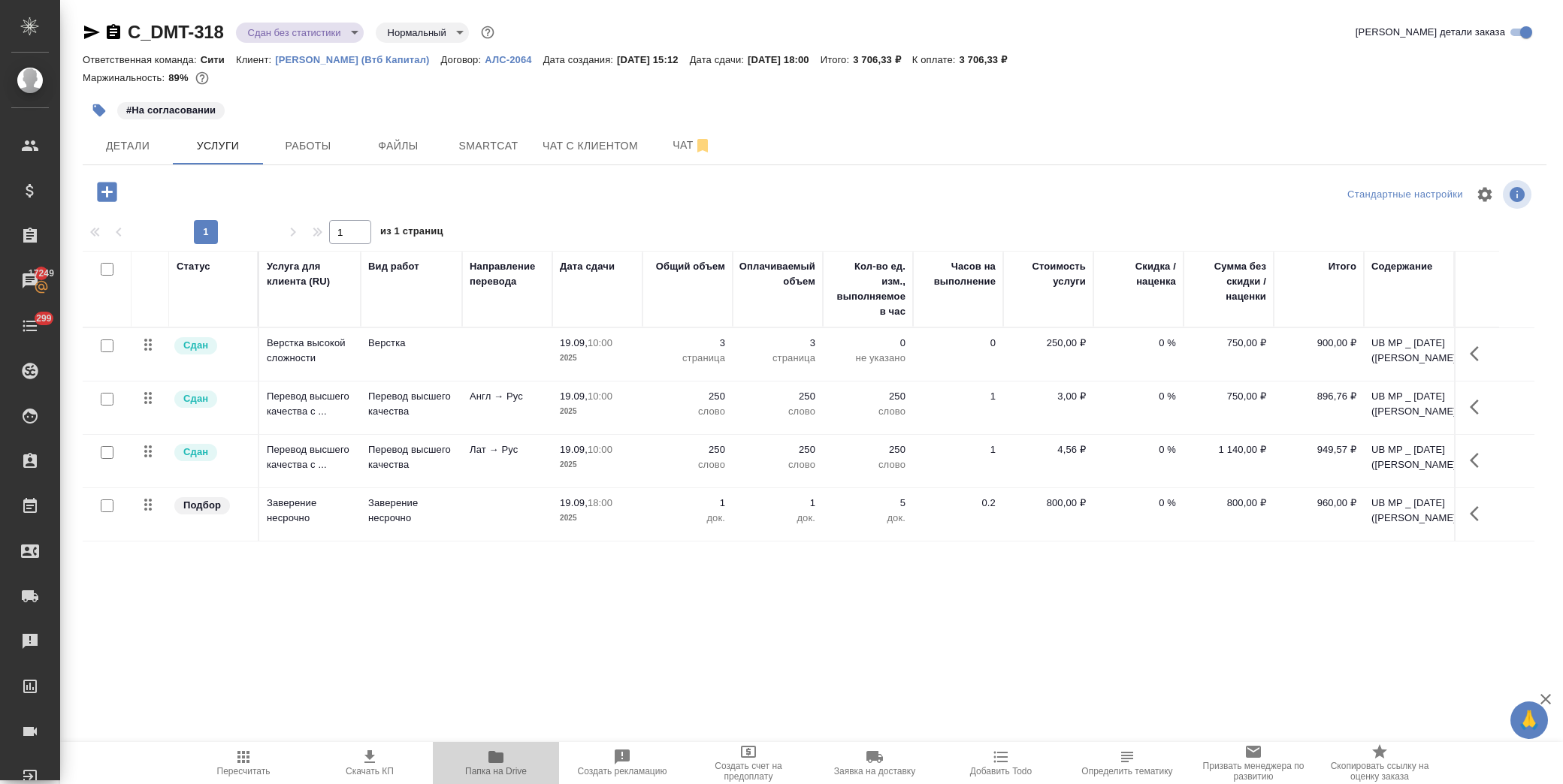
click at [509, 769] on span "Папка на Drive" at bounding box center [496, 771] width 62 height 11
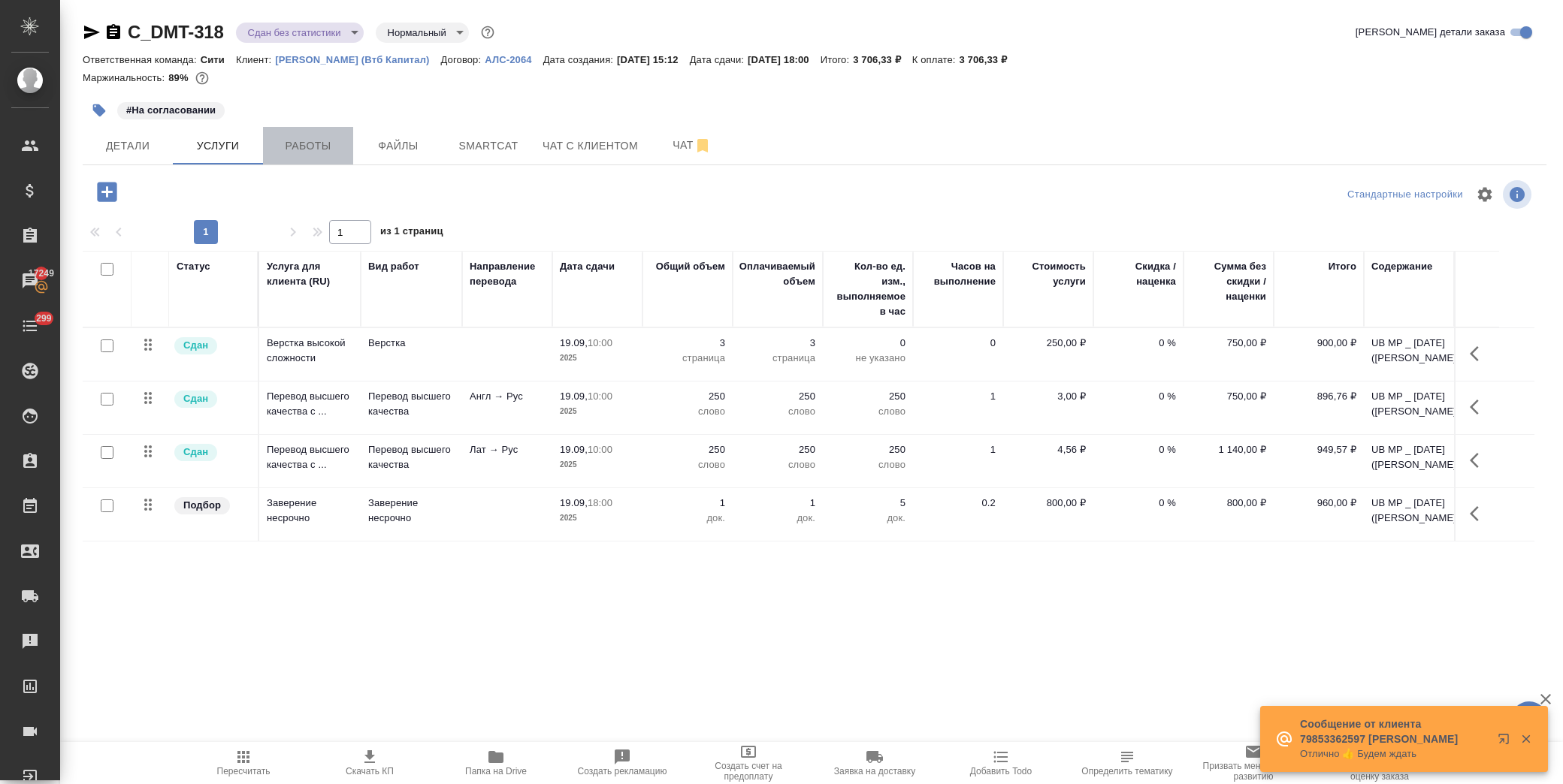
click at [322, 139] on span "Работы" at bounding box center [307, 146] width 72 height 19
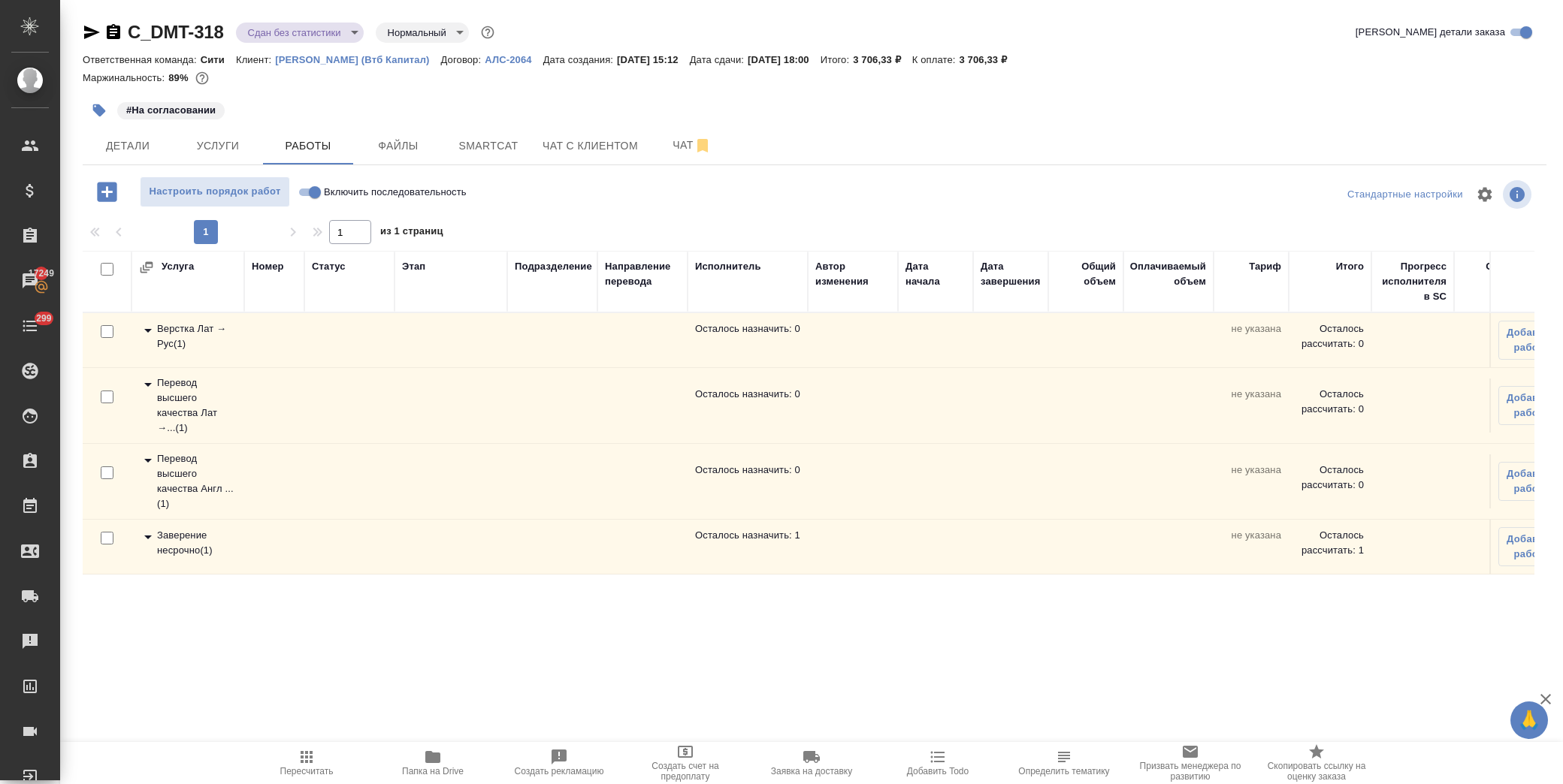
click at [150, 536] on icon at bounding box center [148, 537] width 18 height 18
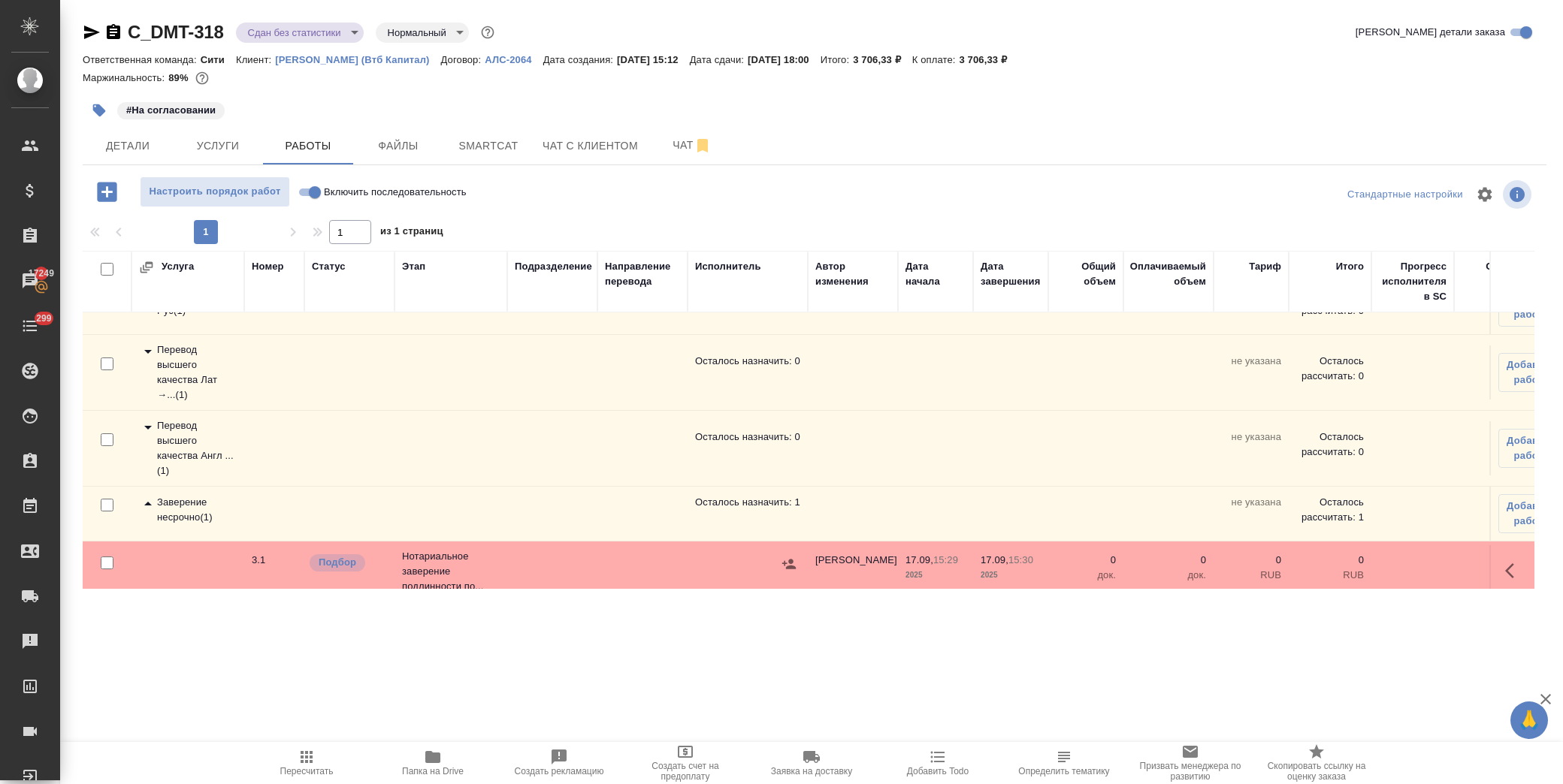
scroll to position [60, 0]
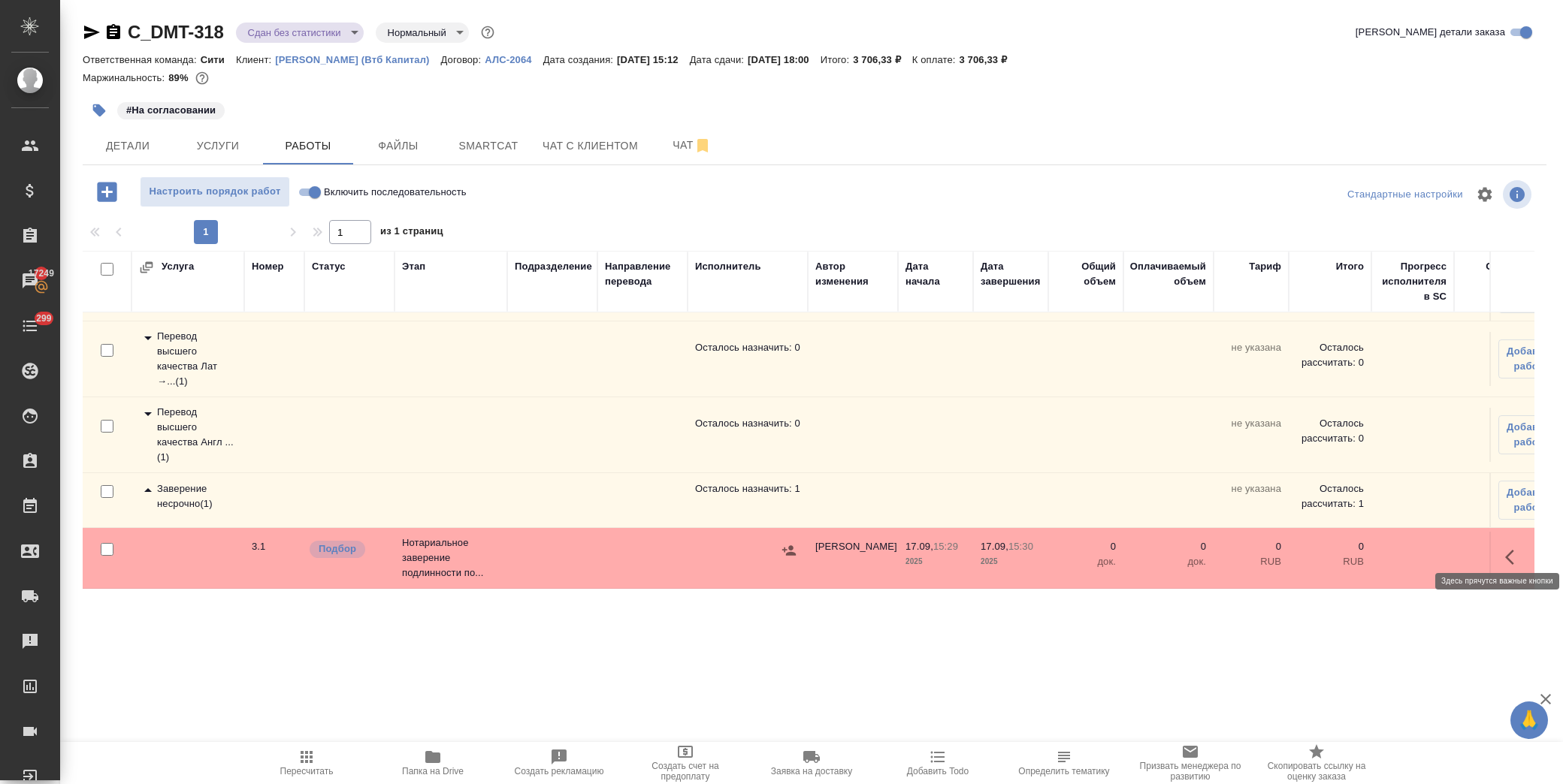
click at [1505, 549] on icon "button" at bounding box center [1514, 557] width 18 height 18
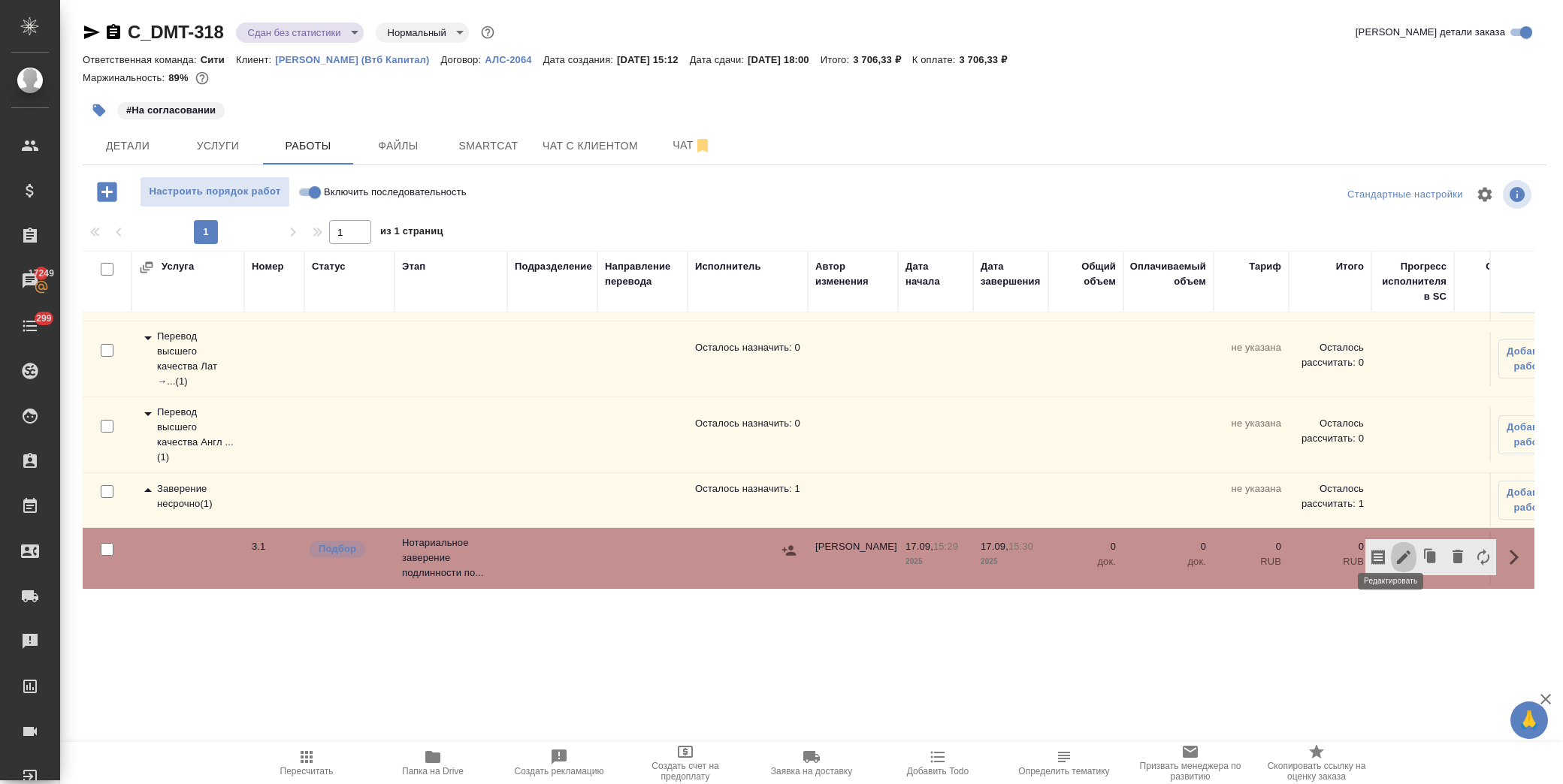
click at [1395, 548] on icon "button" at bounding box center [1404, 557] width 18 height 18
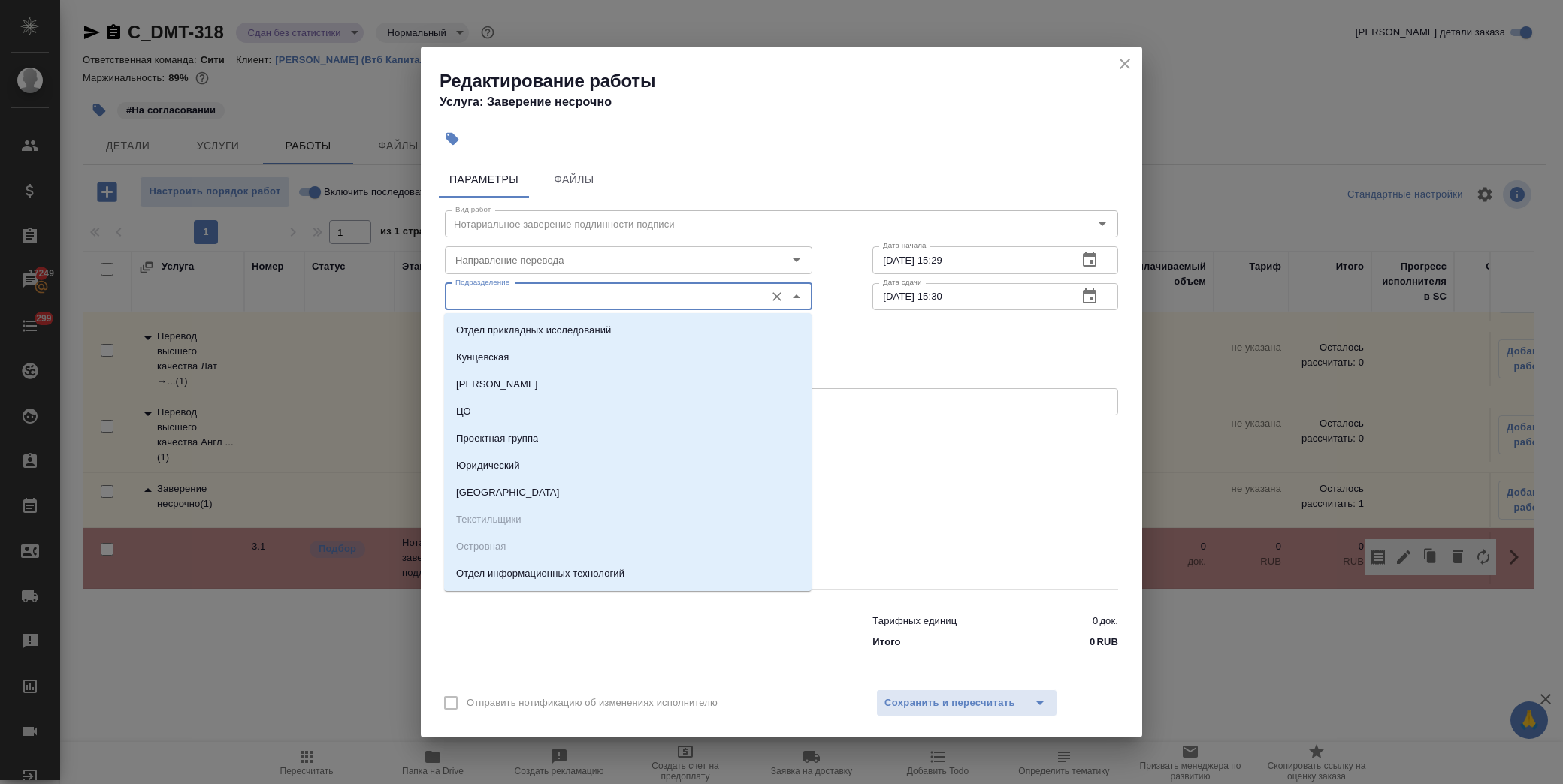
click at [588, 293] on input "Подразделение" at bounding box center [603, 297] width 308 height 18
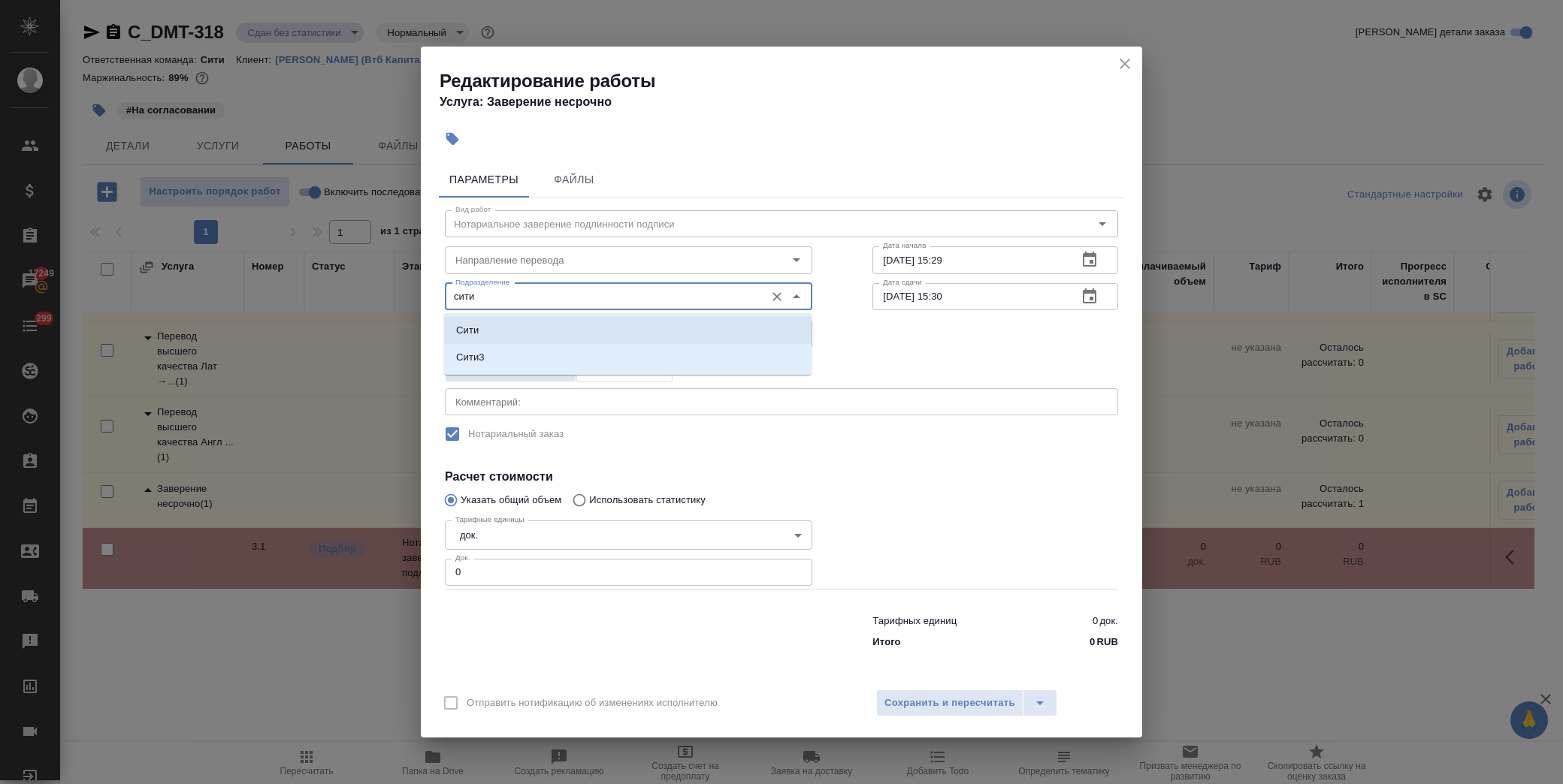
click at [507, 332] on li "Сити" at bounding box center [628, 330] width 367 height 27
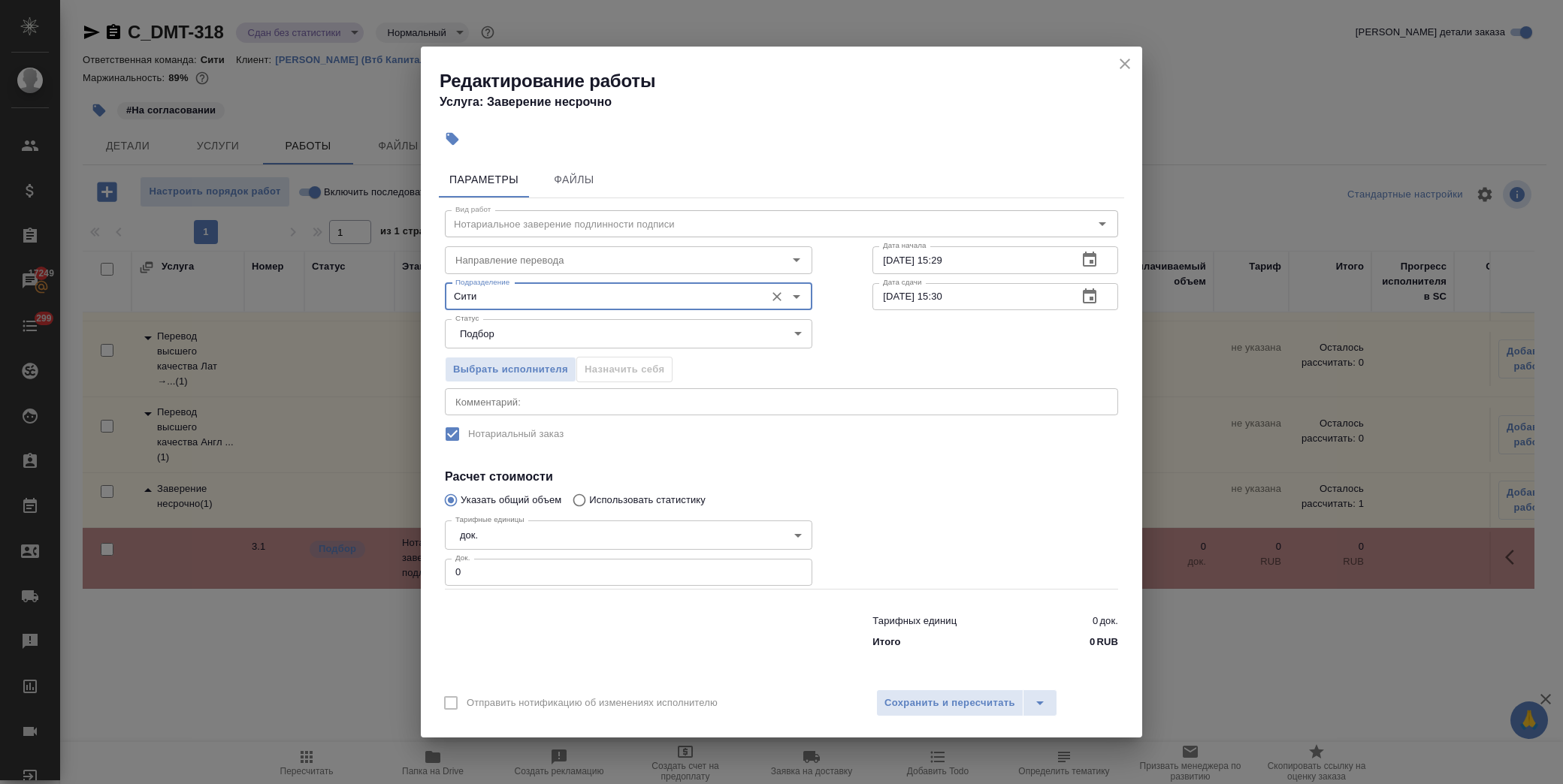
type input "Сити"
drag, startPoint x: 482, startPoint y: 573, endPoint x: 363, endPoint y: 573, distance: 119.0
click at [363, 573] on div "Редактирование работы Услуга: Заверение несрочно Параметры Файлы Вид работ Нота…" at bounding box center [781, 392] width 1563 height 784
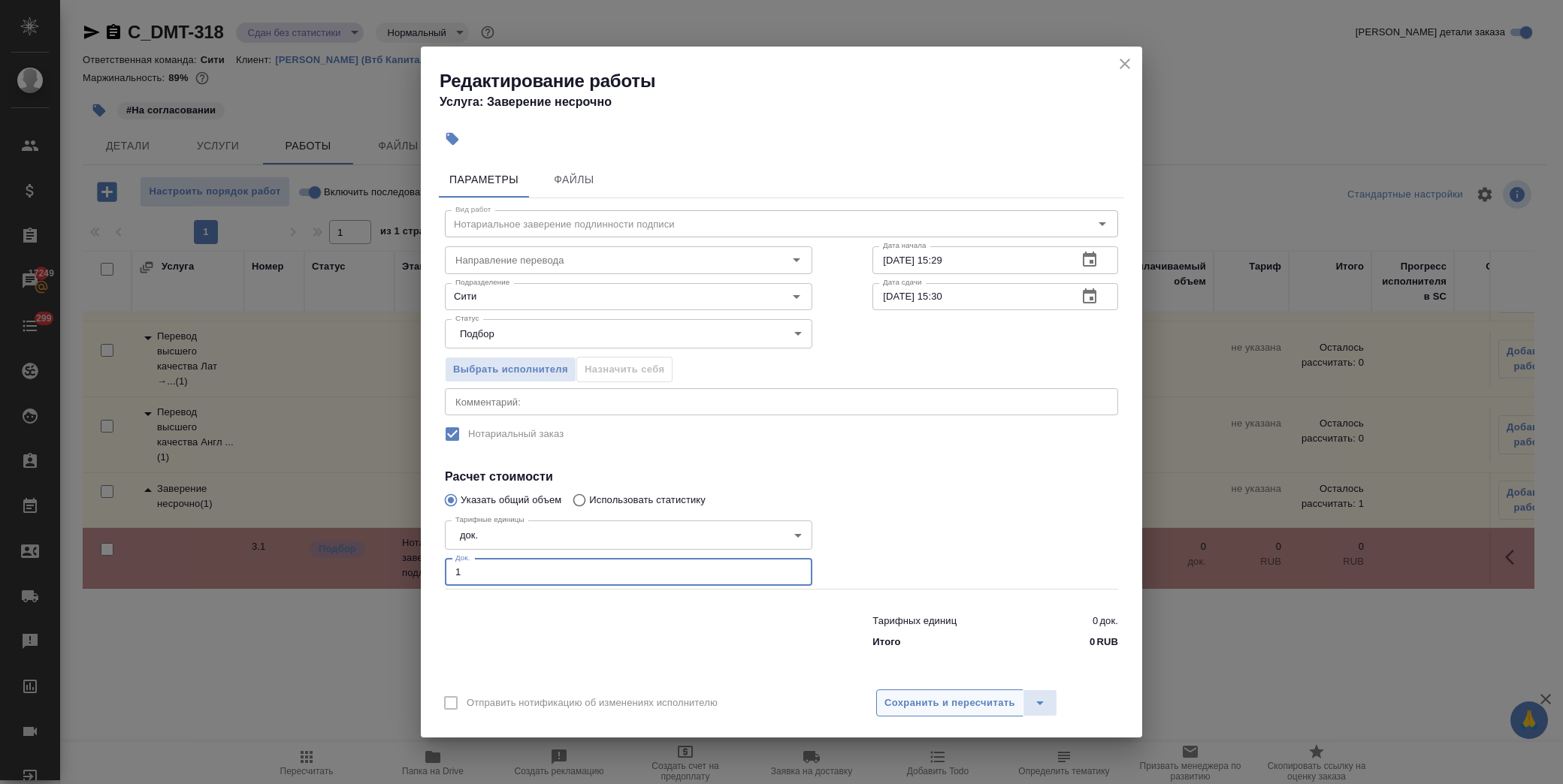
type input "1"
click at [933, 701] on span "Сохранить и пересчитать" at bounding box center [950, 703] width 131 height 17
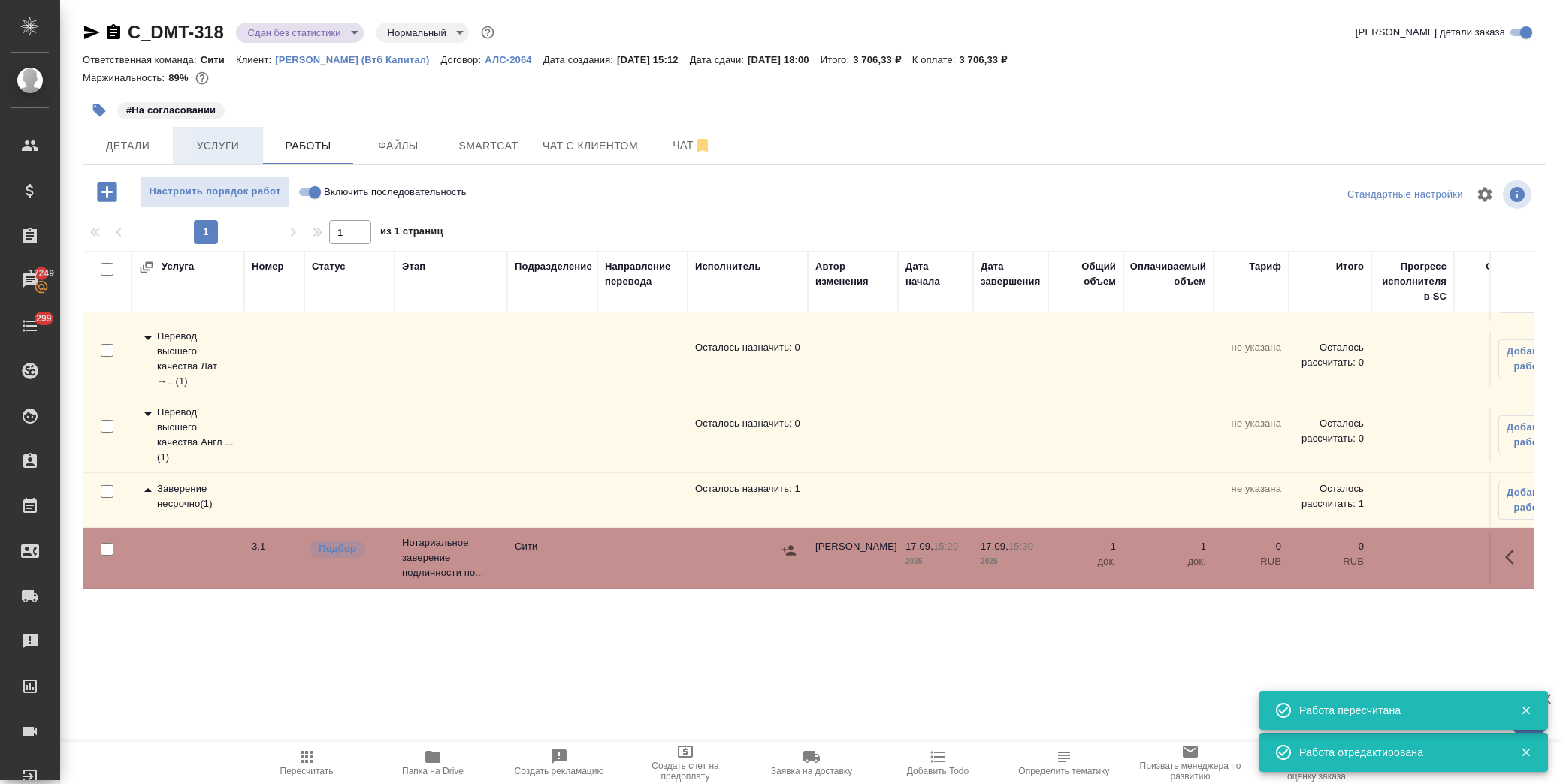
click at [208, 144] on span "Услуги" at bounding box center [217, 146] width 72 height 19
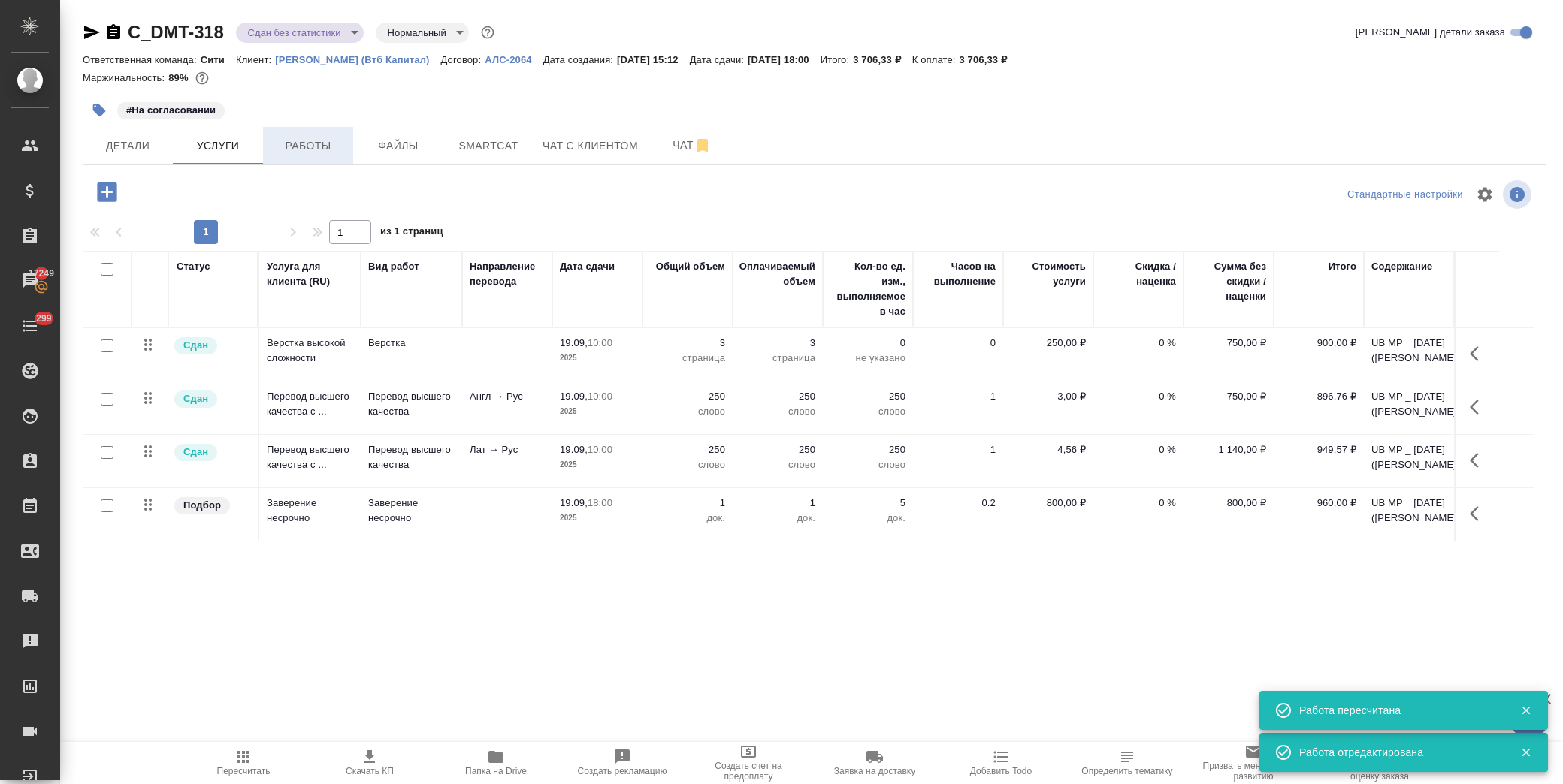
click at [298, 138] on span "Работы" at bounding box center [307, 146] width 72 height 19
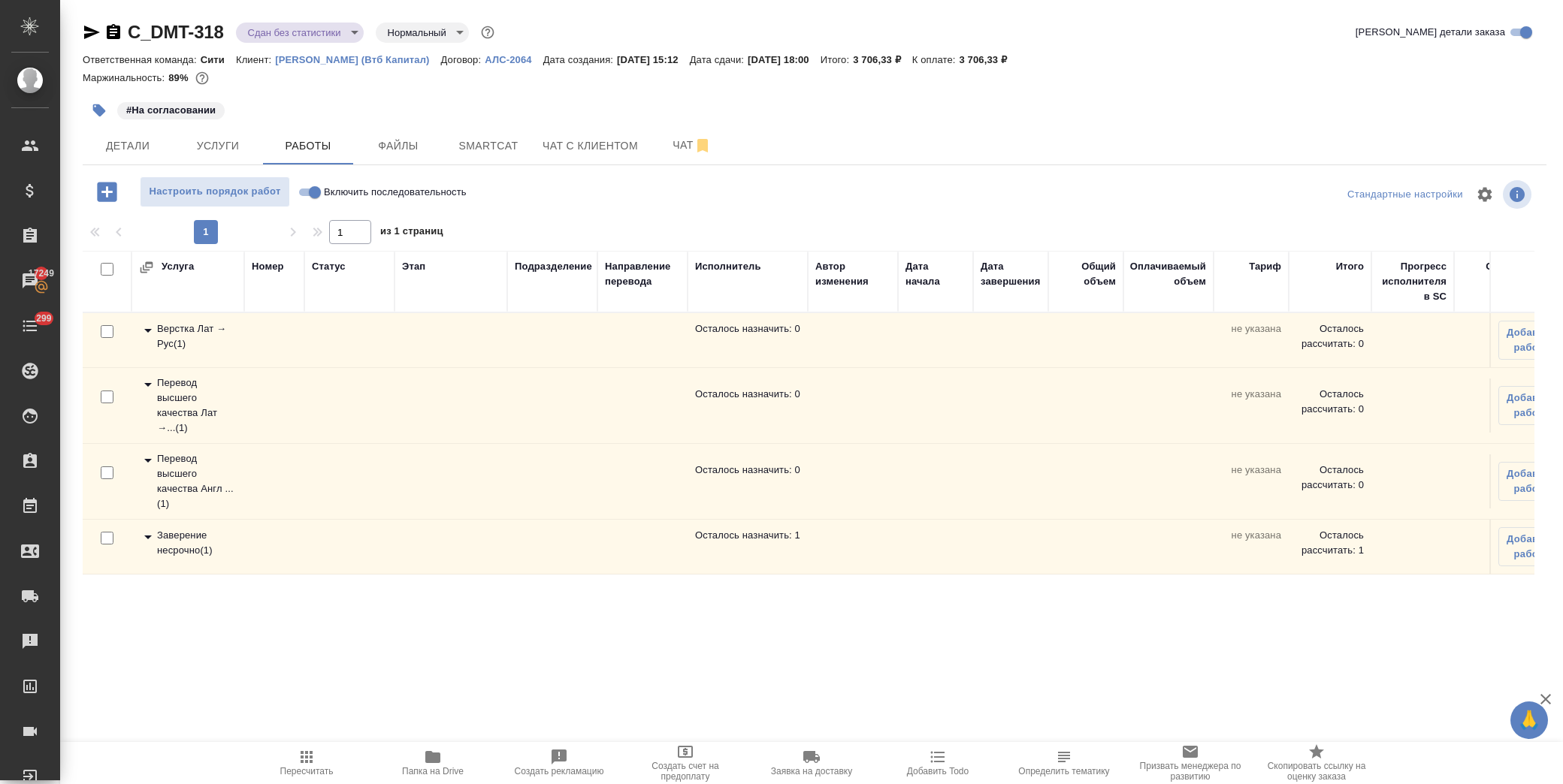
click at [148, 537] on icon at bounding box center [148, 538] width 7 height 4
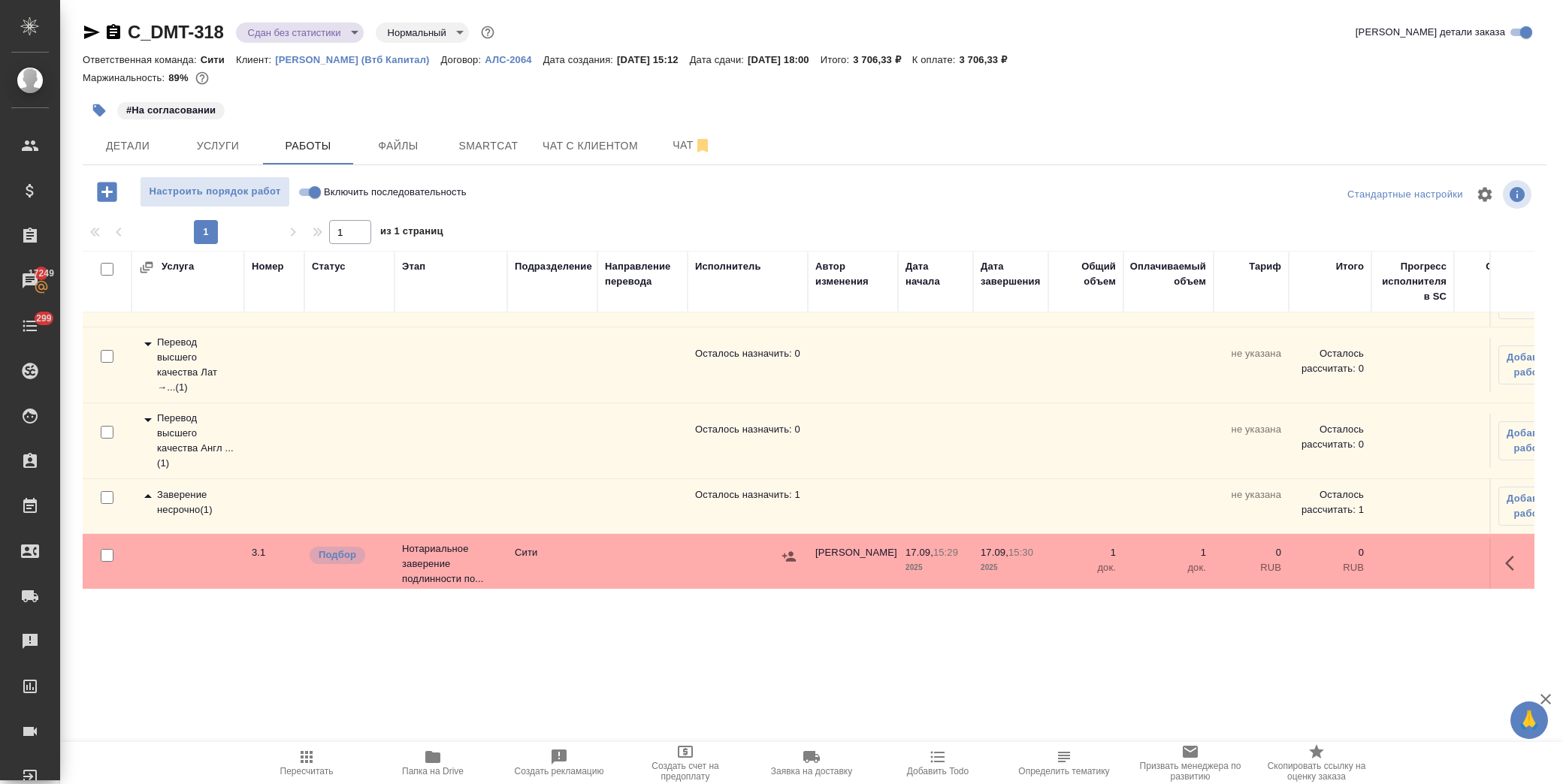
scroll to position [60, 0]
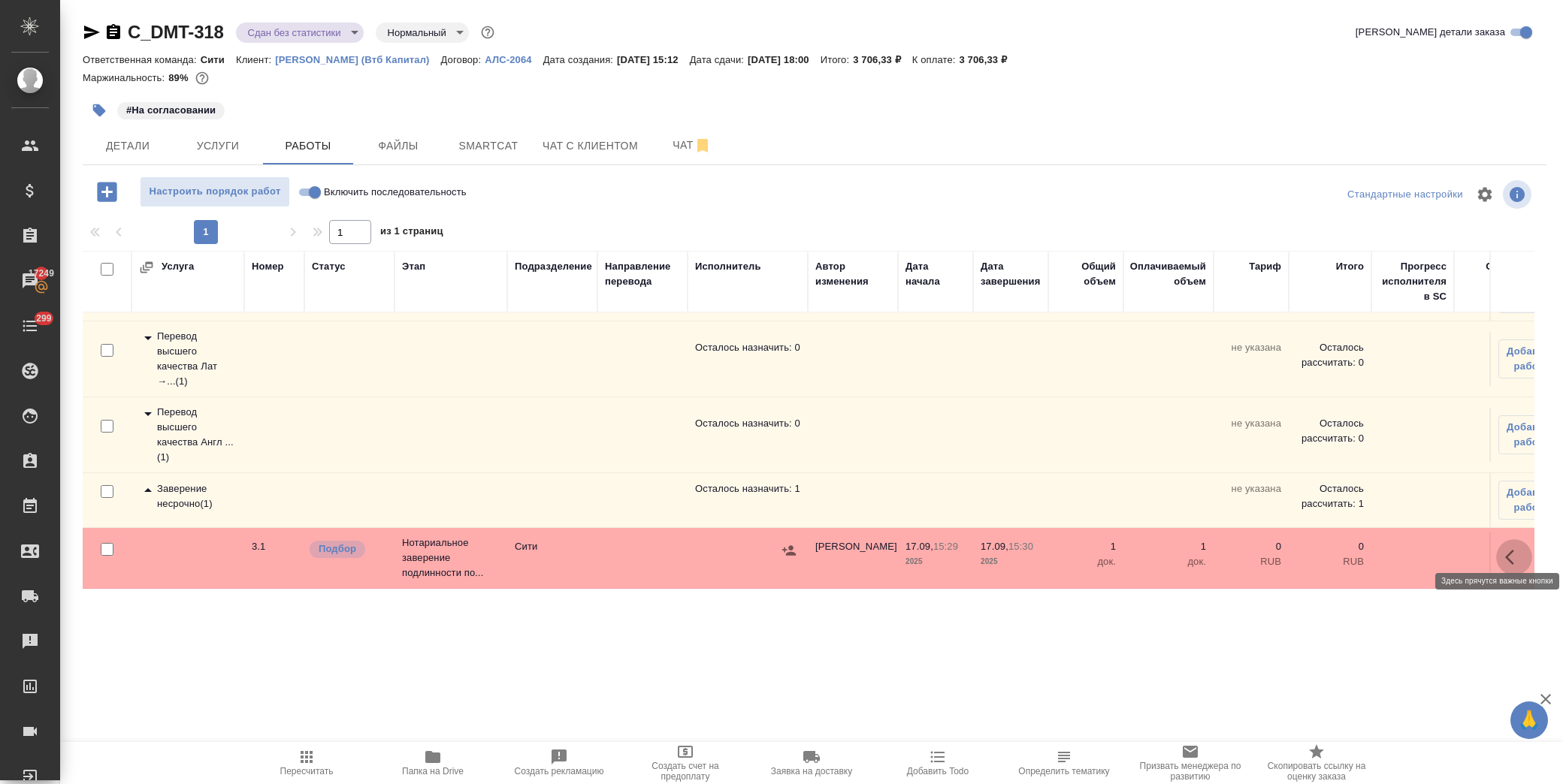
click at [1505, 548] on icon "button" at bounding box center [1514, 557] width 18 height 18
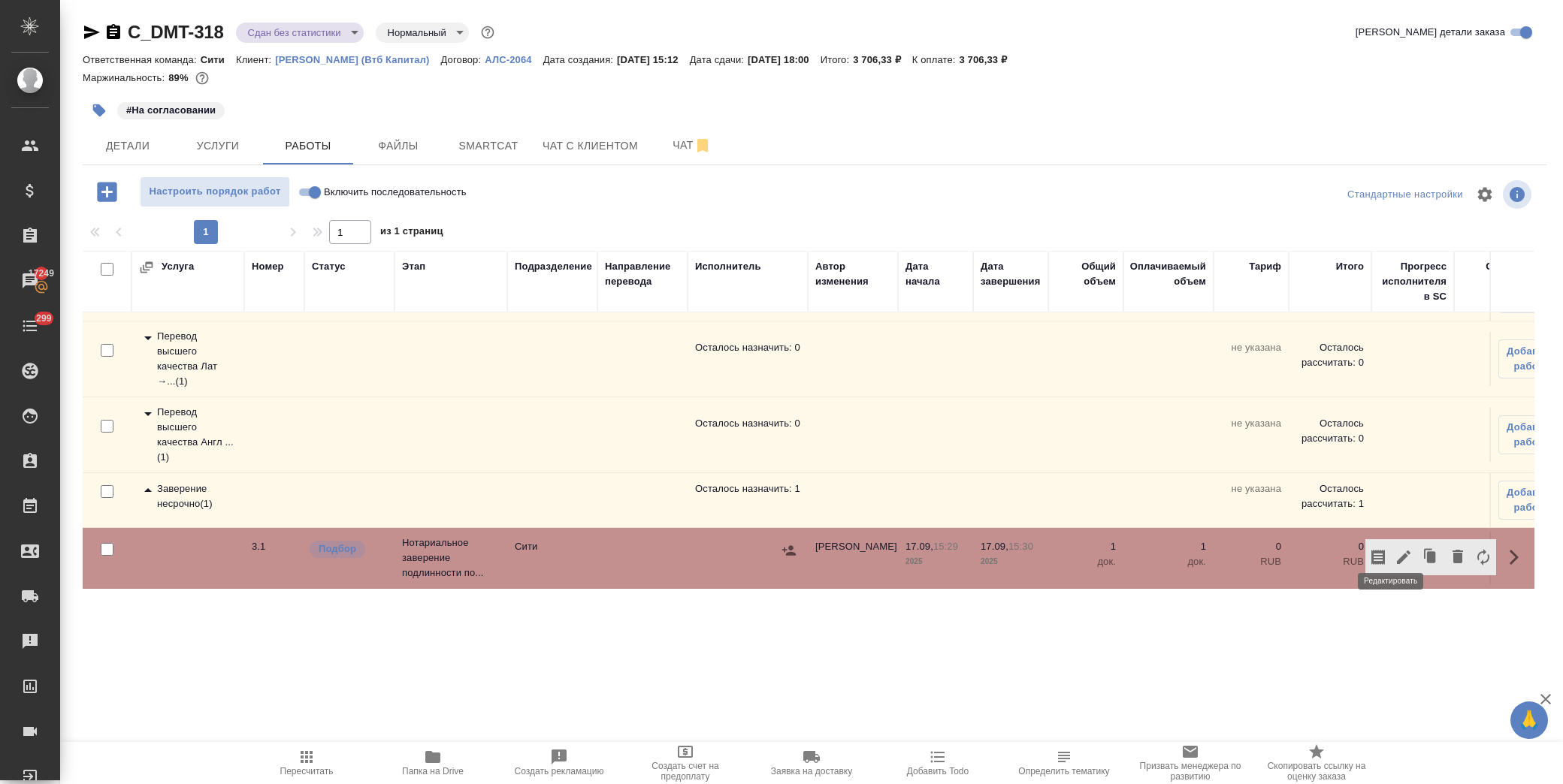
click at [1395, 549] on icon "button" at bounding box center [1404, 557] width 18 height 18
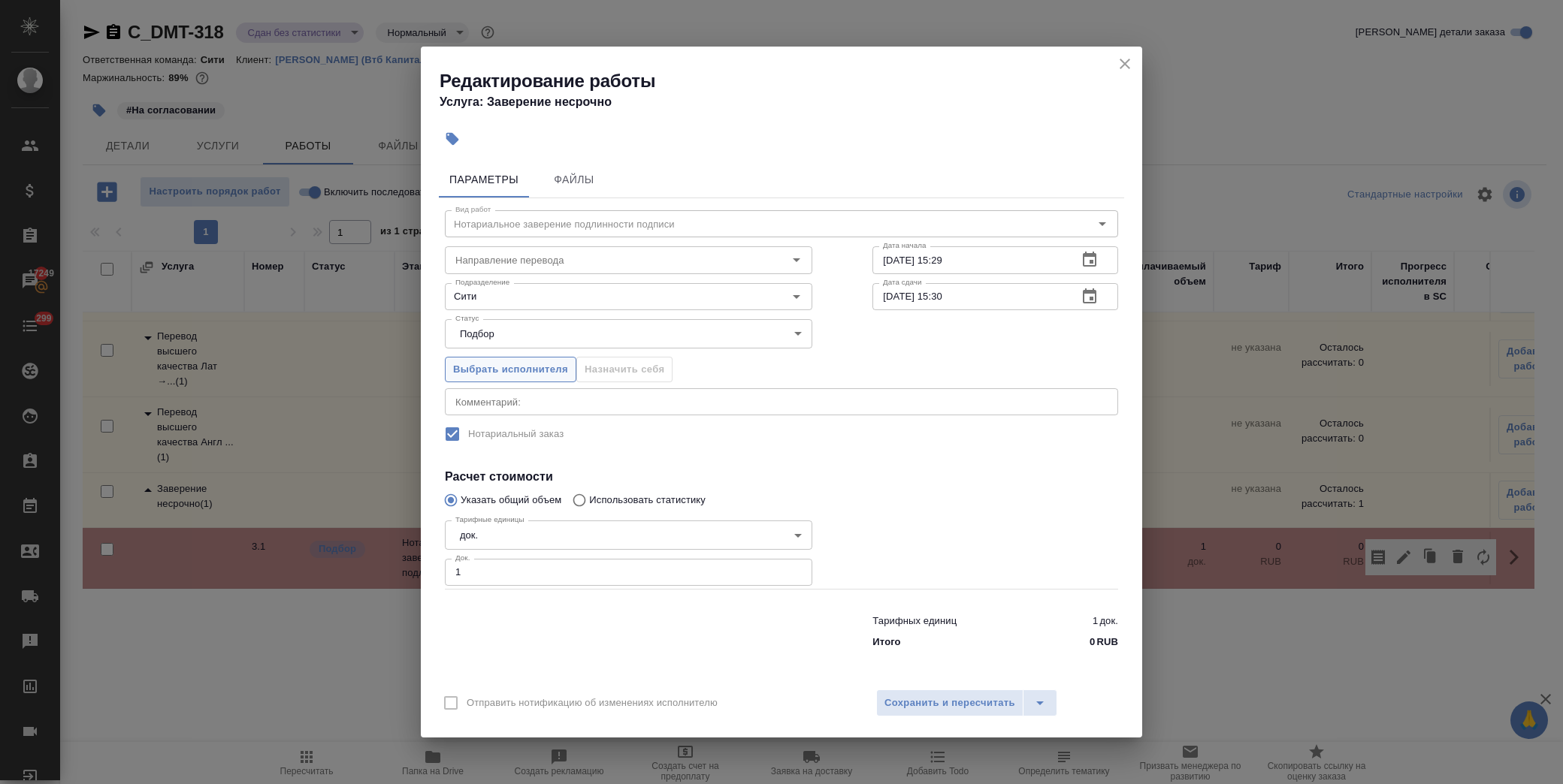
click at [539, 363] on span "Выбрать исполнителя" at bounding box center [511, 370] width 115 height 17
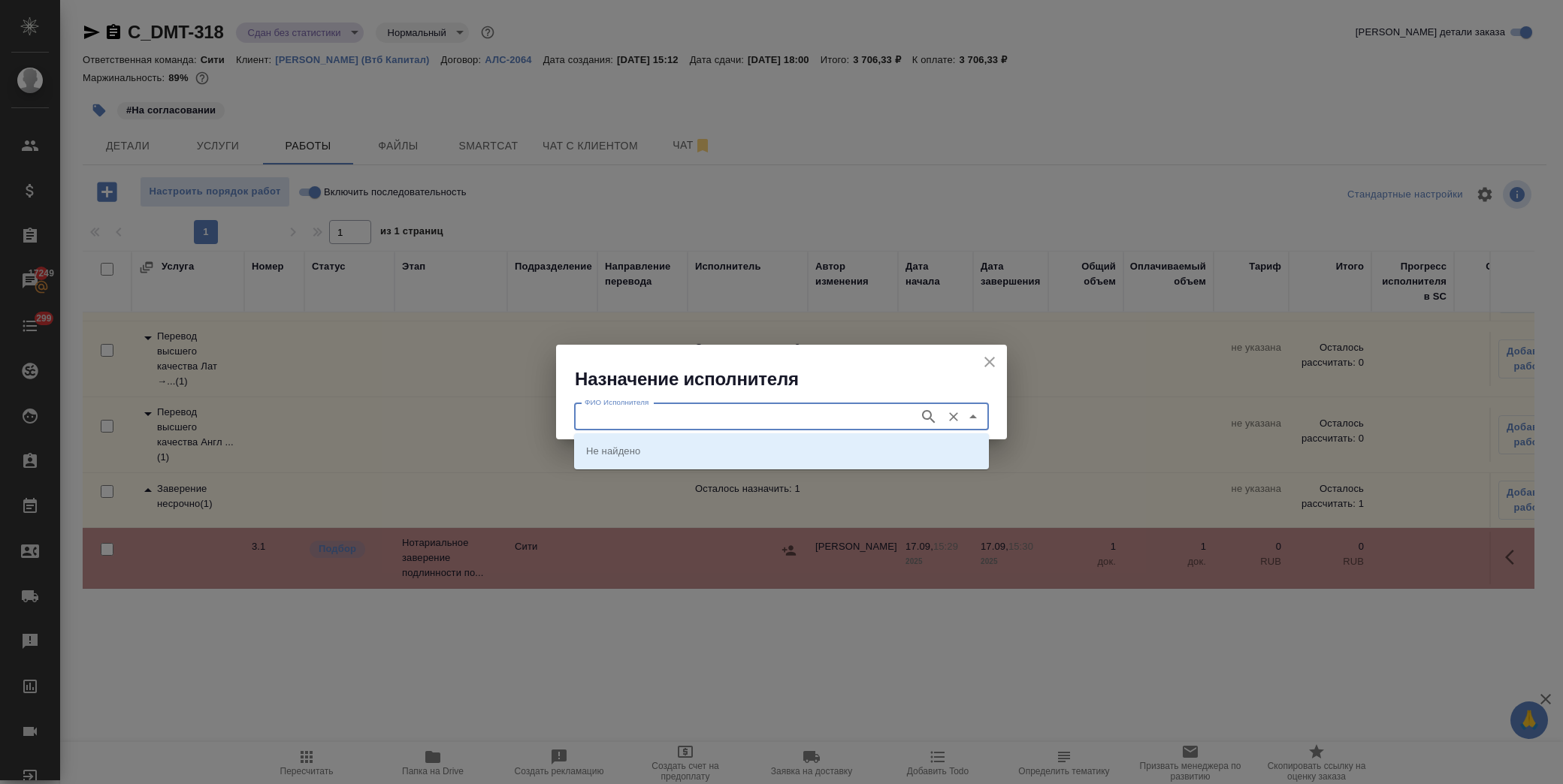
click at [632, 416] on input "ФИО Исполнителя" at bounding box center [745, 417] width 333 height 18
type input "крылова"
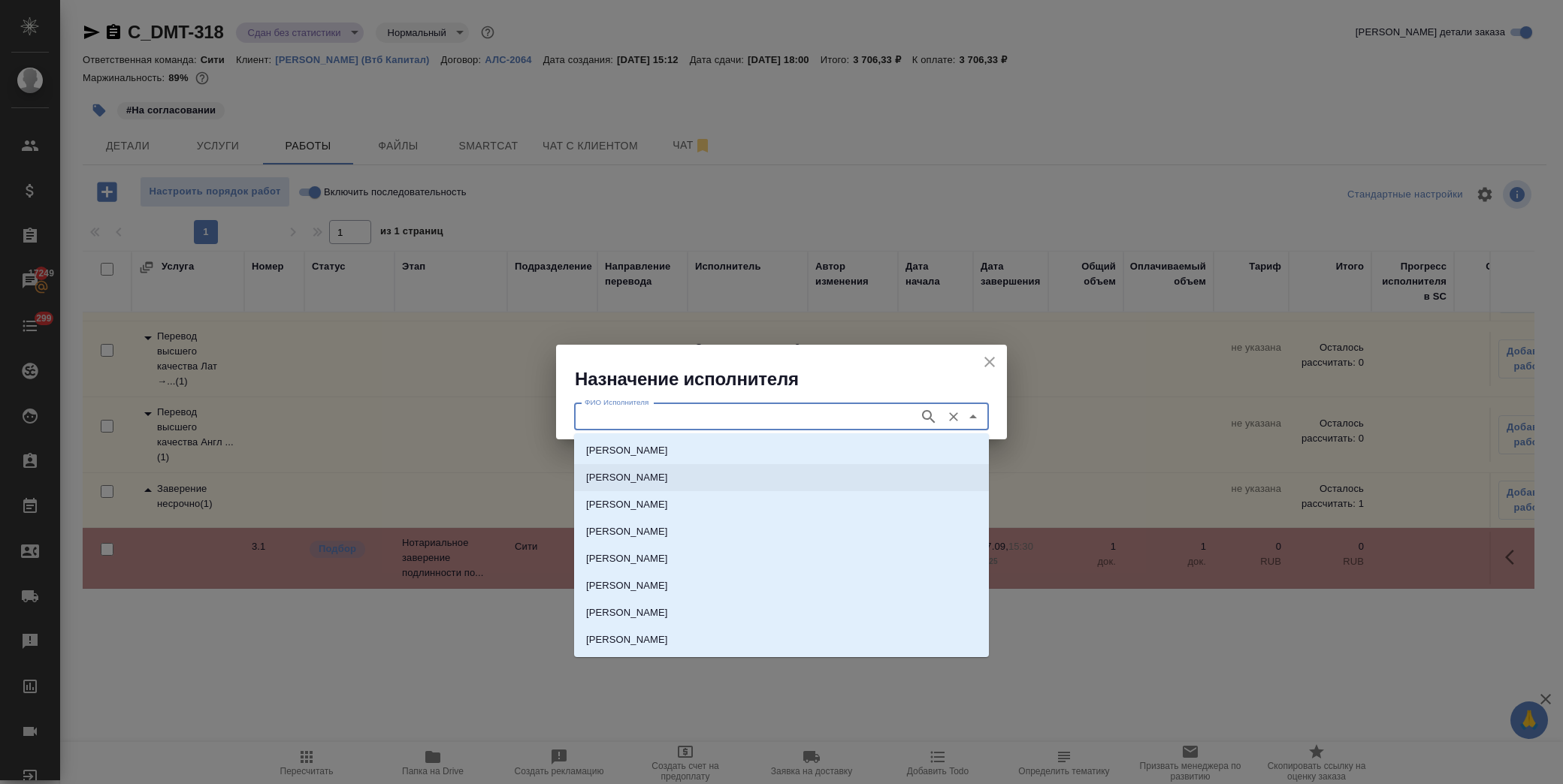
click at [656, 482] on p "НОТАРИУС Крылова Юлия Владимировна" at bounding box center [627, 478] width 82 height 15
type input "НОТАРИУС Крылова Юлия Владимировна"
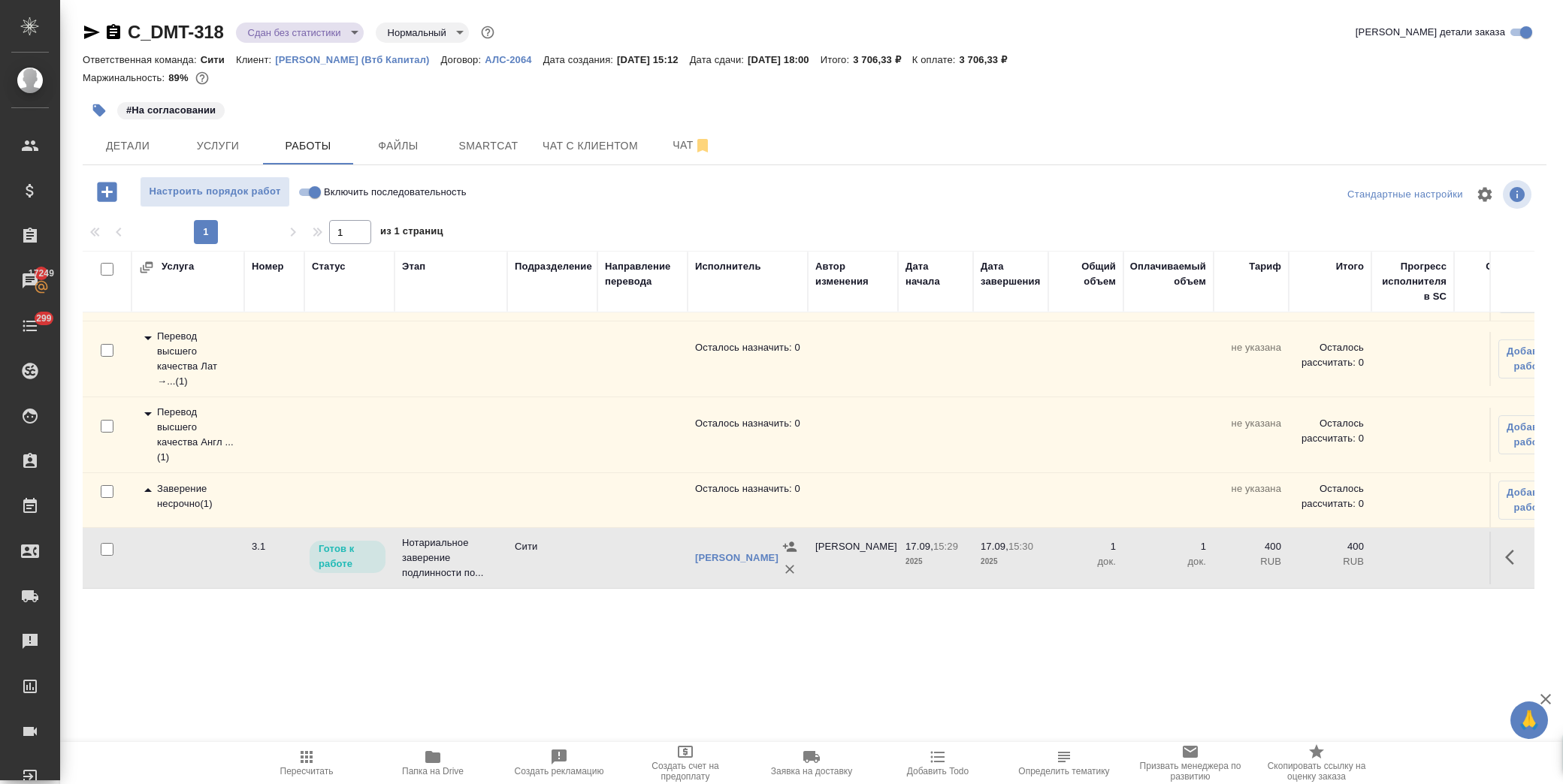
click at [100, 104] on icon "button" at bounding box center [99, 110] width 15 height 15
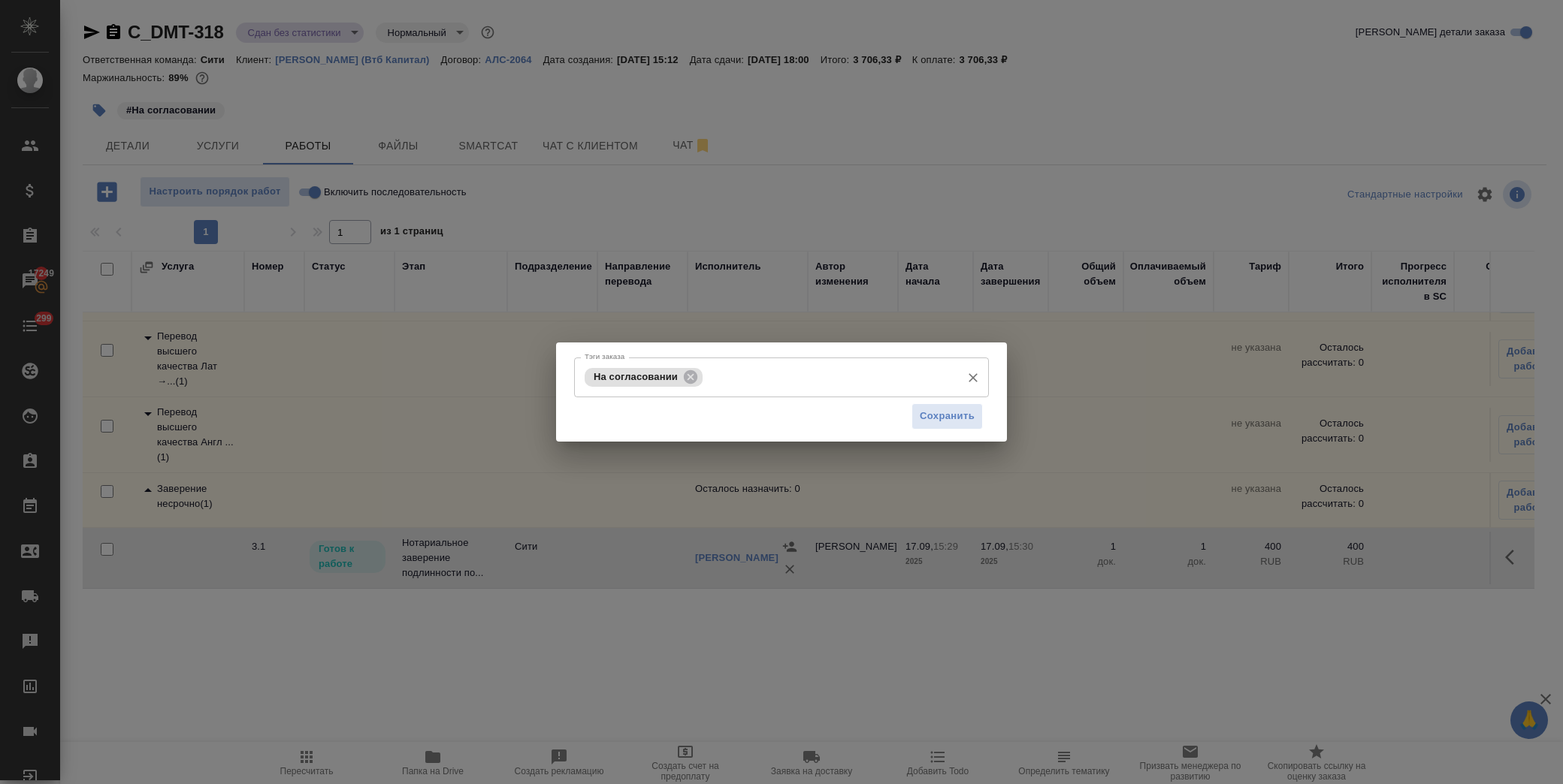
click at [691, 378] on icon at bounding box center [690, 377] width 16 height 16
click at [949, 409] on span "Сохранить" at bounding box center [947, 416] width 55 height 17
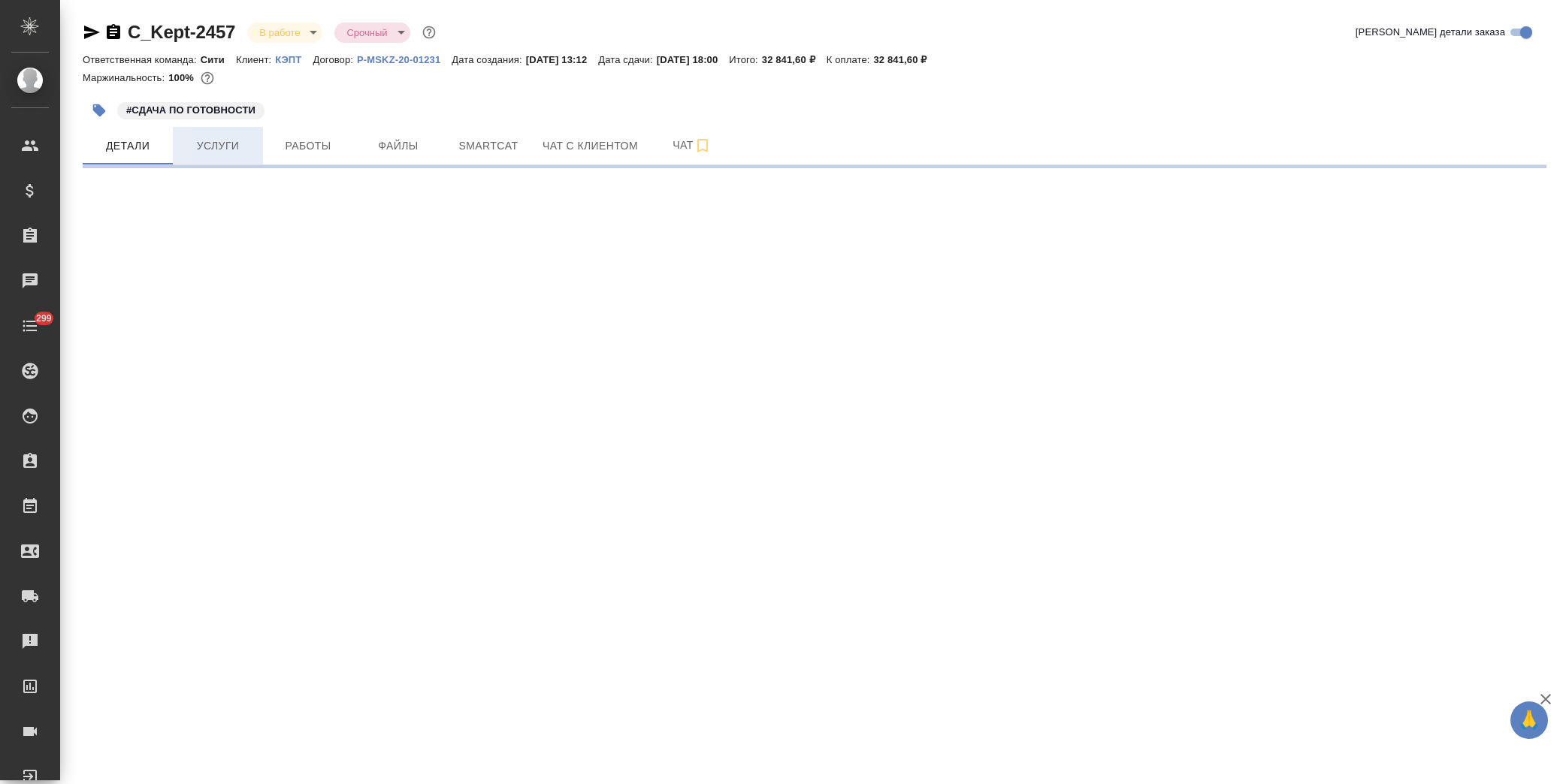
select select "RU"
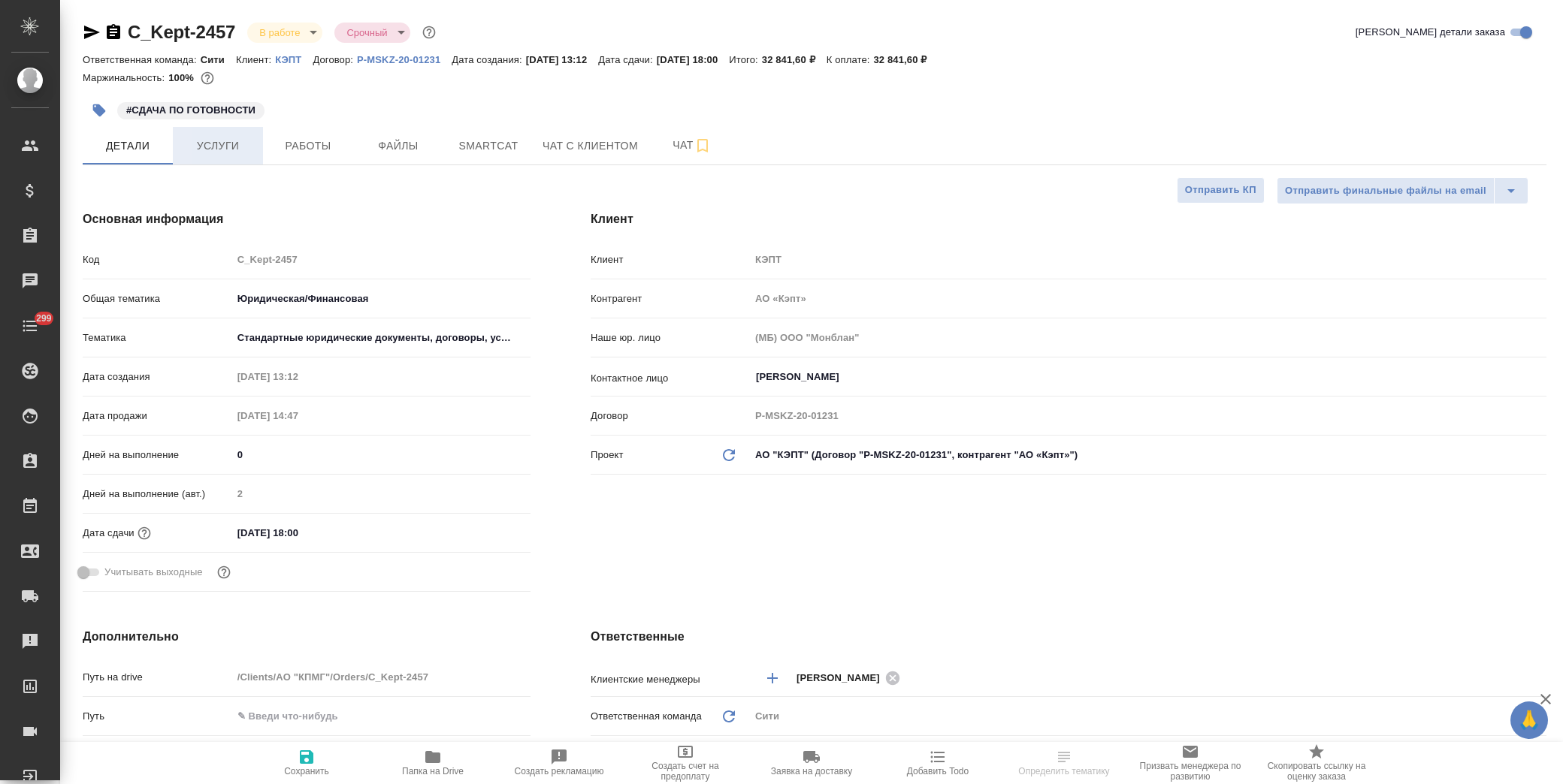
type textarea "x"
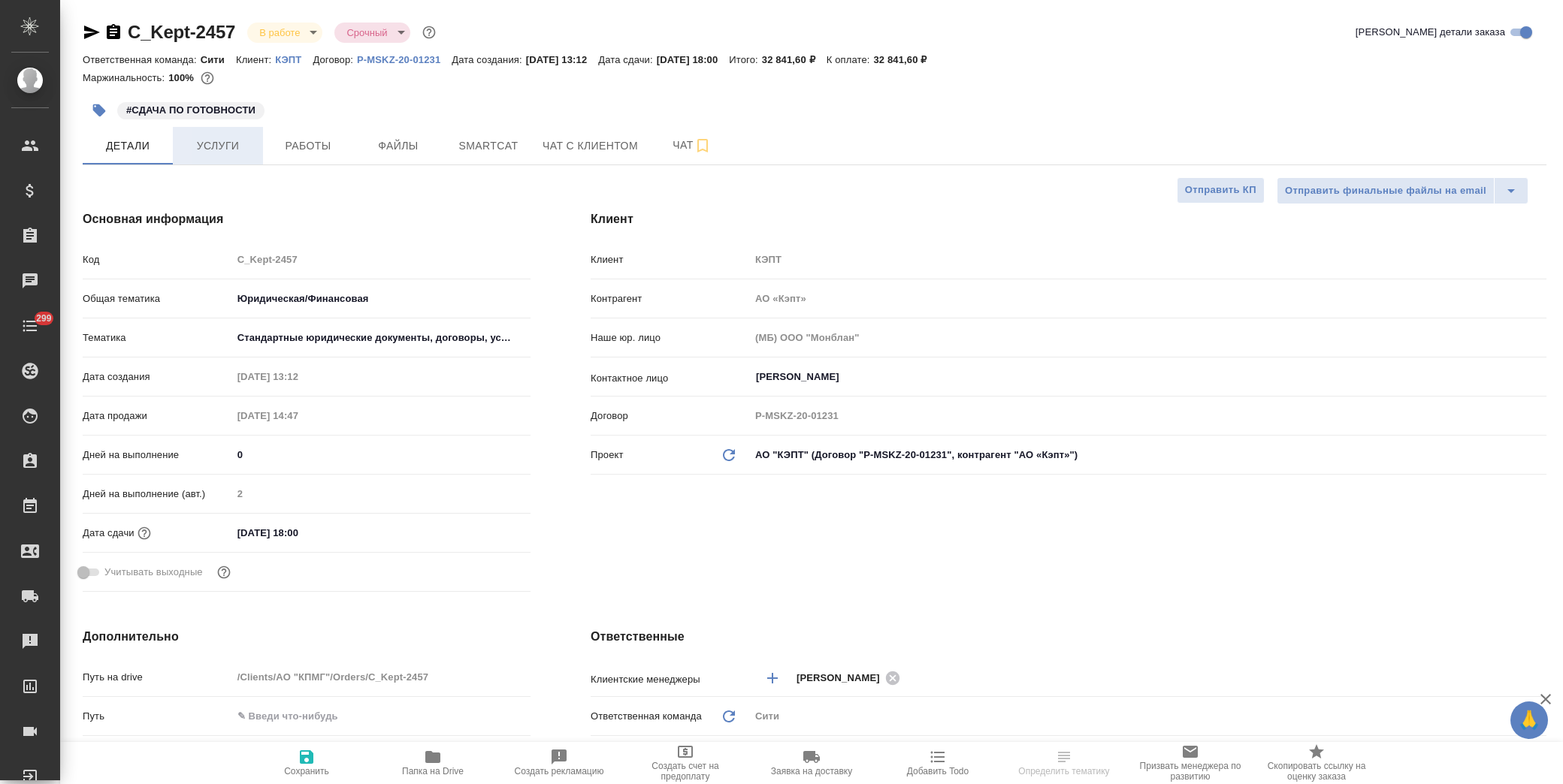
type textarea "x"
click at [210, 148] on span "Услуги" at bounding box center [217, 146] width 72 height 19
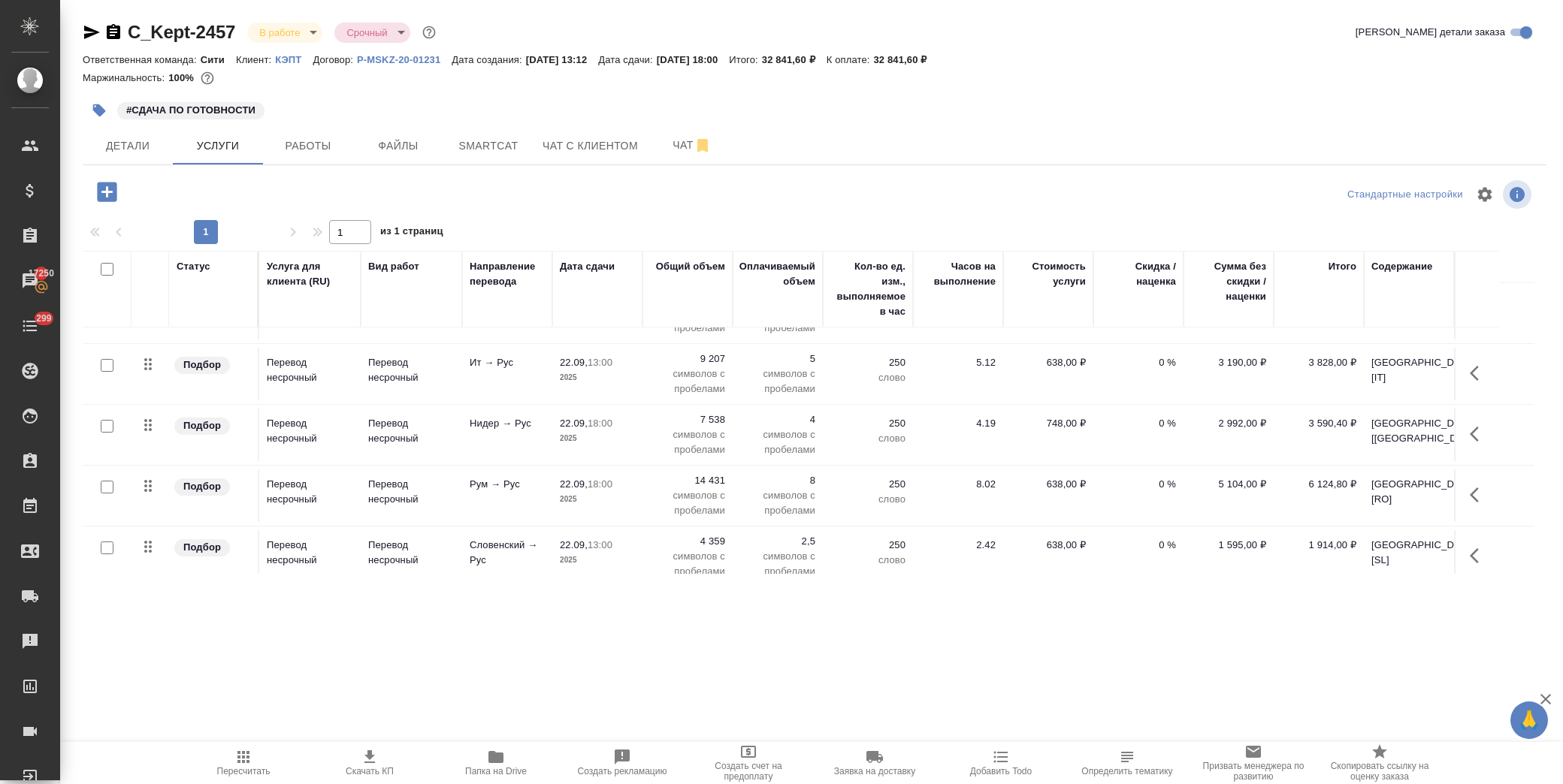
scroll to position [242, 0]
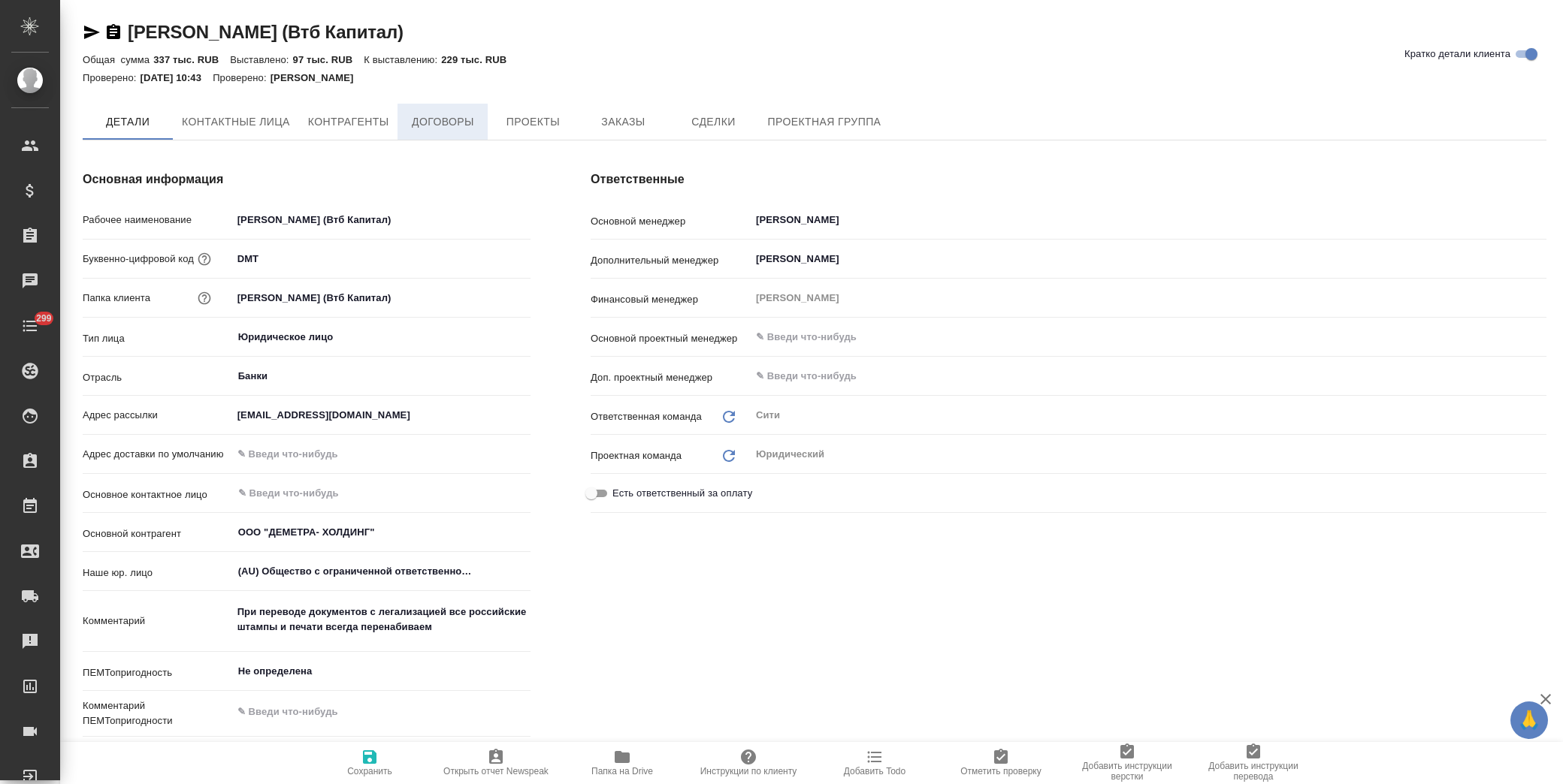
type textarea "x"
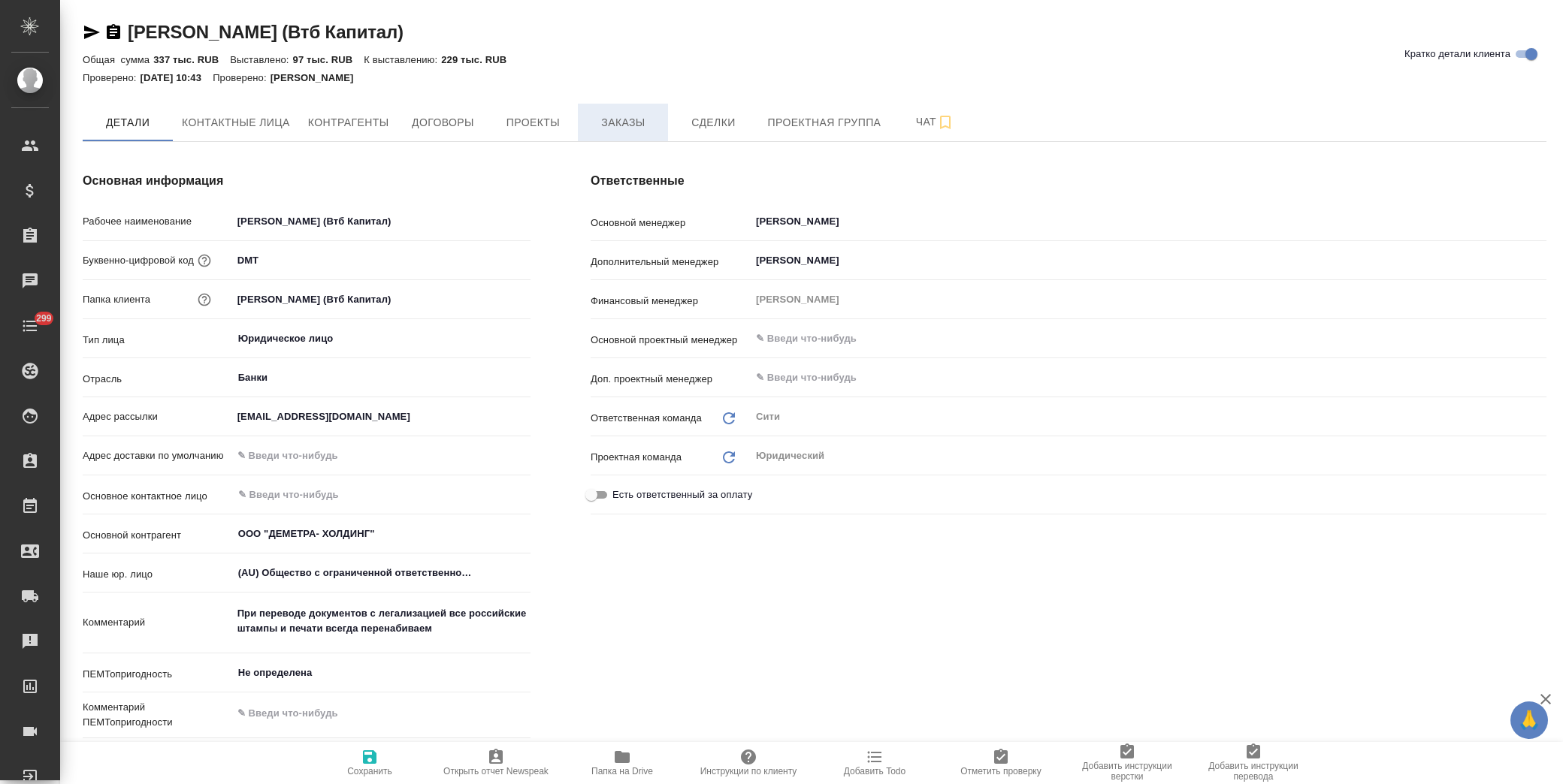
type textarea "x"
click at [609, 126] on span "Заказы" at bounding box center [623, 122] width 72 height 19
type textarea "x"
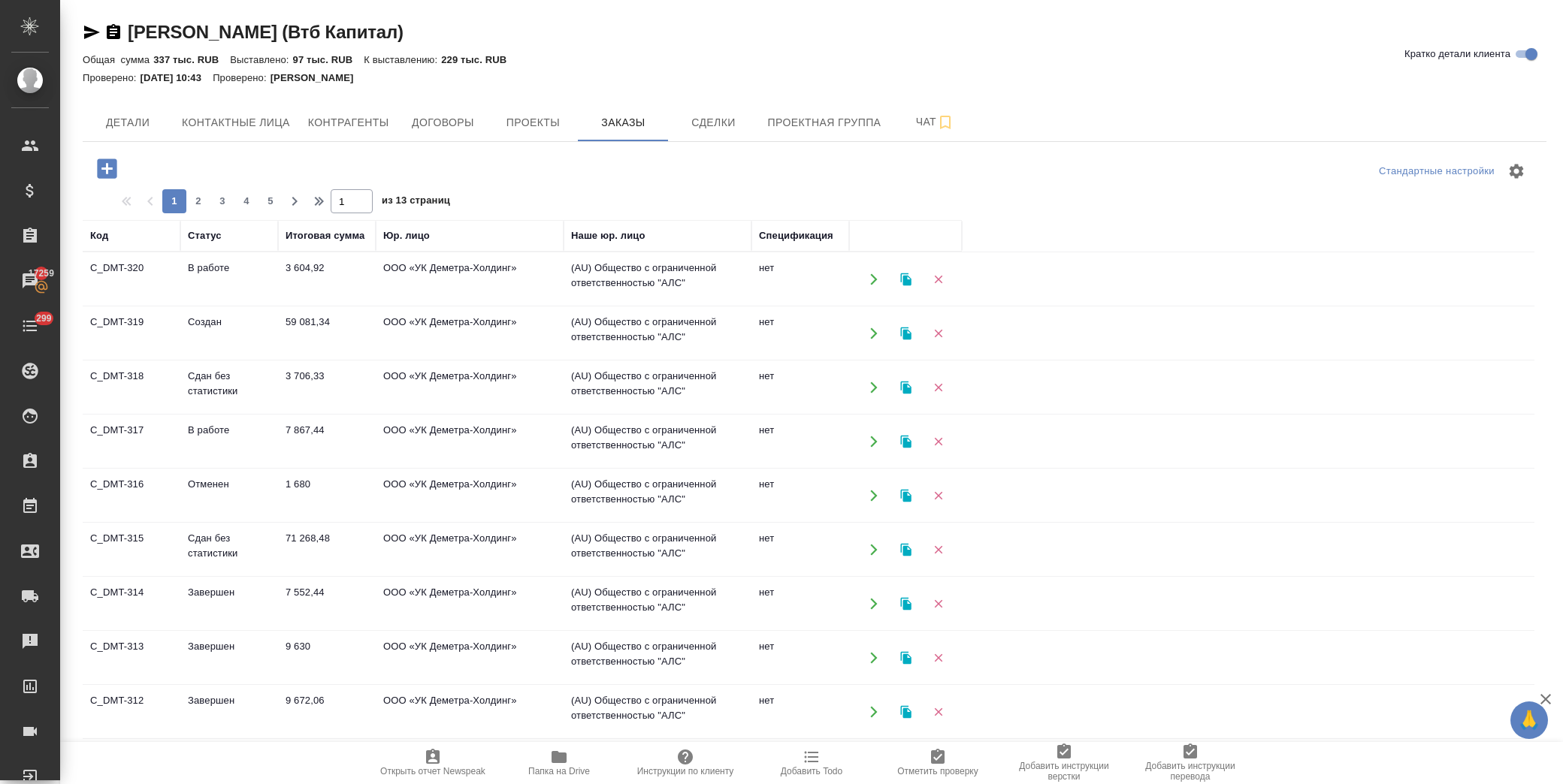
click at [115, 163] on icon "button" at bounding box center [107, 169] width 19 height 19
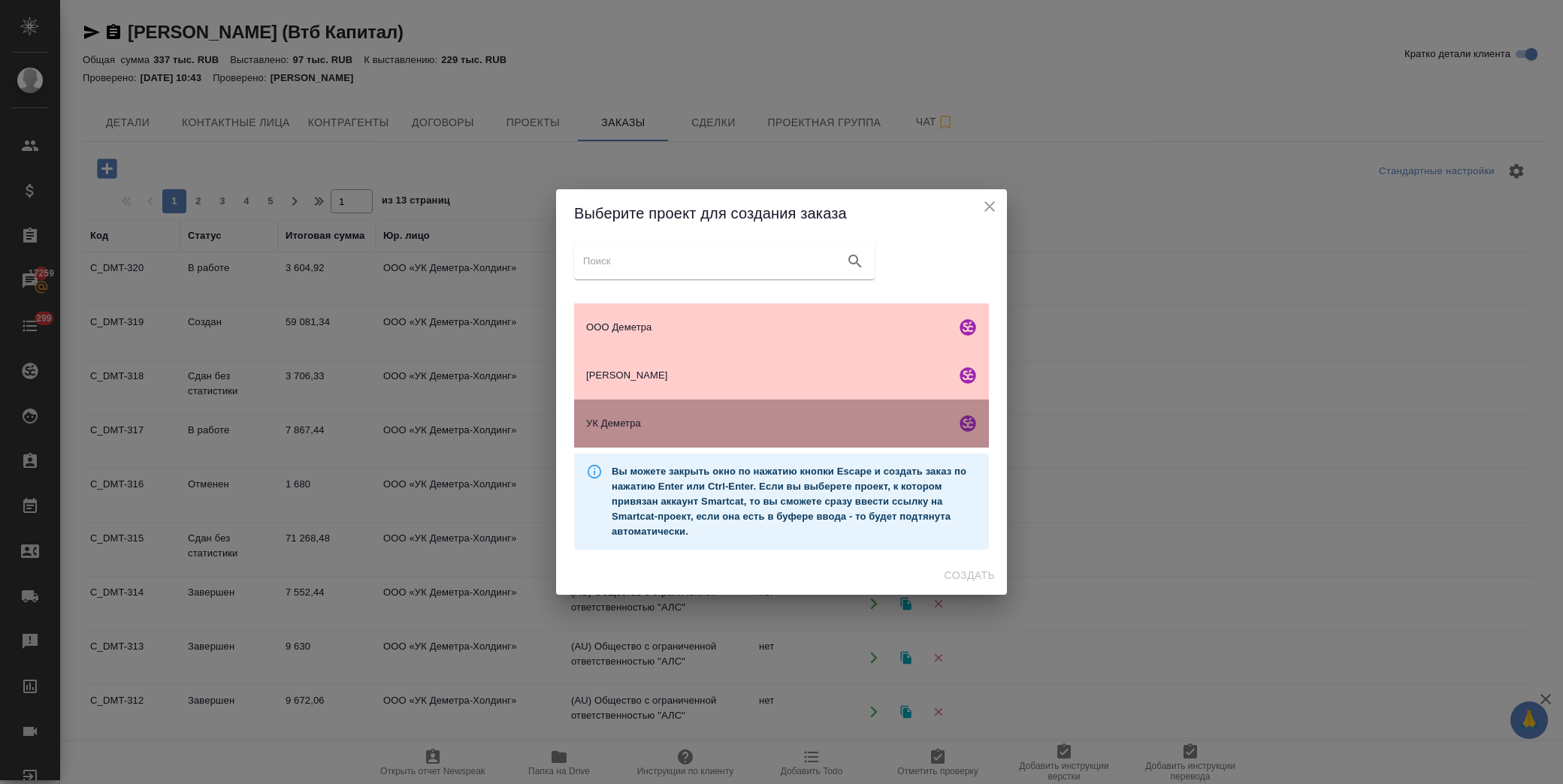
click at [659, 425] on span "УК Деметра" at bounding box center [768, 423] width 363 height 15
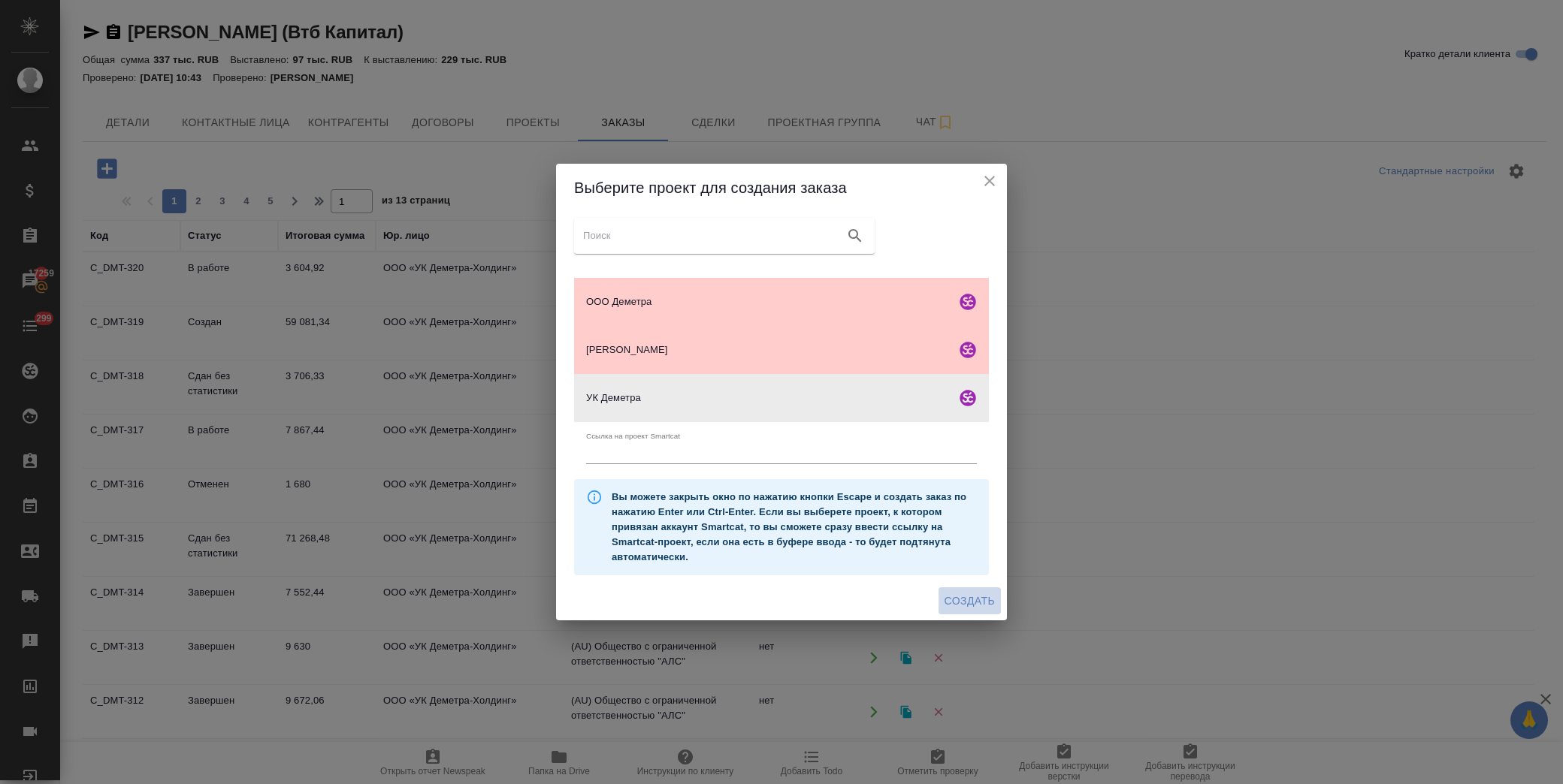
click at [985, 590] on button "Создать" at bounding box center [969, 602] width 62 height 28
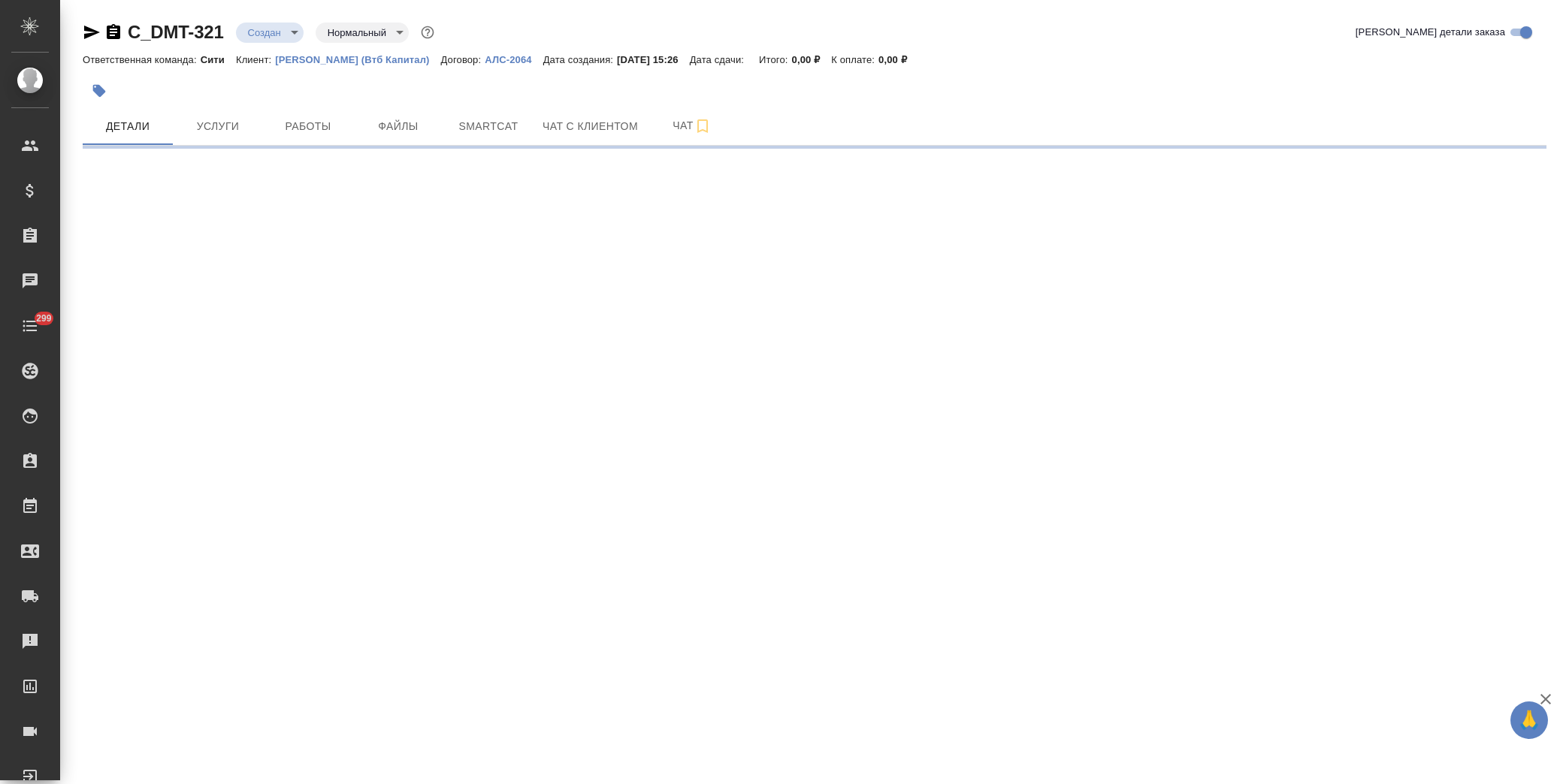
select select "RU"
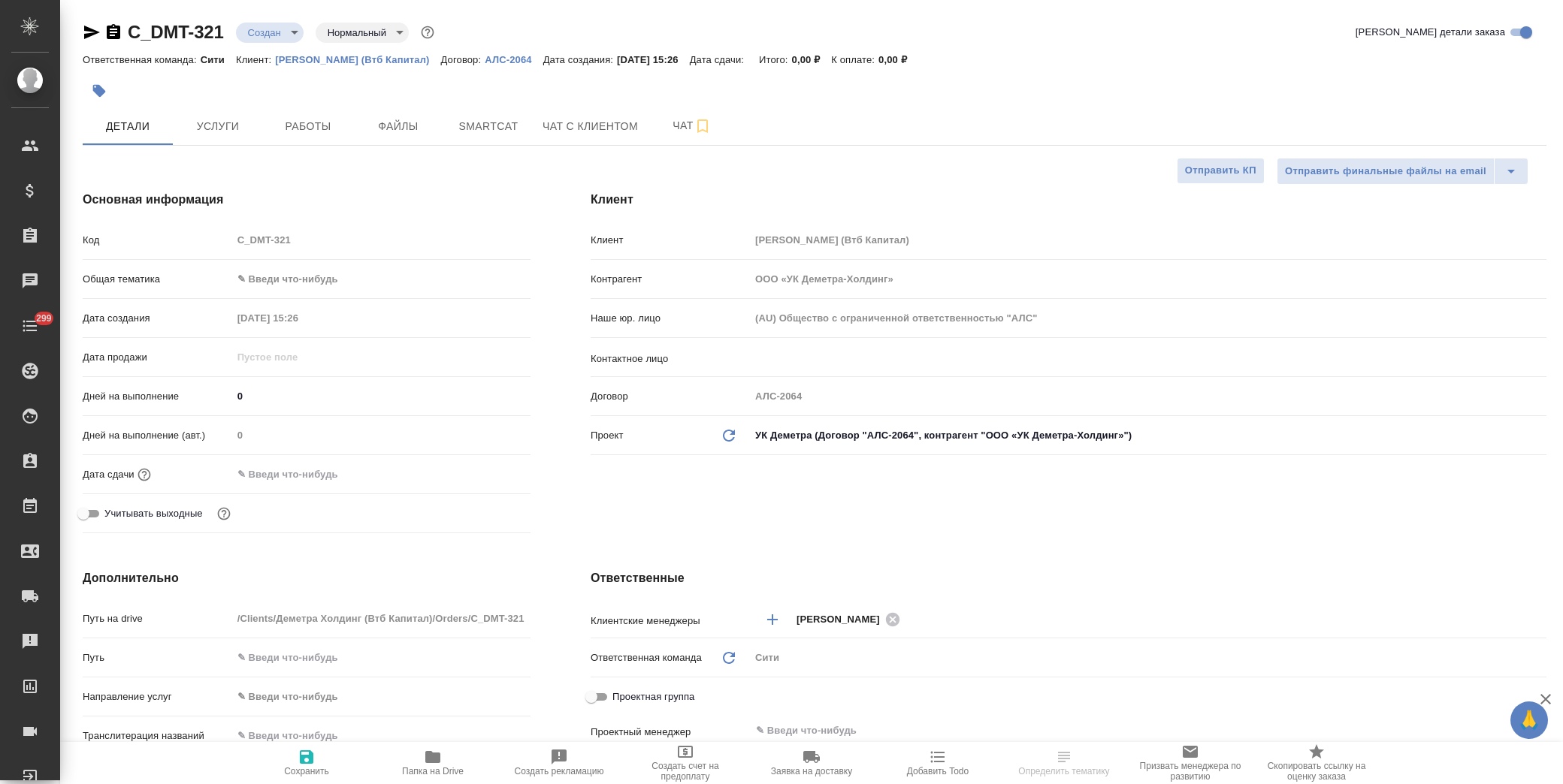
type textarea "x"
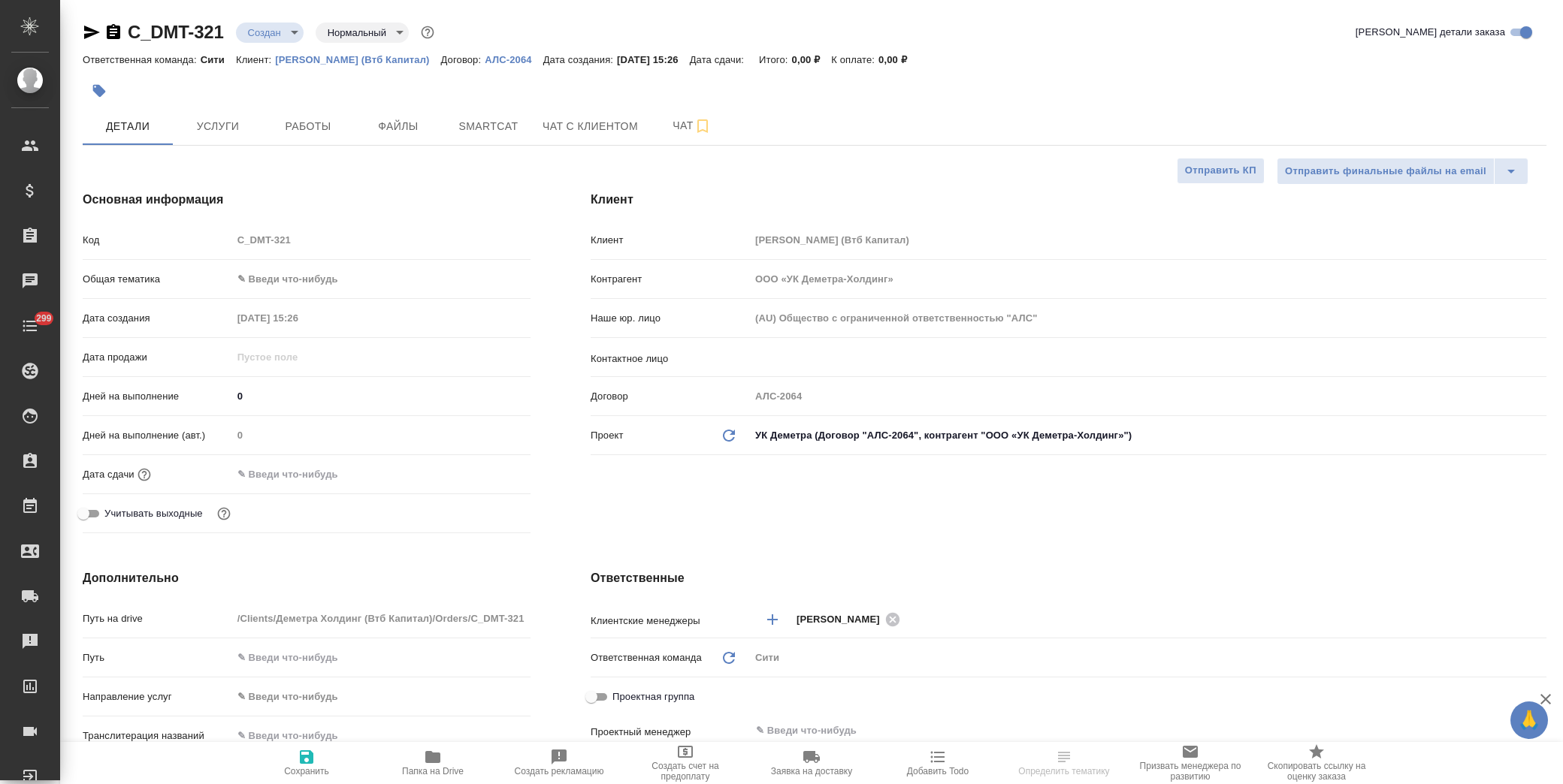
type textarea "x"
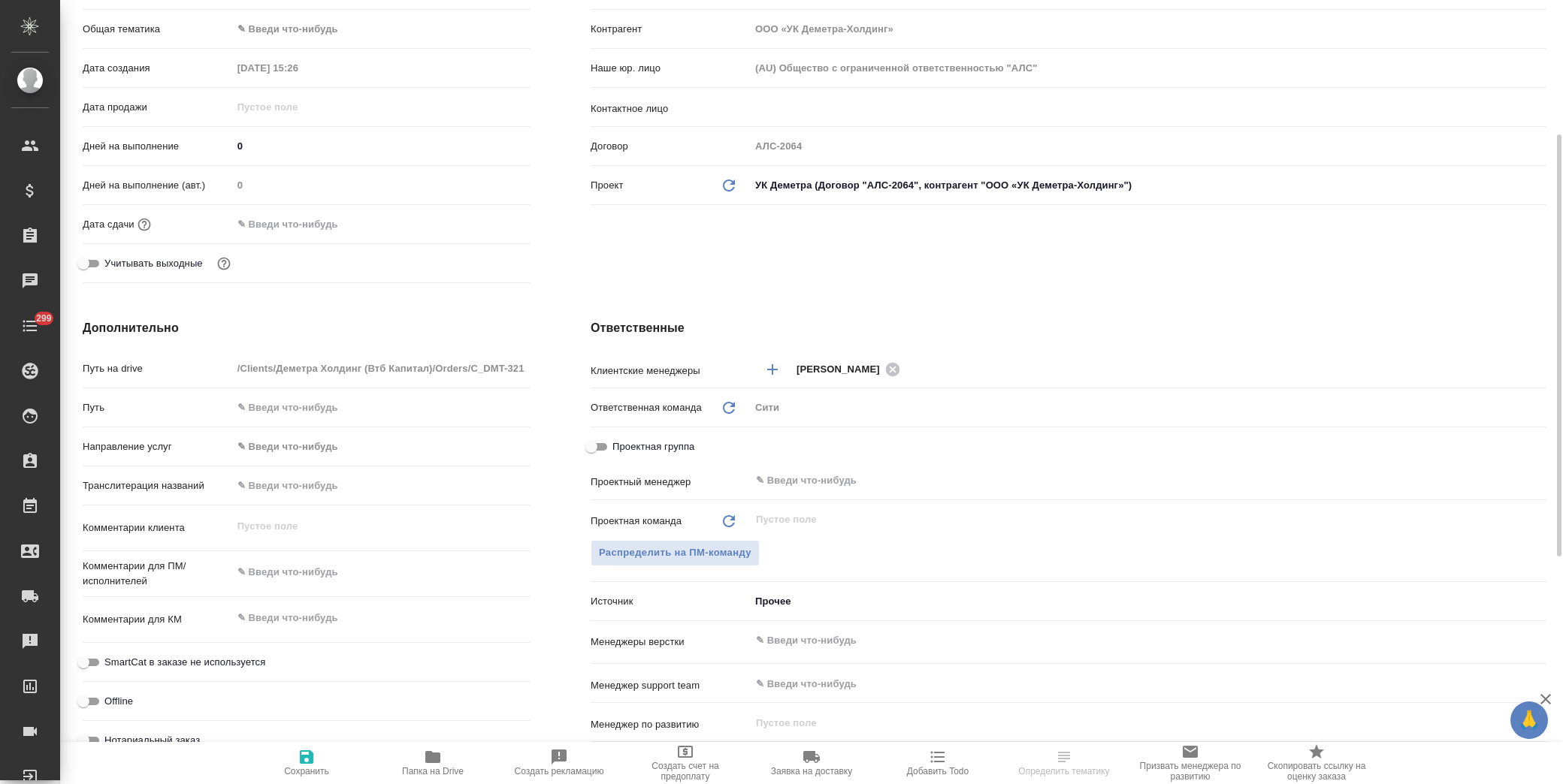
type textarea "x"
click at [318, 575] on textarea at bounding box center [381, 572] width 298 height 26
paste textarea "[PERSON_NAME] ФЗЕ. Также прошу прописывать штампы российского посольства в пере…"
type textarea "x"
type textarea "[PERSON_NAME] ФЗЕ. Также прошу прописывать штампы российского посольства в пере…"
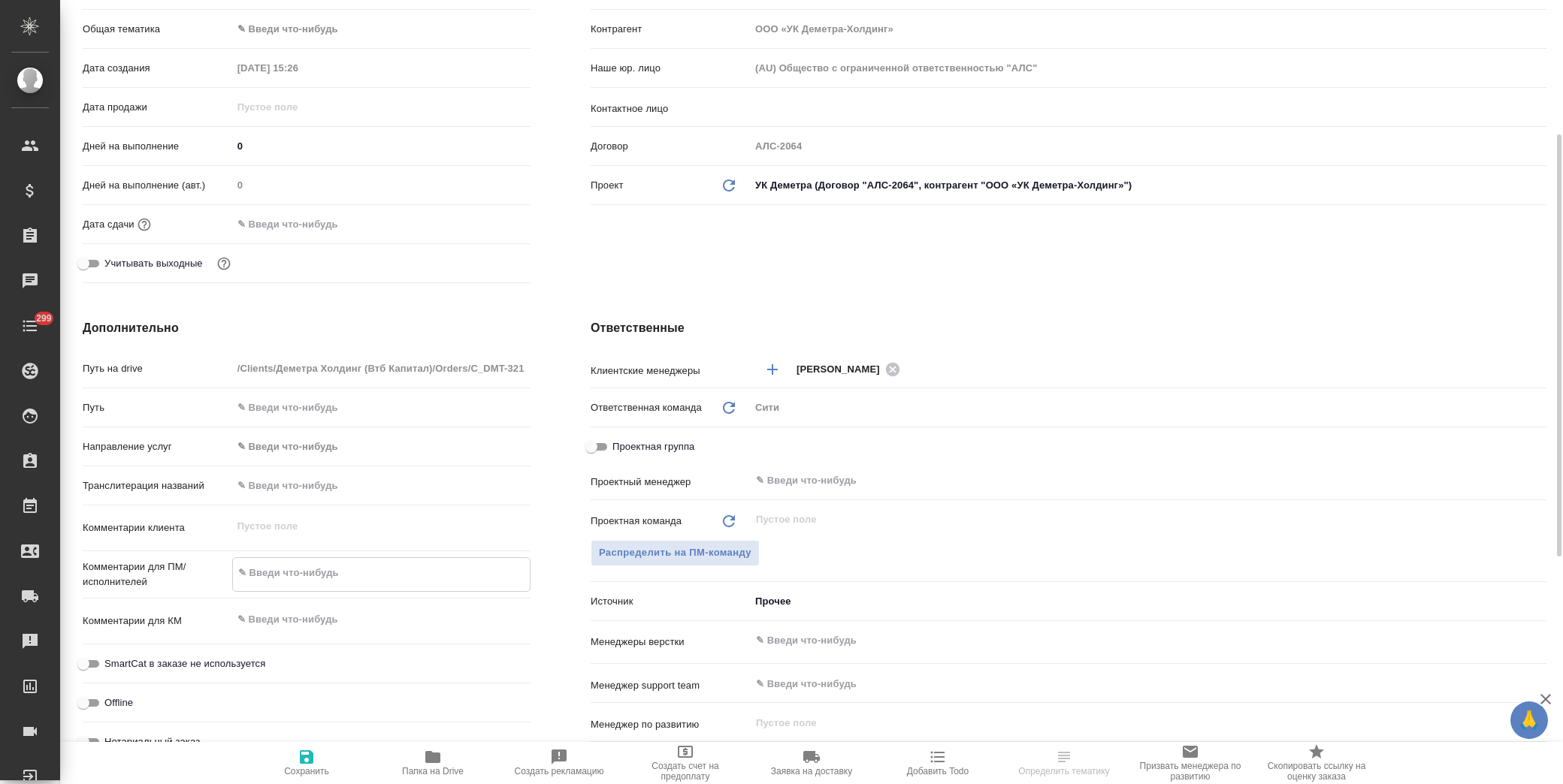
type textarea "x"
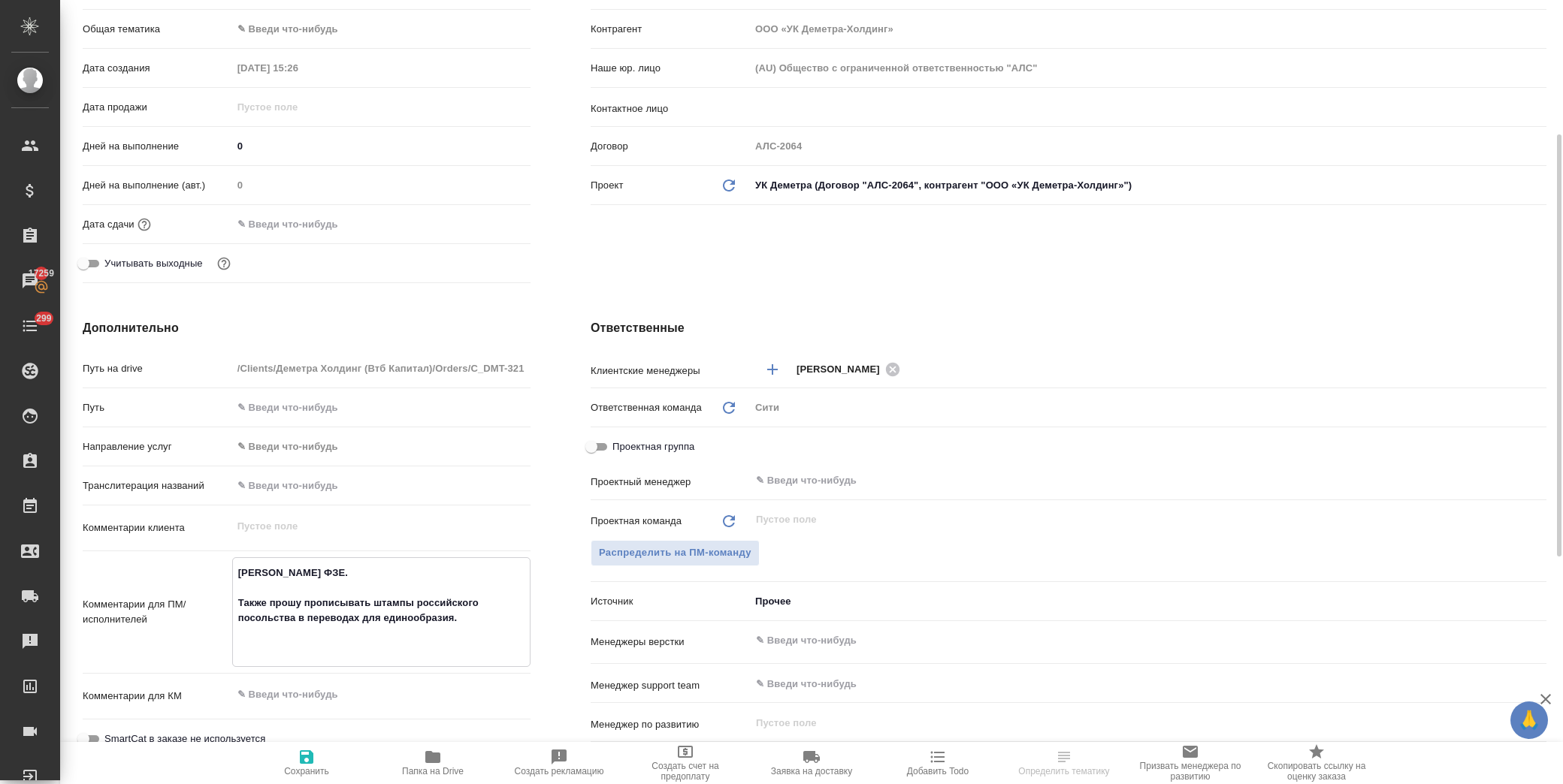
type textarea "[PERSON_NAME] ФЗЕ. Также прошу прописывать штампы российского посольства в пере…"
type textarea "x"
click at [306, 761] on icon "button" at bounding box center [307, 757] width 18 height 18
type textarea "x"
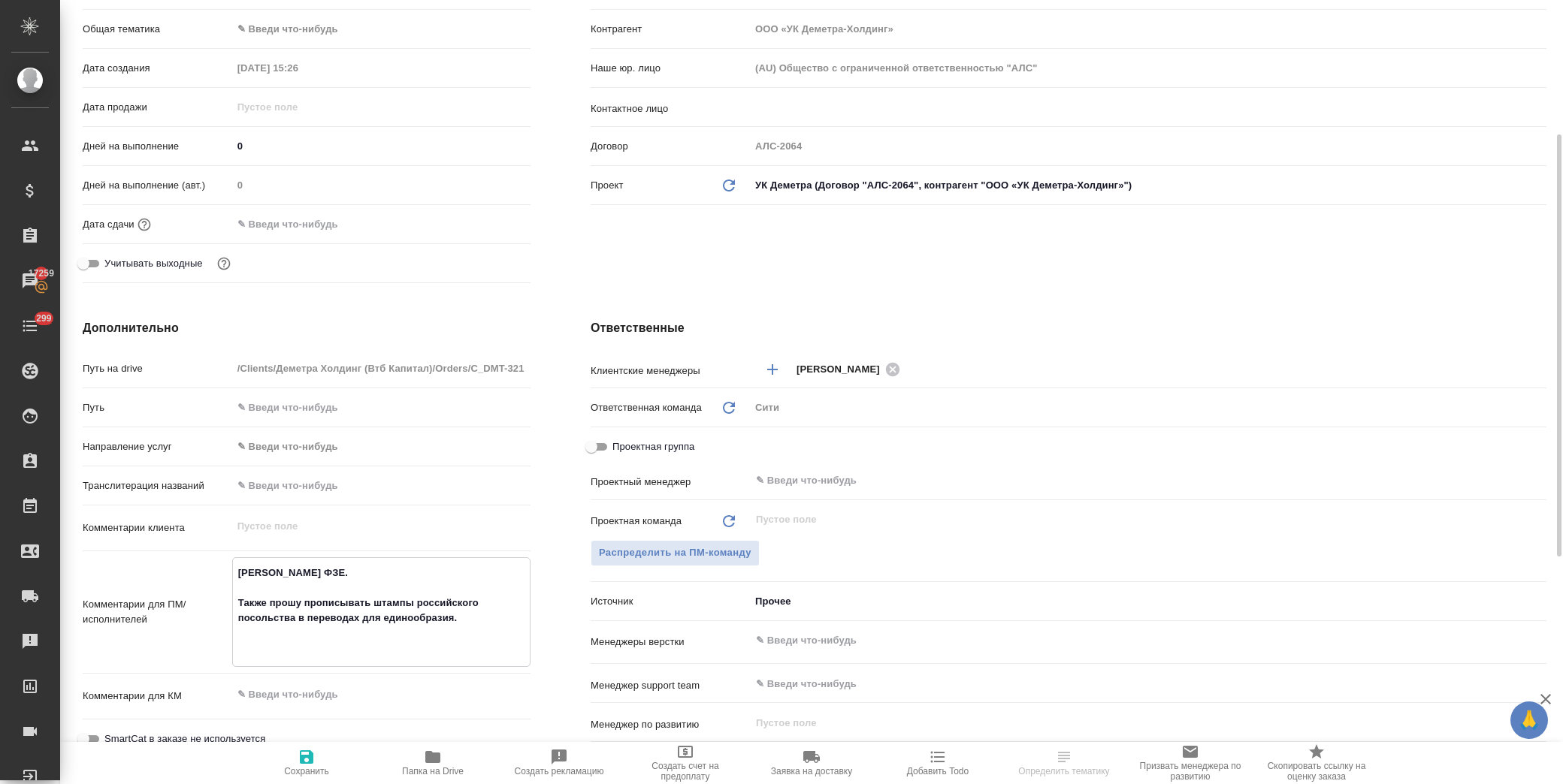
type textarea "x"
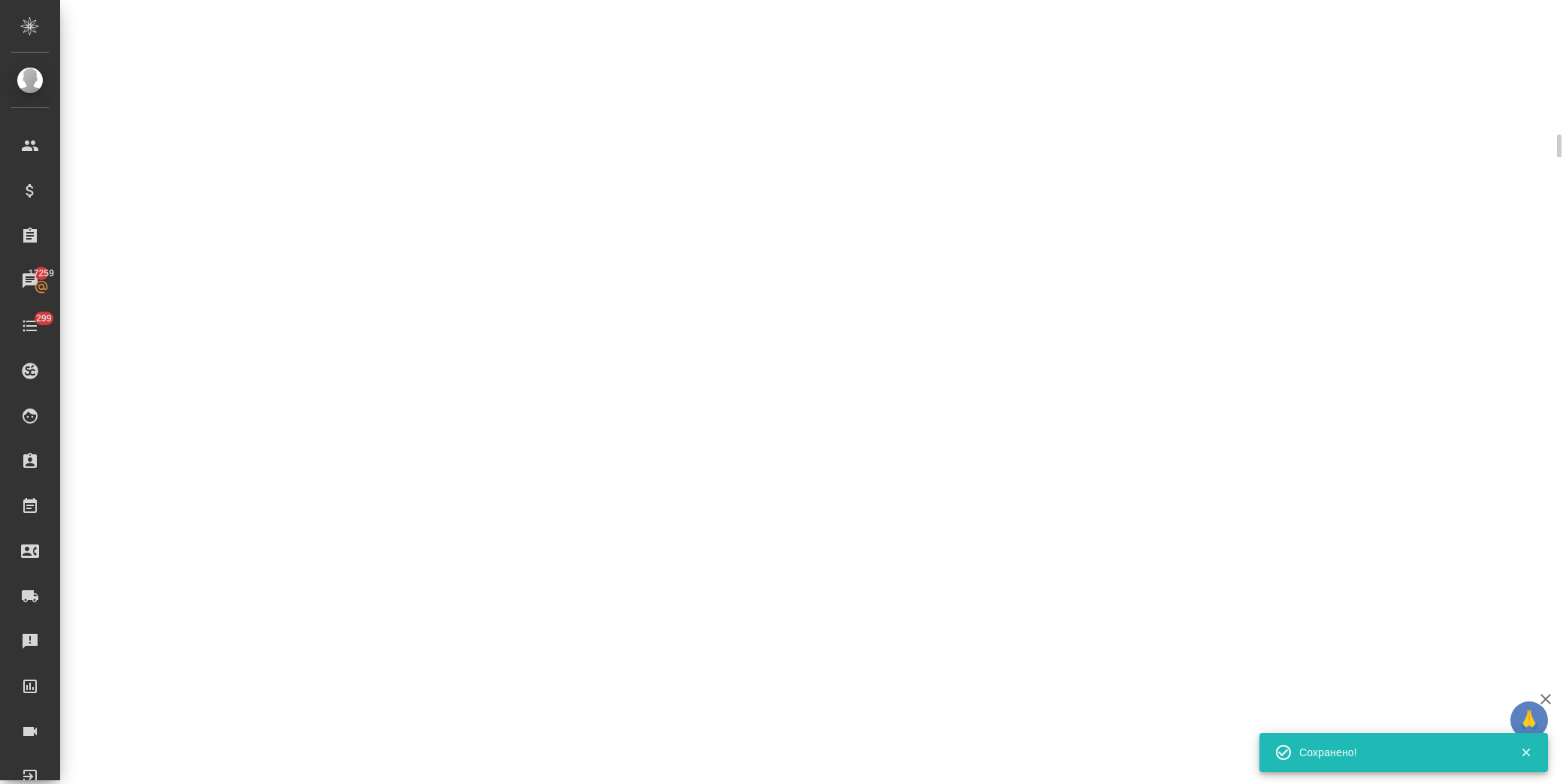
select select "RU"
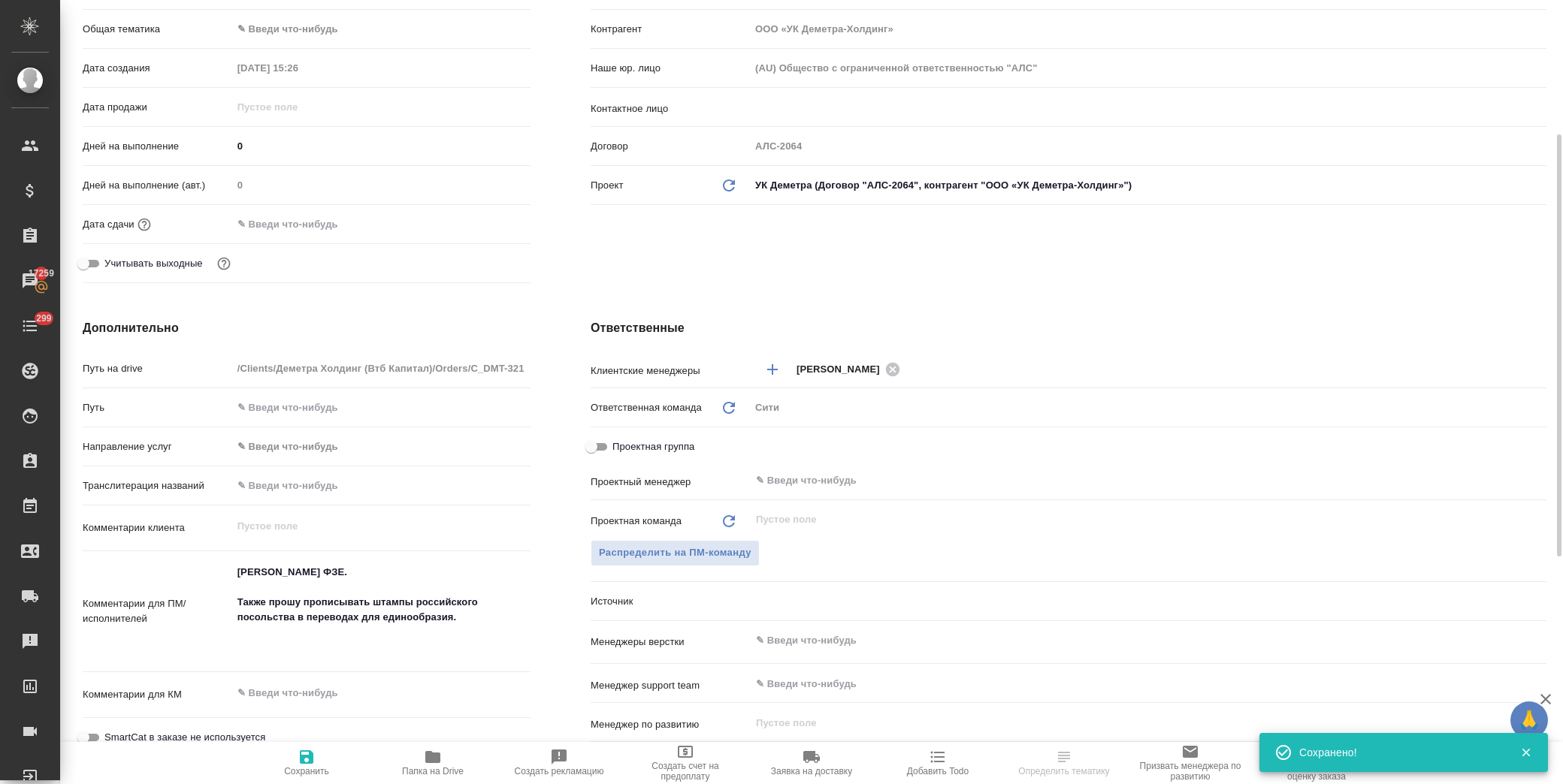
type textarea "x"
drag, startPoint x: 370, startPoint y: 572, endPoint x: 212, endPoint y: 560, distance: 158.5
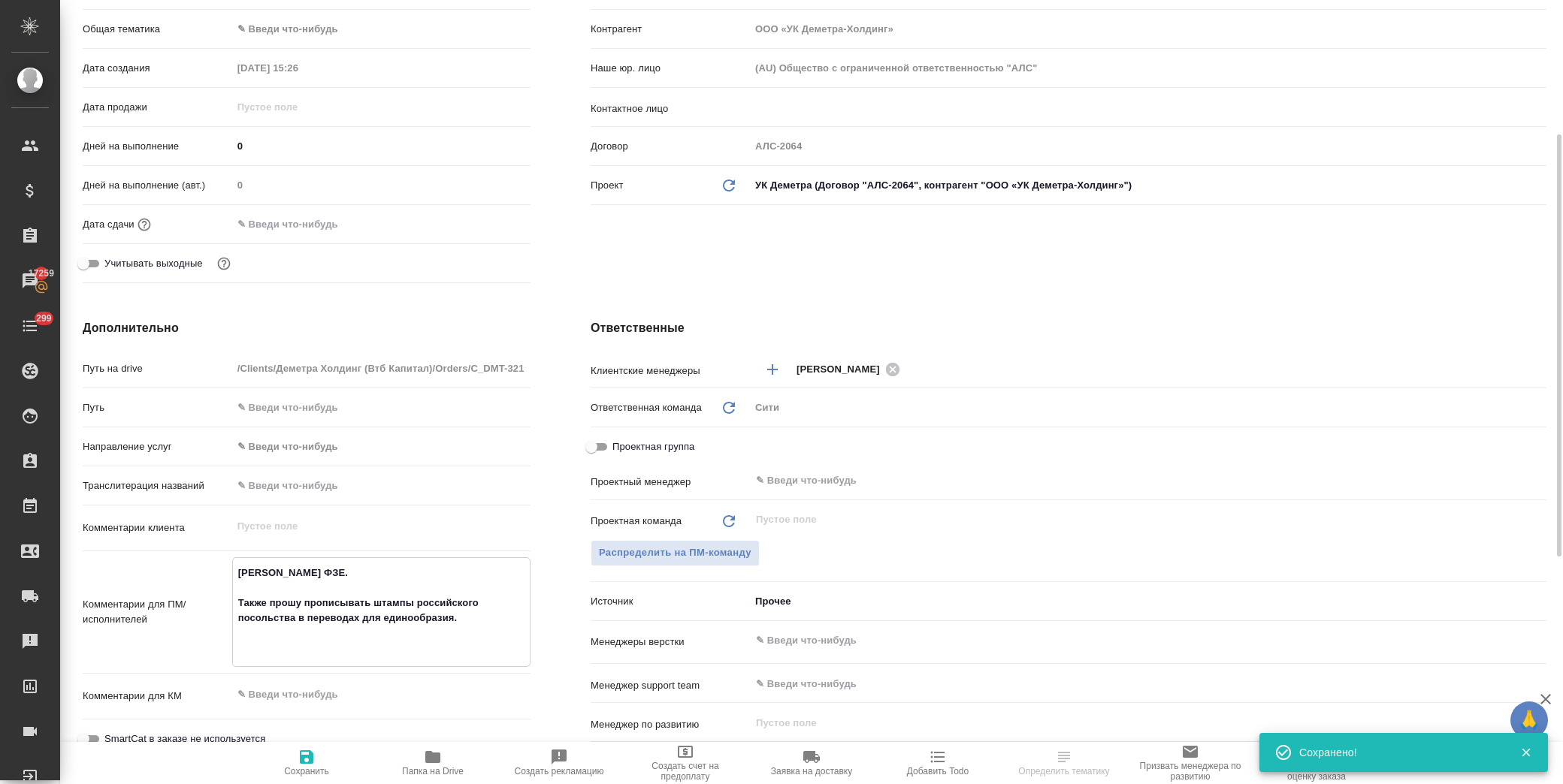
click at [212, 560] on div "Комментарии для ПМ/исполнителей [PERSON_NAME] ФЗЕ. Также прошу прописывать штам…" at bounding box center [307, 612] width 448 height 109
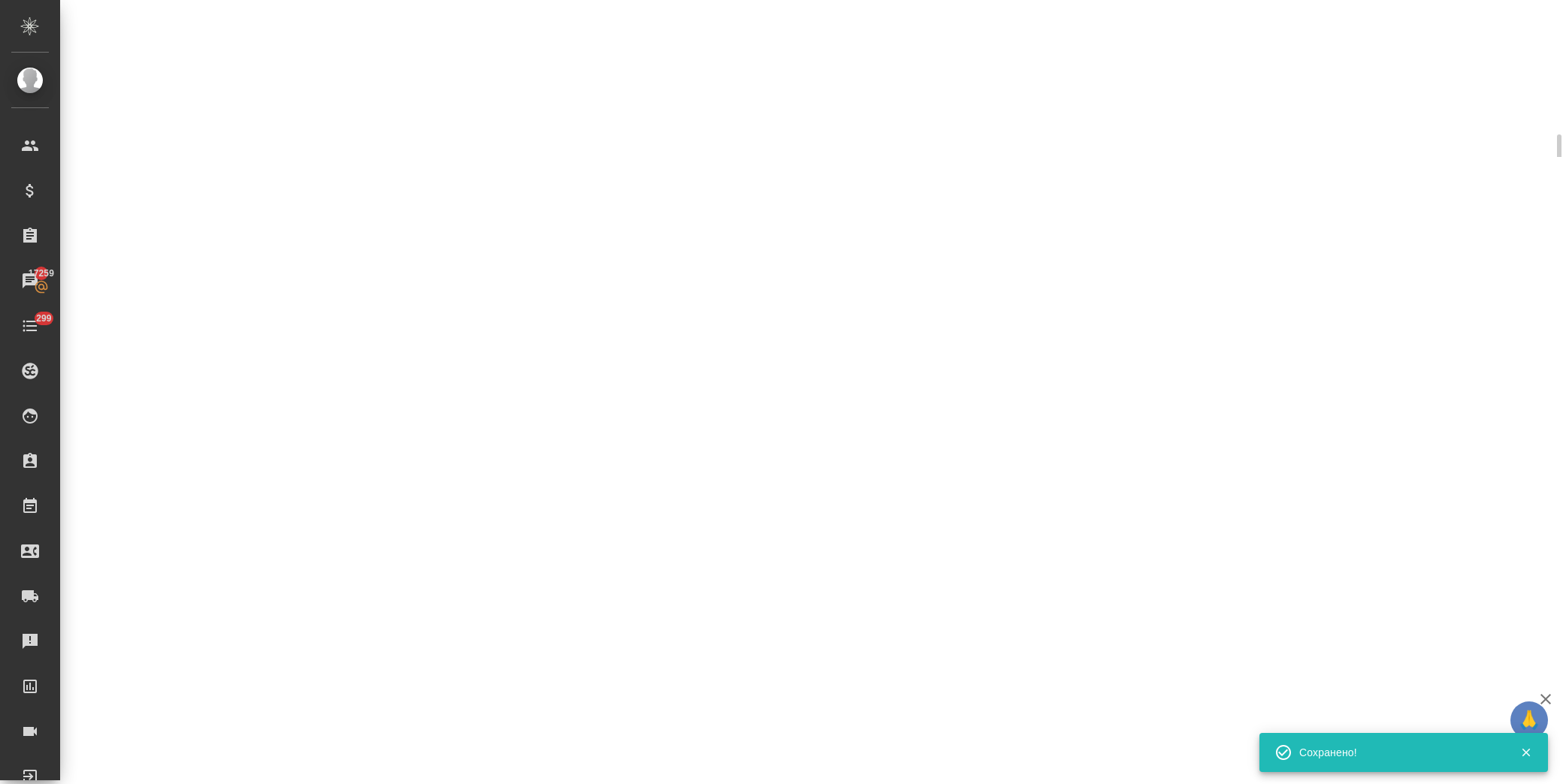
select select "RU"
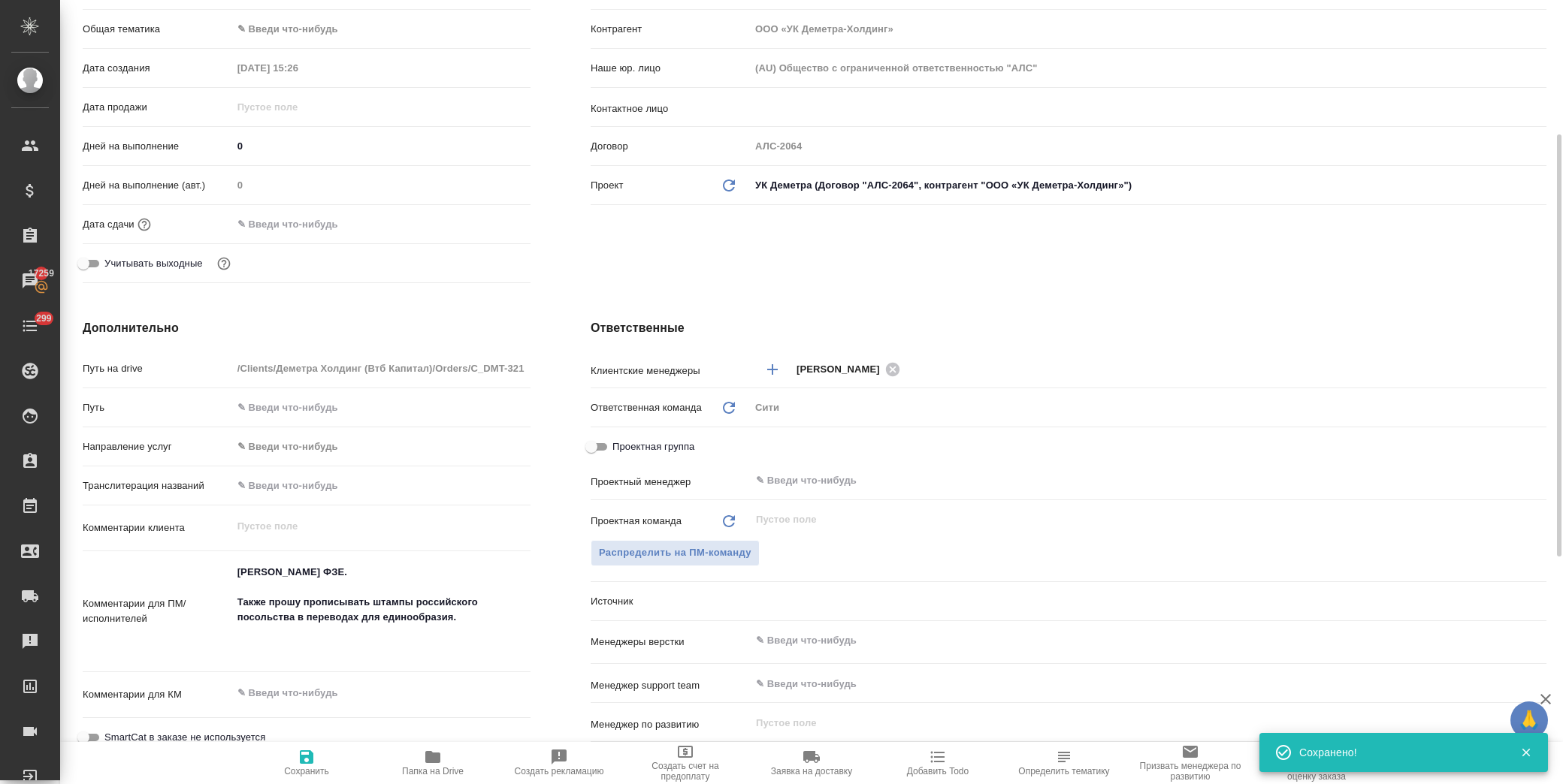
type textarea "x"
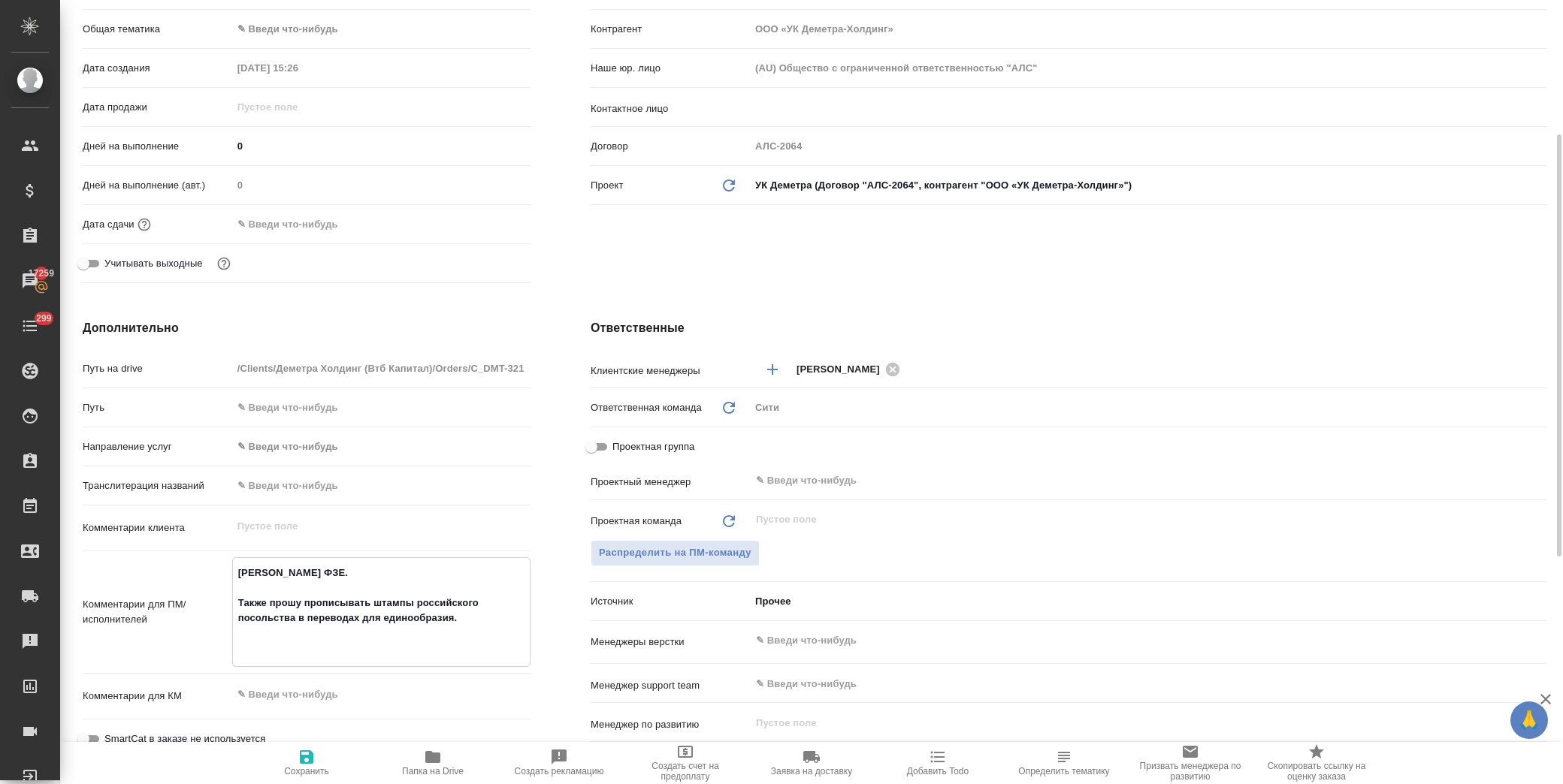
drag, startPoint x: 366, startPoint y: 572, endPoint x: 156, endPoint y: 572, distance: 210.0
click at [156, 572] on div "Комментарии для ПМ/исполнителей [PERSON_NAME] ФЗЕ. Также прошу прописывать штам…" at bounding box center [307, 612] width 448 height 109
type textarea "x"
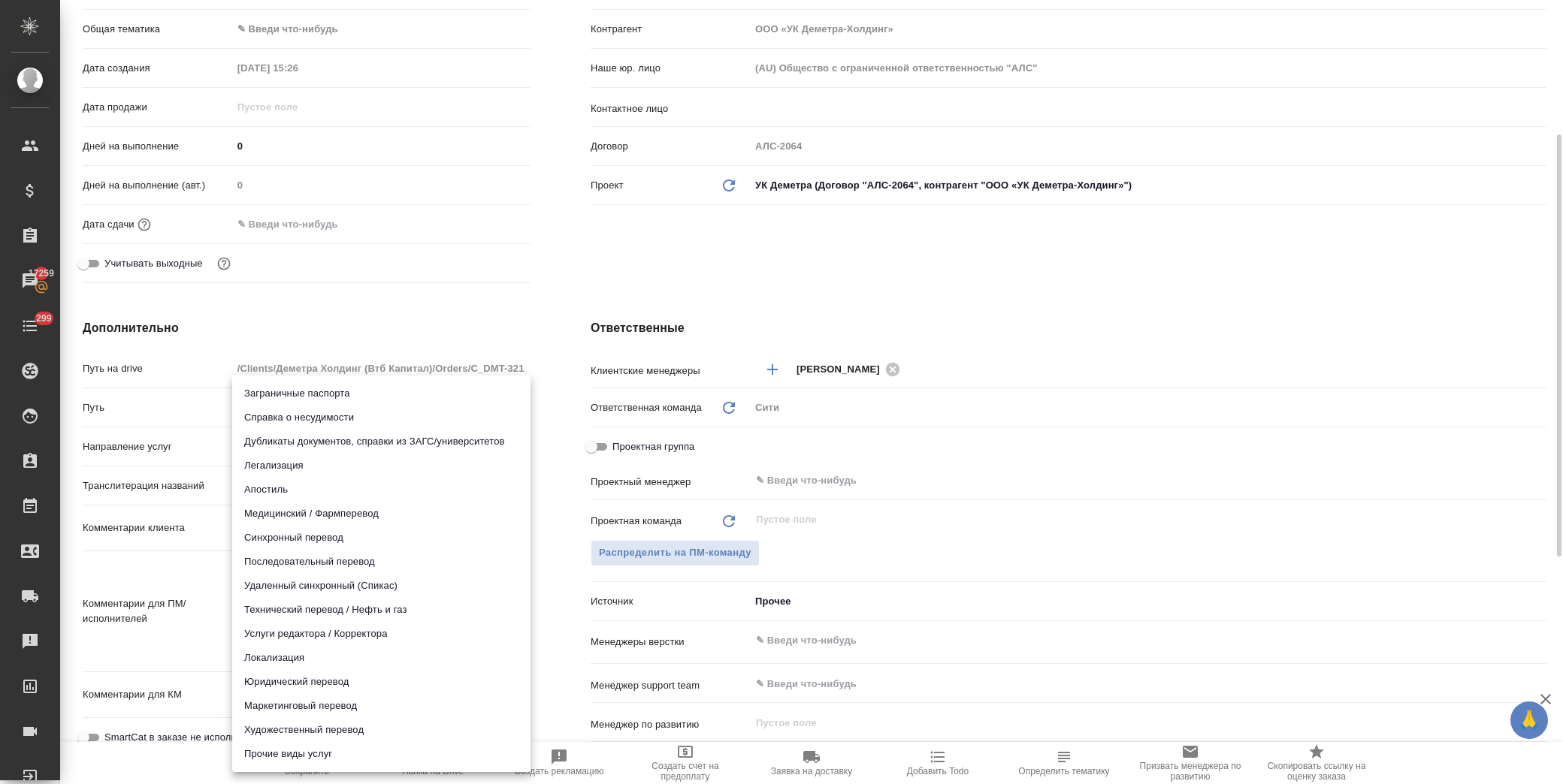
click at [297, 445] on body "🙏 .cls-1 fill:#fff; AWATERA [PERSON_NAME] Спецификации Заказы 17259 Чаты 299 To…" at bounding box center [781, 392] width 1563 height 784
click at [233, 478] on li "Апостиль" at bounding box center [381, 490] width 298 height 24
type input "apostil"
type textarea "x"
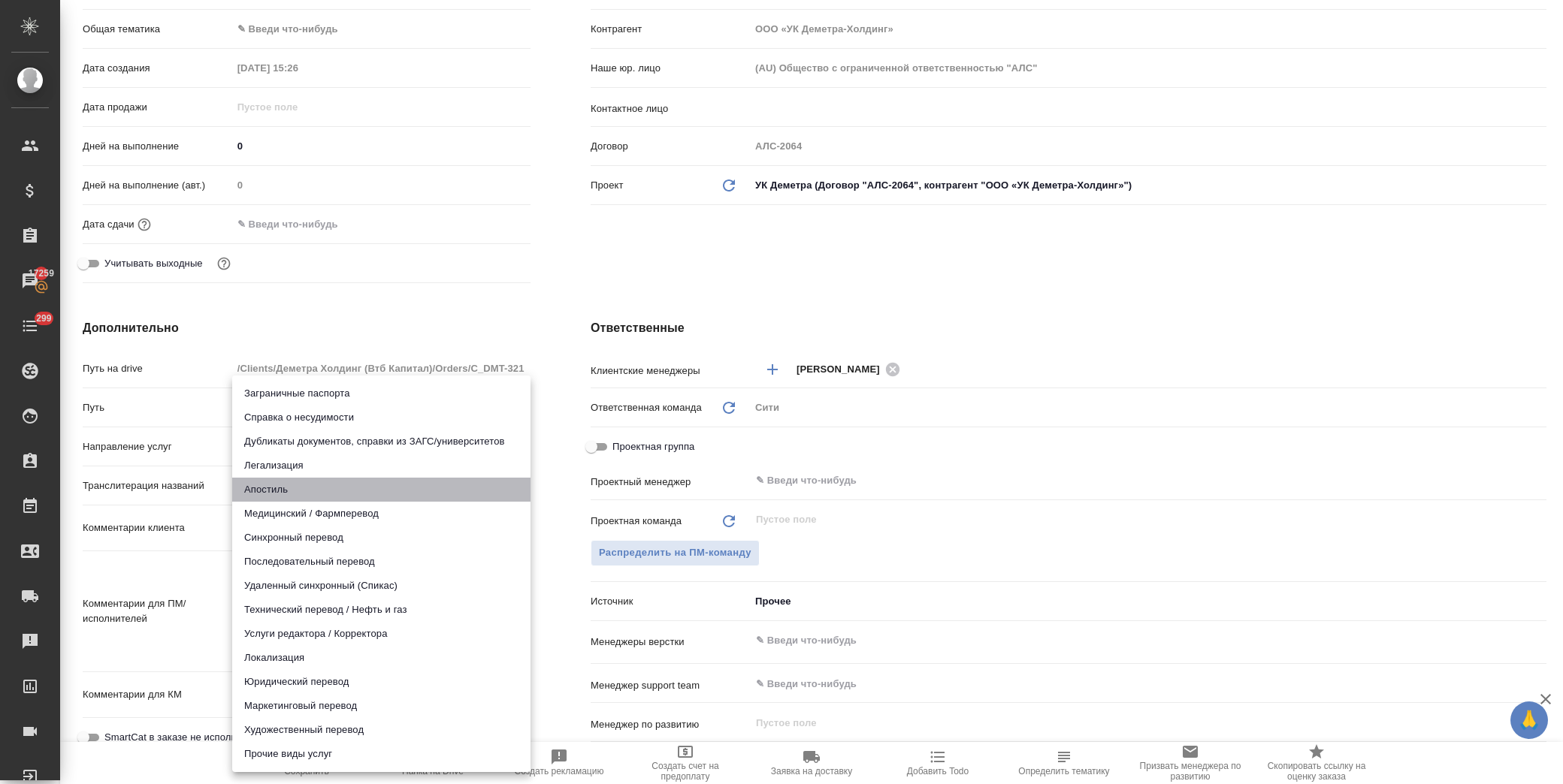
type textarea "x"
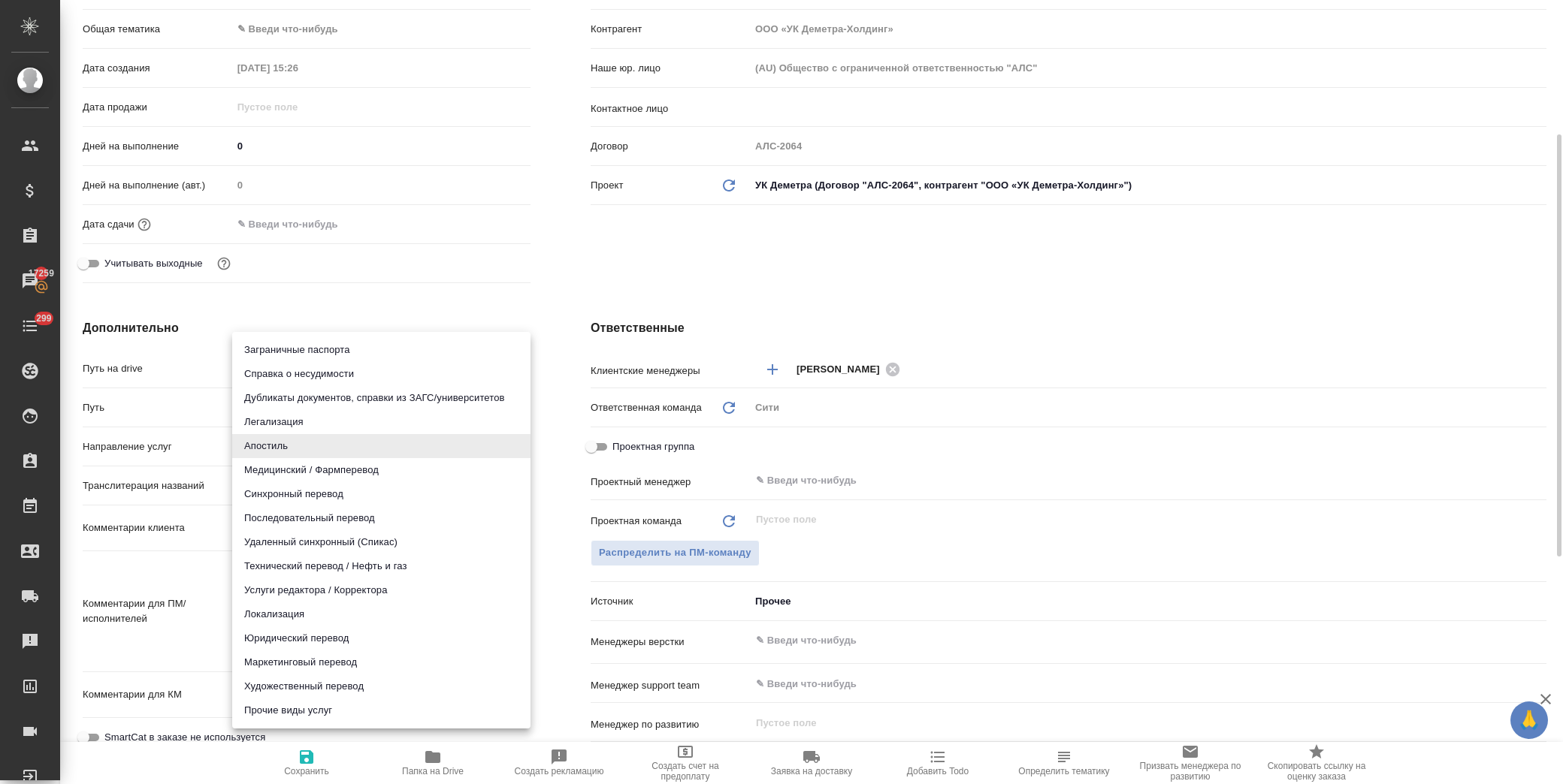
click at [296, 439] on body "🙏 .cls-1 fill:#fff; AWATERA [PERSON_NAME] Спецификации Заказы 17259 Чаты 299 To…" at bounding box center [781, 392] width 1563 height 784
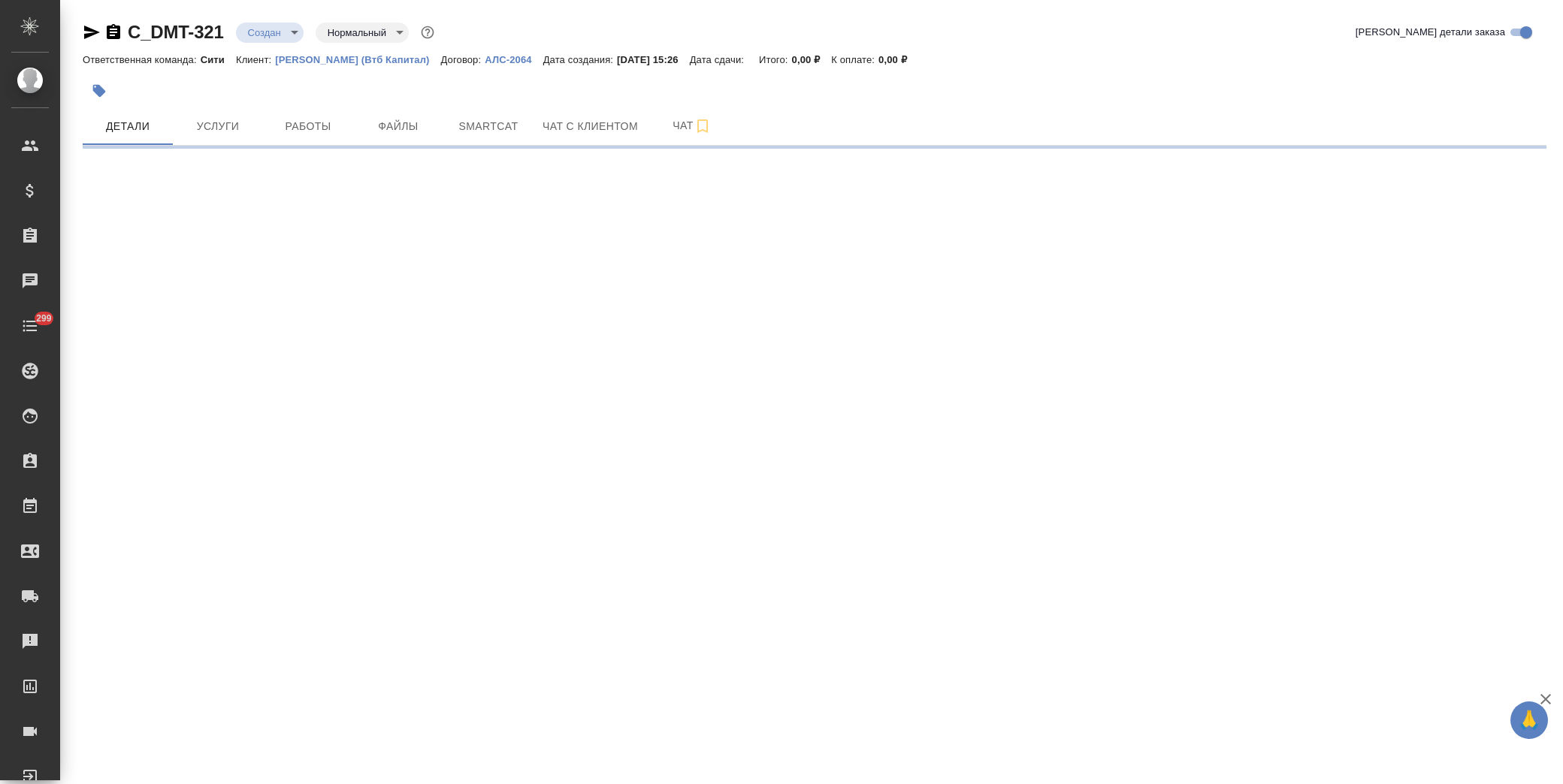
select select "RU"
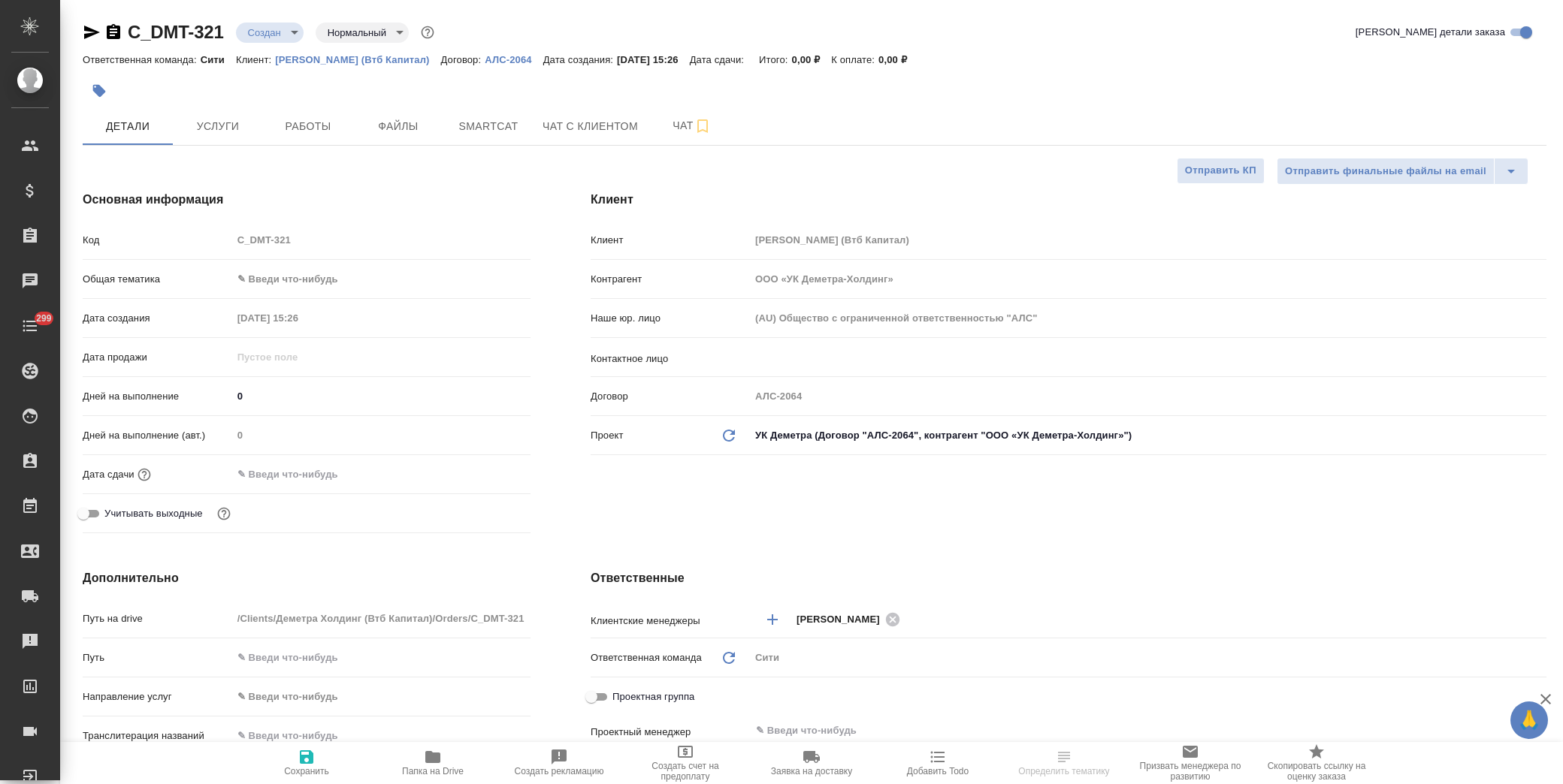
type textarea "x"
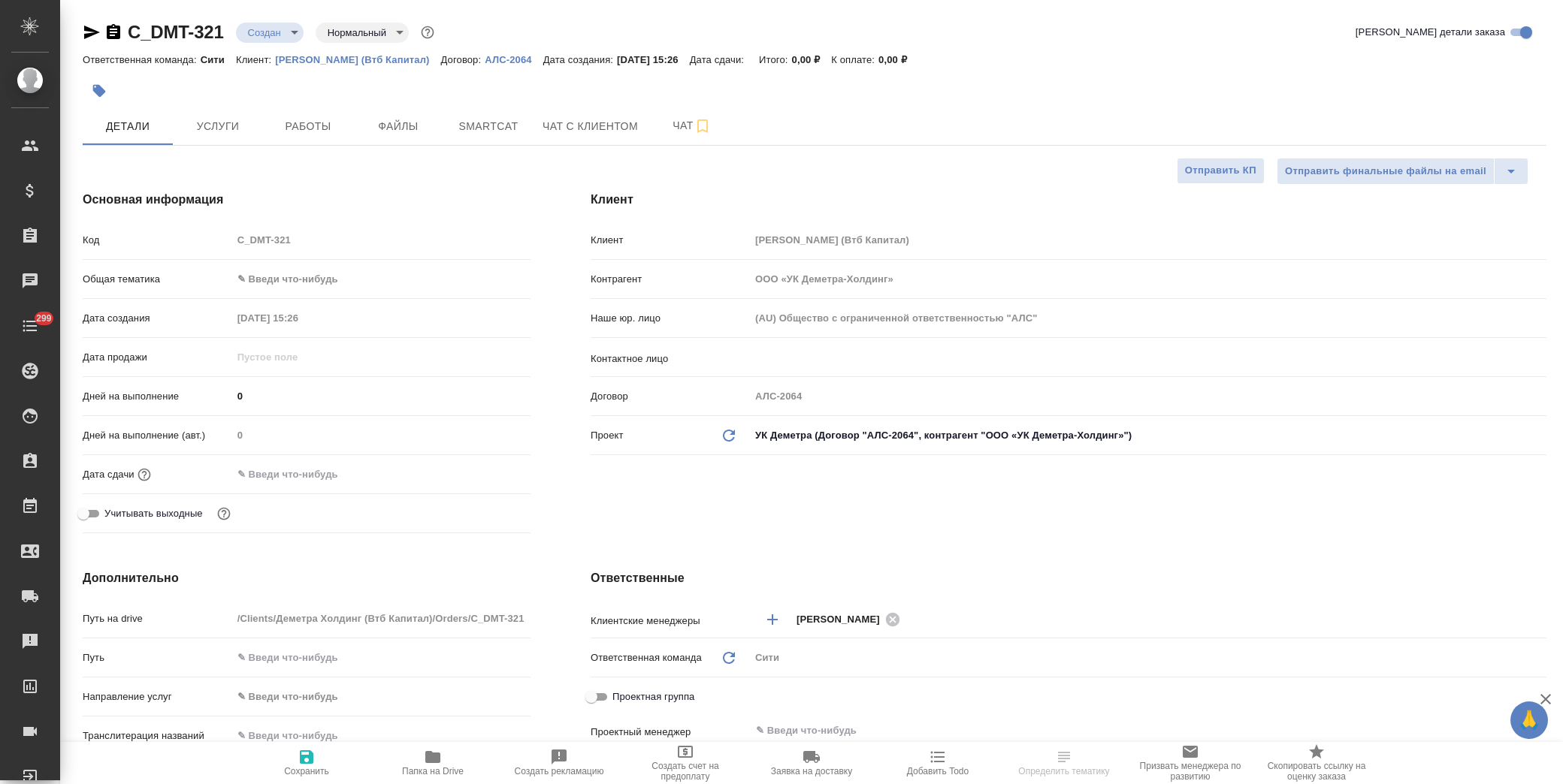
type textarea "x"
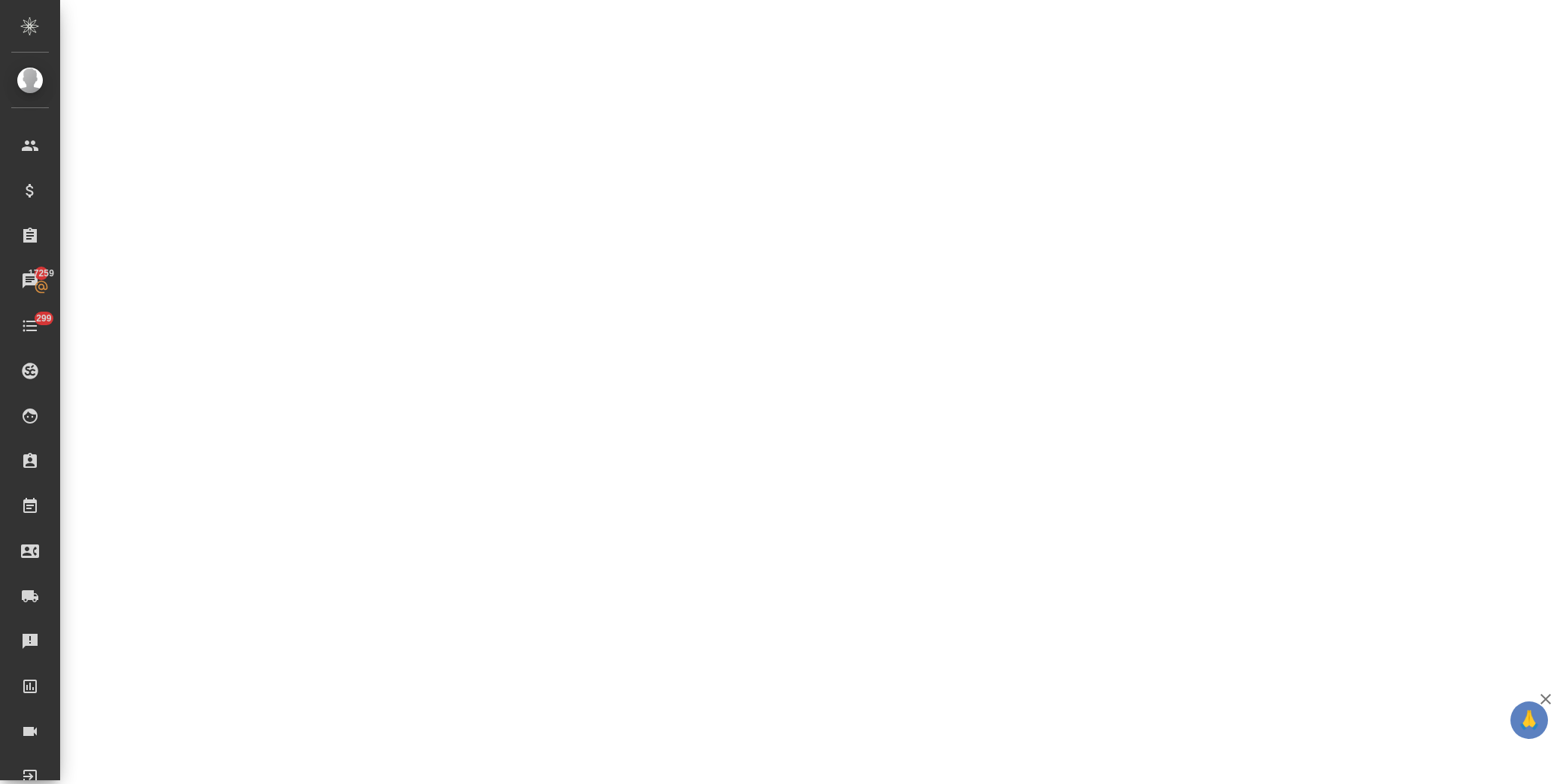
select select "RU"
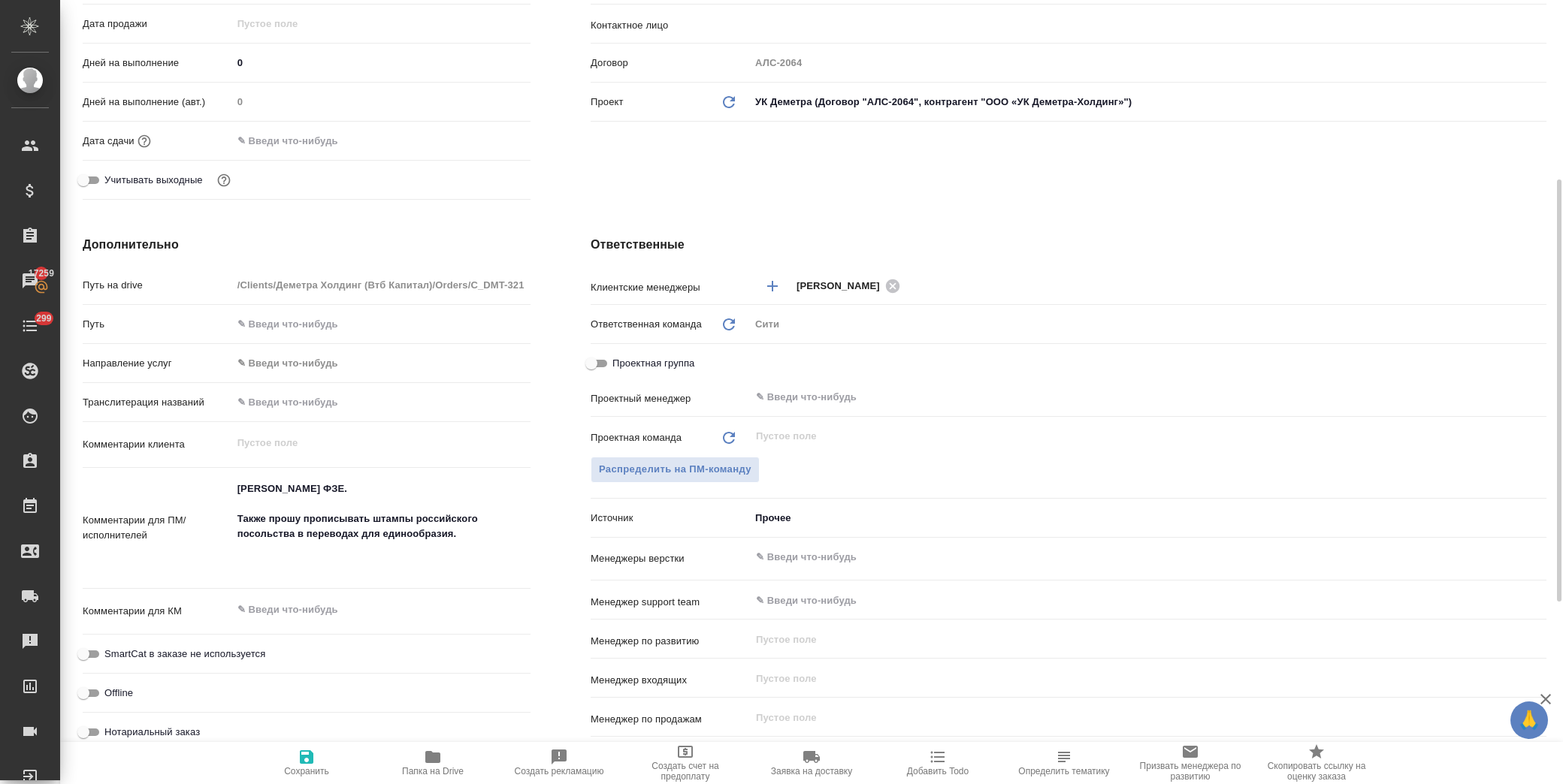
type textarea "x"
click at [307, 409] on input "text" at bounding box center [381, 402] width 297 height 22
paste input "Понтус Венчурес ФЗЕ."
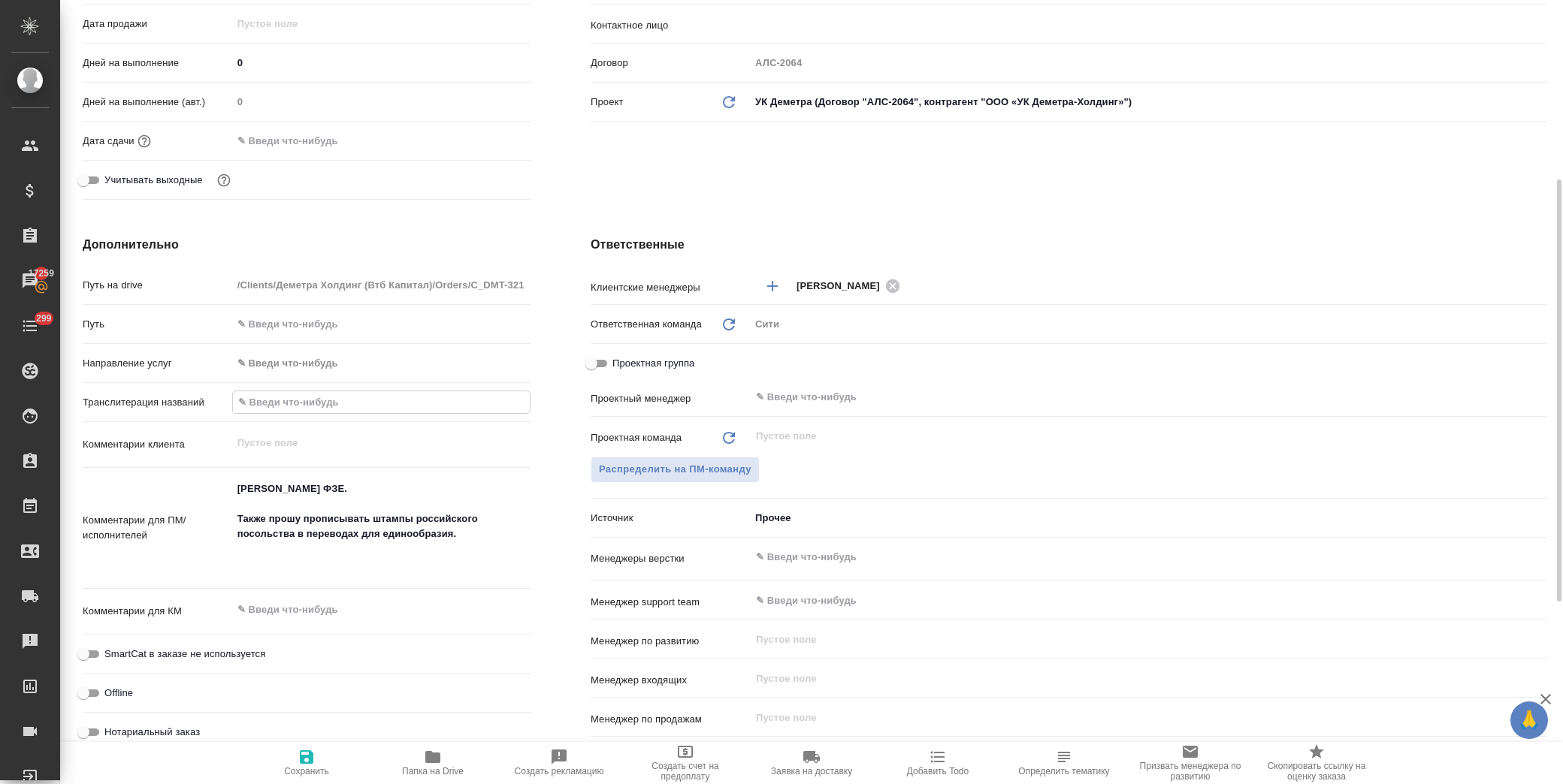
type input "Понтус Венчурес ФЗЕ."
type textarea "x"
type input "Понтус Венчурес ФЗЕ."
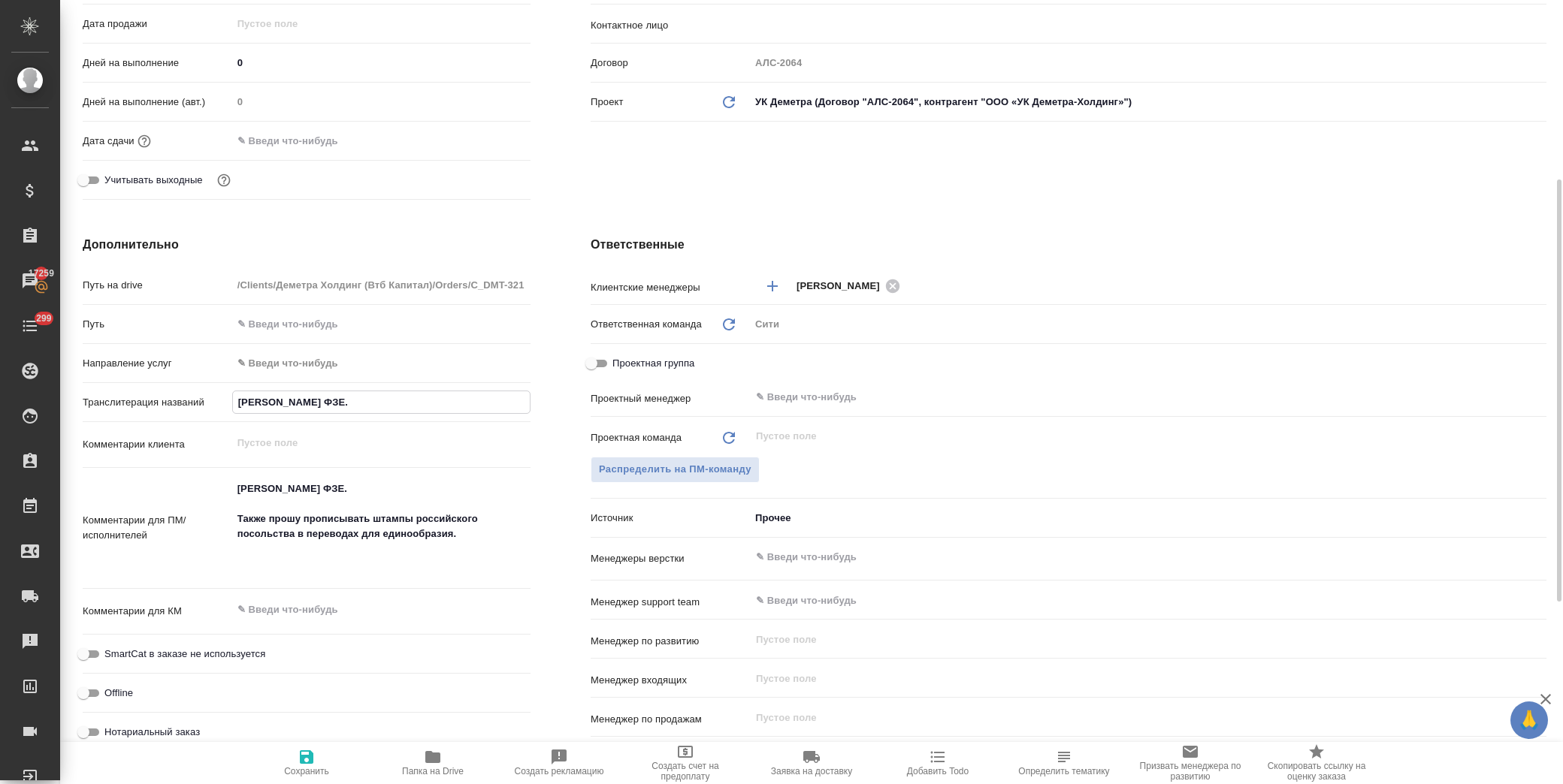
click at [311, 766] on span "Сохранить" at bounding box center [307, 771] width 45 height 11
type textarea "x"
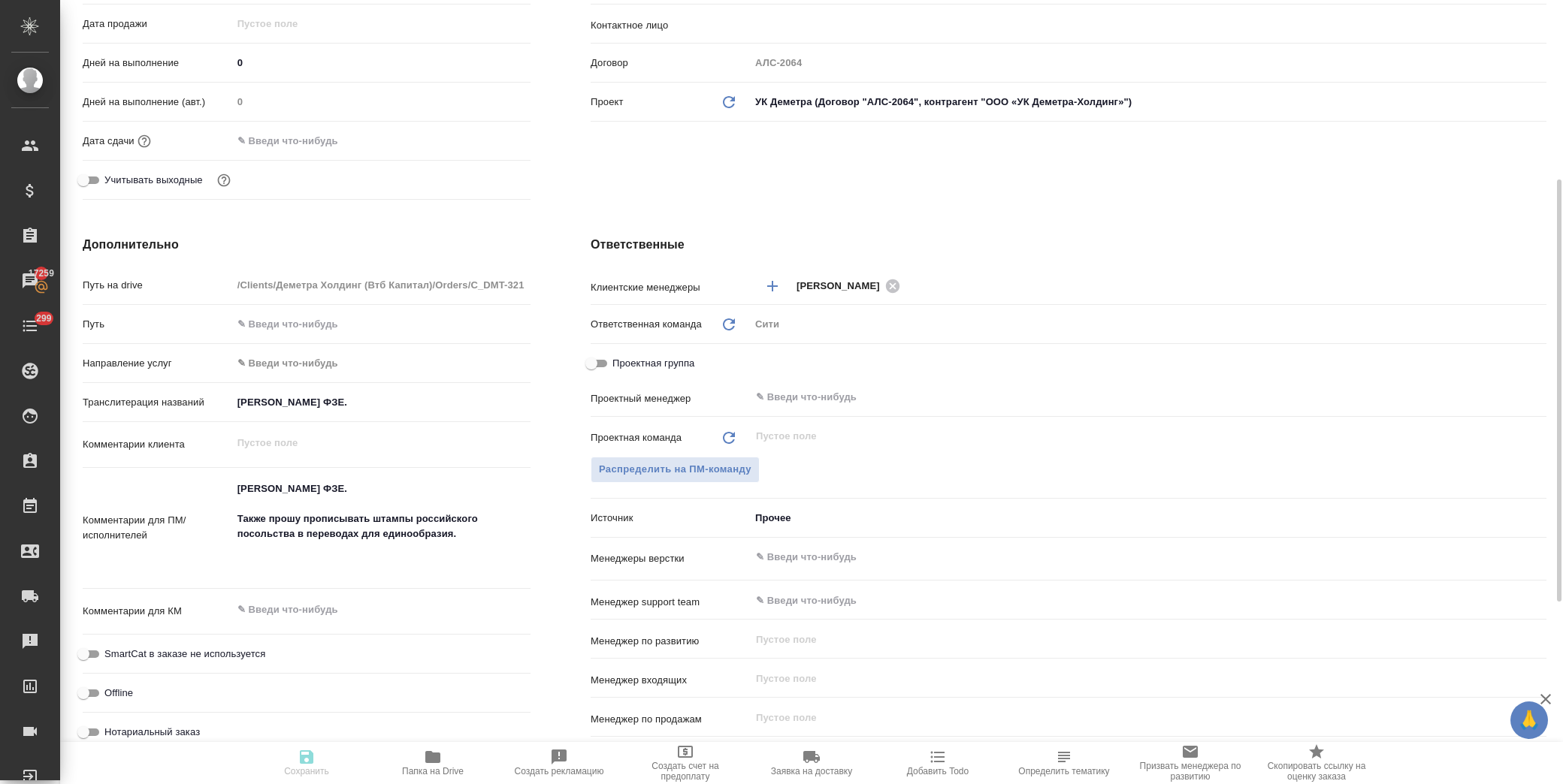
type textarea "x"
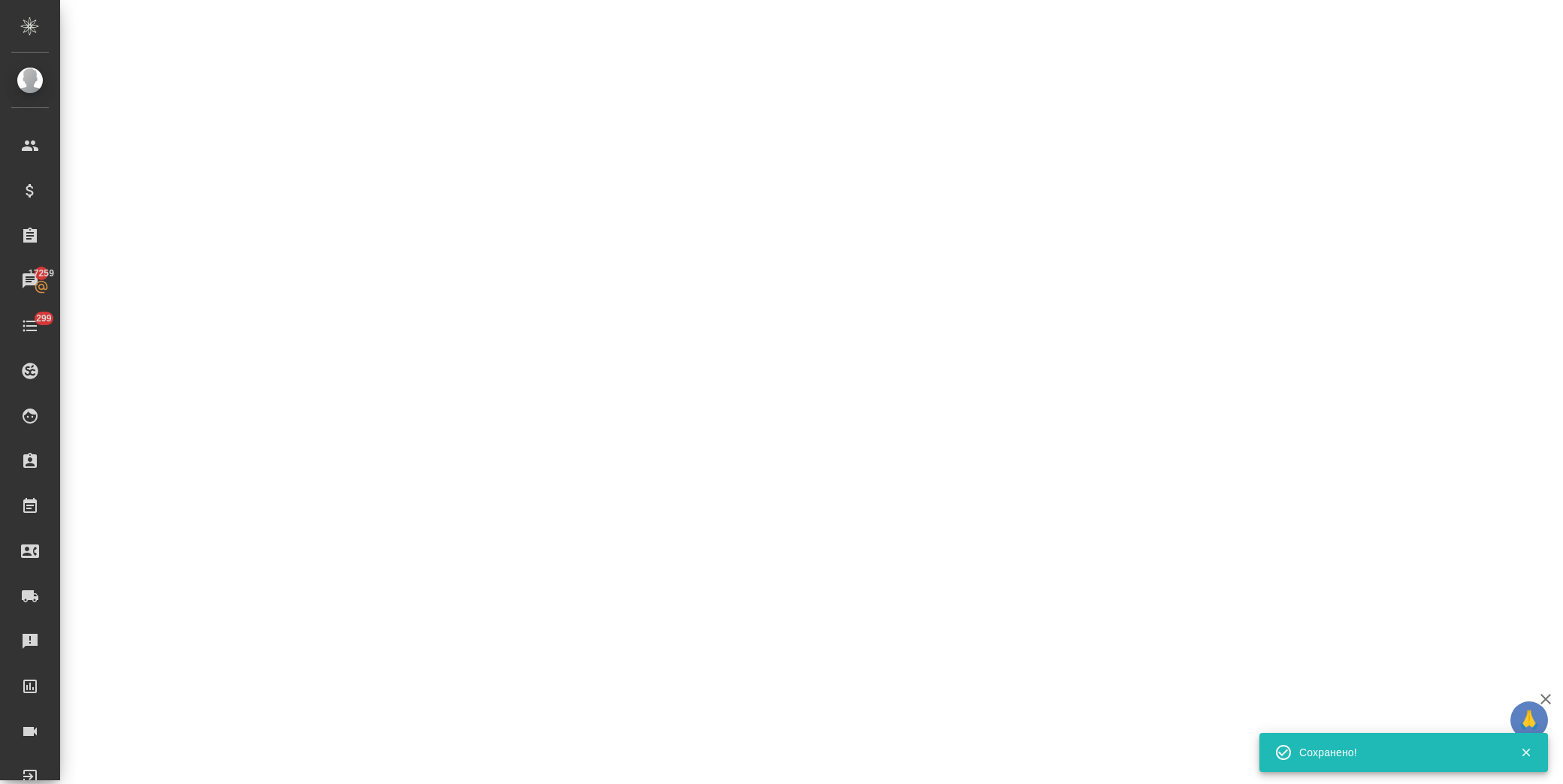
select select "RU"
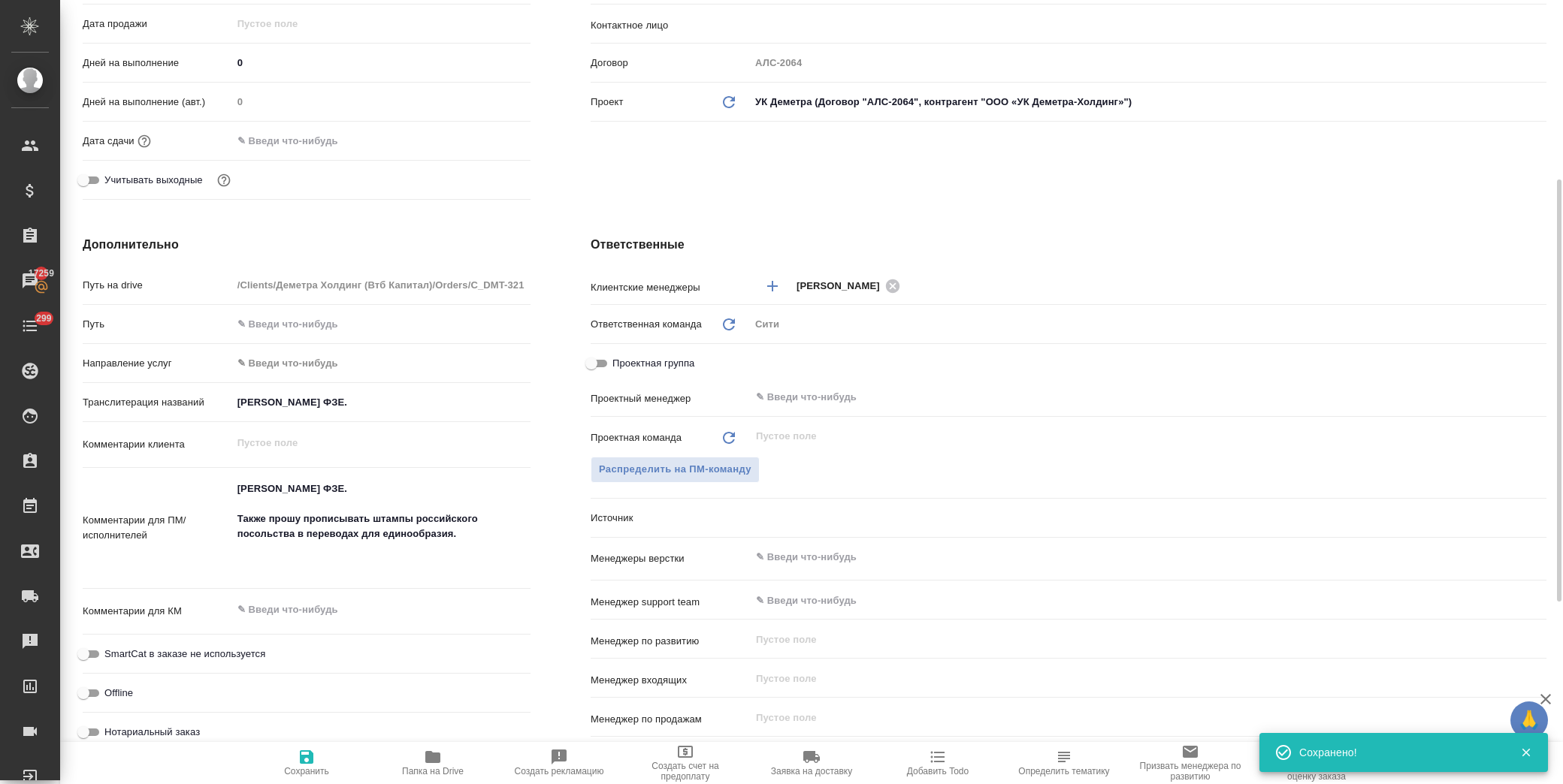
type textarea "x"
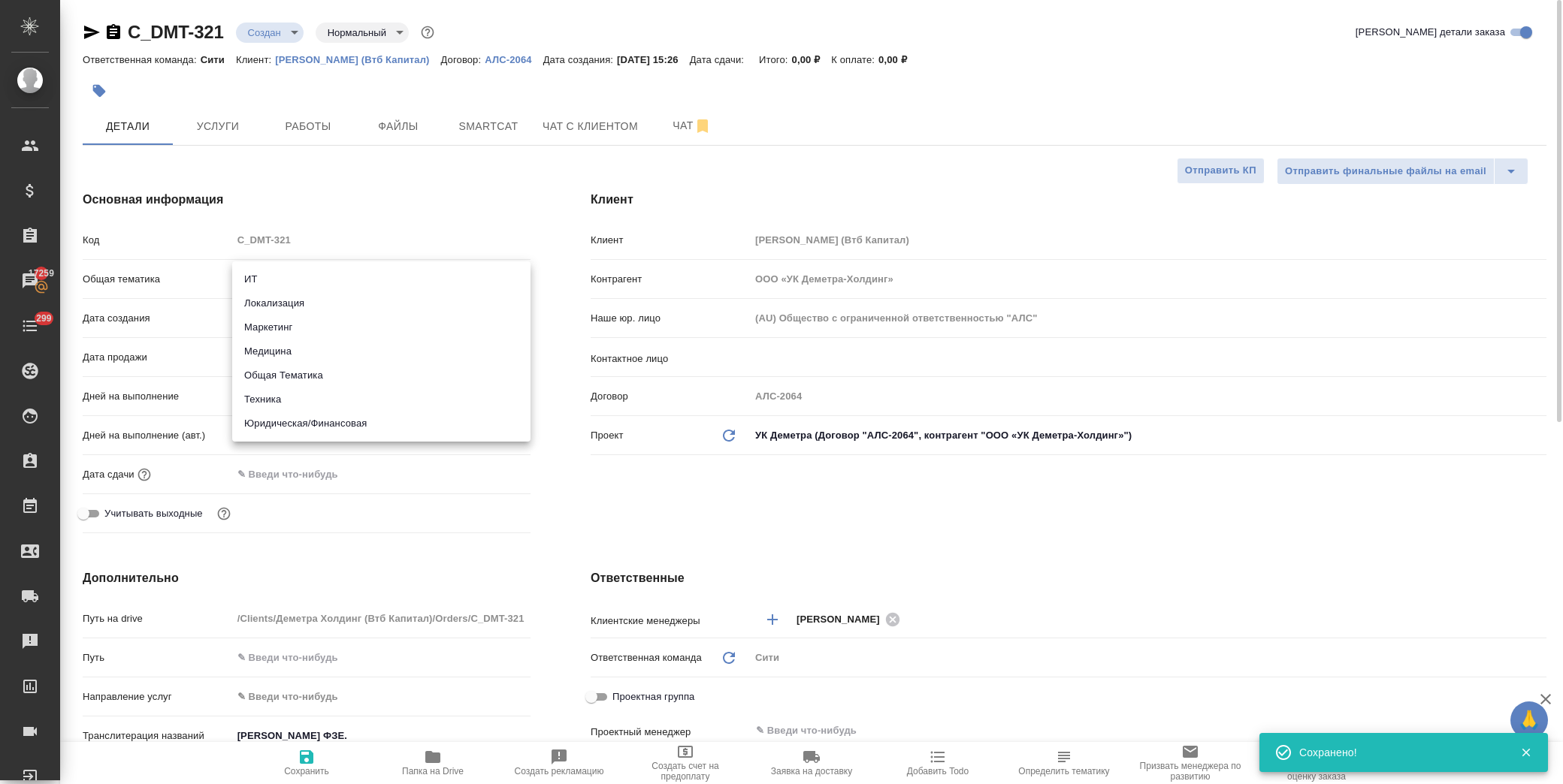
click at [294, 276] on body "🙏 .cls-1 fill:#fff; AWATERA Лофицкая Юлия Владимировна Клиенты Спецификации Зак…" at bounding box center [781, 392] width 1563 height 784
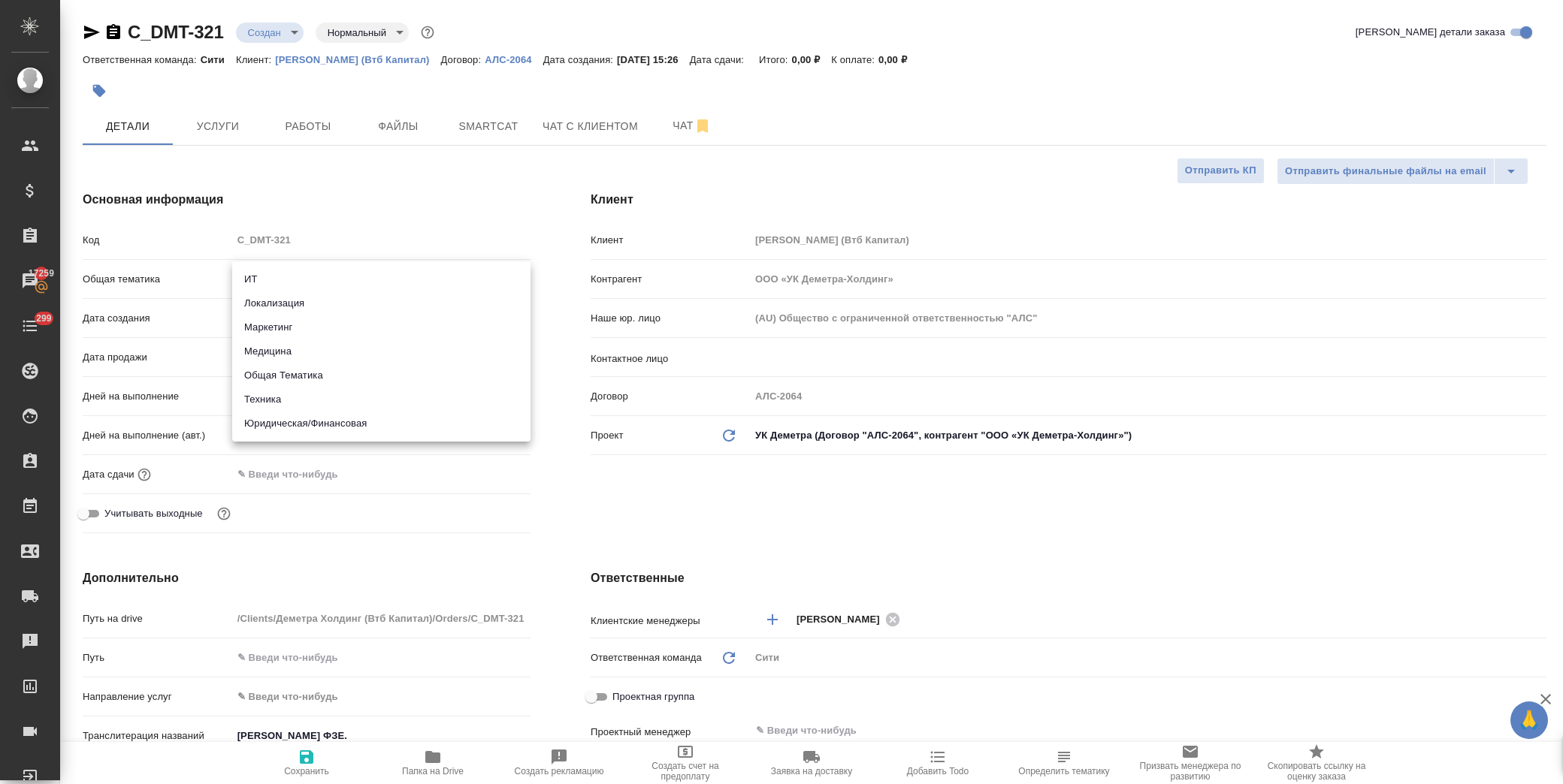
drag, startPoint x: 372, startPoint y: 426, endPoint x: 359, endPoint y: 400, distance: 29.1
click at [371, 428] on li "Юридическая/Финансовая" at bounding box center [381, 424] width 298 height 24
type input "yr-fn"
type textarea "x"
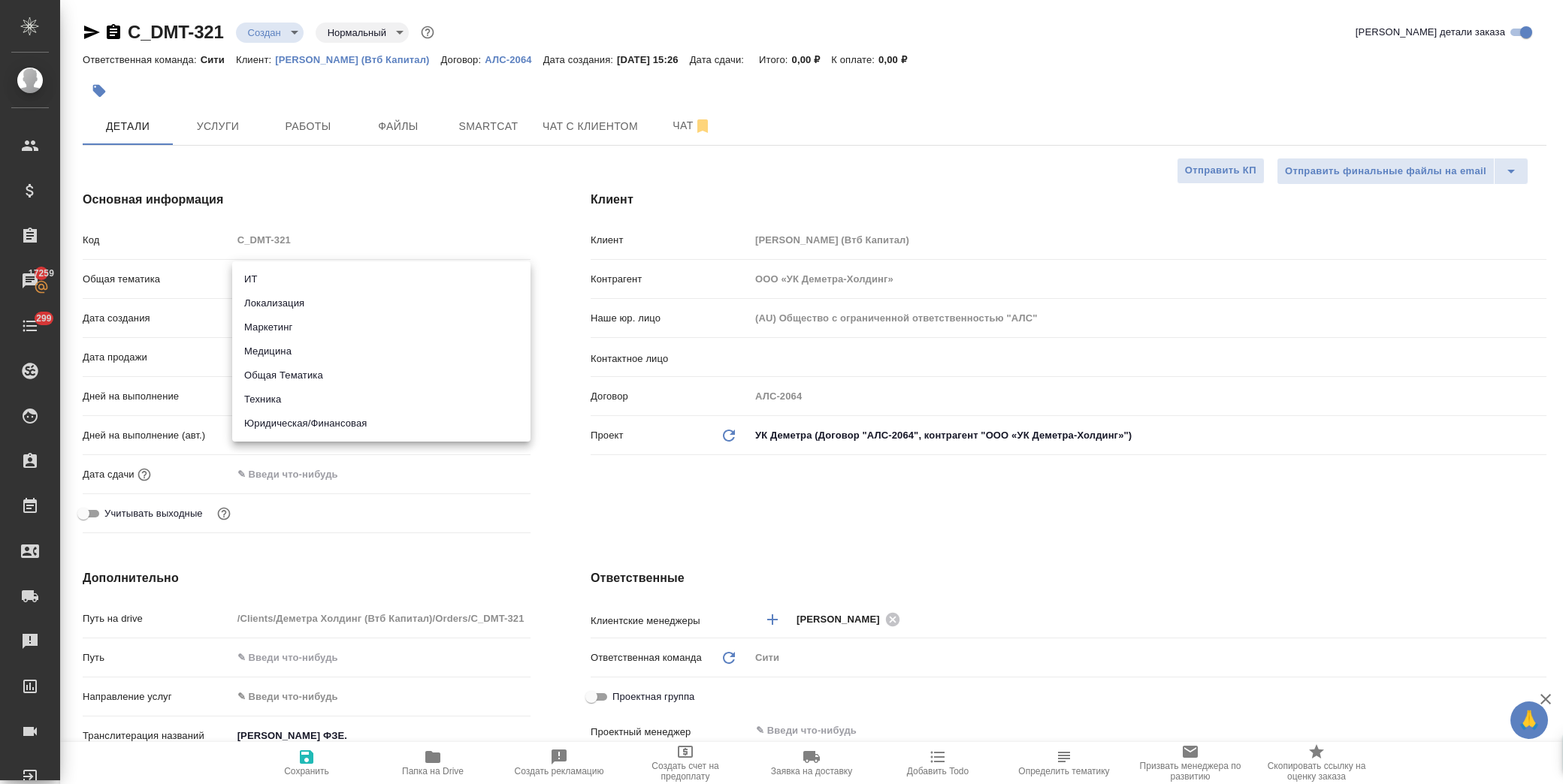
type textarea "x"
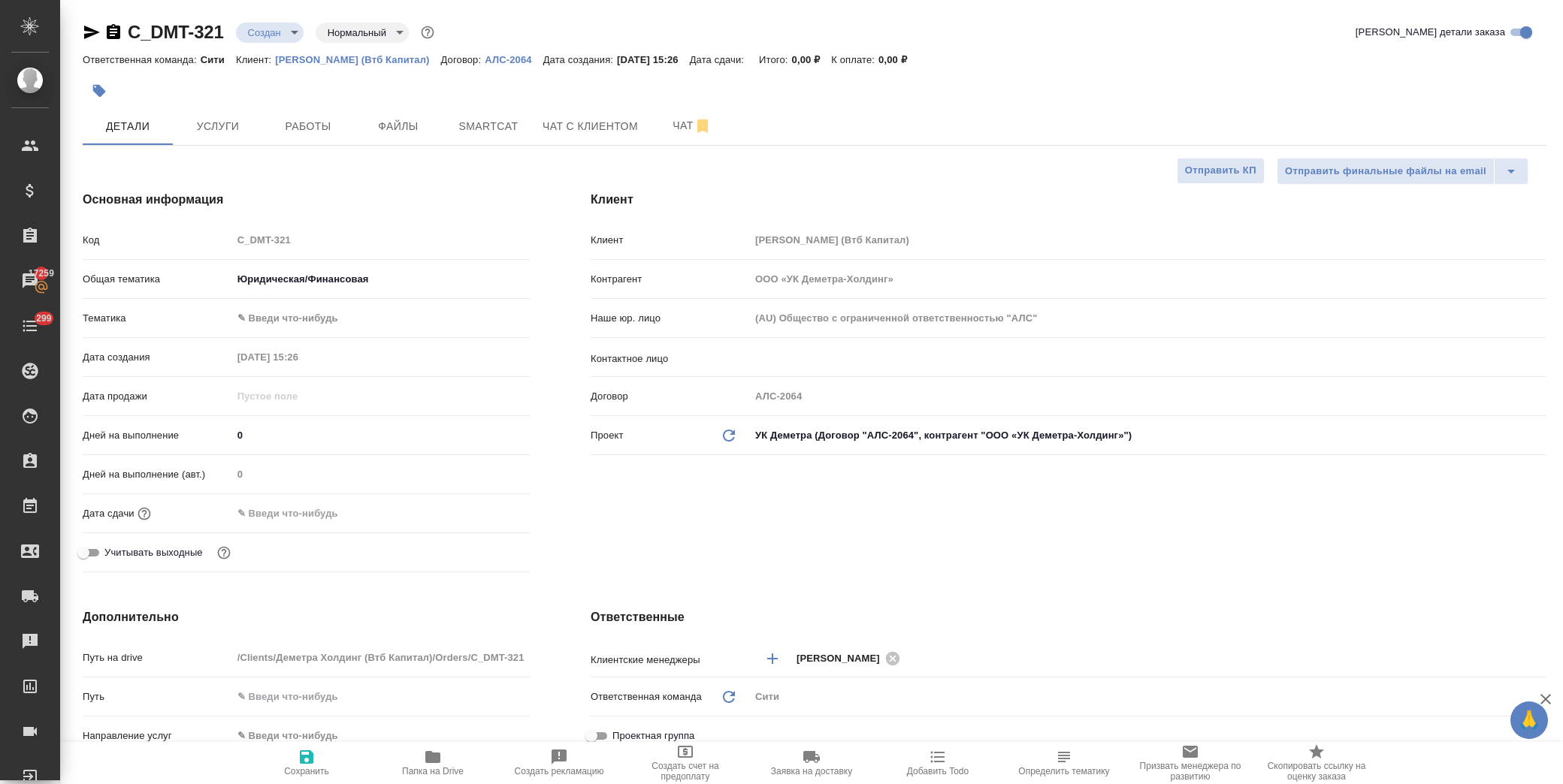
click at [328, 311] on body "🙏 .cls-1 fill:#fff; AWATERA Лофицкая Юлия Владимировна Клиенты Спецификации Зак…" at bounding box center [781, 392] width 1563 height 784
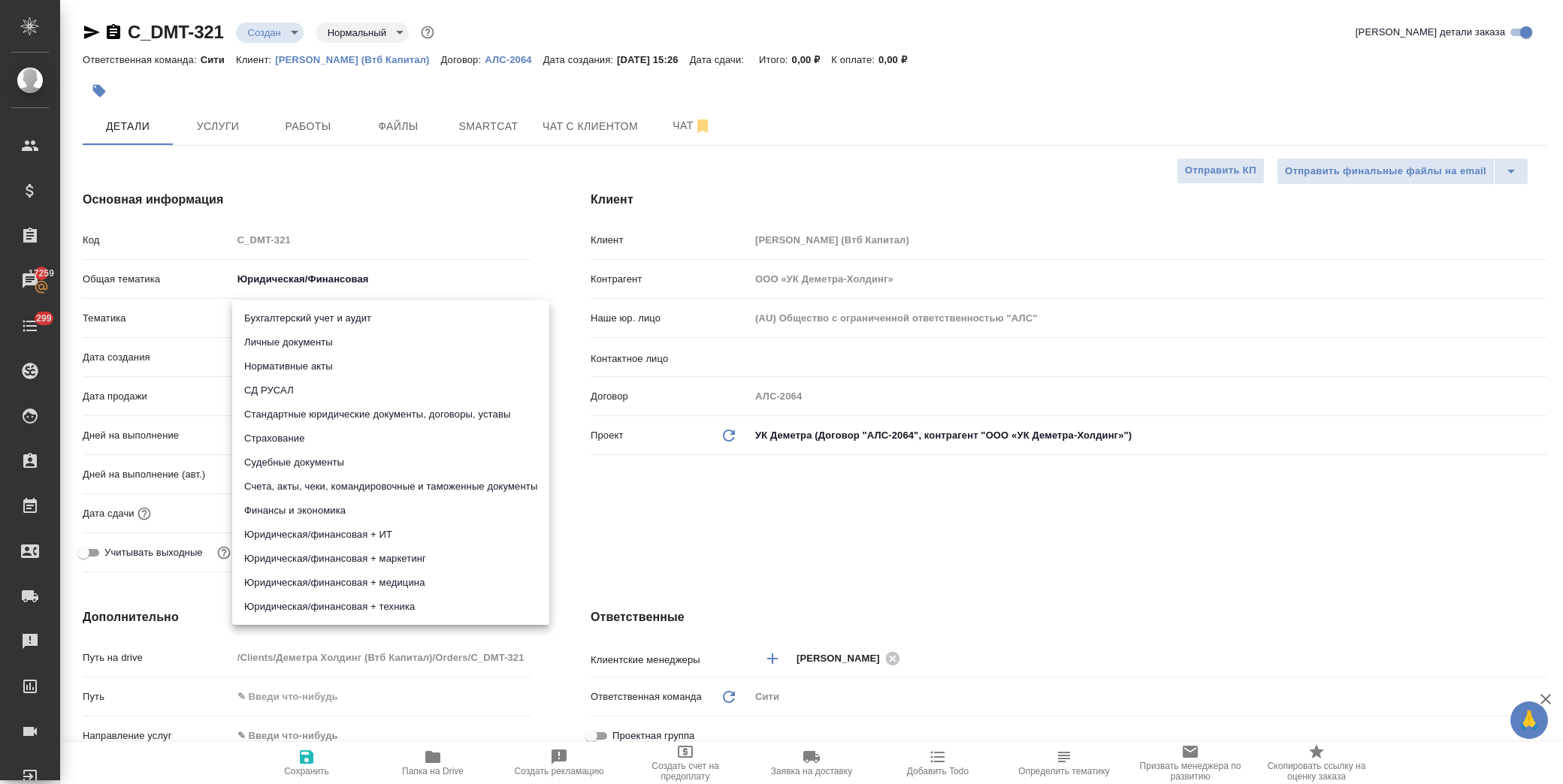
click at [361, 415] on li "Стандартные юридические документы, договоры, уставы" at bounding box center [390, 415] width 317 height 24
type textarea "x"
type input "5f647205b73bc97568ca66bf"
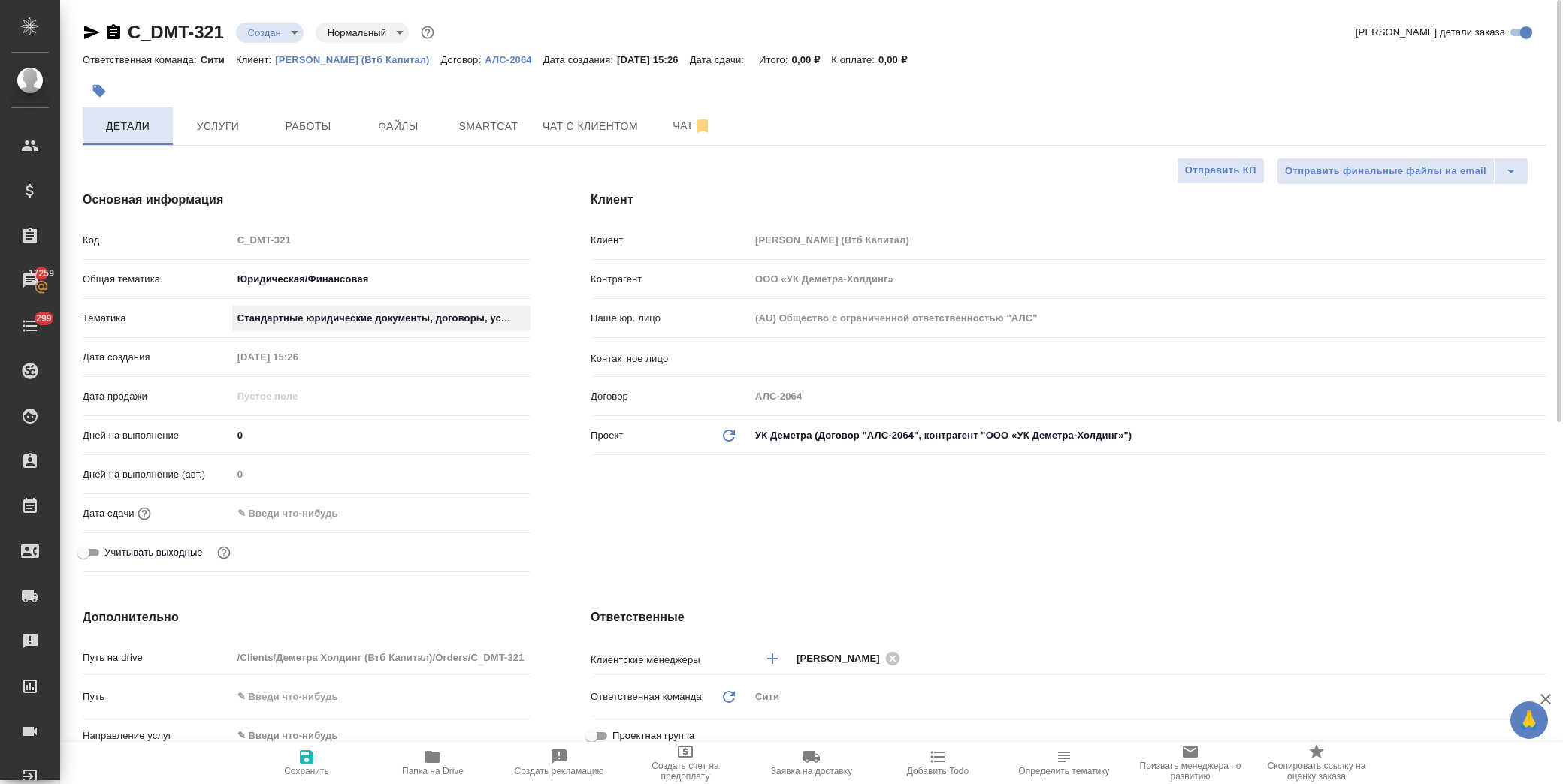
type textarea "x"
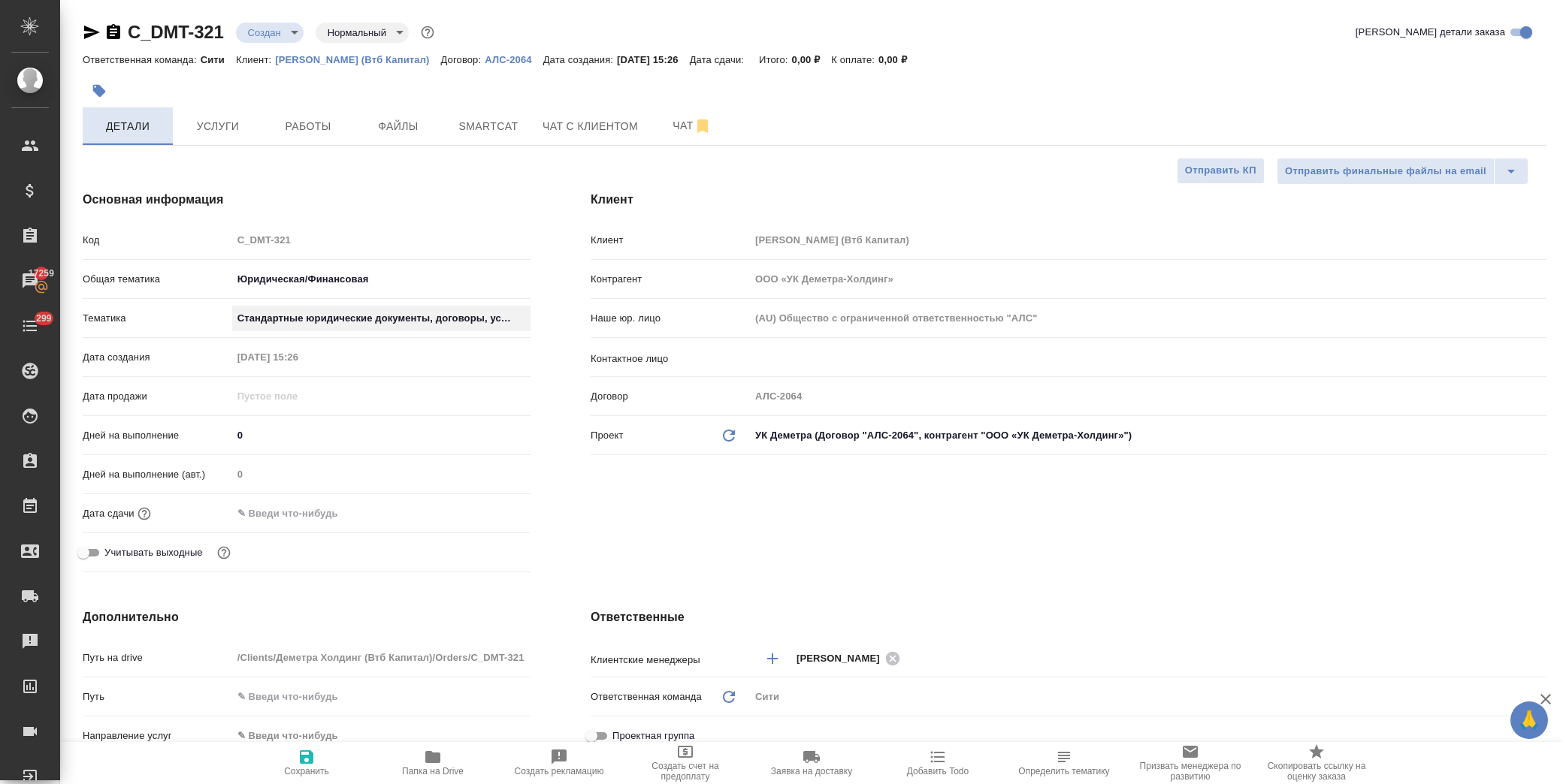
type textarea "x"
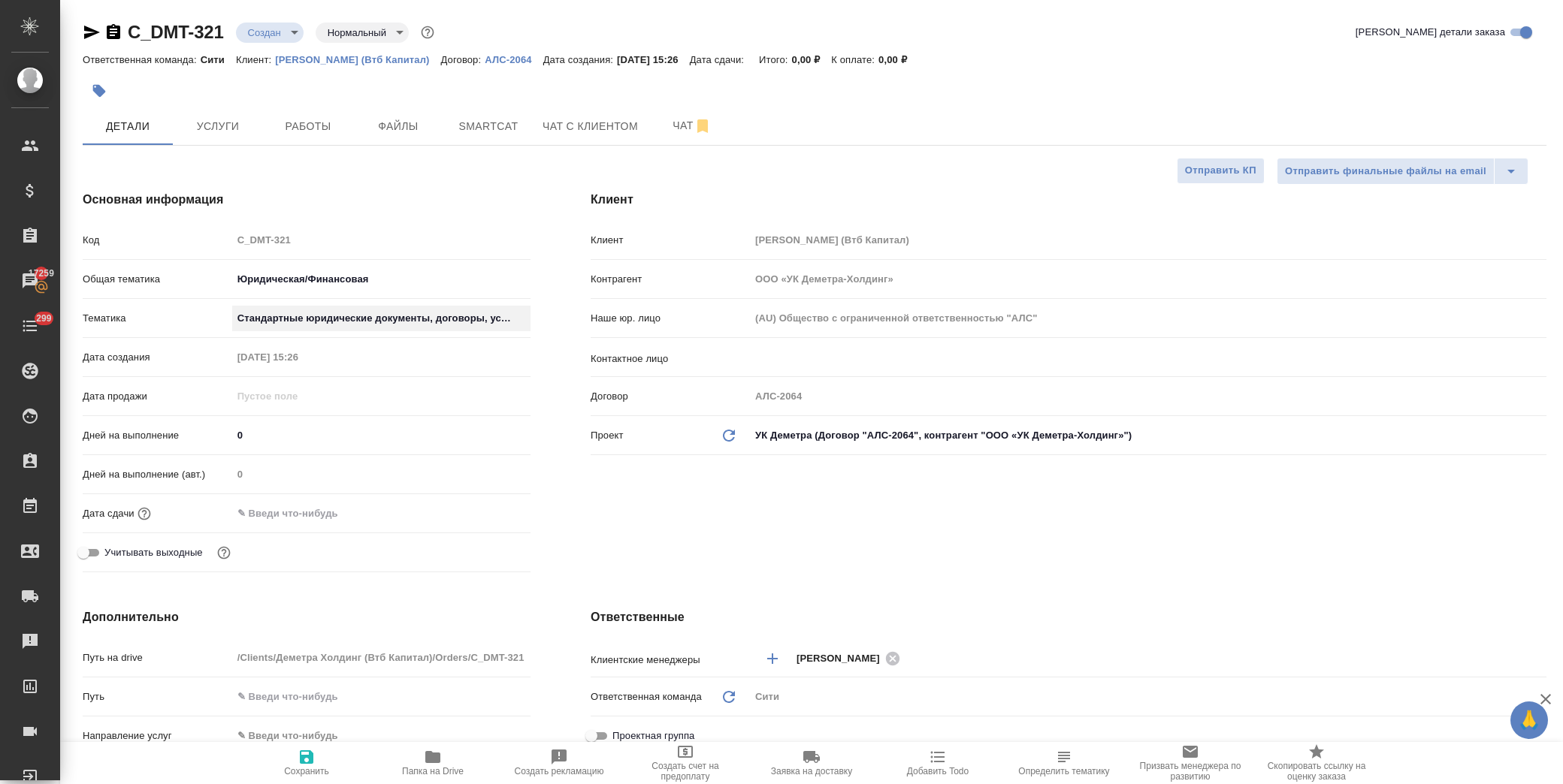
type textarea "x"
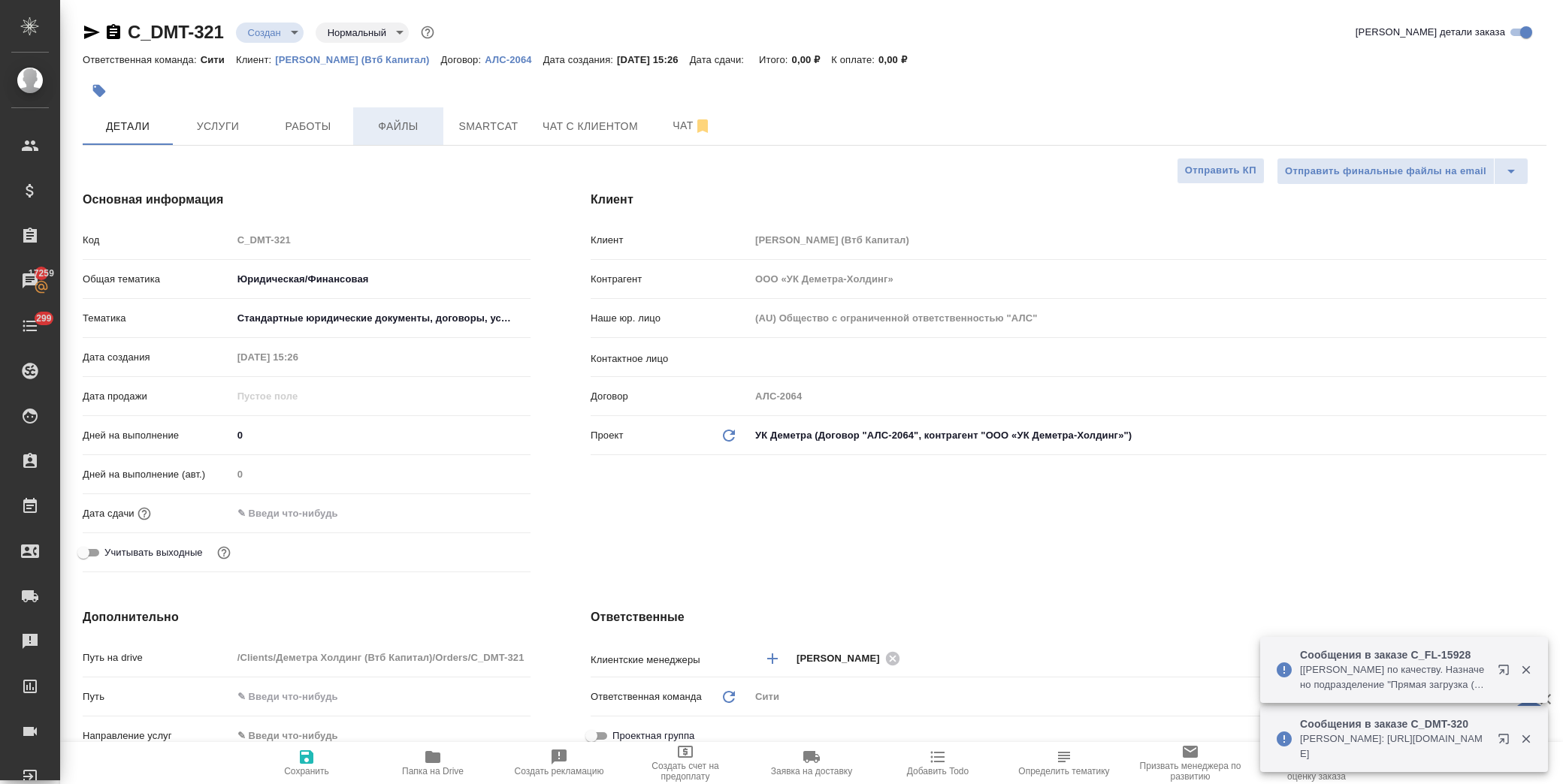
click at [400, 122] on span "Файлы" at bounding box center [398, 126] width 72 height 19
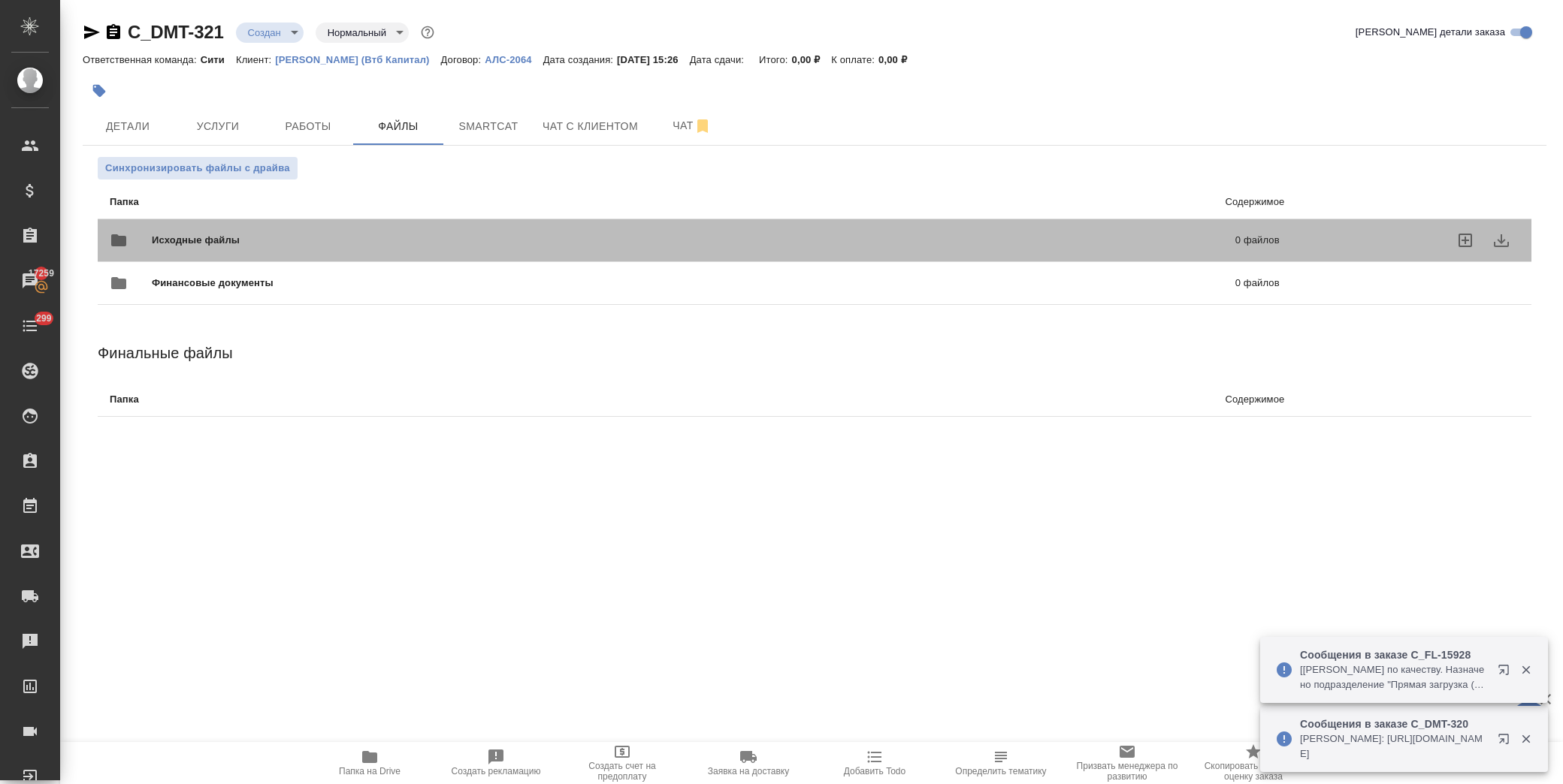
click at [204, 238] on span "Исходные файлы" at bounding box center [444, 240] width 586 height 15
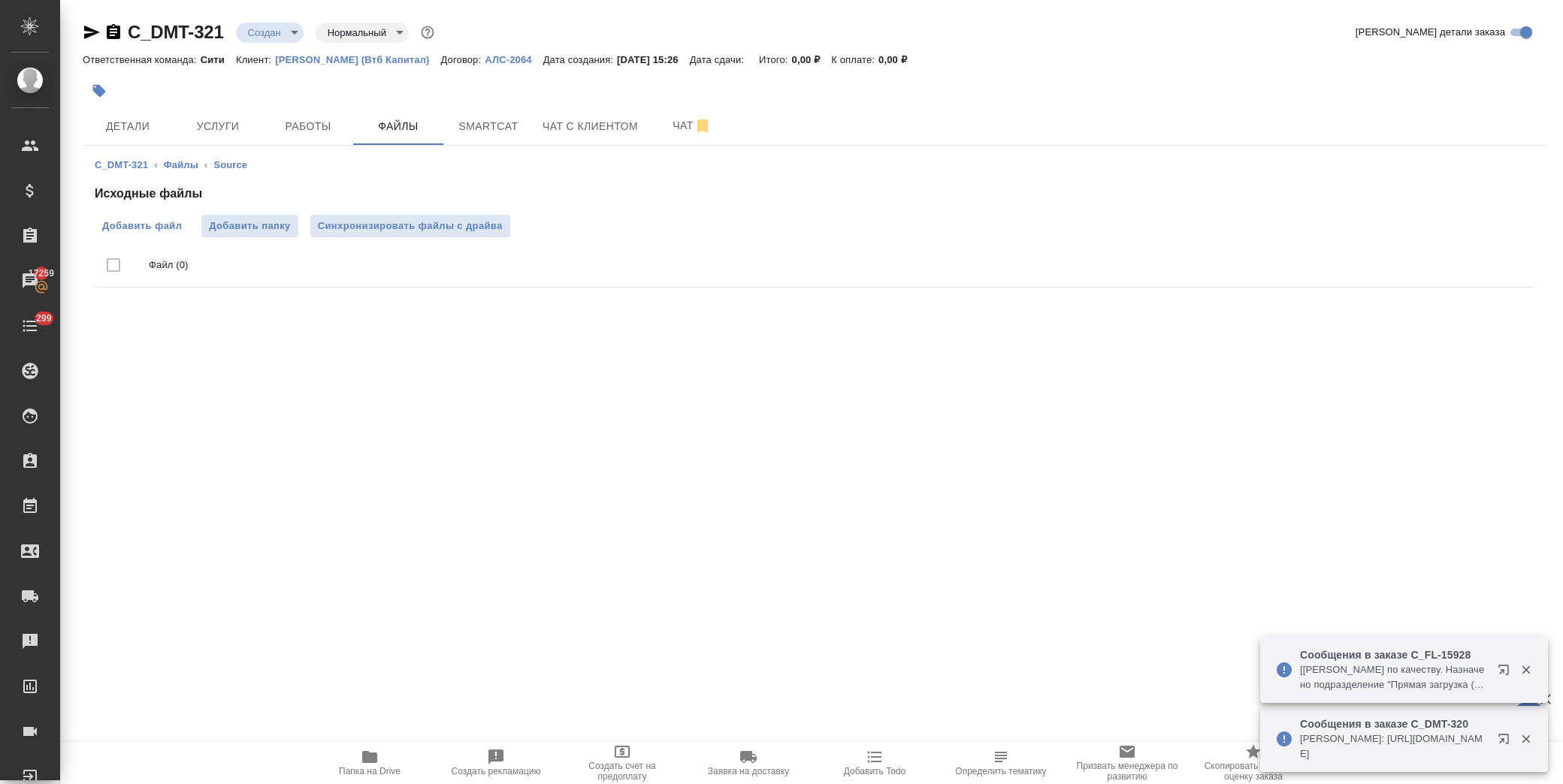
click at [159, 230] on span "Добавить файл" at bounding box center [142, 226] width 79 height 15
click at [0, 0] on input "Добавить файл" at bounding box center [0, 0] width 0 height 0
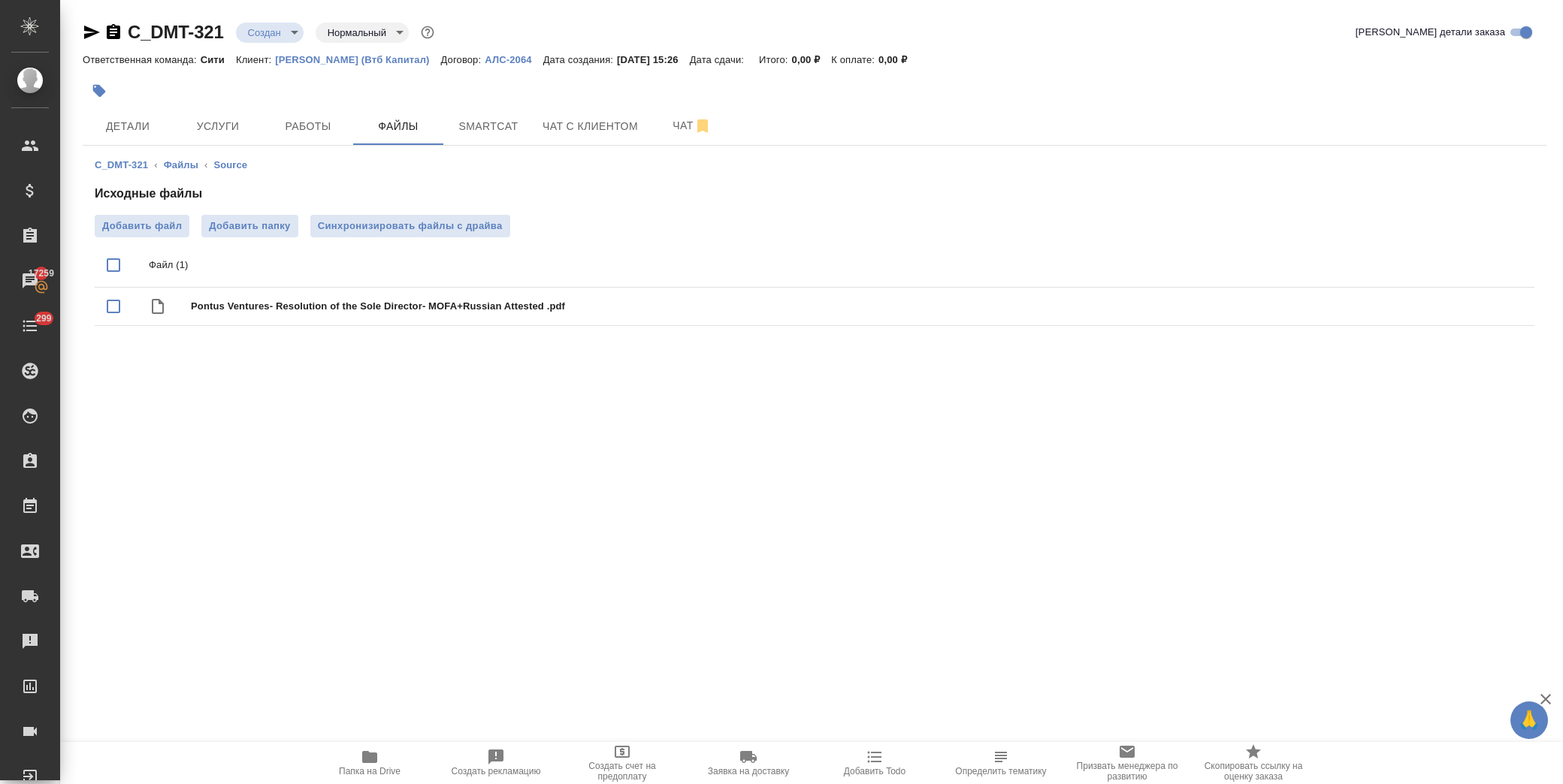
click at [128, 106] on div at bounding box center [571, 91] width 977 height 33
click at [128, 114] on button "Детали" at bounding box center [127, 126] width 90 height 37
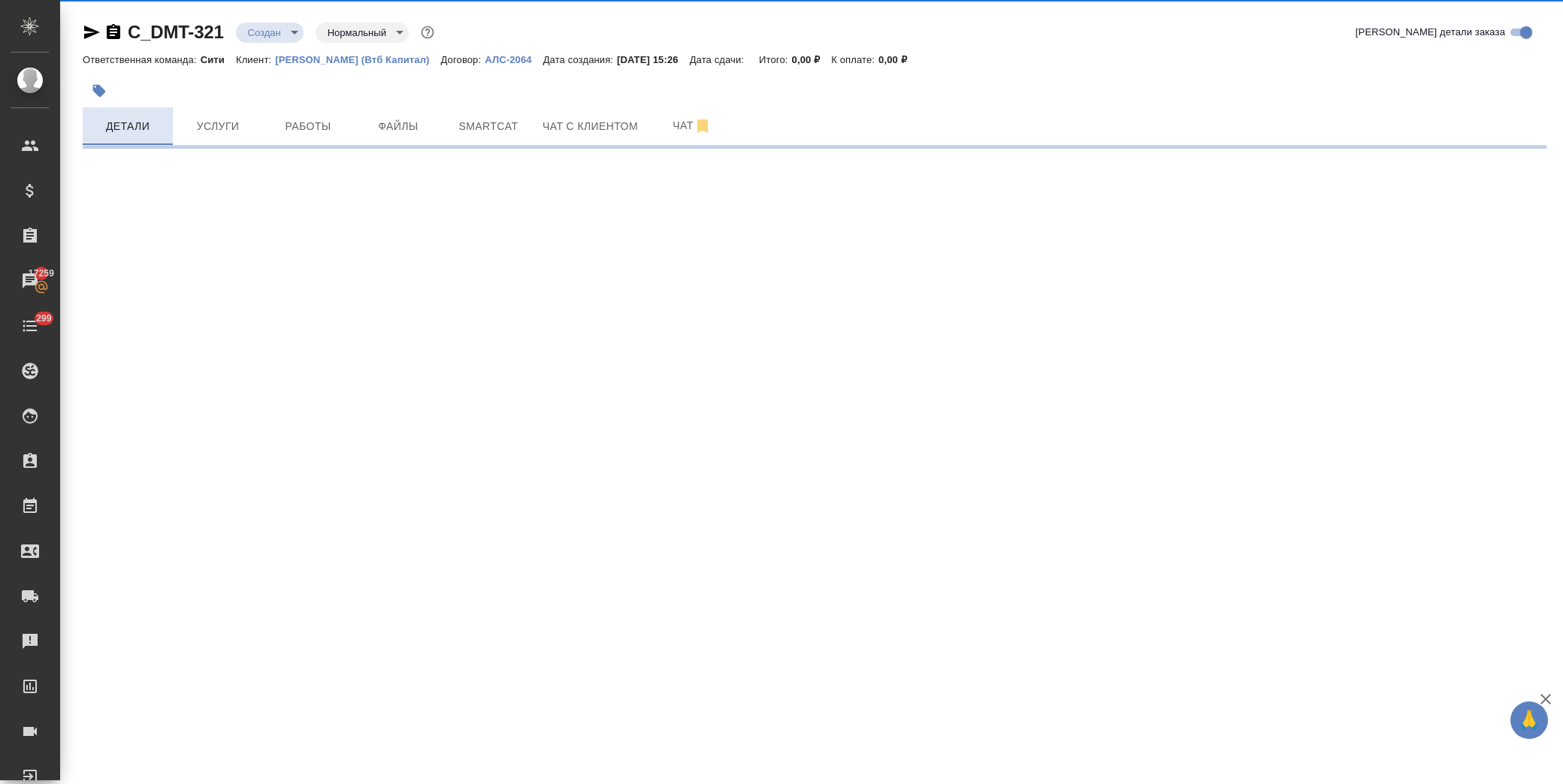
select select "RU"
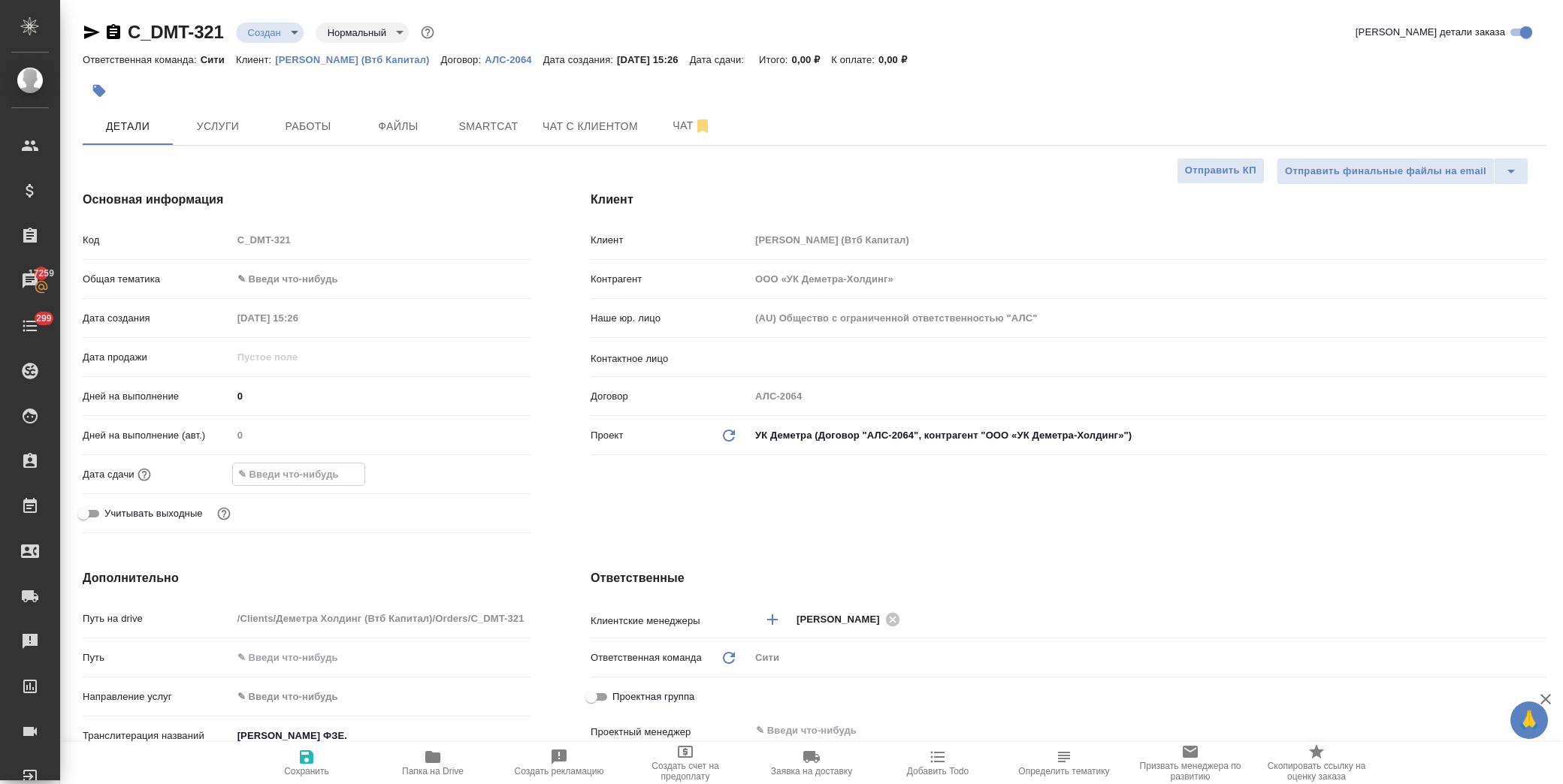
click at [308, 475] on input "text" at bounding box center [298, 474] width 131 height 22
click at [481, 466] on icon "button" at bounding box center [487, 473] width 18 height 18
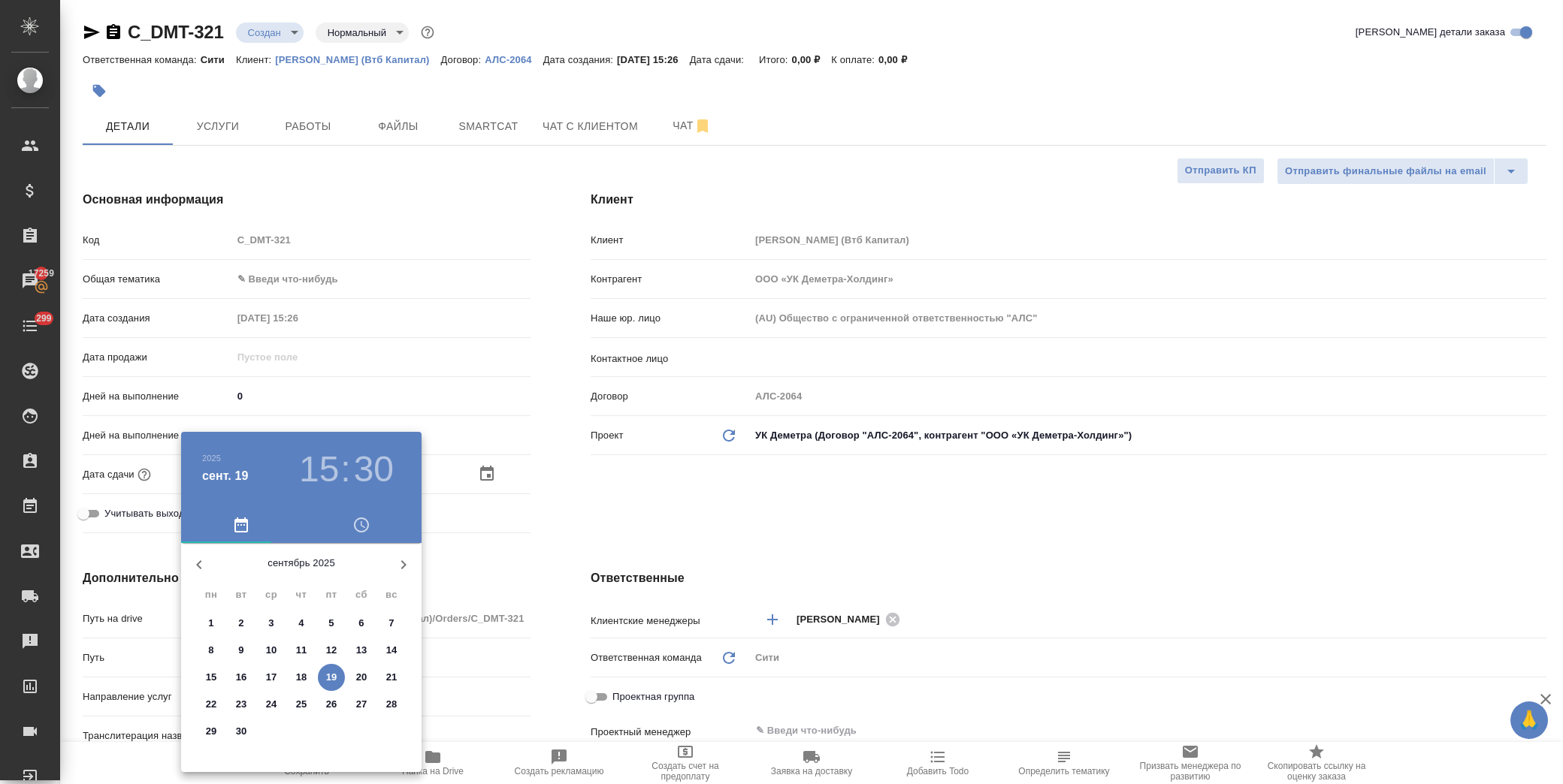
click at [333, 677] on p "19" at bounding box center [332, 678] width 11 height 15
type input "19.09.2025 15:30"
type textarea "x"
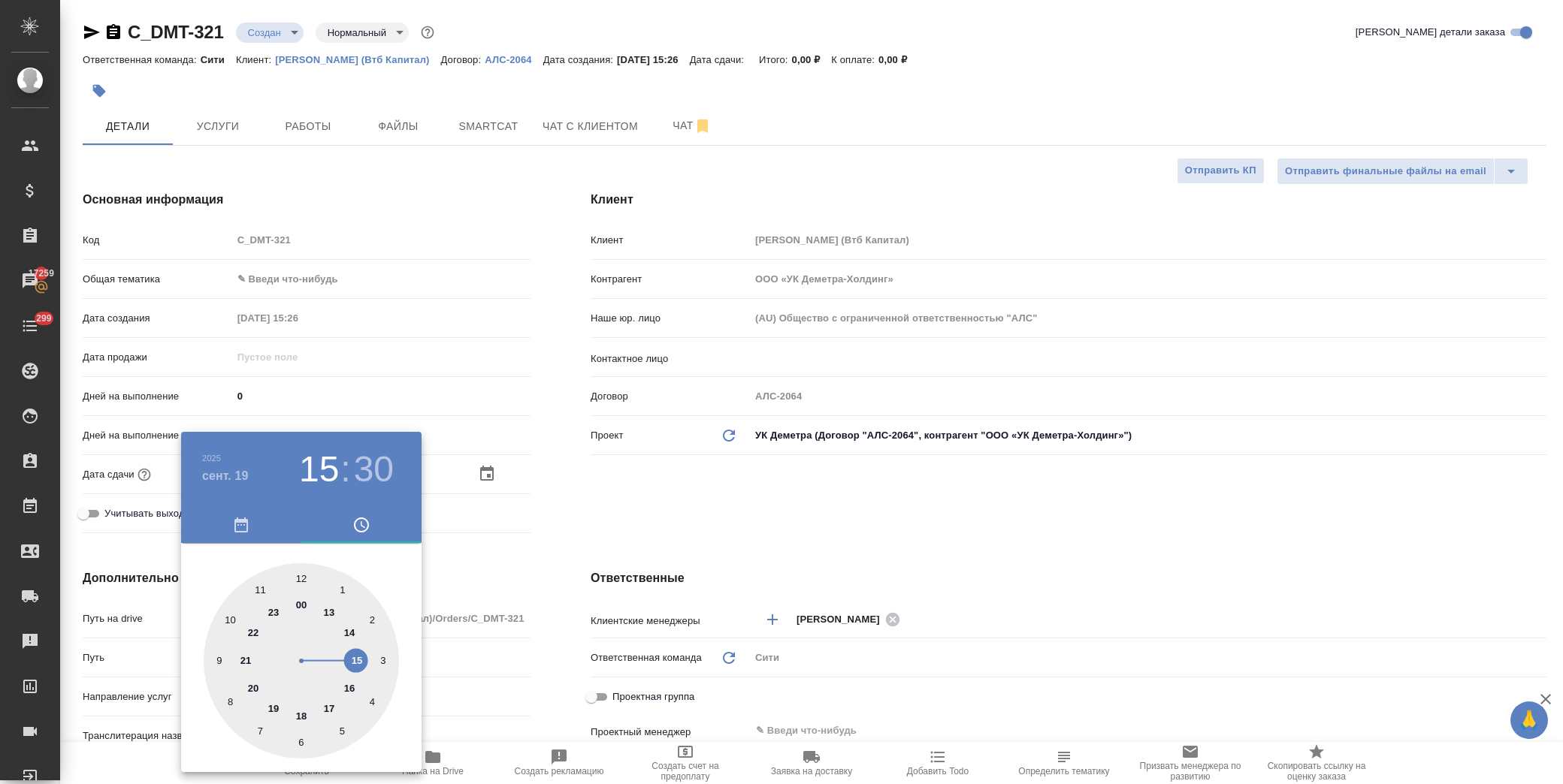
click at [362, 658] on div at bounding box center [301, 661] width 195 height 195
type textarea "x"
click at [216, 664] on div at bounding box center [301, 661] width 195 height 195
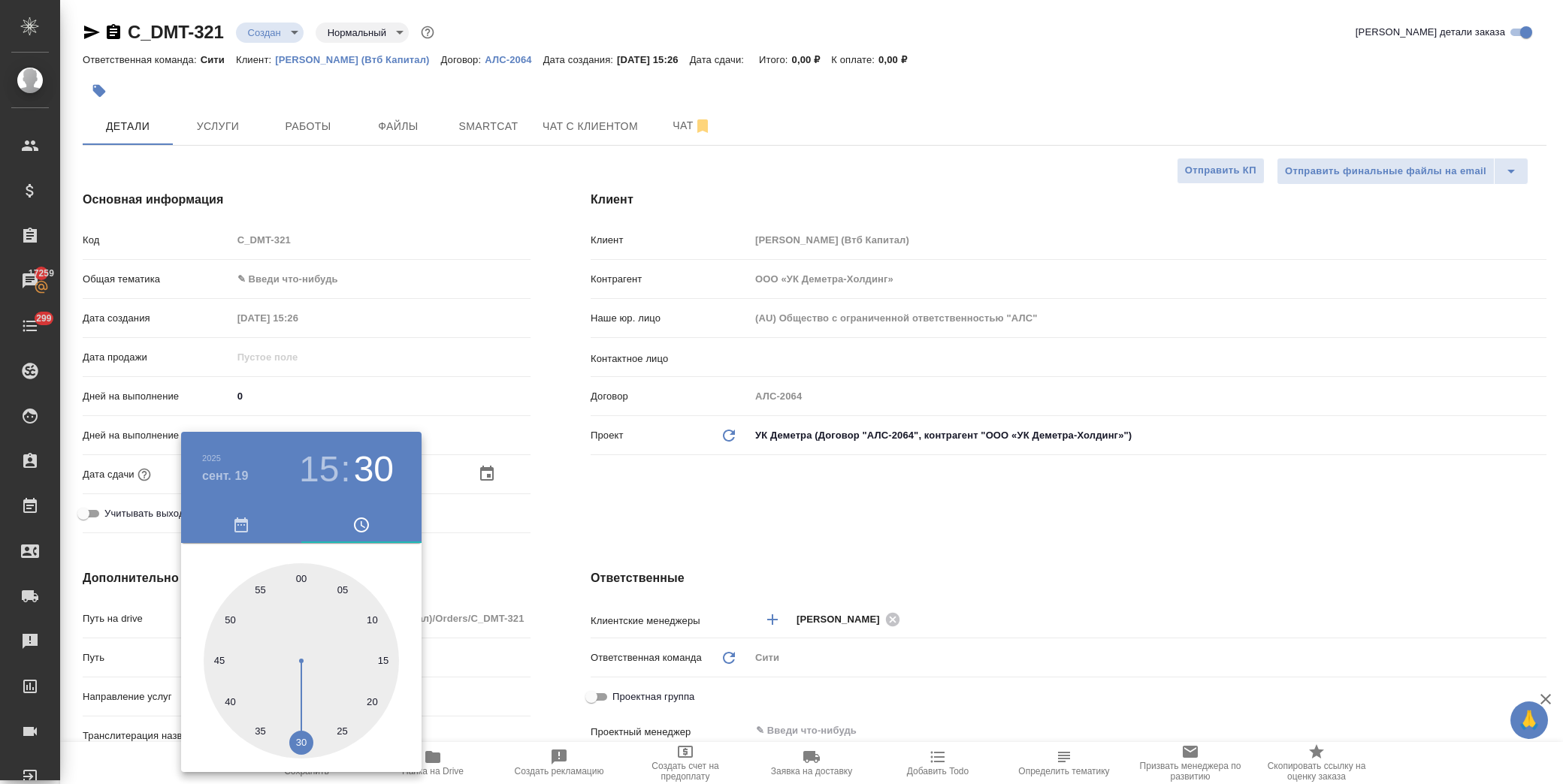
type input "19.09.2025 15:45"
type textarea "x"
click at [620, 478] on div at bounding box center [781, 392] width 1563 height 784
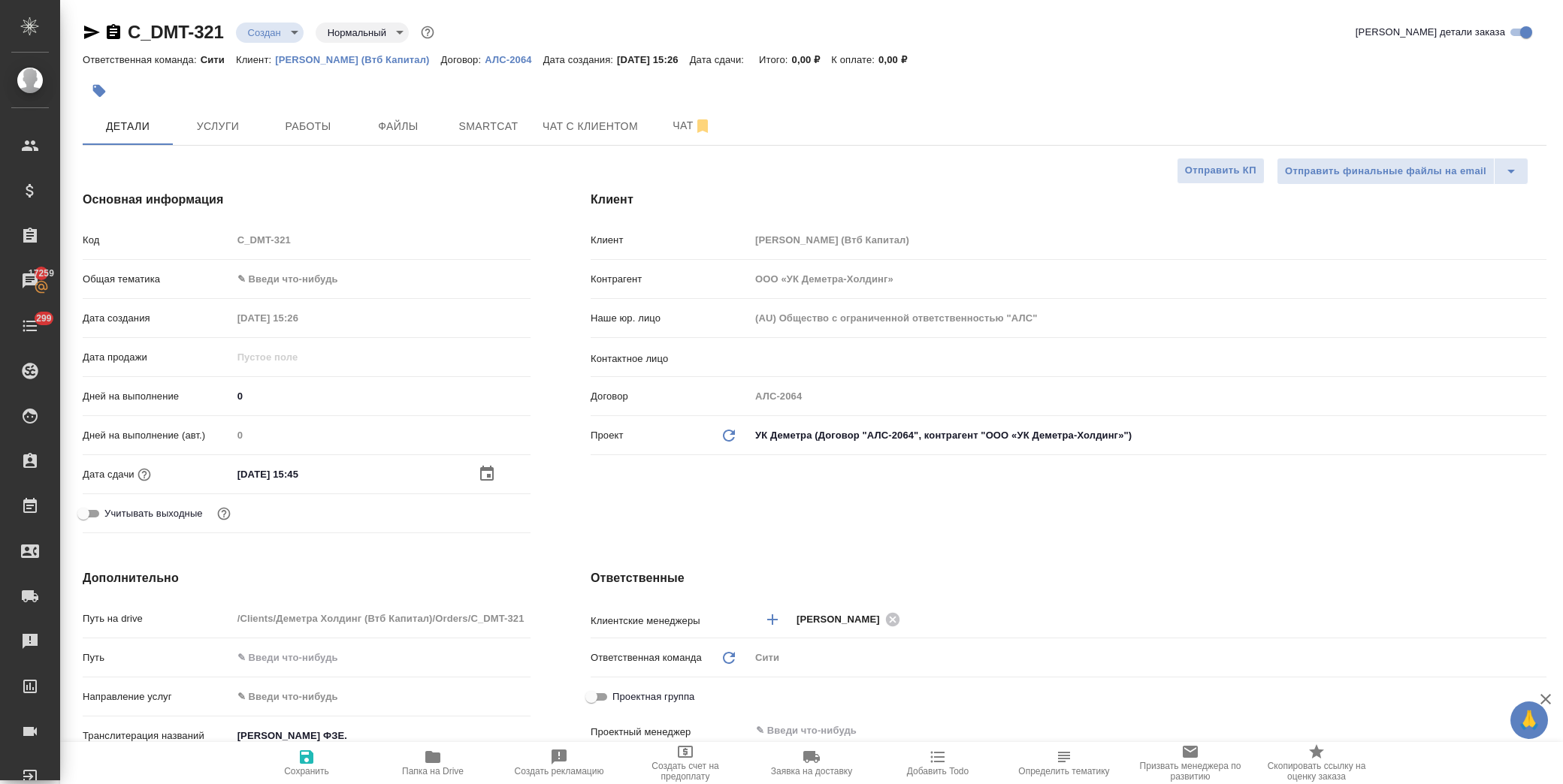
click at [303, 768] on span "Сохранить" at bounding box center [307, 771] width 45 height 11
type textarea "x"
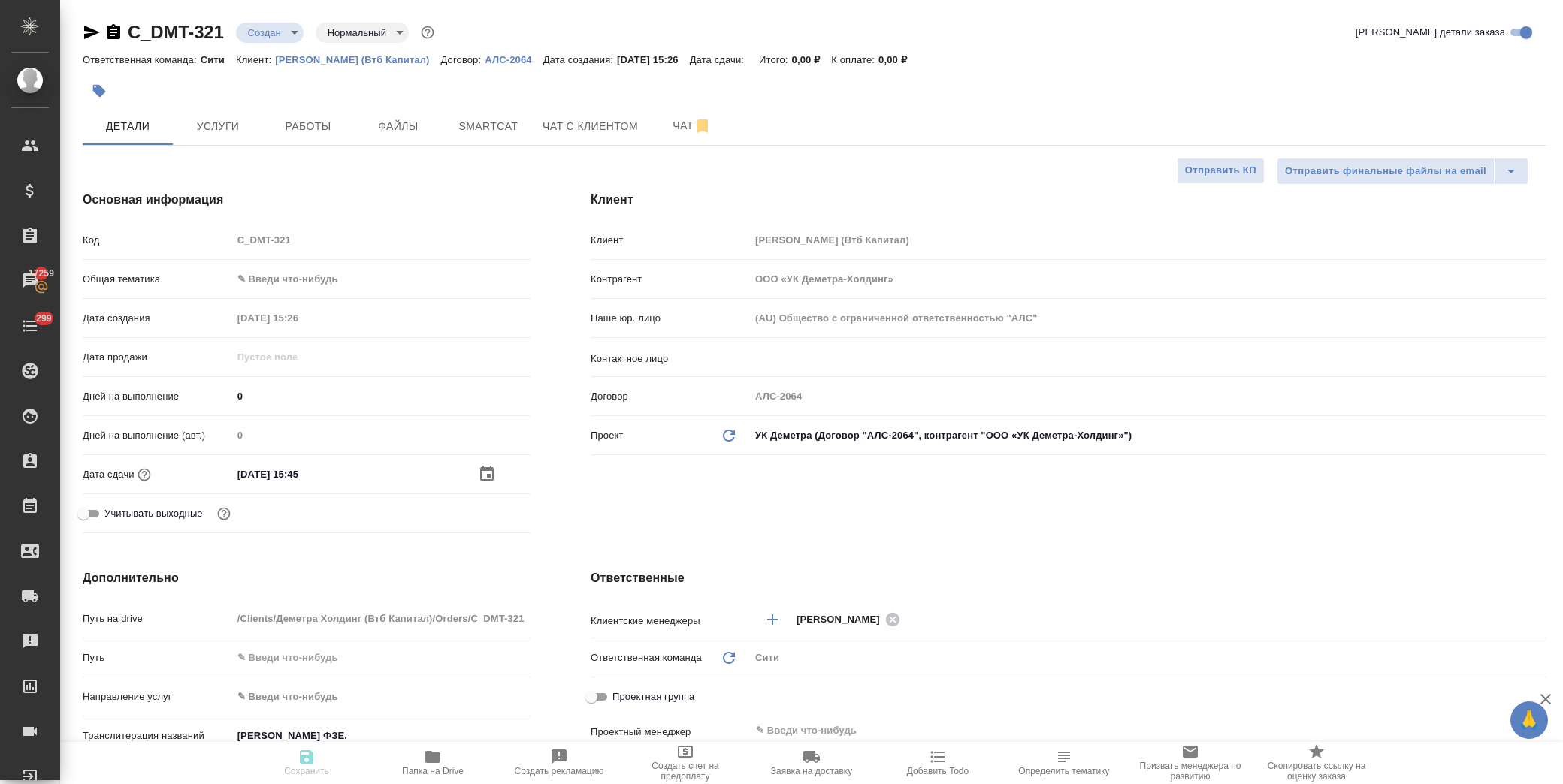
type textarea "x"
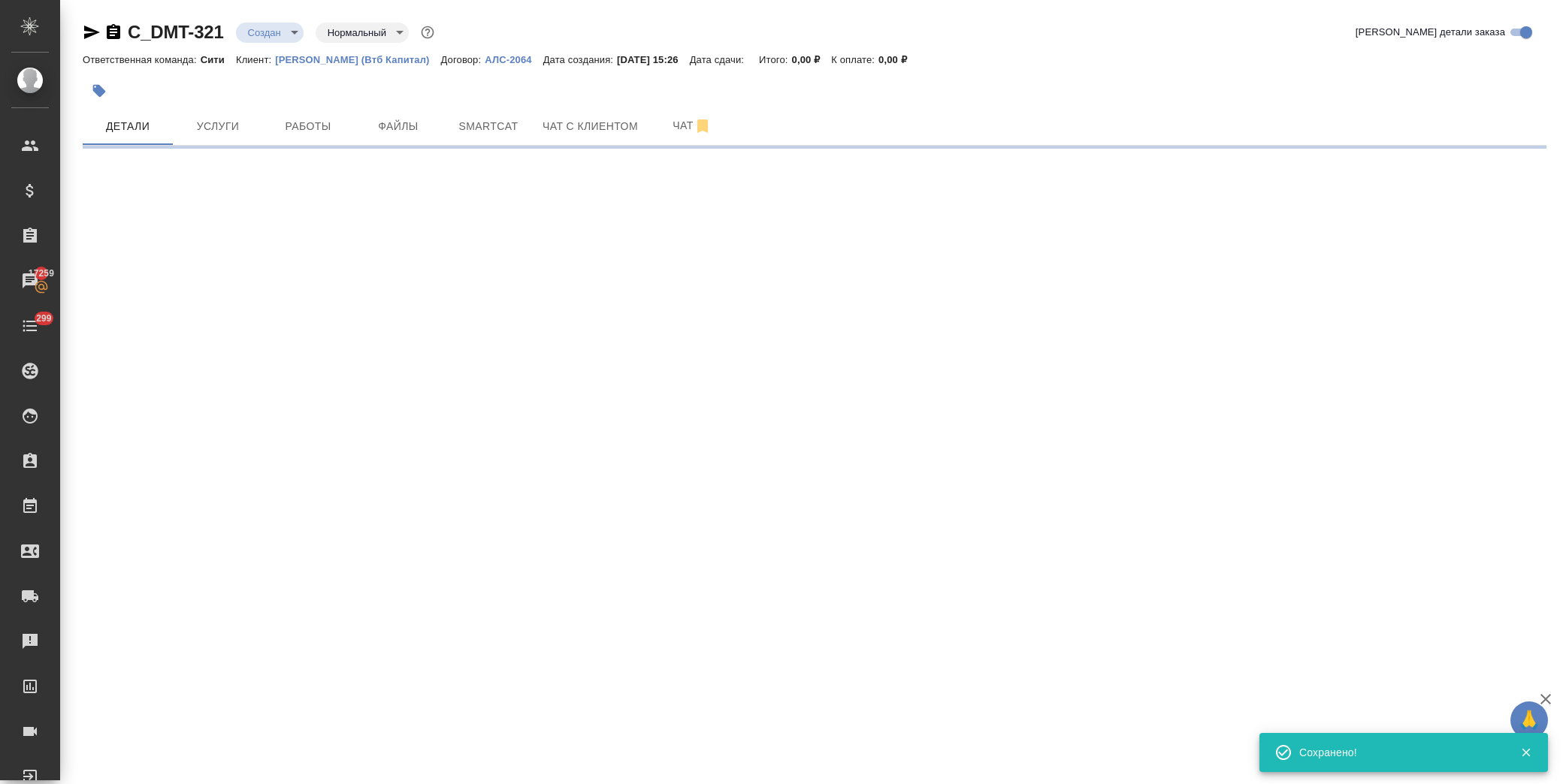
select select "RU"
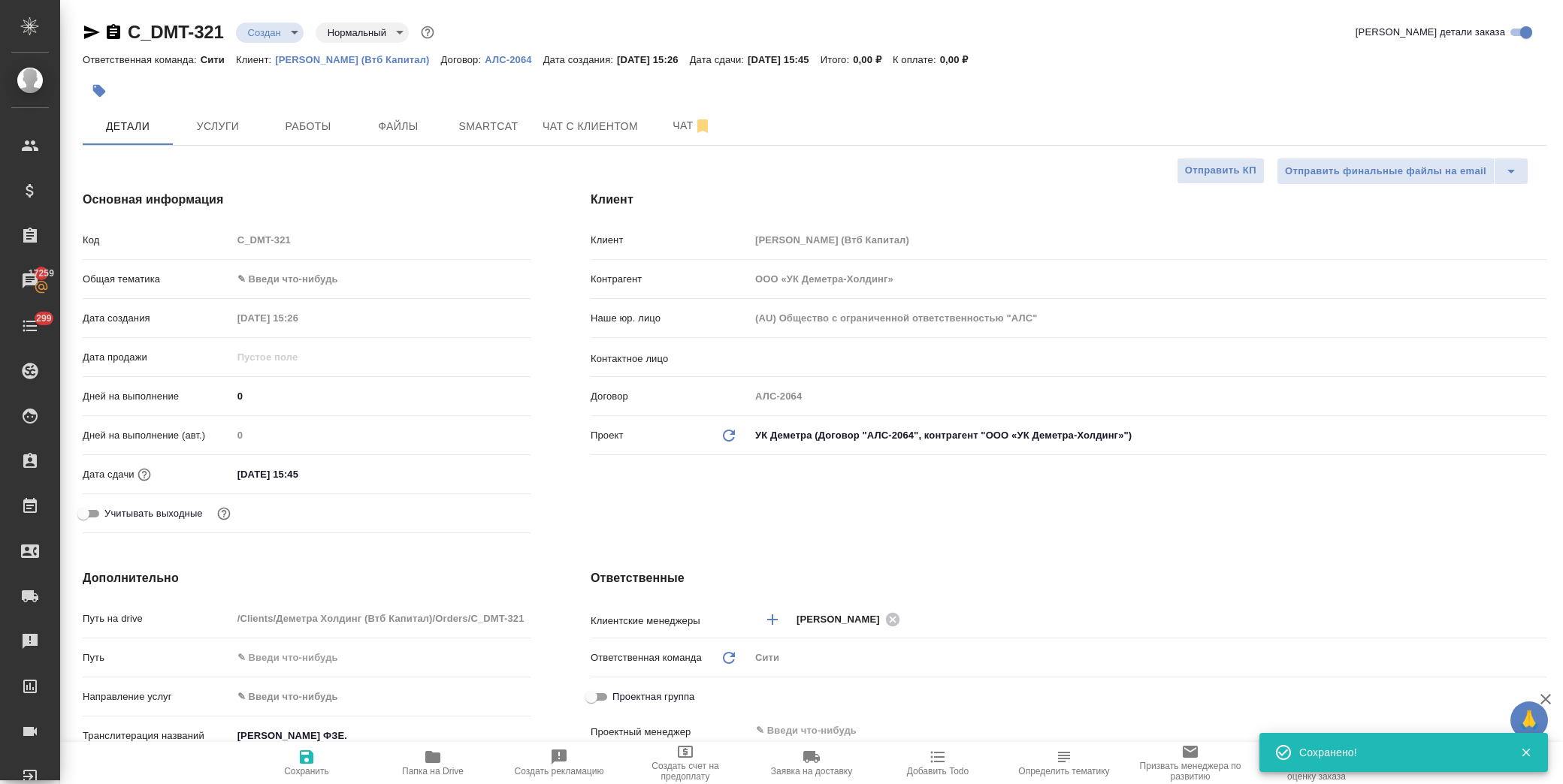
type textarea "x"
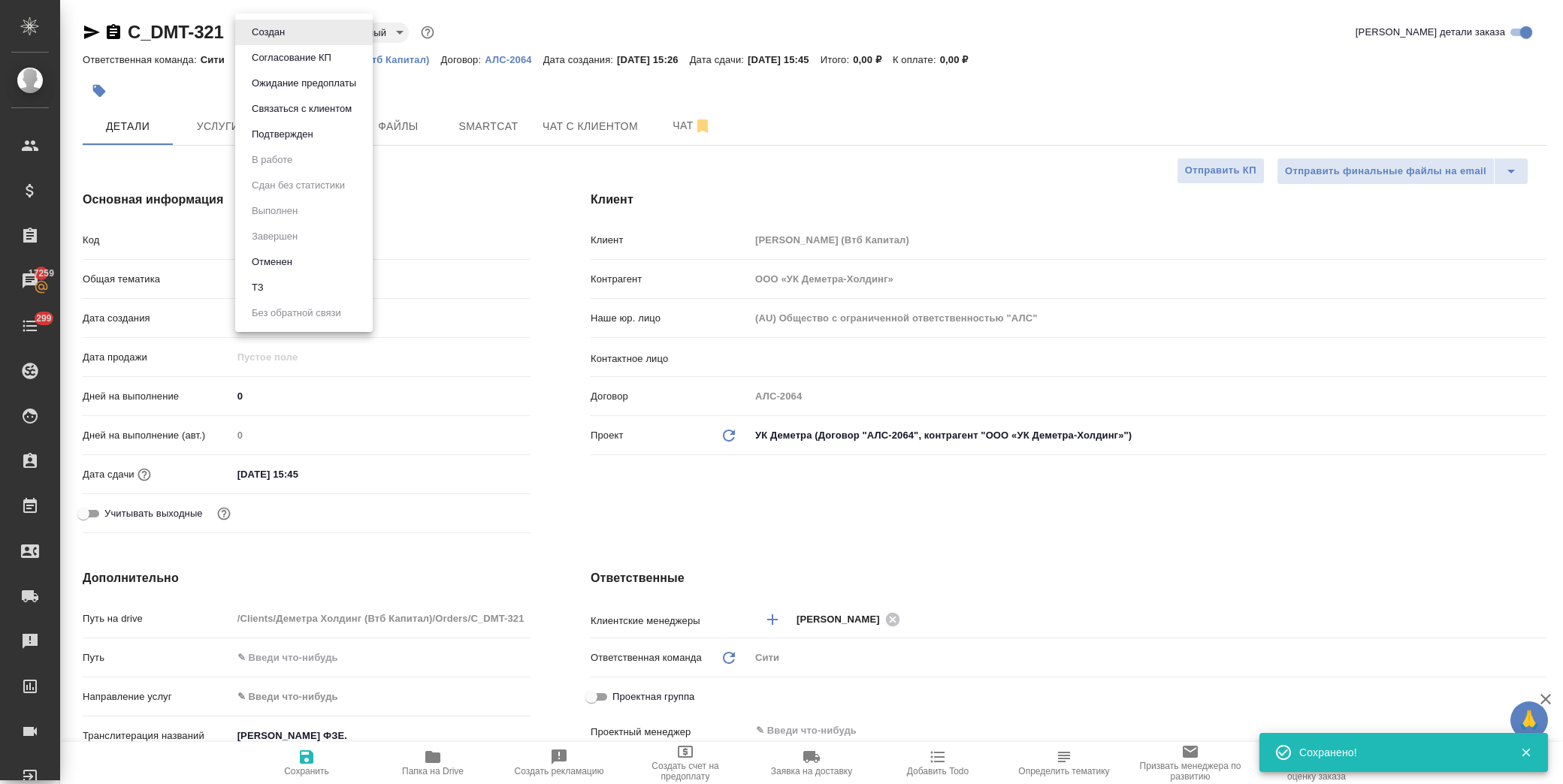
click at [277, 26] on body "🙏 .cls-1 fill:#fff; AWATERA Лофицкая Юлия Владимировна Клиенты Спецификации Зак…" at bounding box center [781, 392] width 1563 height 784
click at [294, 288] on li "ТЗ" at bounding box center [304, 288] width 138 height 26
type textarea "x"
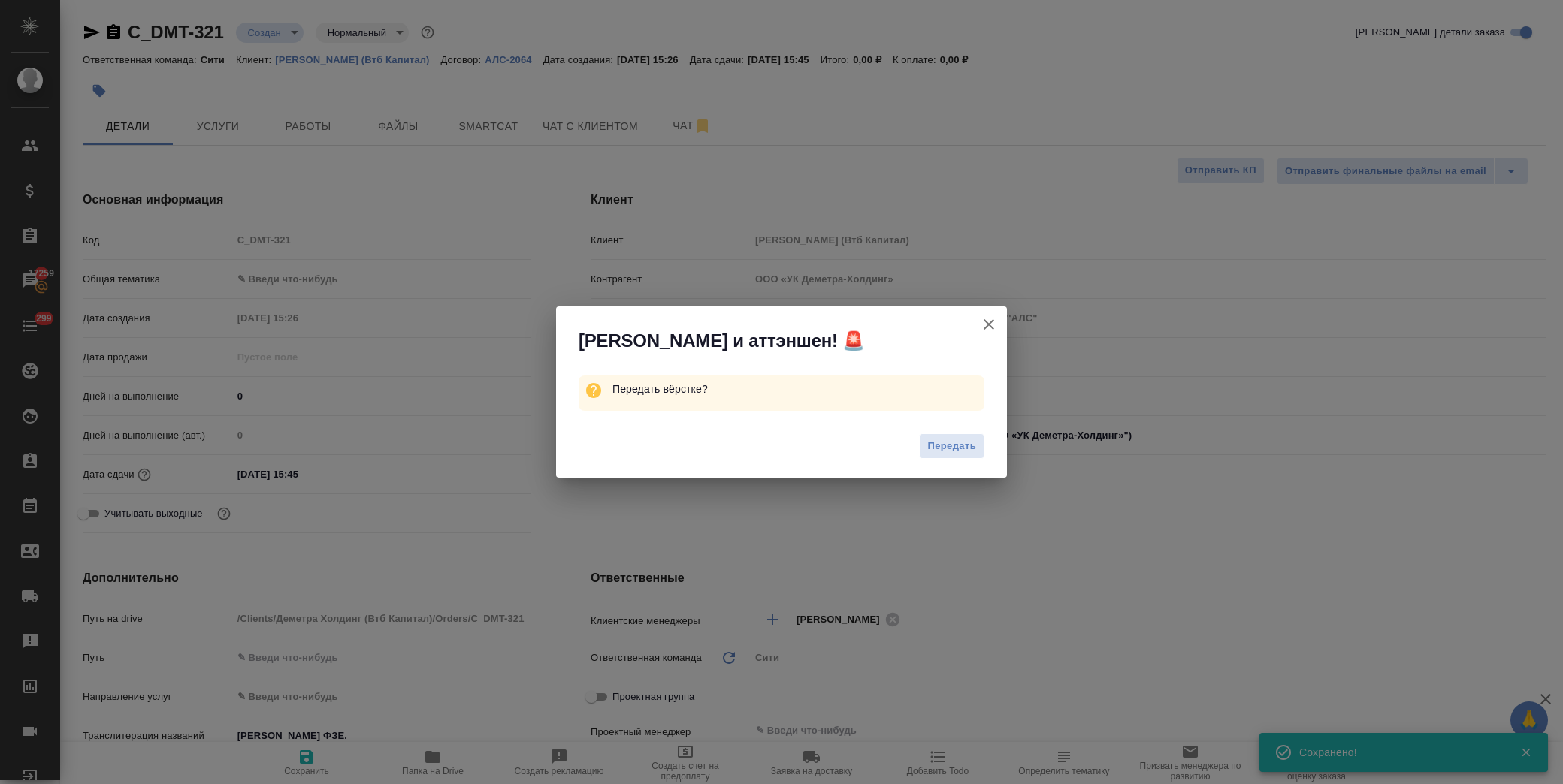
click at [953, 448] on span "Передать" at bounding box center [951, 446] width 49 height 17
type textarea "x"
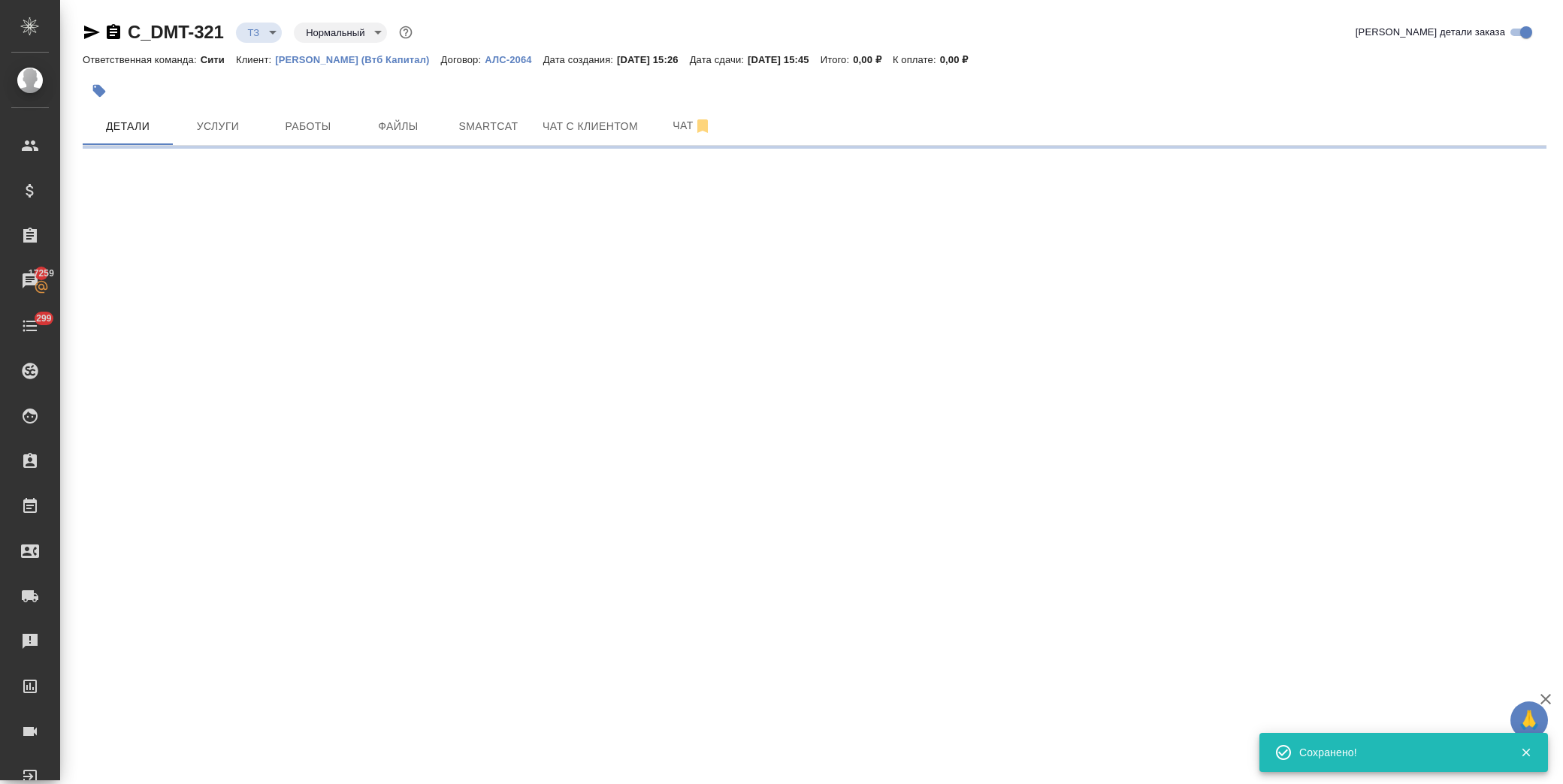
select select "RU"
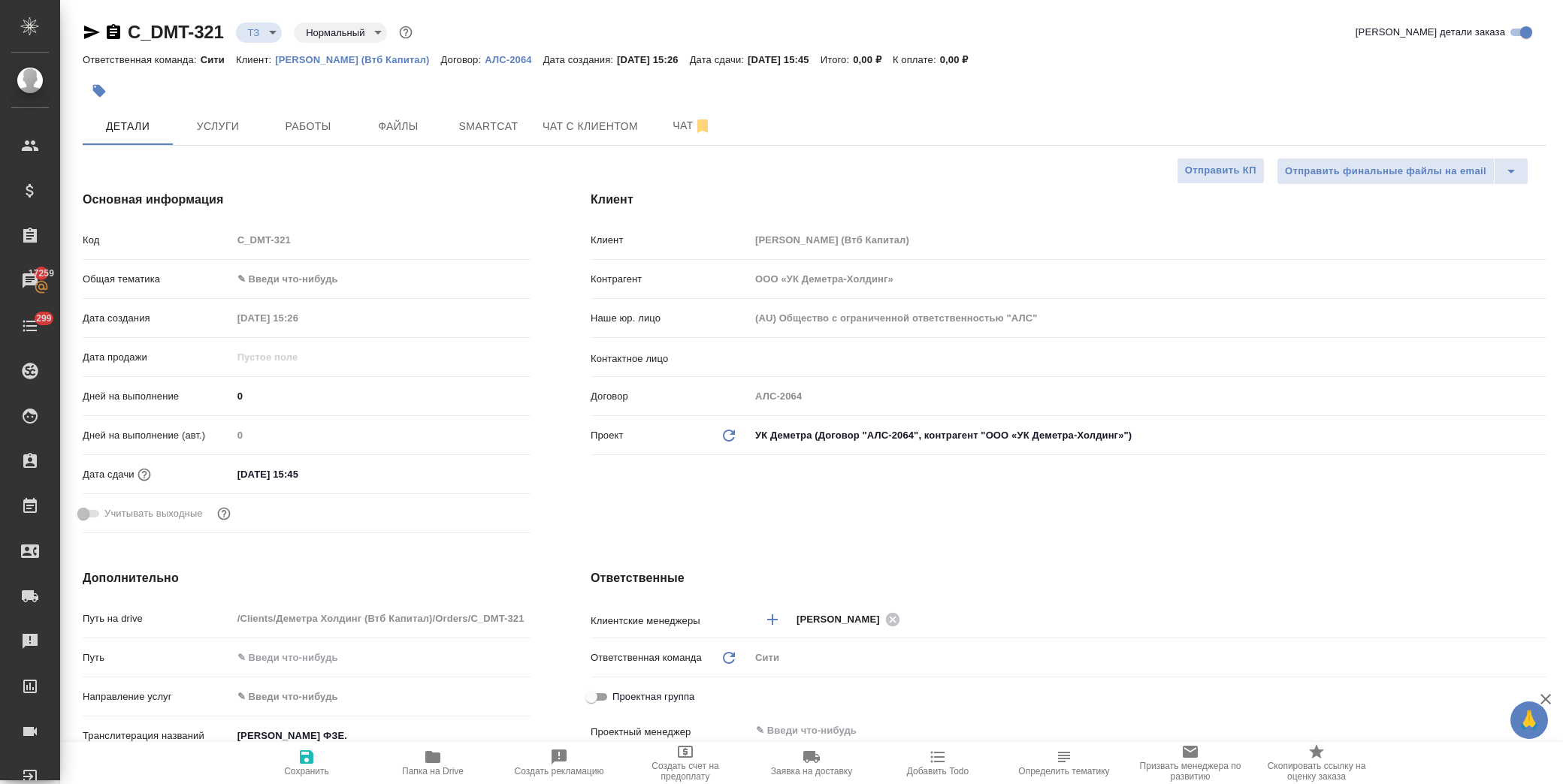
click at [288, 279] on body "🙏 .cls-1 fill:#fff; AWATERA Лофицкая Юлия Владимировна Клиенты Спецификации Зак…" at bounding box center [781, 392] width 1563 height 784
drag, startPoint x: 333, startPoint y: 425, endPoint x: 299, endPoint y: 341, distance: 90.6
click at [333, 424] on li "Юридическая/Финансовая" at bounding box center [378, 424] width 296 height 24
type input "yr-fn"
type textarea "x"
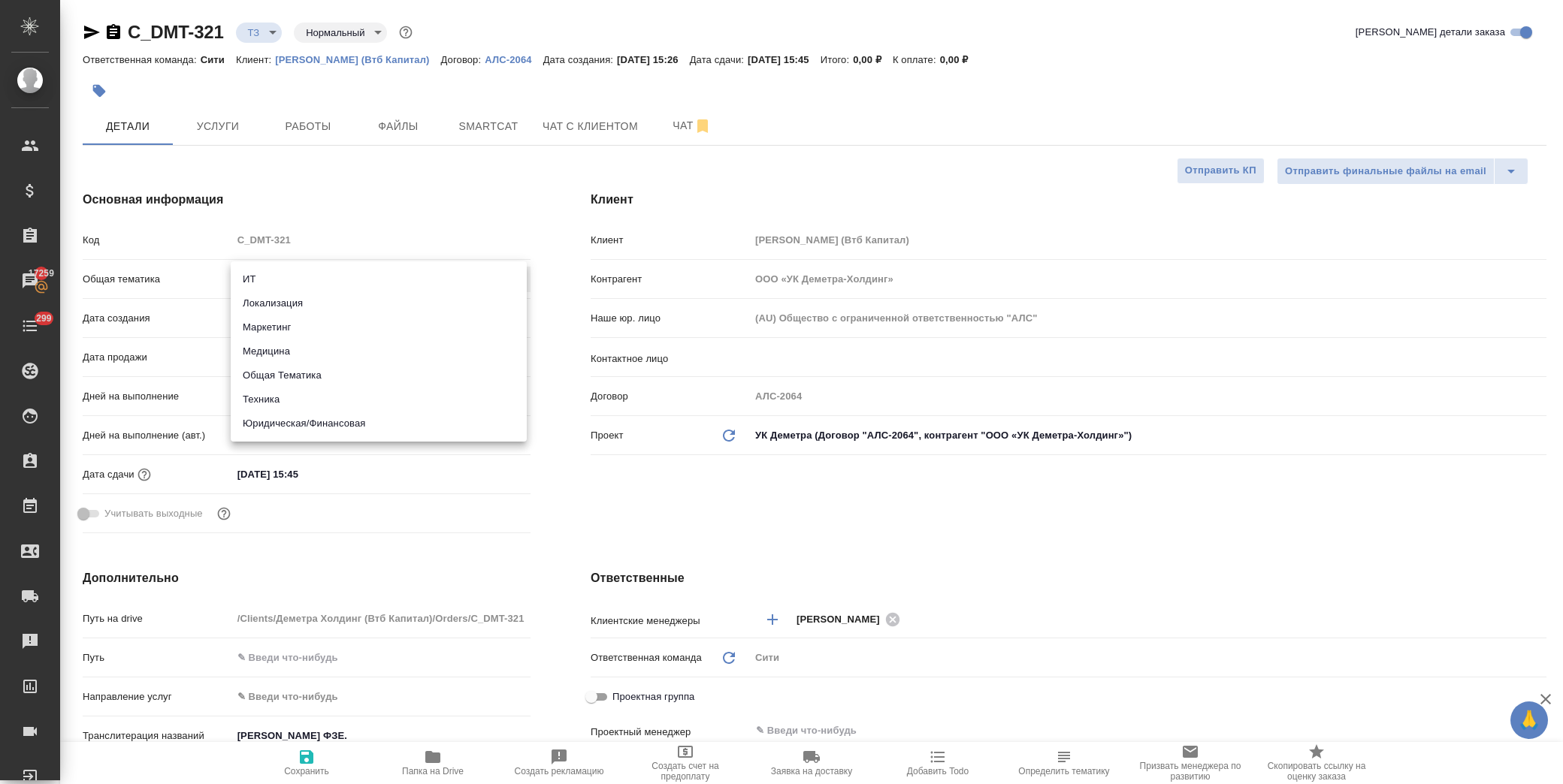
type textarea "x"
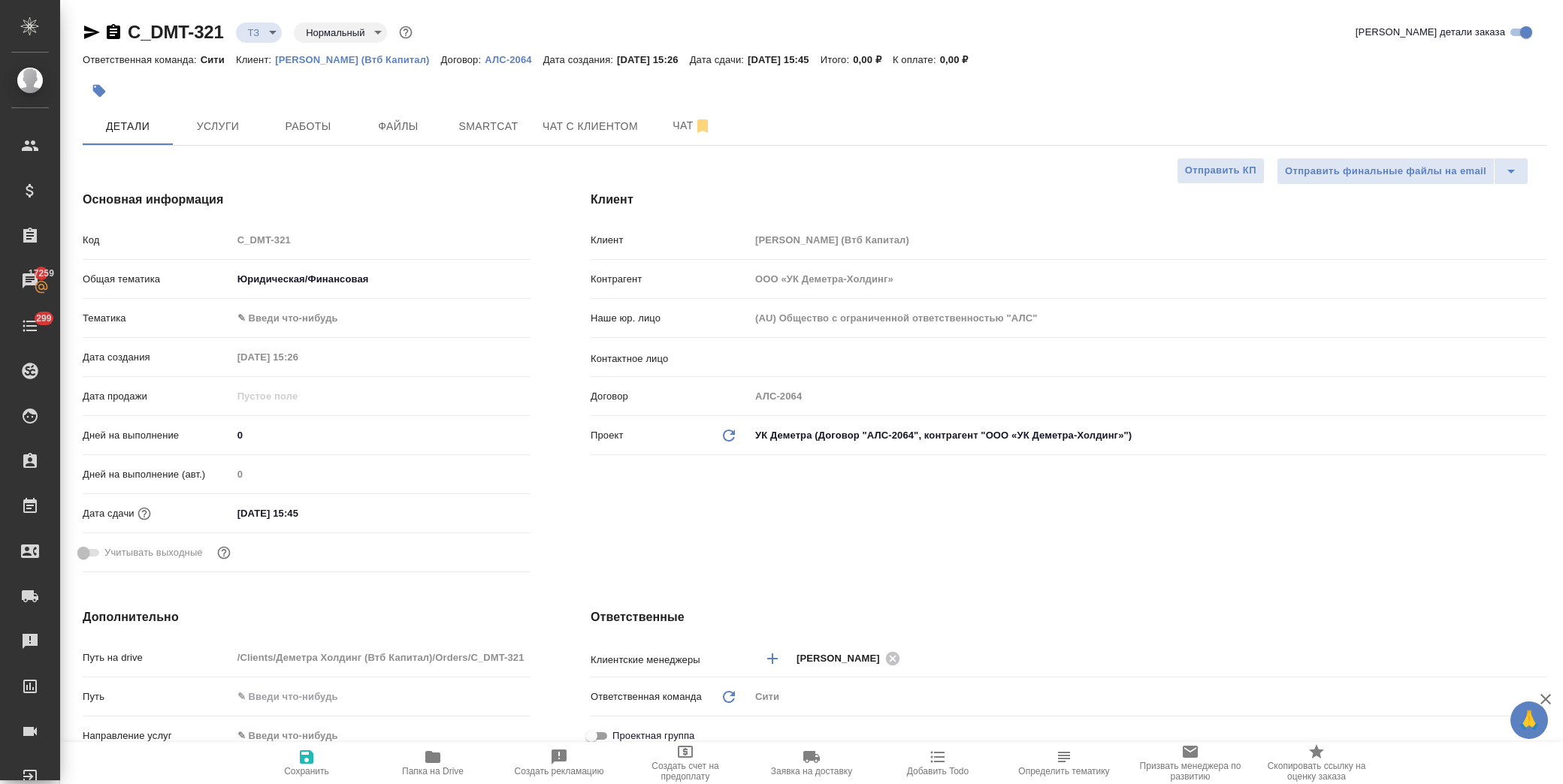
click at [292, 315] on body "🙏 .cls-1 fill:#fff; AWATERA Лофицкая Юлия Владимировна Клиенты Спецификации Зак…" at bounding box center [781, 392] width 1563 height 784
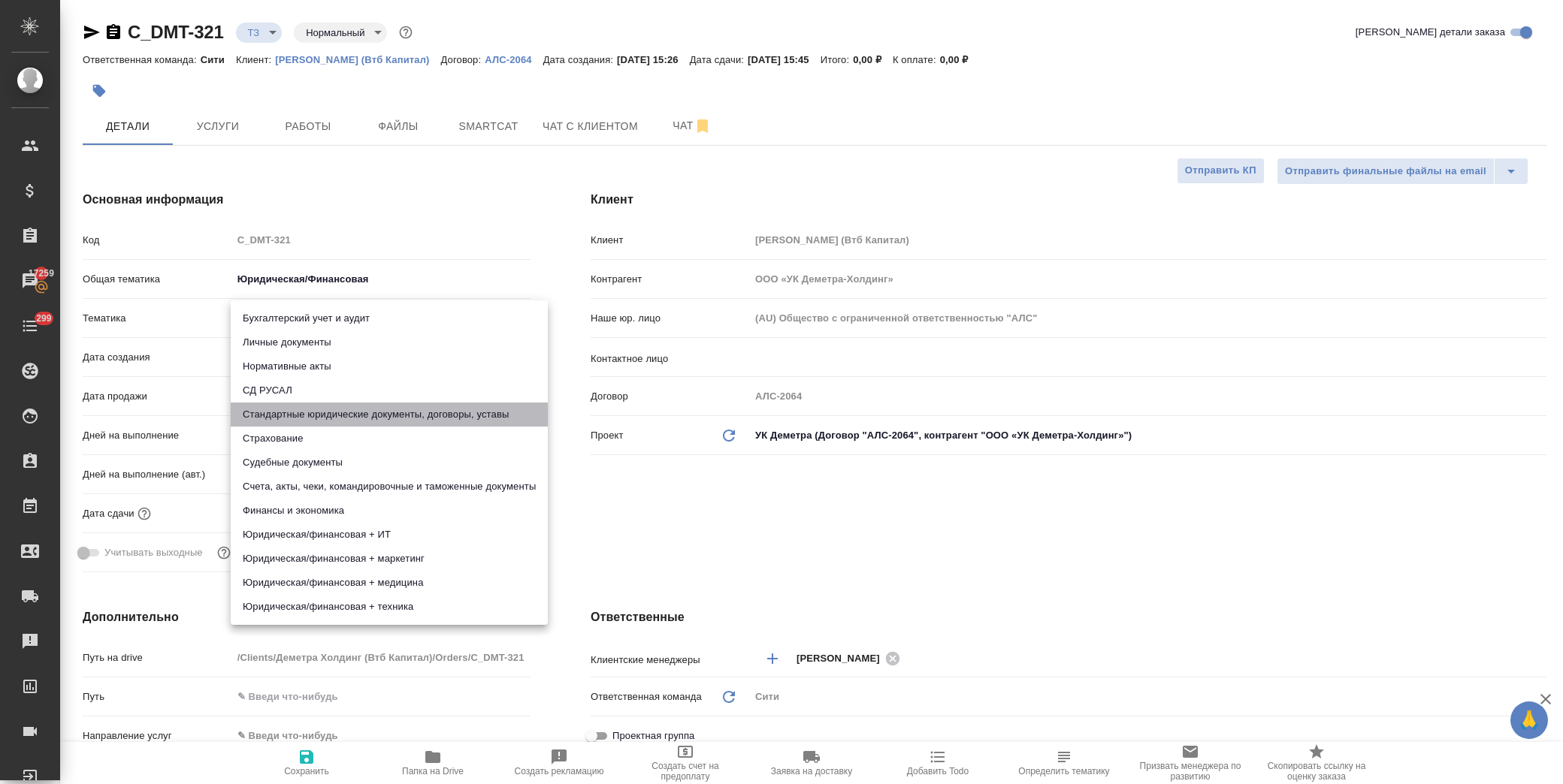
click at [341, 418] on li "Стандартные юридические документы, договоры, уставы" at bounding box center [389, 415] width 317 height 24
type textarea "x"
type input "5f647205b73bc97568ca66bf"
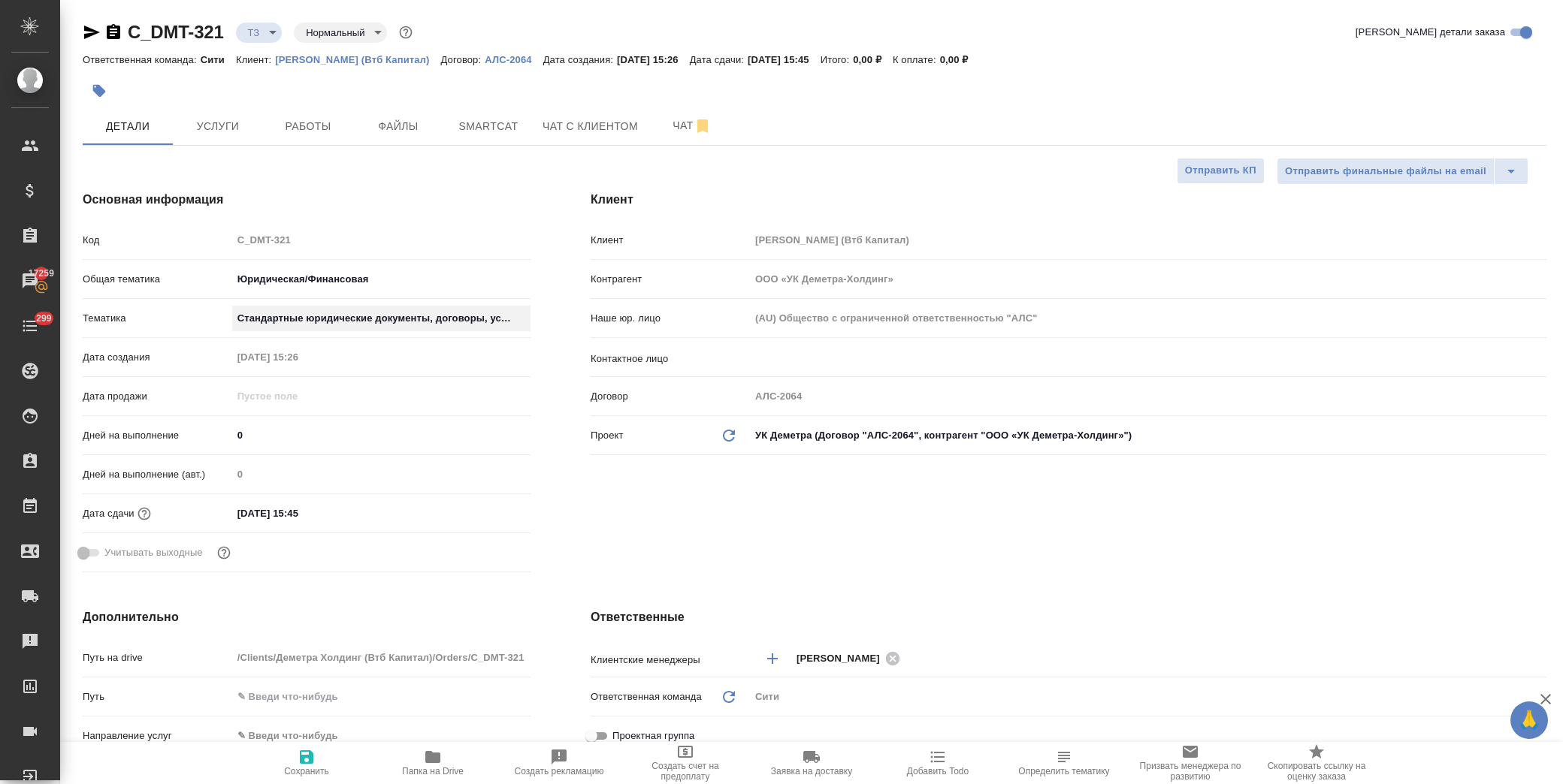
type textarea "x"
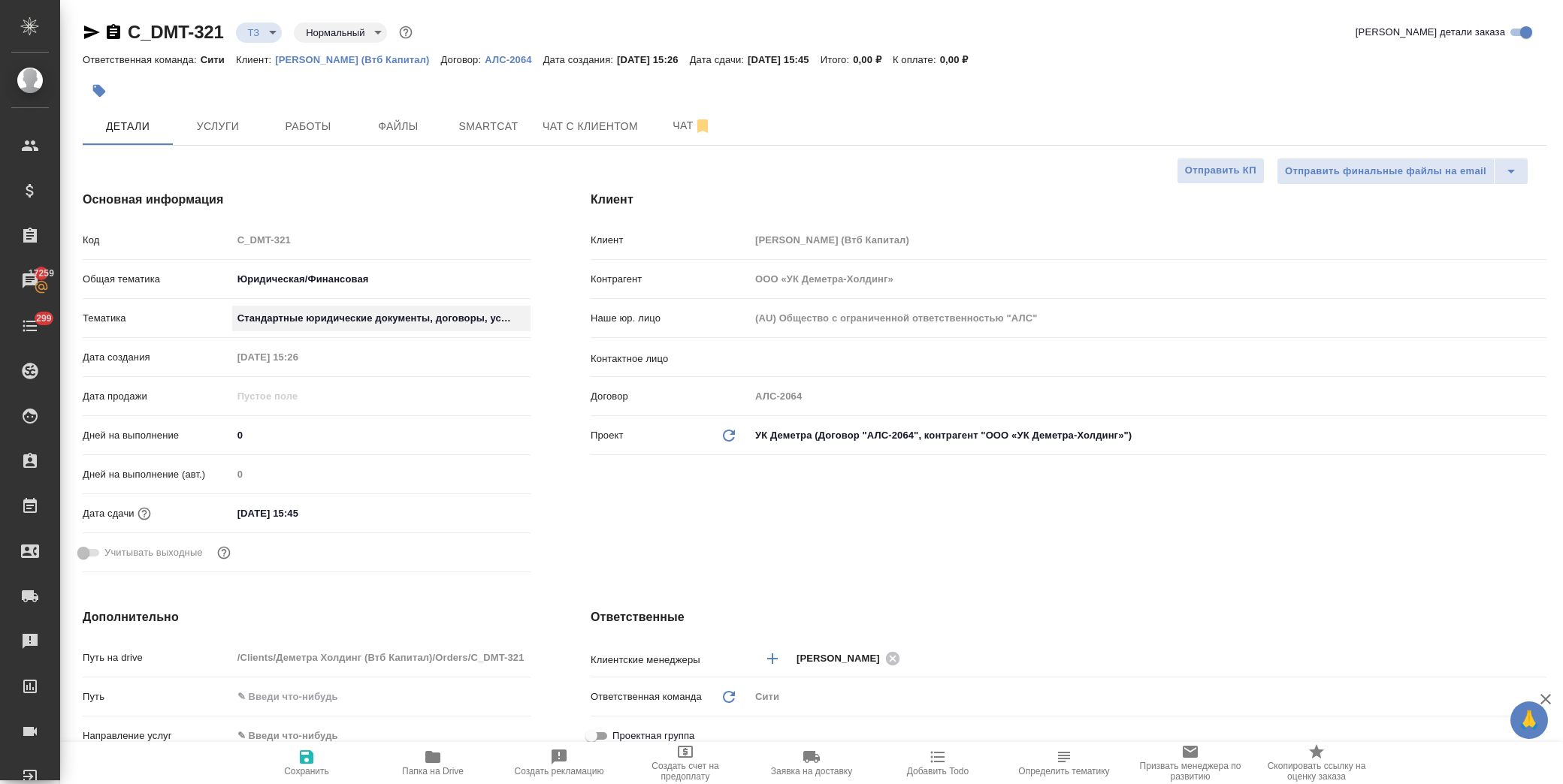
type textarea "x"
click at [797, 362] on input "text" at bounding box center [1123, 358] width 737 height 18
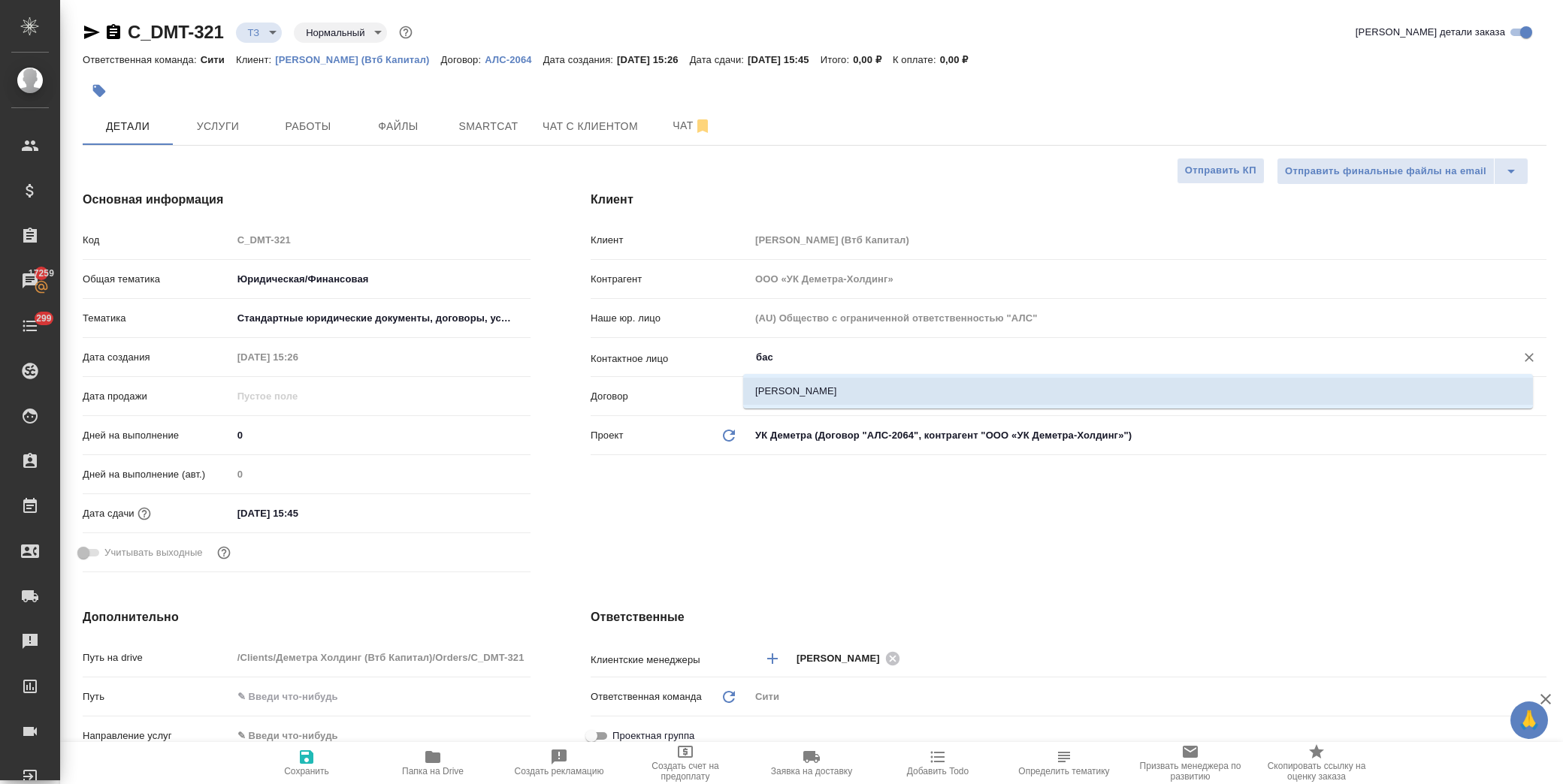
click at [800, 396] on li "Басова Мария" at bounding box center [1138, 391] width 790 height 27
type input "Басова Мария"
type textarea "x"
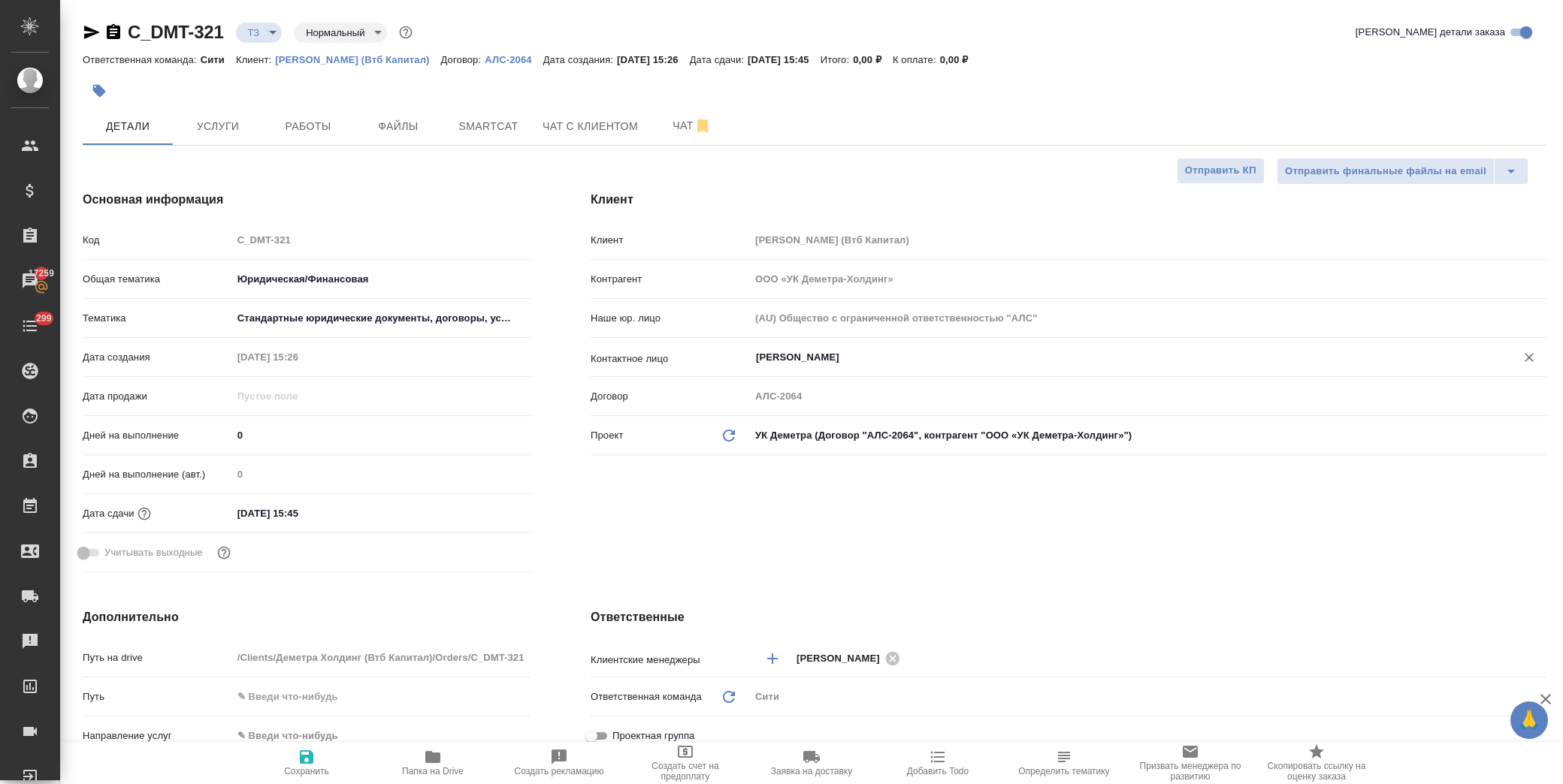
type input "Басова Мария"
click at [311, 769] on span "Сохранить" at bounding box center [307, 771] width 45 height 11
type textarea "x"
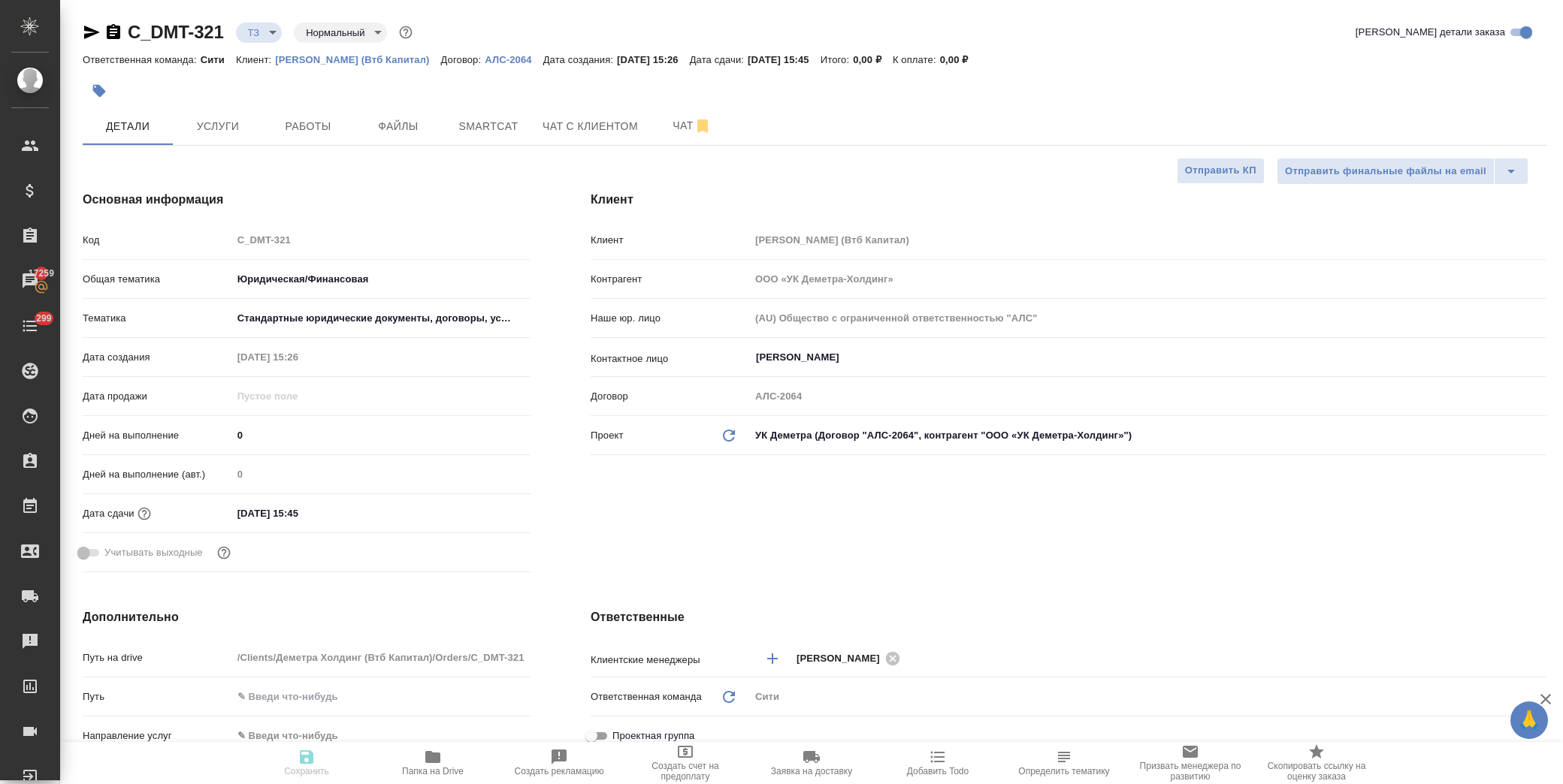
type textarea "x"
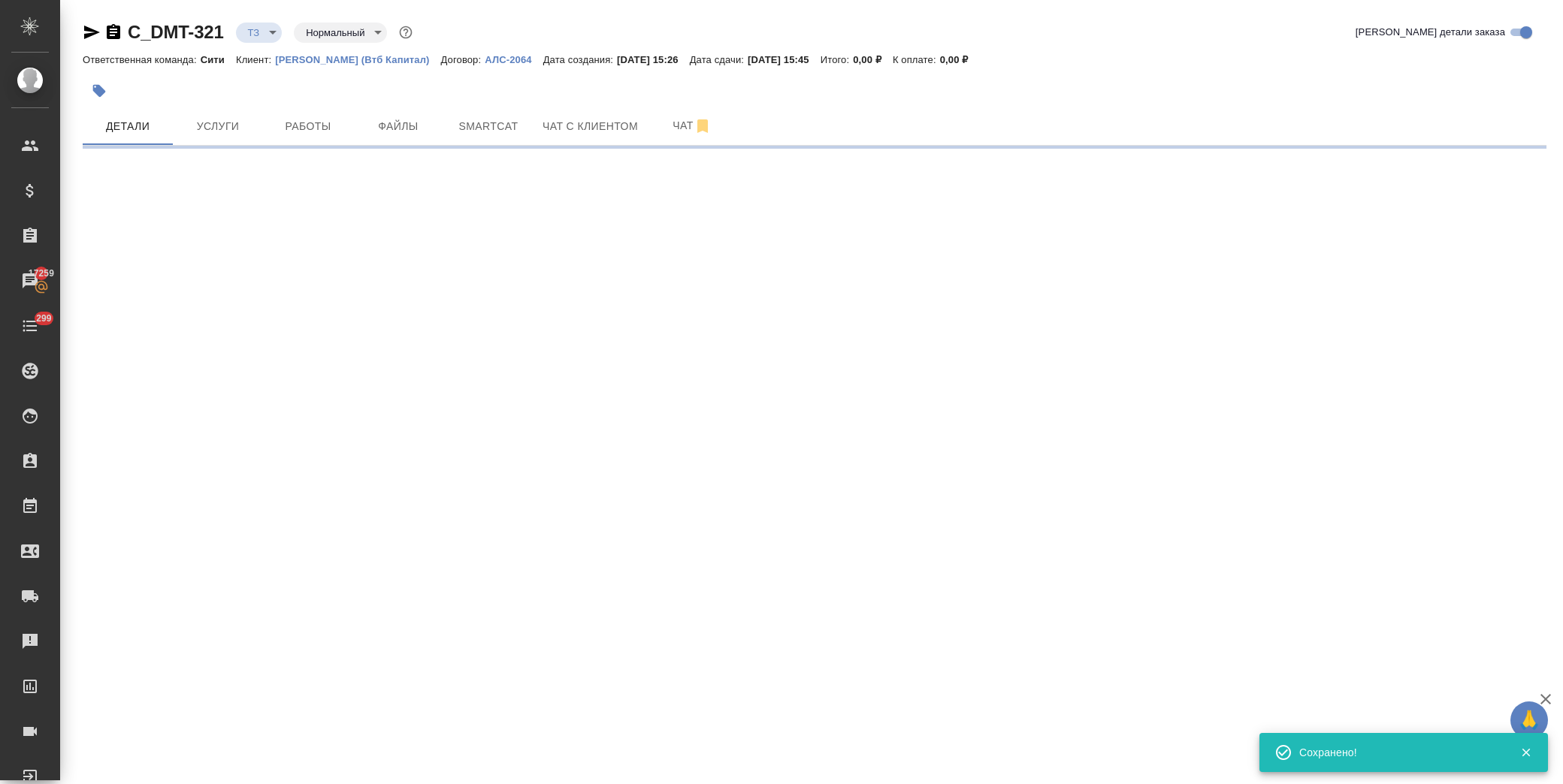
select select "RU"
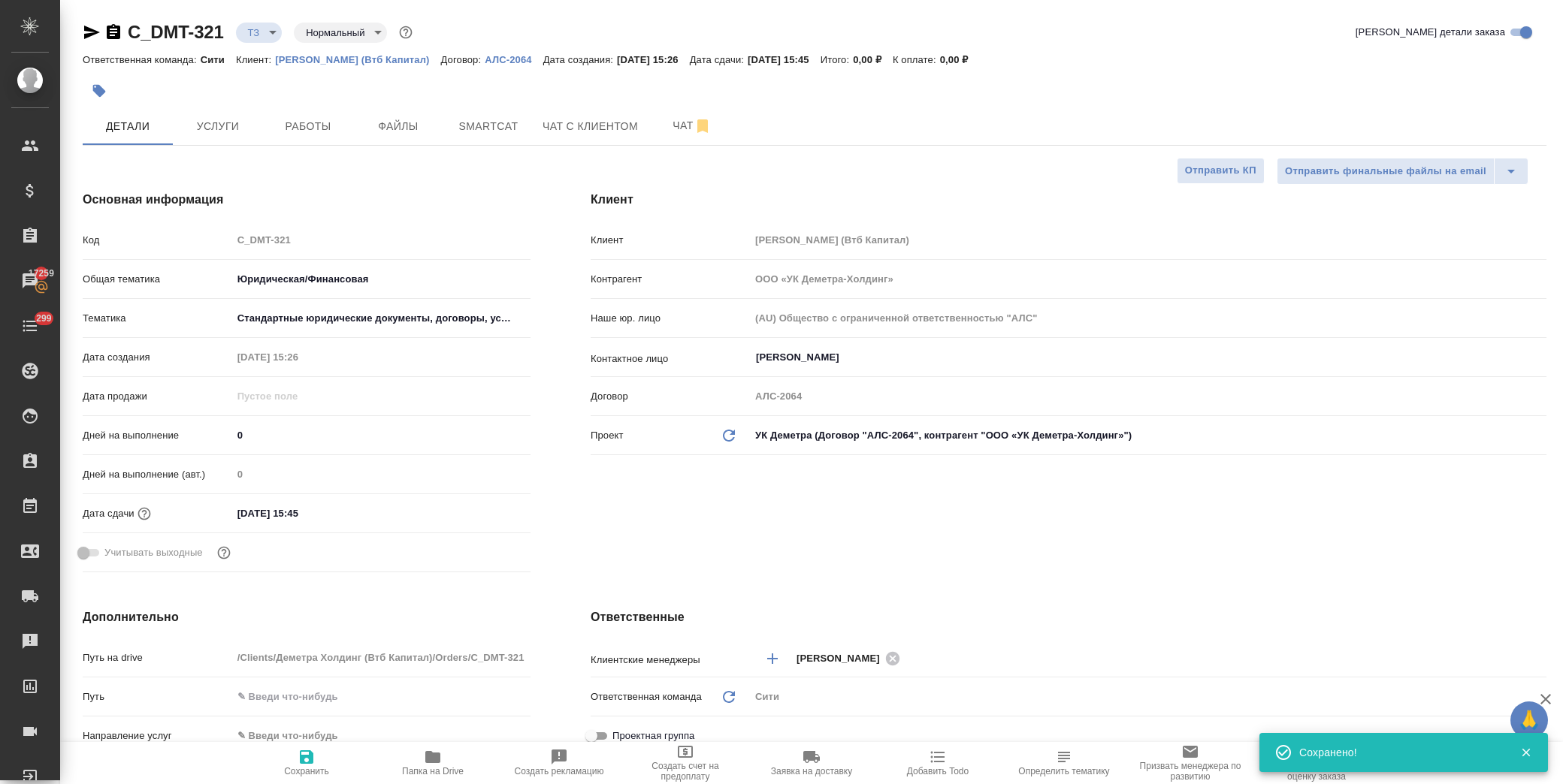
type textarea "x"
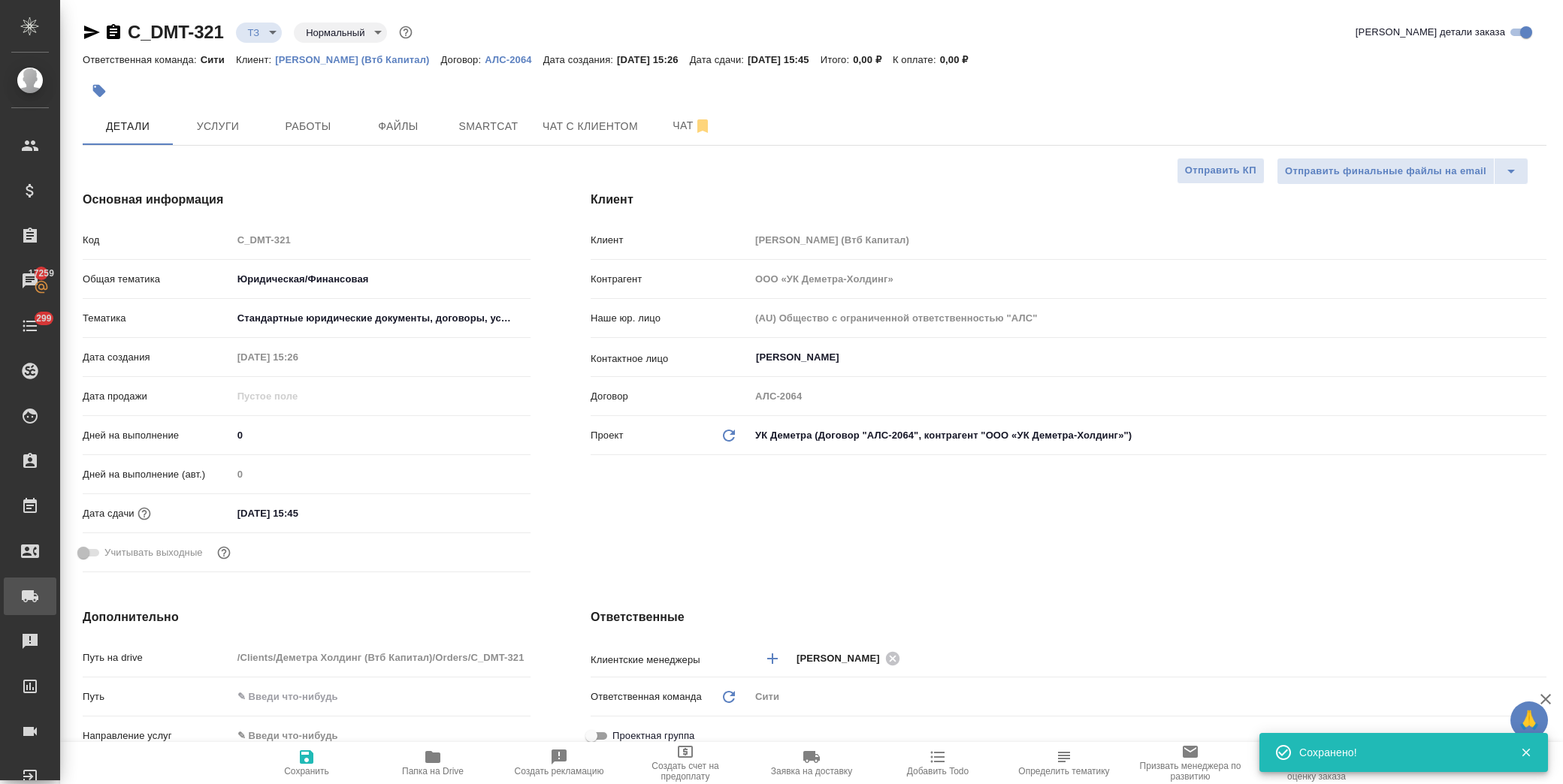
type textarea "x"
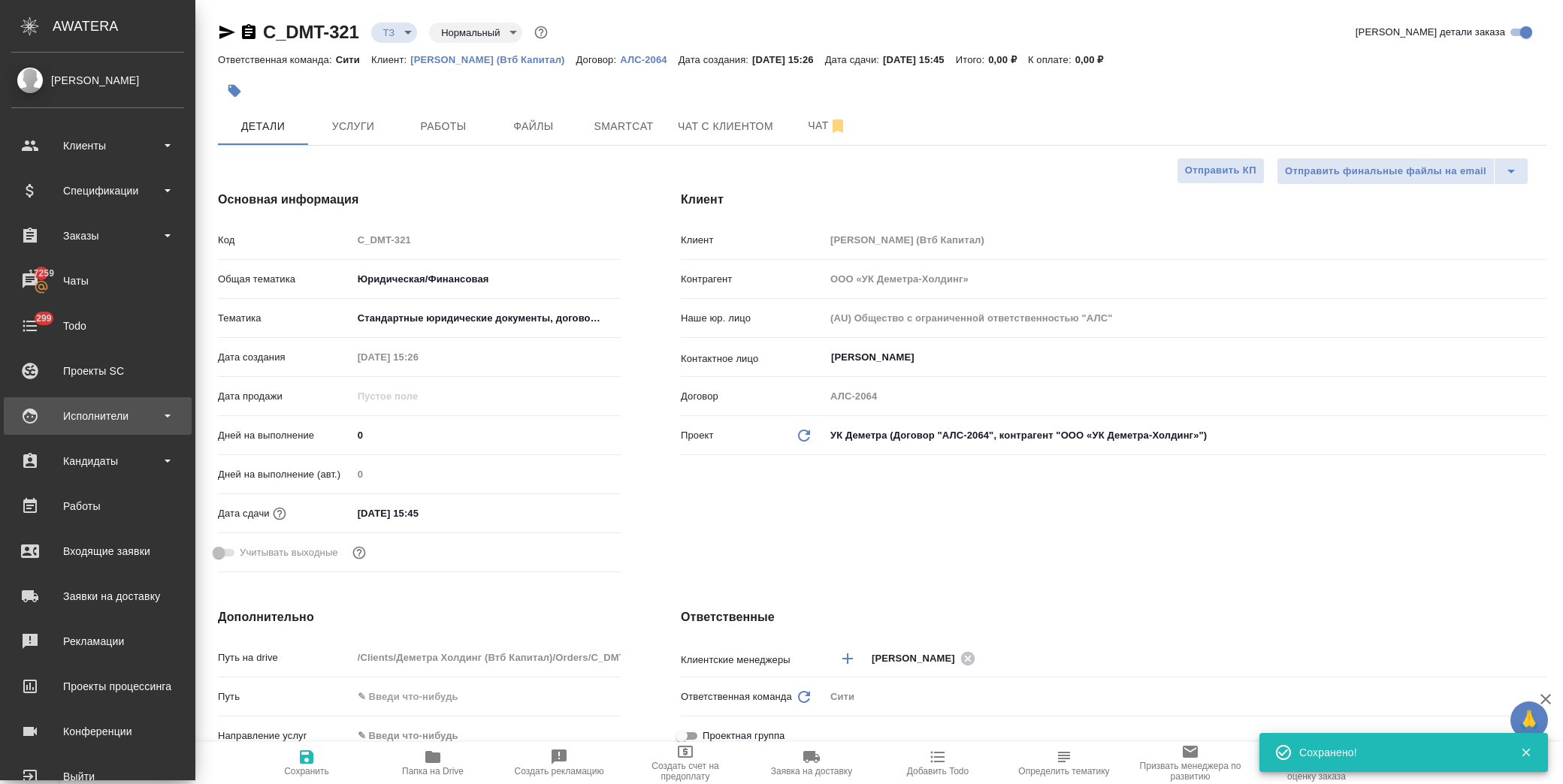
type textarea "x"
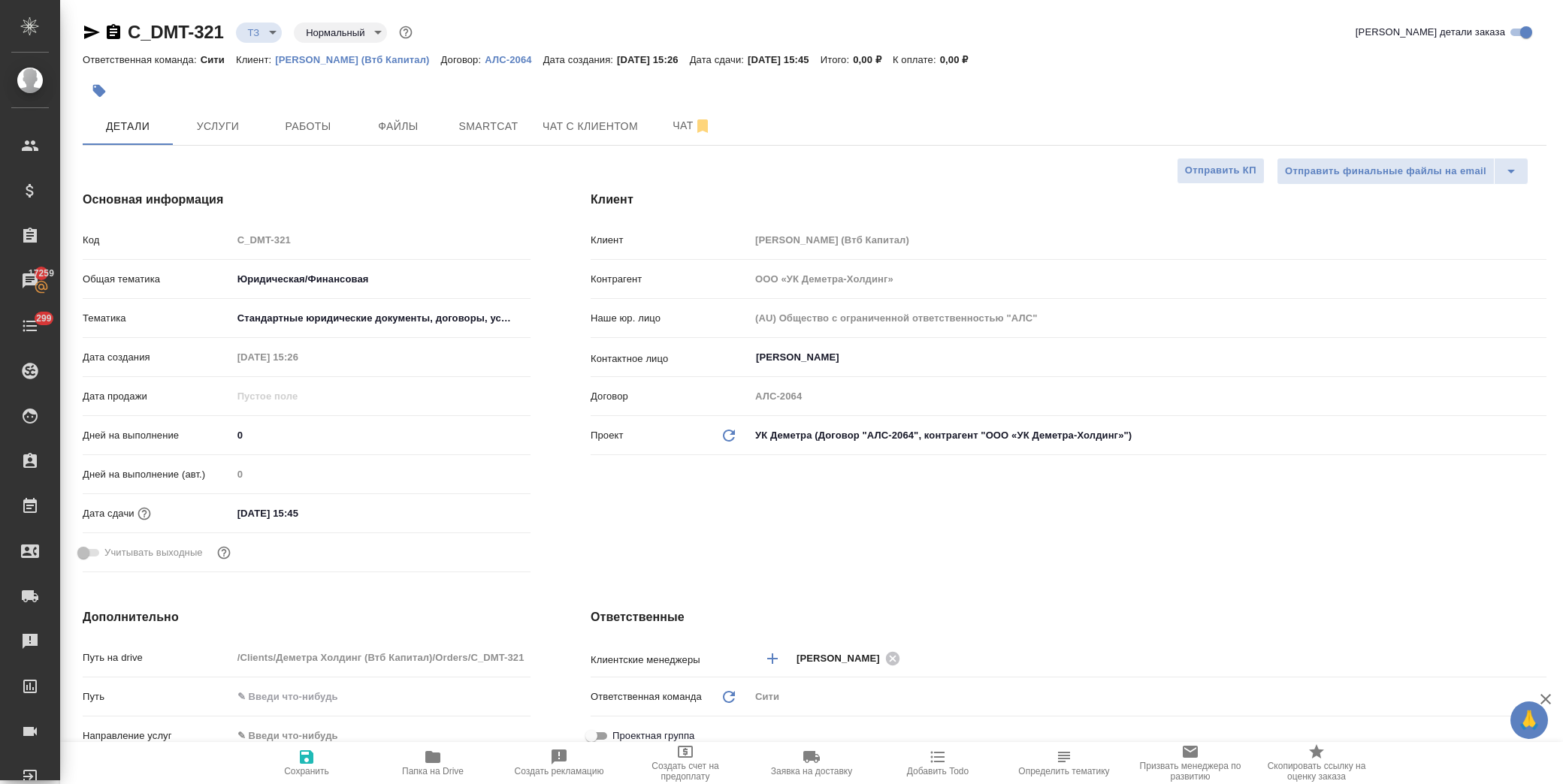
type textarea "x"
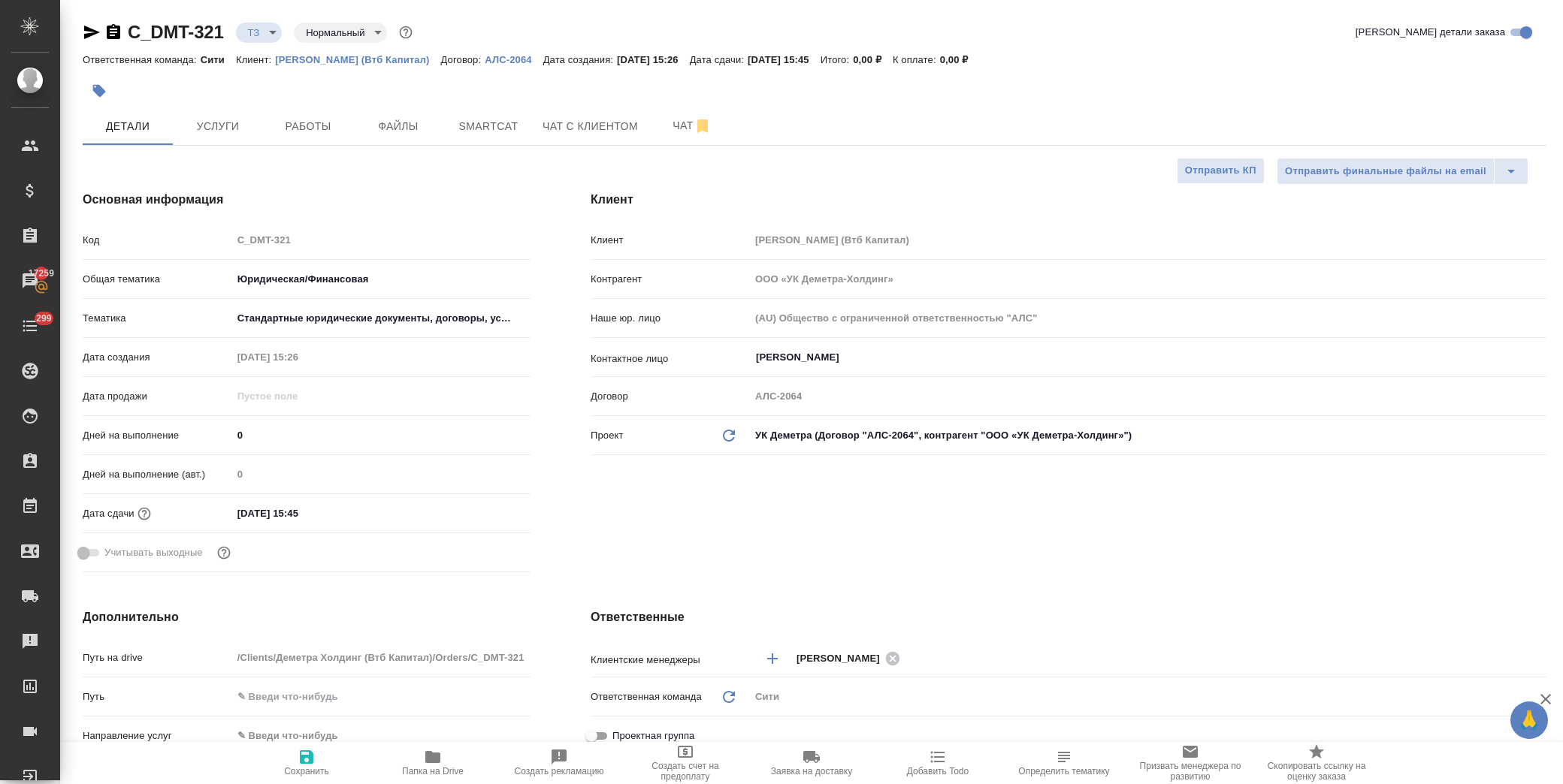
type textarea "x"
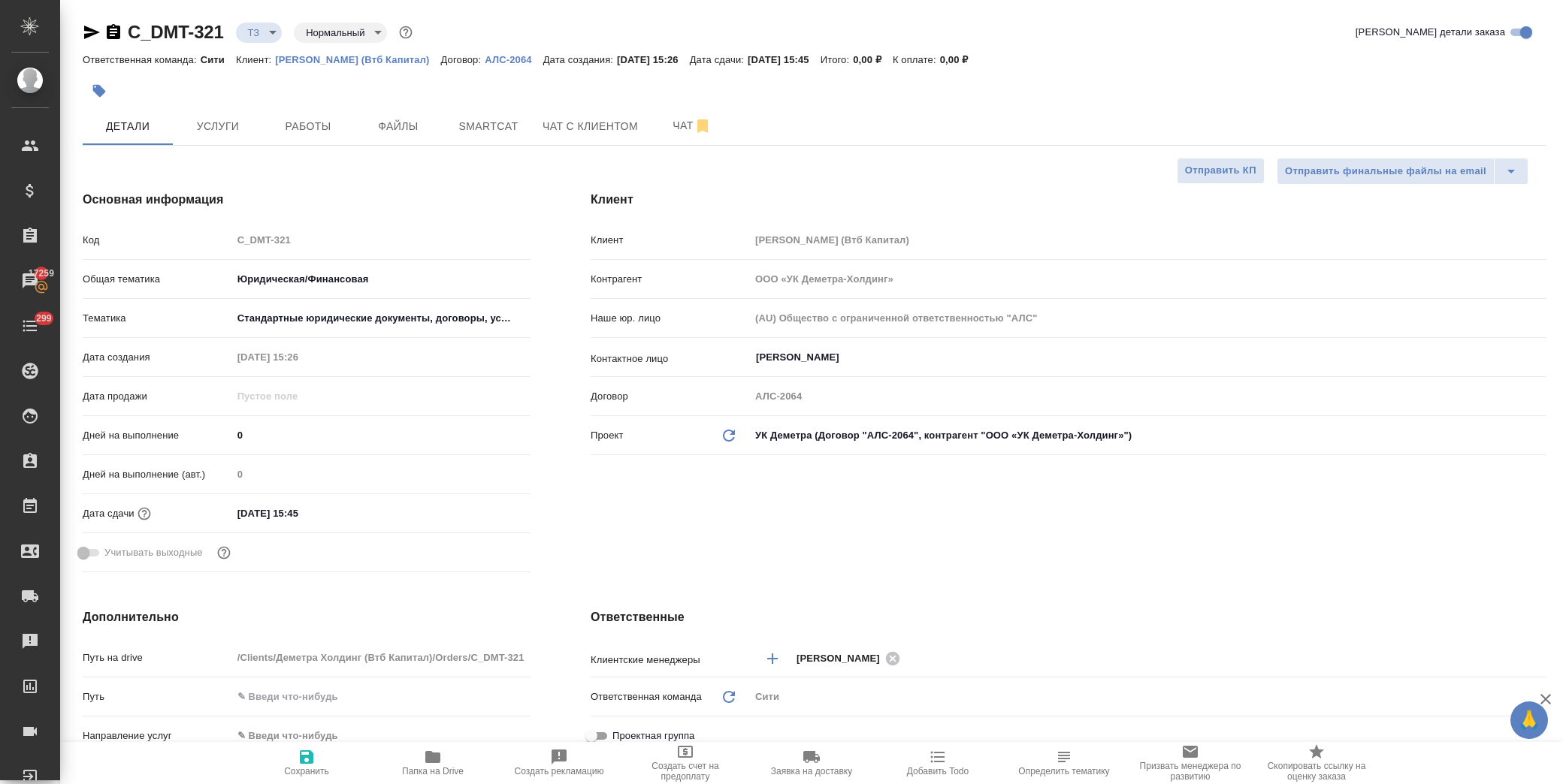
type textarea "x"
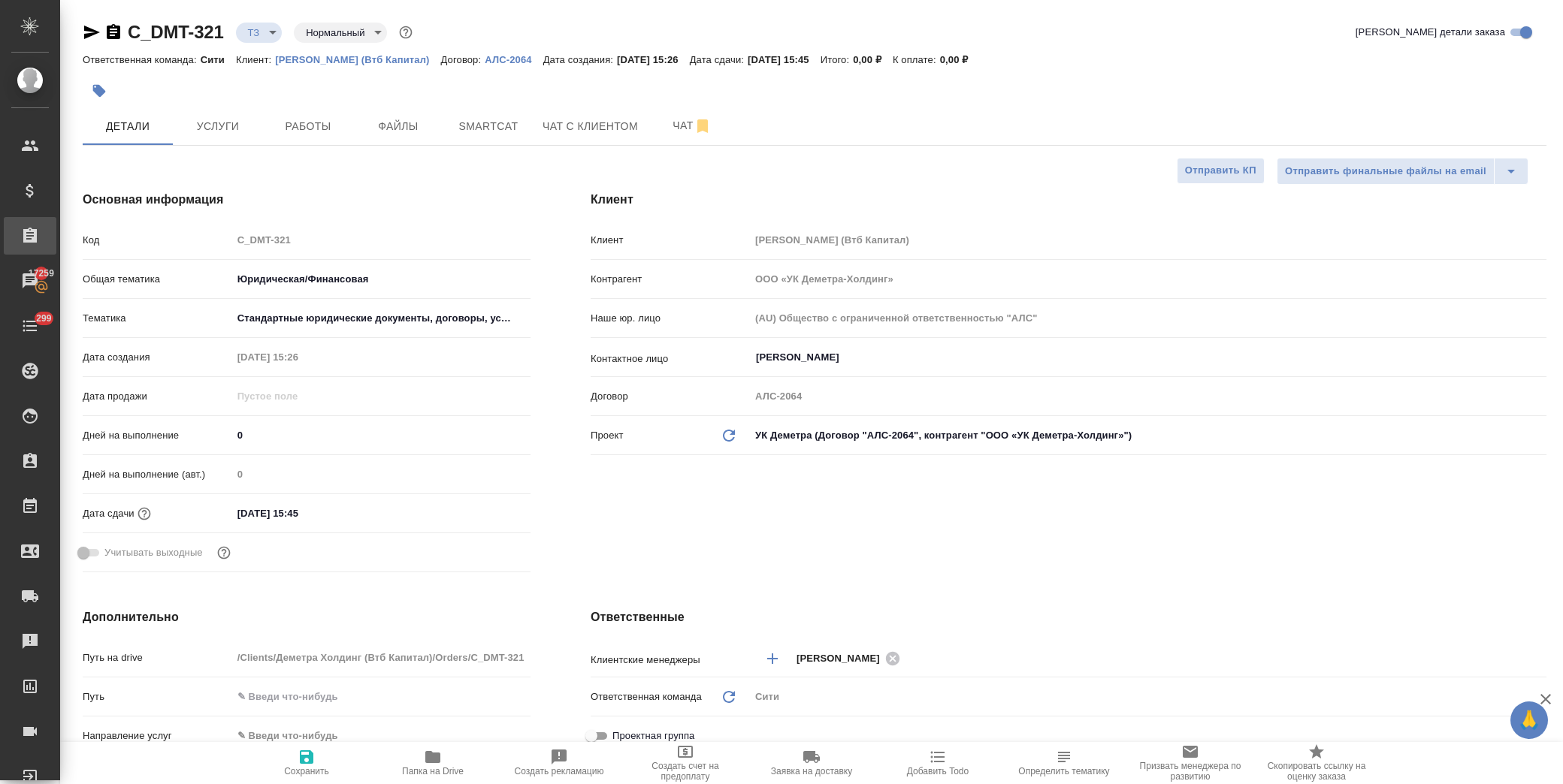
type textarea "x"
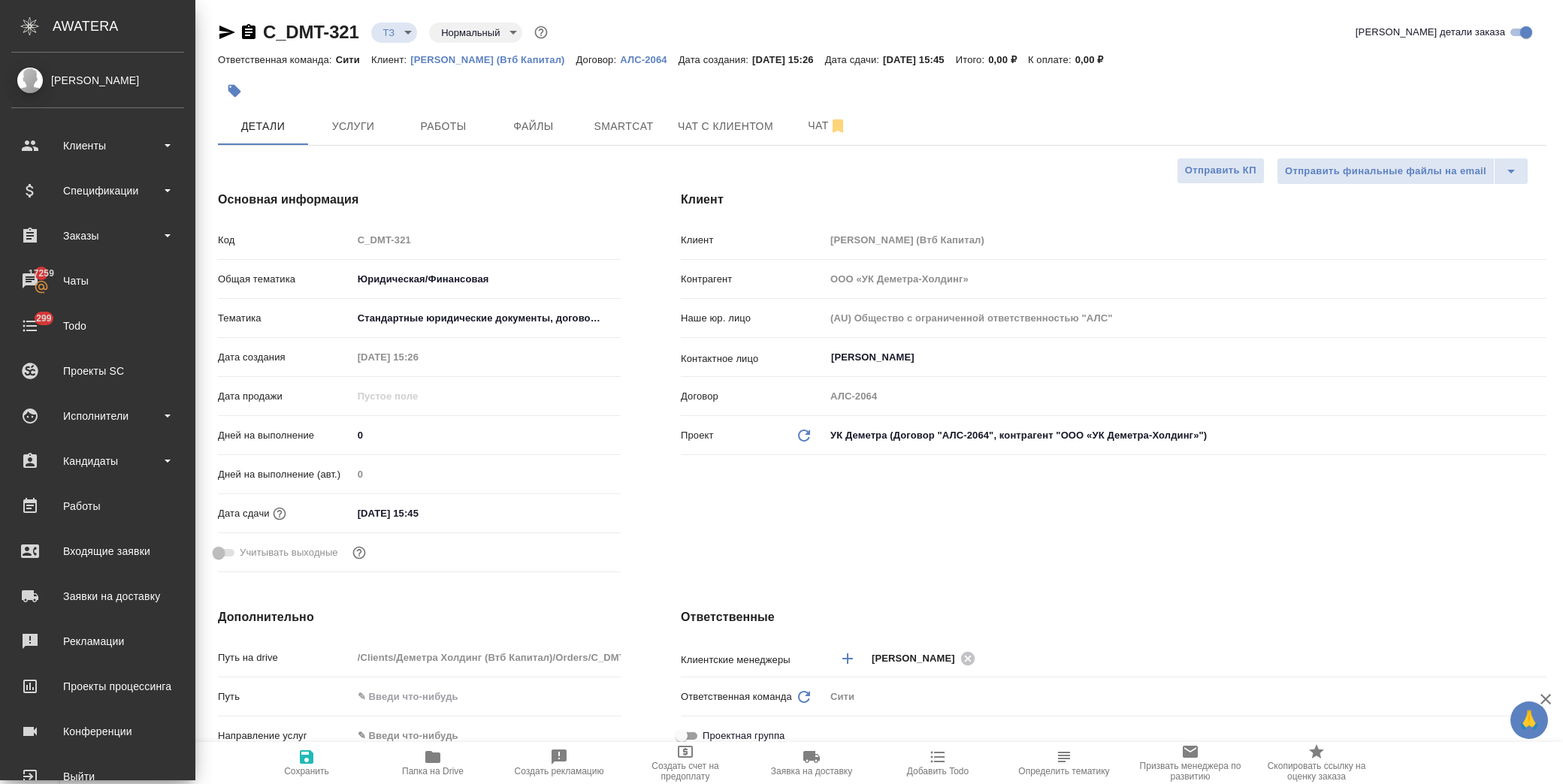
type textarea "x"
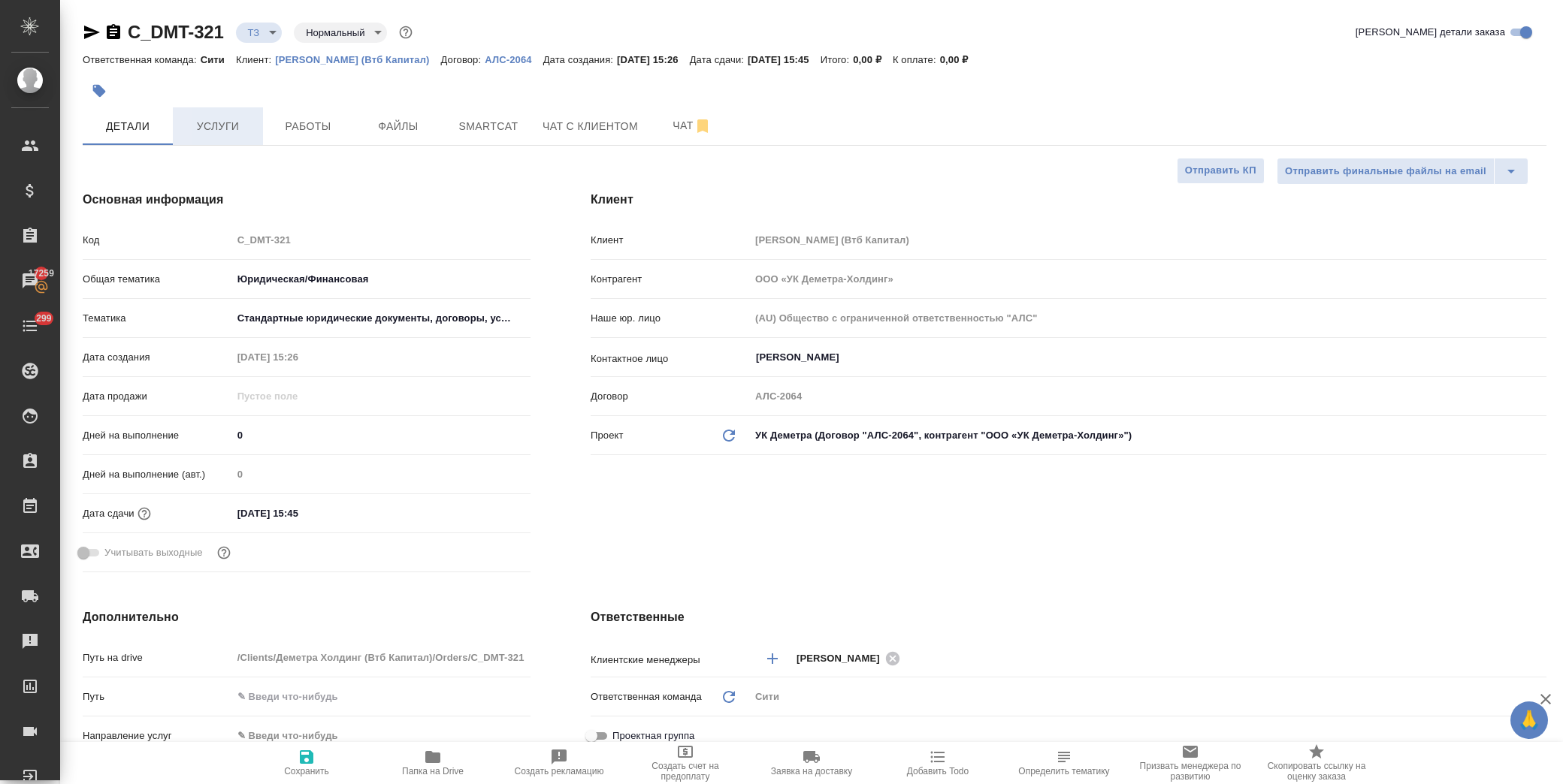
click at [207, 118] on span "Услуги" at bounding box center [217, 126] width 72 height 19
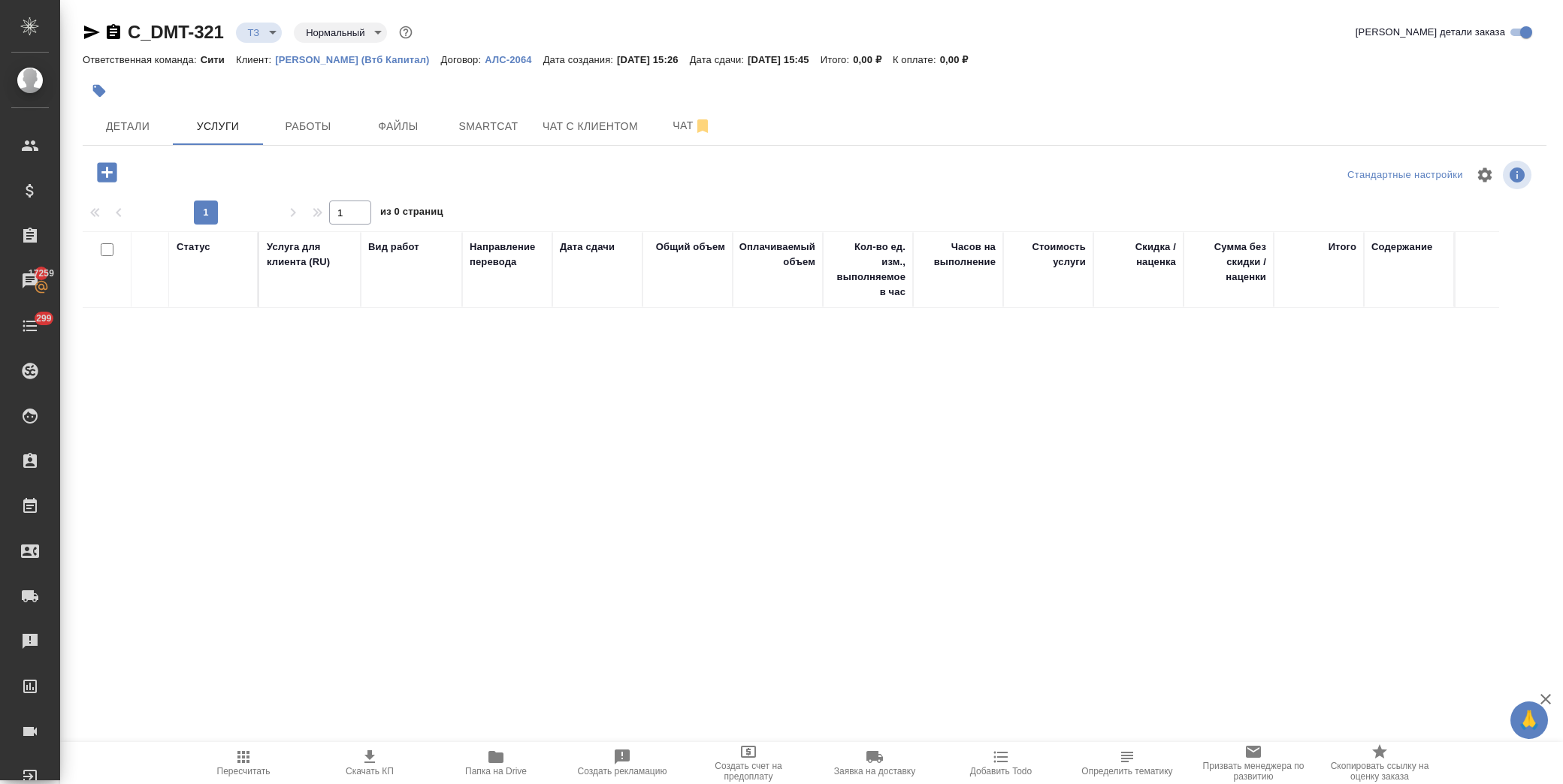
click at [99, 170] on icon "button" at bounding box center [107, 172] width 19 height 19
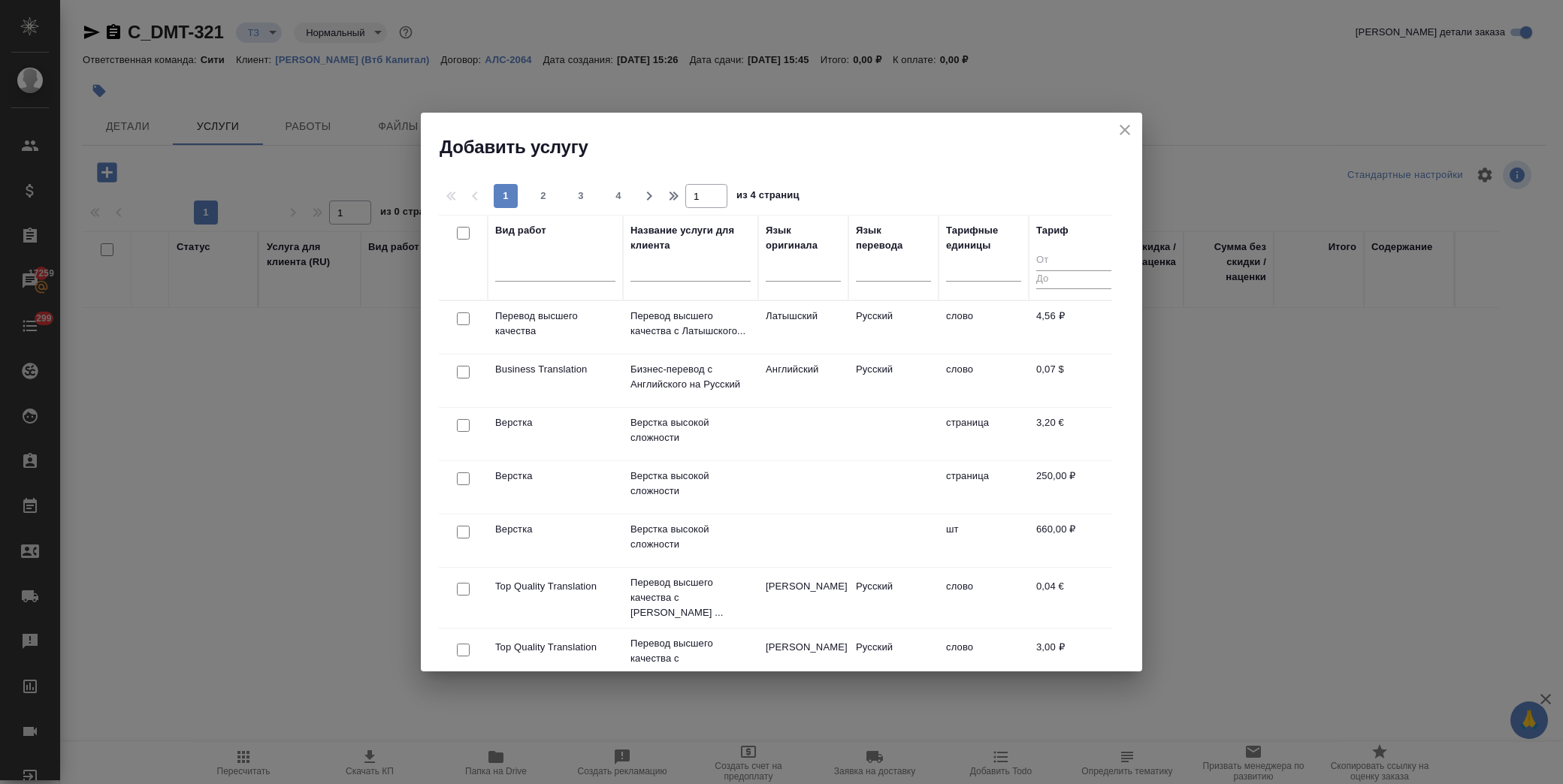
click at [465, 479] on input "checkbox" at bounding box center [463, 479] width 13 height 13
checkbox input "true"
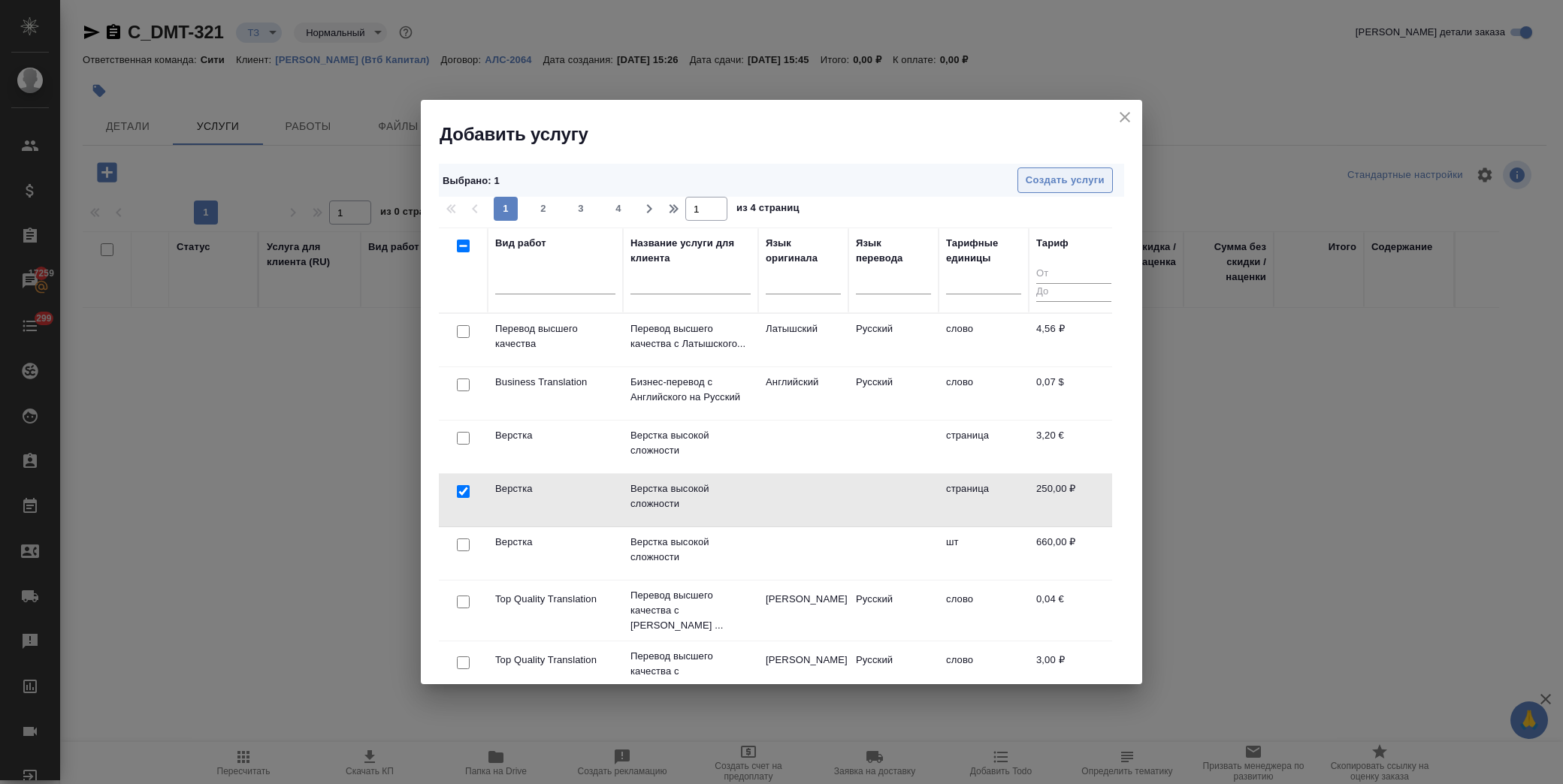
click at [1060, 190] on button "Создать услуги" at bounding box center [1066, 181] width 96 height 26
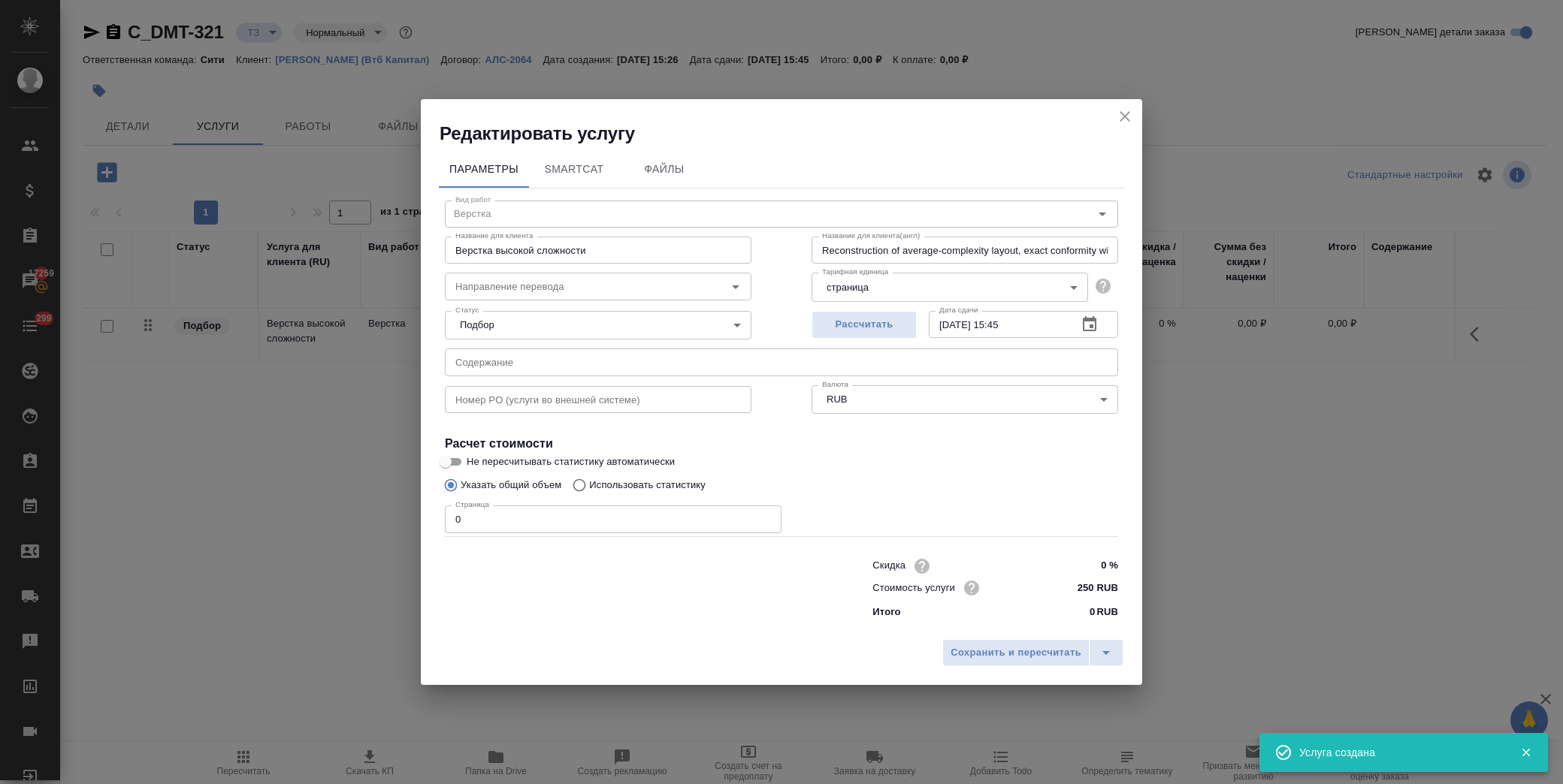
click at [589, 365] on input "text" at bounding box center [782, 362] width 673 height 27
click at [589, 366] on input "text" at bounding box center [782, 362] width 673 height 27
paste input "Pontus Ventures- Resolution of the Sole Director- MOFA+Russian Attested"
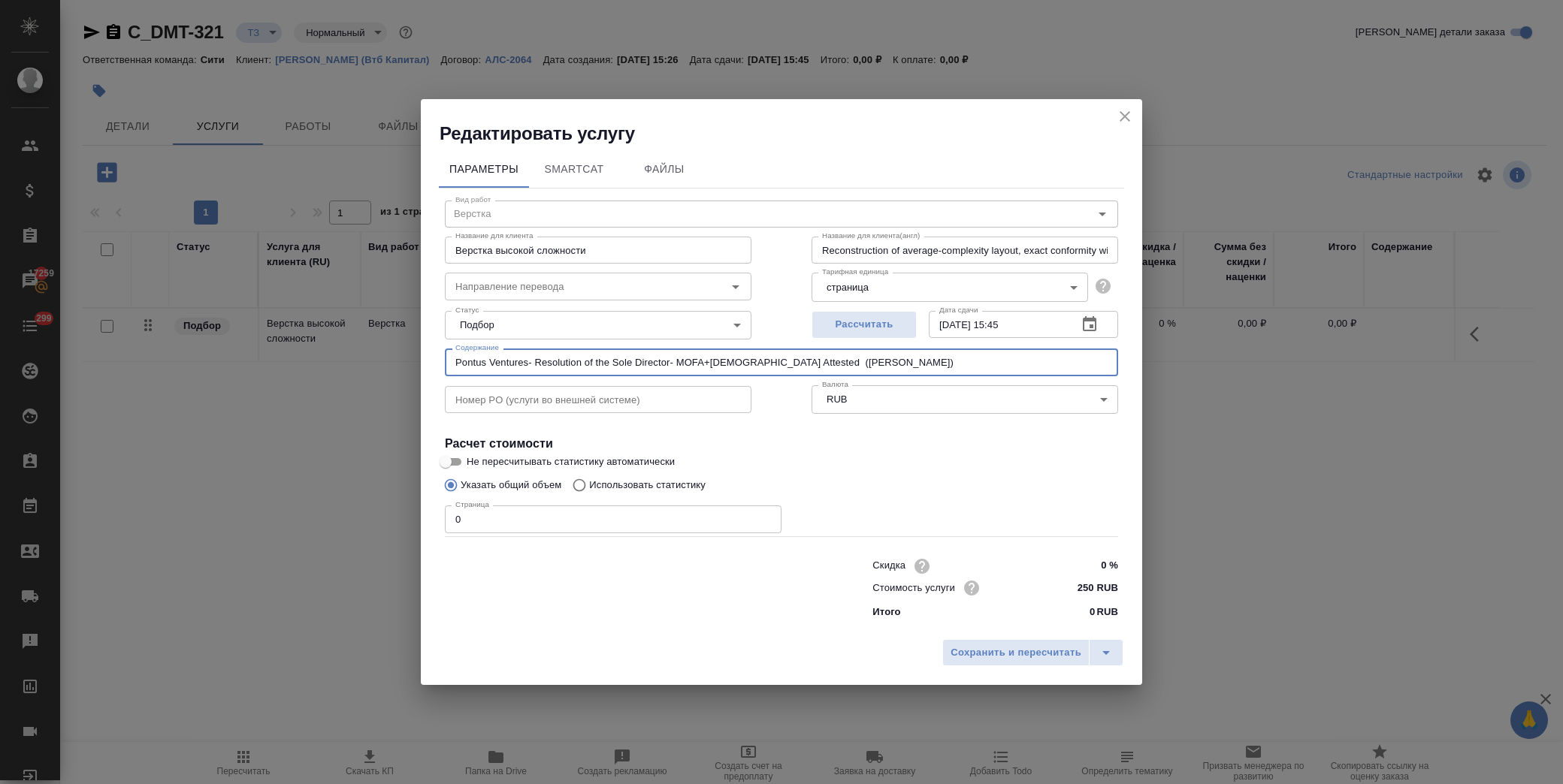
type input "Pontus Ventures- Resolution of the Sole Director- MOFA+Russian Attested (Басова…"
drag, startPoint x: 324, startPoint y: 516, endPoint x: 276, endPoint y: 516, distance: 48.0
click at [276, 516] on div "Редактировать услугу Параметры SmartCat Файлы Вид работ Верстка Вид работ Назва…" at bounding box center [781, 392] width 1563 height 784
type input "3"
drag, startPoint x: 887, startPoint y: 363, endPoint x: 389, endPoint y: 363, distance: 498.0
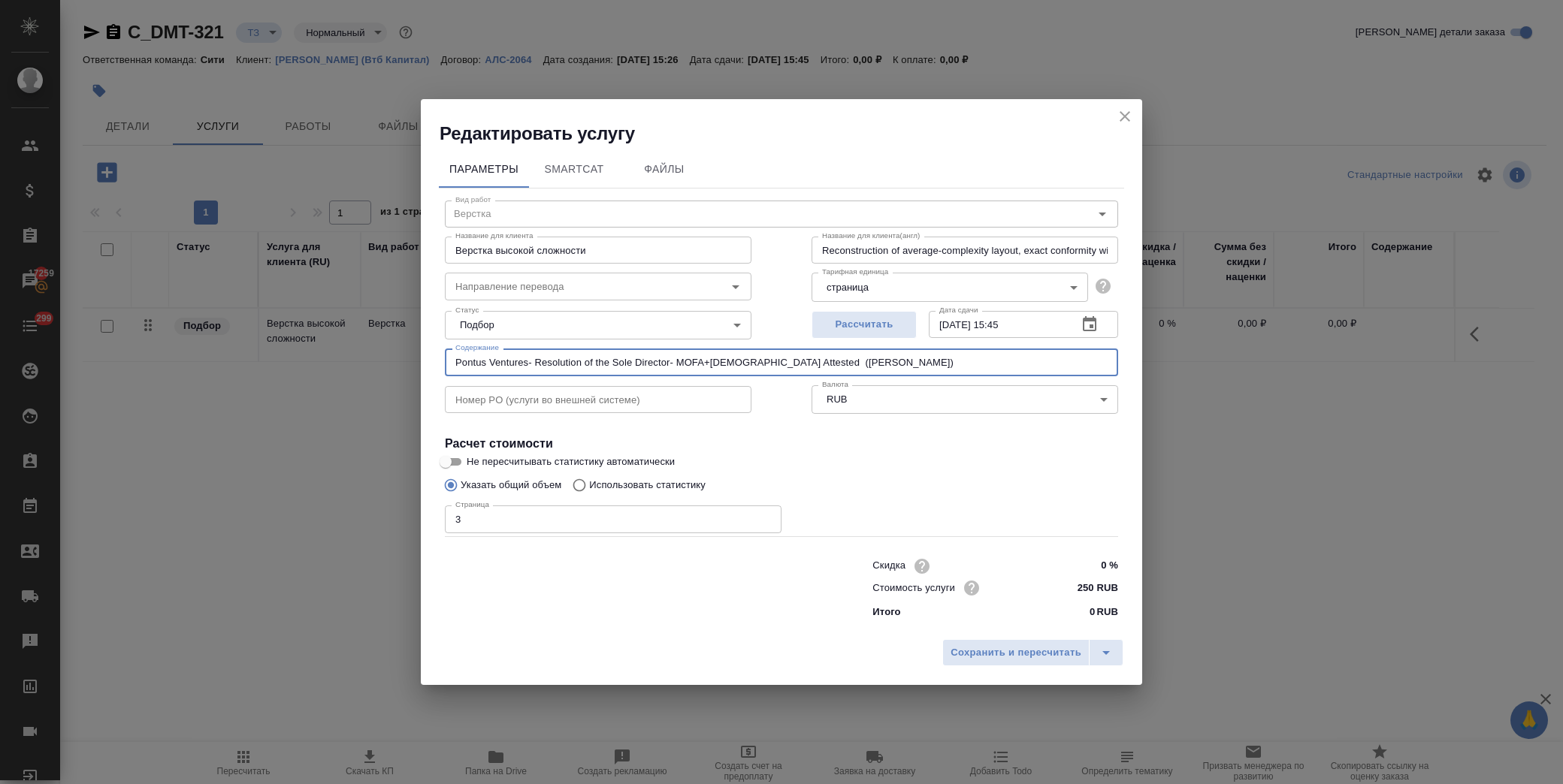
click at [389, 363] on div "Редактировать услугу Параметры SmartCat Файлы Вид работ Верстка Вид работ Назва…" at bounding box center [781, 392] width 1563 height 784
drag, startPoint x: 1049, startPoint y: 482, endPoint x: 1038, endPoint y: 496, distance: 17.8
click at [1048, 482] on div "Указать общий объем Использовать статистику" at bounding box center [782, 485] width 673 height 28
click at [994, 641] on button "Сохранить и пересчитать" at bounding box center [1016, 653] width 148 height 27
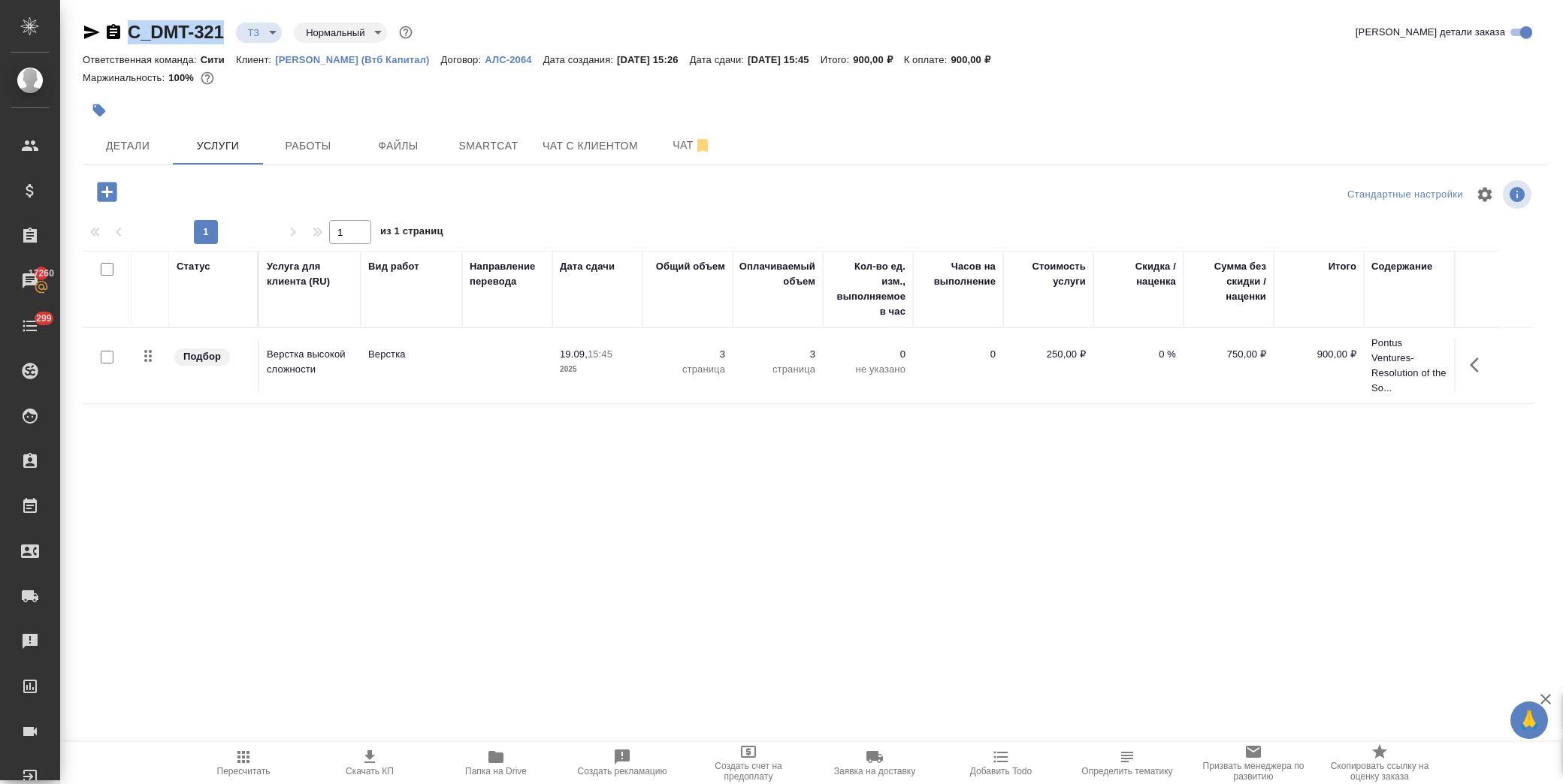
drag, startPoint x: 229, startPoint y: 35, endPoint x: 128, endPoint y: 32, distance: 101.0
click at [128, 32] on div "C_DMT-321 ТЗ tz Нормальный normal" at bounding box center [249, 32] width 333 height 24
copy link "C_DMT-321"
click at [105, 186] on icon "button" at bounding box center [107, 191] width 19 height 19
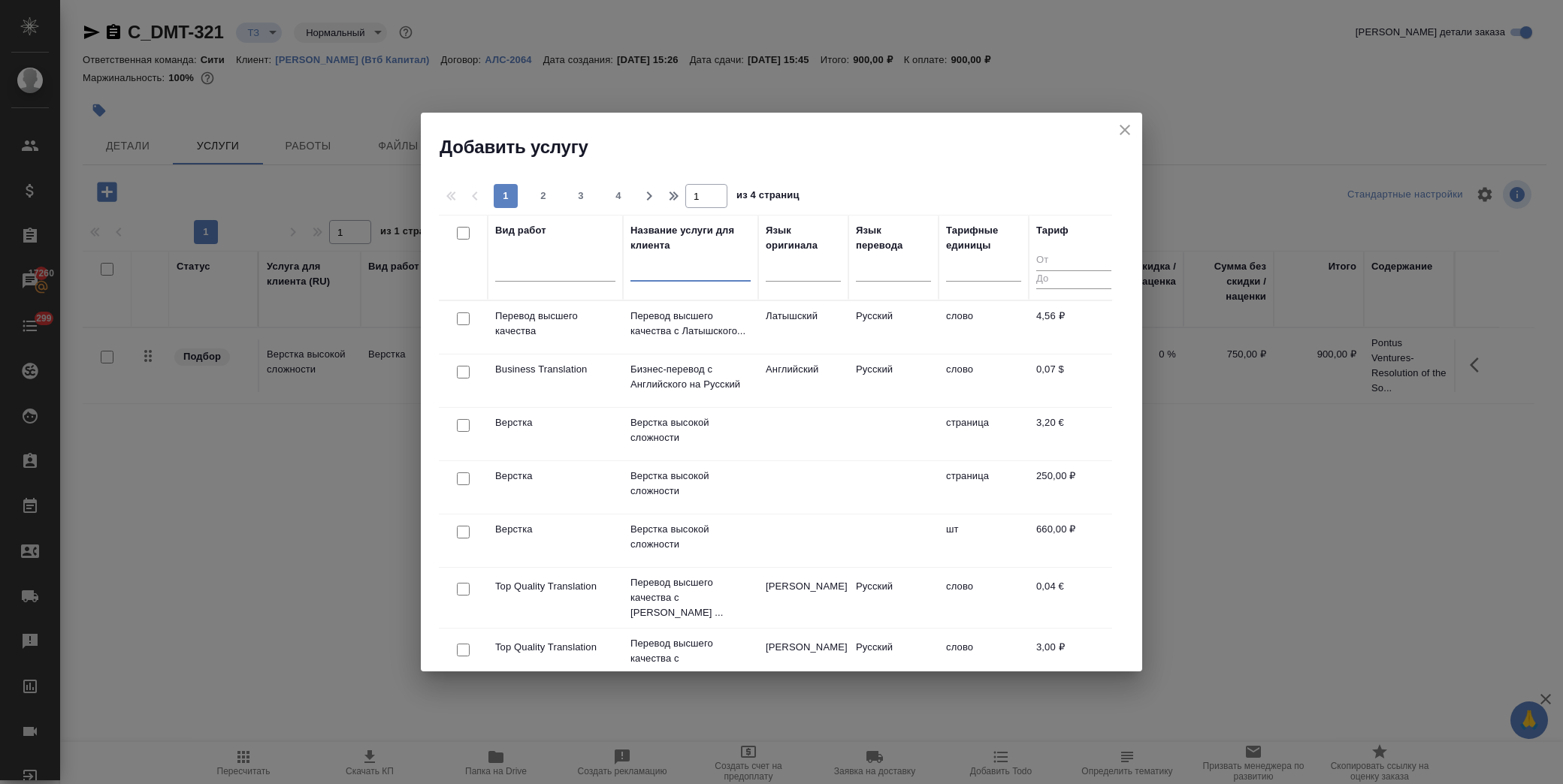
click at [685, 276] on input "text" at bounding box center [690, 272] width 120 height 19
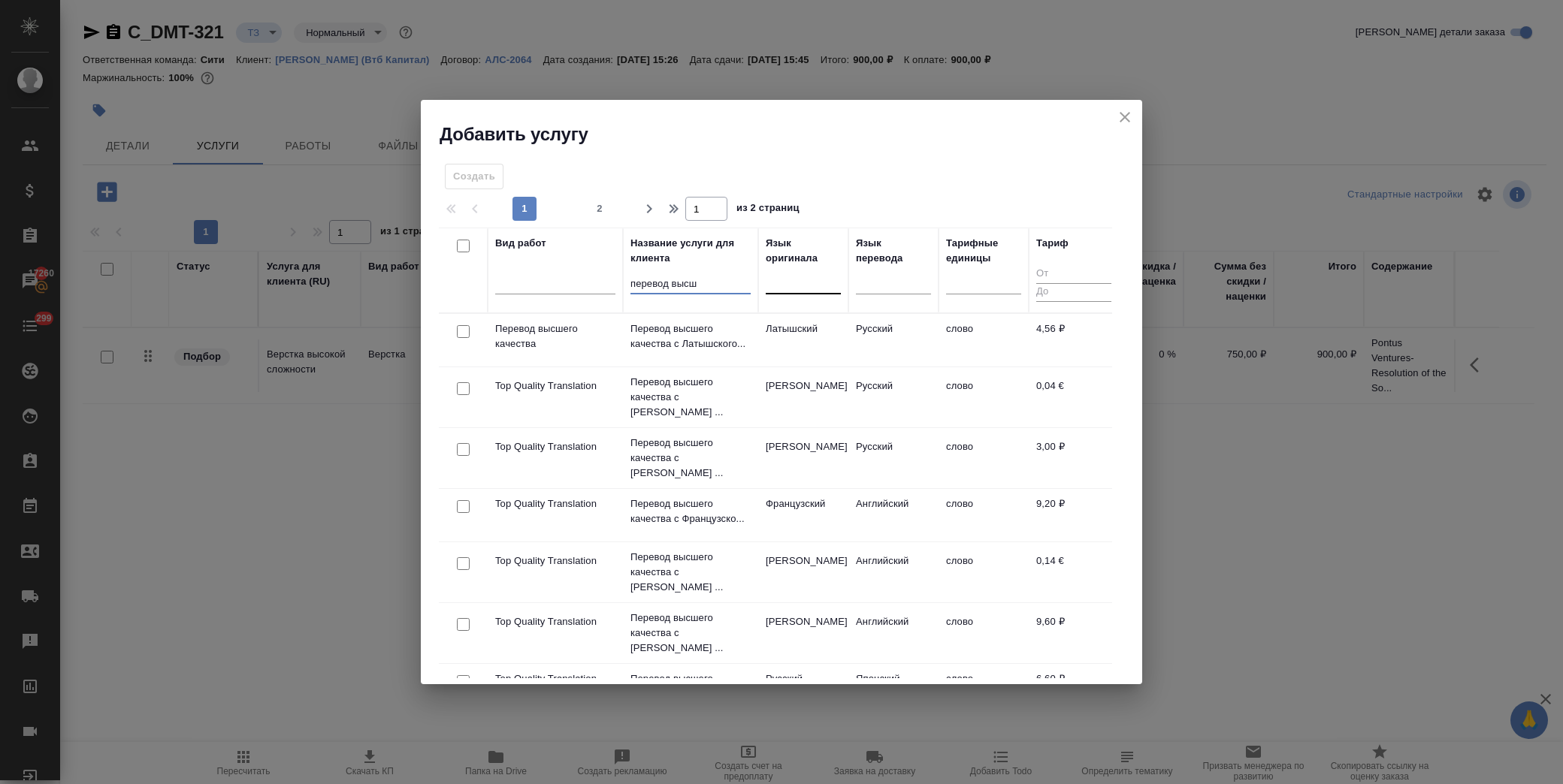
type input "перевод высш"
click at [808, 288] on div at bounding box center [803, 280] width 75 height 22
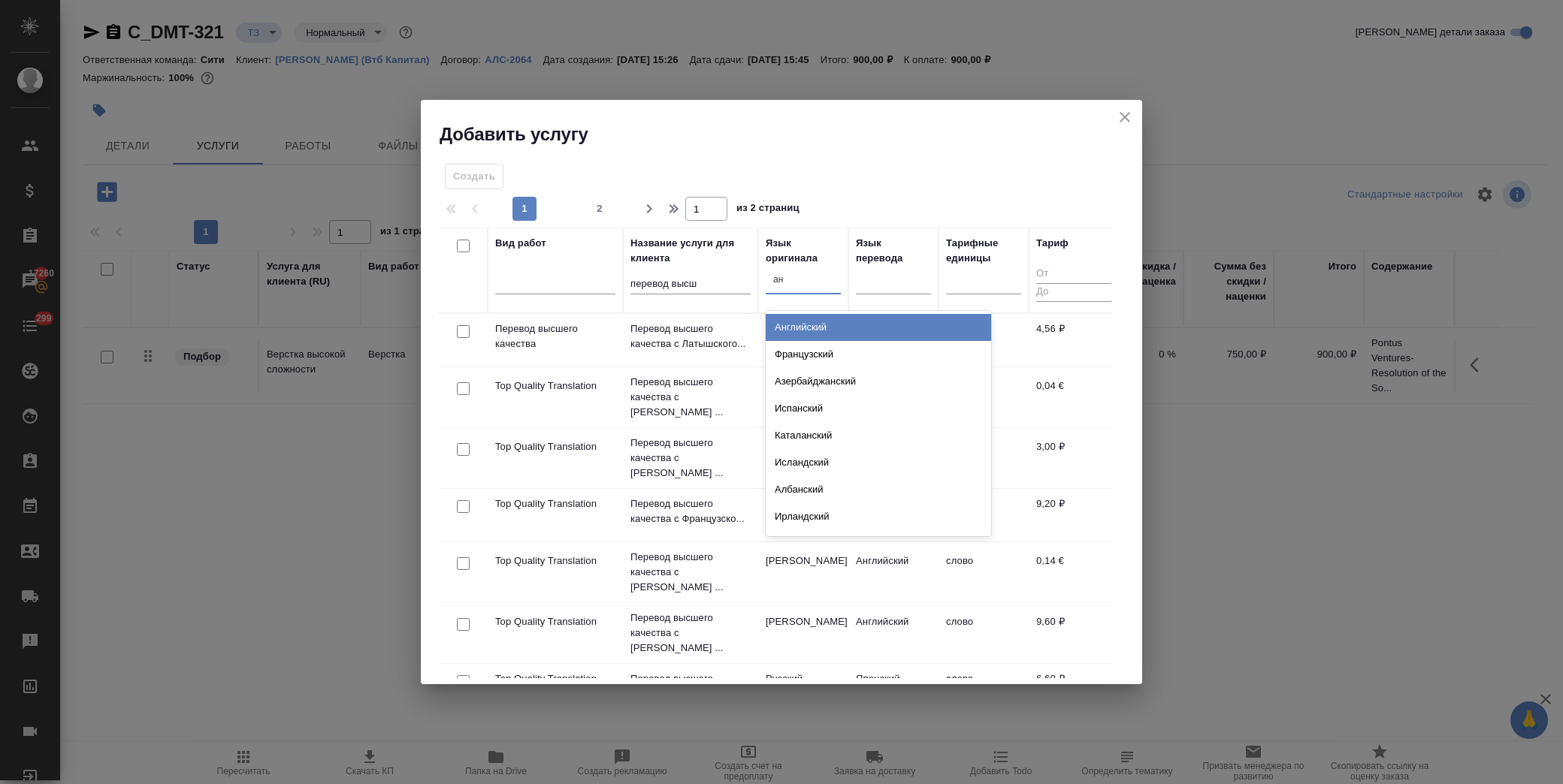
type input "анг"
click at [820, 323] on div "Английский" at bounding box center [878, 327] width 225 height 27
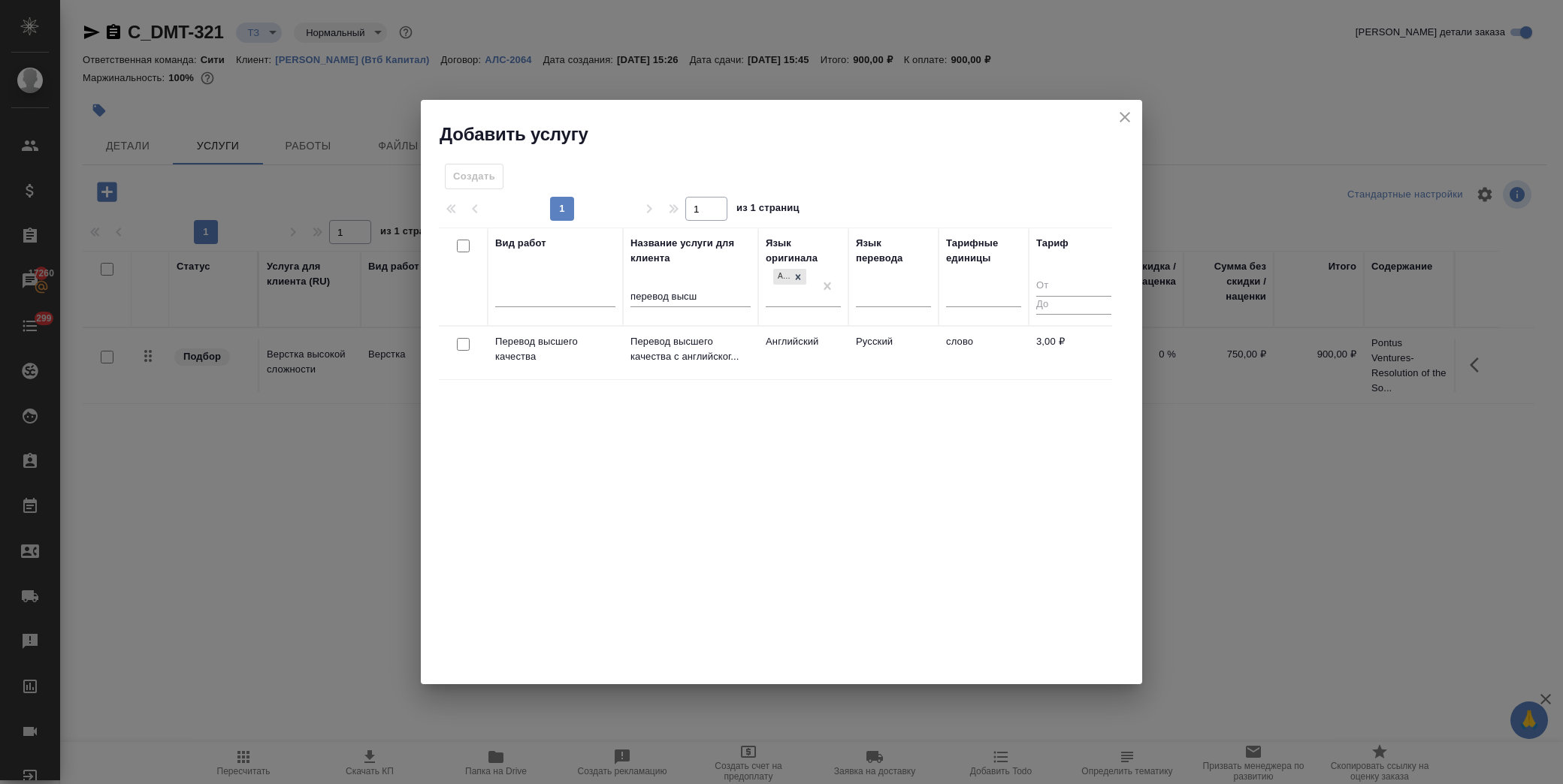
click at [462, 339] on input "checkbox" at bounding box center [463, 345] width 13 height 13
checkbox input "true"
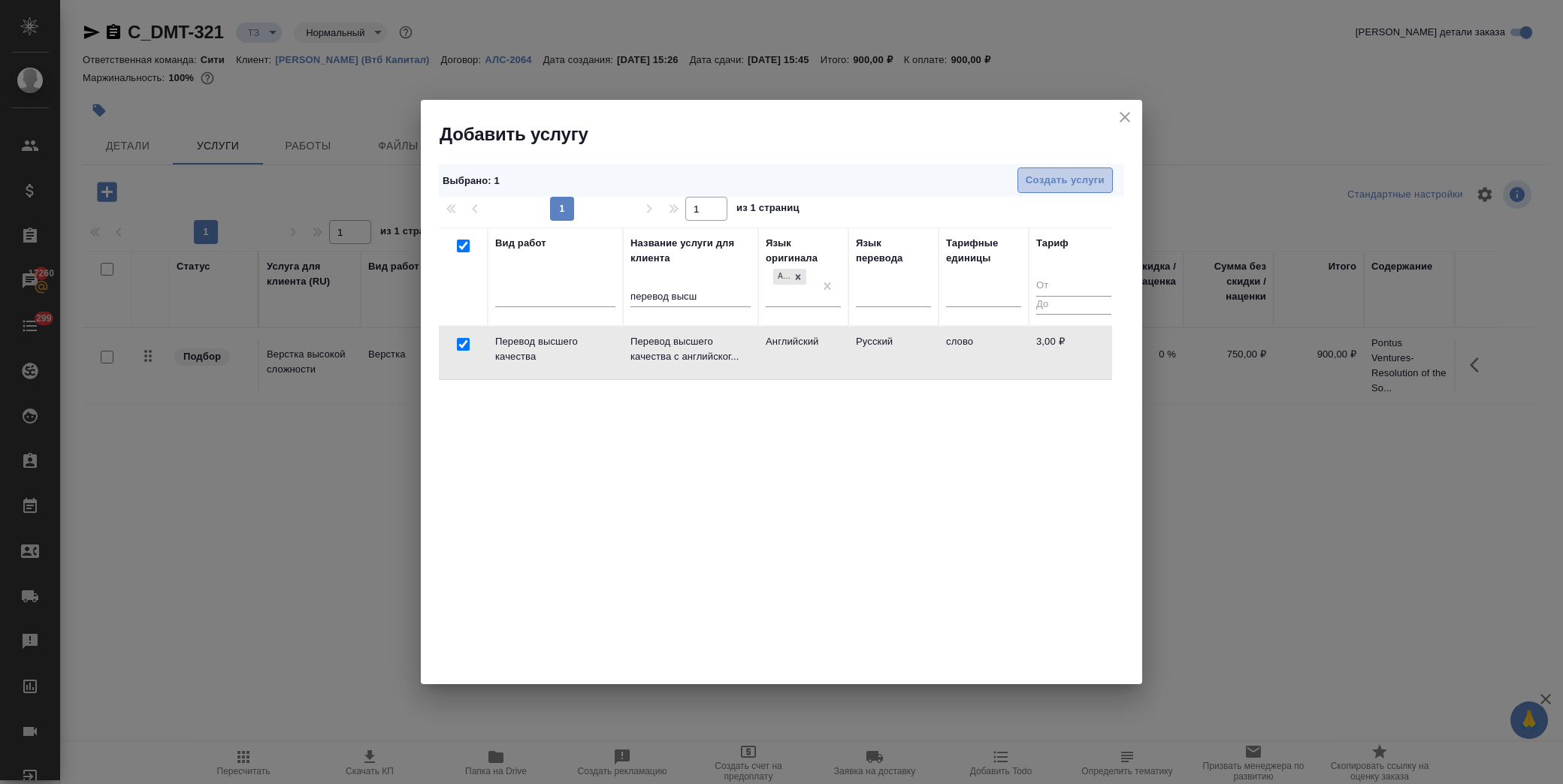
click at [1080, 177] on span "Создать услуги" at bounding box center [1065, 180] width 79 height 17
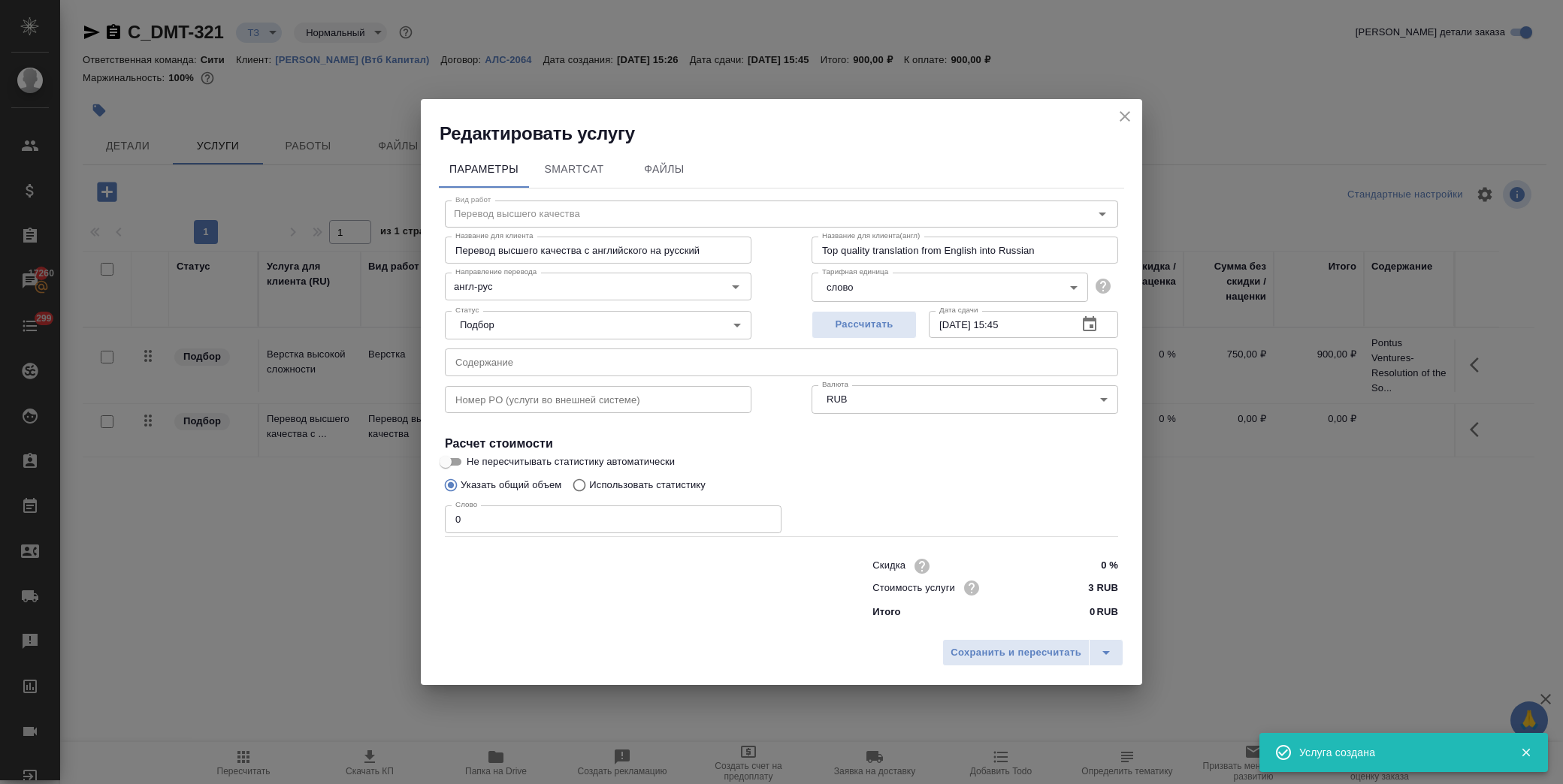
click at [595, 483] on p "Использовать статистику" at bounding box center [647, 485] width 117 height 15
click at [589, 483] on input "Использовать статистику" at bounding box center [578, 485] width 24 height 28
radio input "true"
radio input "false"
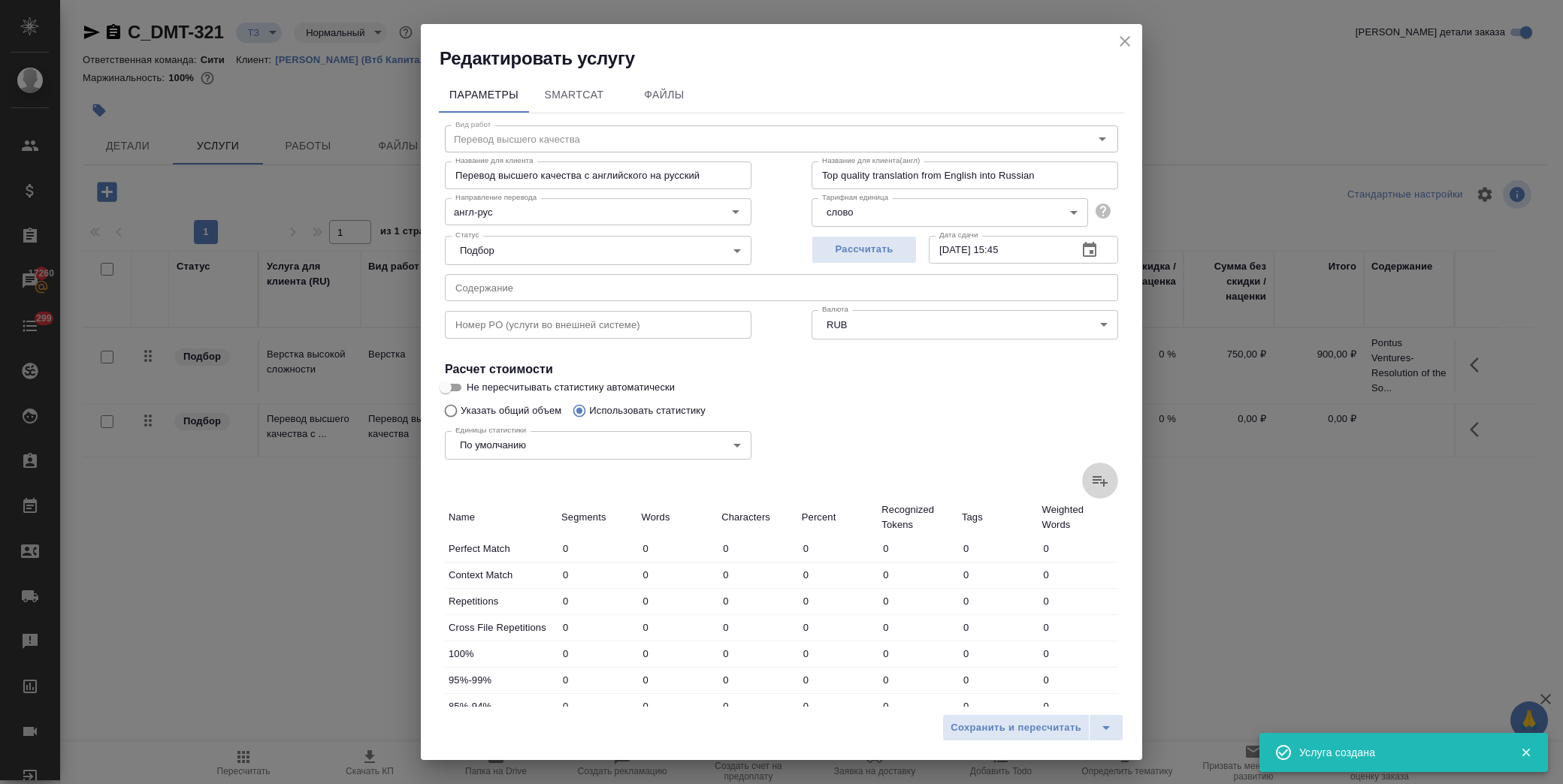
click at [1102, 485] on label at bounding box center [1100, 481] width 36 height 36
click at [0, 0] on input "file" at bounding box center [0, 0] width 0 height 0
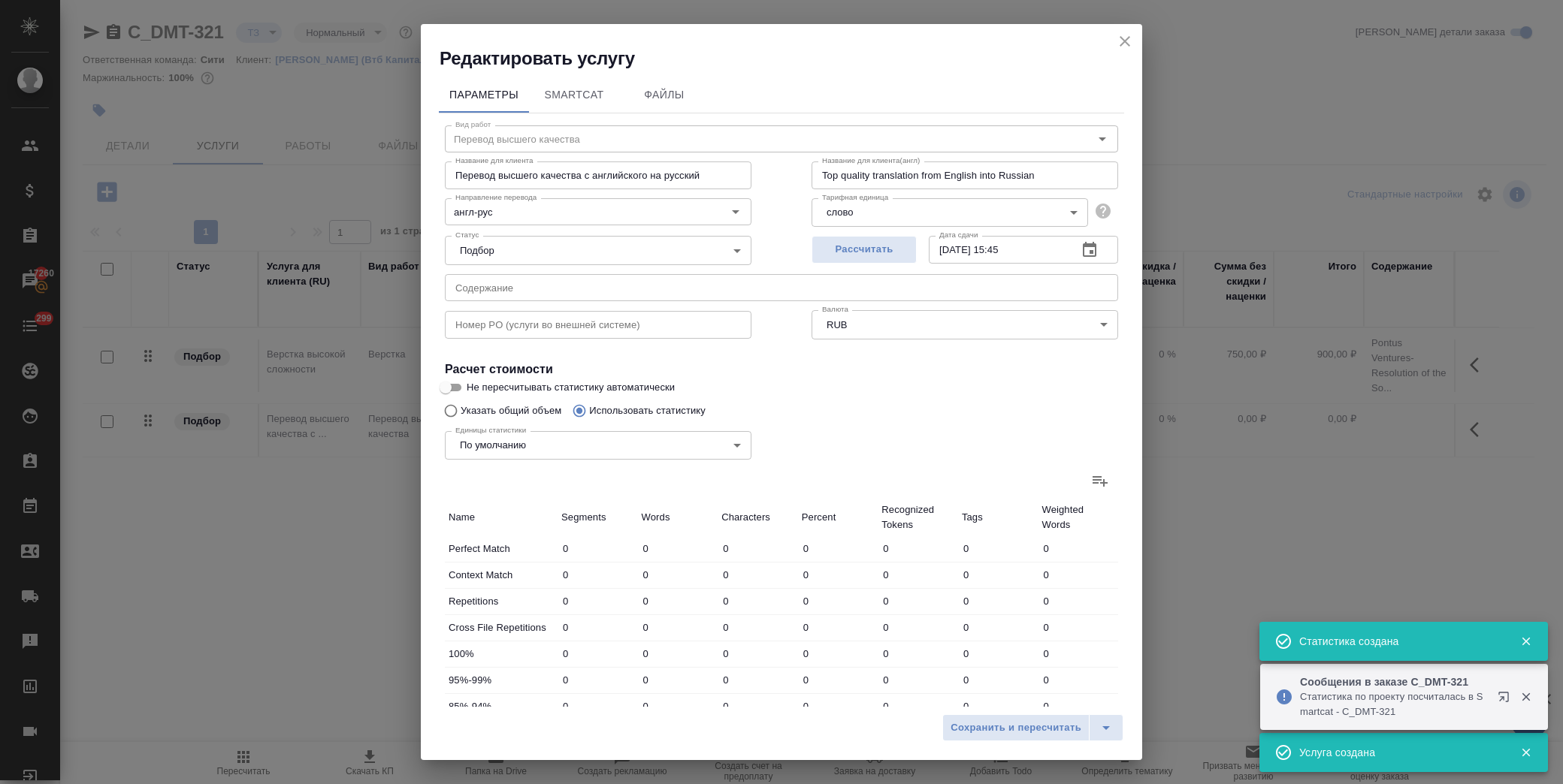
type input "1"
type input "3"
type input "19"
type input "4"
type input "8"
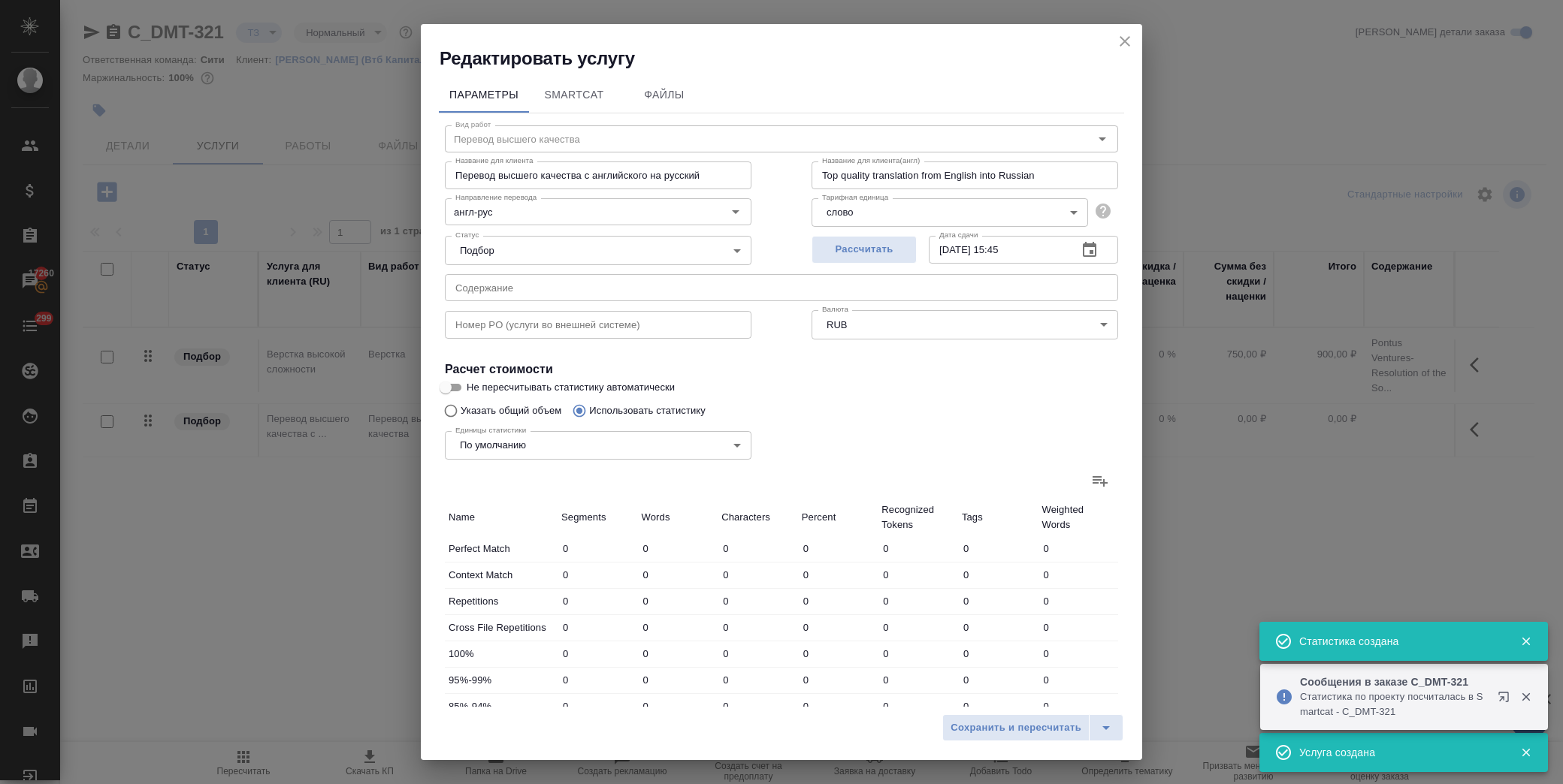
type input "45"
type input "1"
type input "5"
type input "2"
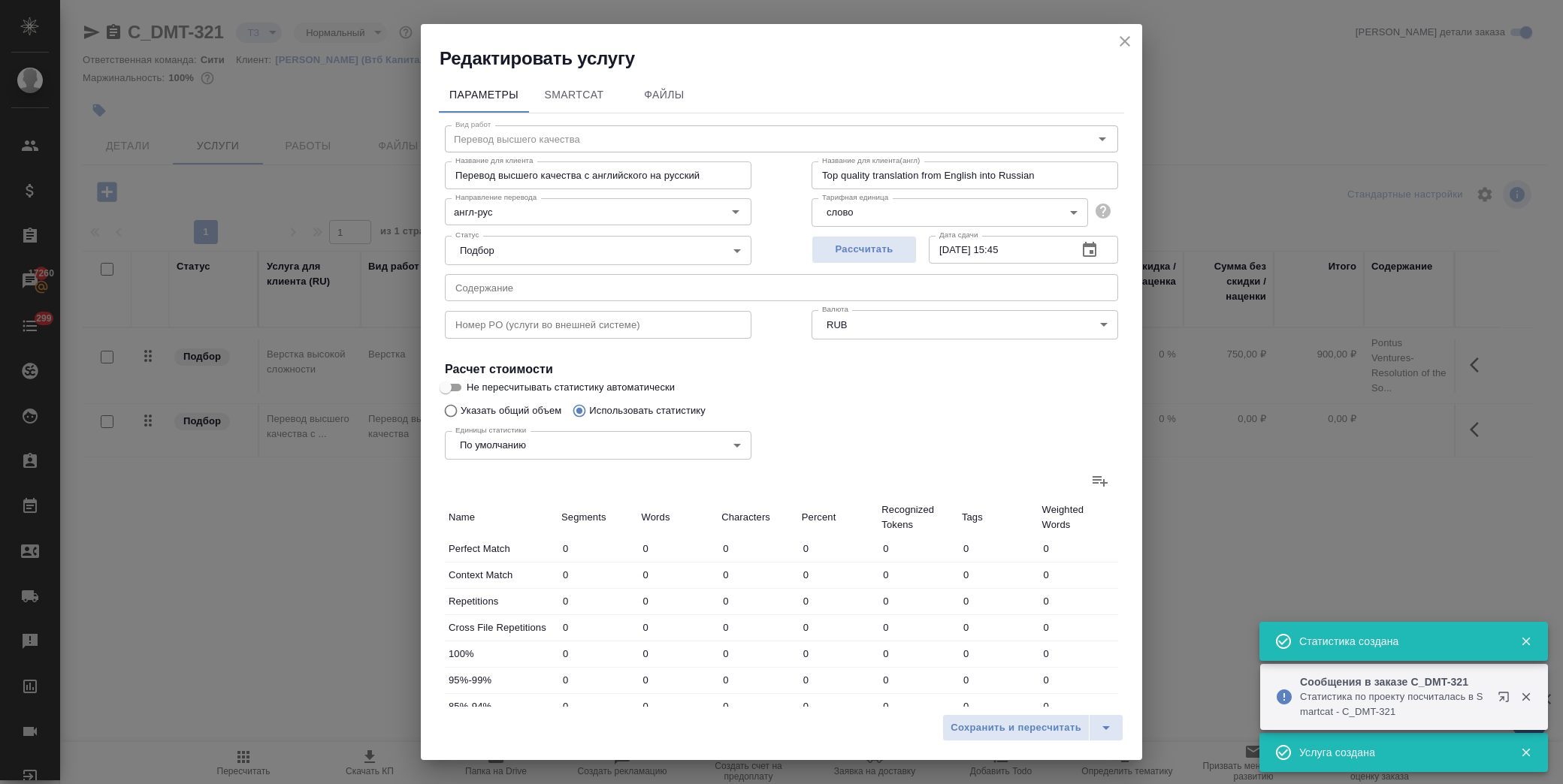
type input "8"
type input "48"
type input "2"
type input "6"
type input "38"
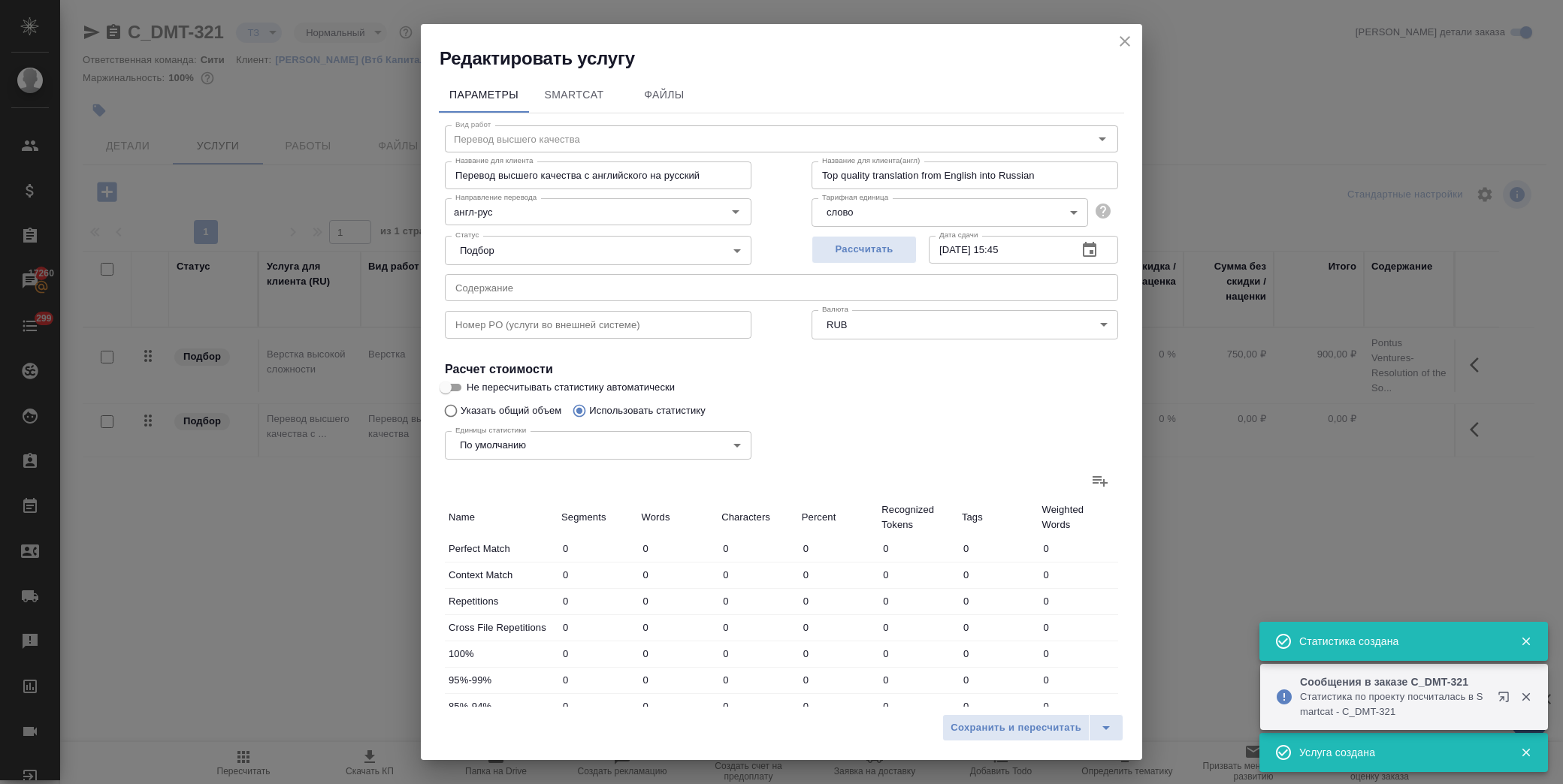
type input "34"
type input "689"
type input "4510"
type input "43"
type input "712"
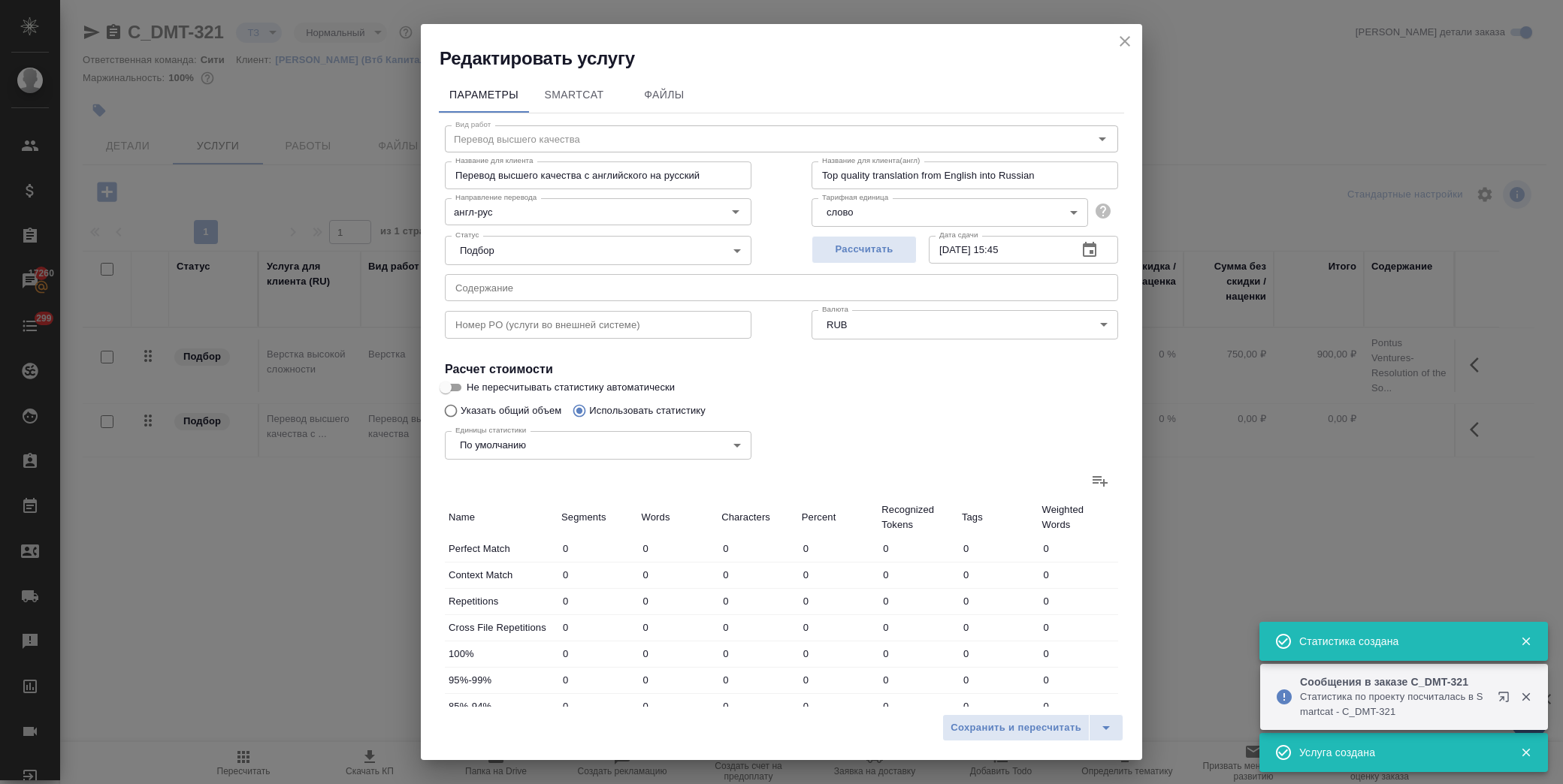
type input "4646"
type input "44"
type input "715"
type input "4665"
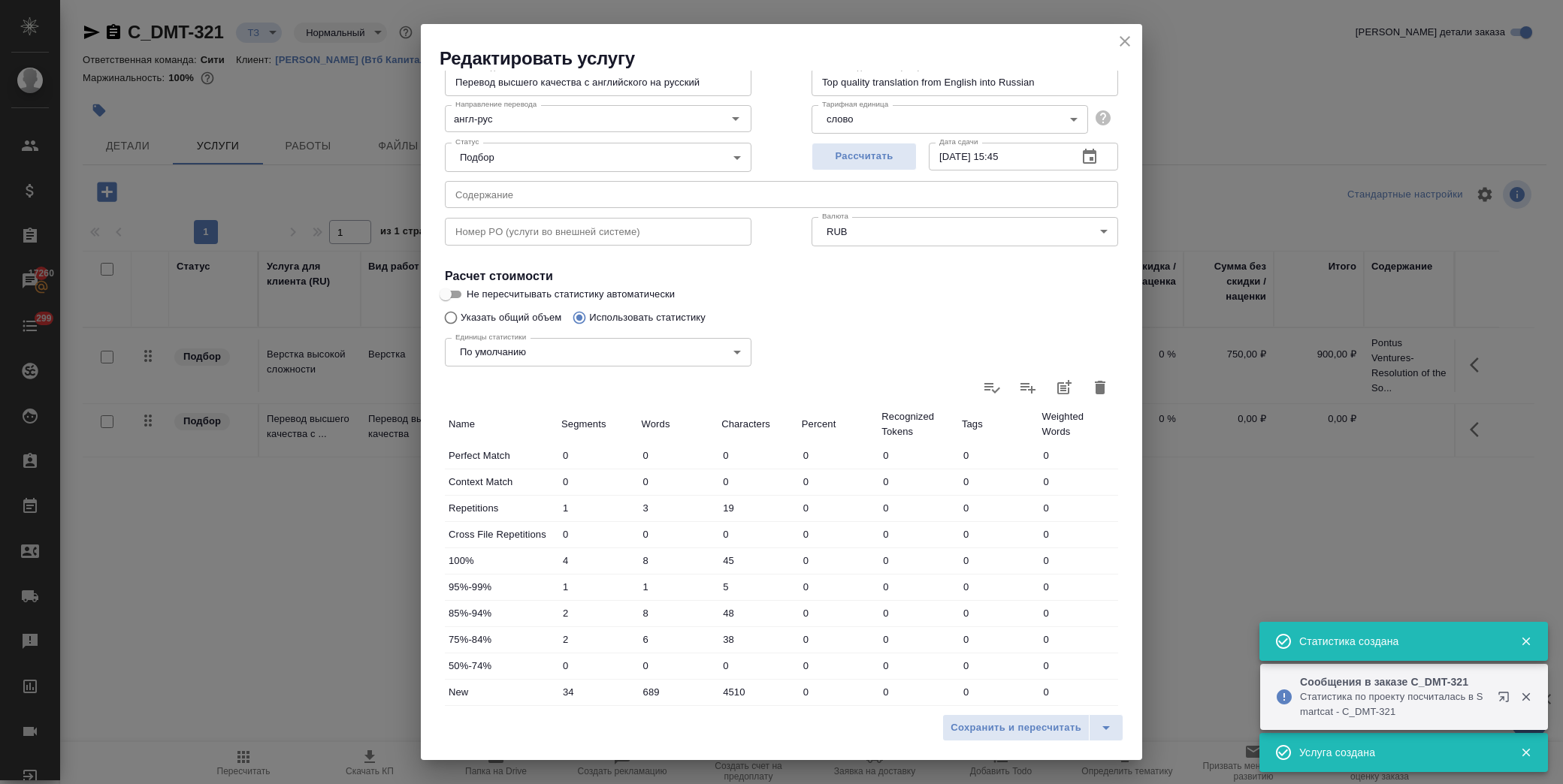
scroll to position [241, 0]
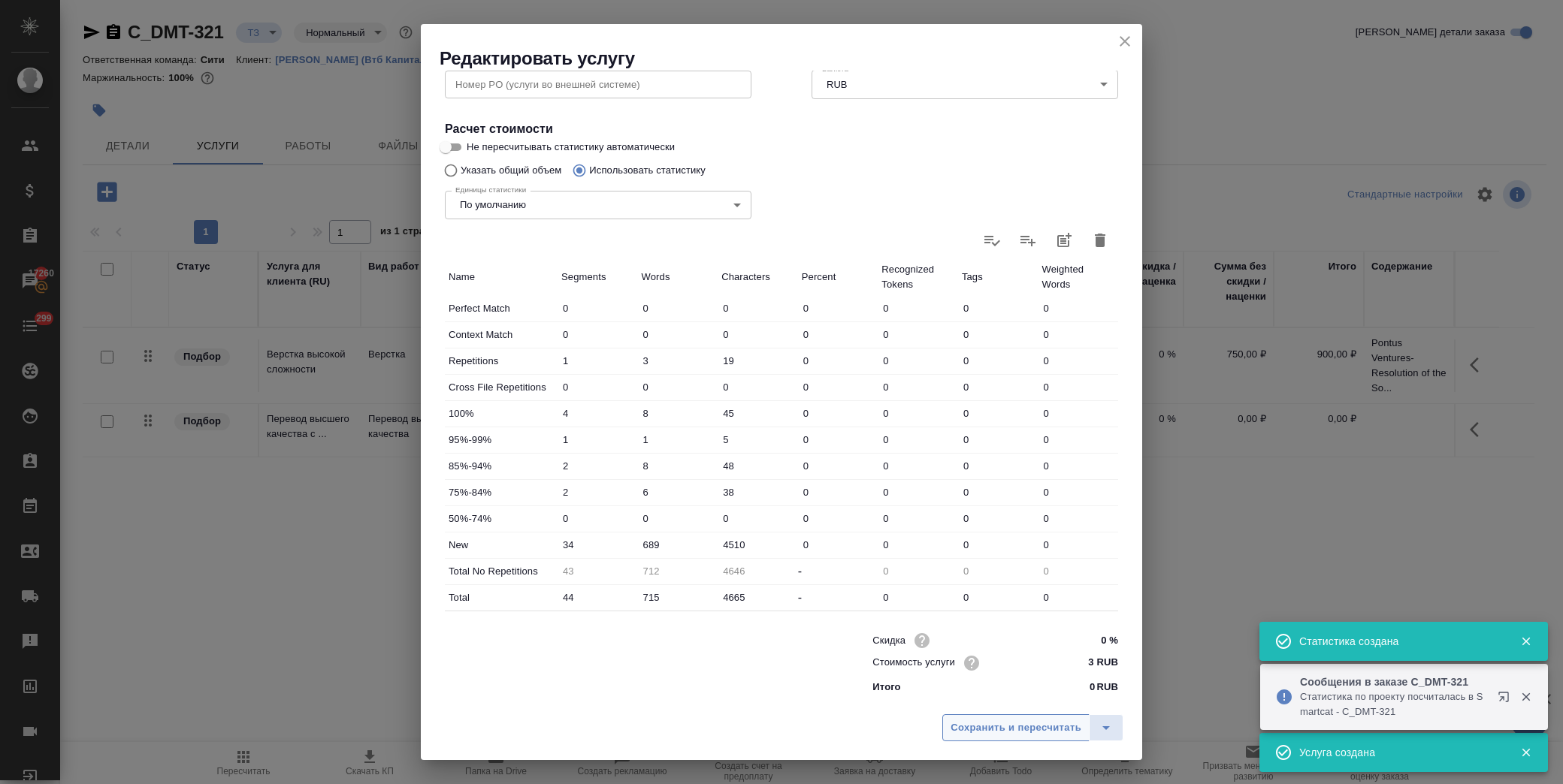
click at [1002, 731] on span "Сохранить и пересчитать" at bounding box center [1016, 728] width 131 height 17
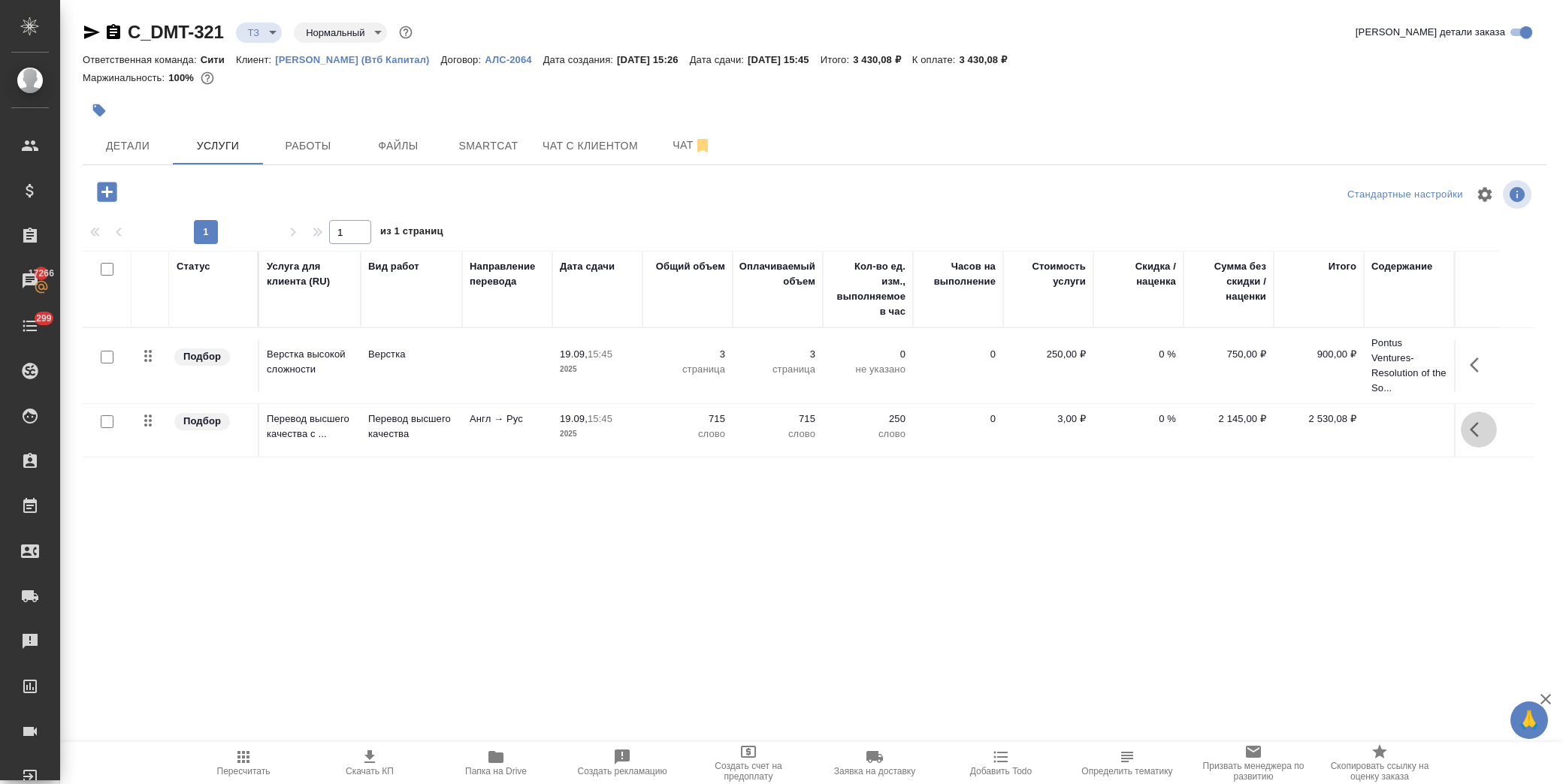
click at [1486, 435] on icon "button" at bounding box center [1479, 430] width 18 height 18
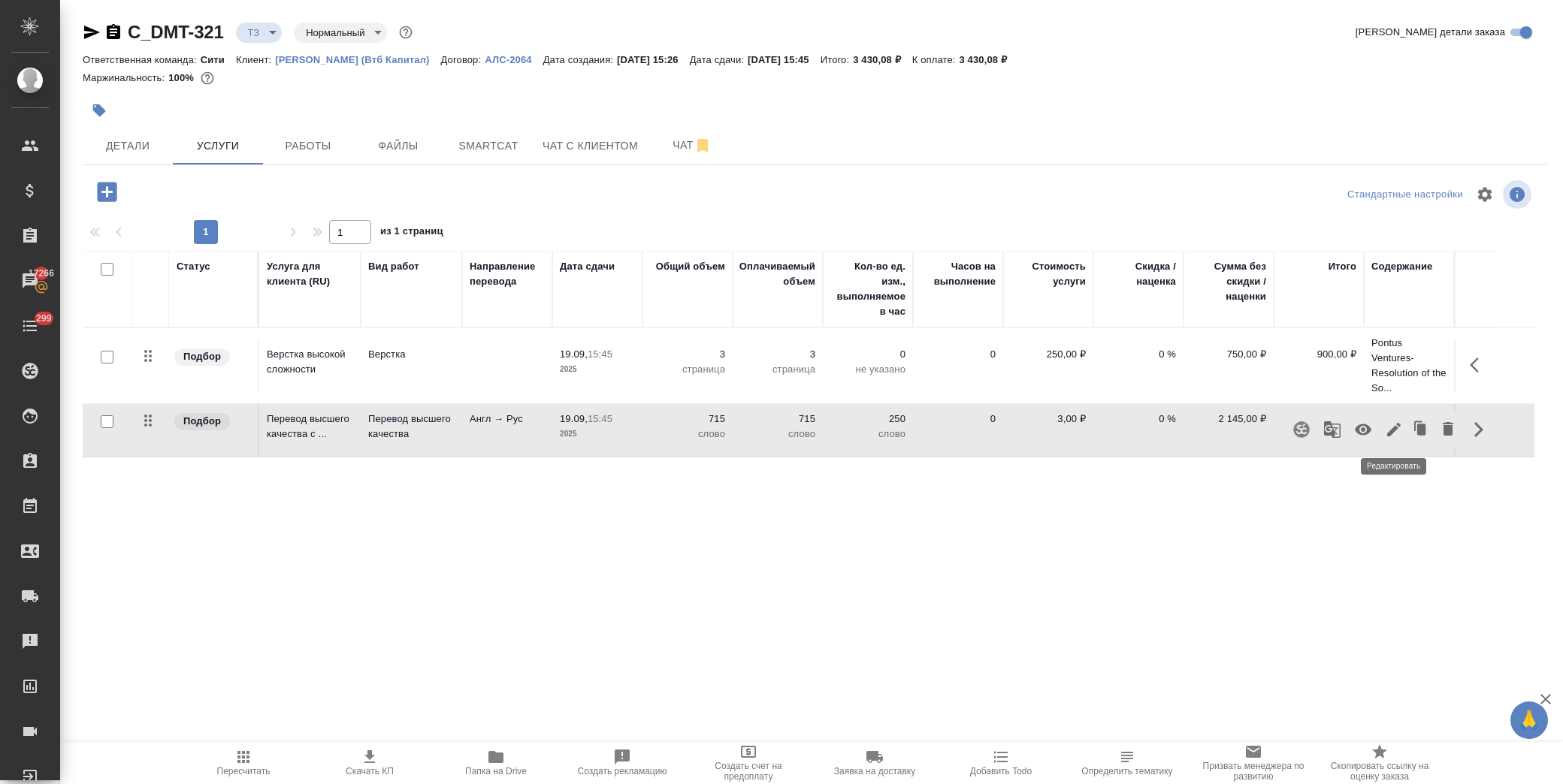
click at [1399, 432] on icon "button" at bounding box center [1394, 430] width 18 height 18
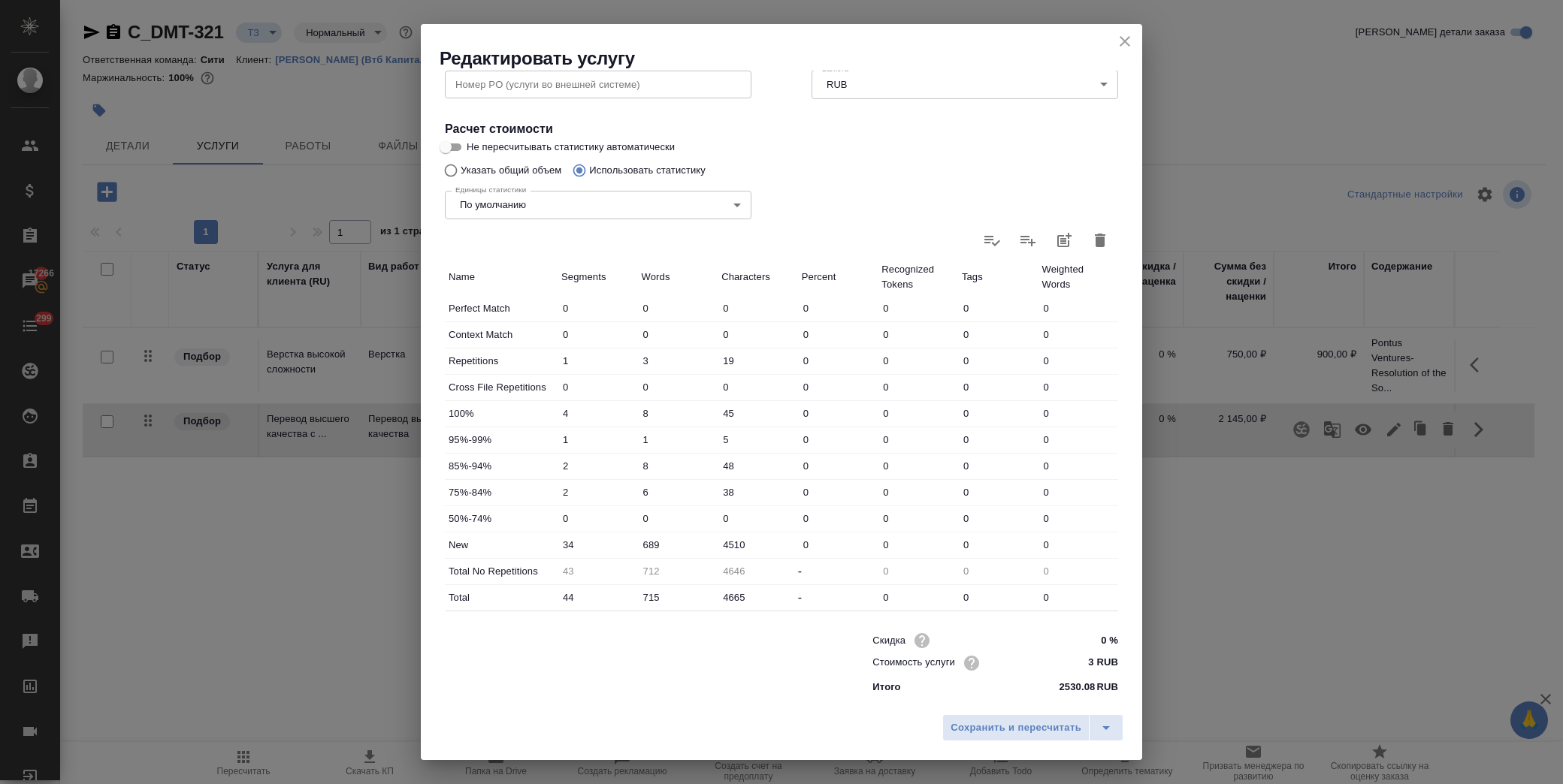
click at [1118, 40] on icon "close" at bounding box center [1125, 41] width 18 height 18
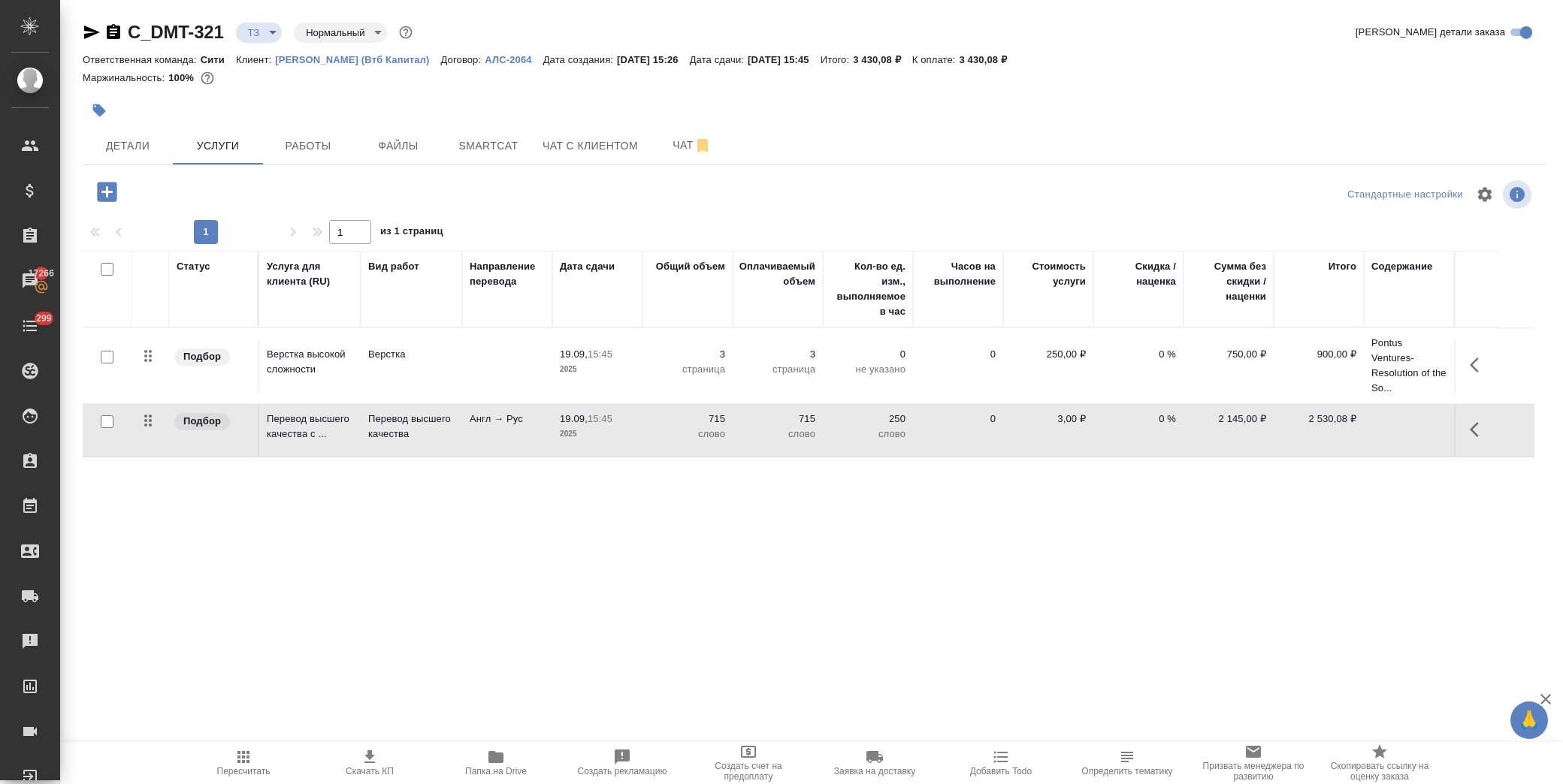
click at [103, 191] on icon "button" at bounding box center [107, 192] width 26 height 26
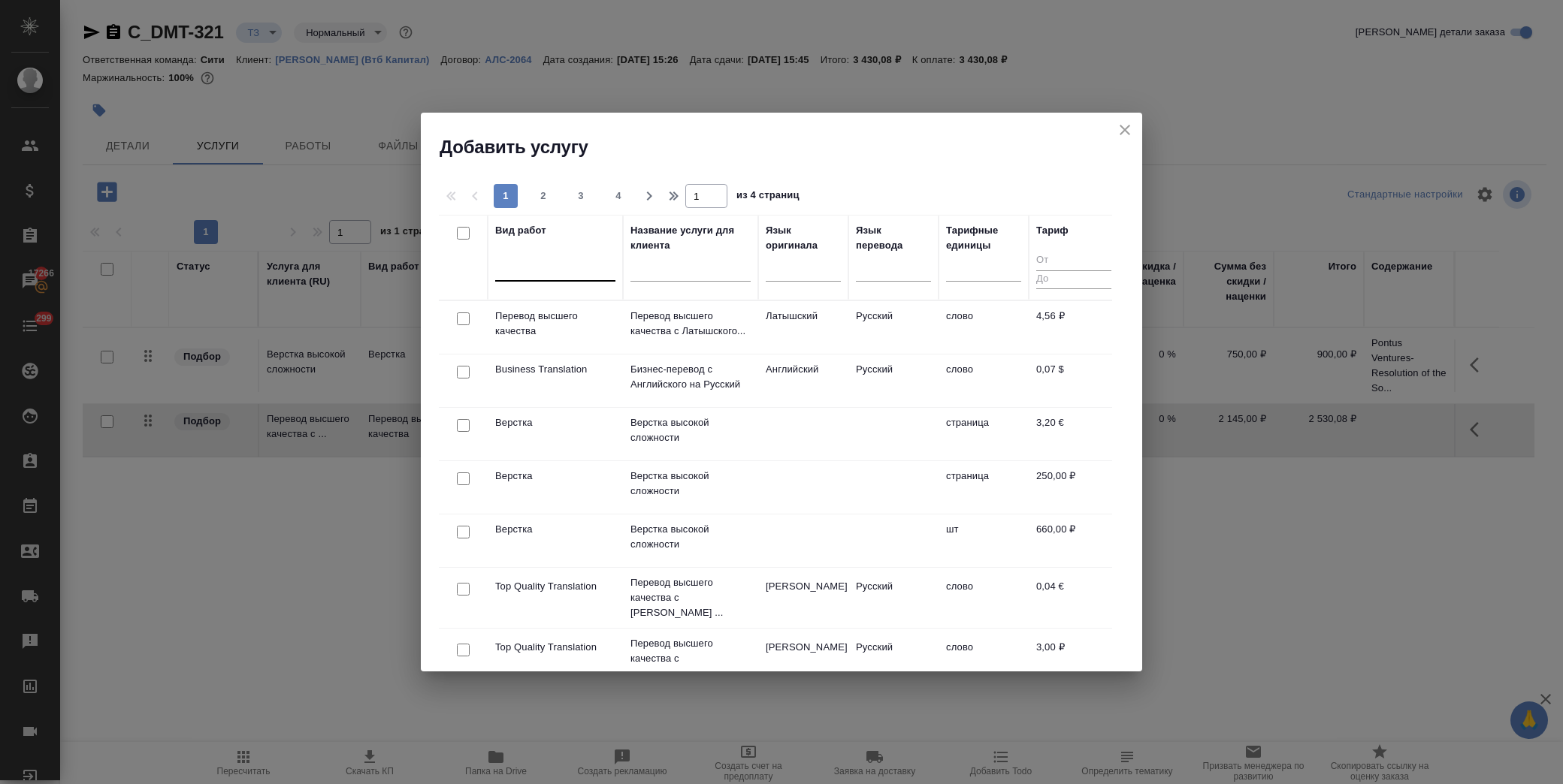
click at [573, 272] on div at bounding box center [556, 266] width 120 height 22
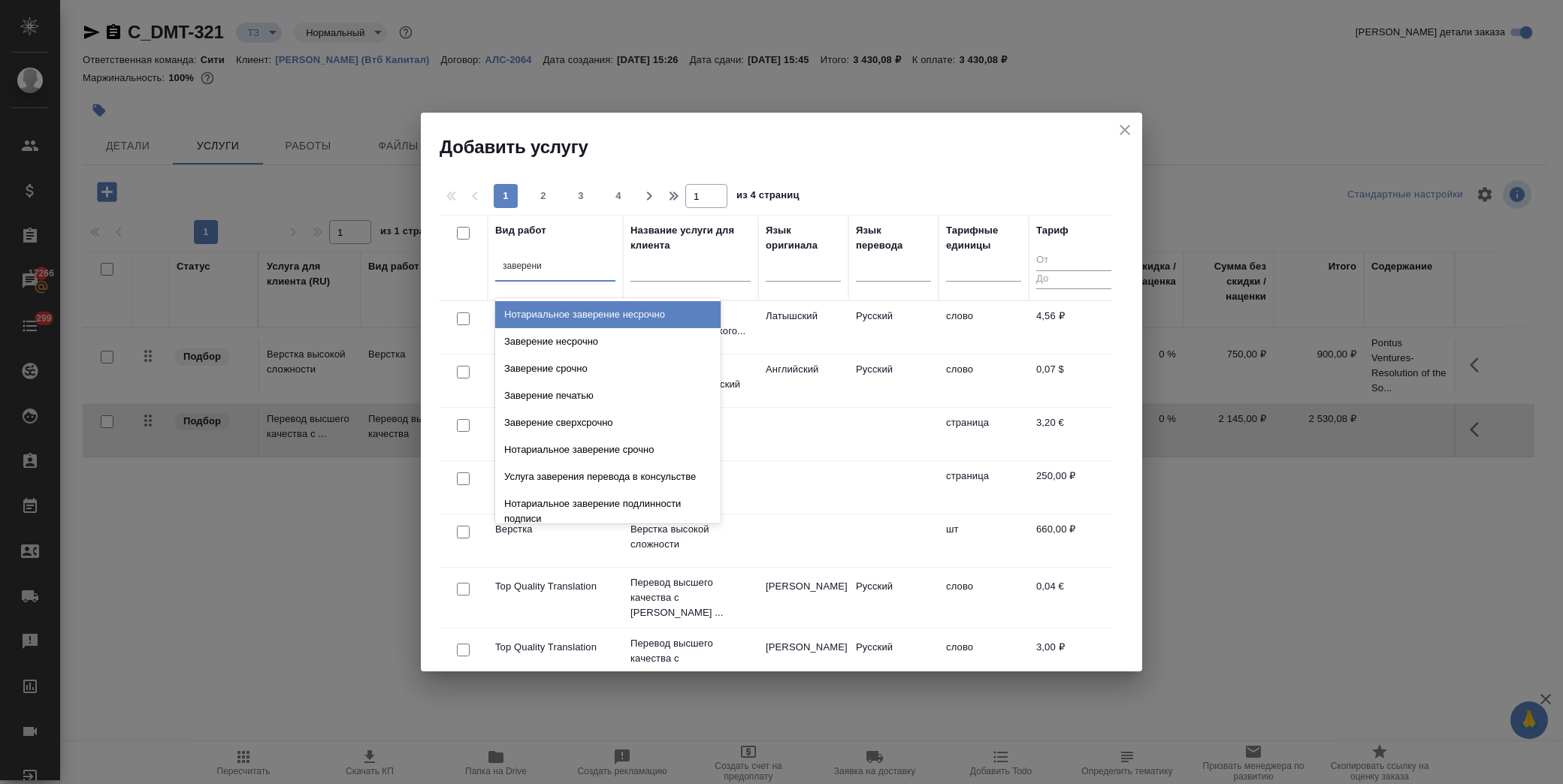
type input "заверение"
click at [576, 314] on div "Нотариальное заверение несрочно" at bounding box center [608, 315] width 225 height 27
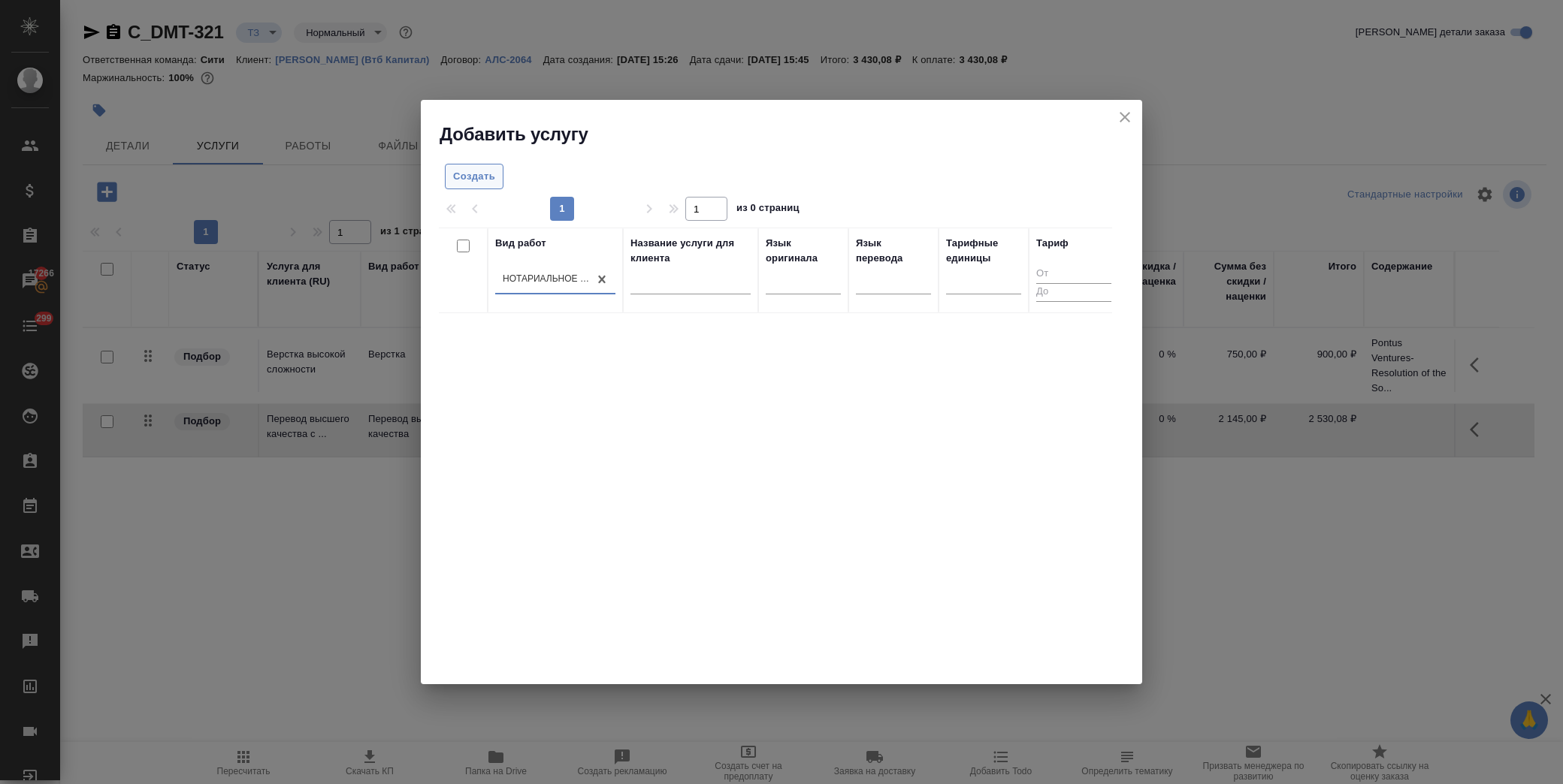
click at [474, 177] on span "Создать" at bounding box center [474, 177] width 42 height 17
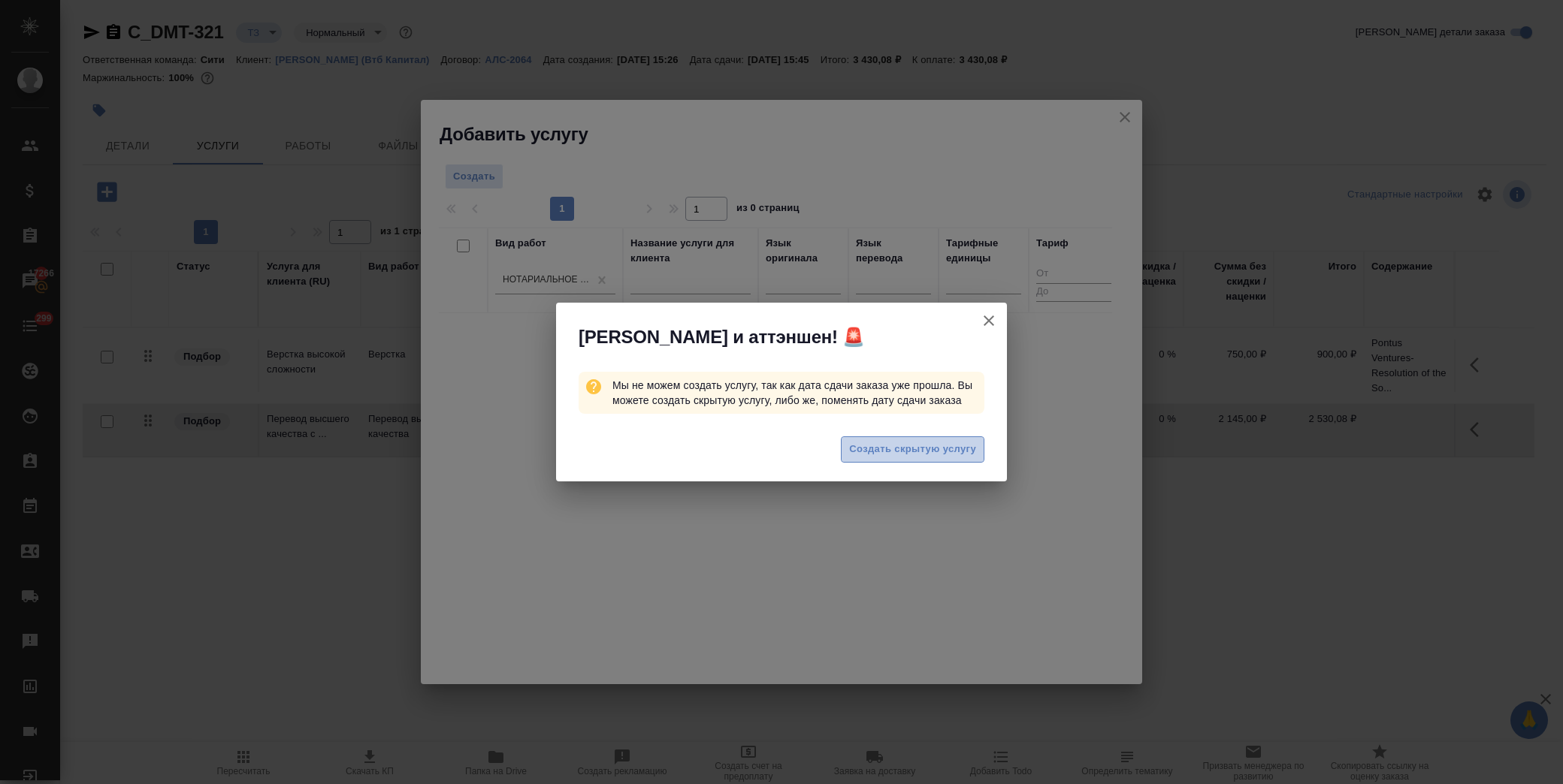
click at [895, 445] on span "Создать скрытую услугу" at bounding box center [912, 449] width 127 height 17
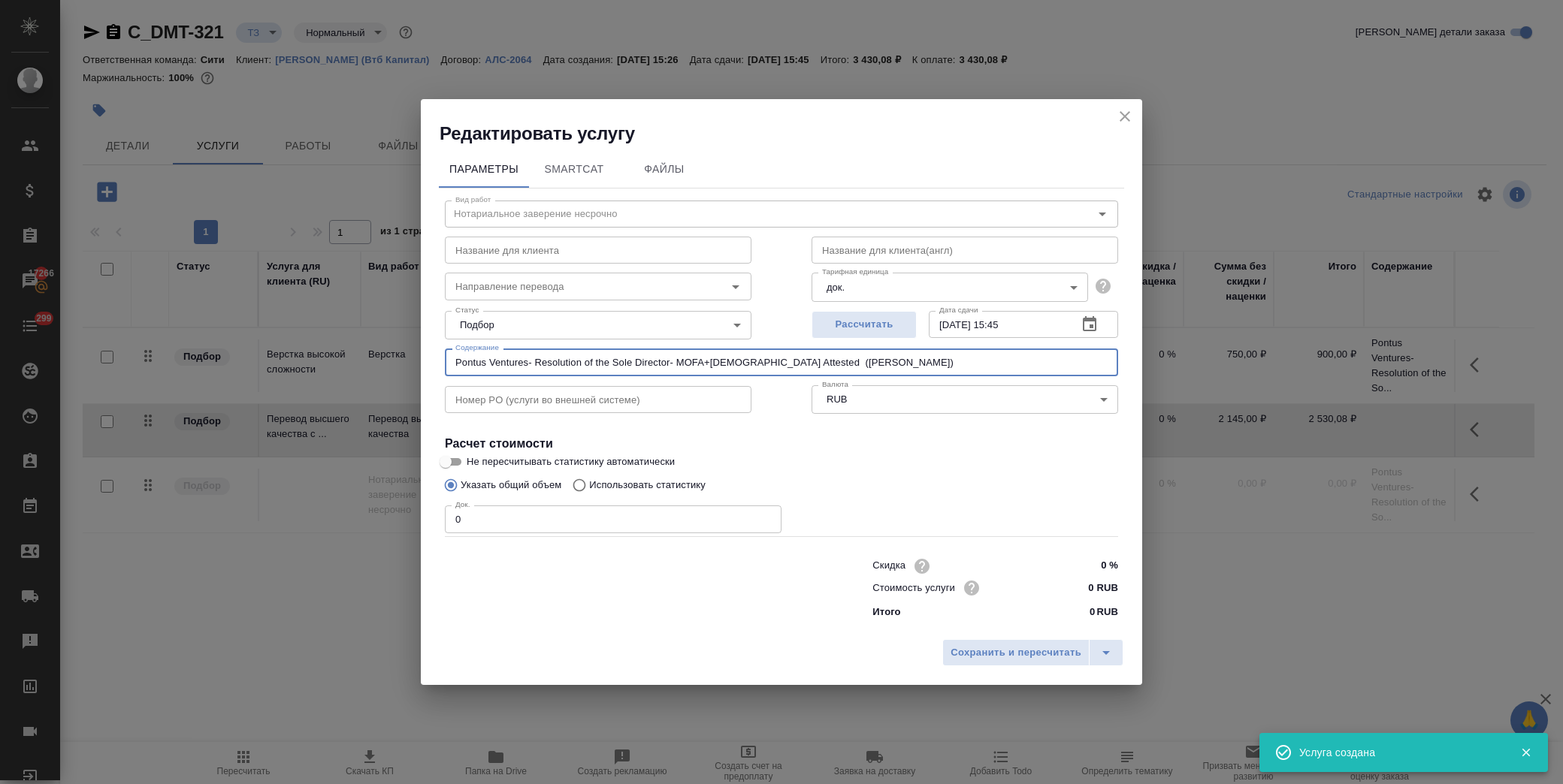
drag, startPoint x: 897, startPoint y: 365, endPoint x: 243, endPoint y: 363, distance: 654.0
click at [243, 363] on div "Редактировать услугу Параметры SmartCat Файлы Вид работ Нотариальное заверение …" at bounding box center [781, 392] width 1563 height 784
drag, startPoint x: 291, startPoint y: 523, endPoint x: 252, endPoint y: 523, distance: 39.0
click at [252, 523] on div "Редактировать услугу Параметры SmartCat Файлы Вид работ Нотариальное заверение …" at bounding box center [781, 392] width 1563 height 784
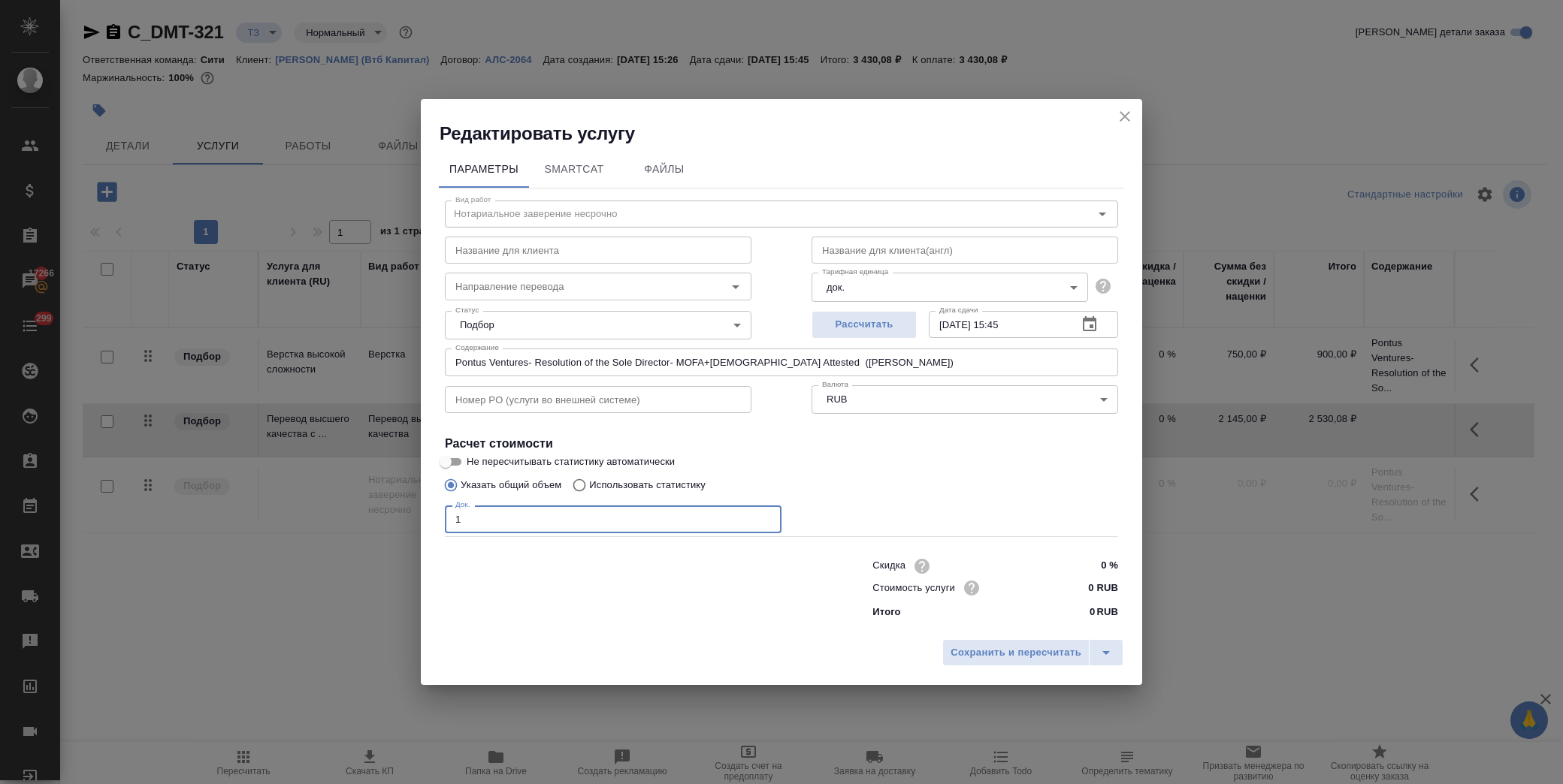
type input "1"
click at [1084, 582] on input "0 RUB" at bounding box center [1089, 588] width 56 height 22
type input "800 RUB"
click at [1022, 655] on span "Сохранить и пересчитать" at bounding box center [1016, 653] width 131 height 17
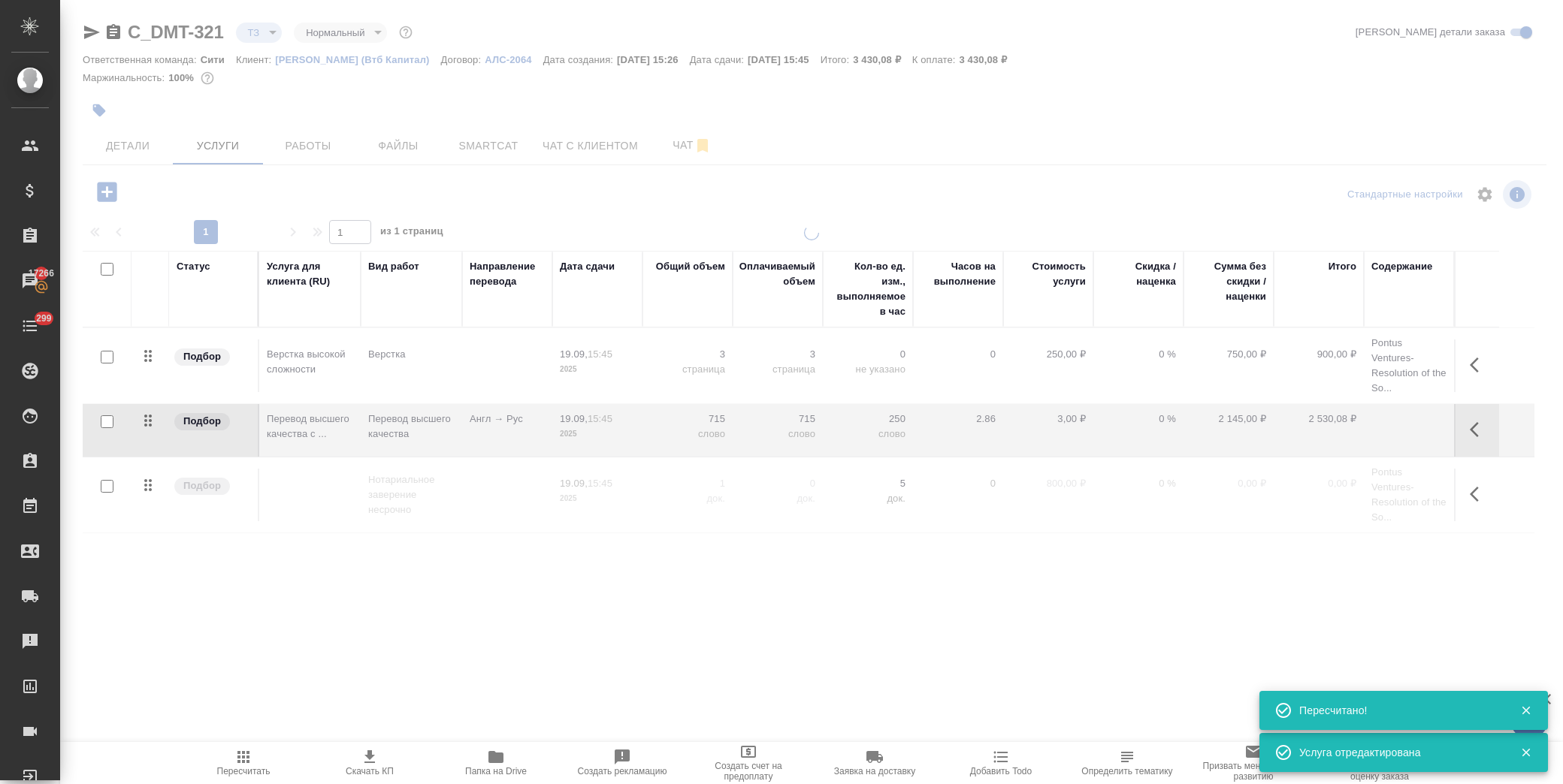
type input "new"
type input "urgent"
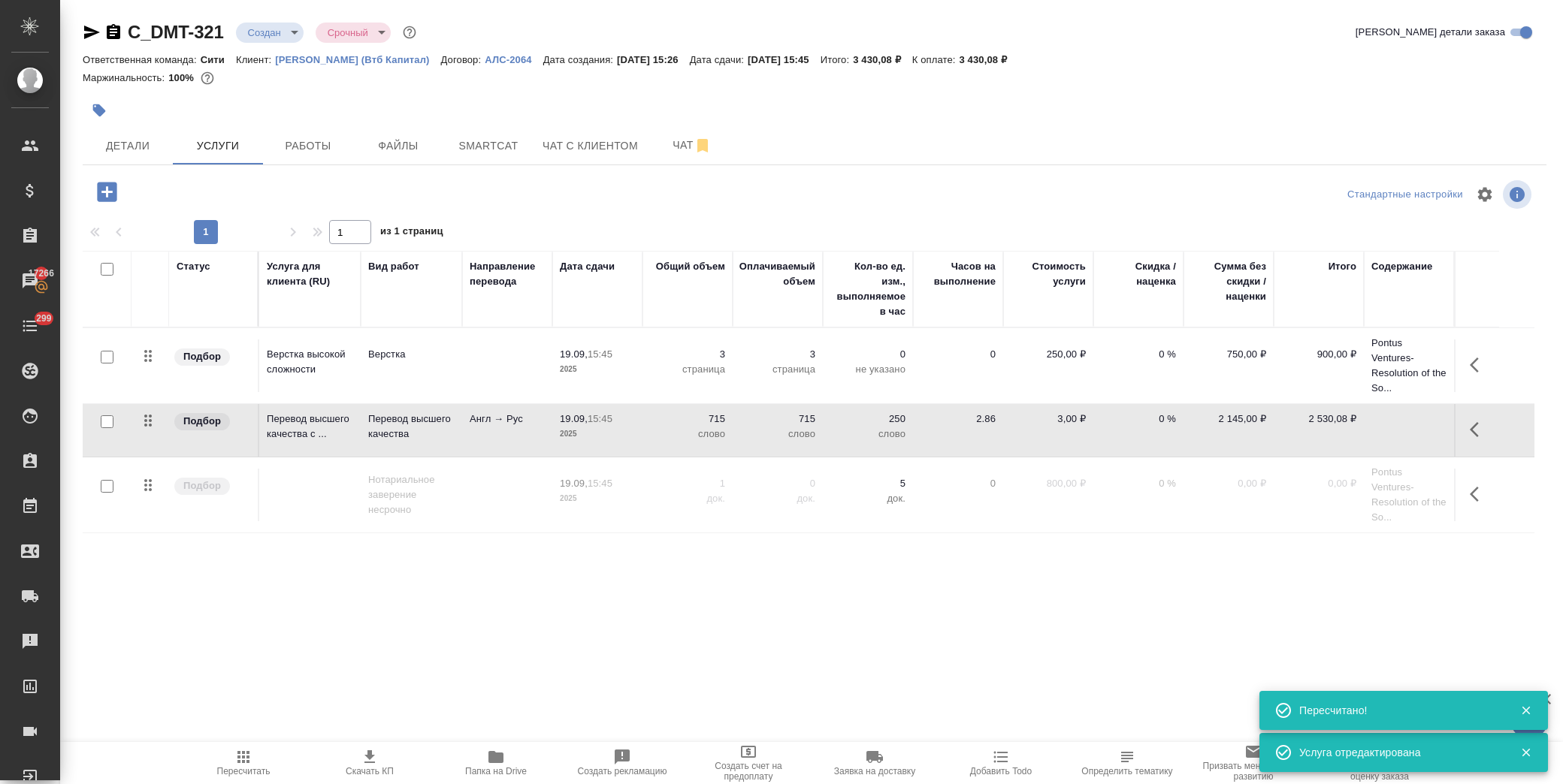
click at [106, 199] on icon "button" at bounding box center [107, 191] width 19 height 19
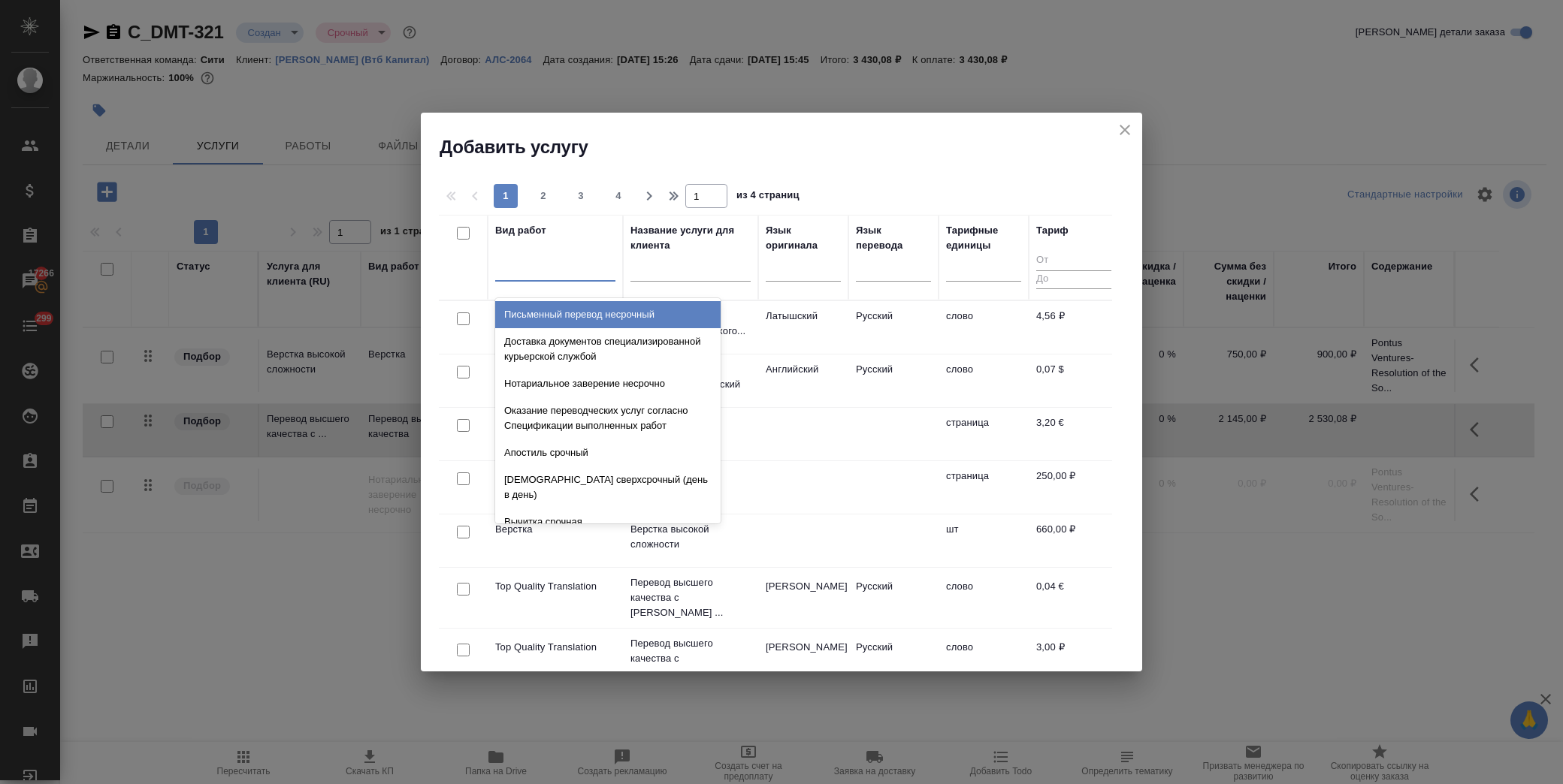
click at [522, 276] on div at bounding box center [556, 266] width 120 height 22
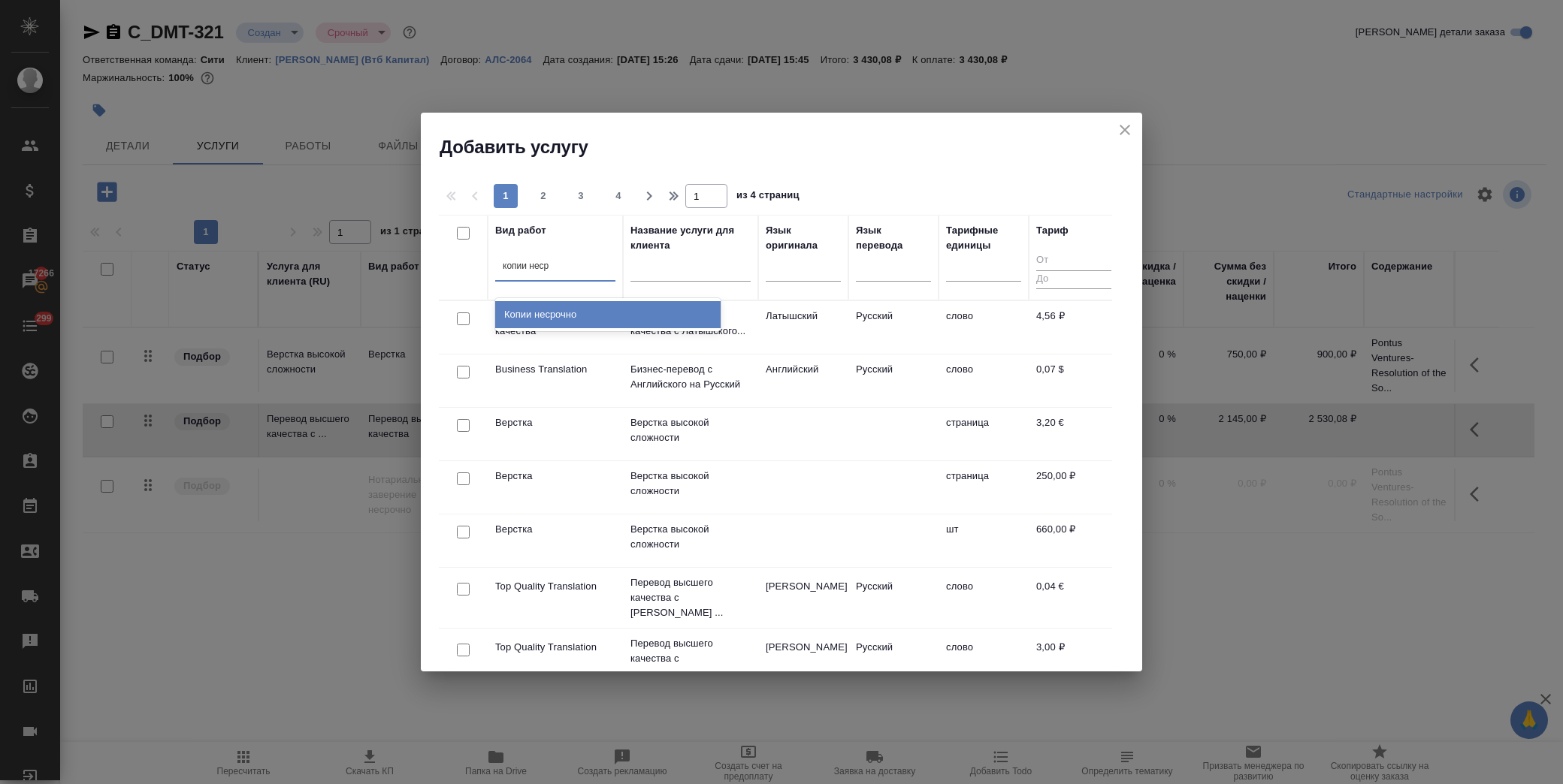
type input "копии несро"
click at [556, 308] on div "Копии несрочно" at bounding box center [608, 315] width 225 height 27
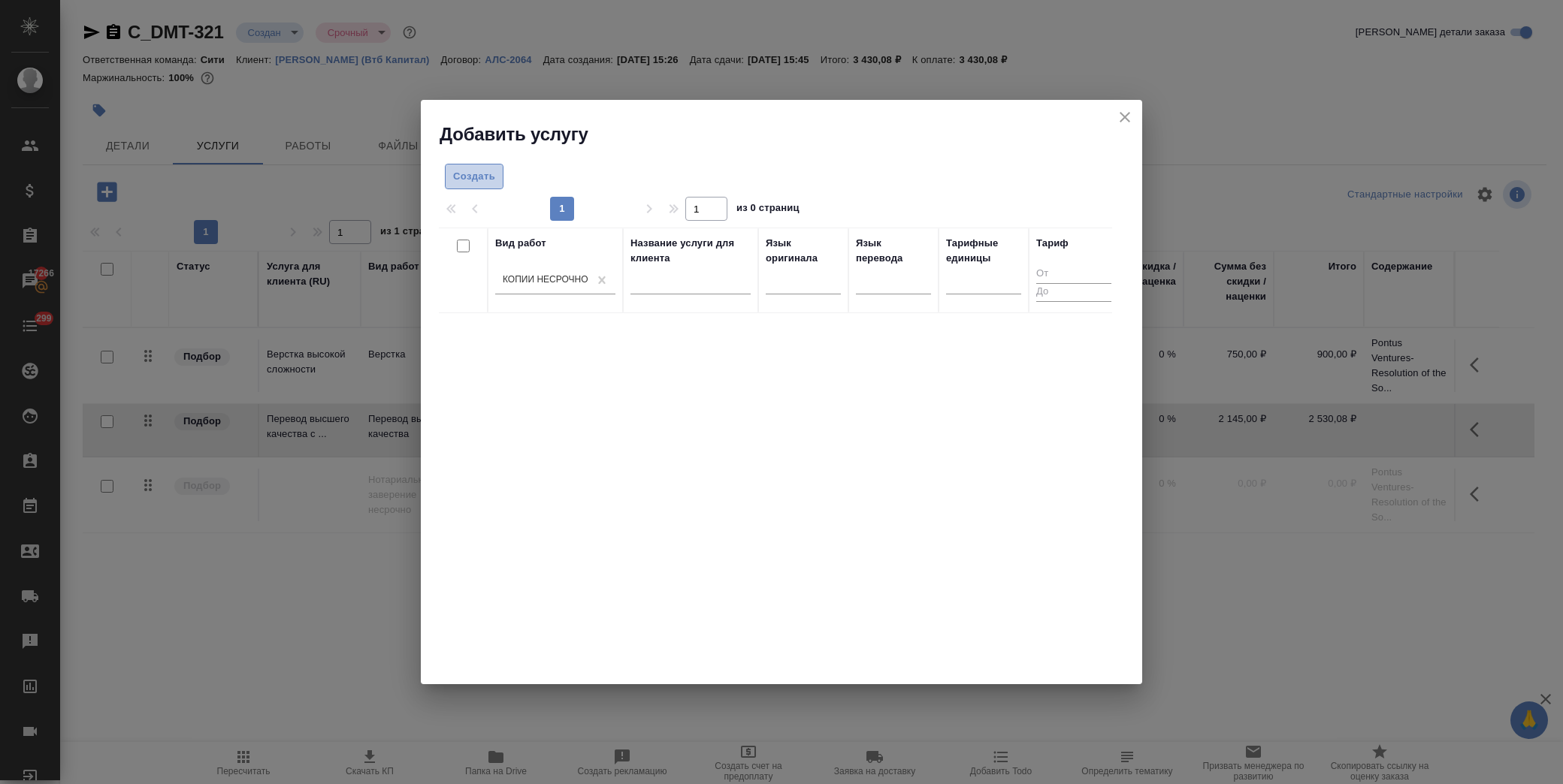
click at [490, 174] on span "Создать" at bounding box center [474, 177] width 42 height 17
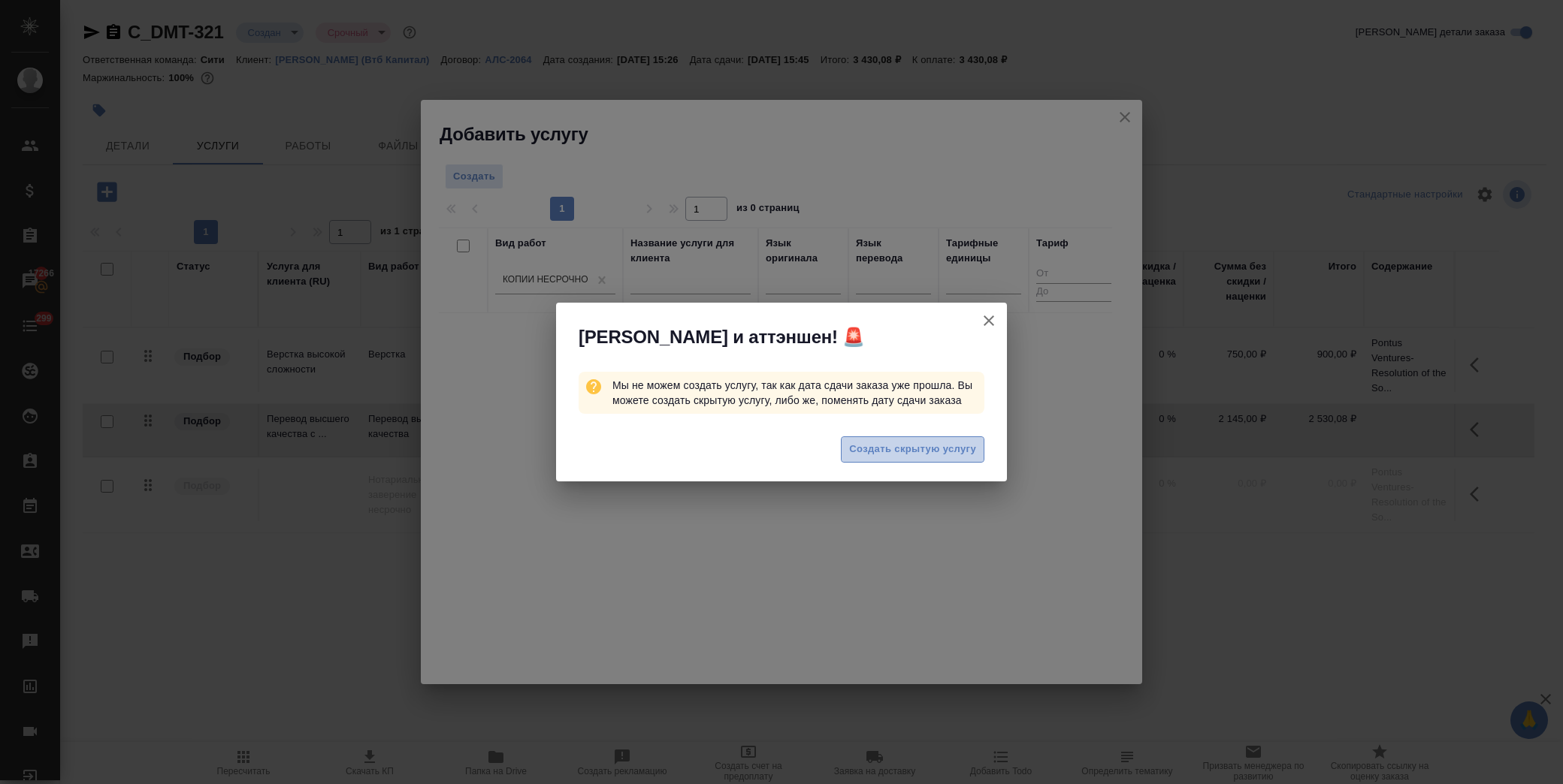
click at [912, 445] on span "Создать скрытую услугу" at bounding box center [912, 449] width 127 height 17
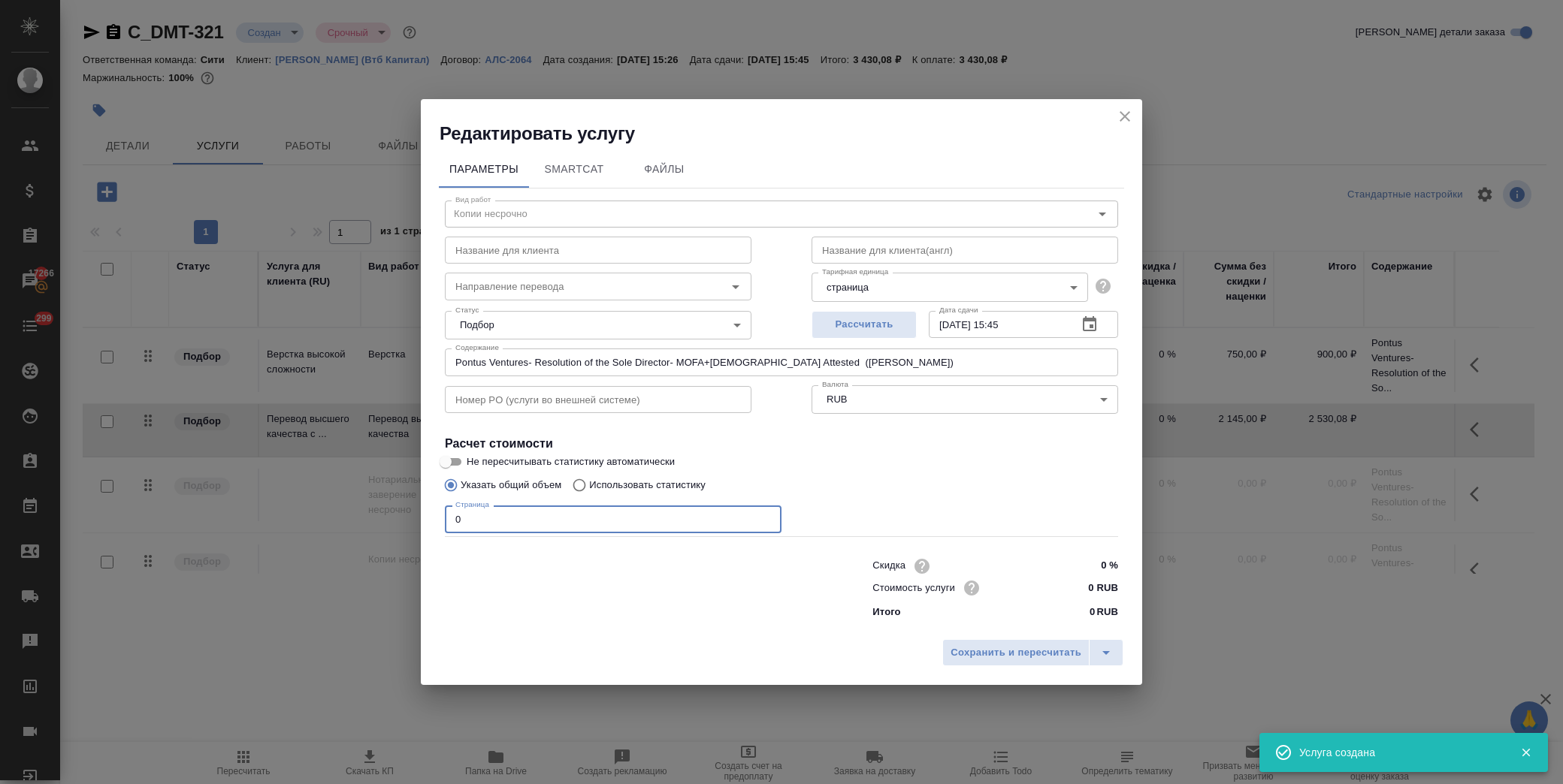
drag, startPoint x: 481, startPoint y: 516, endPoint x: 311, endPoint y: 522, distance: 170.1
click at [311, 522] on div "Редактировать услугу Параметры SmartCat Файлы Вид работ Копии несрочно Вид рабо…" at bounding box center [781, 392] width 1563 height 784
type input "14"
click at [1072, 588] on input "0 RUB" at bounding box center [1089, 588] width 56 height 22
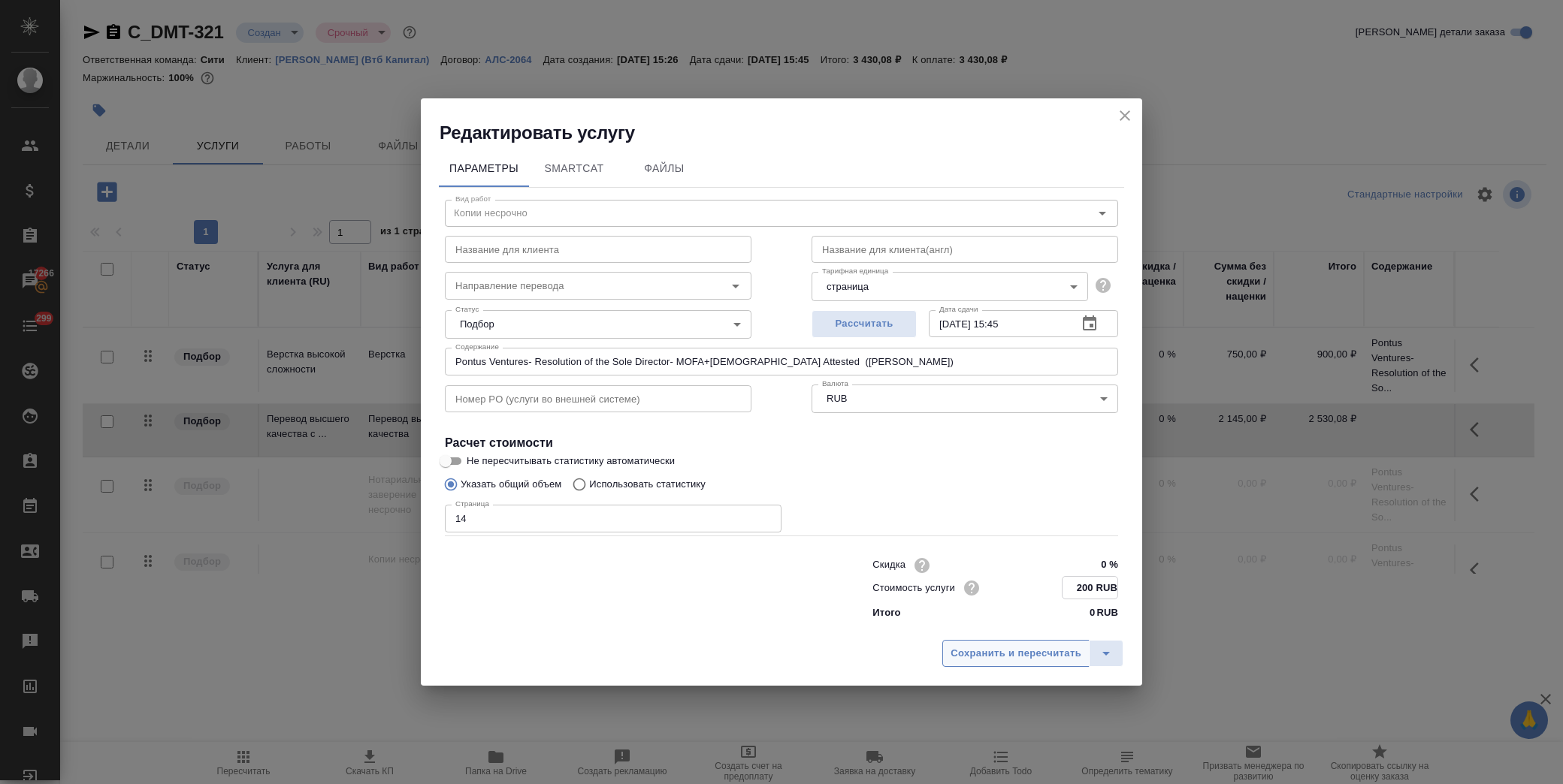
type input "200 RUB"
click at [992, 648] on span "Сохранить и пересчитать" at bounding box center [1016, 653] width 131 height 17
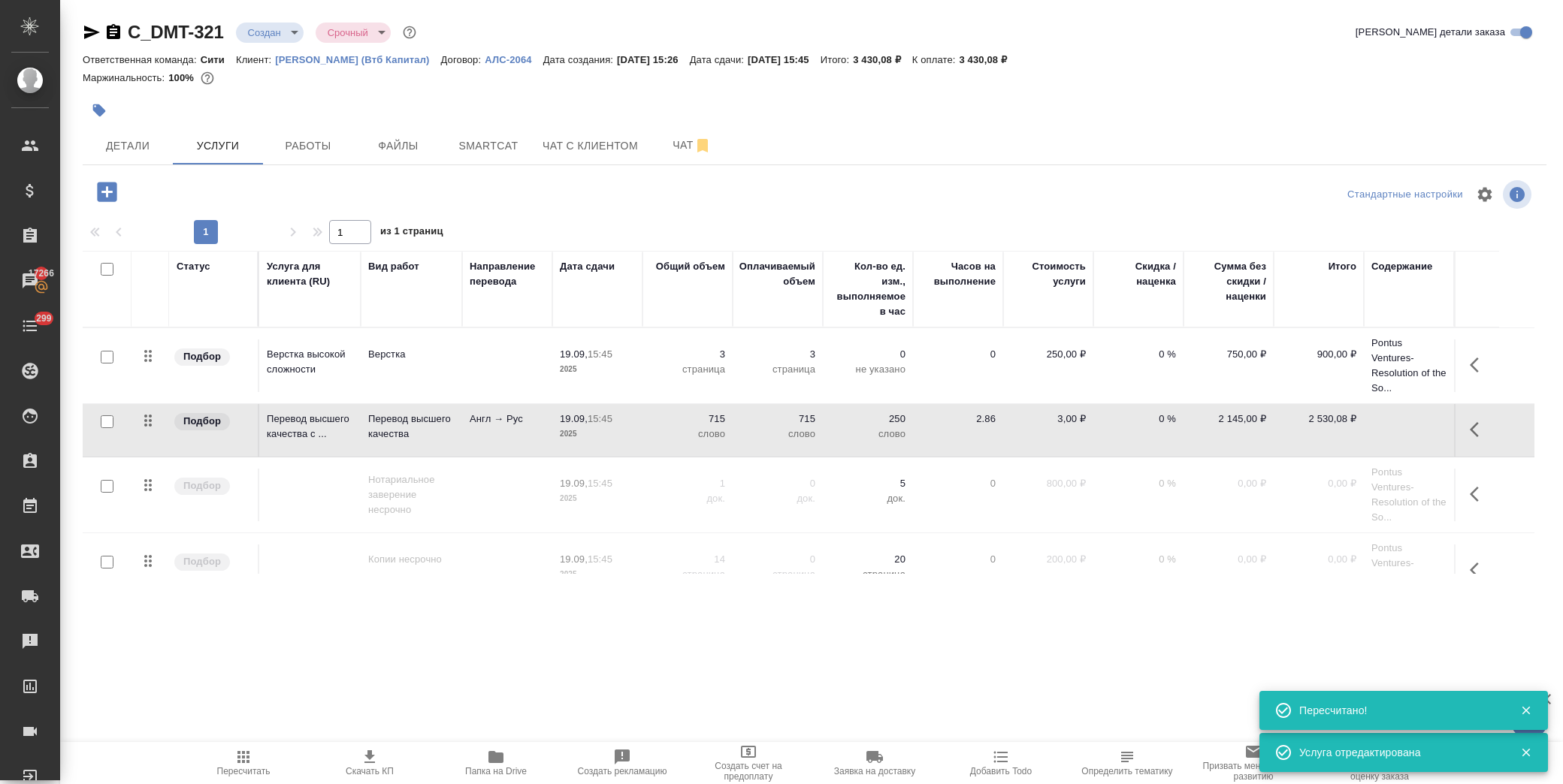
click at [1423, 432] on td at bounding box center [1409, 431] width 90 height 53
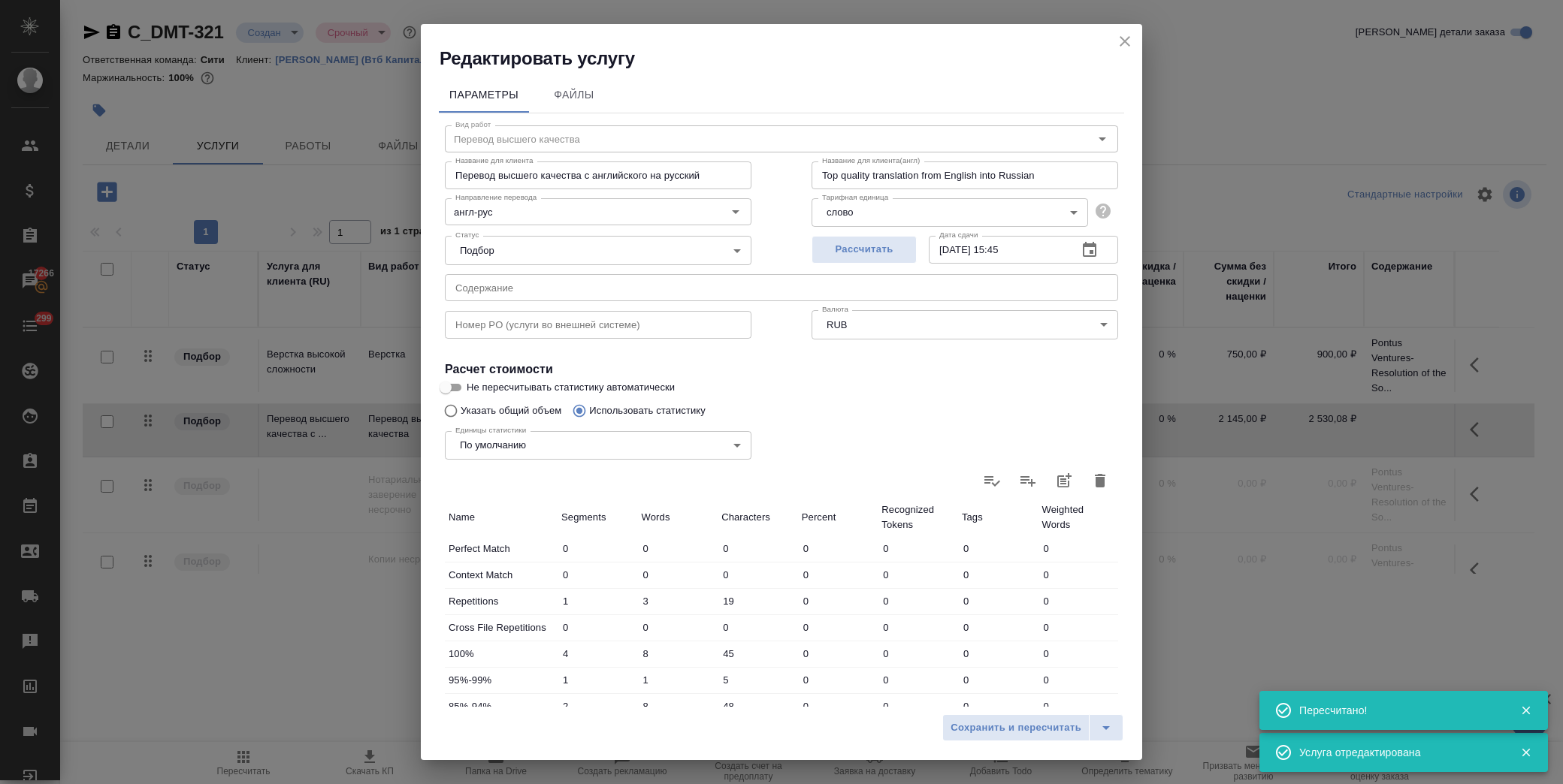
click at [547, 296] on input "text" at bounding box center [782, 287] width 673 height 27
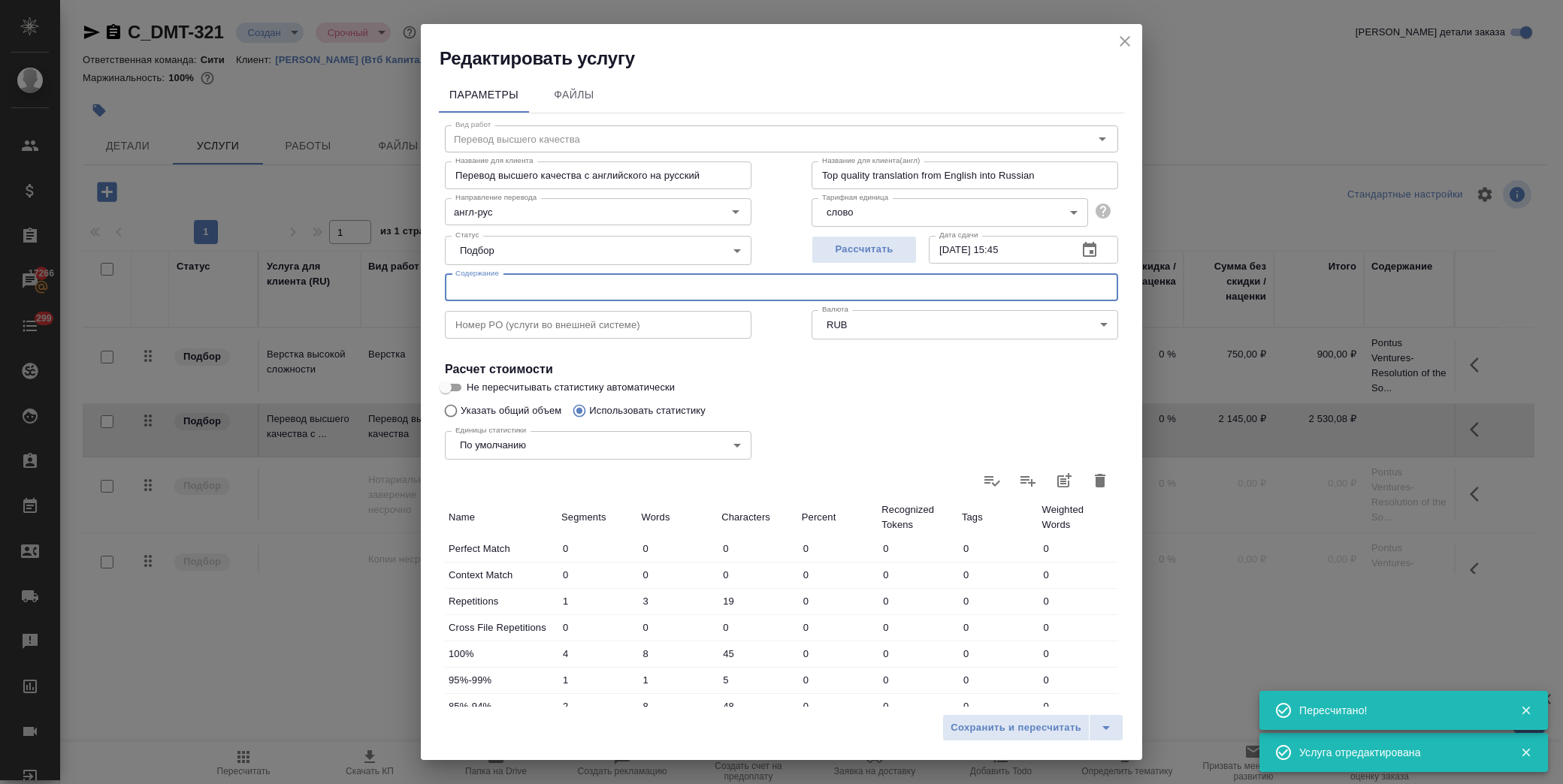
paste input "Pontus Ventures- Resolution of the Sole Director- MOFA+Russian Attested (Басова…"
type input "Pontus Ventures- Resolution of the Sole Director- MOFA+Russian Attested (Басова…"
click at [1110, 733] on icon "split button" at bounding box center [1106, 728] width 18 height 18
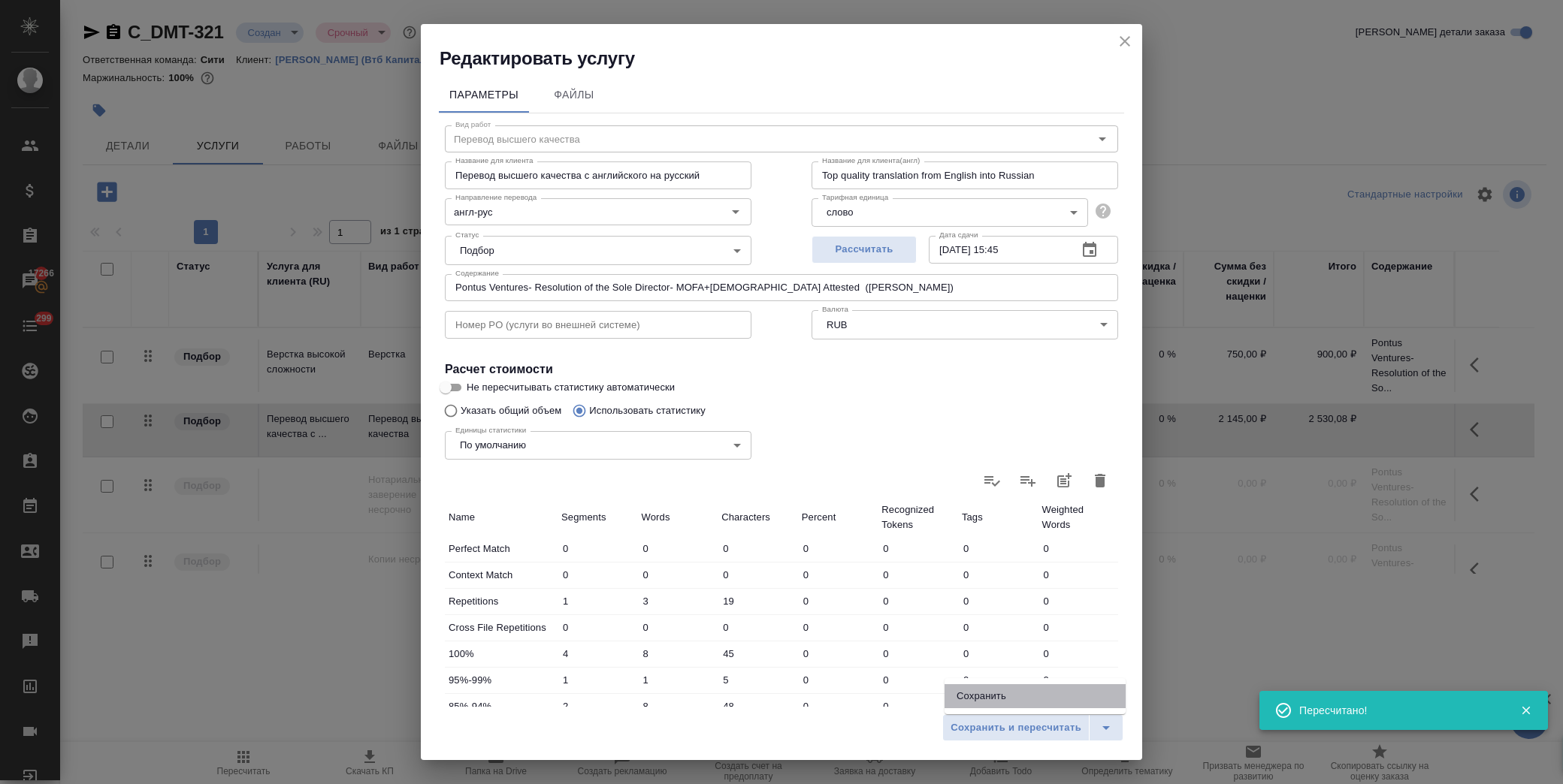
click at [988, 703] on li "Сохранить" at bounding box center [1035, 696] width 181 height 24
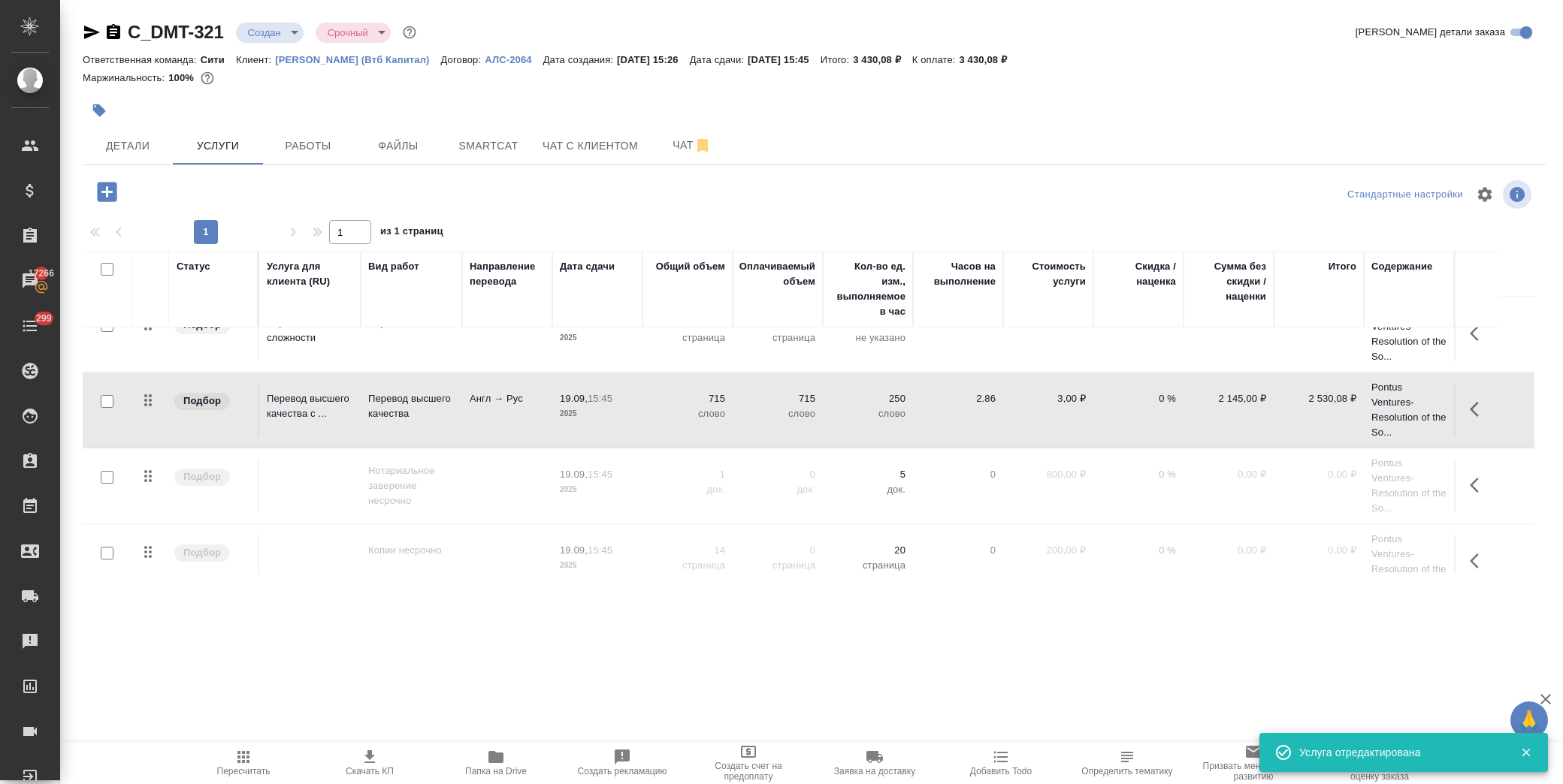
scroll to position [58, 0]
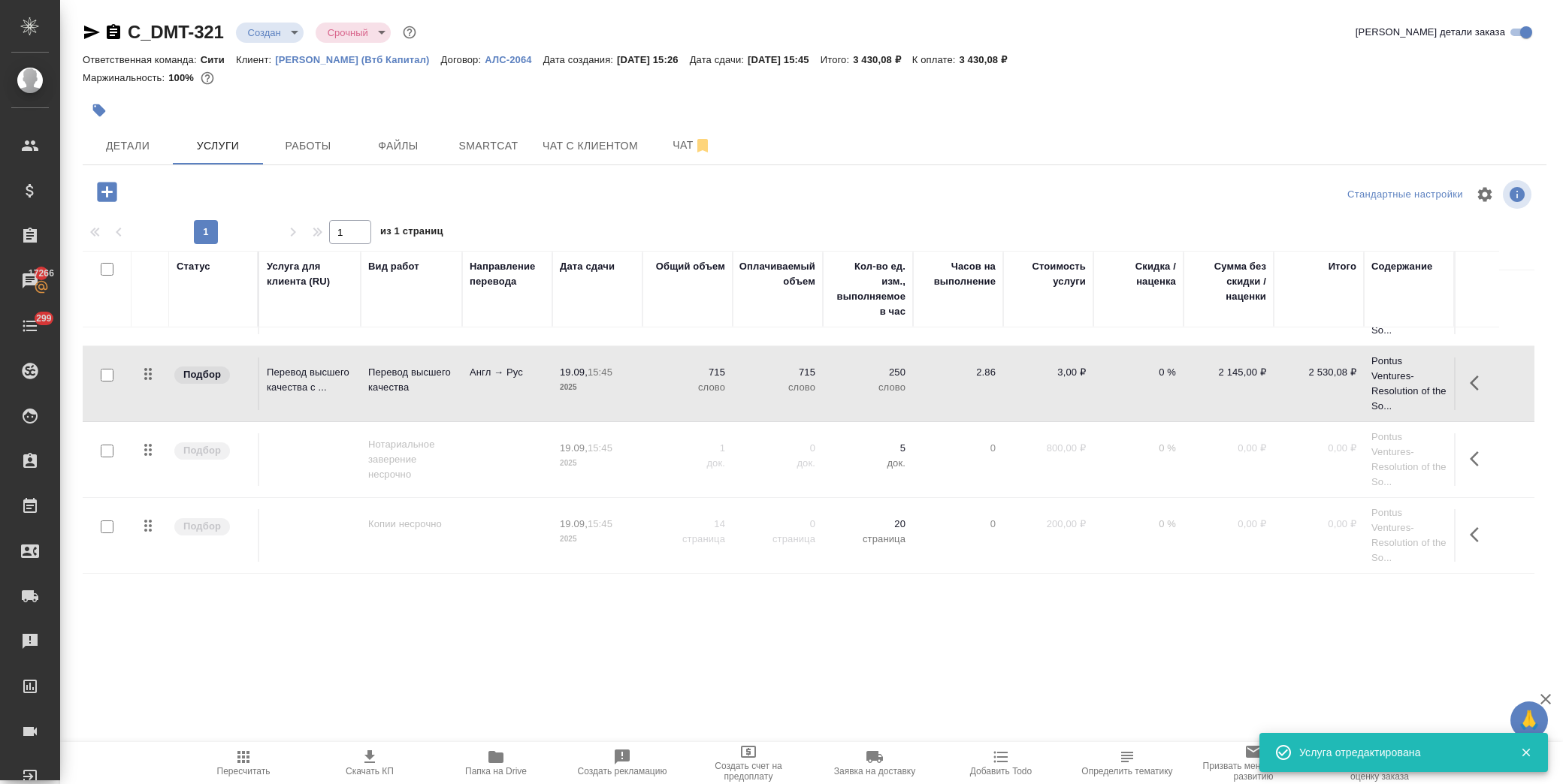
click at [101, 448] on input "checkbox" at bounding box center [107, 452] width 13 height 13
checkbox input "true"
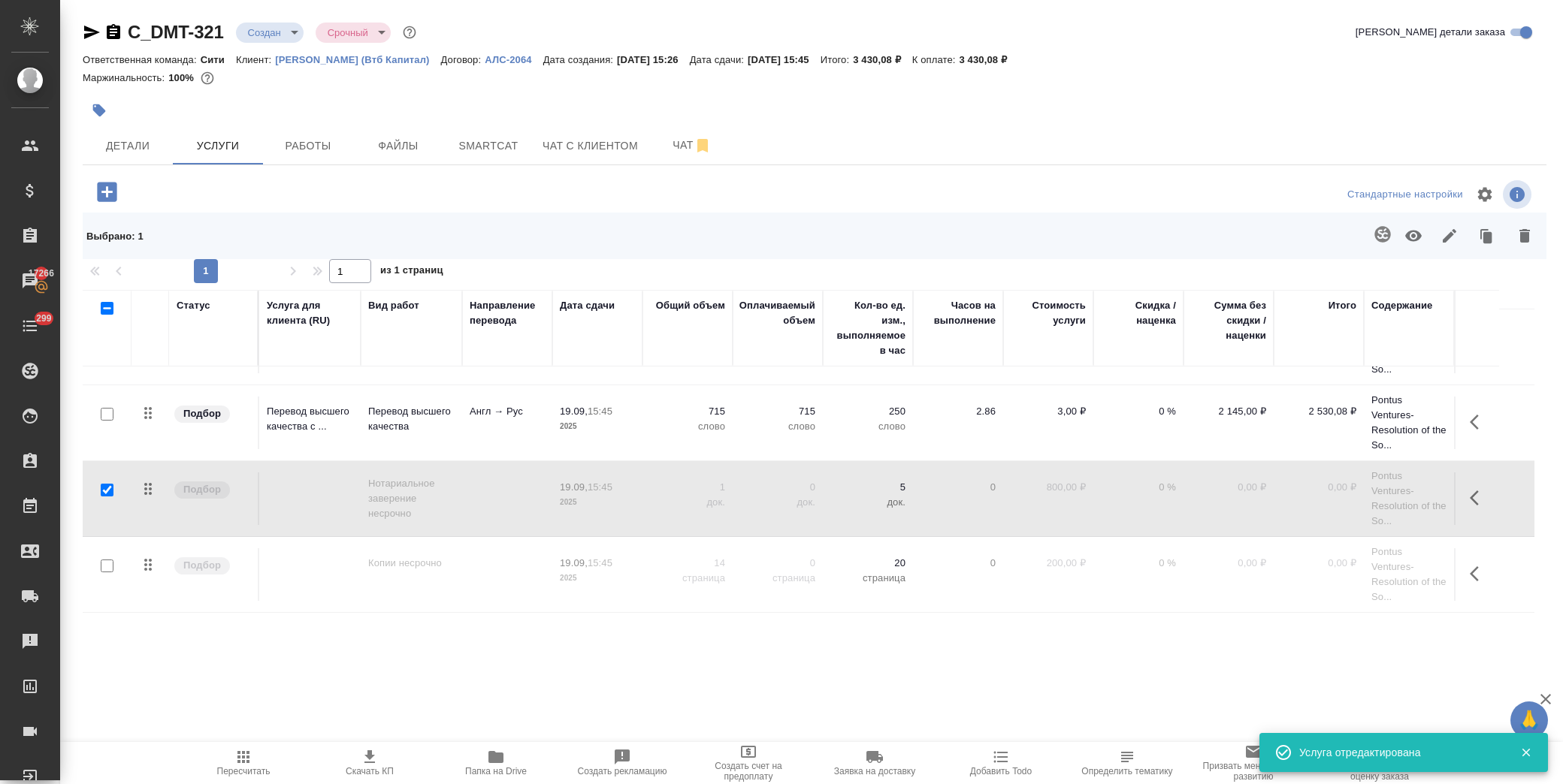
click at [105, 568] on input "checkbox" at bounding box center [107, 566] width 13 height 13
checkbox input "true"
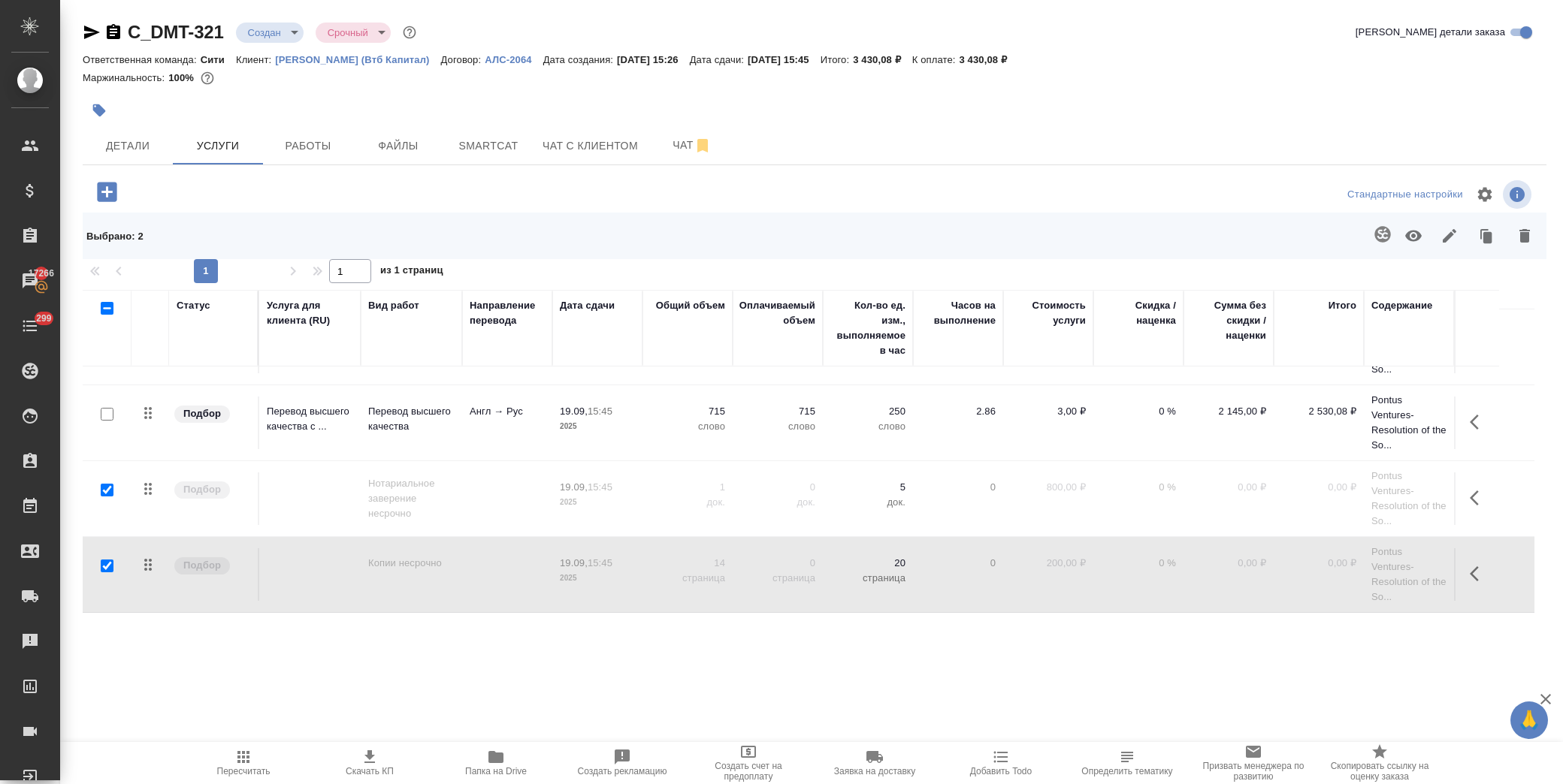
click at [1416, 237] on icon "button" at bounding box center [1414, 236] width 18 height 18
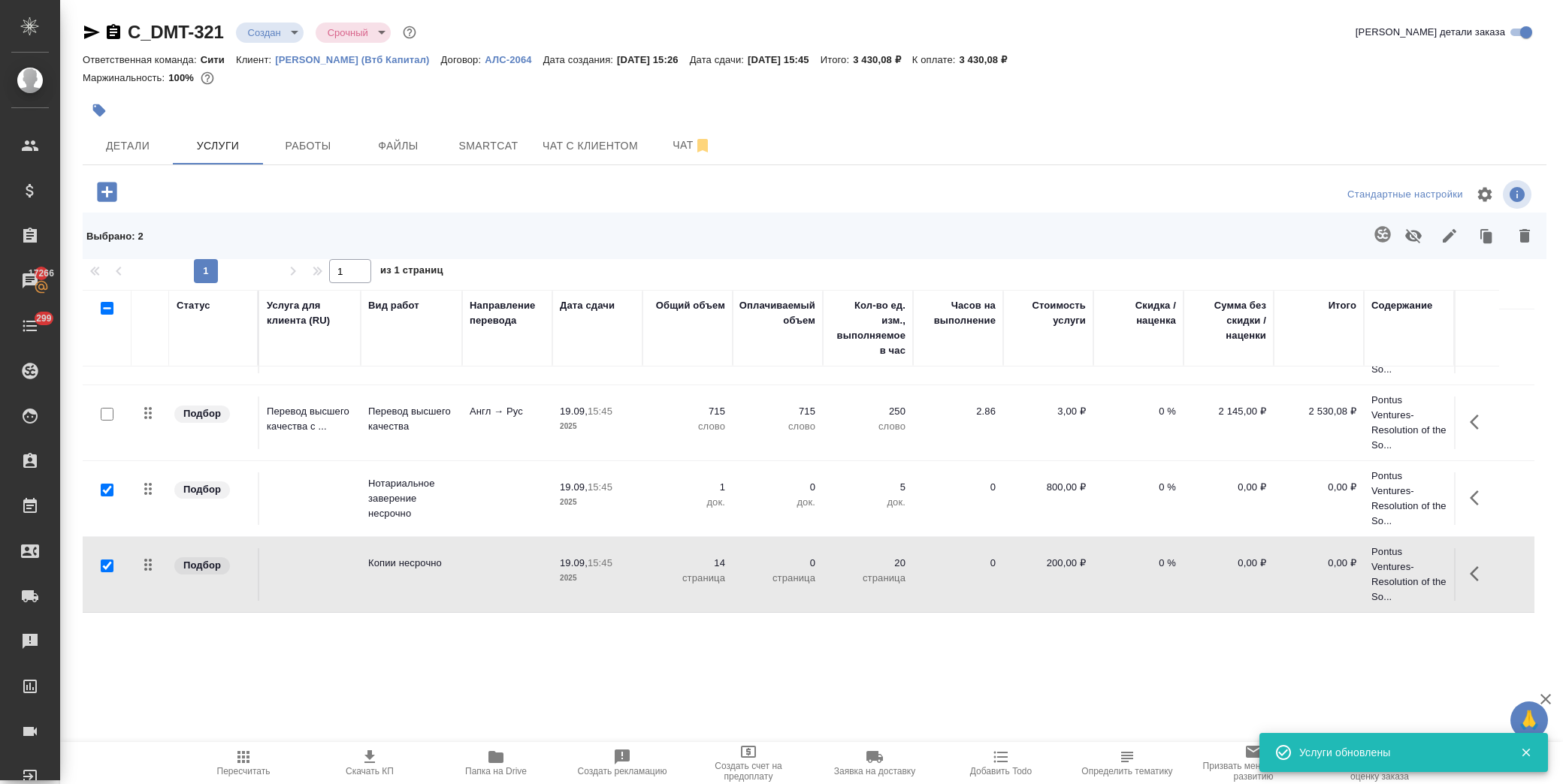
click at [235, 764] on icon "button" at bounding box center [243, 757] width 18 height 18
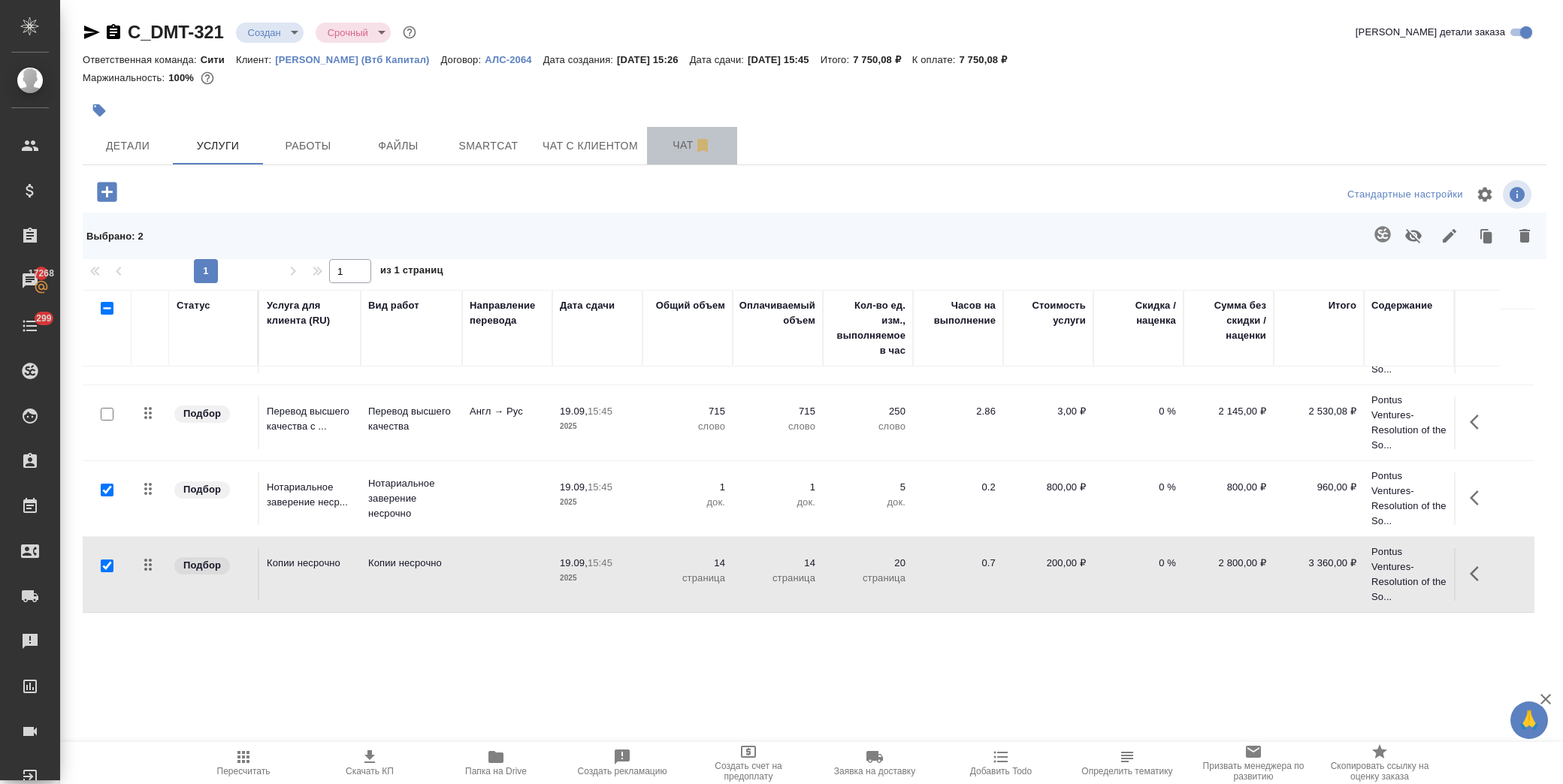
click at [672, 139] on span "Чат" at bounding box center [692, 145] width 72 height 19
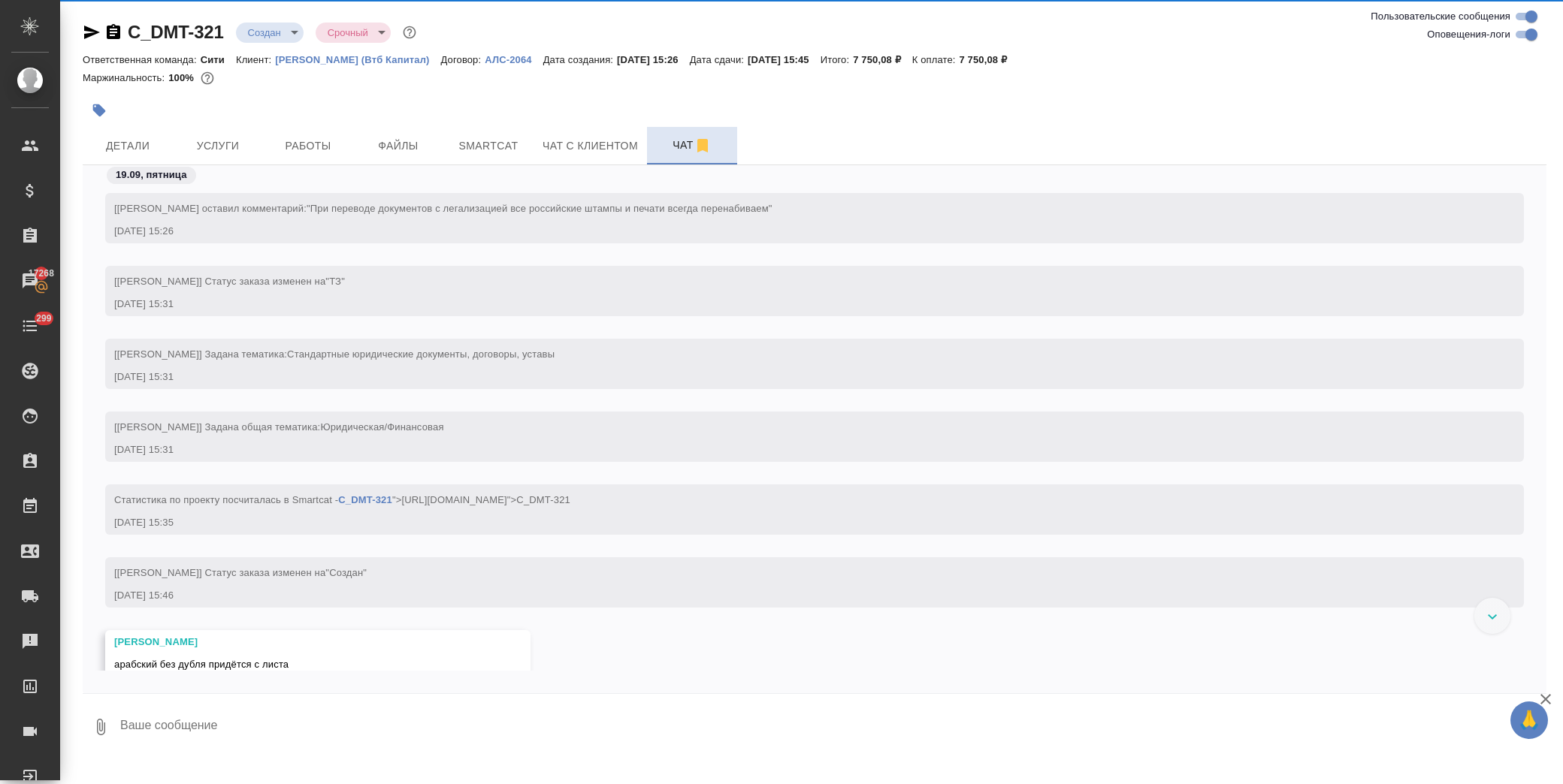
scroll to position [173, 0]
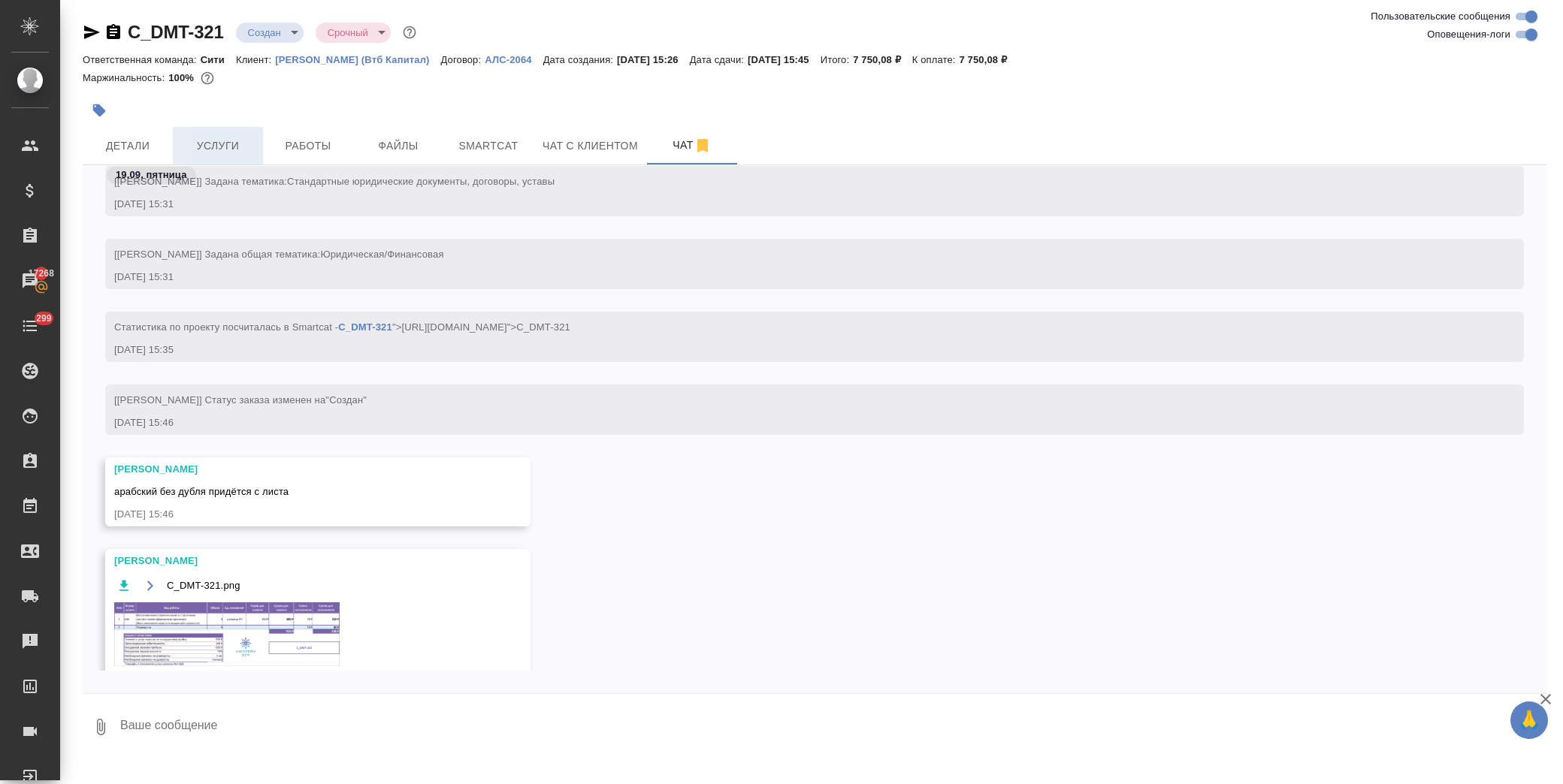
click at [220, 134] on button "Услуги" at bounding box center [217, 146] width 90 height 37
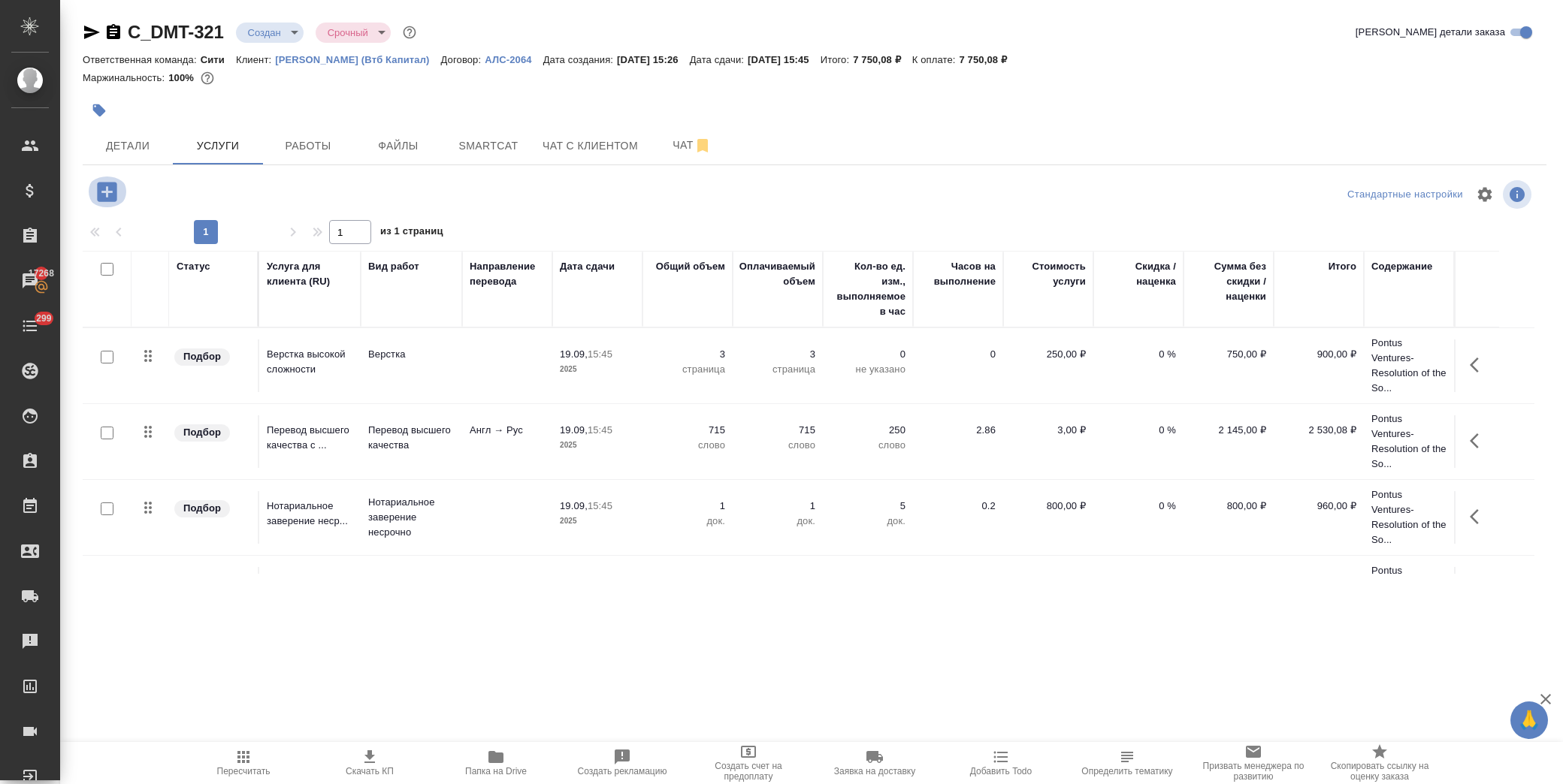
click at [108, 191] on icon "button" at bounding box center [107, 192] width 26 height 26
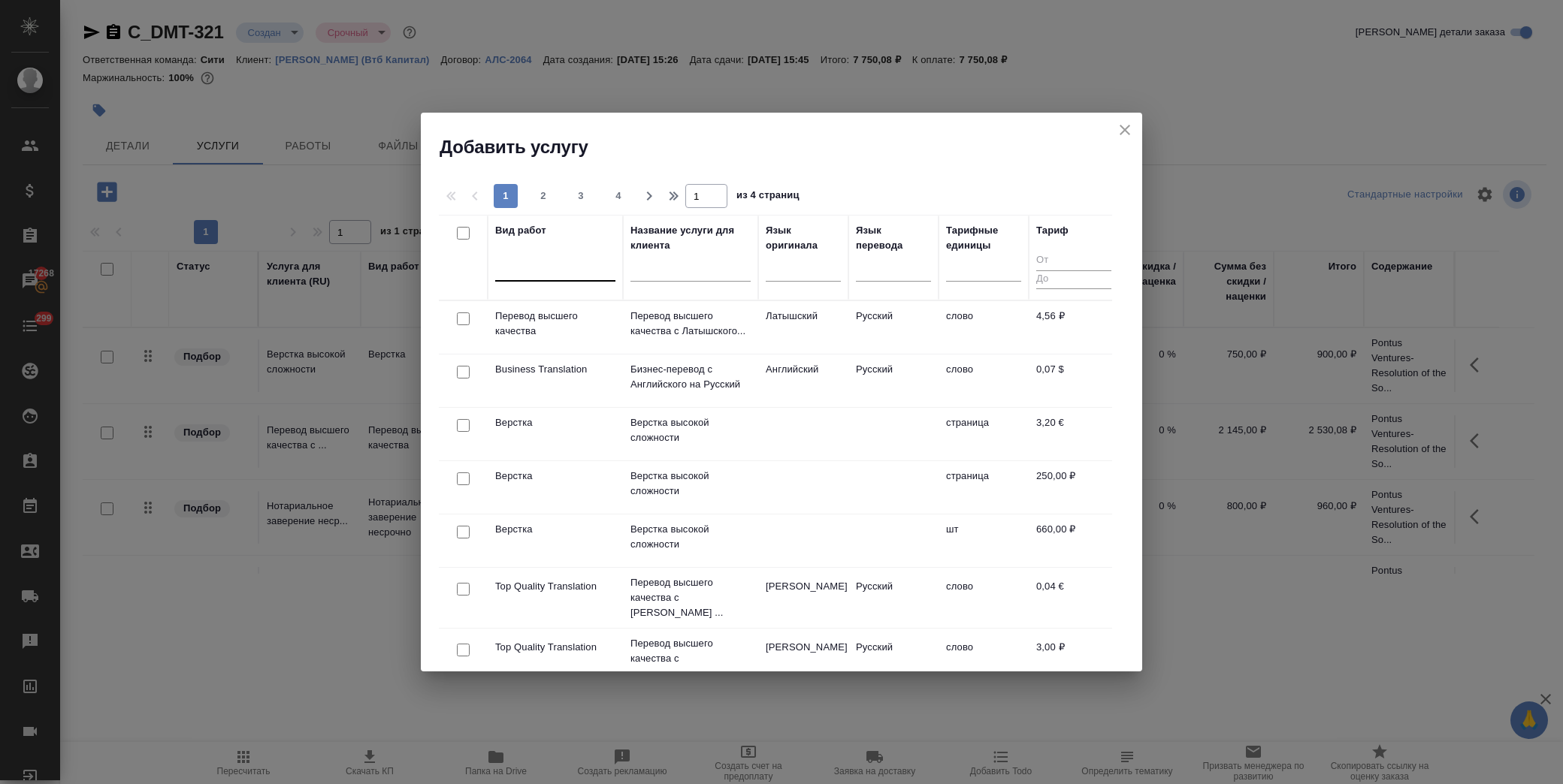
click at [555, 268] on div at bounding box center [556, 266] width 120 height 22
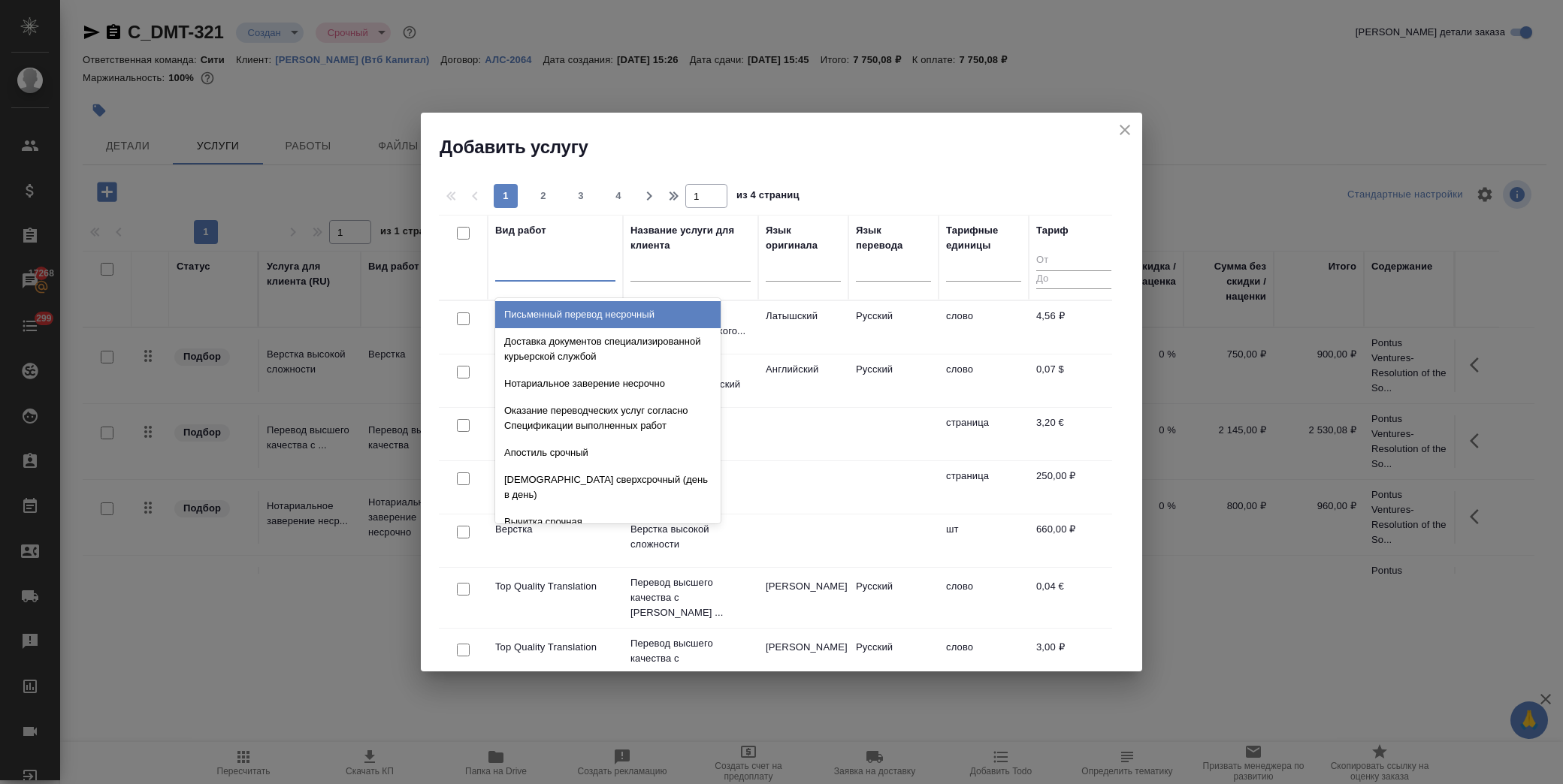
click at [726, 278] on input "text" at bounding box center [690, 272] width 120 height 19
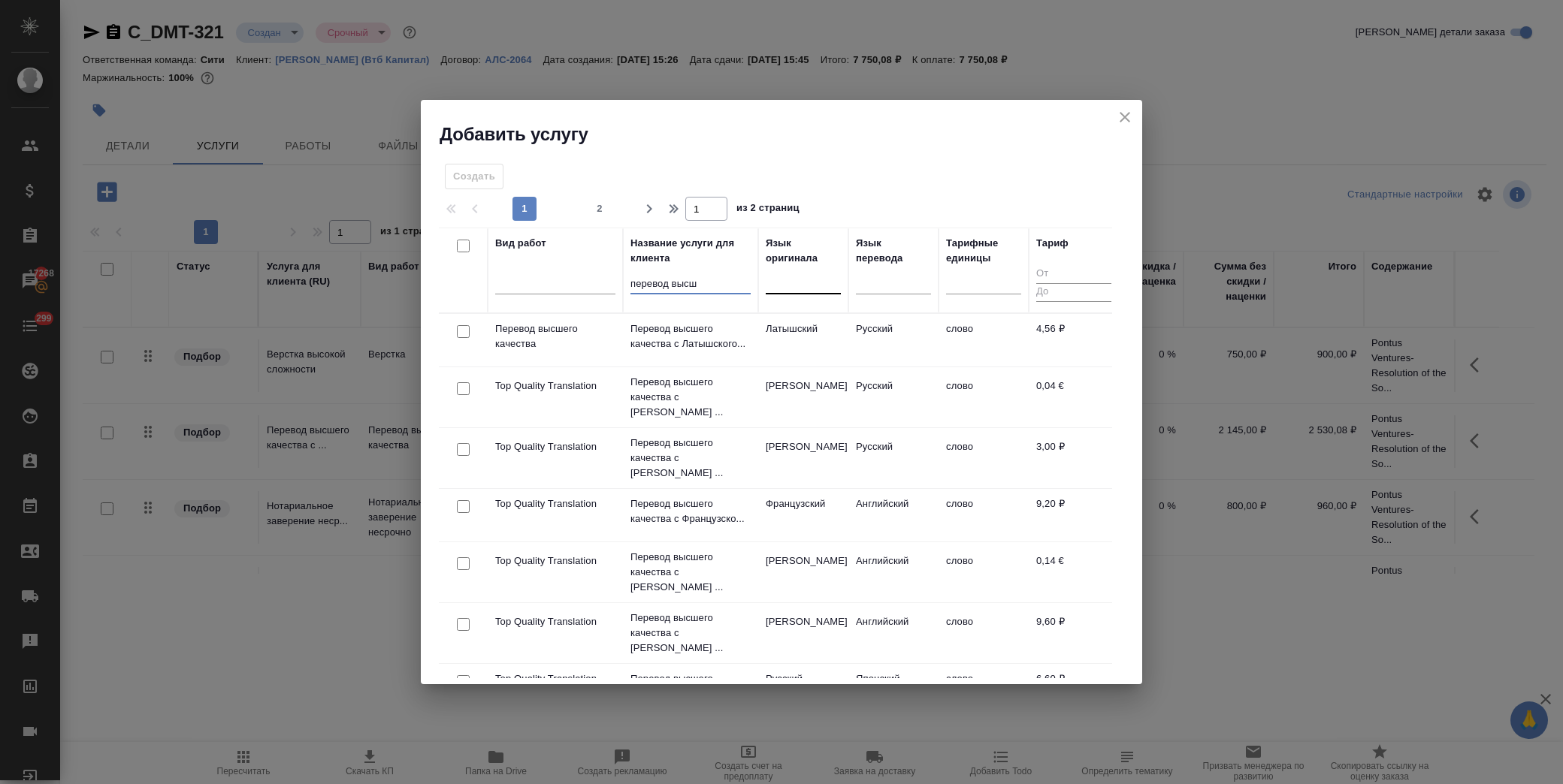
type input "перевод высш"
click at [794, 287] on div at bounding box center [803, 280] width 75 height 22
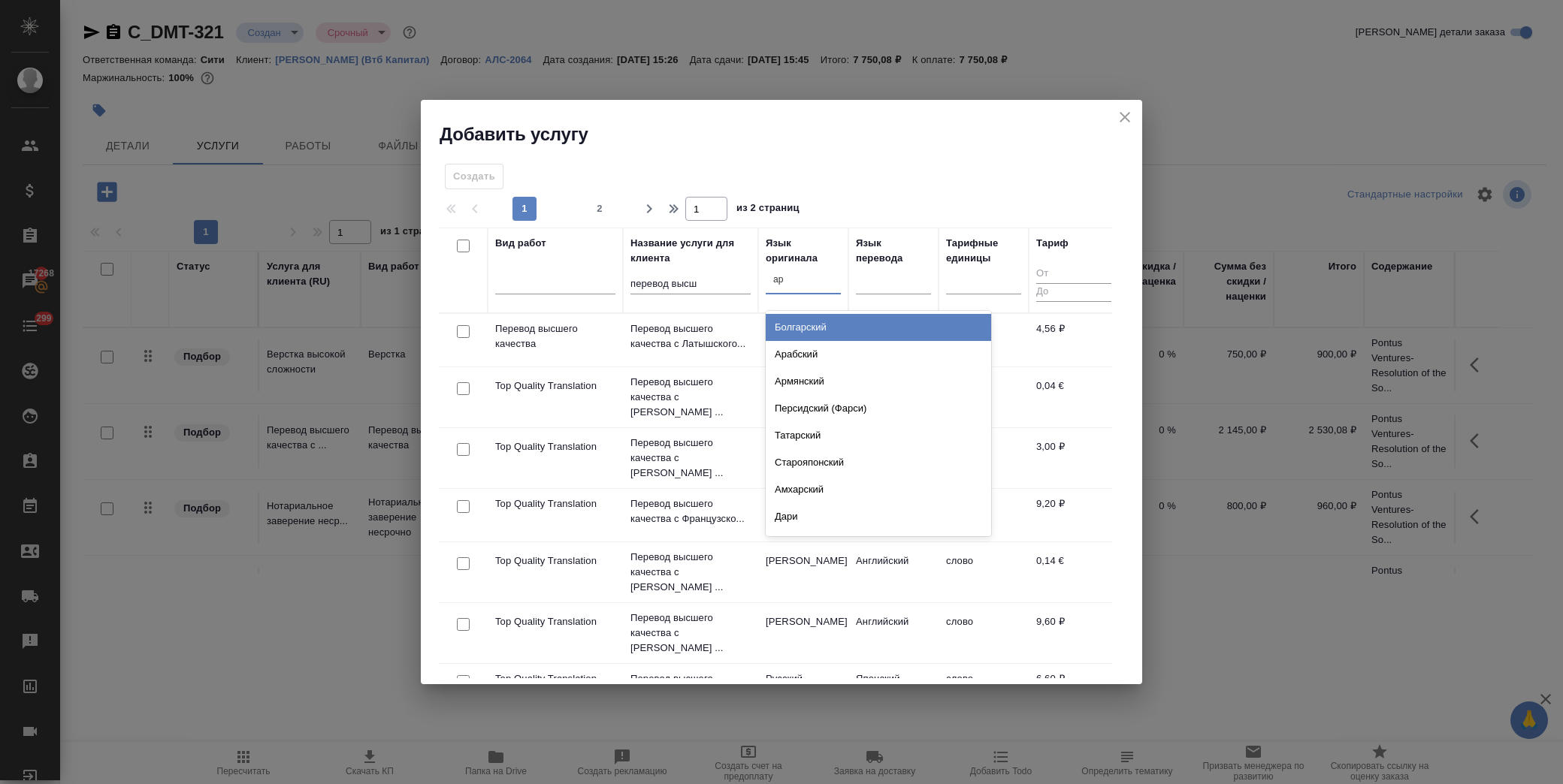
type input "ара"
click at [801, 318] on div "Арабский" at bounding box center [878, 327] width 225 height 27
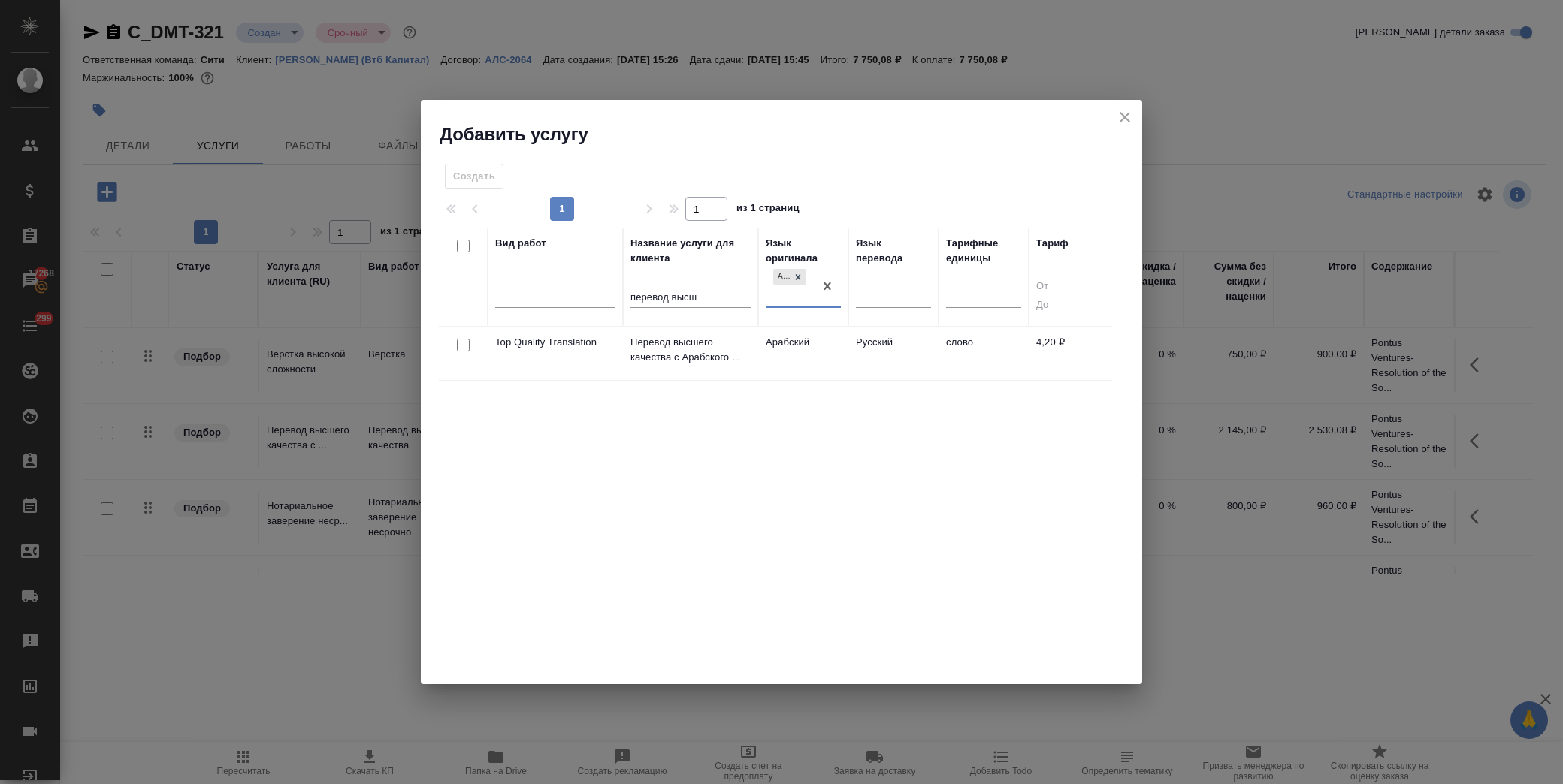
click at [457, 348] on input "checkbox" at bounding box center [463, 345] width 13 height 13
checkbox input "true"
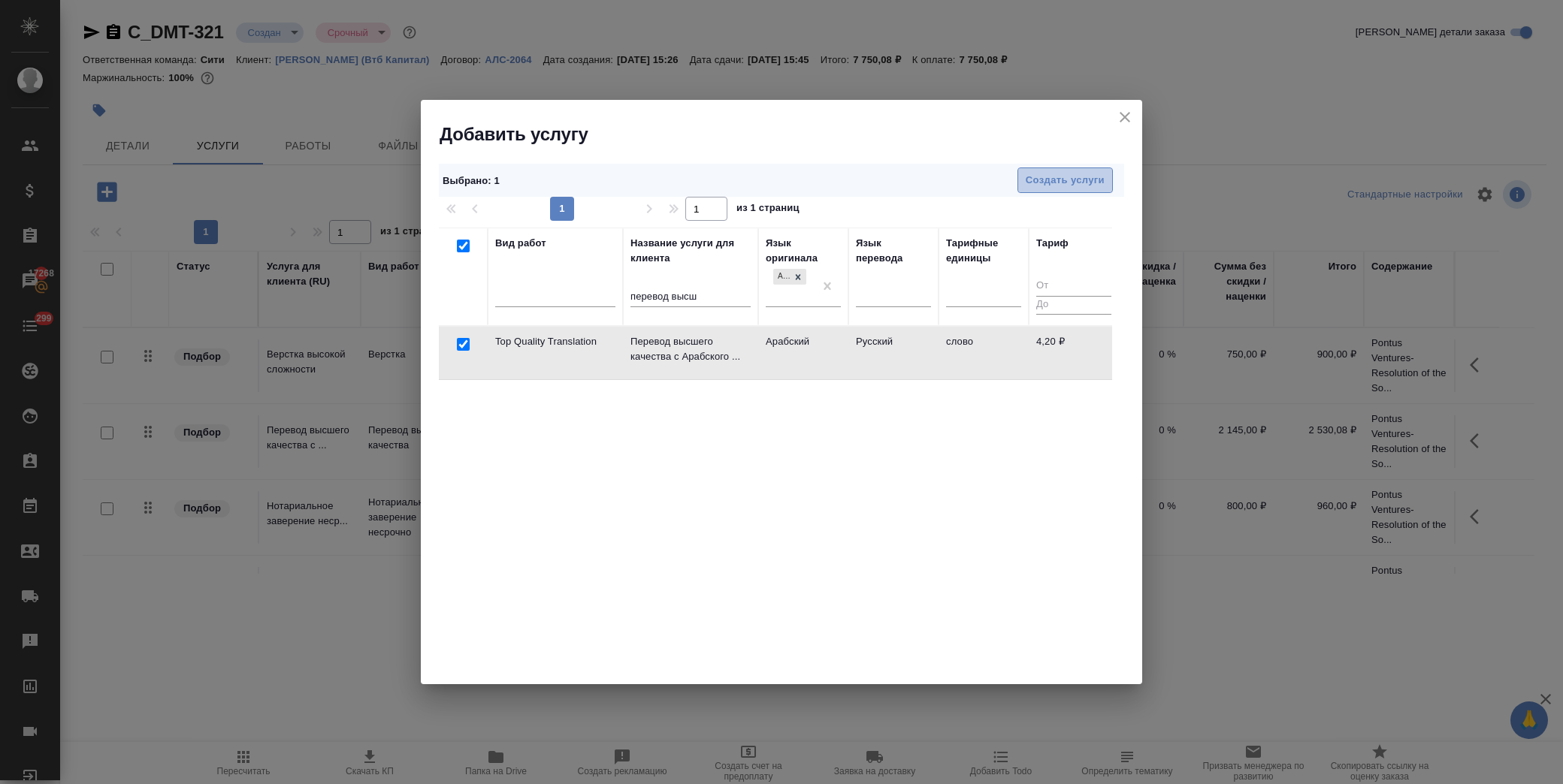
click at [1056, 172] on span "Создать услуги" at bounding box center [1065, 180] width 79 height 17
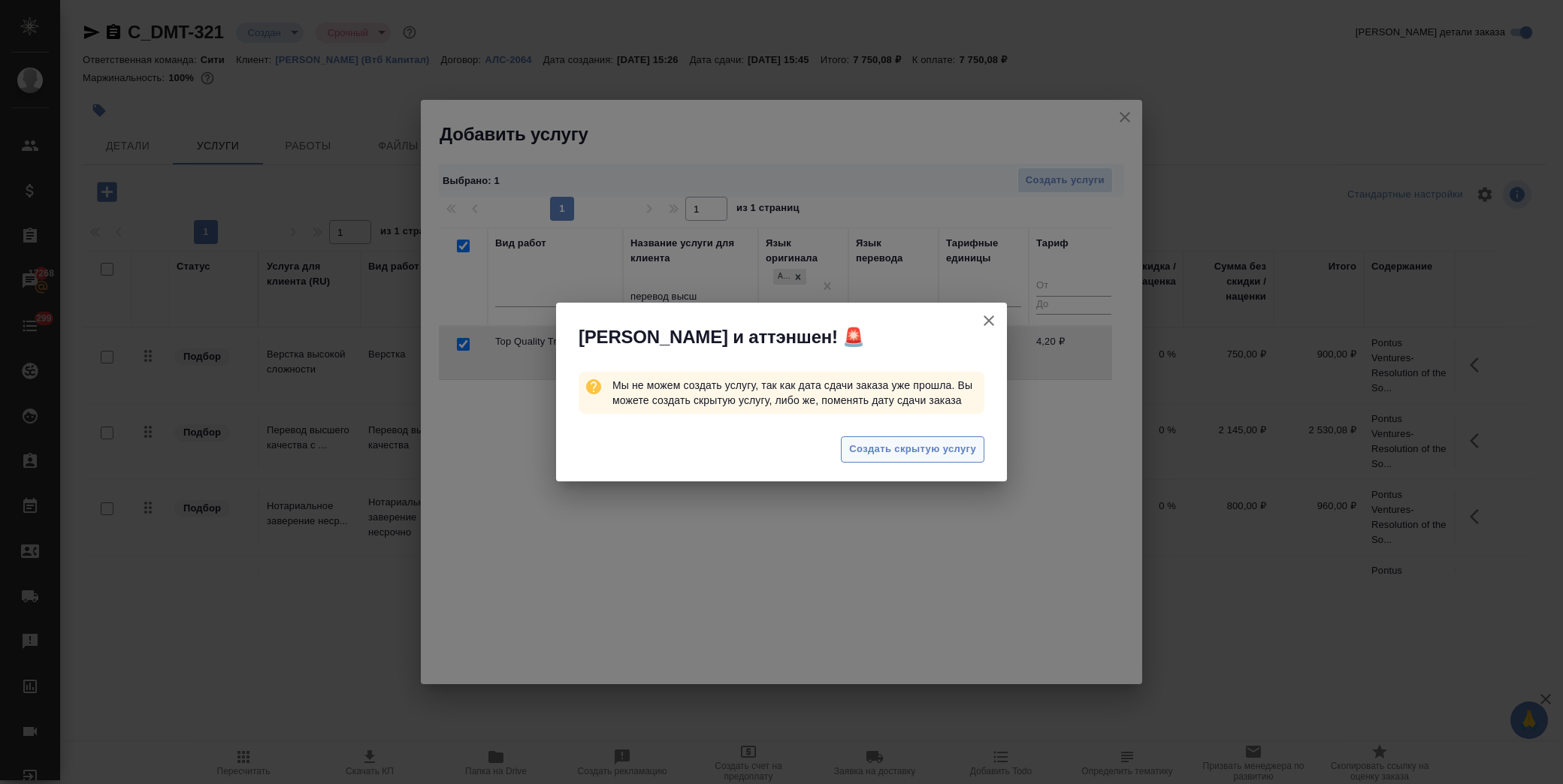
click at [886, 445] on span "Создать скрытую услугу" at bounding box center [912, 449] width 127 height 17
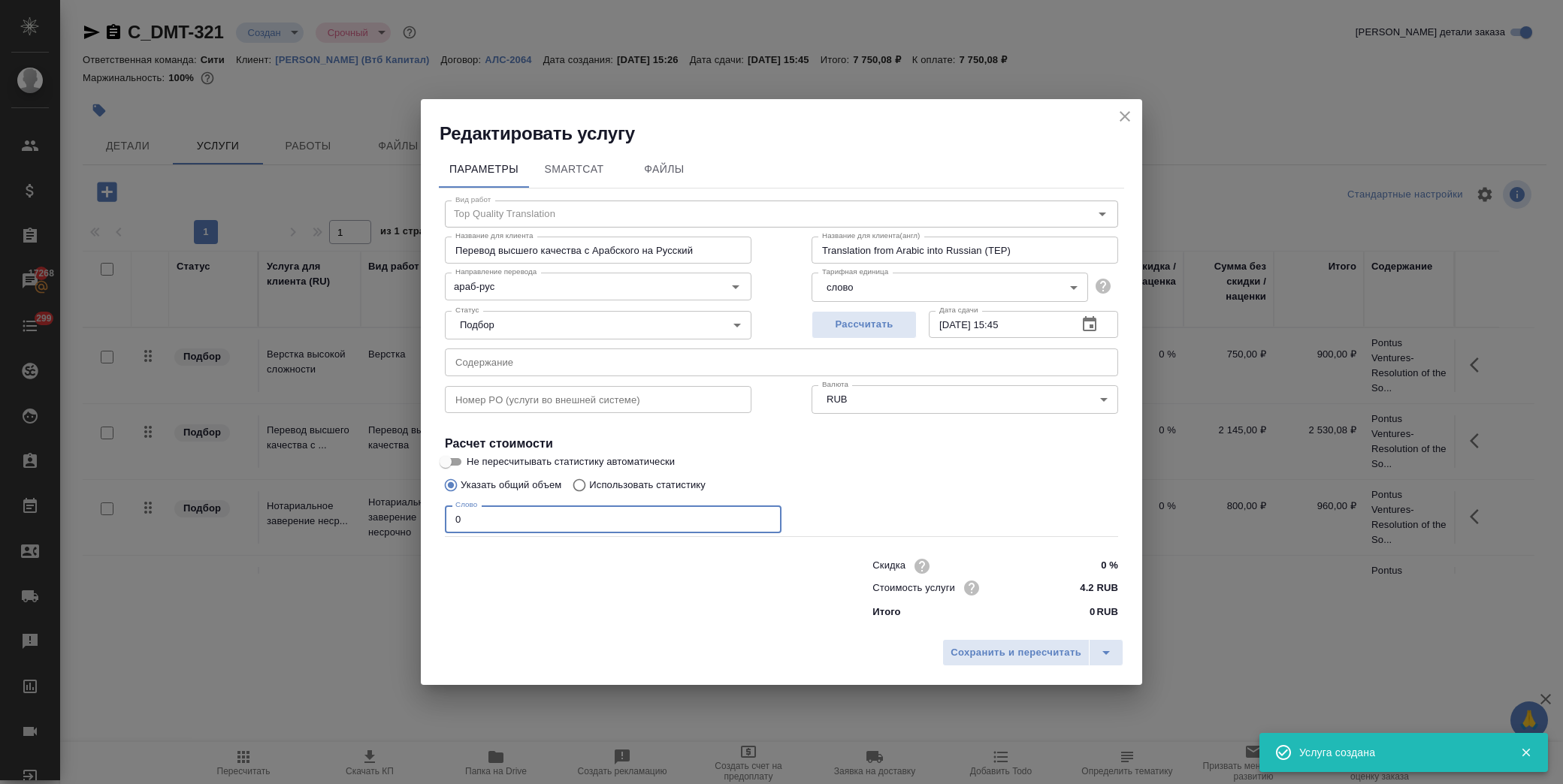
drag, startPoint x: 491, startPoint y: 516, endPoint x: 362, endPoint y: 521, distance: 129.1
click at [362, 521] on div "Редактировать услугу Параметры SmartCat Файлы Вид работ Top Quality Translation…" at bounding box center [781, 392] width 1563 height 784
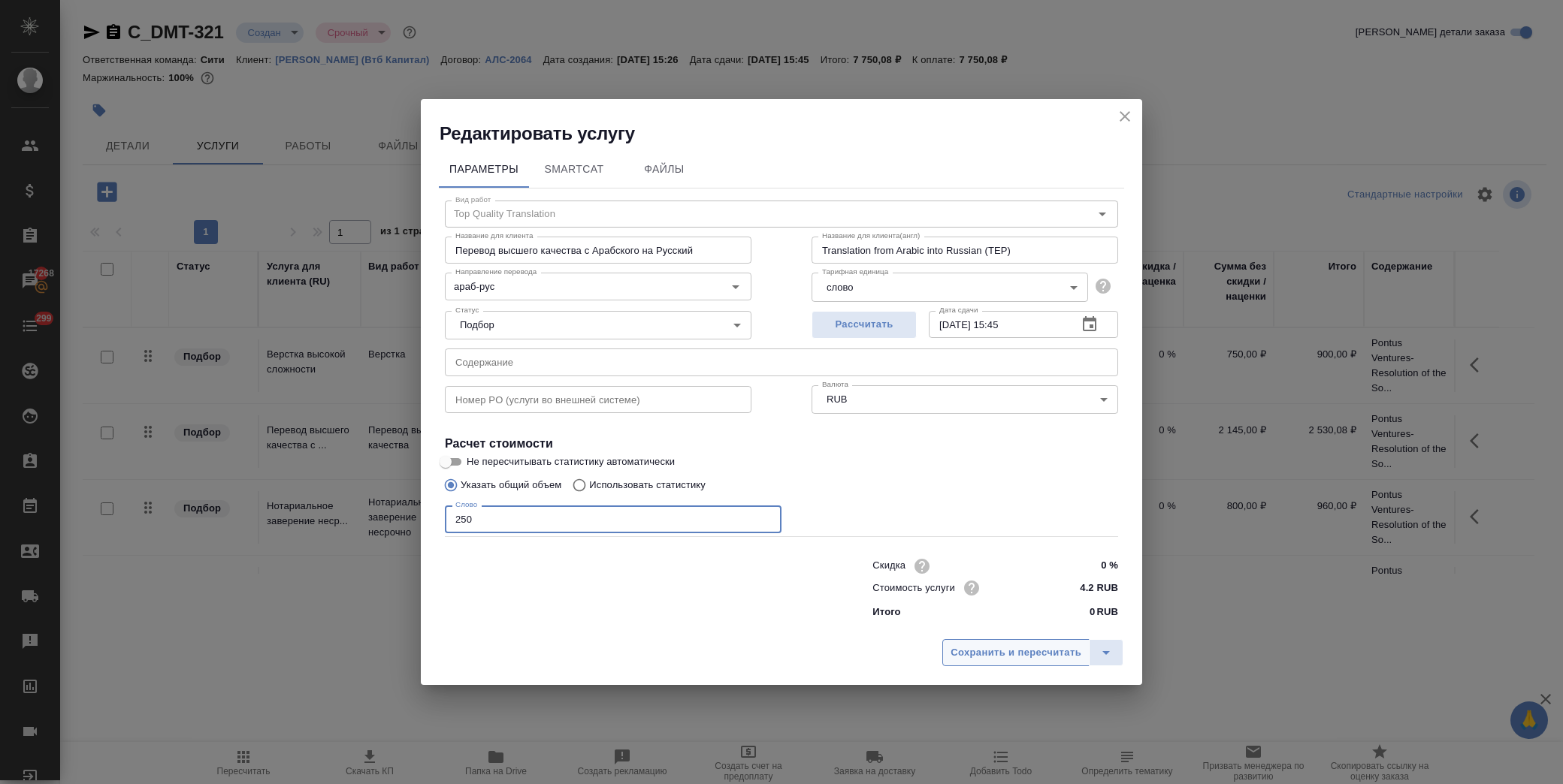
type input "250"
click at [1012, 659] on span "Сохранить и пересчитать" at bounding box center [1016, 653] width 131 height 17
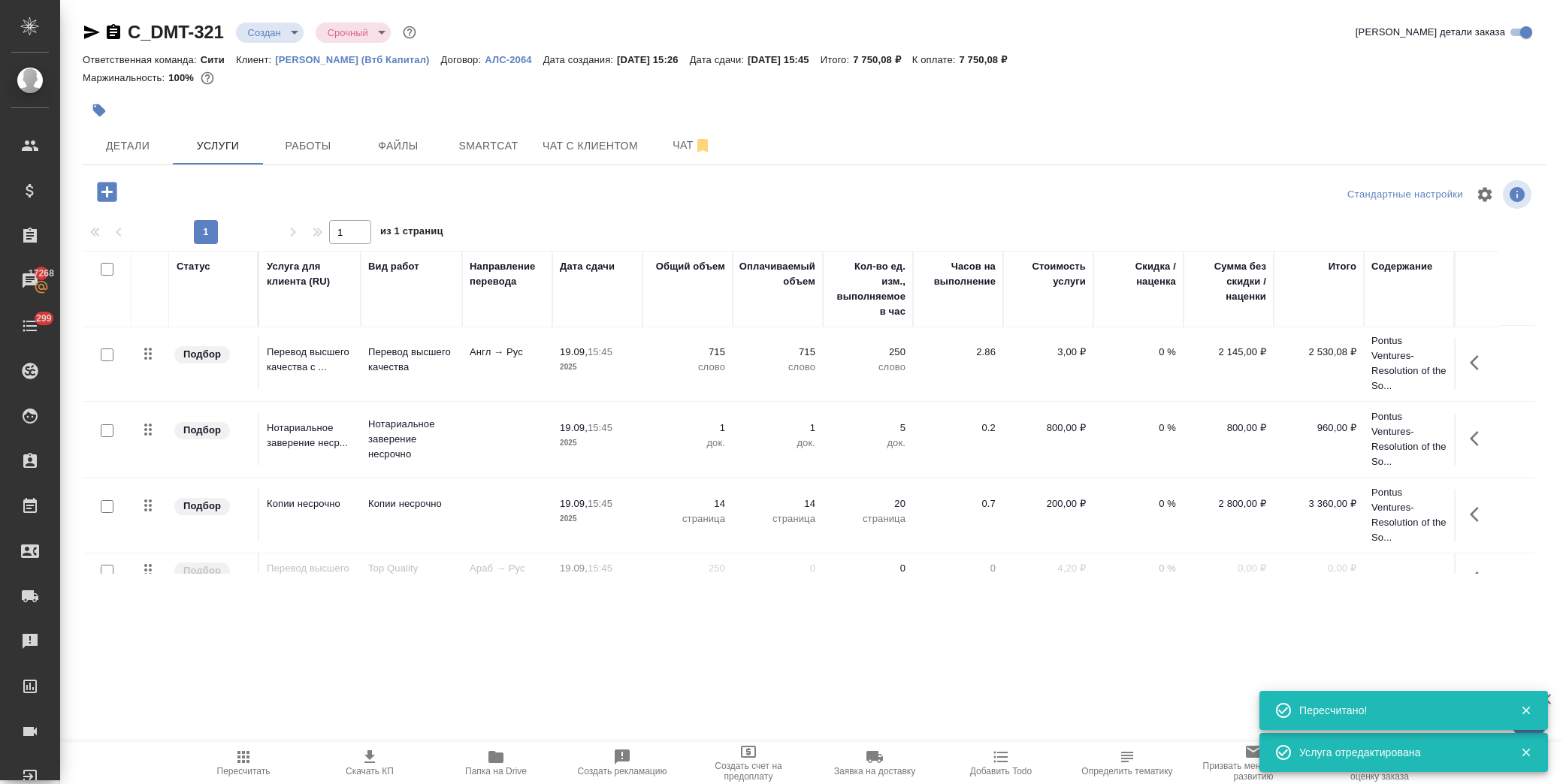
scroll to position [111, 0]
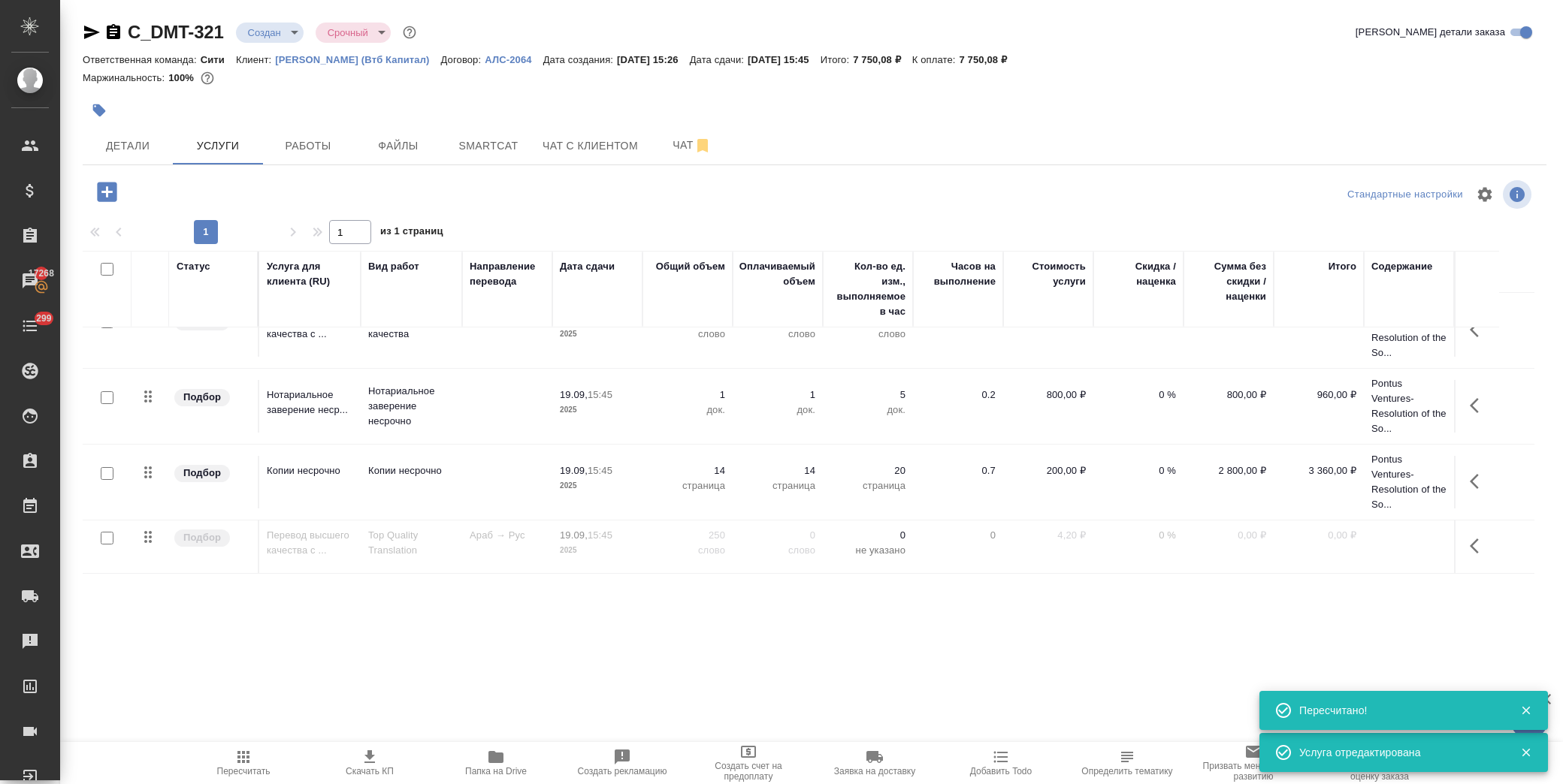
click at [104, 534] on input "checkbox" at bounding box center [107, 538] width 13 height 13
checkbox input "true"
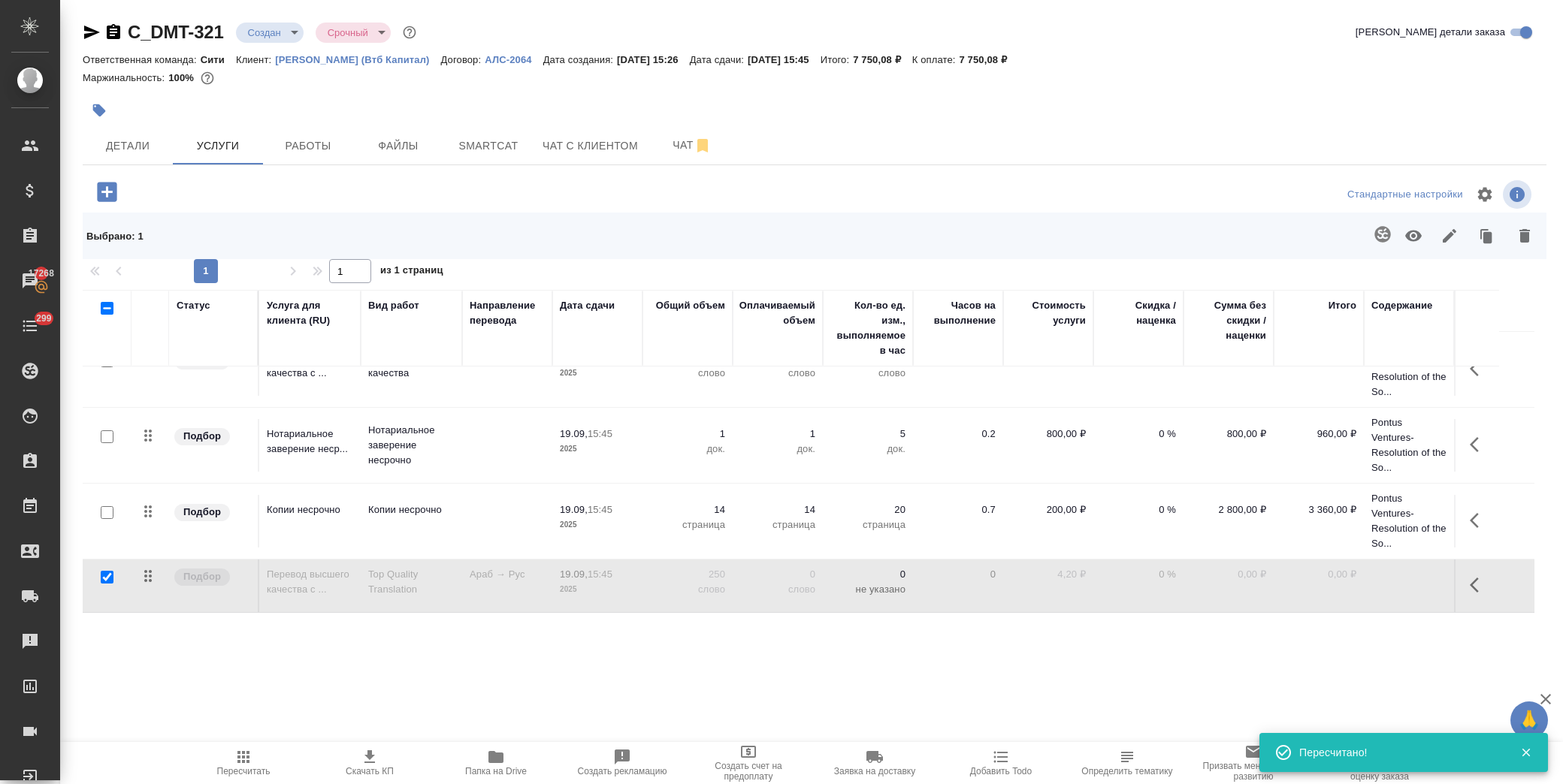
click at [1411, 229] on icon "button" at bounding box center [1414, 236] width 18 height 18
click at [243, 767] on span "Пересчитать" at bounding box center [244, 771] width 54 height 11
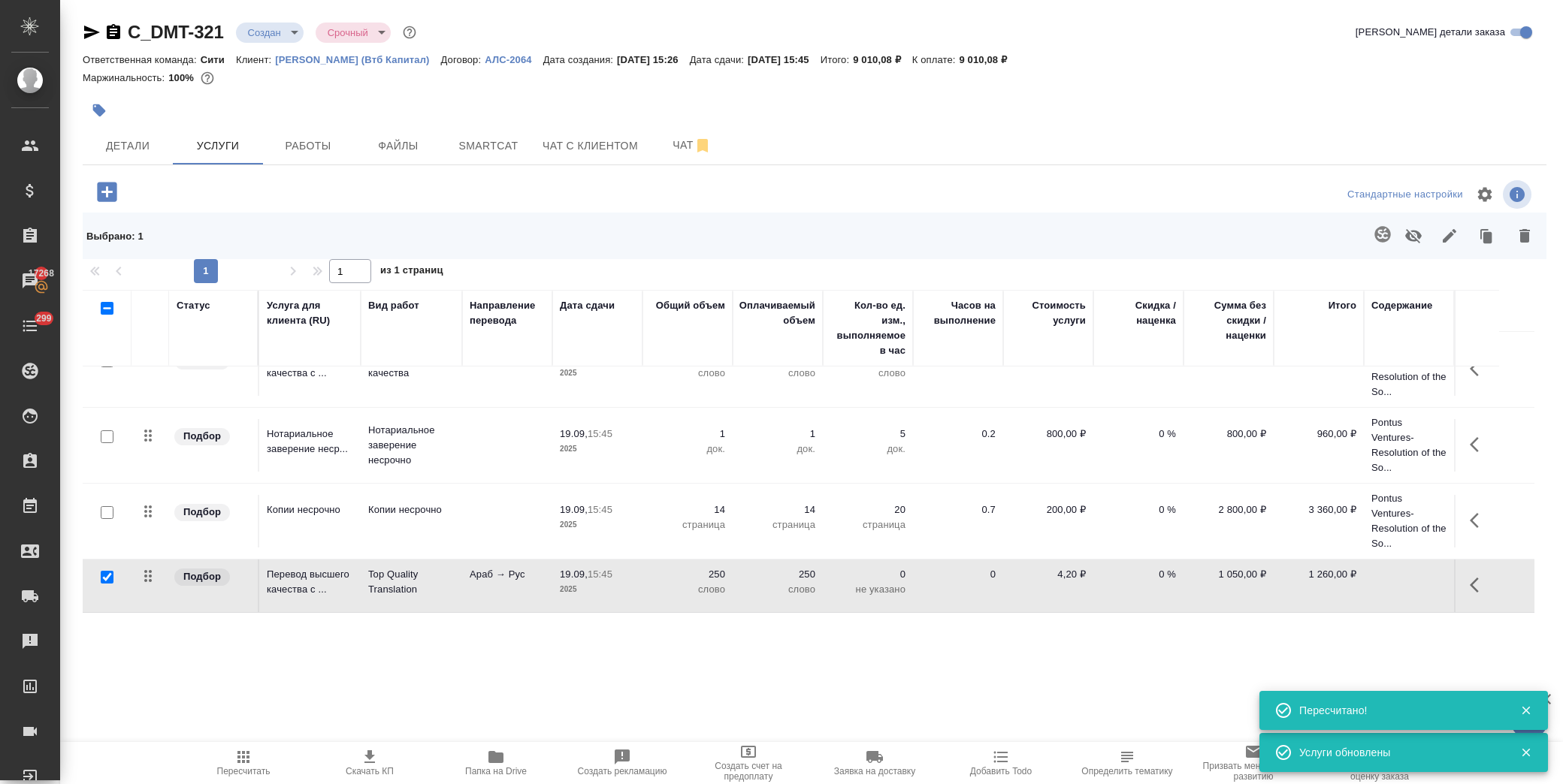
click at [1475, 593] on icon "button" at bounding box center [1479, 585] width 18 height 18
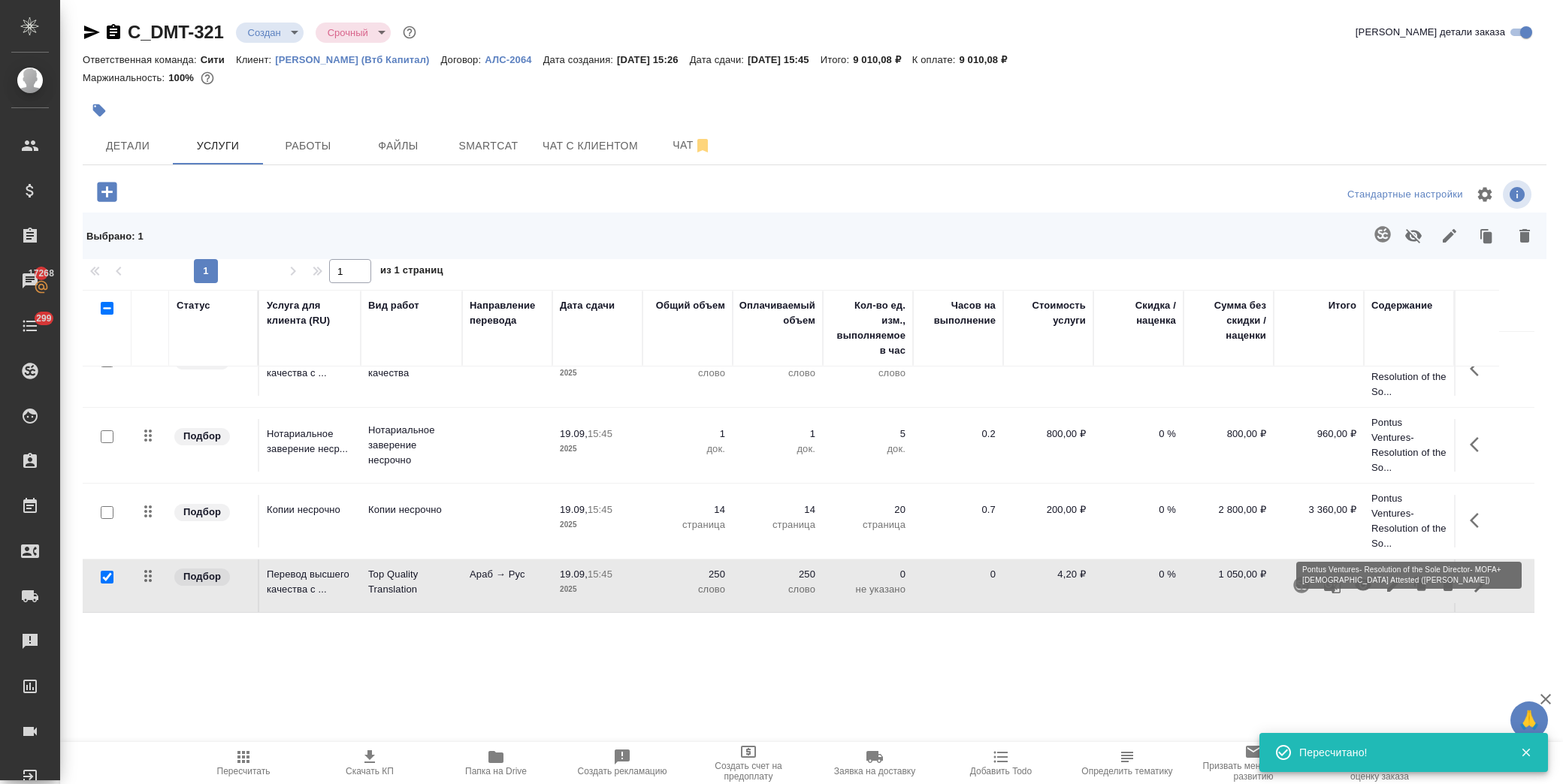
click at [1398, 514] on p "Pontus Ventures- Resolution of the So..." at bounding box center [1409, 521] width 75 height 60
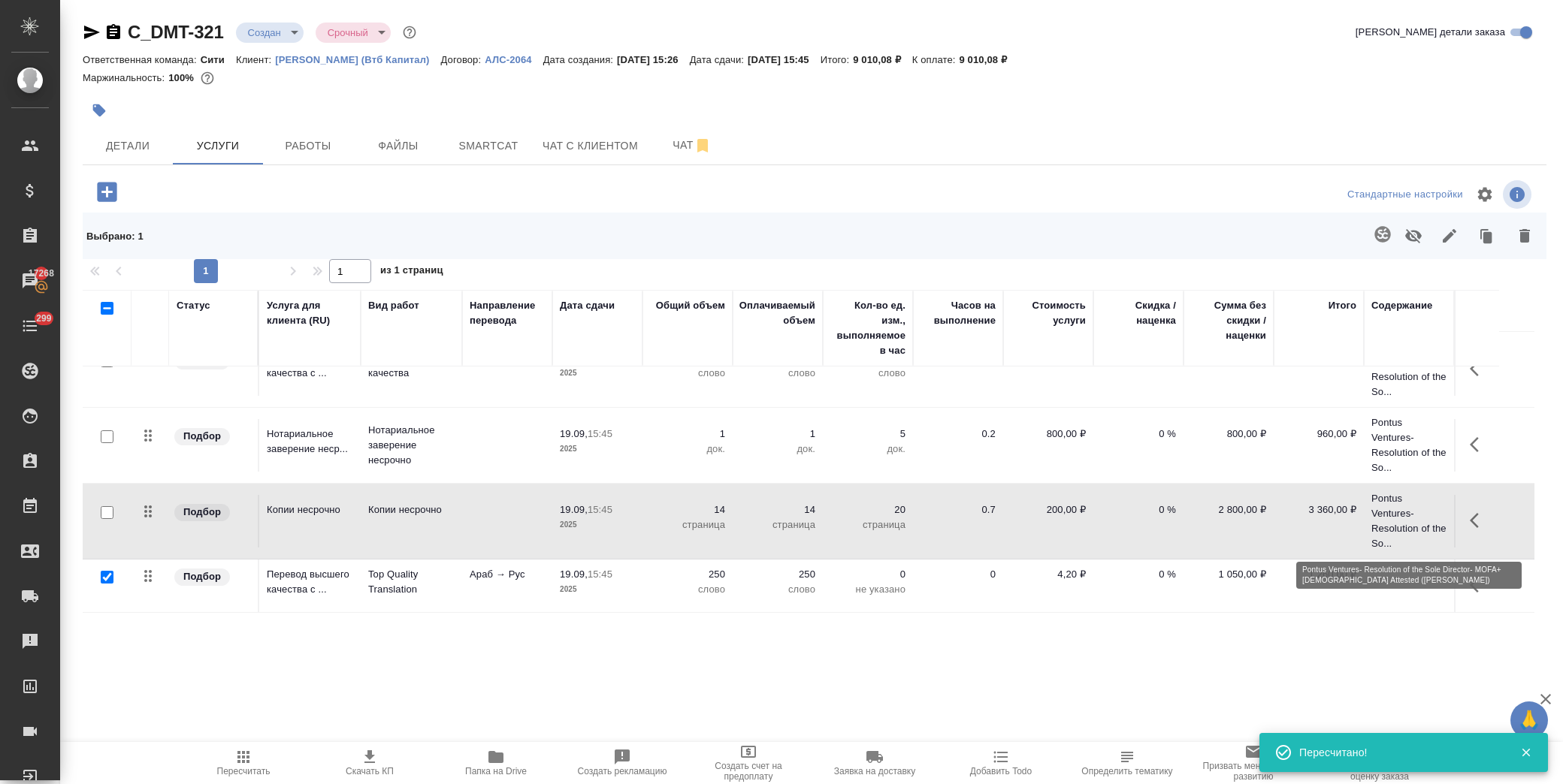
click at [1398, 514] on p "Pontus Ventures- Resolution of the So..." at bounding box center [1409, 521] width 75 height 60
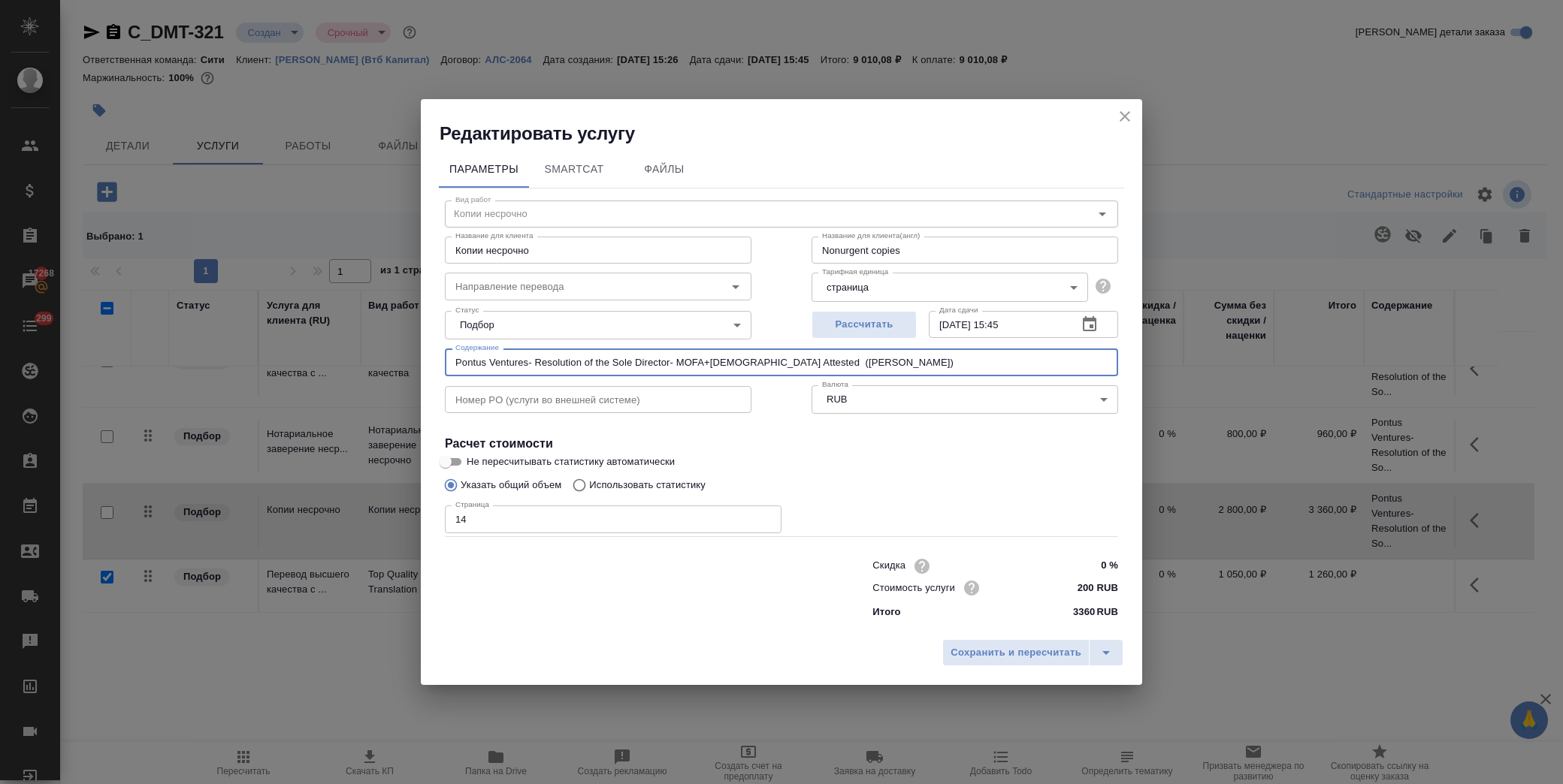
drag, startPoint x: 850, startPoint y: 355, endPoint x: 291, endPoint y: 346, distance: 559.1
click at [291, 346] on div "Редактировать услугу Параметры SmartCat Файлы Вид работ Копии несрочно Вид рабо…" at bounding box center [781, 392] width 1563 height 784
click at [1132, 108] on icon "close" at bounding box center [1125, 117] width 18 height 18
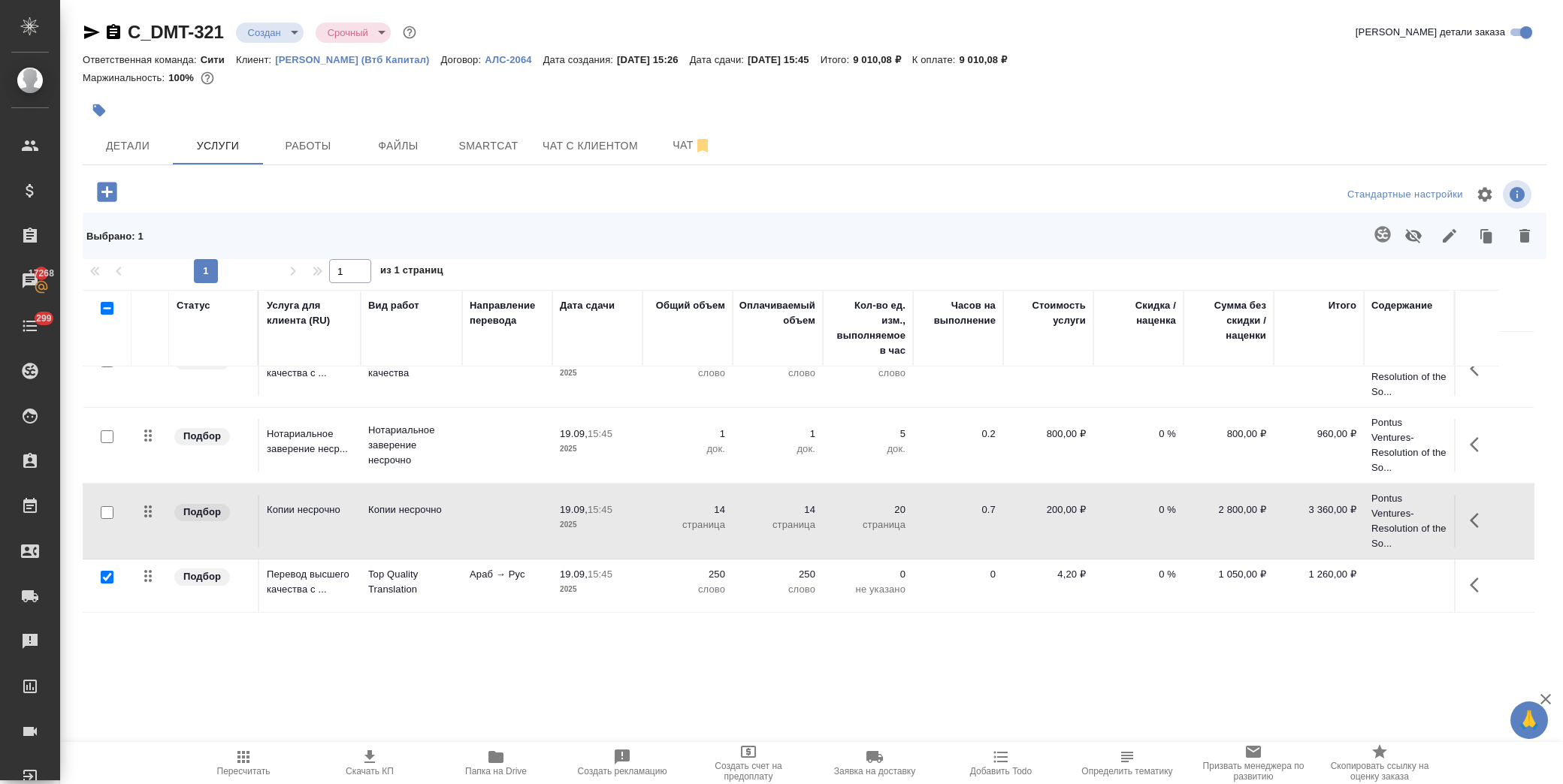
click at [1408, 590] on td at bounding box center [1409, 585] width 90 height 53
click at [1411, 590] on td at bounding box center [1409, 585] width 90 height 53
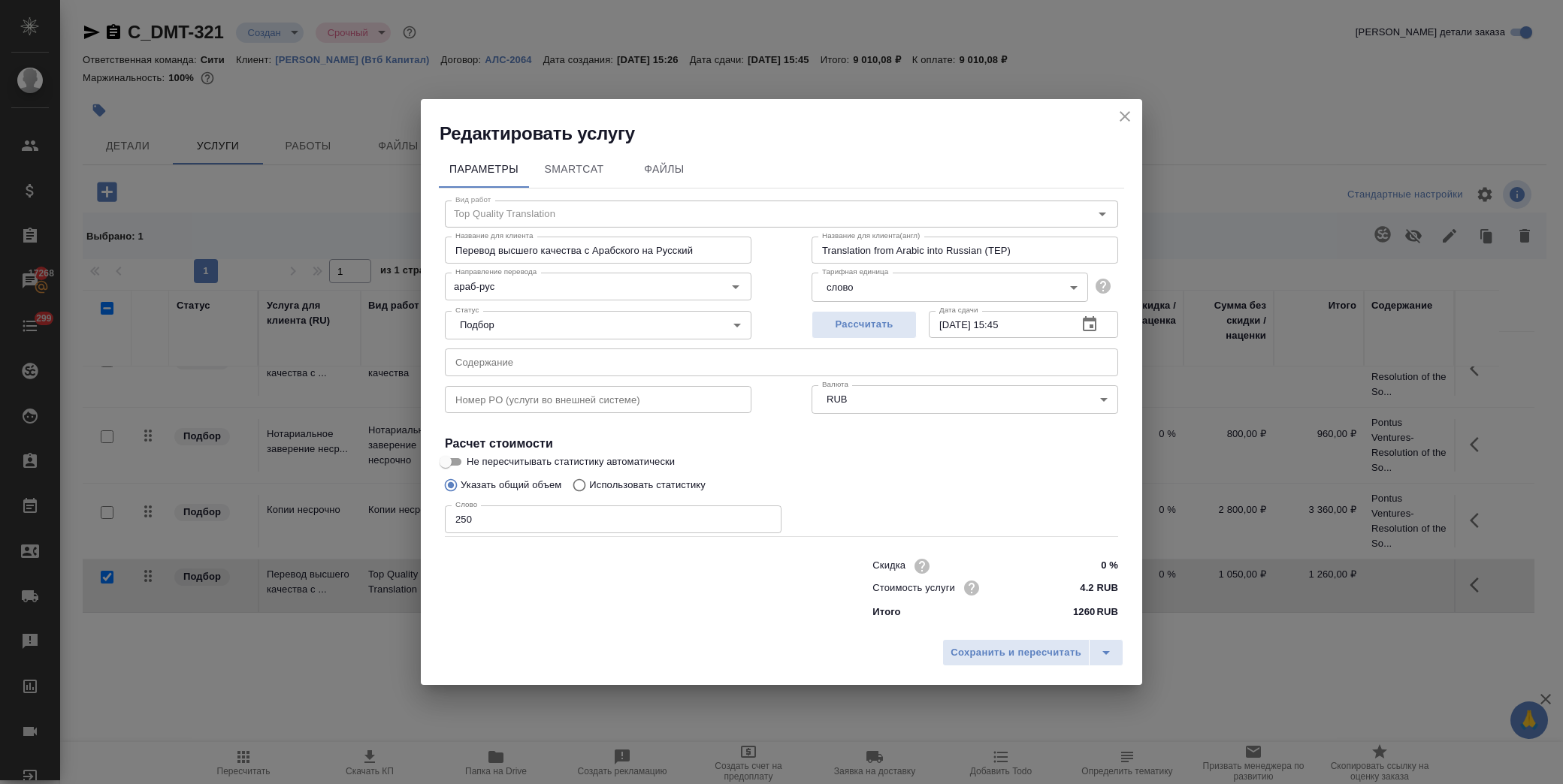
click at [633, 373] on input "text" at bounding box center [782, 362] width 673 height 27
paste input "Pontus Ventures- Resolution of the Sole Director- MOFA+Russian Attested (Басова…"
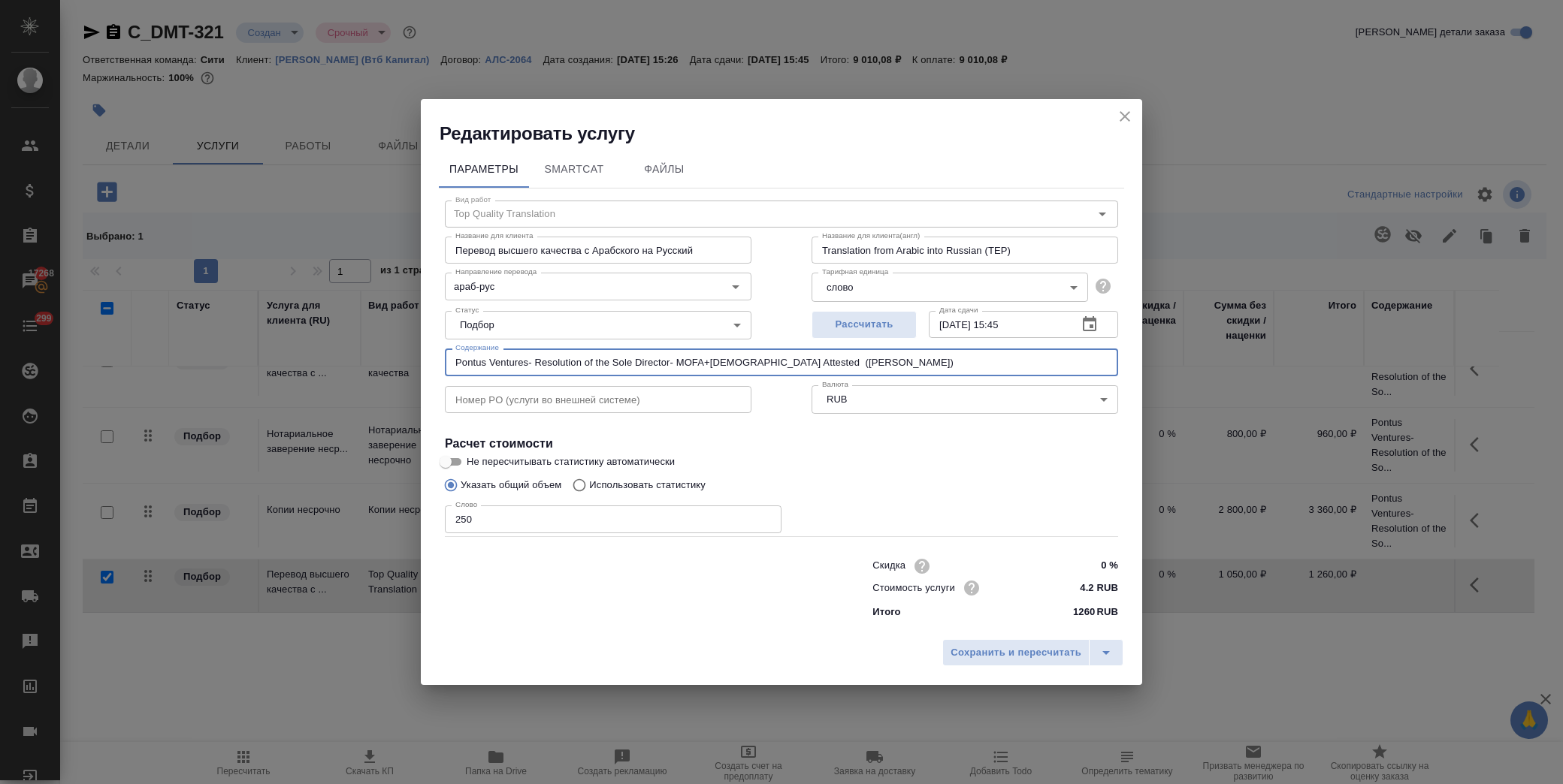
type input "Pontus Ventures- Resolution of the Sole Director- MOFA+Russian Attested (Басова…"
drag, startPoint x: 500, startPoint y: 525, endPoint x: 349, endPoint y: 525, distance: 151.0
click at [349, 525] on div "Редактировать услугу Параметры SmartCat Файлы Вид работ Top Quality Translation…" at bounding box center [781, 392] width 1563 height 784
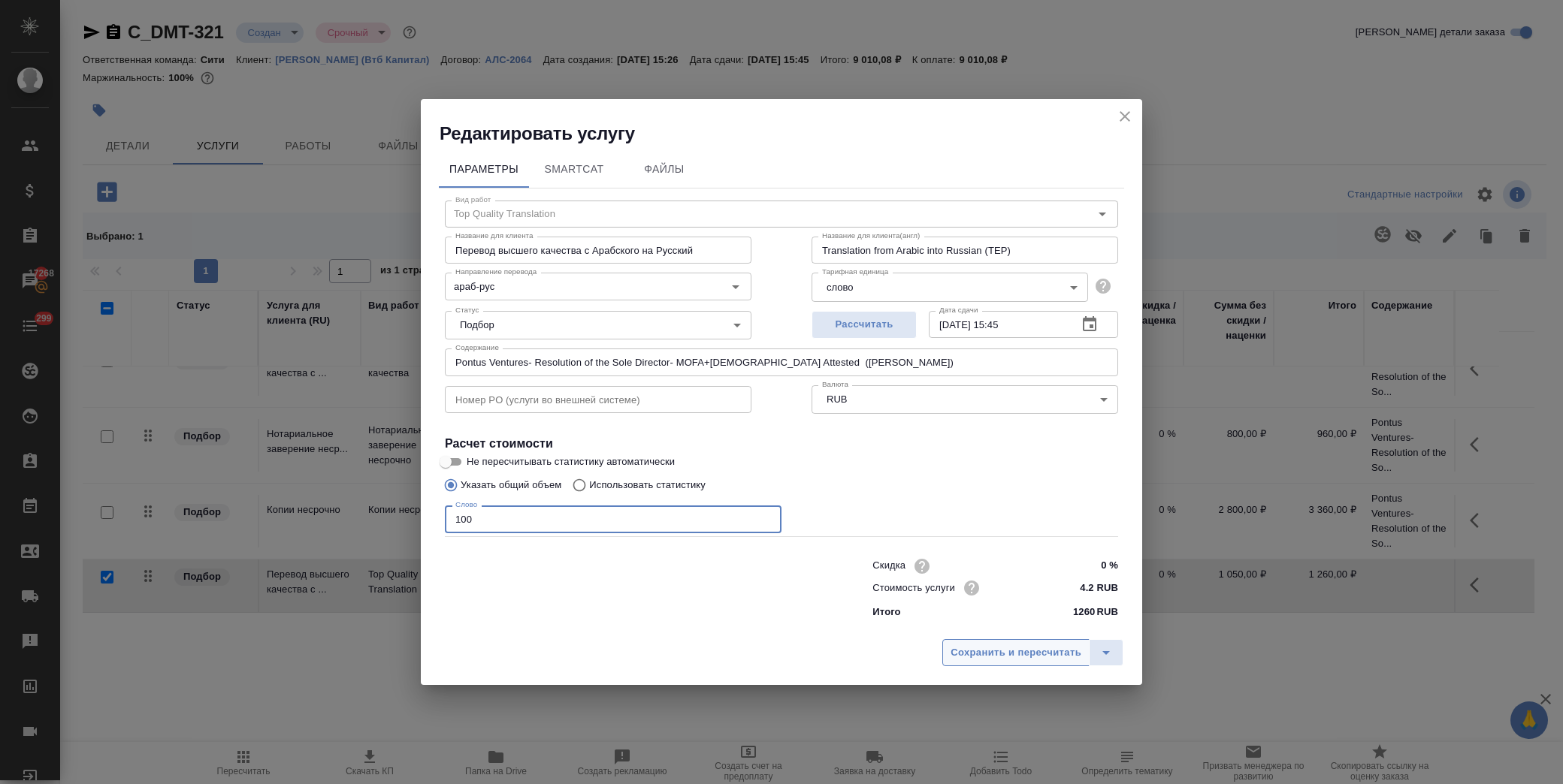
type input "100"
click at [1018, 659] on span "Сохранить и пересчитать" at bounding box center [1016, 653] width 131 height 17
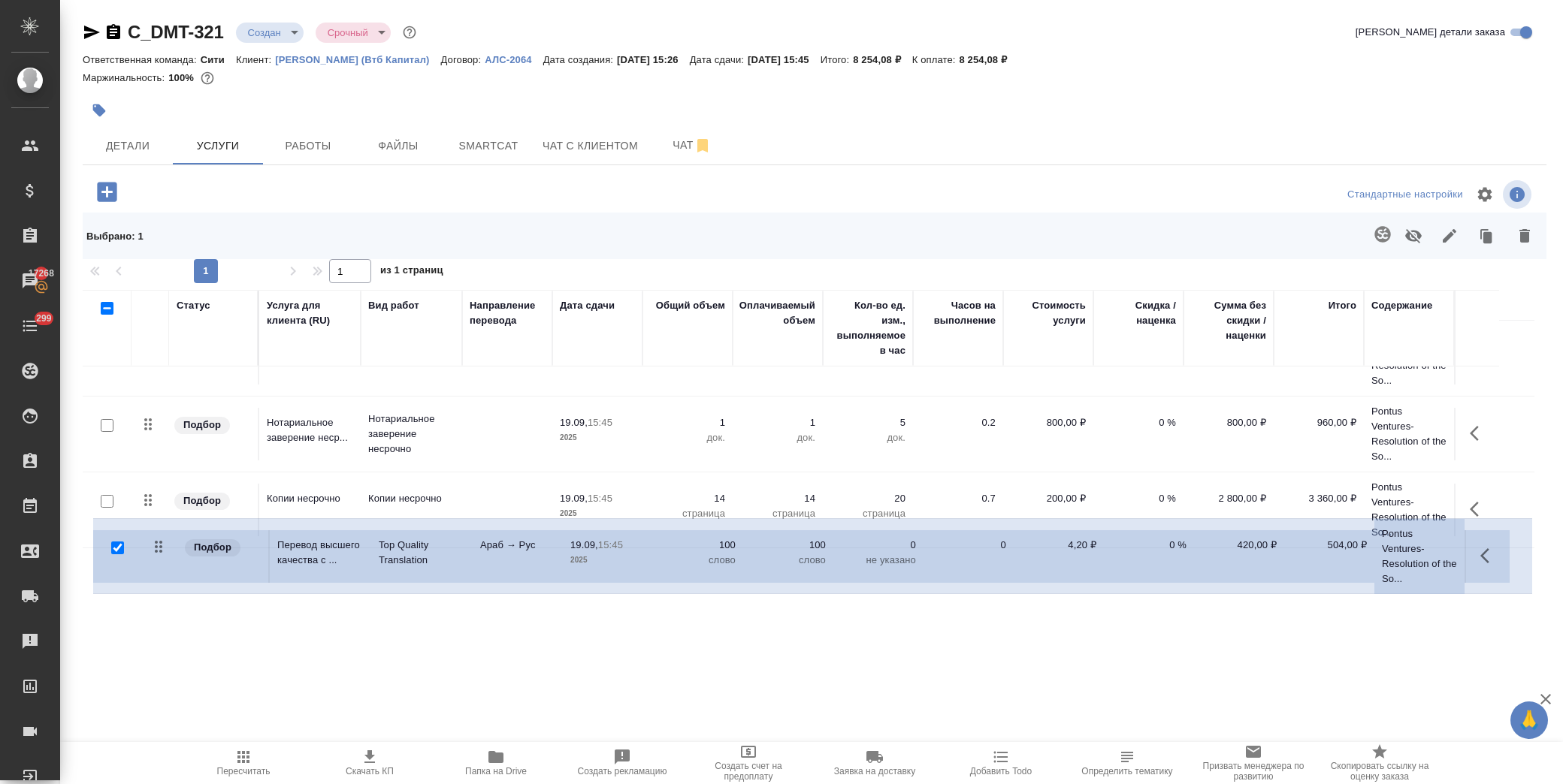
scroll to position [128, 0]
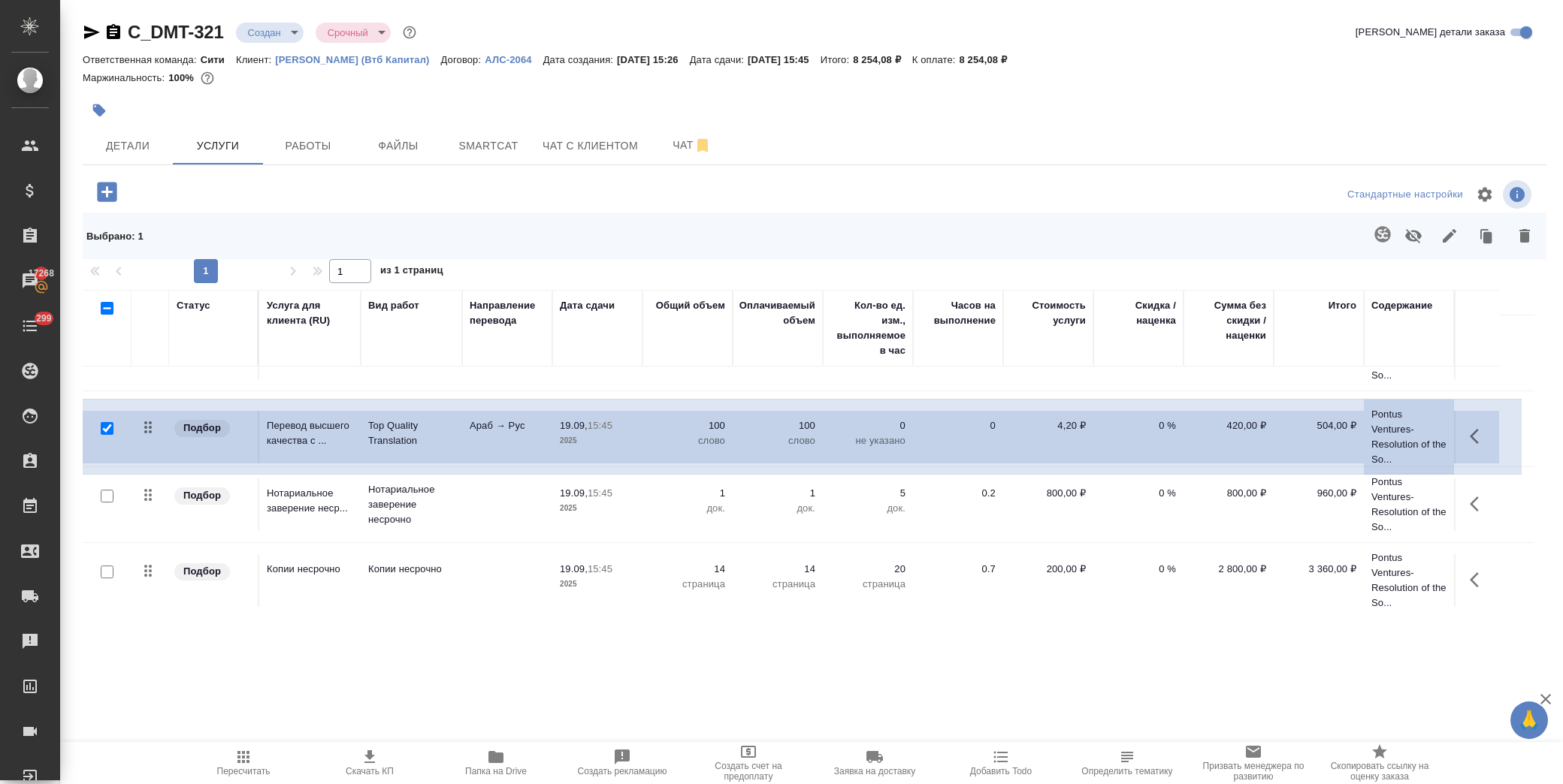
drag, startPoint x: 145, startPoint y: 589, endPoint x: 148, endPoint y: 429, distance: 160.0
click at [148, 429] on table "Статус Услуга для клиента (RU) Вид работ Направление перевода Дата сдачи Общий …" at bounding box center [809, 390] width 1452 height 456
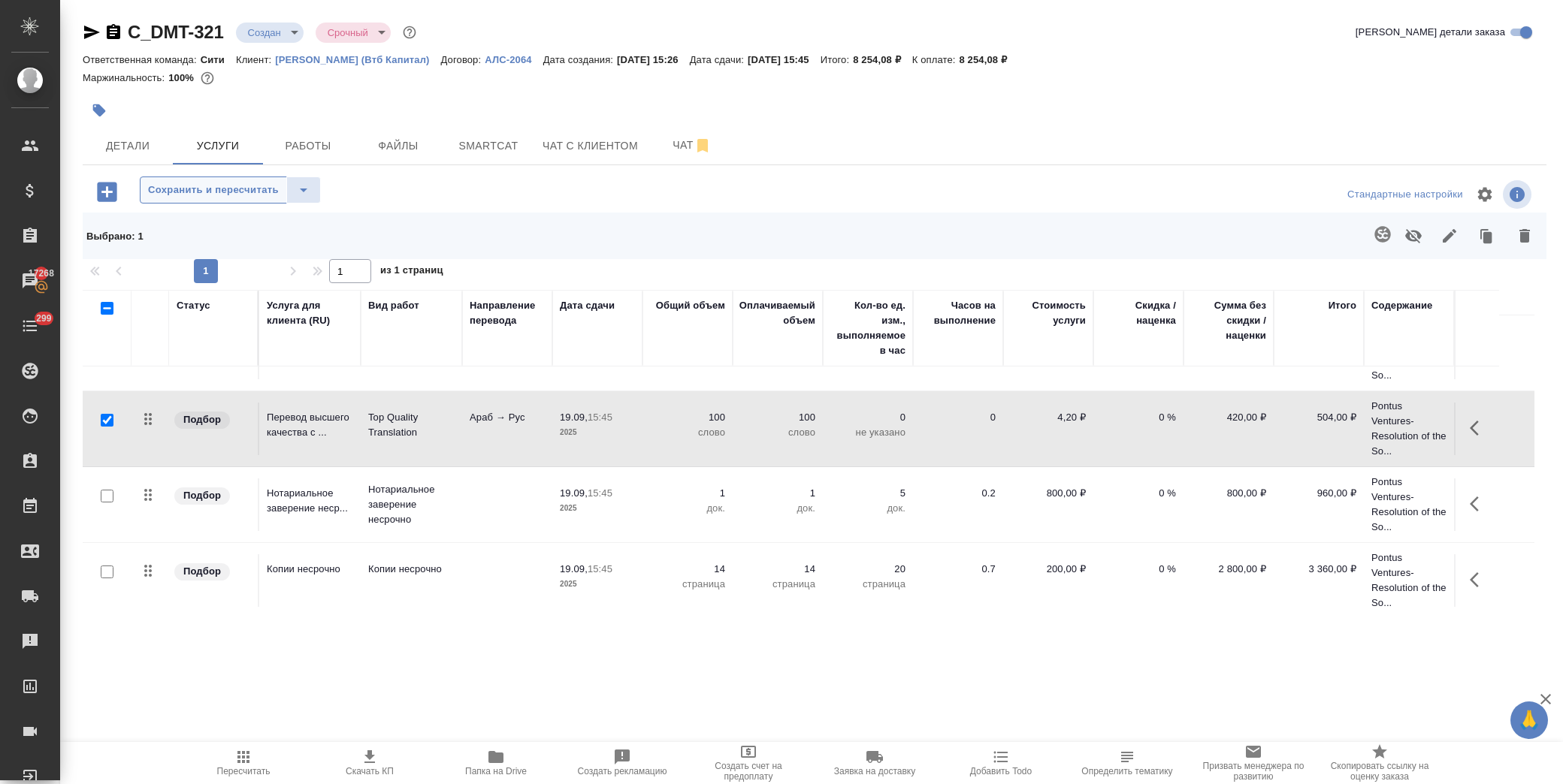
click at [188, 192] on span "Сохранить и пересчитать" at bounding box center [213, 190] width 131 height 17
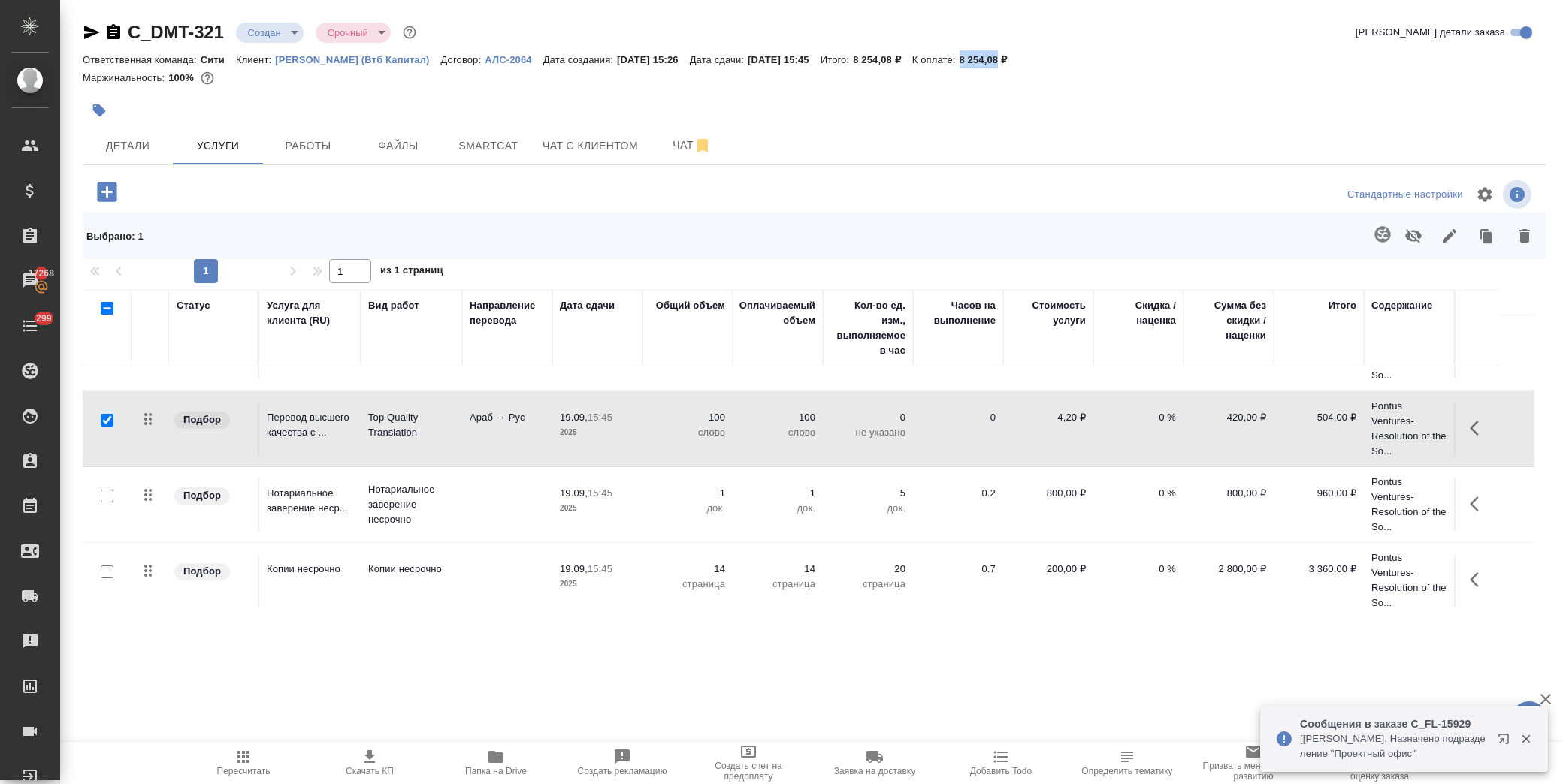
drag, startPoint x: 999, startPoint y: 60, endPoint x: 1037, endPoint y: 62, distance: 38.1
click at [1037, 62] on div "Ответственная команда: Сити Клиент: Деметра Холдинг (Втб Капитал) Договор: АЛС-…" at bounding box center [814, 59] width 1464 height 18
copy p "8 254,08"
click at [363, 761] on icon "button" at bounding box center [370, 757] width 18 height 18
click at [678, 143] on span "Чат" at bounding box center [692, 145] width 72 height 19
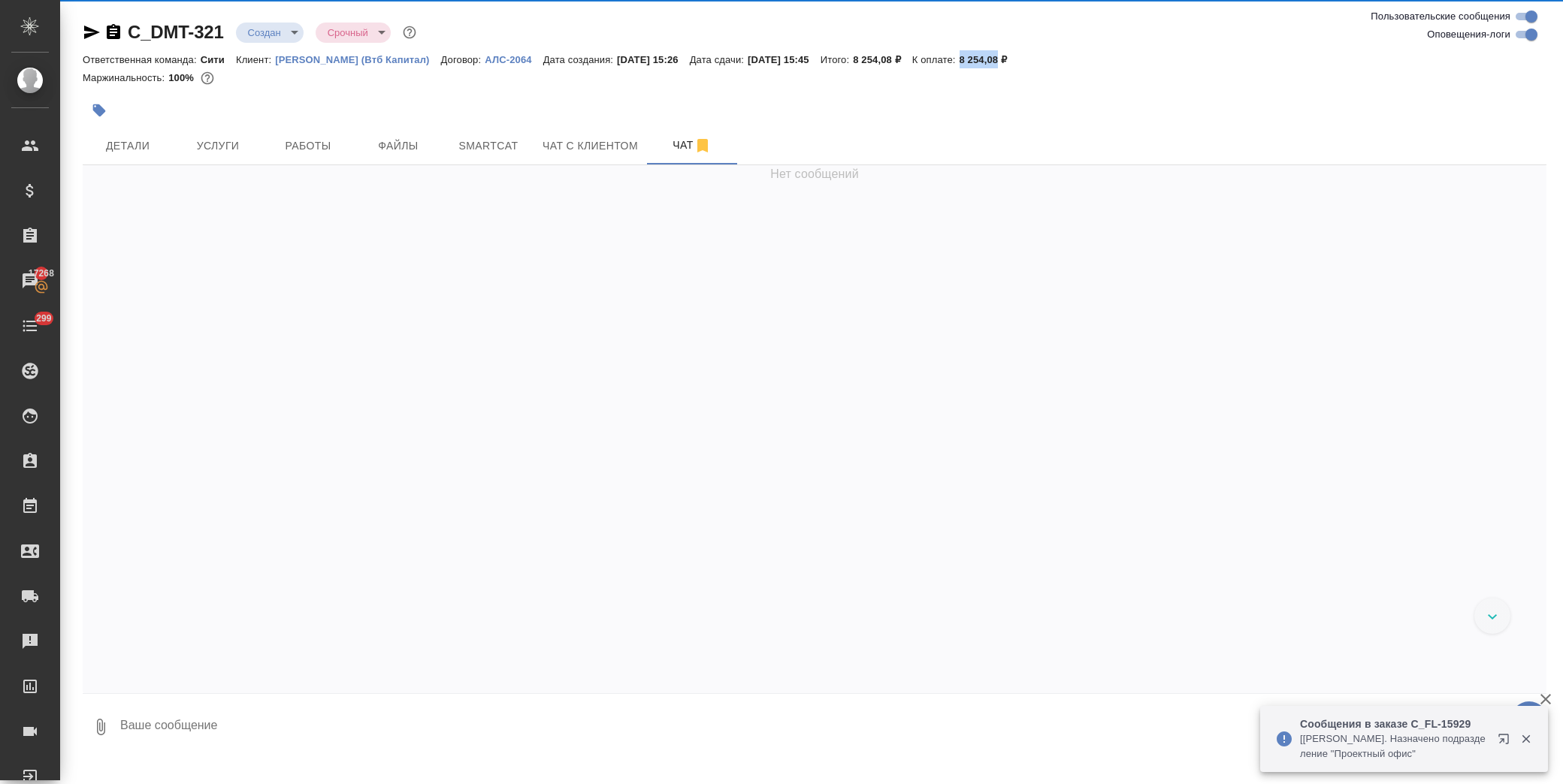
scroll to position [173, 0]
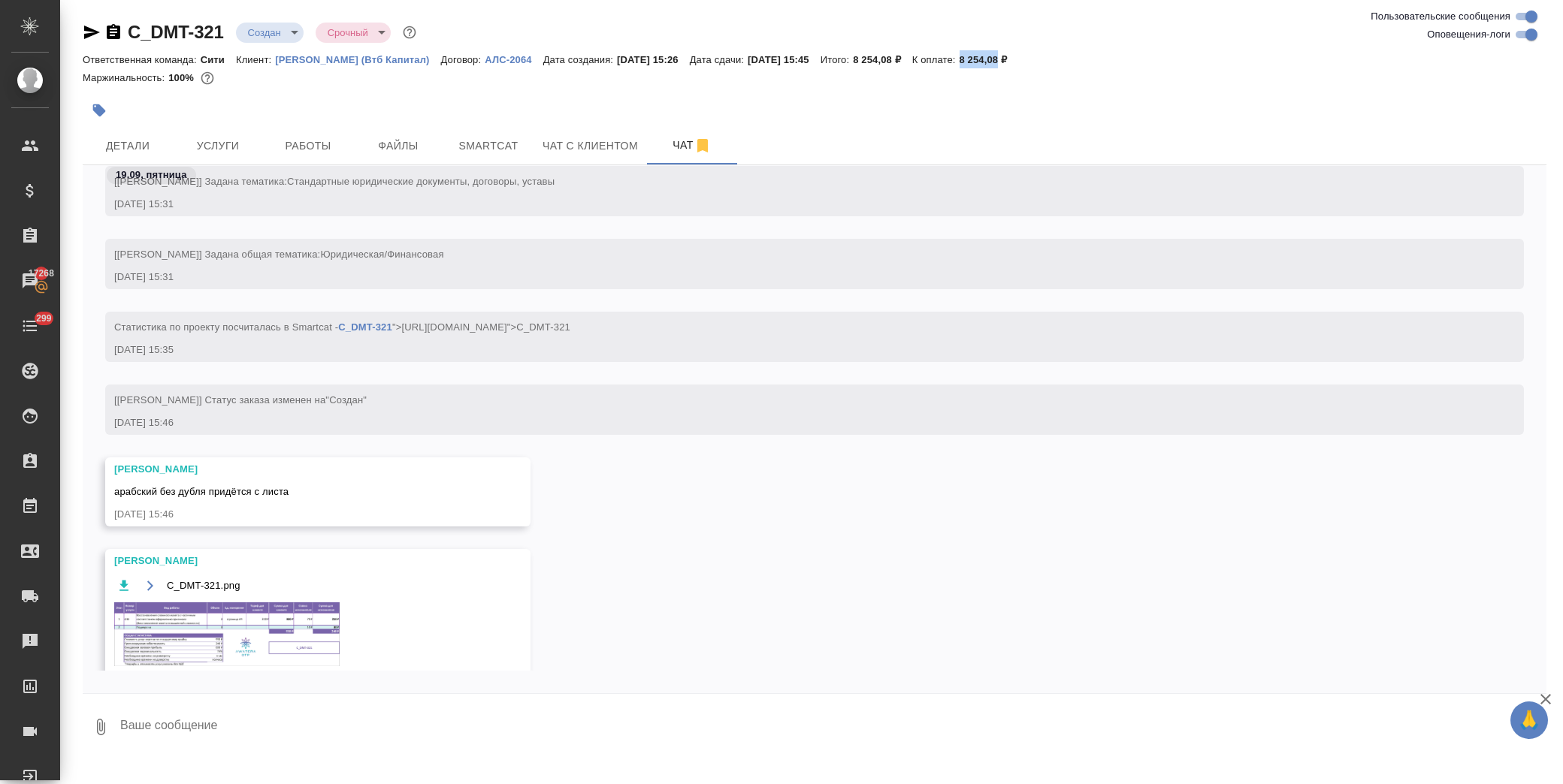
click at [205, 615] on img at bounding box center [227, 634] width 225 height 64
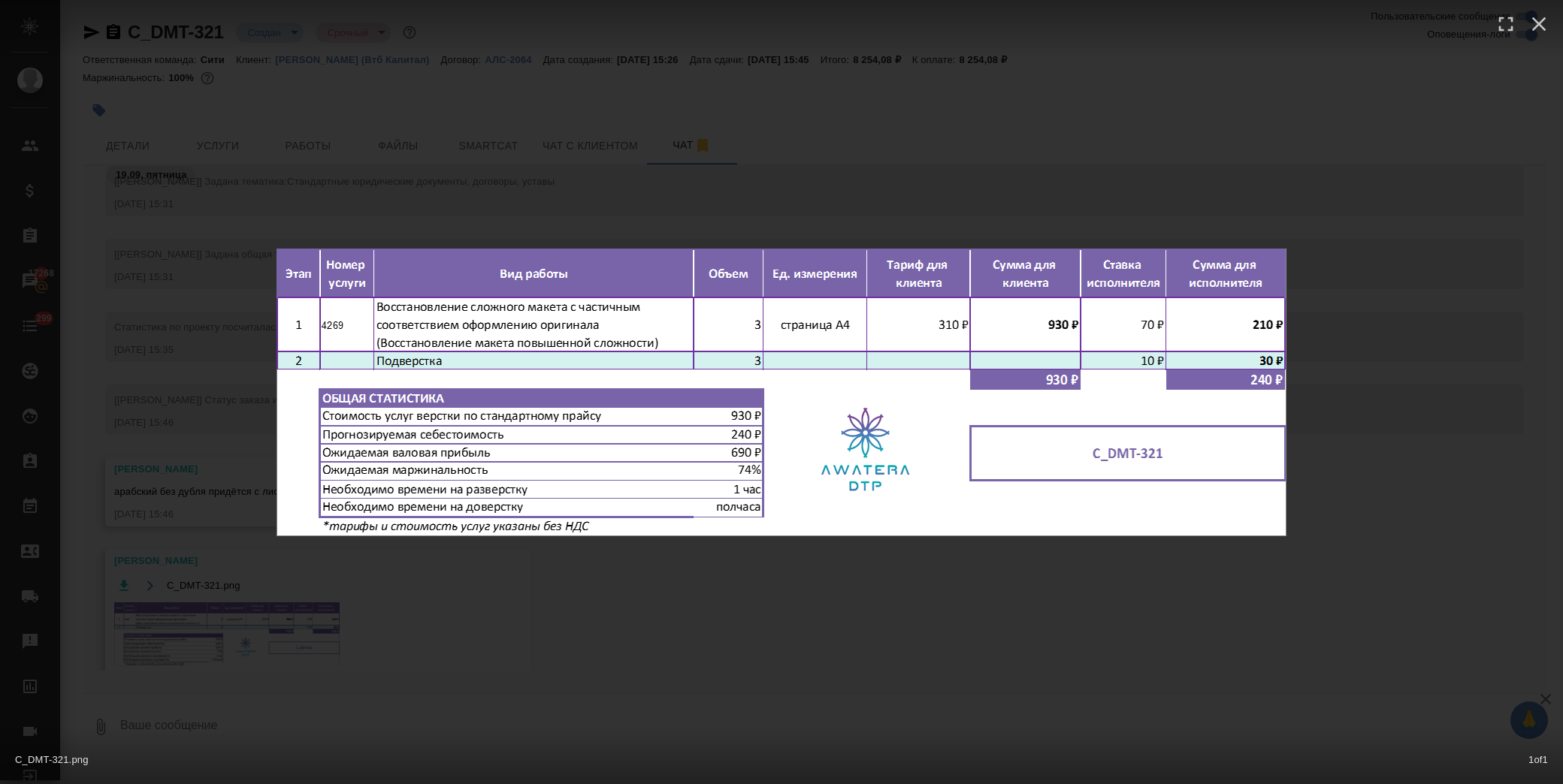
click at [768, 598] on div "C_DMT-321.png 1 of 1" at bounding box center [781, 392] width 1563 height 784
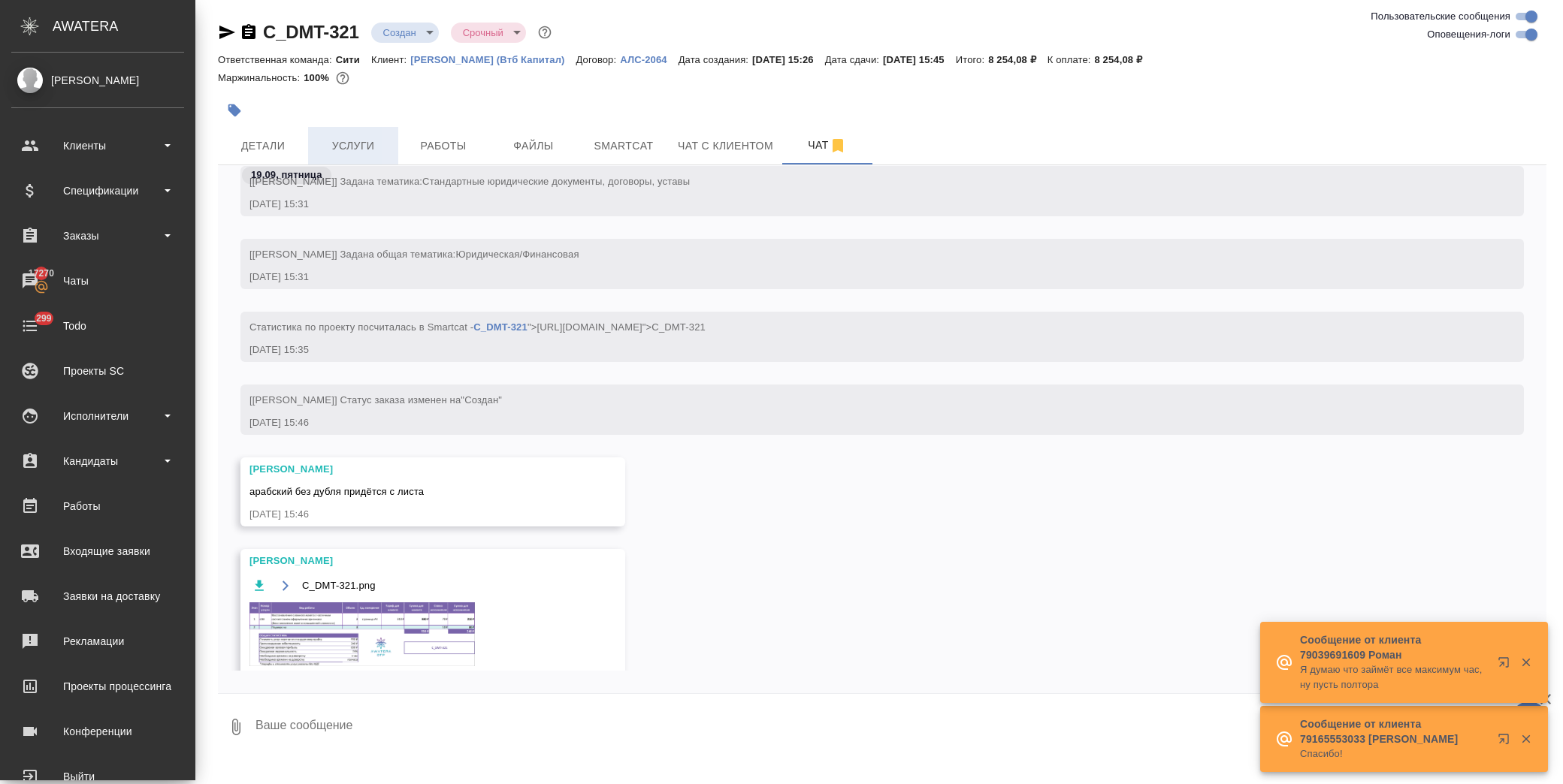
click at [354, 153] on span "Услуги" at bounding box center [353, 146] width 72 height 19
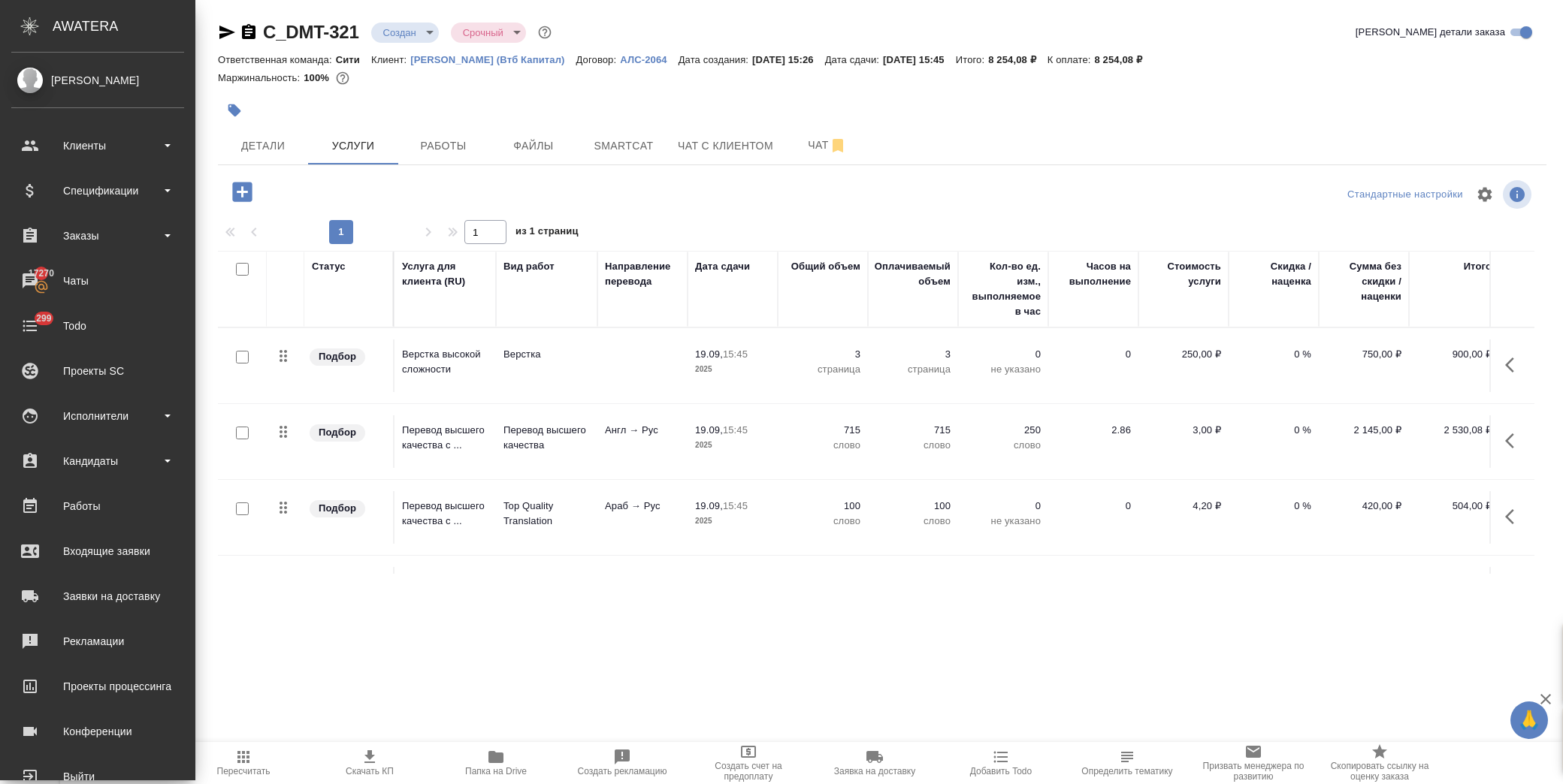
click at [1294, 439] on td "0 %" at bounding box center [1273, 441] width 90 height 53
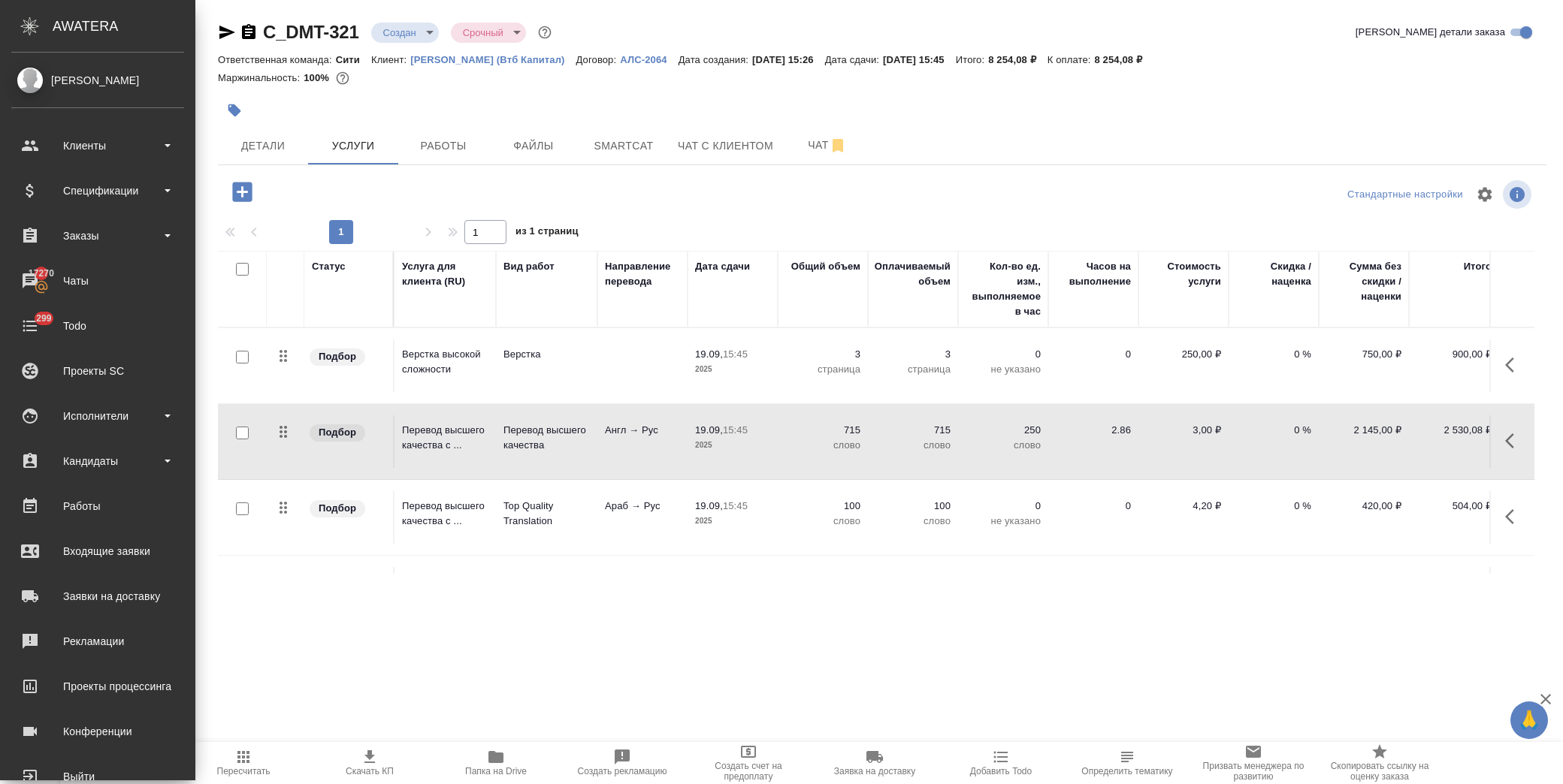
click at [1285, 433] on p "0 %" at bounding box center [1273, 431] width 75 height 15
drag, startPoint x: 1285, startPoint y: 431, endPoint x: 1308, endPoint y: 432, distance: 23.0
click at [1308, 432] on input "0" at bounding box center [1283, 435] width 55 height 22
type input "-25"
drag, startPoint x: 1280, startPoint y: 508, endPoint x: 1303, endPoint y: 508, distance: 23.0
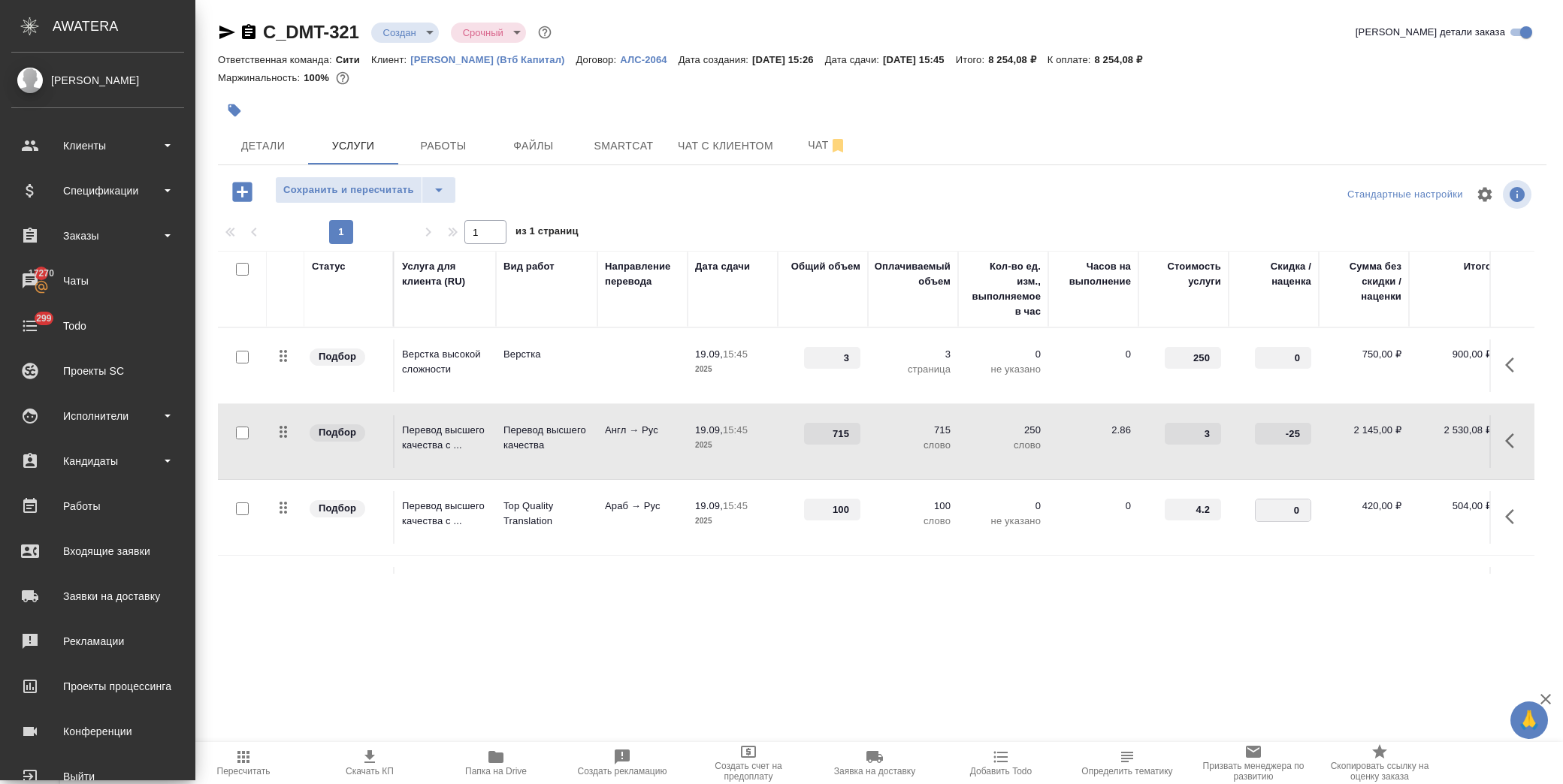
click at [1303, 508] on input "0" at bounding box center [1283, 510] width 55 height 22
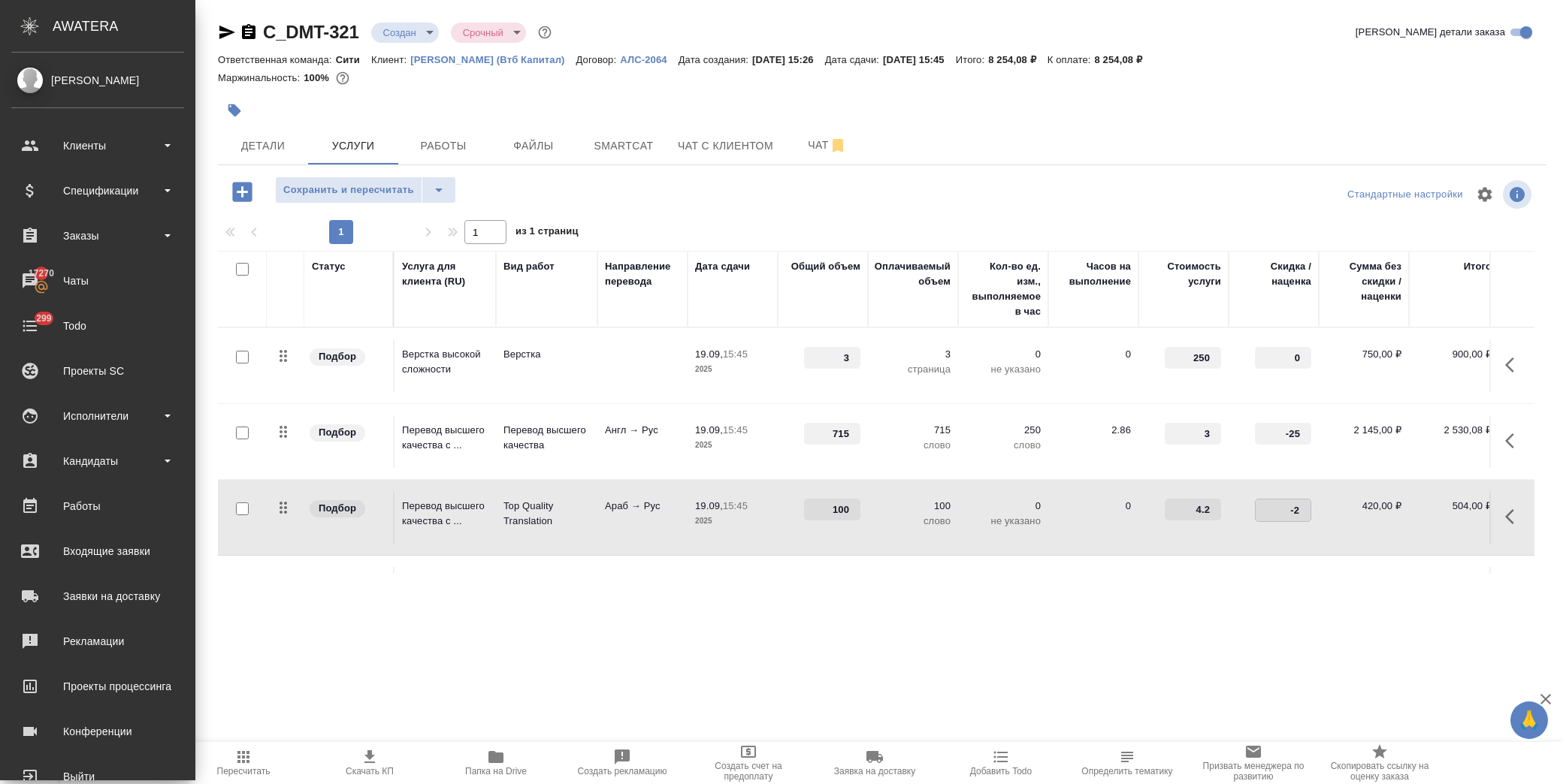
type input "-25"
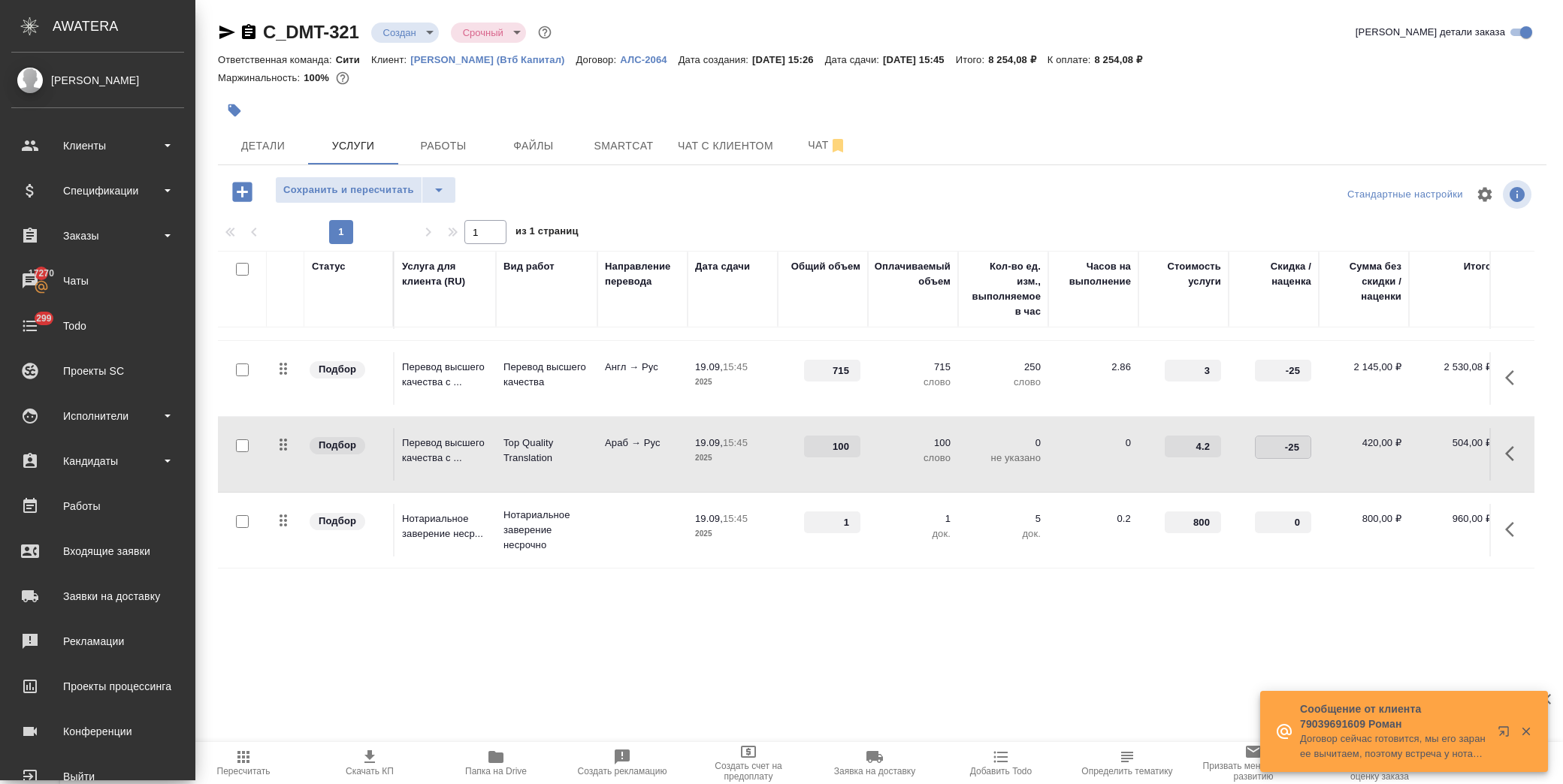
scroll to position [147, 0]
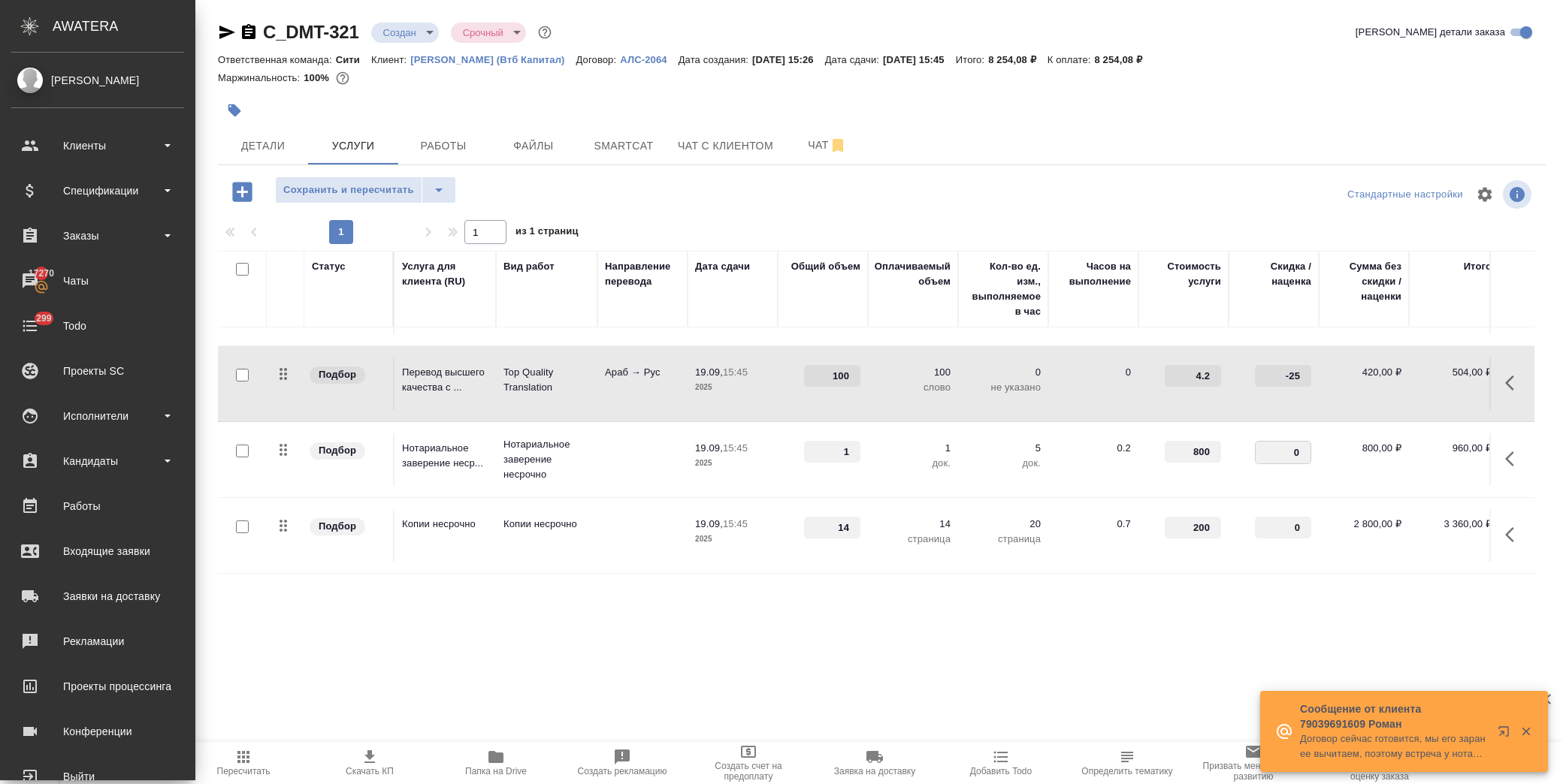
drag, startPoint x: 1299, startPoint y: 439, endPoint x: 1310, endPoint y: 439, distance: 11.0
click at [1310, 442] on input "0" at bounding box center [1283, 452] width 55 height 22
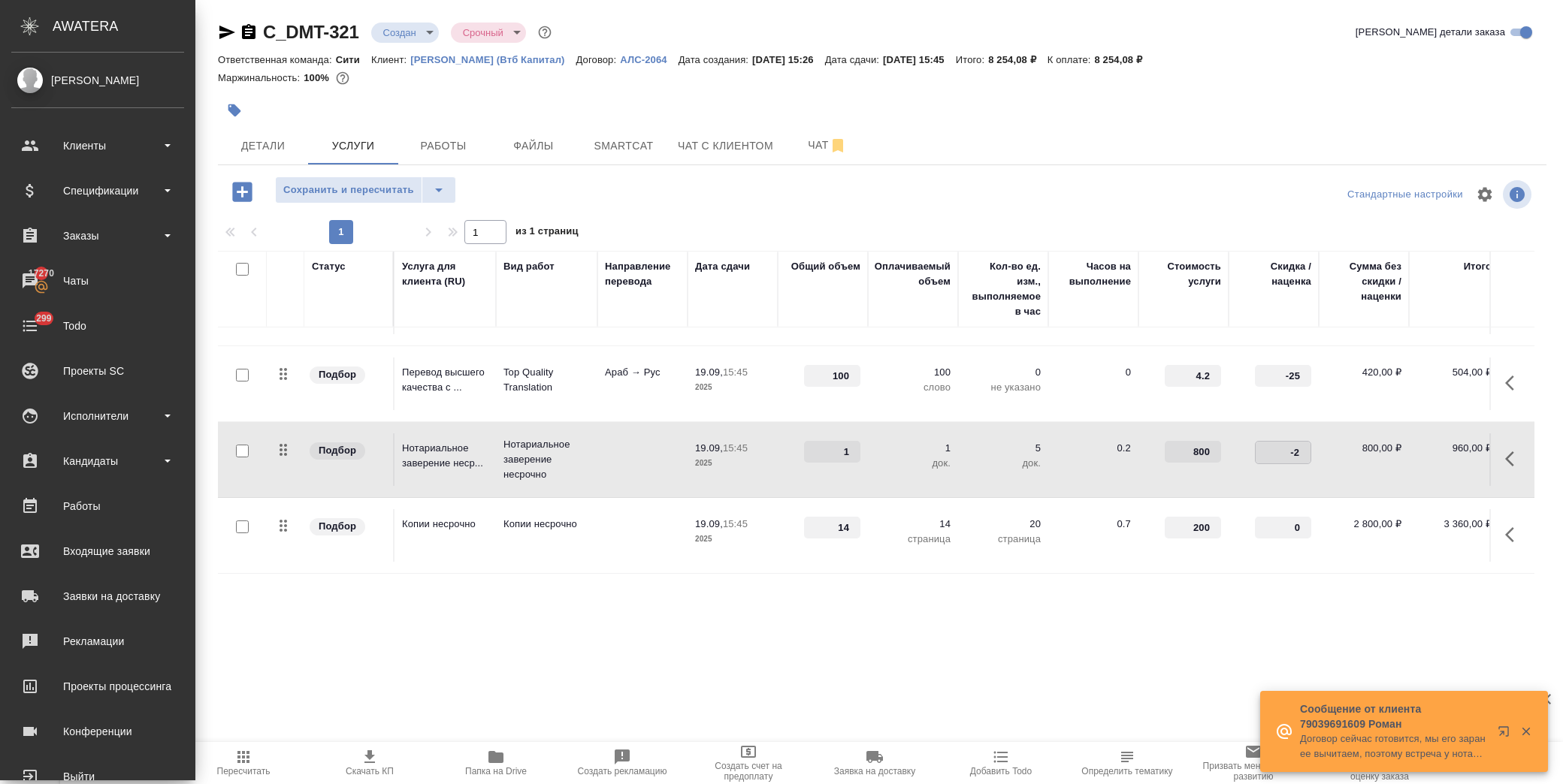
type input "-25"
drag, startPoint x: 1283, startPoint y: 511, endPoint x: 1317, endPoint y: 508, distance: 34.1
click at [1317, 509] on td "0" at bounding box center [1273, 535] width 90 height 53
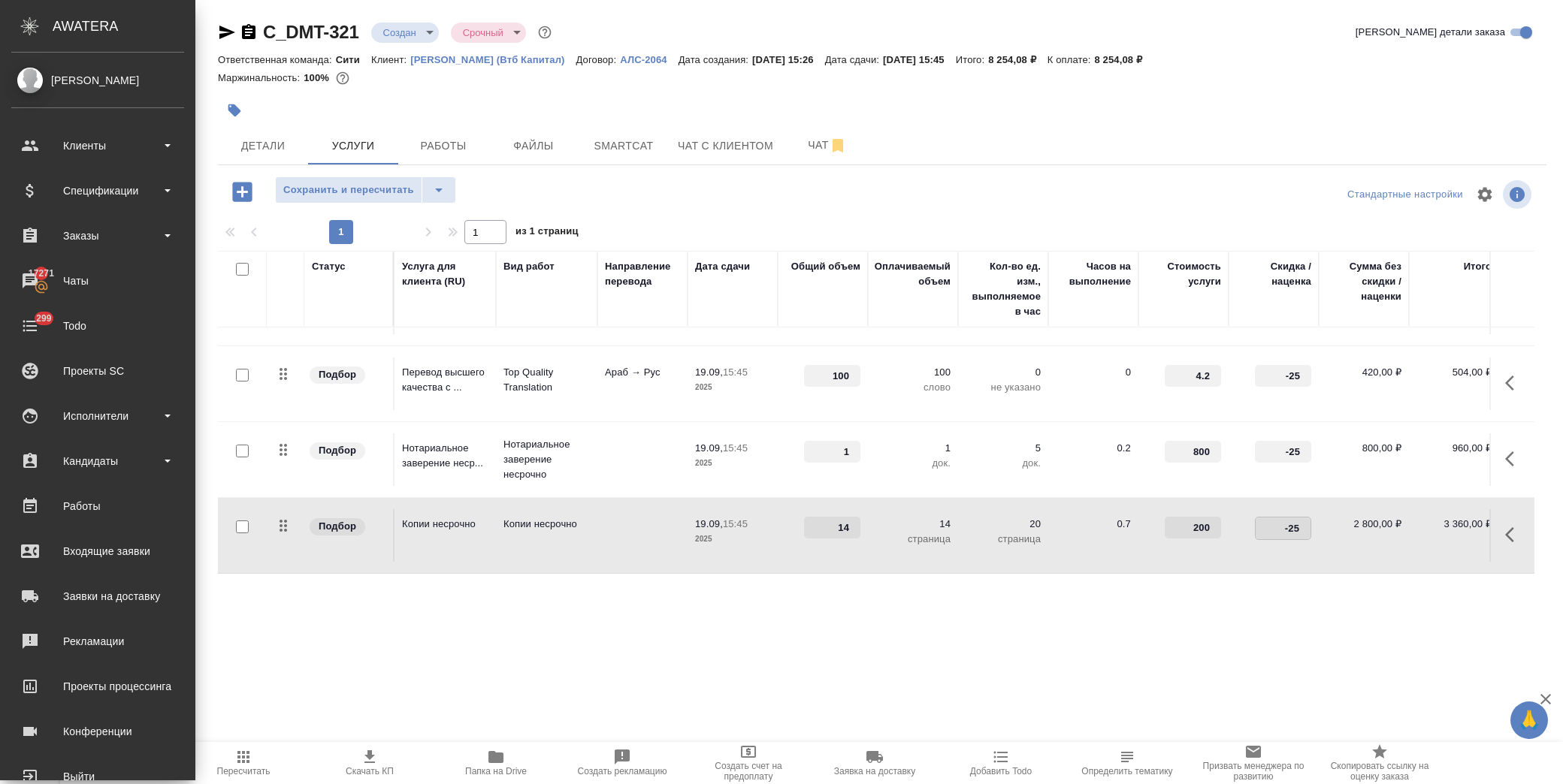
type input "-25"
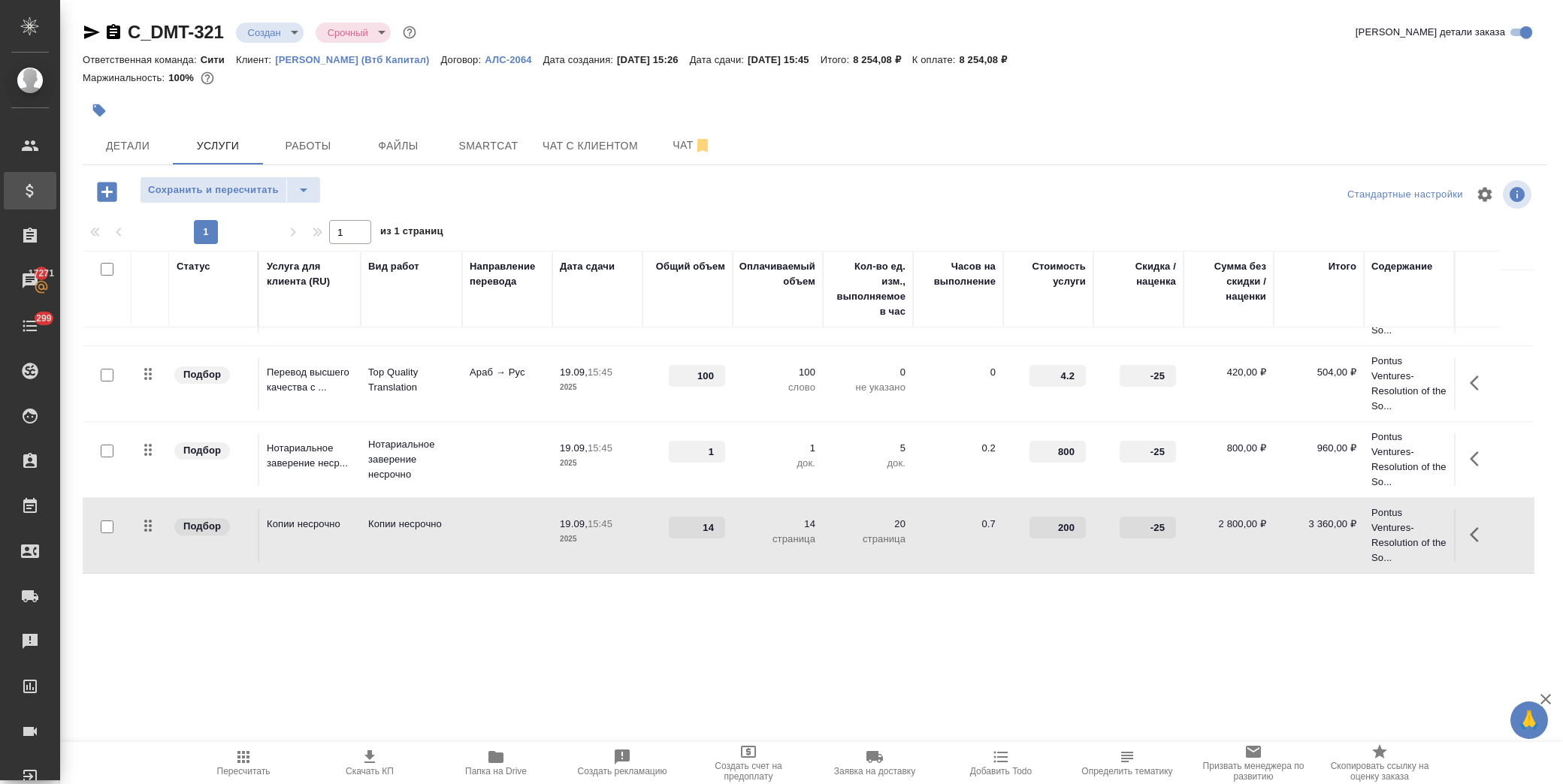
scroll to position [134, 0]
click at [254, 186] on span "Сохранить и пересчитать" at bounding box center [213, 190] width 131 height 17
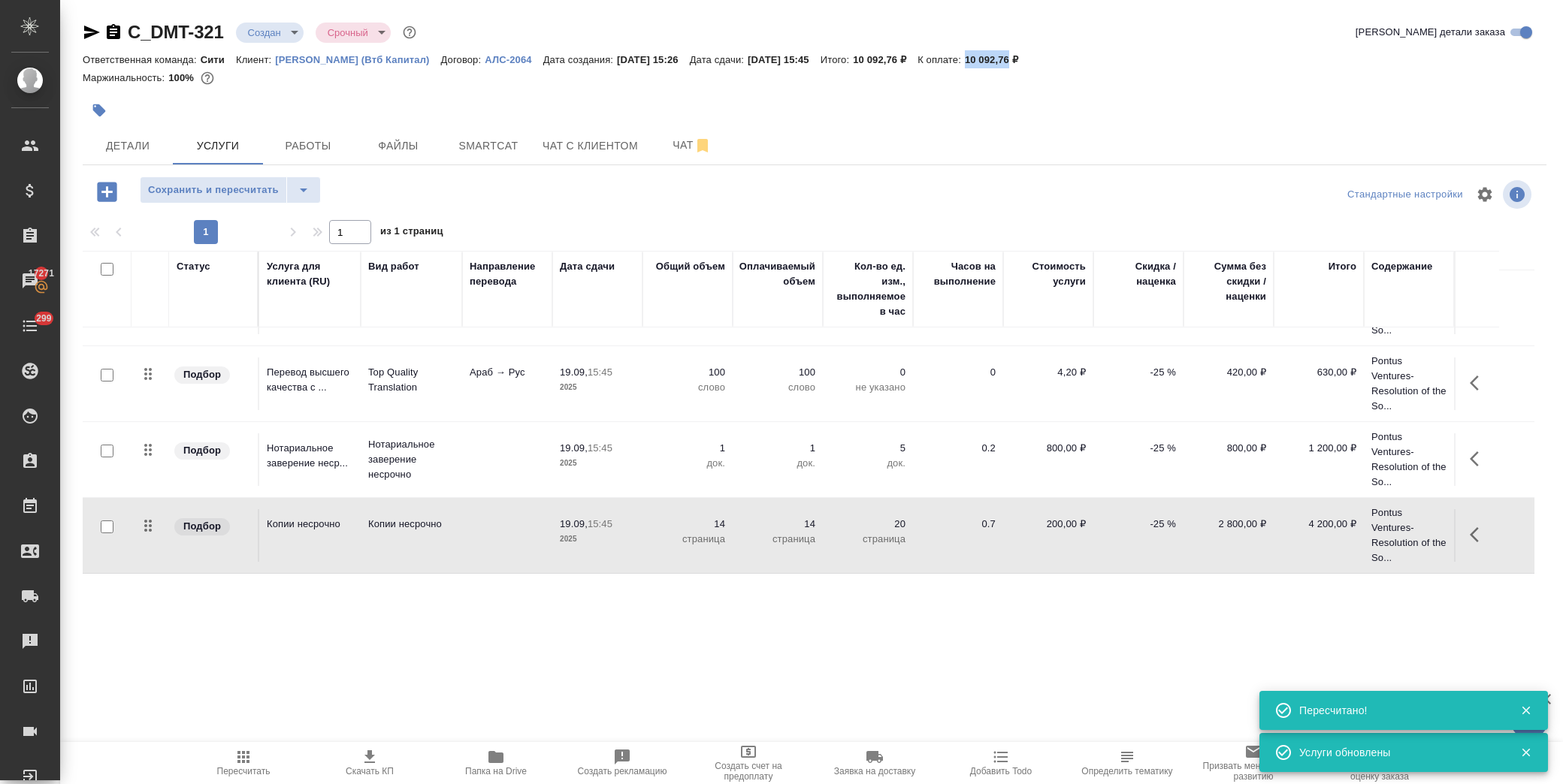
drag, startPoint x: 1002, startPoint y: 56, endPoint x: 1050, endPoint y: 58, distance: 48.0
click at [1050, 58] on div "Ответственная команда: Сити Клиент: Деметра Холдинг (Втб Капитал) Договор: АЛС-…" at bounding box center [814, 59] width 1464 height 18
copy p "10 092,76"
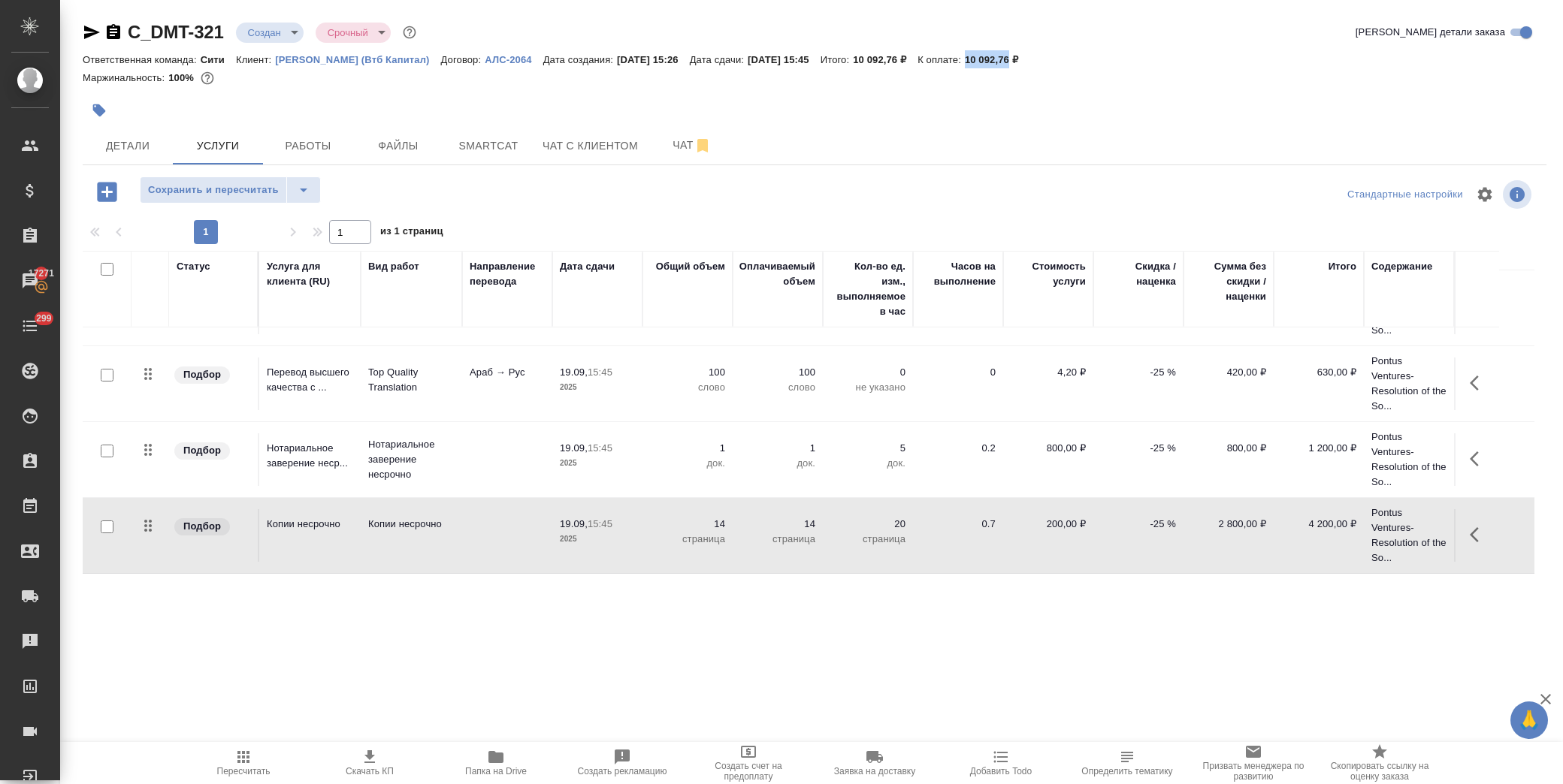
click at [376, 767] on span "Скачать КП" at bounding box center [369, 762] width 108 height 28
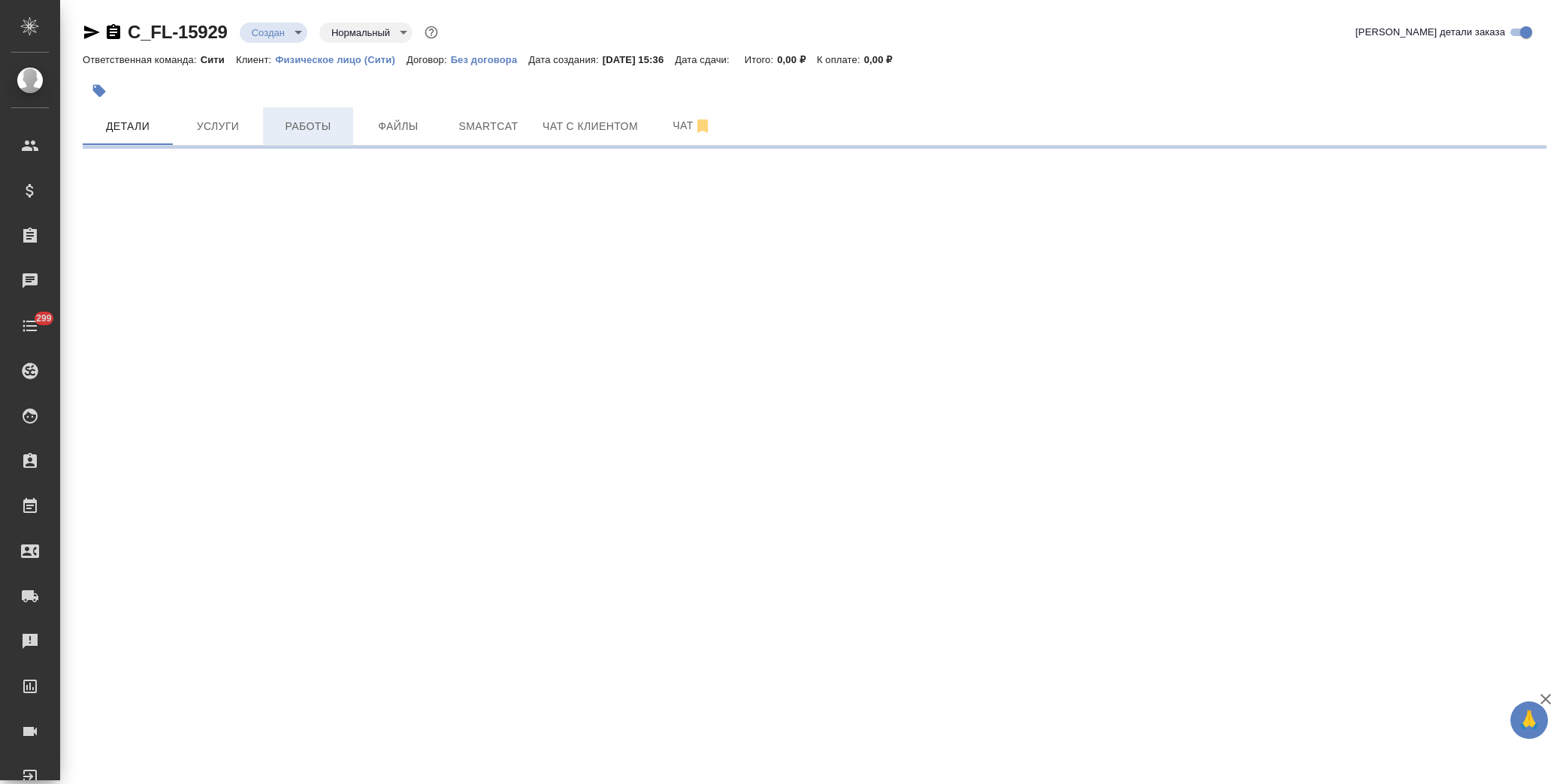
select select "RU"
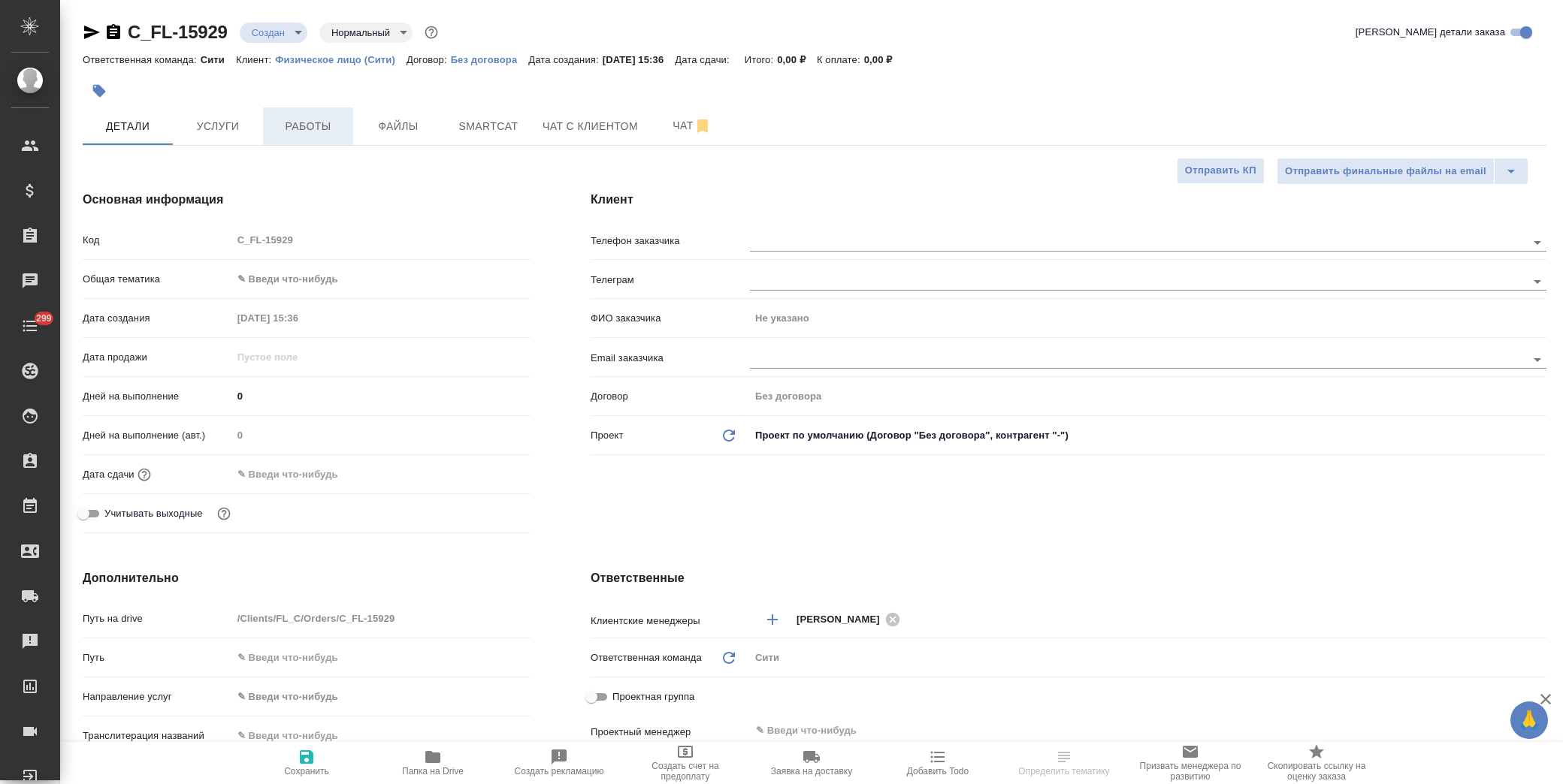
type textarea "x"
click at [308, 471] on input "text" at bounding box center [298, 474] width 131 height 22
click at [489, 478] on icon "button" at bounding box center [487, 474] width 18 height 18
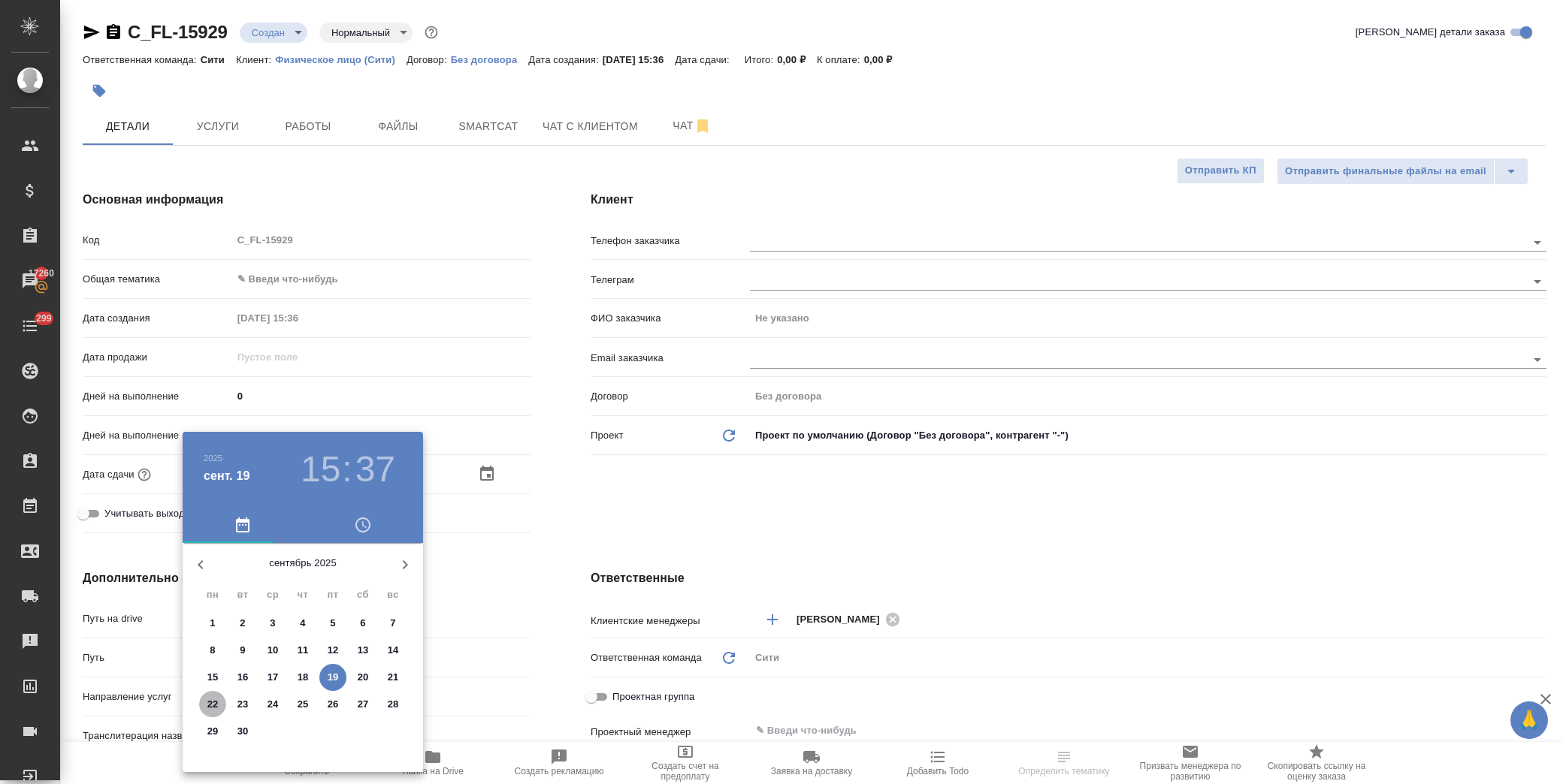
click at [214, 701] on p "22" at bounding box center [213, 705] width 11 height 15
type input "[DATE] 15:37"
type textarea "x"
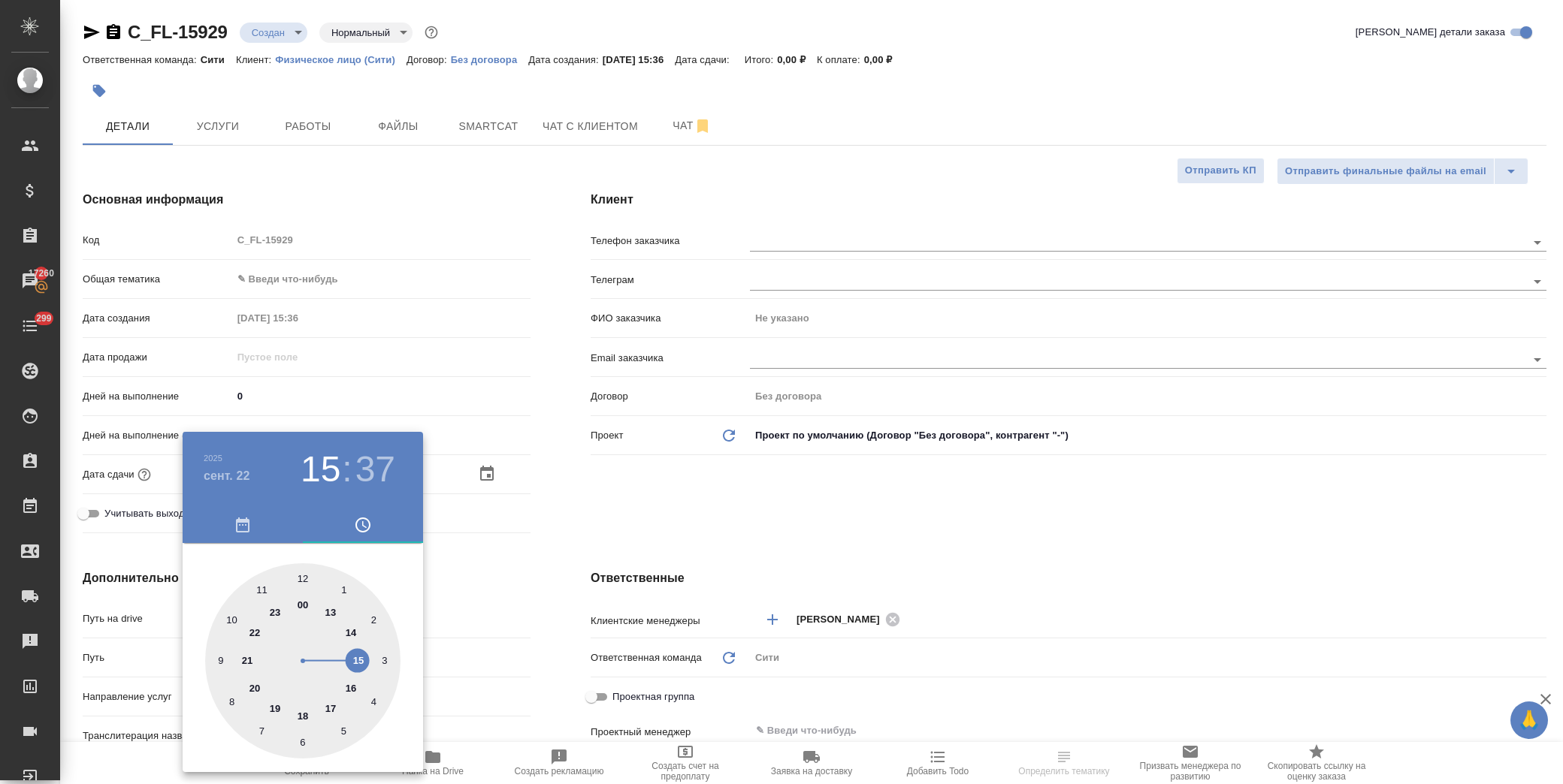
click at [354, 662] on div at bounding box center [303, 661] width 195 height 195
type textarea "x"
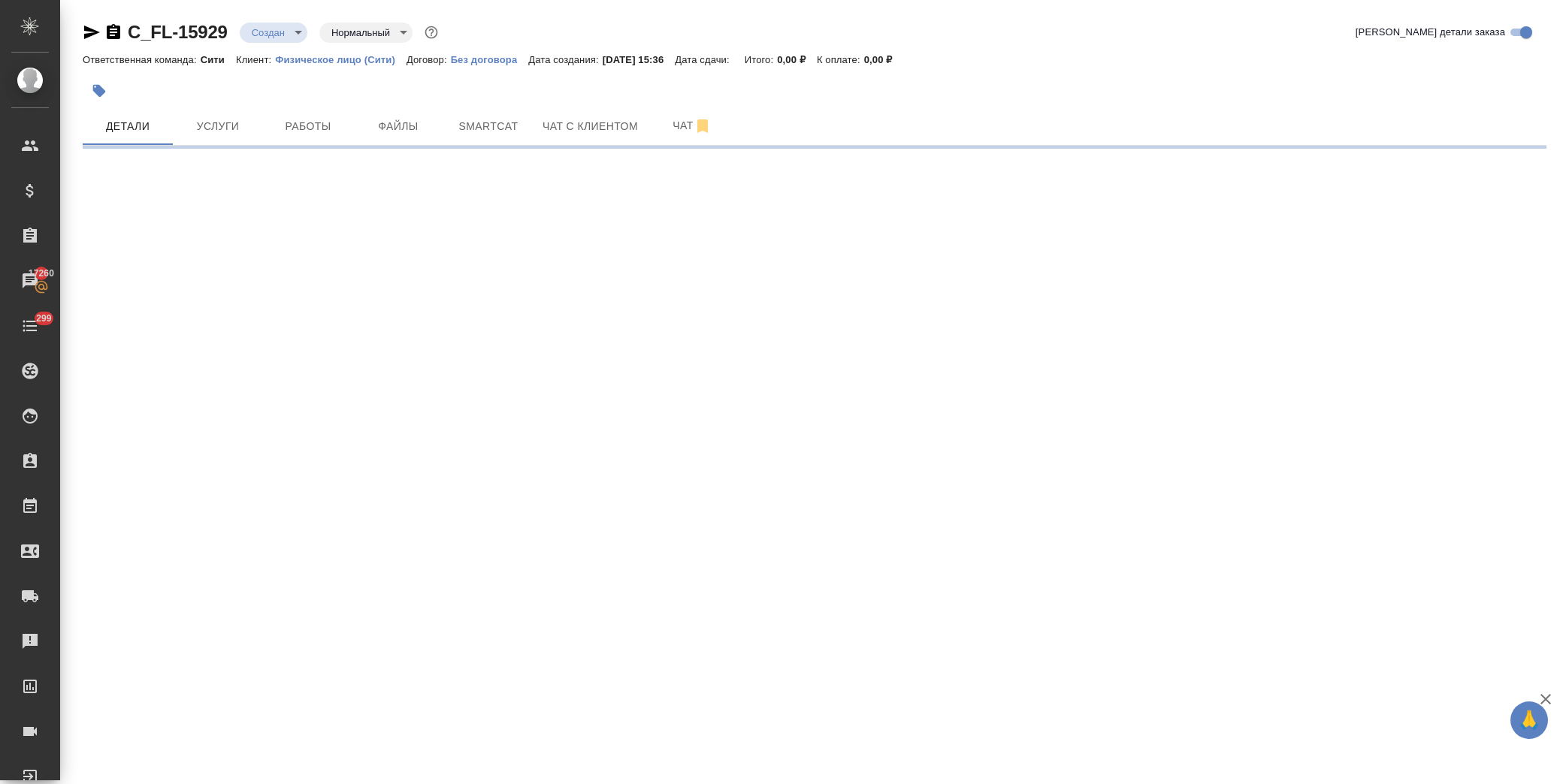
select select "RU"
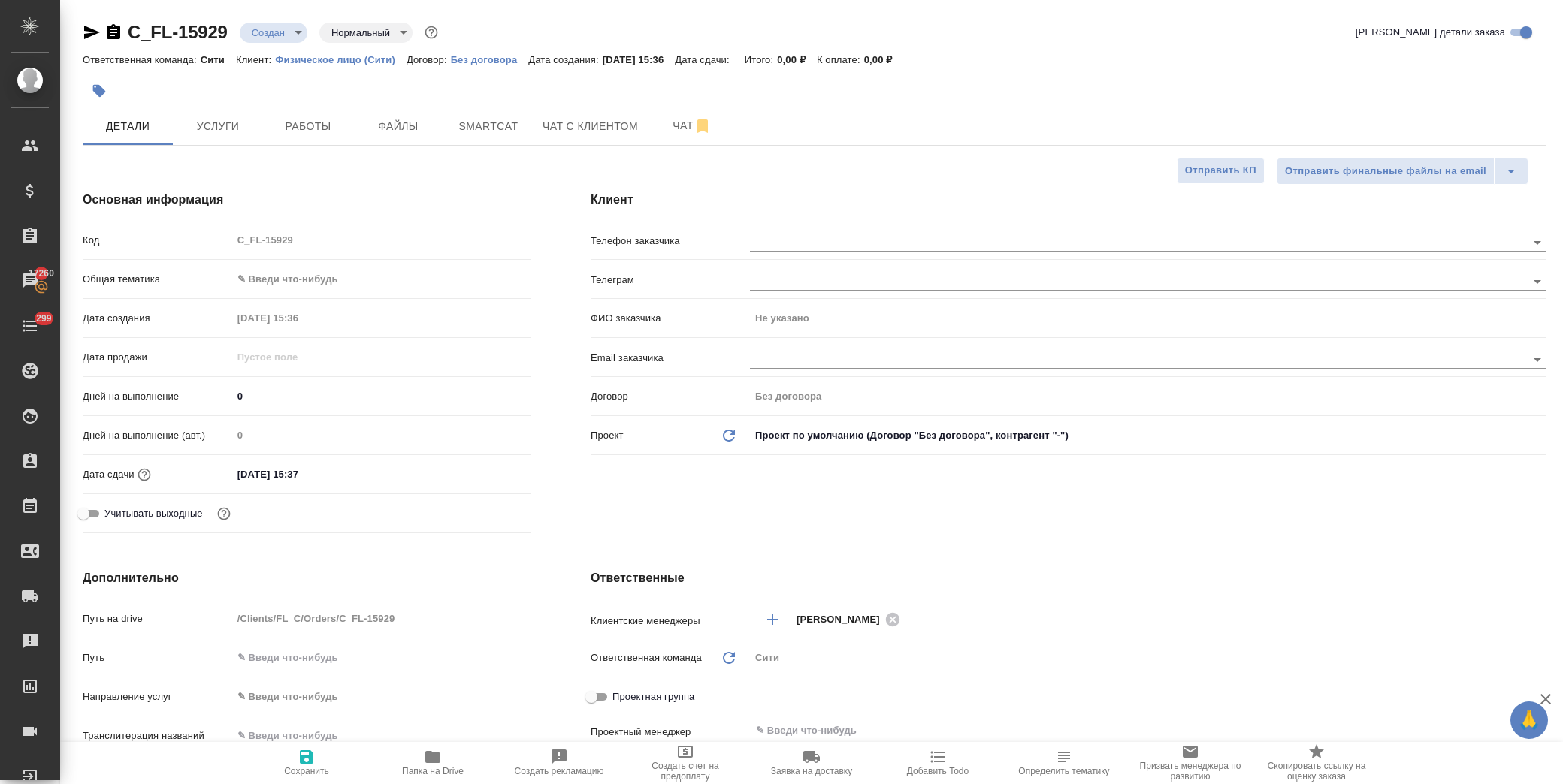
type textarea "x"
click at [343, 478] on input "[DATE] 15:37" at bounding box center [298, 474] width 131 height 22
click at [482, 469] on icon "button" at bounding box center [487, 473] width 18 height 18
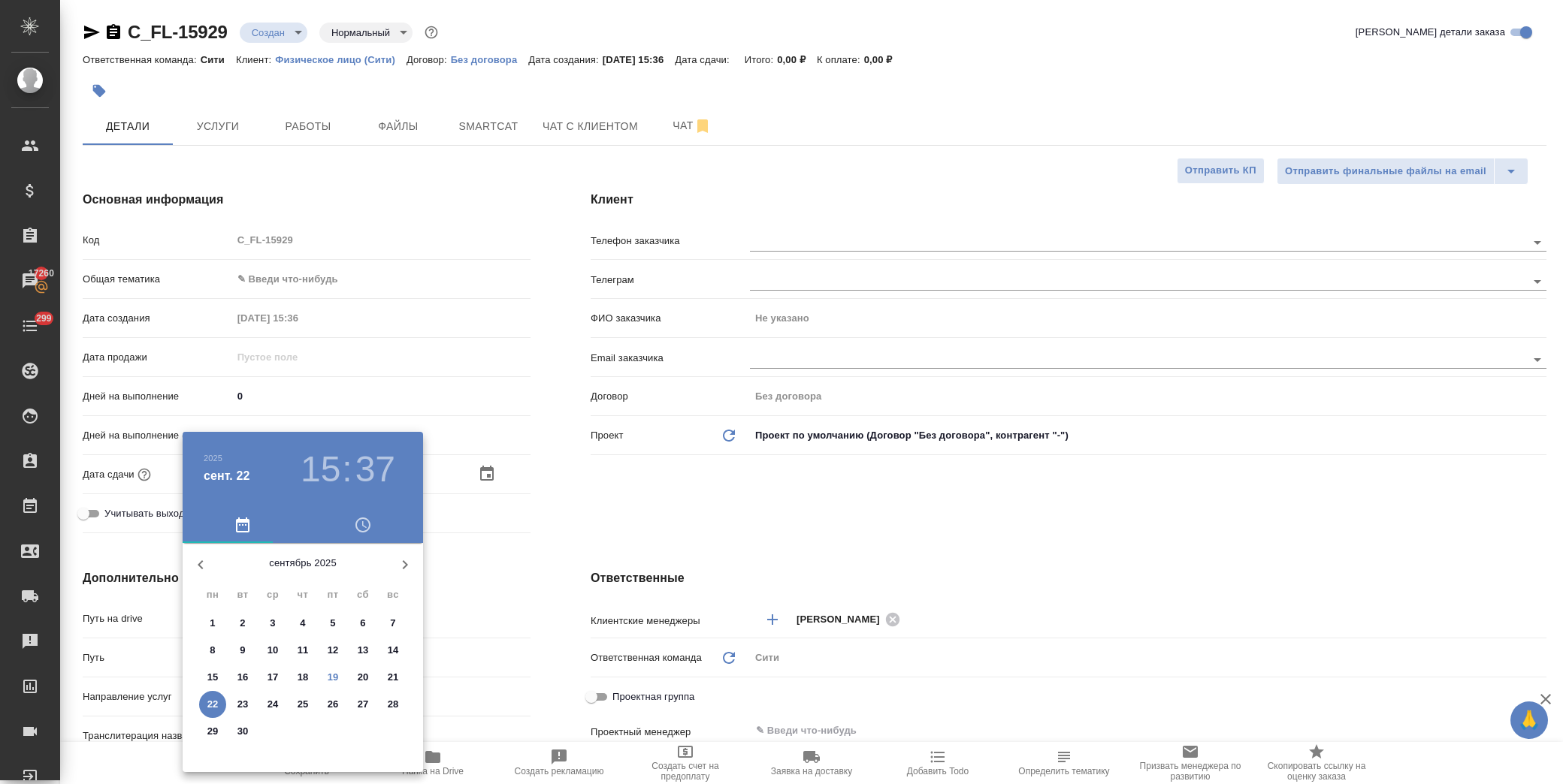
click at [216, 705] on p "22" at bounding box center [213, 705] width 11 height 15
type textarea "x"
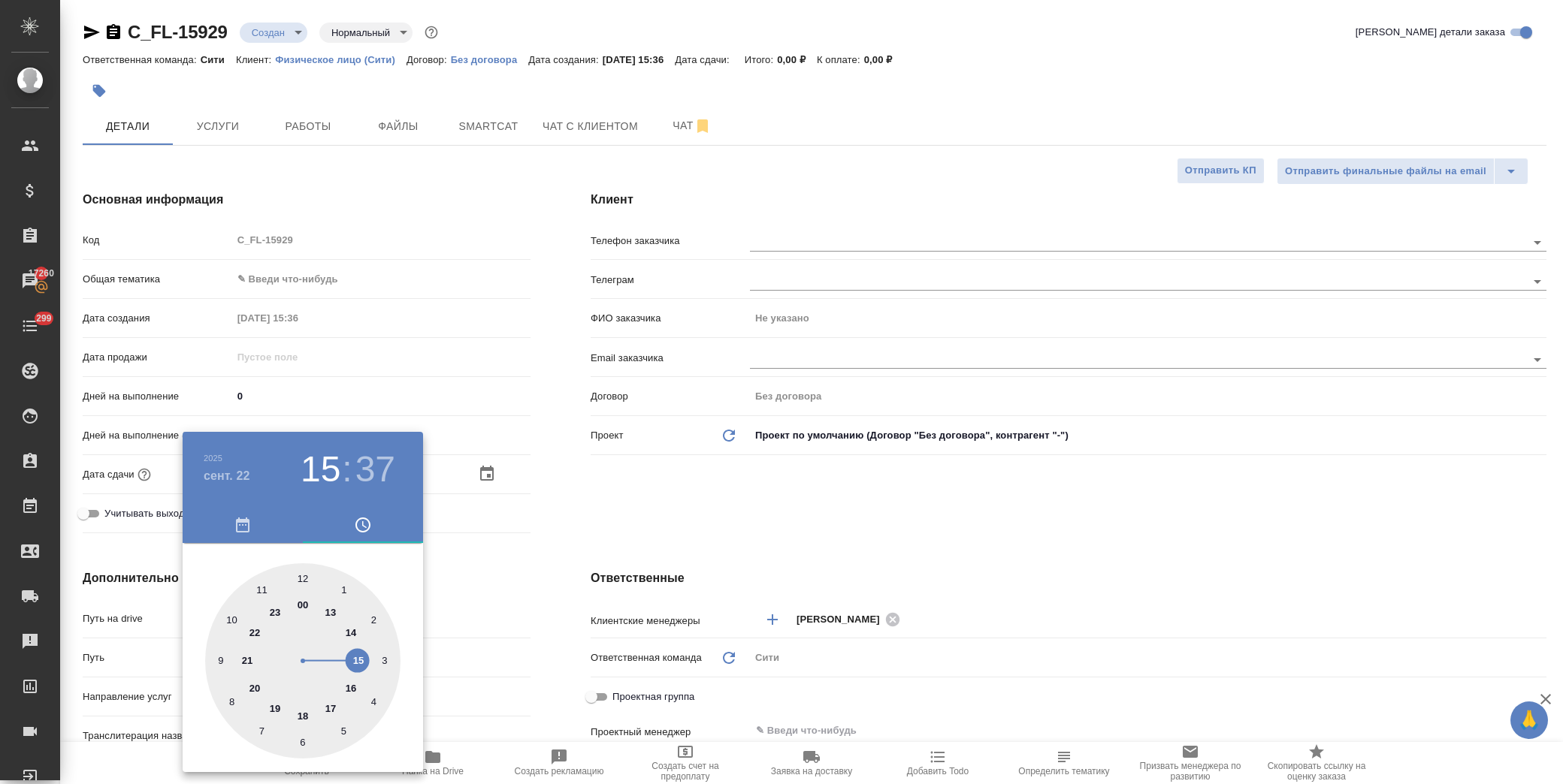
click at [354, 682] on div at bounding box center [303, 661] width 195 height 195
type input "22.09.2025 16:37"
type textarea "x"
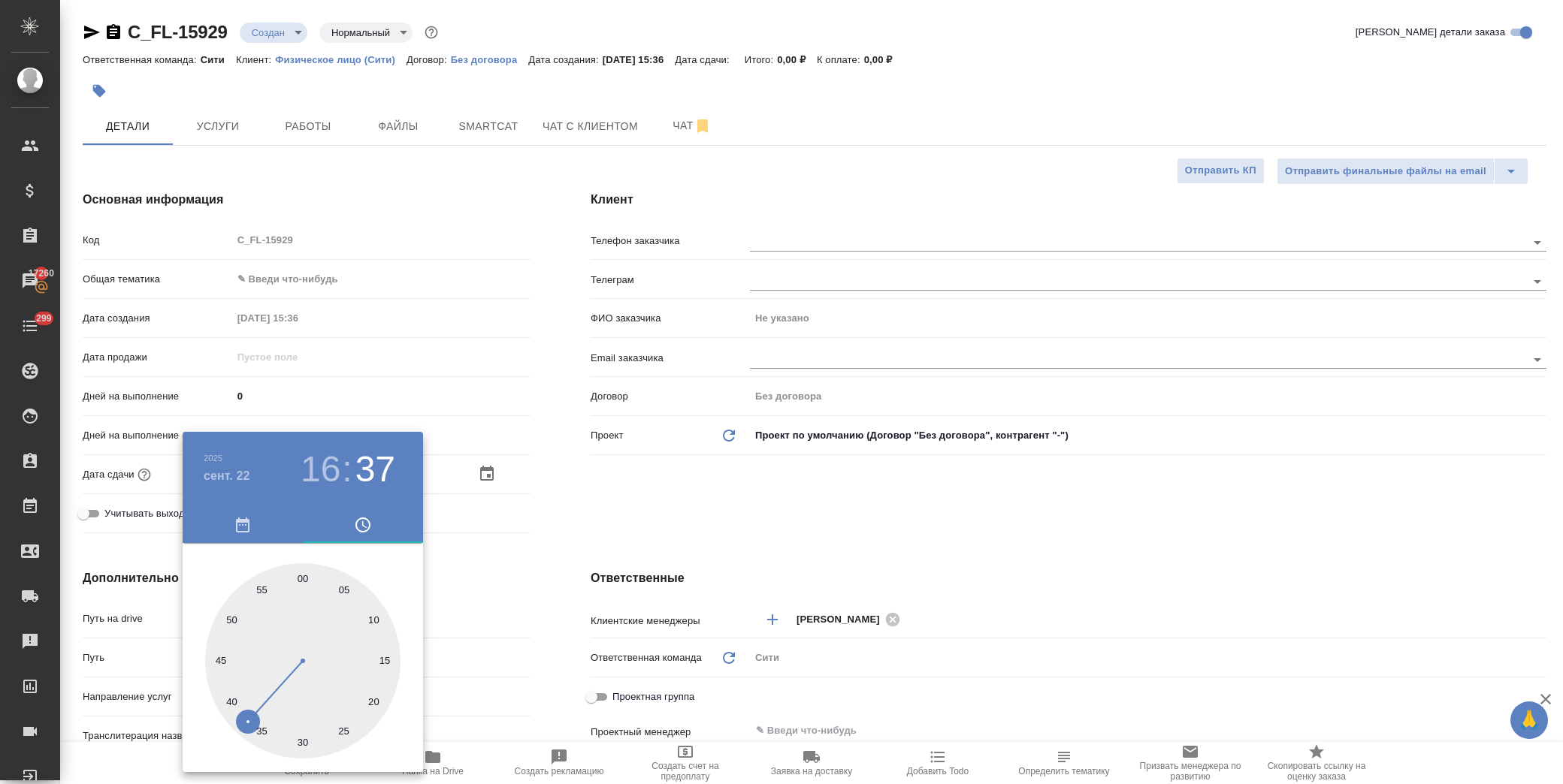
click at [308, 578] on div at bounding box center [303, 661] width 195 height 195
type input "22.09.2025 16:01"
type textarea "x"
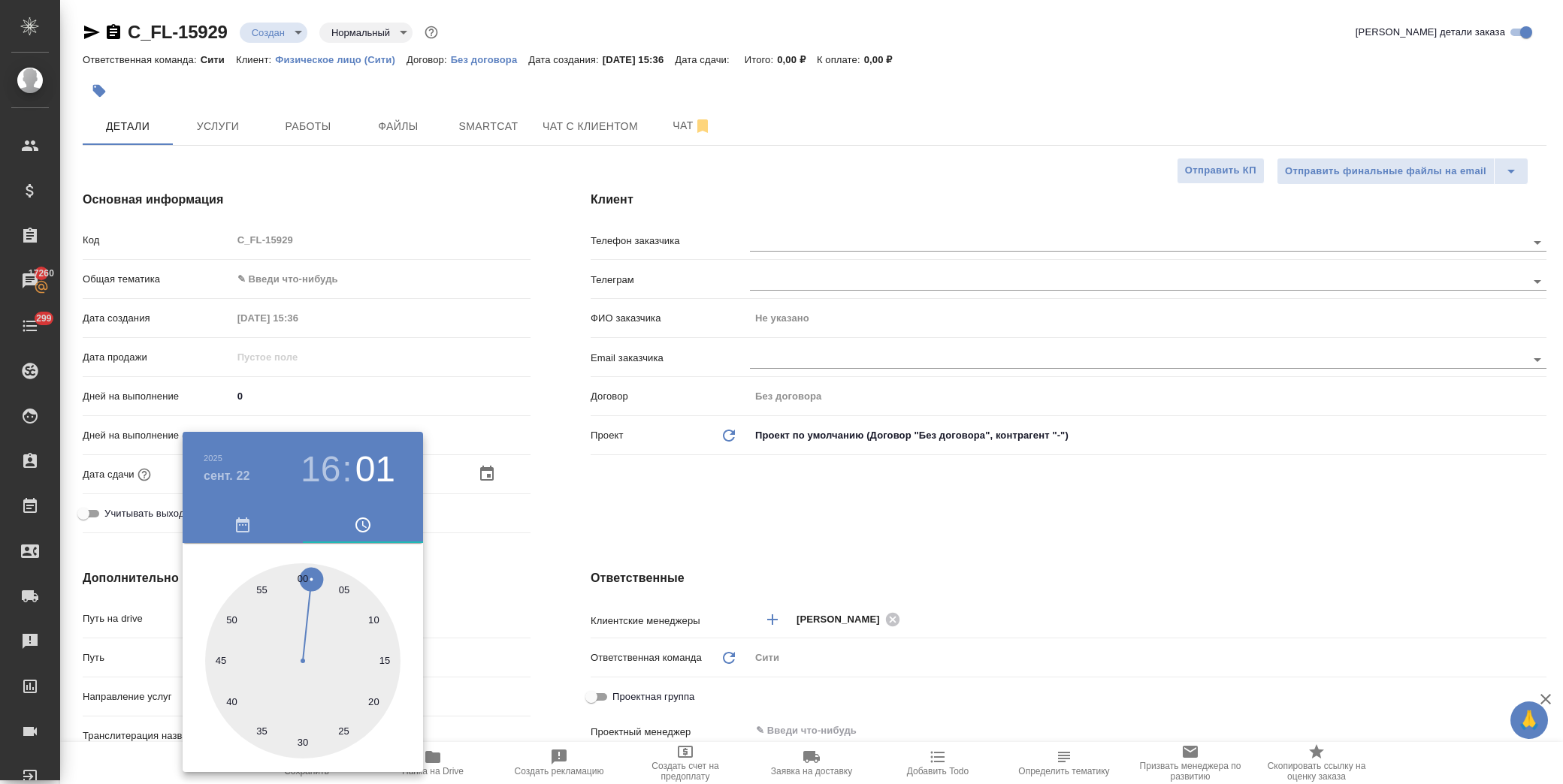
click at [724, 503] on div at bounding box center [781, 392] width 1563 height 784
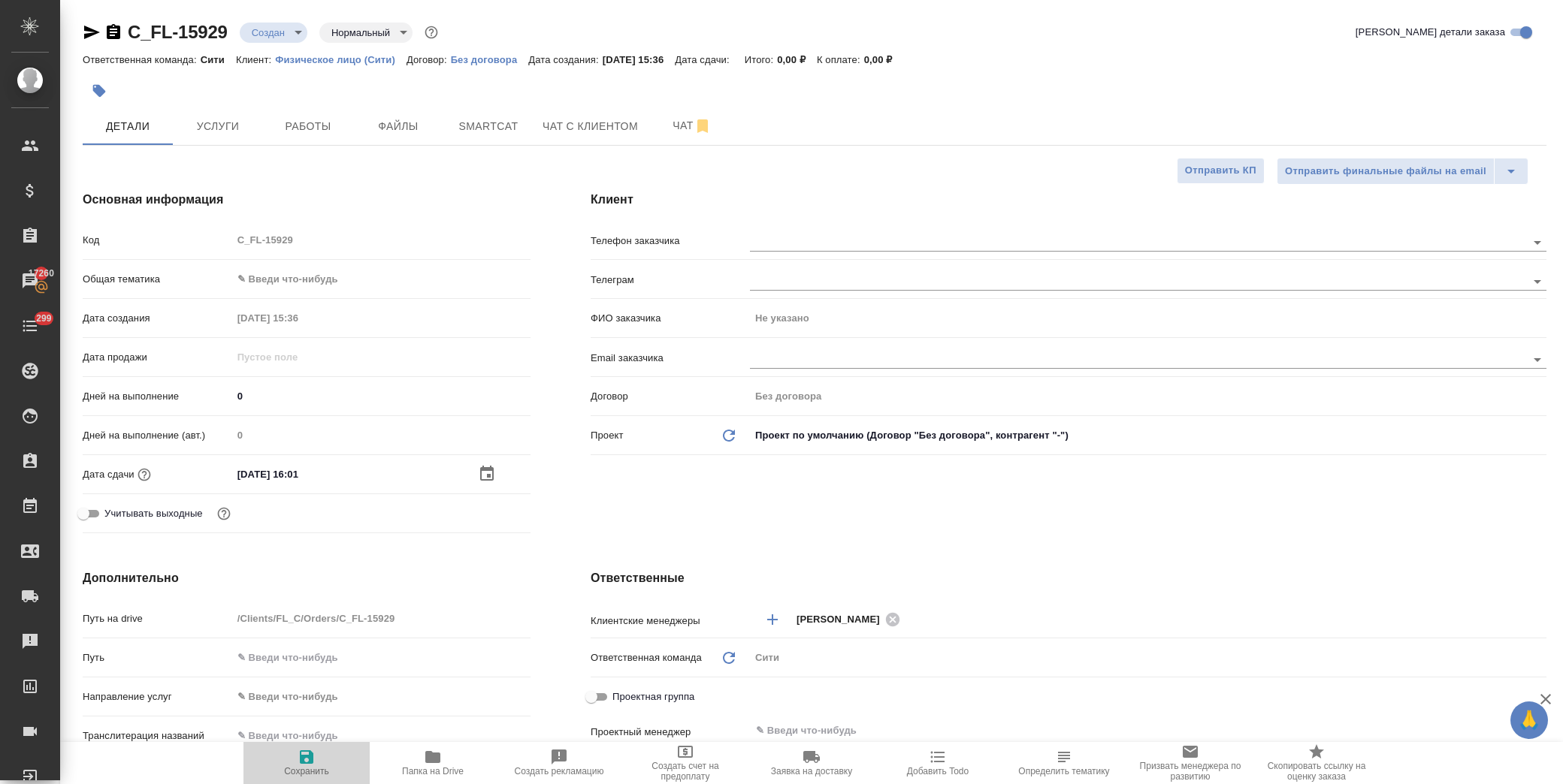
click at [318, 764] on span "Сохранить" at bounding box center [306, 762] width 108 height 28
type textarea "x"
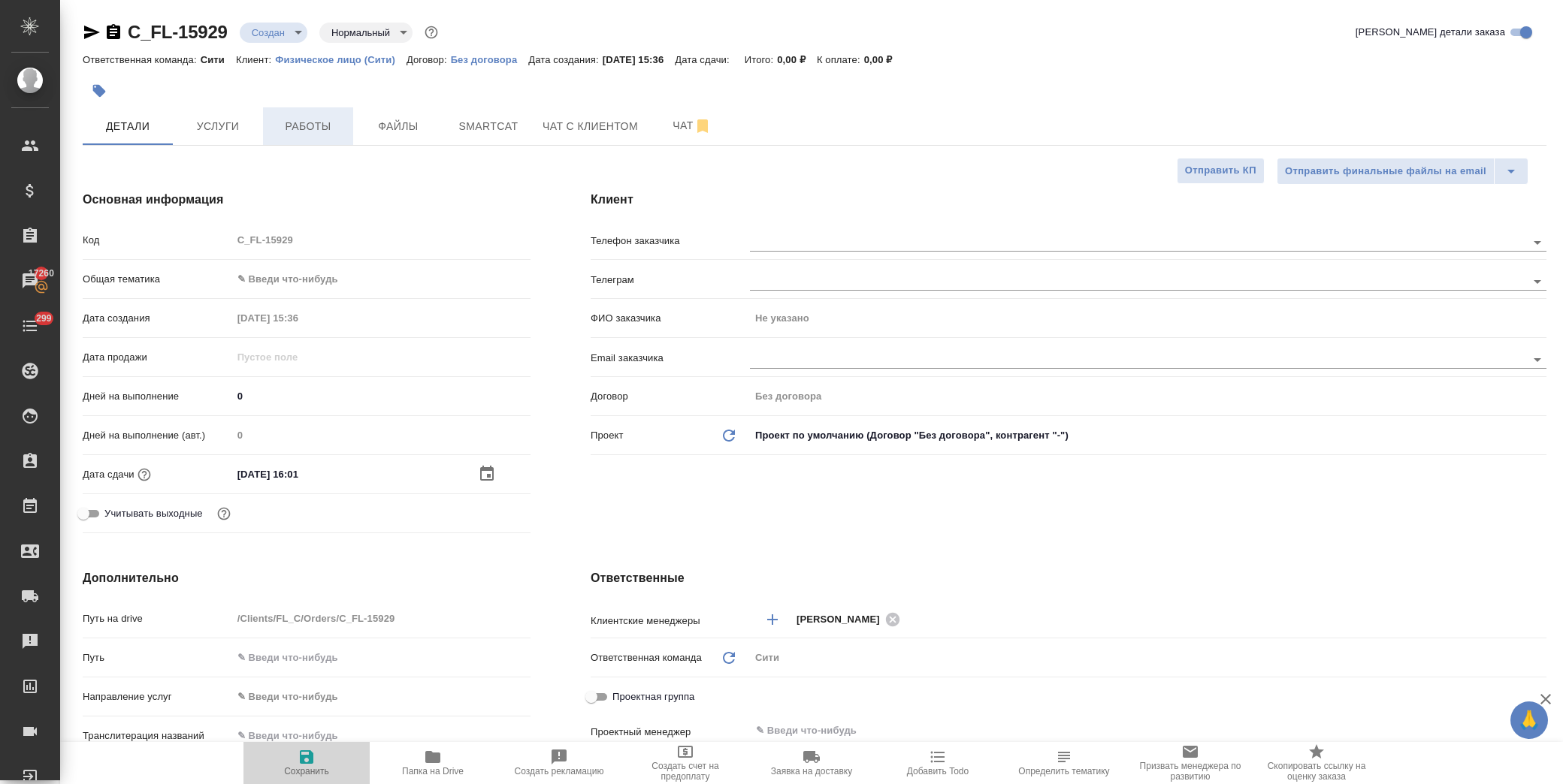
type textarea "x"
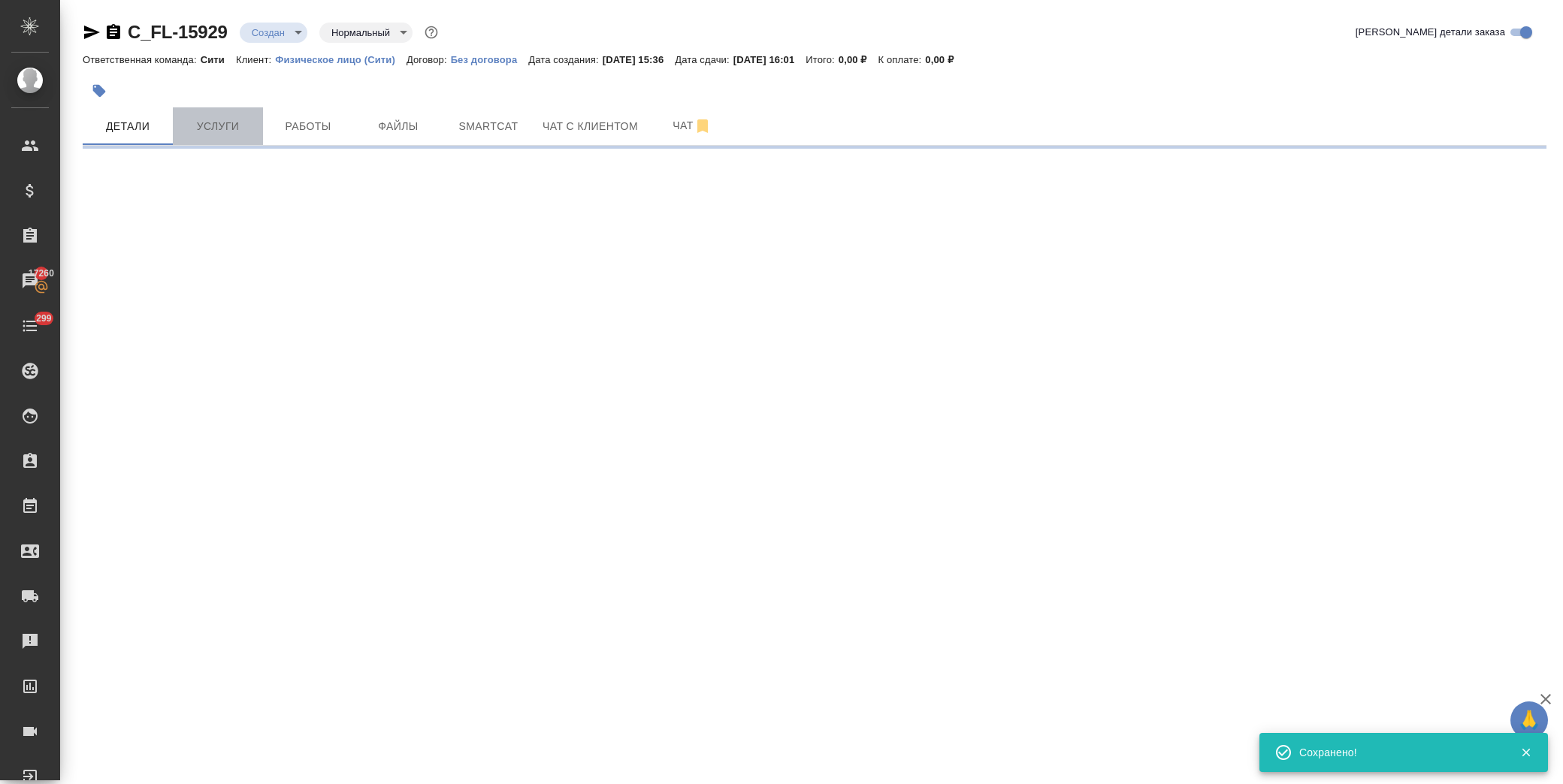
click at [231, 129] on span "Услуги" at bounding box center [217, 126] width 72 height 19
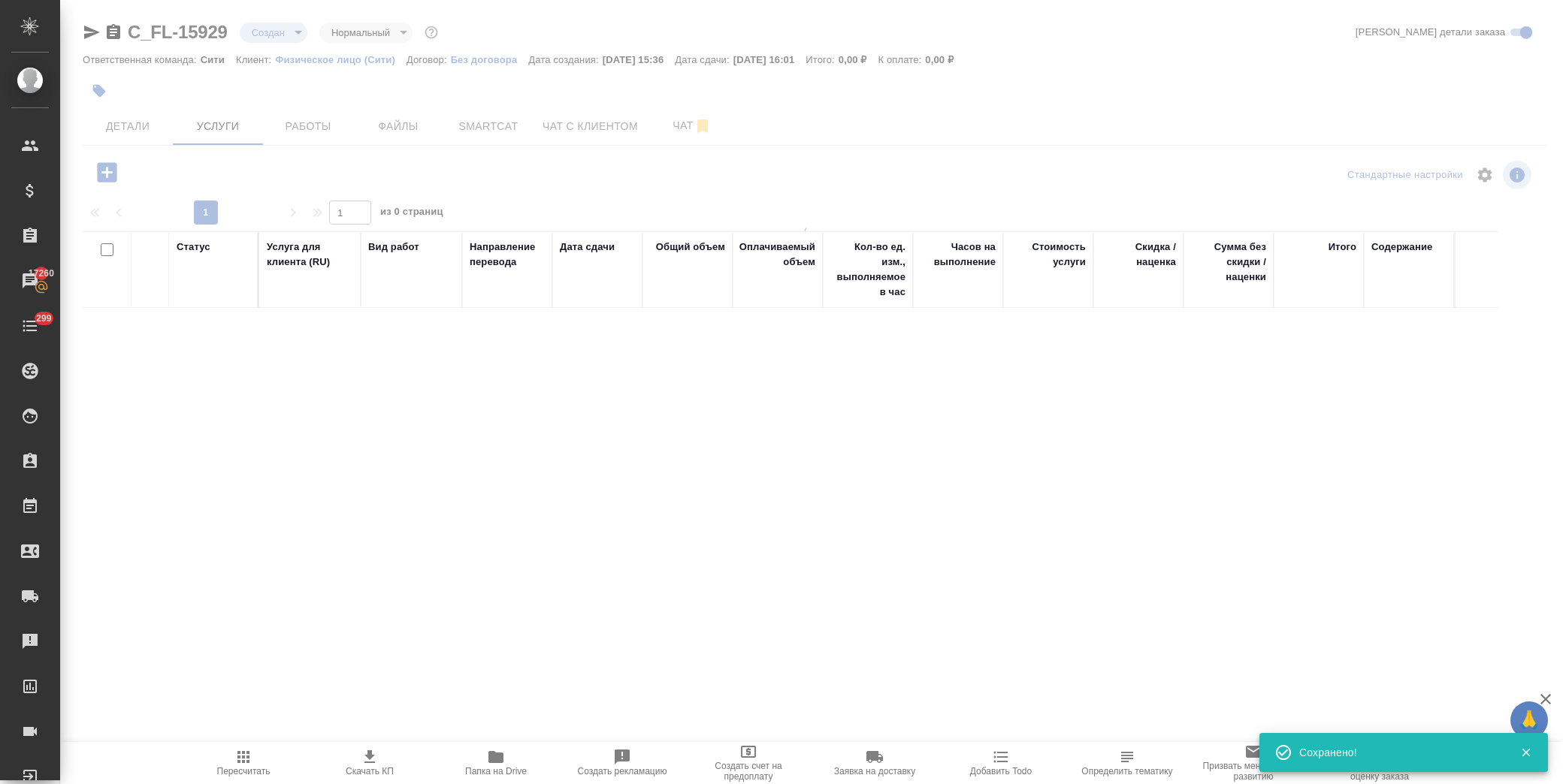
click at [101, 179] on div at bounding box center [811, 296] width 1503 height 593
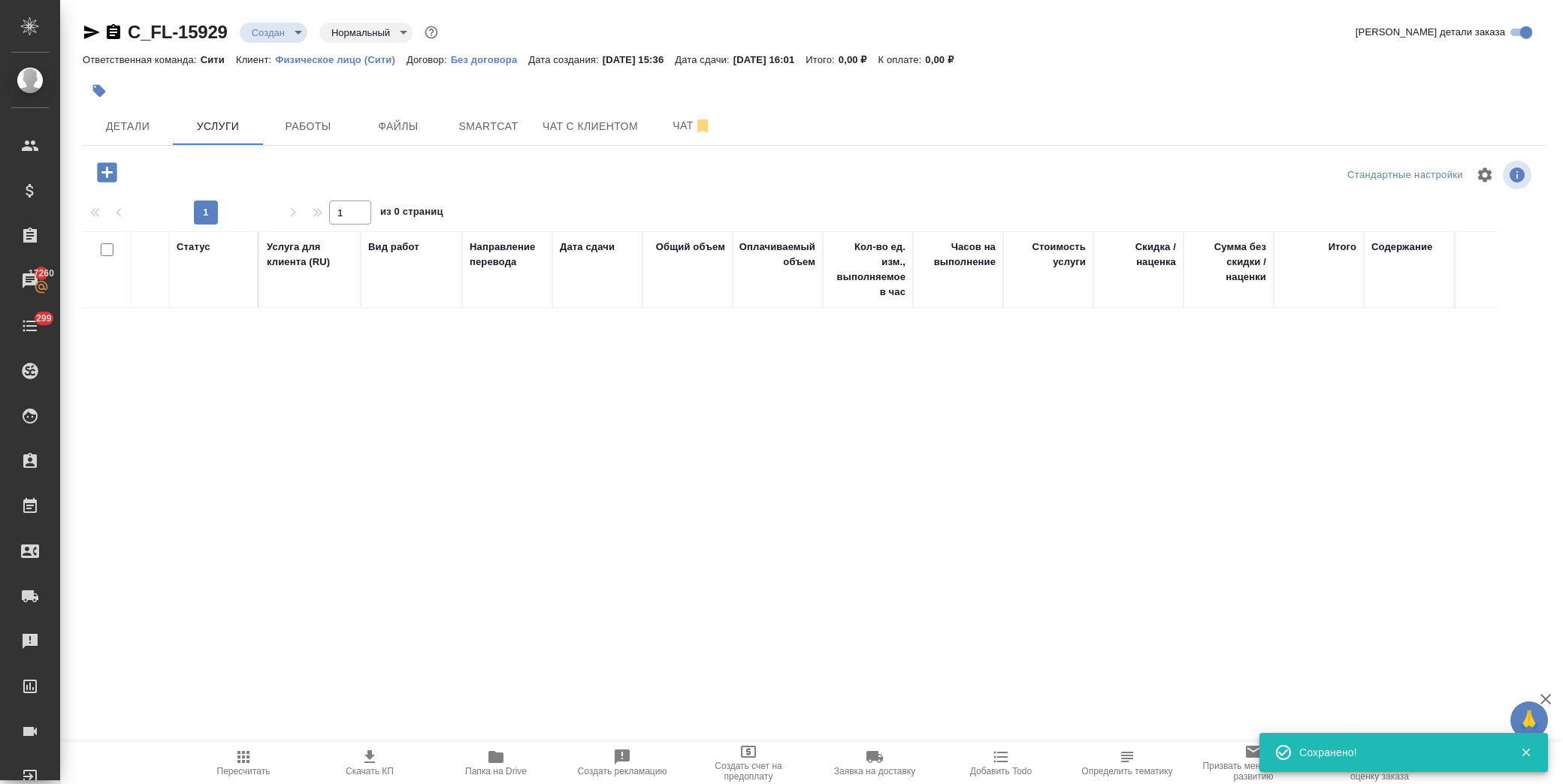
click at [124, 174] on button "button" at bounding box center [107, 173] width 41 height 31
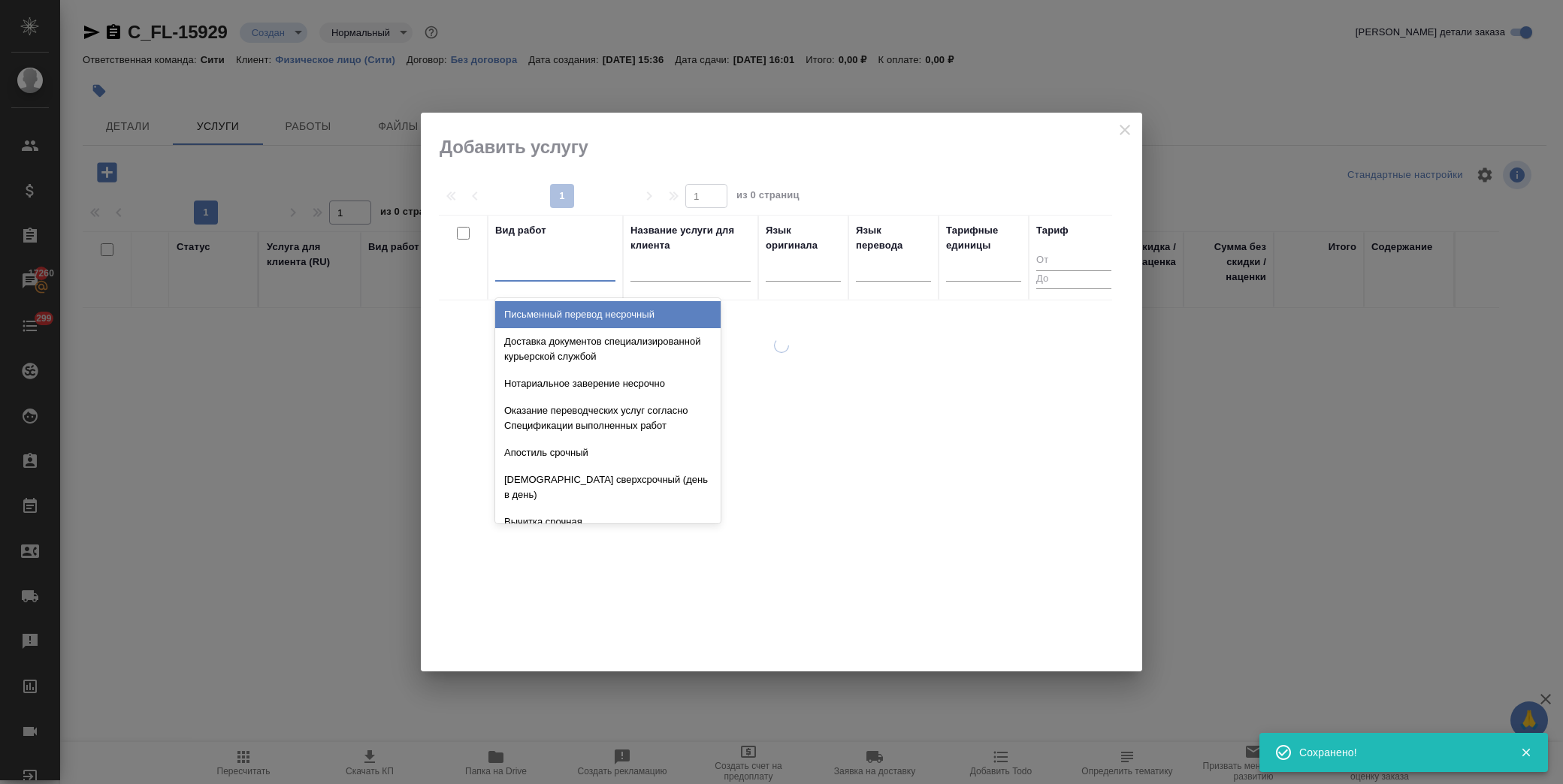
click at [519, 272] on div at bounding box center [556, 266] width 120 height 22
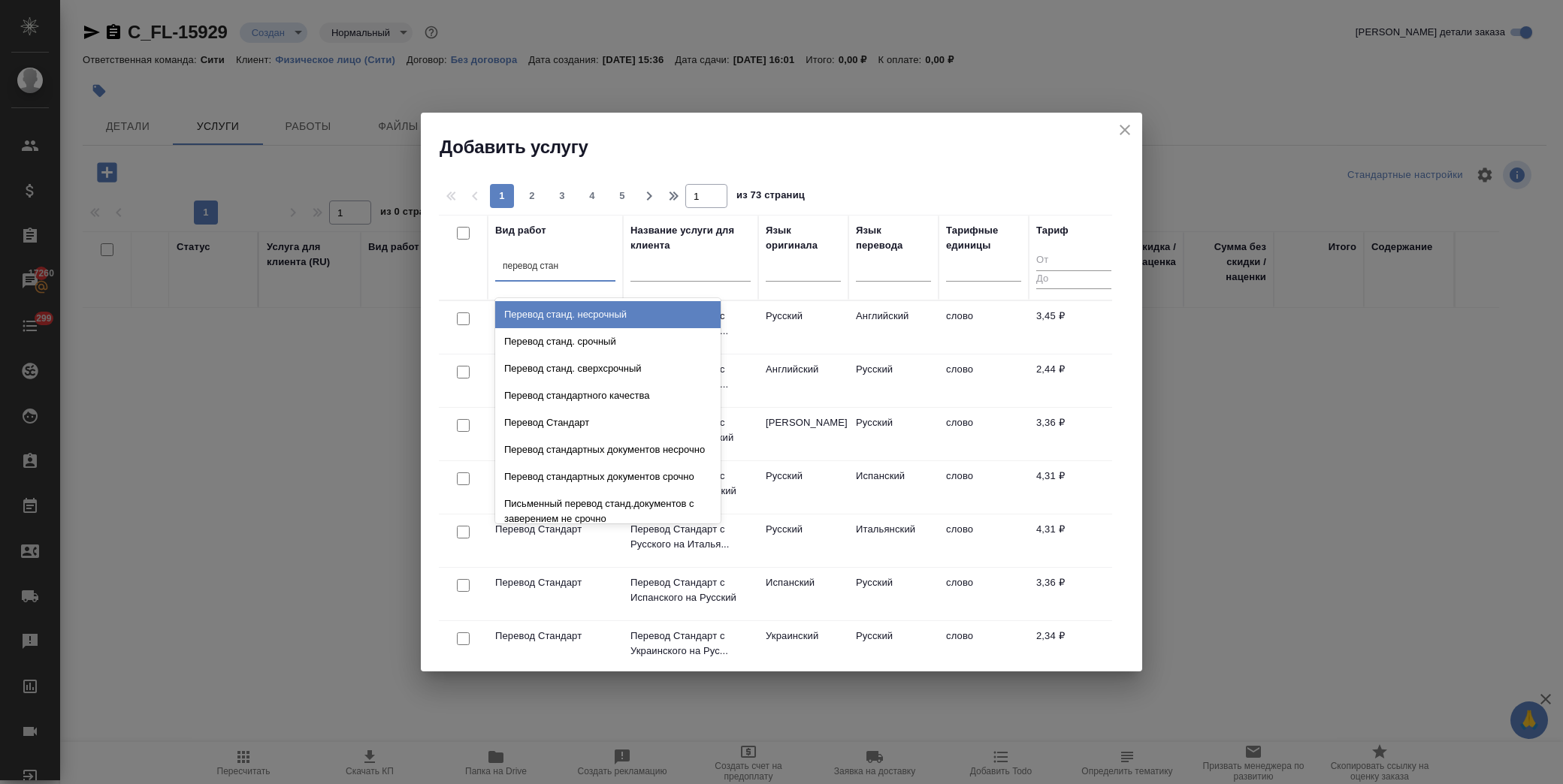
type input "перевод станд"
click at [609, 304] on div "Перевод станд. несрочный" at bounding box center [608, 315] width 225 height 27
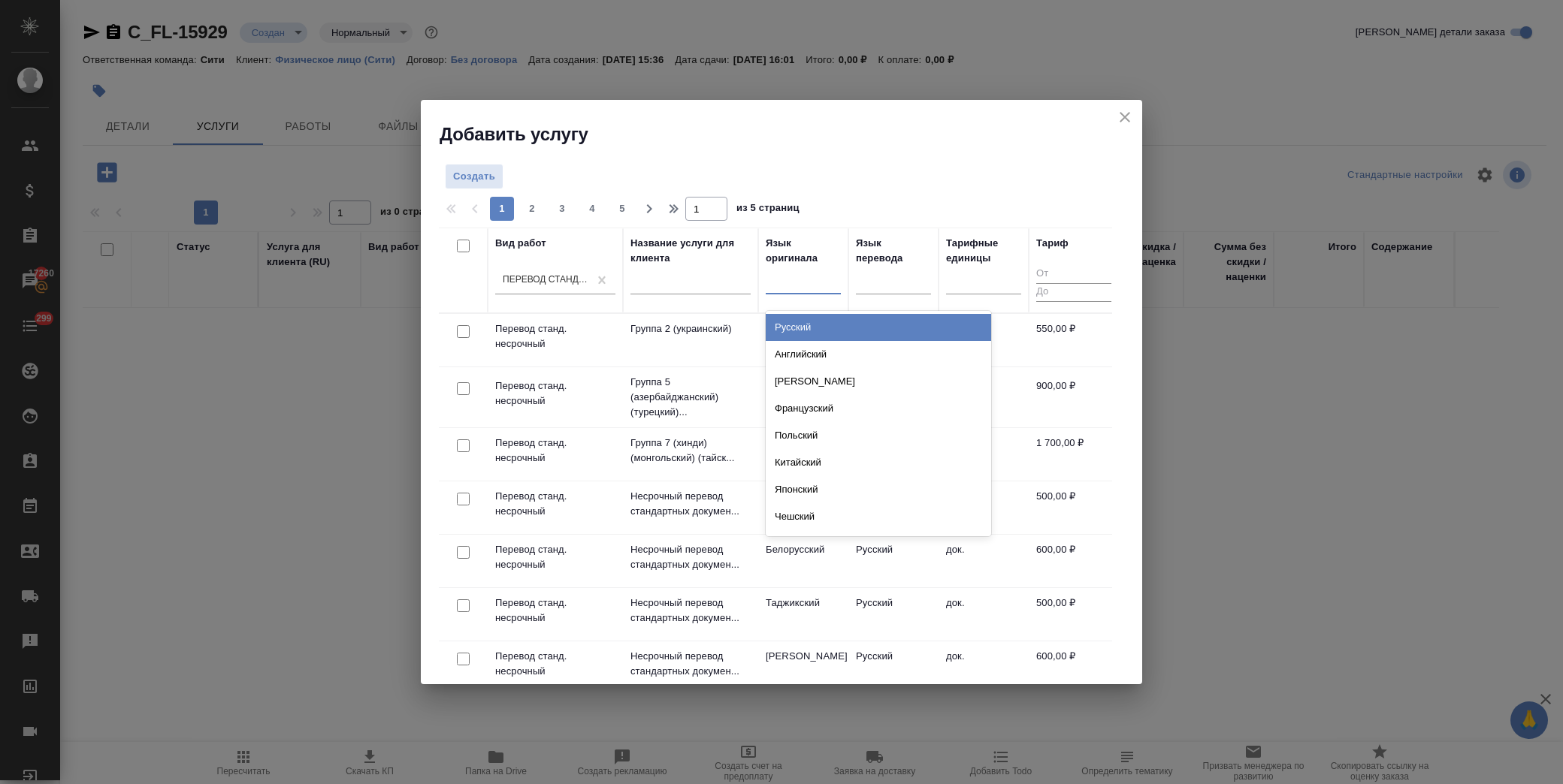
click at [788, 279] on div at bounding box center [803, 280] width 75 height 22
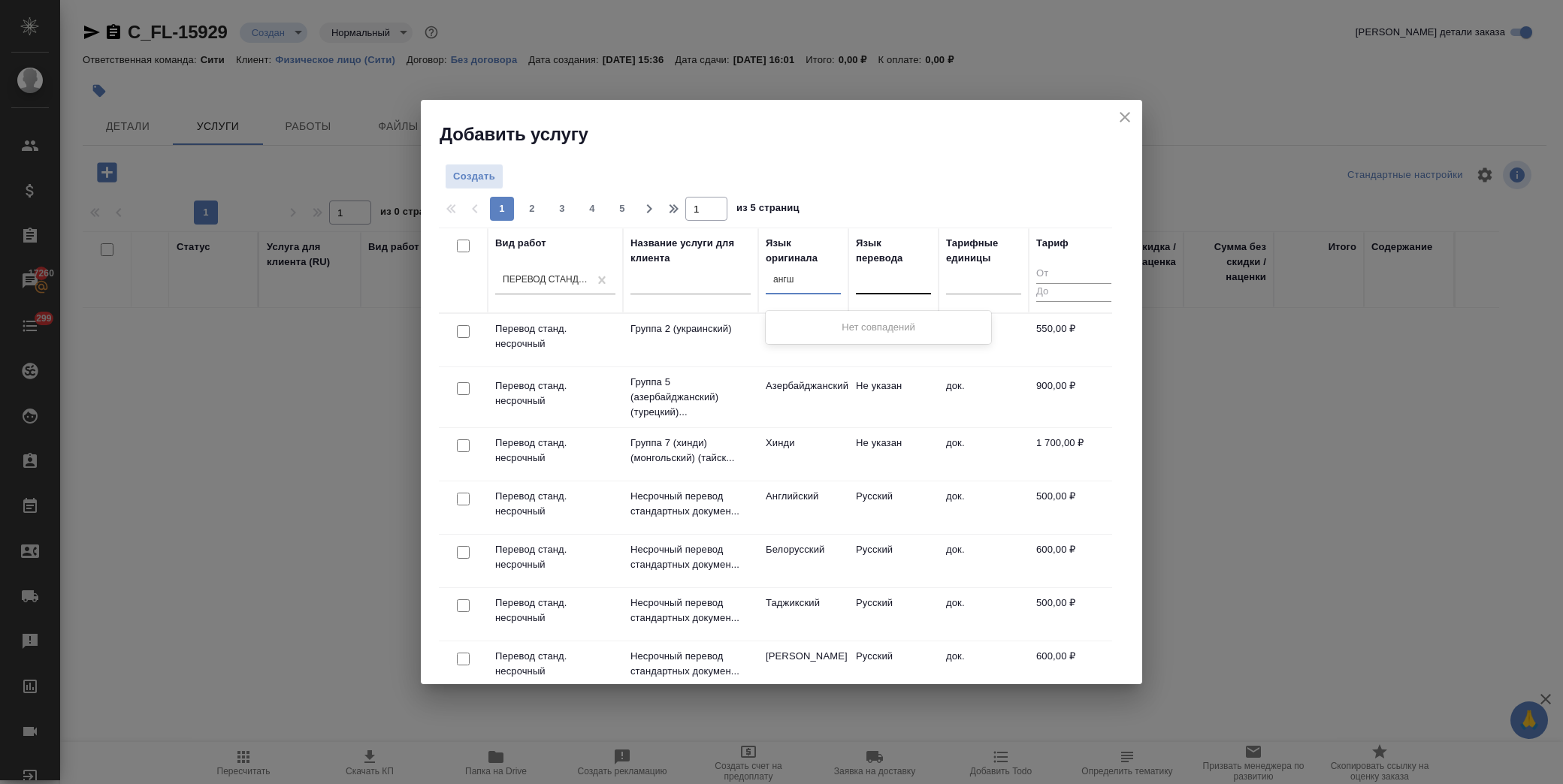
type input "анг"
click at [855, 318] on div "Английский" at bounding box center [878, 327] width 225 height 27
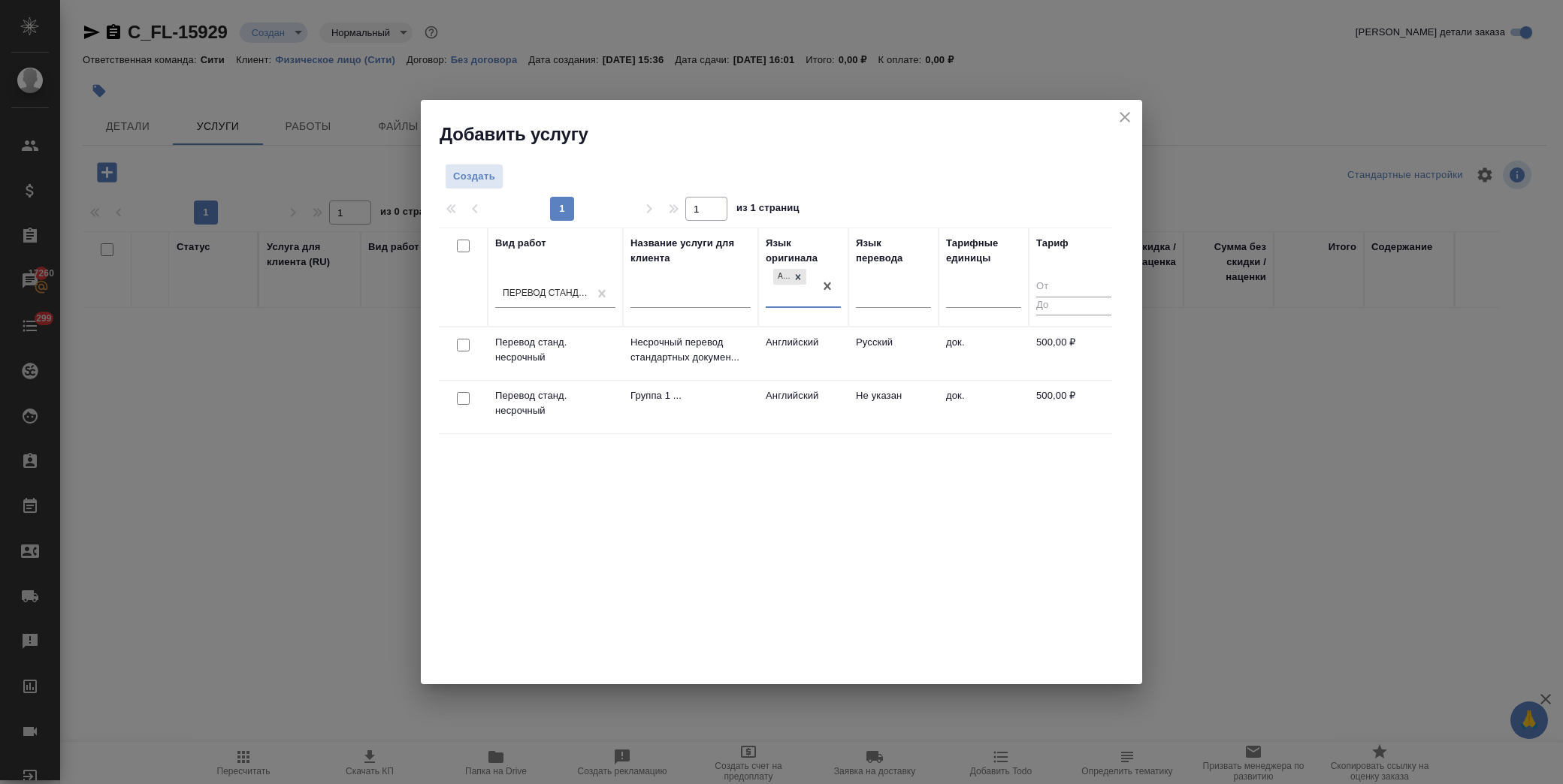
click at [466, 345] on input "checkbox" at bounding box center [463, 345] width 13 height 13
checkbox input "true"
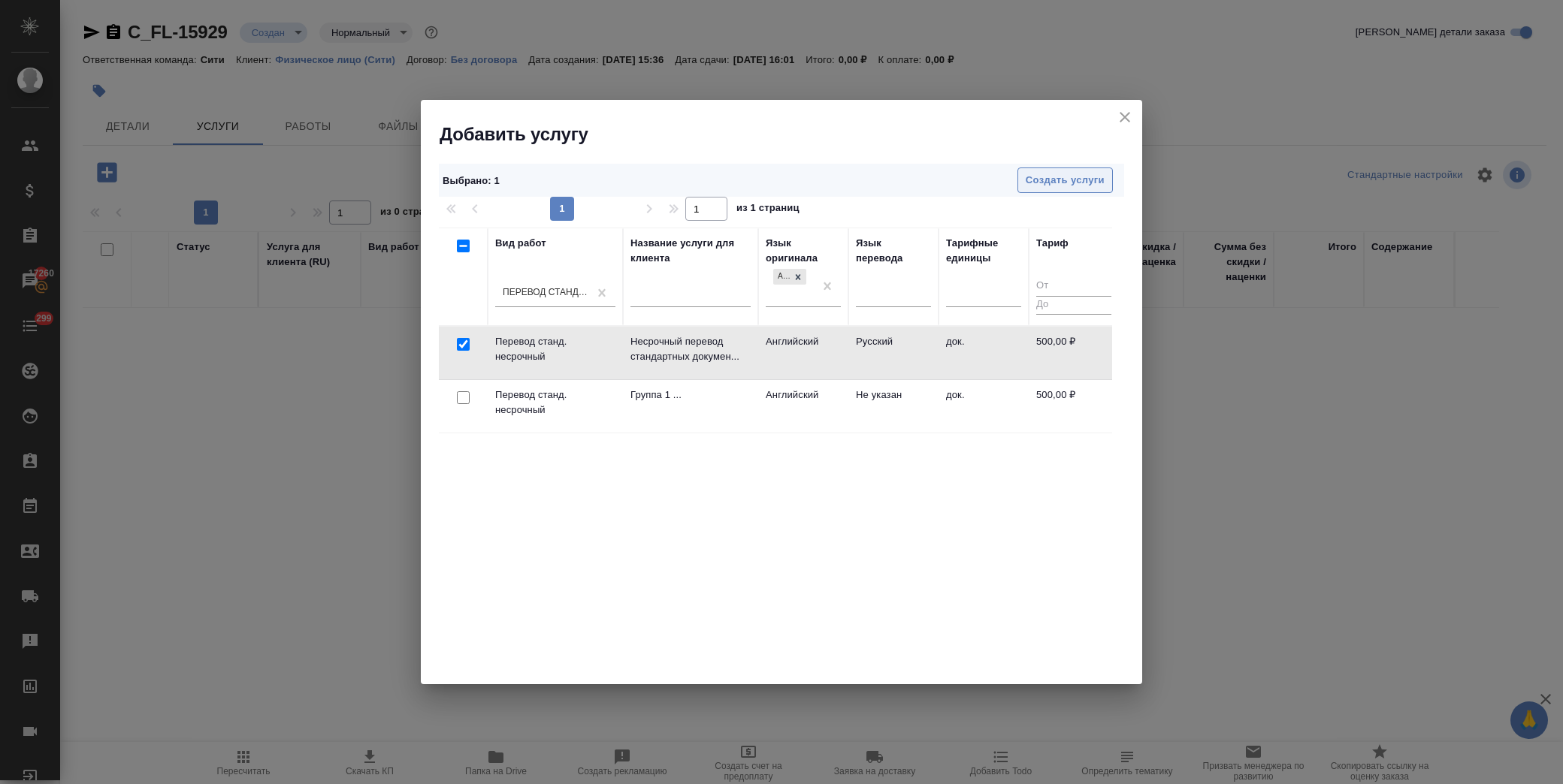
click at [1054, 173] on span "Создать услуги" at bounding box center [1065, 180] width 79 height 17
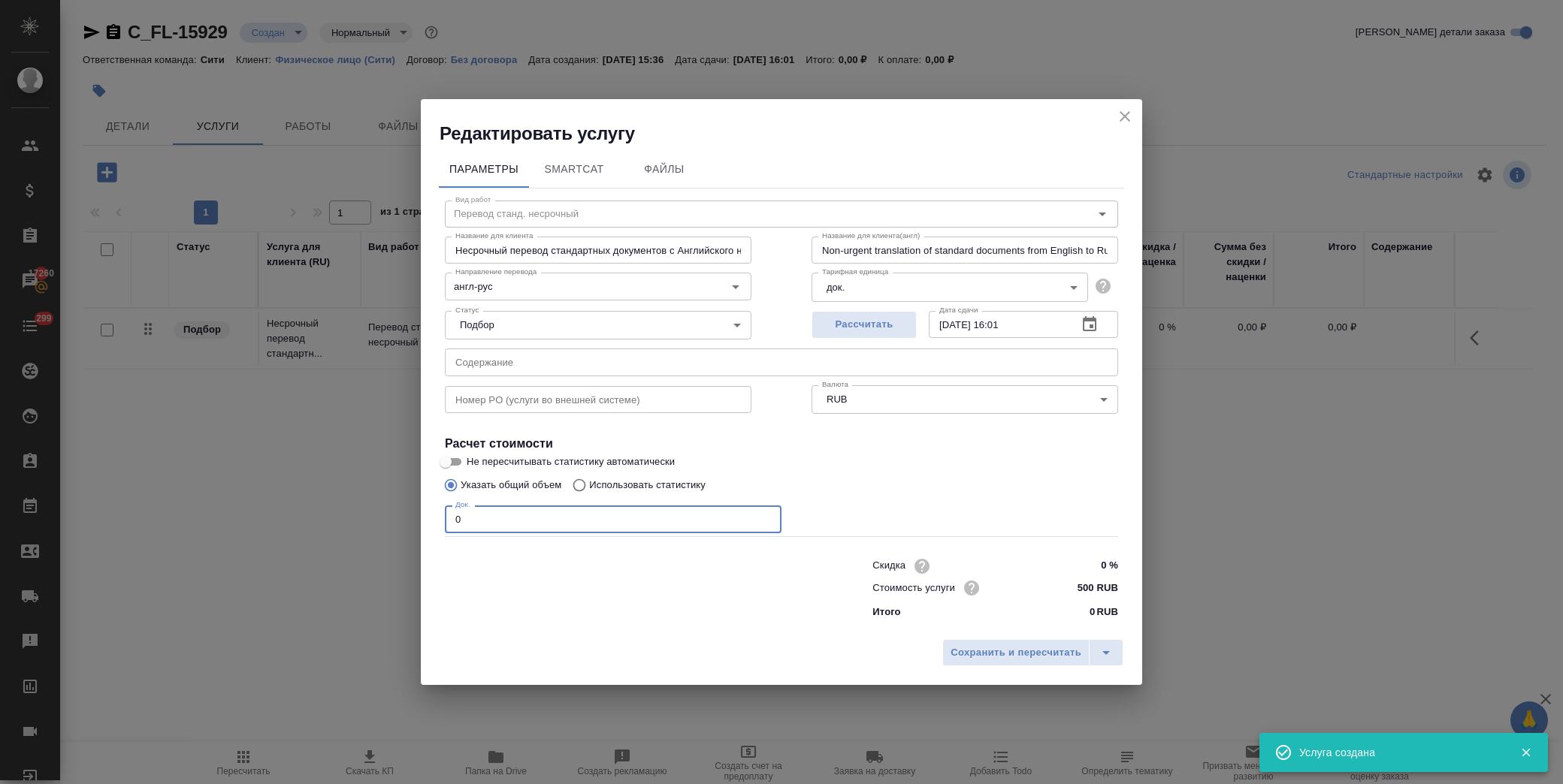
drag, startPoint x: 472, startPoint y: 512, endPoint x: 384, endPoint y: 515, distance: 88.1
click at [384, 515] on div "Редактировать услугу Параметры SmartCat Файлы Вид работ Перевод станд. несрочны…" at bounding box center [781, 392] width 1563 height 784
type input "1"
click at [1033, 658] on span "Сохранить и пересчитать" at bounding box center [1016, 653] width 131 height 17
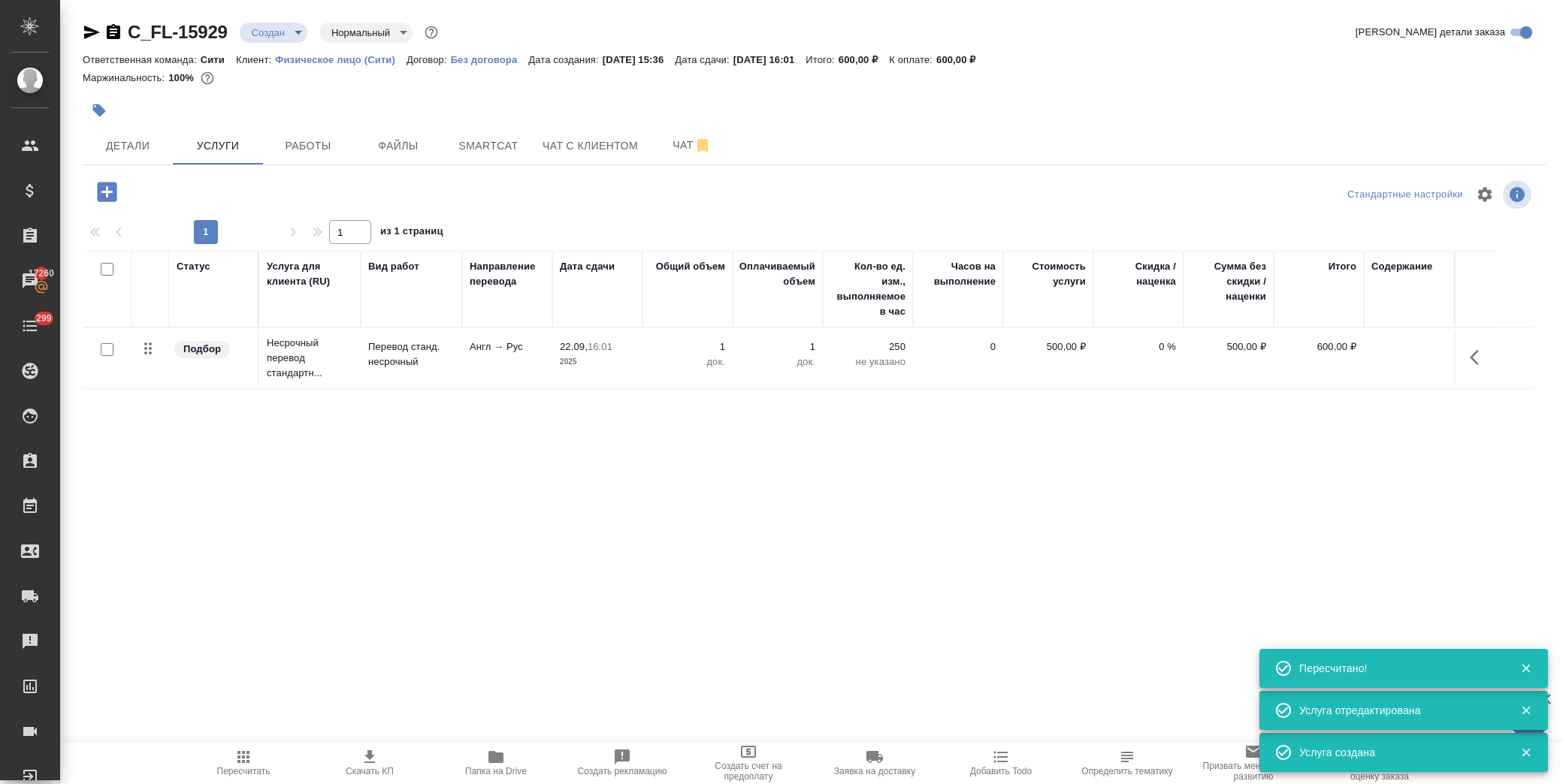
click at [108, 191] on icon "button" at bounding box center [107, 192] width 26 height 26
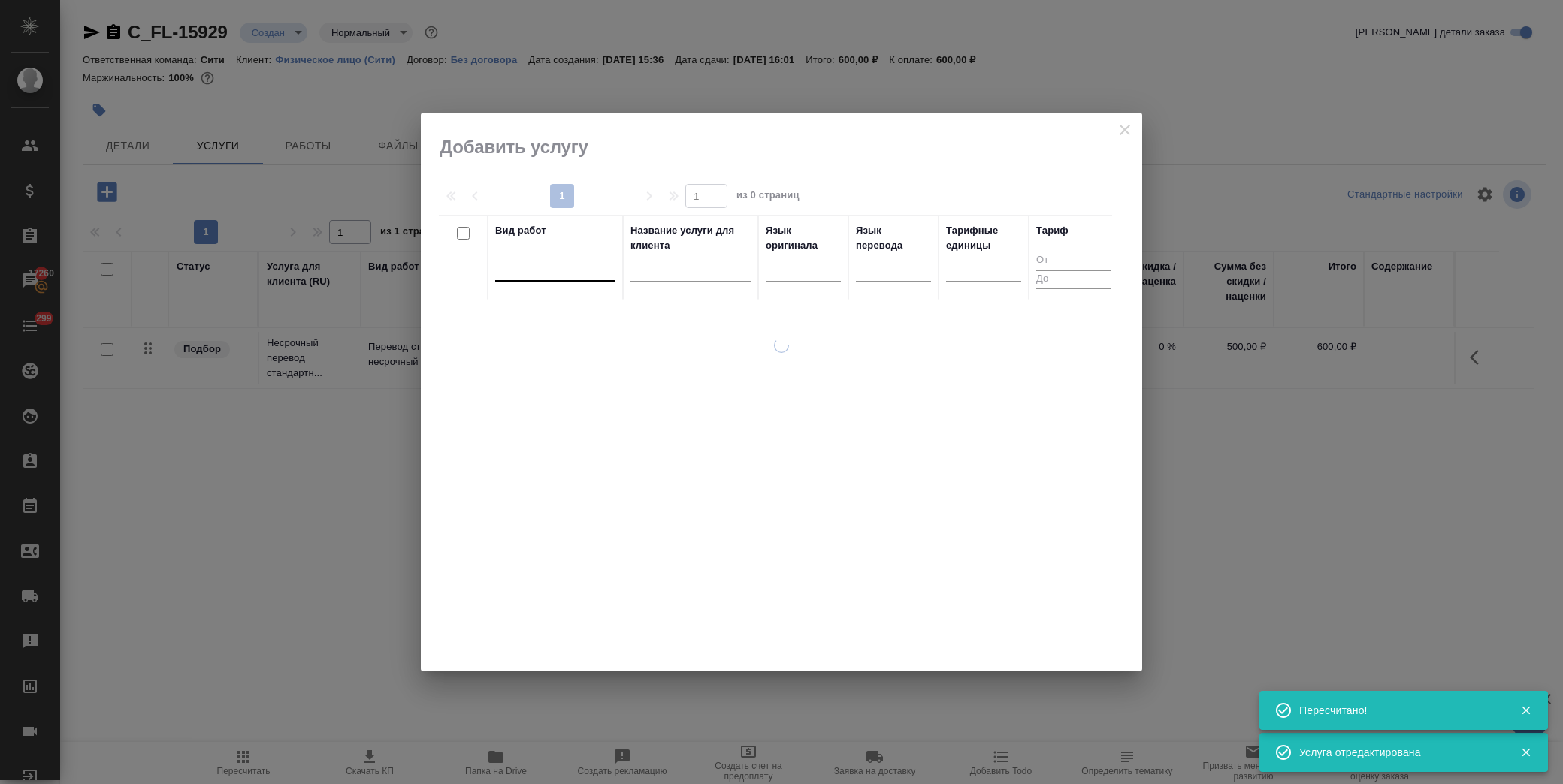
click at [534, 275] on div at bounding box center [556, 266] width 120 height 22
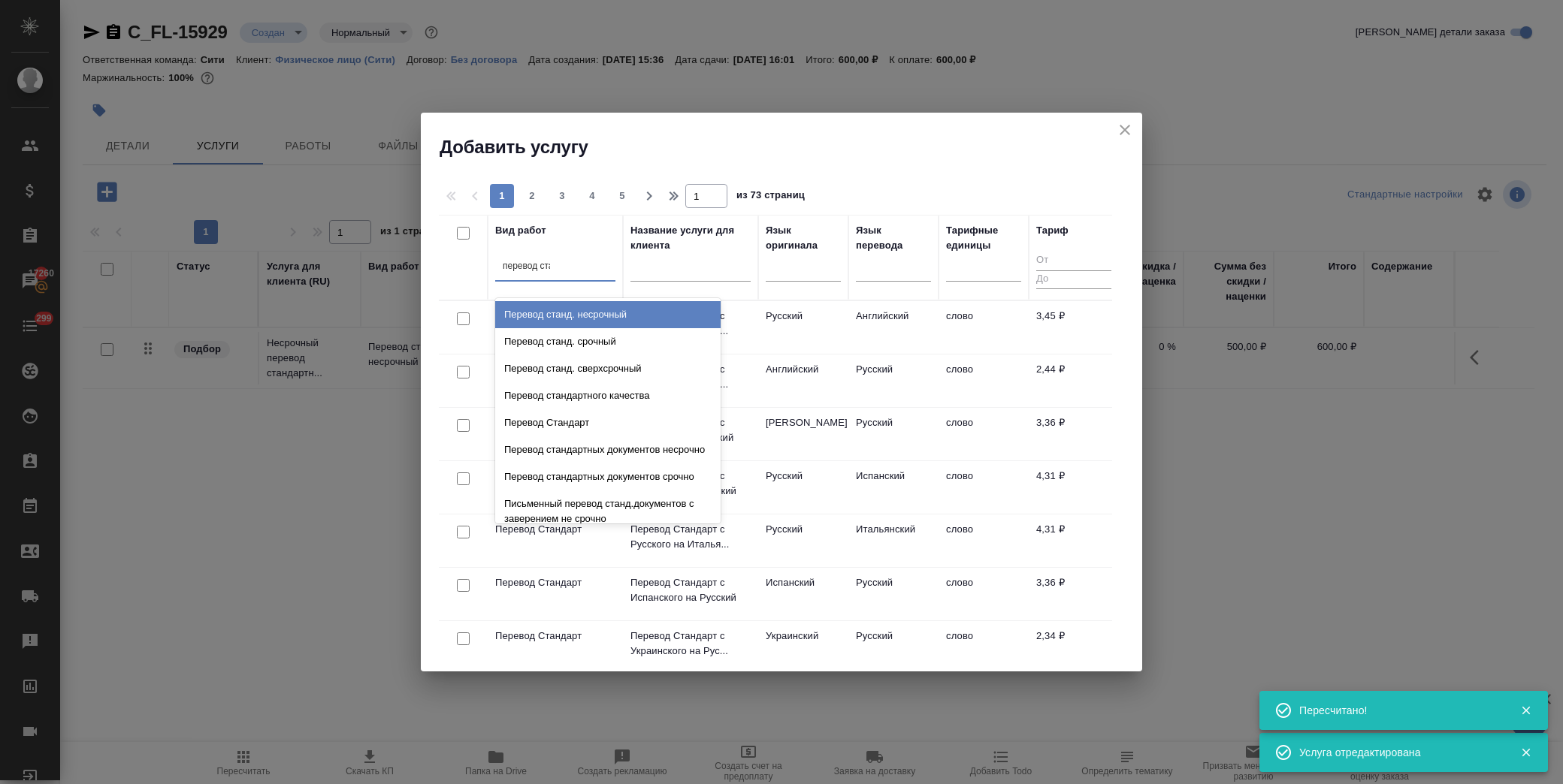
type input "перевод стан"
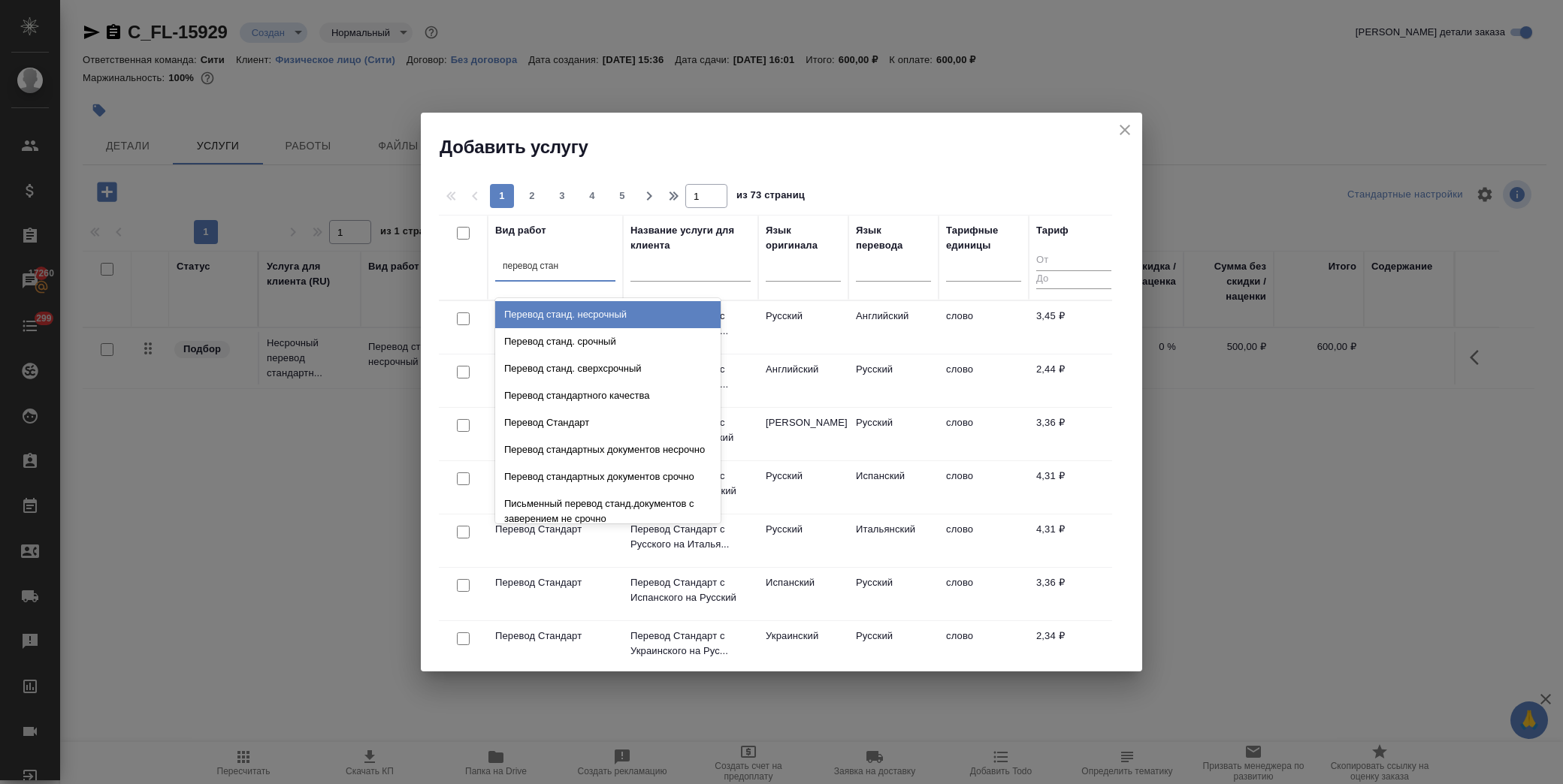
click at [578, 313] on div "Перевод станд. несрочный" at bounding box center [608, 315] width 225 height 27
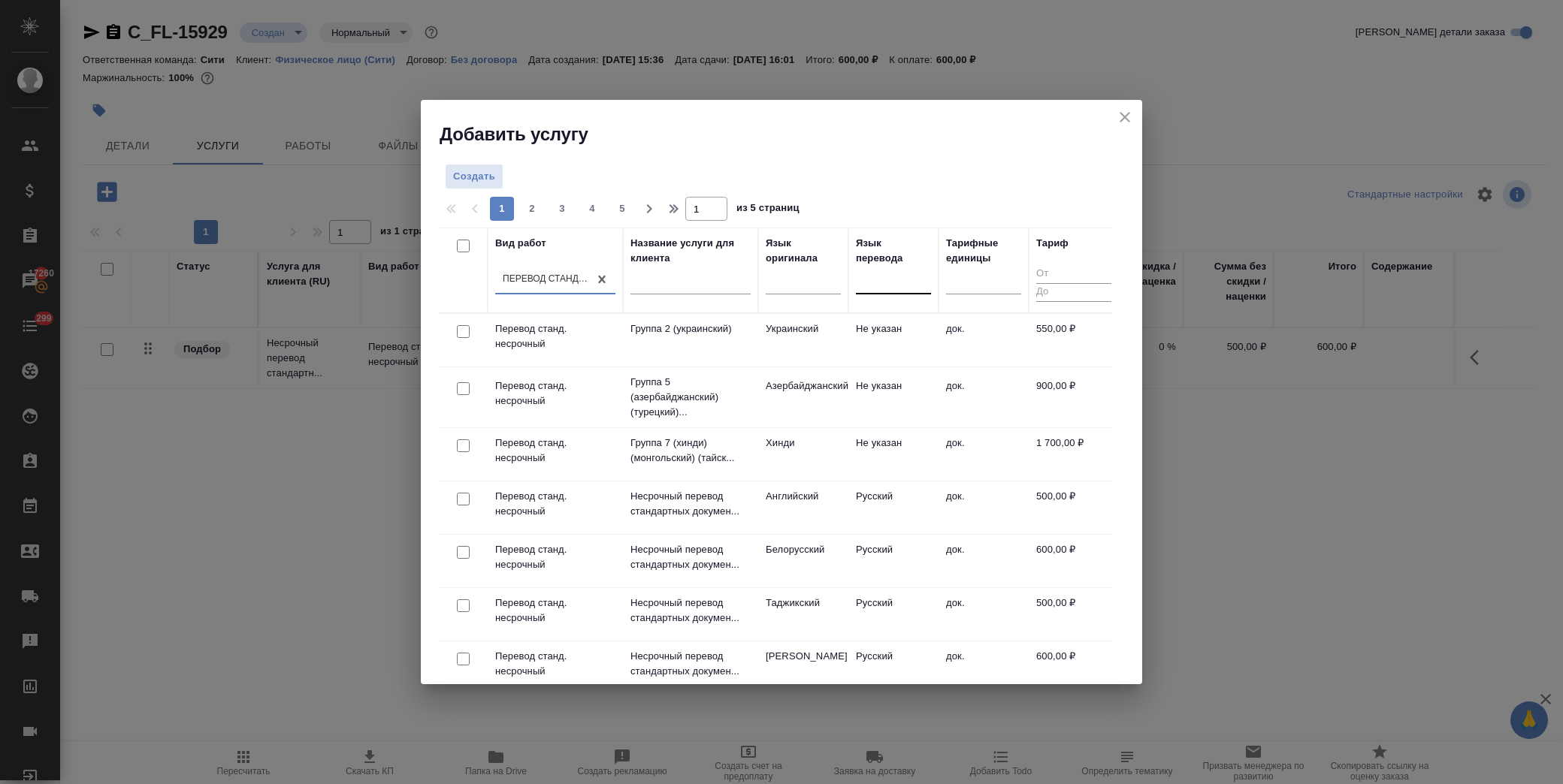
click at [905, 289] on div at bounding box center [893, 280] width 75 height 22
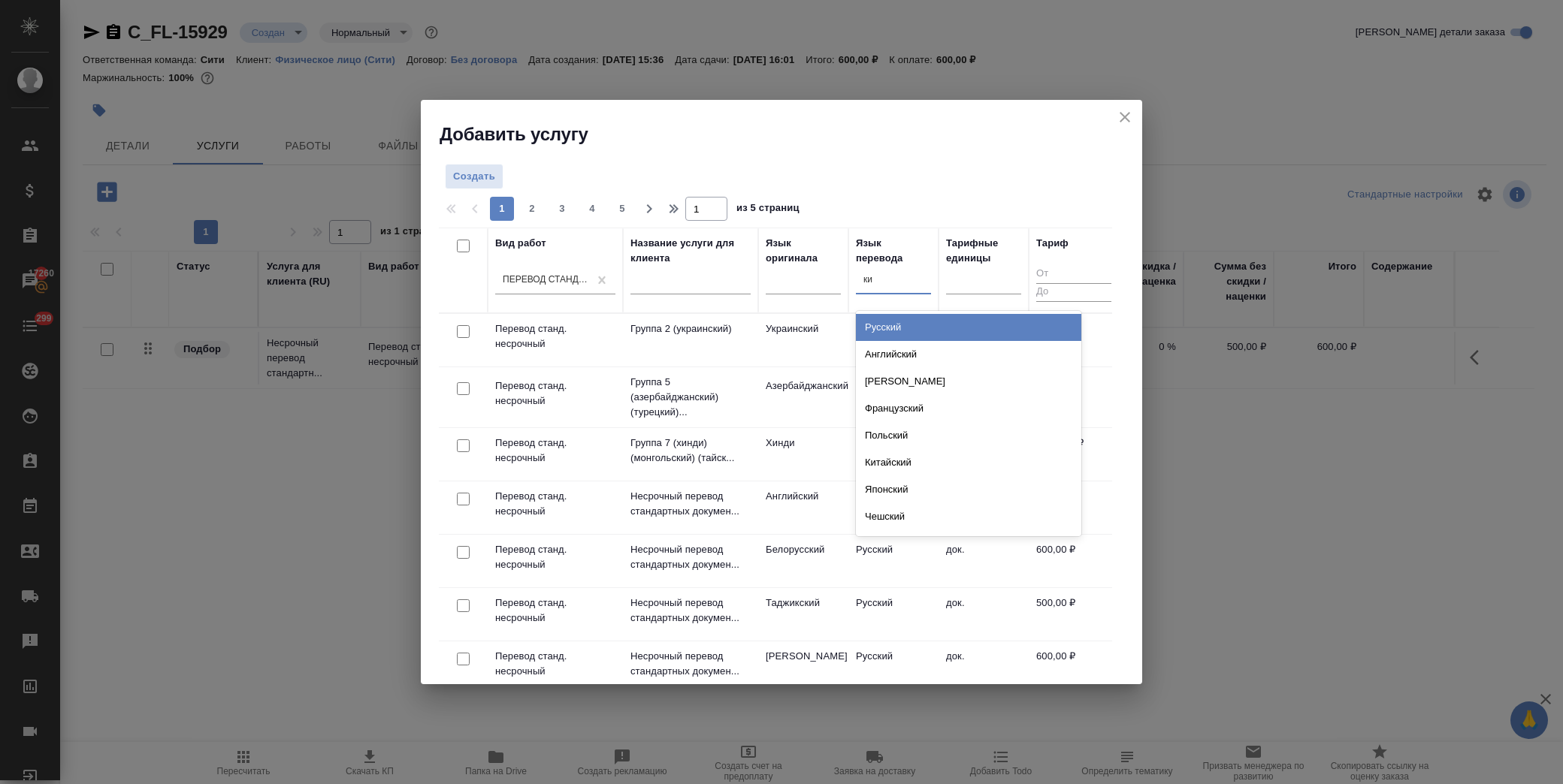
type input "кит"
click at [893, 328] on div "Китайский" at bounding box center [968, 327] width 225 height 27
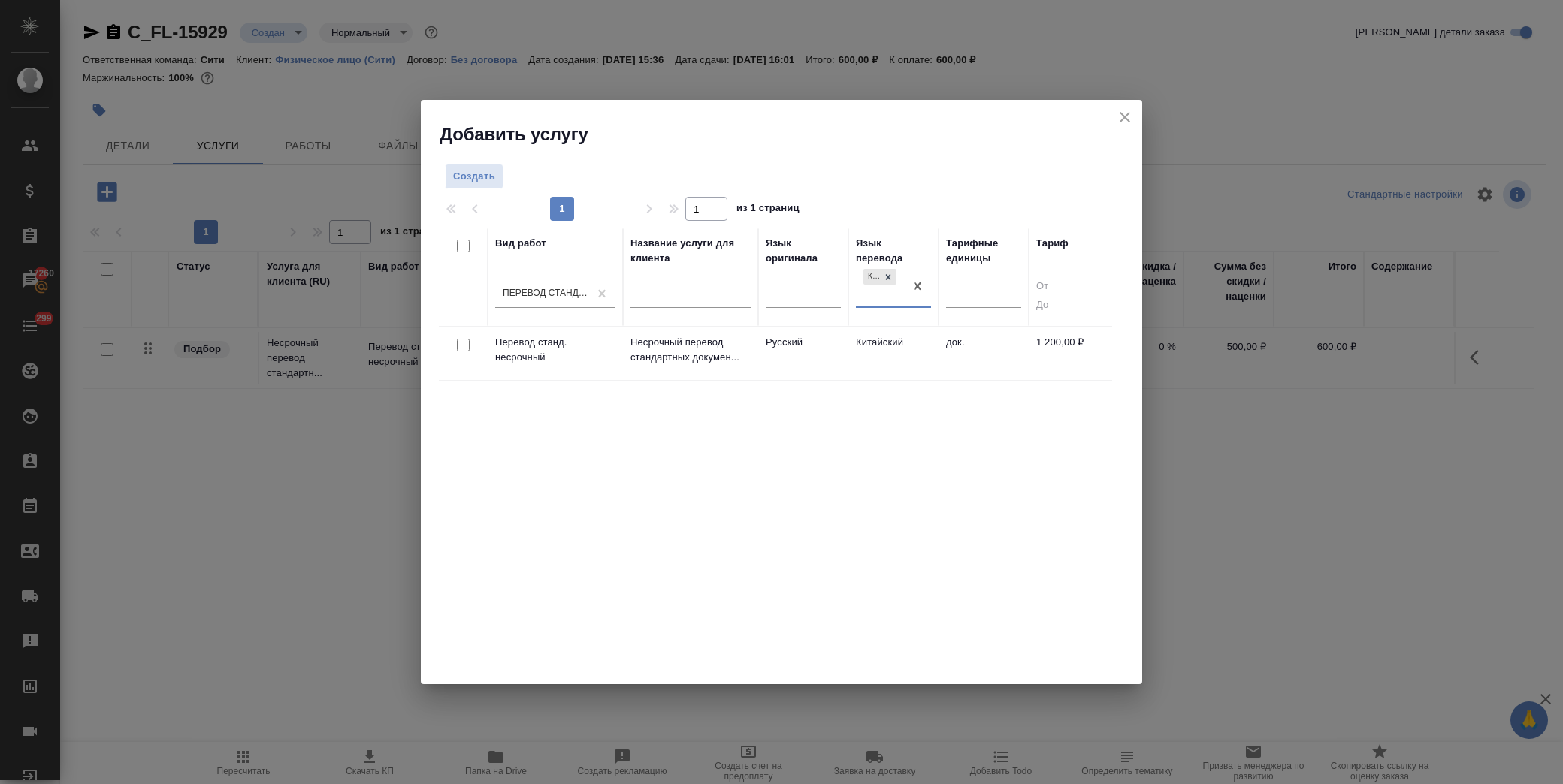
click at [467, 348] on input "checkbox" at bounding box center [463, 345] width 13 height 13
checkbox input "true"
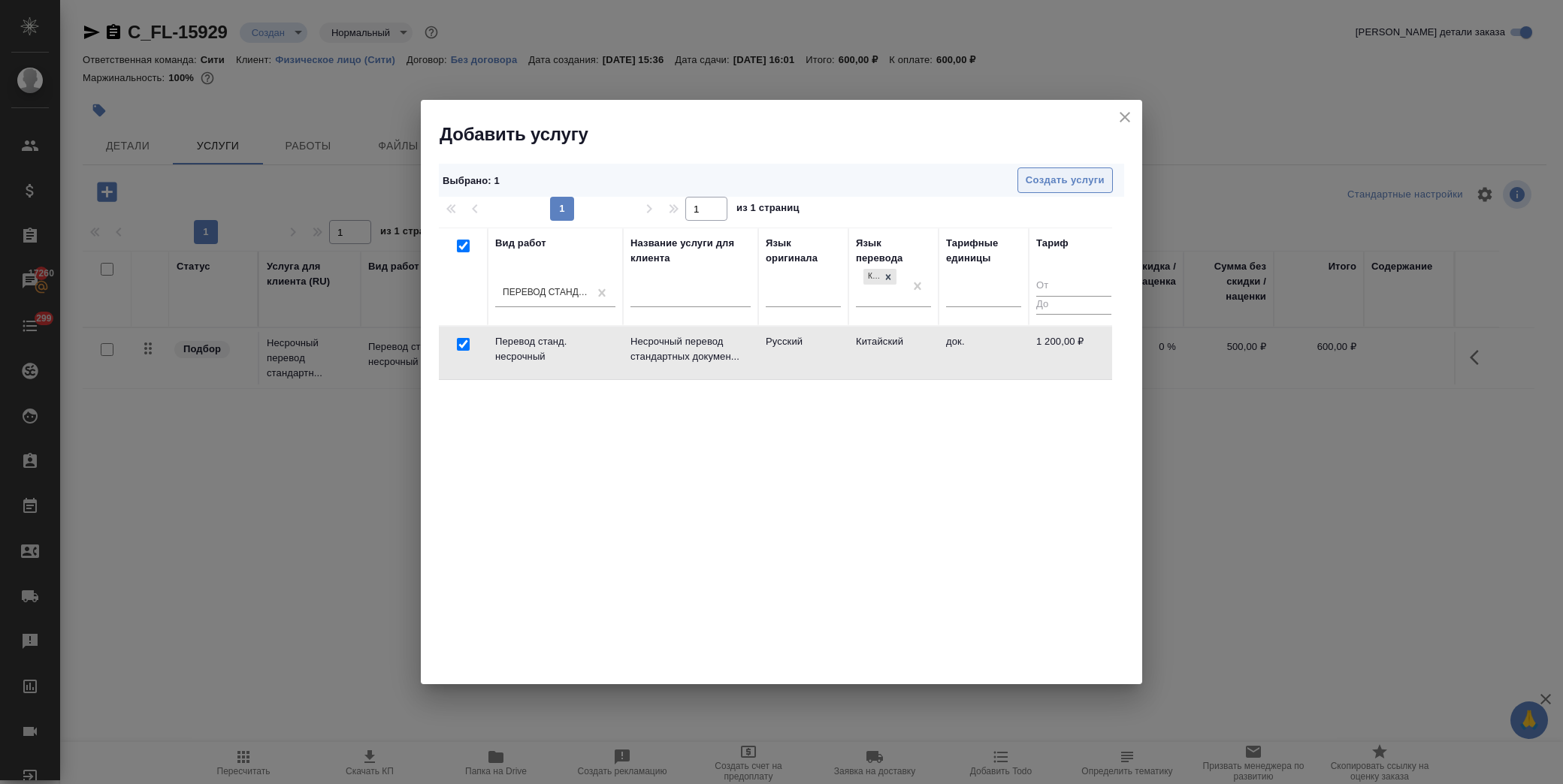
click at [1050, 178] on span "Создать услуги" at bounding box center [1065, 180] width 79 height 17
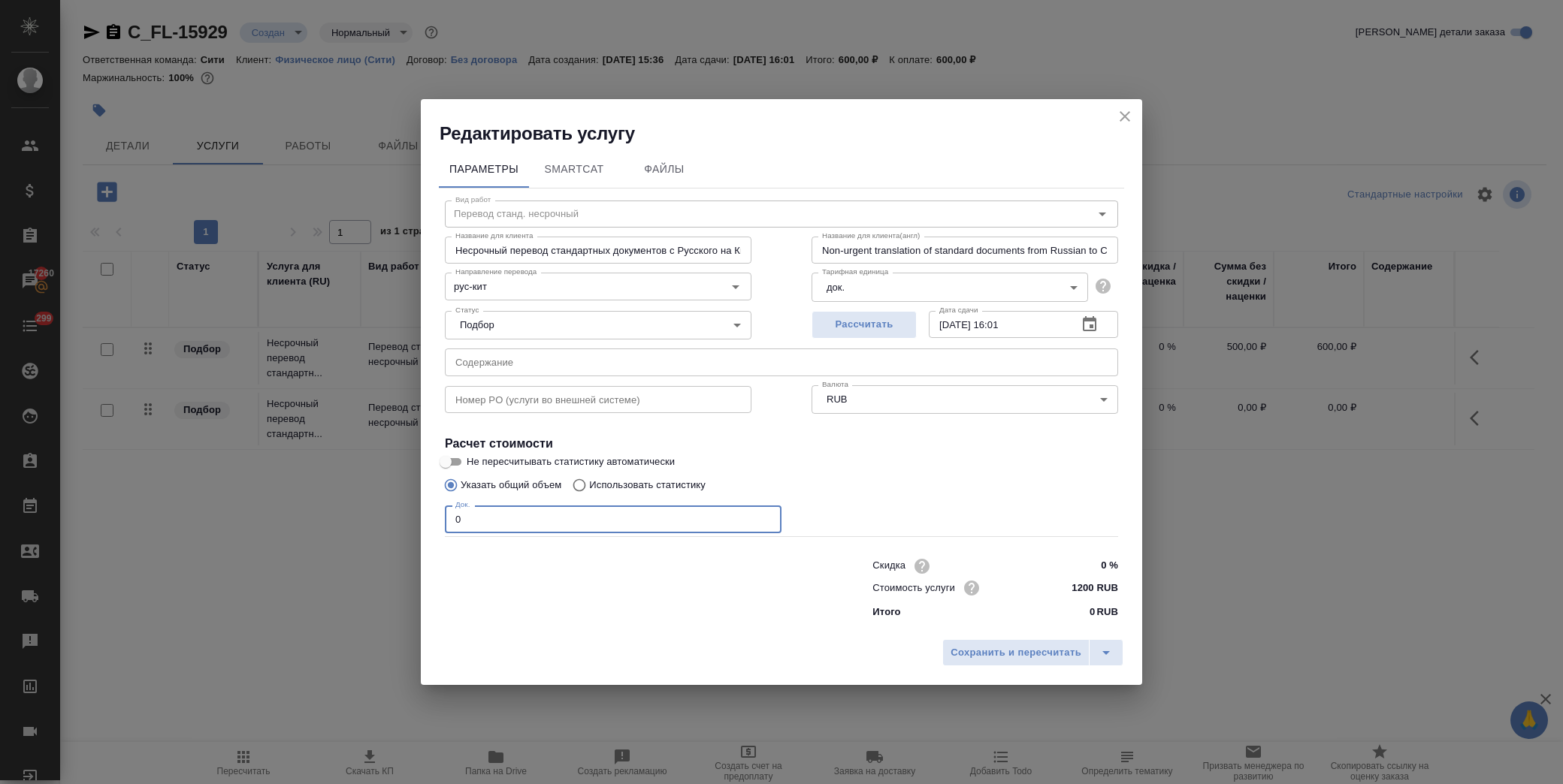
drag, startPoint x: 472, startPoint y: 517, endPoint x: 445, endPoint y: 519, distance: 27.1
click at [445, 519] on input "0" at bounding box center [613, 519] width 337 height 27
type input "1"
click at [963, 648] on span "Сохранить и пересчитать" at bounding box center [1016, 653] width 131 height 17
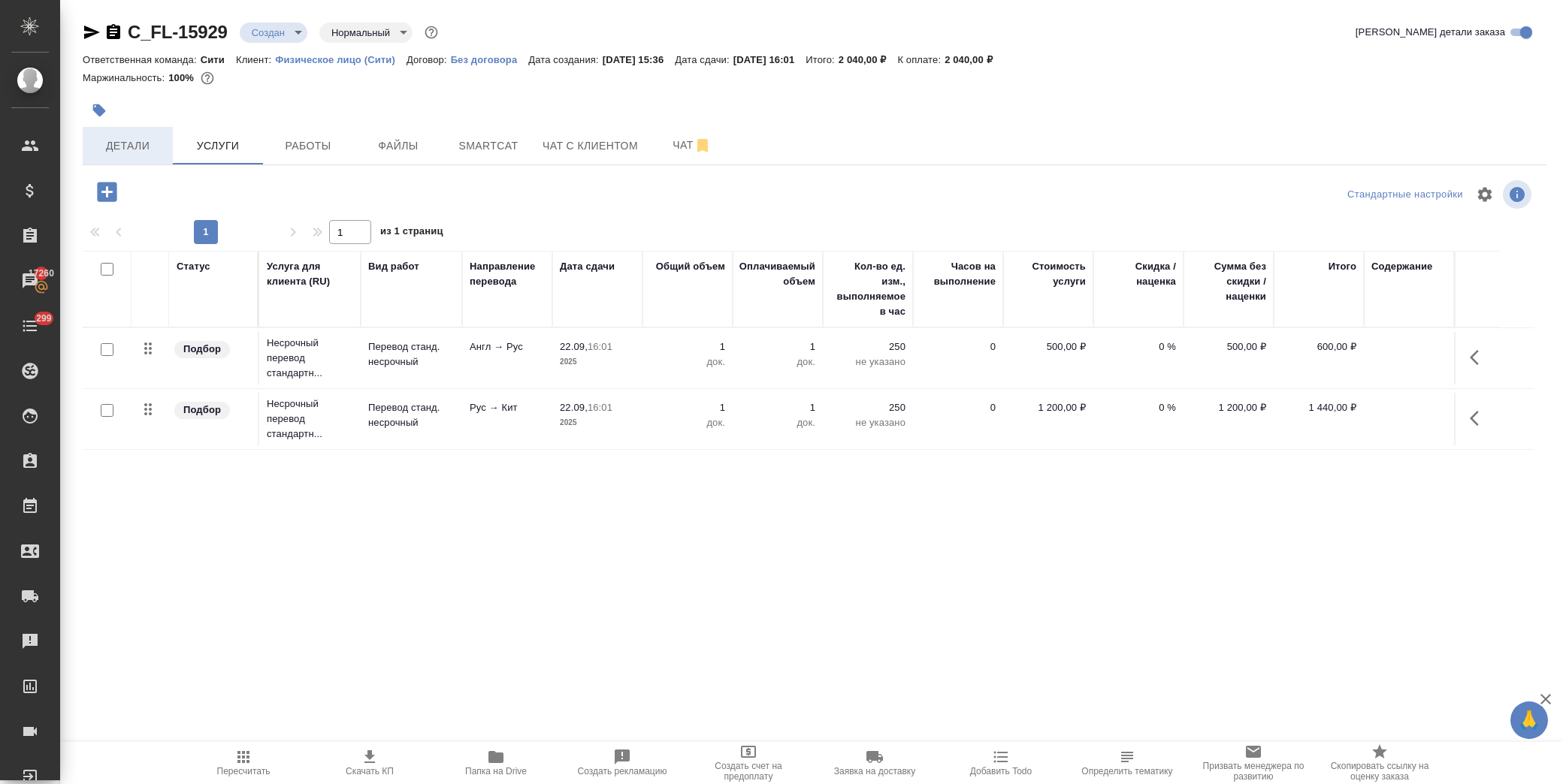
click at [96, 138] on span "Детали" at bounding box center [127, 146] width 72 height 19
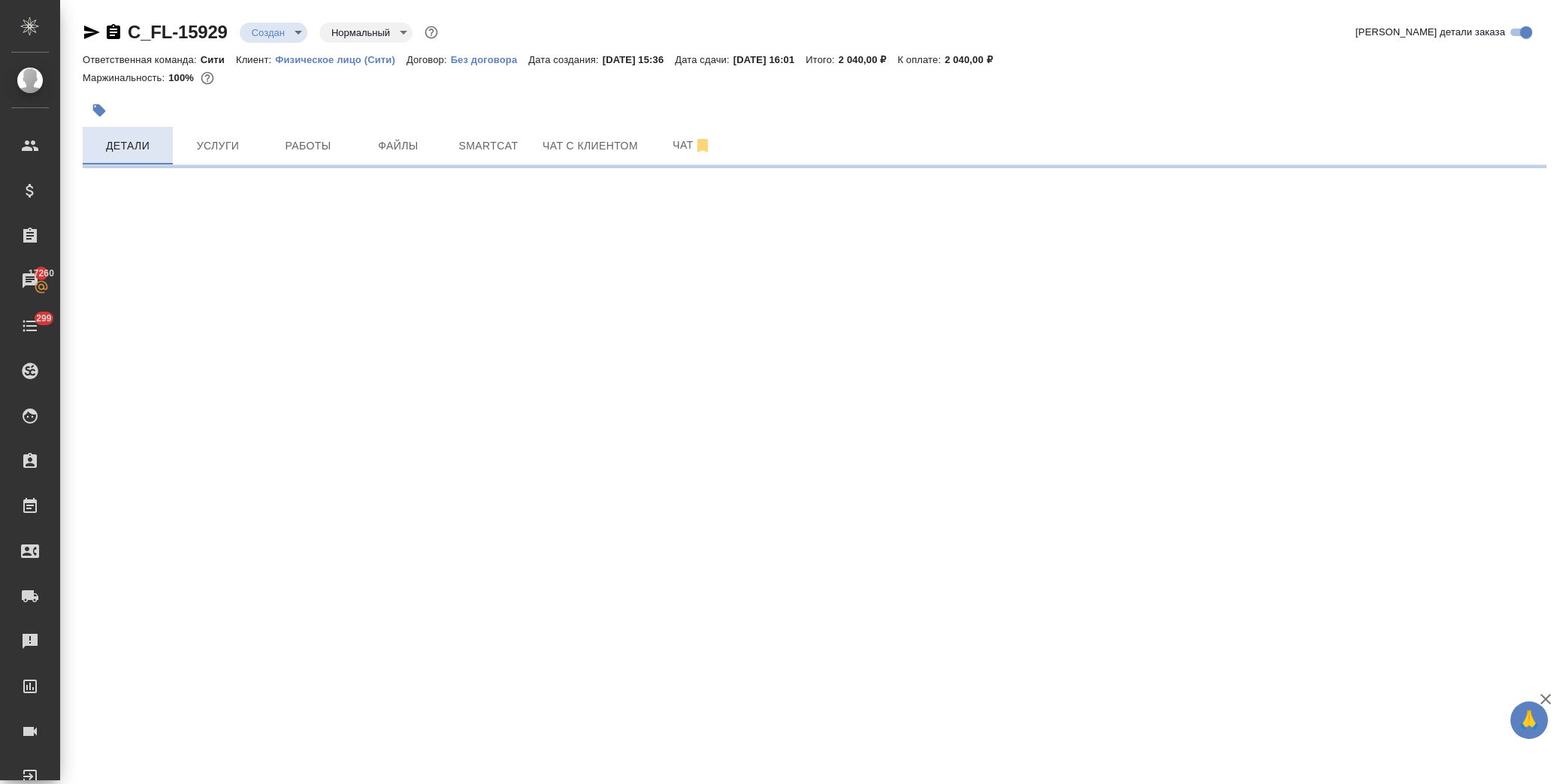
select select "RU"
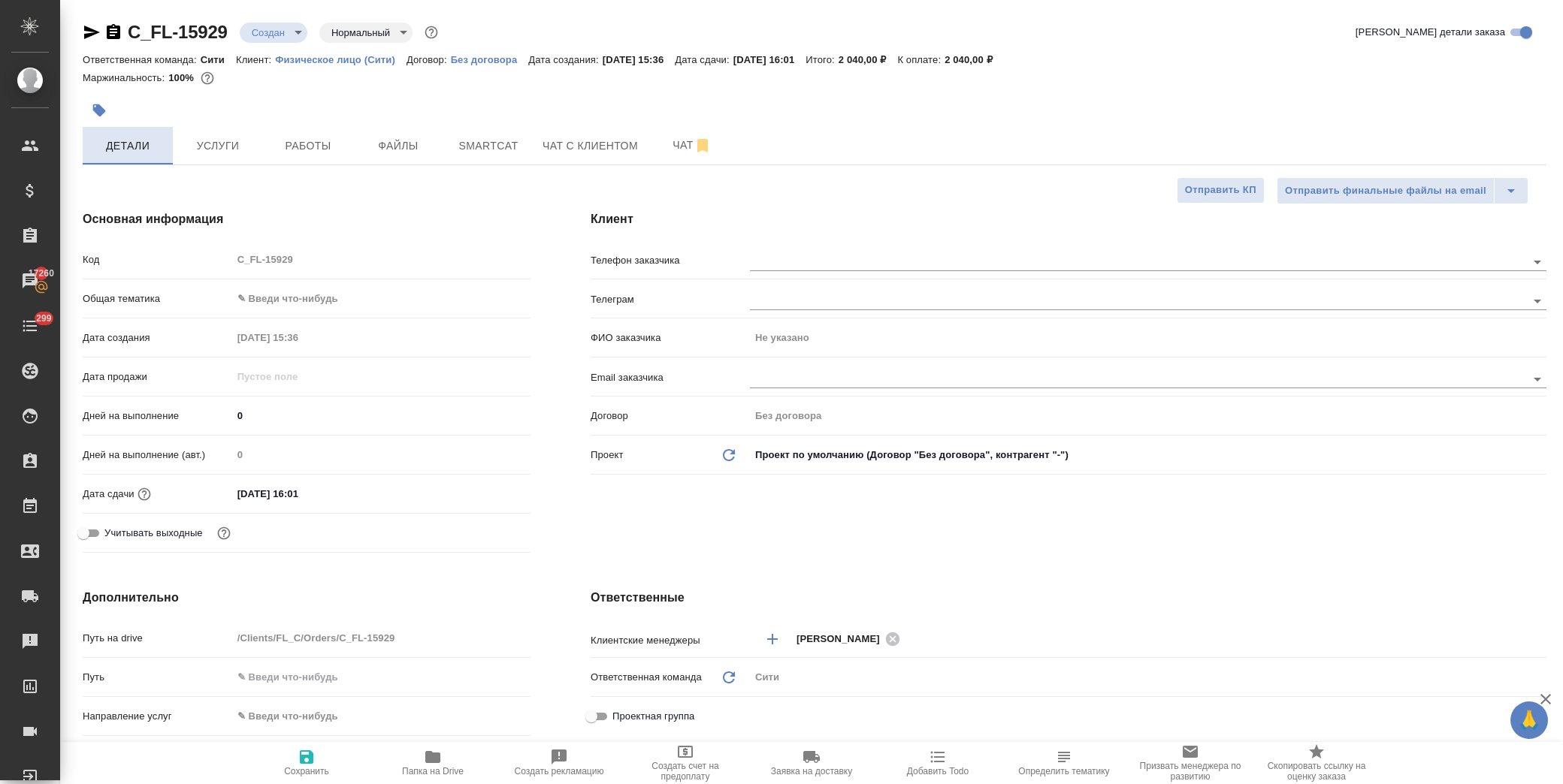
type textarea "x"
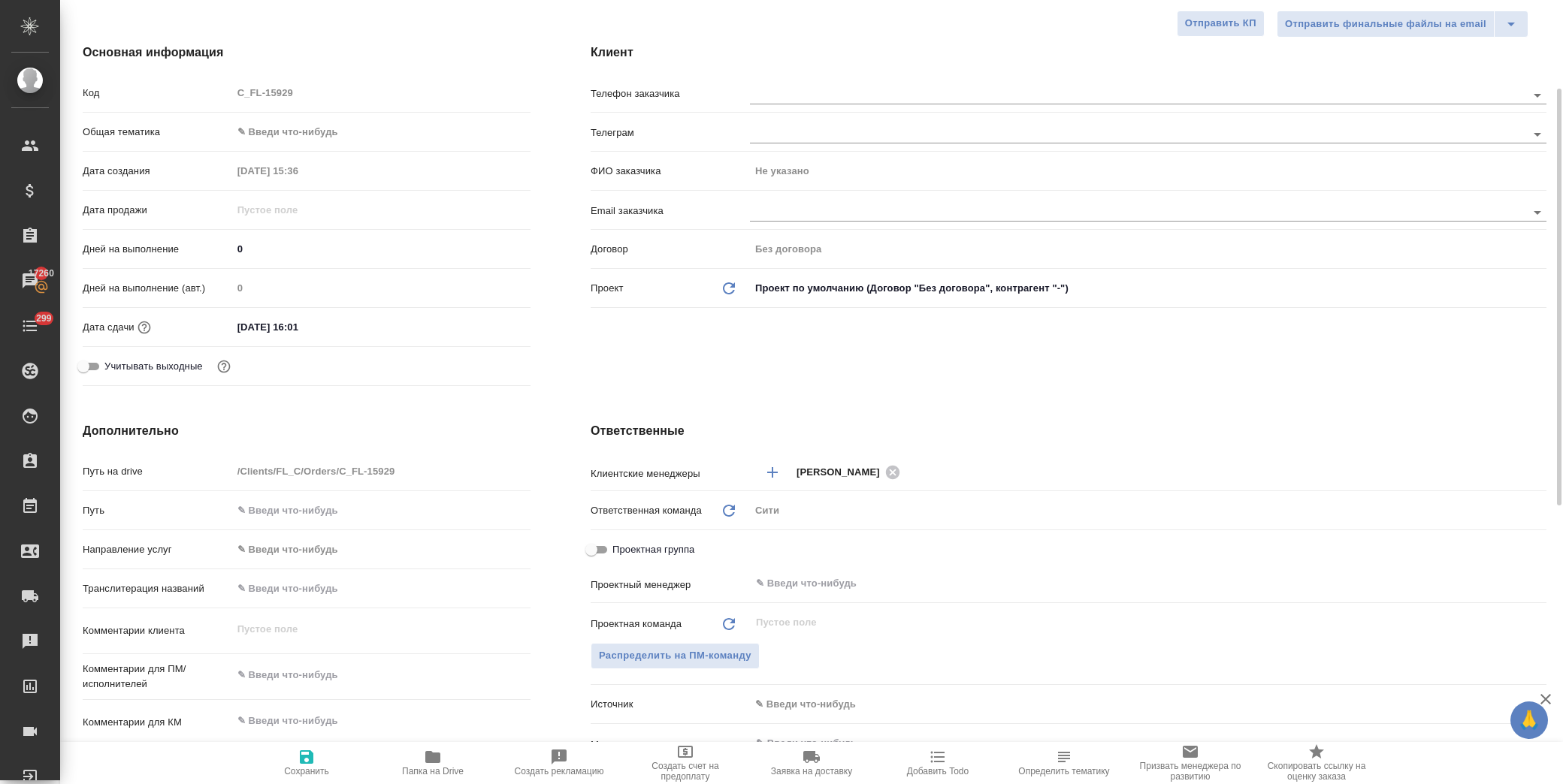
type textarea "x"
click at [311, 678] on textarea at bounding box center [381, 675] width 298 height 26
type textarea "д"
type textarea "x"
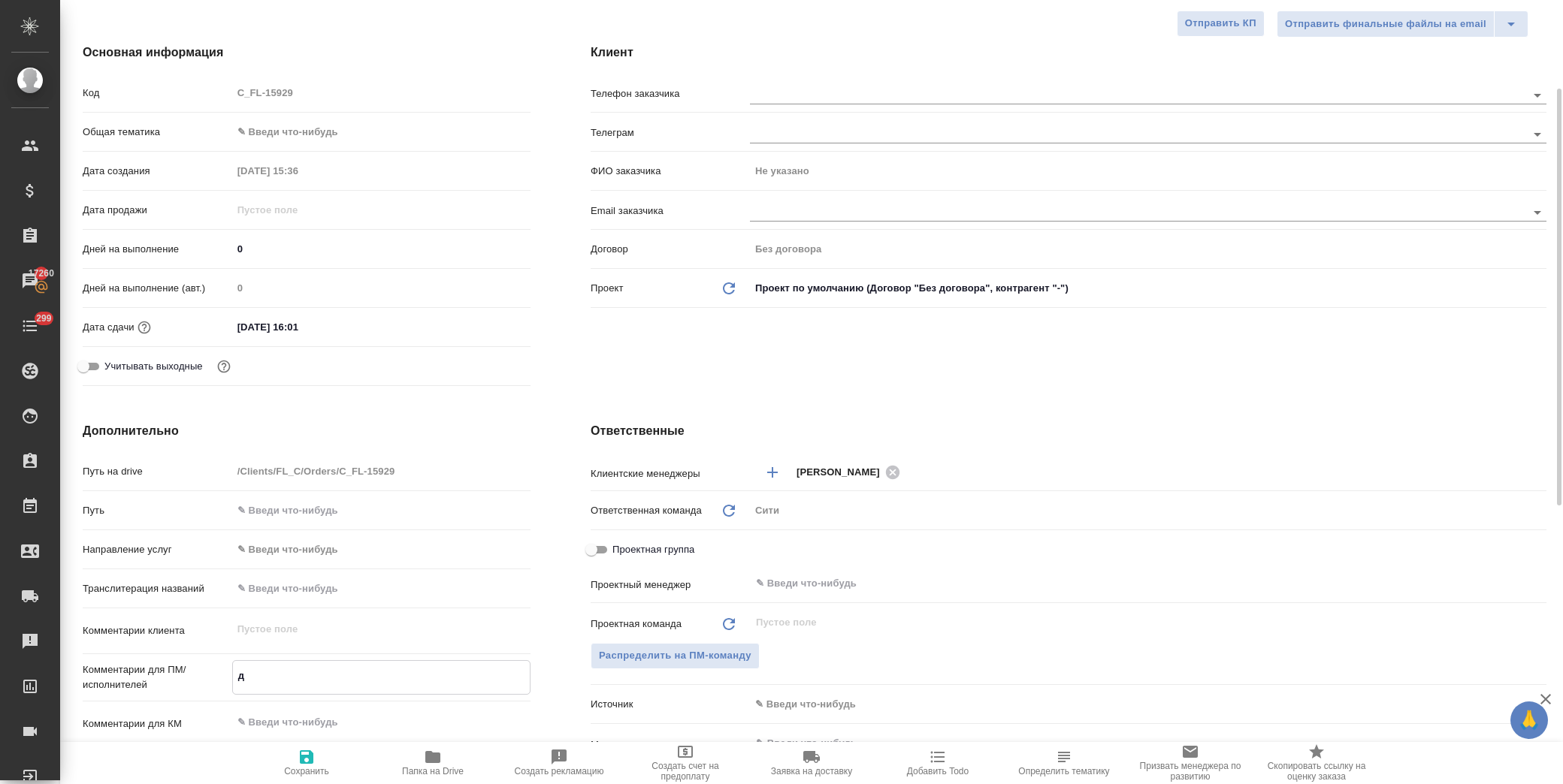
type textarea "x"
type textarea "дл"
type textarea "x"
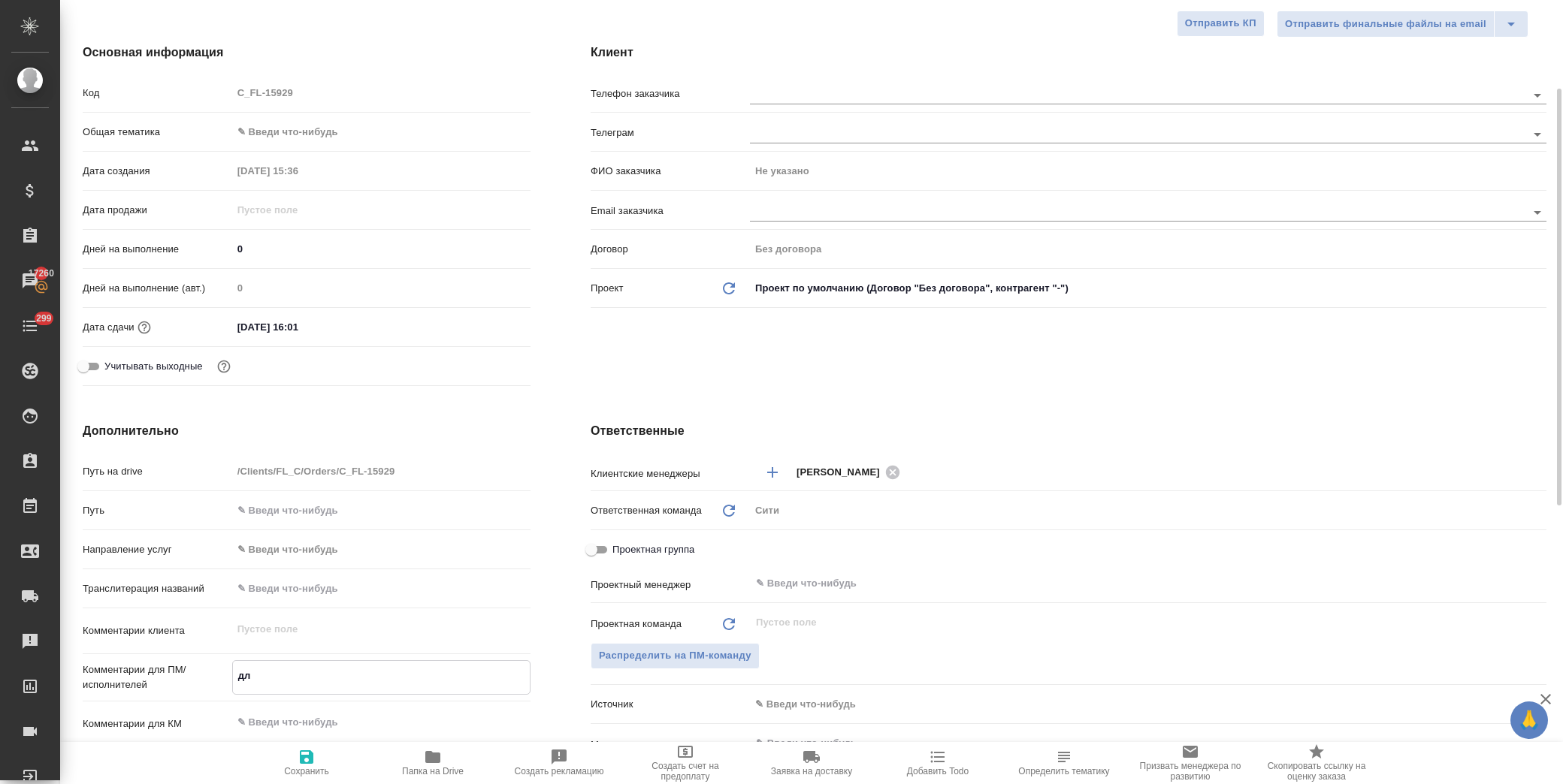
type textarea "x"
type textarea "для"
type textarea "x"
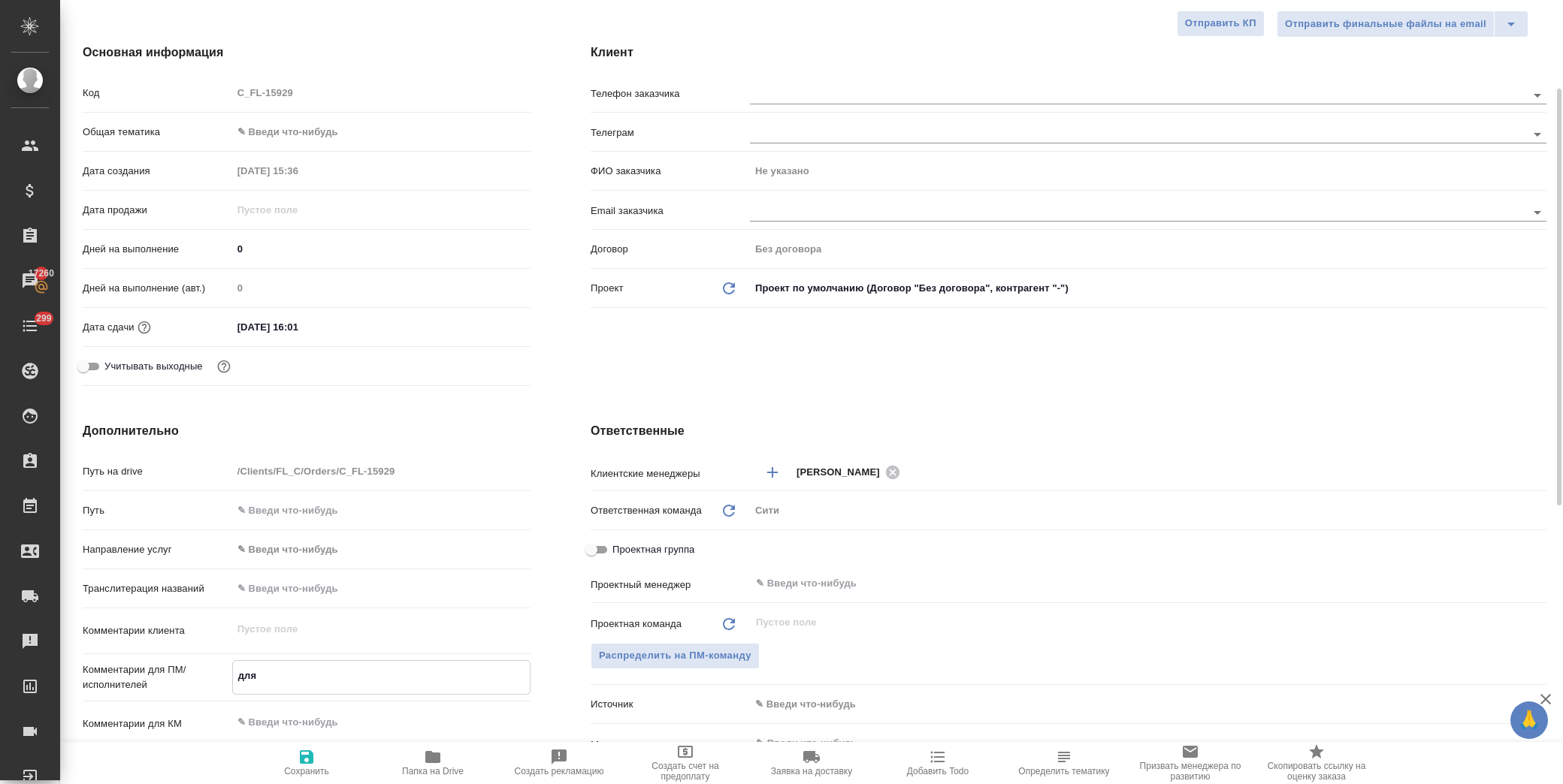
type textarea "для"
type textarea "x"
type textarea "для ш"
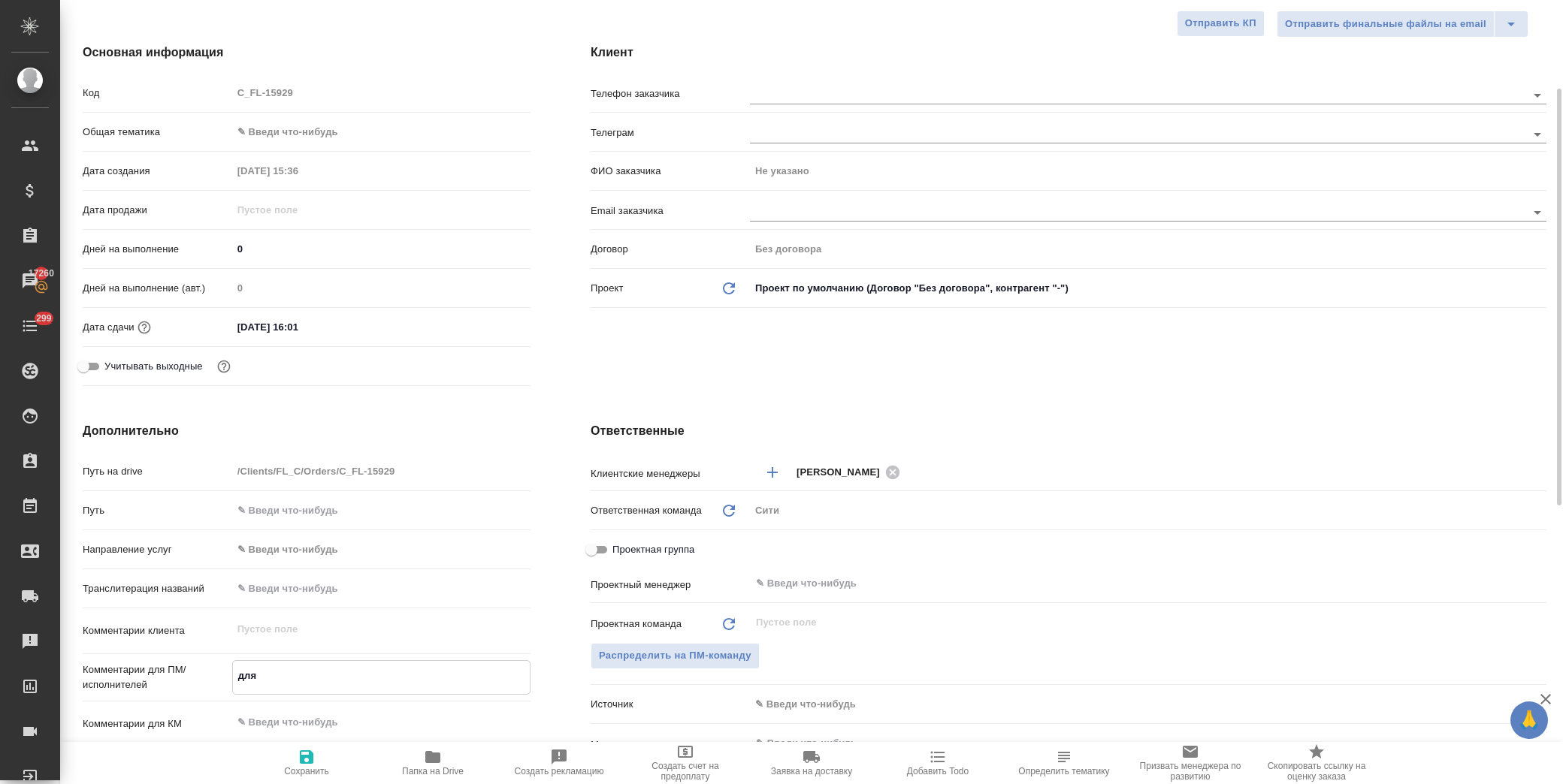
type textarea "x"
type textarea "для"
type textarea "x"
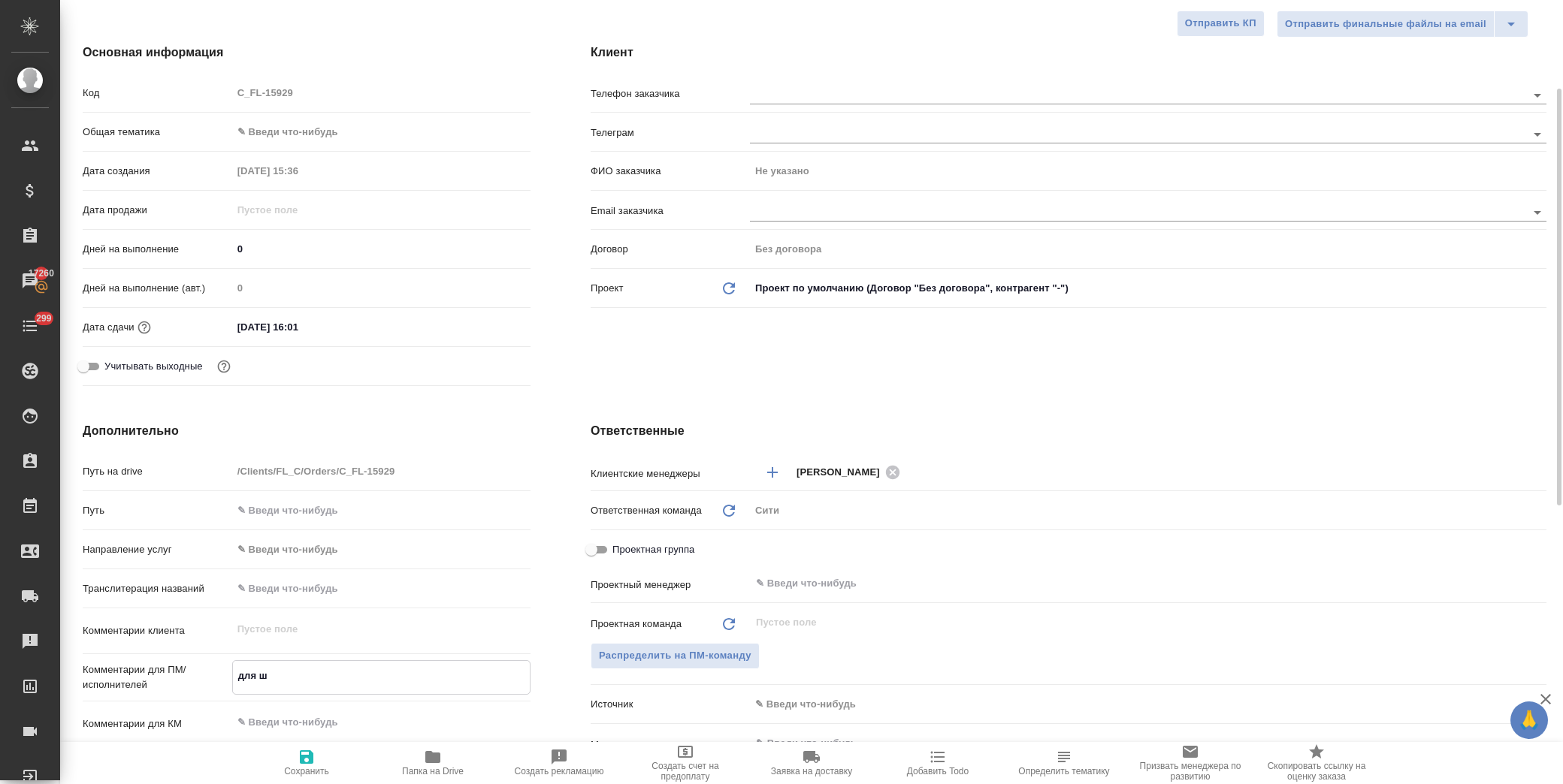
type textarea "x"
type textarea "для Ш"
type textarea "x"
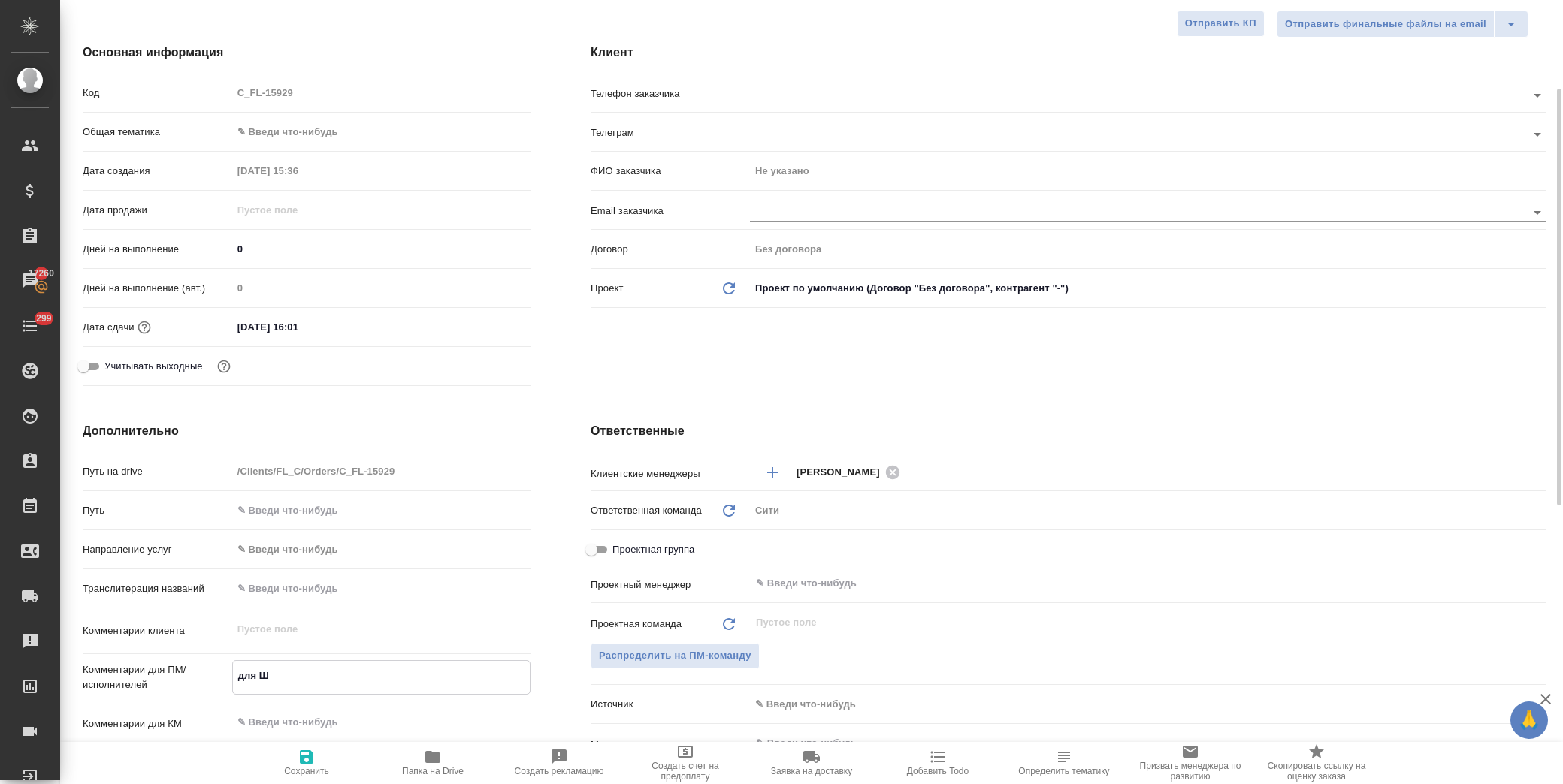
type textarea "x"
type textarea "для Ша"
type textarea "x"
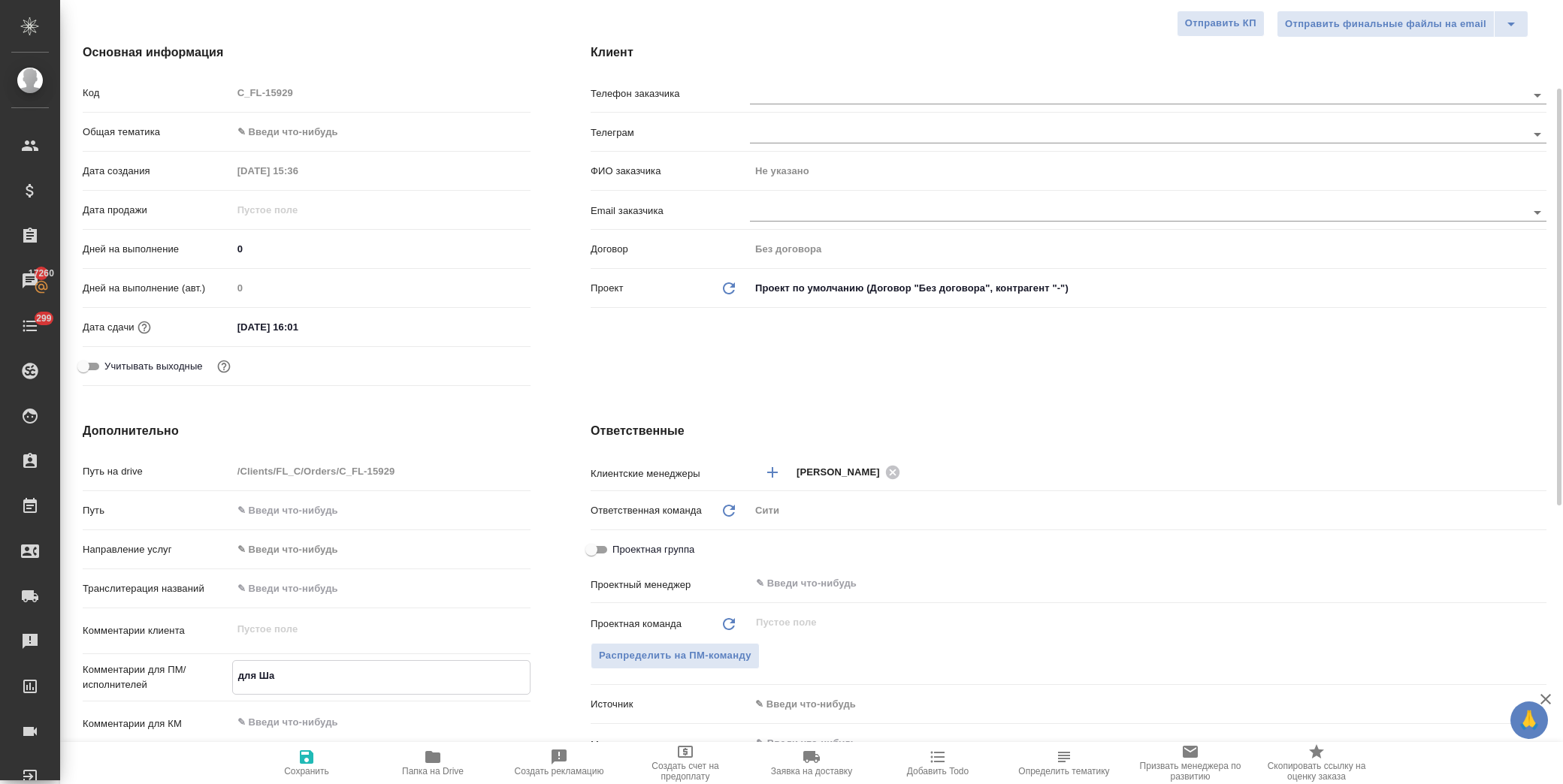
type textarea "для Шан"
type textarea "x"
type textarea "для Шанх"
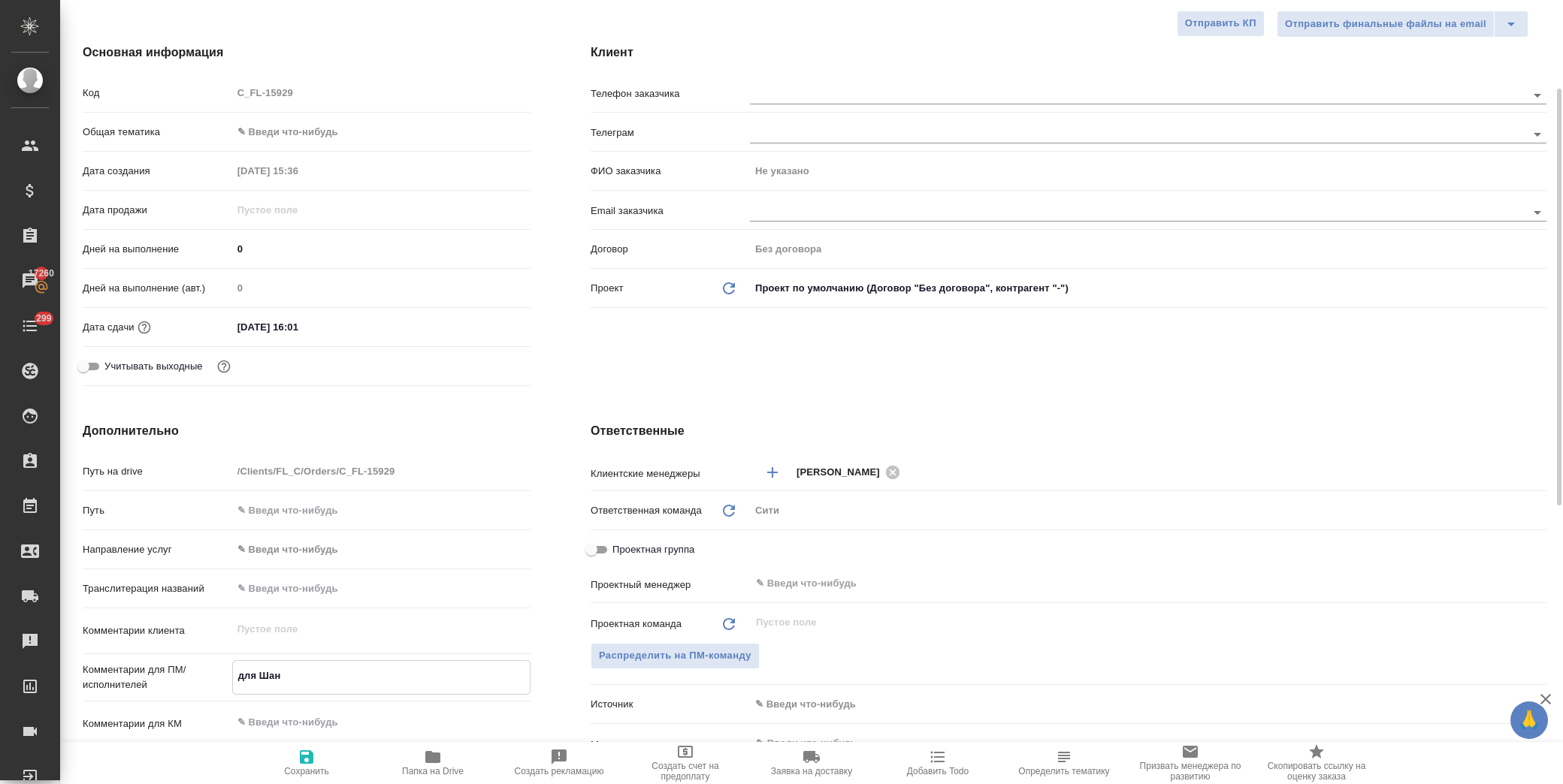
type textarea "x"
type textarea "для Шанха"
type textarea "x"
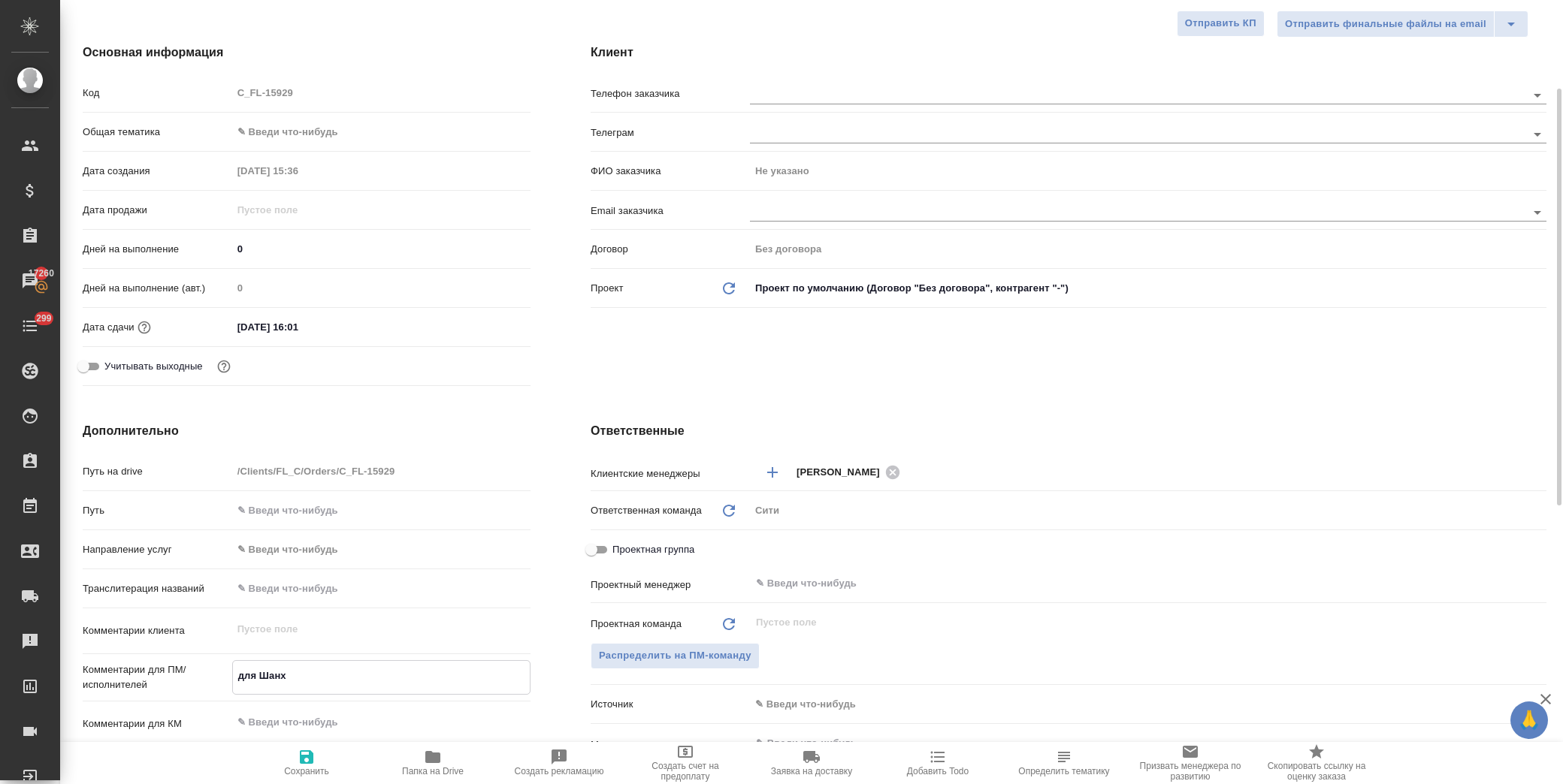
type textarea "x"
type textarea "для Шанхая"
type textarea "x"
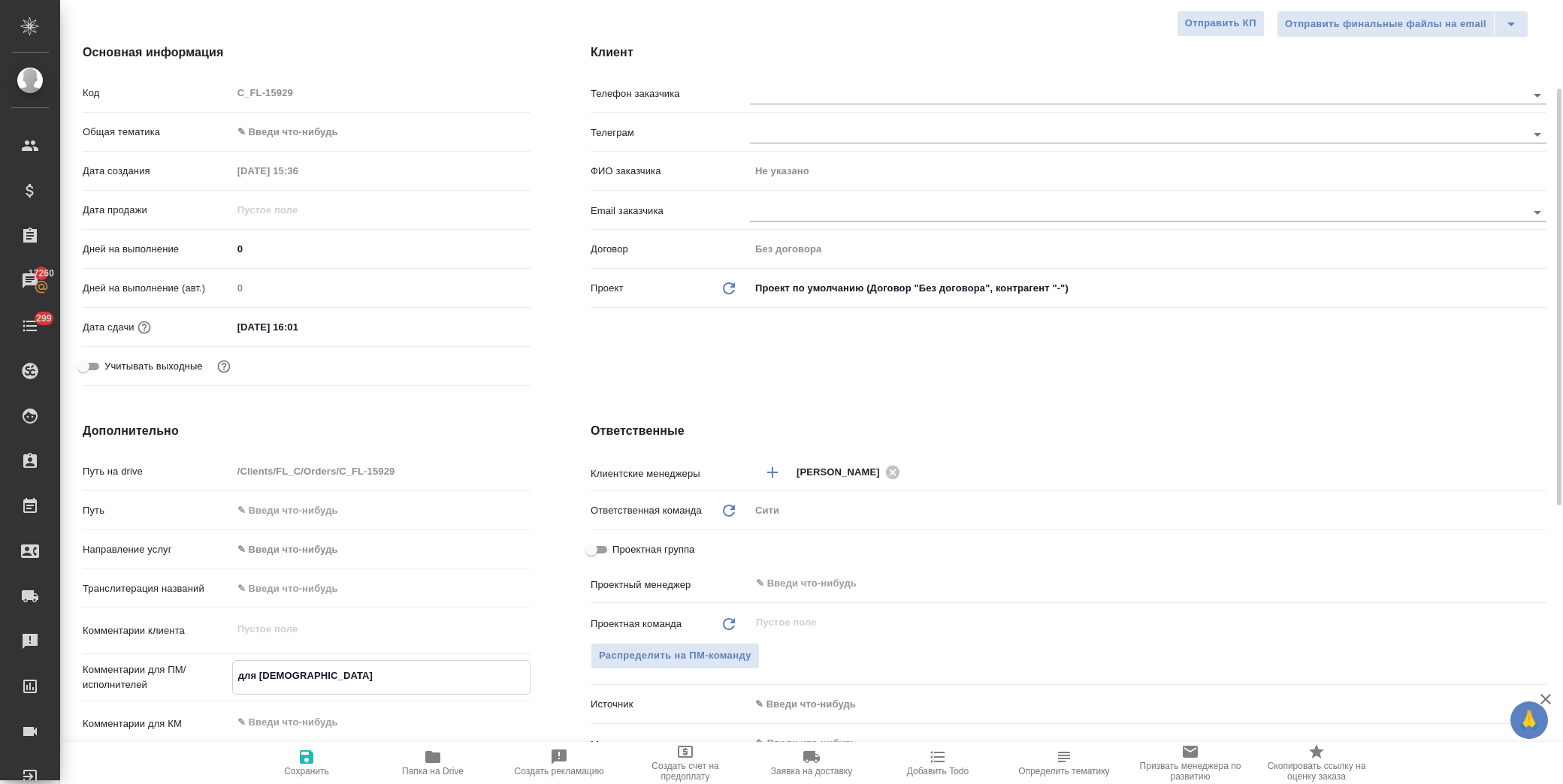
type textarea "для Шанхая"
type textarea "x"
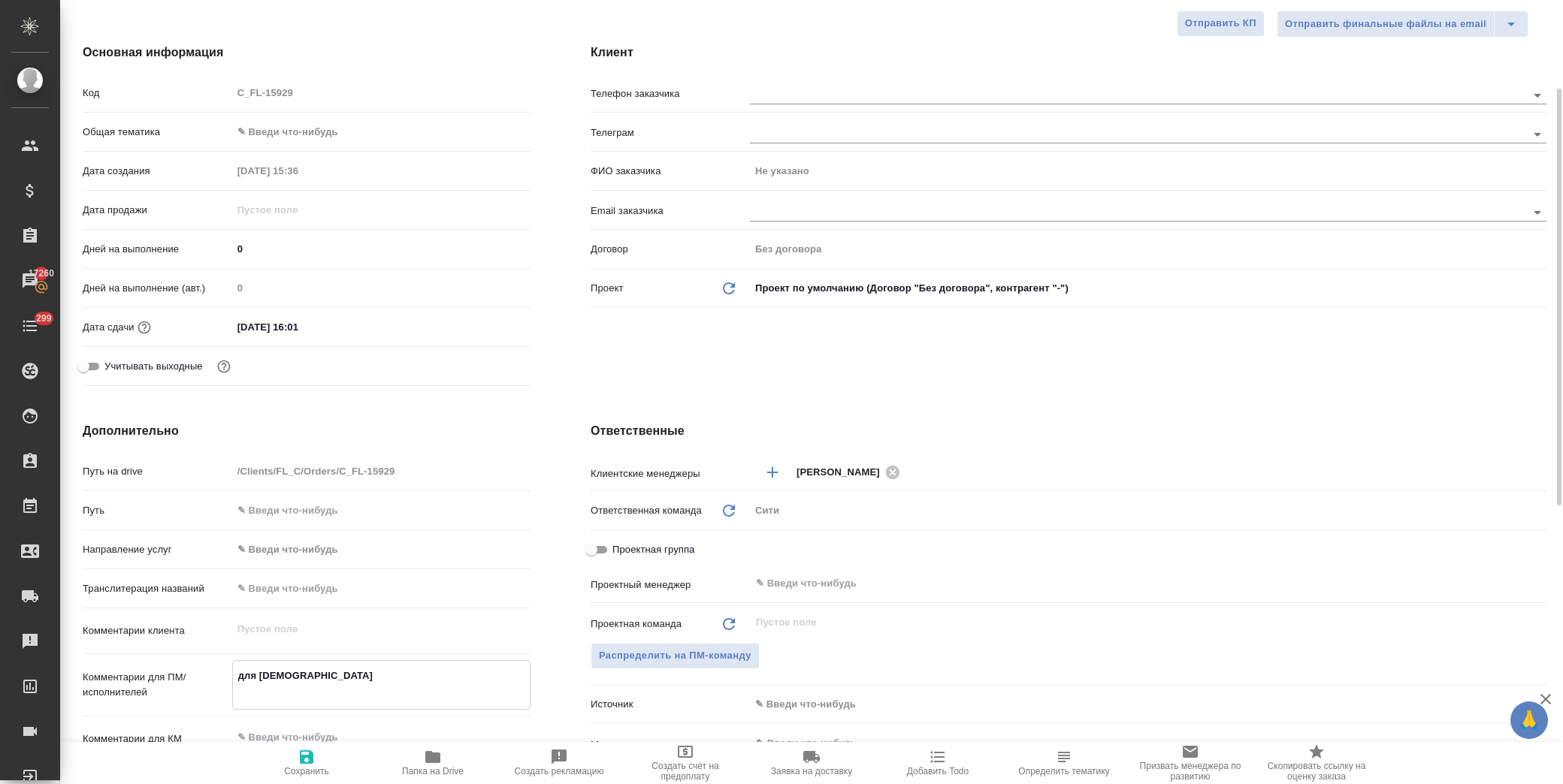
type textarea "для Шанхая Р"
type textarea "x"
type textarea "для Шанхая Ру"
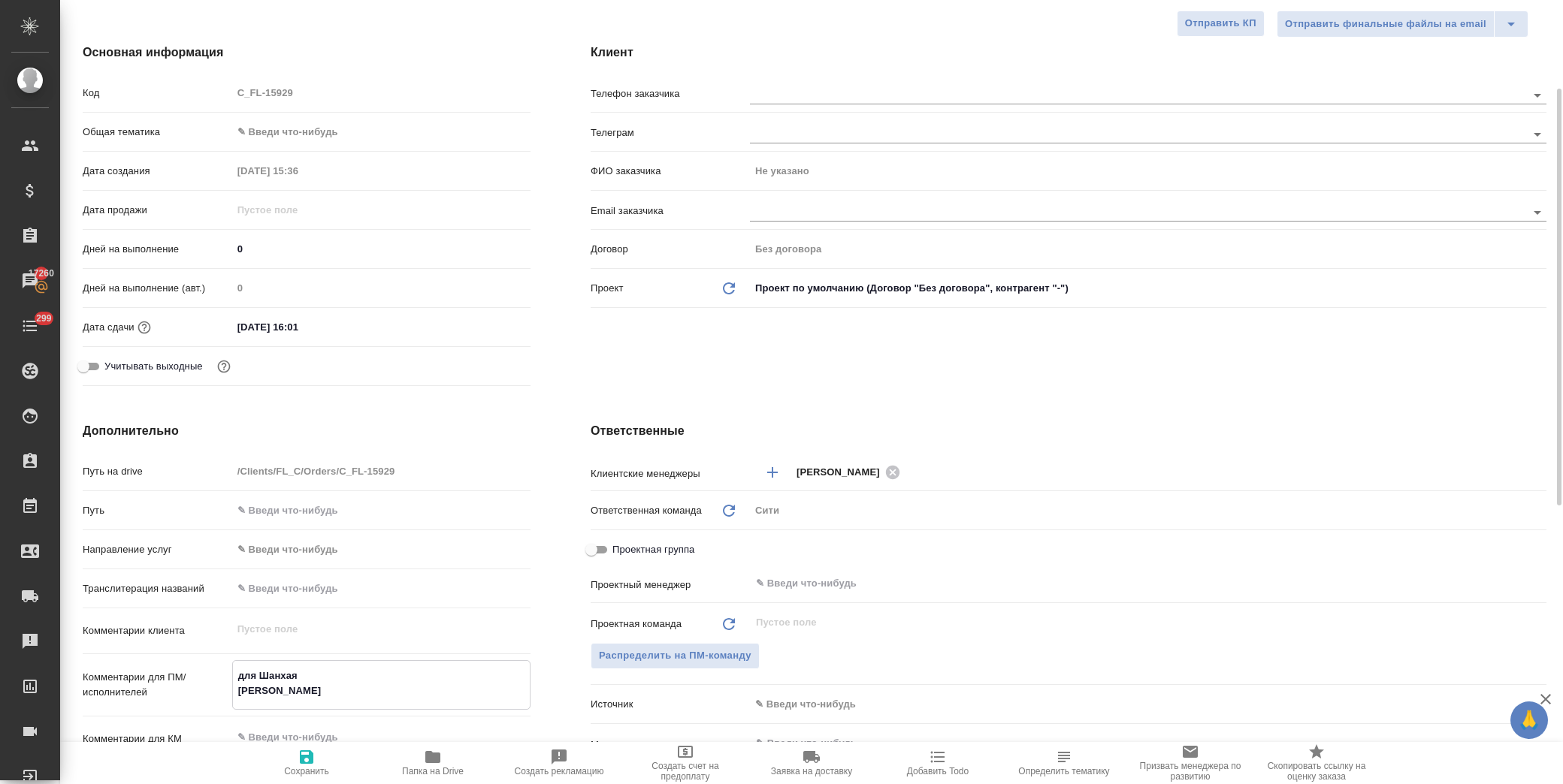
type textarea "x"
type textarea "для Шанхая Рус"
type textarea "x"
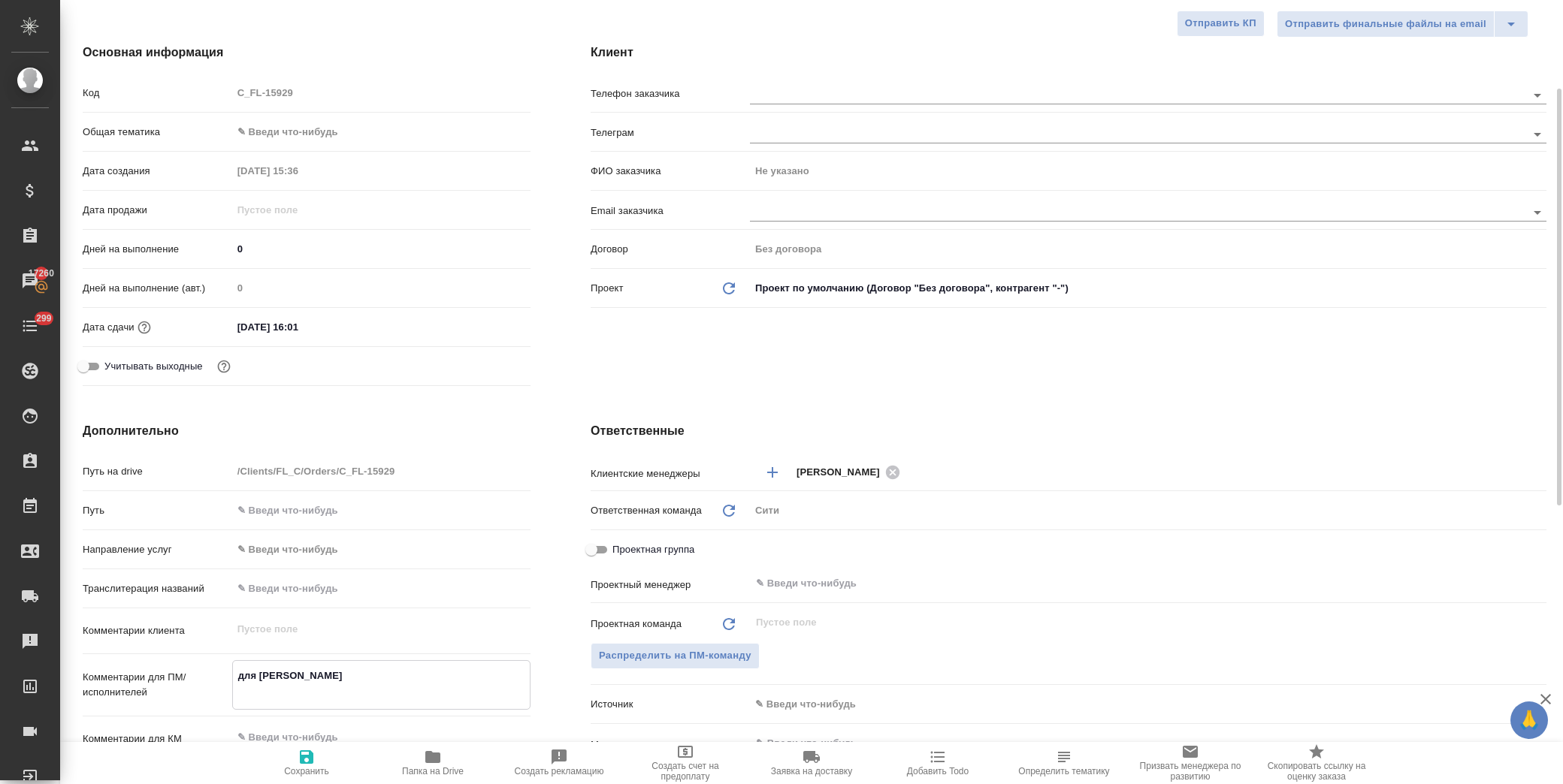
type textarea "x"
type textarea "для Шанхая Русс"
type textarea "x"
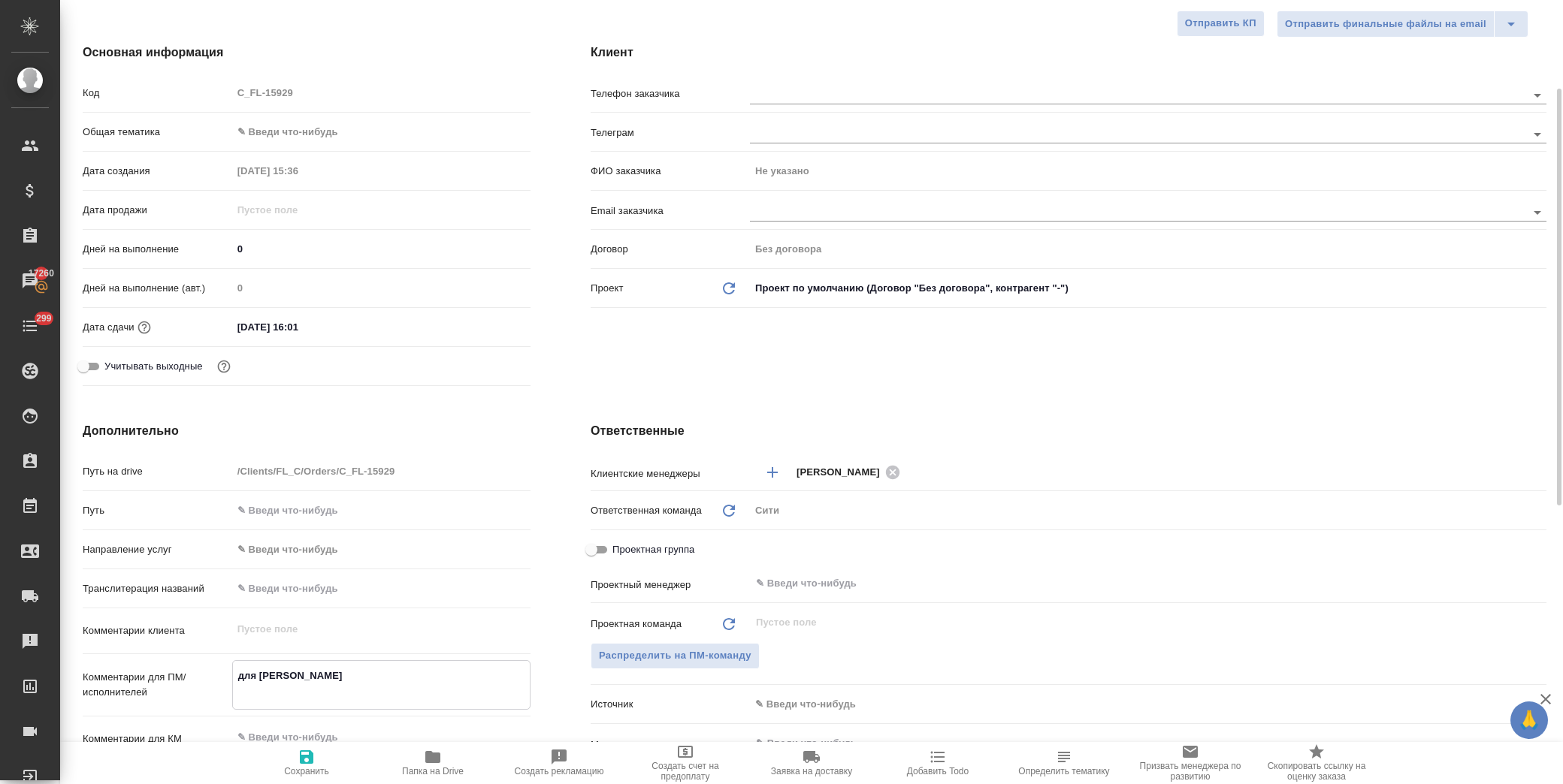
type textarea "x"
type textarea "для Шанхая Русск"
type textarea "x"
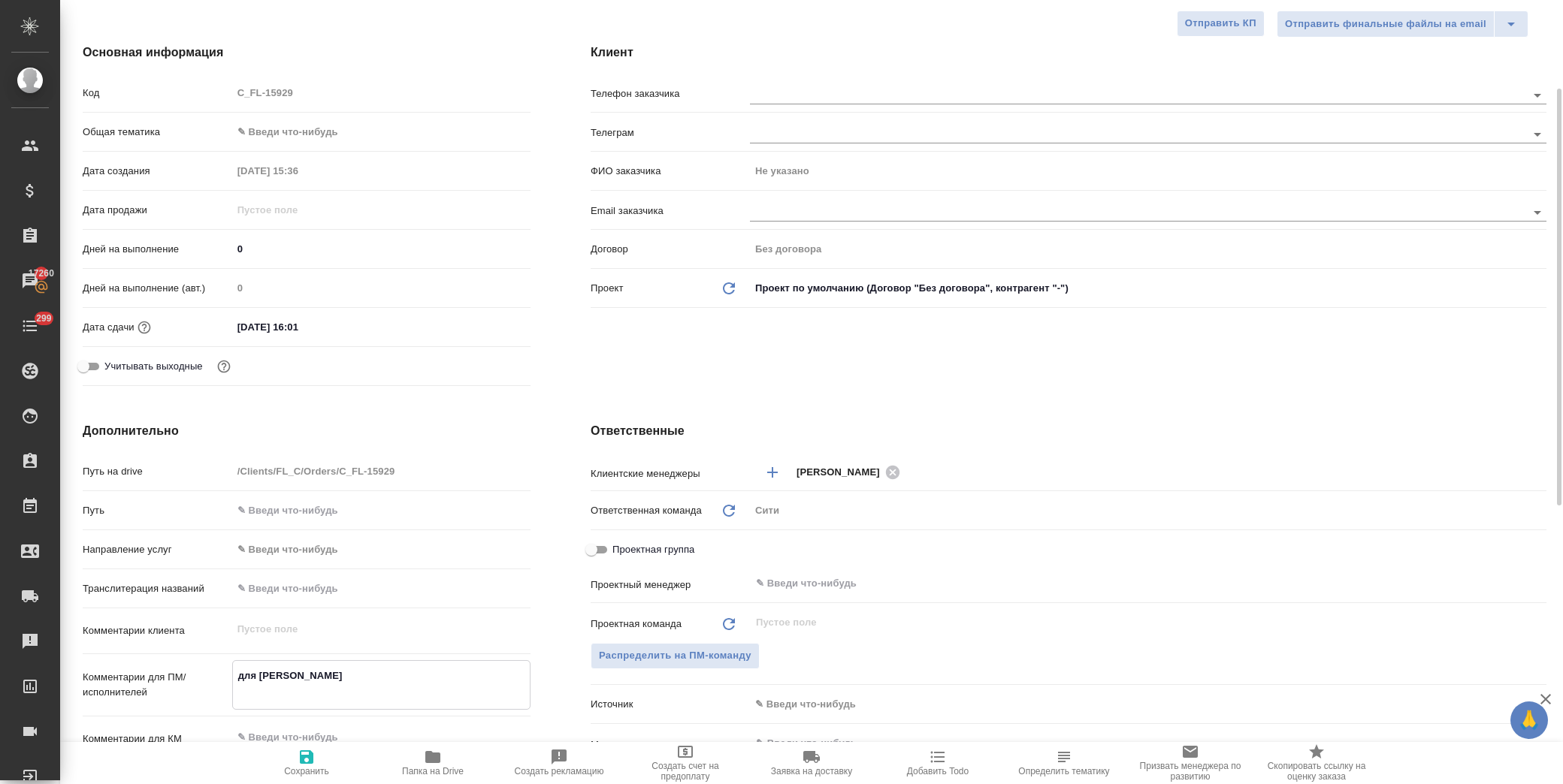
type textarea "для Шанхая Русску"
type textarea "x"
type textarea "для Шанхая Русскую"
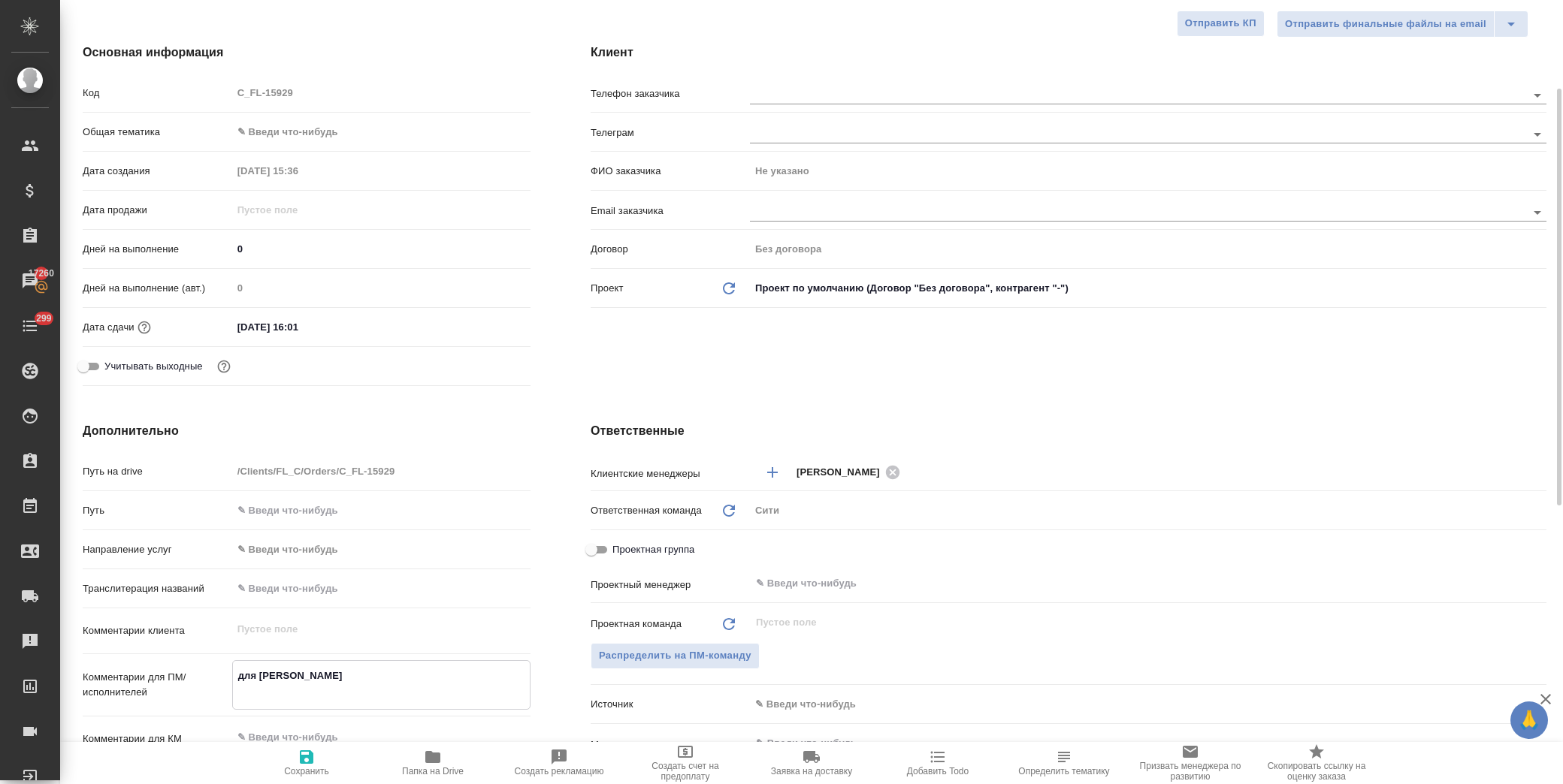
type textarea "x"
type textarea "для Шанхая Русскую"
type textarea "x"
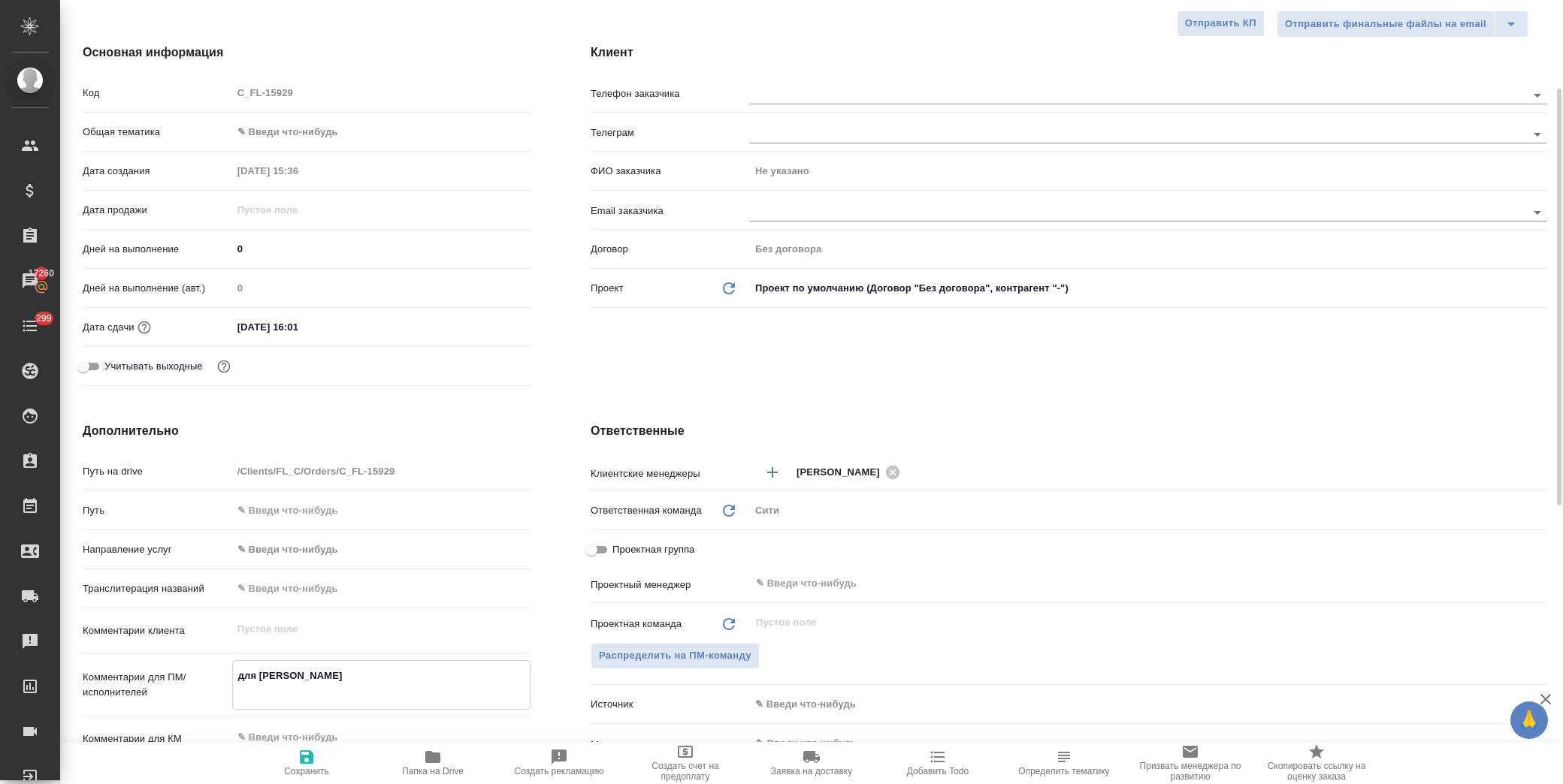
type textarea "x"
type textarea "для Шанхая Русскую в"
type textarea "x"
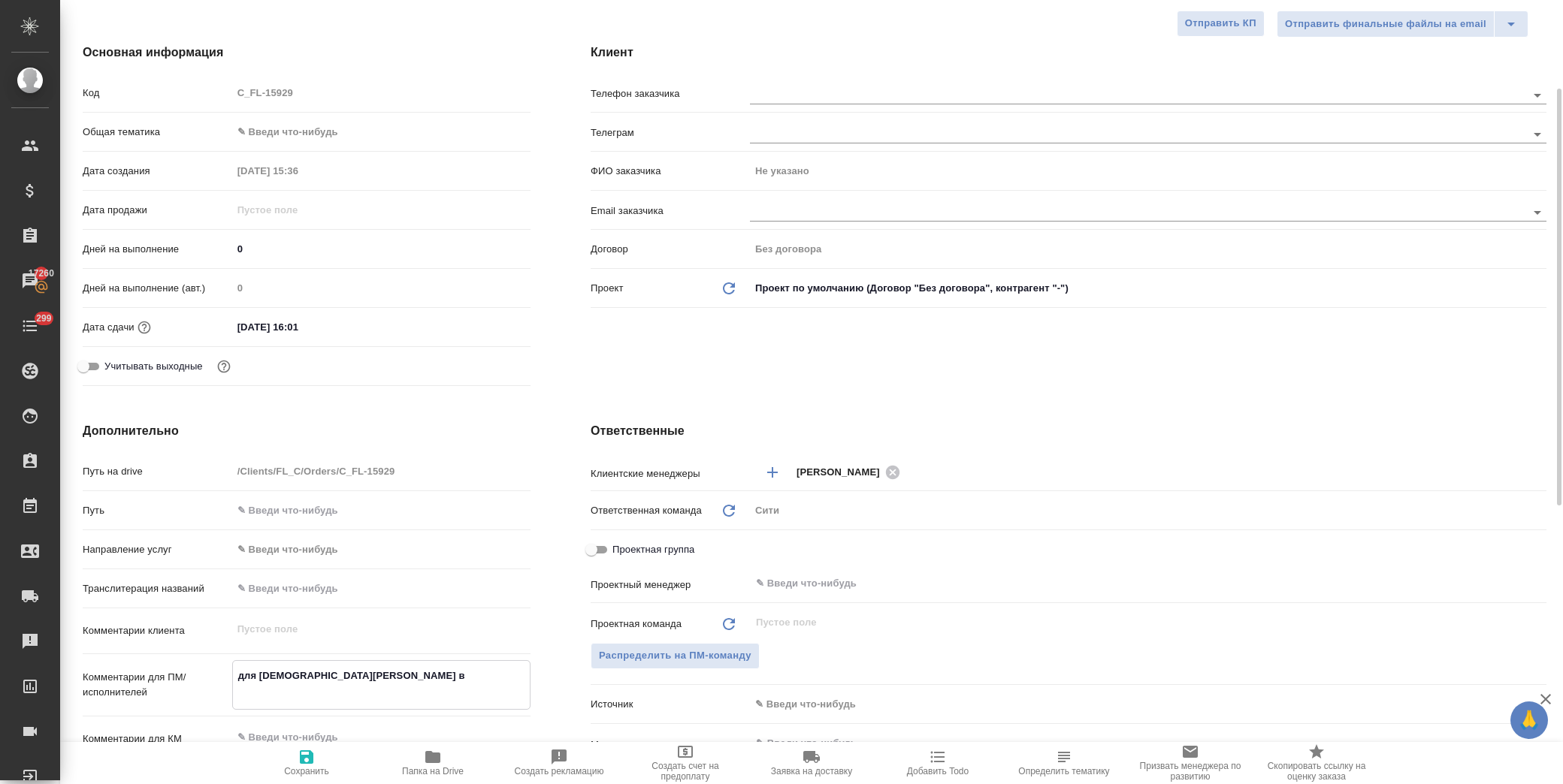
type textarea "x"
type textarea "для Шанхая Русскую ве"
type textarea "x"
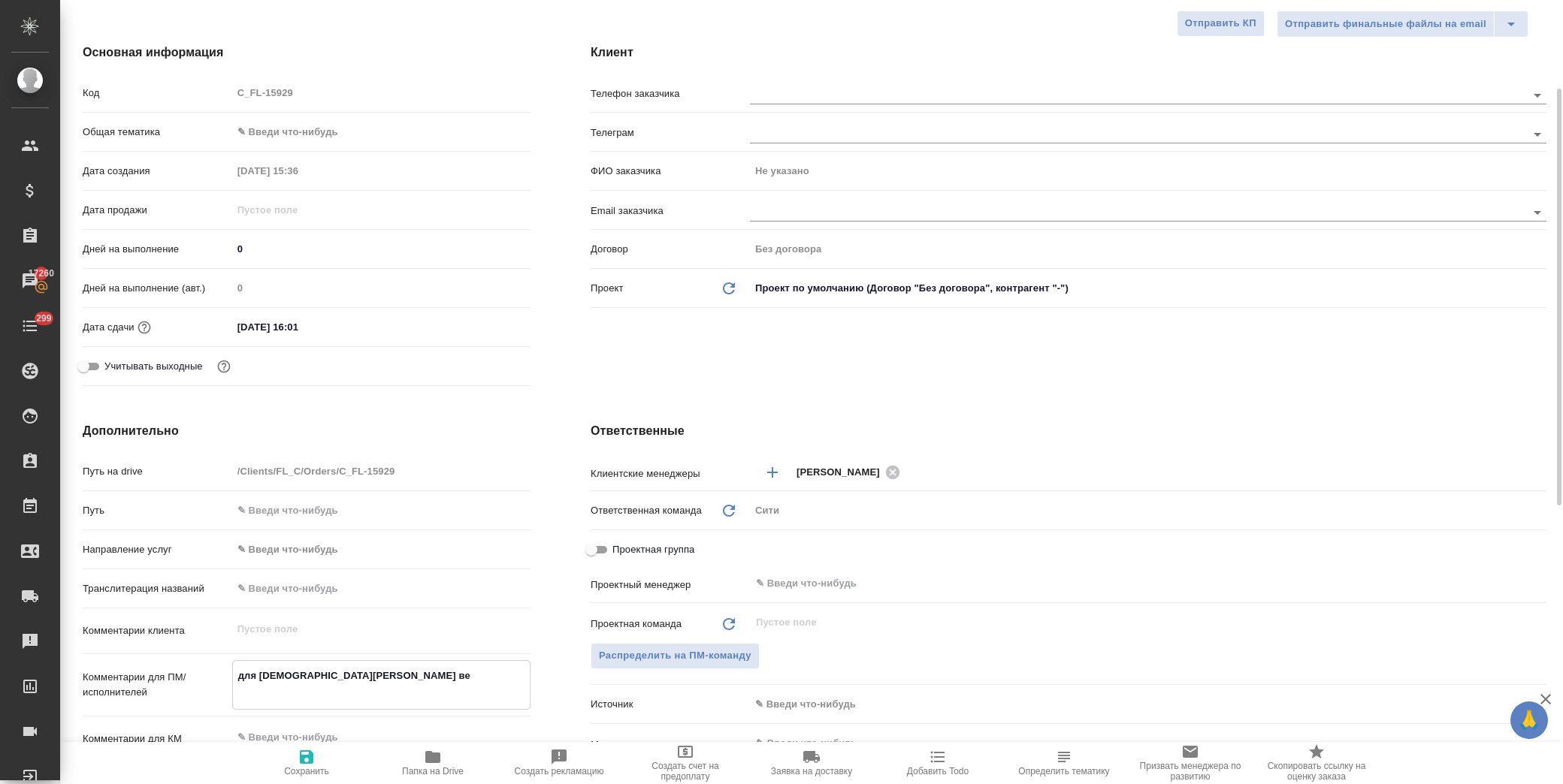
type textarea "для Шанхая Русскую вер"
type textarea "x"
type textarea "для Шанхая Русскую верс"
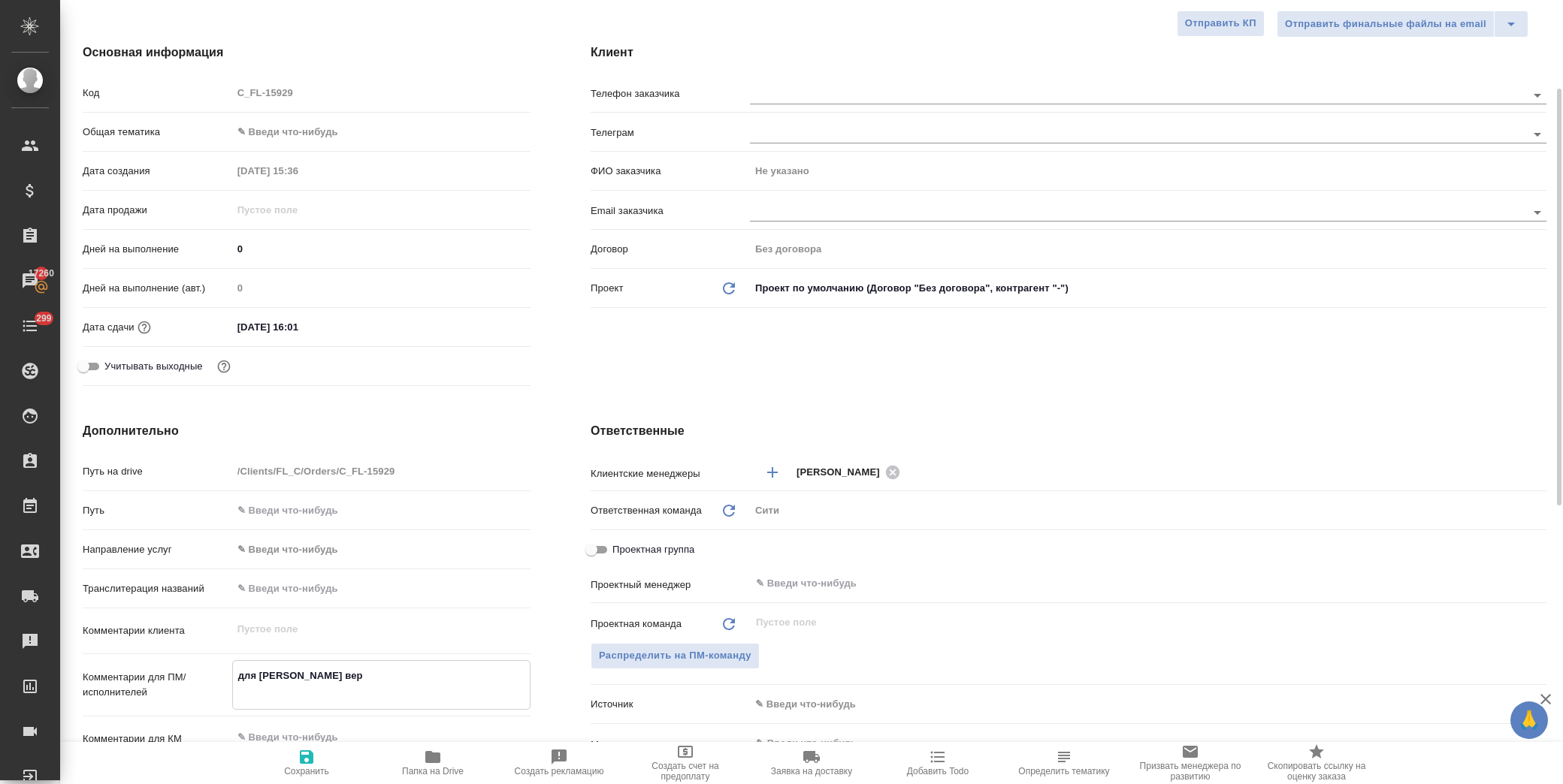
type textarea "x"
type textarea "для Шанхая Русскую верси"
type textarea "x"
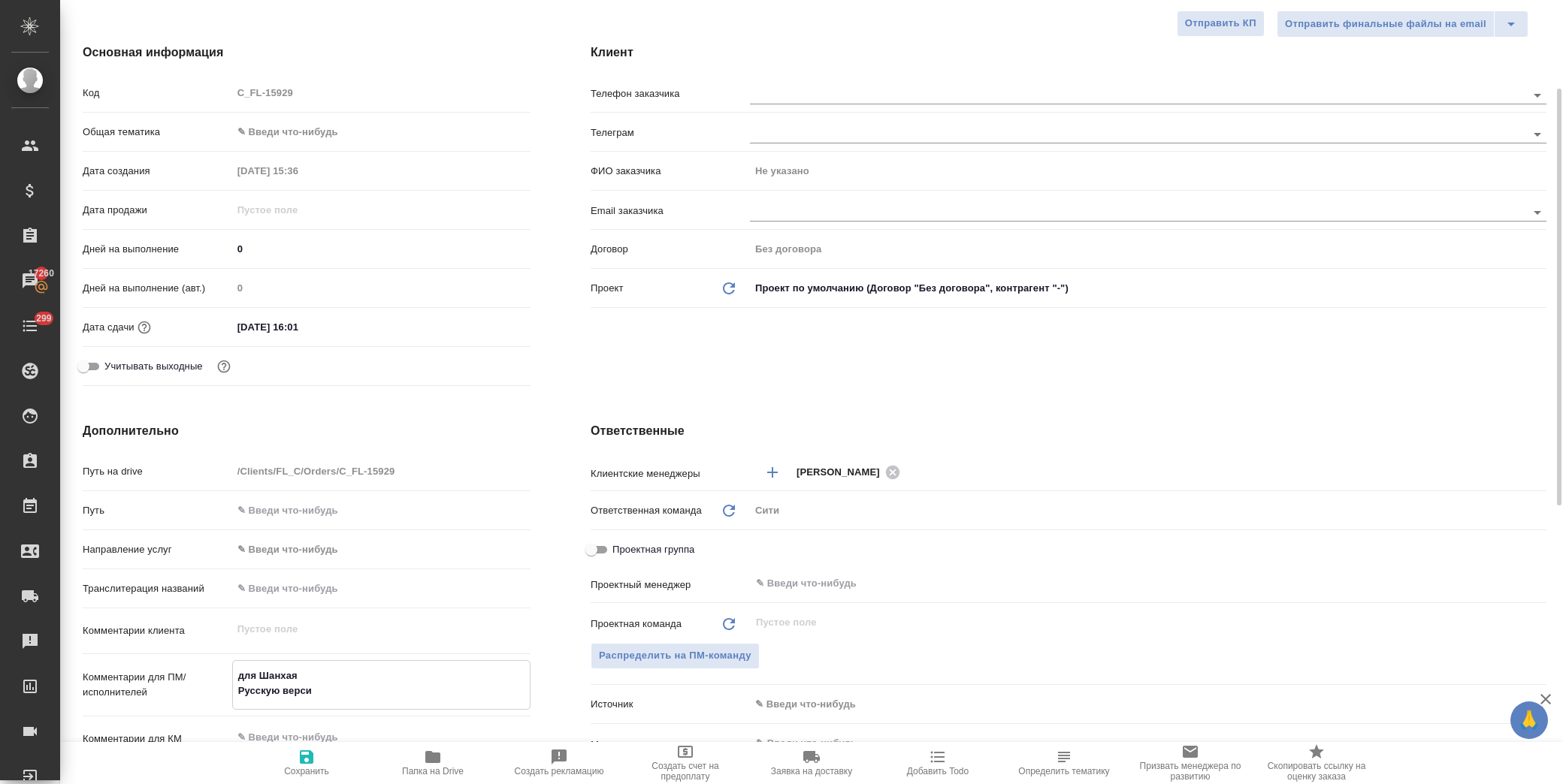
type textarea "x"
type textarea "для Шанхая Русскую версию"
type textarea "x"
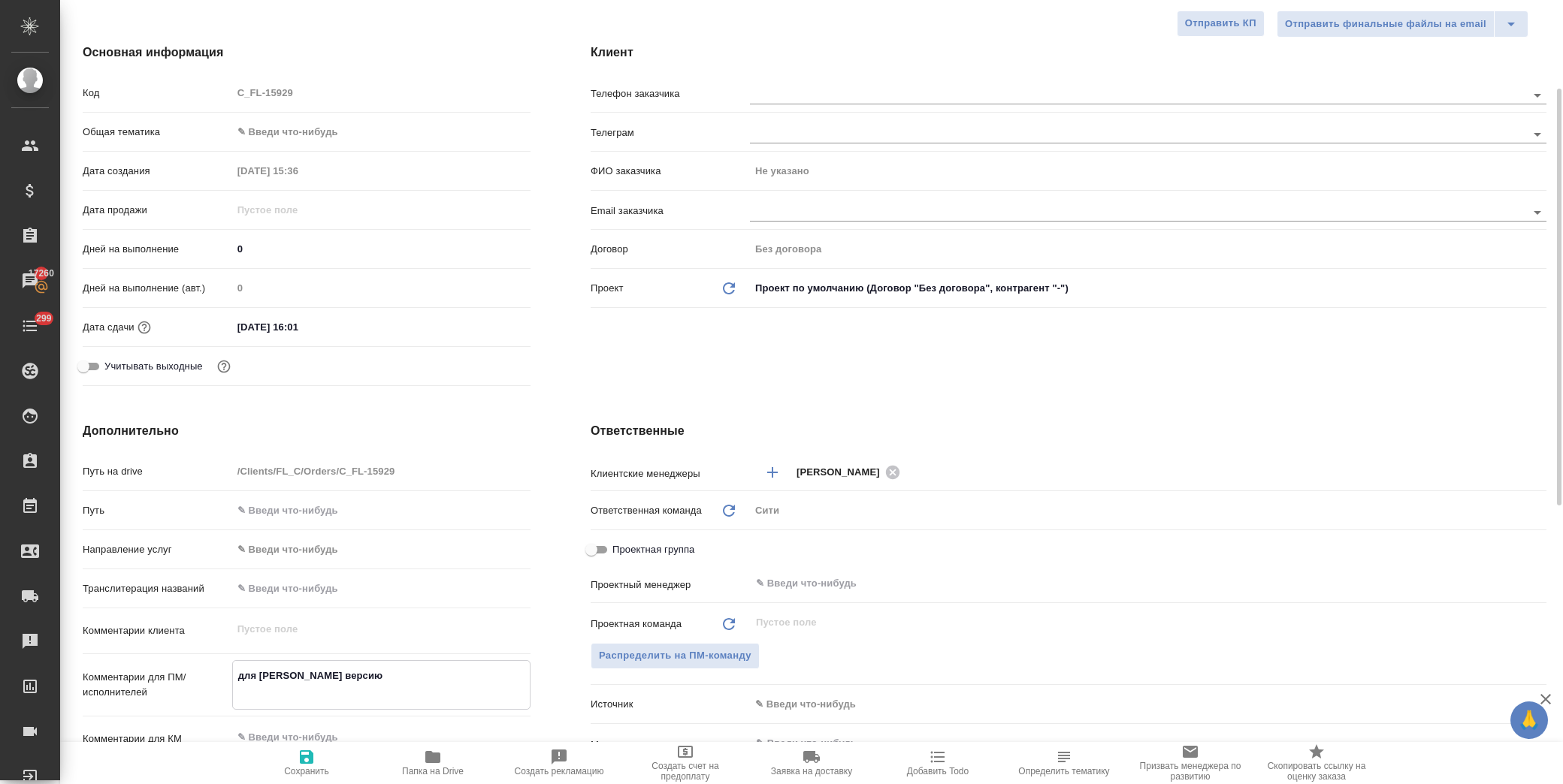
type textarea "для Шанхая Русскую версию"
type textarea "x"
type textarea "для Шанхая Русскую версию т"
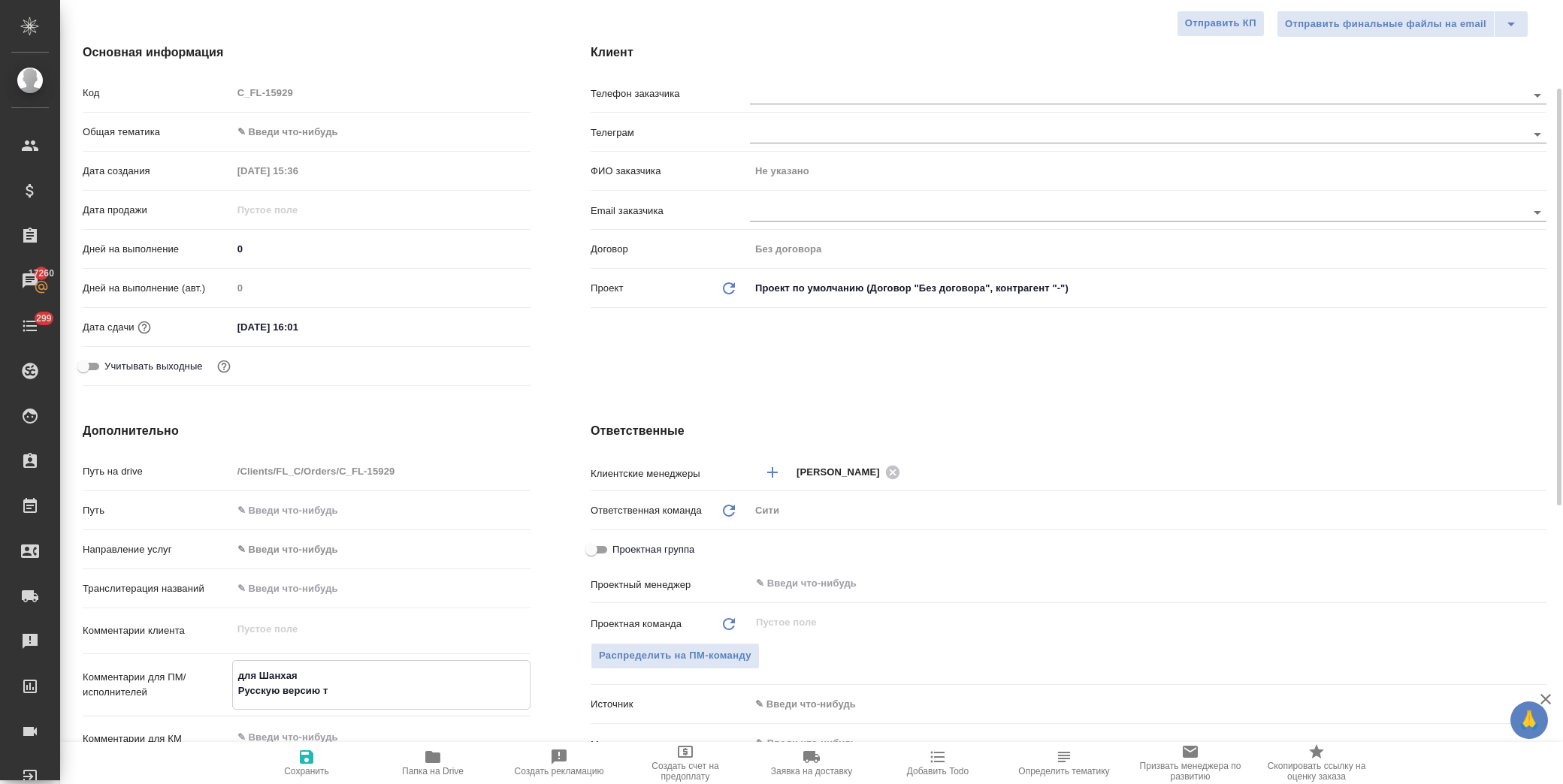
type textarea "x"
type textarea "для Шанхая Русскую версию то"
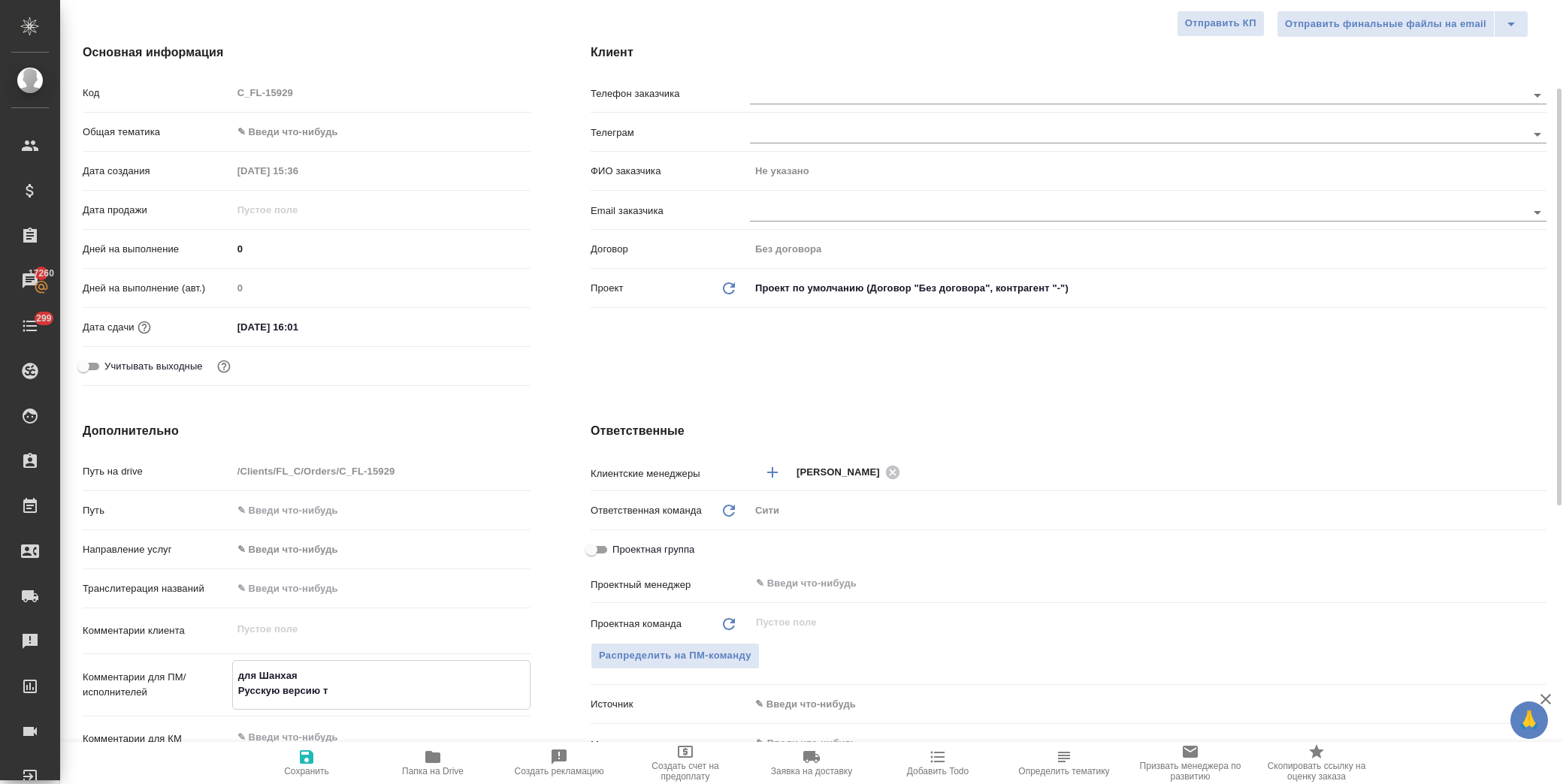
type textarea "x"
type textarea "для Шанхая Русскую версию тож"
type textarea "x"
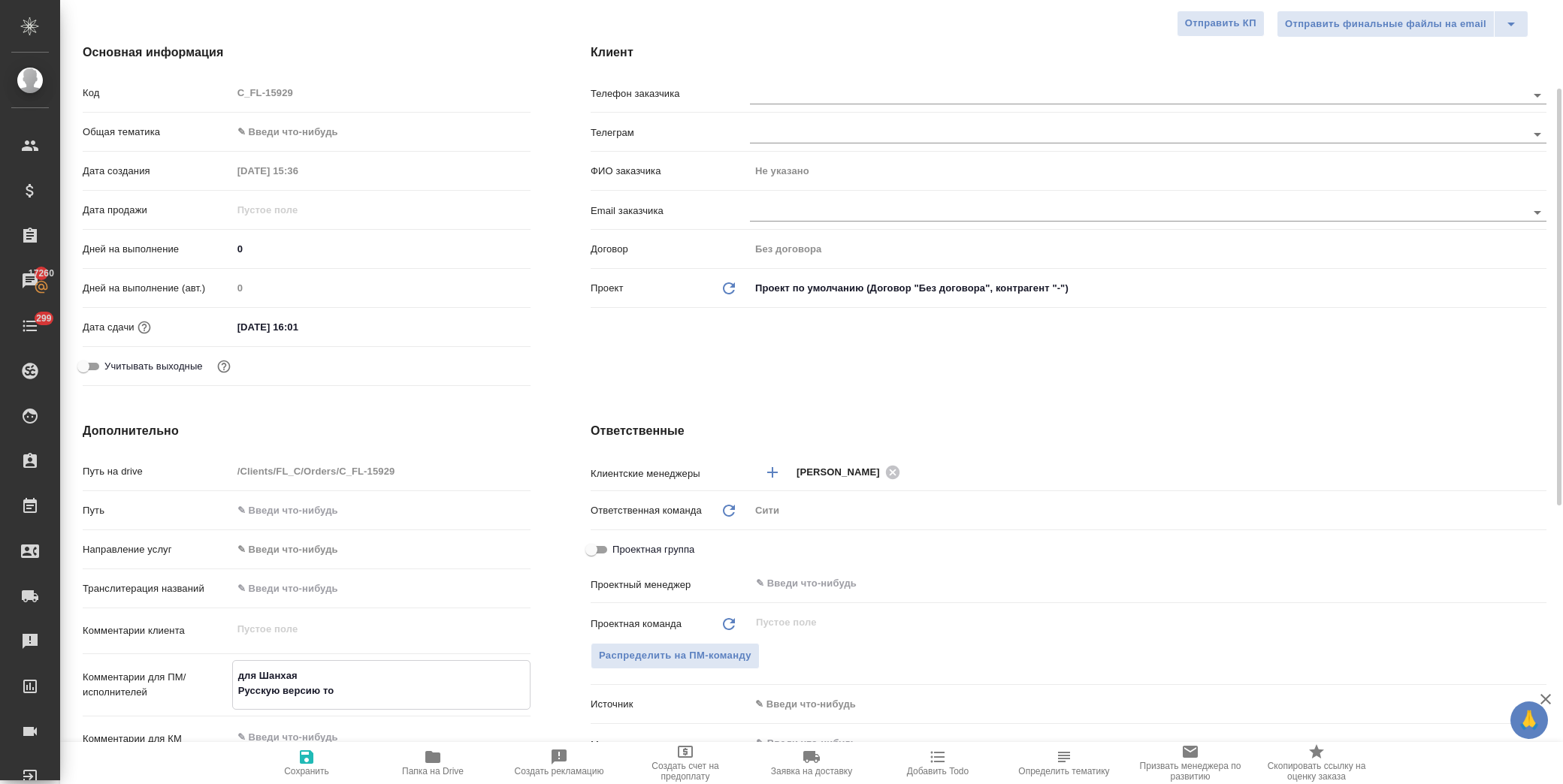
type textarea "x"
type textarea "для Шанхая Русскую версию тоже"
type textarea "x"
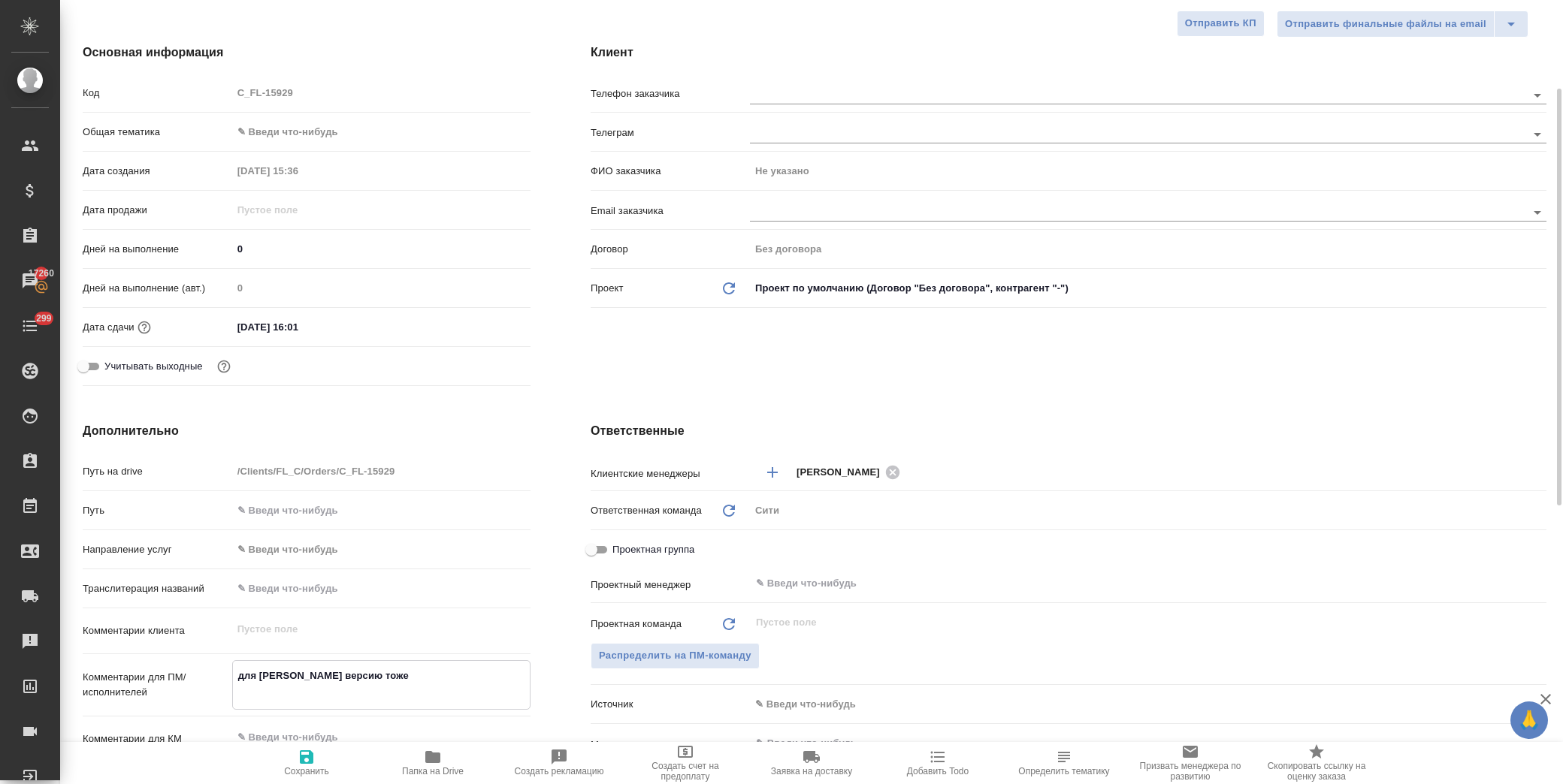
type textarea "x"
type textarea "для Шанхая Русскую версию тоже"
type textarea "x"
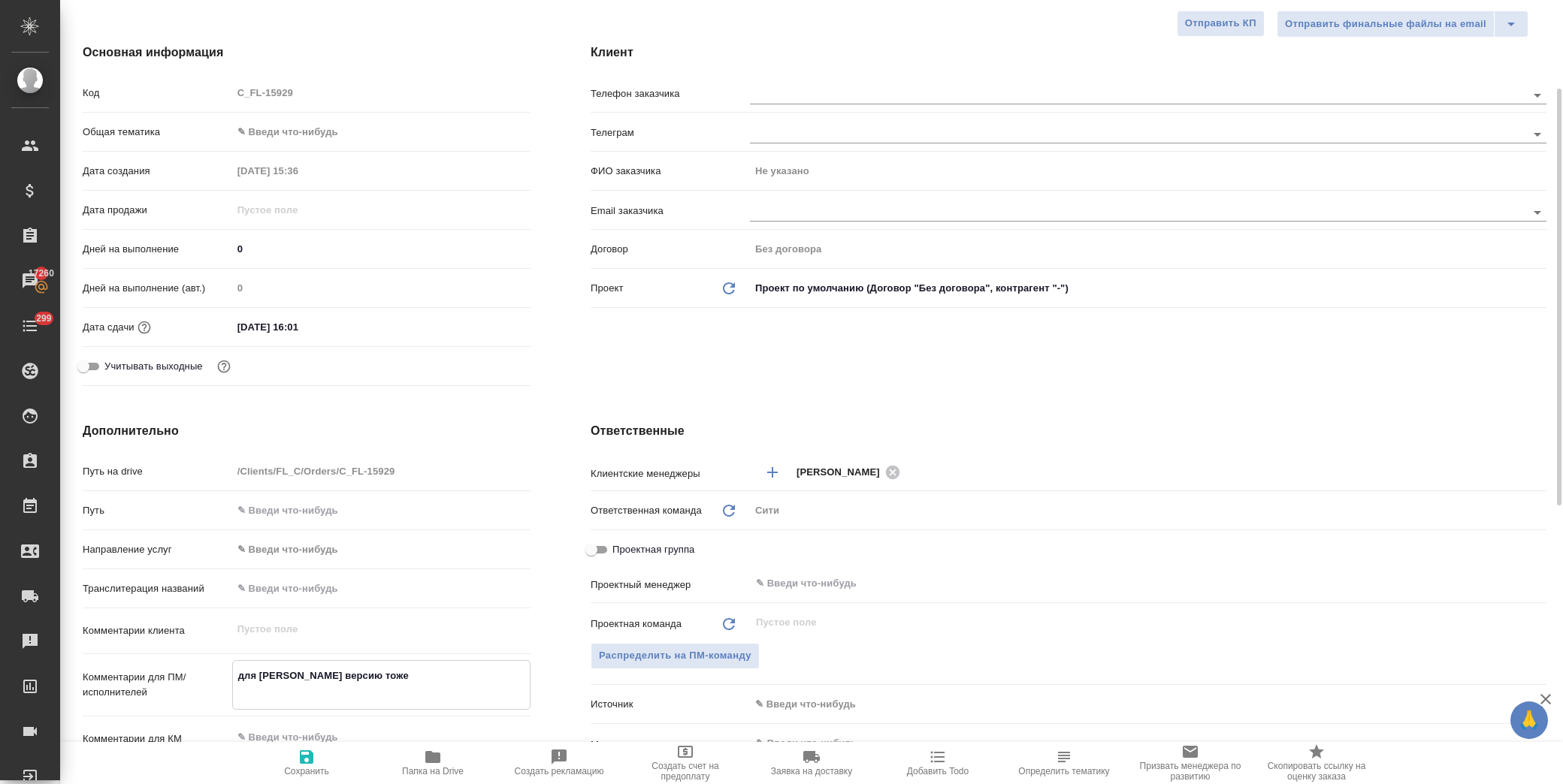
type textarea "для Шанхая Русскую версию тоже с"
type textarea "x"
type textarea "для Шанхая Русскую версию тоже со"
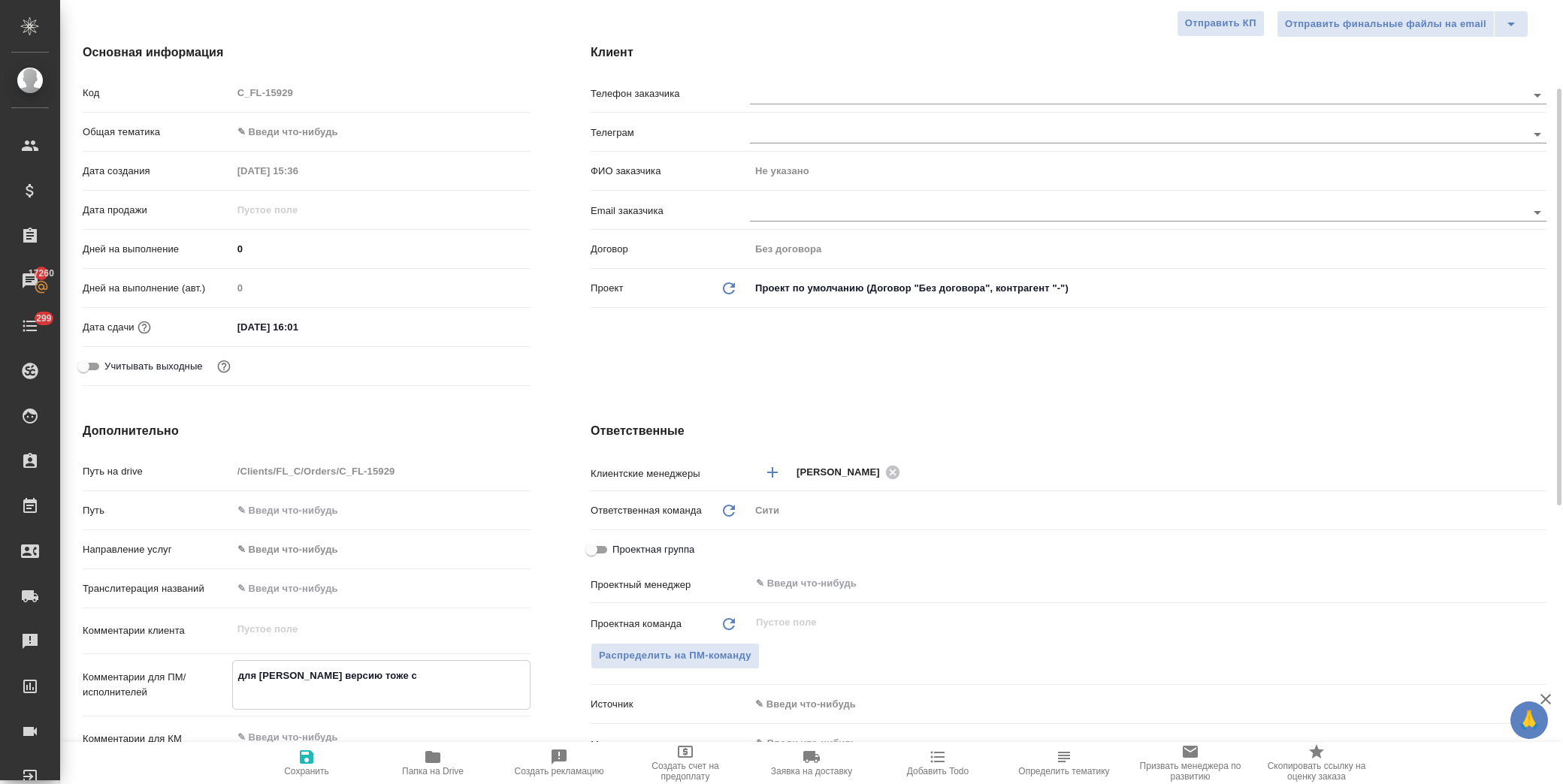
type textarea "x"
type textarea "для Шанхая Русскую версию тоже с"
type textarea "x"
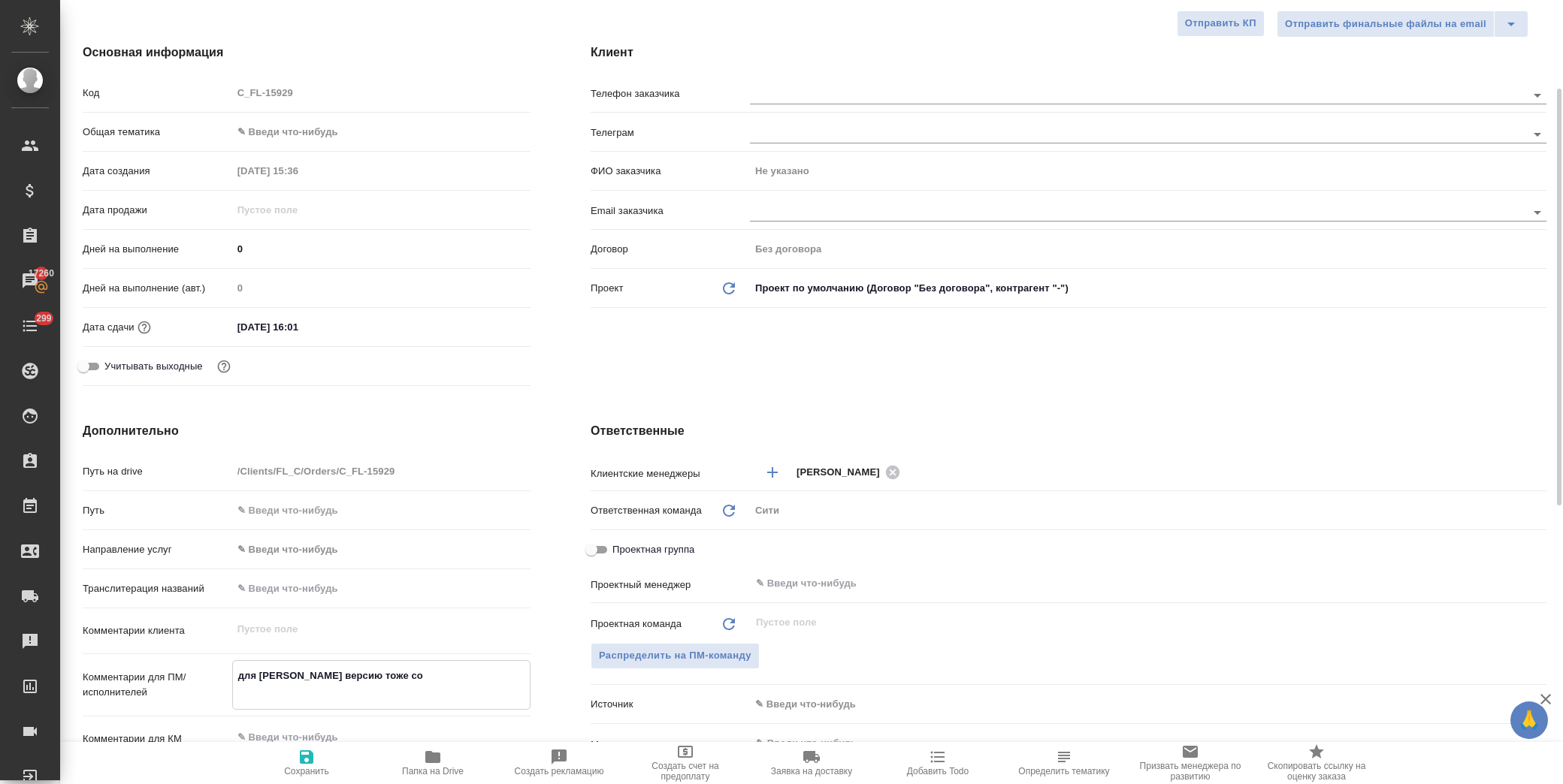
type textarea "x"
type textarea "для Шанхая Русскую версию тоже сд"
type textarea "x"
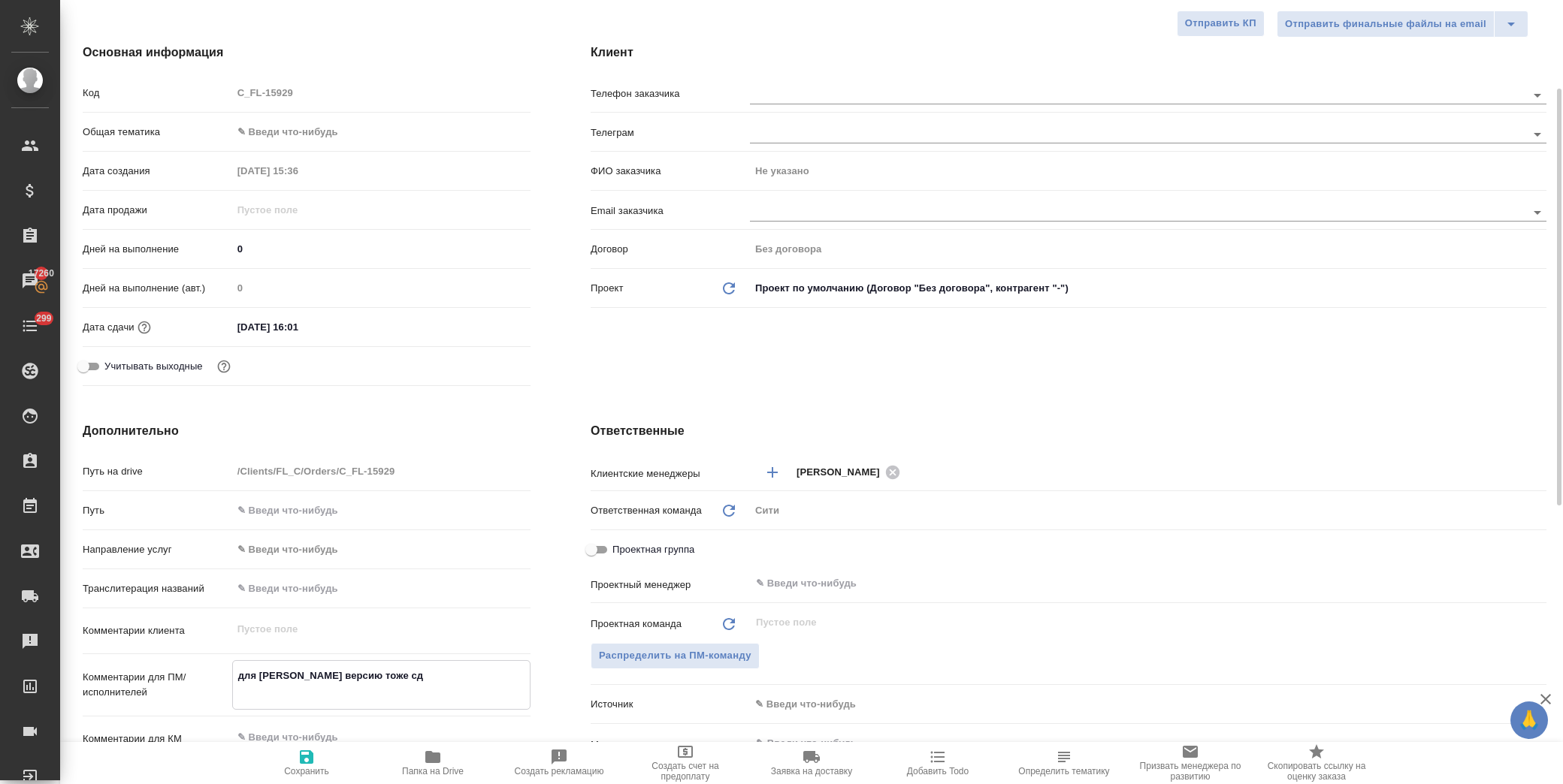
type textarea "x"
type textarea "для Шанхая Русскую версию тоже сде"
click at [311, 752] on icon "button" at bounding box center [307, 757] width 14 height 14
drag, startPoint x: 885, startPoint y: 414, endPoint x: 891, endPoint y: 405, distance: 10.8
click at [884, 414] on div "Ответственные Клиентские менеджеры Димитриева Юлия ​ Ответственная команда Обно…" at bounding box center [1068, 696] width 1016 height 606
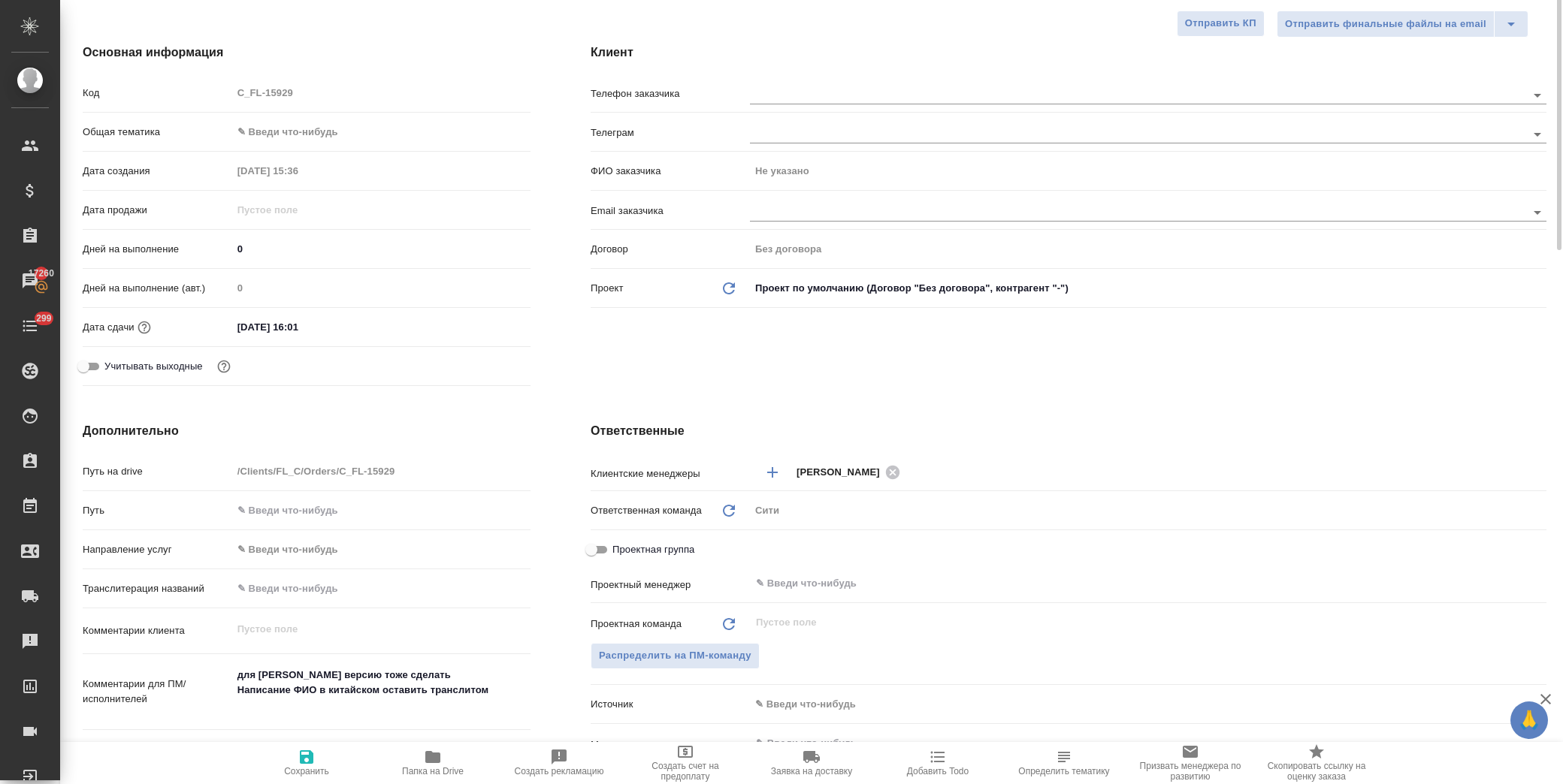
scroll to position [0, 0]
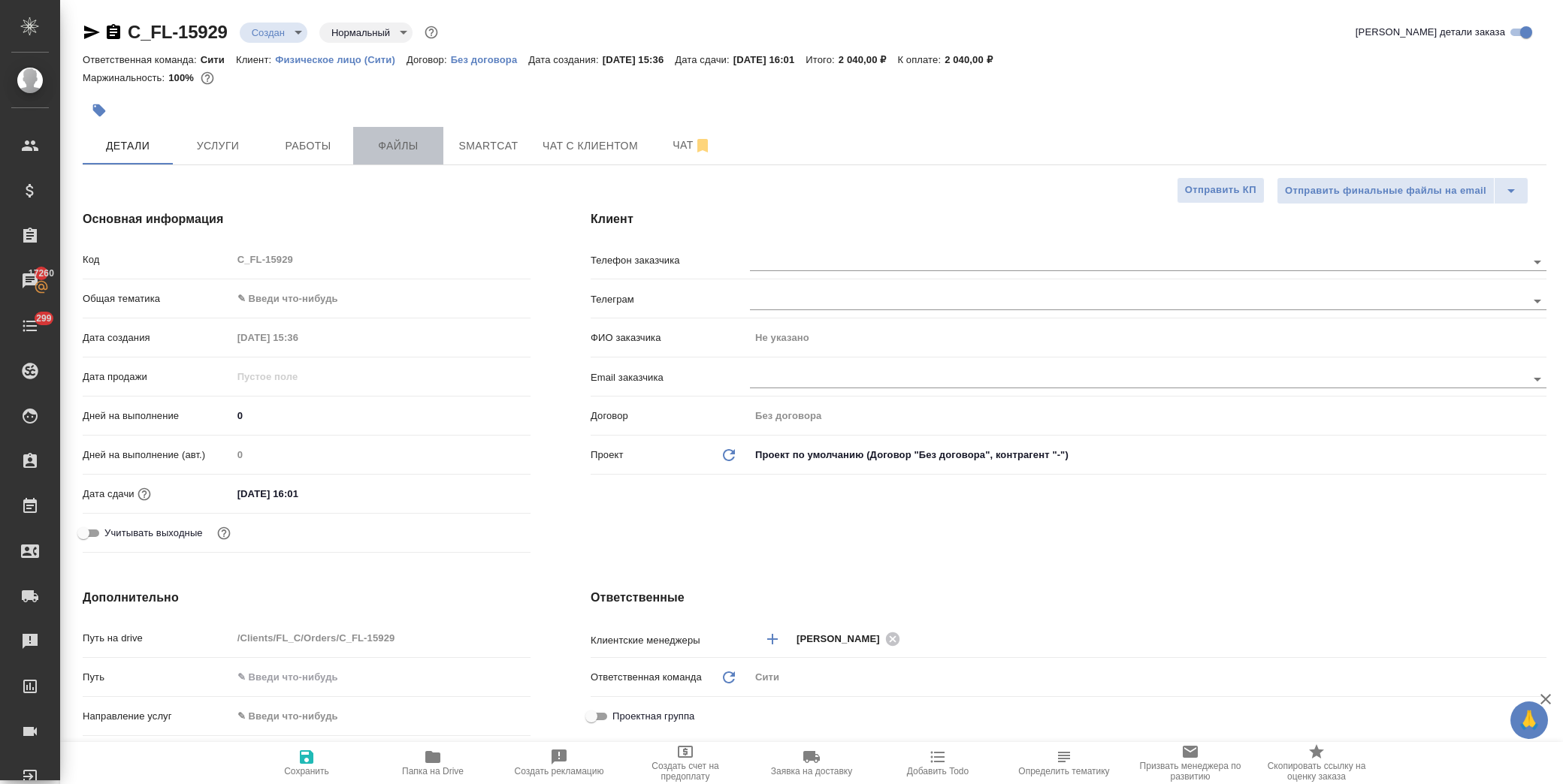
click at [414, 139] on span "Файлы" at bounding box center [398, 146] width 72 height 19
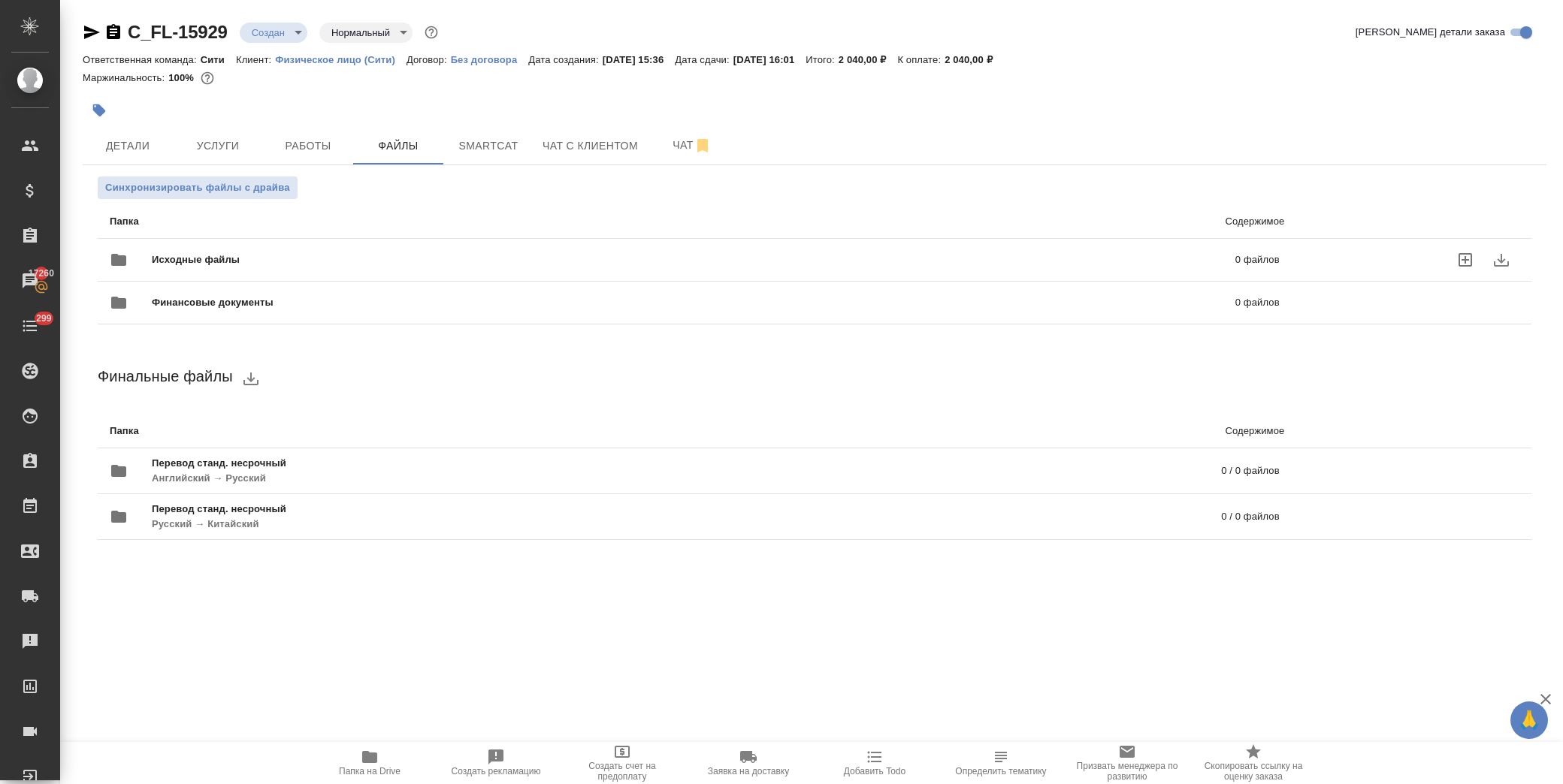
click at [164, 254] on span "Исходные файлы" at bounding box center [444, 259] width 586 height 15
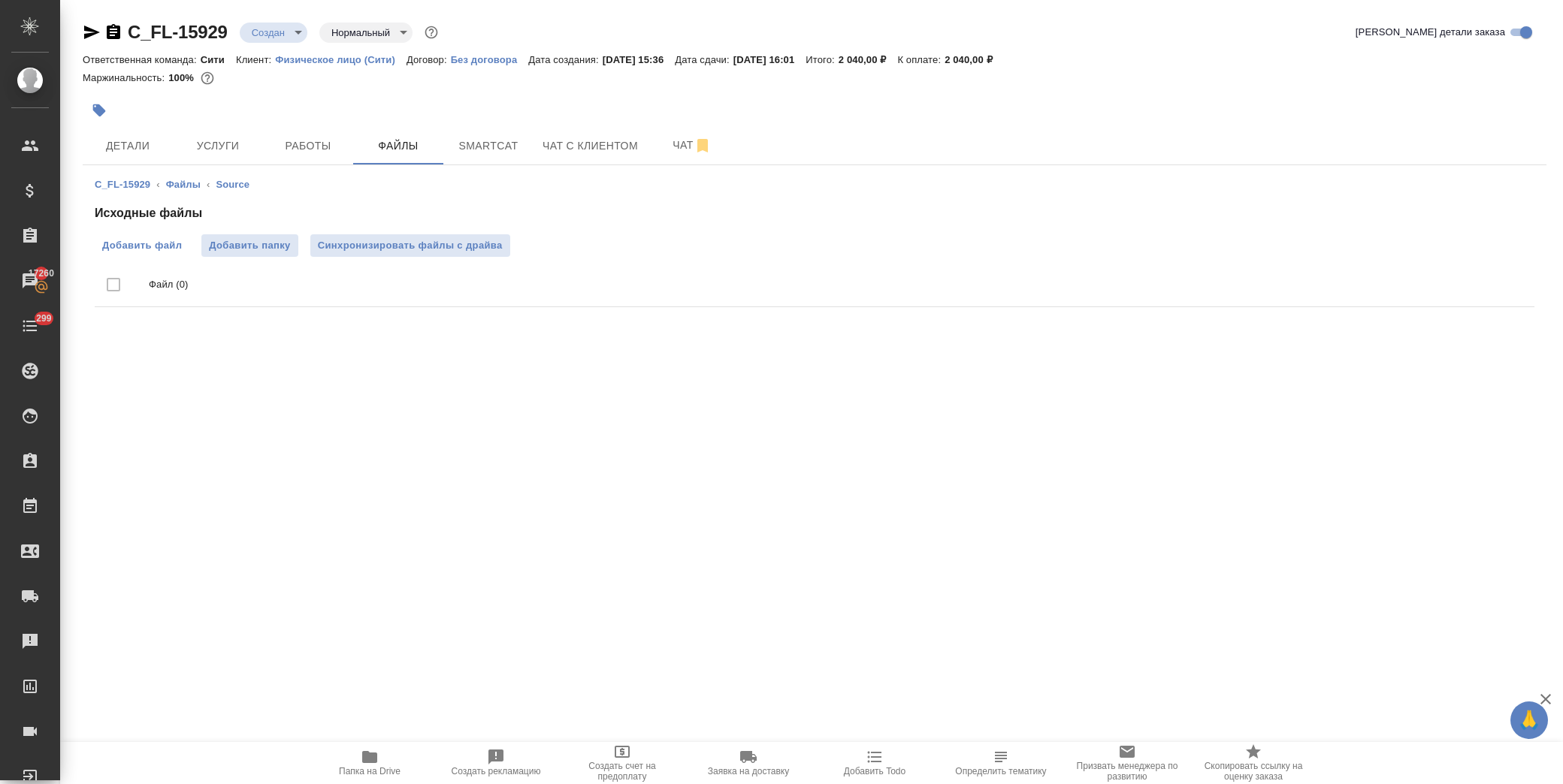
click at [160, 243] on span "Добавить файл" at bounding box center [142, 246] width 79 height 15
click at [0, 0] on input "Добавить файл" at bounding box center [0, 0] width 0 height 0
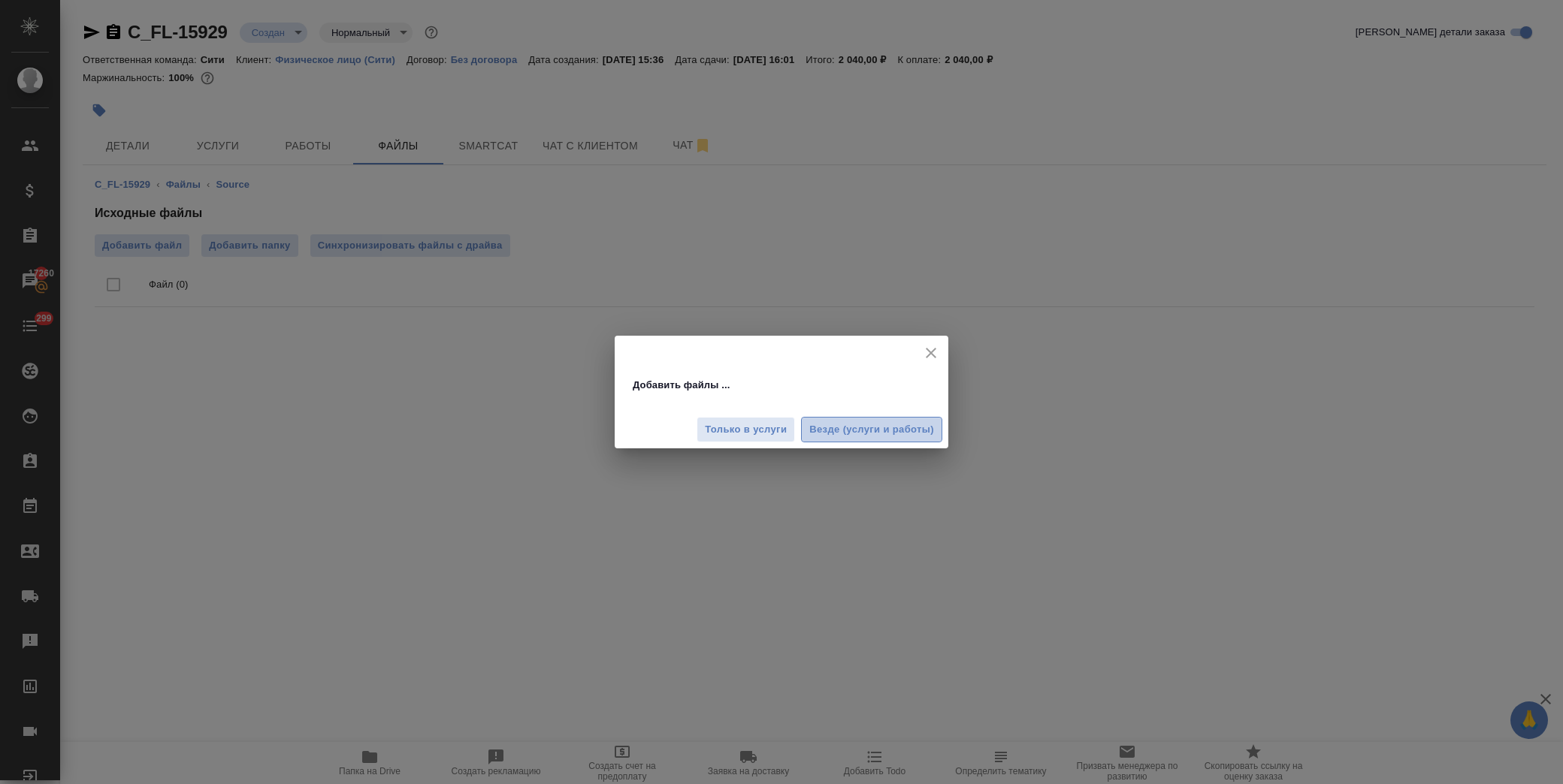
click at [877, 428] on span "Везде (услуги и работы)" at bounding box center [872, 430] width 125 height 17
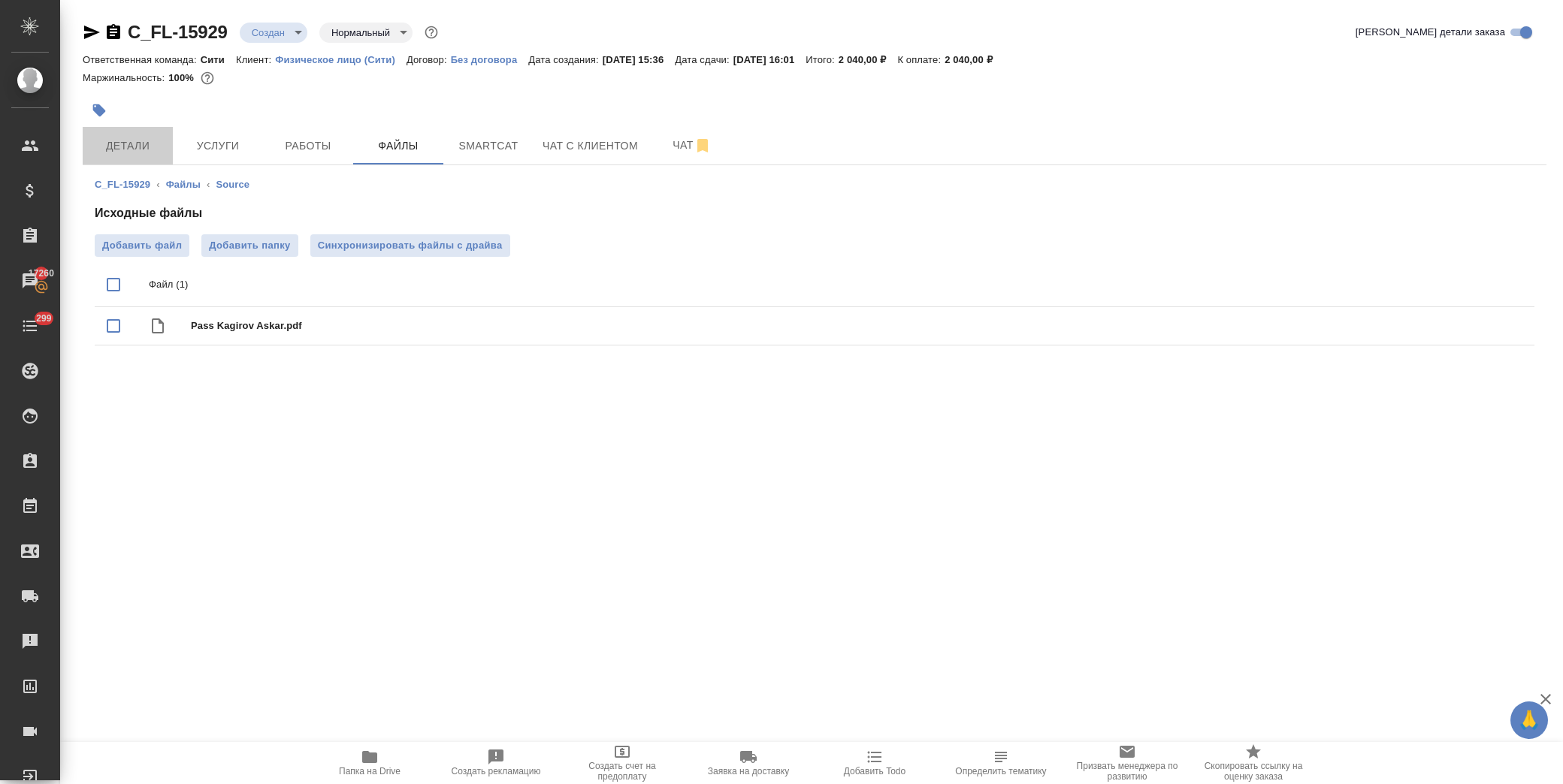
click at [123, 140] on span "Детали" at bounding box center [127, 146] width 72 height 19
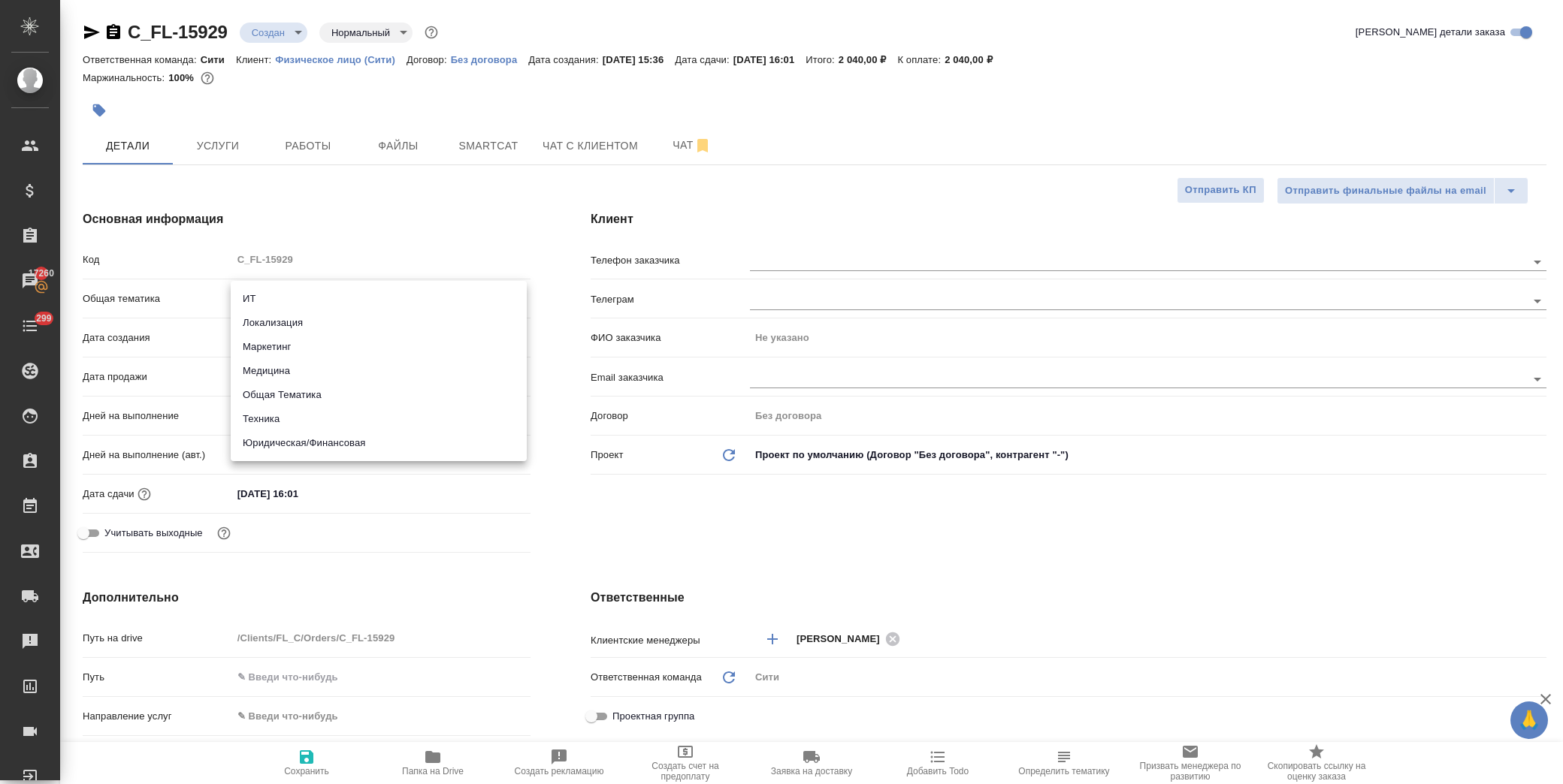
click at [280, 306] on body "🙏 .cls-1 fill:#fff; AWATERA Лофицкая Юлия Владимировна Клиенты Спецификации Зак…" at bounding box center [781, 392] width 1563 height 784
click at [363, 439] on li "Юридическая/Финансовая" at bounding box center [378, 443] width 296 height 24
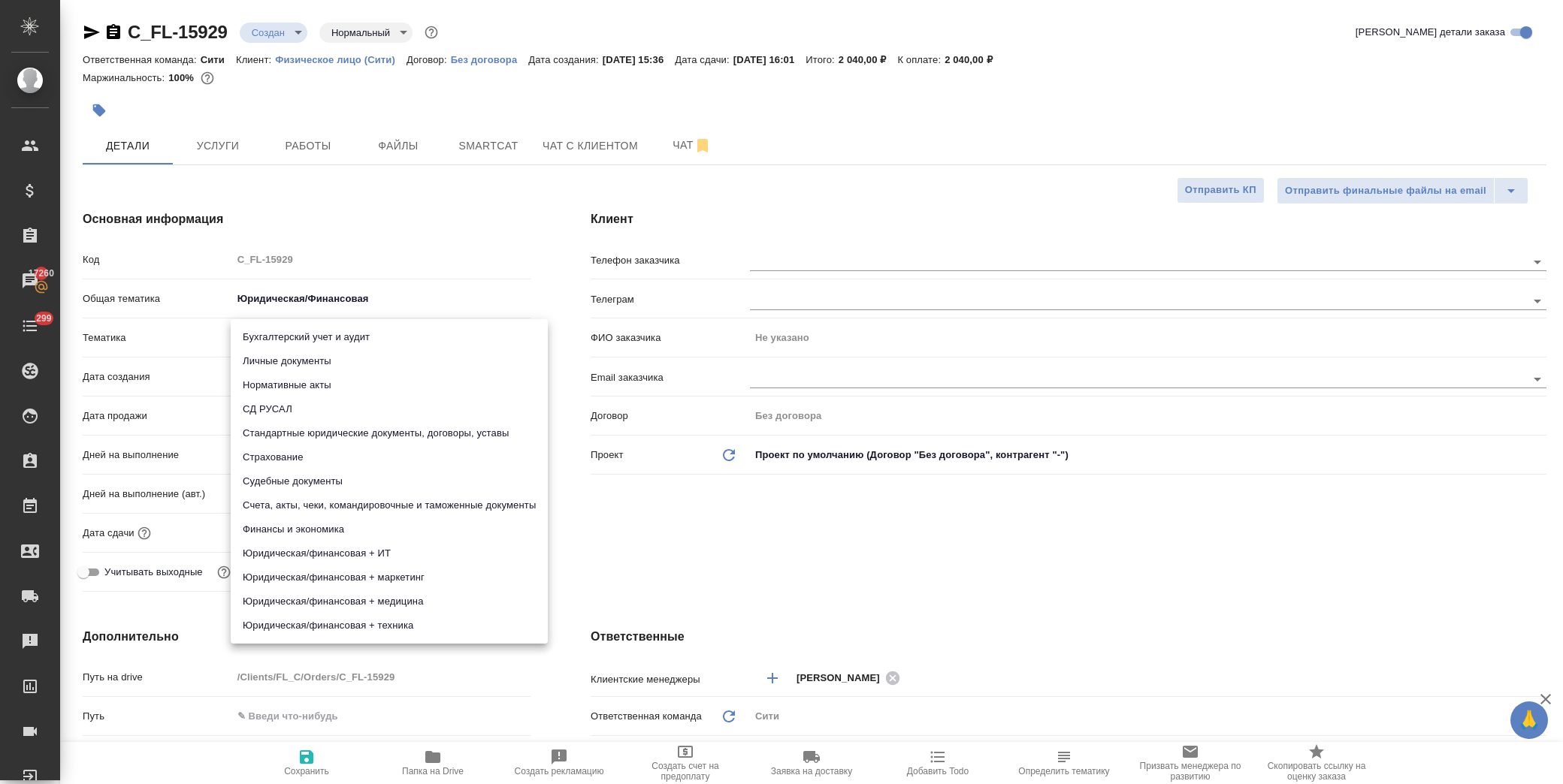
click at [310, 341] on body "🙏 .cls-1 fill:#fff; AWATERA Лофицкая Юлия Владимировна Клиенты Спецификации Зак…" at bounding box center [781, 392] width 1563 height 784
click at [327, 358] on li "Личные документы" at bounding box center [389, 362] width 317 height 24
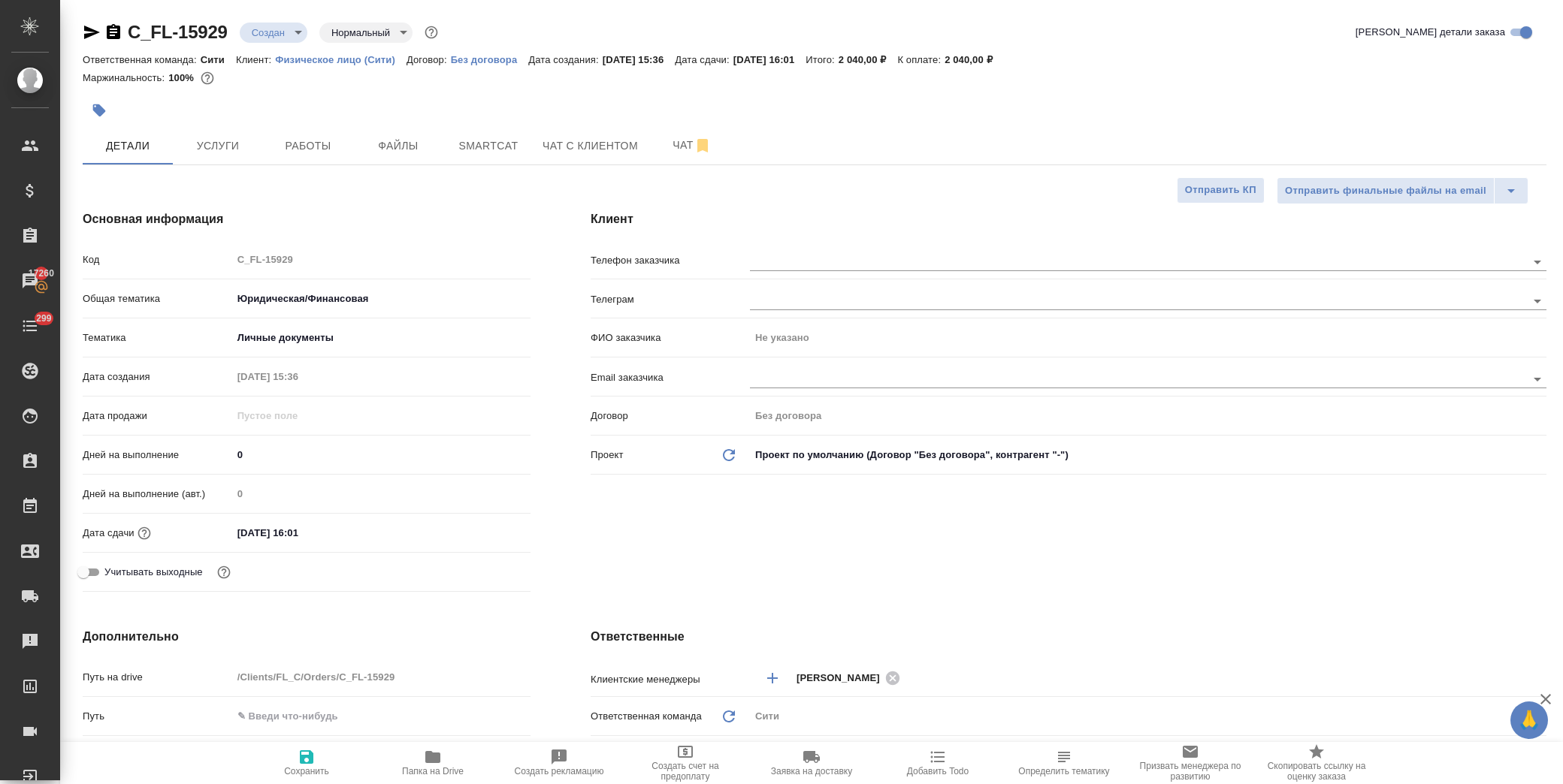
click at [355, 529] on input "22.09.2025 16:01" at bounding box center [298, 533] width 131 height 22
click at [318, 530] on input "22.09.2025 16:01" at bounding box center [298, 533] width 131 height 22
click at [310, 762] on icon "button" at bounding box center [307, 757] width 14 height 14
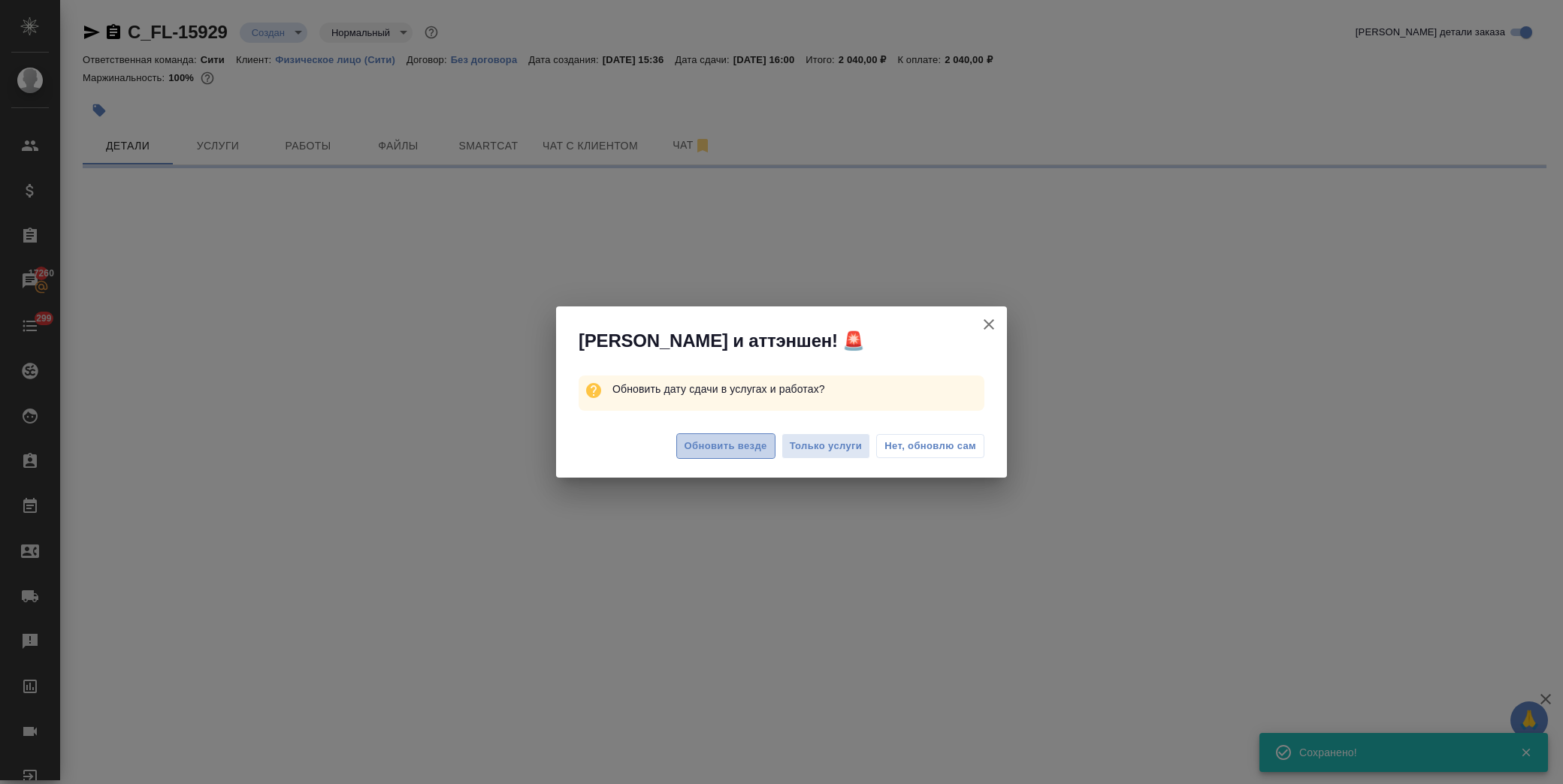
click at [752, 440] on span "Обновить везде" at bounding box center [726, 446] width 83 height 17
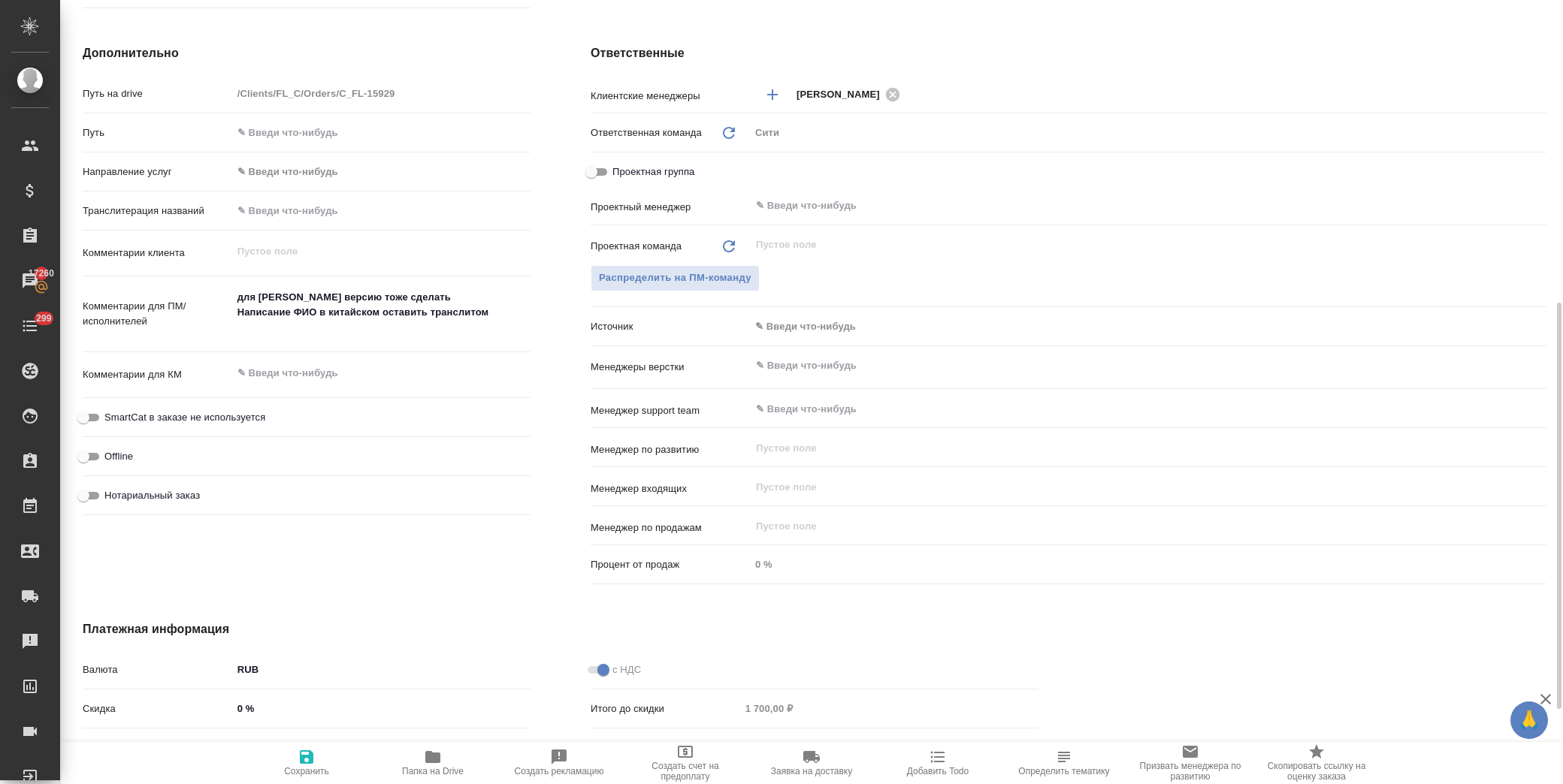
scroll to position [752, 0]
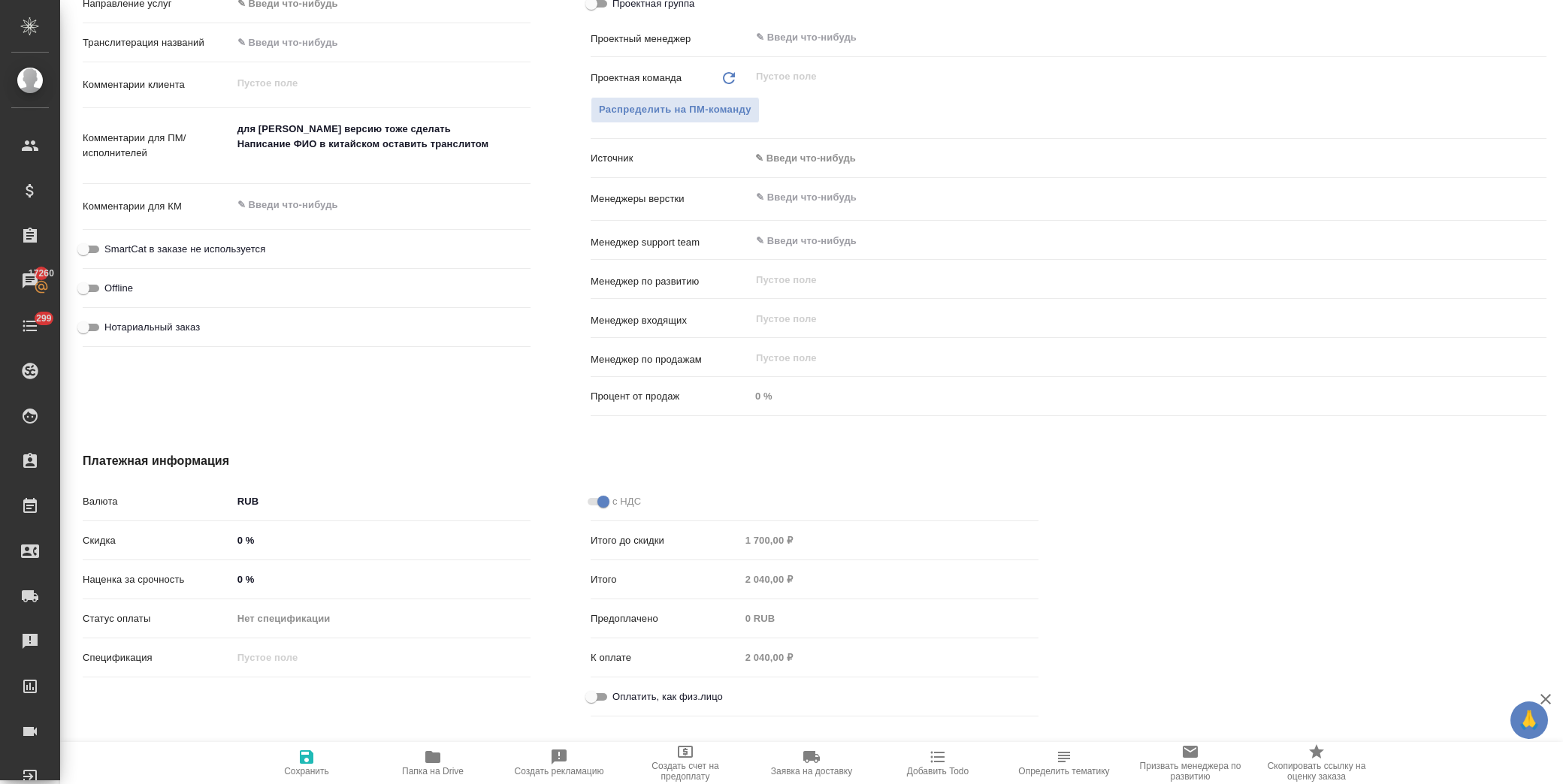
click at [585, 701] on input "Оплатить, как физ.лицо" at bounding box center [591, 697] width 54 height 18
click at [297, 773] on span "Сохранить" at bounding box center [307, 771] width 45 height 11
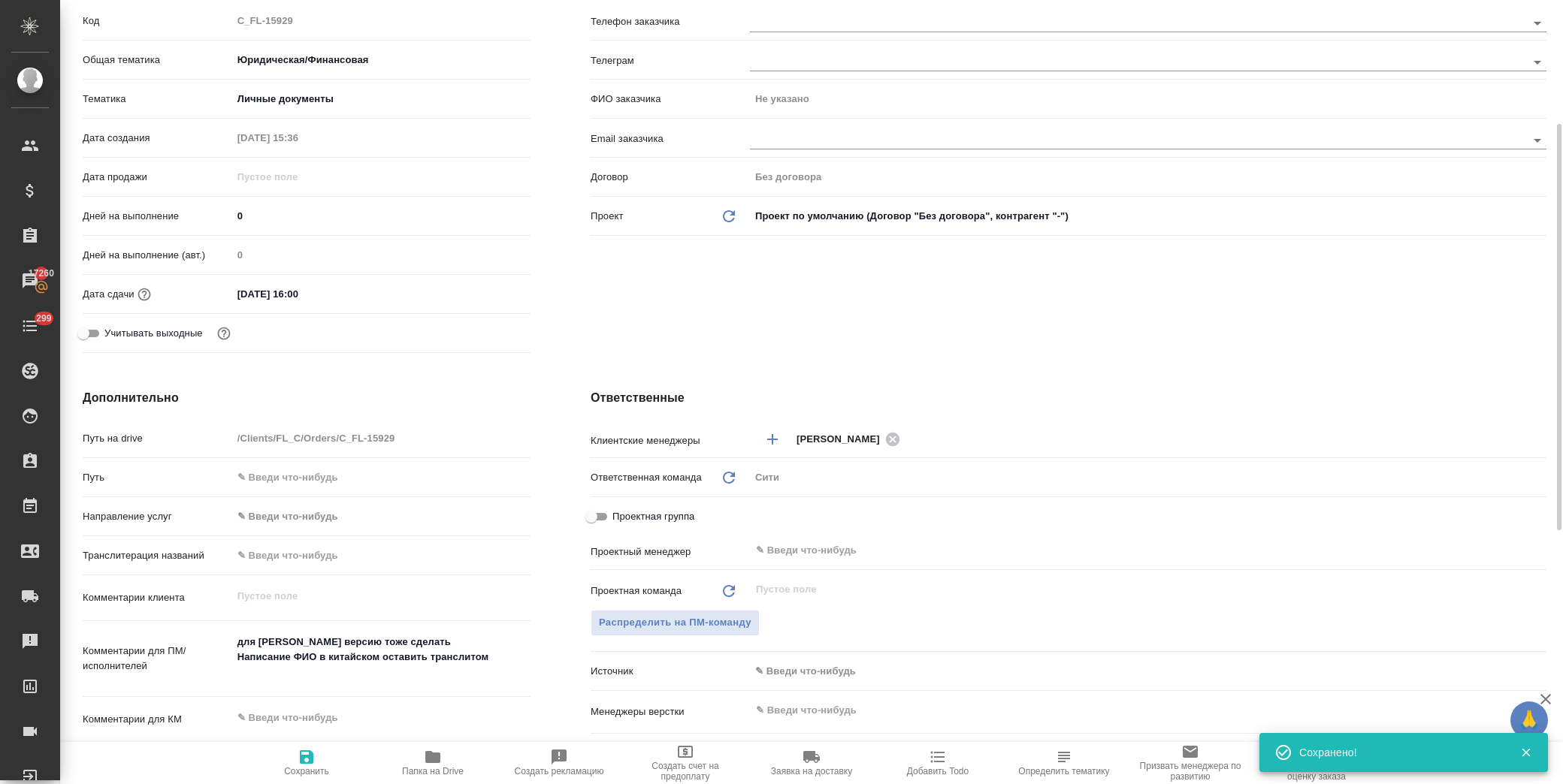
scroll to position [0, 0]
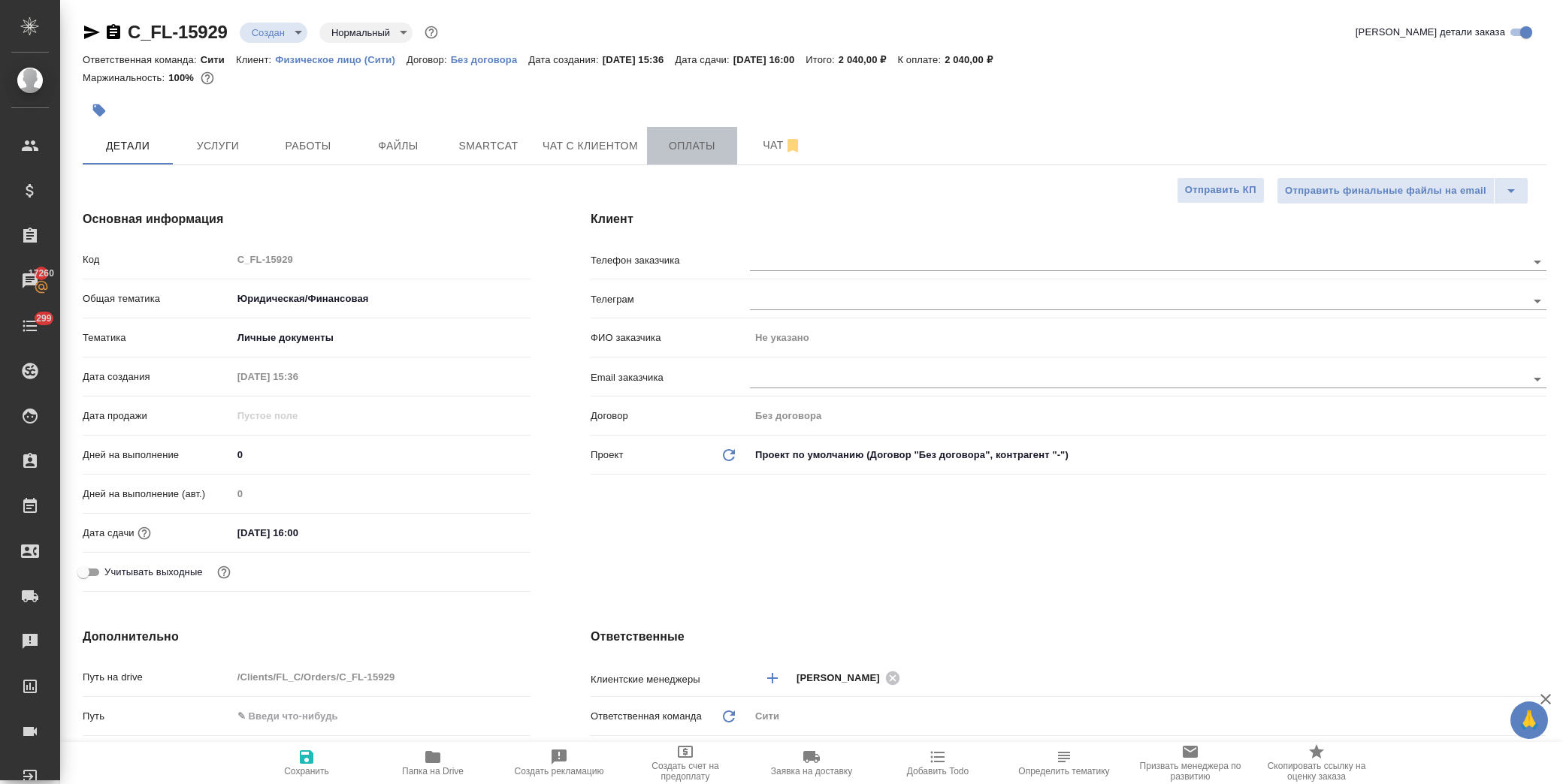
click at [701, 138] on span "Оплаты" at bounding box center [692, 146] width 72 height 19
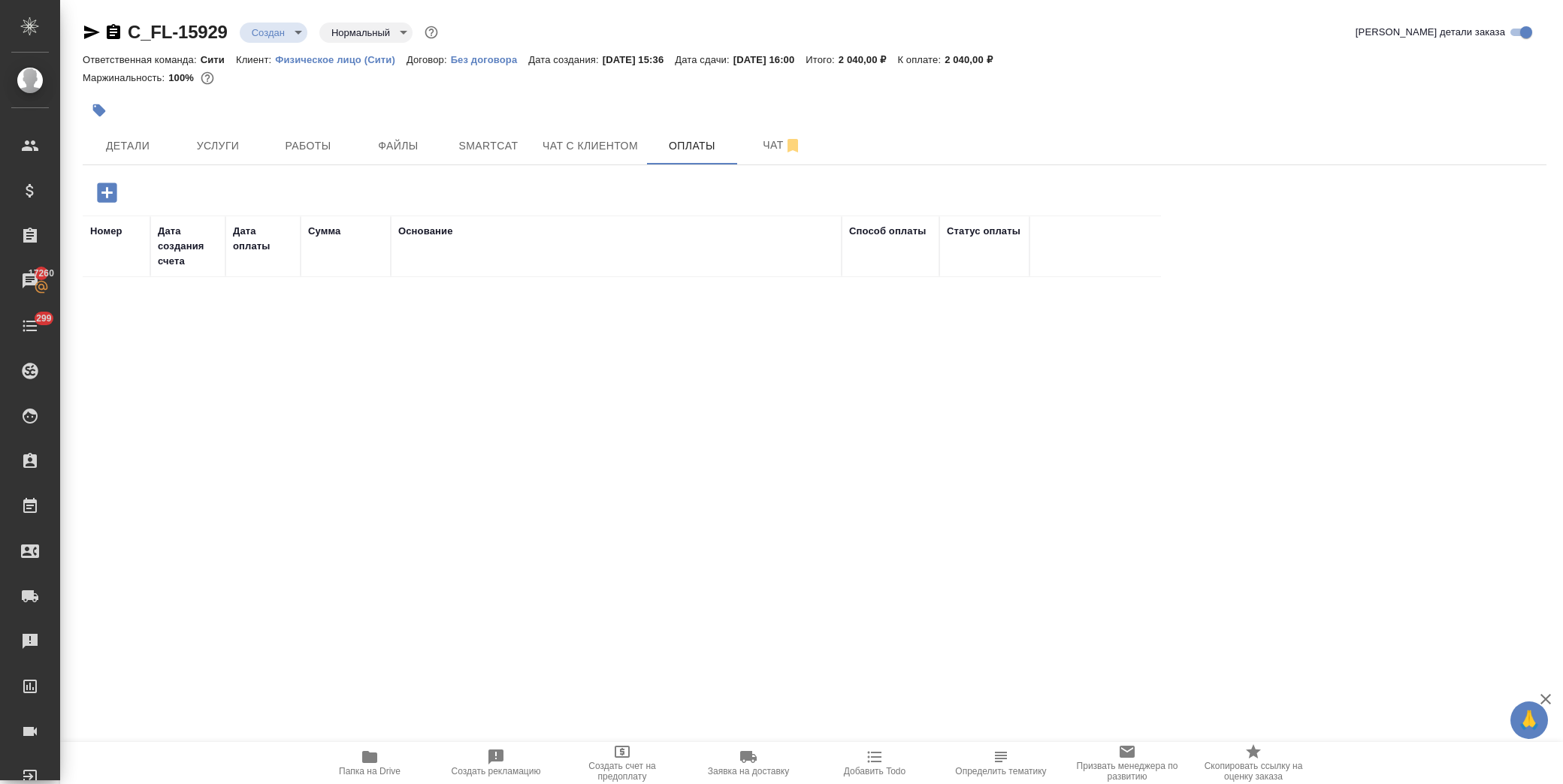
click at [105, 199] on icon "button" at bounding box center [107, 192] width 19 height 19
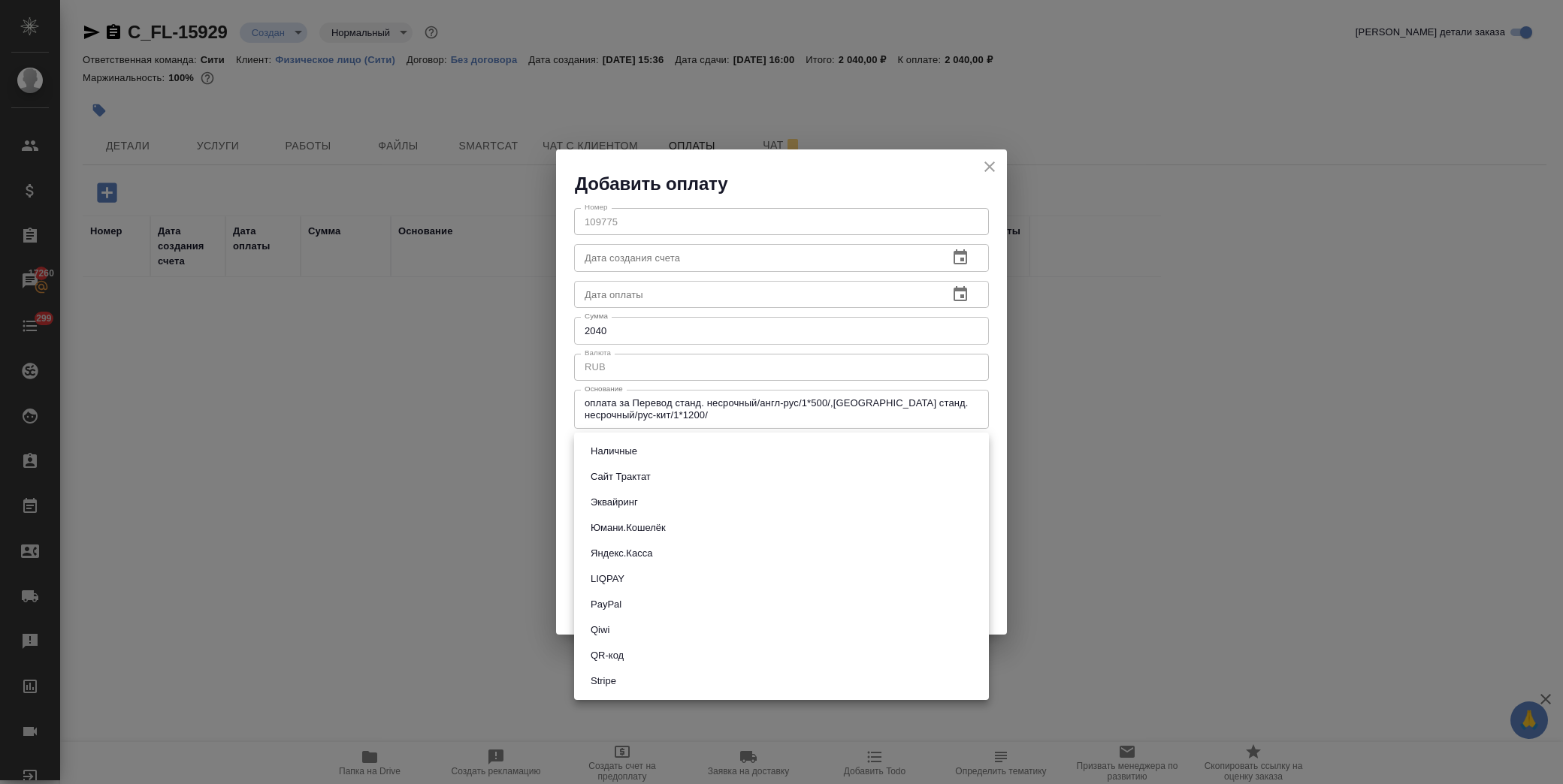
click at [612, 454] on body "🙏 .cls-1 fill:#fff; AWATERA Лофицкая Юлия Владимировна Клиенты Спецификации Зак…" at bounding box center [781, 392] width 1563 height 784
click at [628, 657] on button "QR-код" at bounding box center [608, 656] width 42 height 16
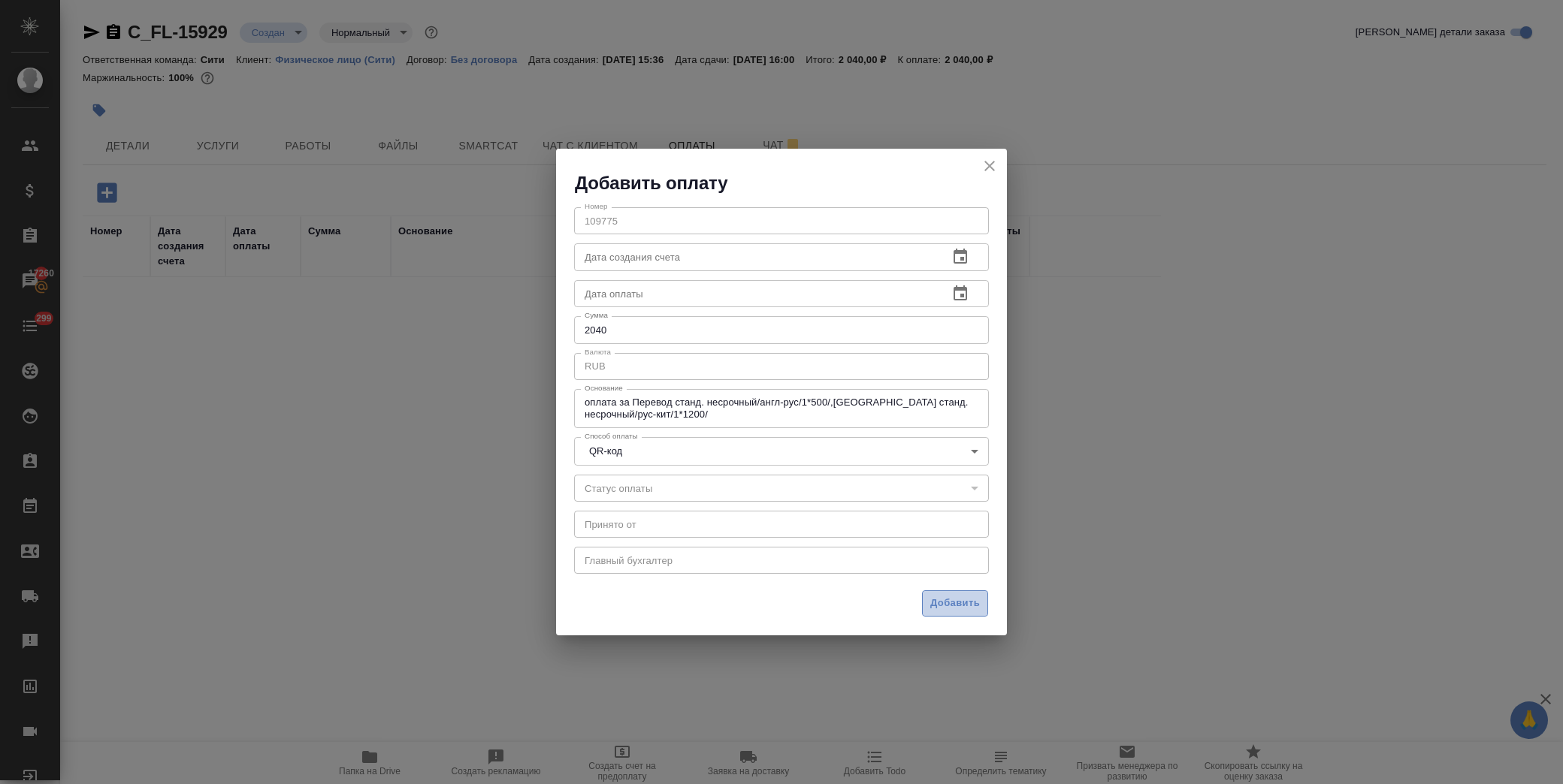
click at [948, 604] on span "Добавить" at bounding box center [955, 603] width 49 height 17
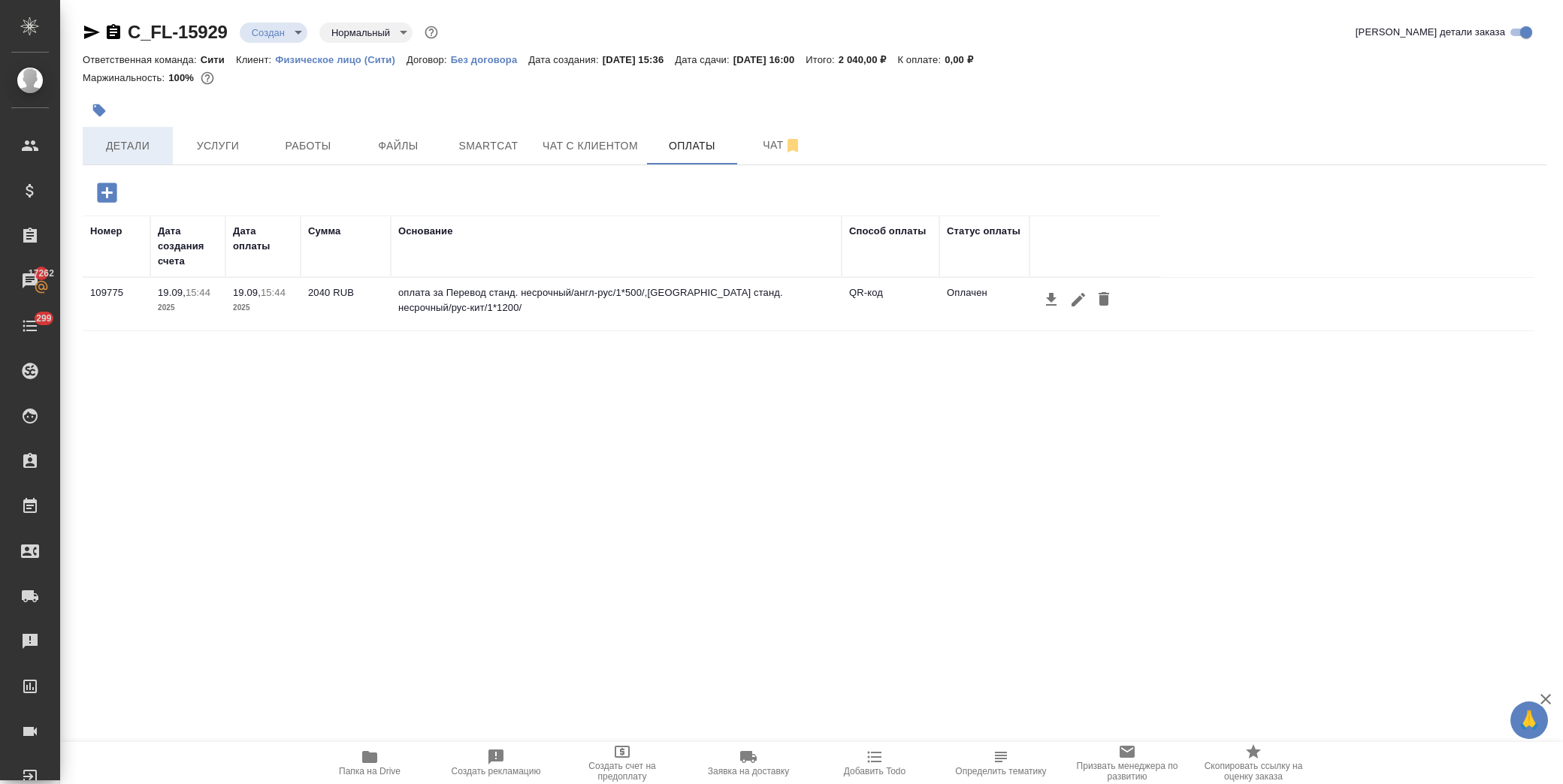
click at [140, 151] on span "Детали" at bounding box center [127, 146] width 72 height 19
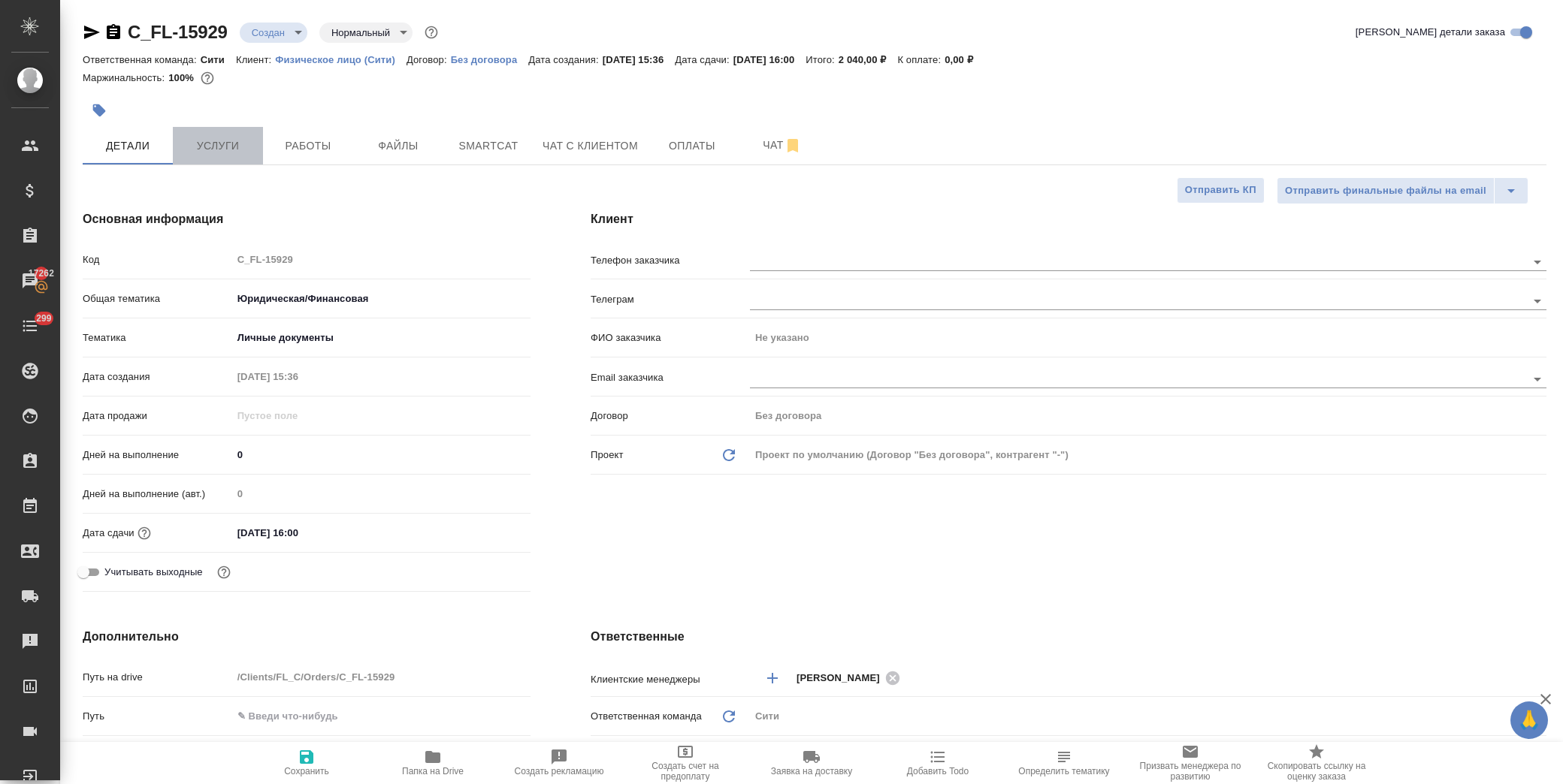
click at [244, 153] on span "Услуги" at bounding box center [217, 146] width 72 height 19
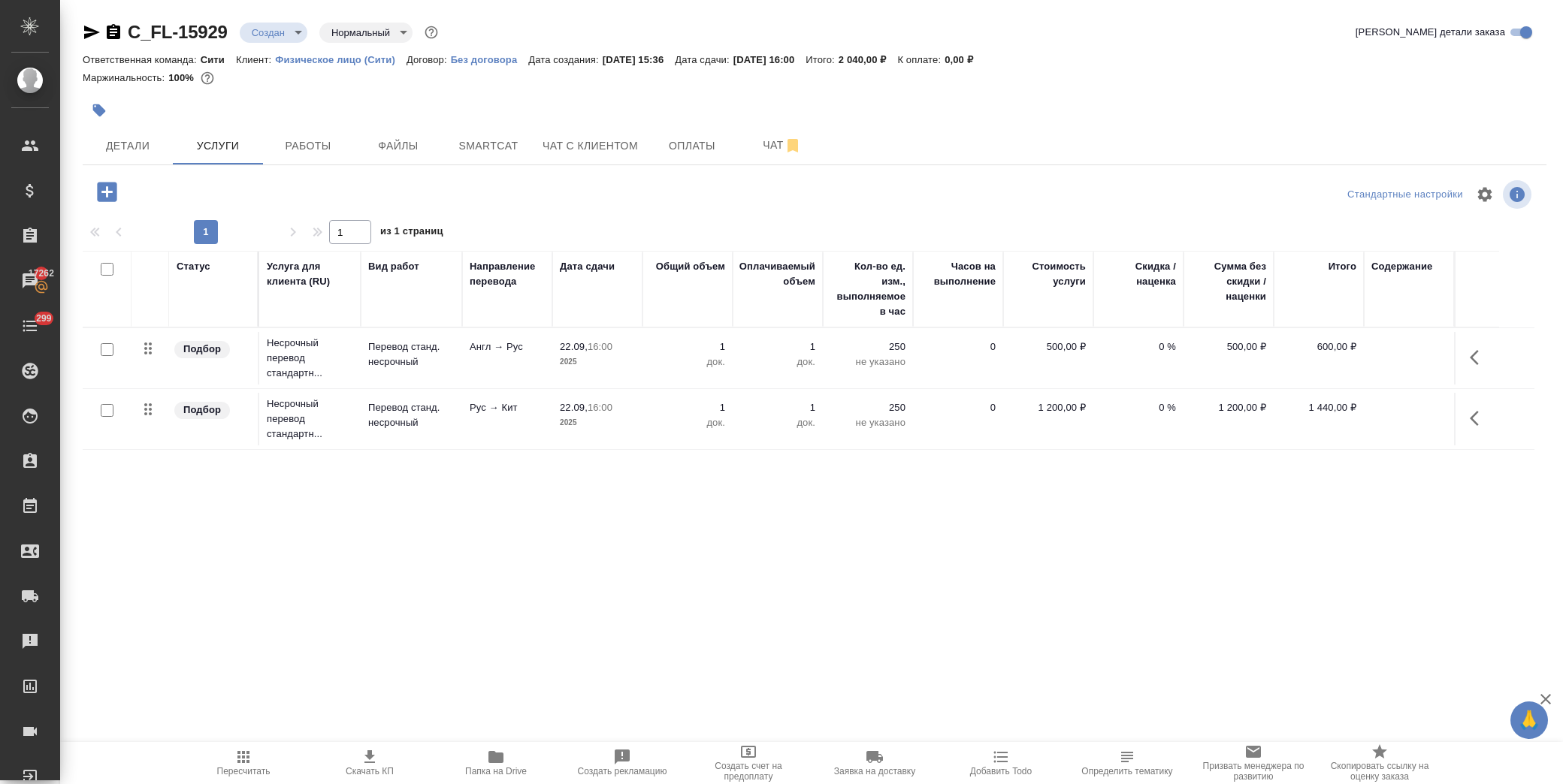
click at [102, 191] on icon "button" at bounding box center [107, 192] width 26 height 26
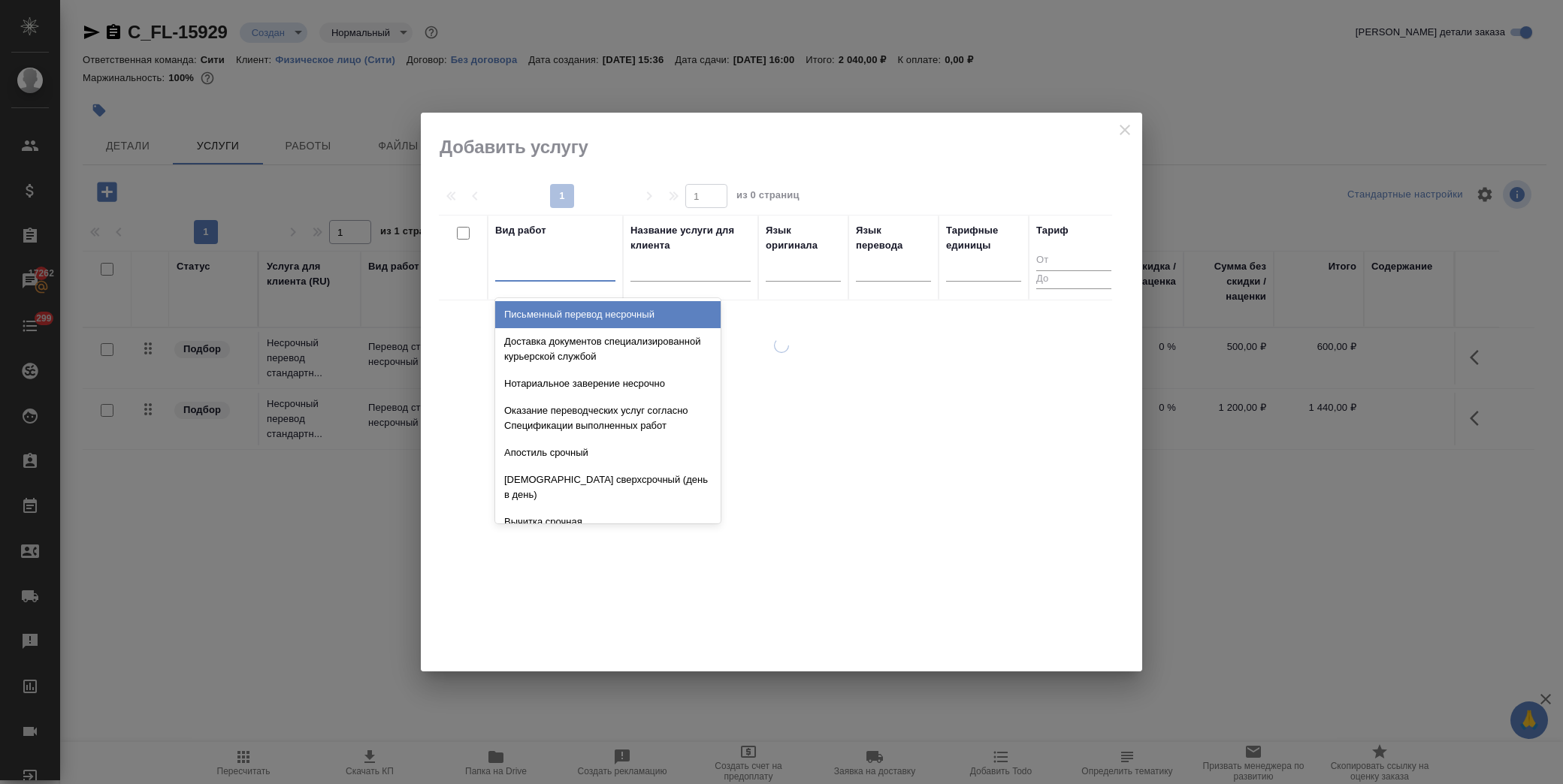
click at [531, 271] on div at bounding box center [556, 266] width 120 height 22
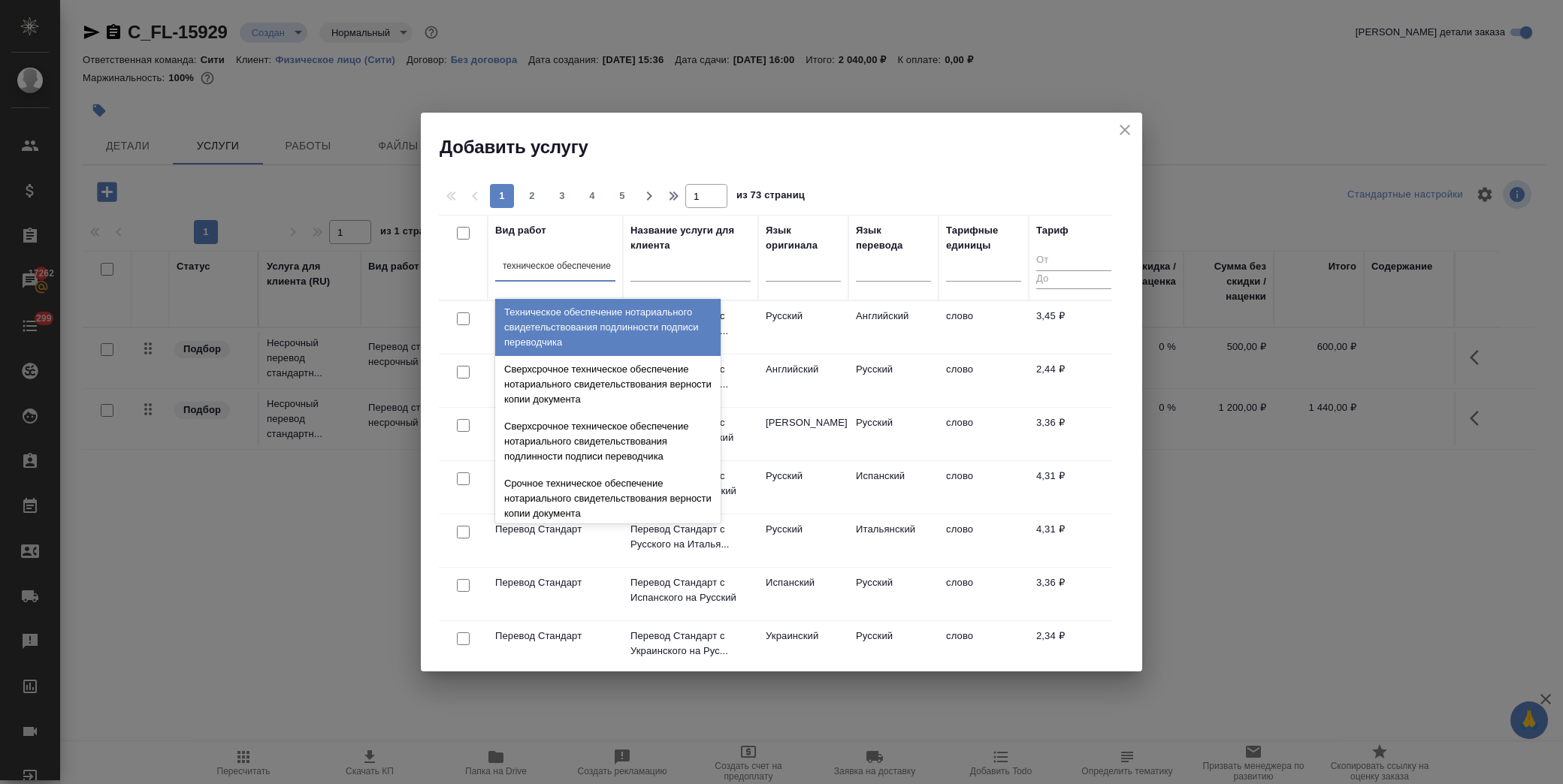
scroll to position [251, 0]
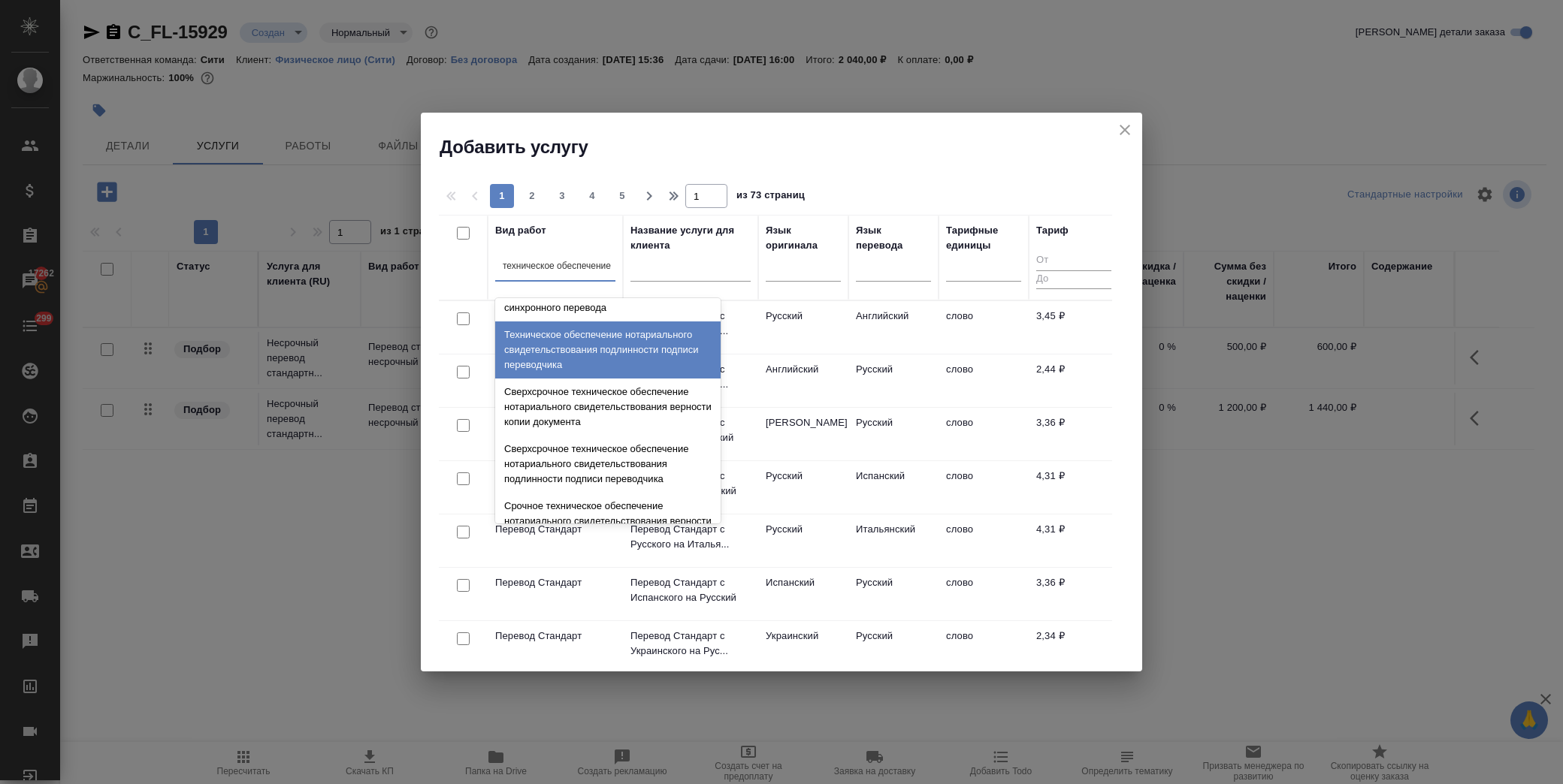
click at [577, 335] on div "Техническое обеспечение нотариального свидетельствования подлинности подписи пе…" at bounding box center [608, 350] width 225 height 57
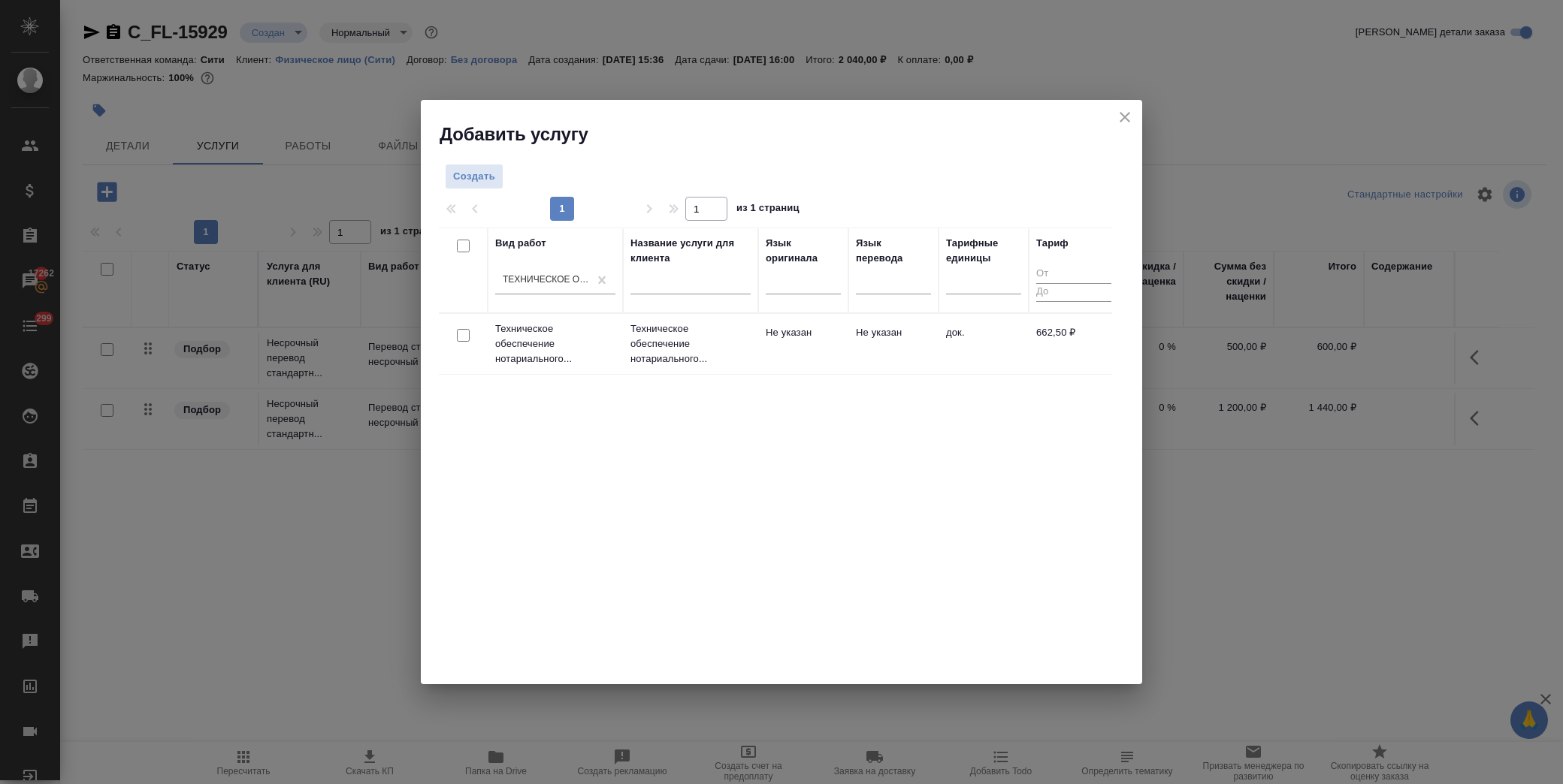
click at [460, 334] on input "checkbox" at bounding box center [463, 336] width 13 height 13
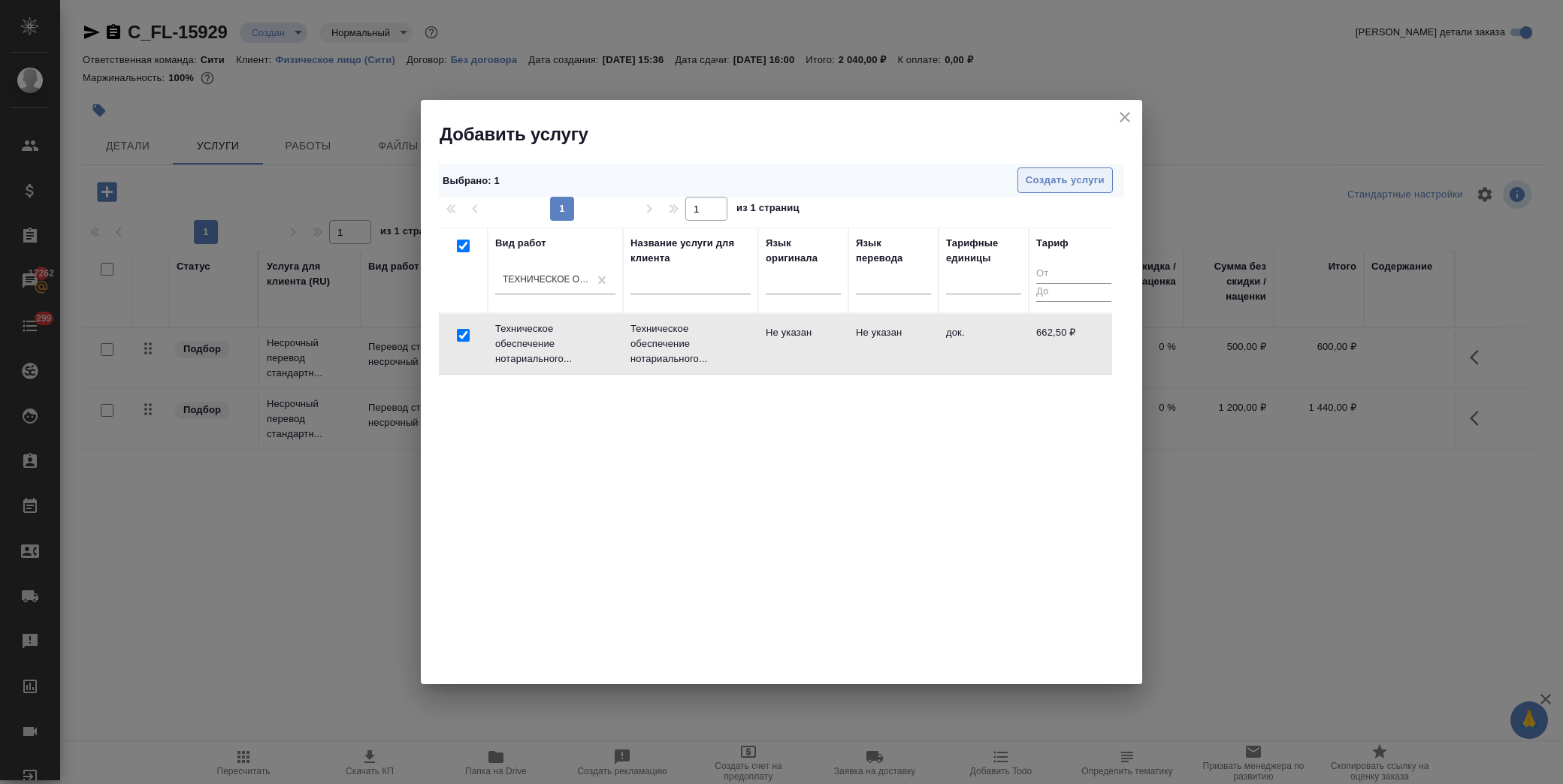
click at [1060, 188] on span "Создать услуги" at bounding box center [1065, 180] width 79 height 17
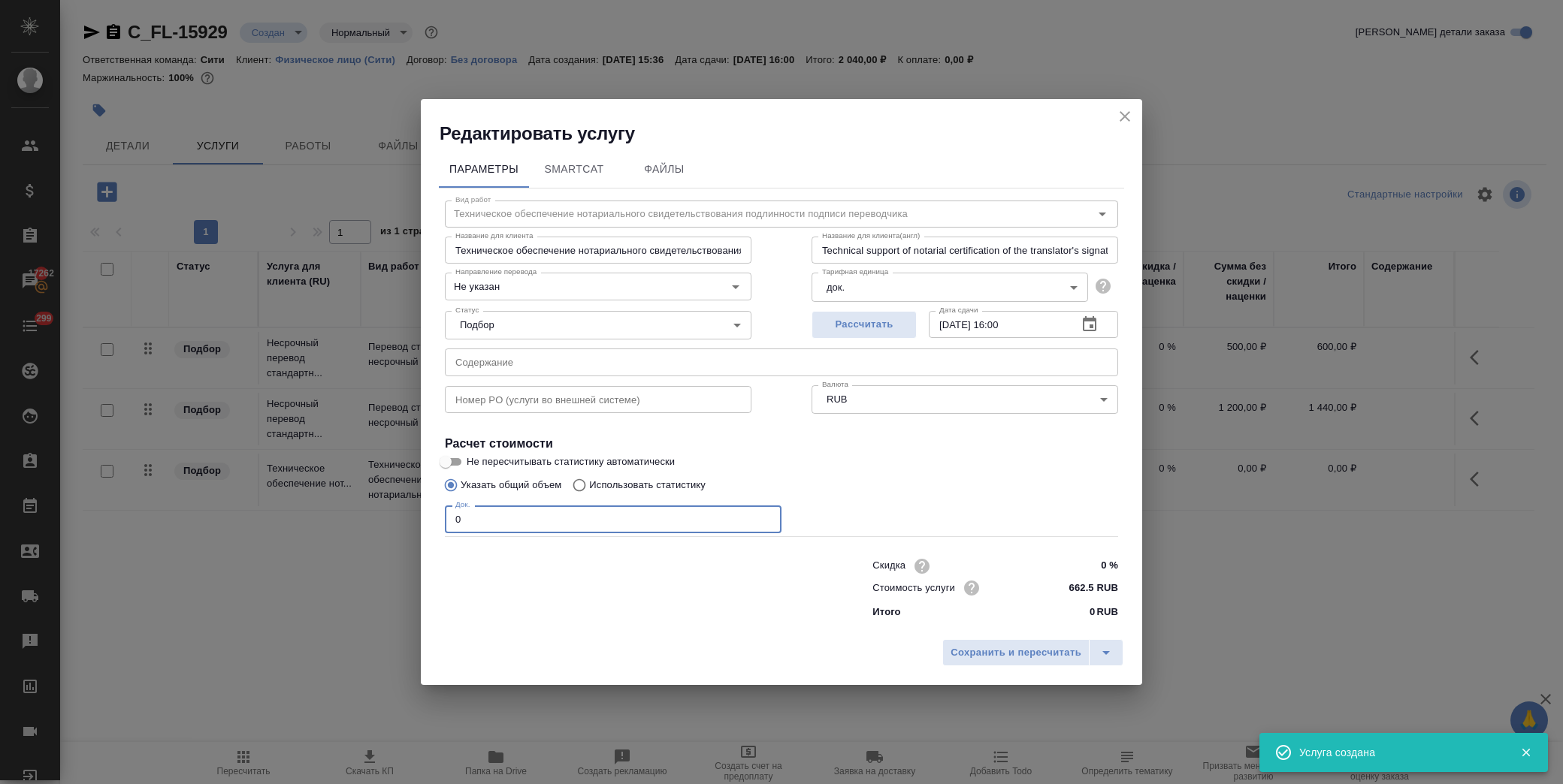
drag, startPoint x: 492, startPoint y: 512, endPoint x: 325, endPoint y: 512, distance: 167.0
click at [325, 512] on div "Редактировать услугу Параметры SmartCat Файлы Вид работ Техническое обеспечение…" at bounding box center [781, 392] width 1563 height 784
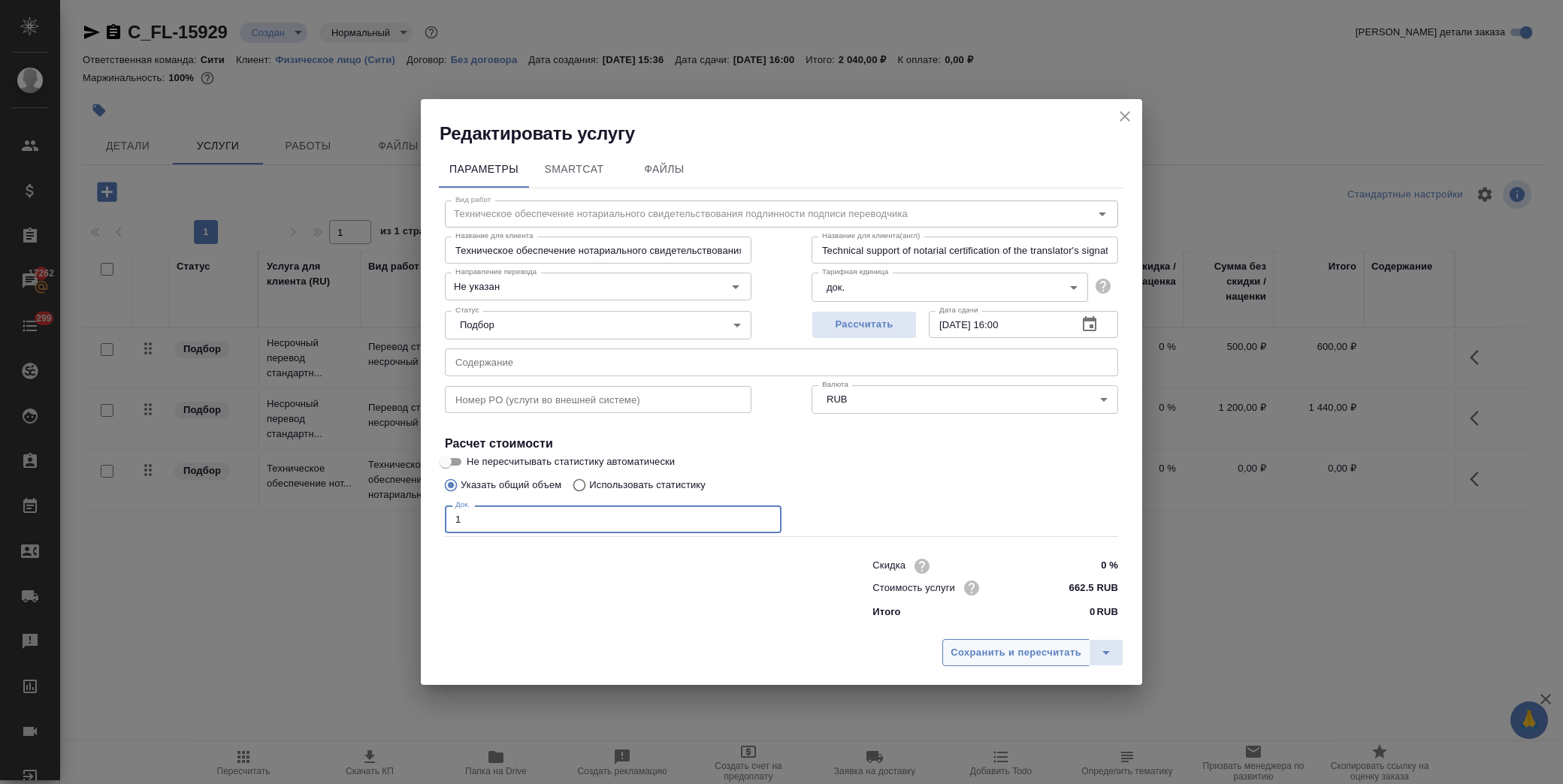
click at [1012, 650] on span "Сохранить и пересчитать" at bounding box center [1016, 653] width 131 height 17
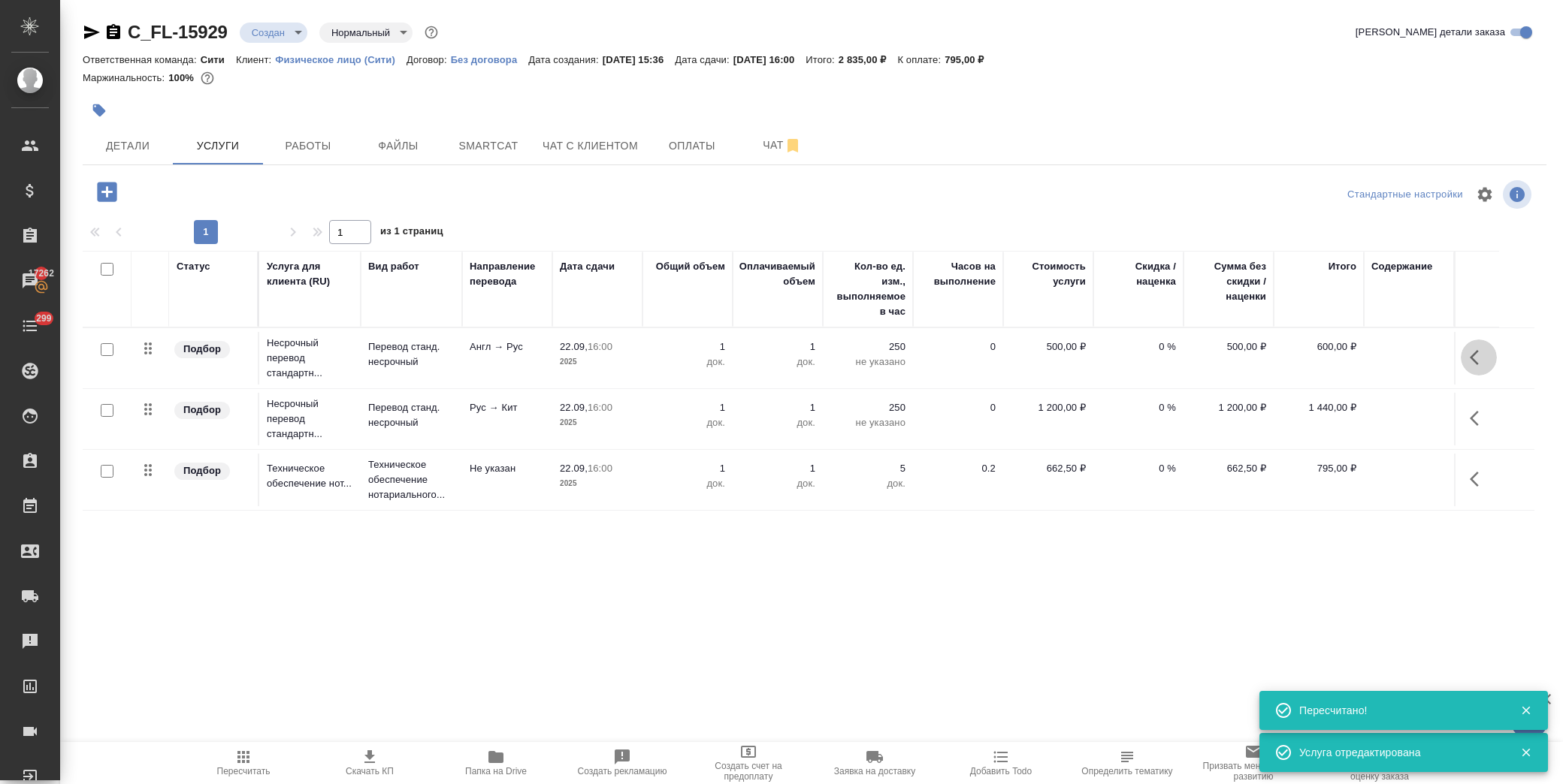
click at [1479, 363] on icon "button" at bounding box center [1479, 358] width 18 height 18
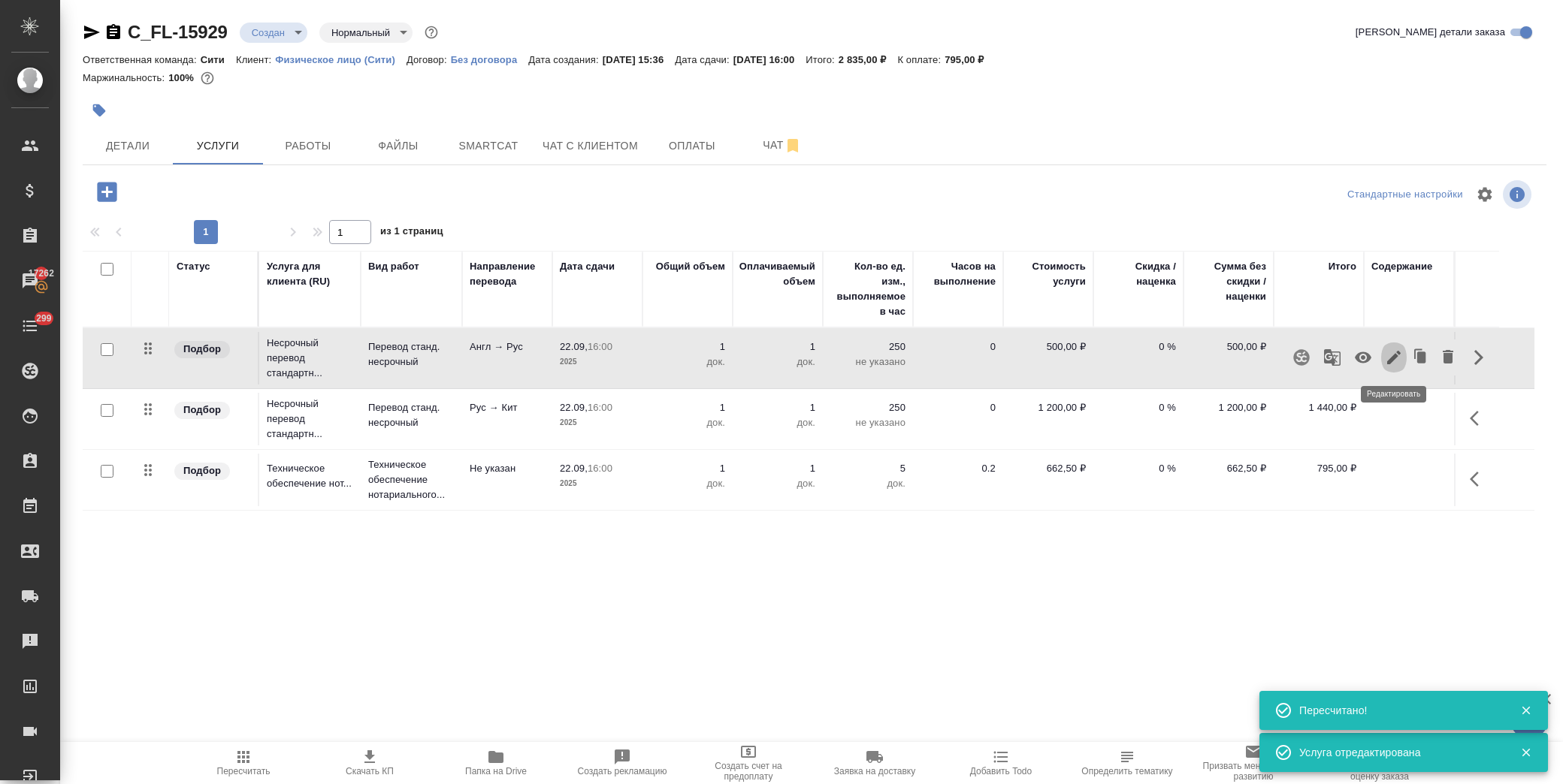
click at [1393, 357] on icon "button" at bounding box center [1394, 358] width 14 height 14
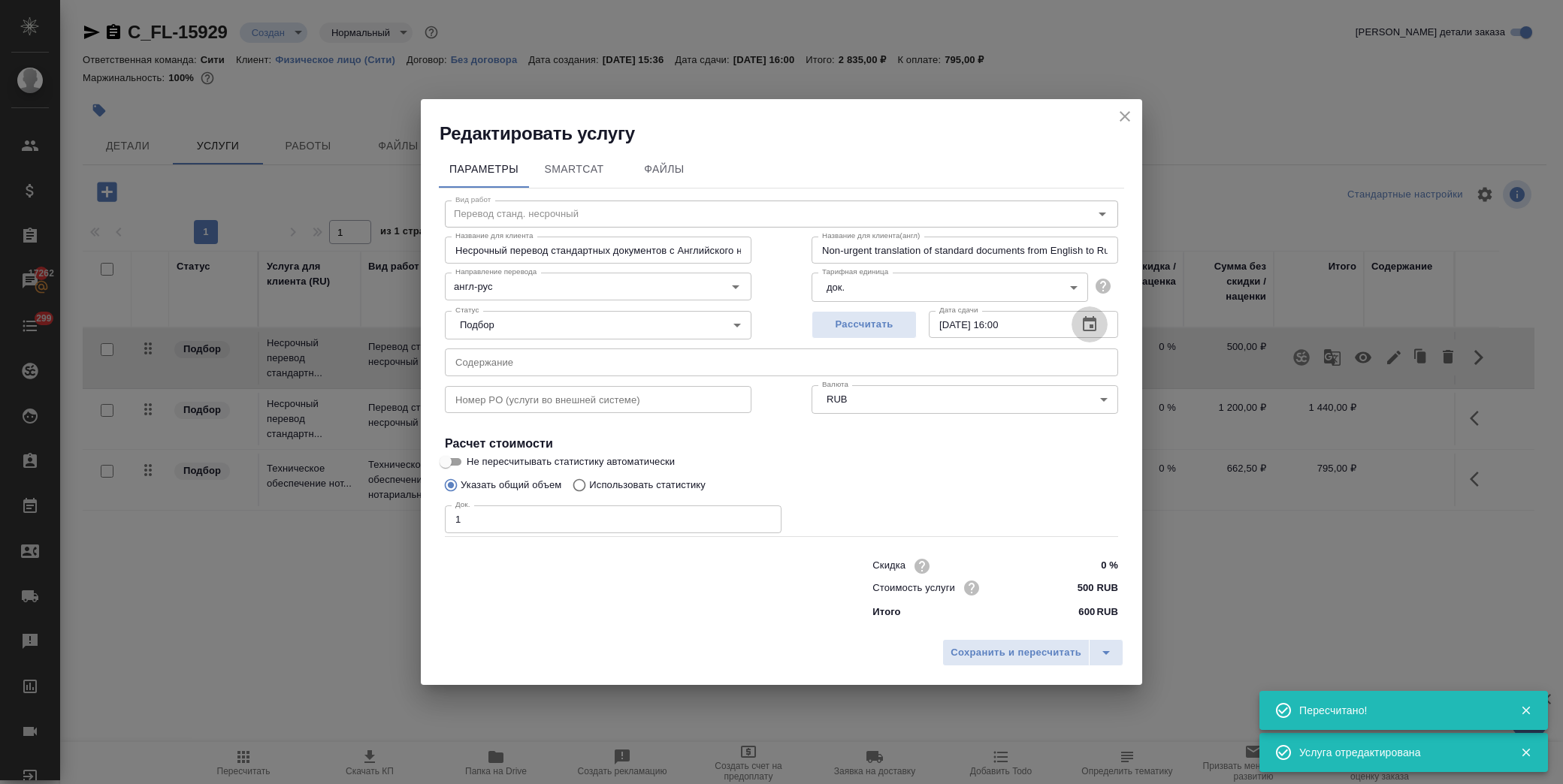
click at [1085, 323] on icon "button" at bounding box center [1089, 324] width 18 height 18
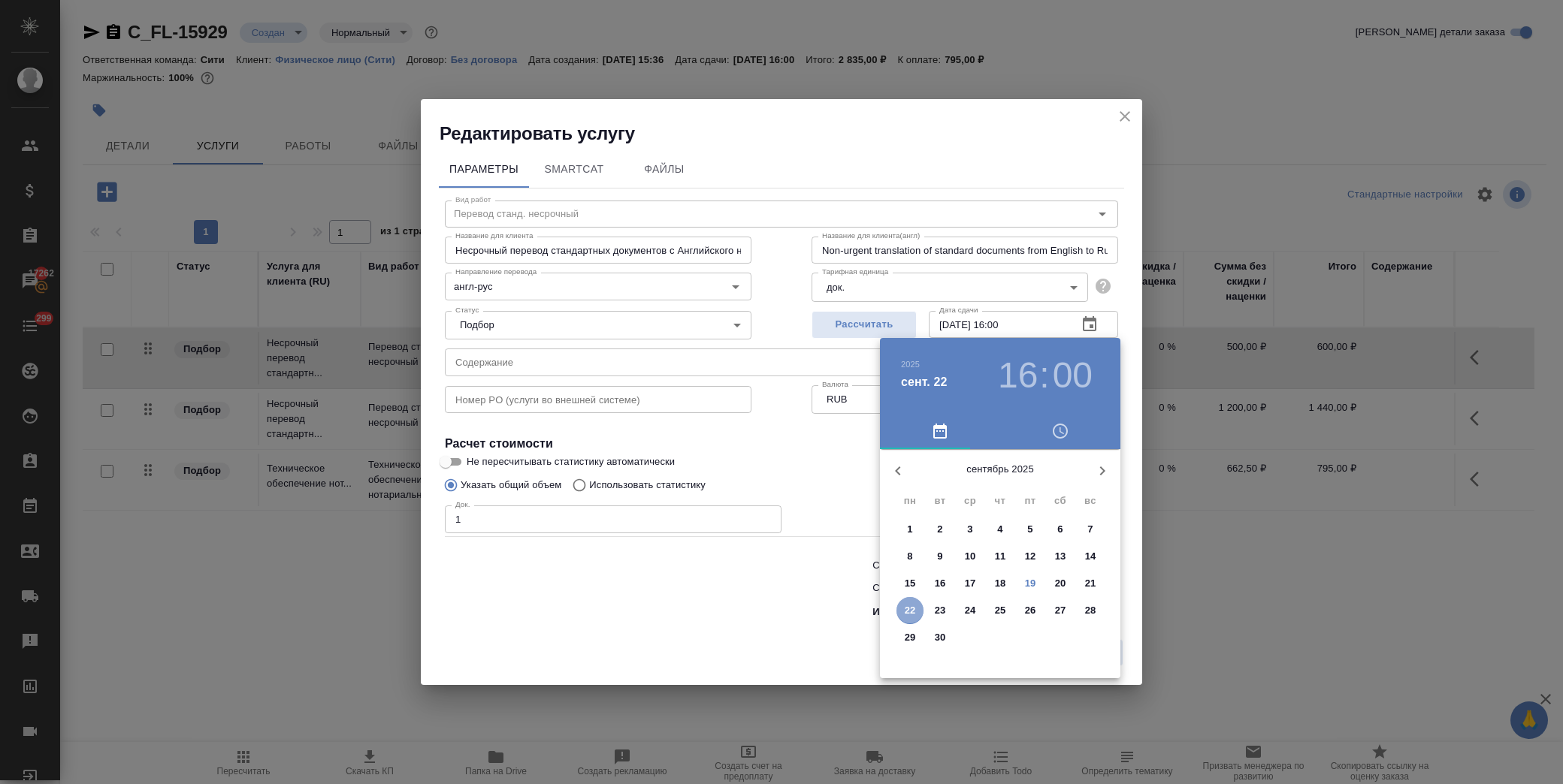
click at [905, 613] on p "22" at bounding box center [911, 610] width 11 height 15
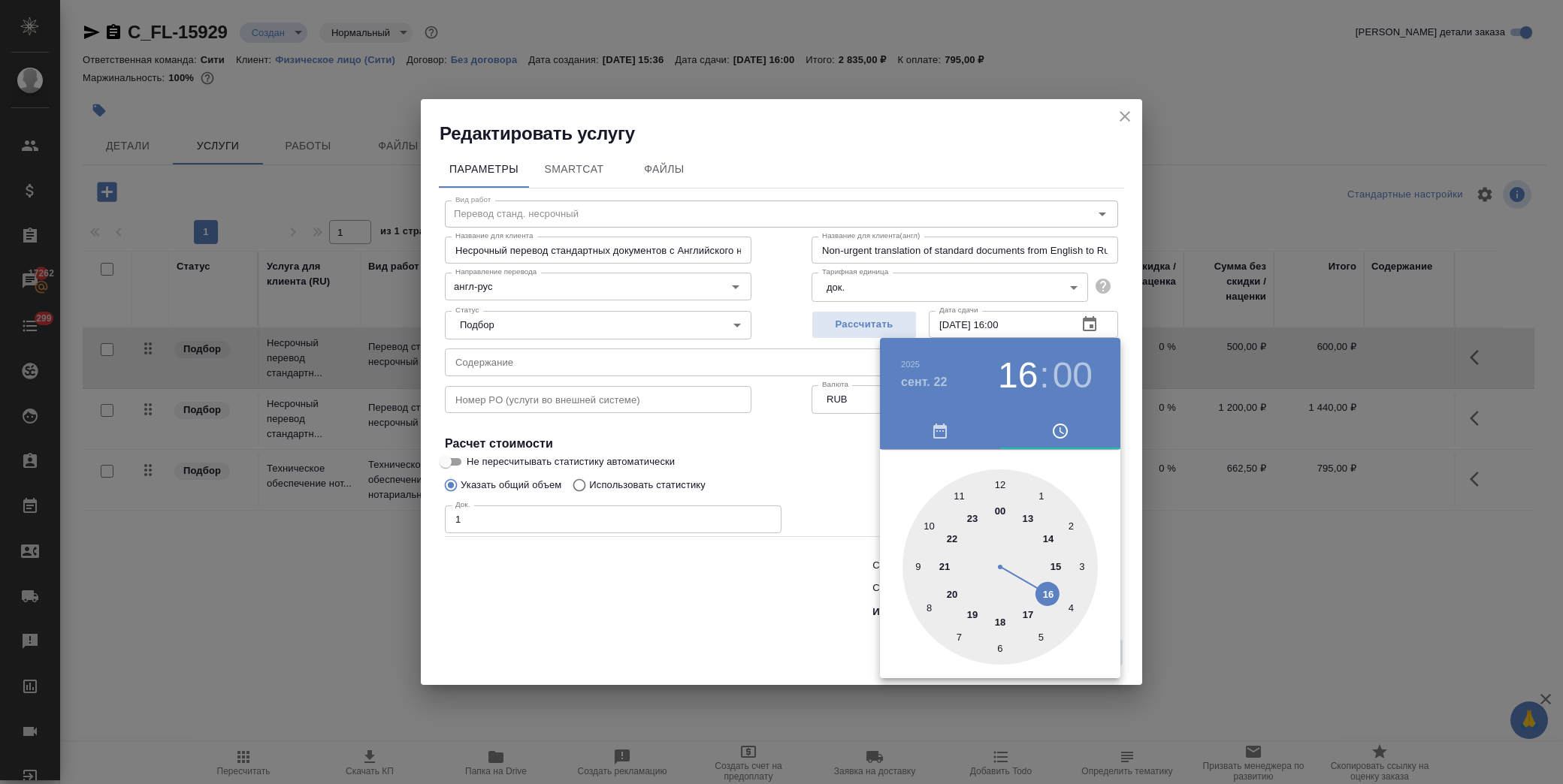
click at [957, 492] on div at bounding box center [1000, 567] width 195 height 195
click at [801, 462] on div at bounding box center [781, 392] width 1563 height 784
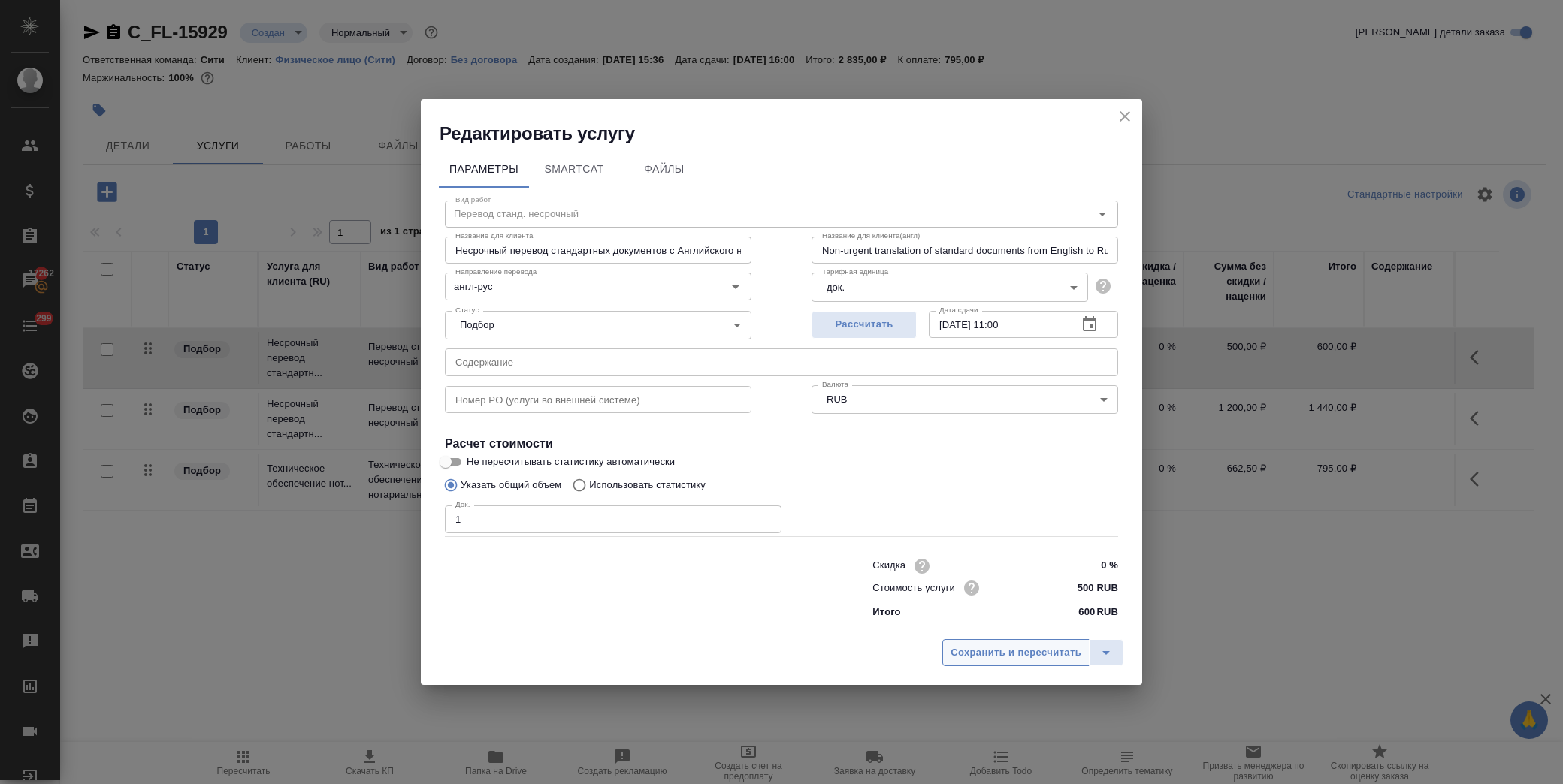
click at [997, 651] on span "Сохранить и пересчитать" at bounding box center [1016, 653] width 131 height 17
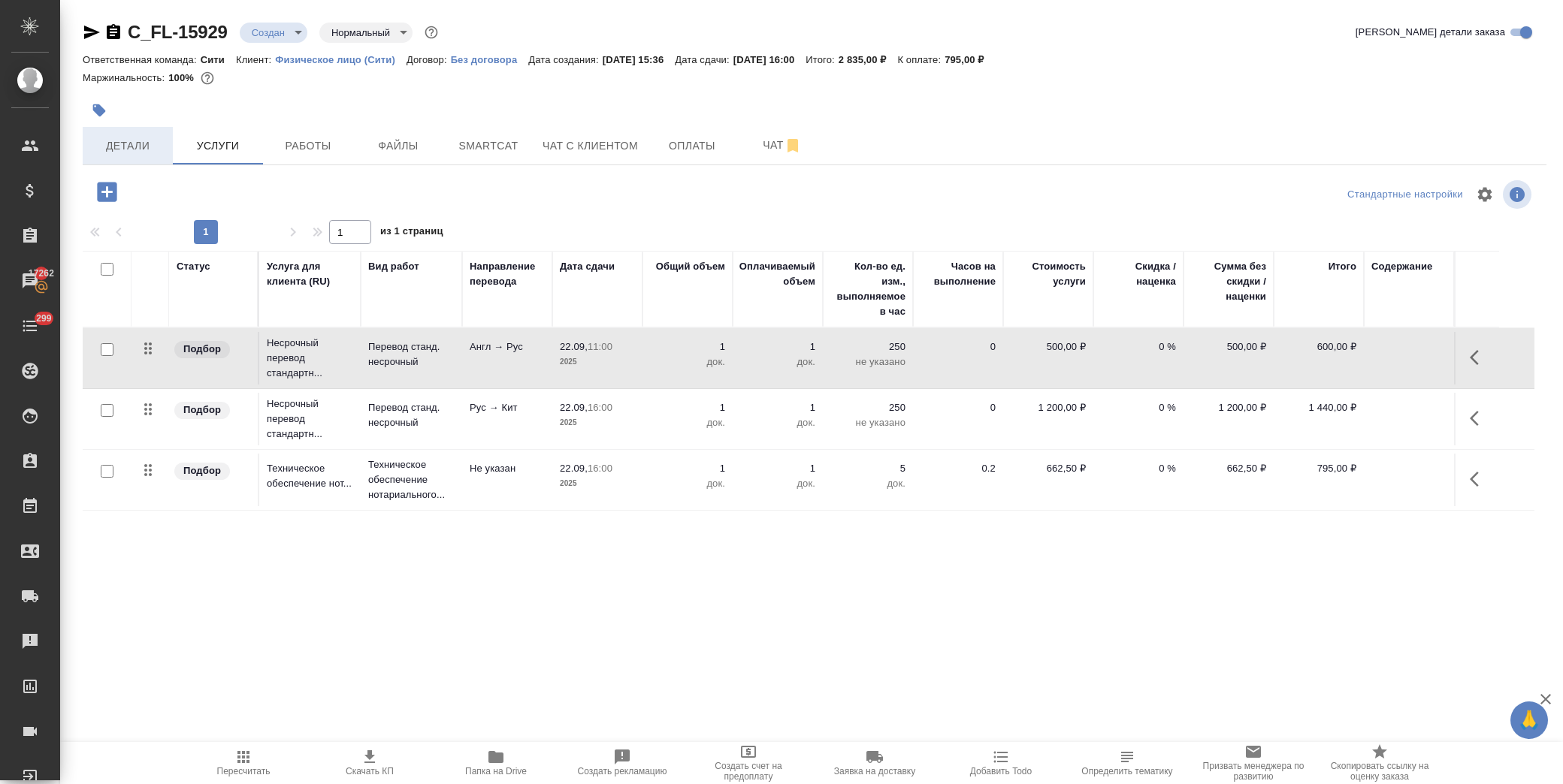
click at [128, 132] on button "Детали" at bounding box center [127, 146] width 90 height 37
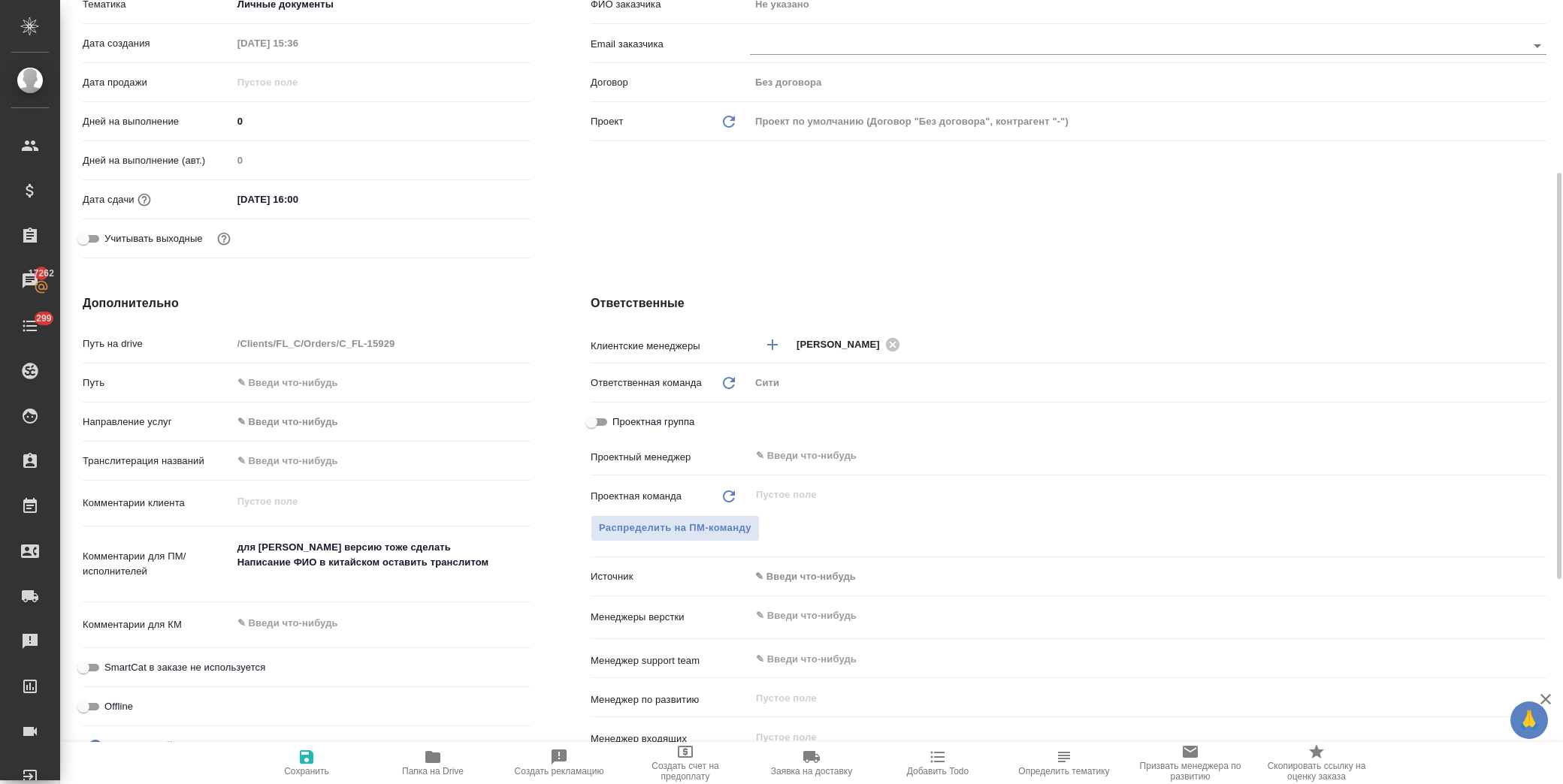
scroll to position [417, 0]
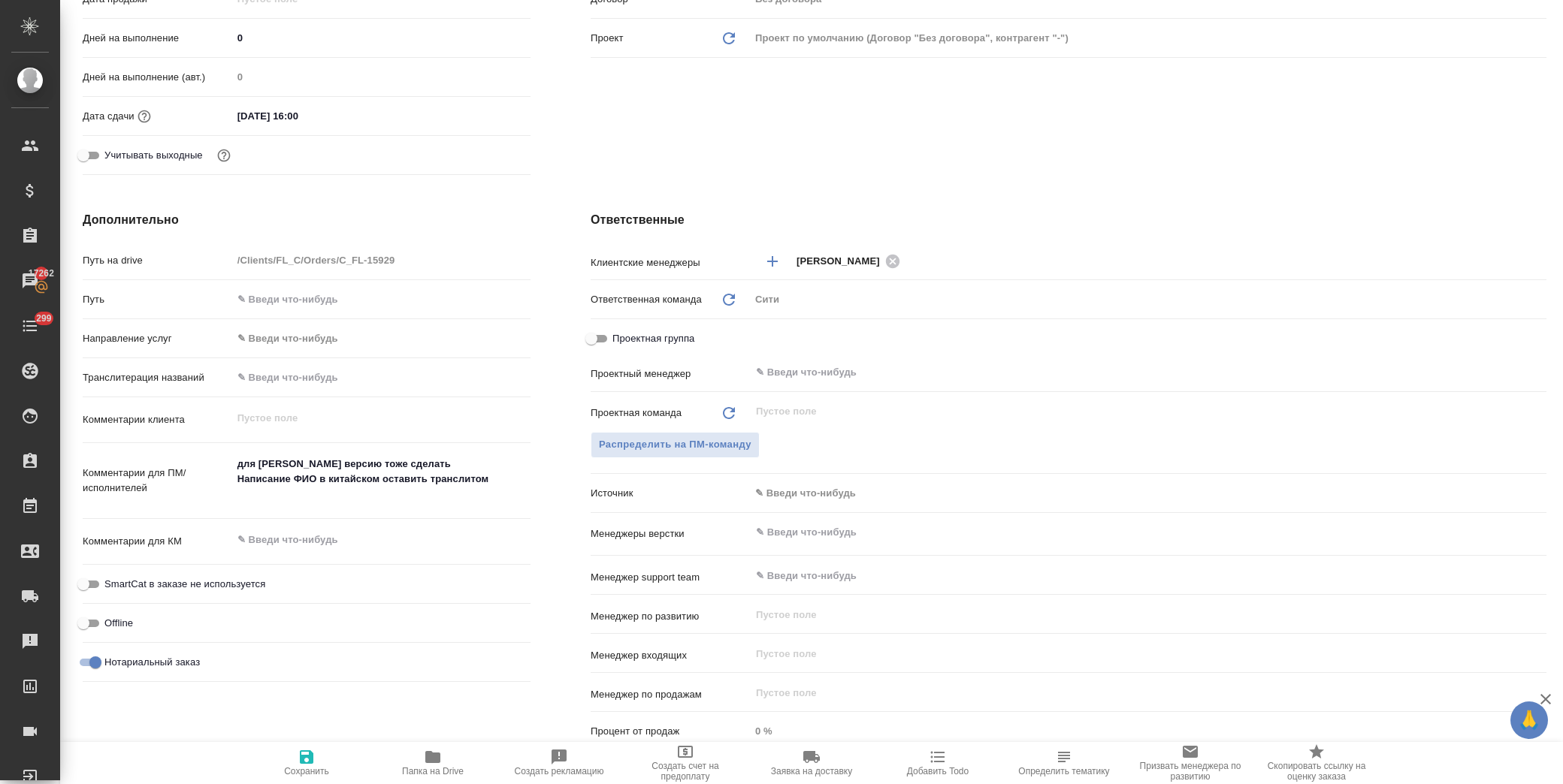
click at [402, 478] on textarea "для Шанхая Русскую версию тоже сделать Написание ФИО в китайском оставить транс…" at bounding box center [381, 479] width 298 height 56
click at [302, 759] on icon "button" at bounding box center [307, 757] width 14 height 14
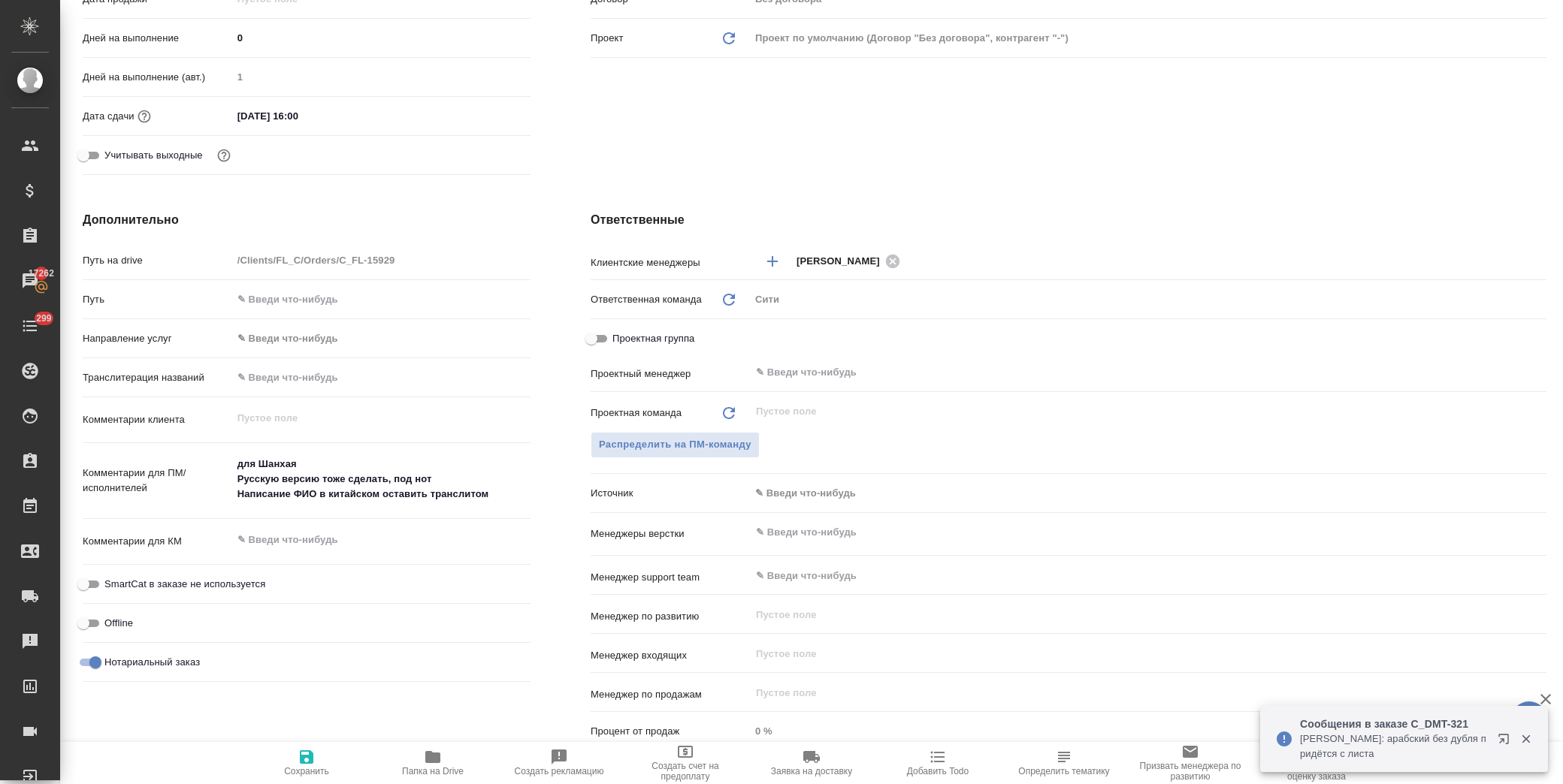
scroll to position [0, 0]
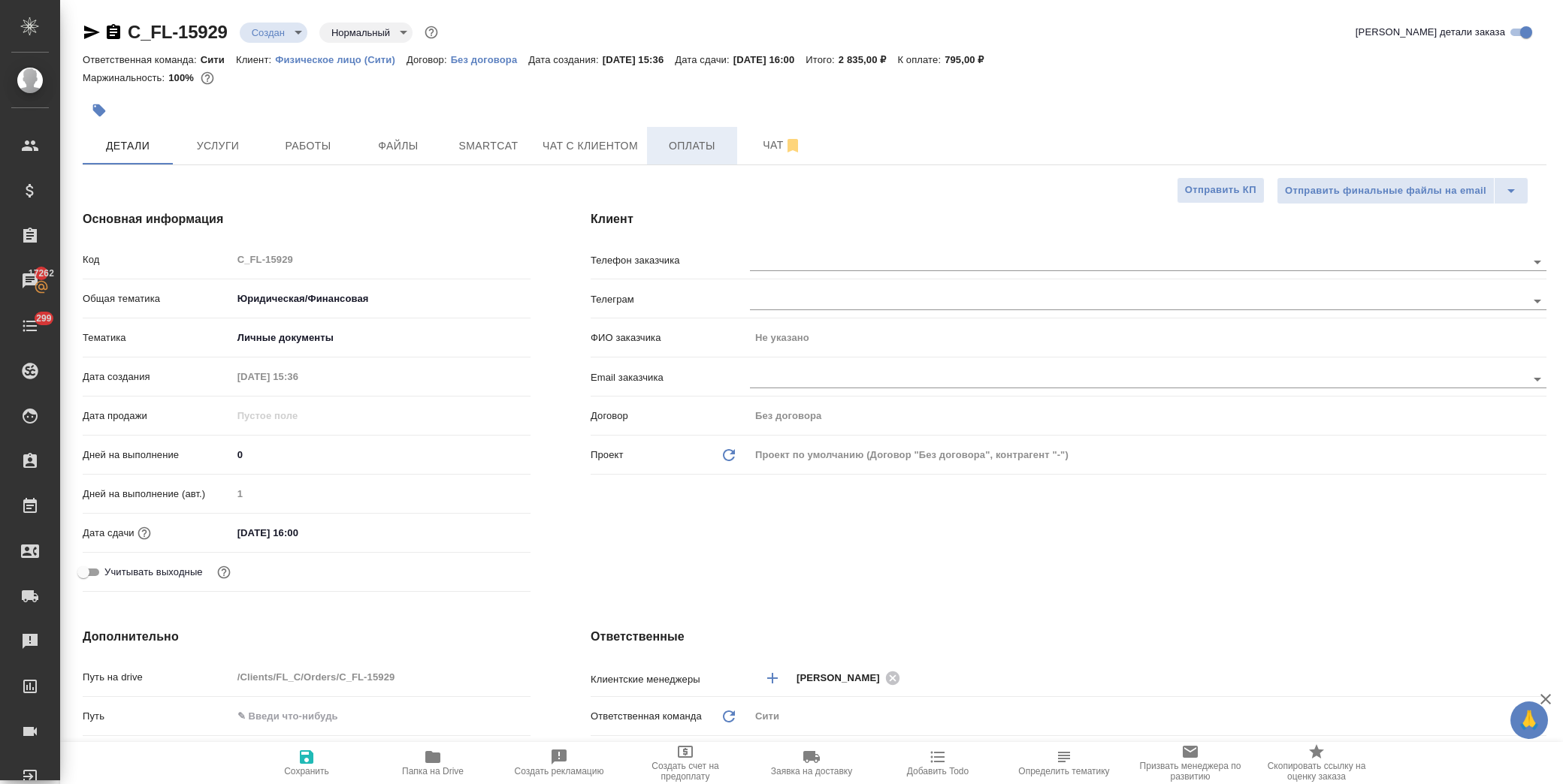
click at [662, 139] on span "Оплаты" at bounding box center [692, 146] width 72 height 19
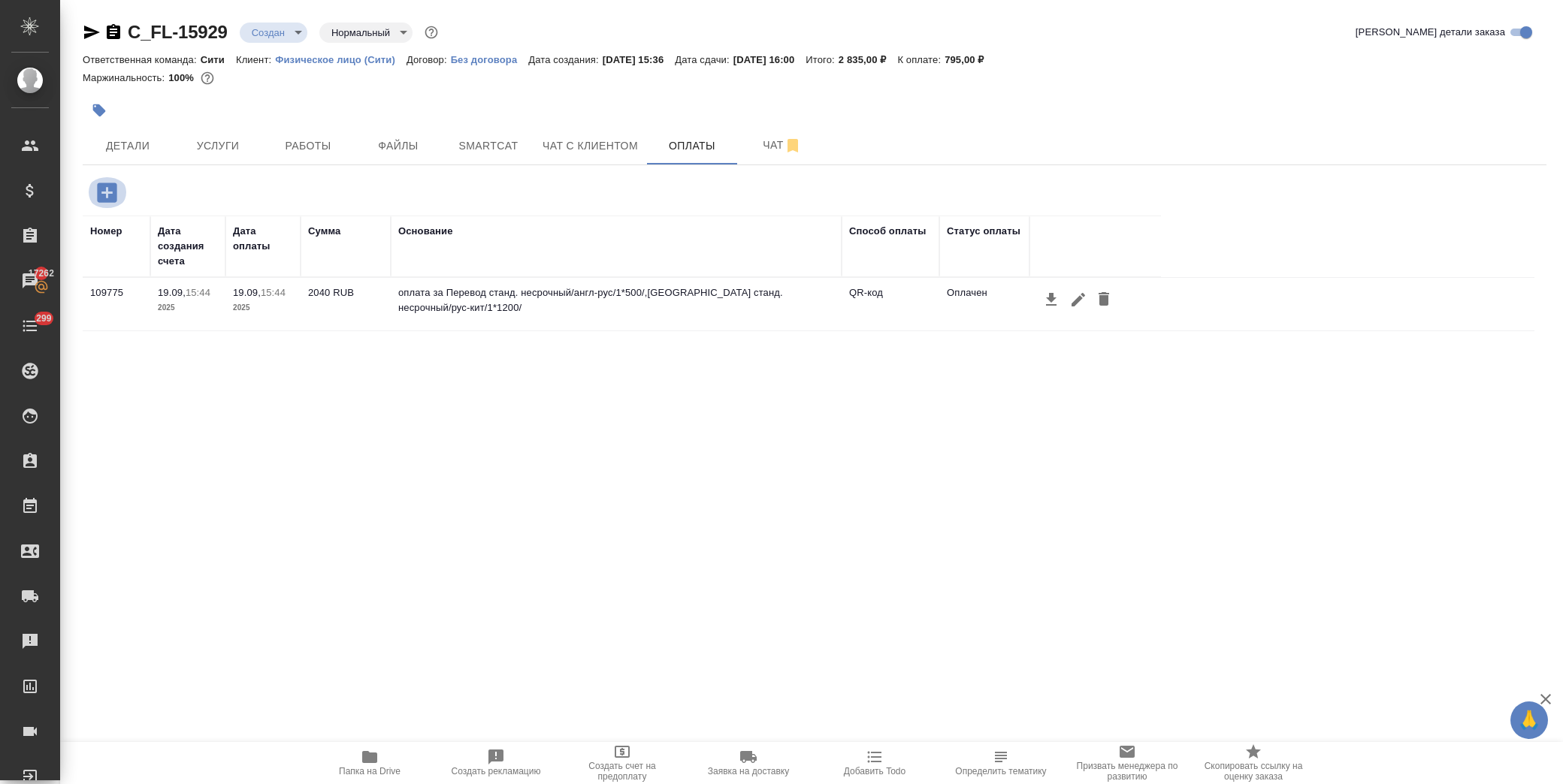
click at [101, 192] on icon "button" at bounding box center [107, 192] width 26 height 26
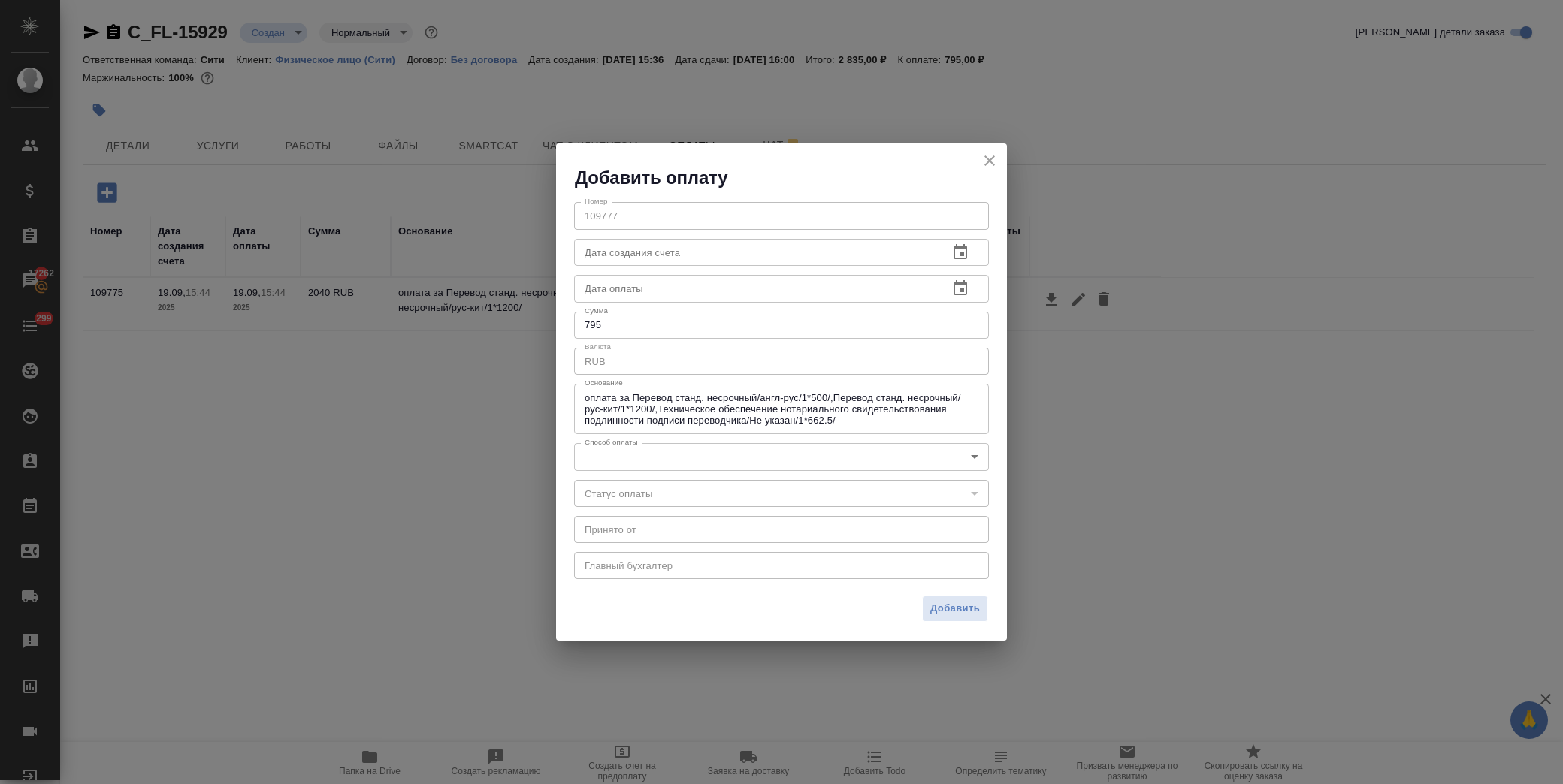
click at [651, 455] on body "🙏 .cls-1 fill:#fff; AWATERA Лофицкая Юлия Владимировна Клиенты Спецификации Зак…" at bounding box center [781, 392] width 1563 height 784
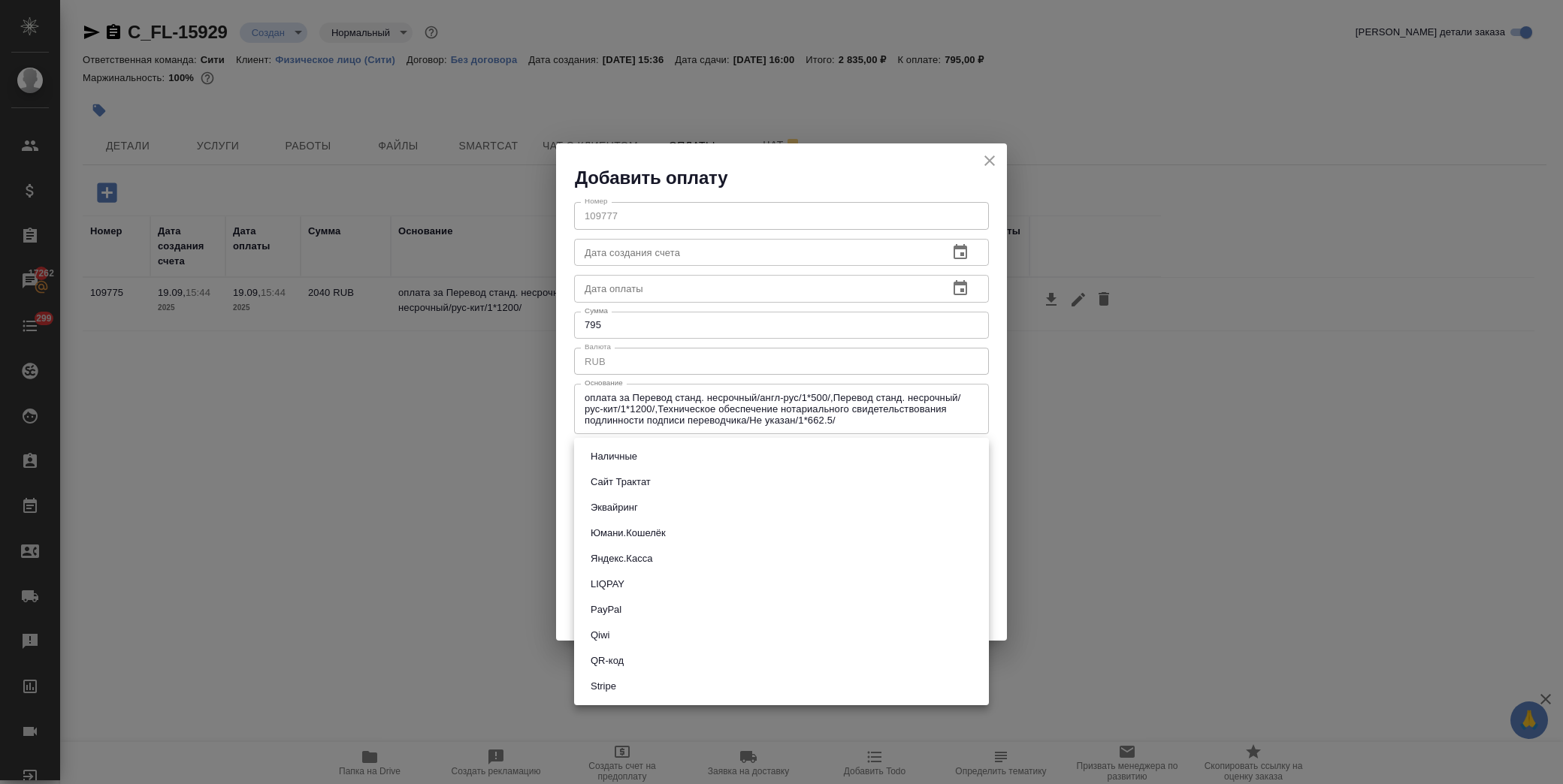
click at [655, 651] on li "QR-код" at bounding box center [781, 662] width 414 height 26
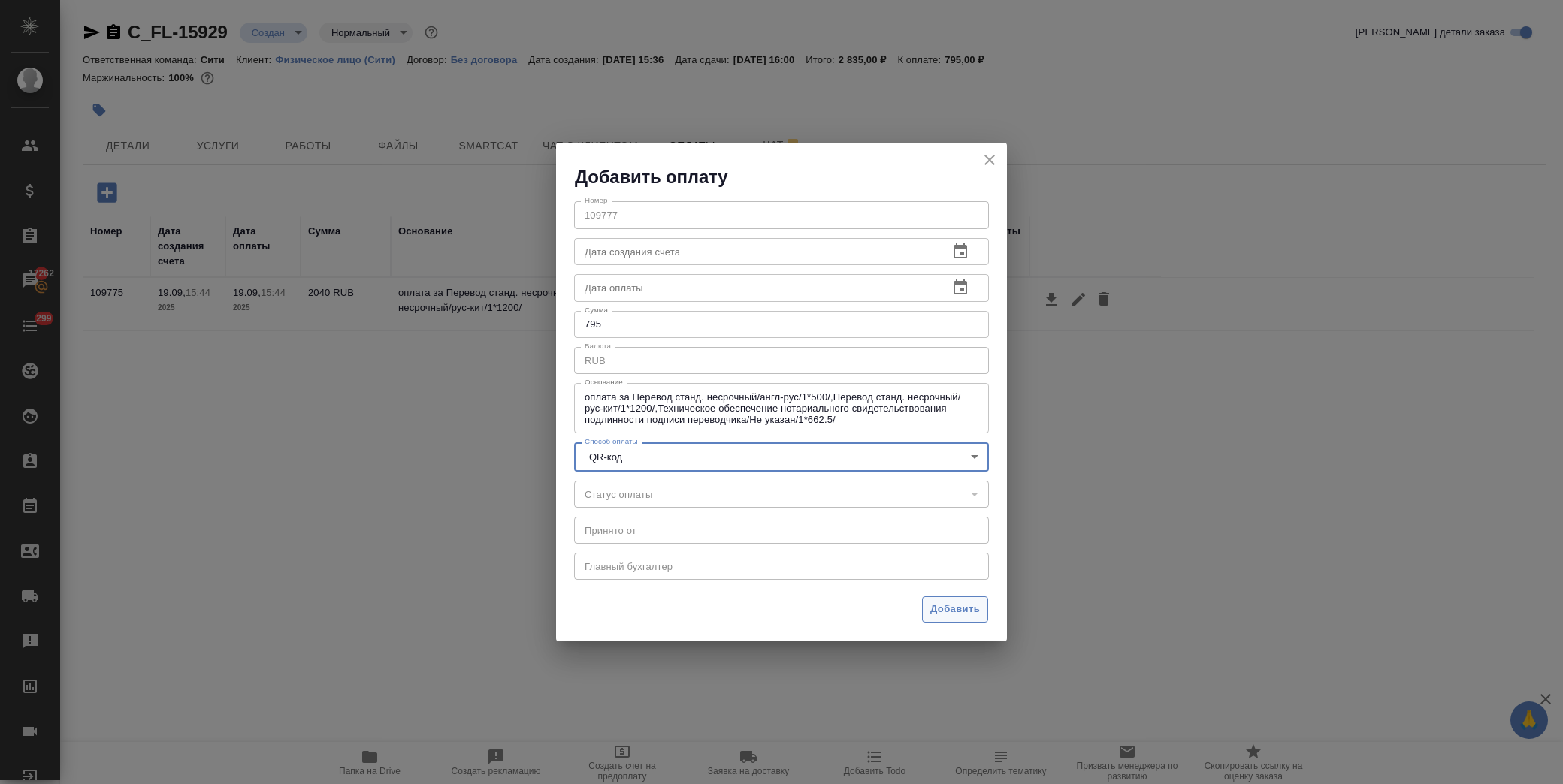
click at [936, 609] on span "Добавить" at bounding box center [955, 609] width 49 height 17
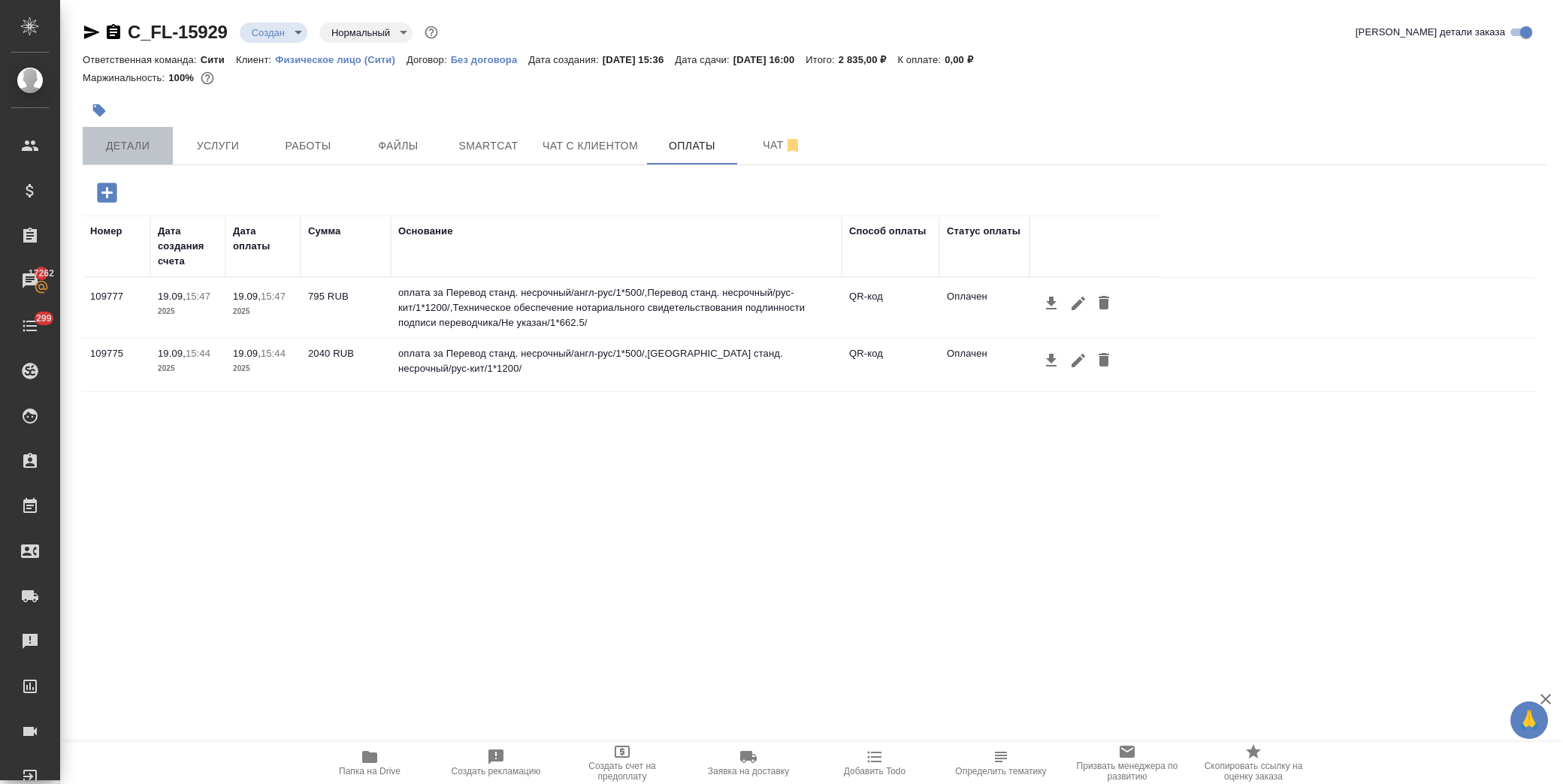
click at [138, 143] on span "Детали" at bounding box center [127, 146] width 72 height 19
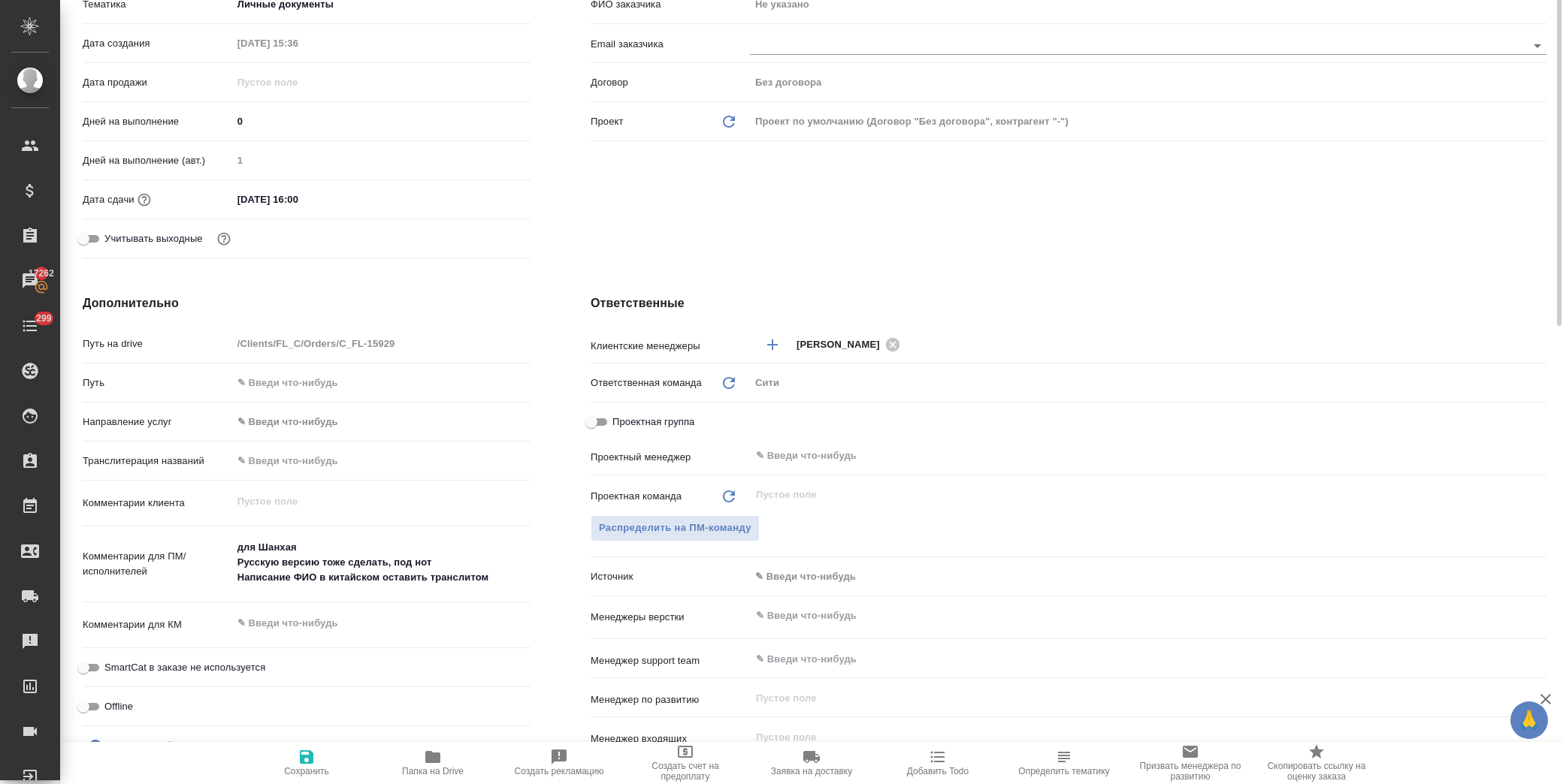
scroll to position [417, 0]
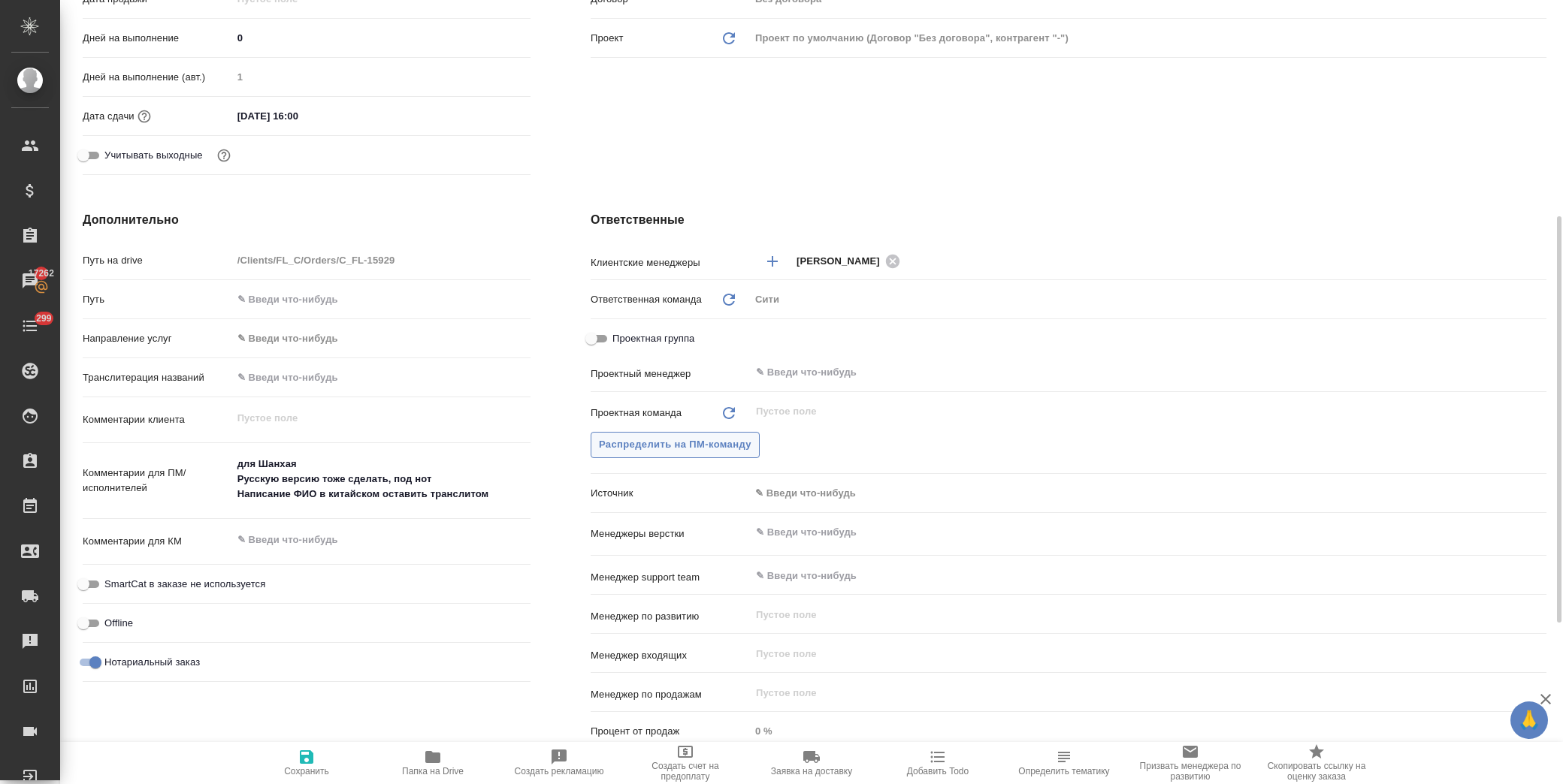
click at [658, 432] on button "Распределить на ПМ-команду" at bounding box center [675, 445] width 169 height 26
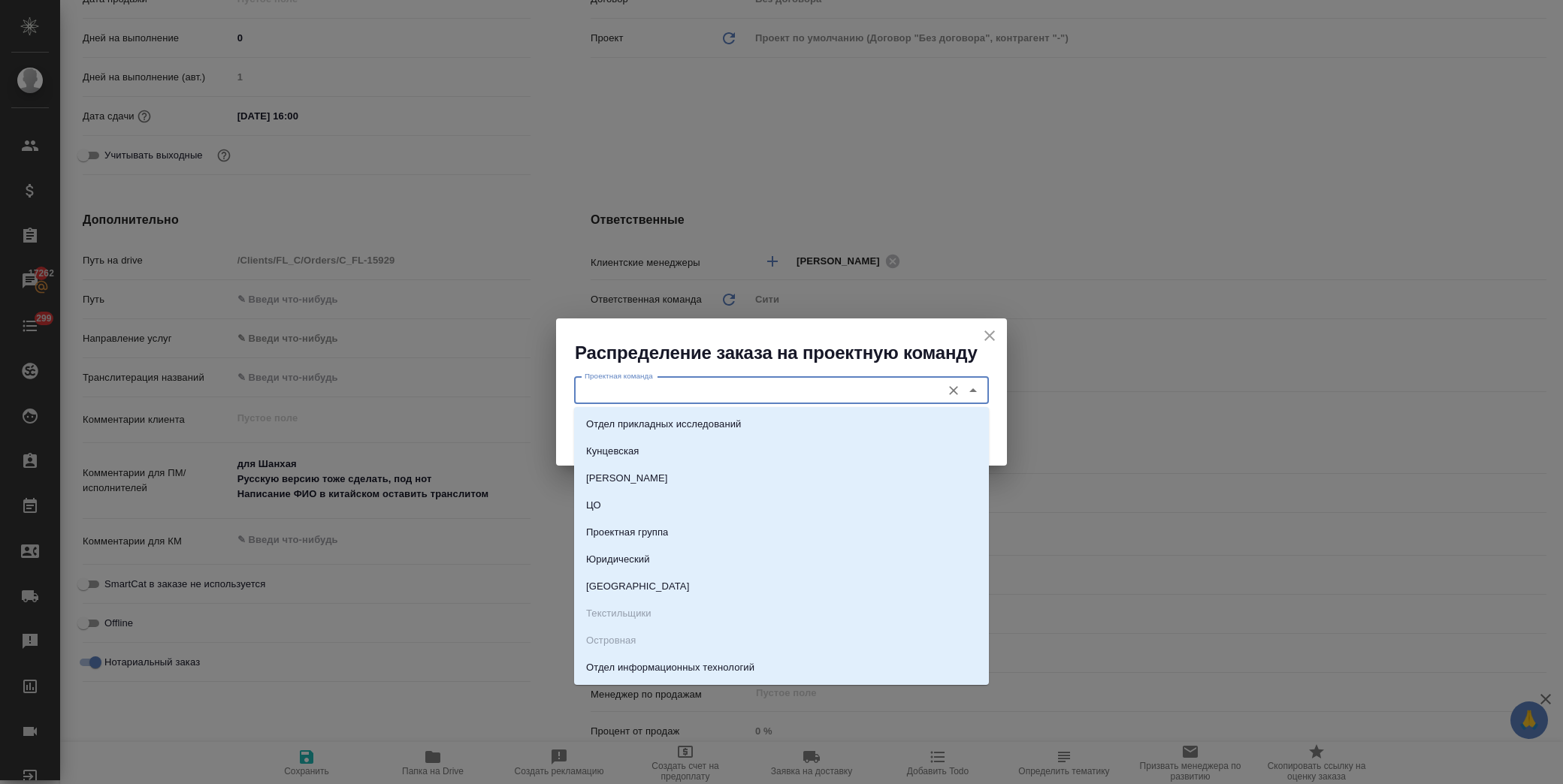
click at [681, 392] on input "Проектная команда" at bounding box center [756, 391] width 355 height 18
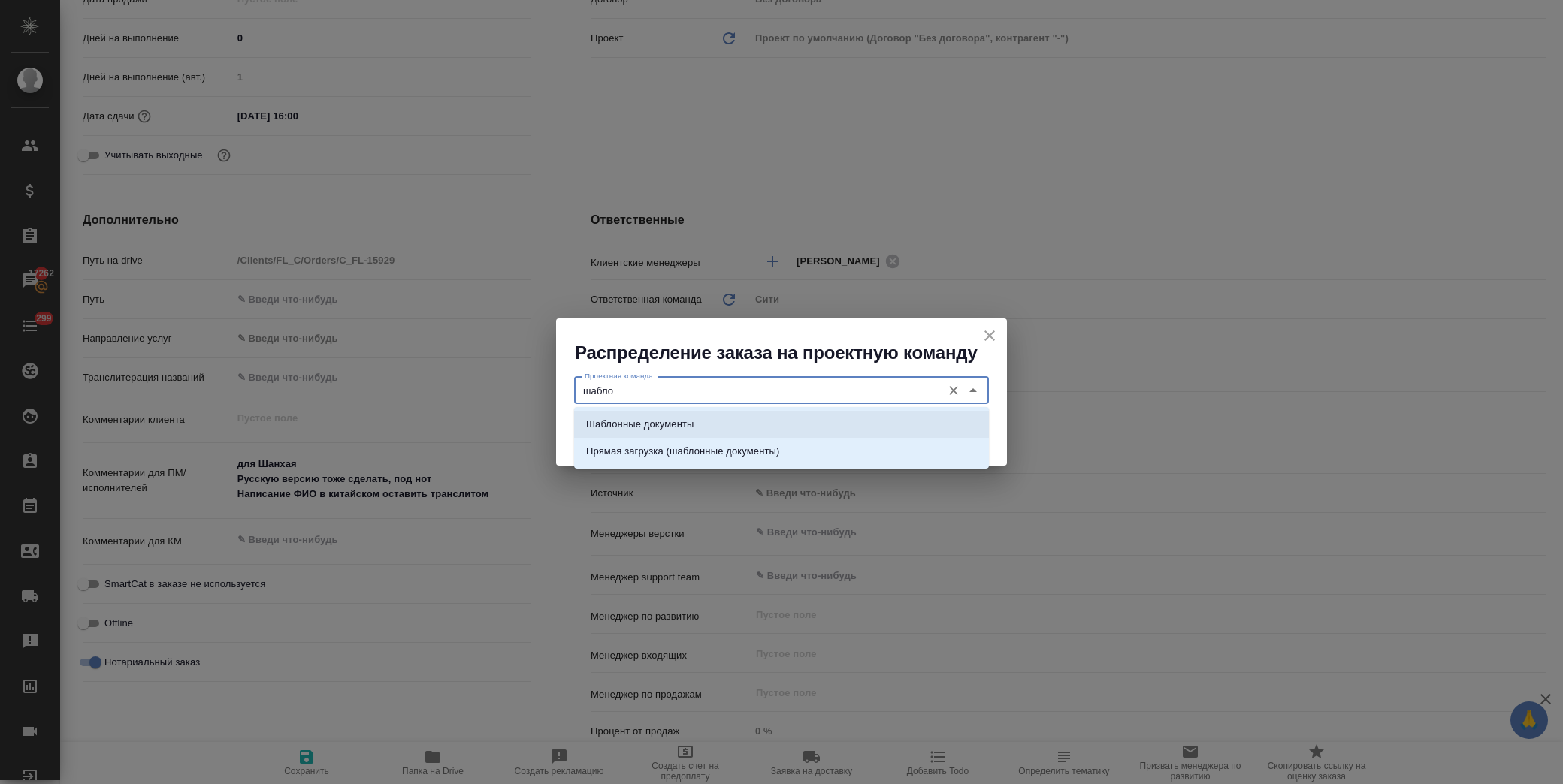
drag, startPoint x: 681, startPoint y: 425, endPoint x: 921, endPoint y: 421, distance: 240.0
click at [681, 425] on p "Шаблонные документы" at bounding box center [640, 424] width 108 height 15
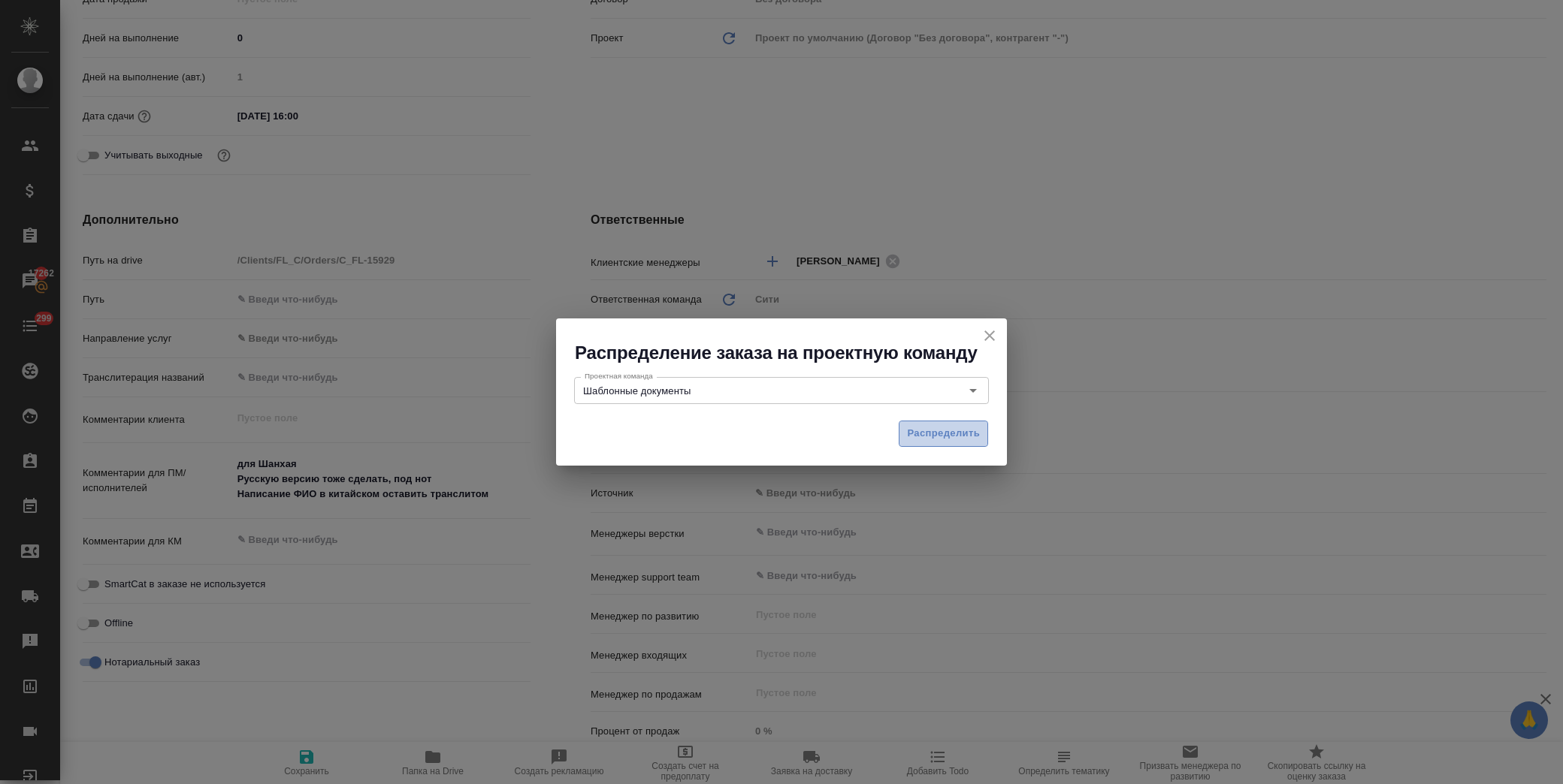
click at [966, 433] on span "Распределить" at bounding box center [943, 433] width 73 height 17
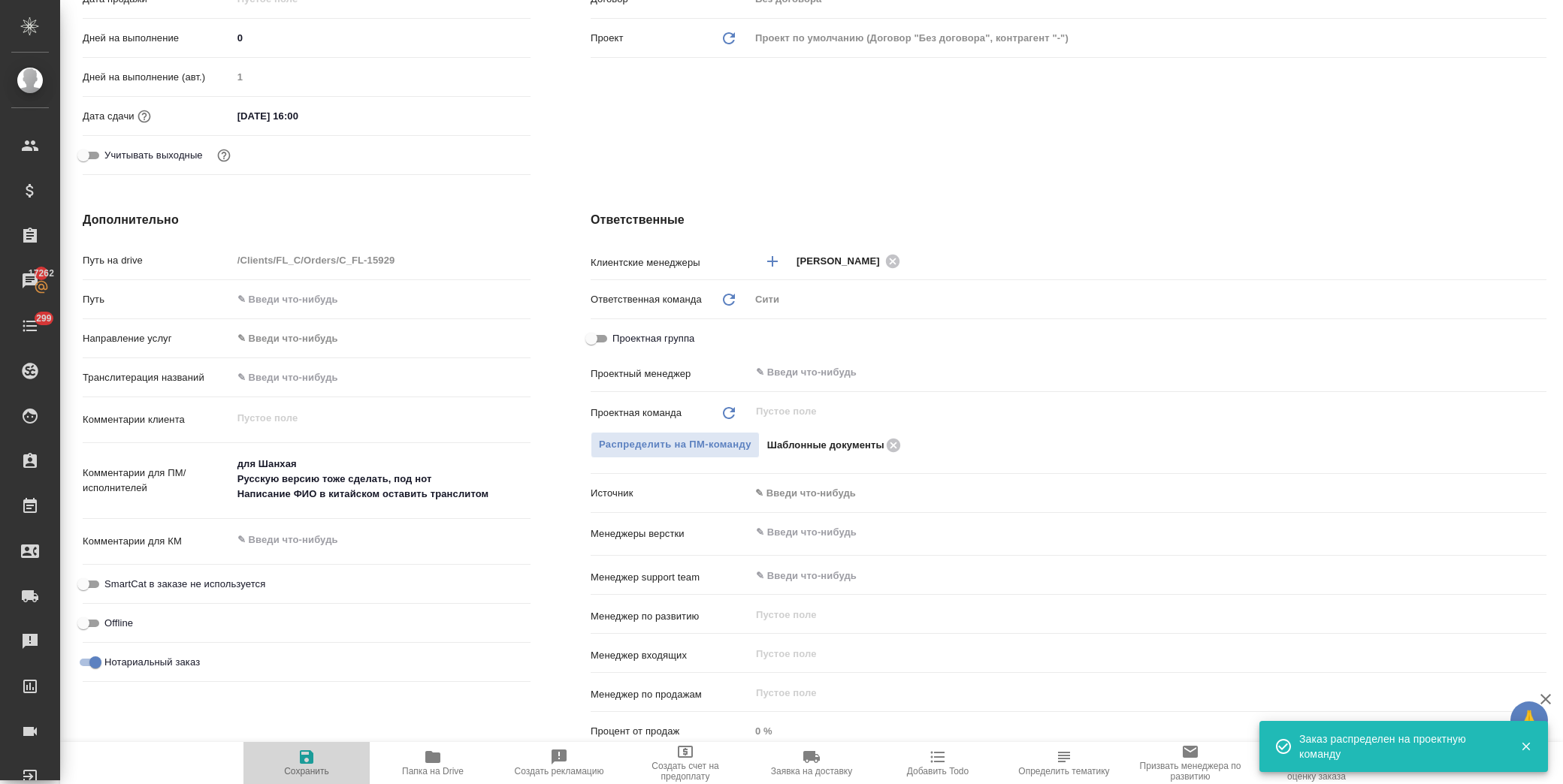
click at [312, 752] on icon "button" at bounding box center [307, 757] width 18 height 18
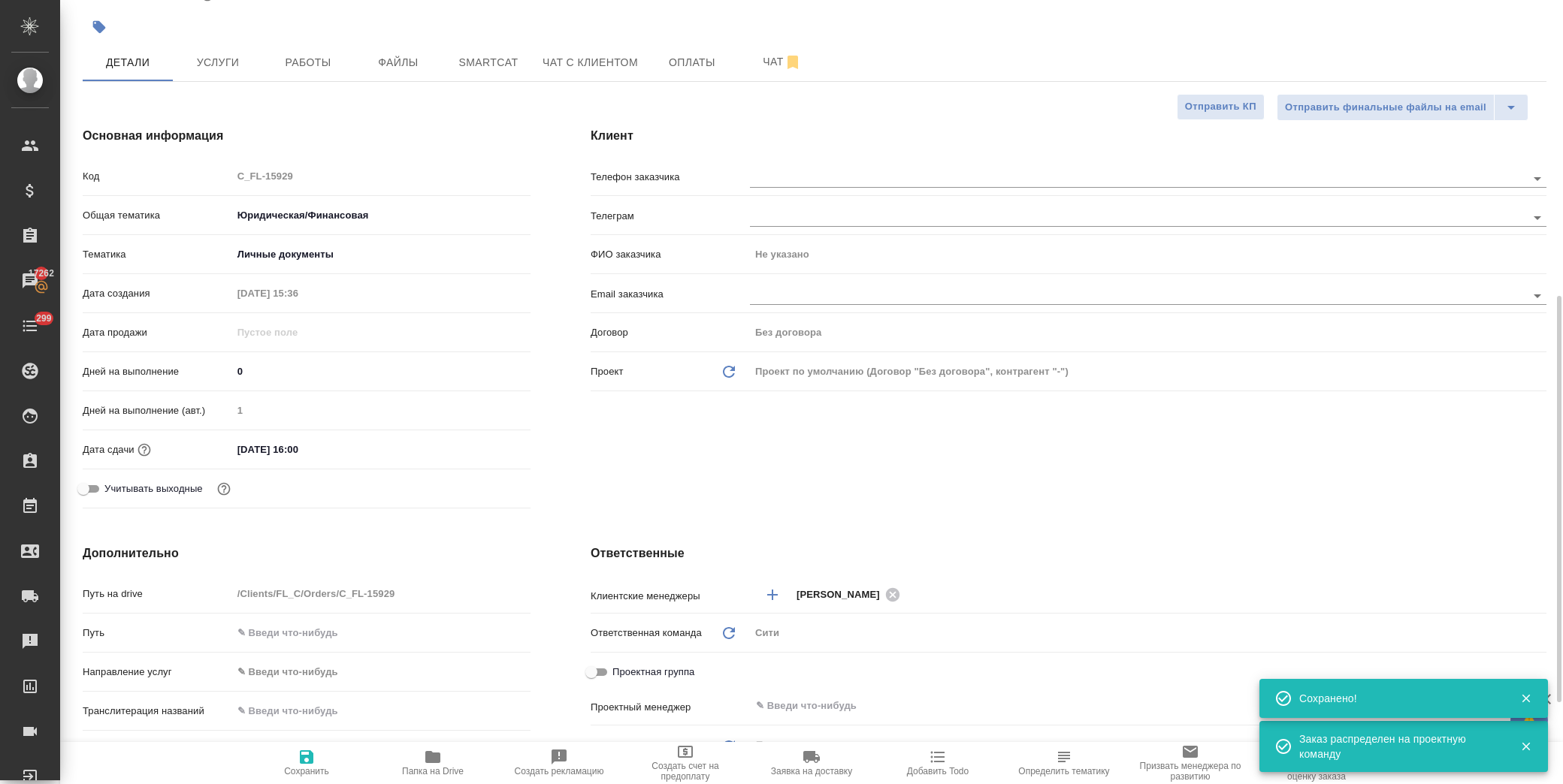
scroll to position [0, 0]
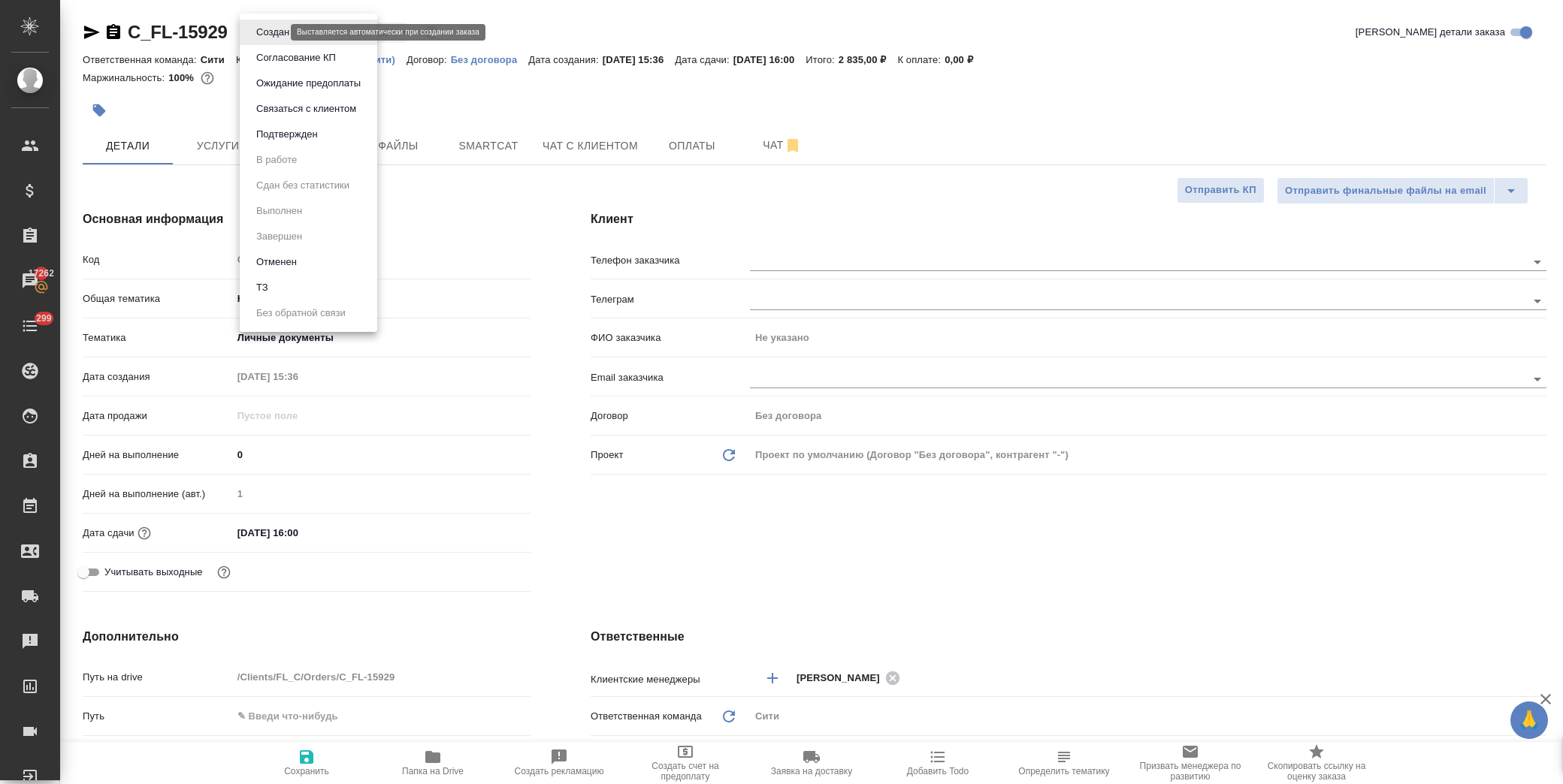
click at [264, 33] on body "🙏 .cls-1 fill:#fff; AWATERA Лофицкая Юлия Владимировна Клиенты Спецификации Зак…" at bounding box center [781, 392] width 1563 height 784
click at [281, 124] on li "Подтвержден" at bounding box center [309, 135] width 138 height 26
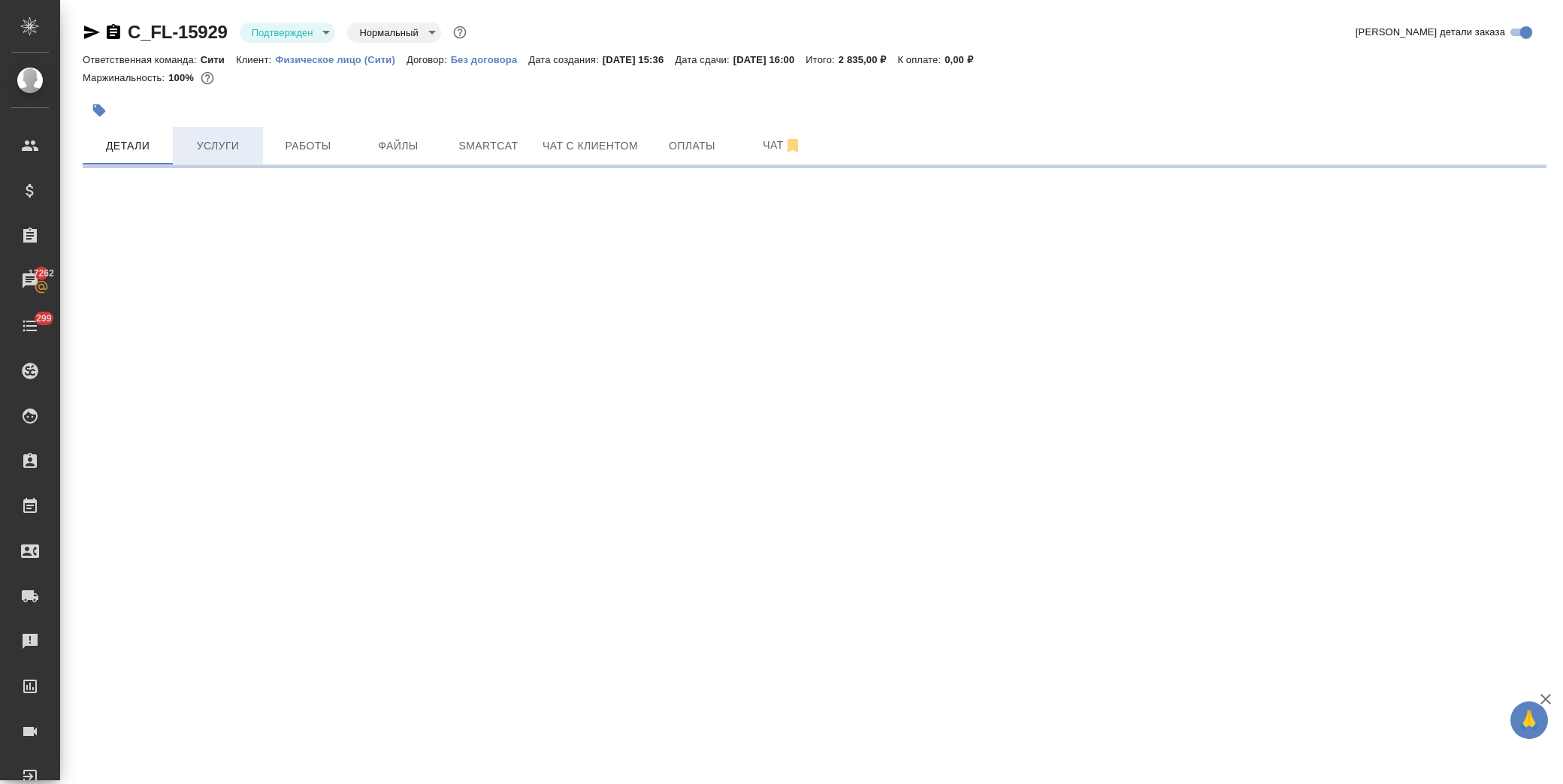
click at [236, 148] on span "Услуги" at bounding box center [217, 146] width 72 height 19
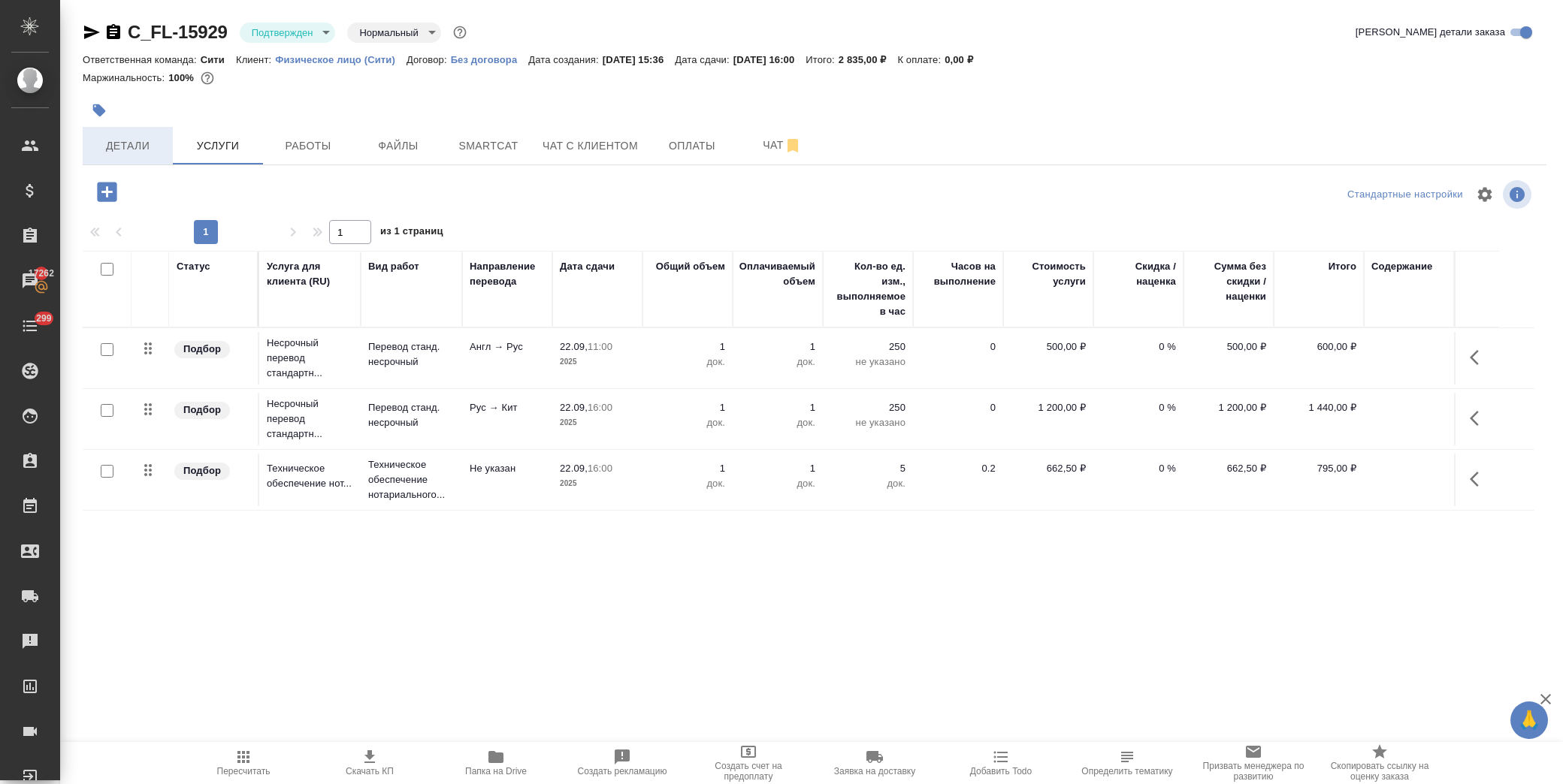
click at [118, 150] on span "Детали" at bounding box center [127, 146] width 72 height 19
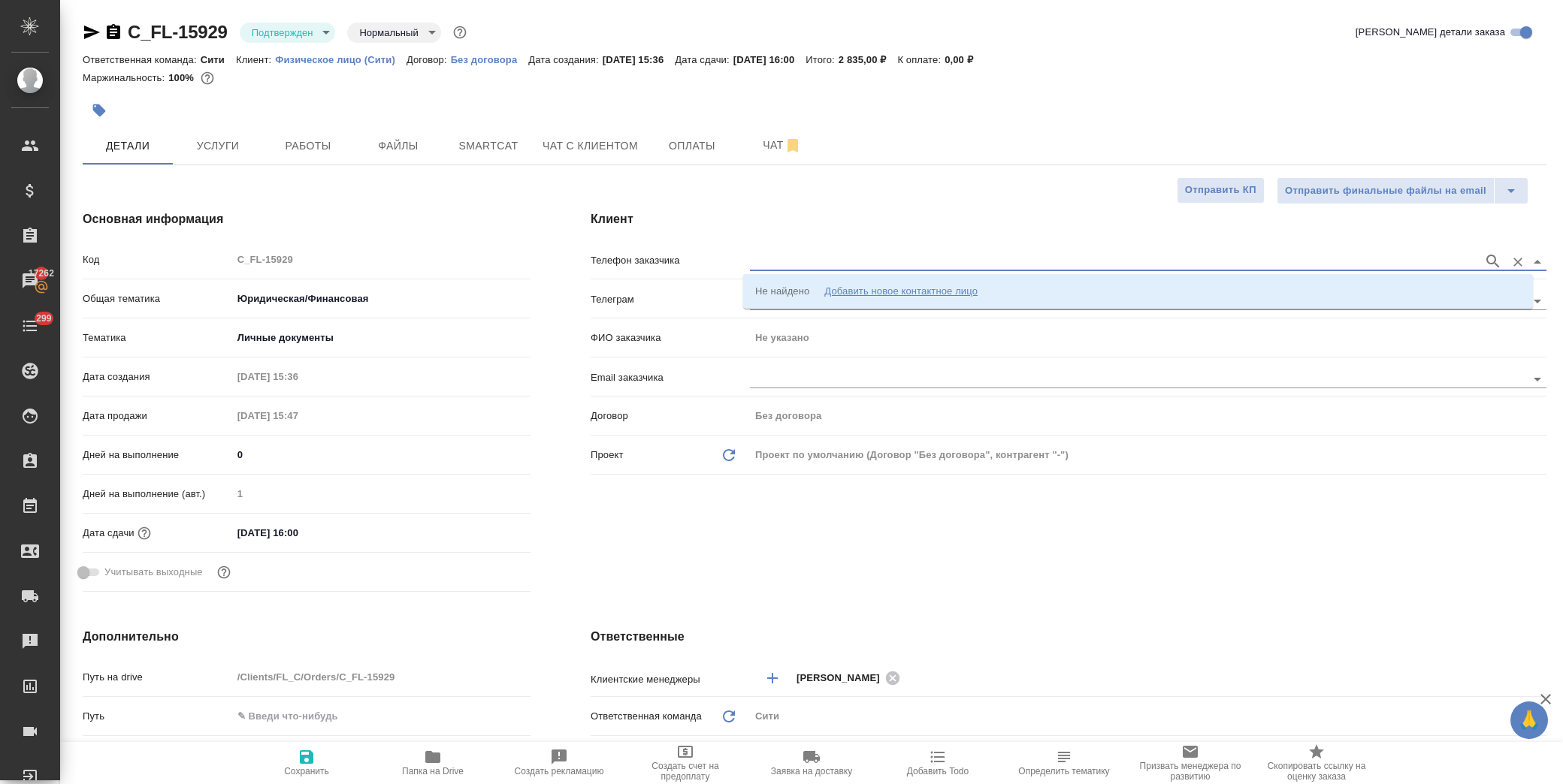
click at [819, 267] on input "text" at bounding box center [1113, 261] width 726 height 18
click at [972, 293] on div "Добавить новое контактное лицо" at bounding box center [900, 291] width 153 height 15
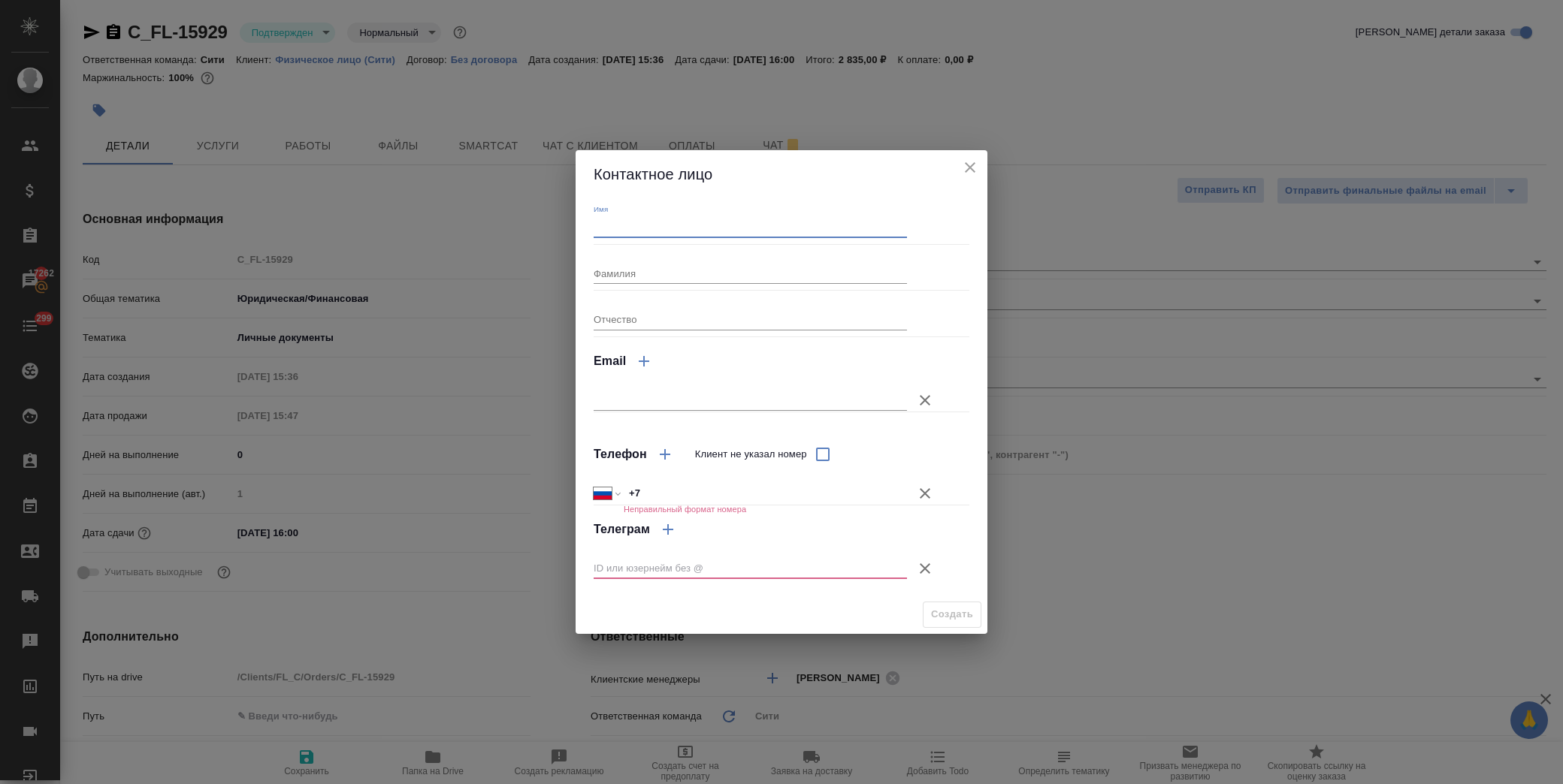
click at [723, 230] on input "Имя" at bounding box center [750, 227] width 313 height 21
click at [677, 281] on input "Фамилия" at bounding box center [750, 273] width 313 height 21
click at [661, 496] on input "+7" at bounding box center [765, 493] width 281 height 22
click at [930, 568] on icon "button" at bounding box center [925, 568] width 18 height 18
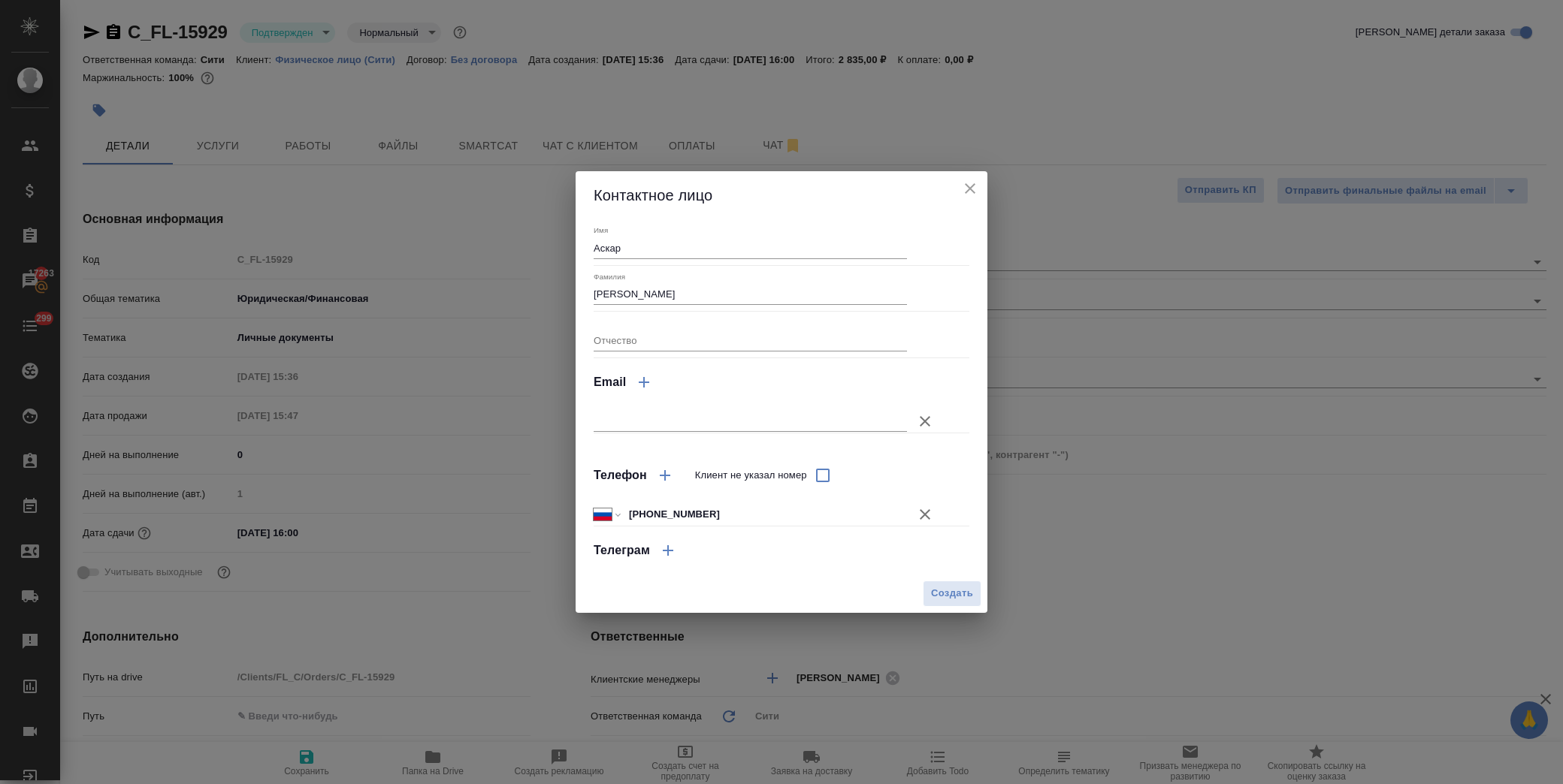
click at [860, 428] on input "text" at bounding box center [750, 422] width 313 height 21
click at [944, 581] on button "Создать" at bounding box center [952, 593] width 58 height 26
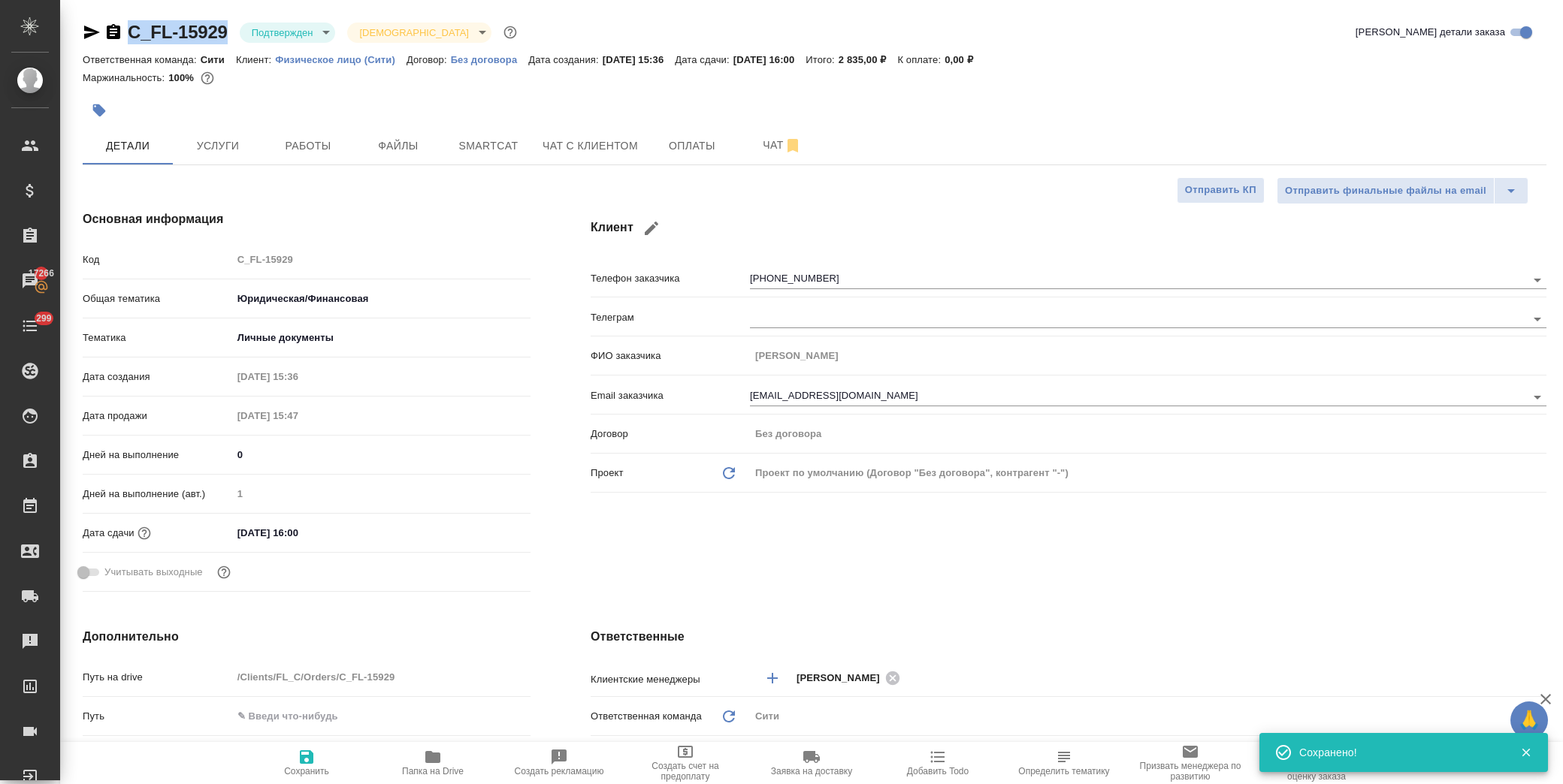
drag, startPoint x: 234, startPoint y: 28, endPoint x: 128, endPoint y: 31, distance: 106.0
click at [128, 31] on div "C_FL-15929 Подтвержден confirmed Святая троица holyTrinity" at bounding box center [301, 32] width 437 height 24
copy link "C_FL-15929"
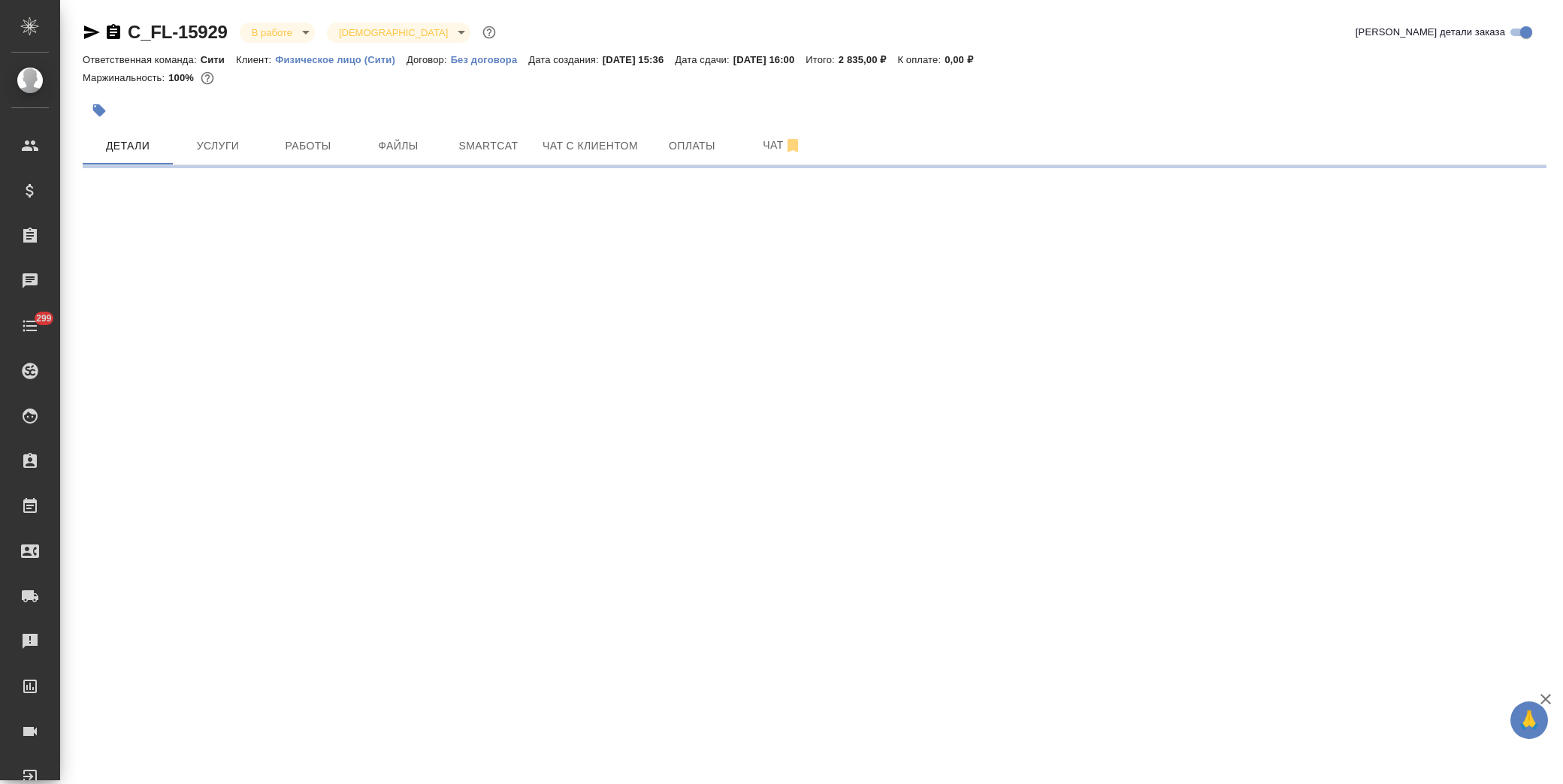
select select "RU"
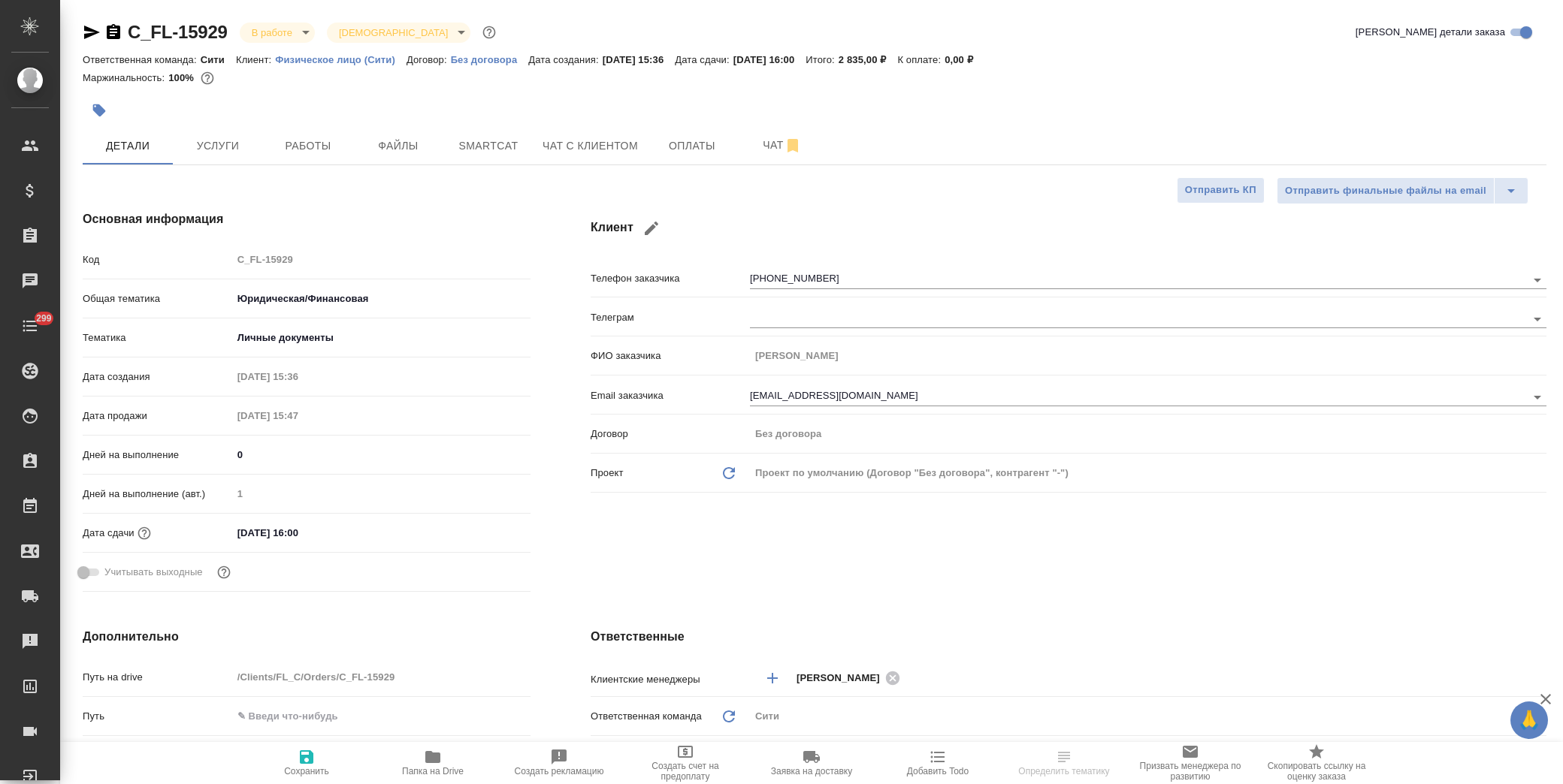
type textarea "x"
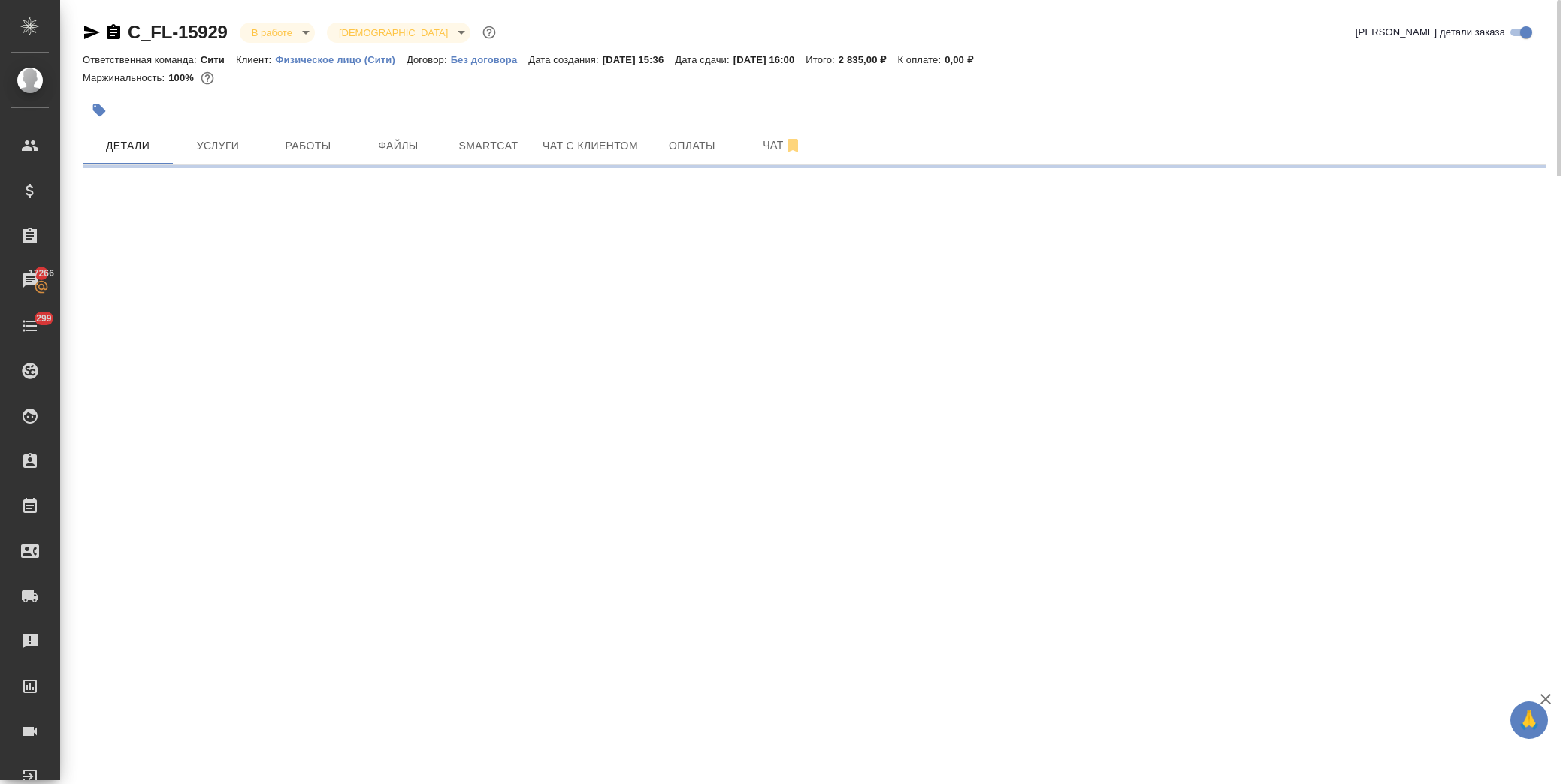
select select "RU"
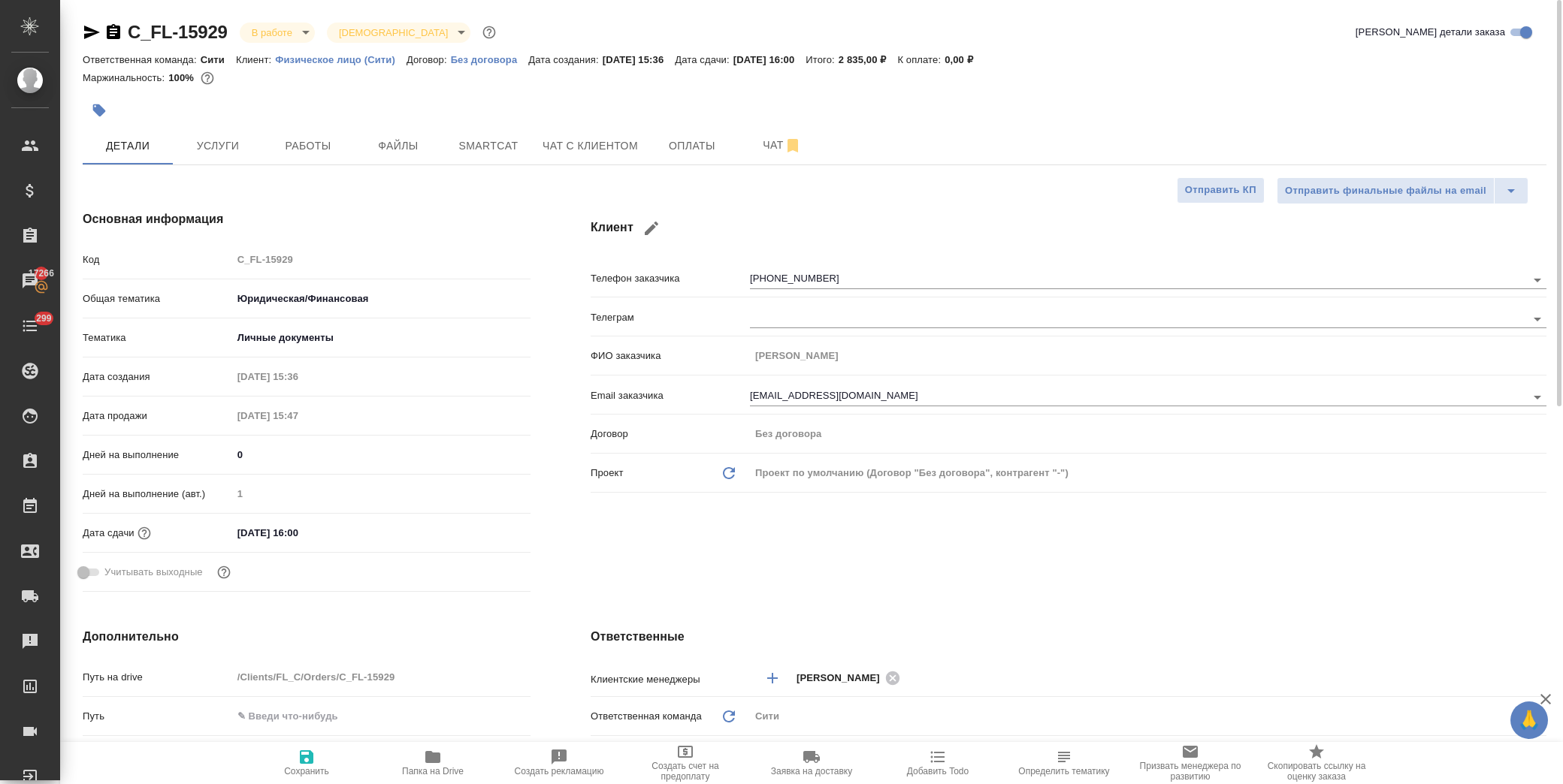
type textarea "x"
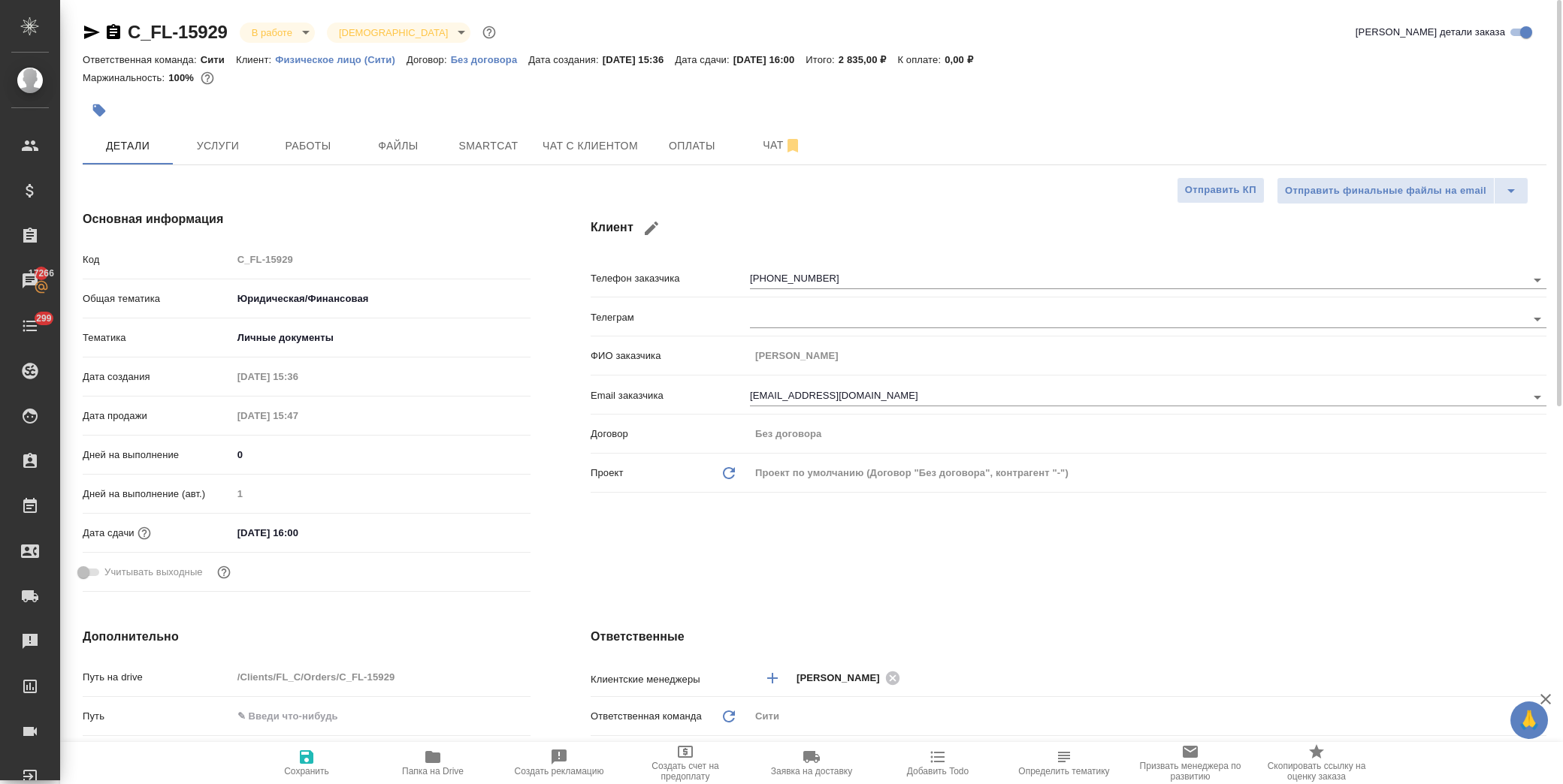
type textarea "x"
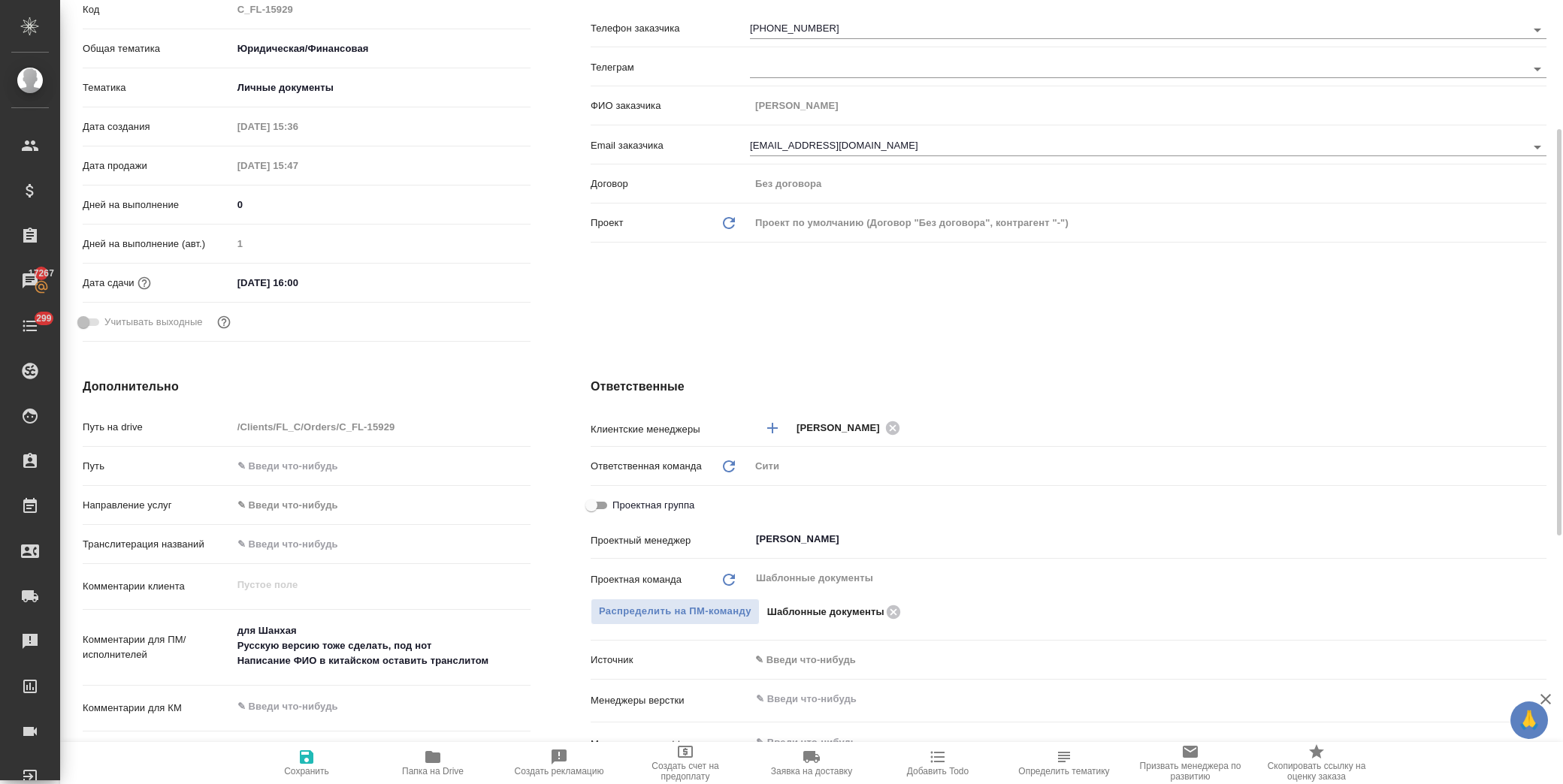
type textarea "x"
click at [325, 619] on textarea "для Шанхая Русскую версию тоже сделать, под нот Написание ФИО в китайском остав…" at bounding box center [381, 647] width 297 height 56
type textarea "x"
type textarea "для Шанхая, Русскую версию тоже сделать, под нот Написание ФИО в китайском оста…"
type textarea "x"
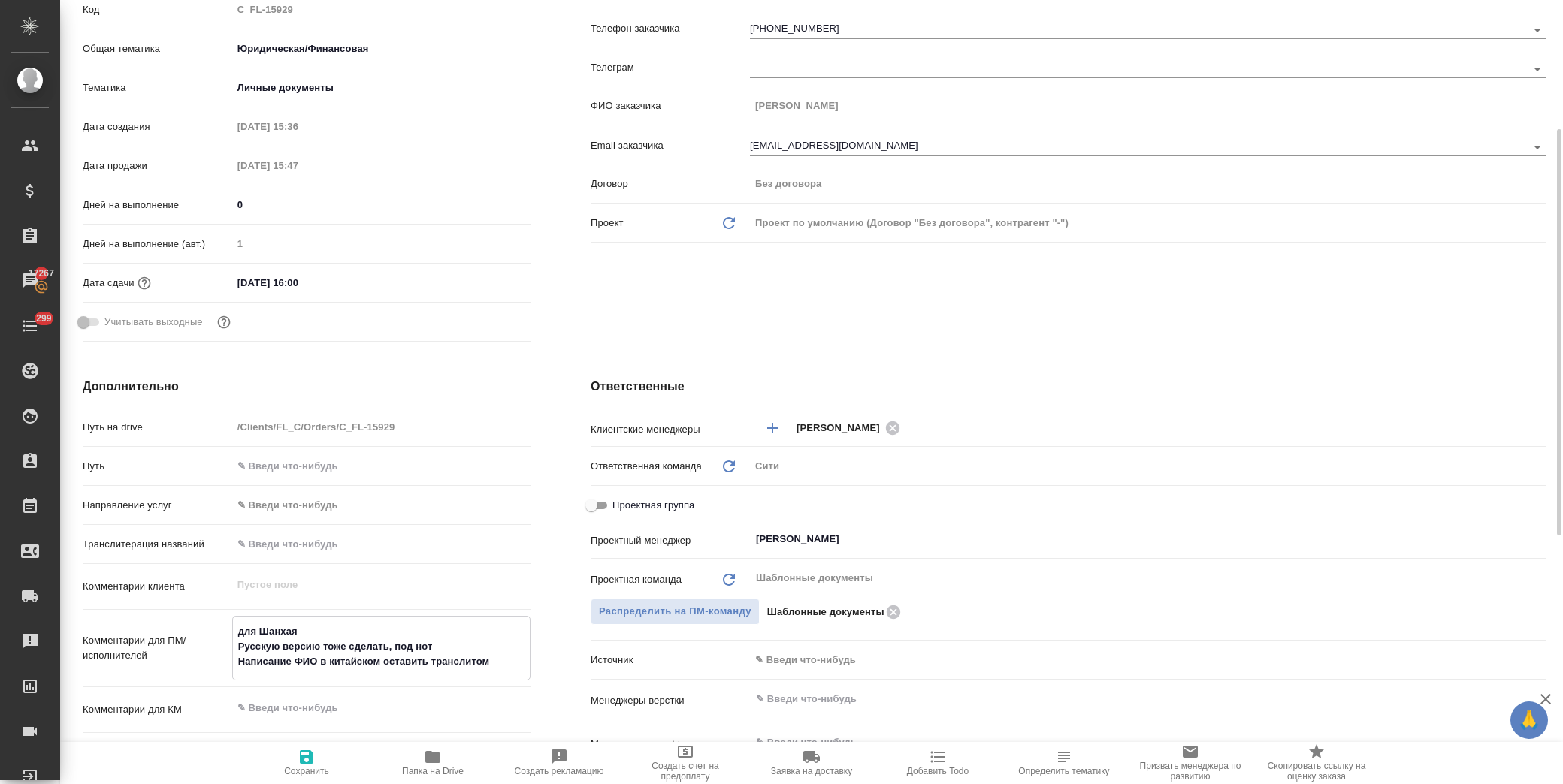
type textarea "x"
type textarea "для Шанхая, Русскую версию тоже сделать, под нот Написание ФИО в китайском оста…"
type textarea "x"
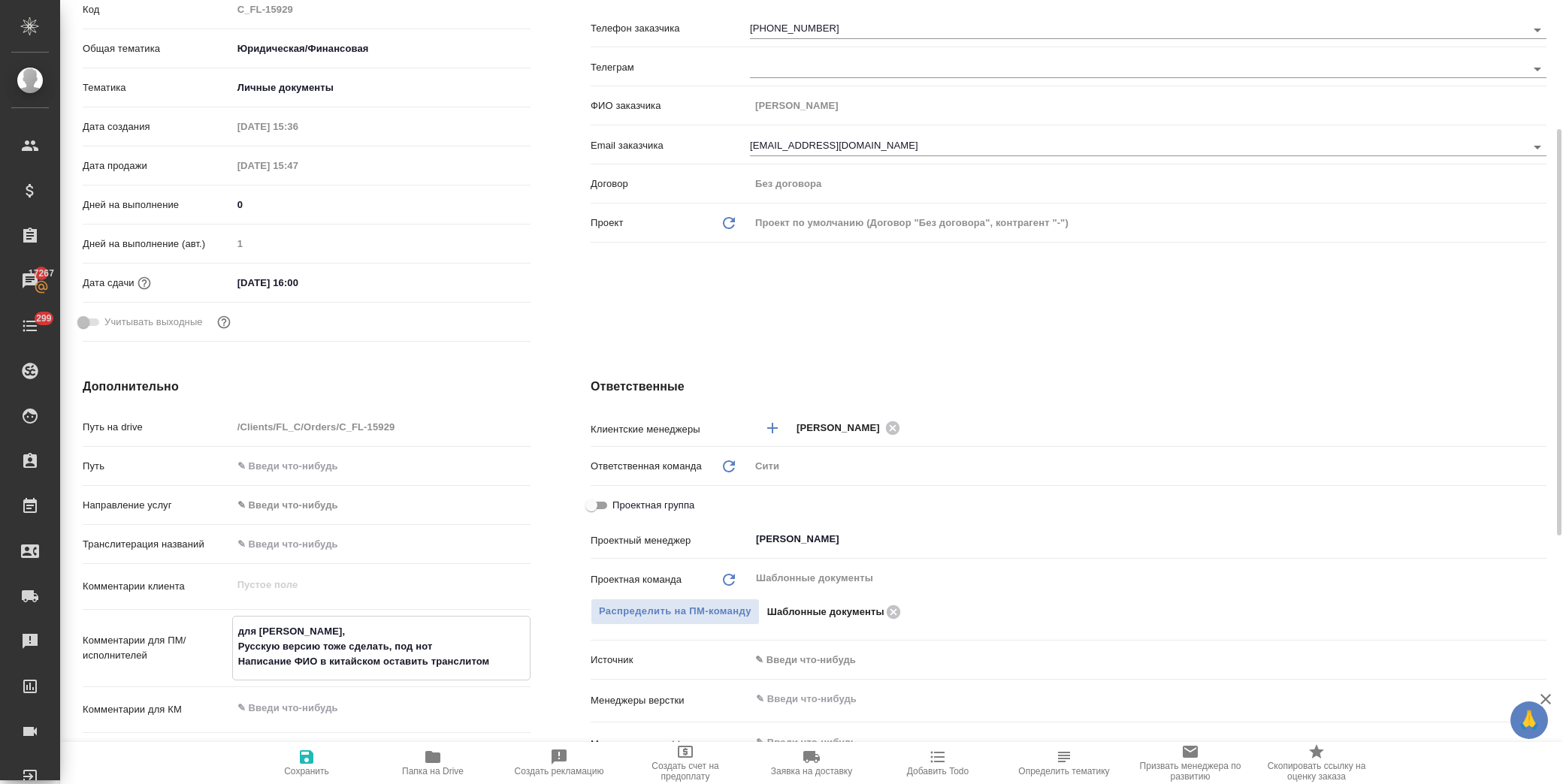
type textarea "x"
type textarea "для Шанхая, т Русскую версию тоже сделать, под нот Написание ФИО в китайском ос…"
type textarea "x"
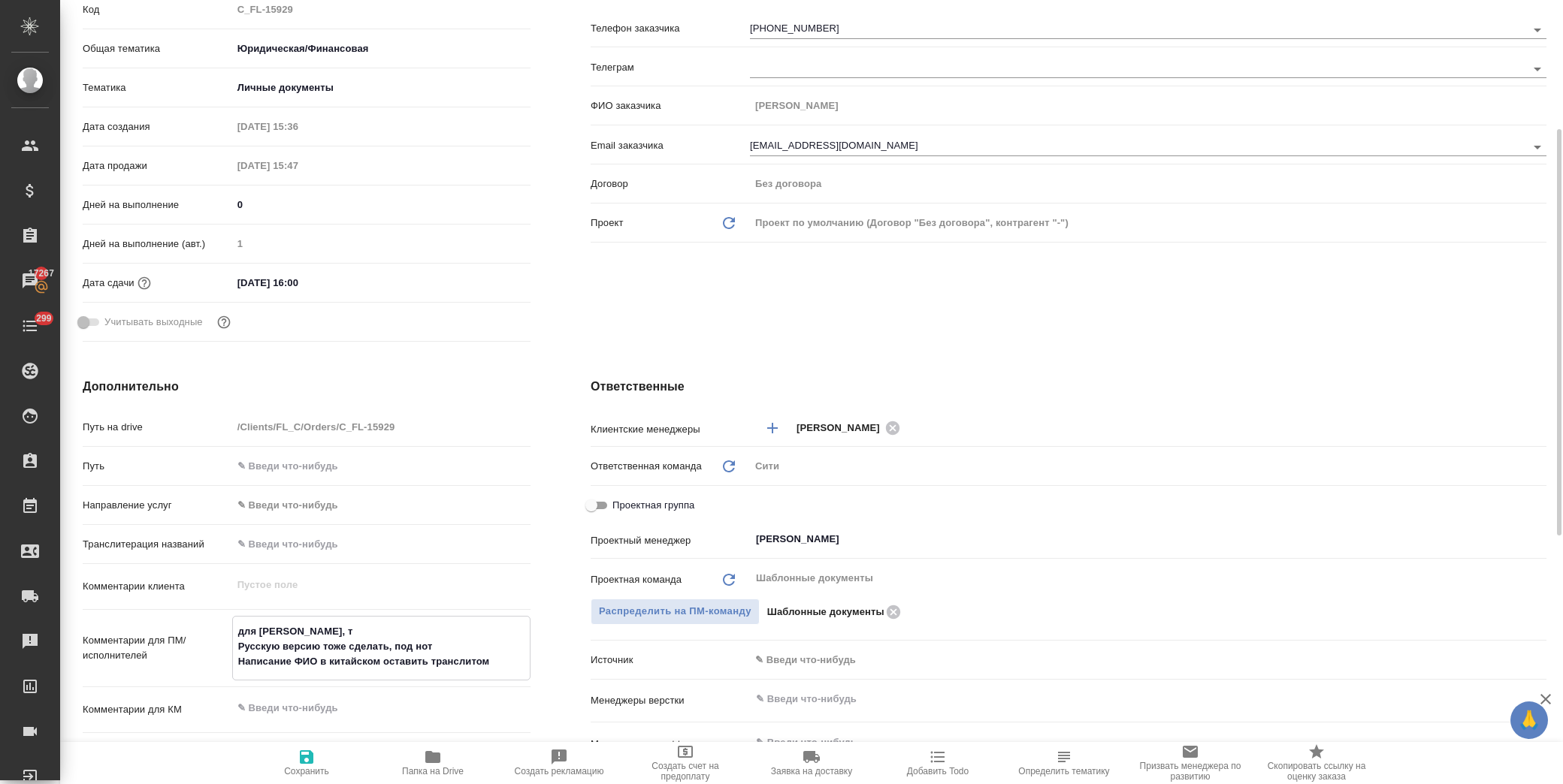
type textarea "для Шанхая, тр Русскую версию тоже сделать, под нот Написание ФИО в китайском о…"
type textarea "x"
type textarea "для Шанхая, тра Русскую версию тоже сделать, под нот Написание ФИО в китайском …"
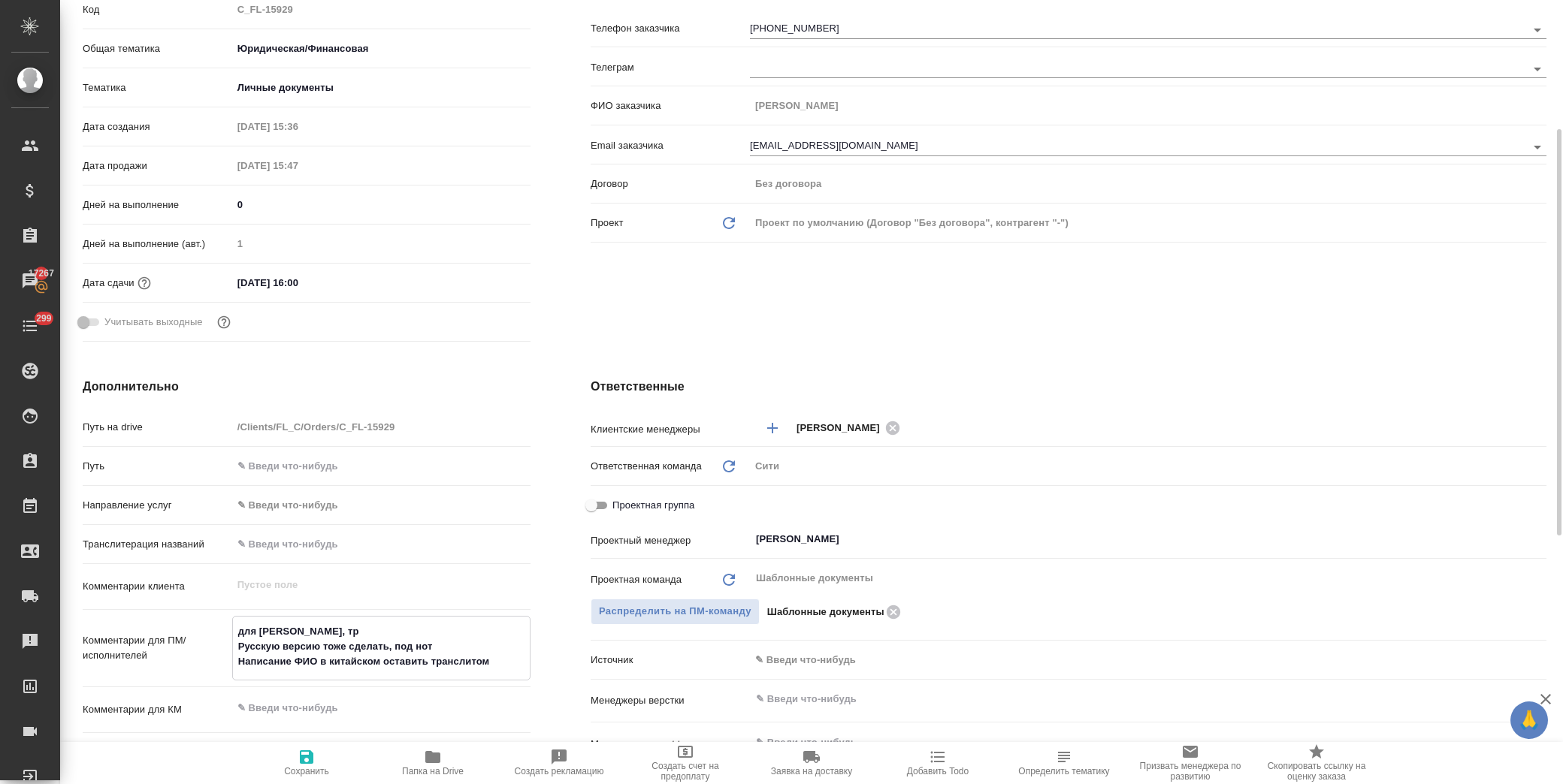
type textarea "x"
type textarea "для Шанхая, трад Русскую версию тоже сделать, под нот Написание ФИО в китайском…"
type textarea "x"
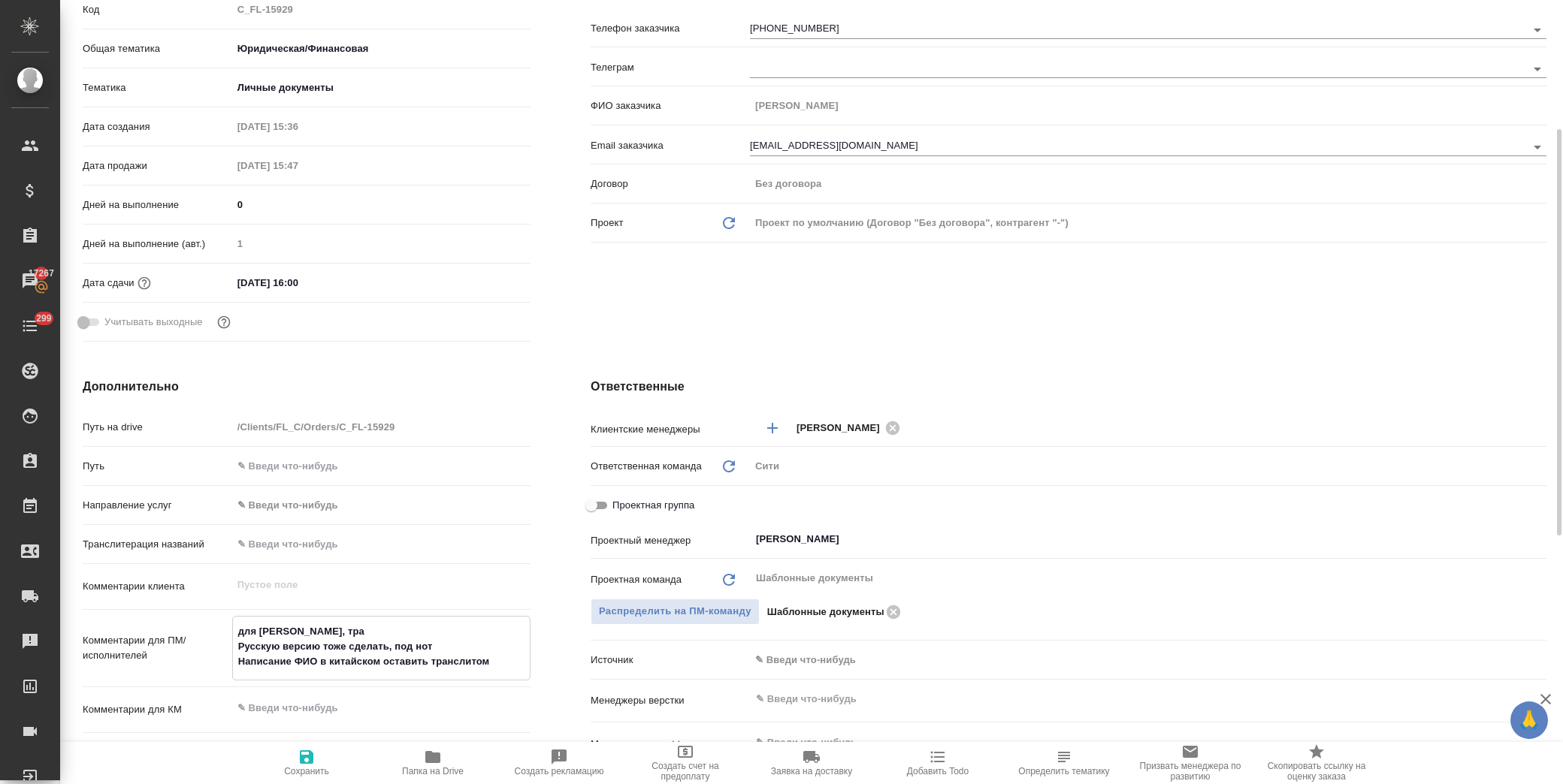
type textarea "x"
type textarea "для Шанхая, тради Русскую версию тоже сделать, под нот Написание ФИО в китайско…"
type textarea "x"
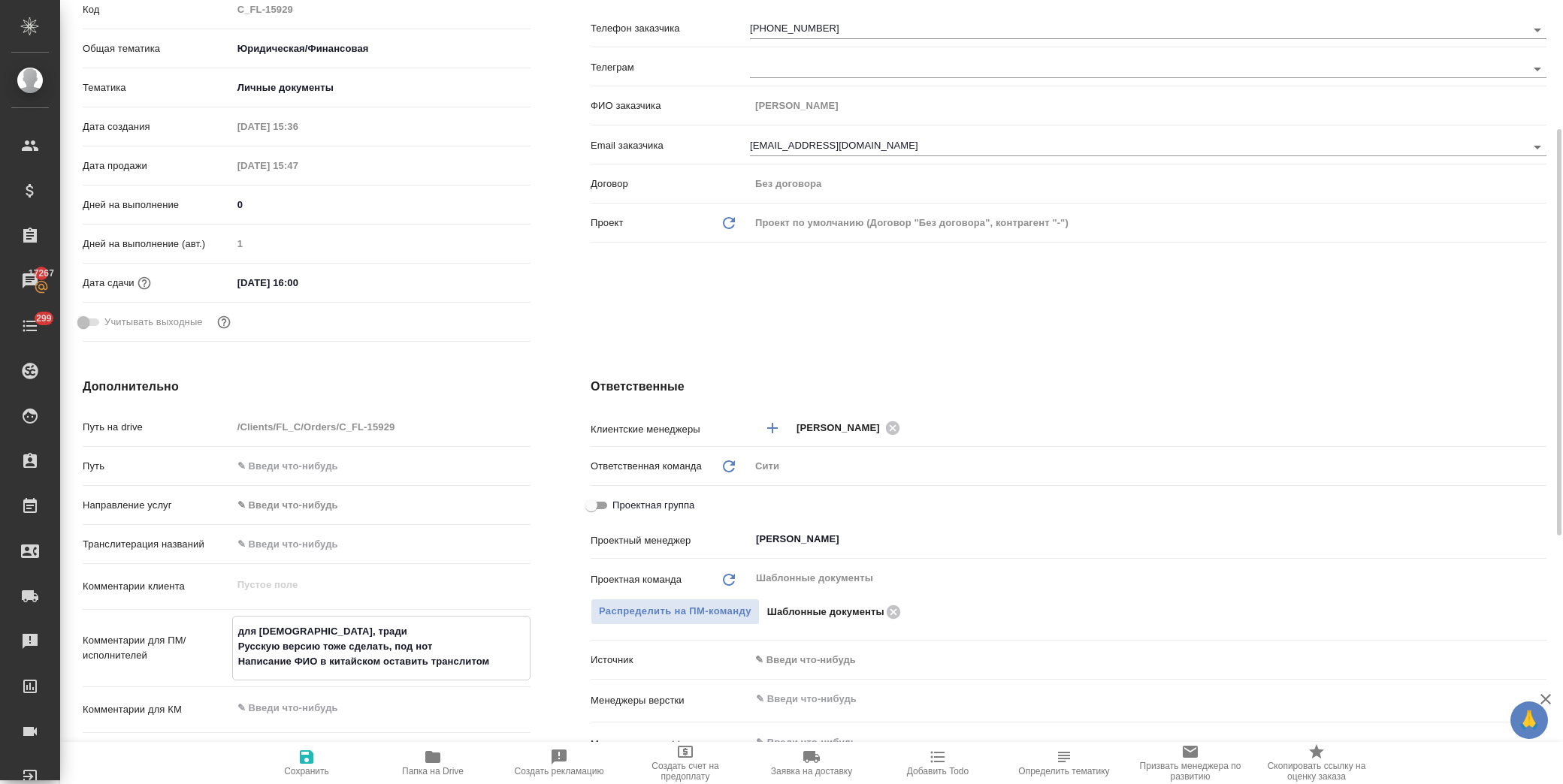
type textarea "x"
type textarea "для Шанхая, традиц Русскую версию тоже сделать, под нот Написание ФИО в китайск…"
type textarea "x"
type textarea "для Шанхая, традици Русскую версию тоже сделать, под нот Написание ФИО в китайс…"
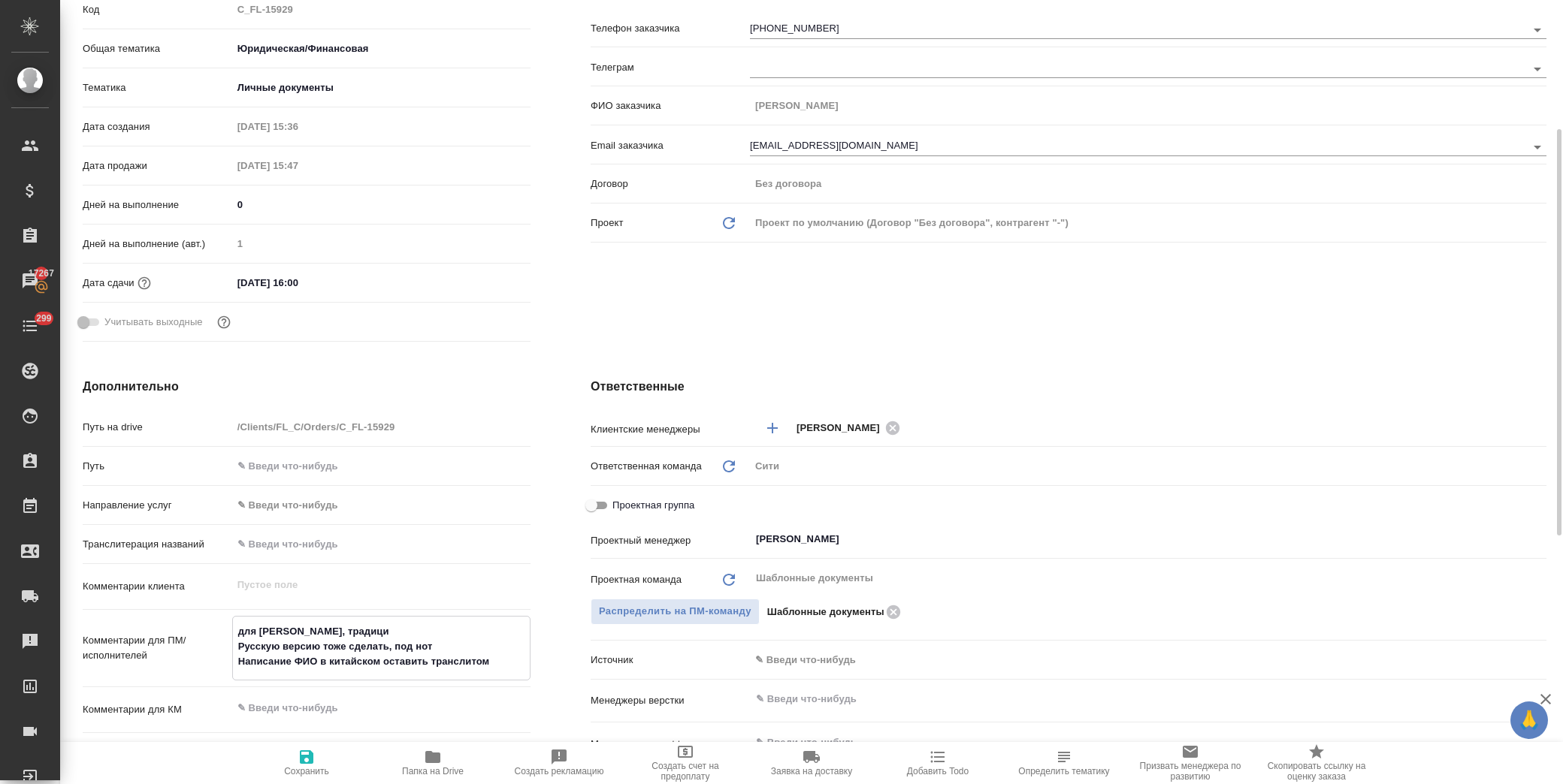
type textarea "x"
type textarea "для Шанхая, традицио Русскую версию тоже сделать, под нот Написание ФИО в китай…"
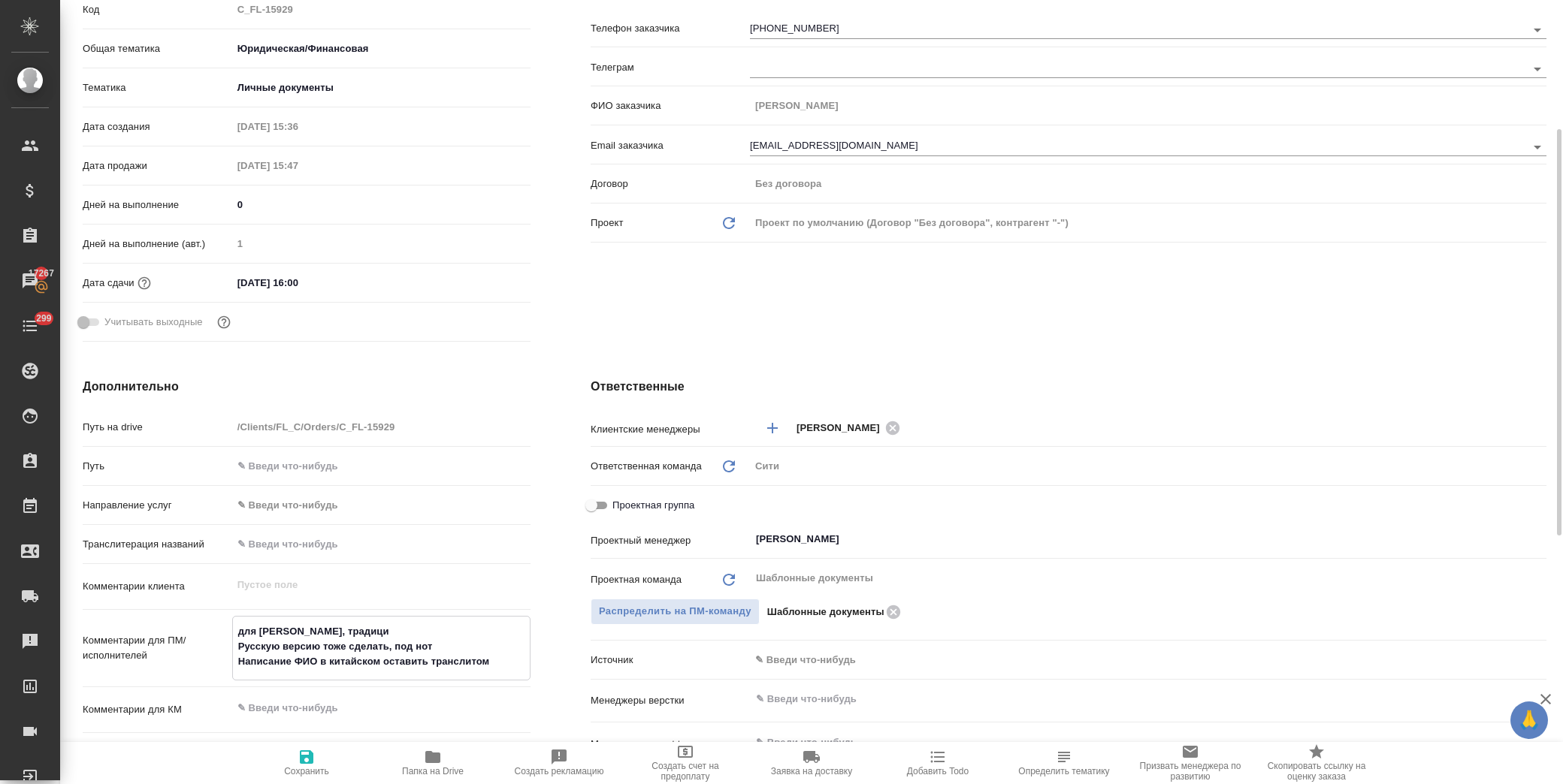
type textarea "x"
type textarea "для Шанхая, традицион Русскую версию тоже сделать, под нот Написание ФИО в кита…"
type textarea "x"
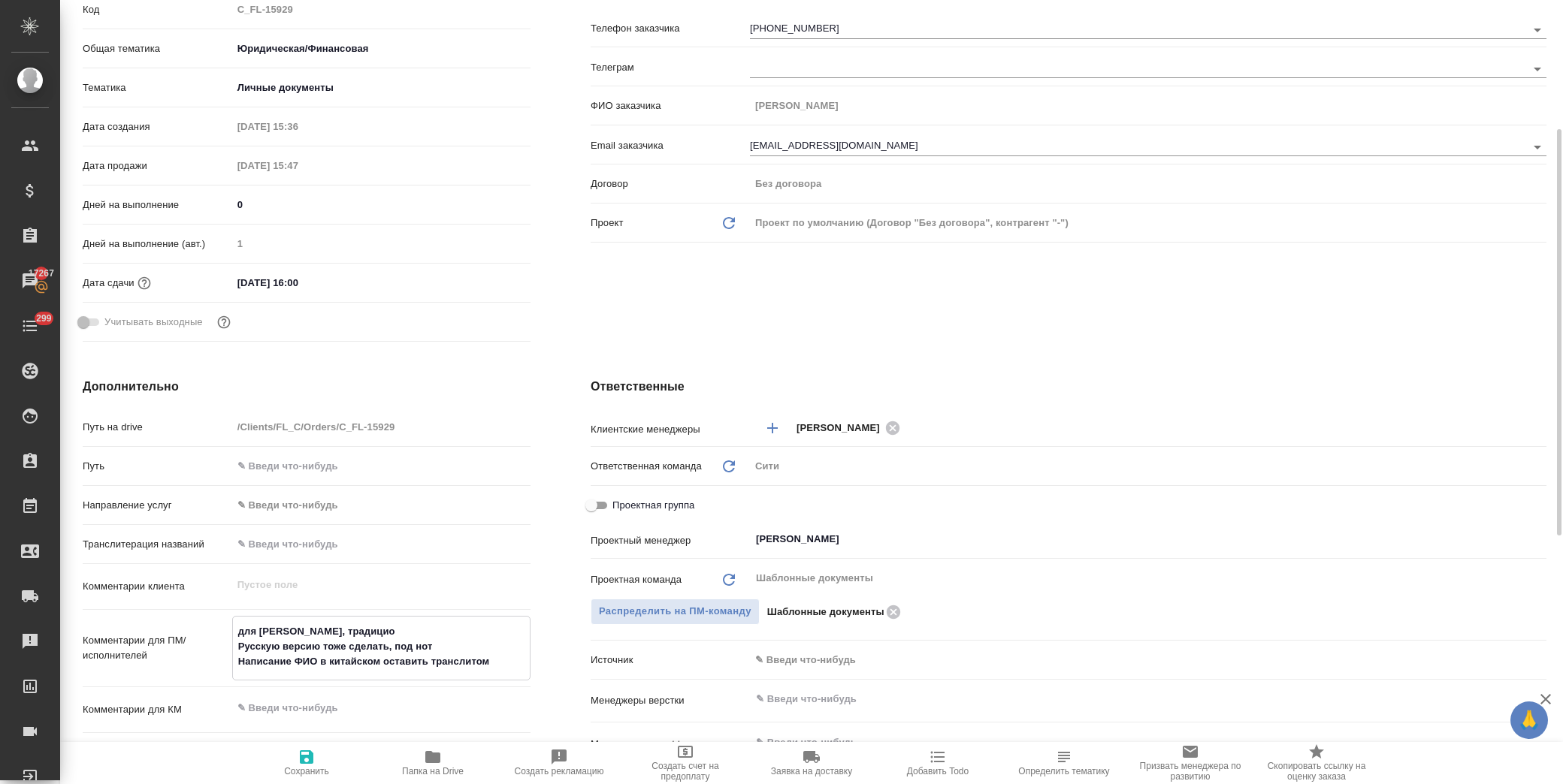
type textarea "x"
type textarea "для Шанхая, традиционн Русскую версию тоже сделать, под нот Написание ФИО в кит…"
type textarea "x"
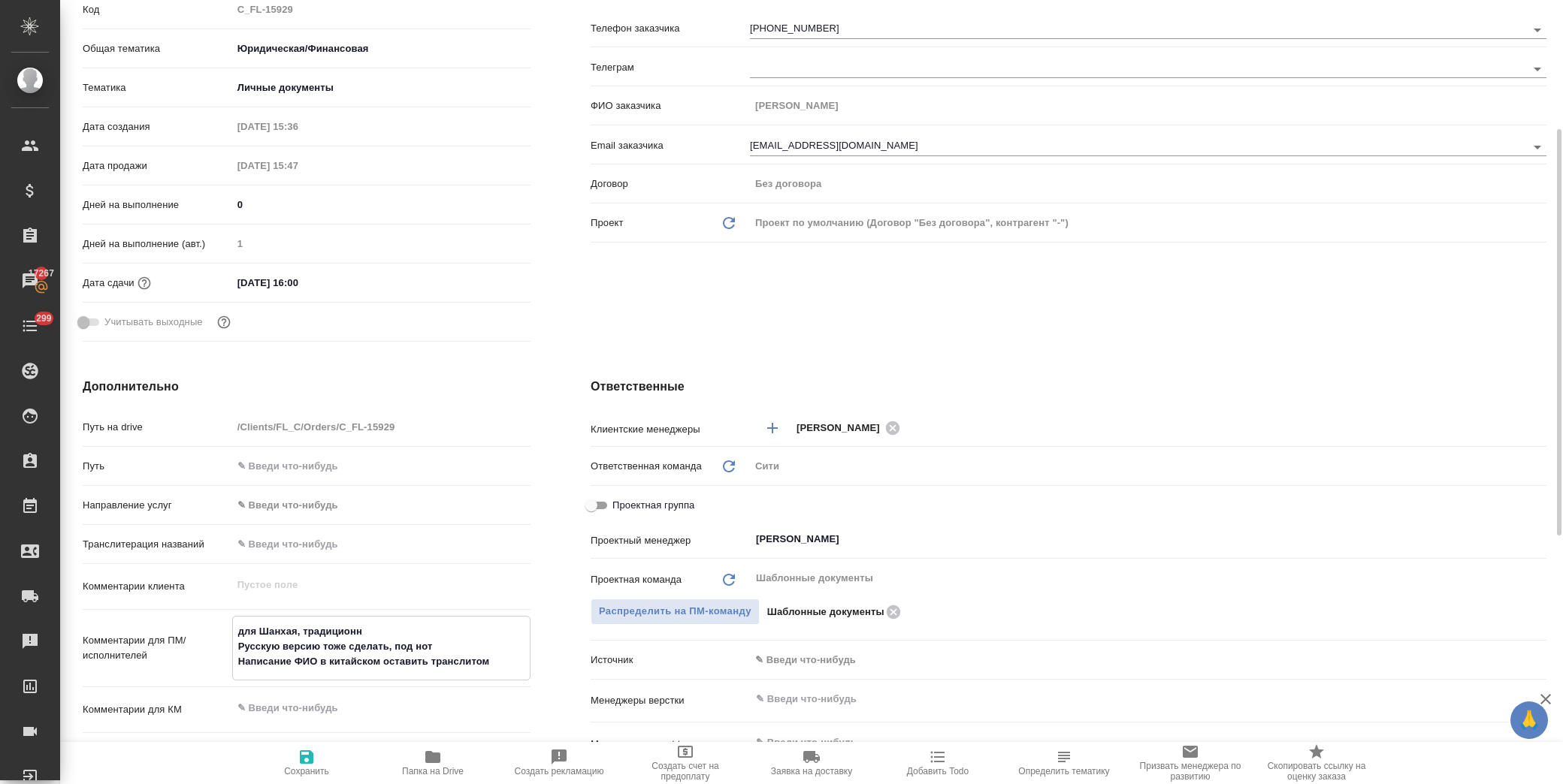
type textarea "x"
type textarea "для Шанхая, традиционны Русскую версию тоже сделать, под нот Написание ФИО в ки…"
type textarea "x"
type textarea "для Шанхая, традиционный Русскую версию тоже сделать, под нот Написание ФИО в к…"
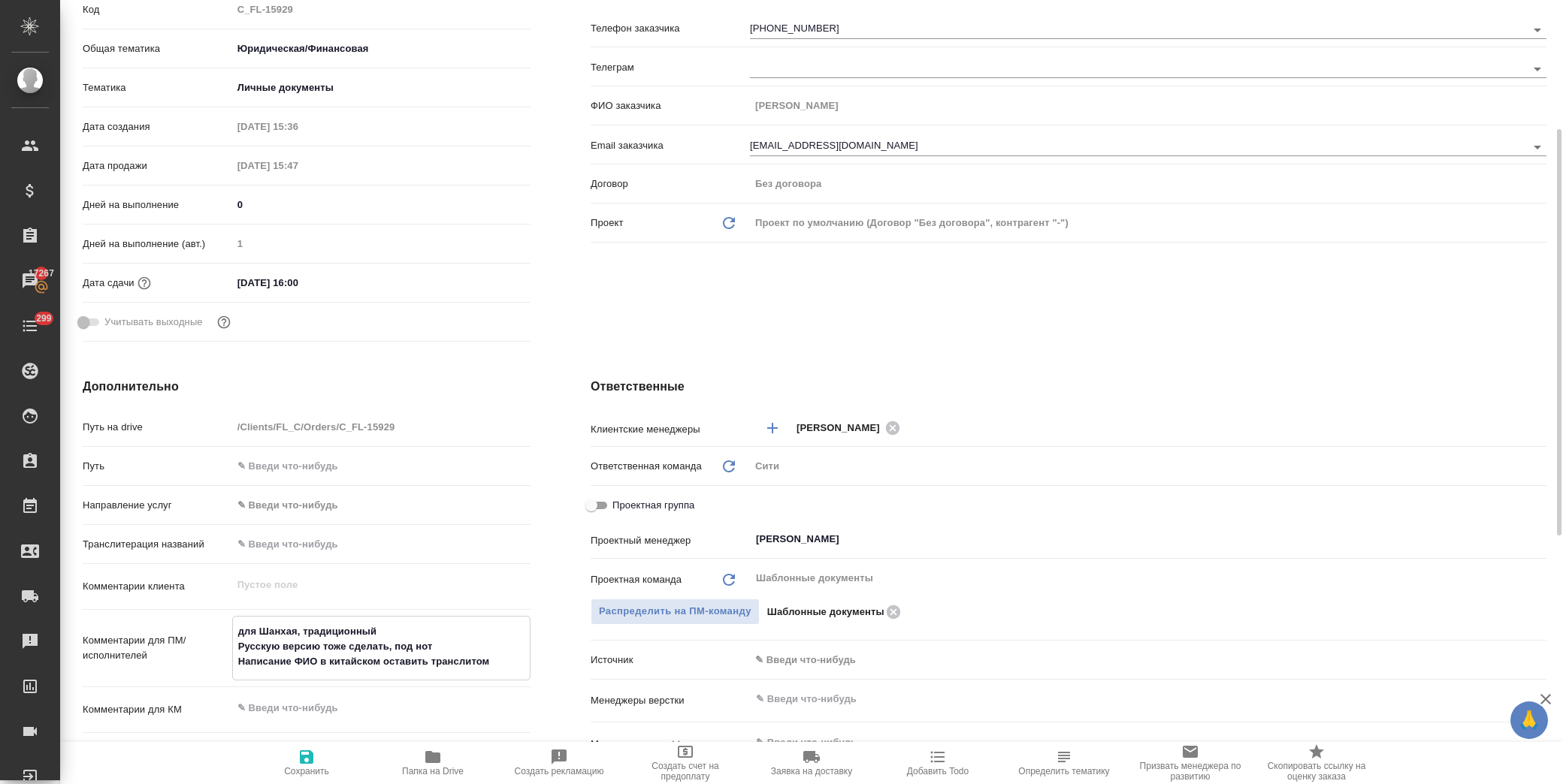
type textarea "x"
type textarea "для Шанхая, традиционный Русскую версию тоже сделать, под нот Написание ФИО в к…"
type textarea "x"
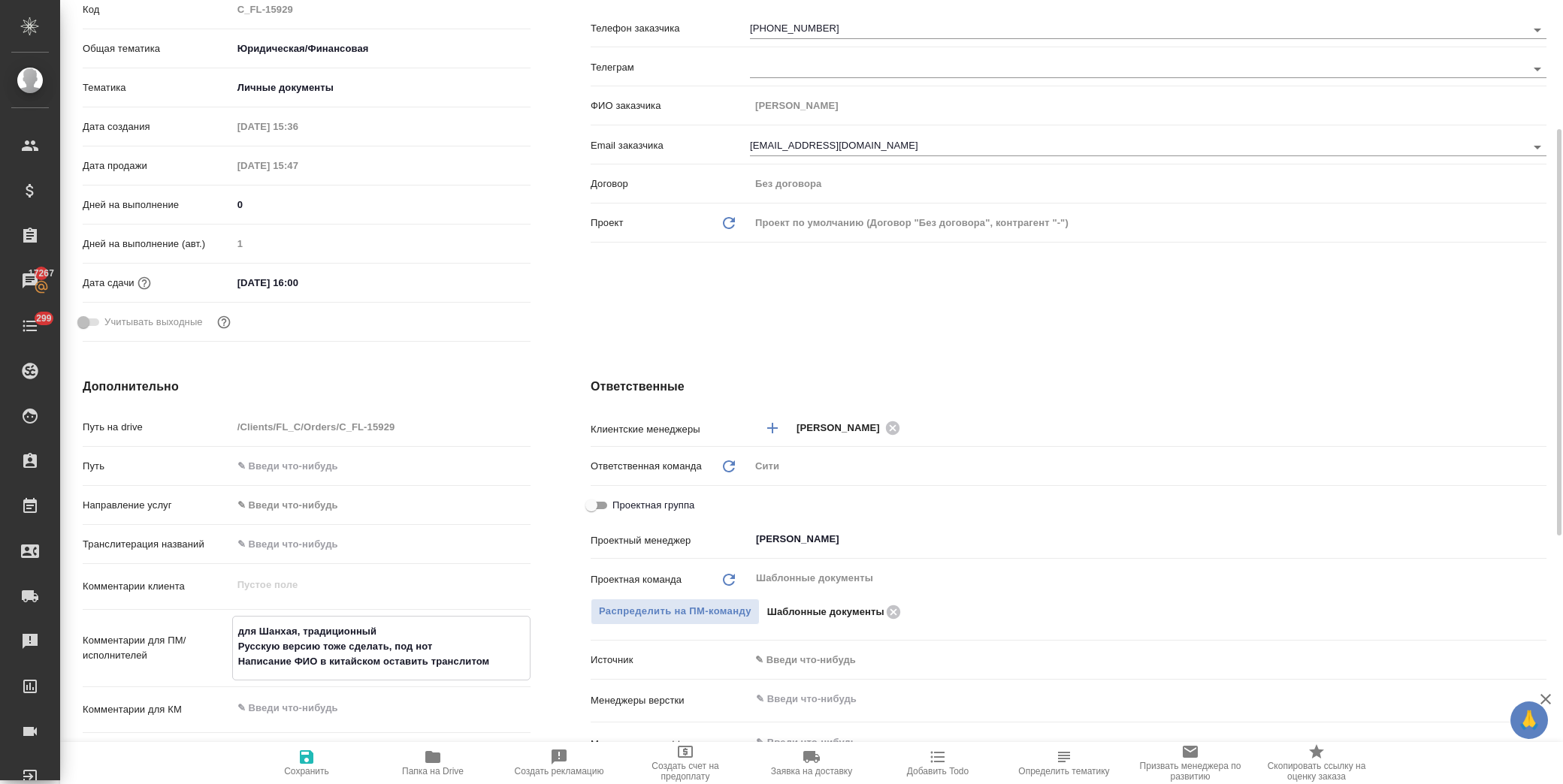
click icon "button"
type textarea "x"
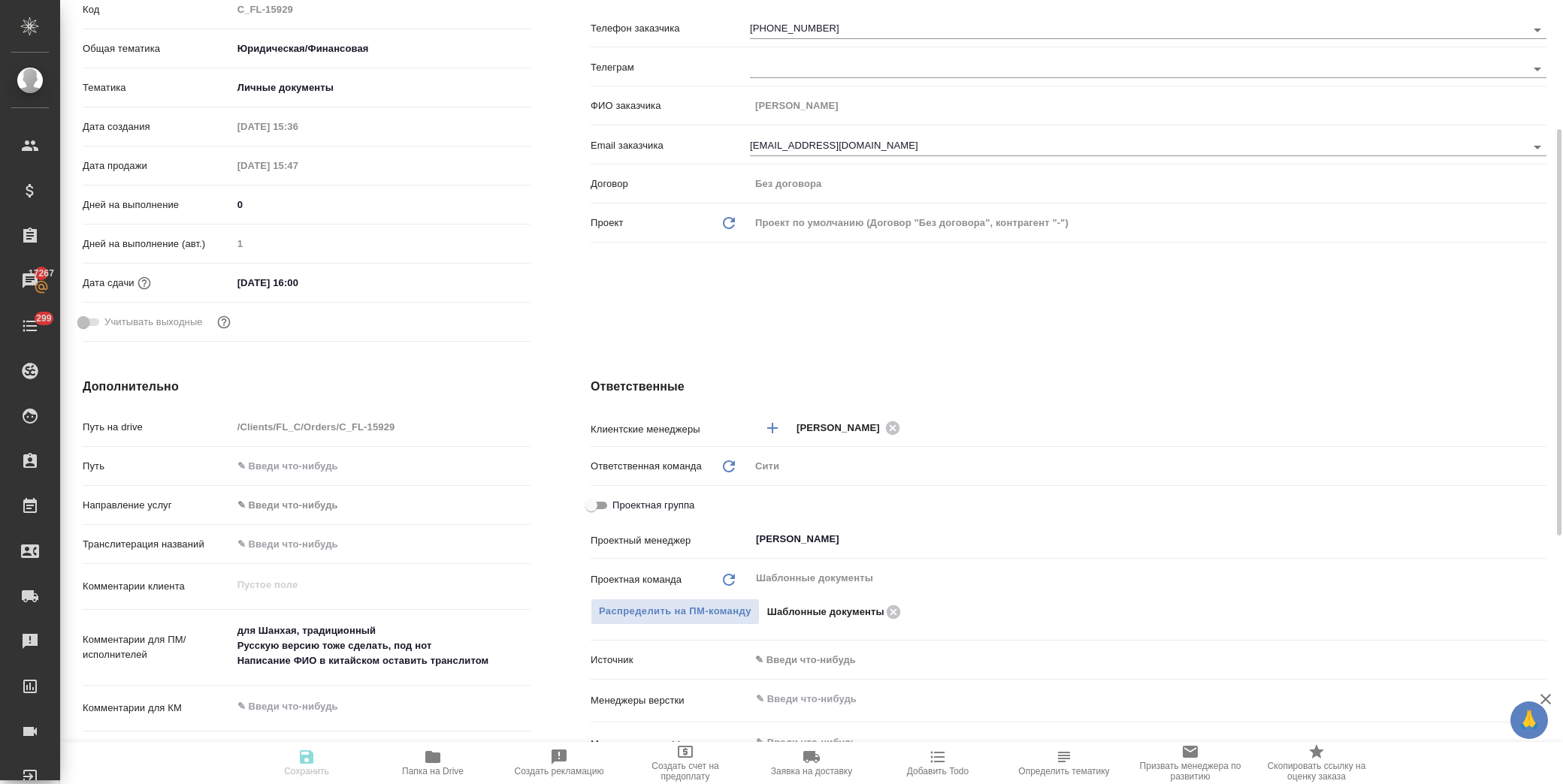
type textarea "x"
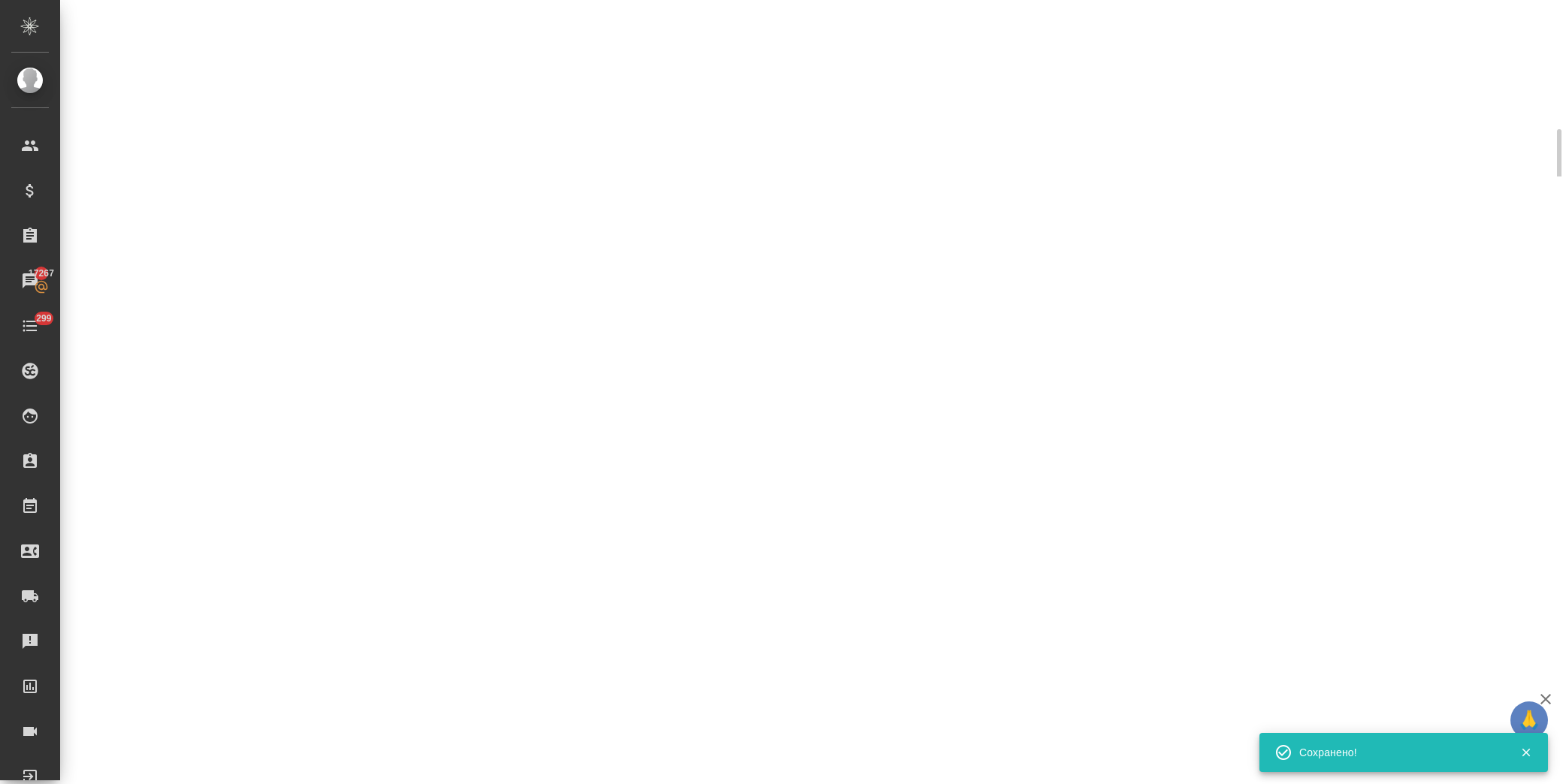
select select "RU"
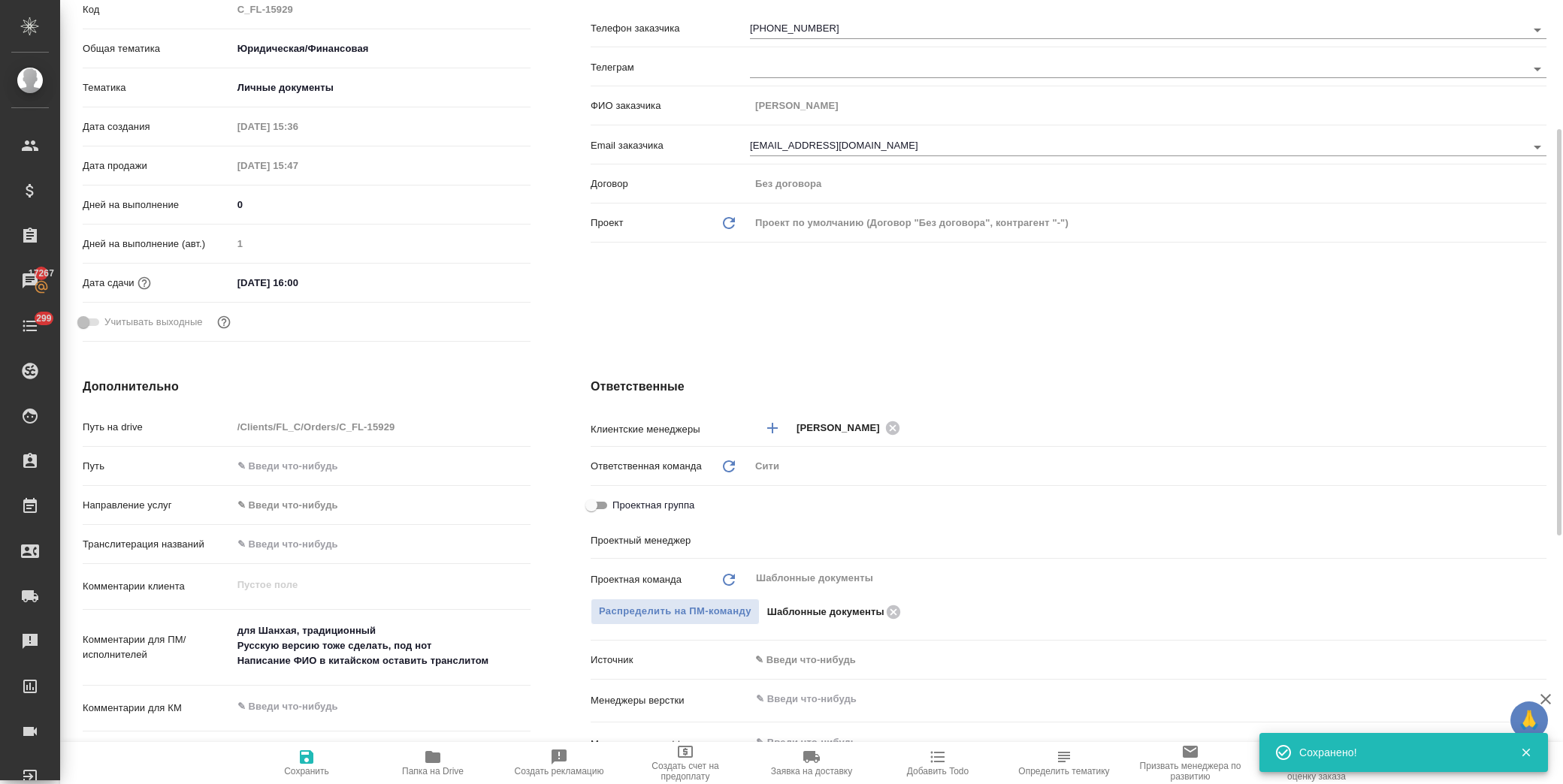
type textarea "x"
type input "[PERSON_NAME]"
type textarea "x"
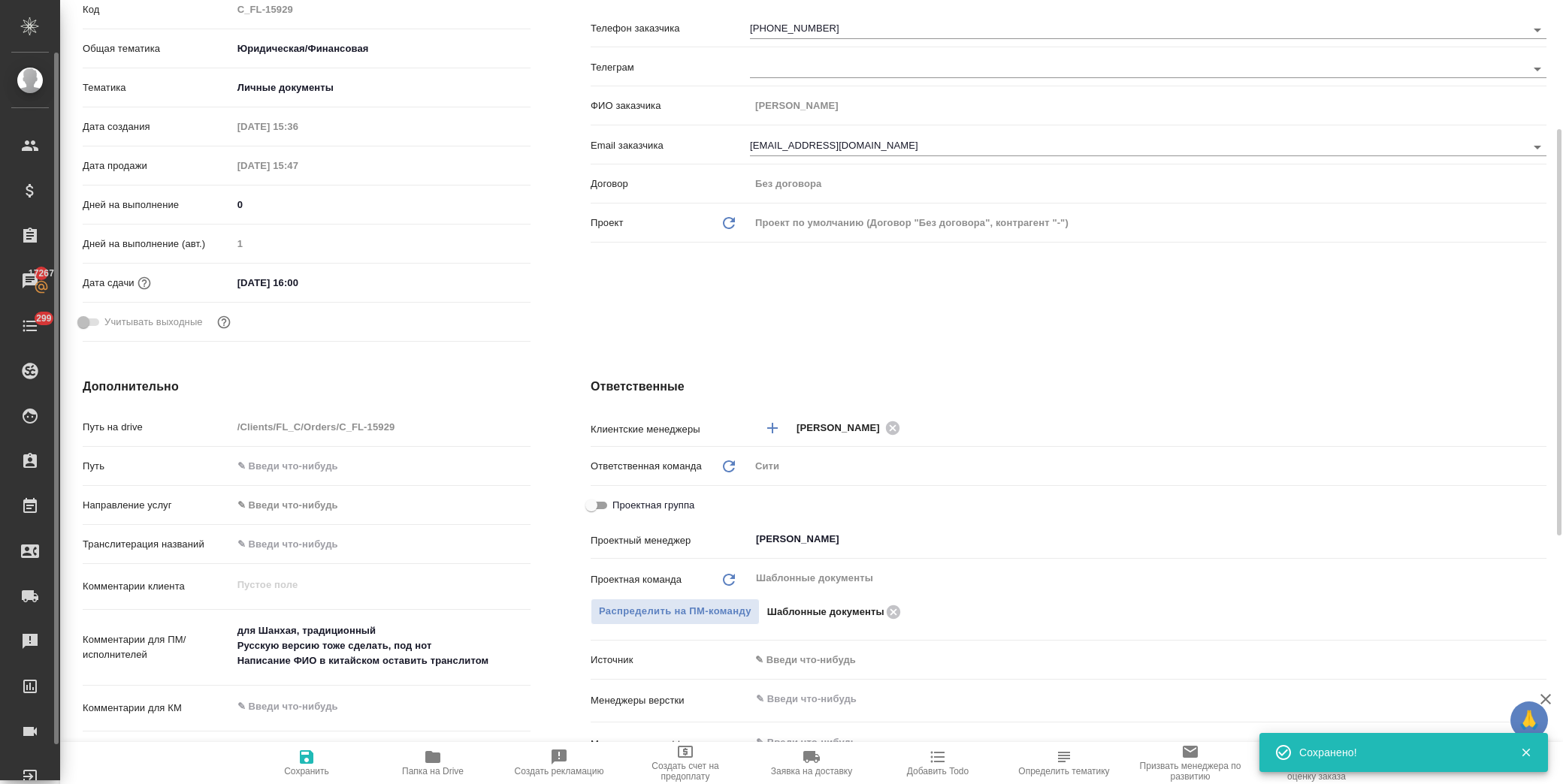
type textarea "x"
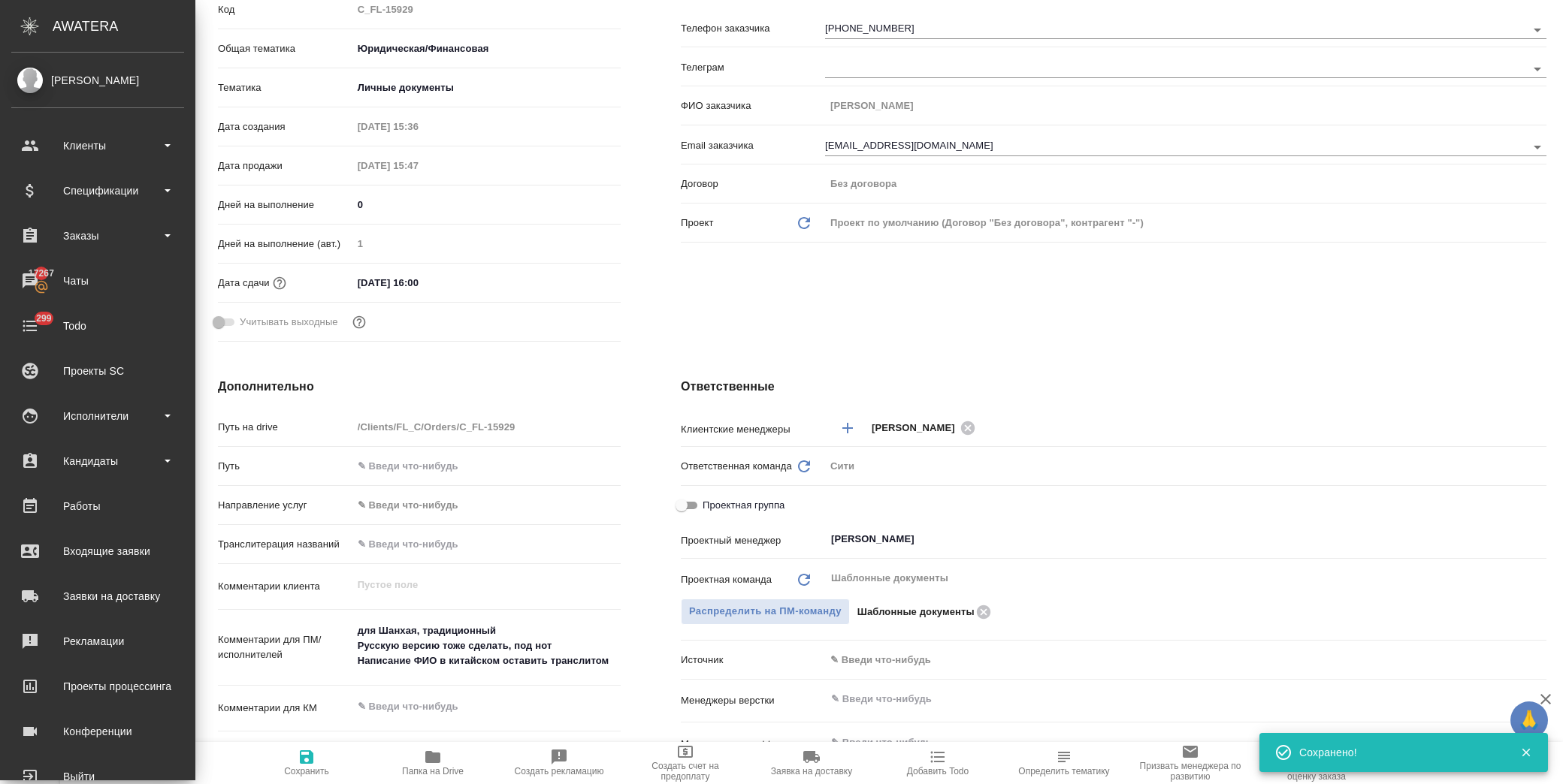
type textarea "x"
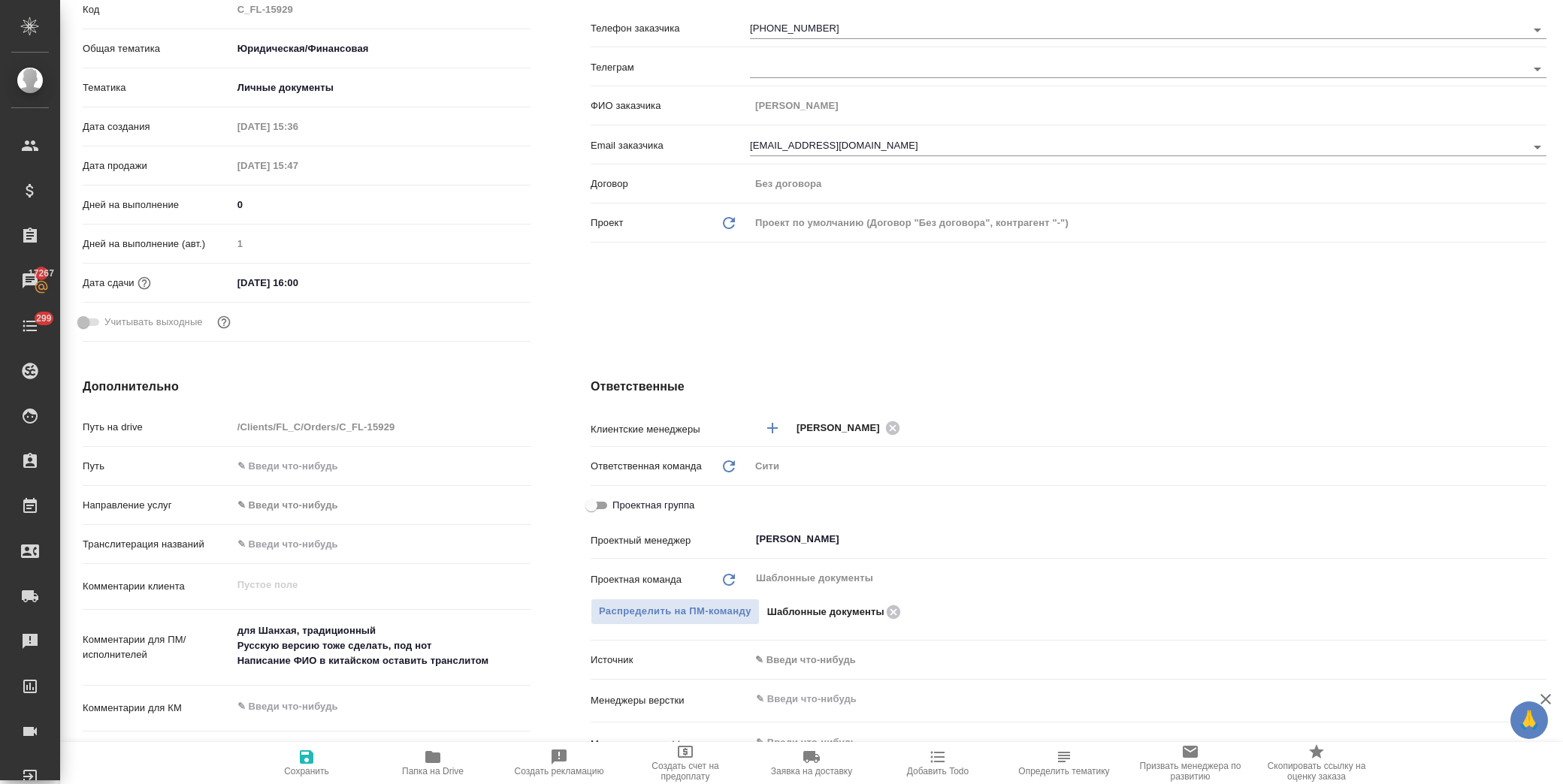
type textarea "x"
click textarea "для Шанхая, традиционный Русскую версию тоже сделать, под нот Написание ФИО в к…"
drag, startPoint x: 384, startPoint y: 628, endPoint x: 303, endPoint y: 623, distance: 81.2
click textarea "для Шанхая, традиционный Русскую версию тоже сделать, под нот Написание ФИО в к…"
type textarea "для Шанхая, у Русскую версию тоже сделать, под нот Написание ФИО в китайском ос…"
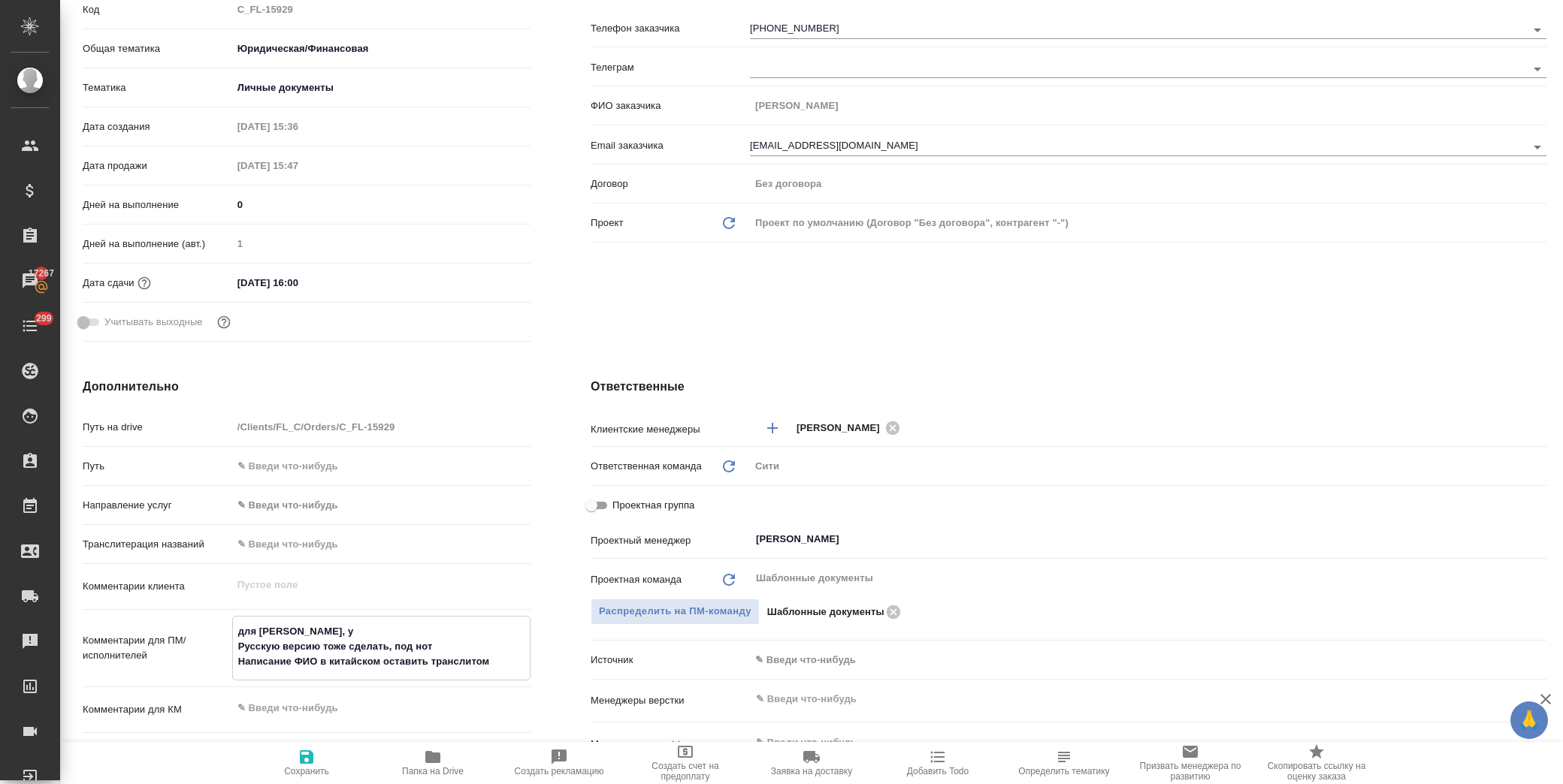
type textarea "x"
type textarea "для Шанхая, уп Русскую версию тоже сделать, под нот Написание ФИО в китайском о…"
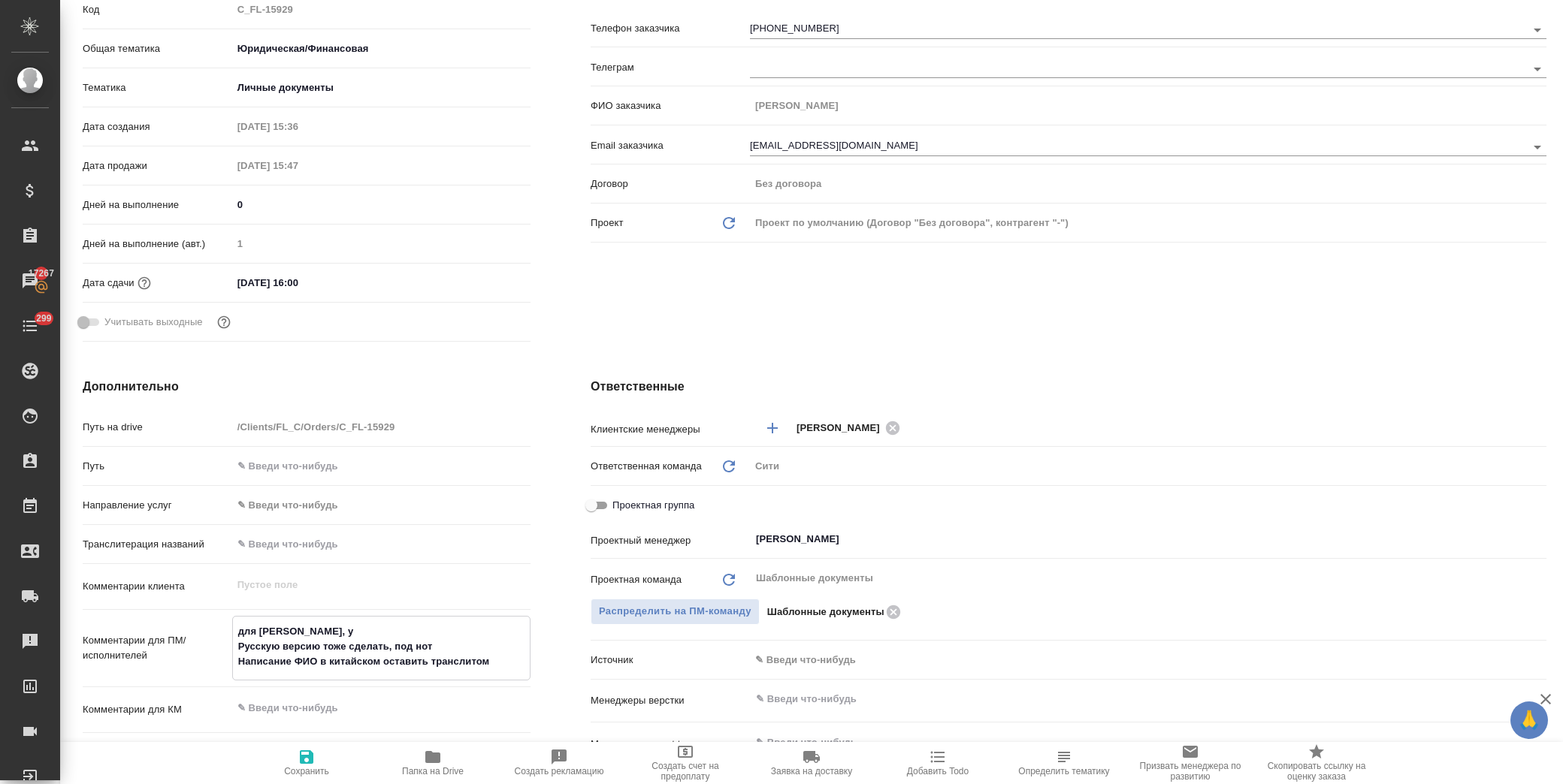
type textarea "x"
type textarea "для Шанхая, упр Русскую версию тоже сделать, под нот Написание ФИО в китайском …"
type textarea "x"
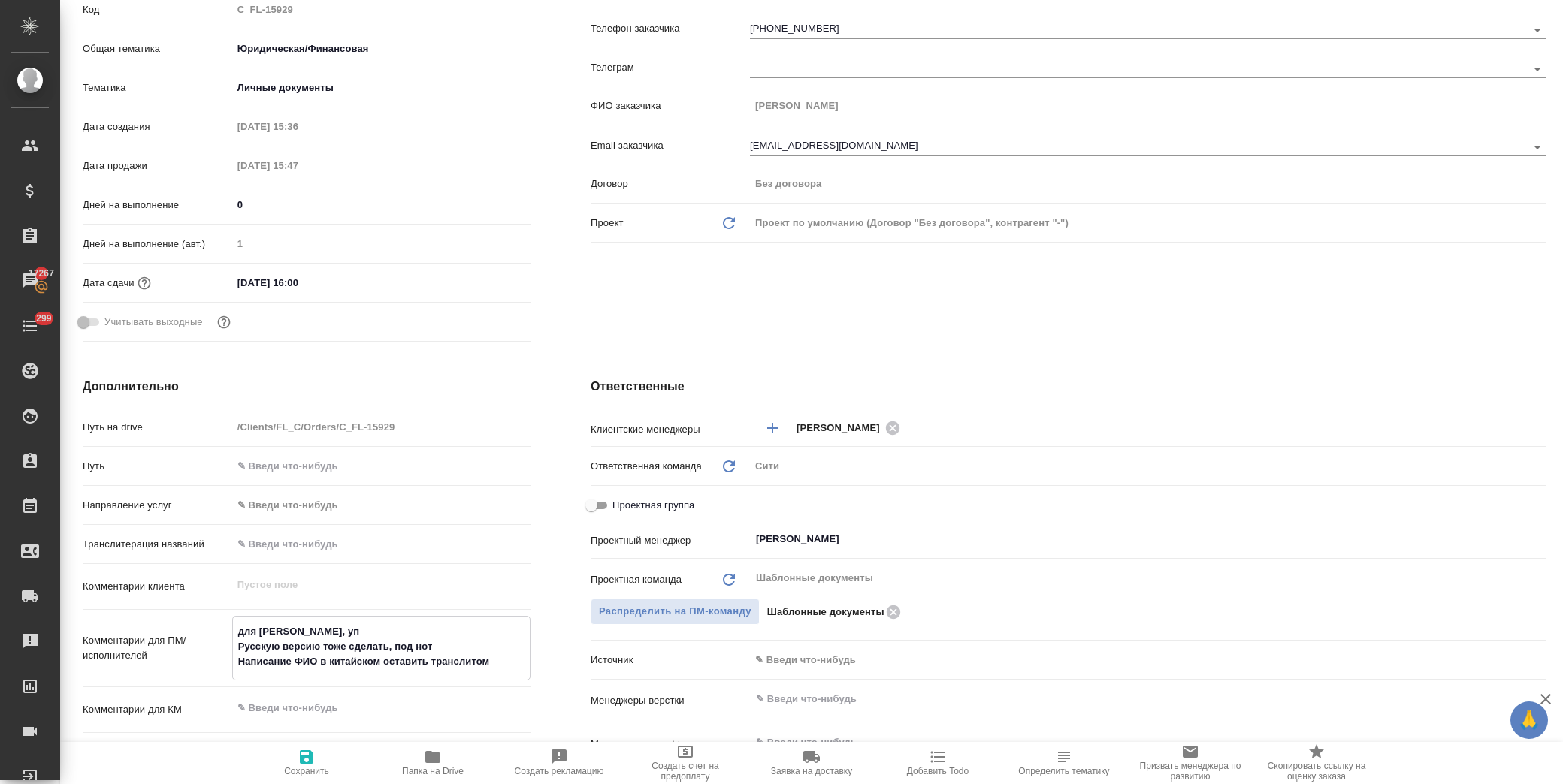
type textarea "x"
type textarea "для Шанхая, упро Русскую версию тоже сделать, под нот Написание ФИО в китайском…"
type textarea "x"
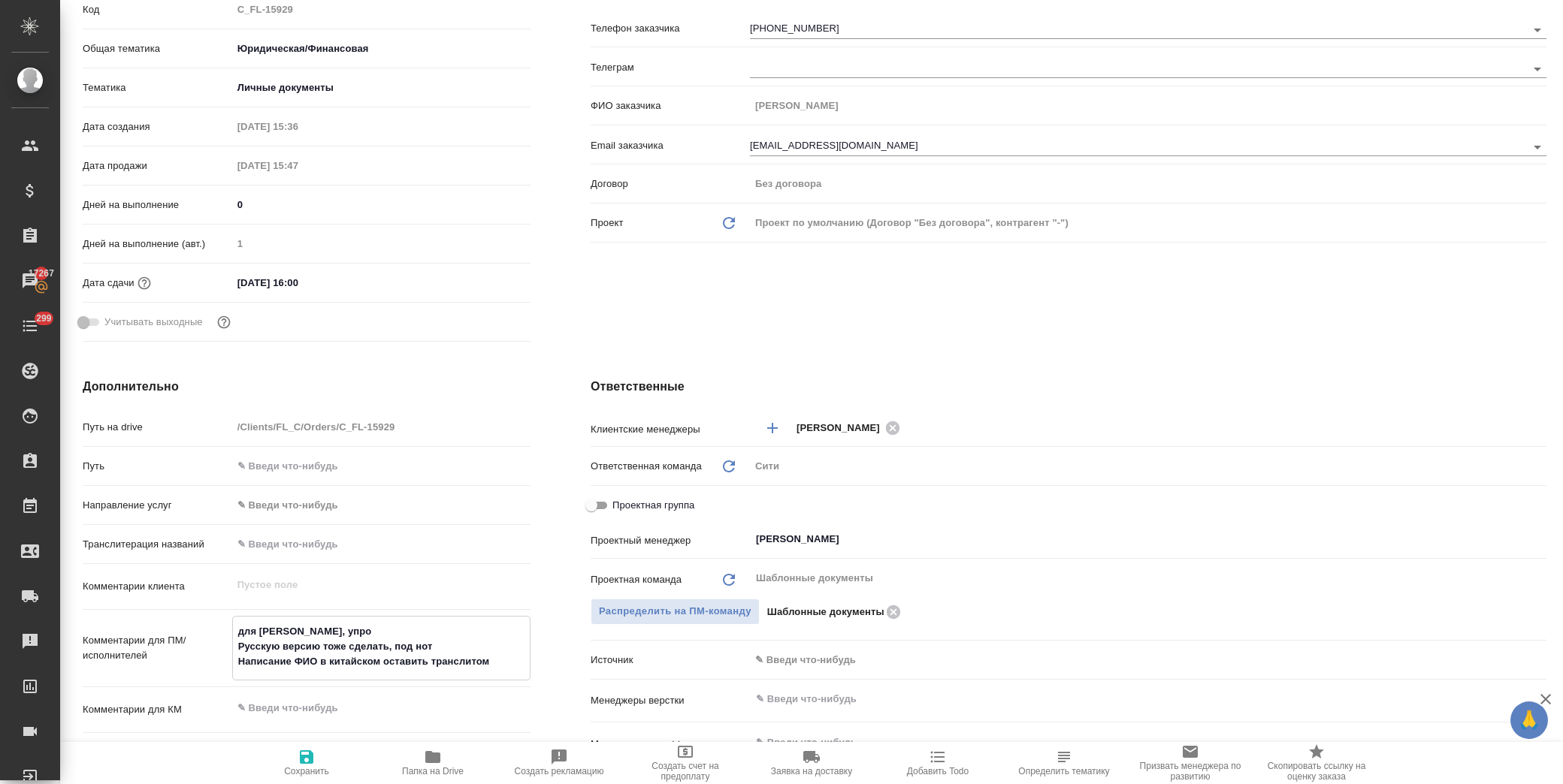
type textarea "x"
type textarea "для Шанхая, упрощ Русскую версию тоже сделать, под нот Написание ФИО в китайско…"
type textarea "x"
type textarea "для Шанхая, упроще Русскую версию тоже сделать, под нот Написание ФИО в китайск…"
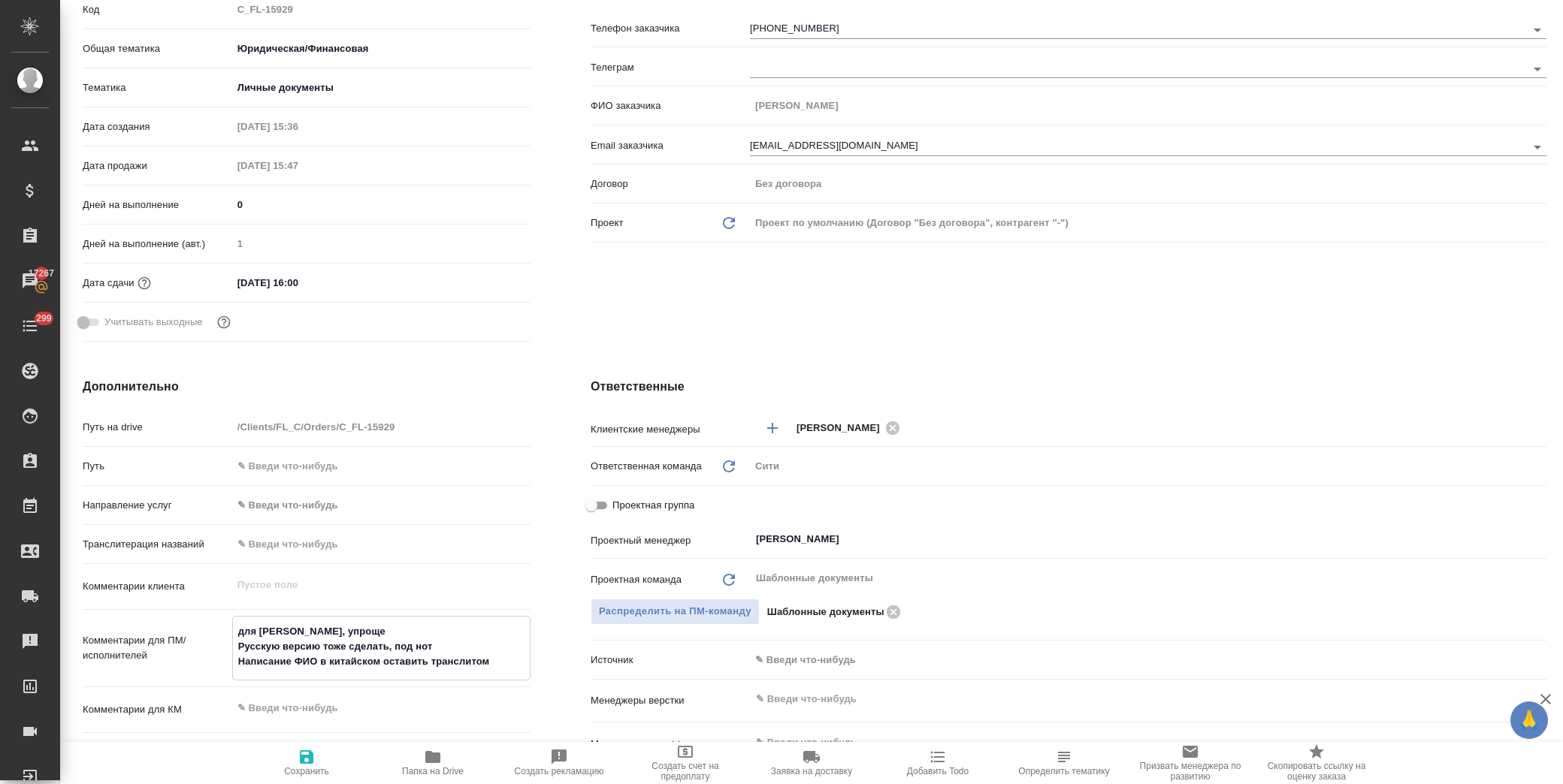
type textarea "x"
type textarea "для Шанхая, упрощен Русскую версию тоже сделать, под нот Написание ФИО в китайс…"
type textarea "x"
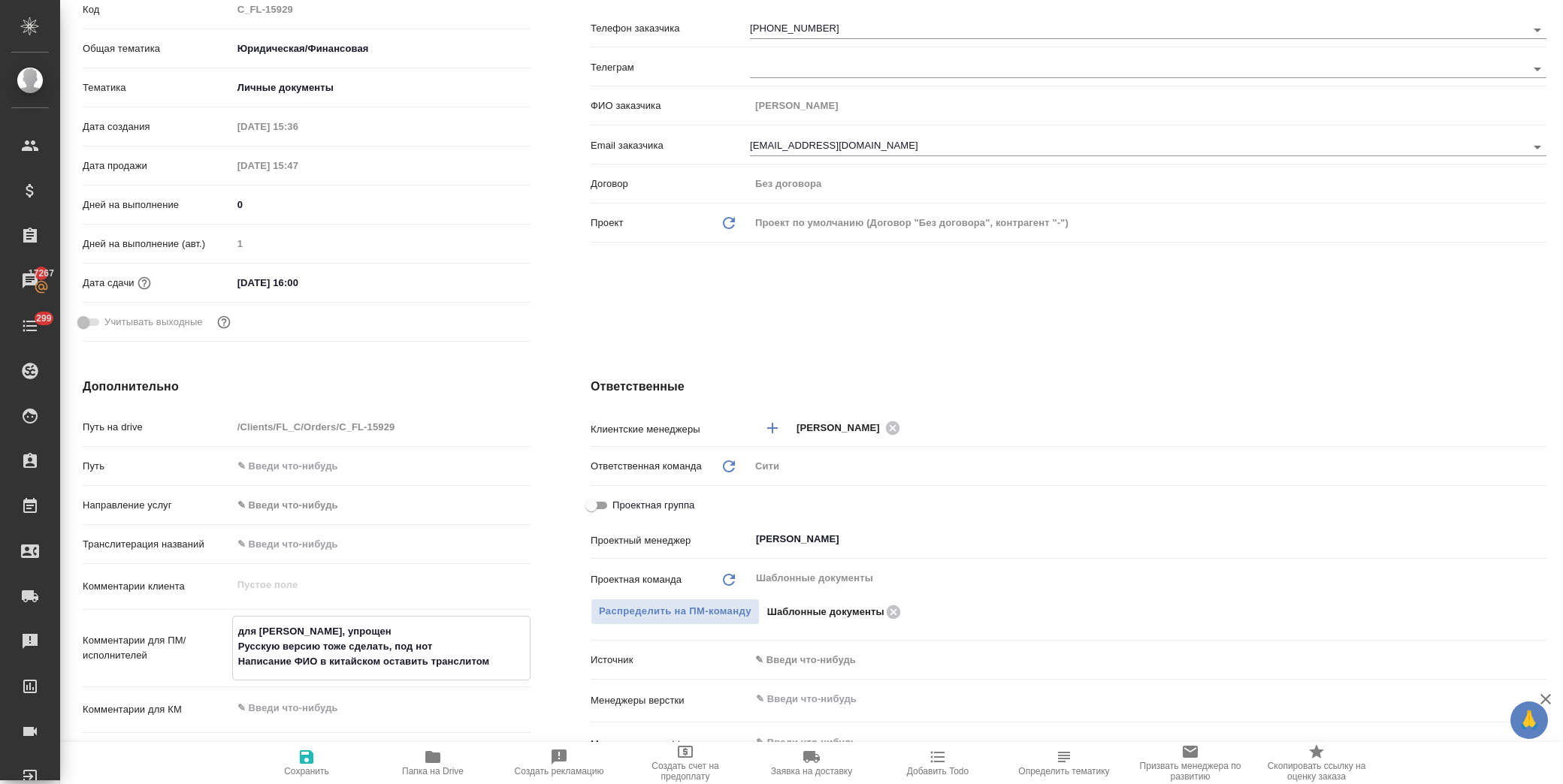
type textarea "x"
type textarea "для Шанхая, упрощенн Русскую версию тоже сделать, под нот Написание ФИО в китай…"
type textarea "x"
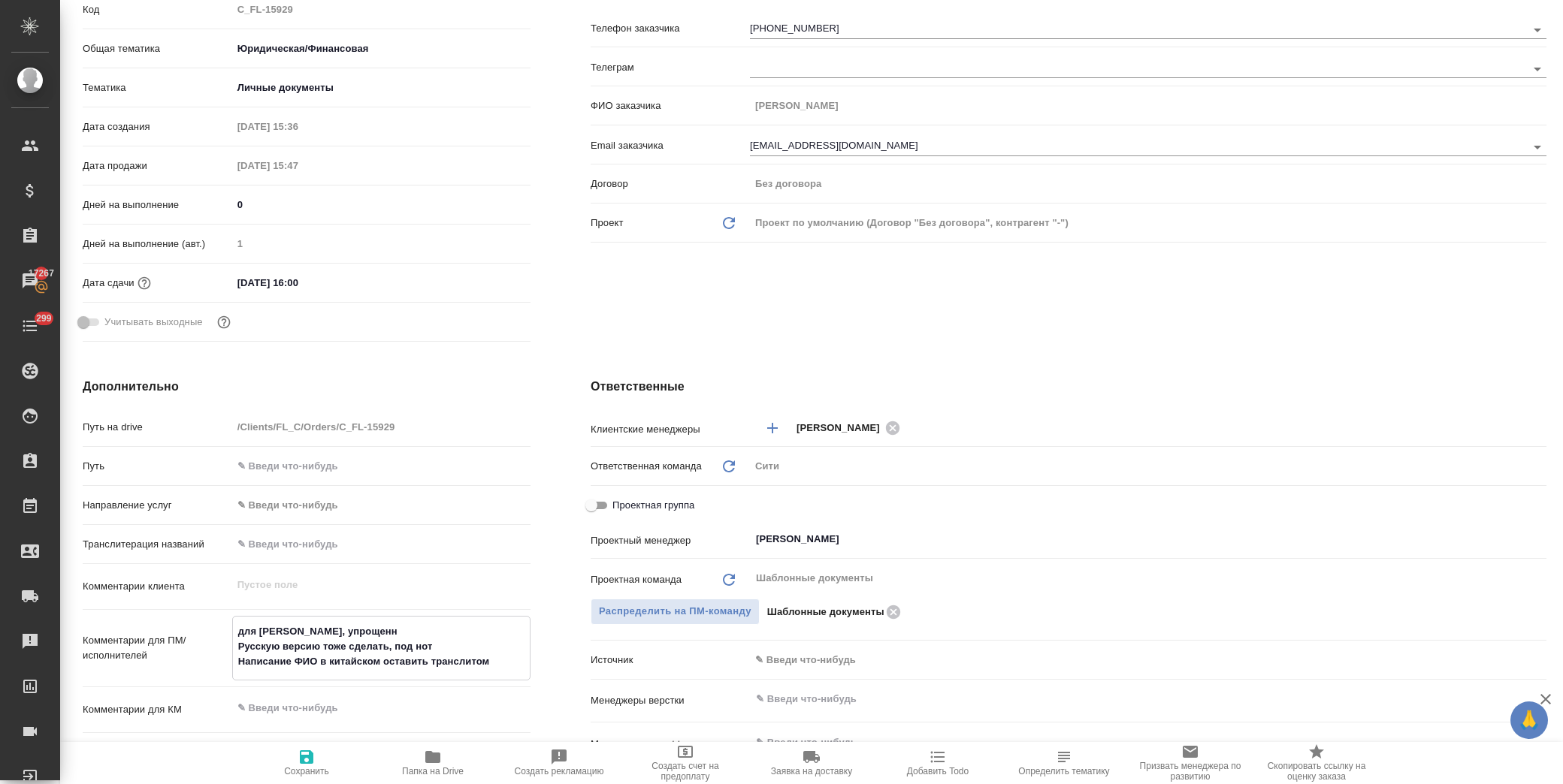
type textarea "x"
type textarea "для Шанхая, упрощенны Русскую версию тоже сделать, под нот Написание ФИО в кита…"
type textarea "x"
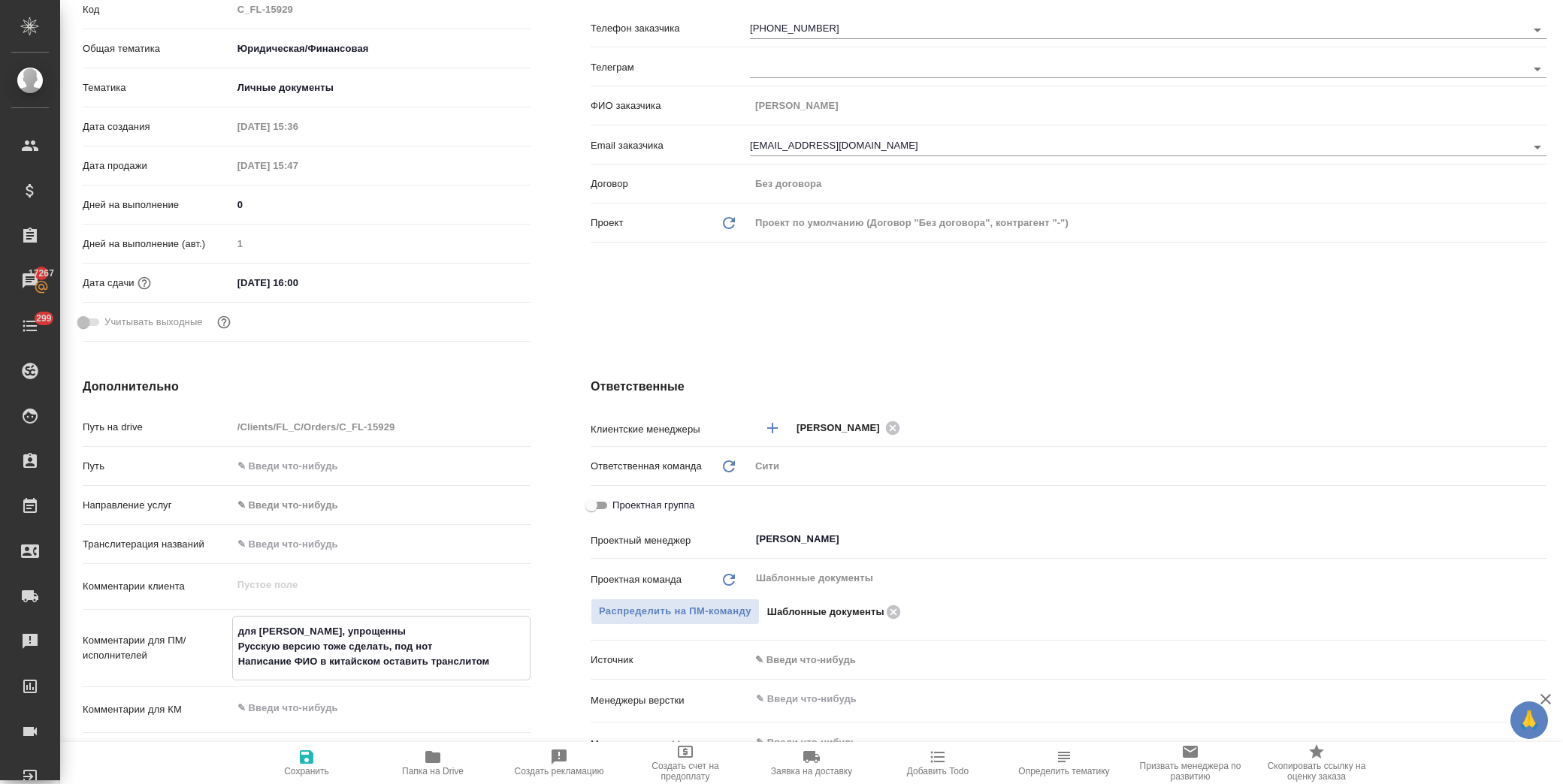
type textarea "x"
type textarea "для Шанхая, упрощенный Русскую версию тоже сделать, под нот Написание ФИО в кит…"
type textarea "x"
type textarea "для Шанхая, упрощенный Русскую версию тоже сделать, под нот Написание ФИО в кит…"
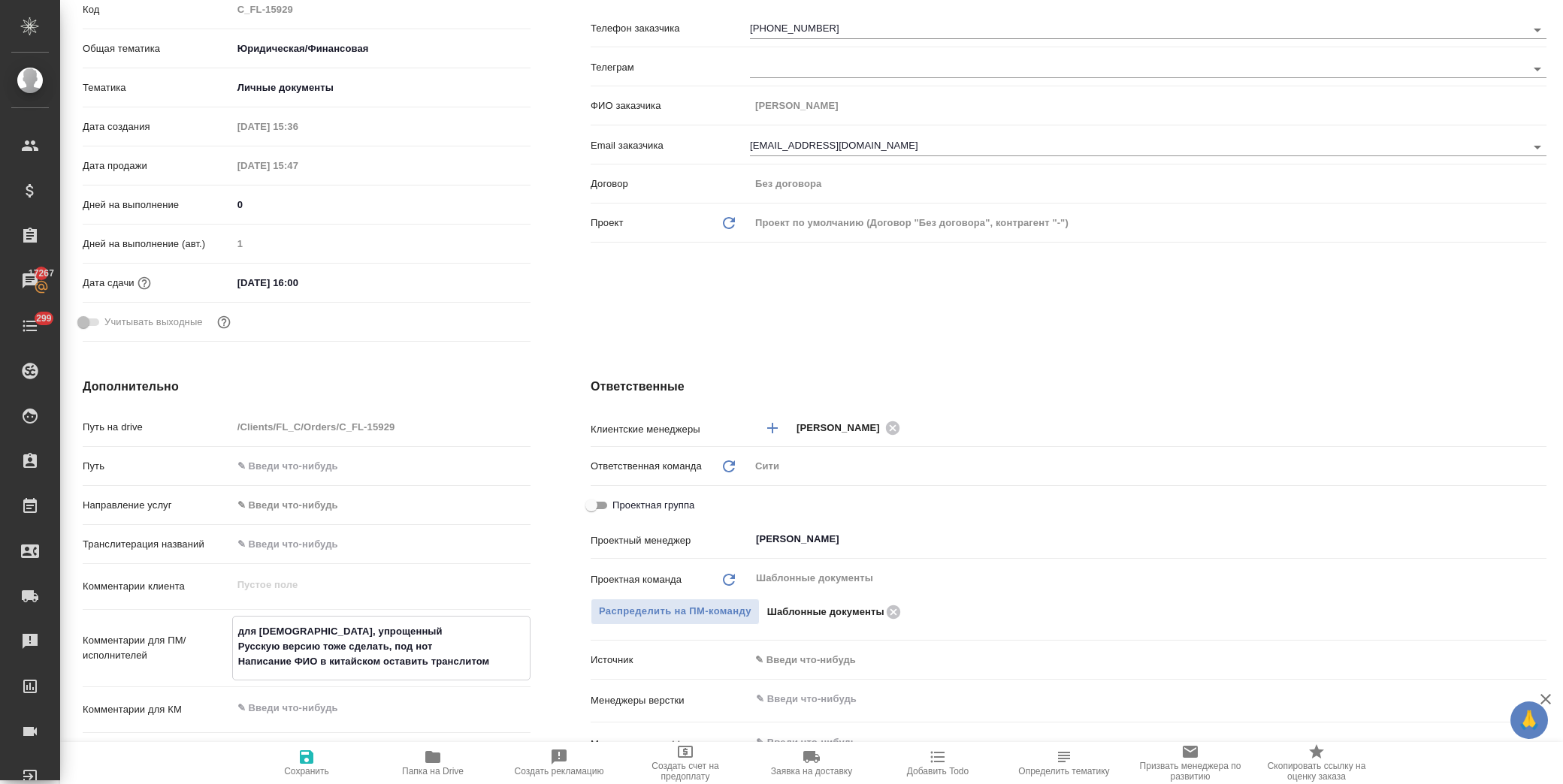
type textarea "x"
click span "Сохранить"
type textarea "x"
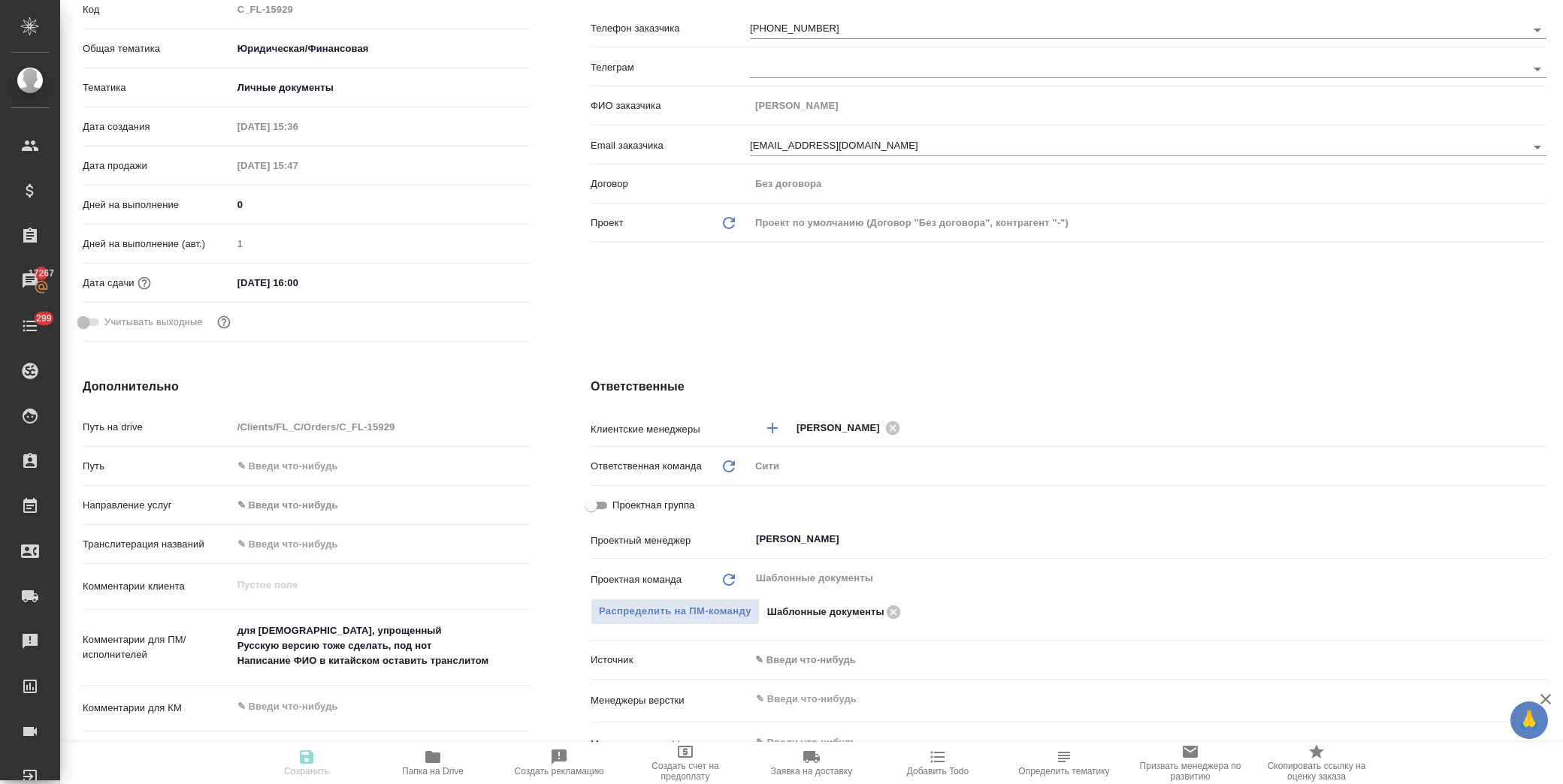
type textarea "x"
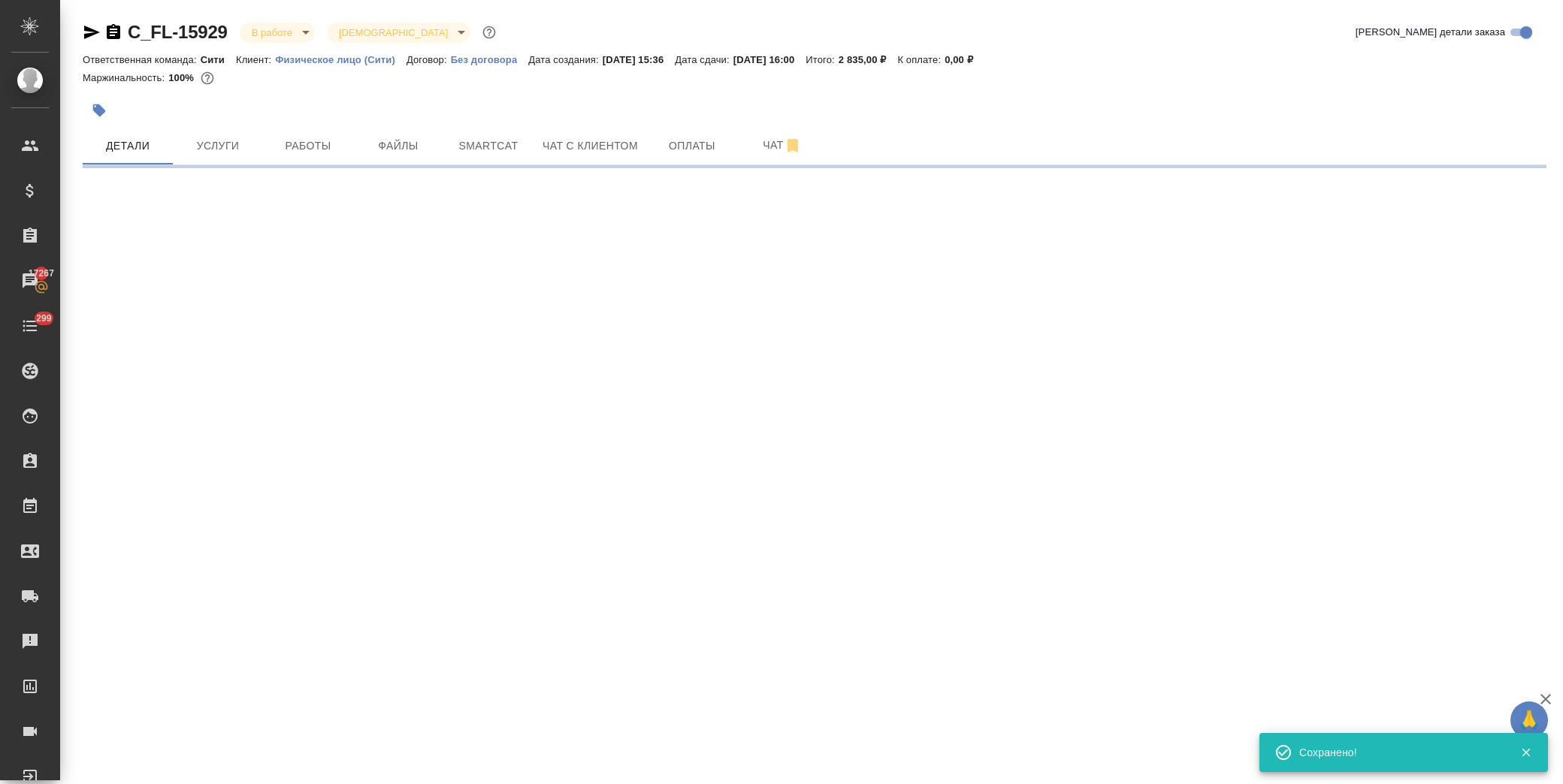
scroll to position [0, 0]
select select "RU"
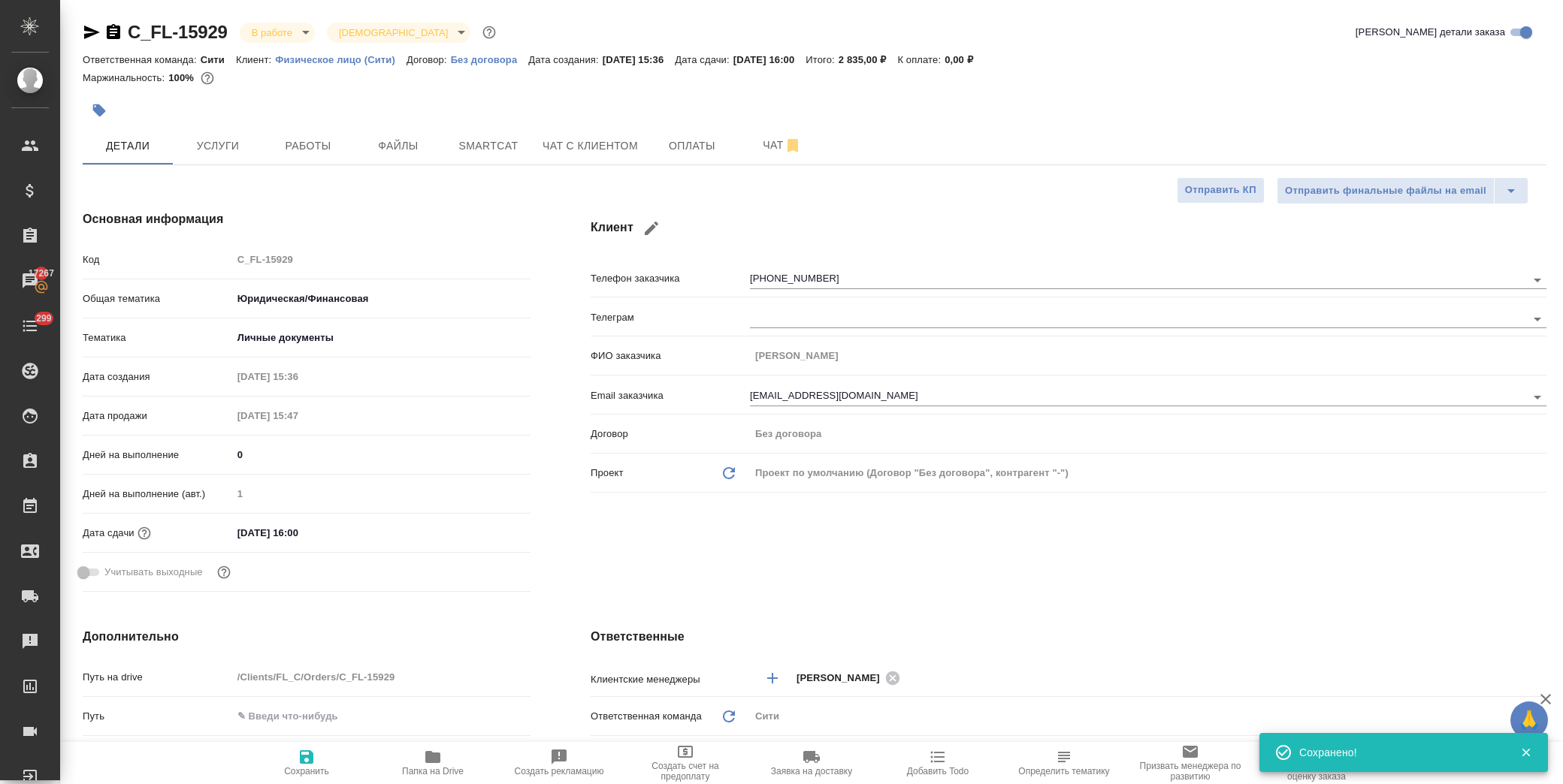
type textarea "x"
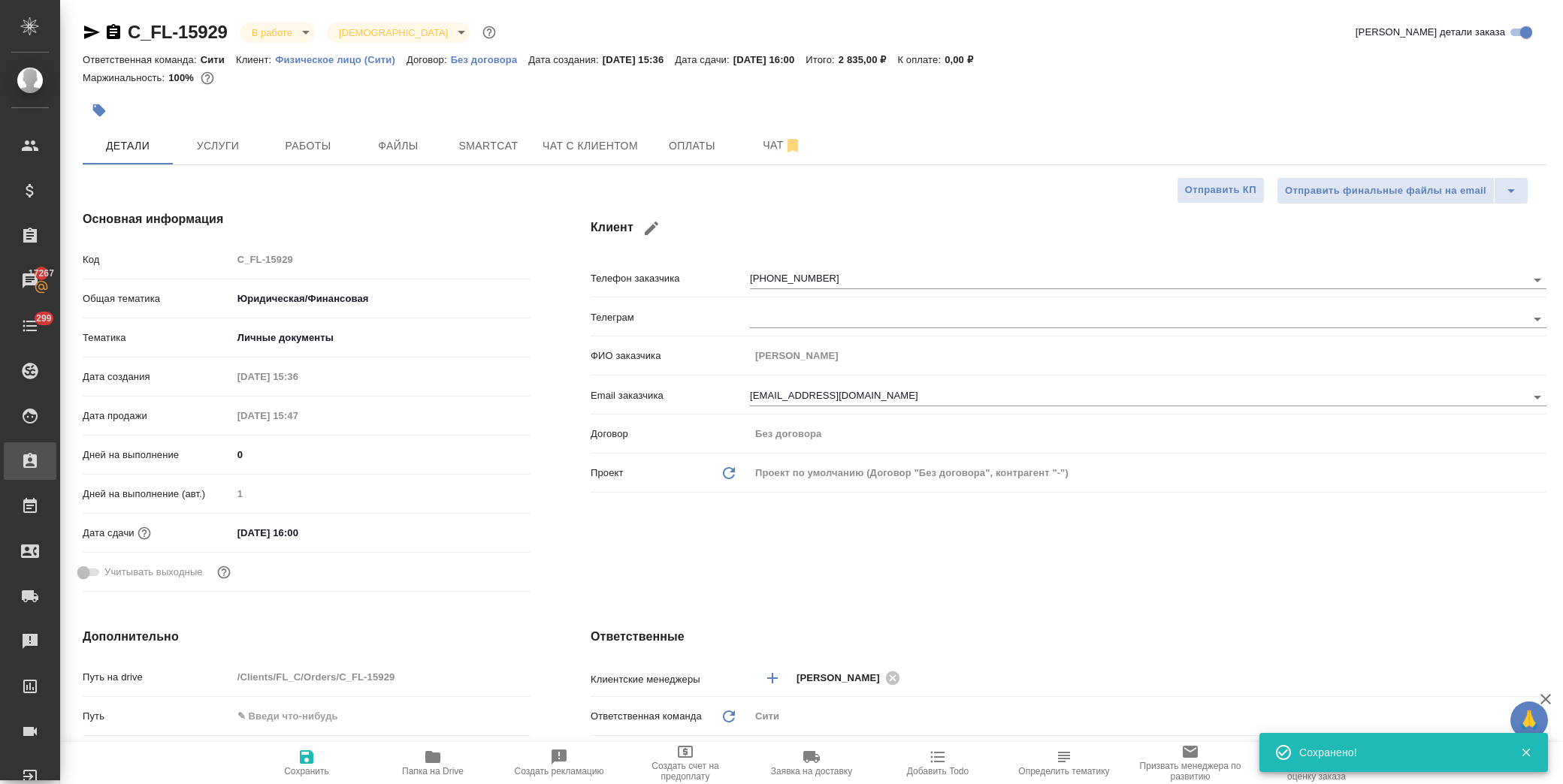
type textarea "x"
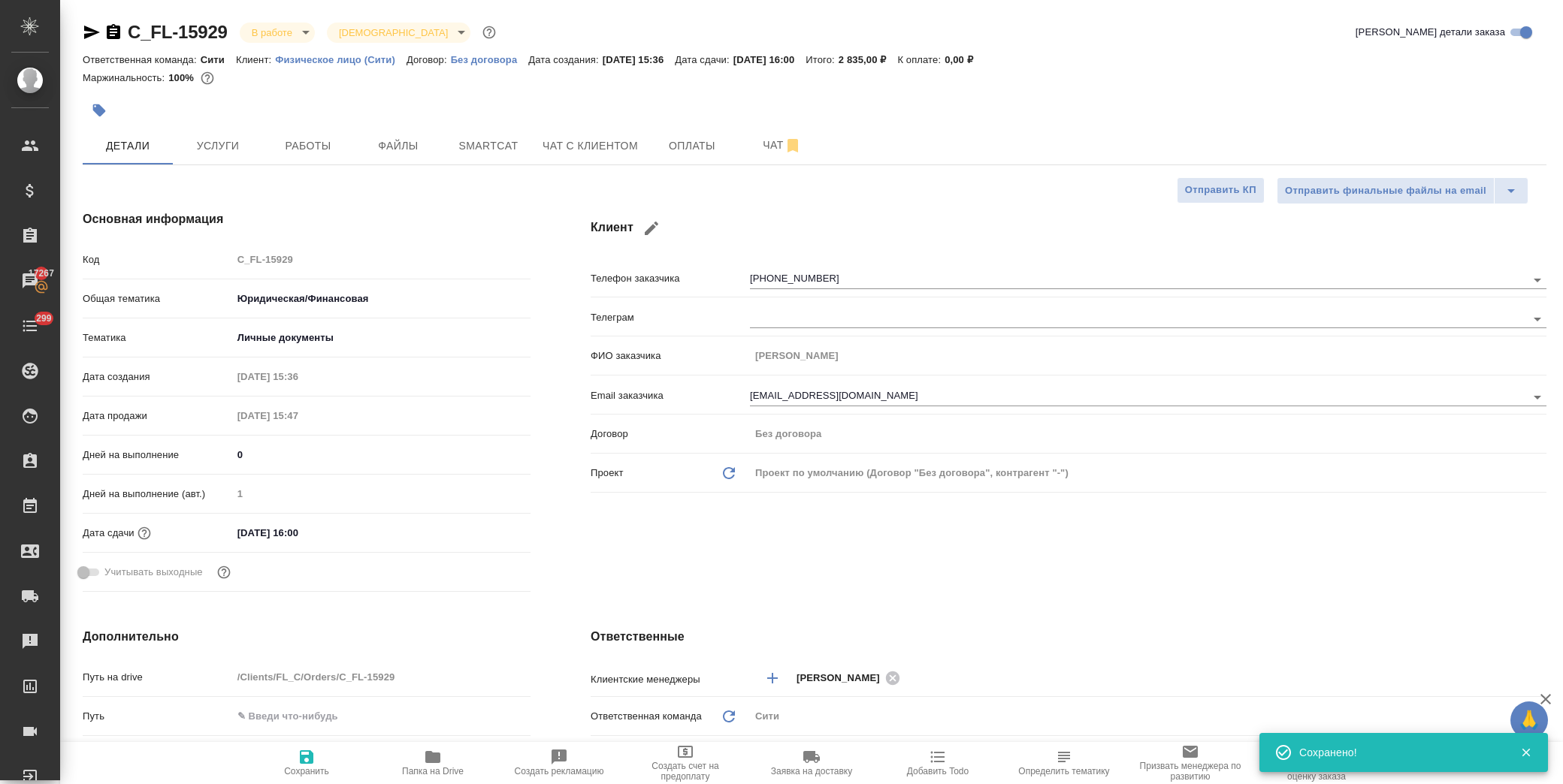
type textarea "x"
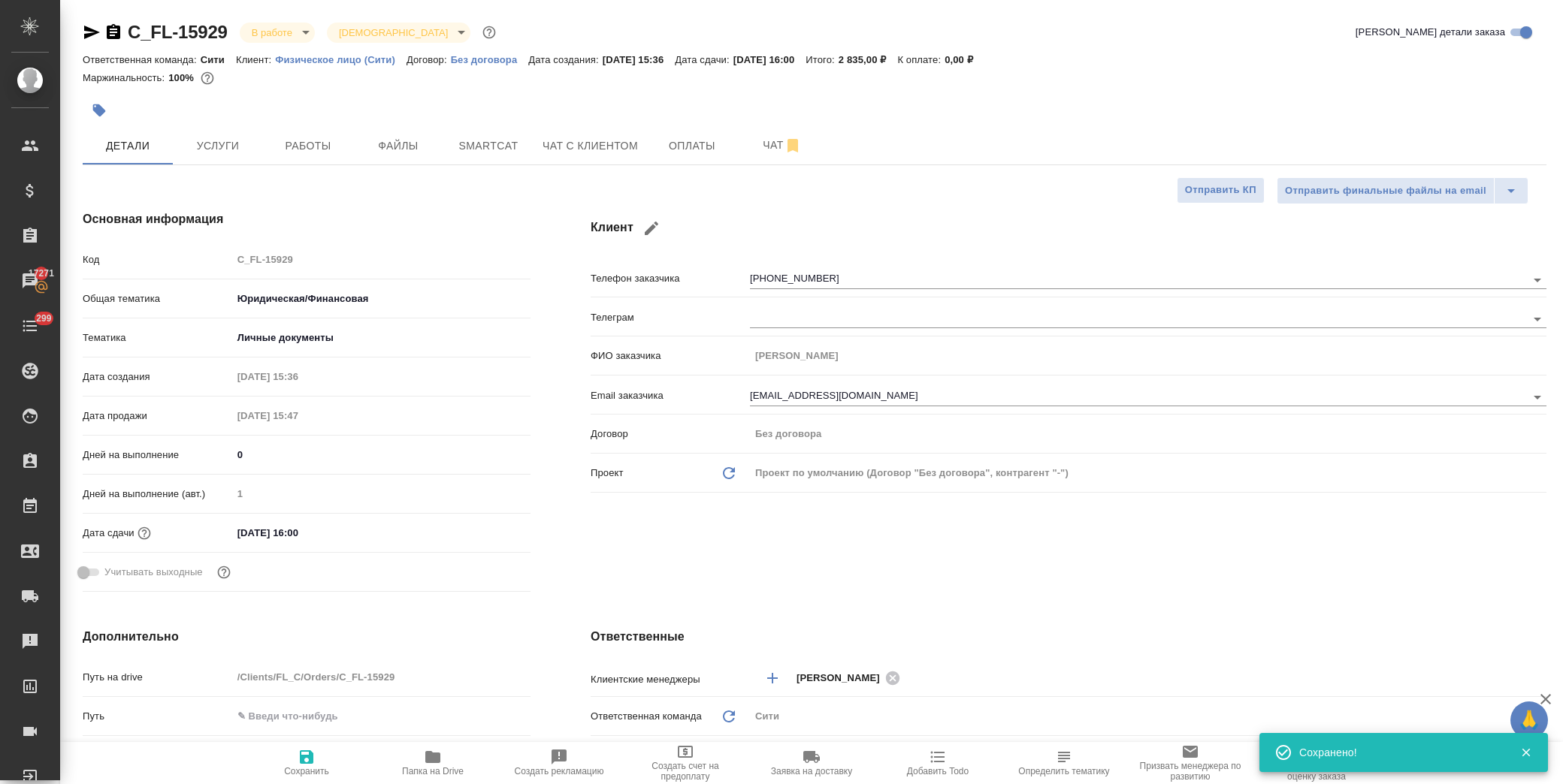
type textarea "x"
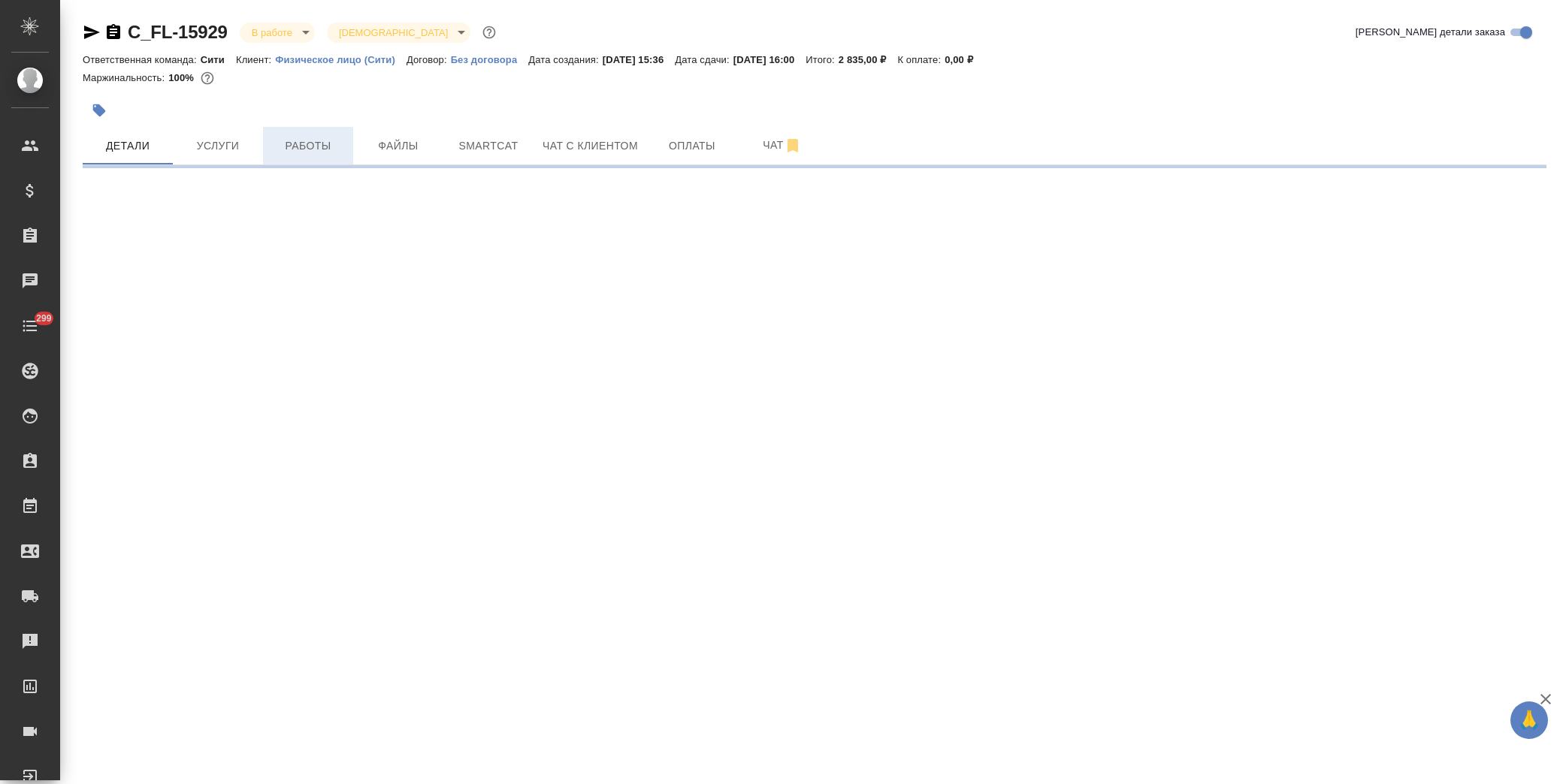
select select "RU"
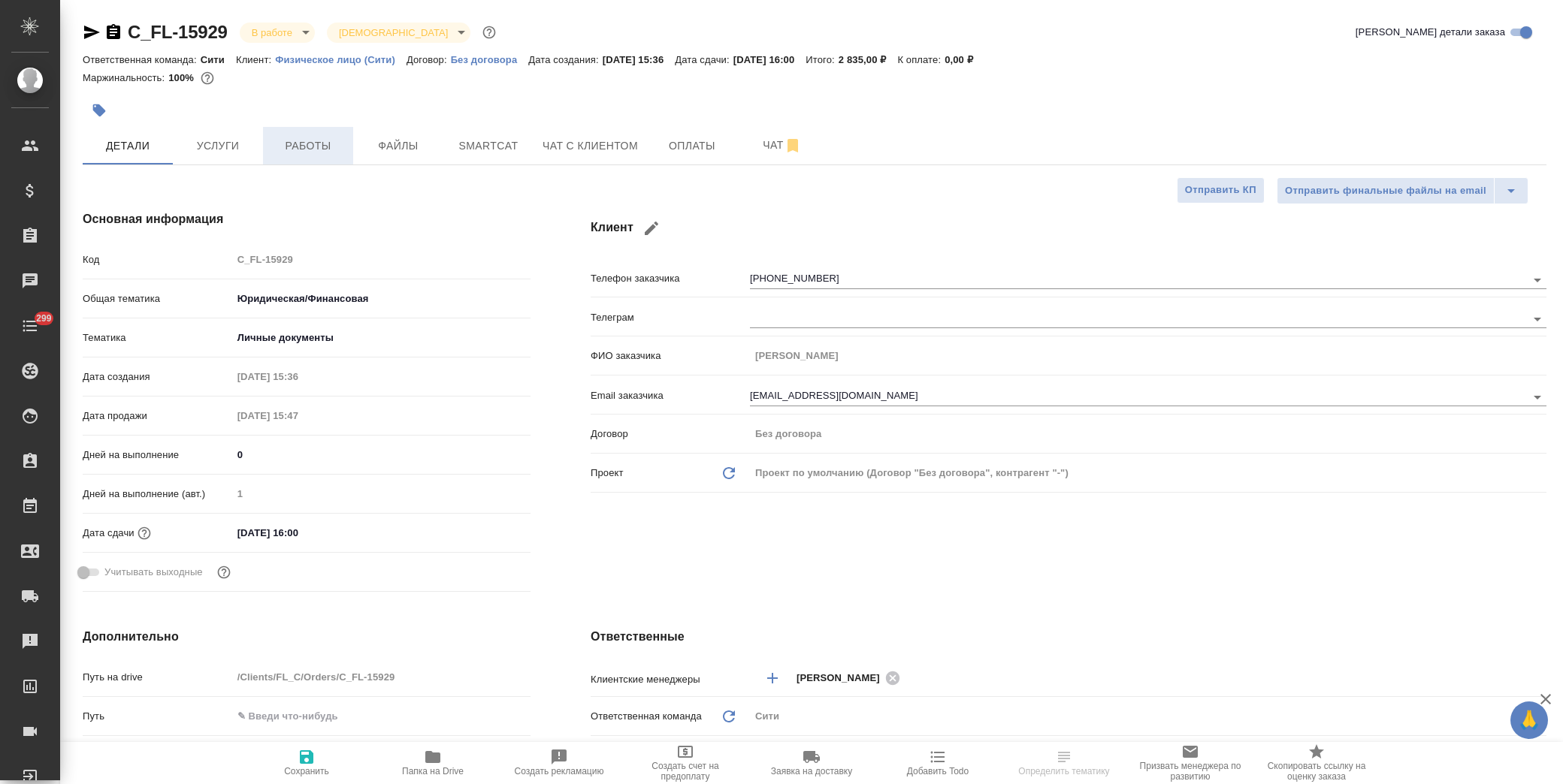
type textarea "x"
click at [296, 144] on span "Работы" at bounding box center [307, 146] width 72 height 19
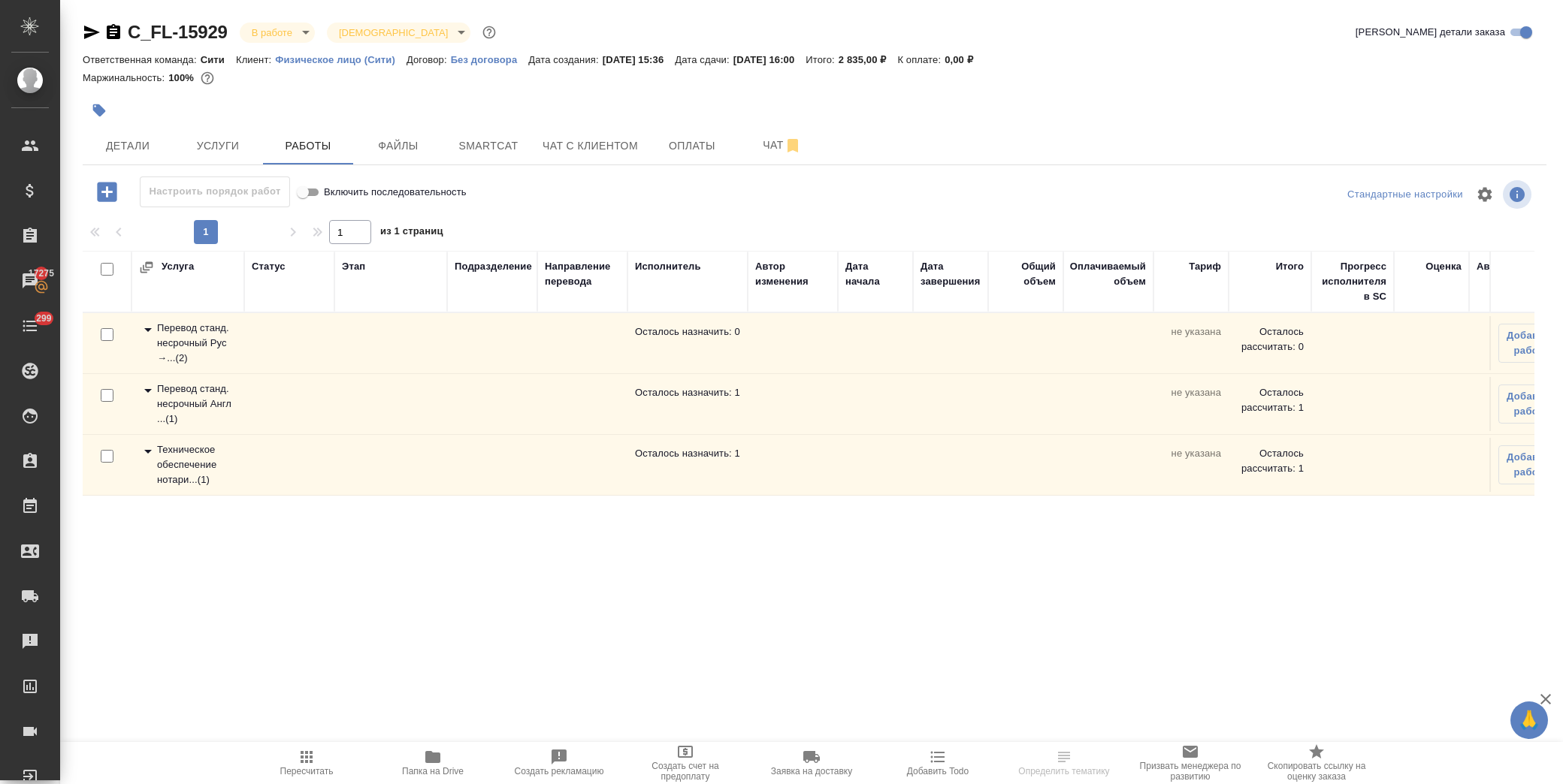
click at [148, 333] on icon at bounding box center [148, 330] width 18 height 18
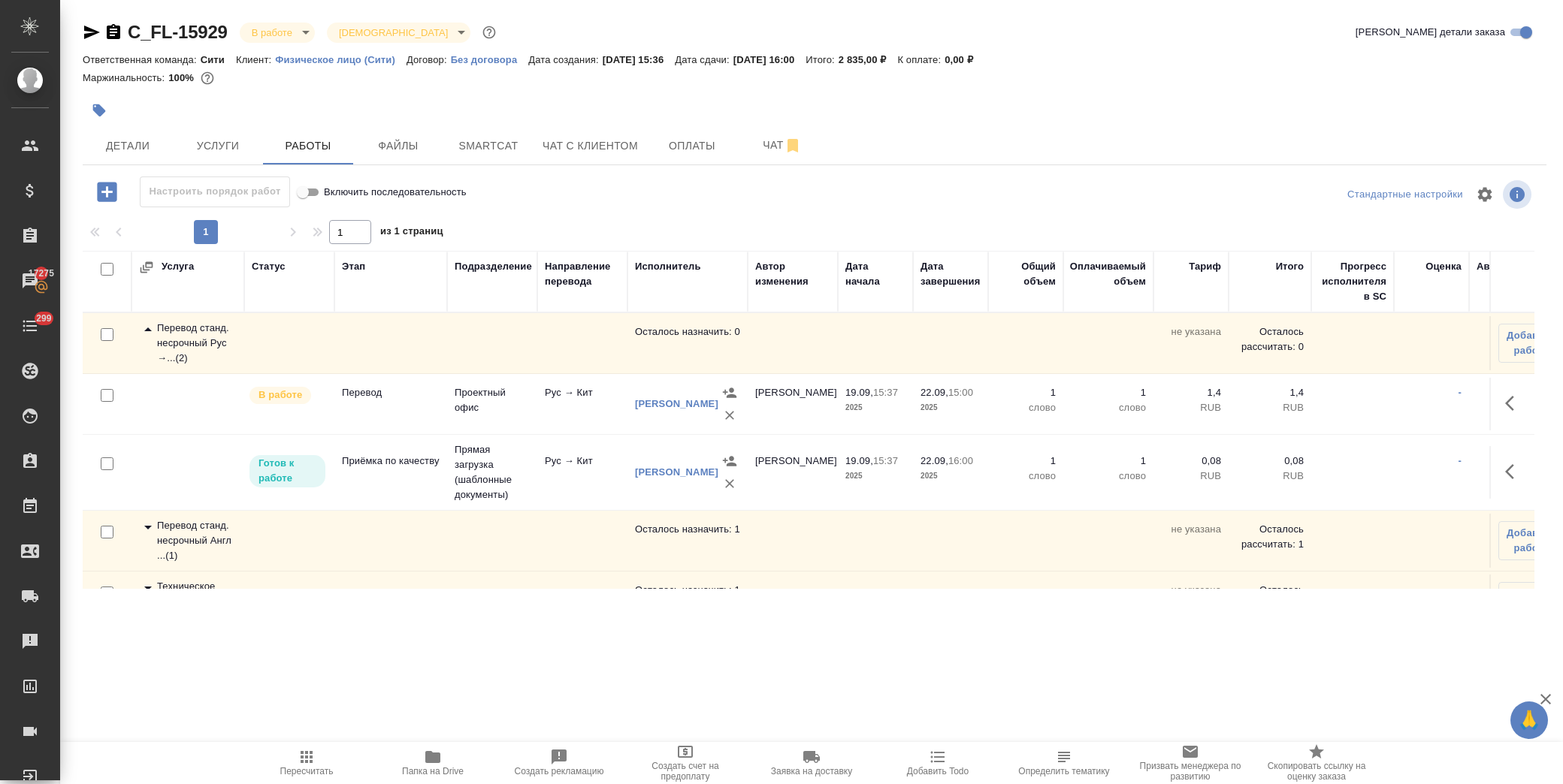
click at [150, 332] on icon at bounding box center [148, 330] width 18 height 18
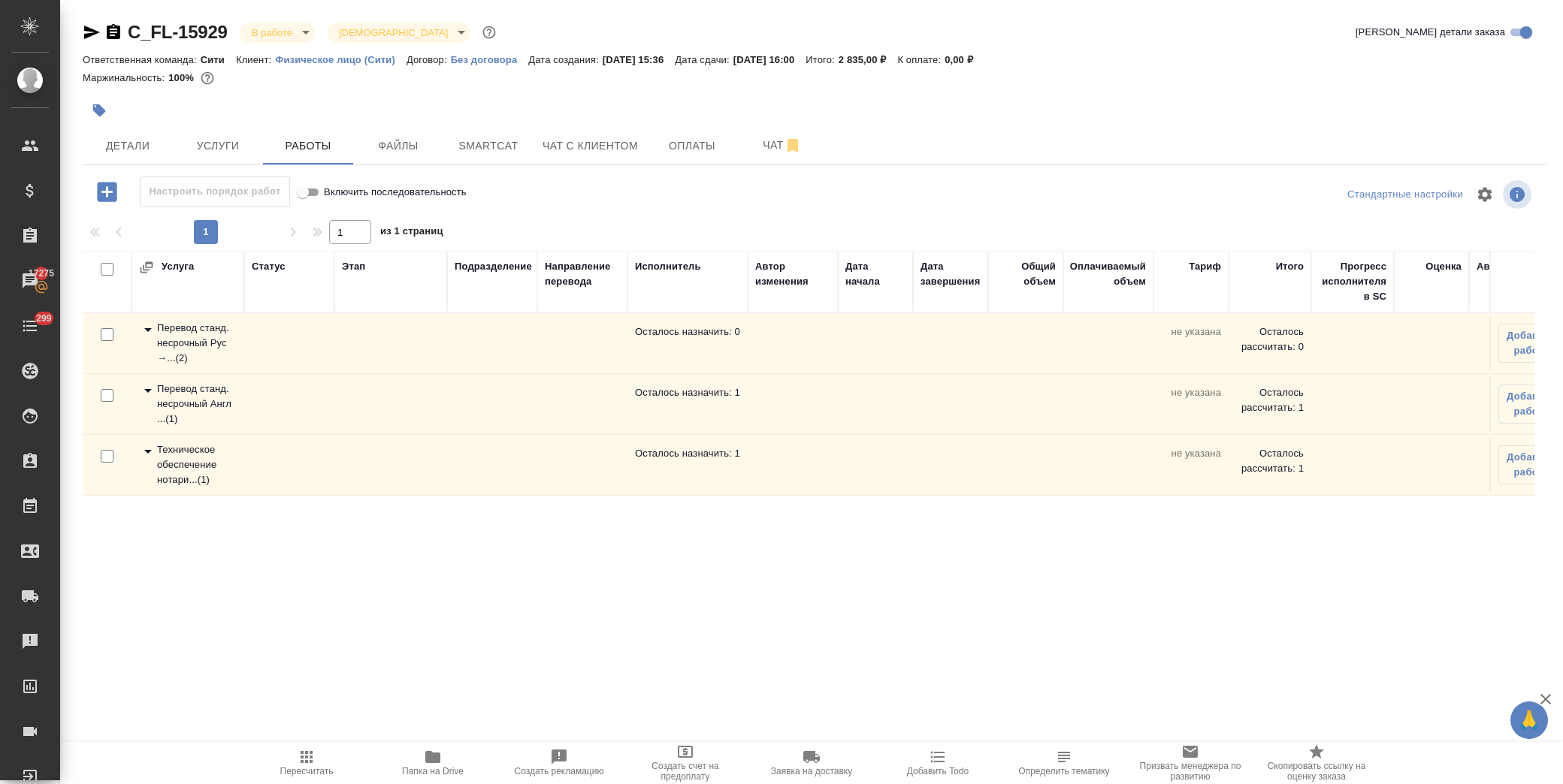
click at [144, 394] on icon at bounding box center [148, 391] width 18 height 18
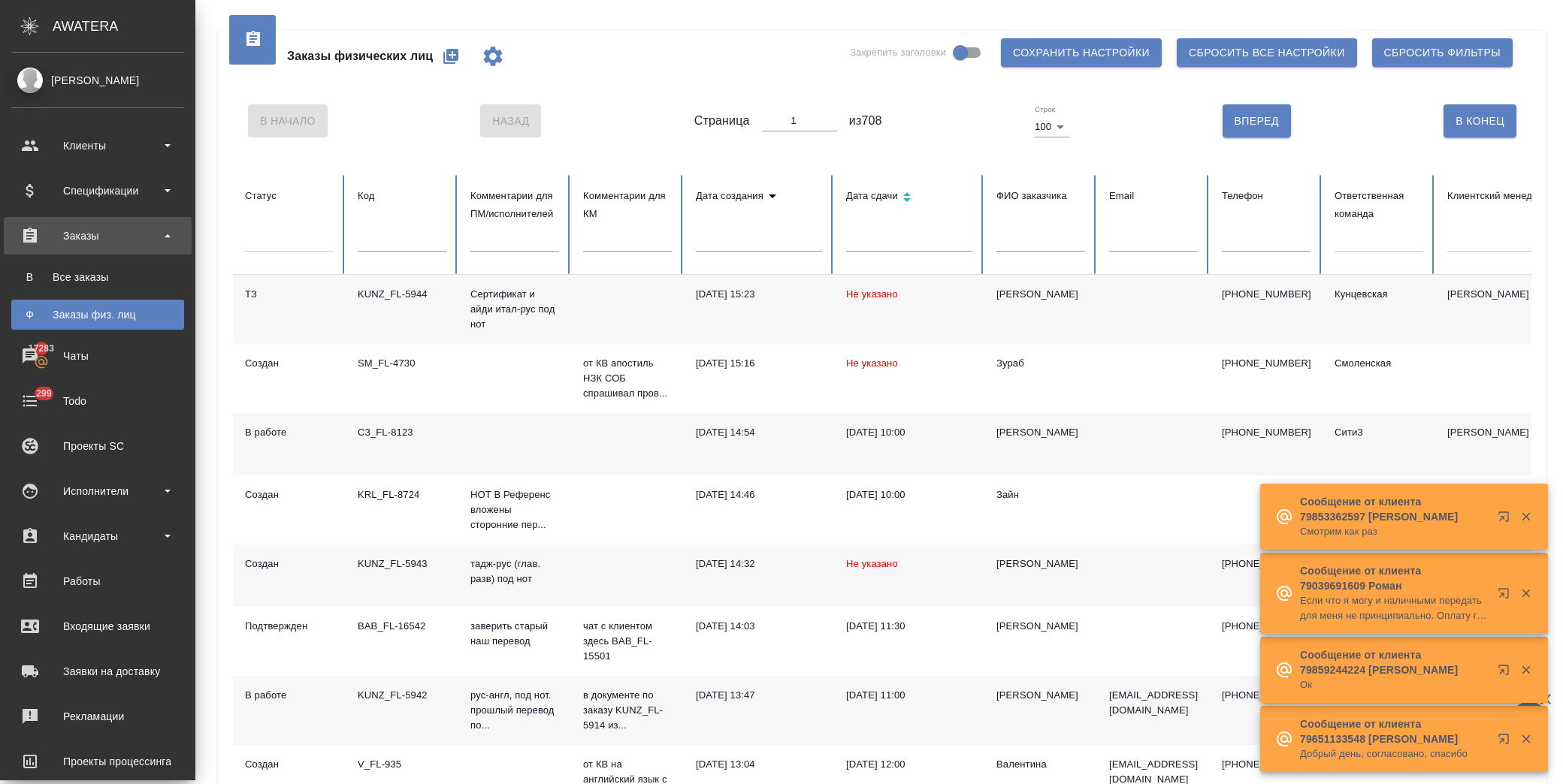
click at [117, 280] on div "Все заказы" at bounding box center [97, 277] width 158 height 15
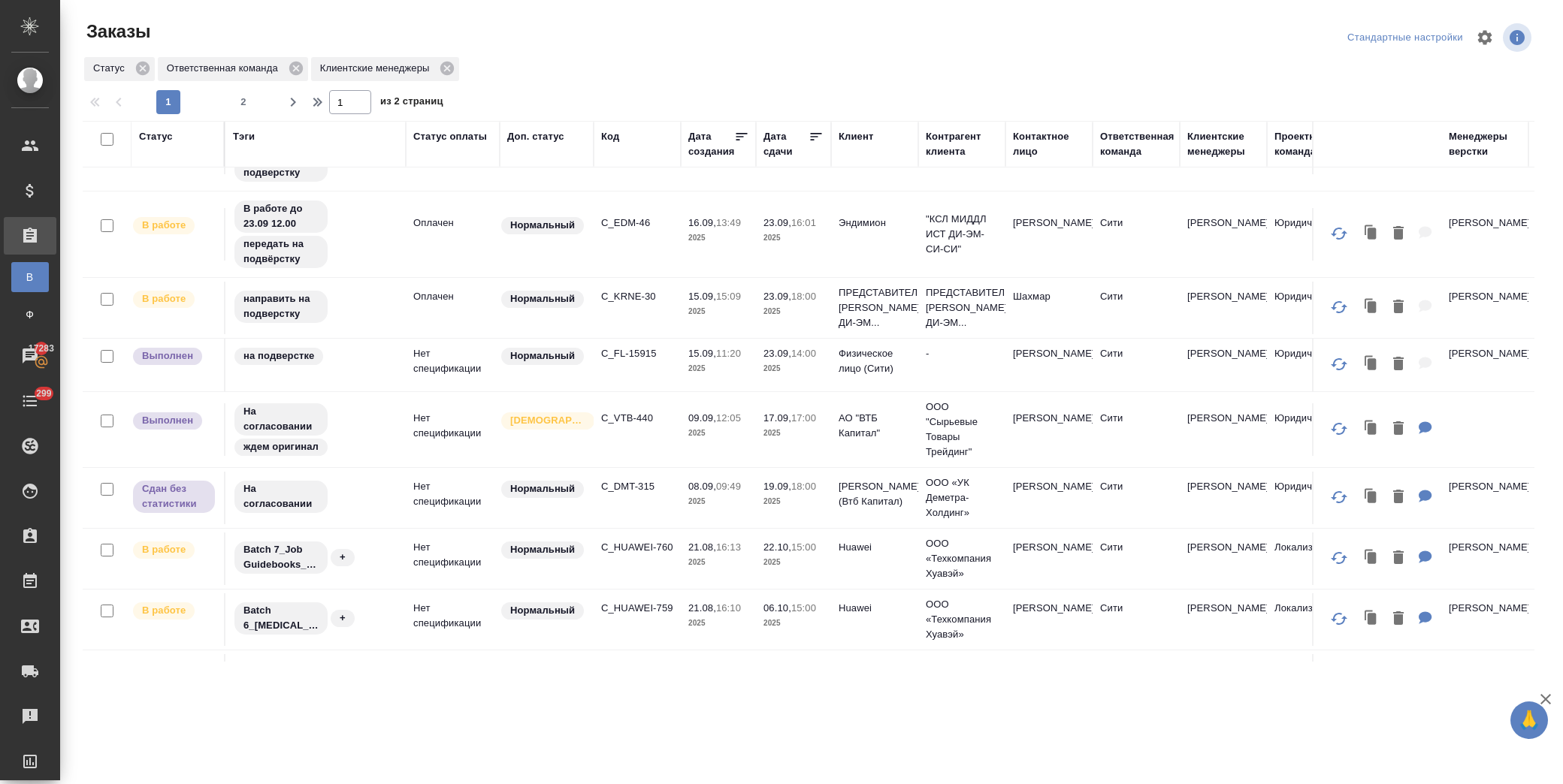
scroll to position [701, 0]
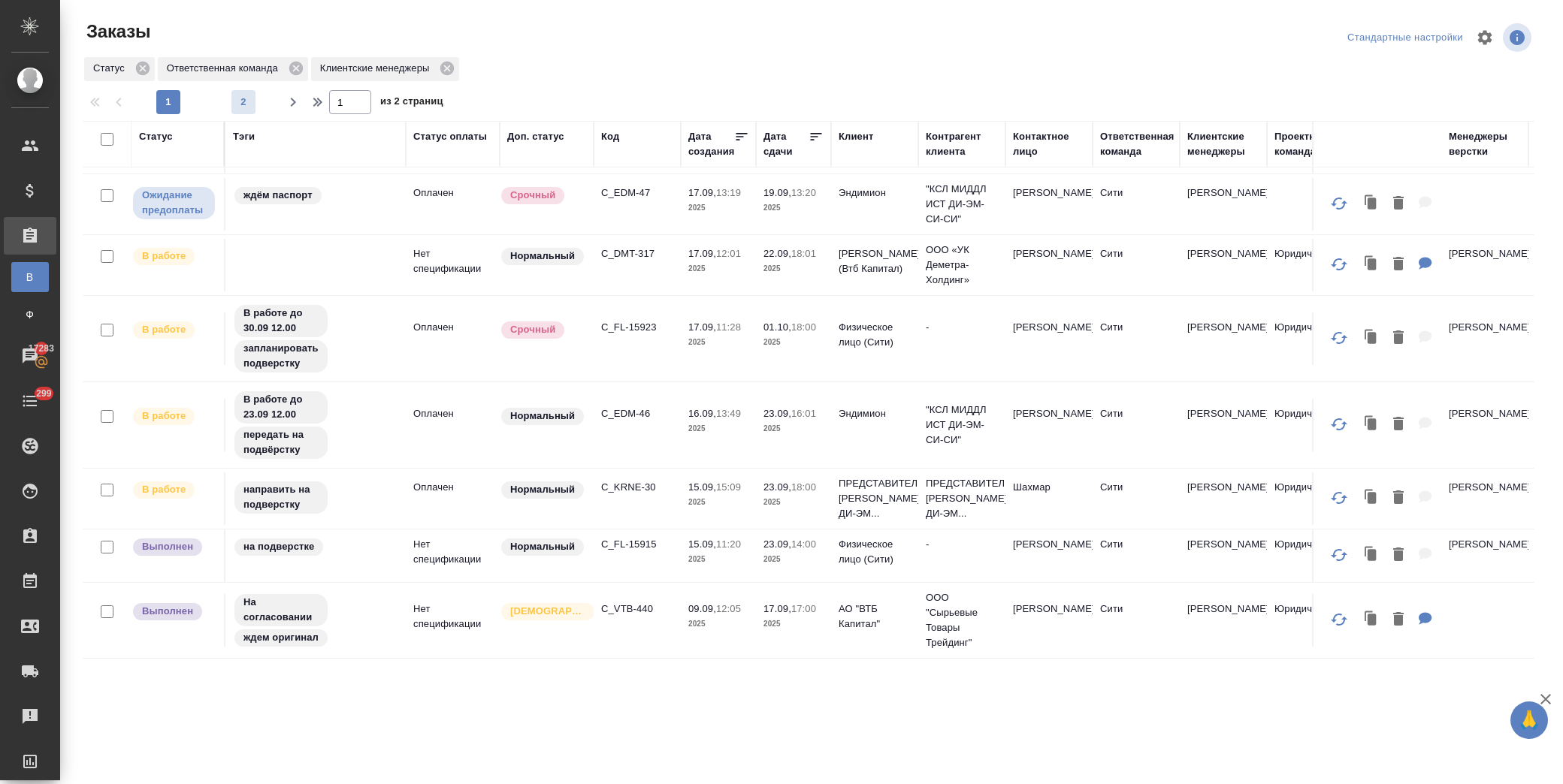
click at [241, 93] on button "2" at bounding box center [243, 102] width 24 height 24
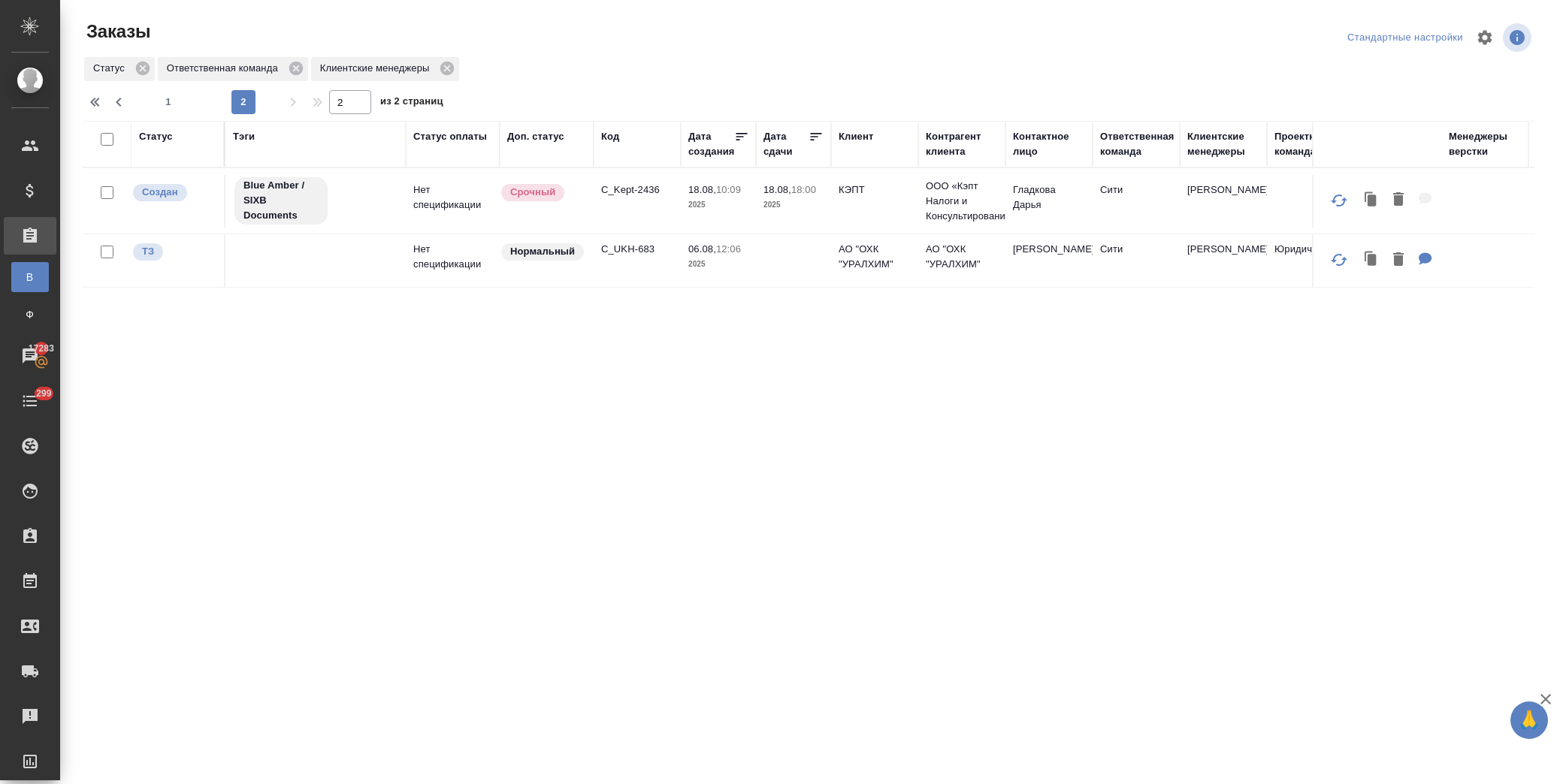
scroll to position [0, 0]
click at [166, 104] on span "1" at bounding box center [169, 102] width 24 height 15
type input "1"
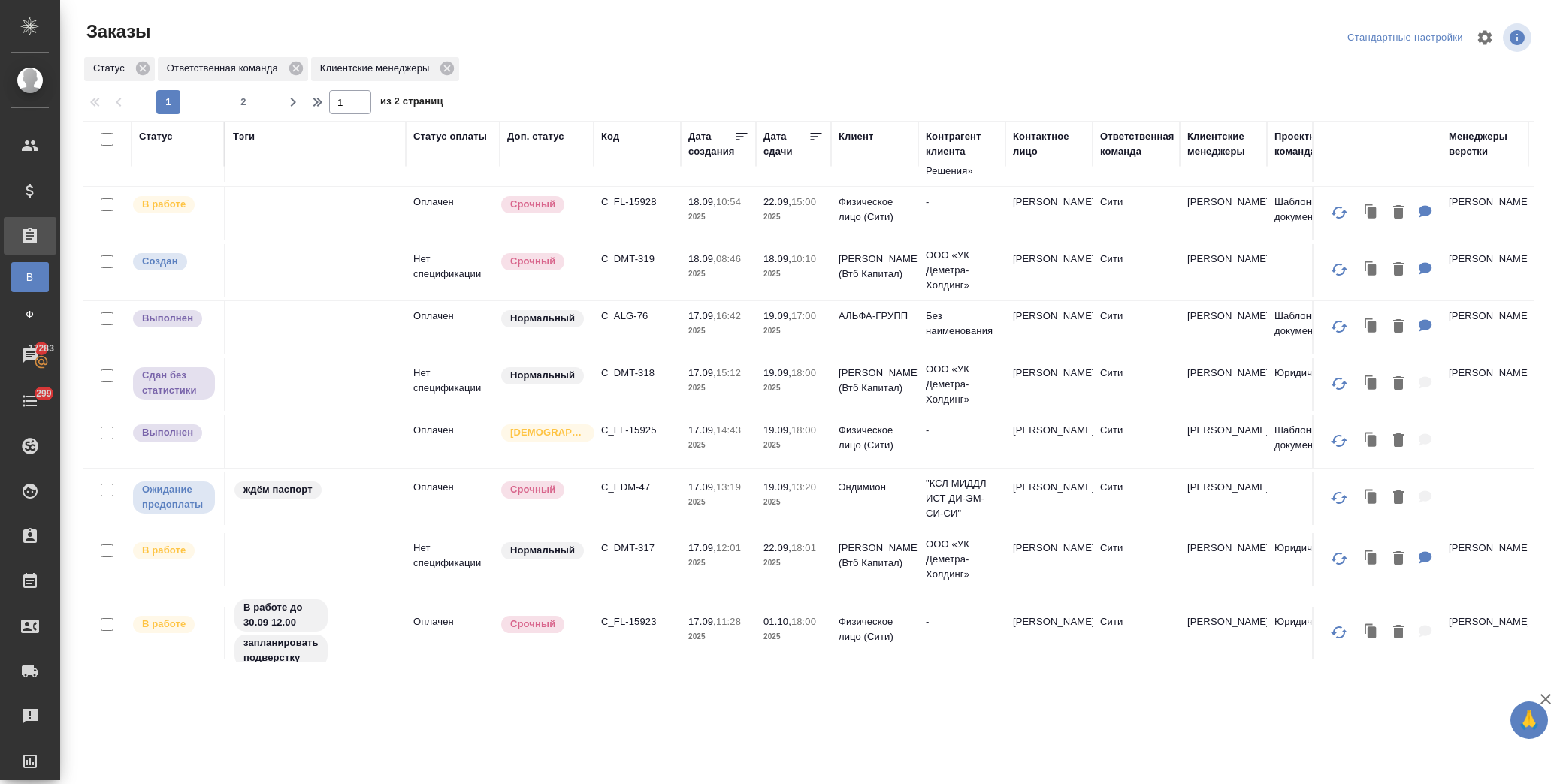
scroll to position [417, 0]
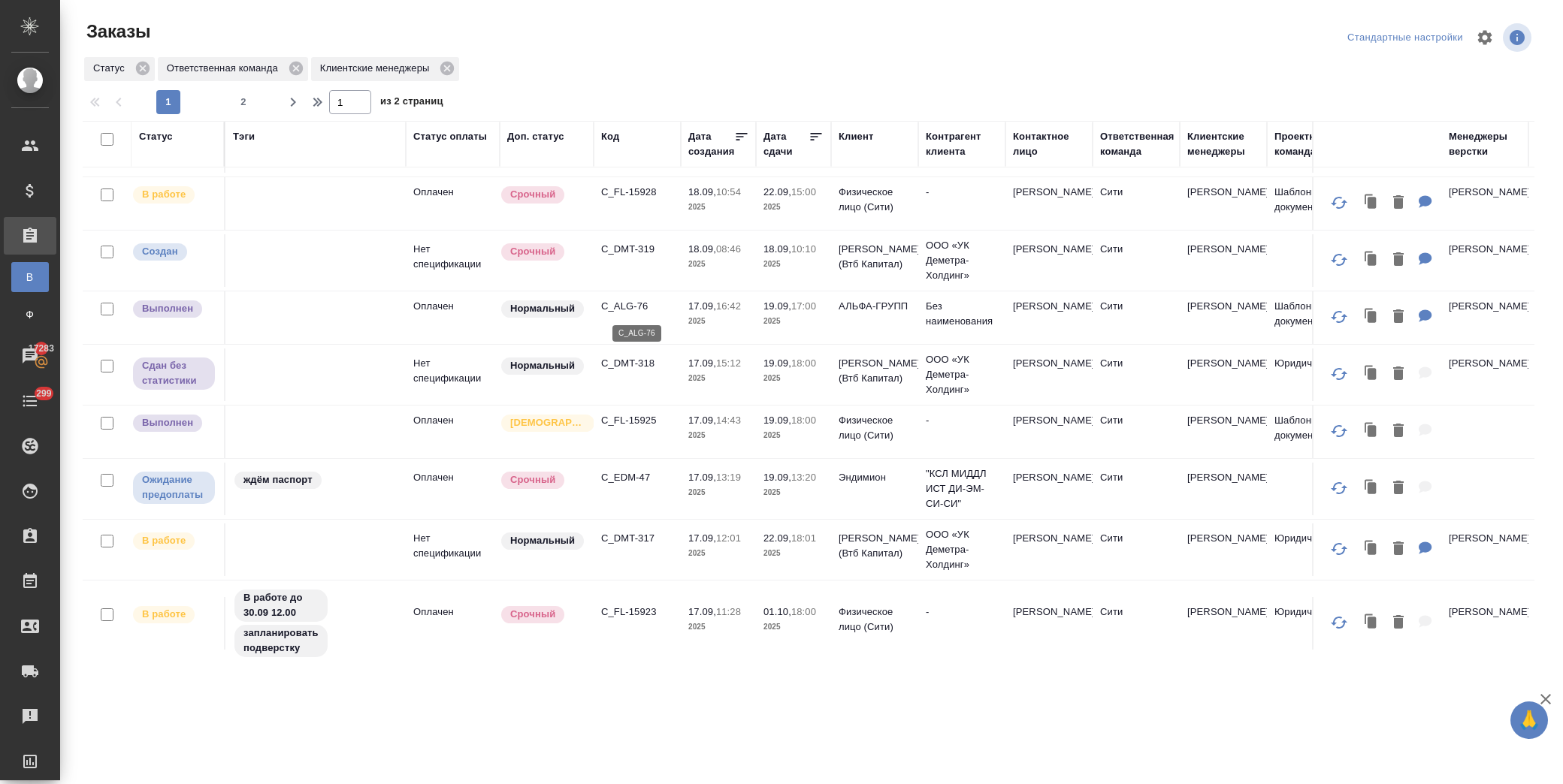
click at [617, 306] on p "C_ALG-76" at bounding box center [637, 306] width 72 height 15
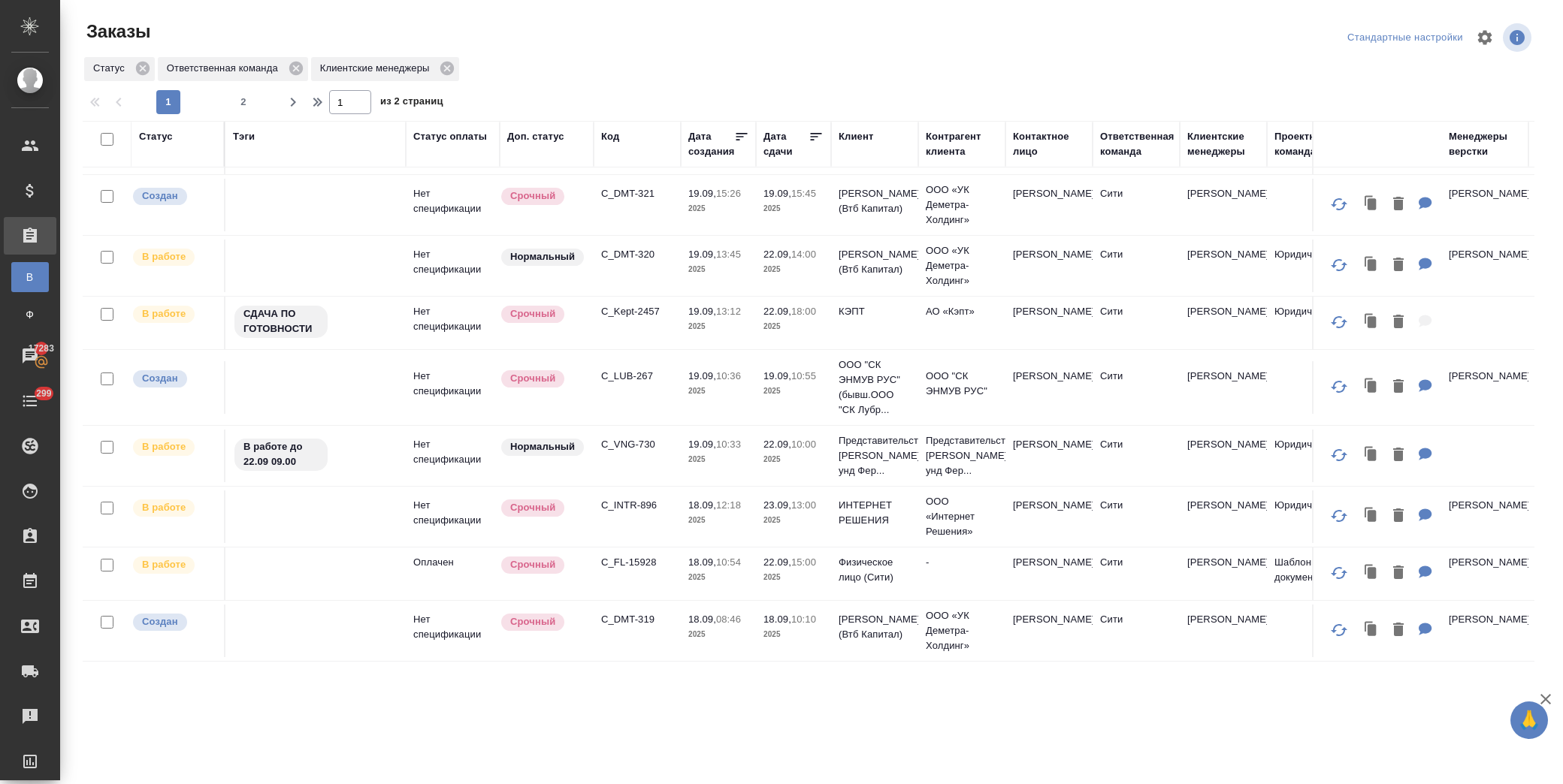
scroll to position [0, 0]
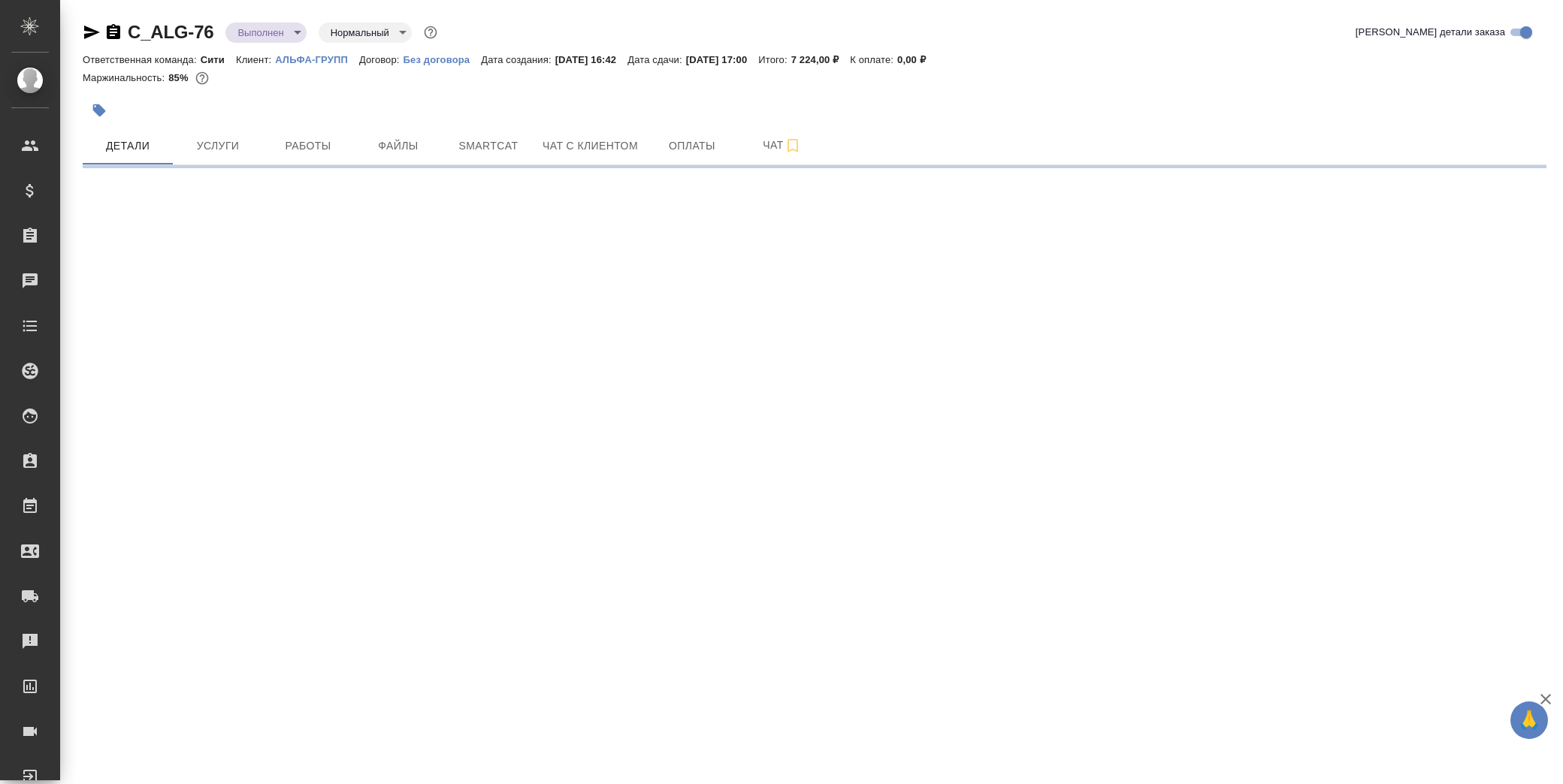
select select "RU"
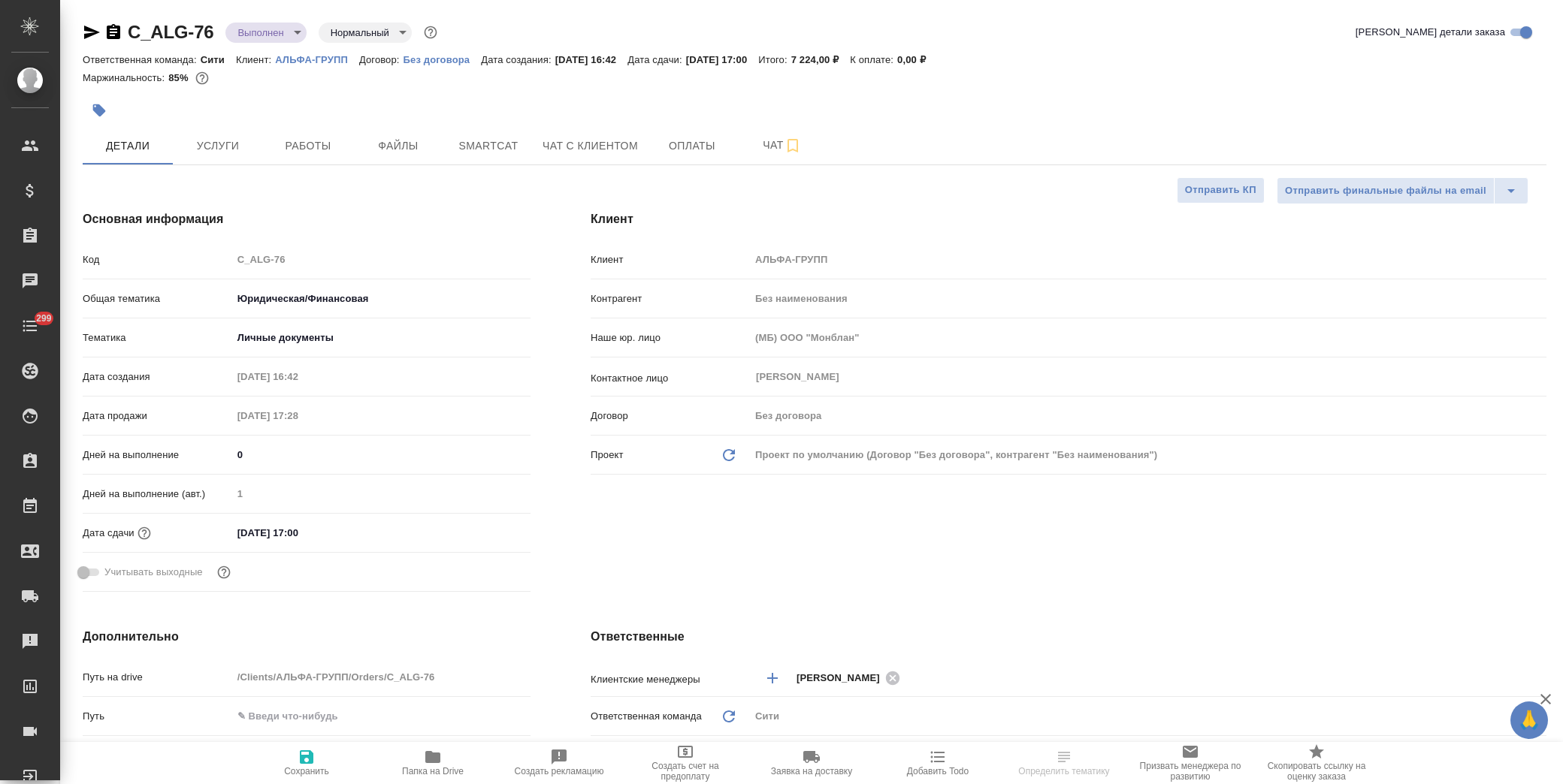
type textarea "x"
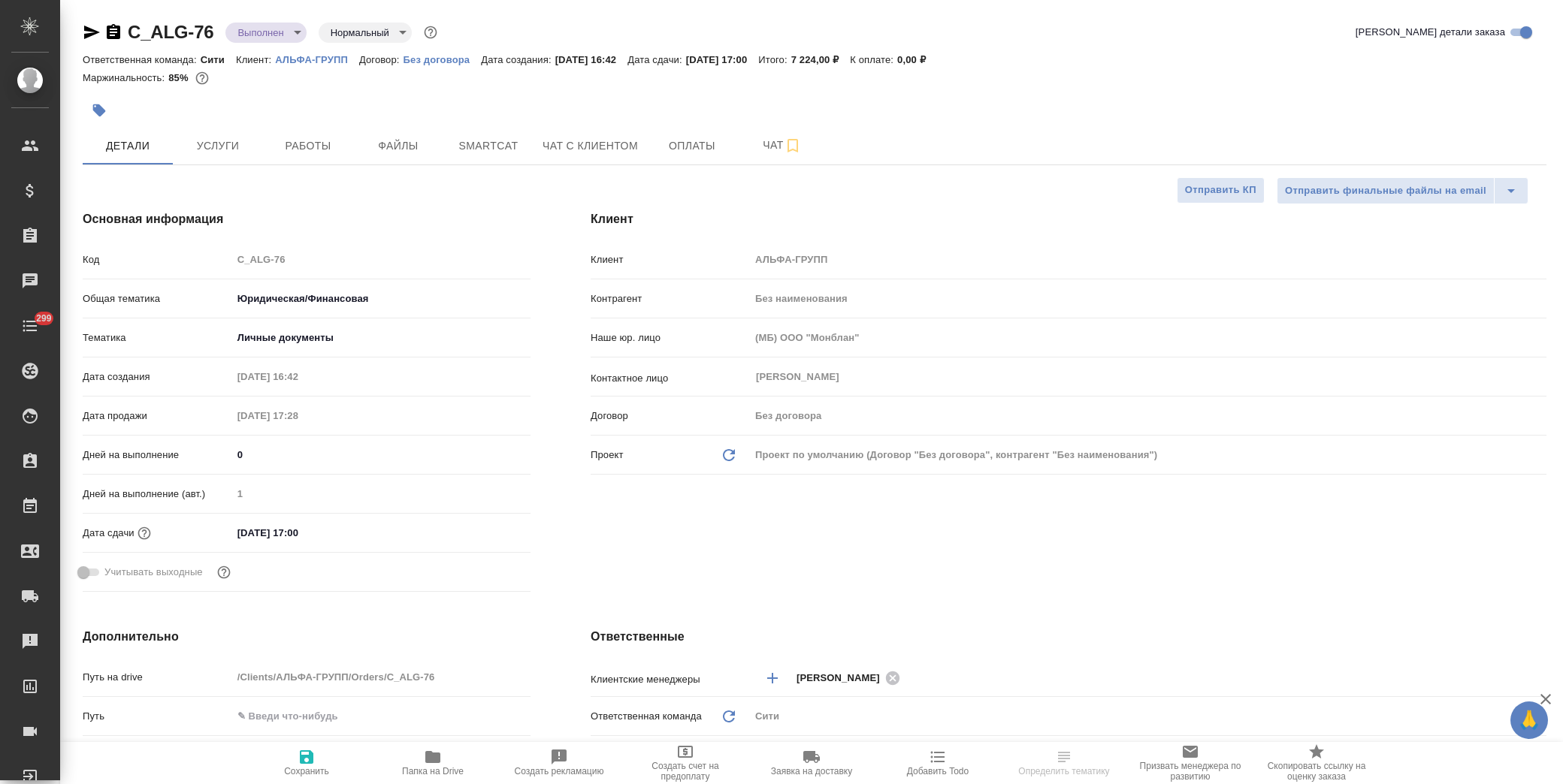
type textarea "x"
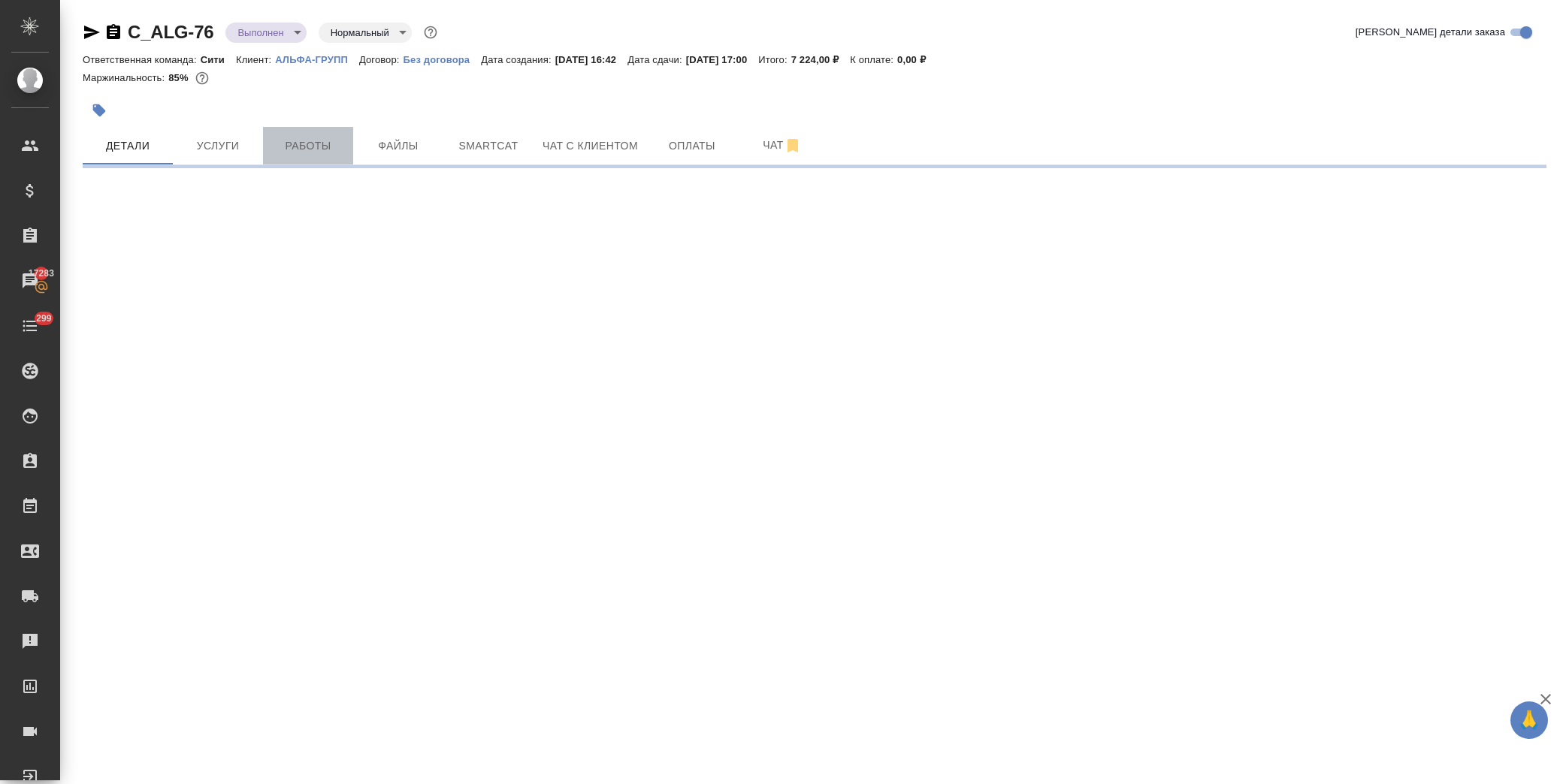
click at [288, 135] on button "Работы" at bounding box center [307, 146] width 90 height 37
select select "RU"
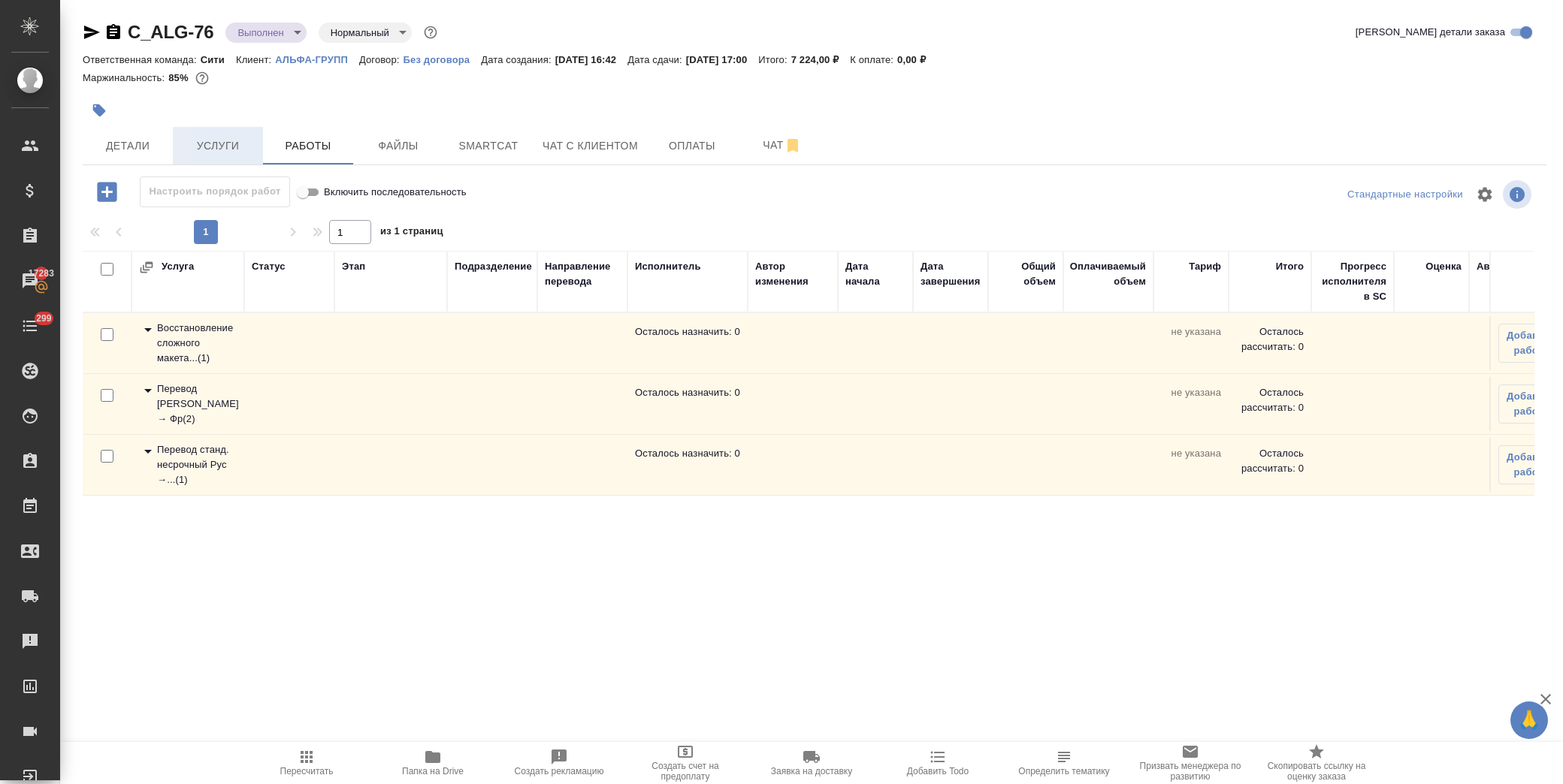
click at [203, 141] on span "Услуги" at bounding box center [217, 146] width 72 height 19
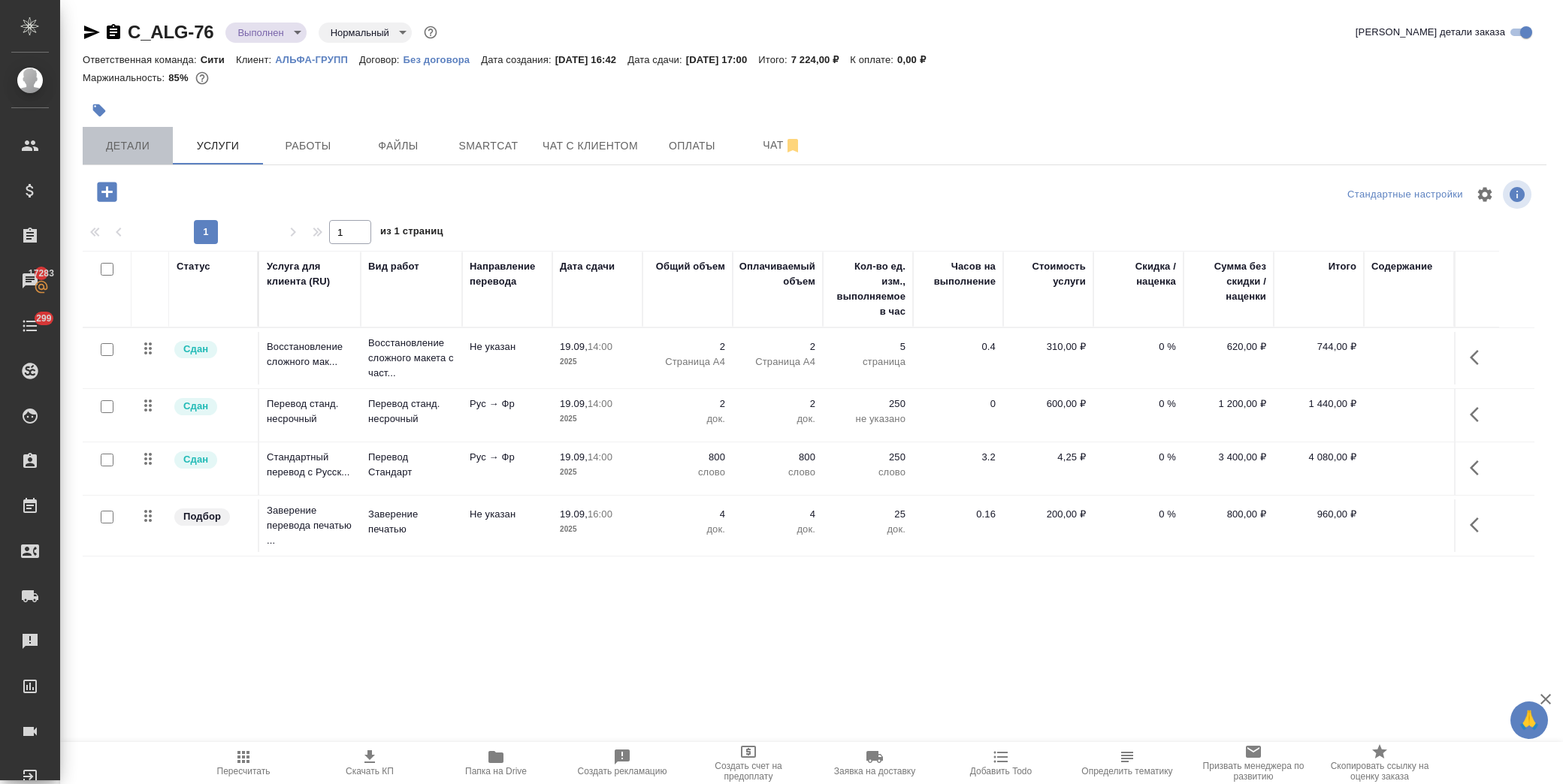
click at [118, 143] on span "Детали" at bounding box center [127, 146] width 72 height 19
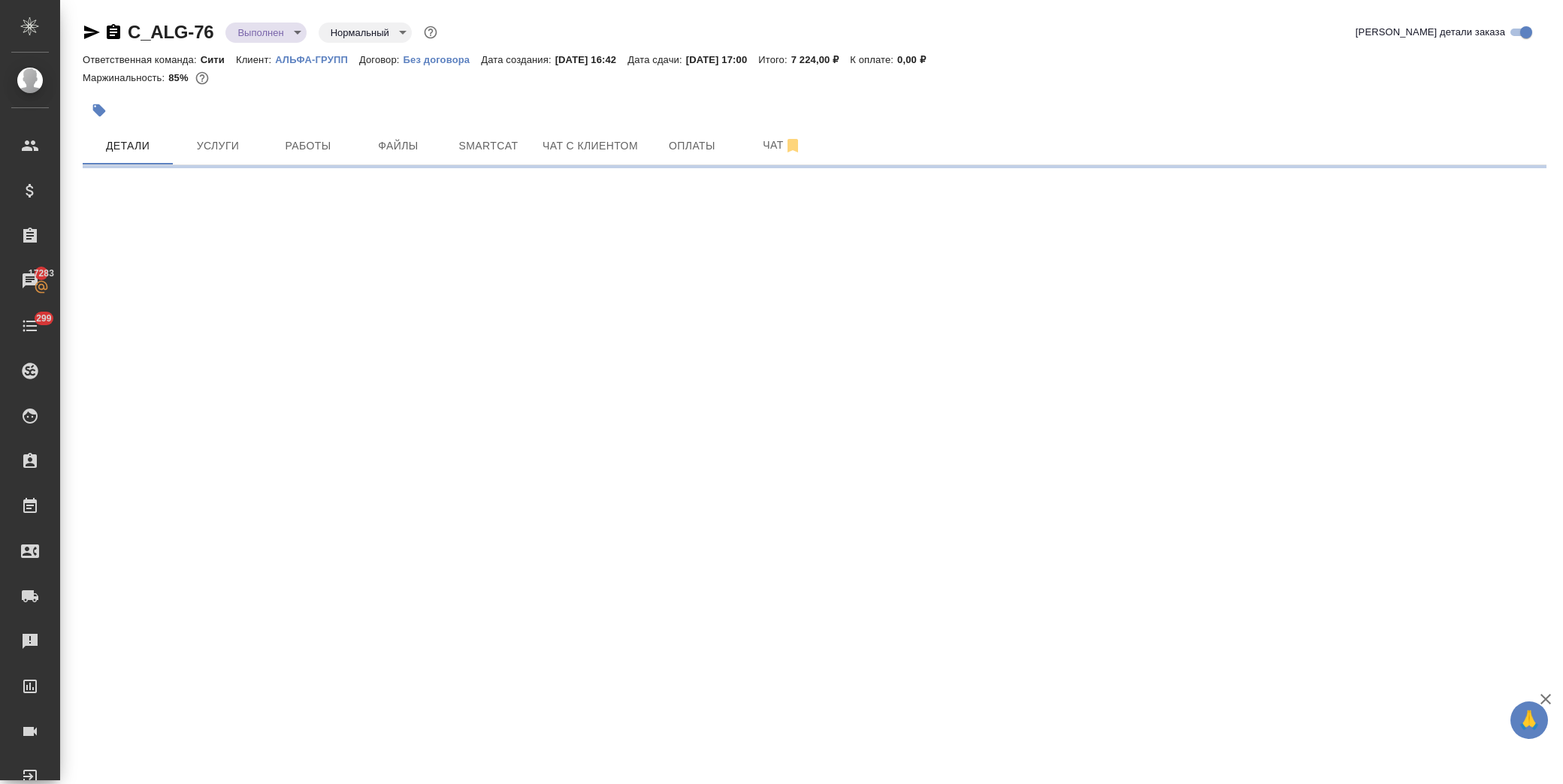
select select "RU"
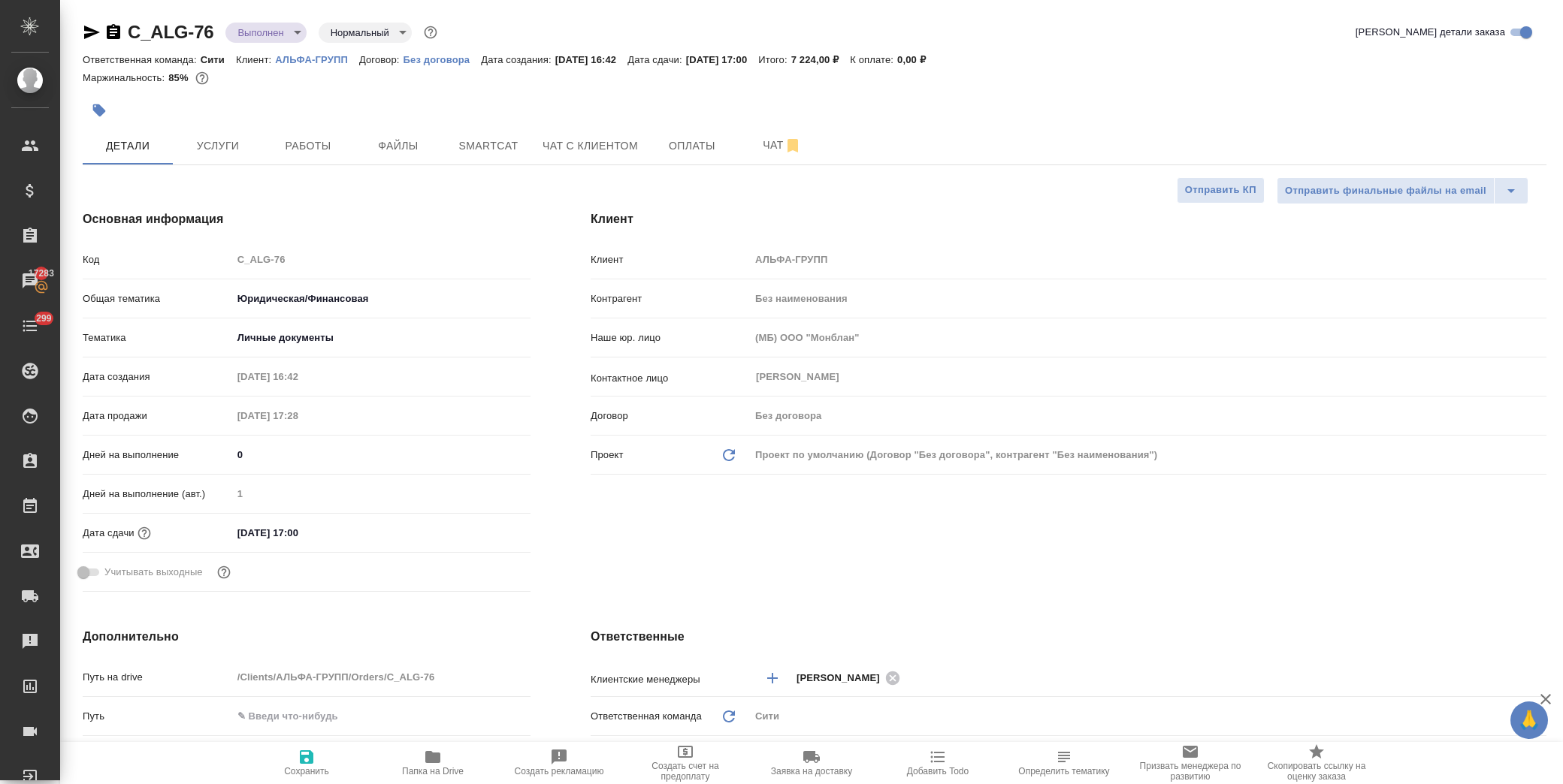
type textarea "x"
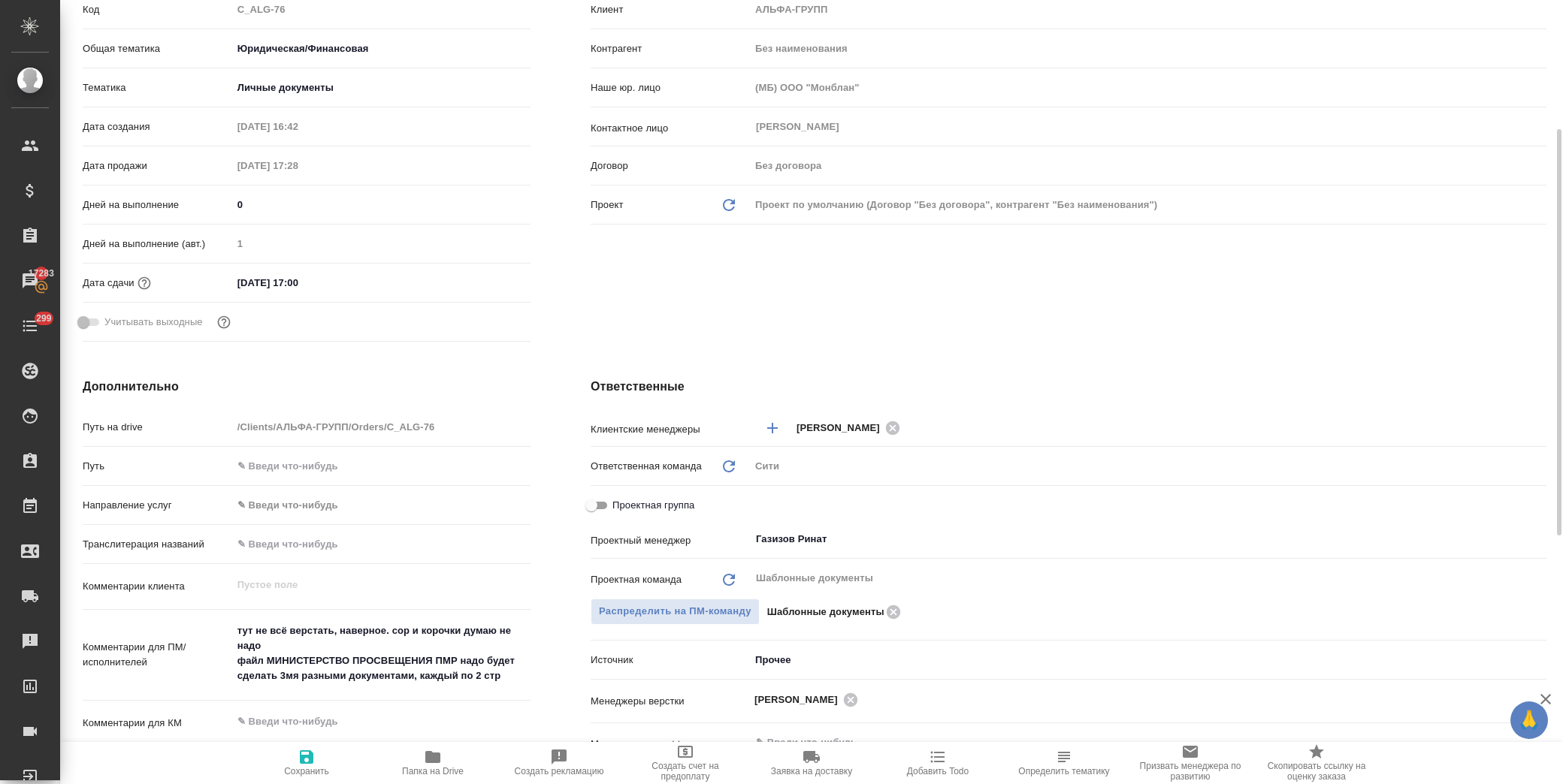
click at [595, 500] on input "Проектная группа" at bounding box center [591, 505] width 54 height 18
checkbox input "true"
type textarea "x"
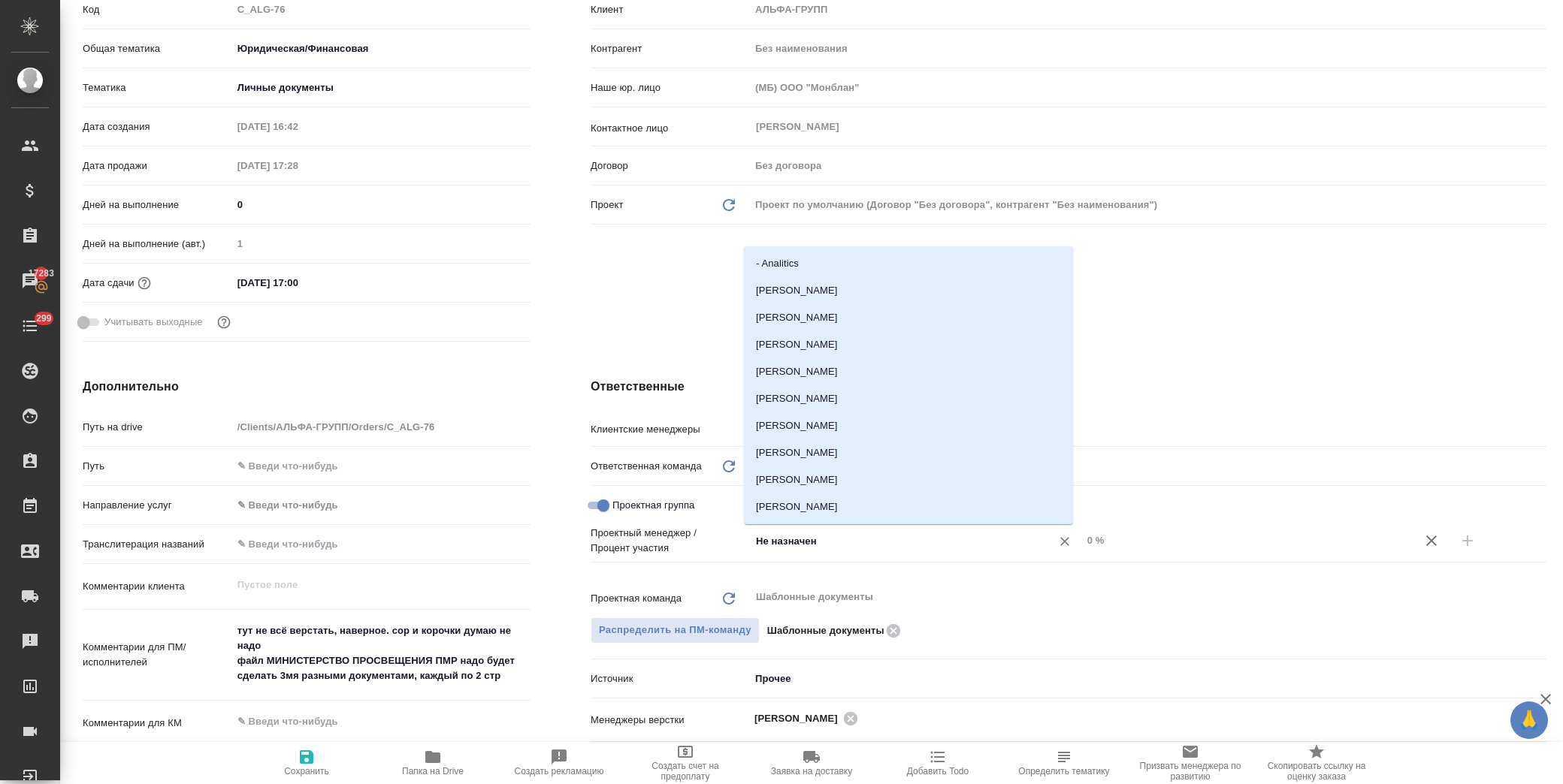
click at [792, 544] on input "Не назначен" at bounding box center [891, 541] width 273 height 18
click at [839, 541] on input "Не назначен" at bounding box center [891, 541] width 273 height 18
drag, startPoint x: 839, startPoint y: 541, endPoint x: 579, endPoint y: 535, distance: 260.1
click at [579, 535] on div "Ответственные Клиентские менеджеры Димитриева Юлия ​ Ответственная команда Обно…" at bounding box center [1068, 661] width 1016 height 626
type input "газ"
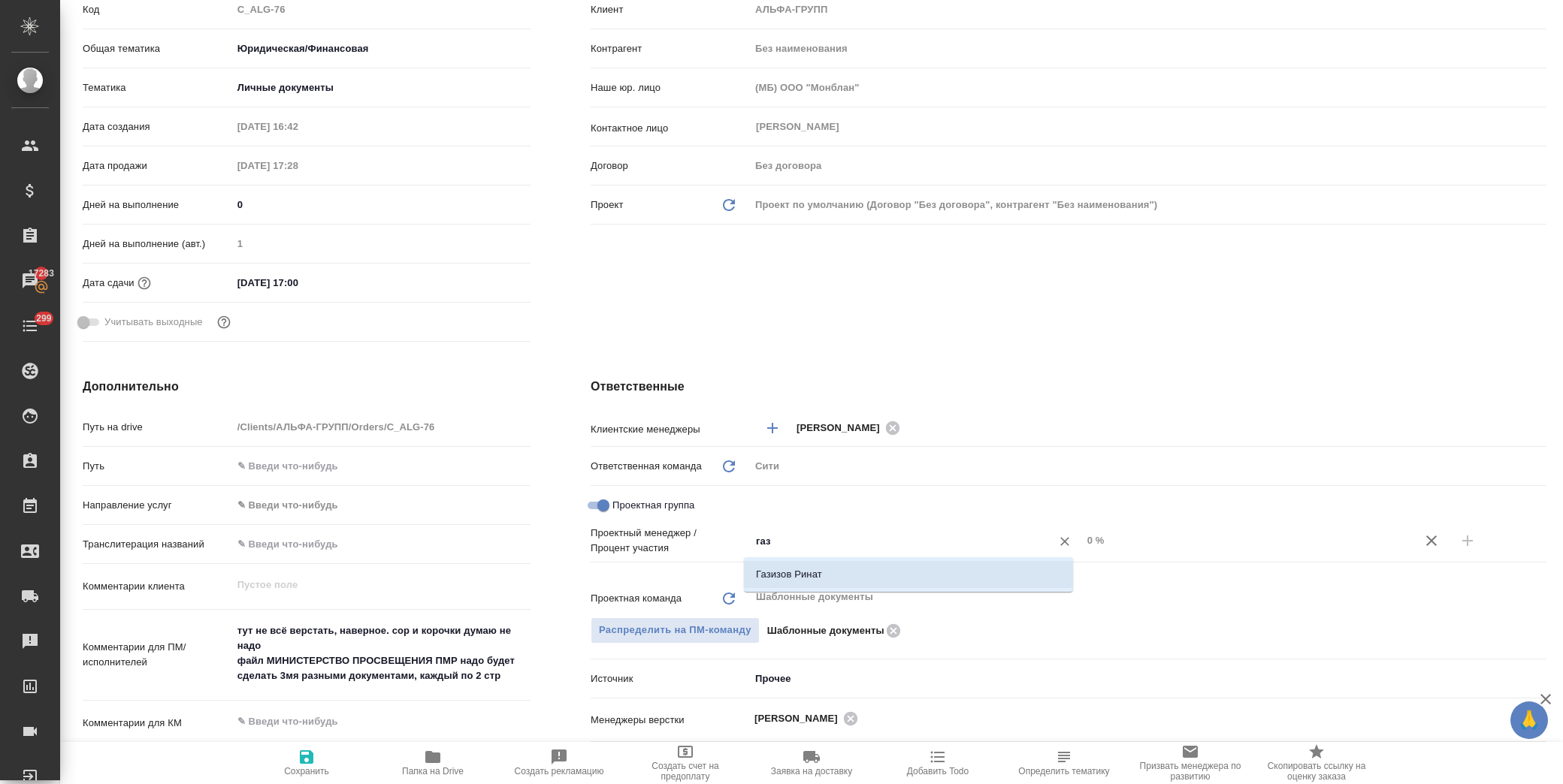
drag, startPoint x: 805, startPoint y: 577, endPoint x: 816, endPoint y: 579, distance: 11.2
click at [808, 579] on li "Газизов Ринат" at bounding box center [908, 574] width 329 height 27
type textarea "x"
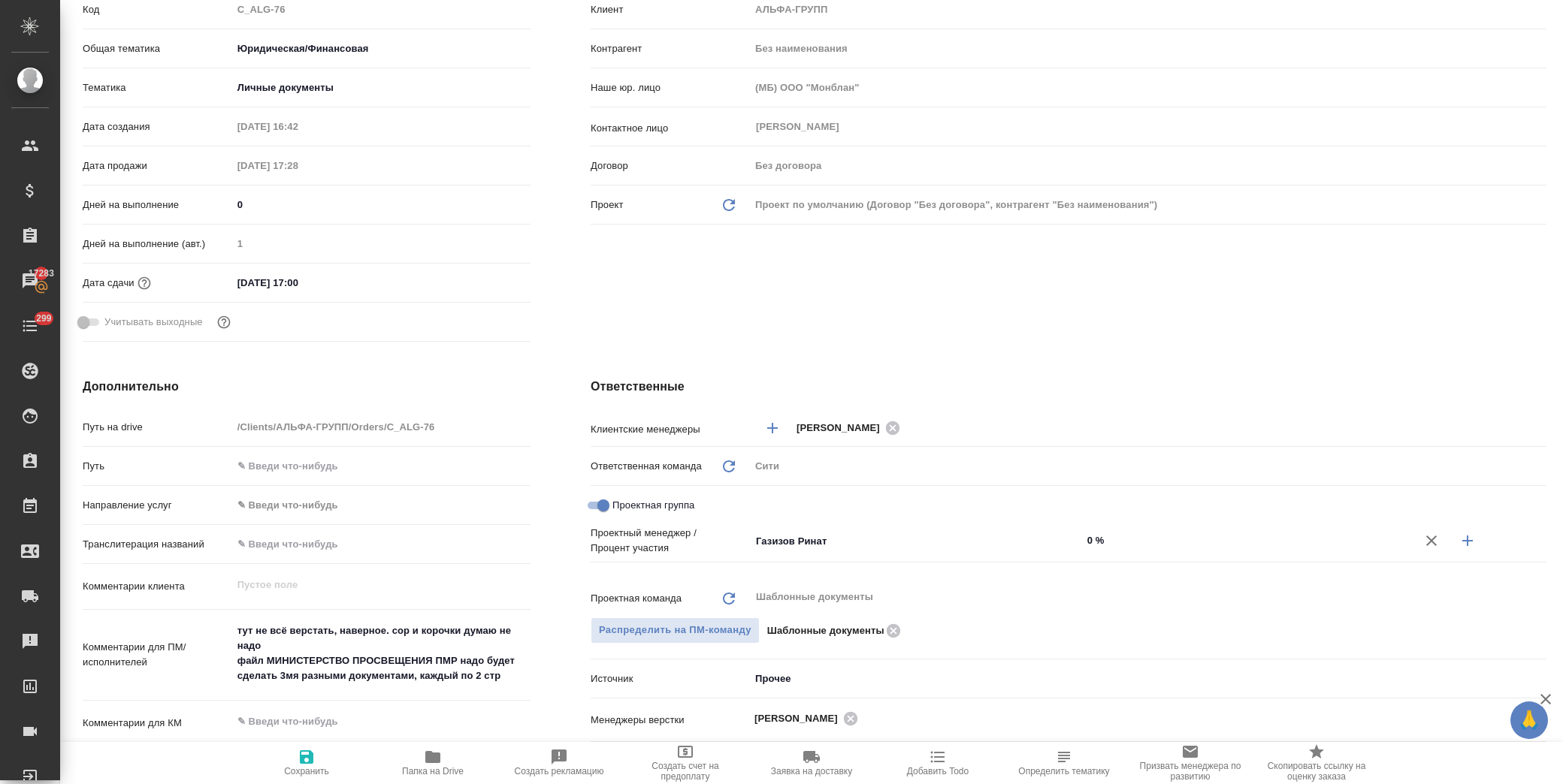
click at [1461, 546] on icon "button" at bounding box center [1468, 541] width 18 height 18
type textarea "x"
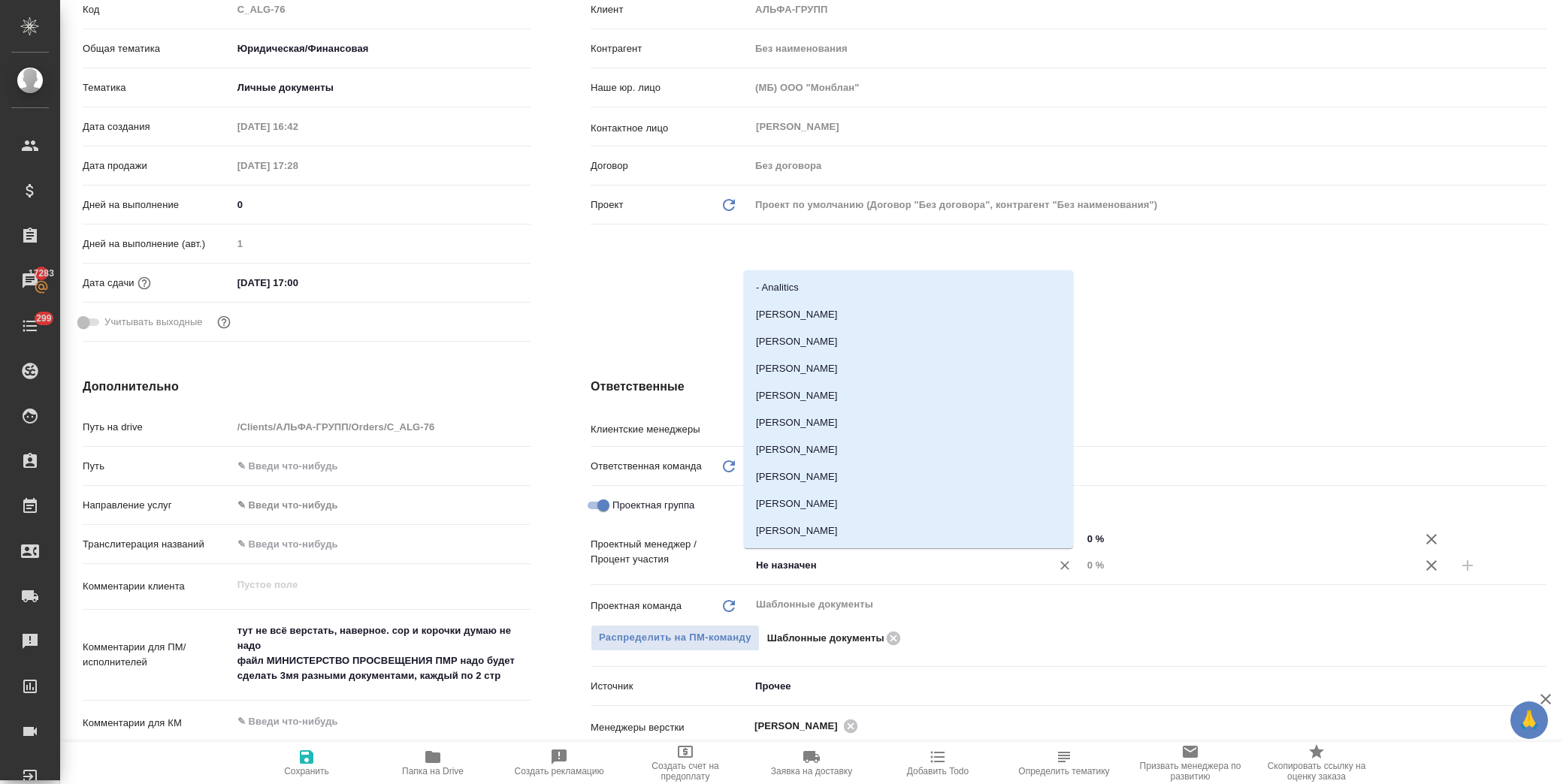
click at [792, 567] on input "Не назначен" at bounding box center [891, 566] width 273 height 18
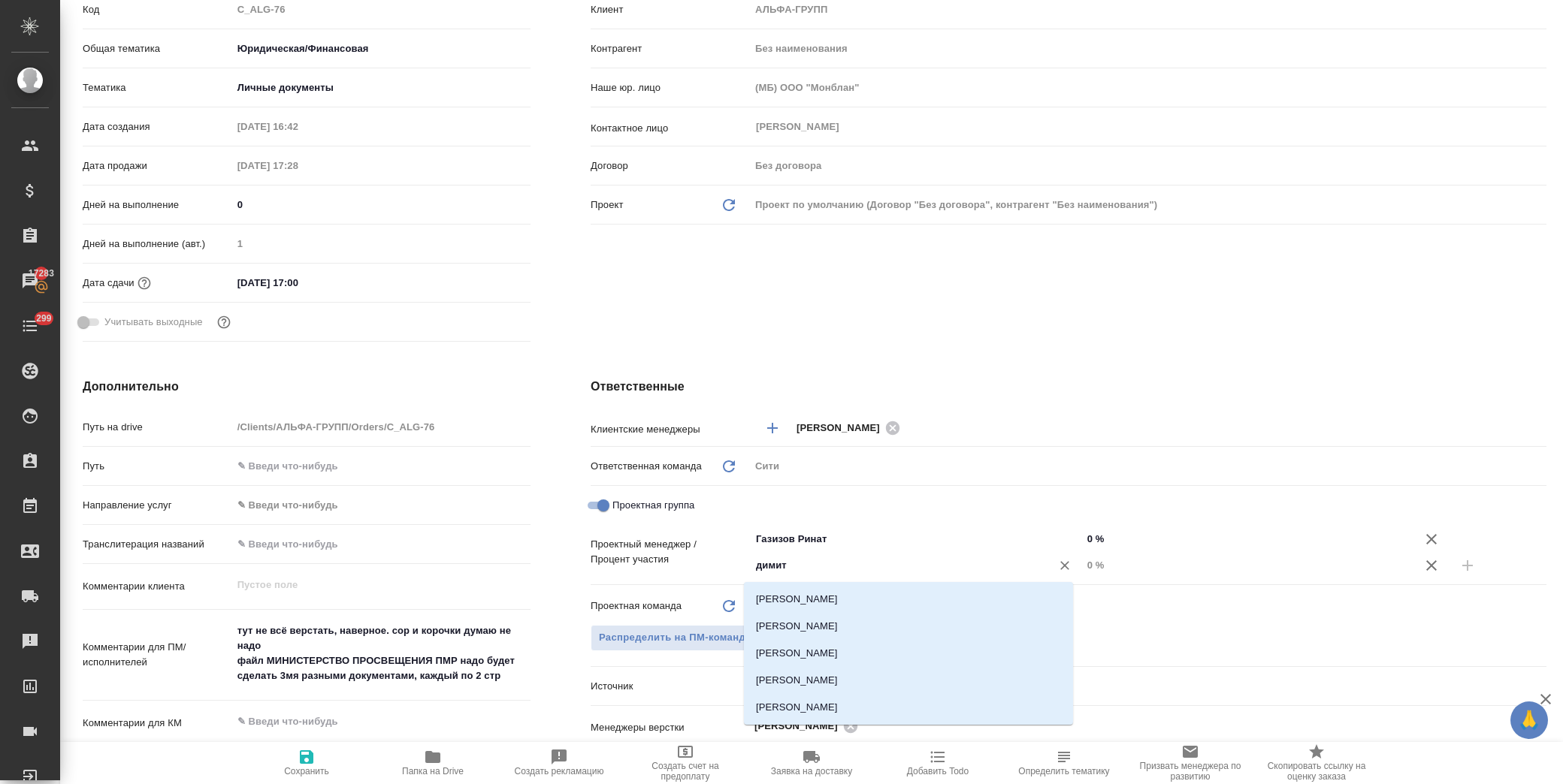
type input "димитр"
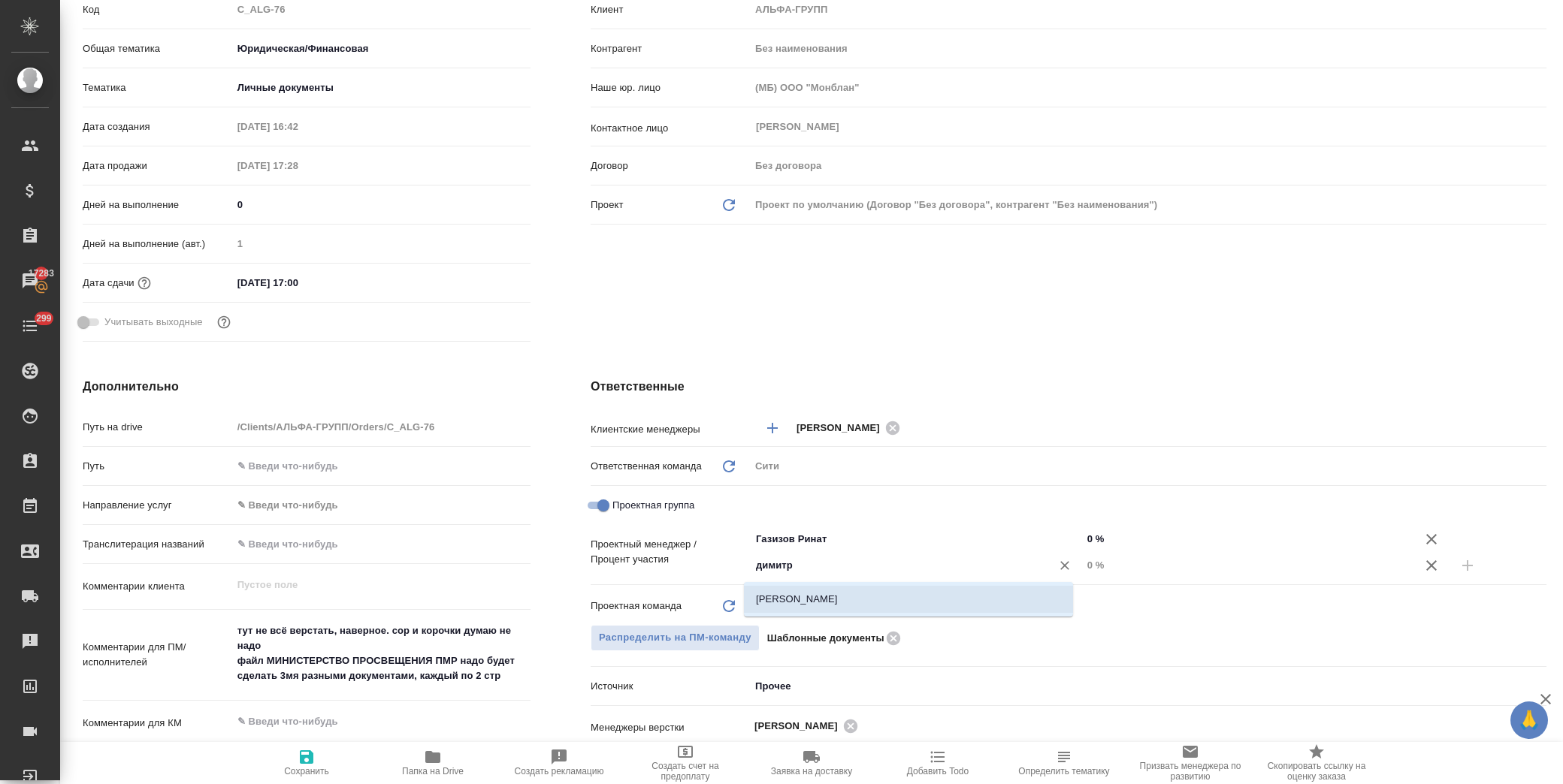
click at [784, 598] on li "[PERSON_NAME]" at bounding box center [908, 599] width 329 height 27
type textarea "x"
click at [1087, 568] on input "0 %" at bounding box center [1248, 565] width 331 height 22
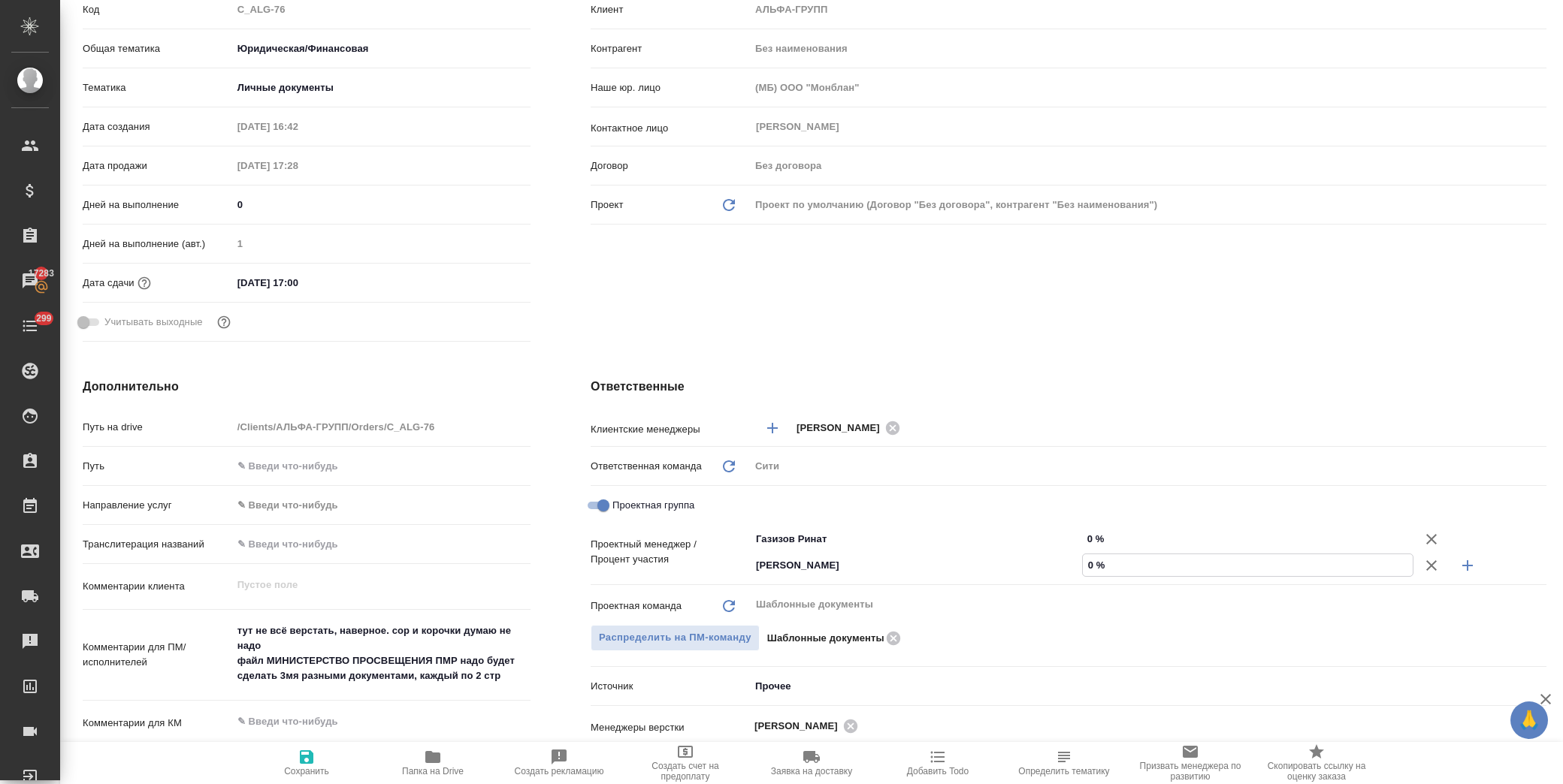
type input "1 %"
type textarea "x"
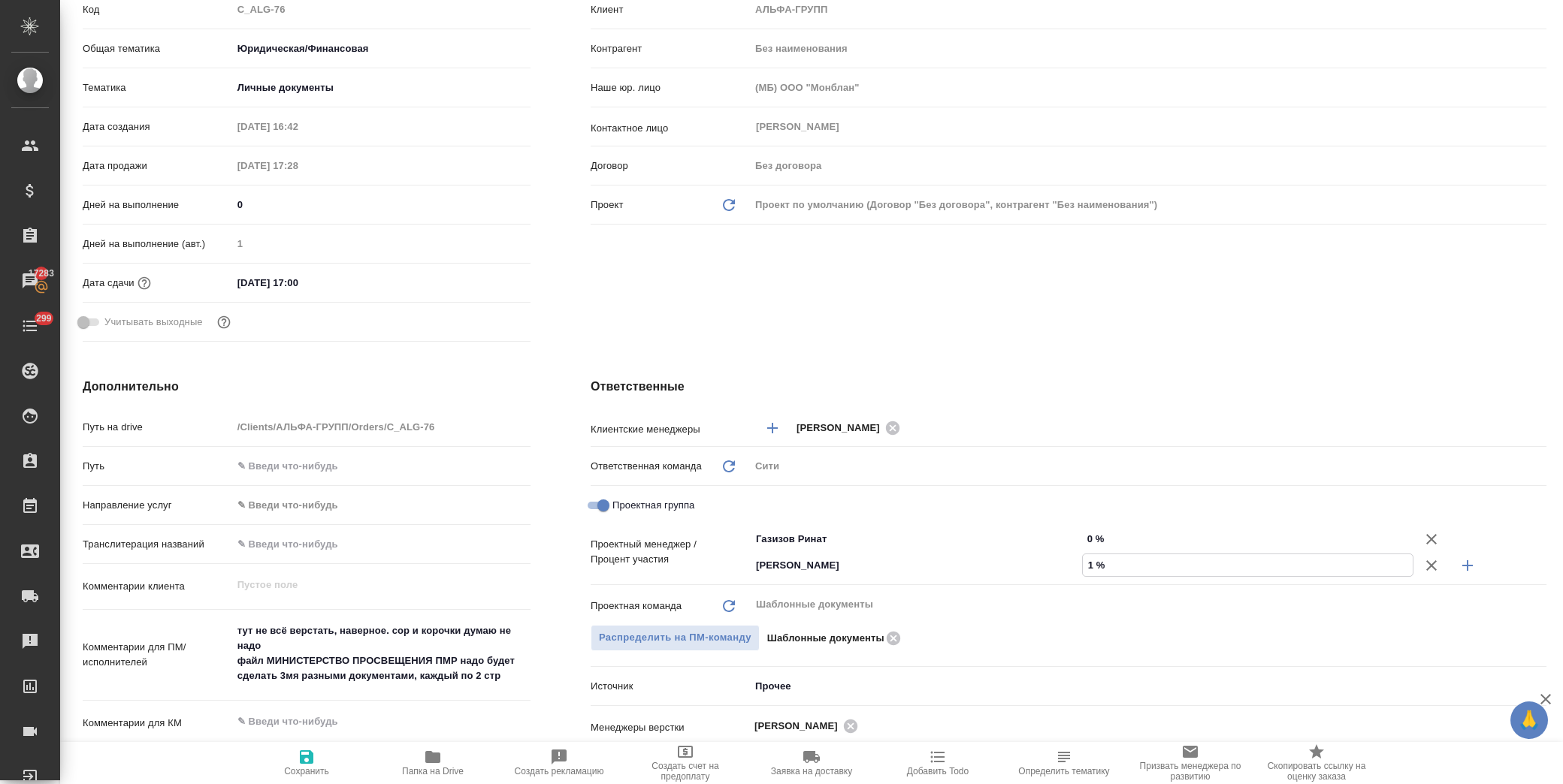
type textarea "x"
type input "14 %"
drag, startPoint x: 1084, startPoint y: 533, endPoint x: 1073, endPoint y: 538, distance: 12.1
click at [1083, 538] on input "0 %" at bounding box center [1248, 538] width 331 height 22
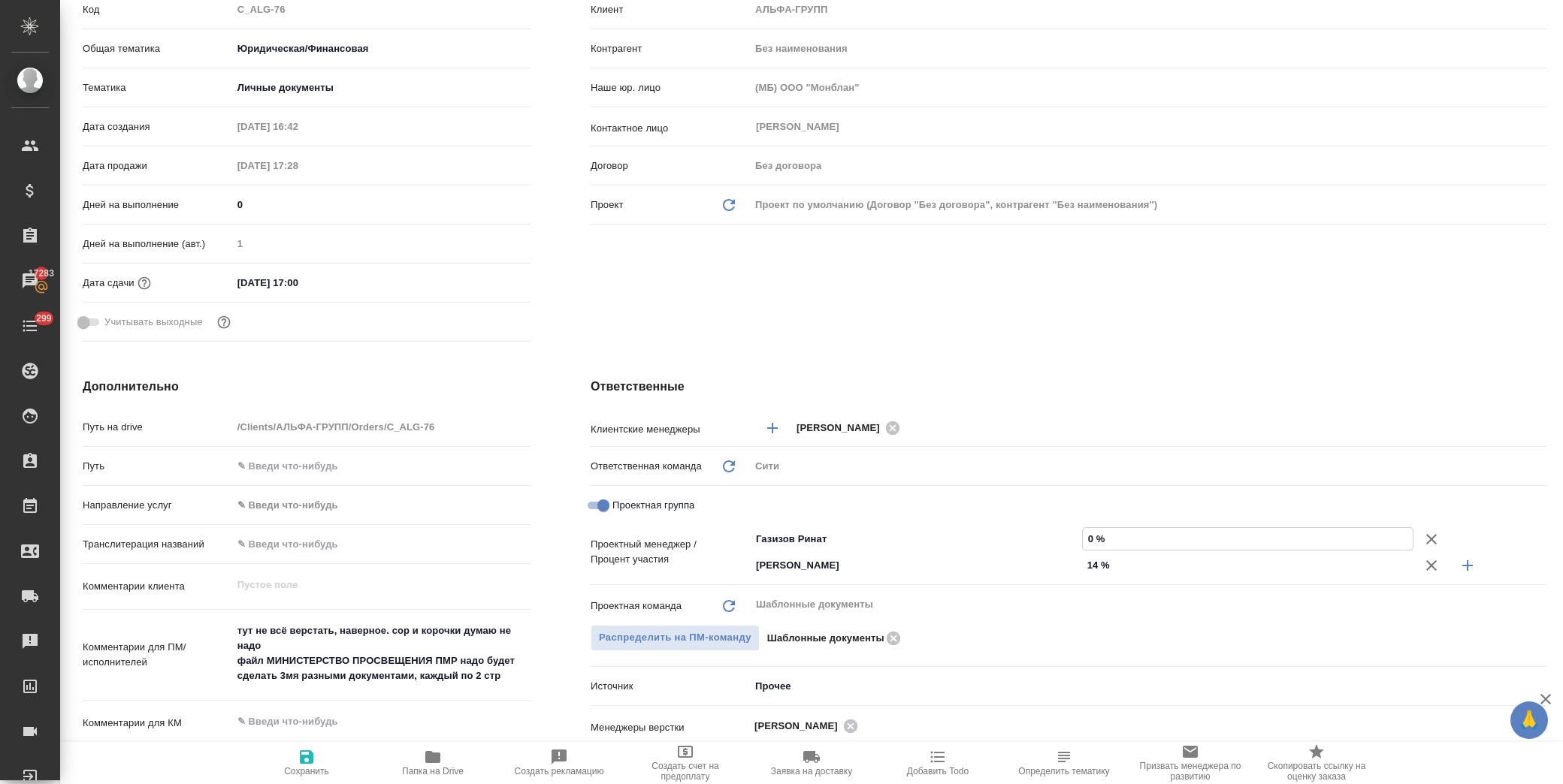
type input "8 %"
type textarea "x"
type input "86 %"
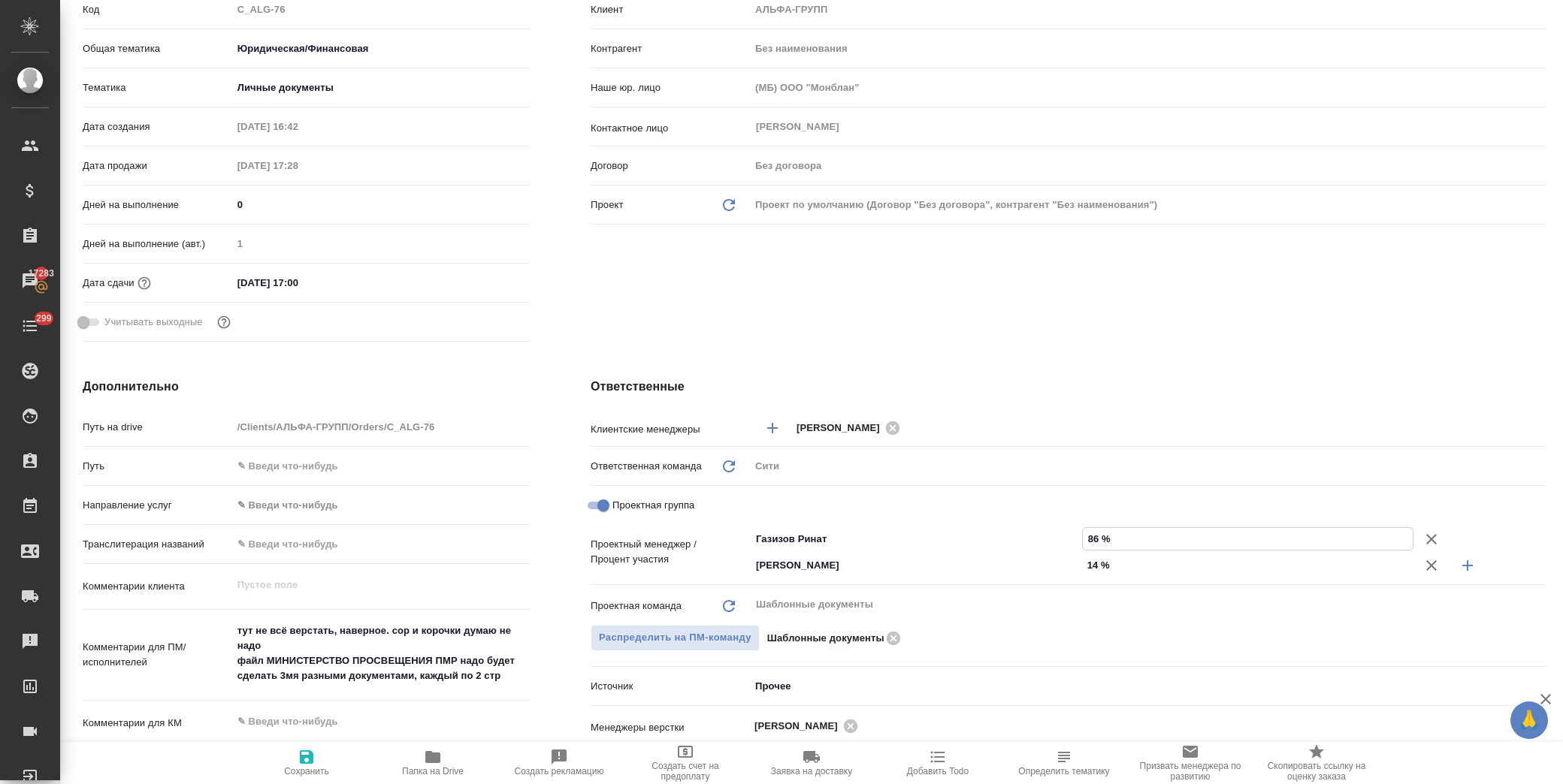
type textarea "x"
type input "86 %"
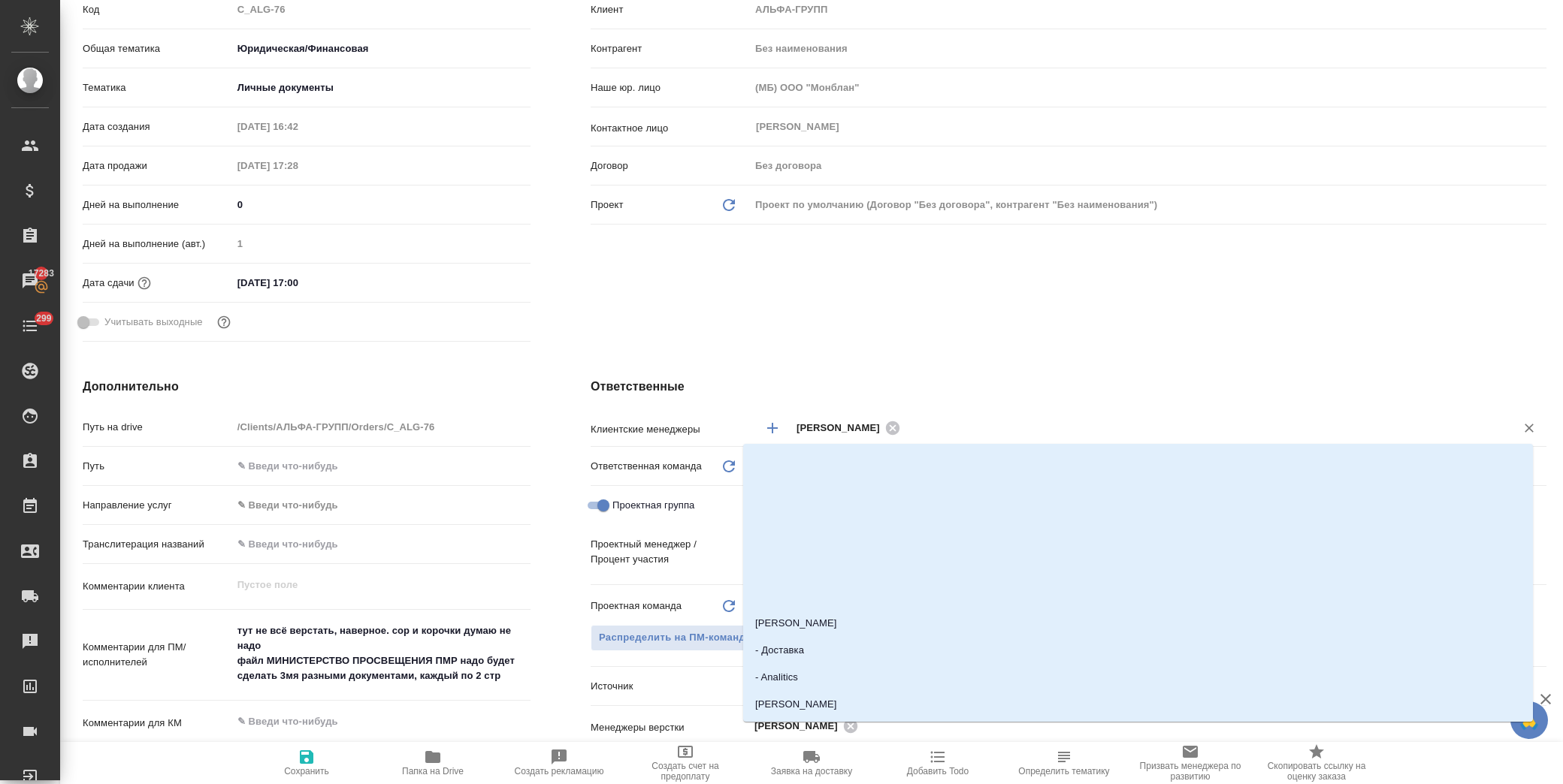
click at [1055, 426] on input "text" at bounding box center [1199, 427] width 587 height 18
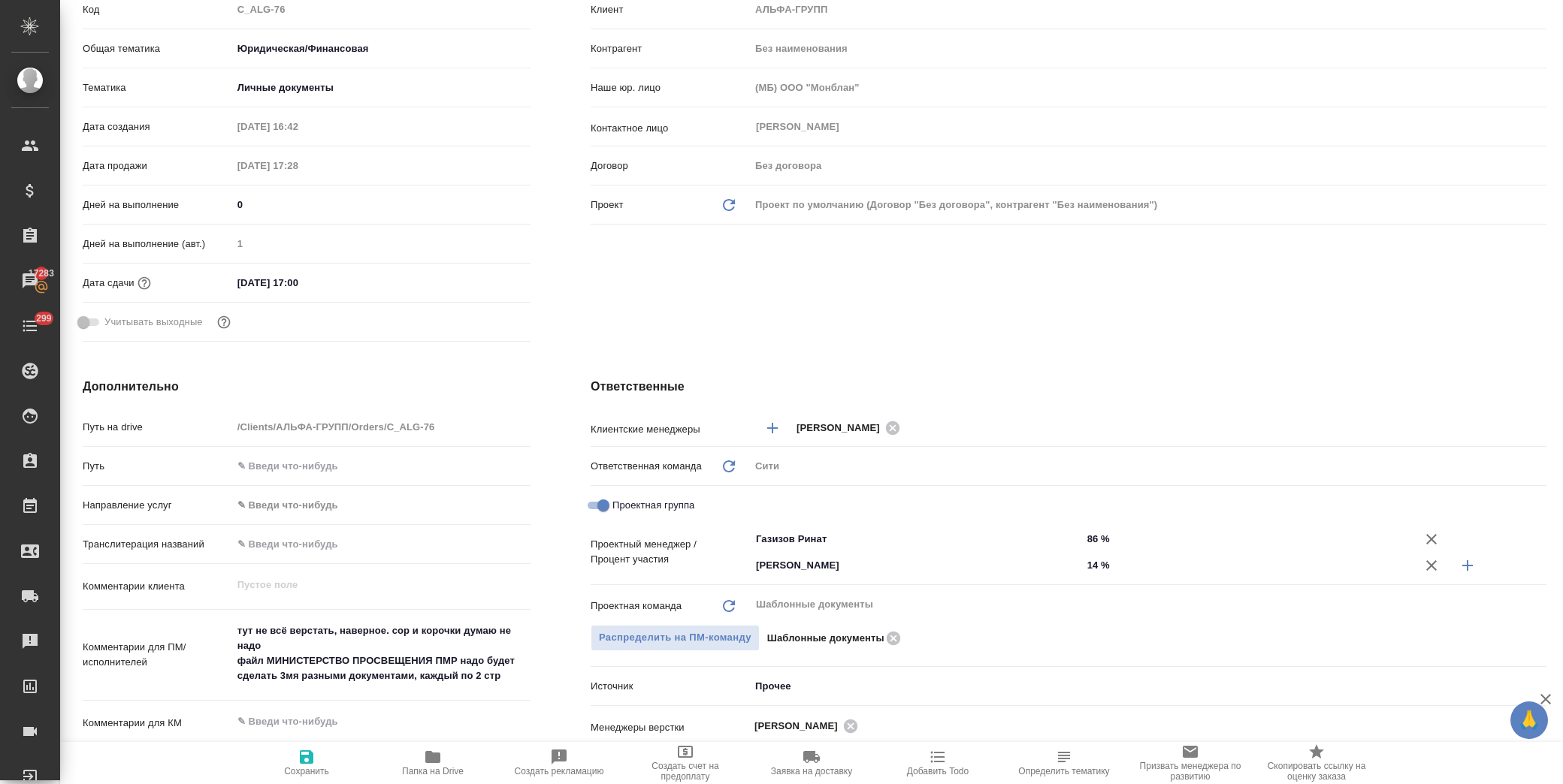
drag, startPoint x: 896, startPoint y: 318, endPoint x: 548, endPoint y: 489, distance: 387.7
click at [896, 316] on div "Клиент Клиент АЛЬФА-ГРУПП Контрагент Без наименования Наше юр. лицо (МБ) ООО "М…" at bounding box center [1068, 154] width 1016 height 448
click at [303, 757] on icon "button" at bounding box center [307, 757] width 14 height 14
type textarea "x"
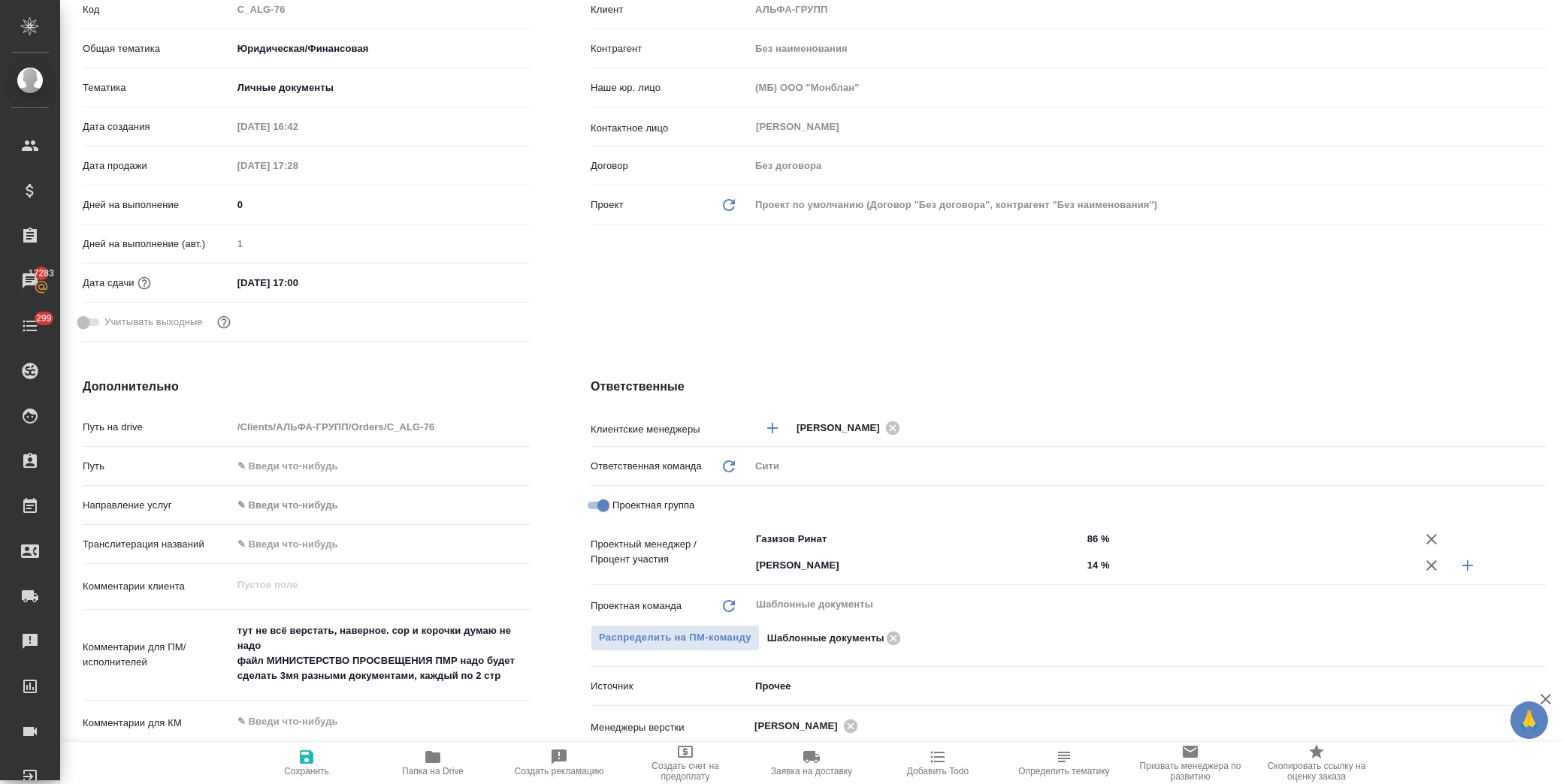
type textarea "x"
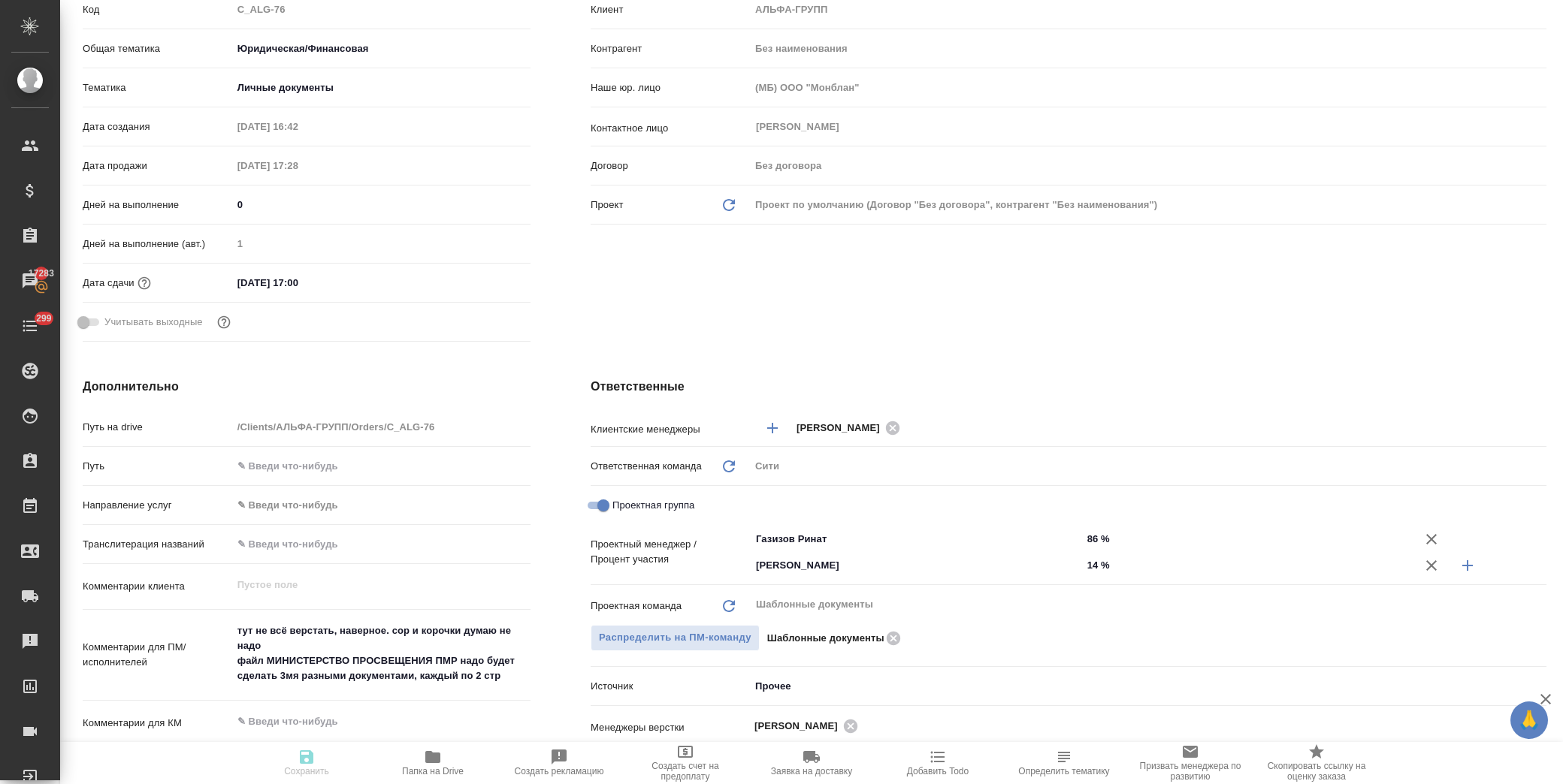
type textarea "x"
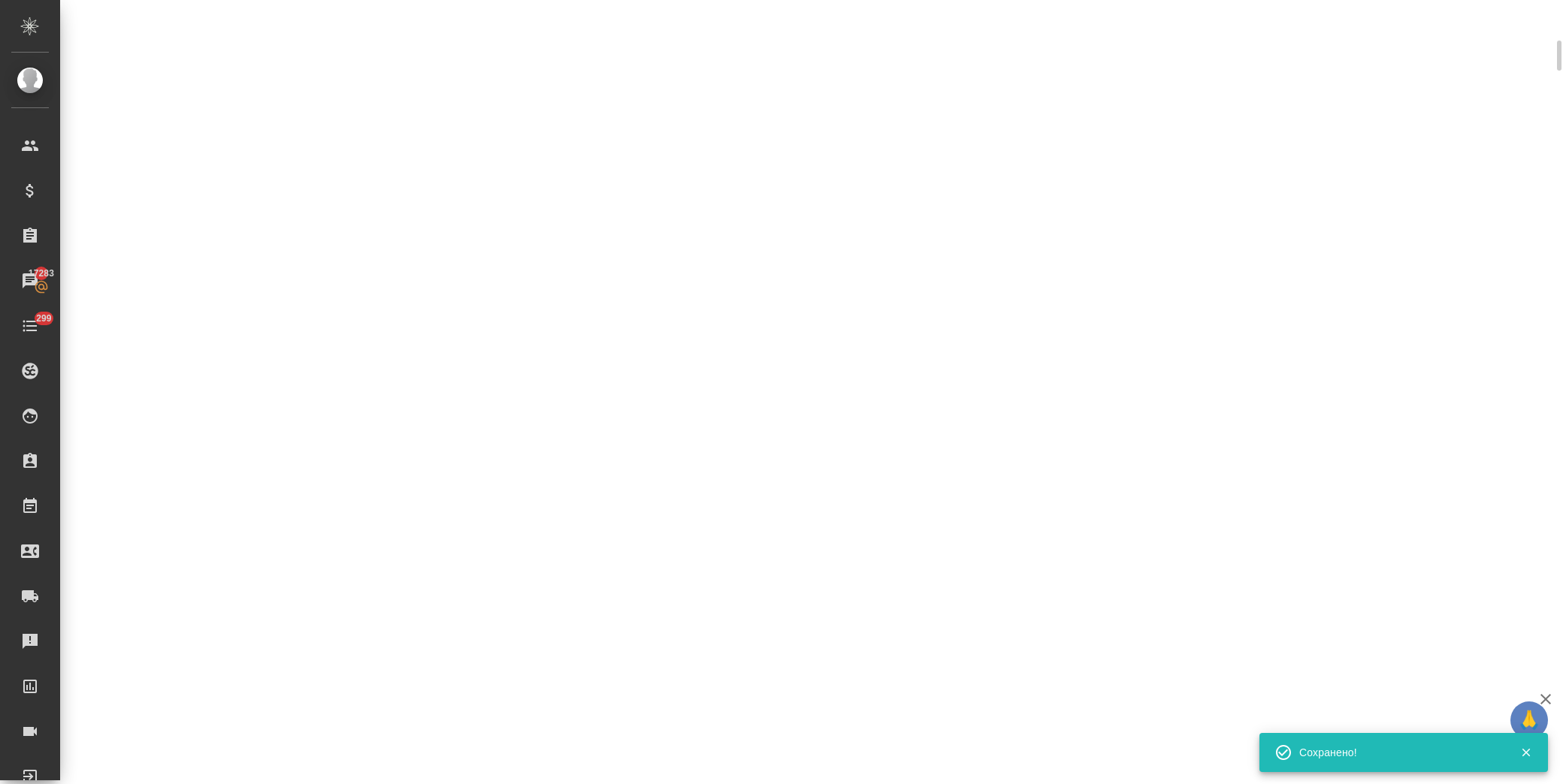
select select "RU"
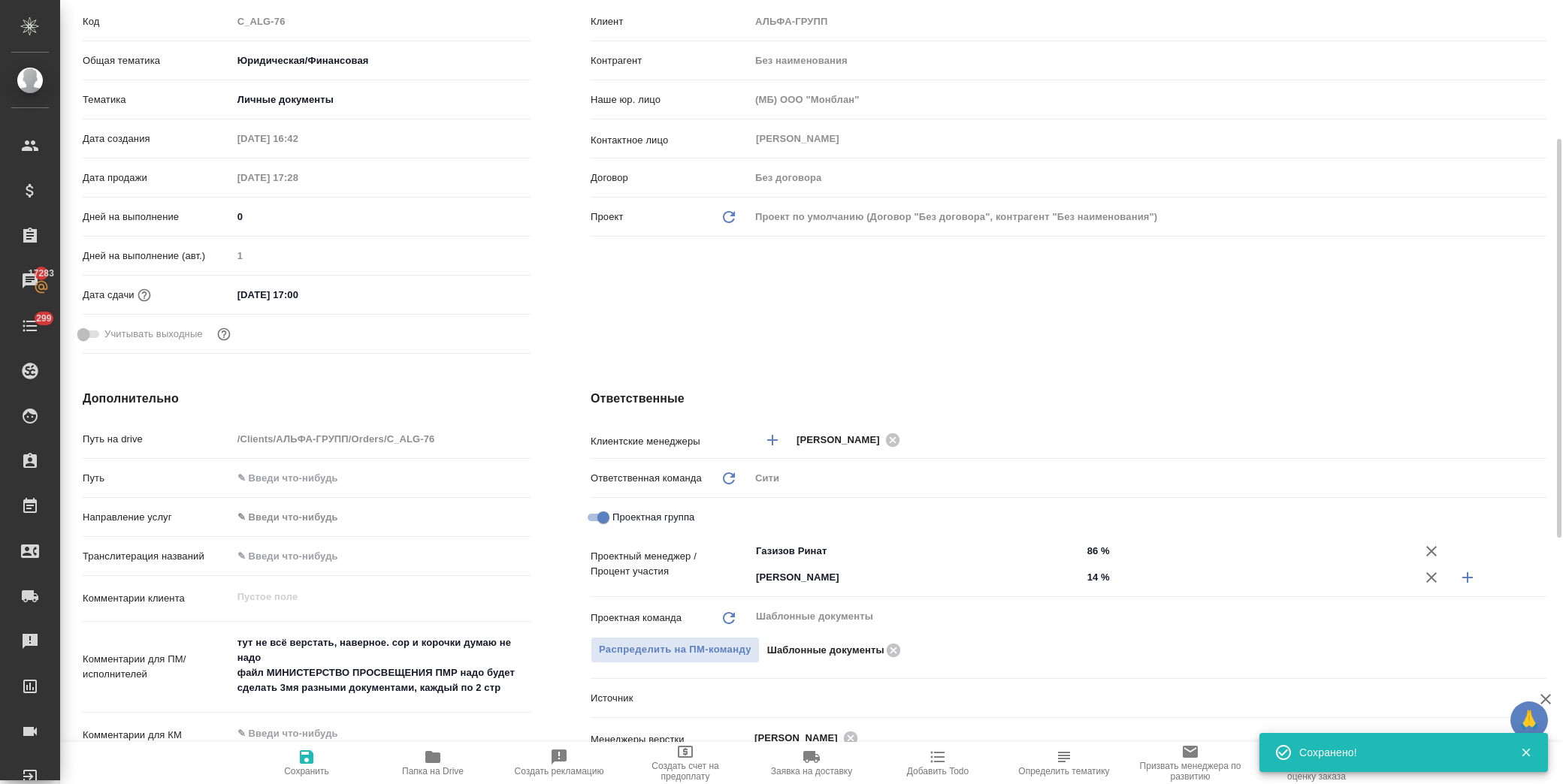
type textarea "x"
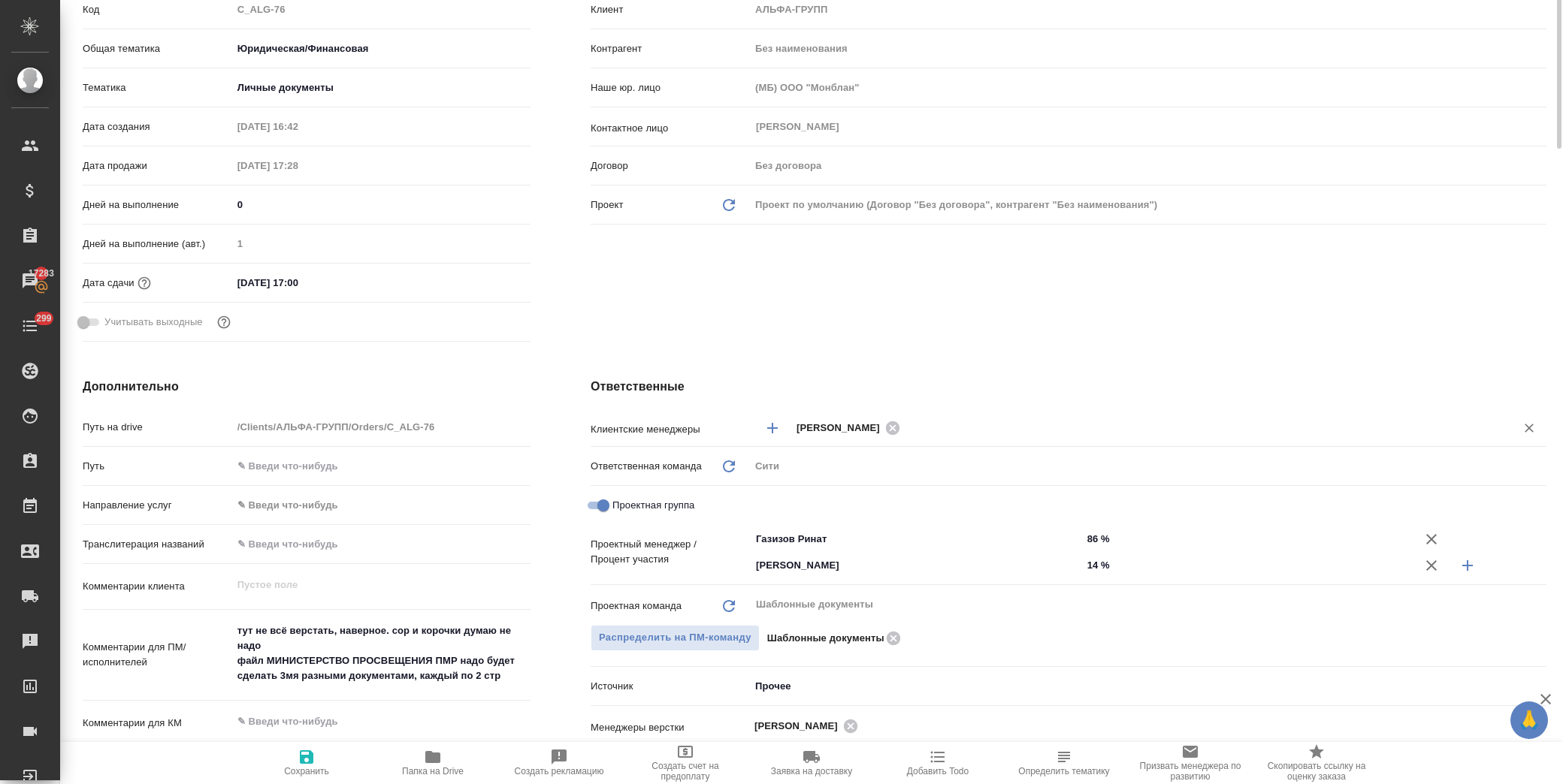
scroll to position [0, 0]
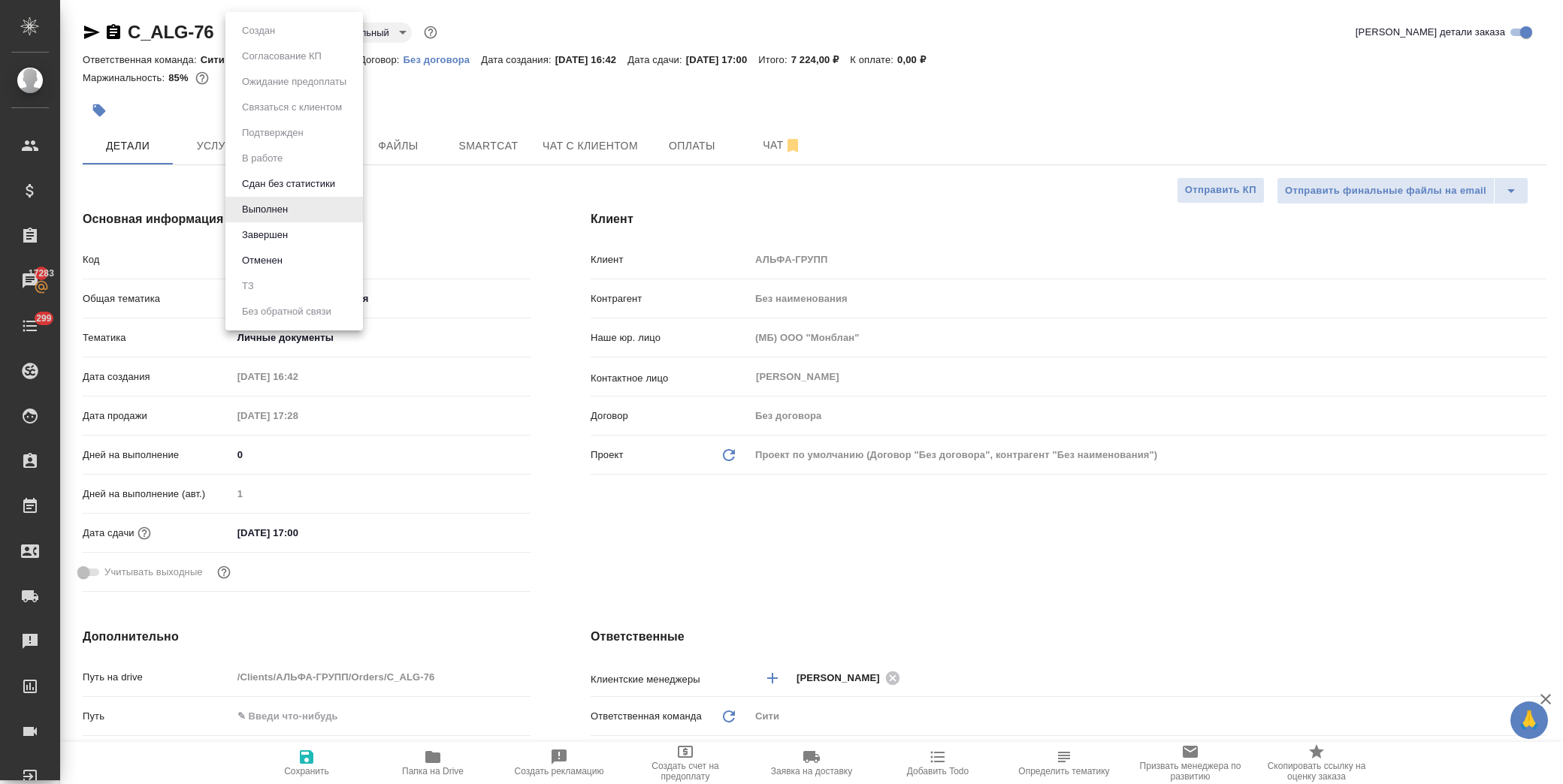
click at [290, 28] on body "🙏 .cls-1 fill:#fff; AWATERA Лофицкая Юлия Владимировна Клиенты Спецификации Зак…" at bounding box center [781, 392] width 1563 height 784
click at [293, 236] on li "Завершен" at bounding box center [294, 235] width 138 height 26
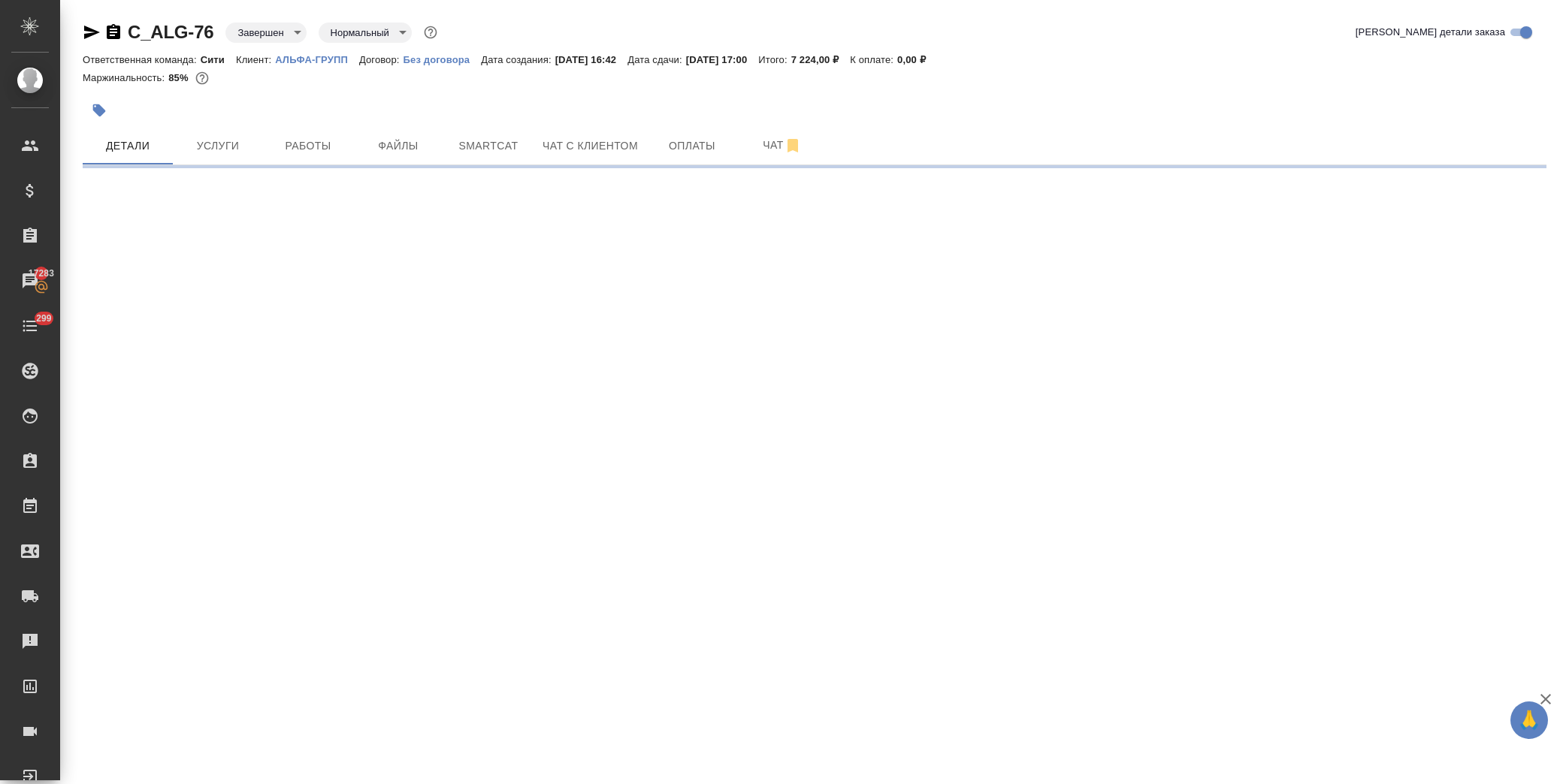
select select "RU"
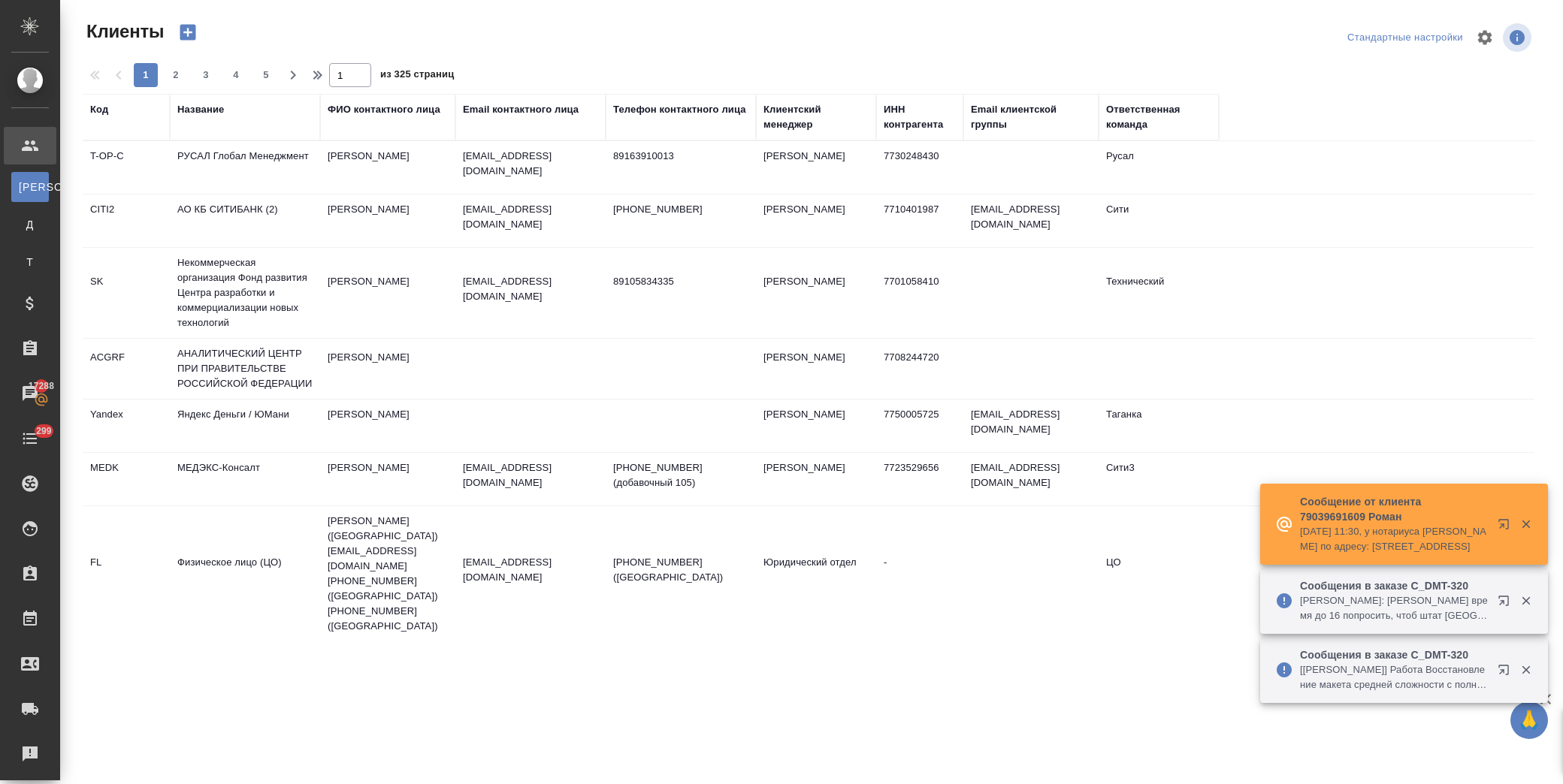
select select "RU"
